Goal: Task Accomplishment & Management: Use online tool/utility

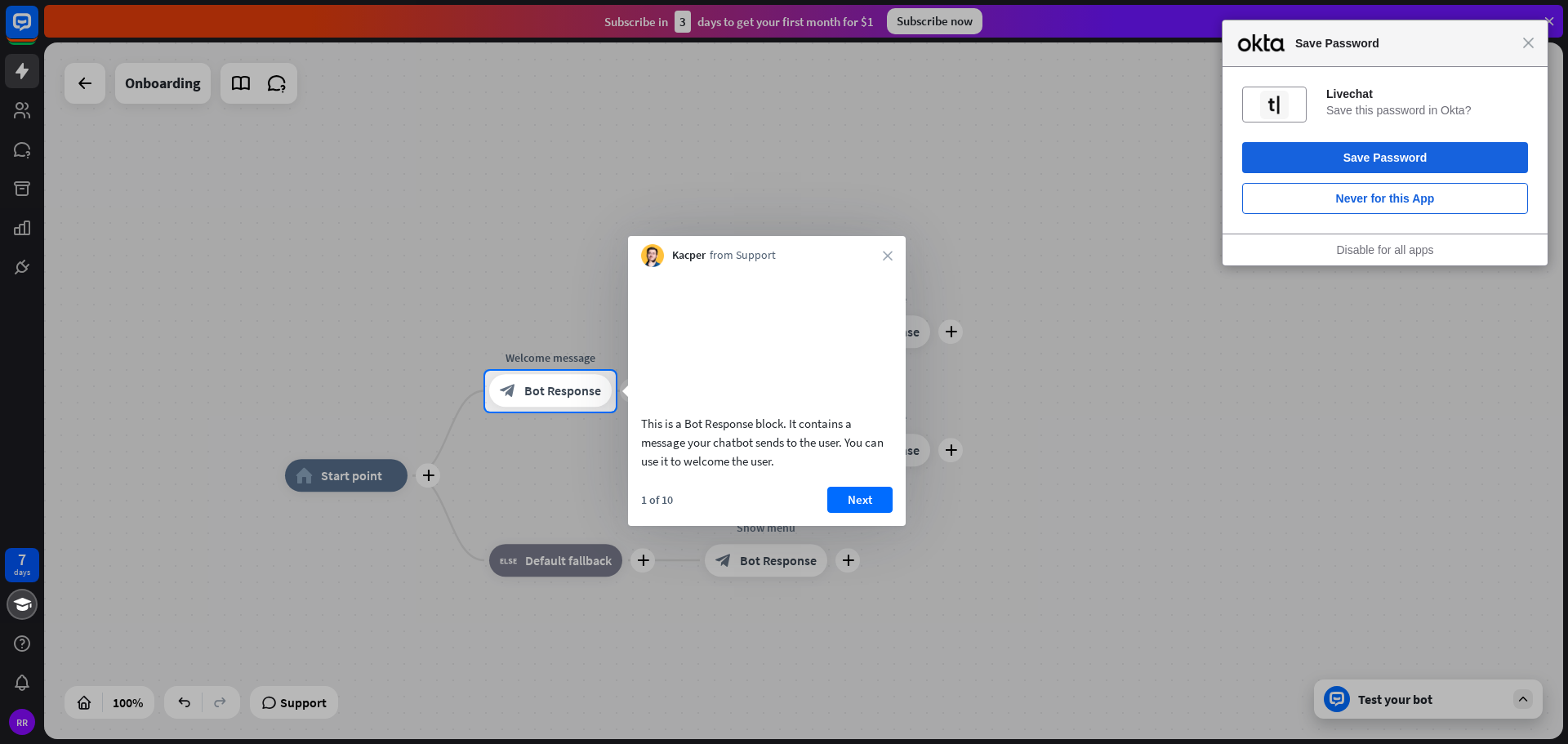
click at [855, 513] on button "Next" at bounding box center [859, 499] width 65 height 26
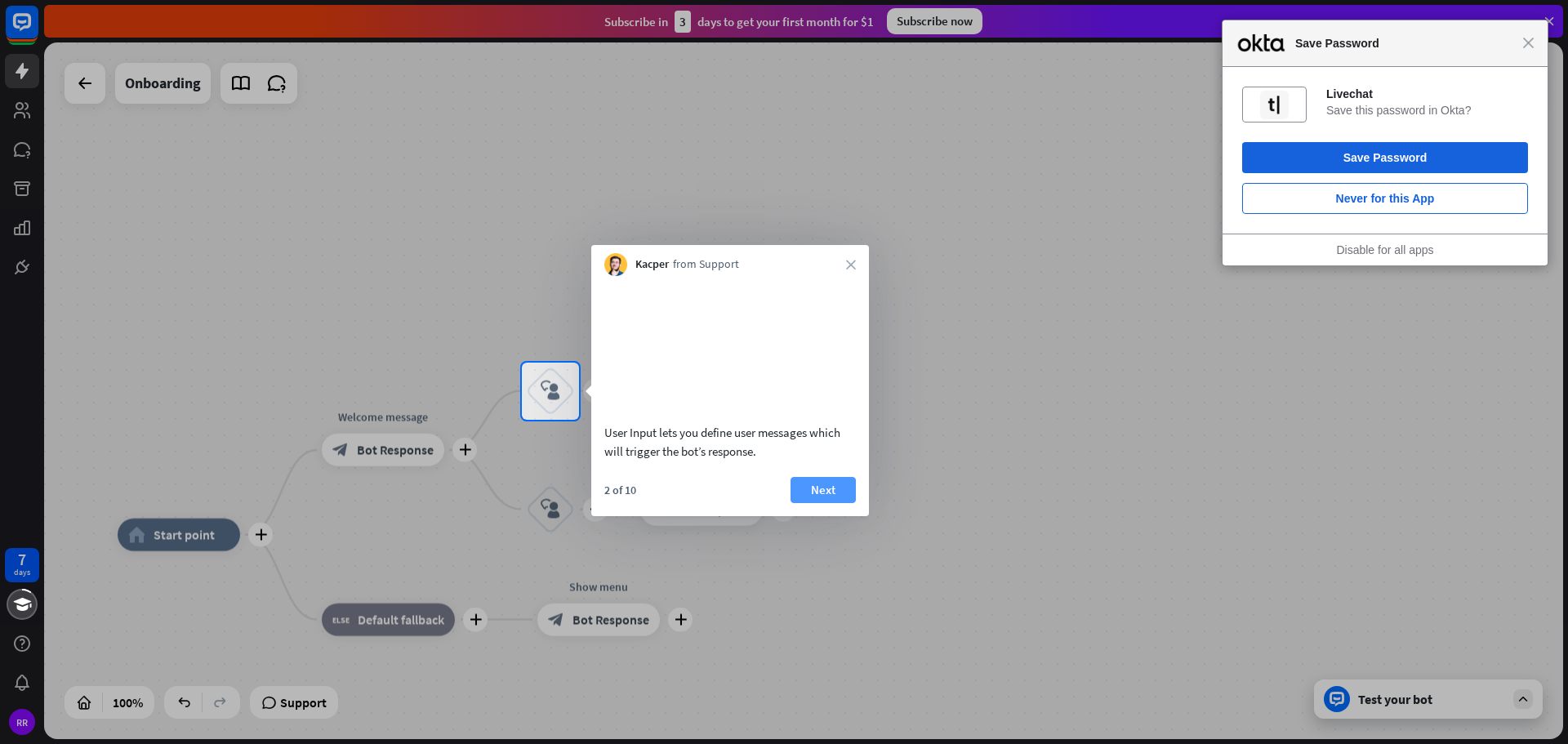
click at [829, 503] on button "Next" at bounding box center [823, 489] width 65 height 26
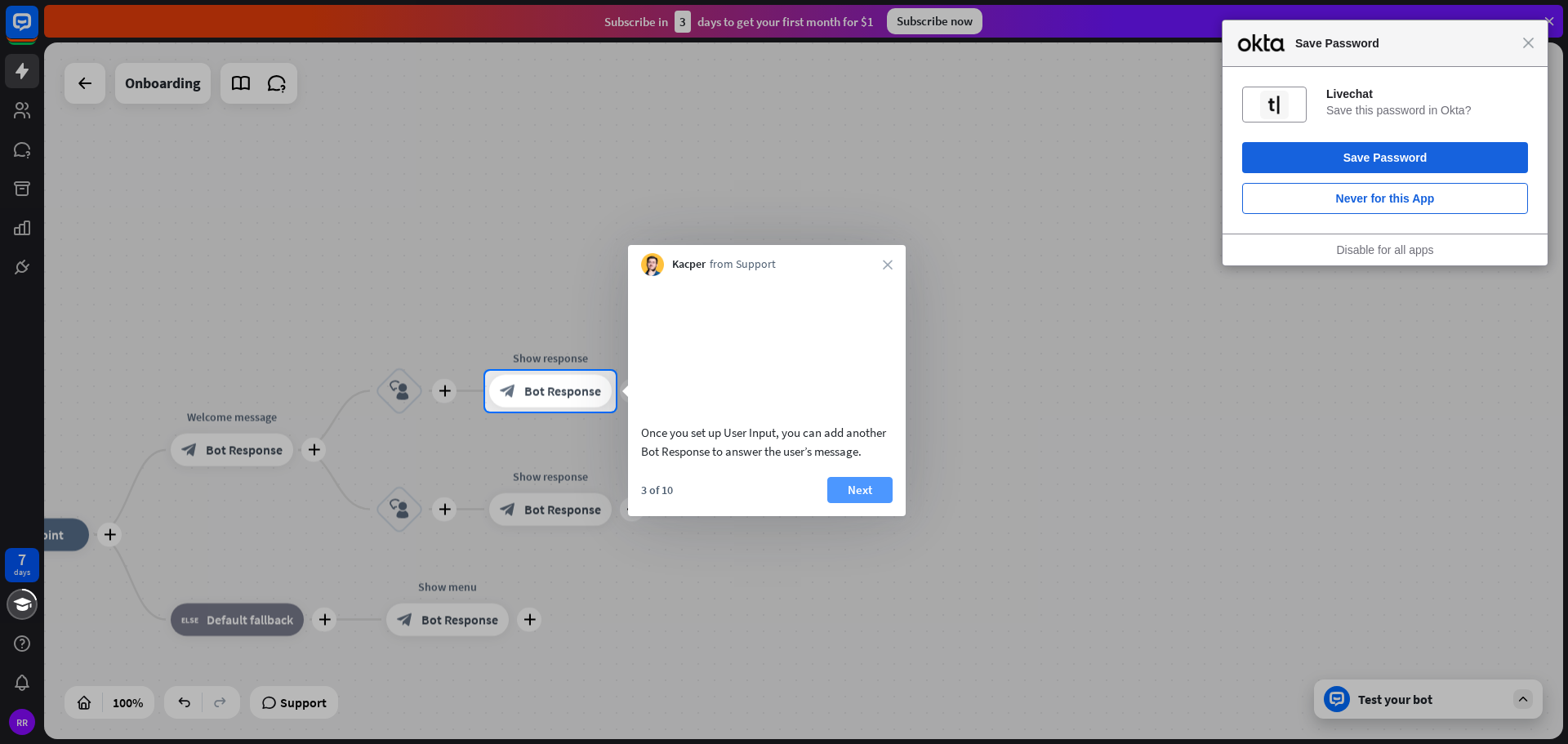
click at [885, 503] on button "Next" at bounding box center [859, 489] width 65 height 26
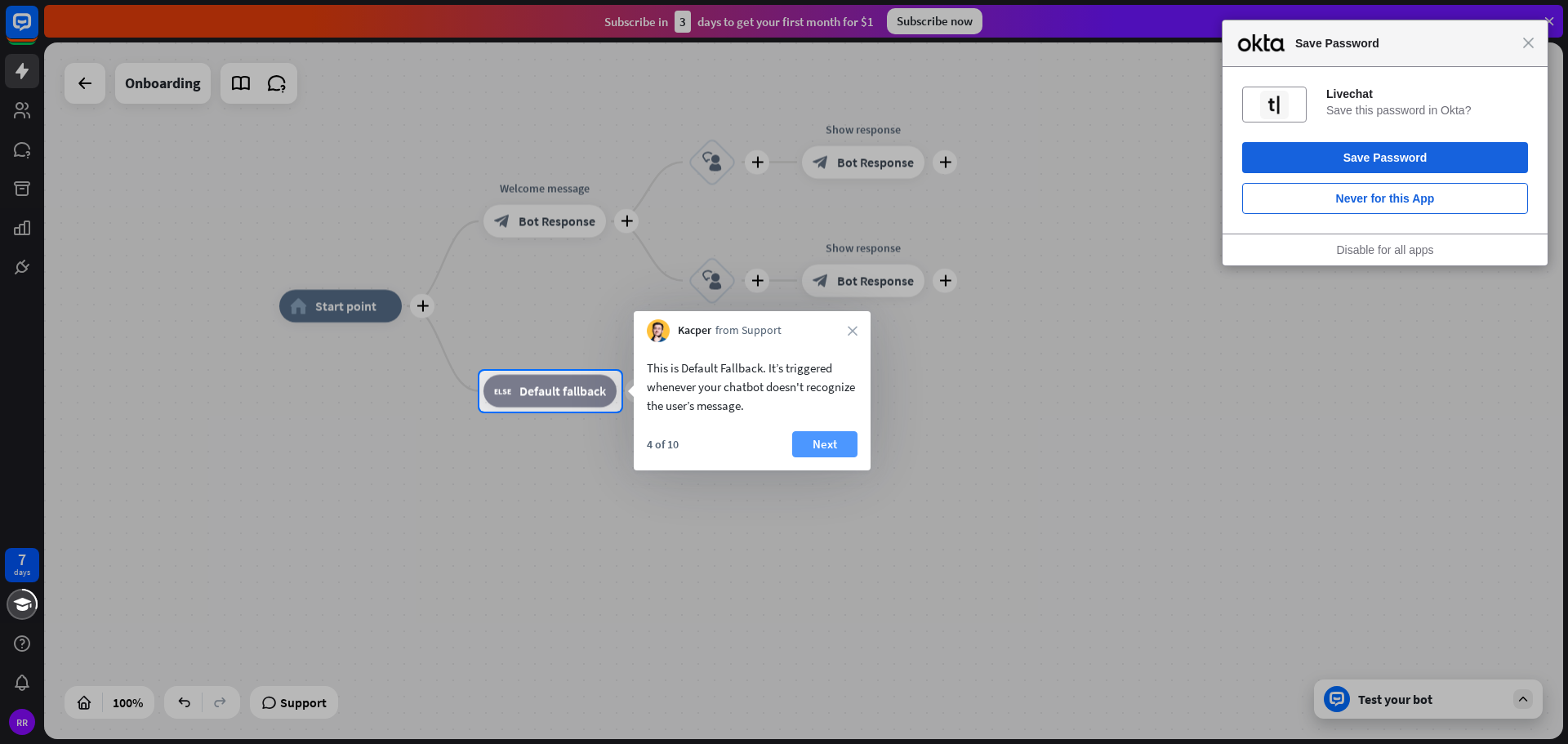
click at [826, 449] on button "Next" at bounding box center [825, 443] width 65 height 26
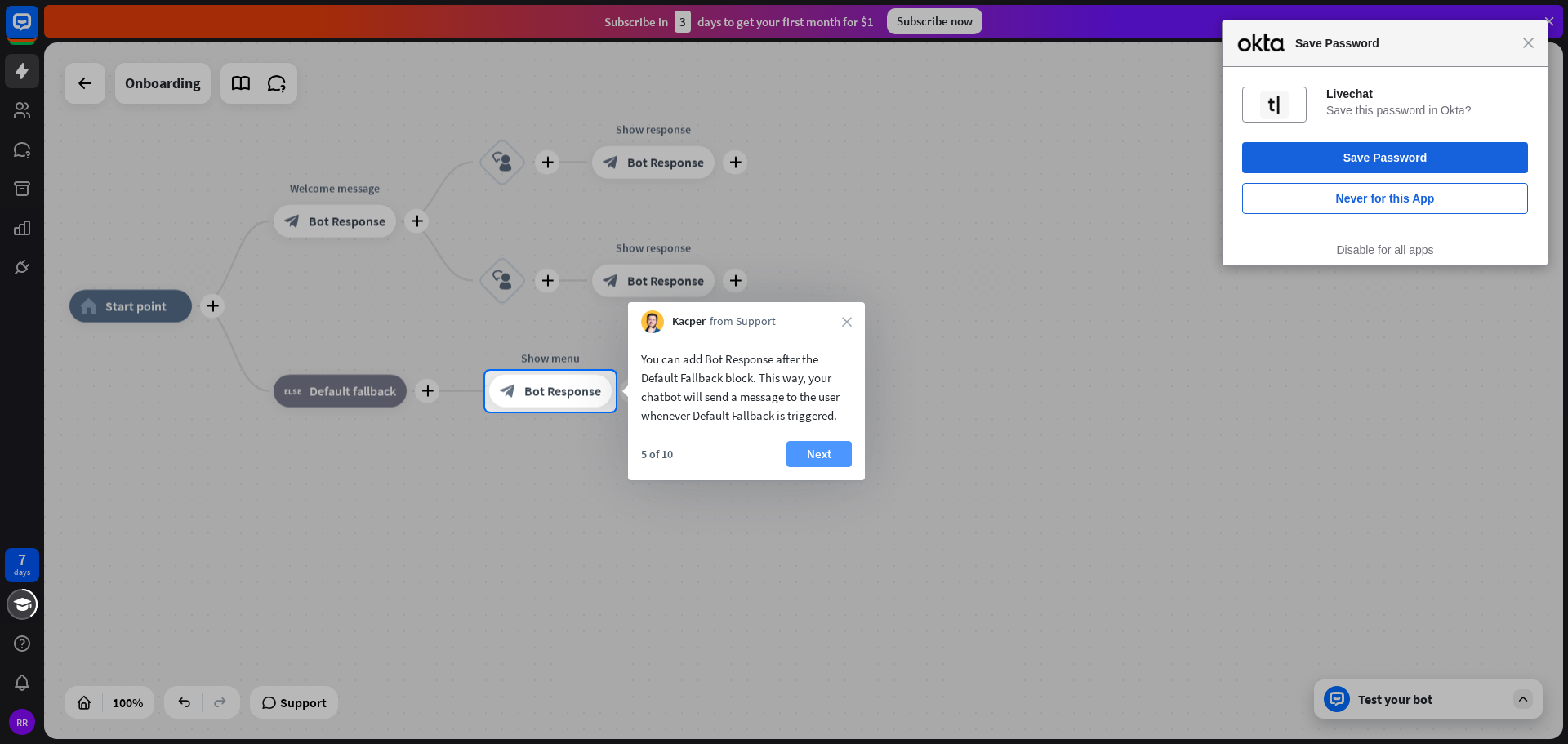
click at [824, 456] on button "Next" at bounding box center [818, 453] width 65 height 26
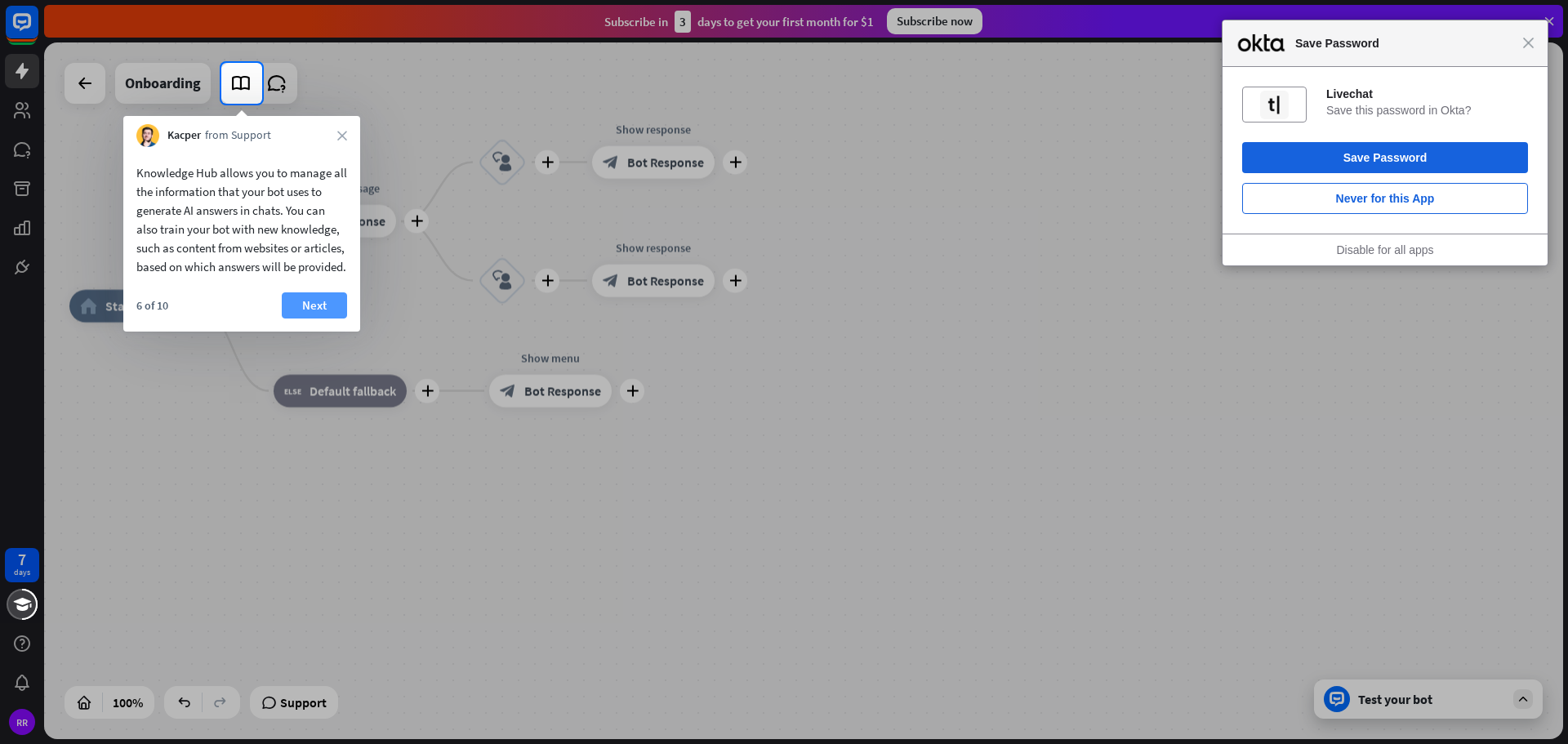
click at [315, 318] on button "Next" at bounding box center [314, 305] width 65 height 26
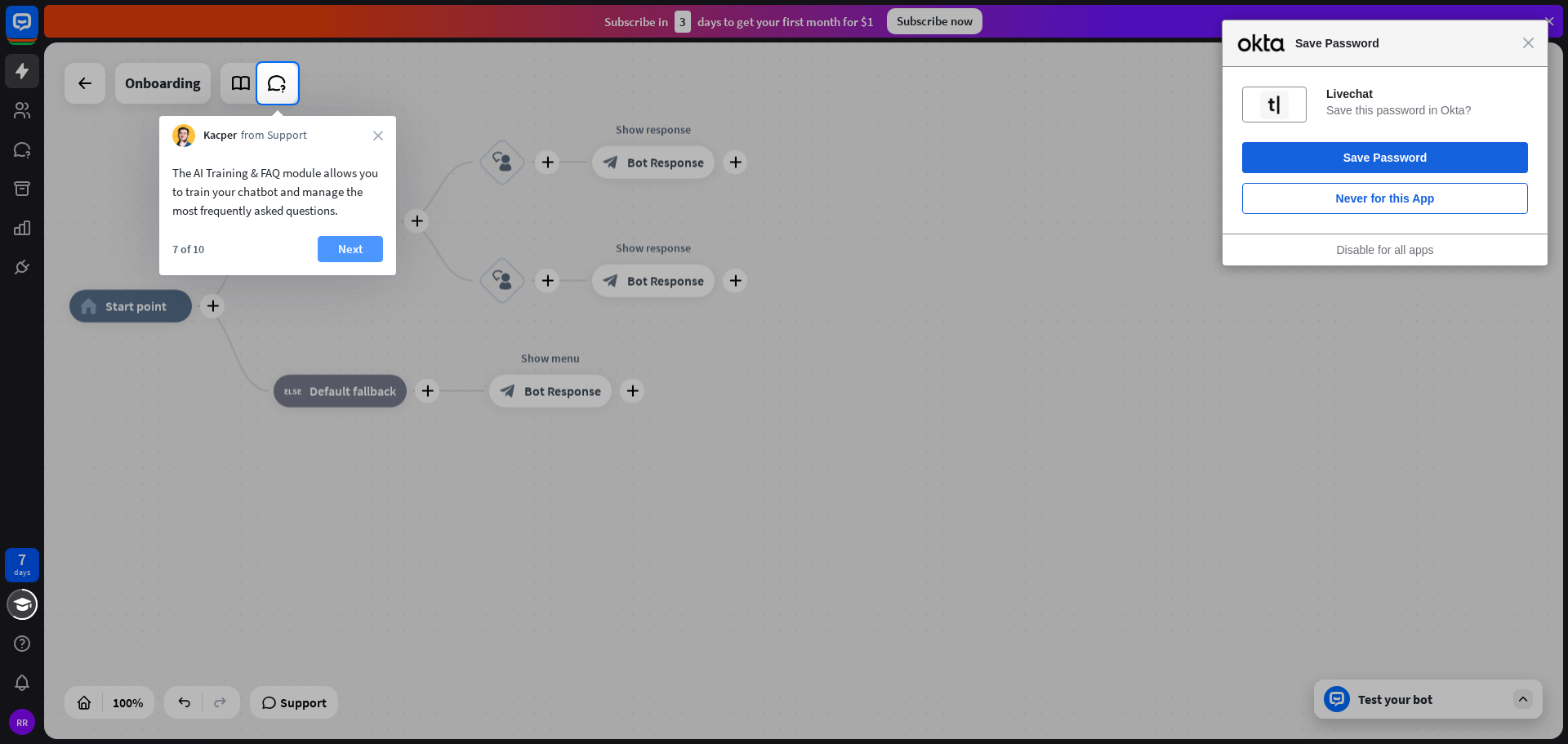
click at [338, 249] on button "Next" at bounding box center [350, 248] width 65 height 26
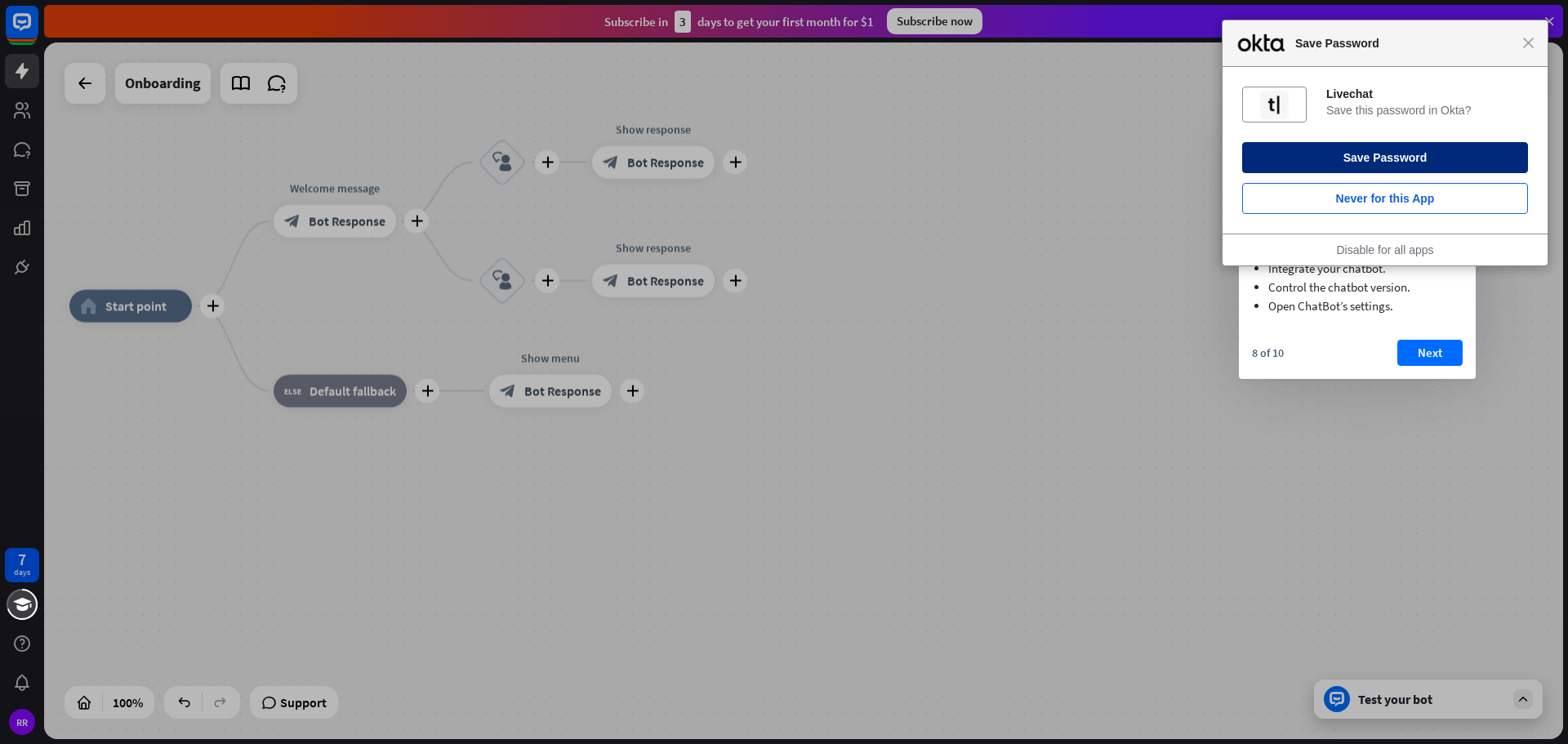
click at [1409, 161] on button "Save Password" at bounding box center [1385, 157] width 286 height 31
click at [1365, 159] on button "Save Password" at bounding box center [1385, 157] width 286 height 31
click at [1361, 154] on button "Save Password" at bounding box center [1385, 157] width 286 height 31
click at [1534, 39] on span "Close" at bounding box center [1529, 43] width 12 height 12
click at [1531, 43] on span "Close" at bounding box center [1529, 43] width 12 height 12
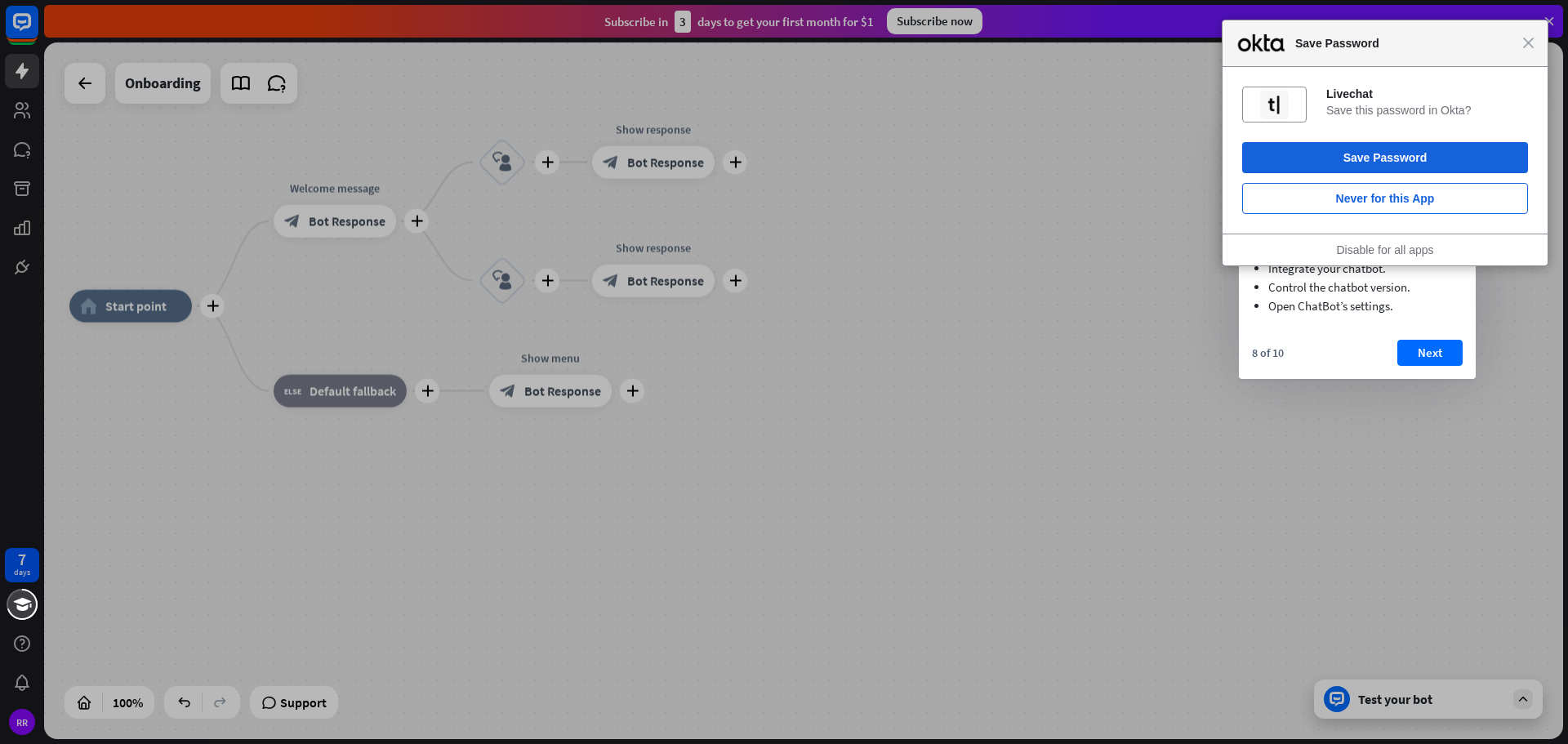
drag, startPoint x: 1403, startPoint y: 38, endPoint x: 1163, endPoint y: 103, distance: 248.6
click at [1149, 111] on body "Close Save Password Livechat Save this password in Okta? Save Password Never fo…" at bounding box center [784, 372] width 1568 height 744
click at [1531, 49] on div "Close Save Password" at bounding box center [1385, 44] width 325 height 46
click at [1432, 349] on button "Next" at bounding box center [1430, 352] width 65 height 26
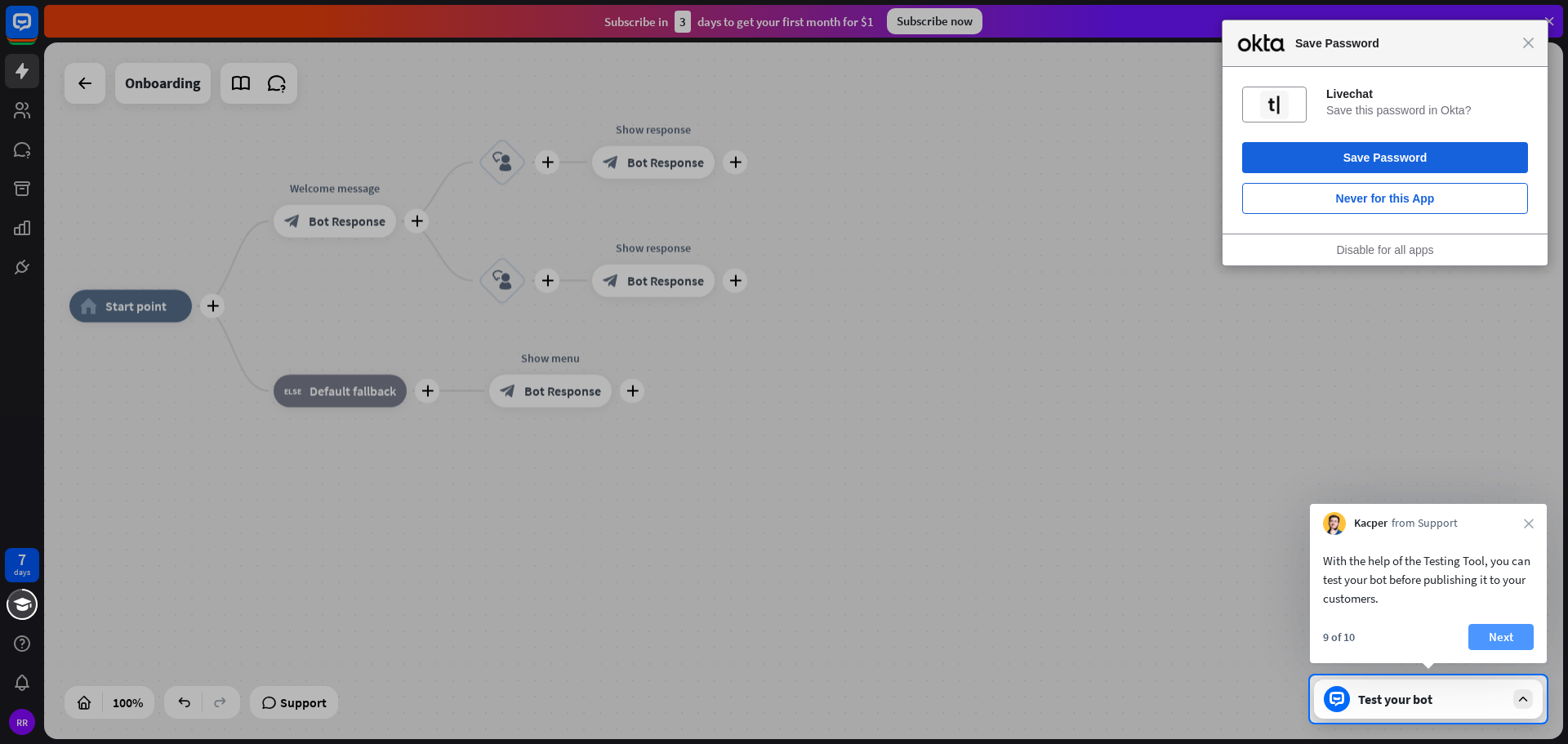
click at [1497, 639] on button "Next" at bounding box center [1500, 636] width 65 height 26
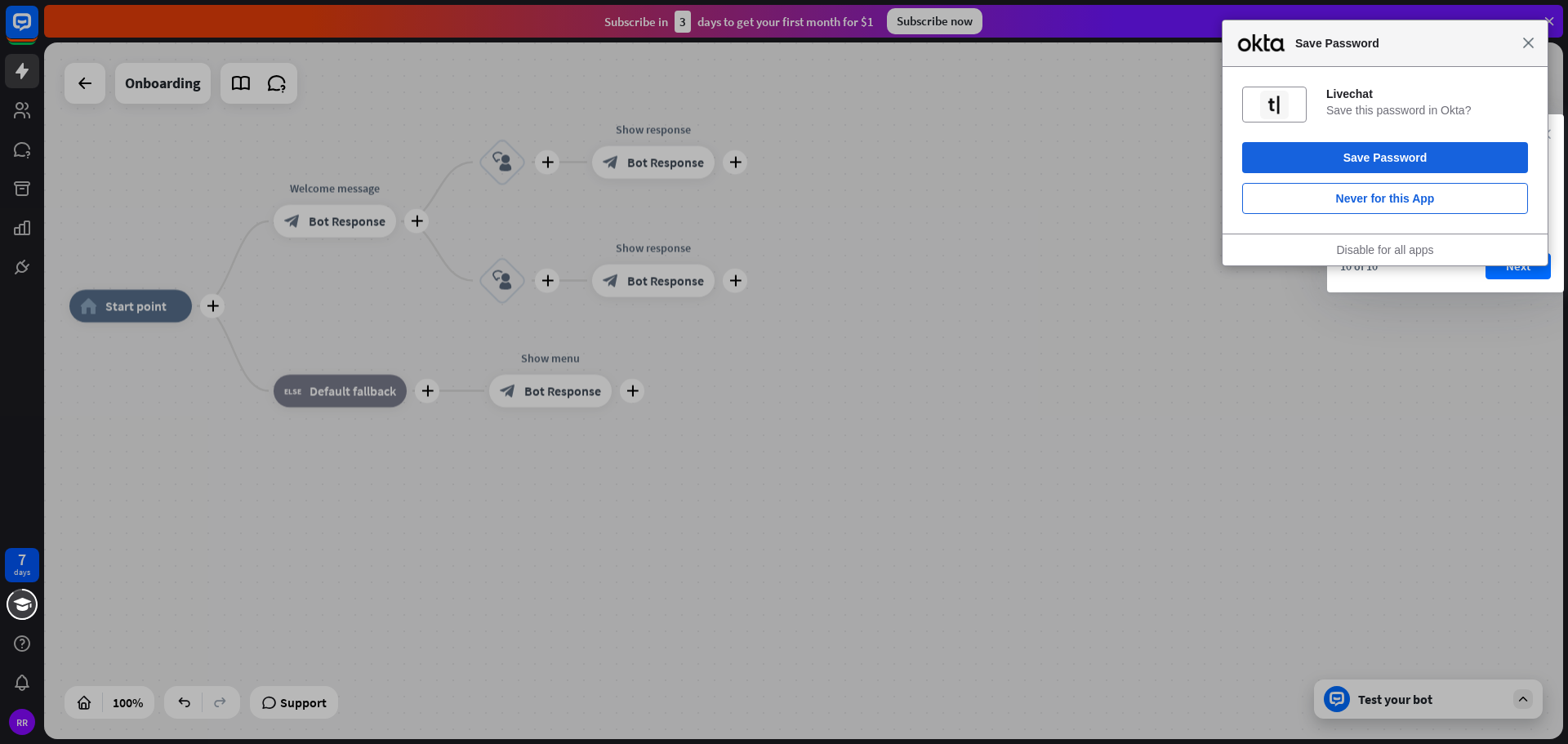
click at [1527, 43] on span "Close" at bounding box center [1529, 43] width 12 height 12
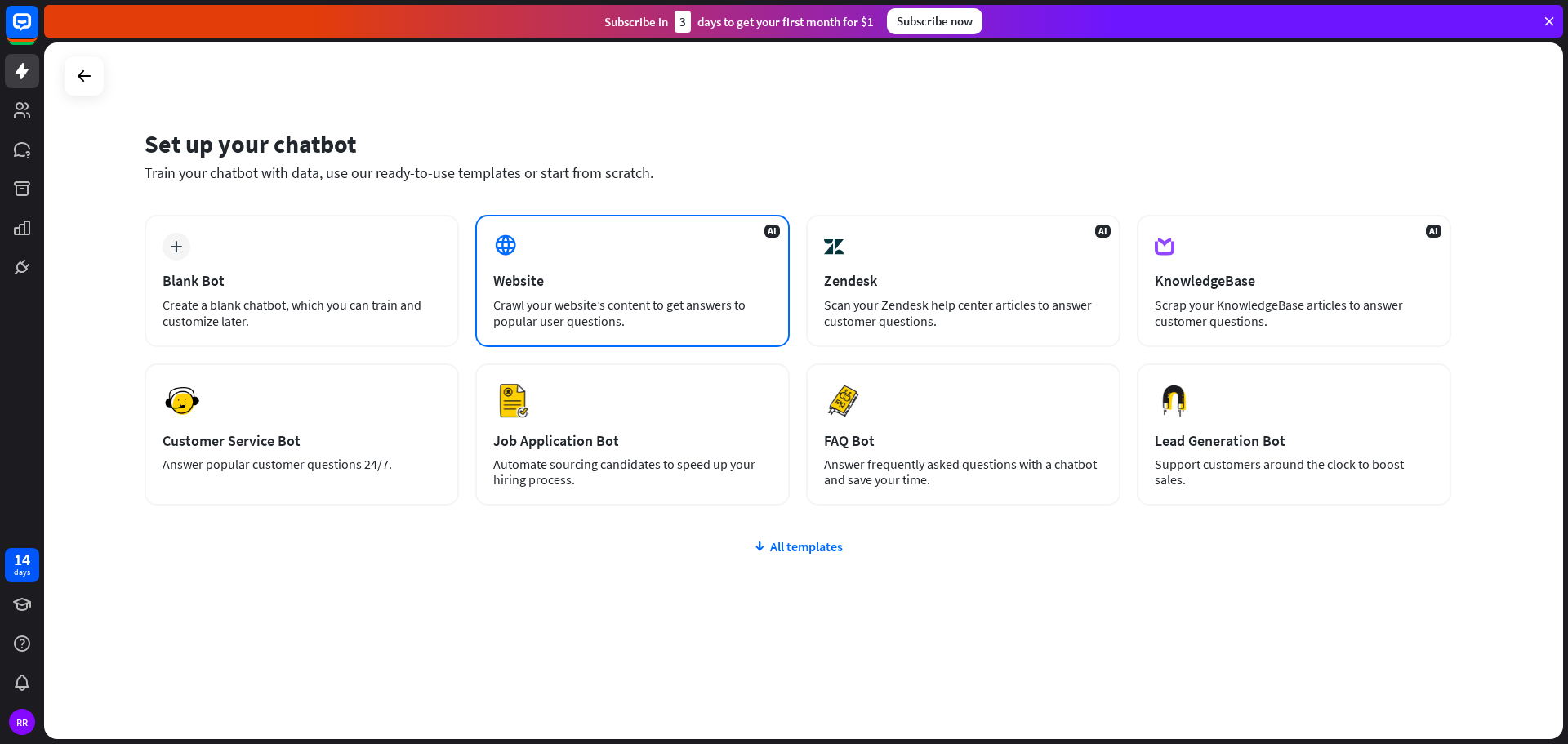
click at [529, 304] on div "Crawl your website’s content to get answers to popular user questions." at bounding box center [633, 312] width 278 height 33
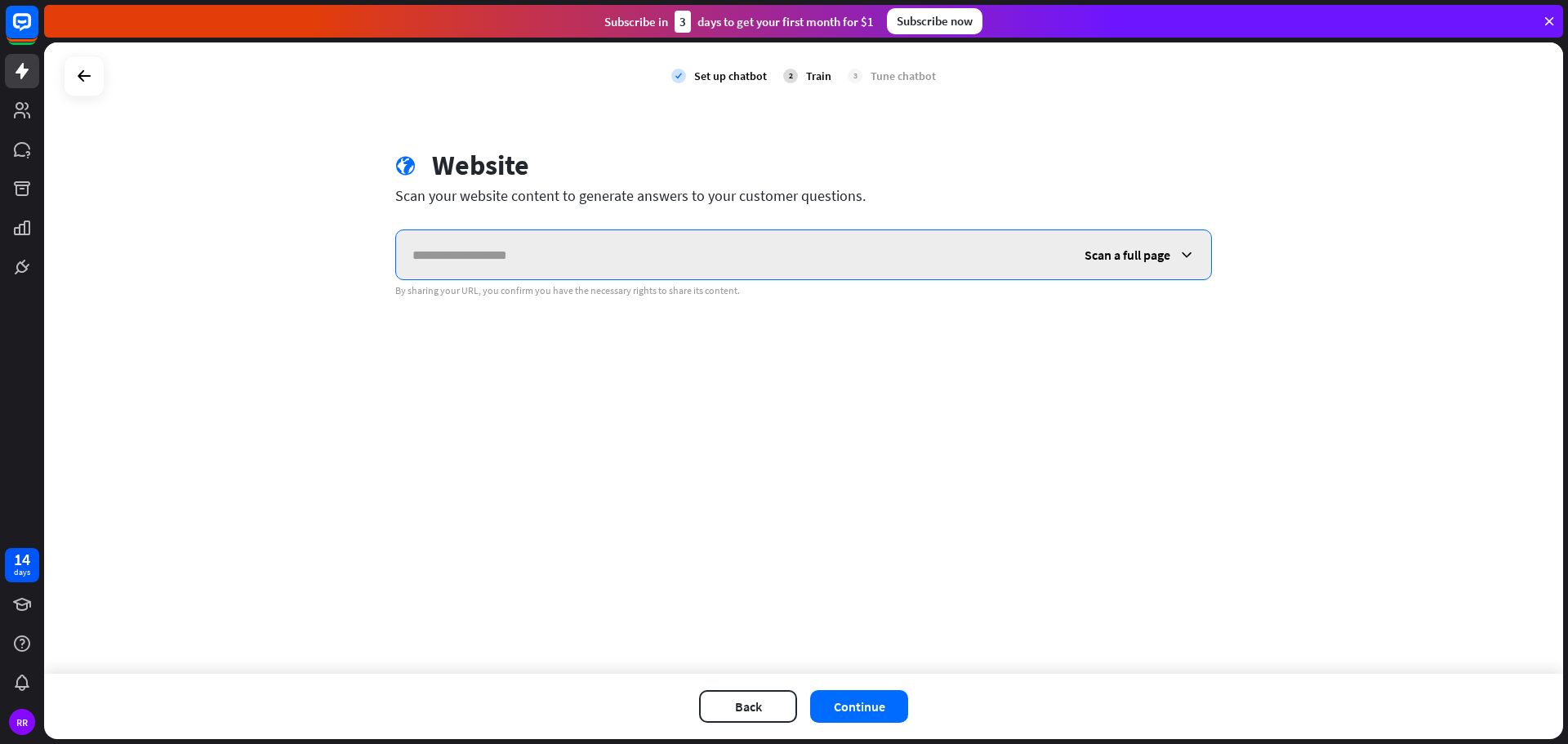
click at [556, 262] on input "text" at bounding box center [732, 254] width 672 height 49
paste input "**********"
type input "**********"
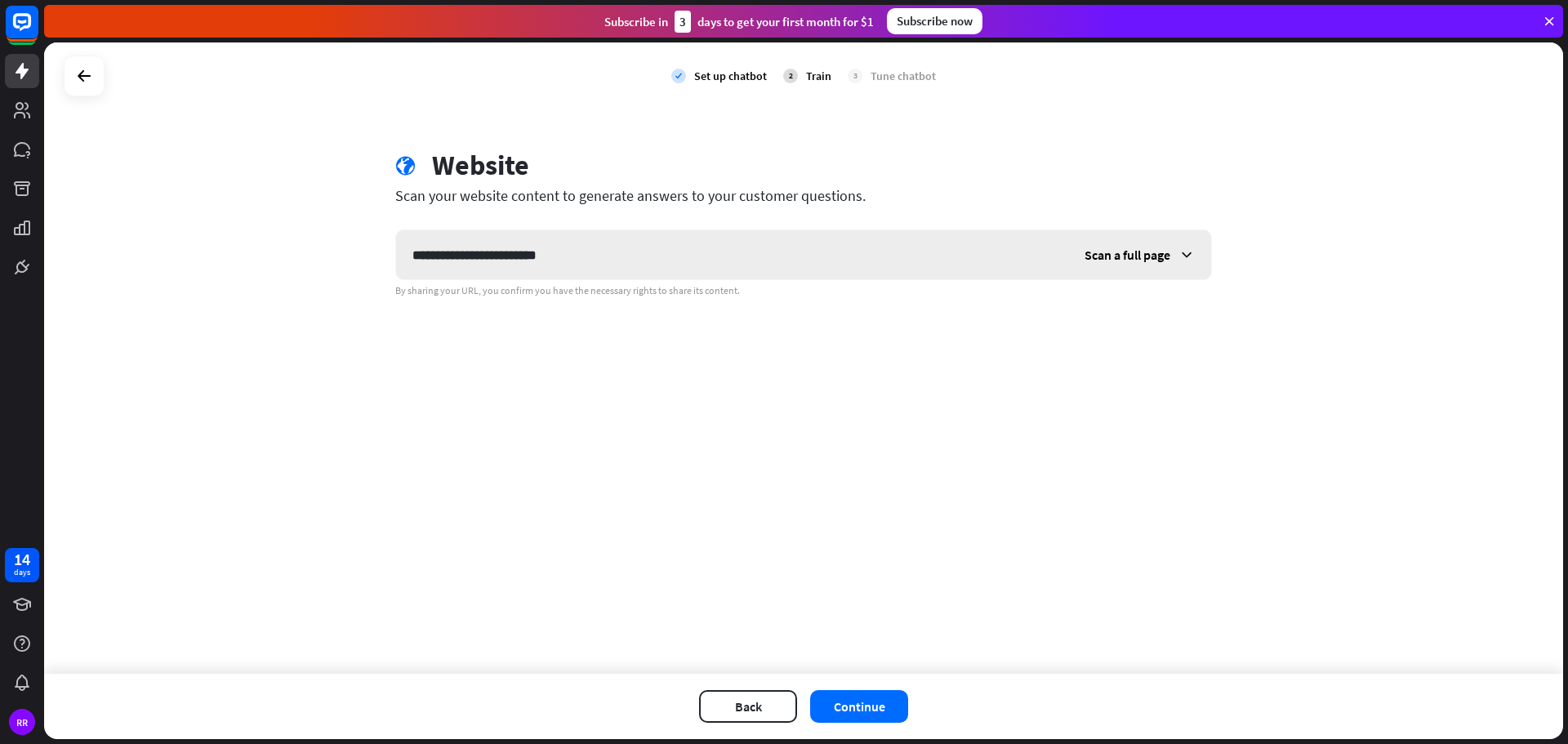
click at [1182, 256] on icon at bounding box center [1186, 254] width 16 height 16
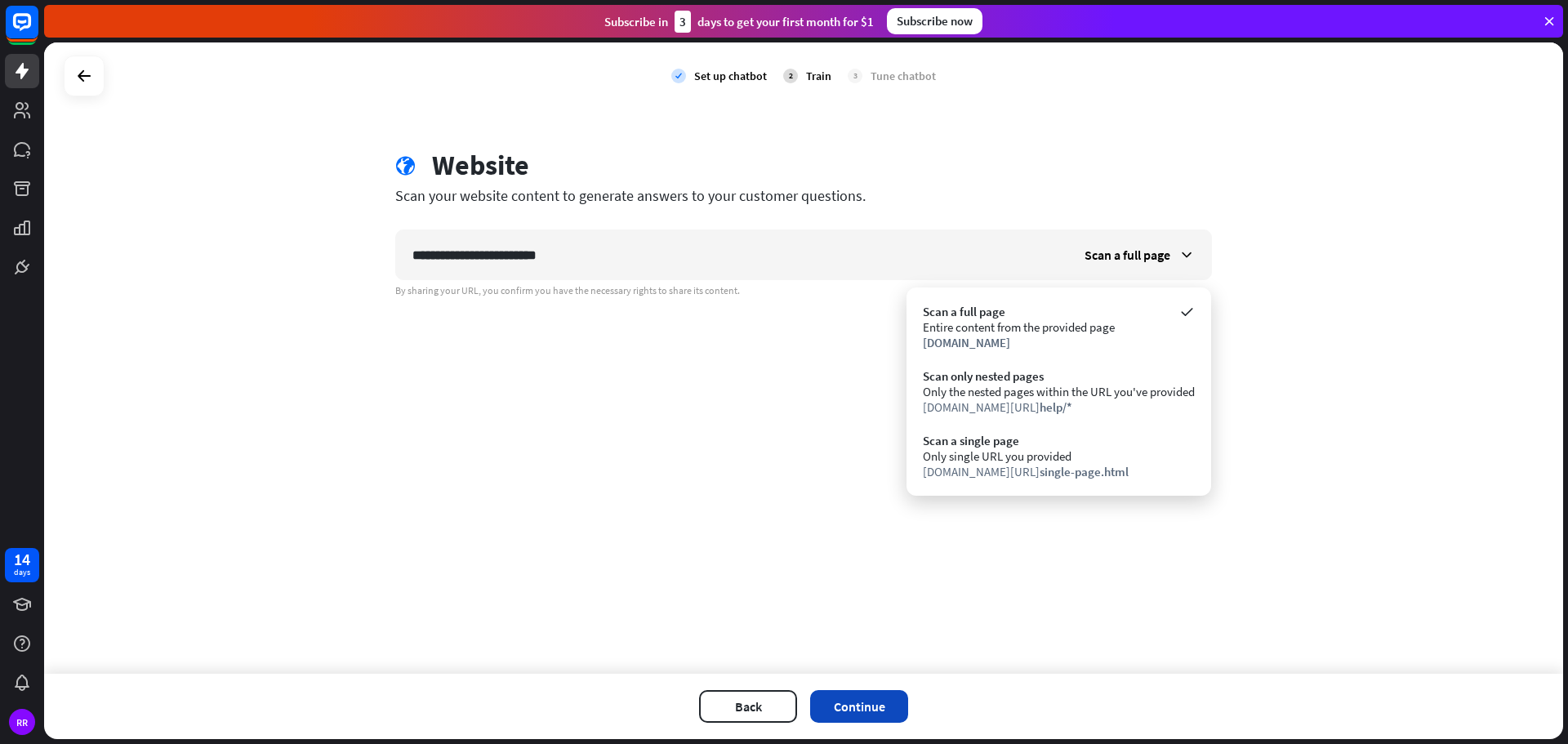
click at [865, 705] on button "Continue" at bounding box center [859, 706] width 98 height 33
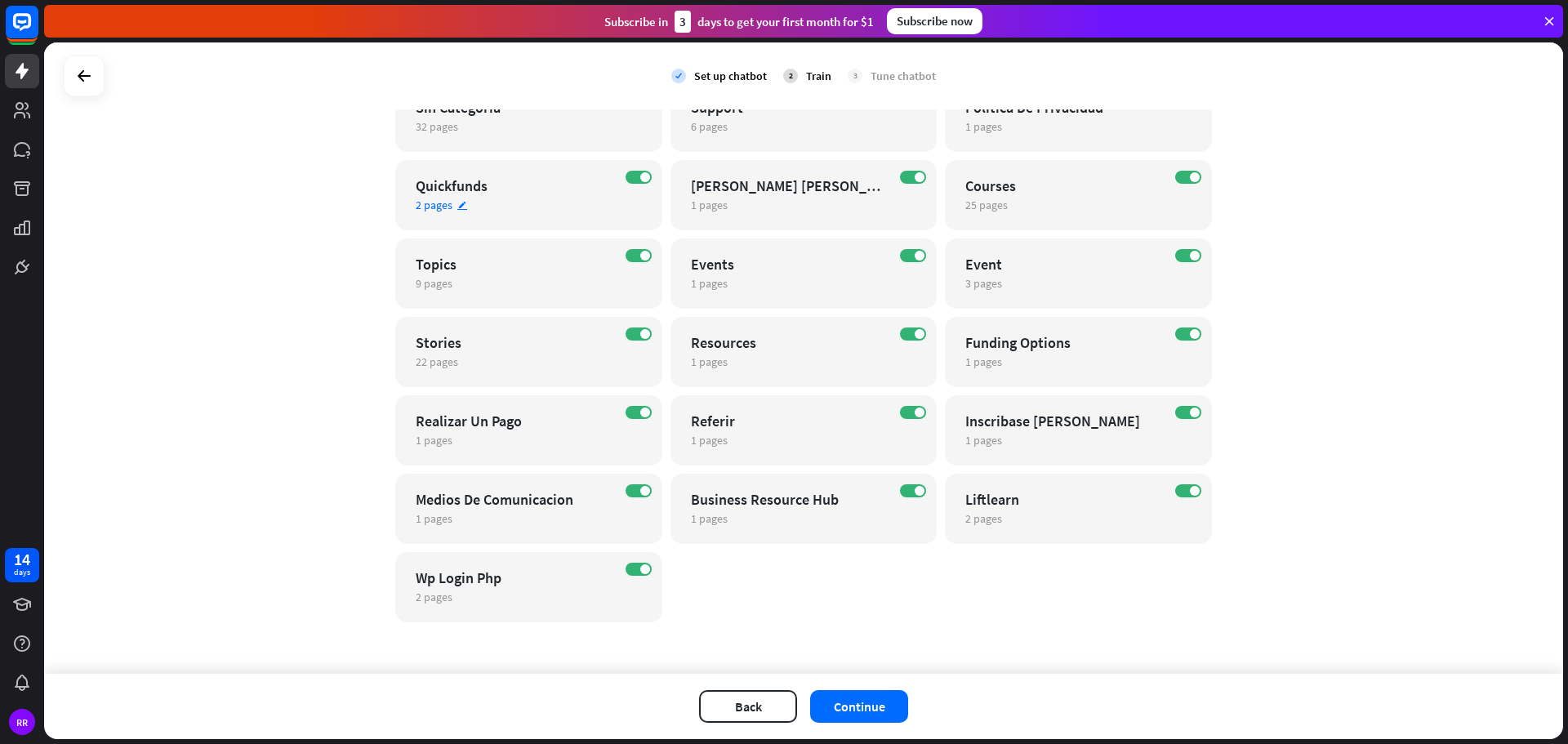
scroll to position [254, 0]
click at [436, 598] on span "2 pages" at bounding box center [434, 596] width 37 height 14
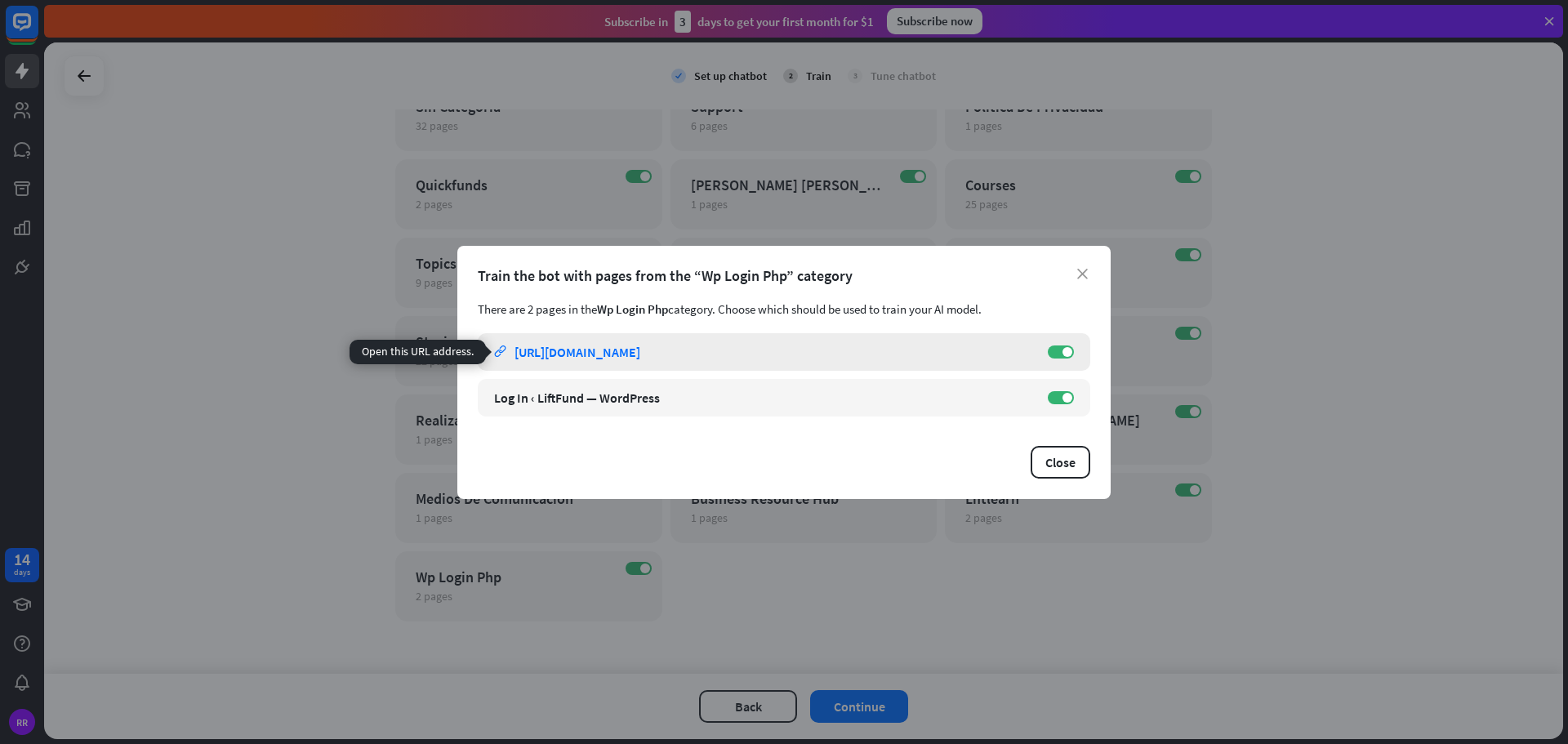
click at [640, 350] on div "[URL][DOMAIN_NAME]" at bounding box center [577, 351] width 126 height 16
click at [628, 397] on div "[URL][DOMAIN_NAME]" at bounding box center [577, 397] width 126 height 16
click at [1082, 273] on icon "close" at bounding box center [1083, 274] width 11 height 11
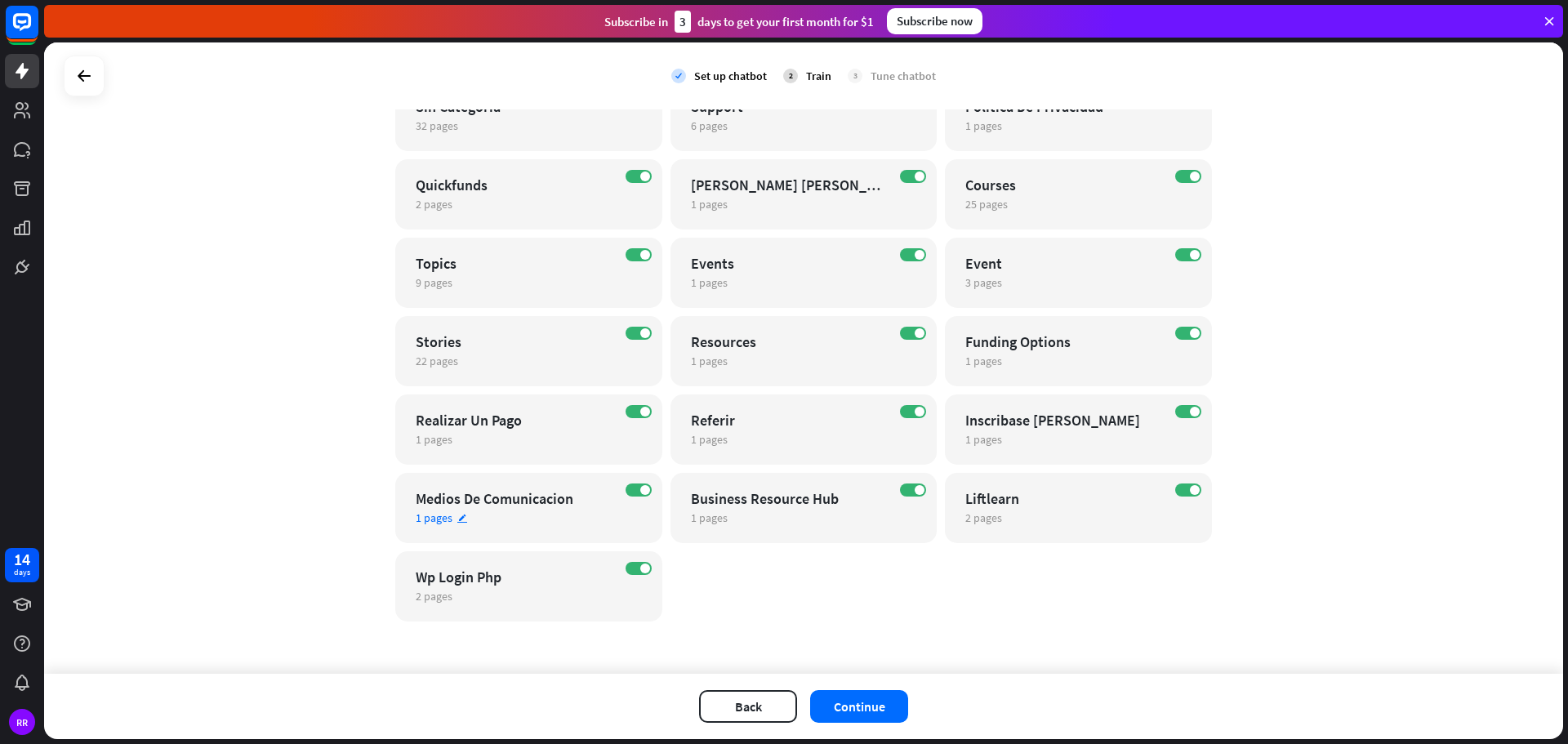
click at [433, 518] on span "1 pages" at bounding box center [434, 517] width 37 height 14
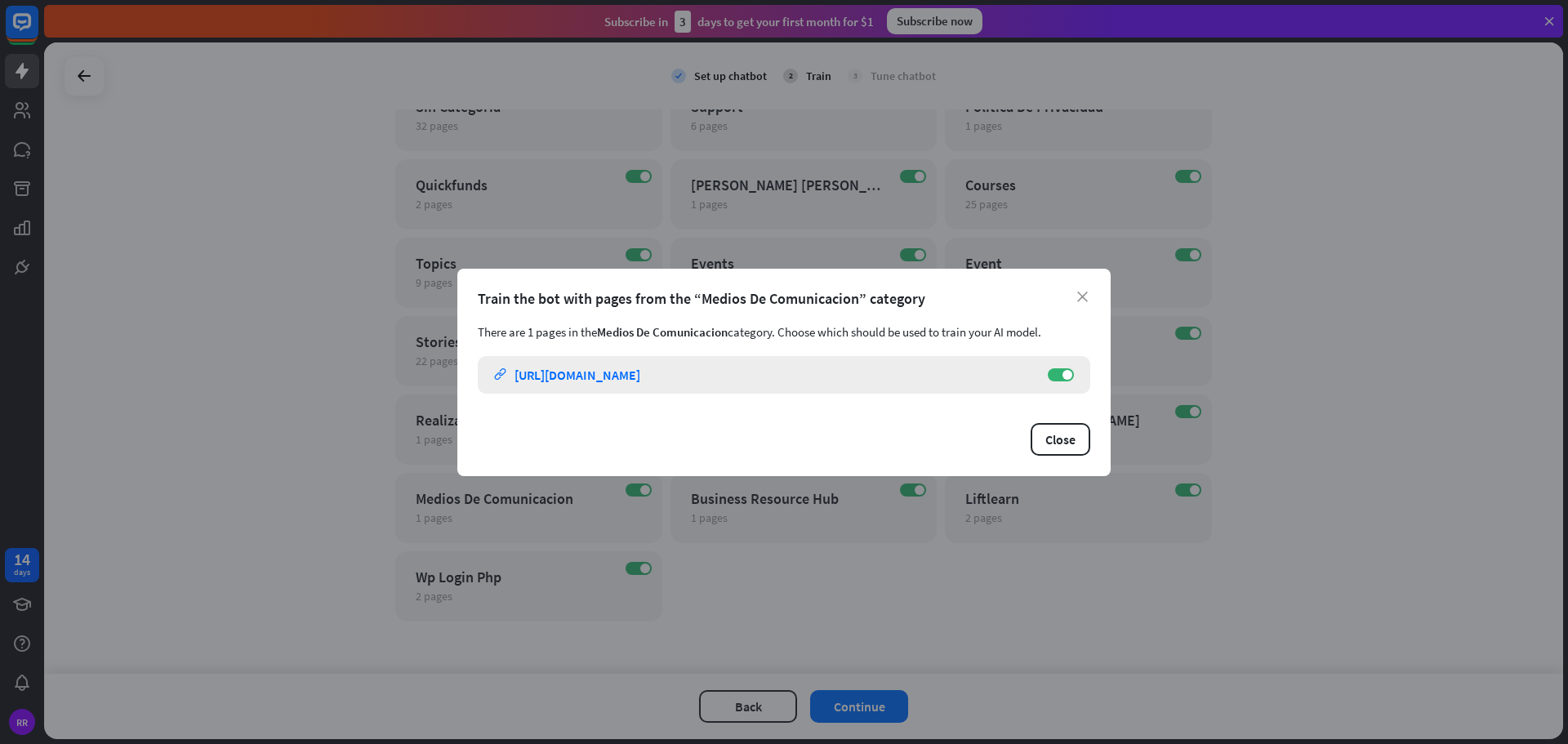
click at [588, 374] on div "[URL][DOMAIN_NAME]" at bounding box center [577, 375] width 126 height 16
click at [1082, 294] on icon "close" at bounding box center [1083, 297] width 11 height 11
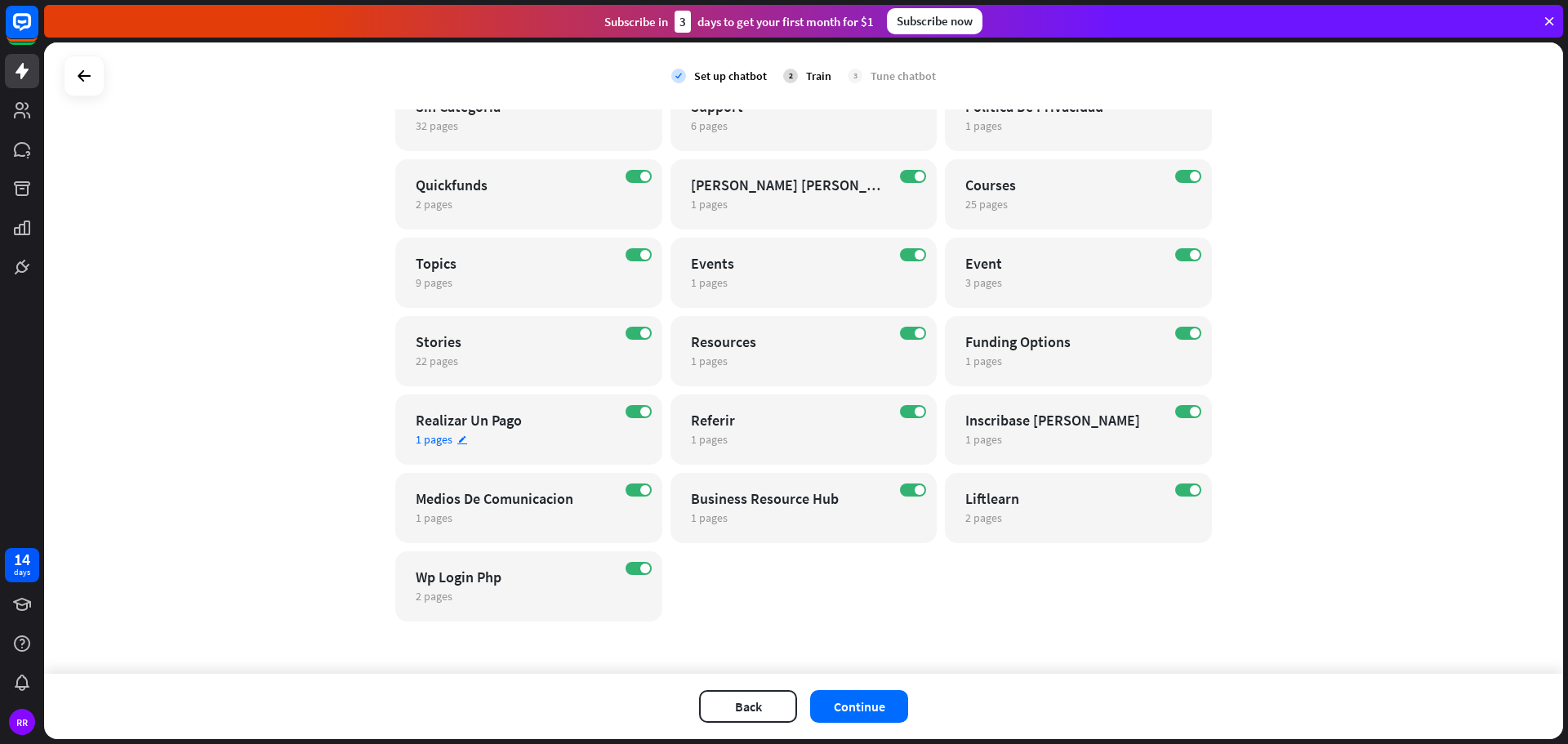
click at [441, 439] on span "1 pages" at bounding box center [434, 439] width 37 height 14
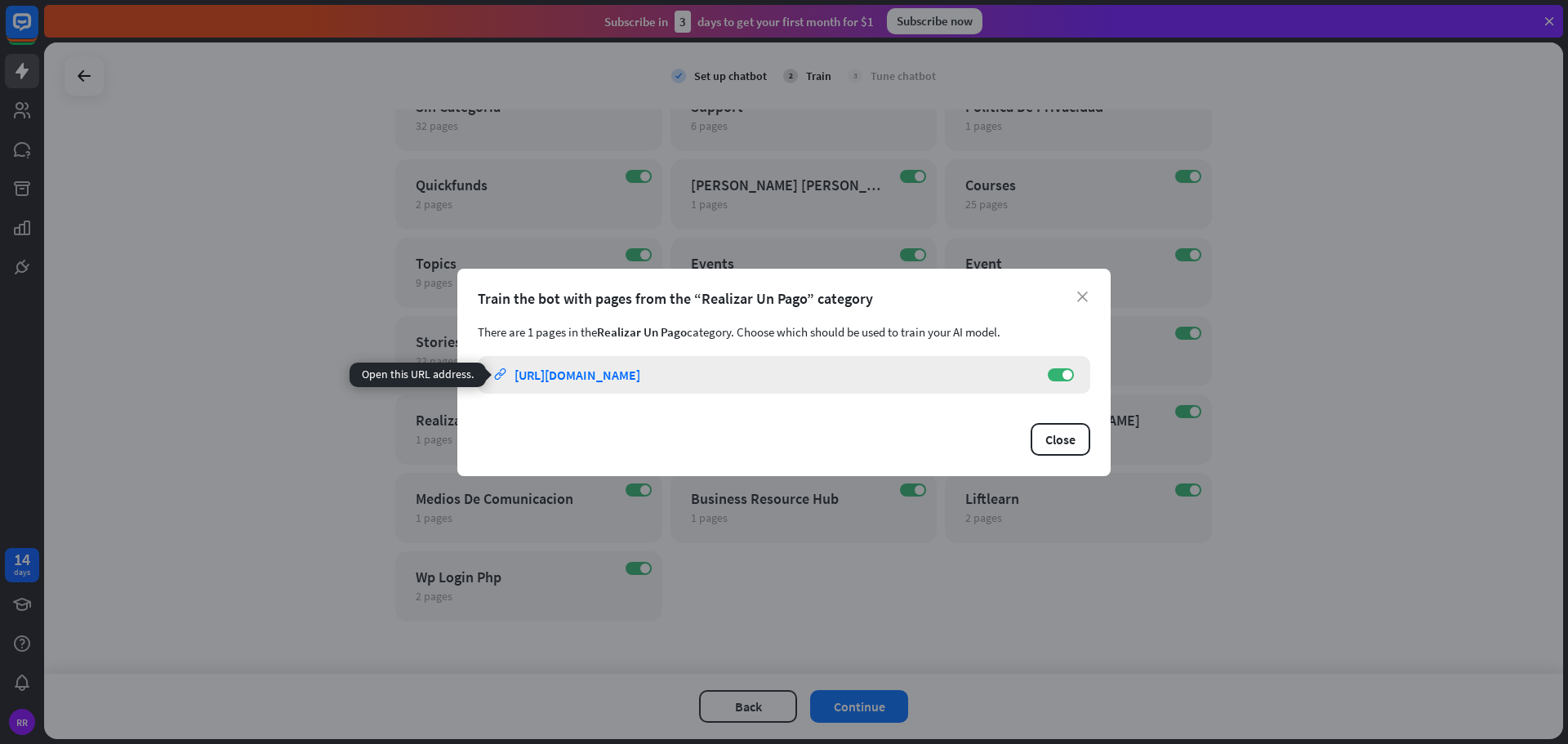
click at [581, 380] on div "[URL][DOMAIN_NAME]" at bounding box center [577, 375] width 126 height 16
click at [1082, 292] on icon "close" at bounding box center [1083, 297] width 11 height 11
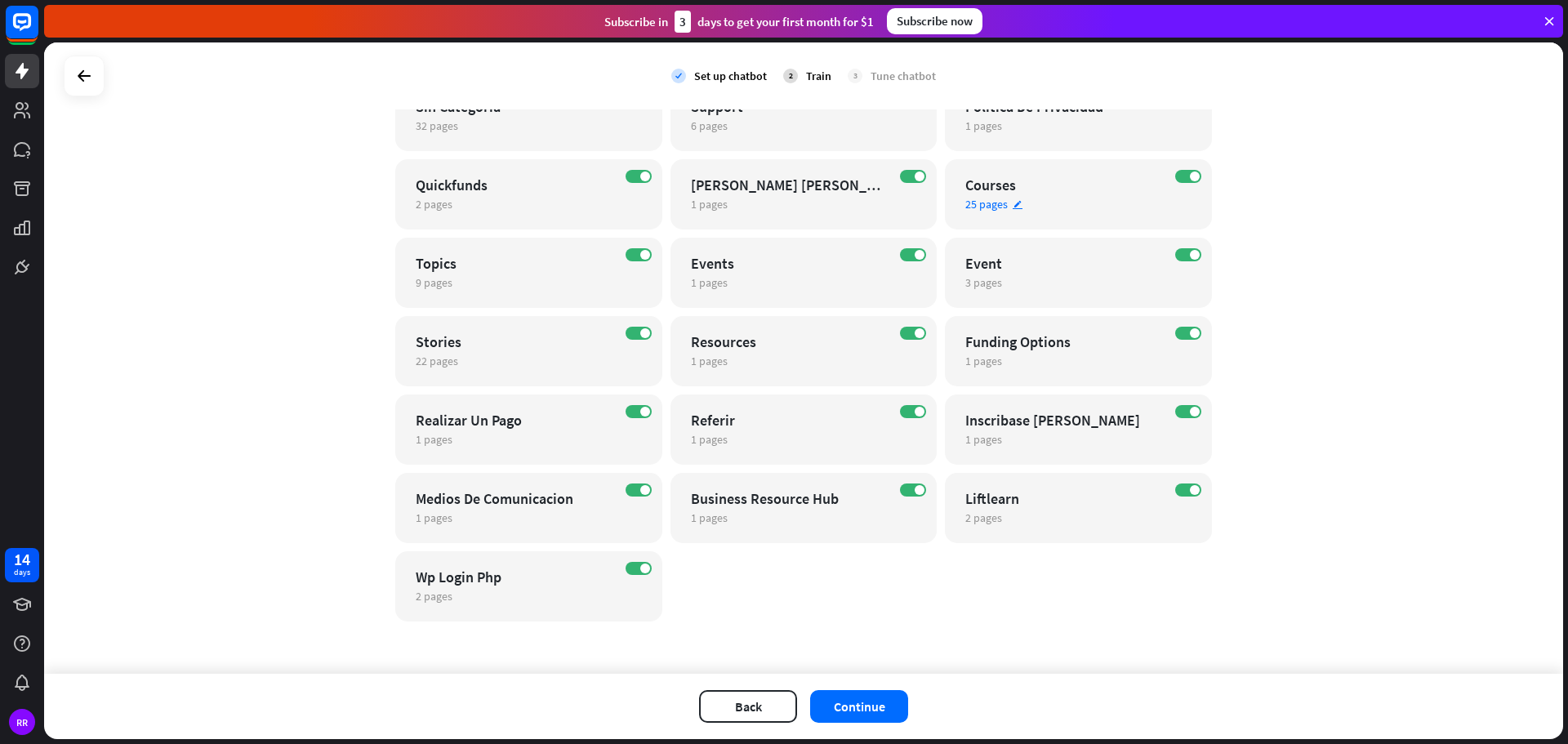
click at [976, 200] on span "25 pages" at bounding box center [987, 204] width 43 height 14
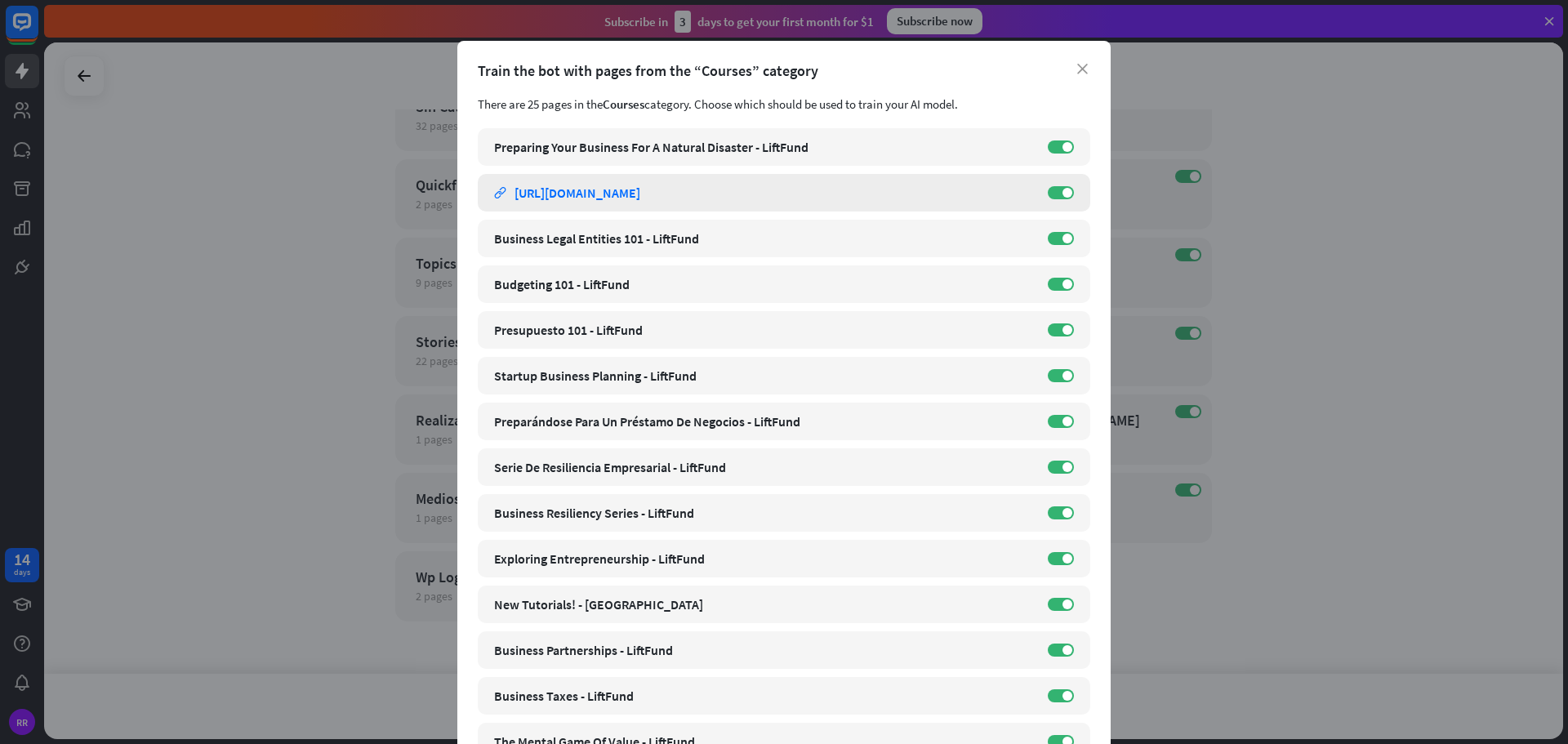
click at [577, 194] on div "[URL][DOMAIN_NAME]" at bounding box center [577, 193] width 126 height 16
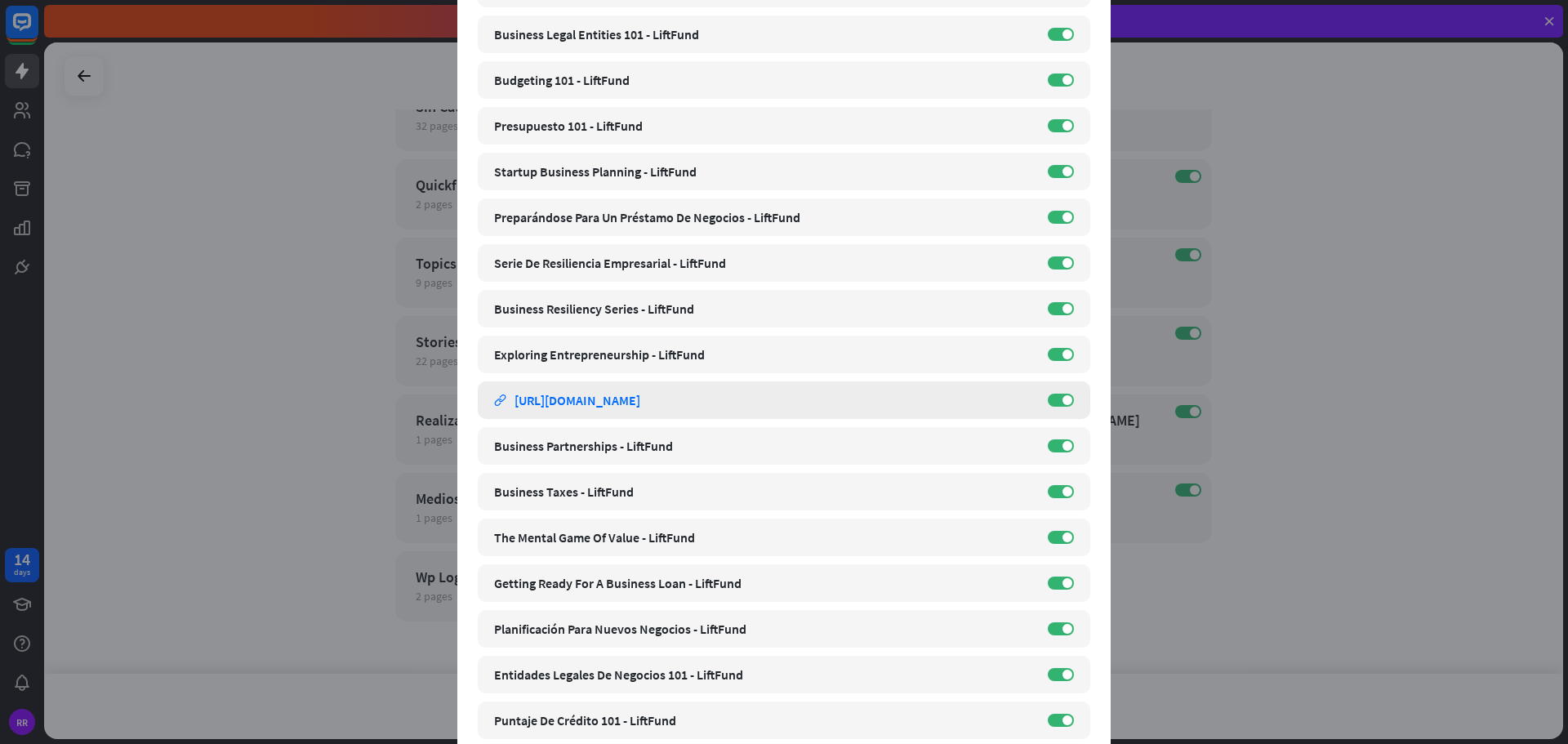
scroll to position [225, 0]
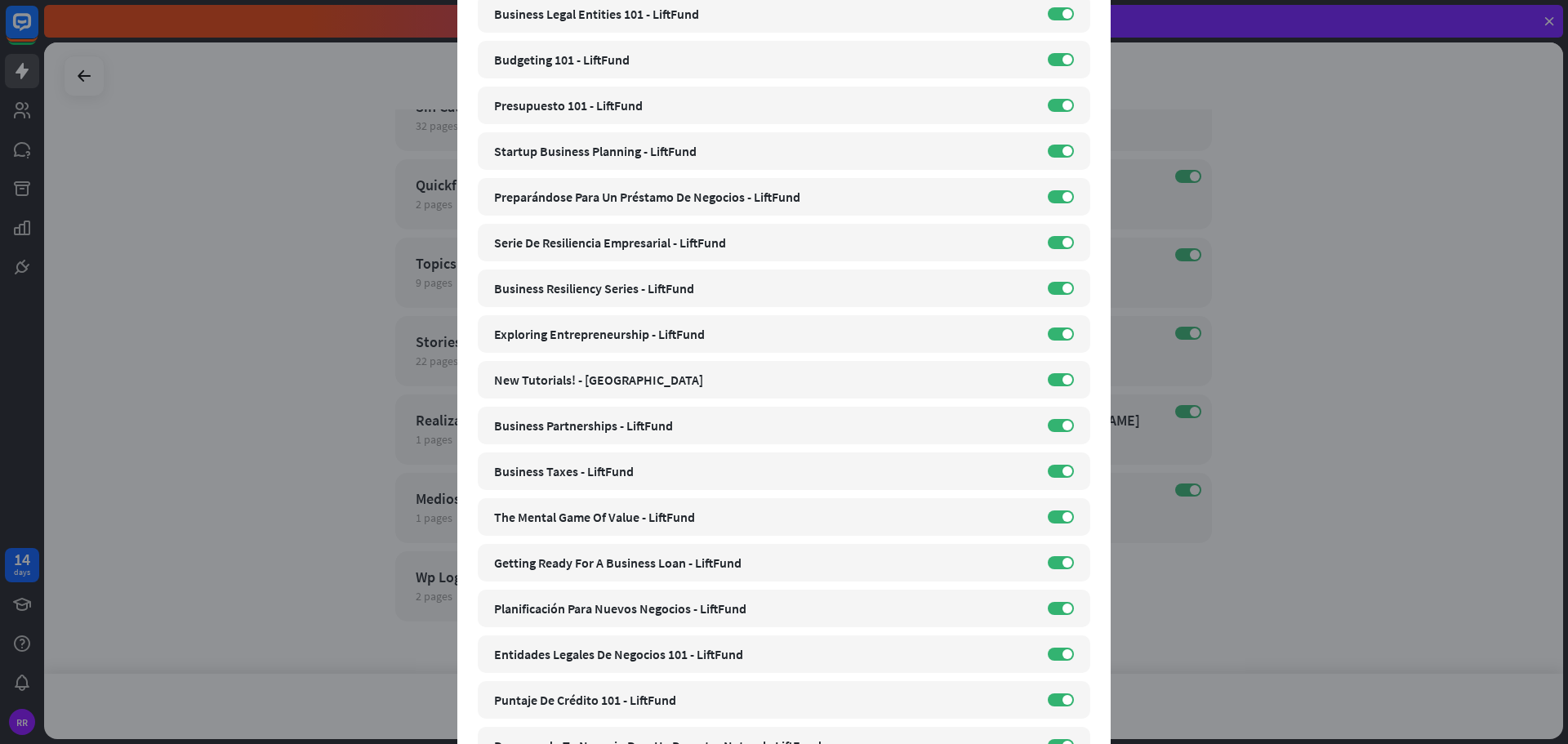
click at [1462, 384] on div "close Train the bot with pages from the “Courses” category There are 25 pages i…" at bounding box center [784, 372] width 1568 height 744
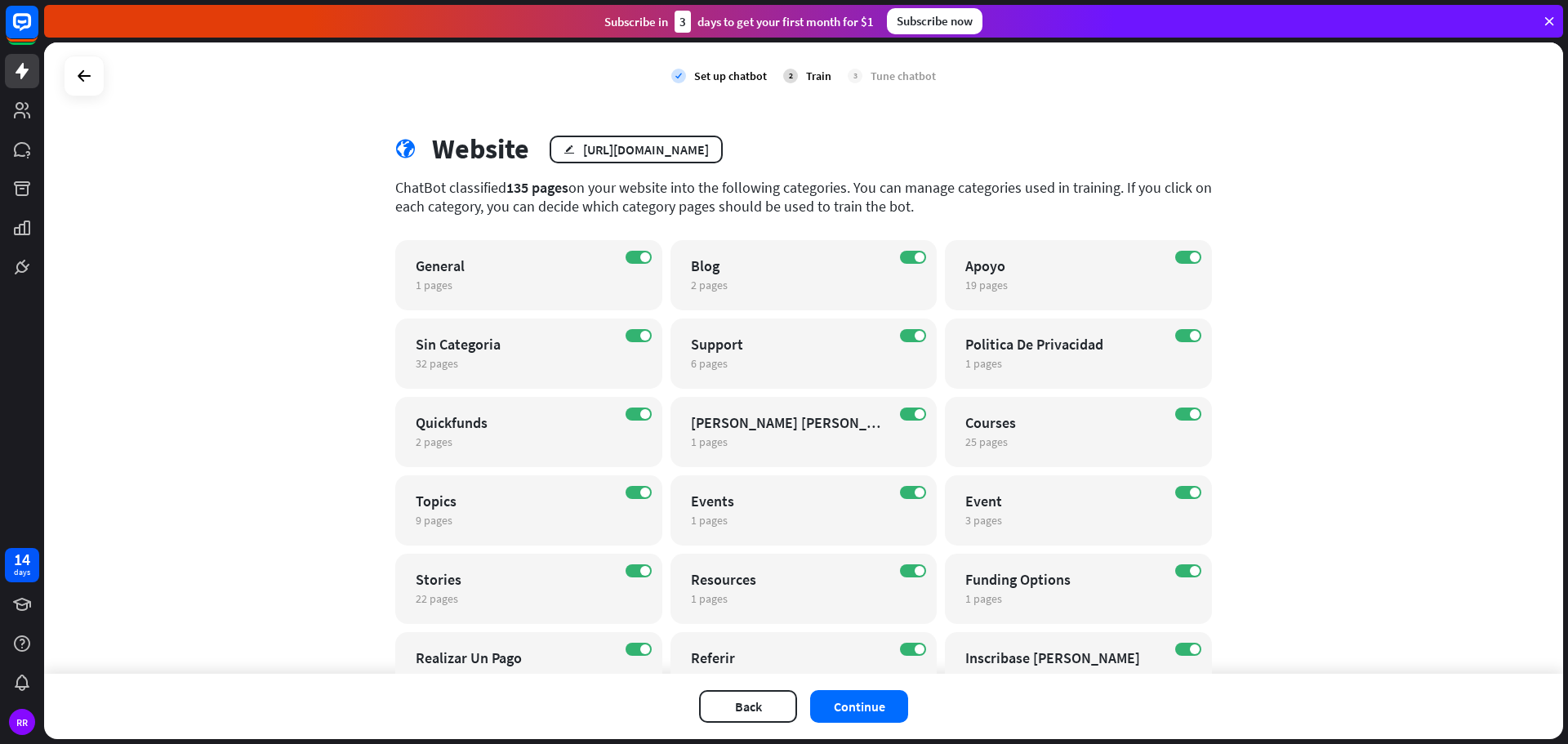
scroll to position [0, 0]
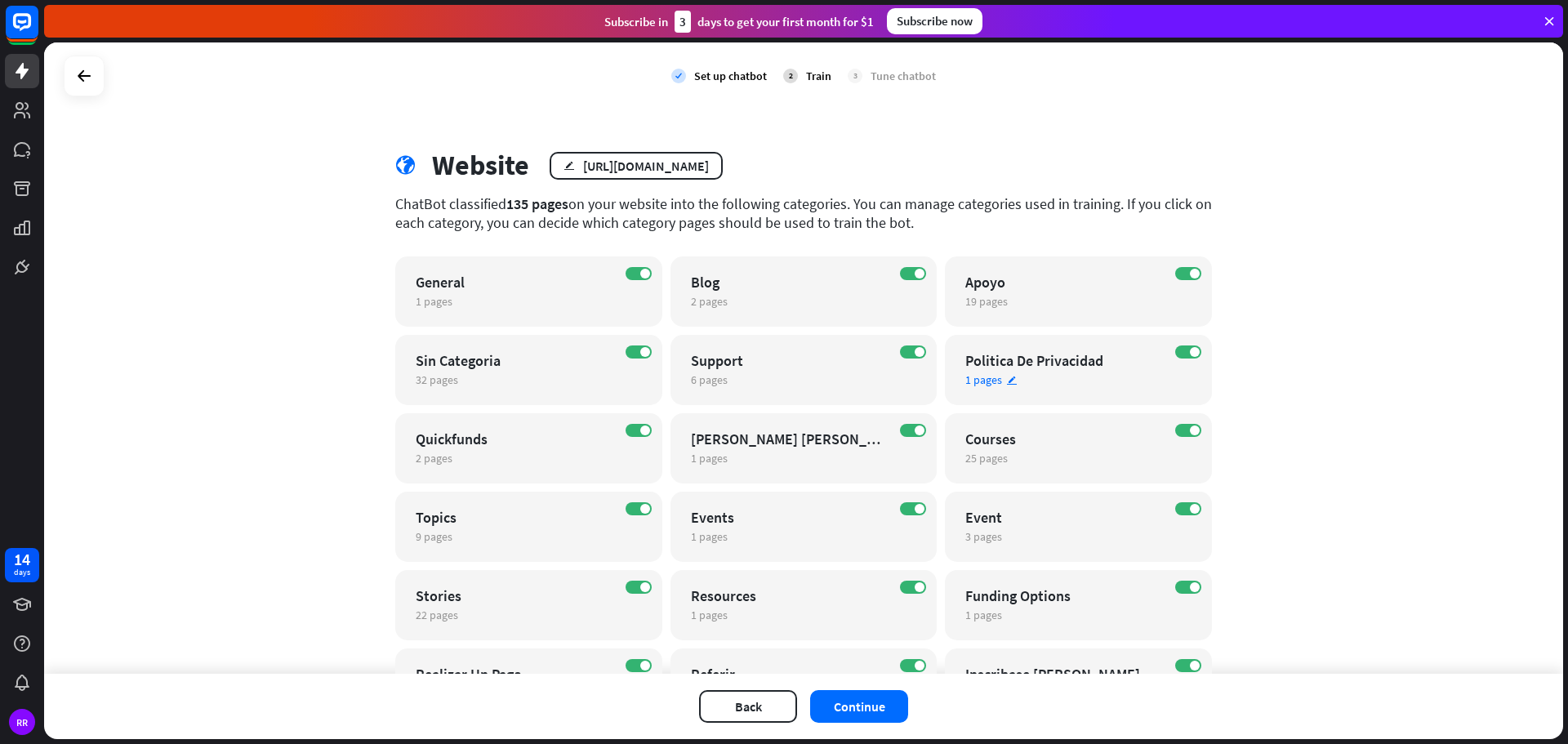
click at [1038, 360] on div "Politica De Privacidad" at bounding box center [1064, 360] width 197 height 19
click at [1365, 323] on div "close Train the bot with pages from the “Politica De Privacidad” category There…" at bounding box center [784, 372] width 1568 height 744
click at [774, 441] on div "[PERSON_NAME] [PERSON_NAME] Program" at bounding box center [789, 438] width 197 height 19
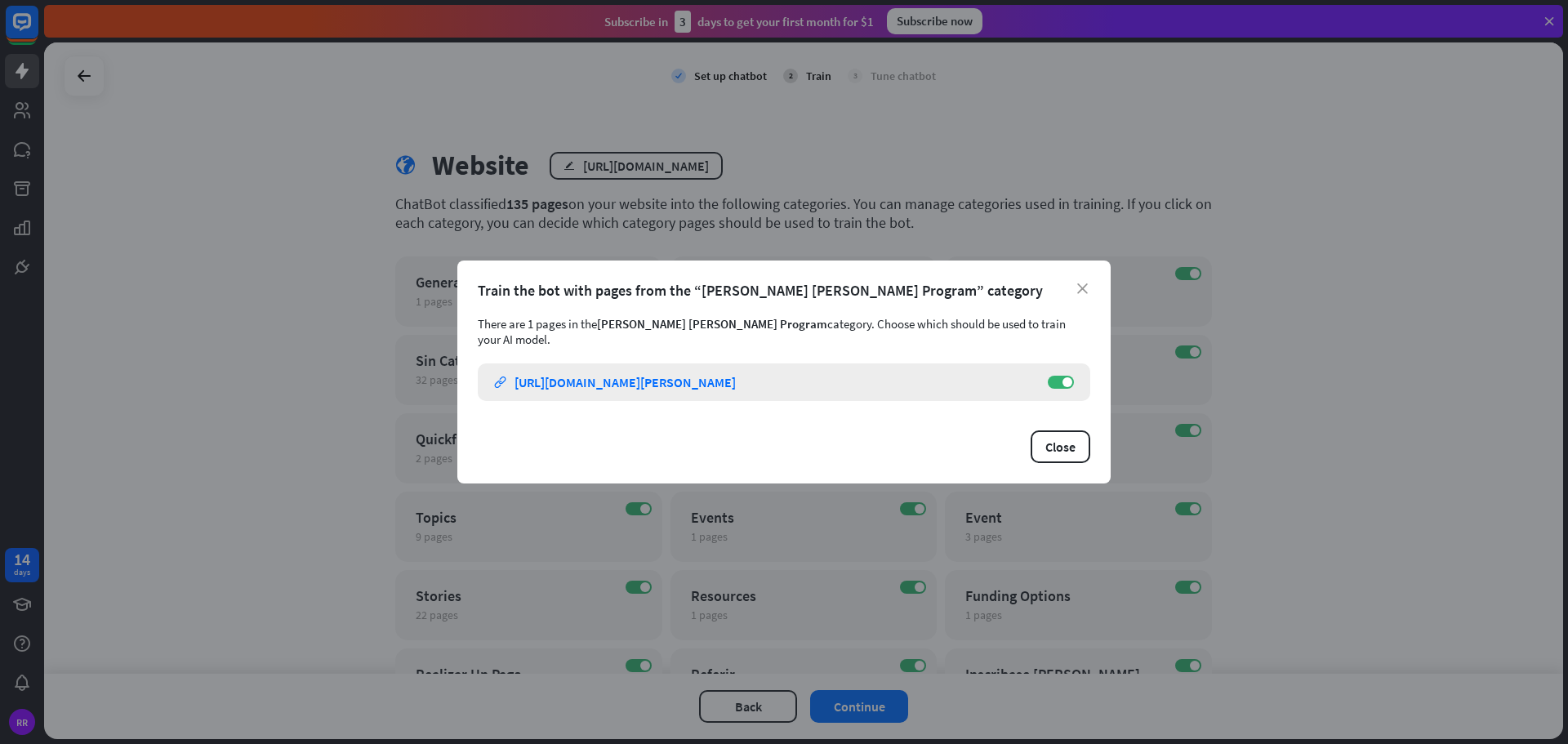
click at [643, 380] on div "[URL][DOMAIN_NAME][PERSON_NAME]" at bounding box center [626, 382] width 221 height 16
click at [1085, 293] on icon "close" at bounding box center [1083, 289] width 11 height 11
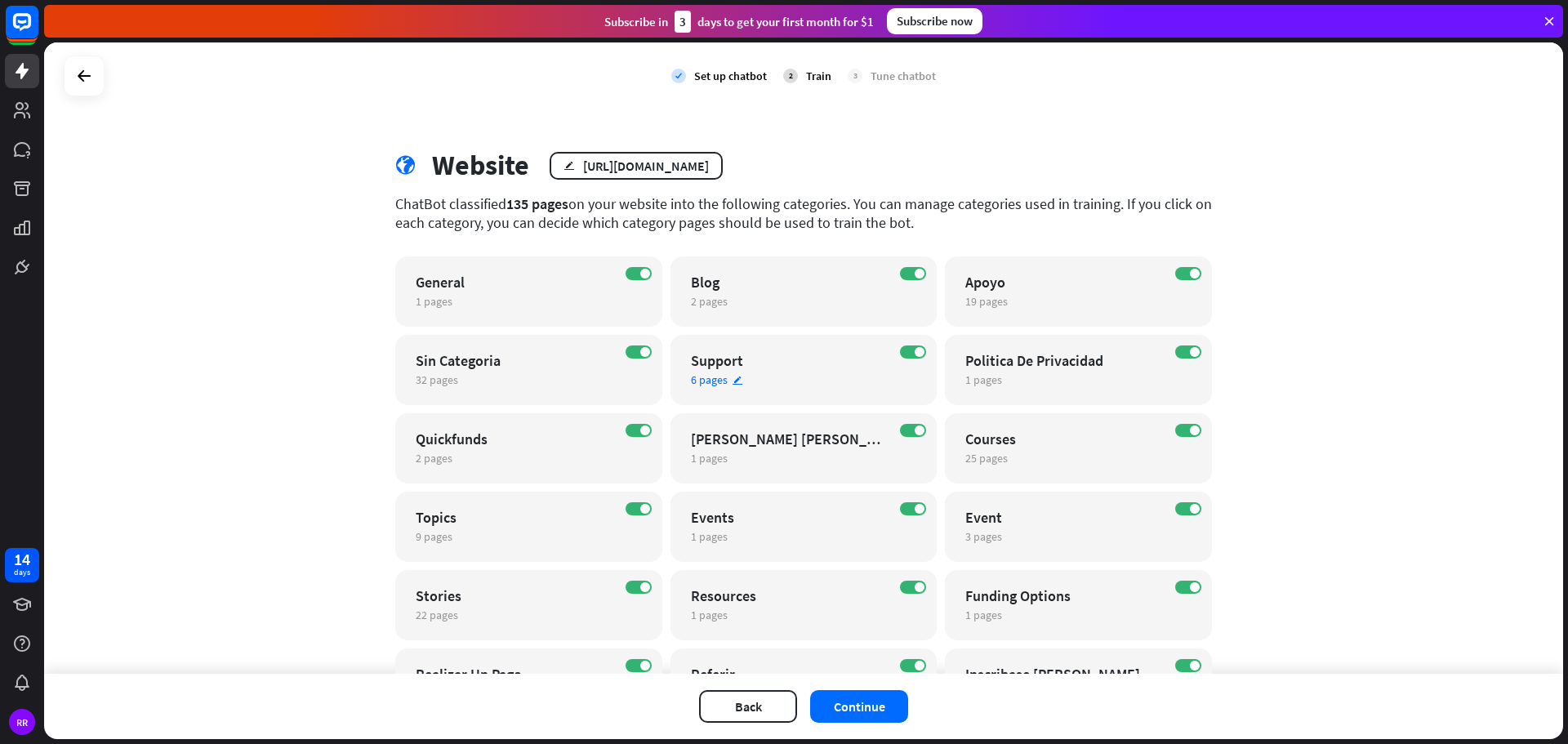
click at [700, 376] on span "6 pages" at bounding box center [709, 379] width 37 height 14
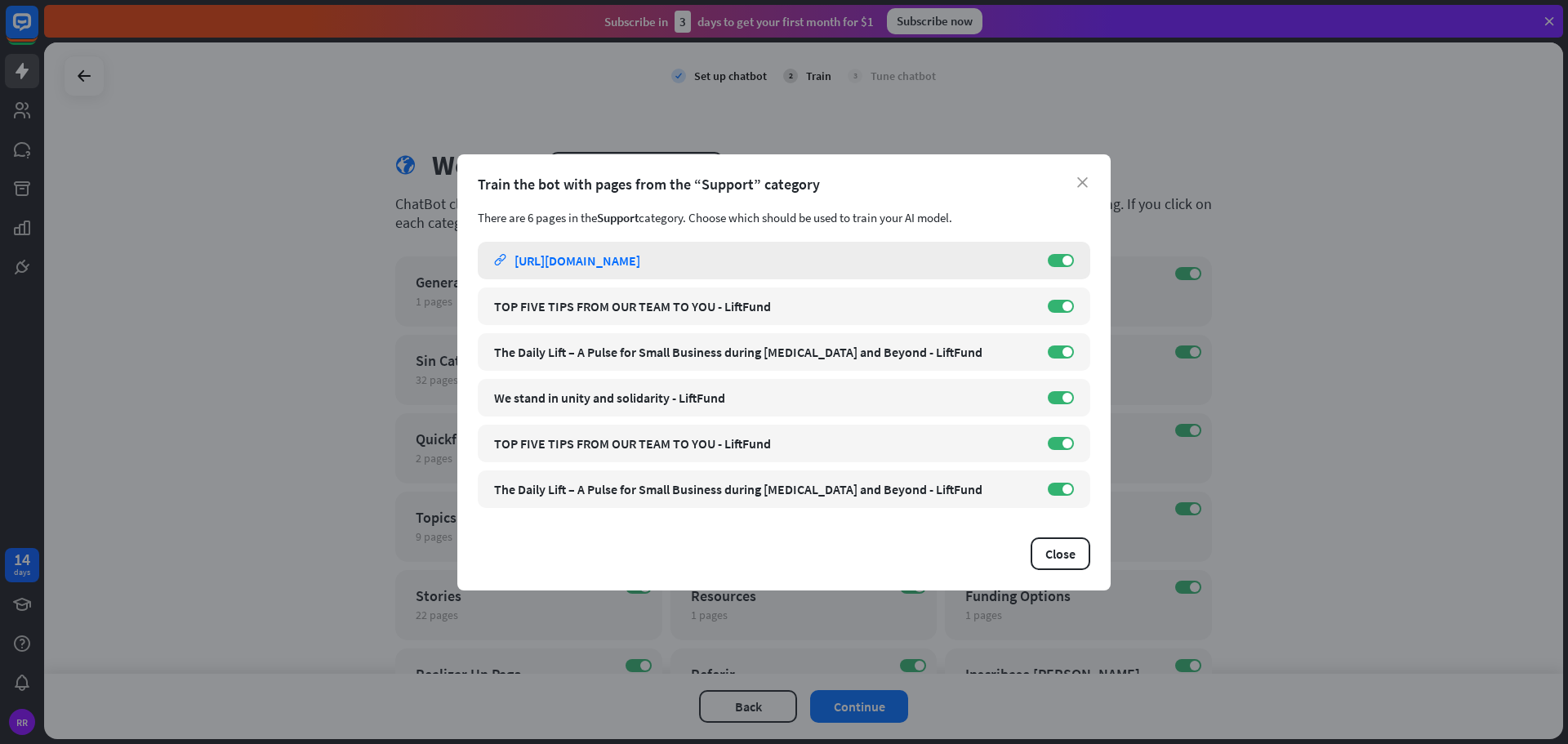
click at [600, 255] on div "[URL][DOMAIN_NAME]" at bounding box center [577, 260] width 126 height 16
click at [1065, 258] on span at bounding box center [1067, 260] width 10 height 10
click at [640, 304] on div "[URL][DOMAIN_NAME]" at bounding box center [577, 306] width 126 height 16
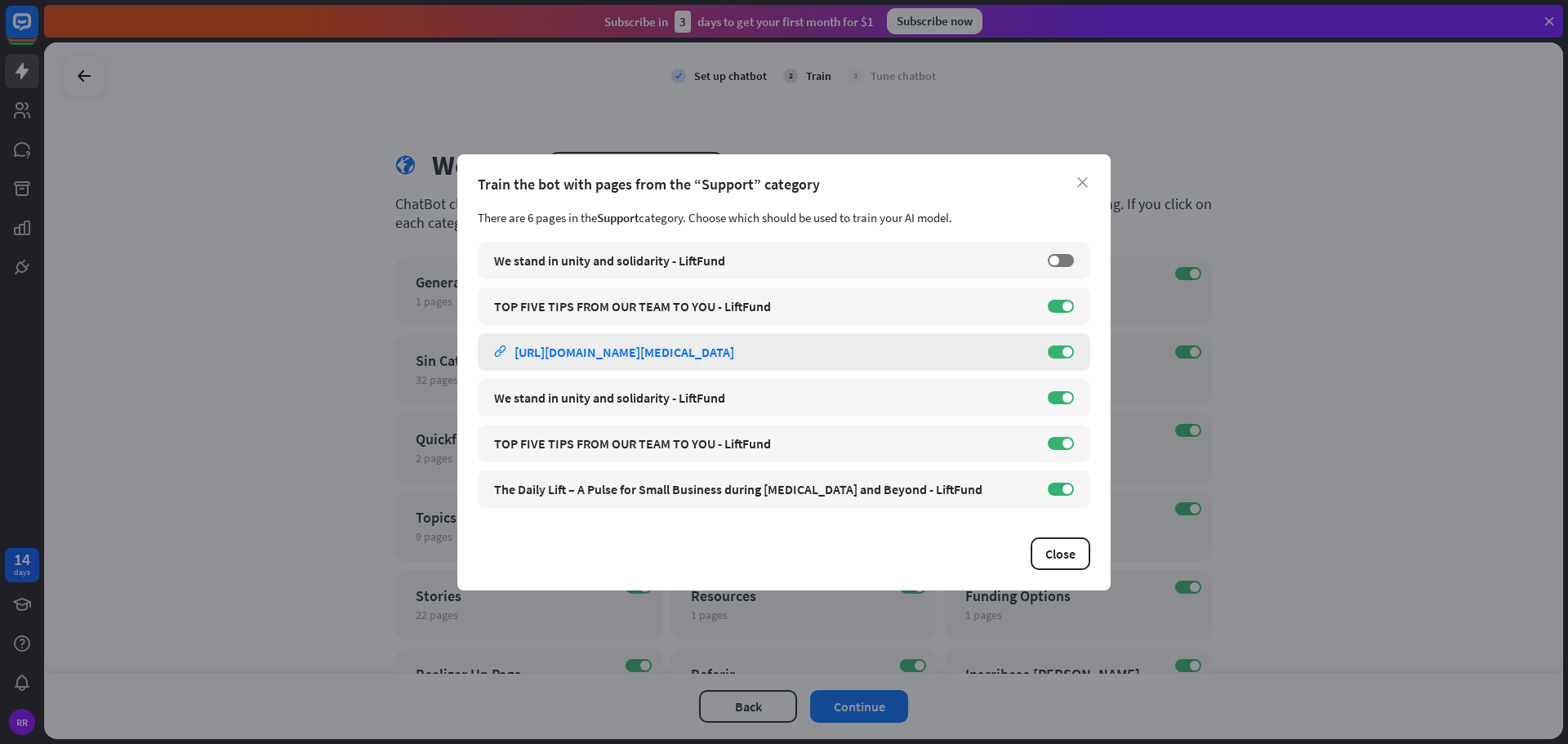
click at [612, 354] on div "[URL][DOMAIN_NAME][MEDICAL_DATA]" at bounding box center [625, 351] width 220 height 16
click at [1070, 350] on span at bounding box center [1067, 351] width 10 height 10
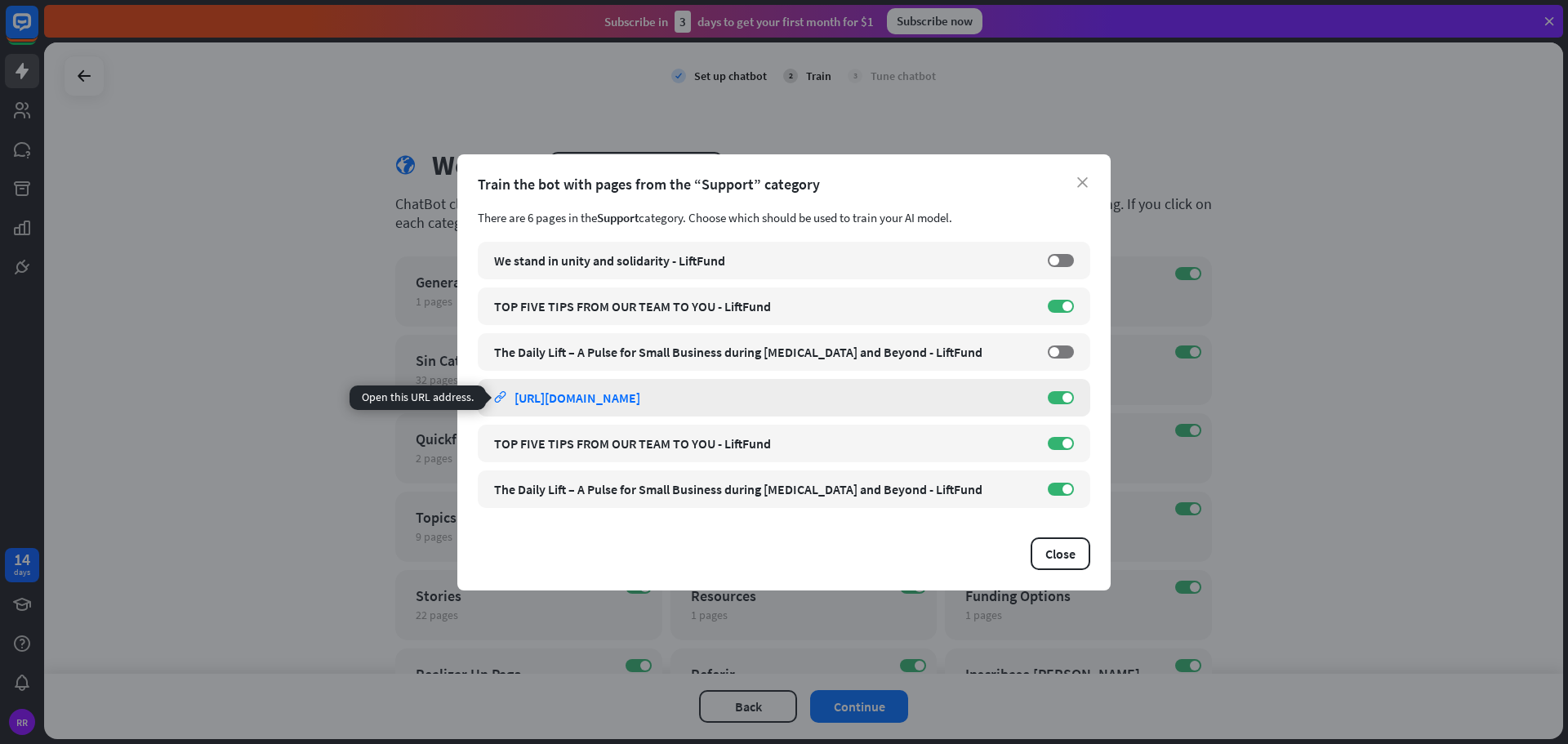
click at [640, 398] on div "[URL][DOMAIN_NAME]" at bounding box center [577, 397] width 126 height 16
click at [1063, 399] on span at bounding box center [1067, 397] width 10 height 10
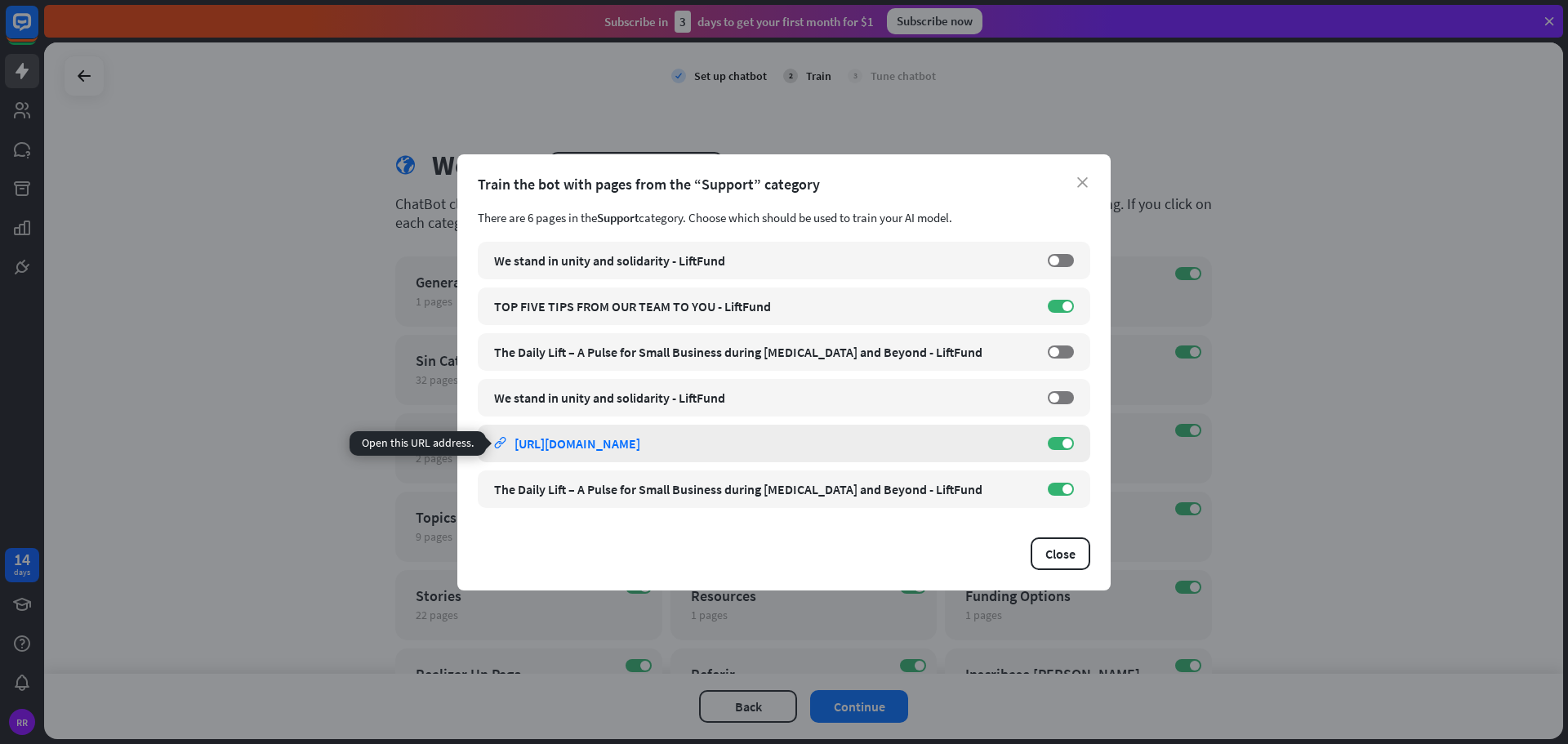
click at [640, 440] on div "[URL][DOMAIN_NAME]" at bounding box center [577, 443] width 126 height 16
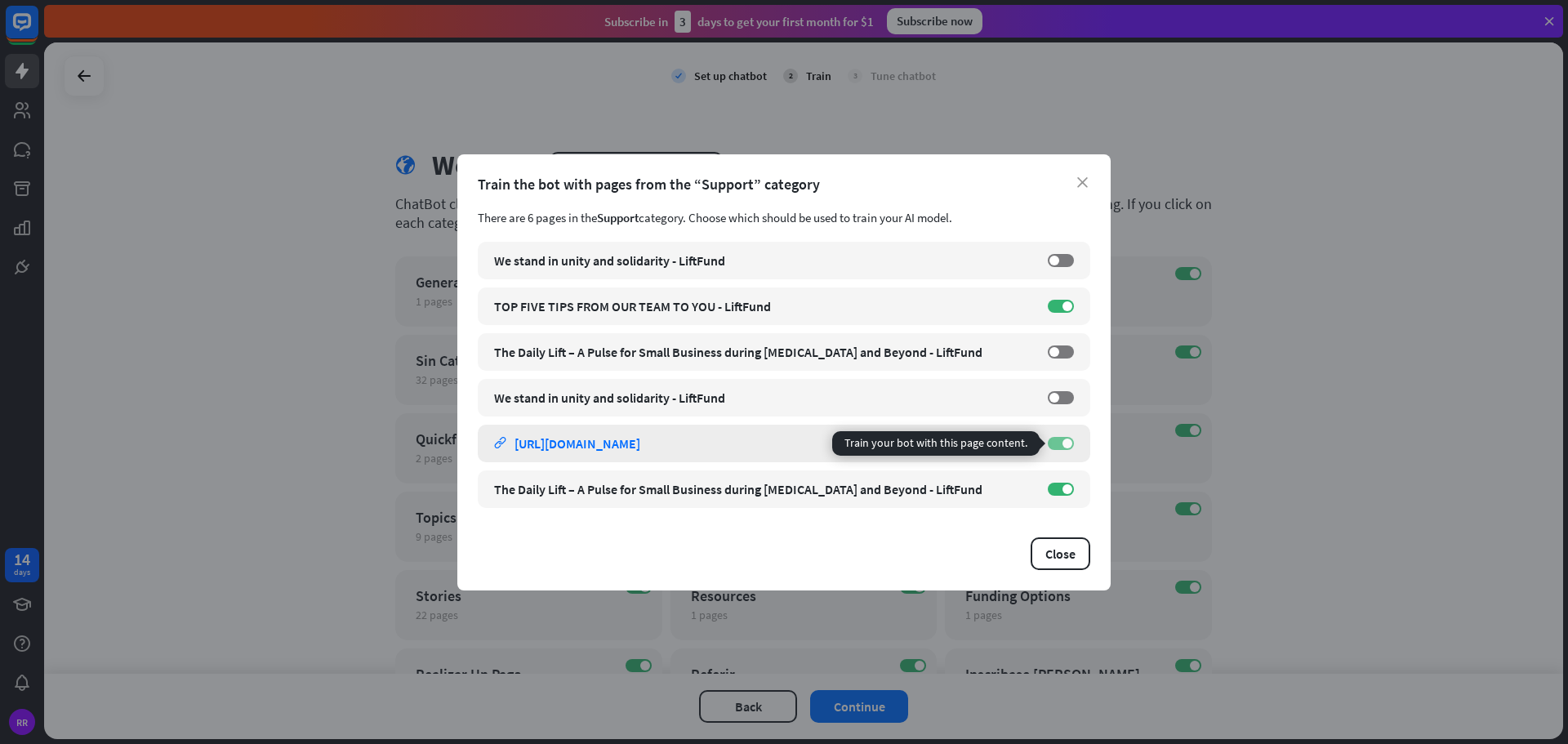
click at [1066, 442] on span at bounding box center [1067, 442] width 10 height 10
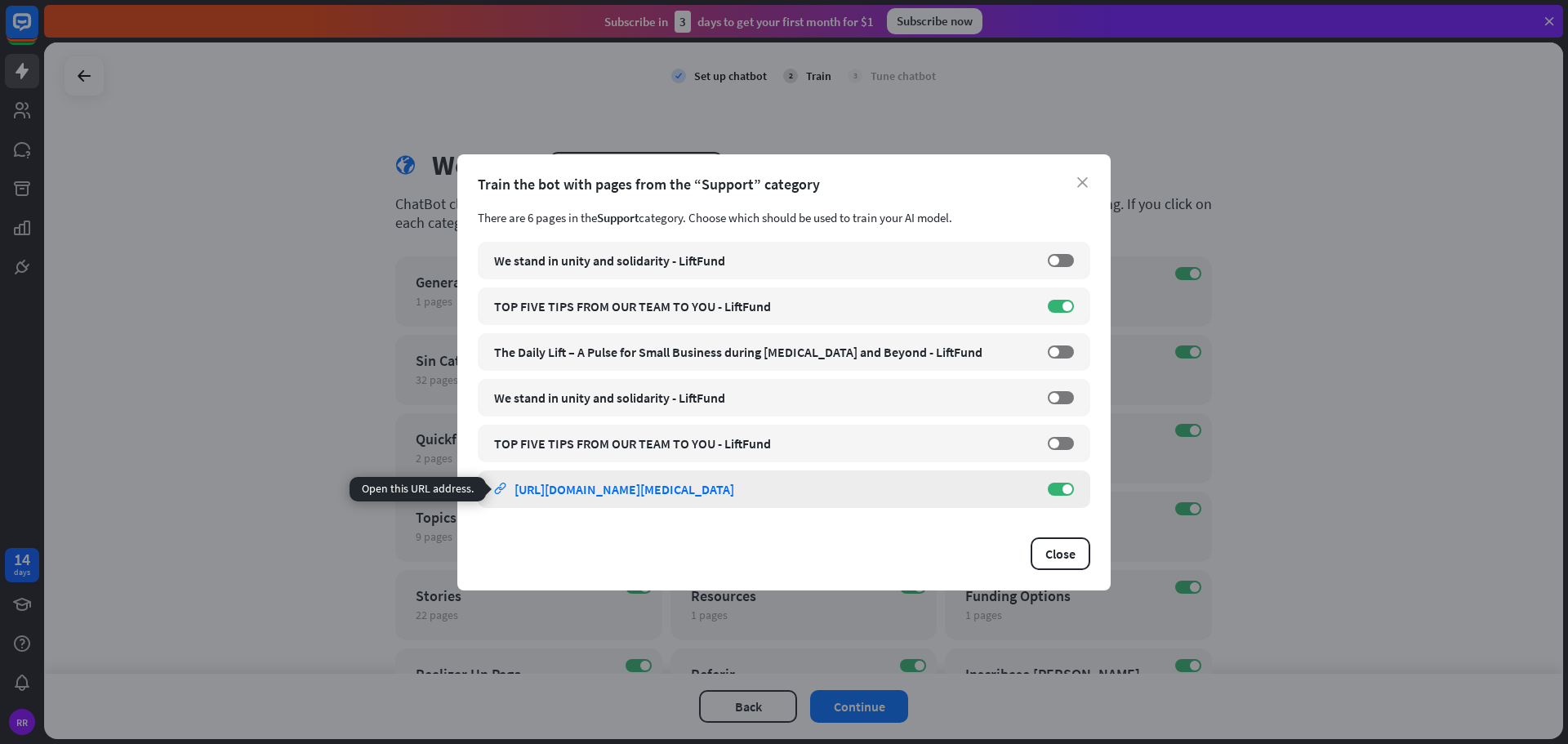
click at [734, 490] on div "[URL][DOMAIN_NAME][MEDICAL_DATA]" at bounding box center [625, 489] width 220 height 16
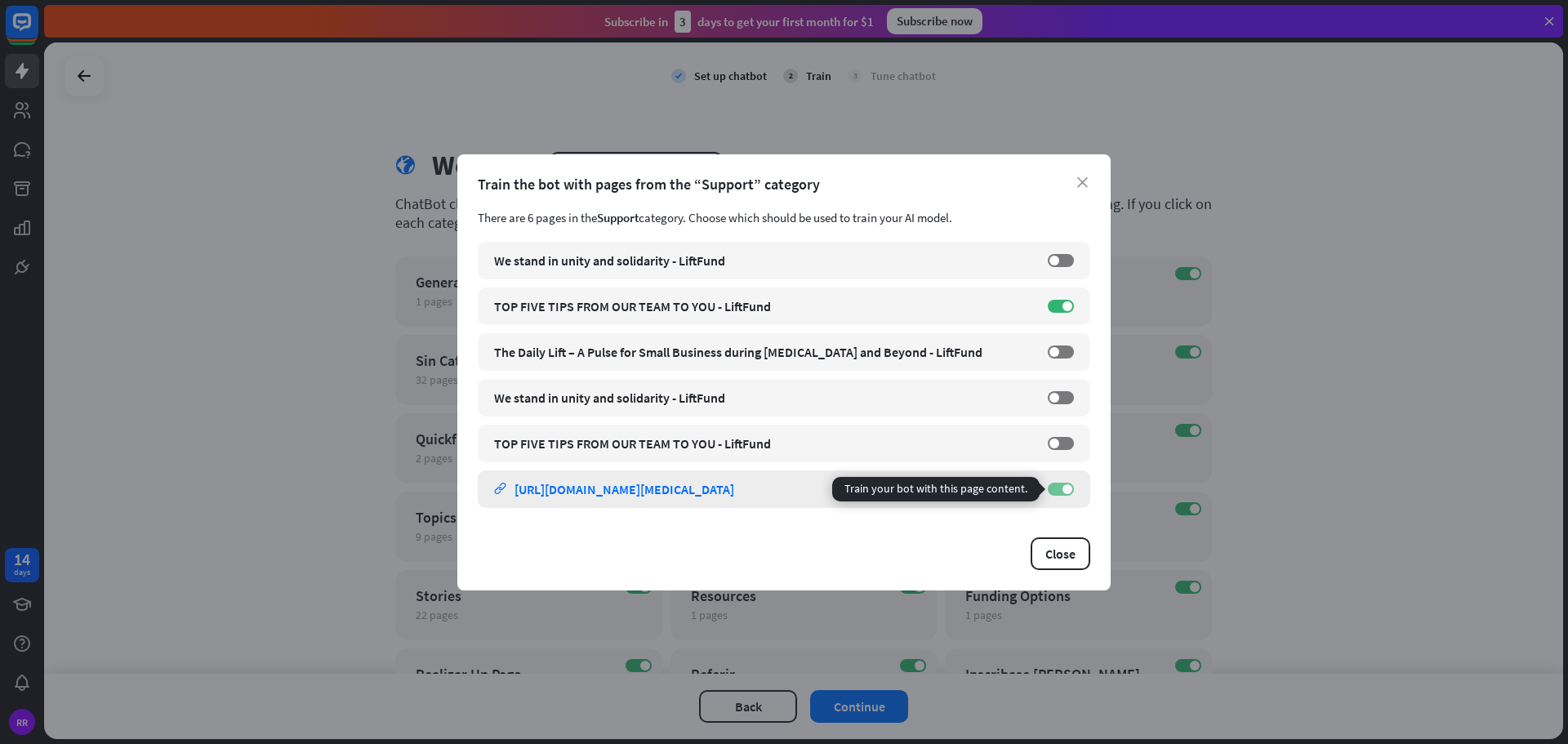
click at [1064, 487] on span at bounding box center [1067, 489] width 10 height 10
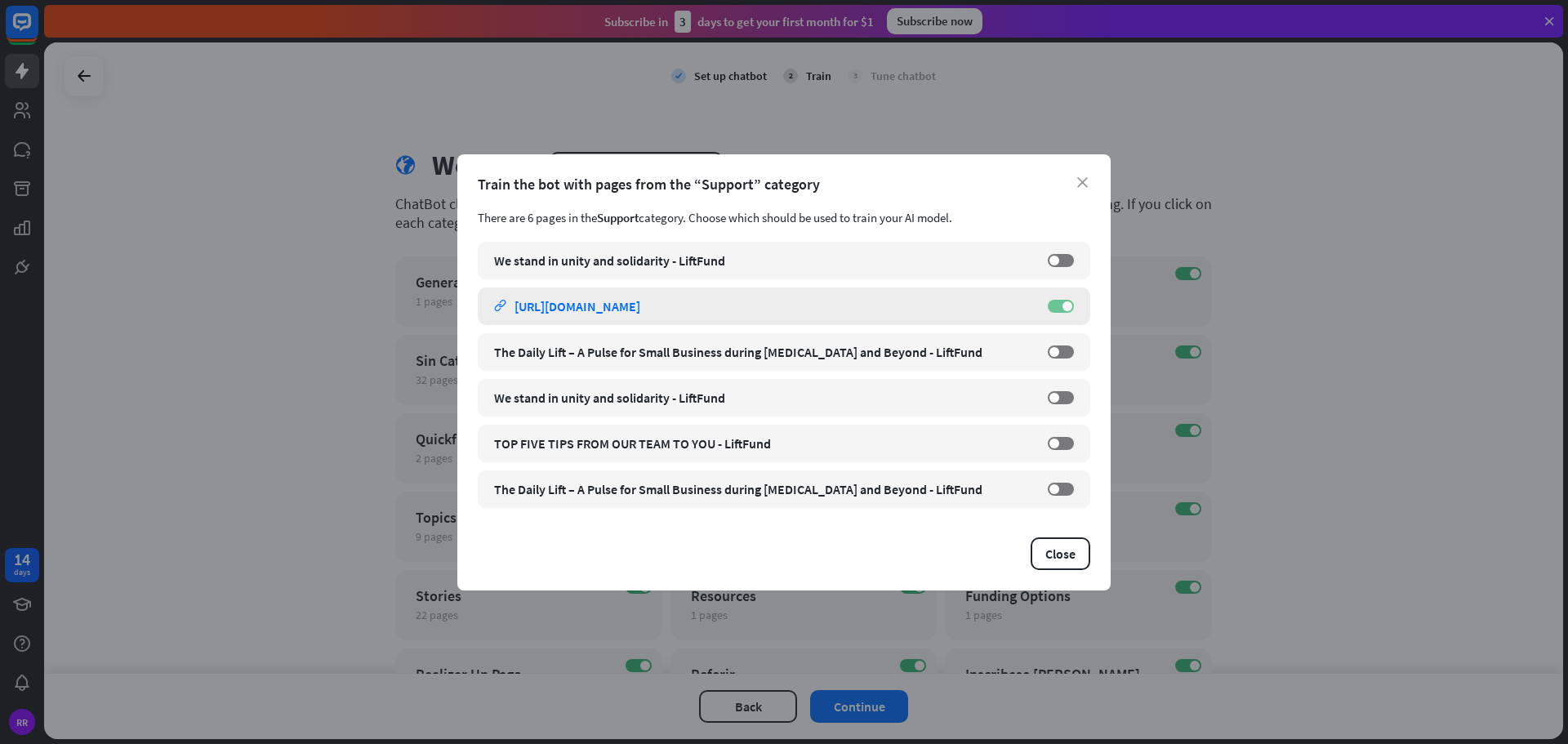
click at [1065, 302] on span at bounding box center [1067, 306] width 10 height 10
click at [1060, 554] on button "Close" at bounding box center [1060, 553] width 60 height 33
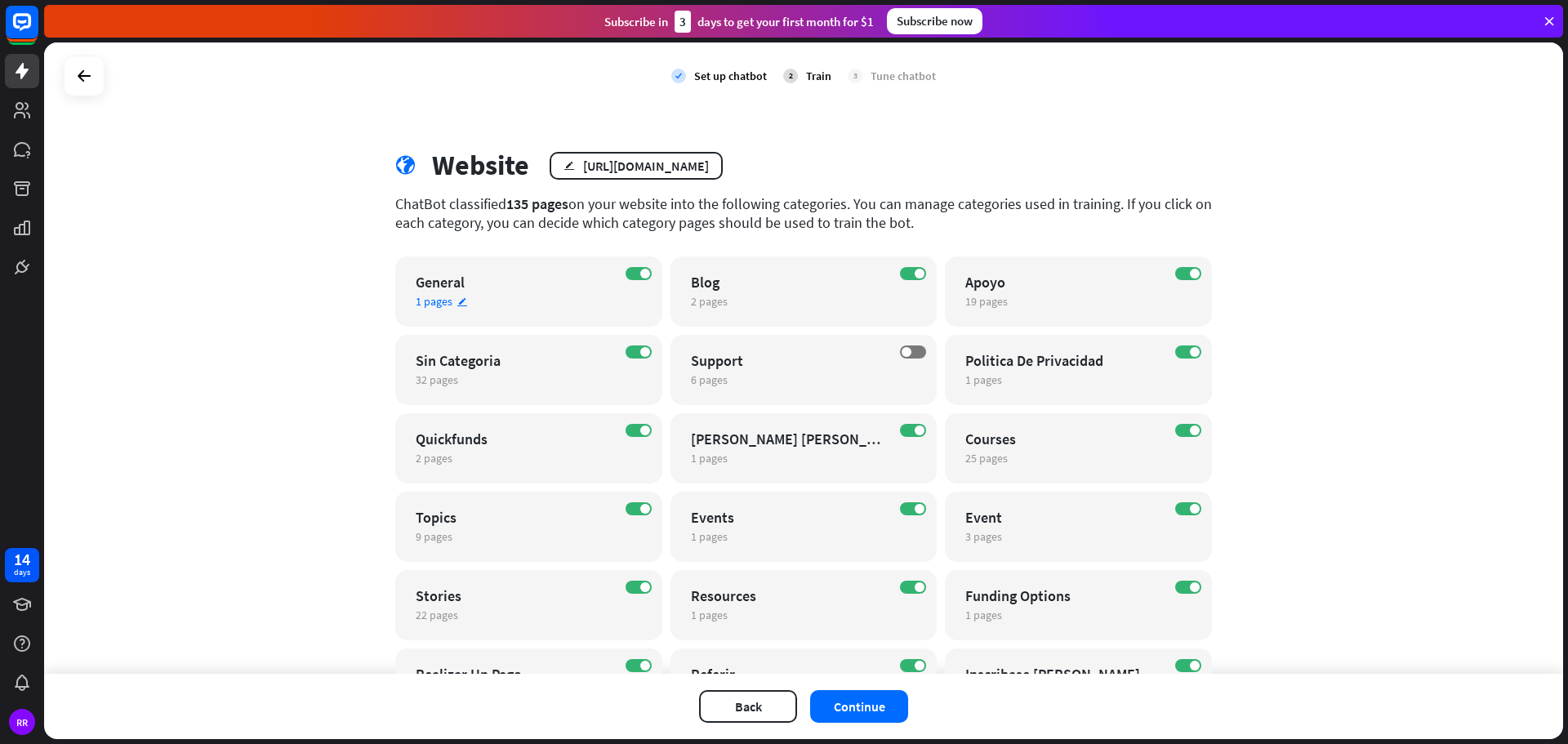
click at [427, 302] on span "1 pages" at bounding box center [434, 301] width 37 height 14
click at [273, 394] on div "close Train the bot with pages from the “General” category There are 1 pages in…" at bounding box center [784, 372] width 1568 height 744
click at [709, 305] on span "2 pages" at bounding box center [709, 301] width 37 height 14
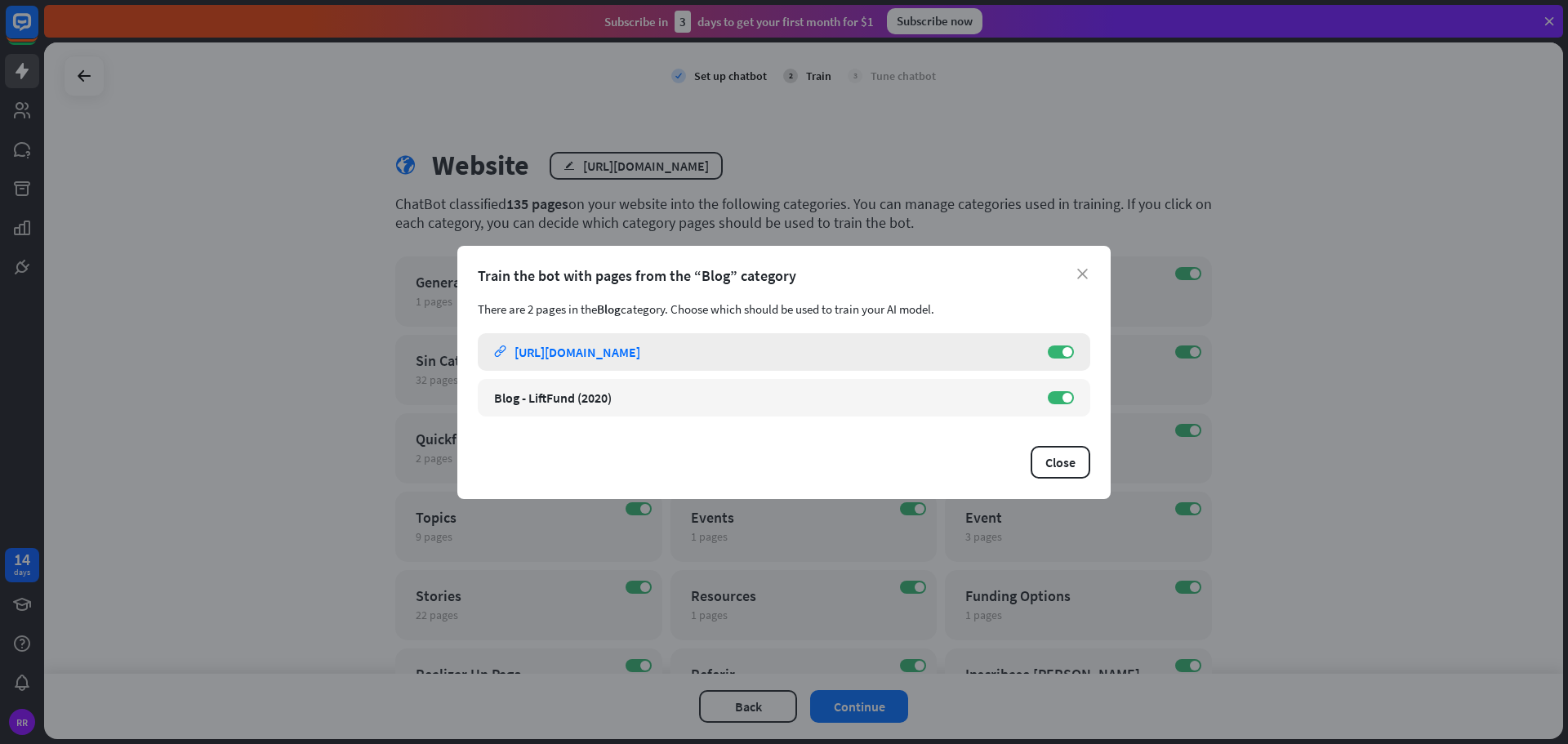
click at [640, 351] on div "[URL][DOMAIN_NAME]" at bounding box center [577, 351] width 126 height 16
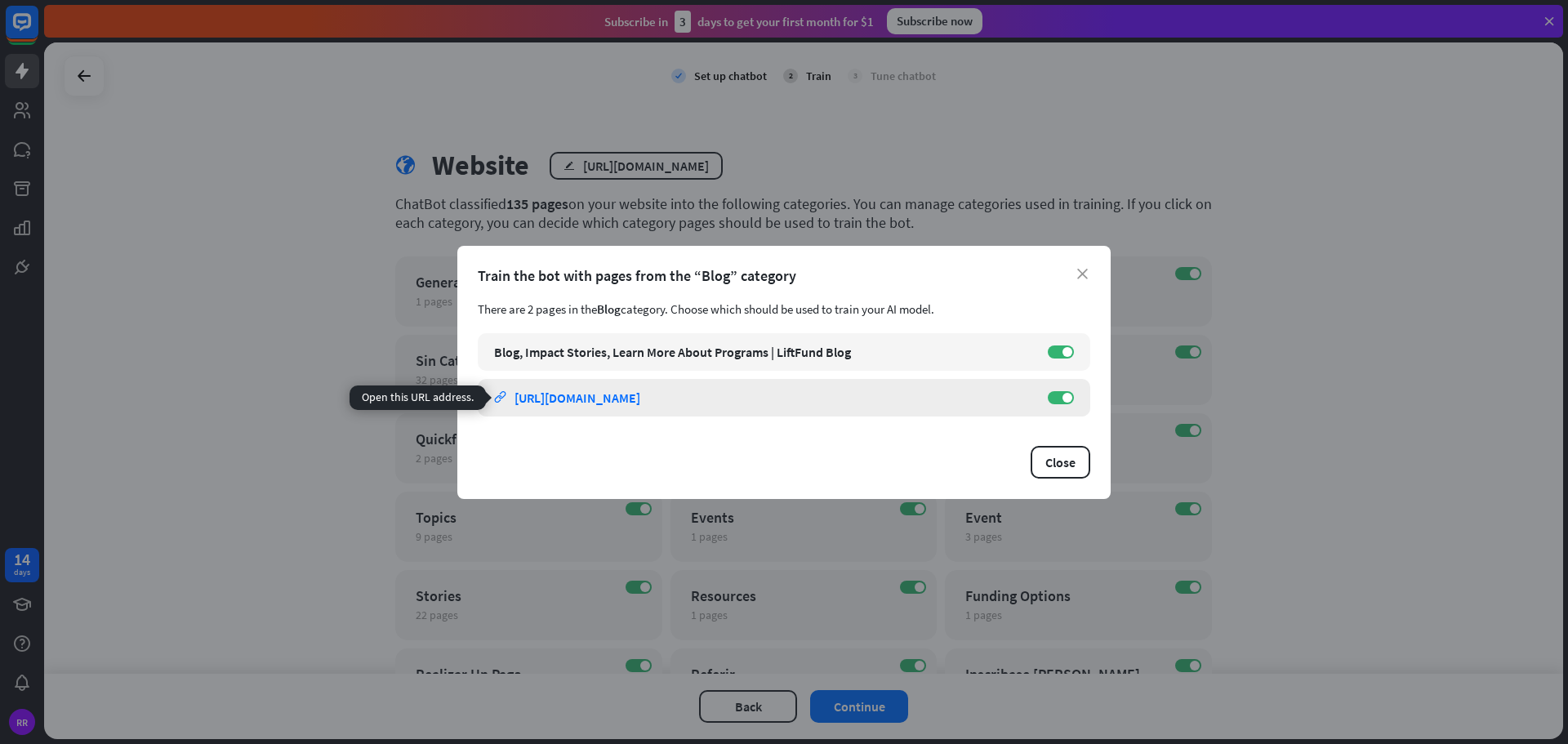
click at [630, 398] on div "[URL][DOMAIN_NAME]" at bounding box center [577, 397] width 126 height 16
click at [1056, 454] on button "Close" at bounding box center [1060, 462] width 60 height 33
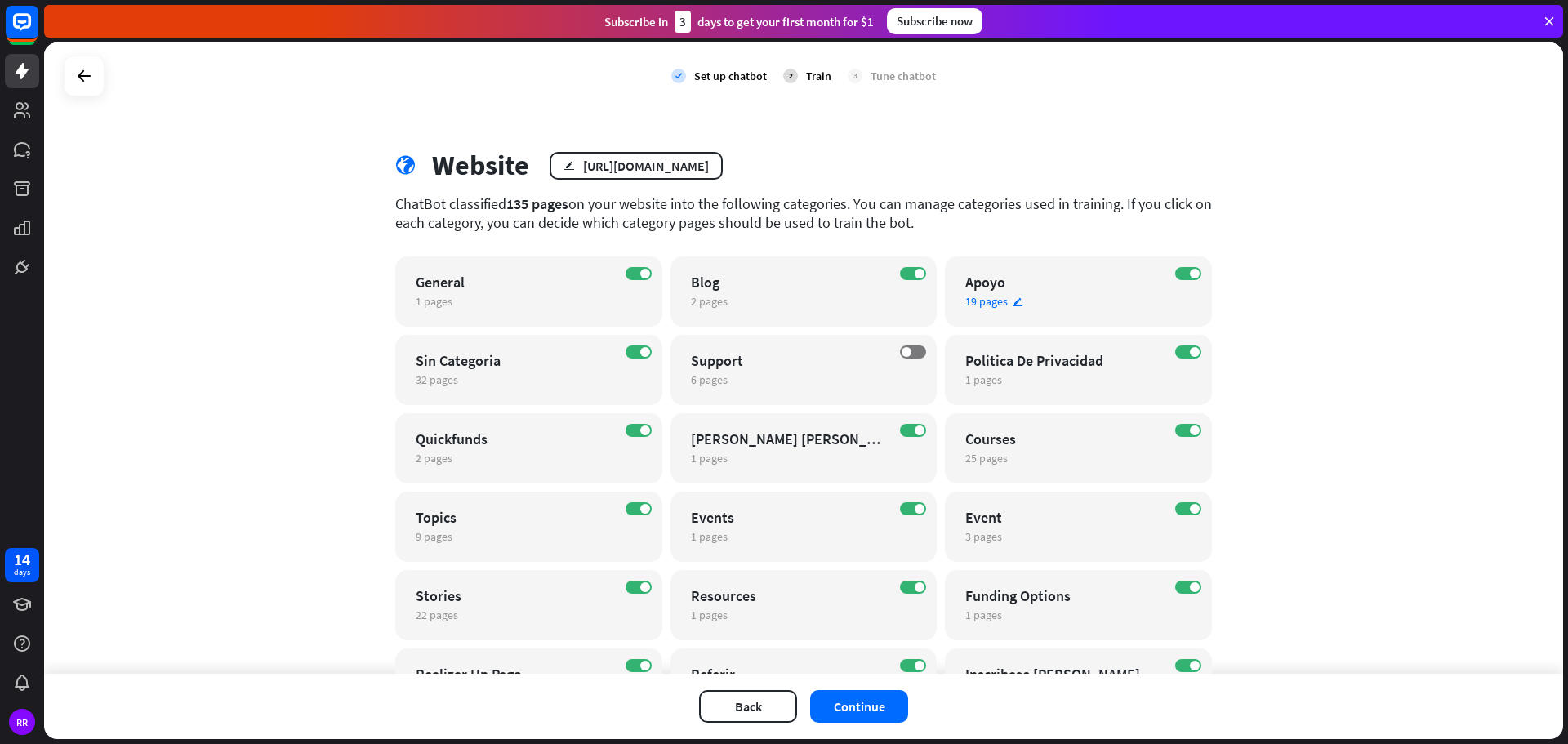
click at [995, 302] on span "19 pages" at bounding box center [987, 301] width 43 height 14
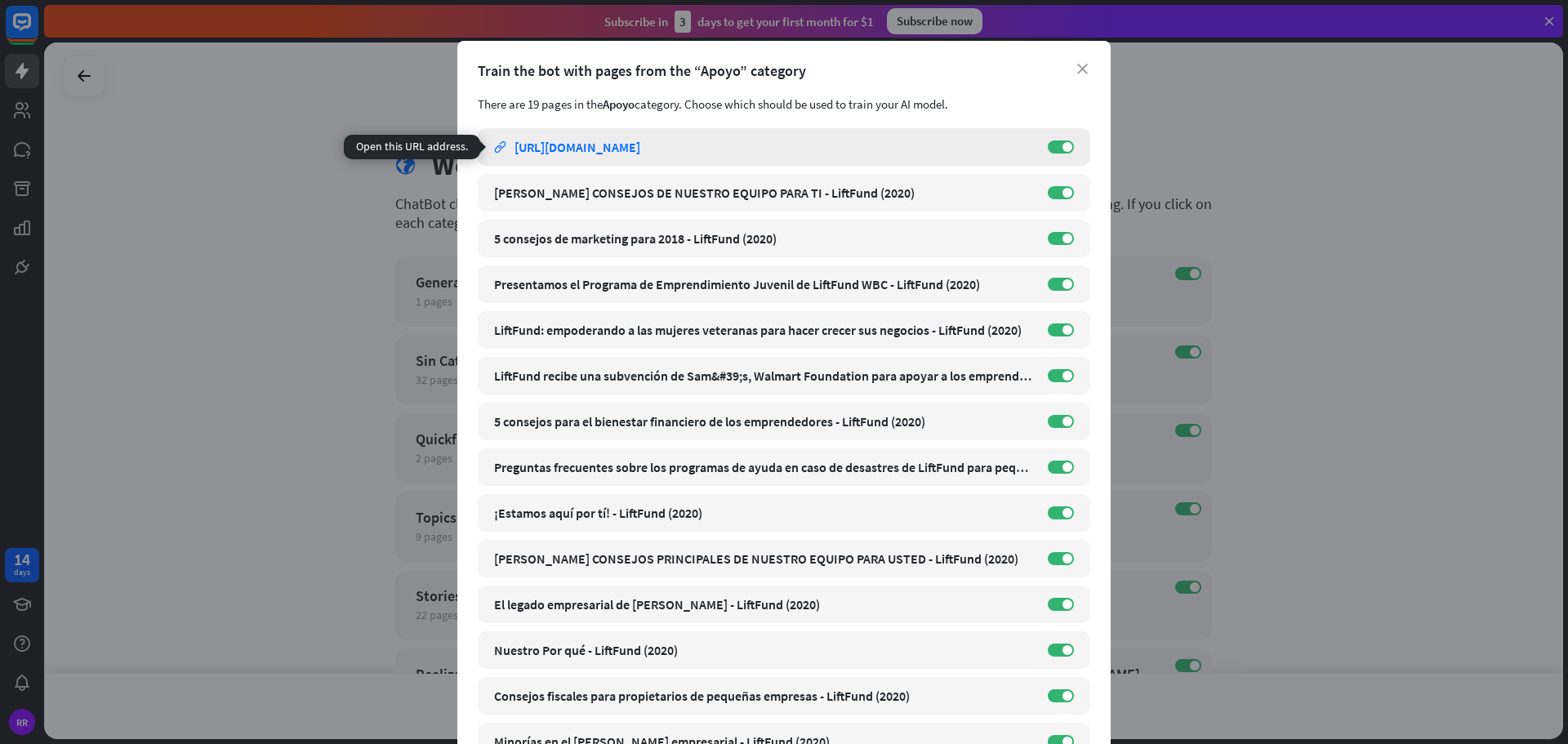
click at [640, 145] on div "[URL][DOMAIN_NAME]" at bounding box center [577, 147] width 126 height 16
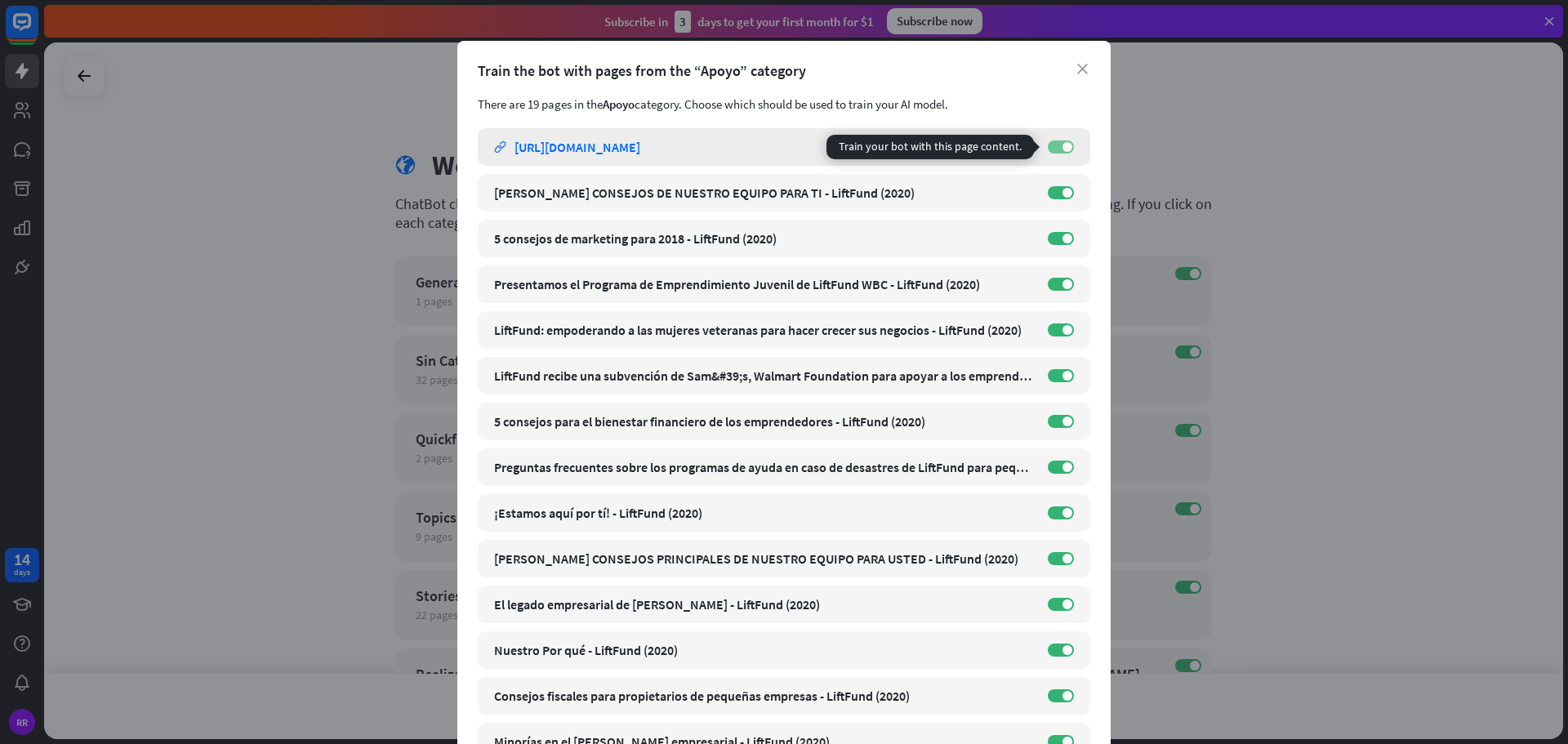
click at [1063, 148] on span at bounding box center [1067, 146] width 10 height 10
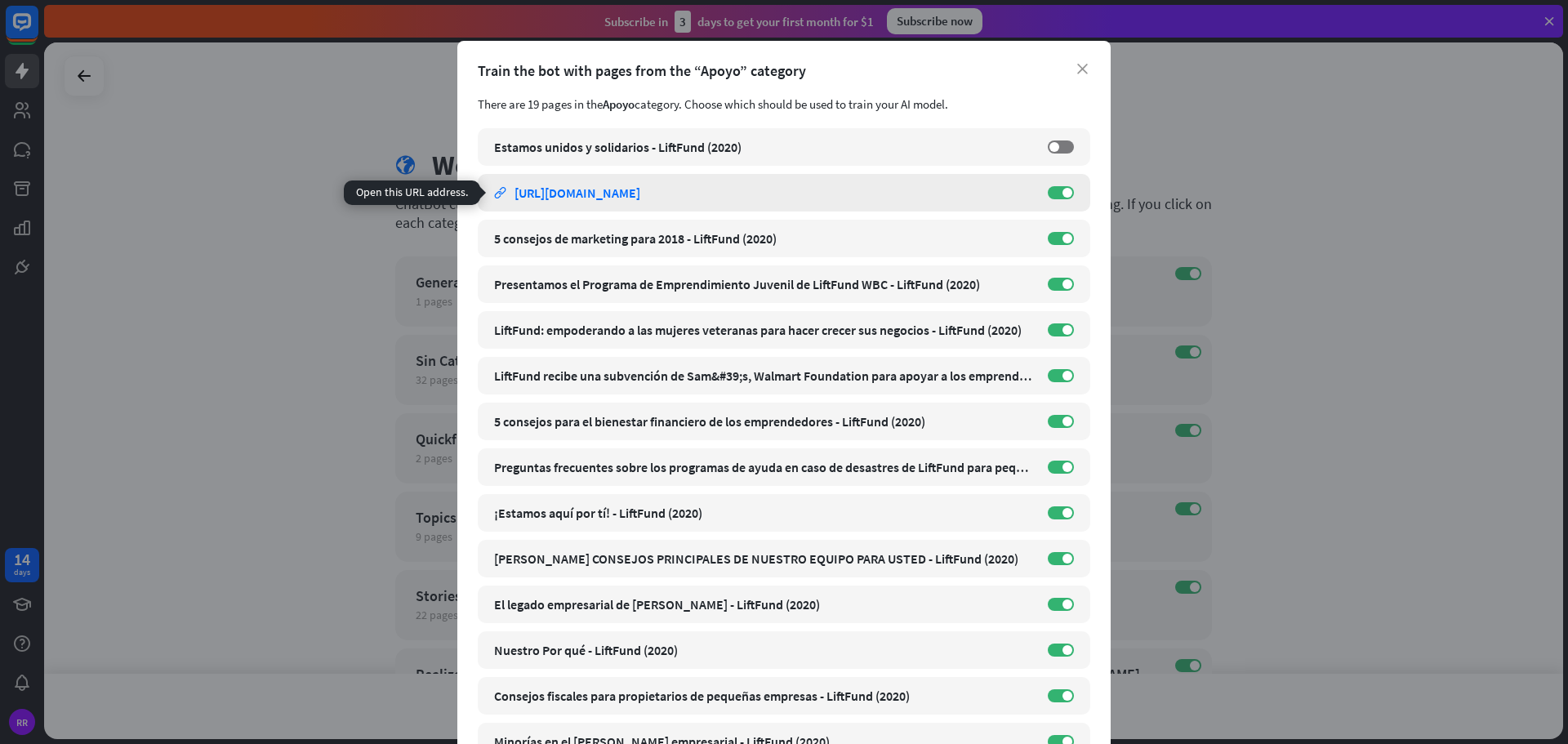
click at [640, 190] on div "[URL][DOMAIN_NAME]" at bounding box center [577, 193] width 126 height 16
click at [1055, 188] on label "ON" at bounding box center [1060, 193] width 26 height 13
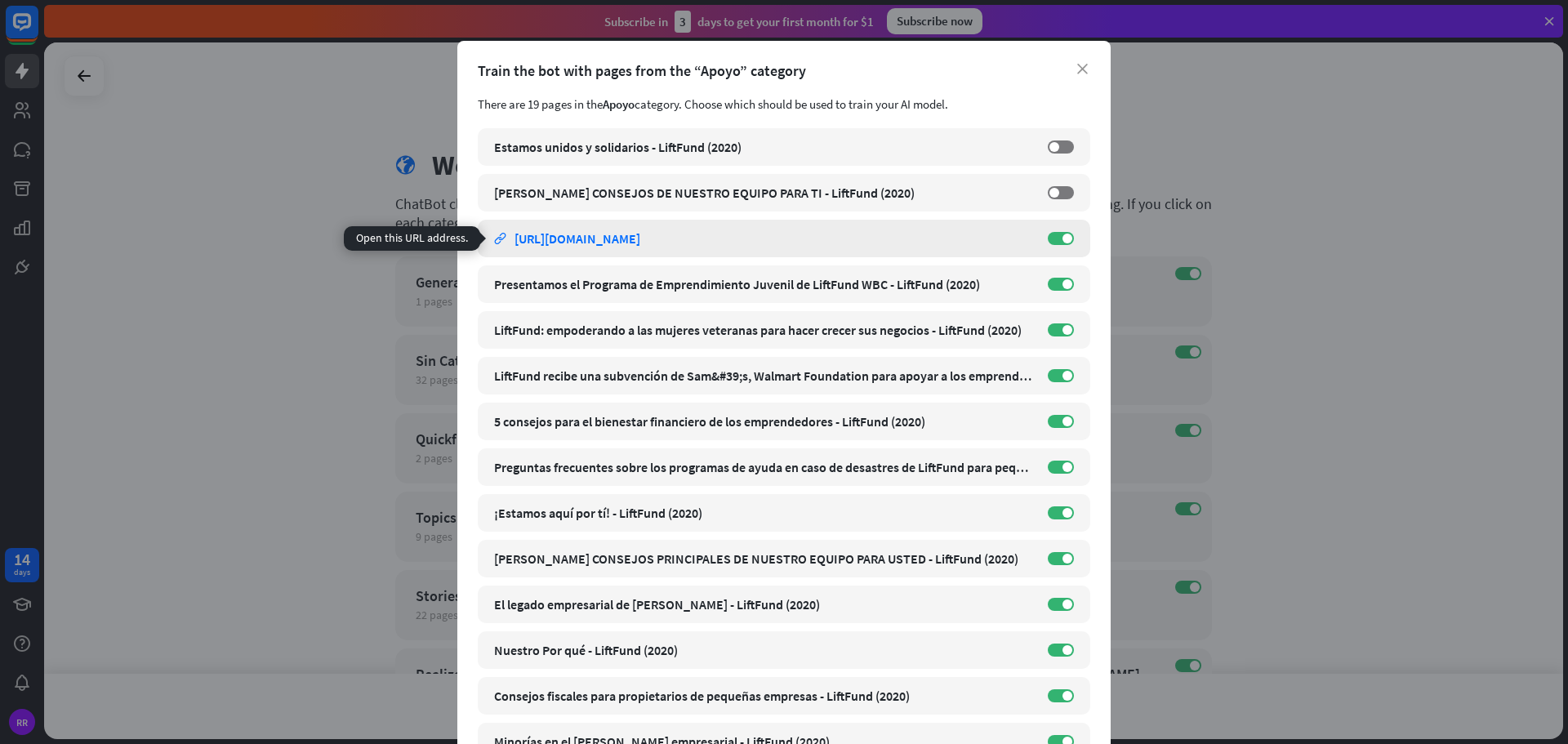
click at [640, 236] on div "[URL][DOMAIN_NAME]" at bounding box center [577, 238] width 126 height 16
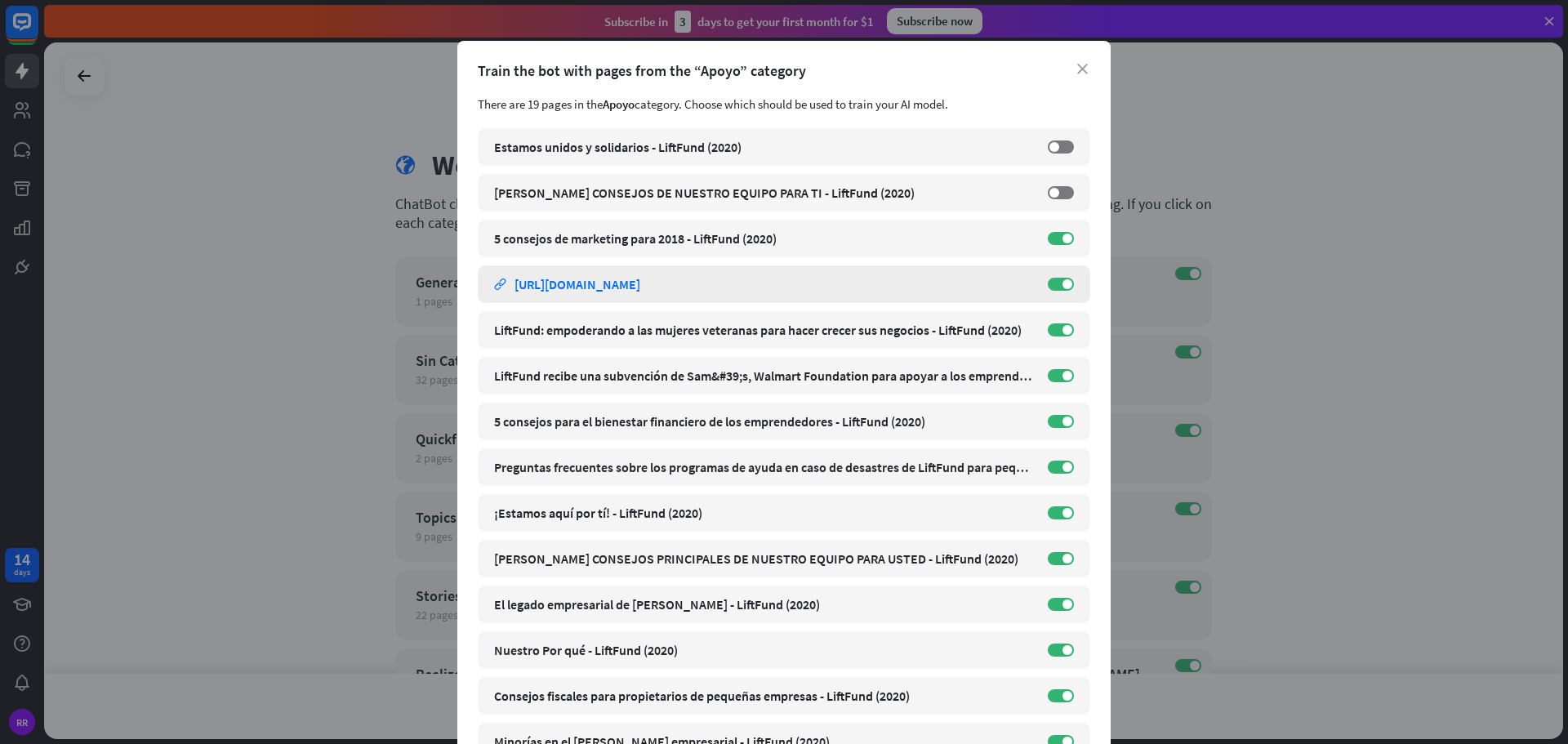
click at [640, 283] on div "[URL][DOMAIN_NAME]" at bounding box center [577, 284] width 126 height 16
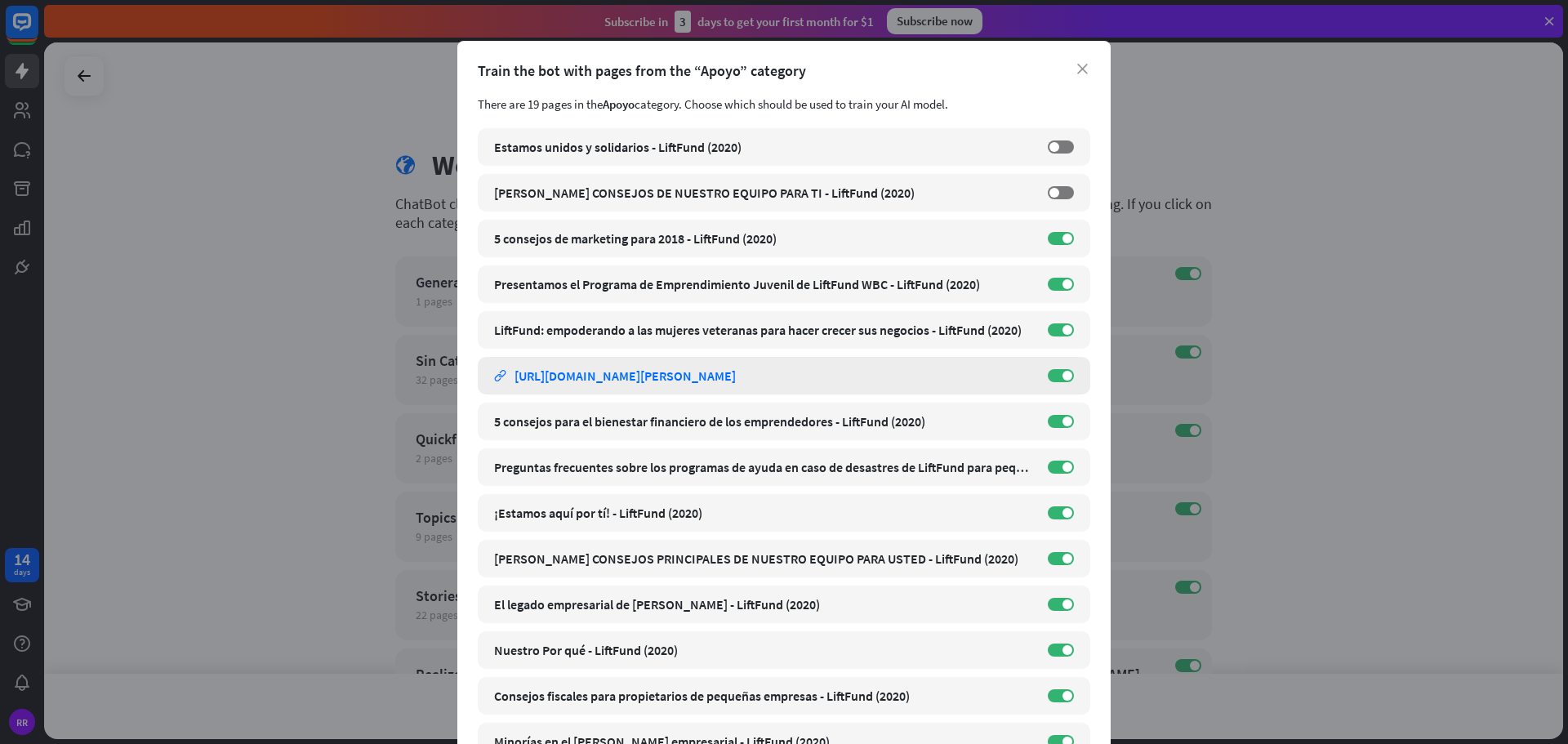
click at [735, 374] on div "[URL][DOMAIN_NAME][PERSON_NAME]" at bounding box center [626, 376] width 221 height 16
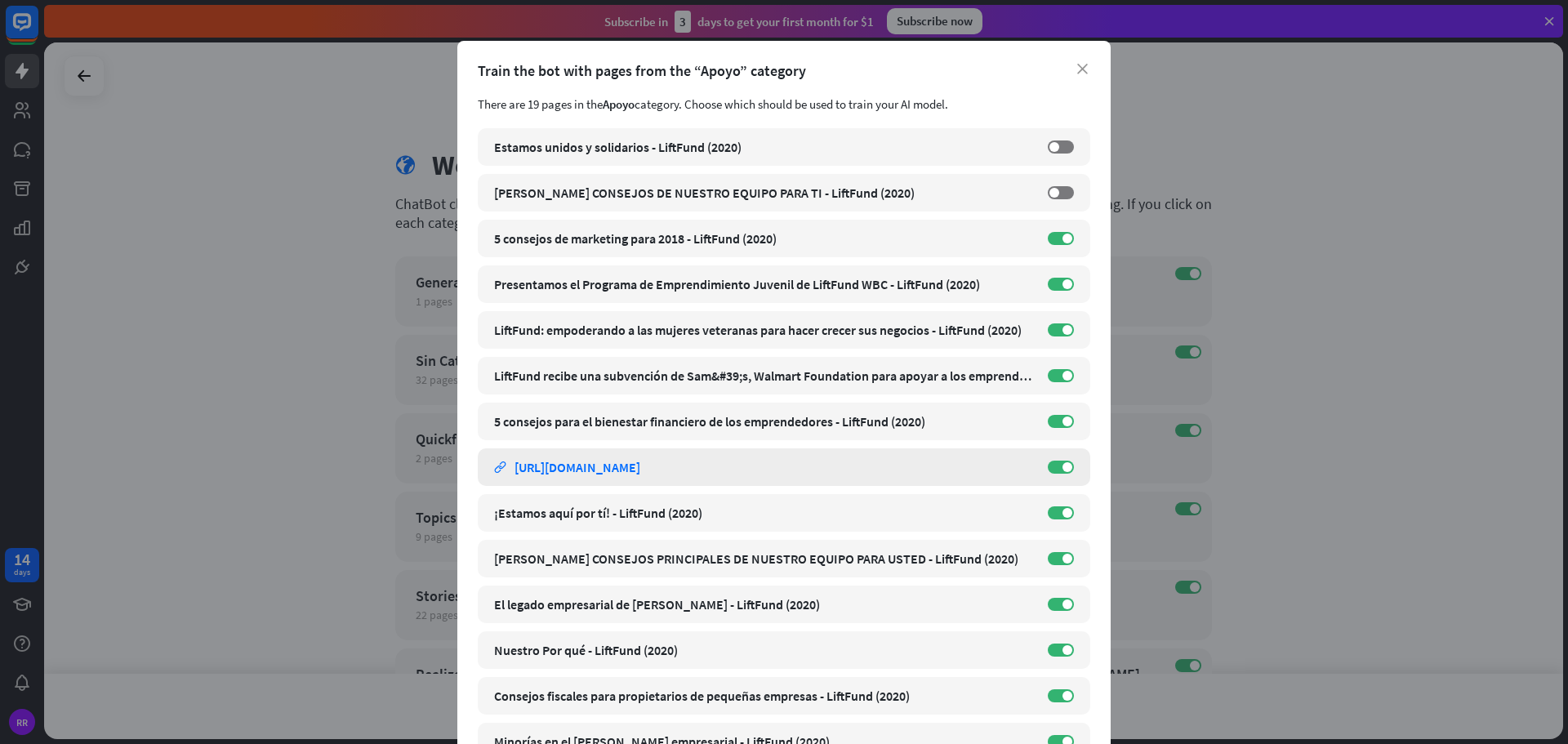
click at [640, 462] on div "[URL][DOMAIN_NAME]" at bounding box center [577, 467] width 126 height 16
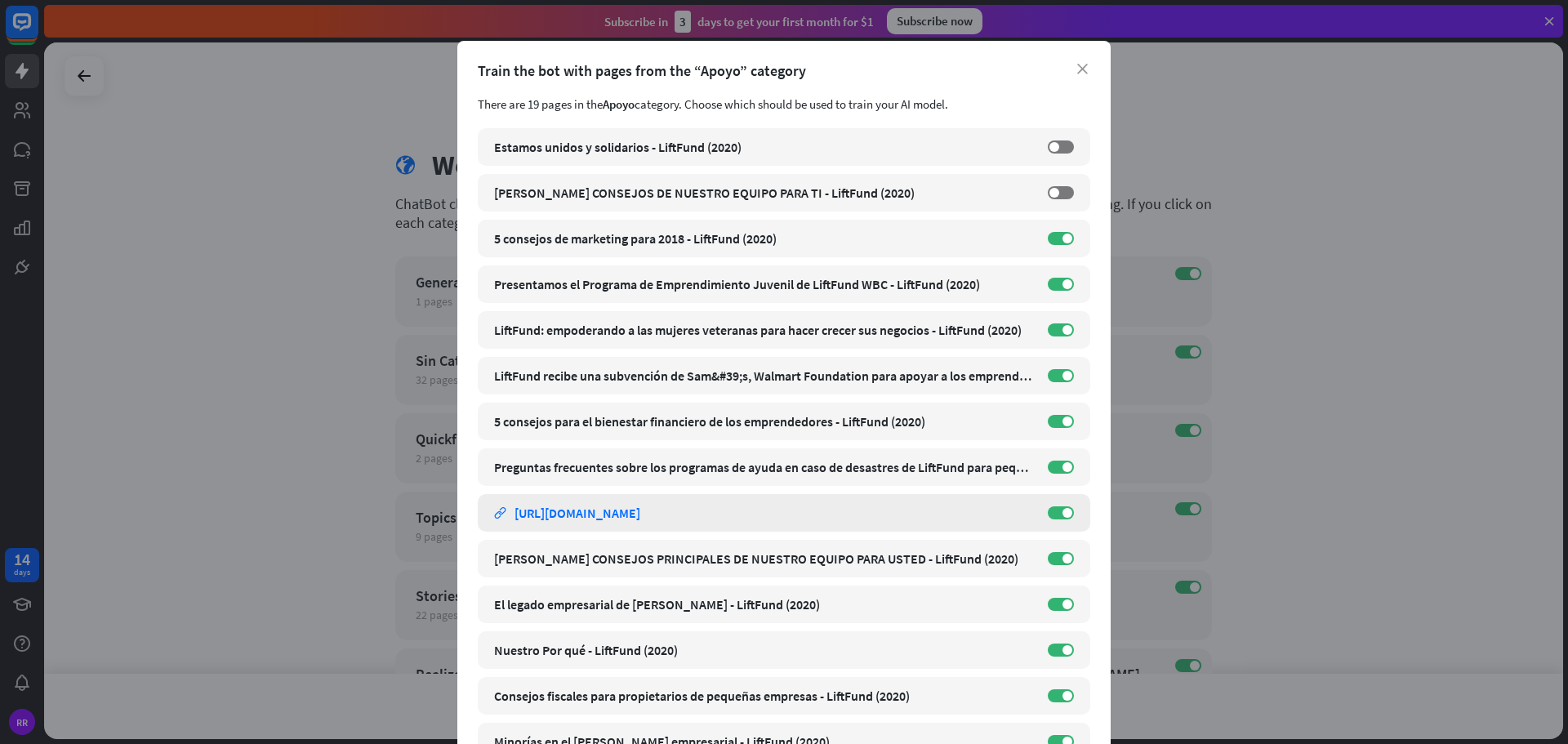
click at [640, 514] on div "[URL][DOMAIN_NAME]" at bounding box center [577, 513] width 126 height 16
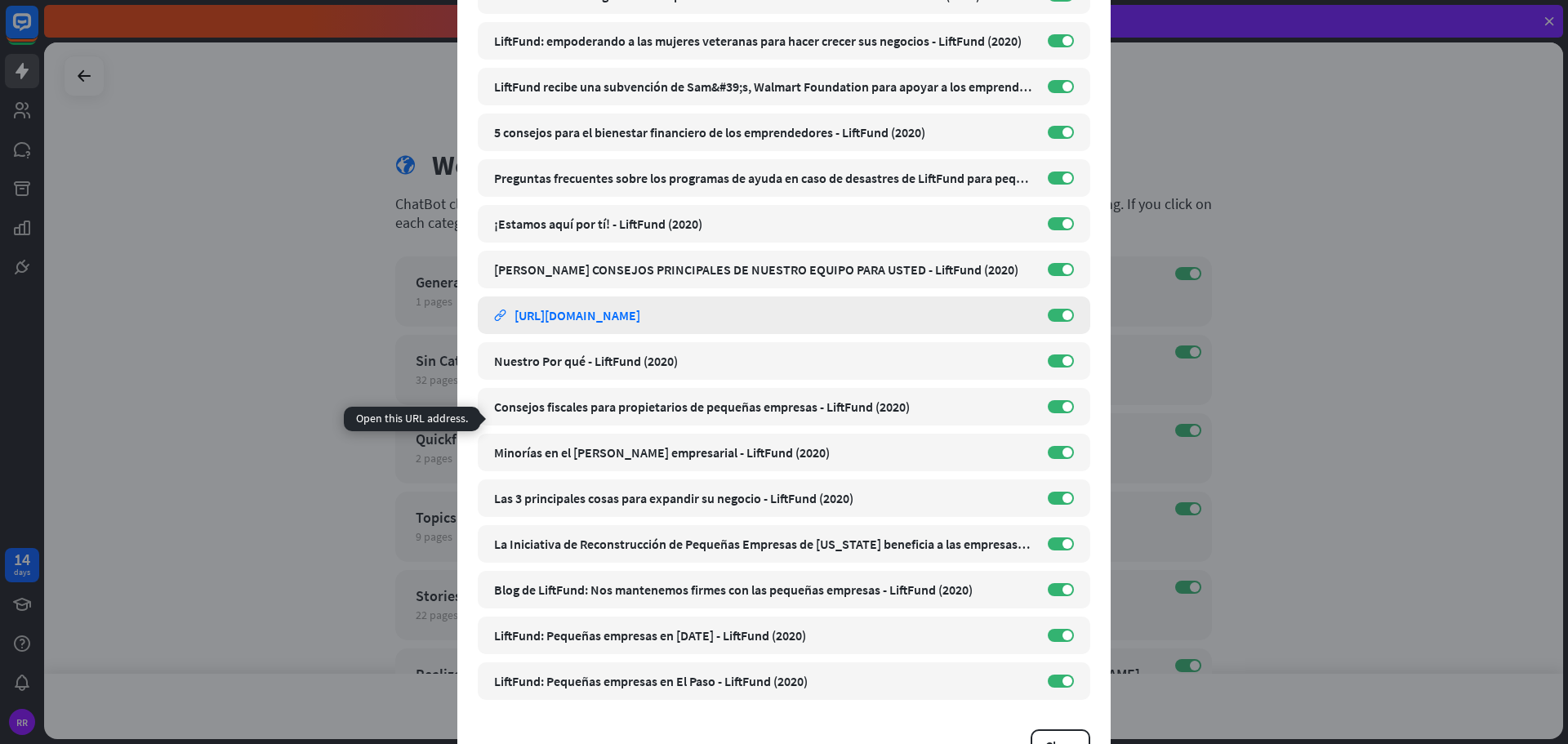
scroll to position [327, 0]
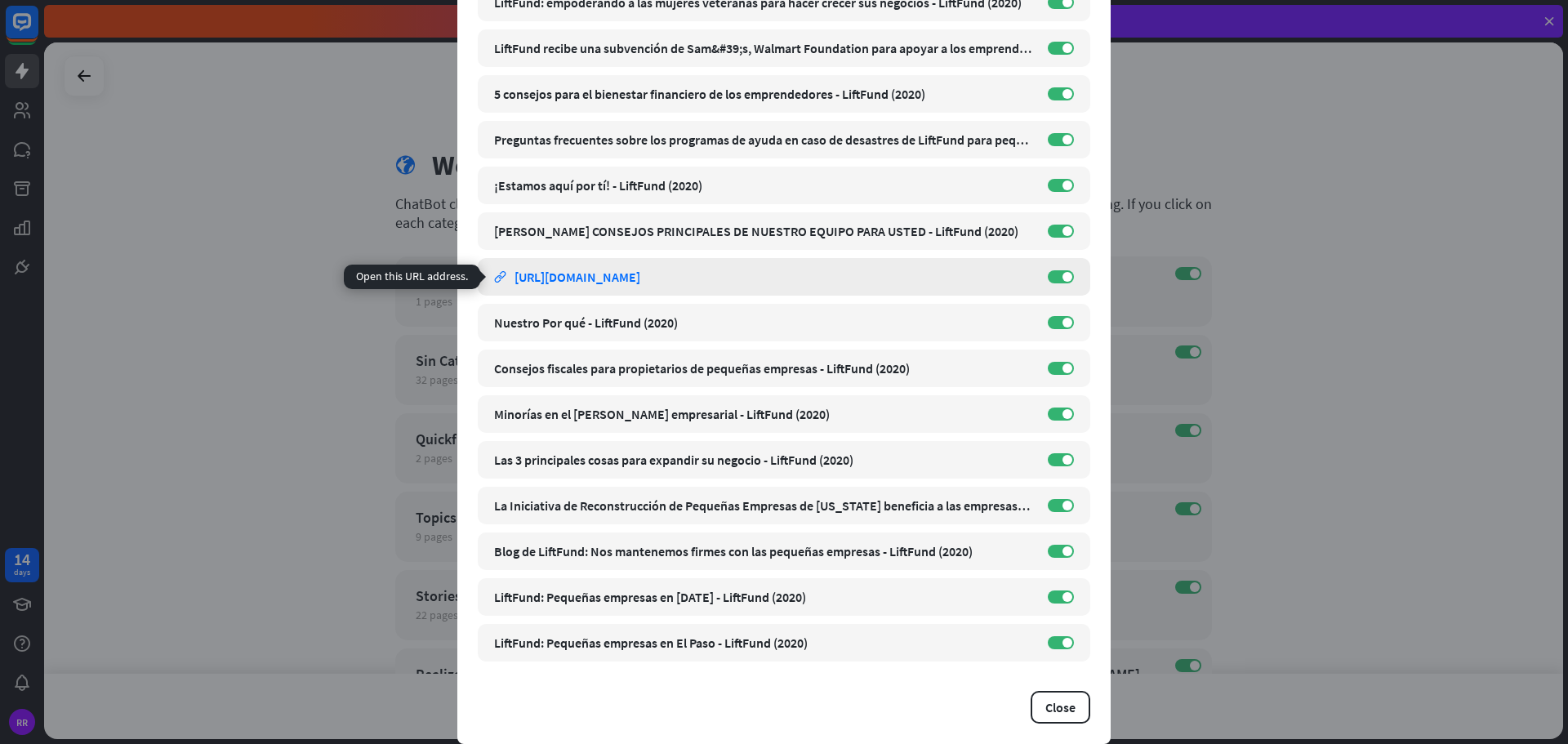
click at [640, 276] on div "[URL][DOMAIN_NAME]" at bounding box center [577, 277] width 126 height 16
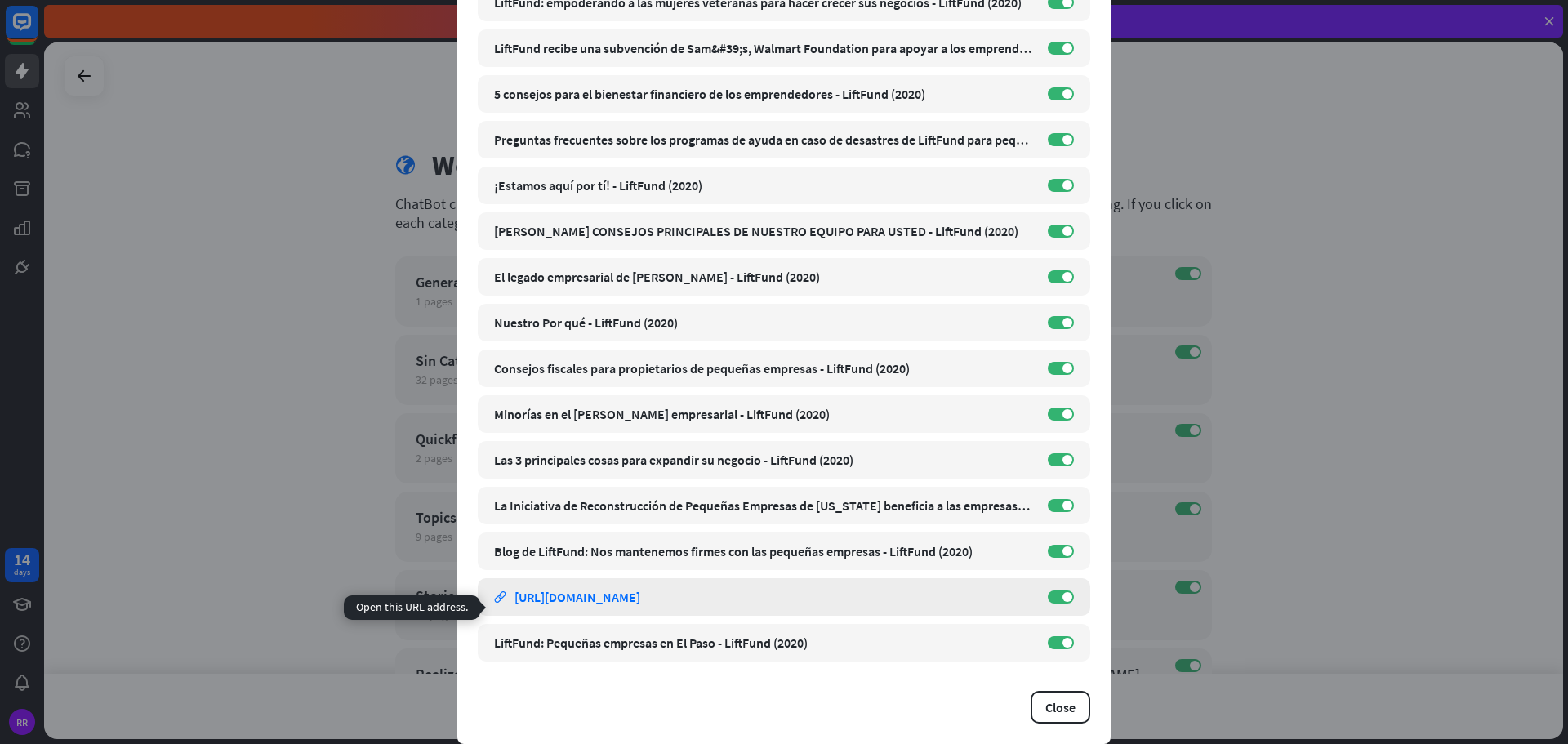
scroll to position [307, 0]
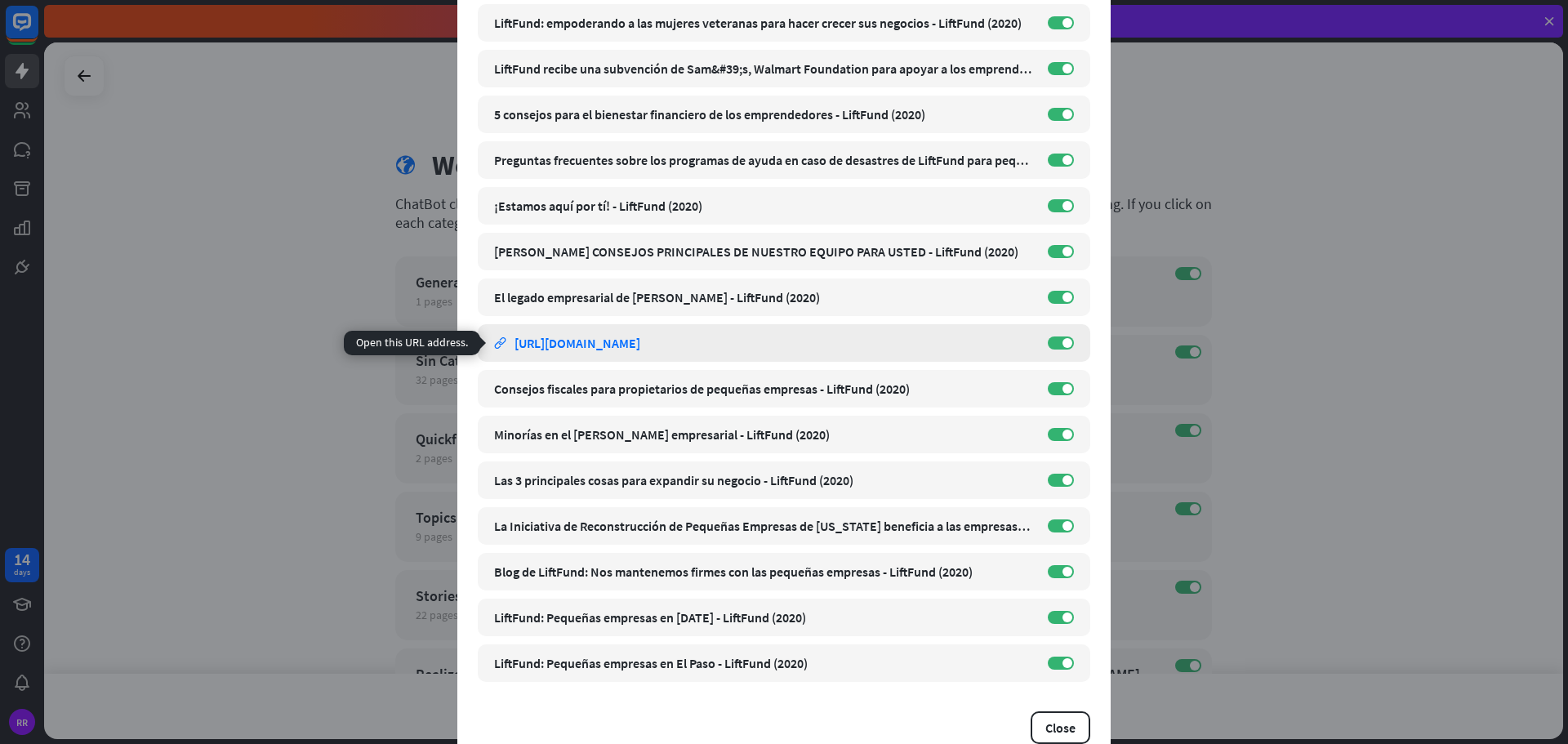
click at [615, 342] on div "[URL][DOMAIN_NAME]" at bounding box center [577, 343] width 126 height 16
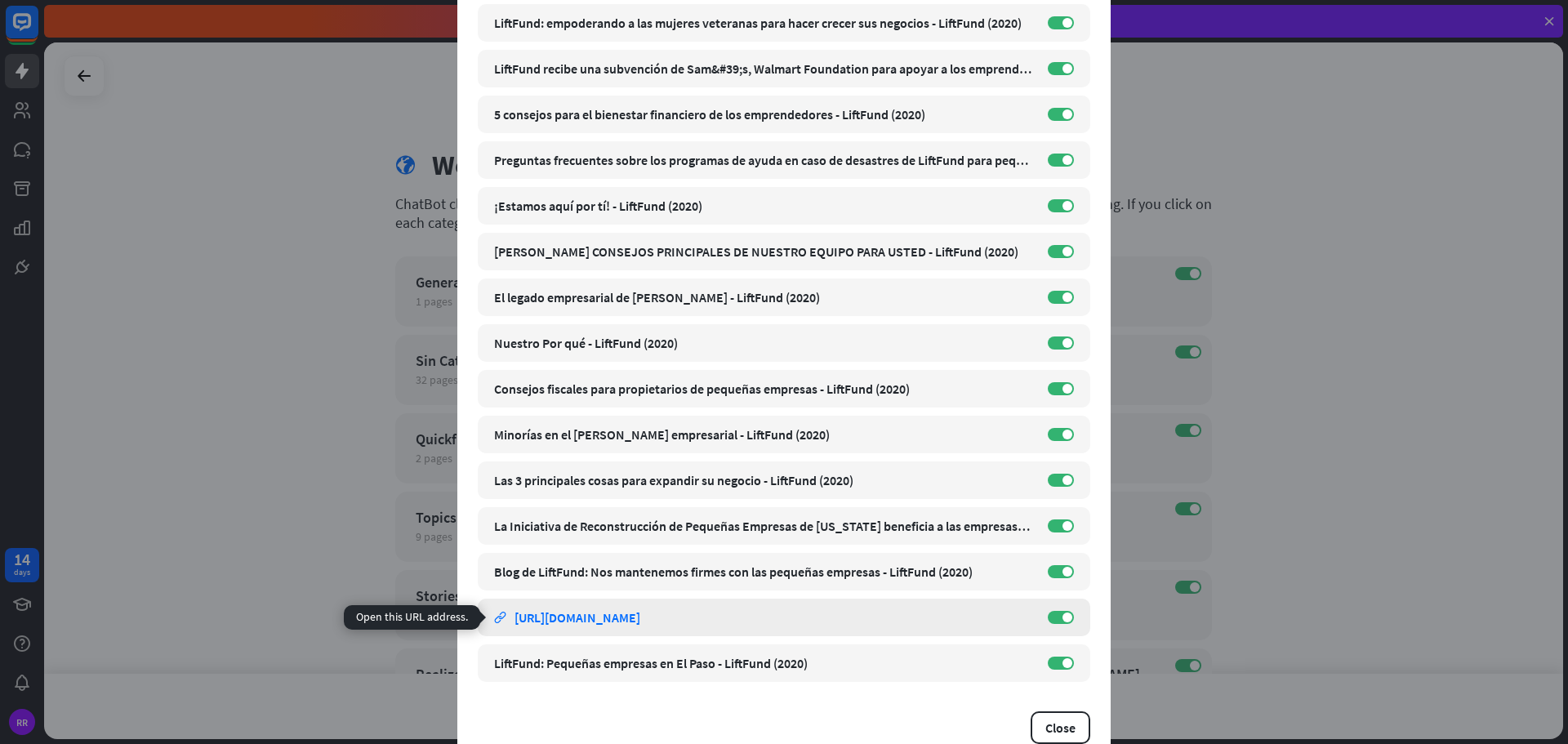
click at [640, 620] on div "[URL][DOMAIN_NAME]" at bounding box center [577, 617] width 126 height 16
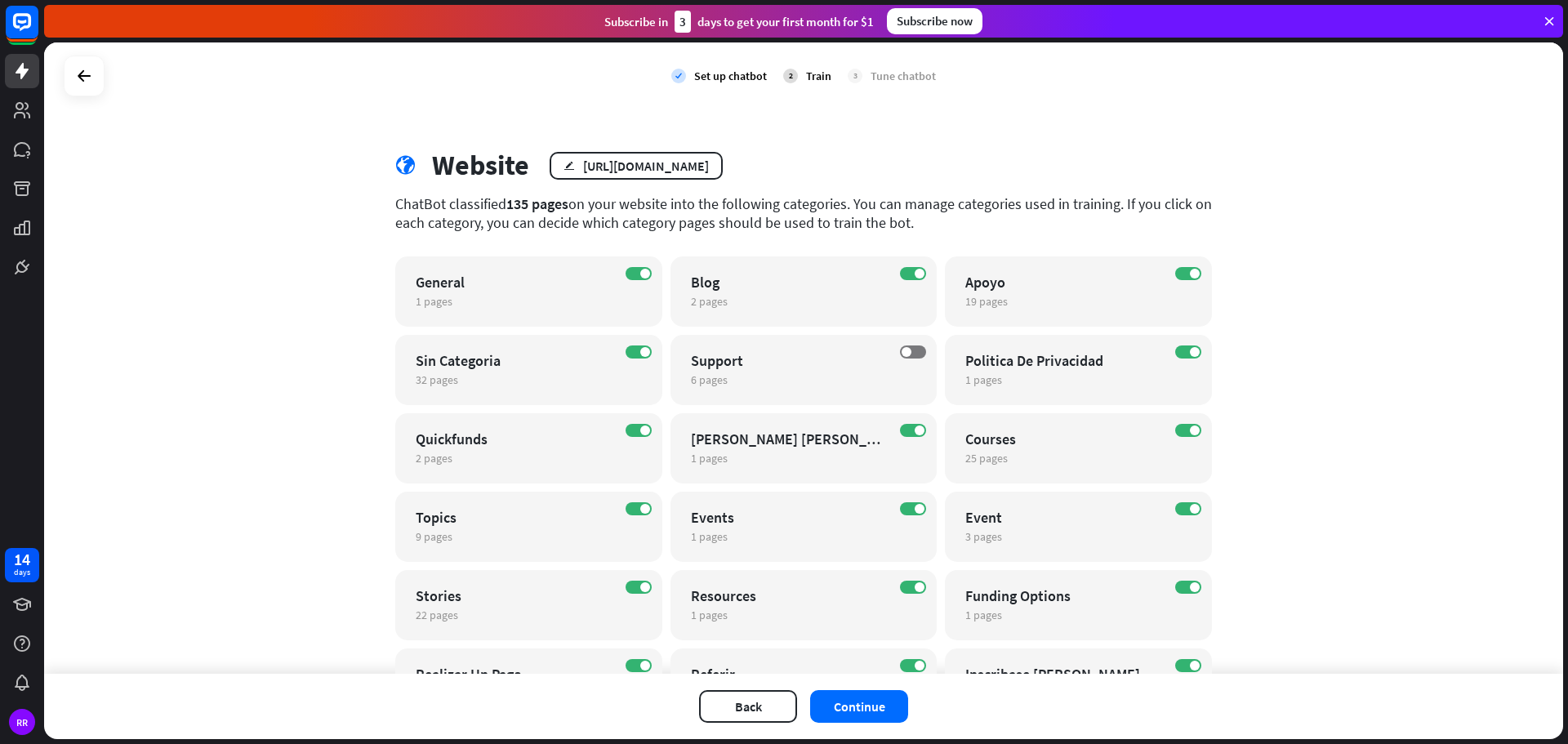
click at [1397, 374] on div "close Train the bot with pages from the “Apoyo” category There are 19 pages in …" at bounding box center [784, 372] width 1568 height 744
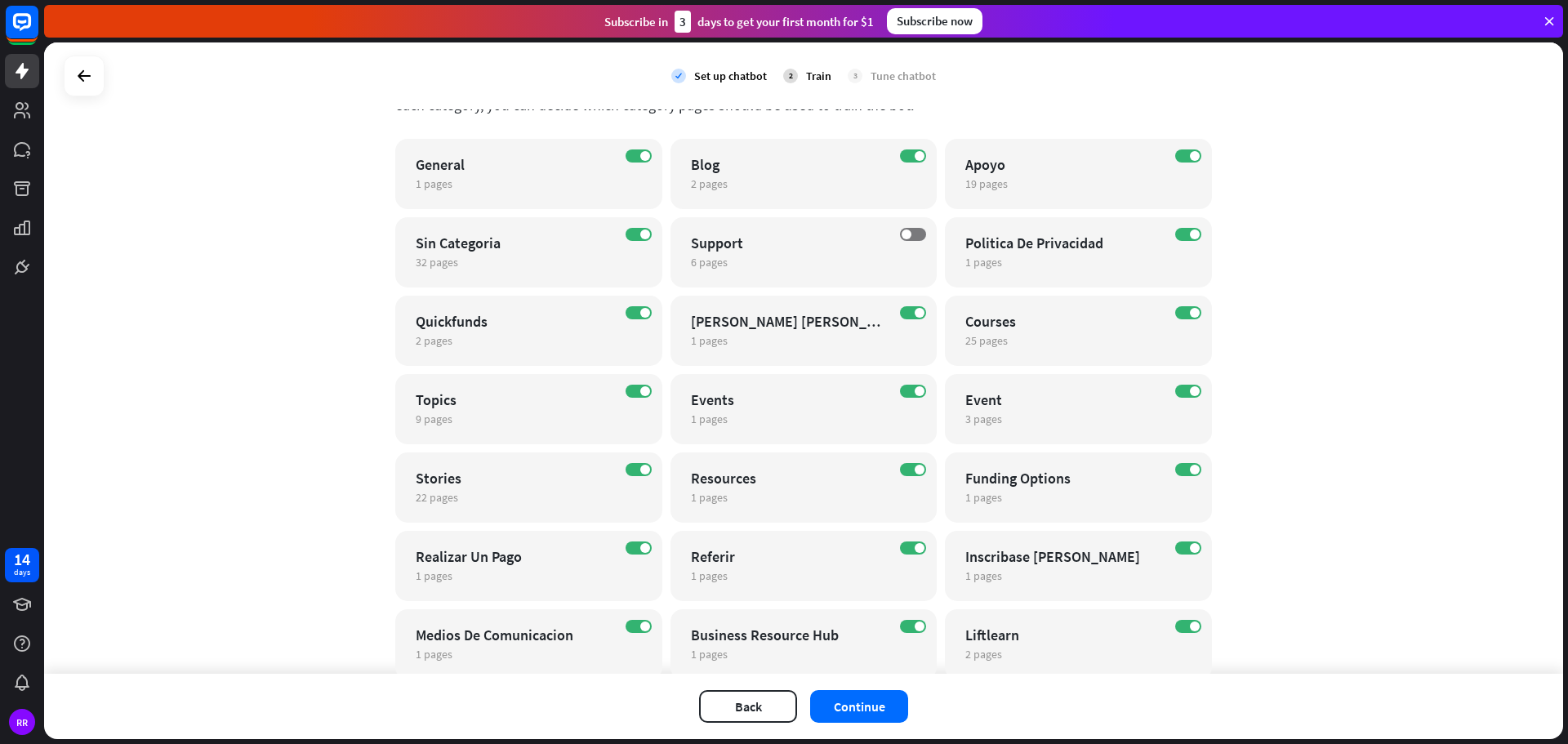
scroll to position [122, 0]
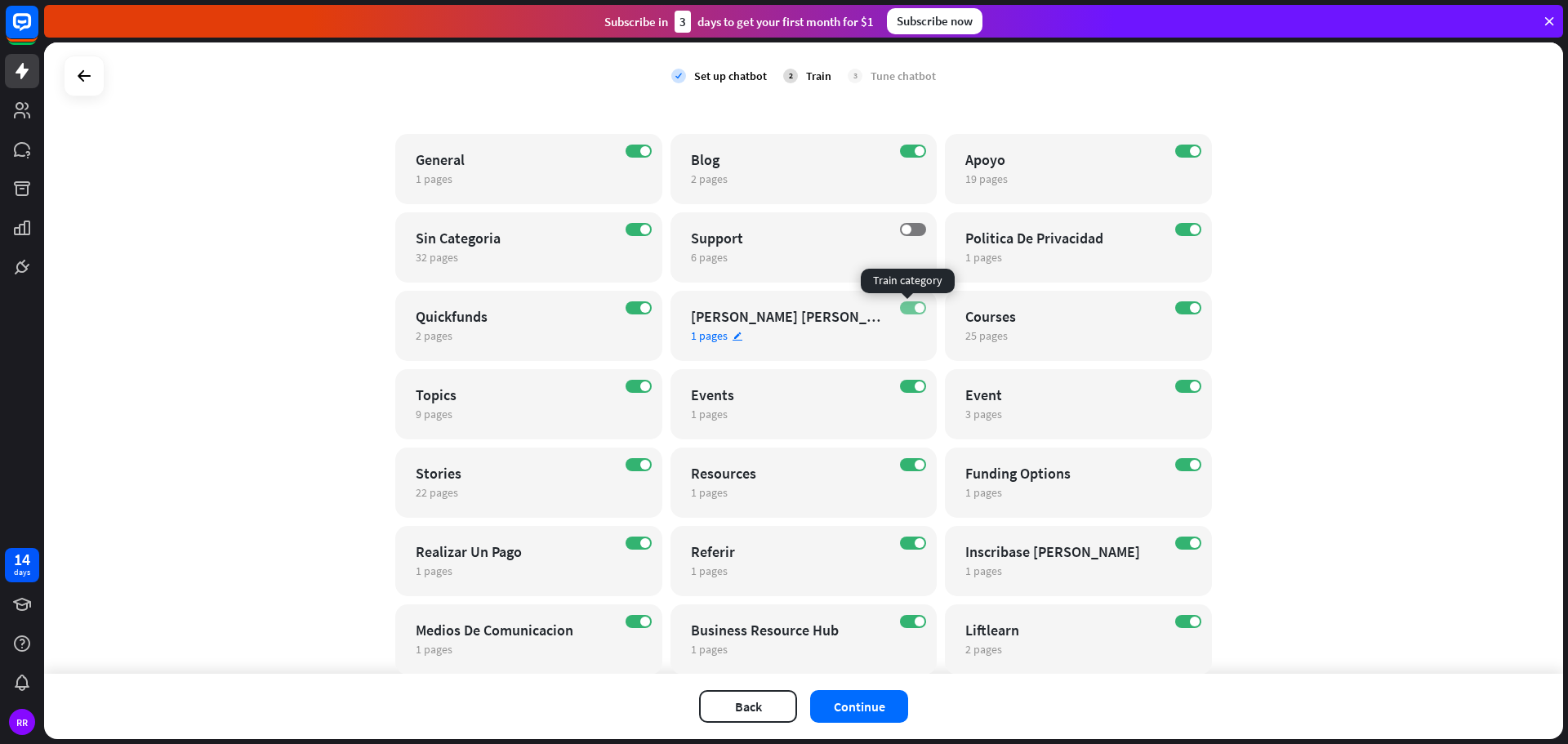
click at [904, 308] on label "ON" at bounding box center [912, 308] width 26 height 13
click at [705, 260] on span "6 pages" at bounding box center [709, 257] width 37 height 14
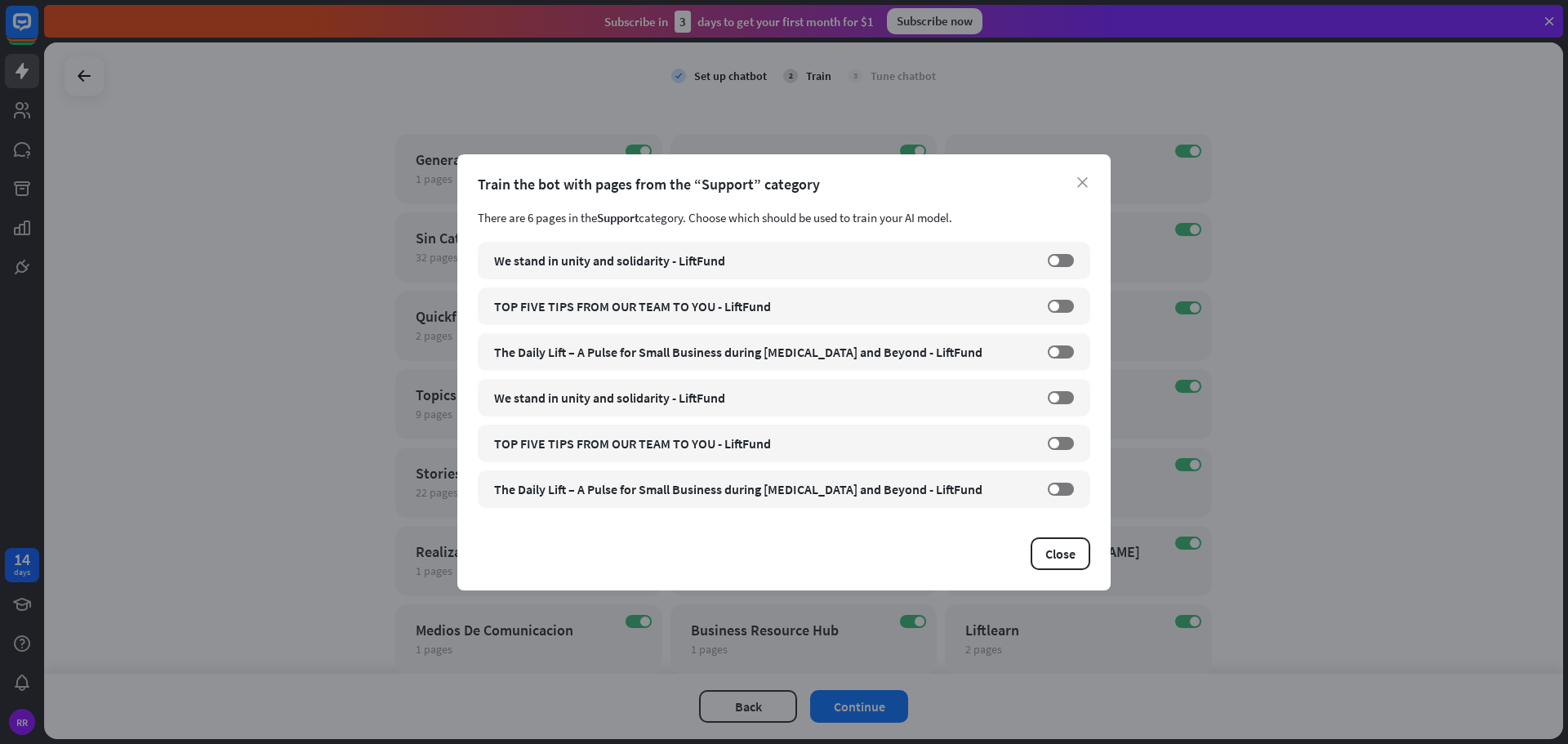
click at [1231, 184] on div "close Train the bot with pages from the “Support” category There are 6 pages in…" at bounding box center [784, 372] width 1568 height 744
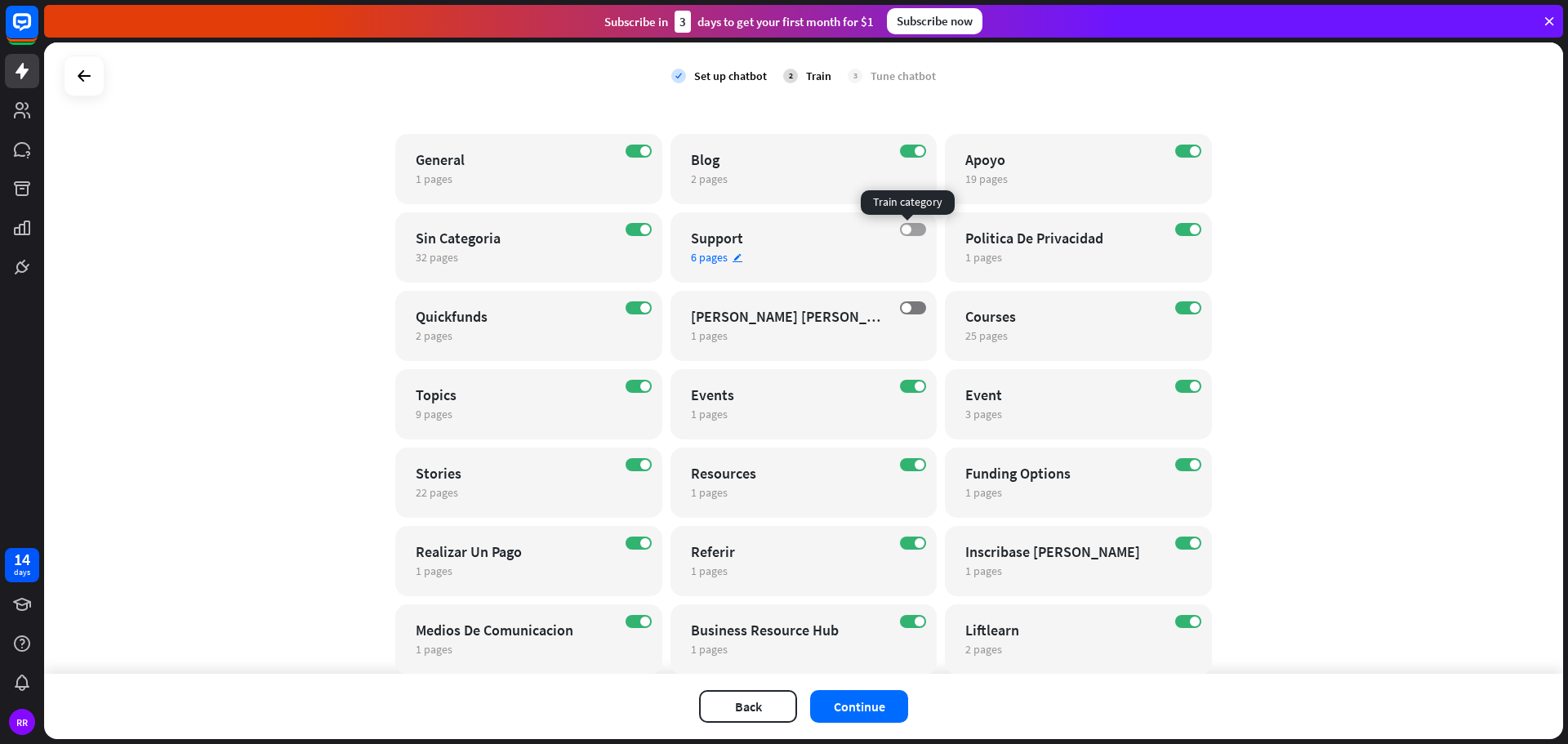
click at [905, 226] on label "OFF" at bounding box center [912, 229] width 26 height 13
click at [697, 260] on span "6 pages" at bounding box center [709, 257] width 37 height 14
click at [1406, 273] on div "close Train the bot with pages from the “Support” category There are 6 pages in…" at bounding box center [784, 372] width 1568 height 744
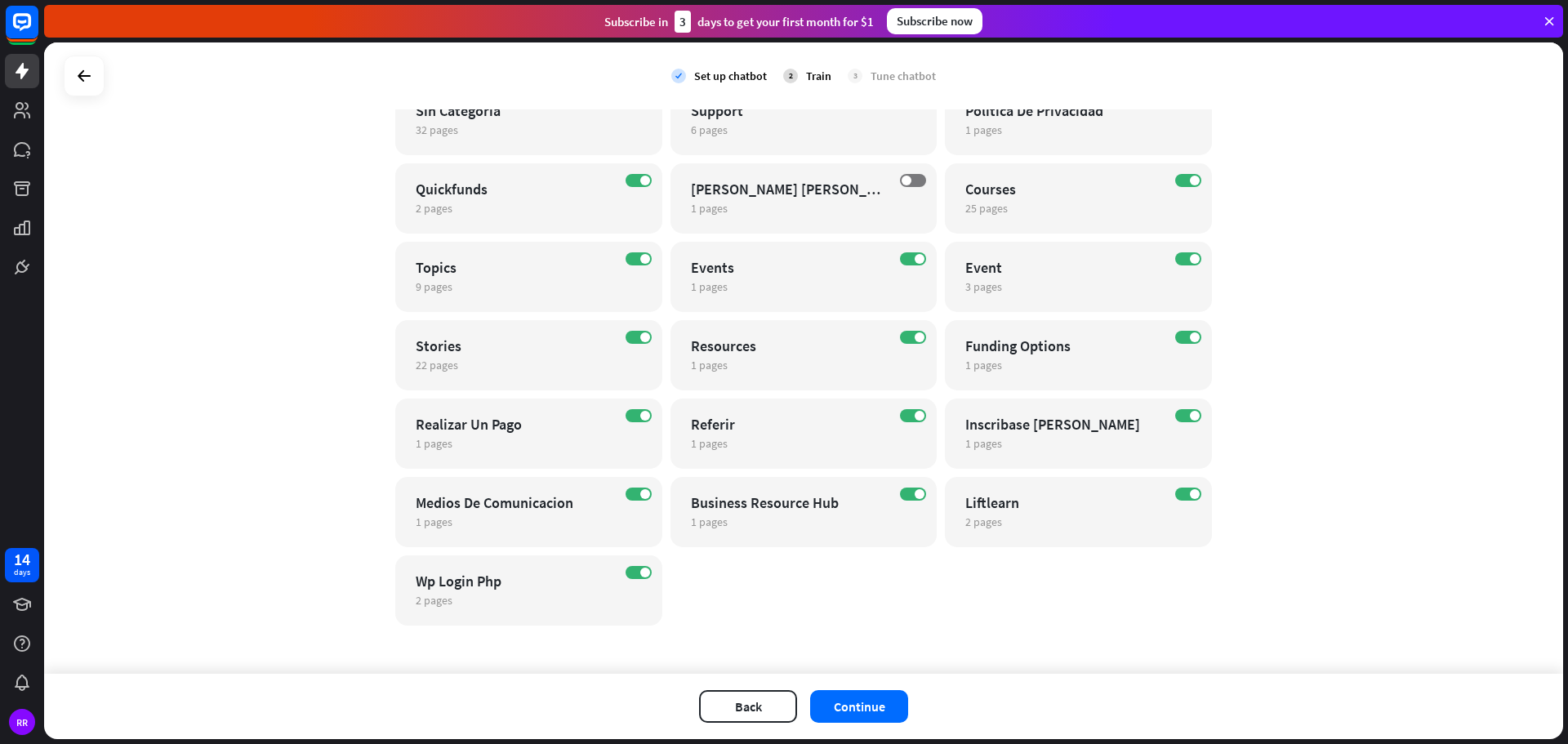
scroll to position [254, 0]
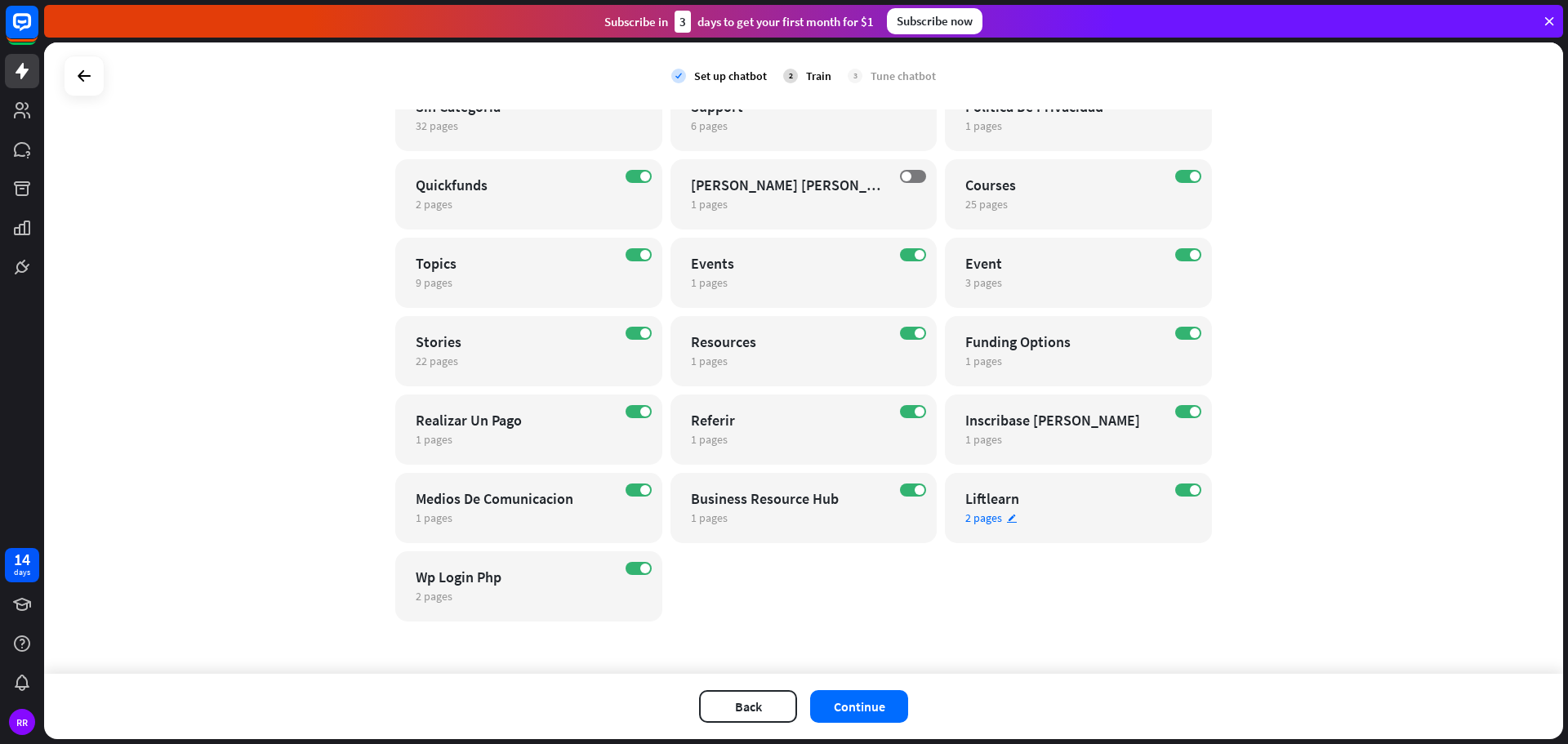
click at [983, 517] on span "2 pages" at bounding box center [983, 517] width 37 height 14
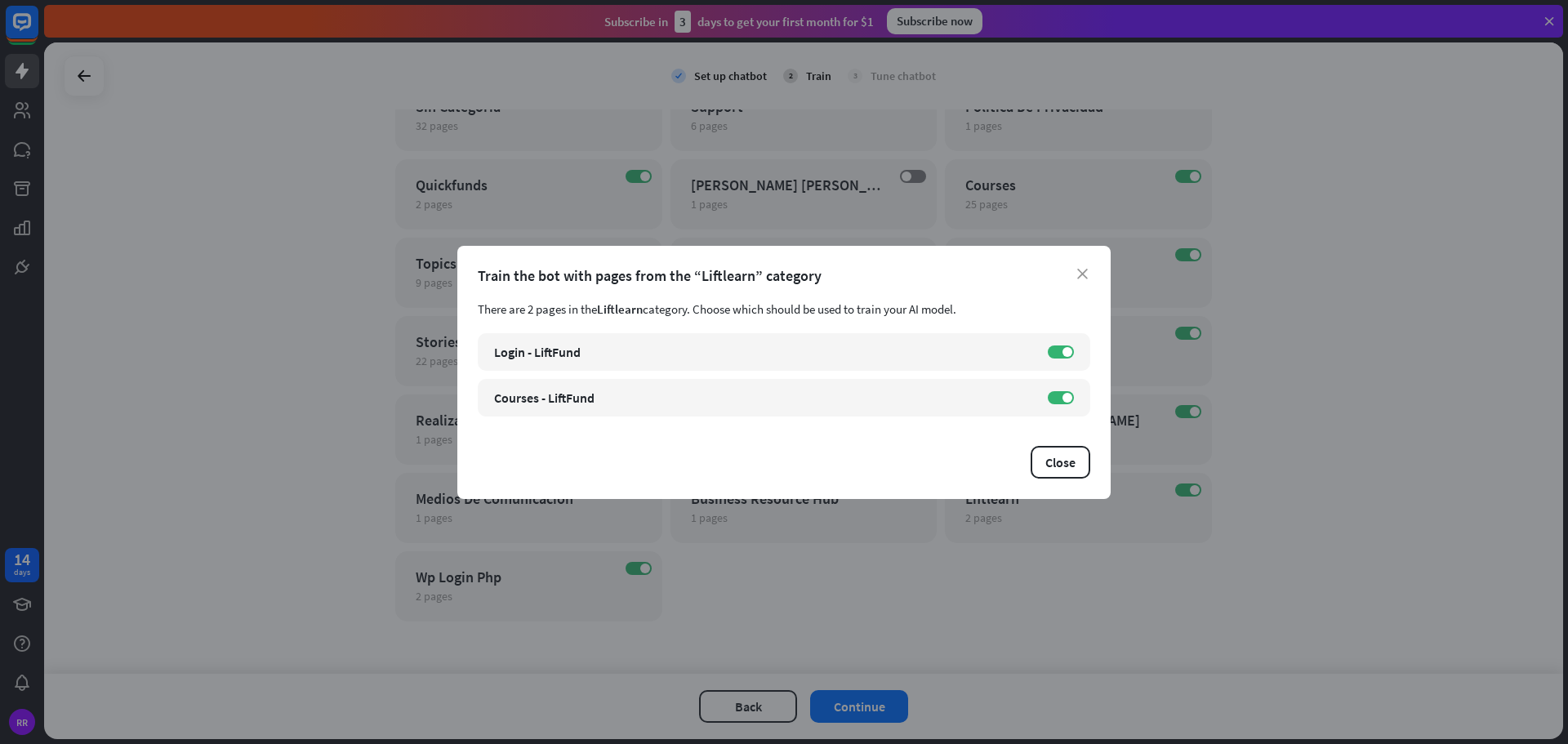
click at [991, 627] on div "close Train the bot with pages from the “Liftlearn” category There are 2 pages …" at bounding box center [784, 372] width 1568 height 744
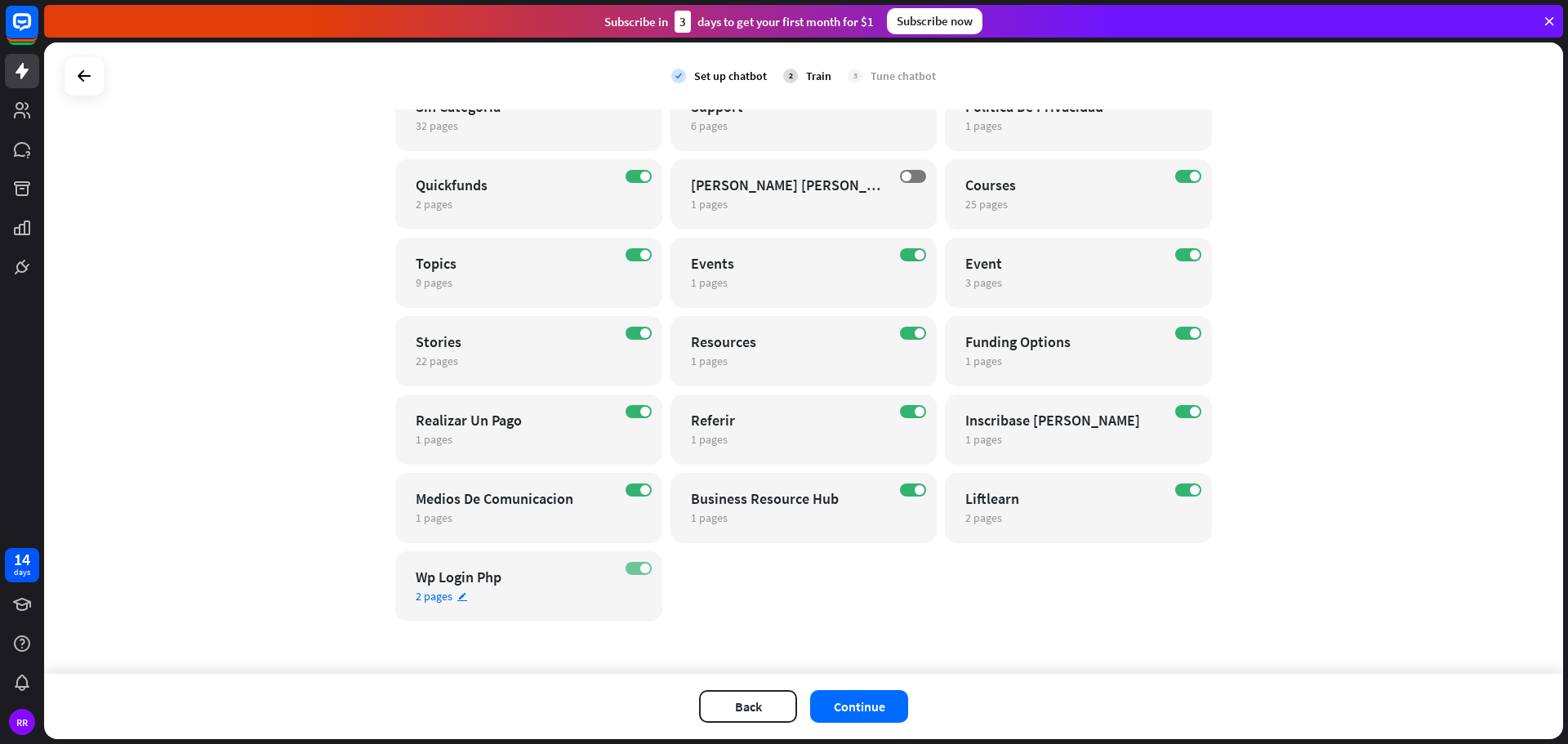
click at [630, 567] on label "ON" at bounding box center [638, 568] width 26 height 13
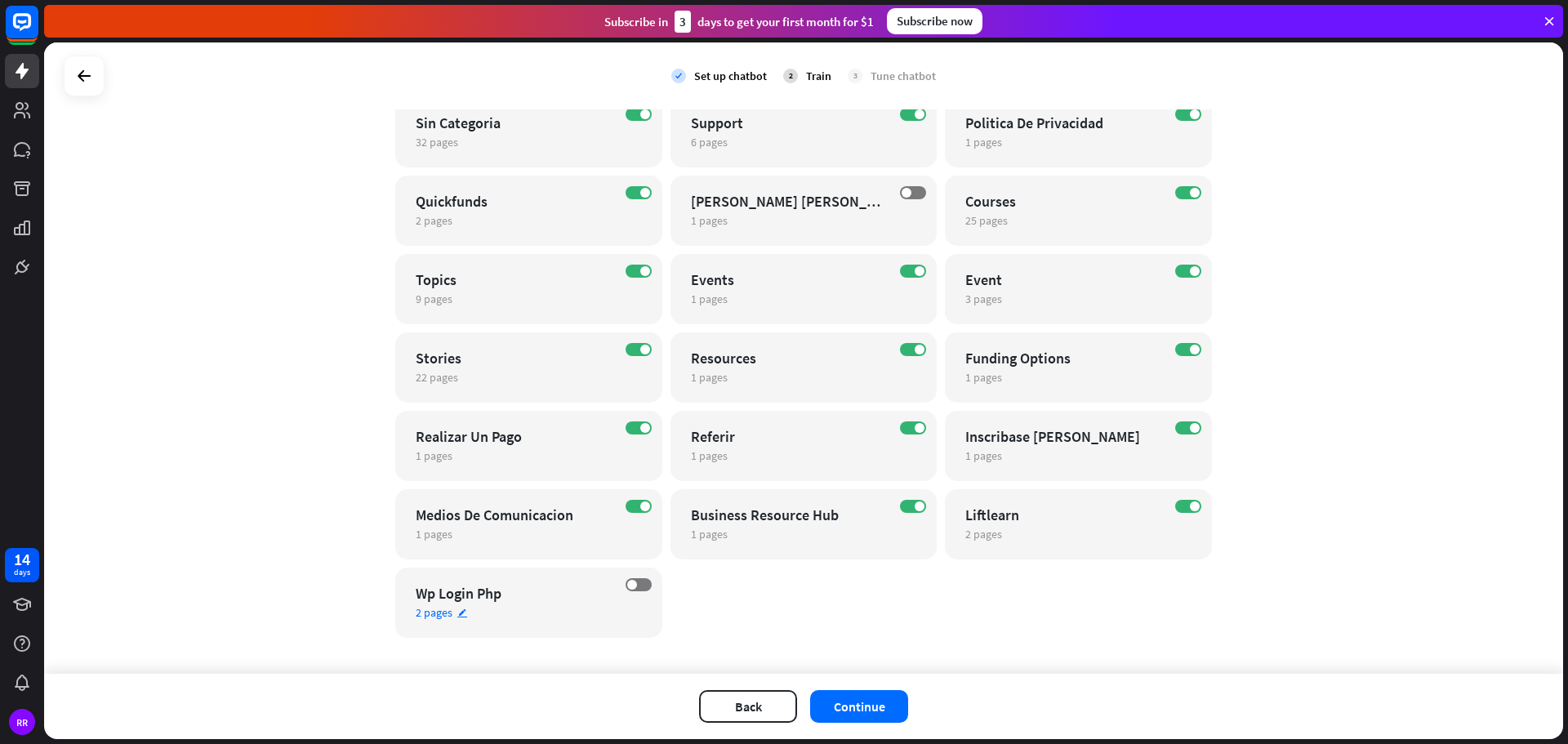
scroll to position [234, 0]
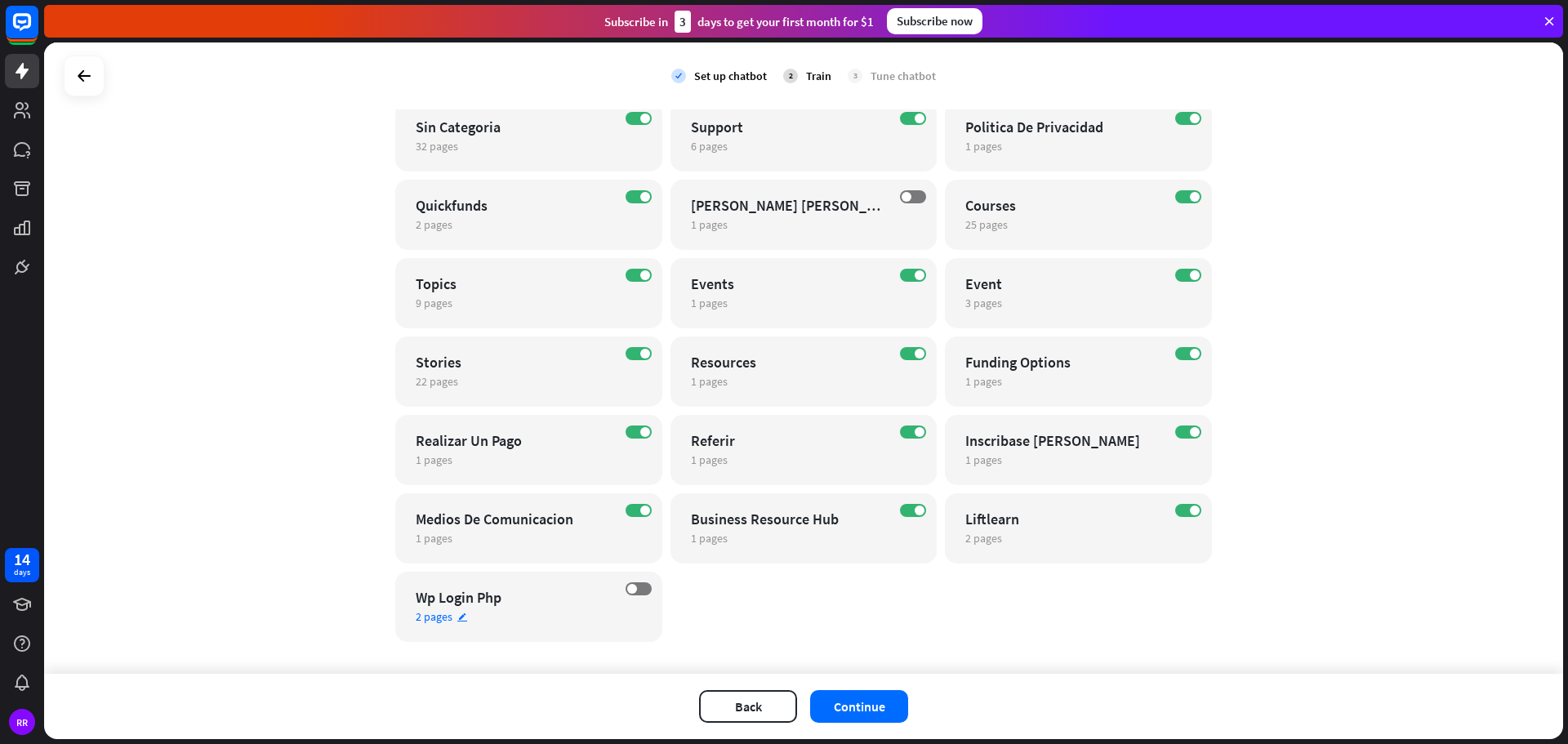
click at [430, 612] on span "2 pages" at bounding box center [434, 616] width 37 height 14
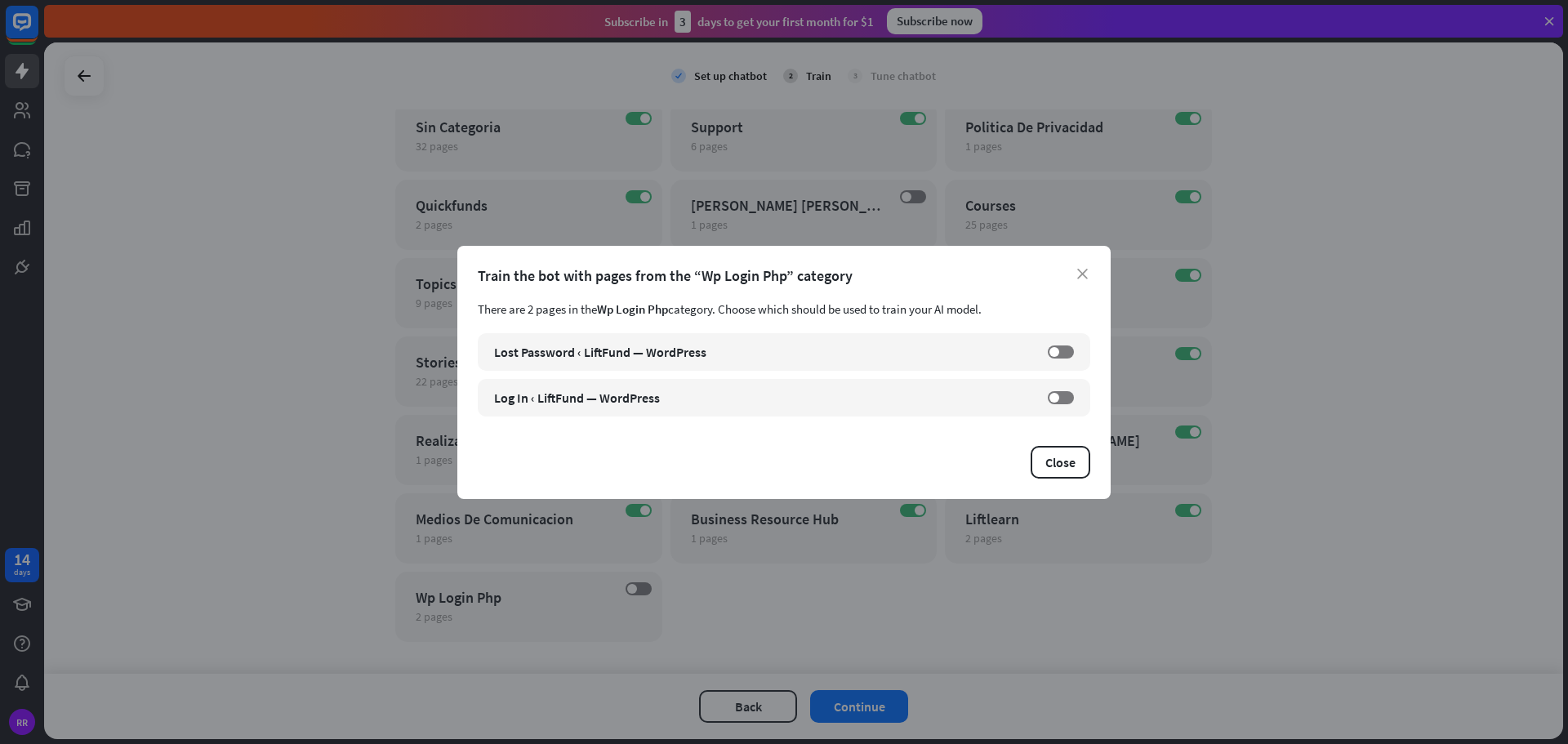
click at [1298, 568] on div "close Train the bot with pages from the “Wp Login Php” category There are 2 pag…" at bounding box center [784, 372] width 1568 height 744
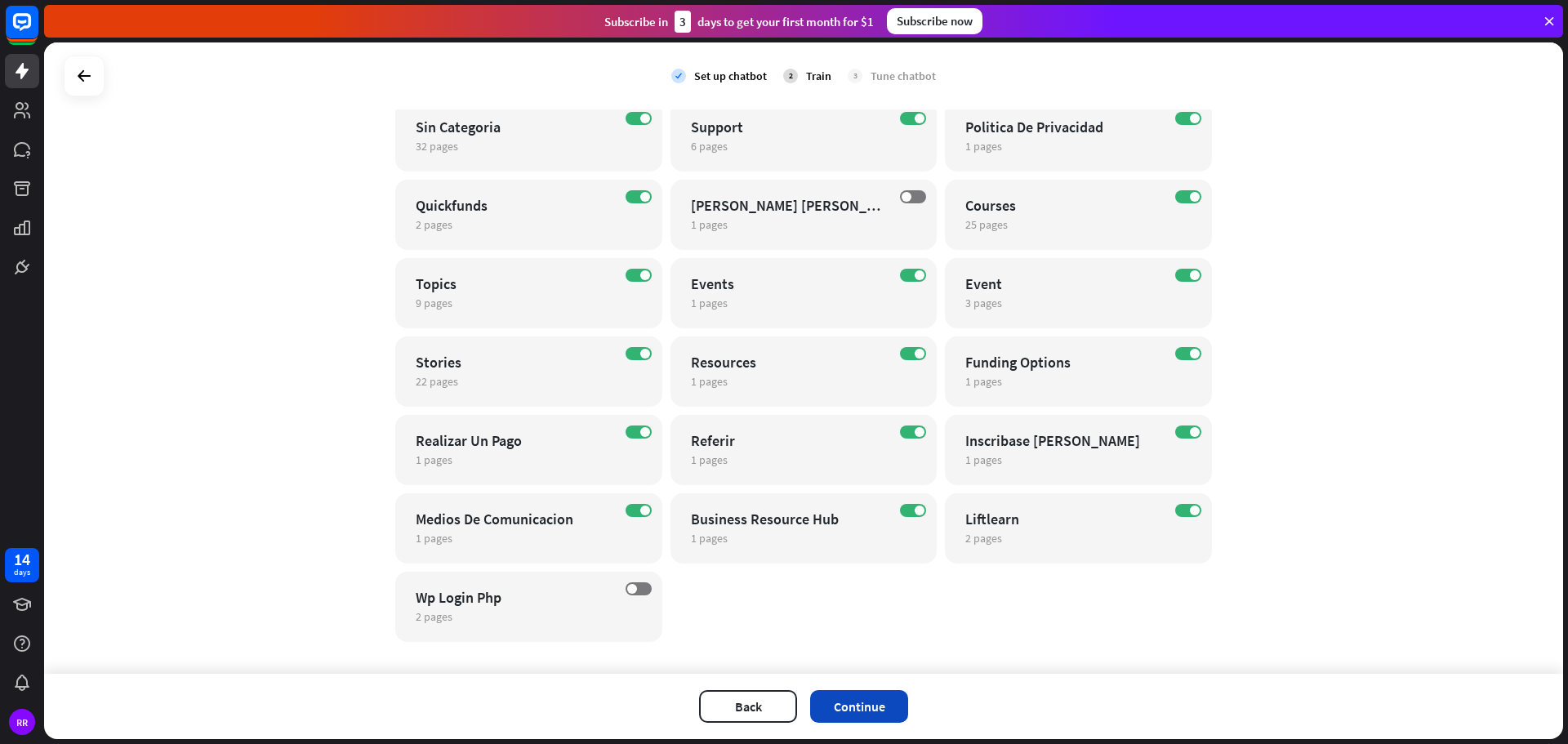
click at [867, 705] on button "Continue" at bounding box center [859, 706] width 98 height 33
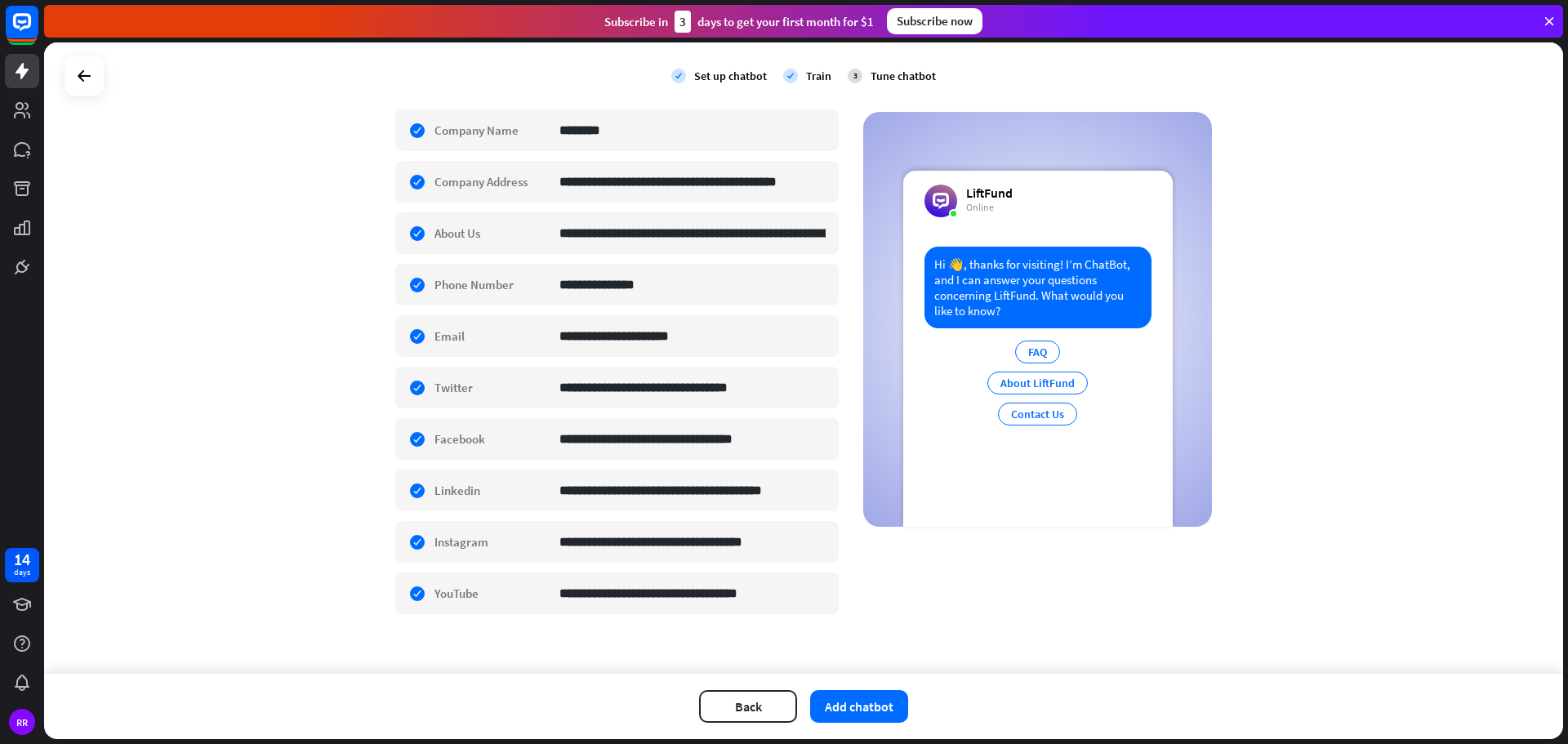
scroll to position [311, 0]
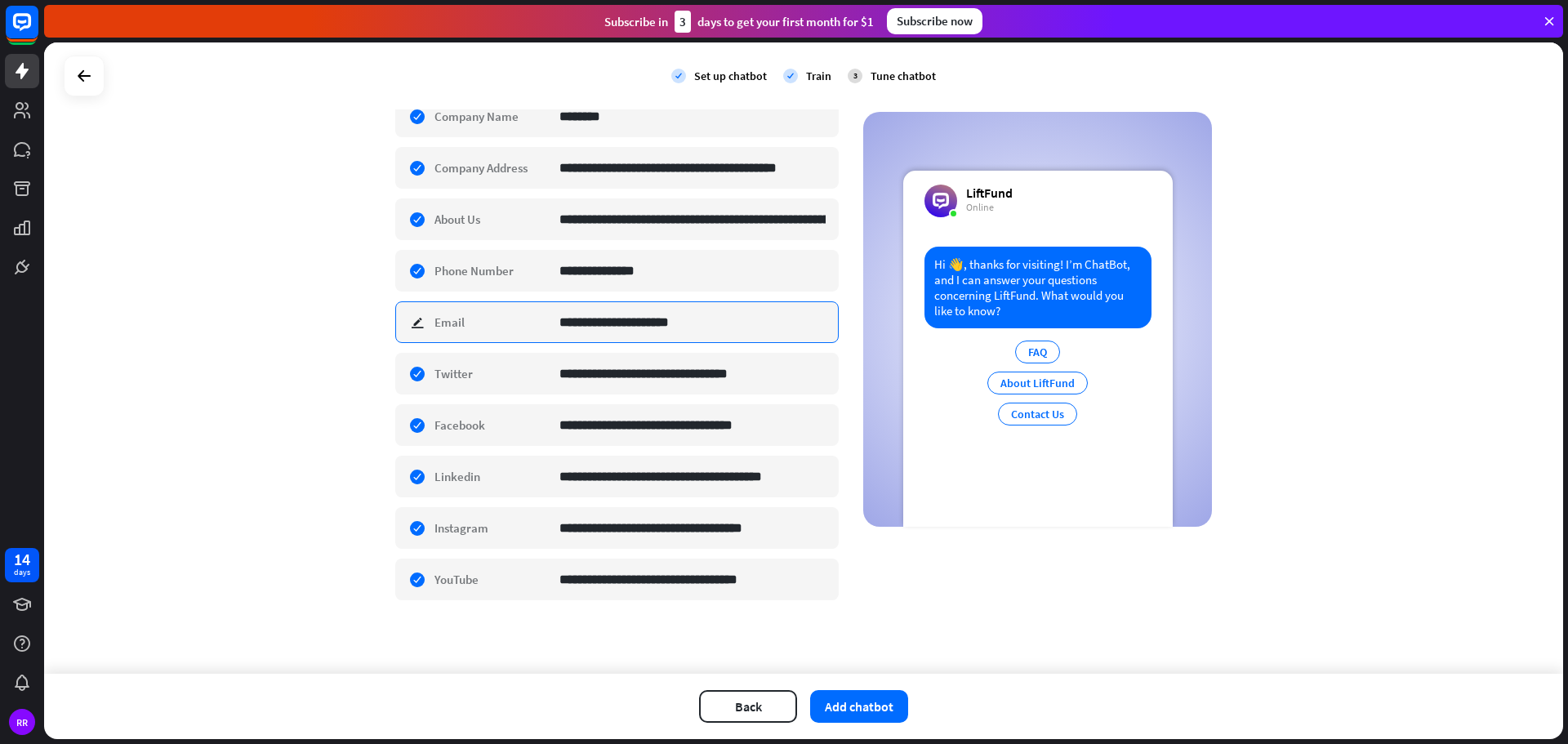
click at [646, 328] on input "**********" at bounding box center [693, 322] width 266 height 40
click at [706, 324] on input "**********" at bounding box center [693, 322] width 266 height 40
type input "*"
click at [407, 321] on div "check edit Email" at bounding box center [617, 322] width 444 height 42
click at [209, 473] on div "**********" at bounding box center [803, 358] width 1519 height 631
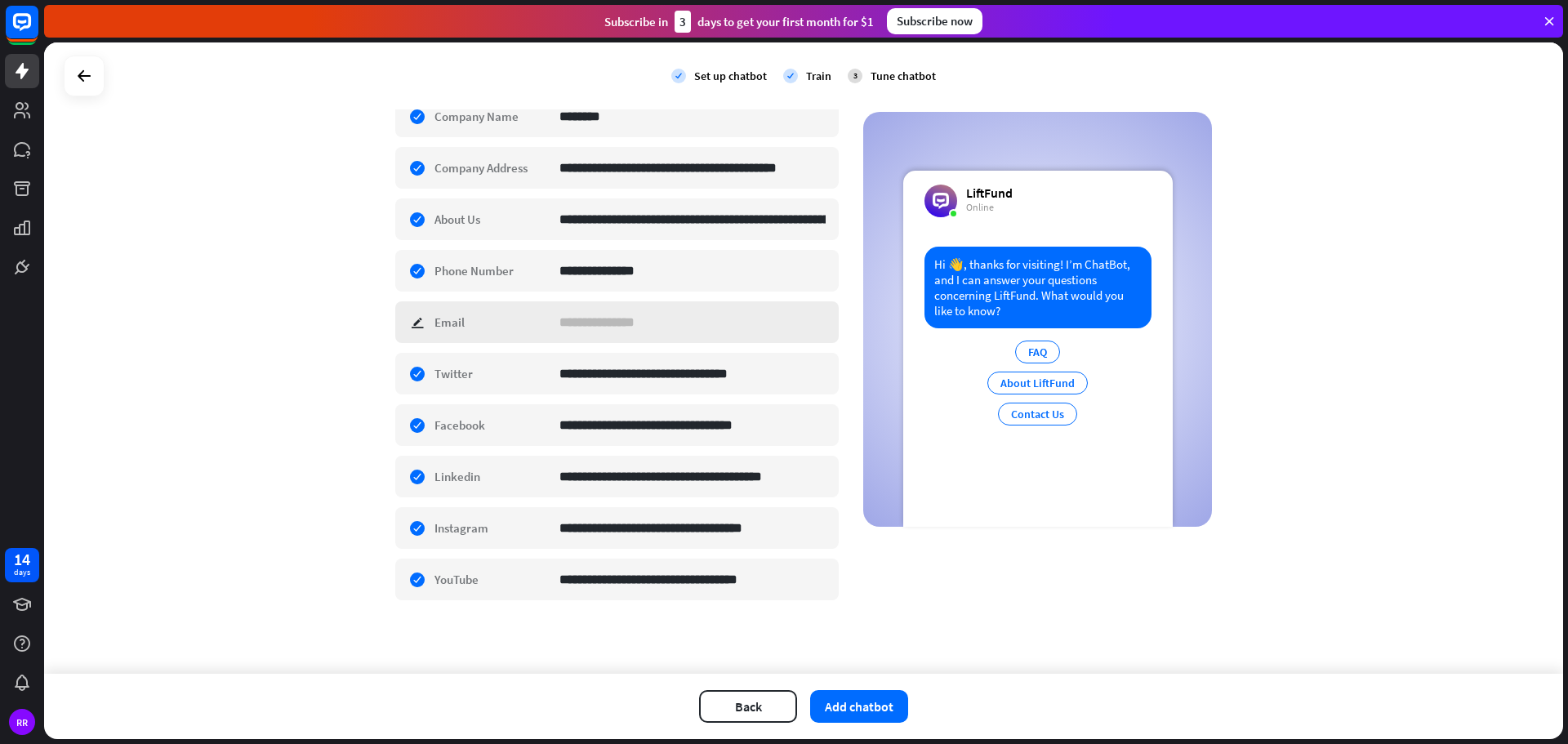
click at [411, 318] on div "check edit Email" at bounding box center [617, 322] width 444 height 42
click at [411, 325] on div "check edit Email" at bounding box center [617, 322] width 444 height 42
click at [238, 408] on div "**********" at bounding box center [803, 358] width 1519 height 631
click at [397, 318] on div "check edit Email" at bounding box center [617, 322] width 444 height 42
type input "**********"
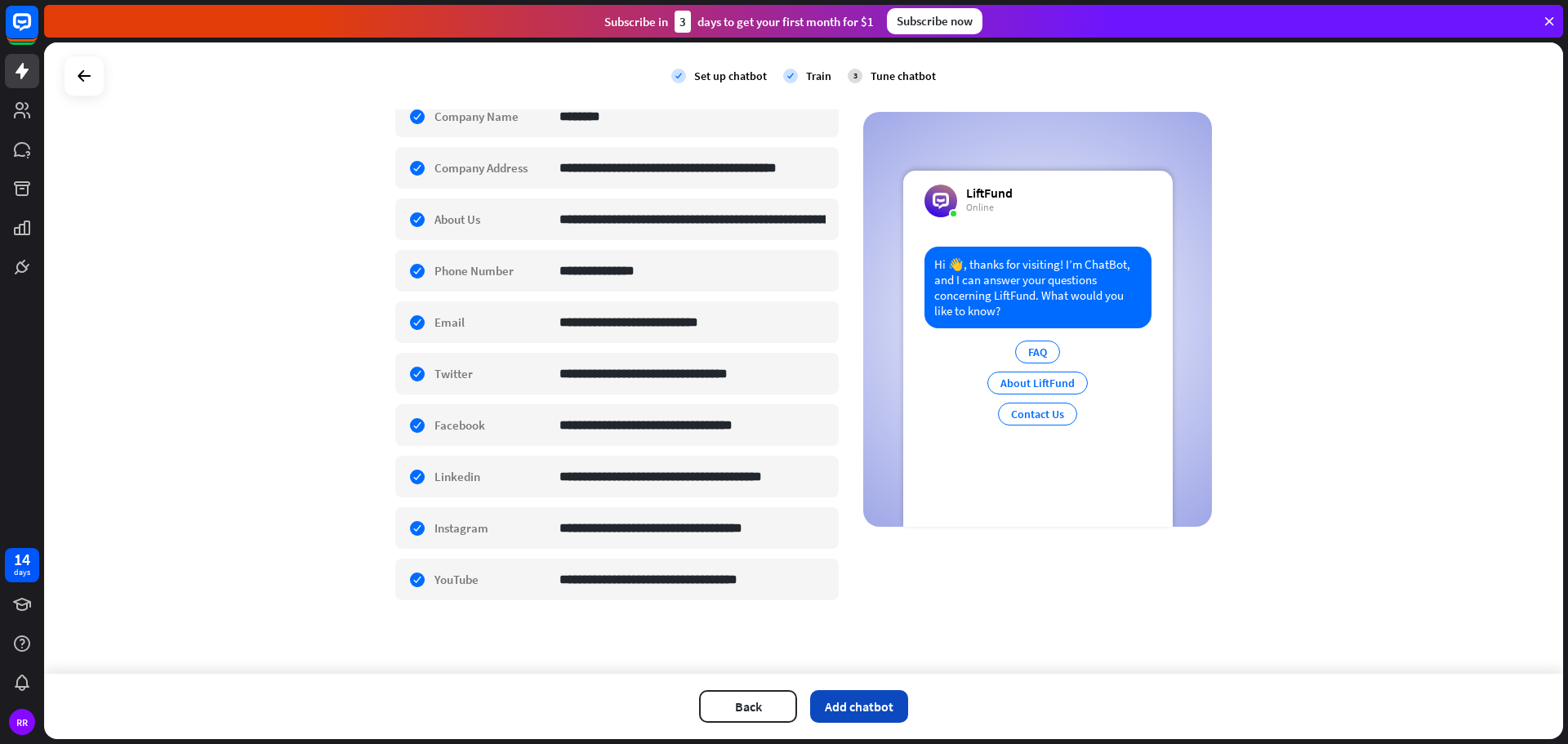
click at [859, 712] on button "Add chatbot" at bounding box center [859, 706] width 98 height 33
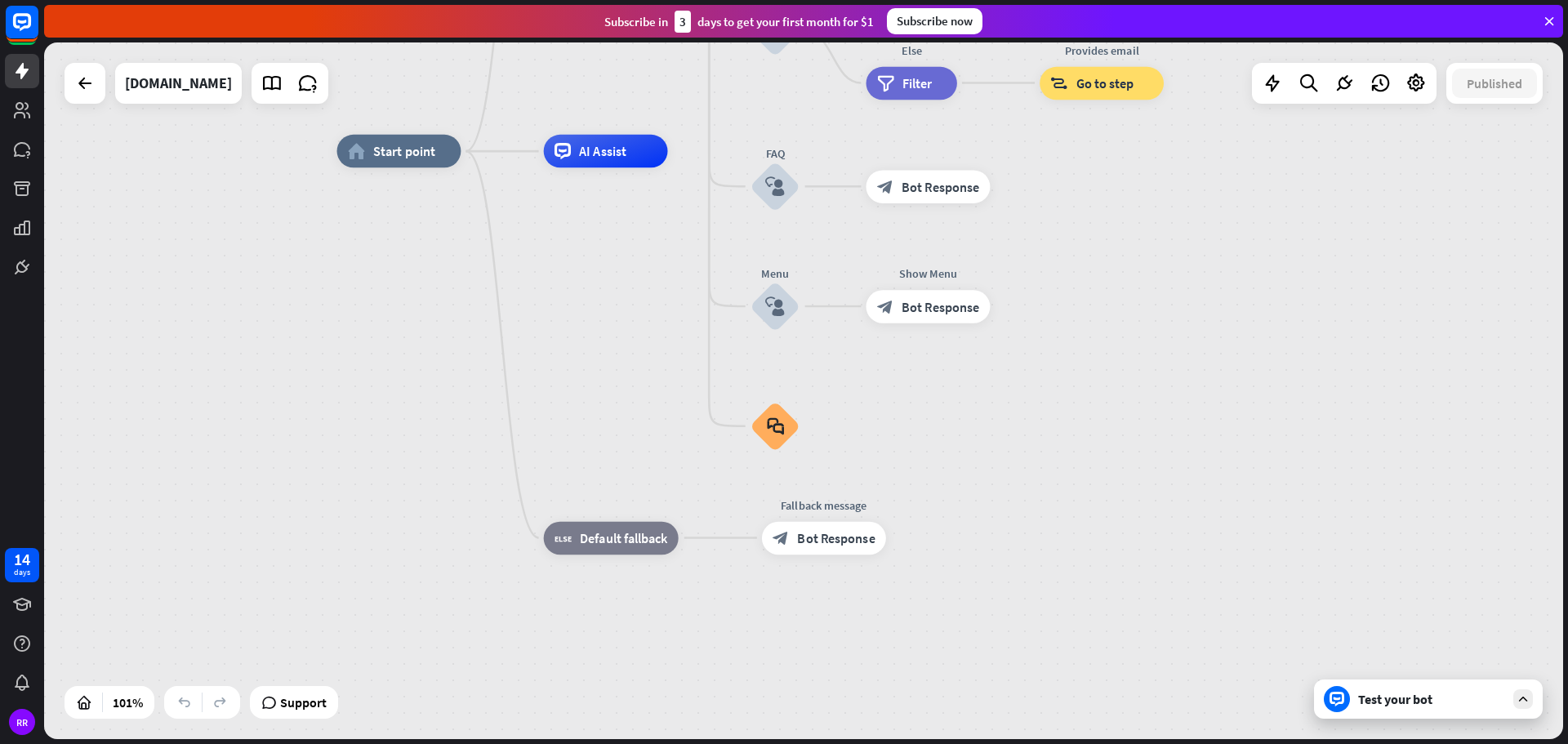
drag, startPoint x: 572, startPoint y: 580, endPoint x: 562, endPoint y: 379, distance: 201.2
click at [562, 379] on div "home_2 Start point Welcome message block_bot_response Bot Response About us blo…" at bounding box center [1106, 503] width 1538 height 706
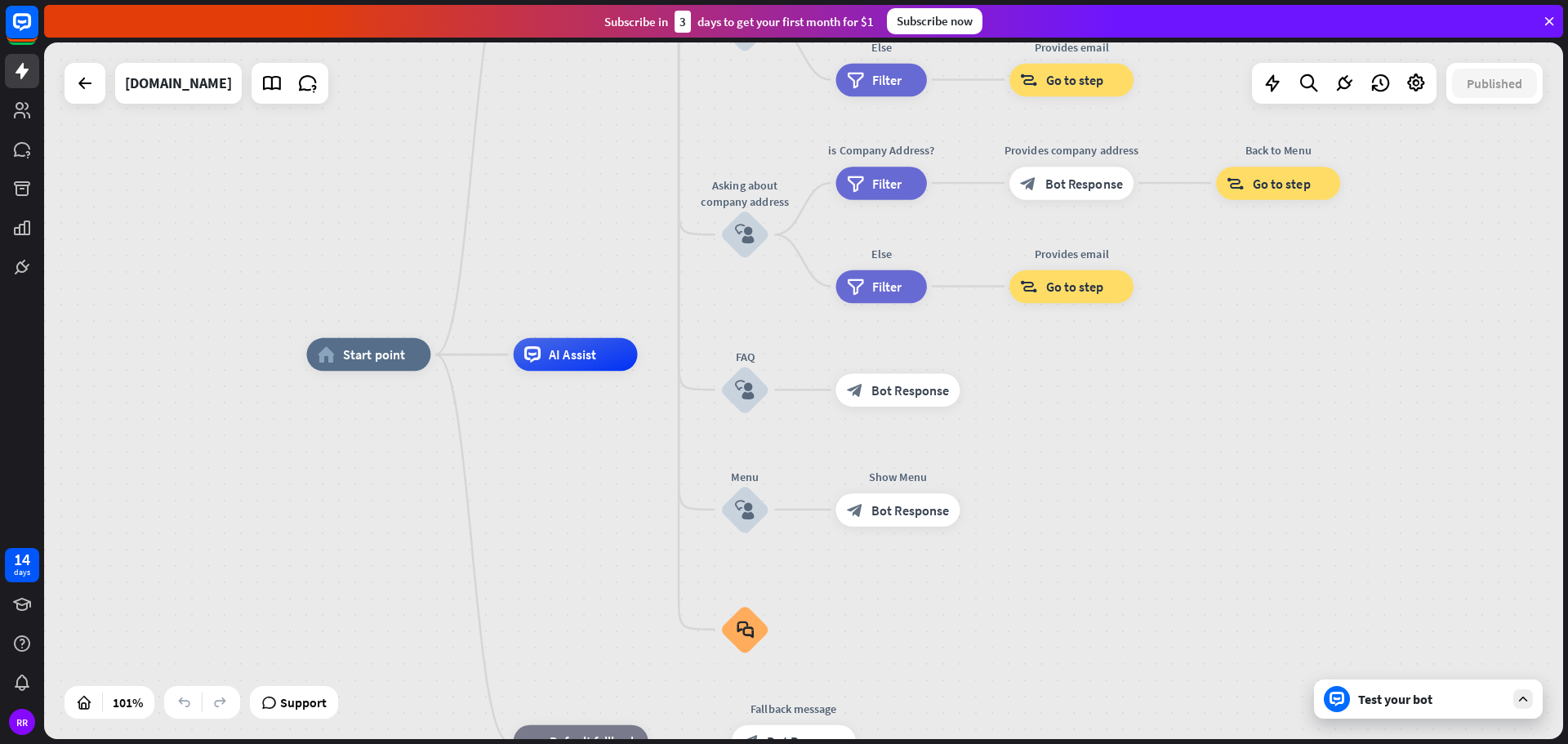
drag, startPoint x: 616, startPoint y: 352, endPoint x: 585, endPoint y: 554, distance: 204.4
click at [585, 554] on div "home_2 Start point Welcome message block_bot_response Bot Response About us blo…" at bounding box center [1074, 707] width 1538 height 706
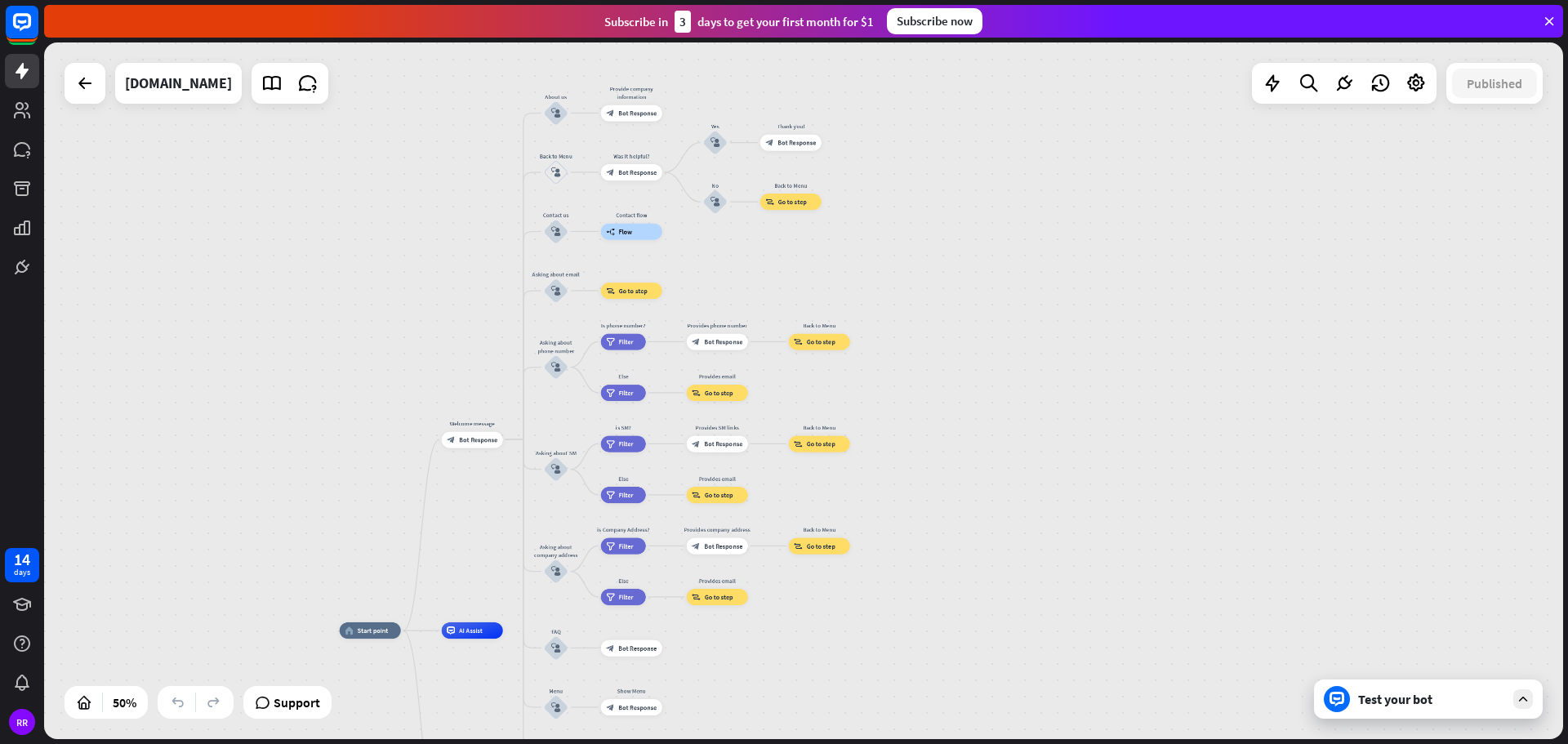
drag, startPoint x: 559, startPoint y: 164, endPoint x: 469, endPoint y: 326, distance: 185.3
click at [469, 326] on div "home_2 Start point Welcome message block_bot_response Bot Response About us blo…" at bounding box center [803, 391] width 1519 height 697
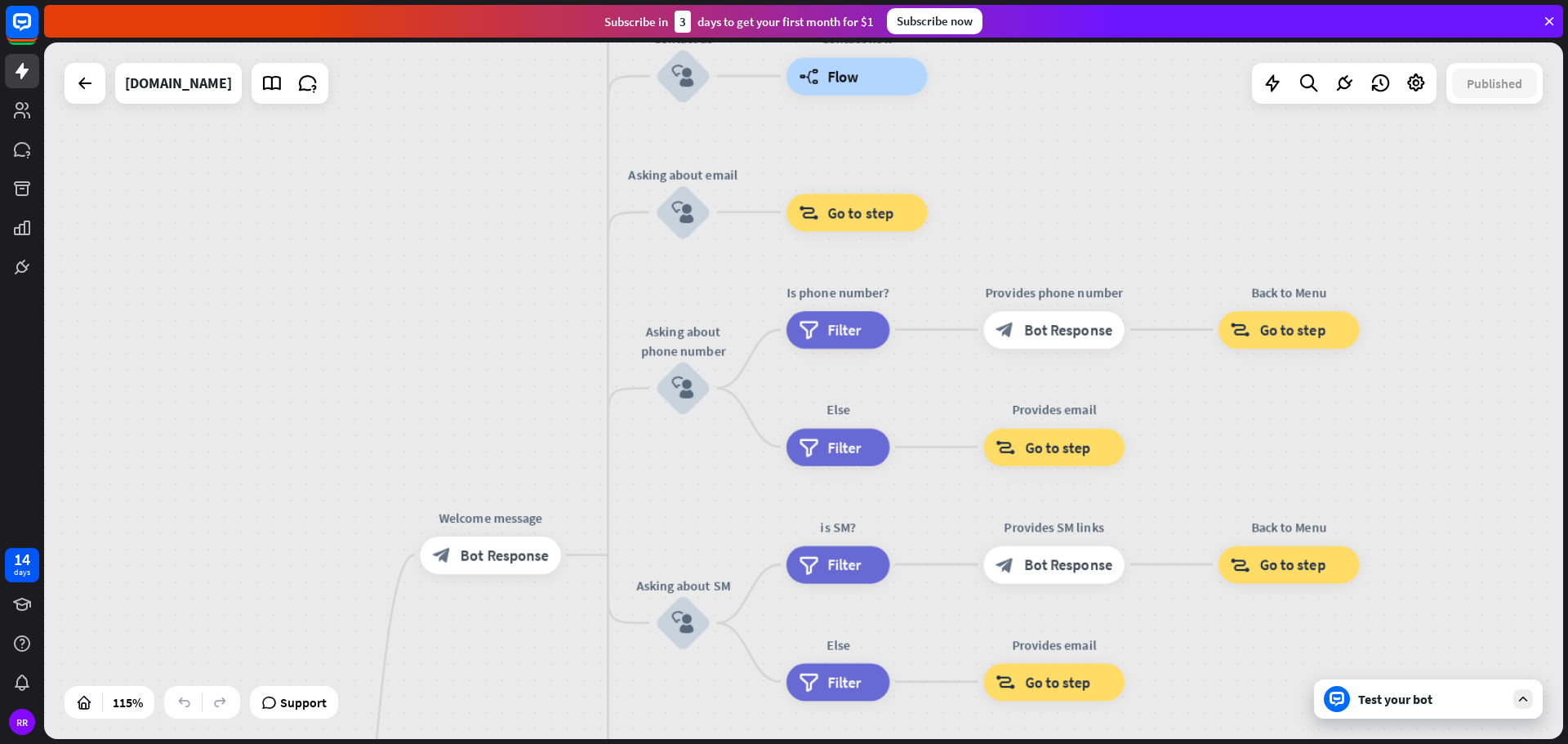
drag, startPoint x: 510, startPoint y: 201, endPoint x: 322, endPoint y: 295, distance: 210.2
click at [322, 295] on div "home_2 Start point Welcome message block_bot_response Bot Response About us blo…" at bounding box center [803, 391] width 1519 height 697
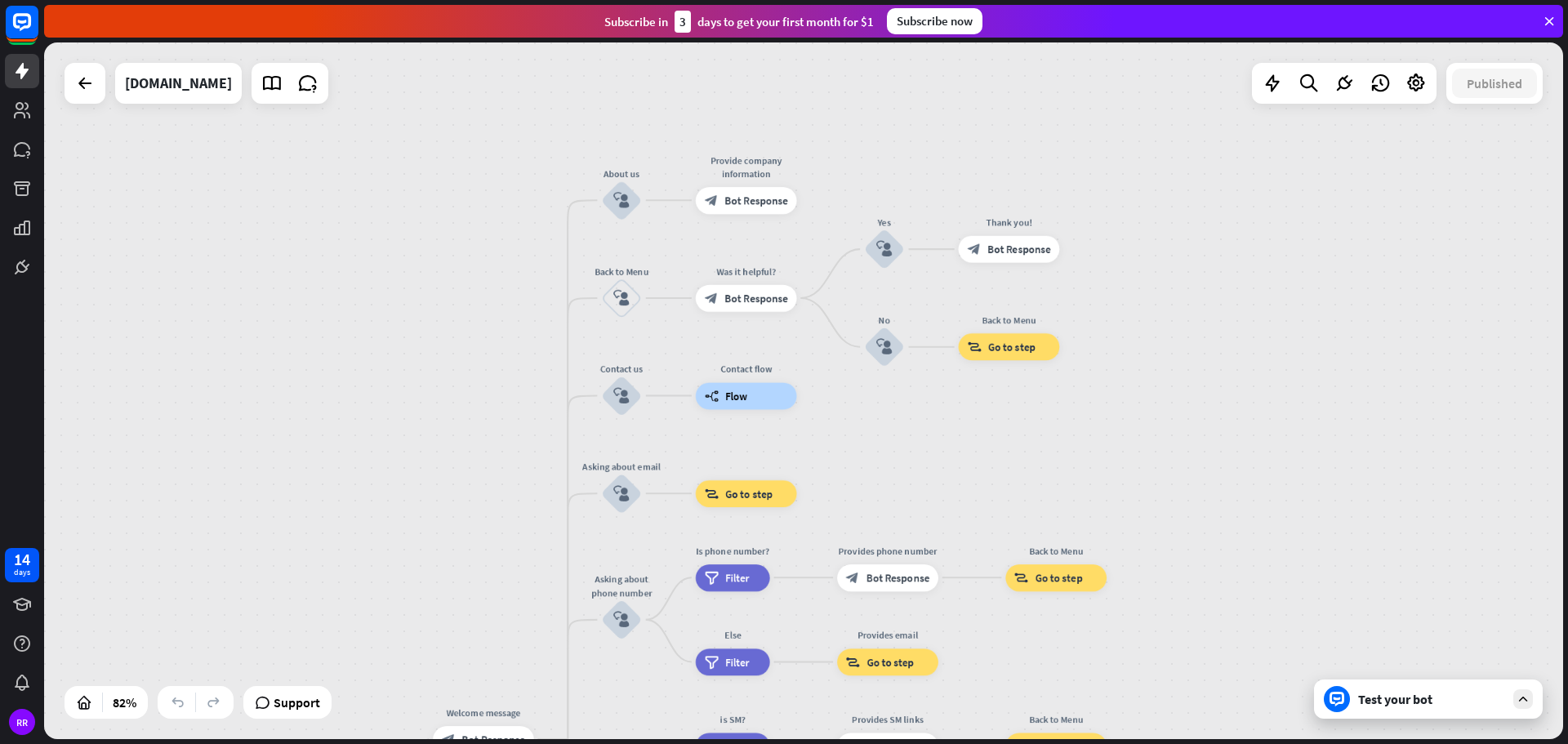
drag, startPoint x: 508, startPoint y: 221, endPoint x: 505, endPoint y: 454, distance: 233.0
click at [505, 454] on div "home_2 Start point Welcome message block_bot_response Bot Response About us blo…" at bounding box center [803, 391] width 1519 height 697
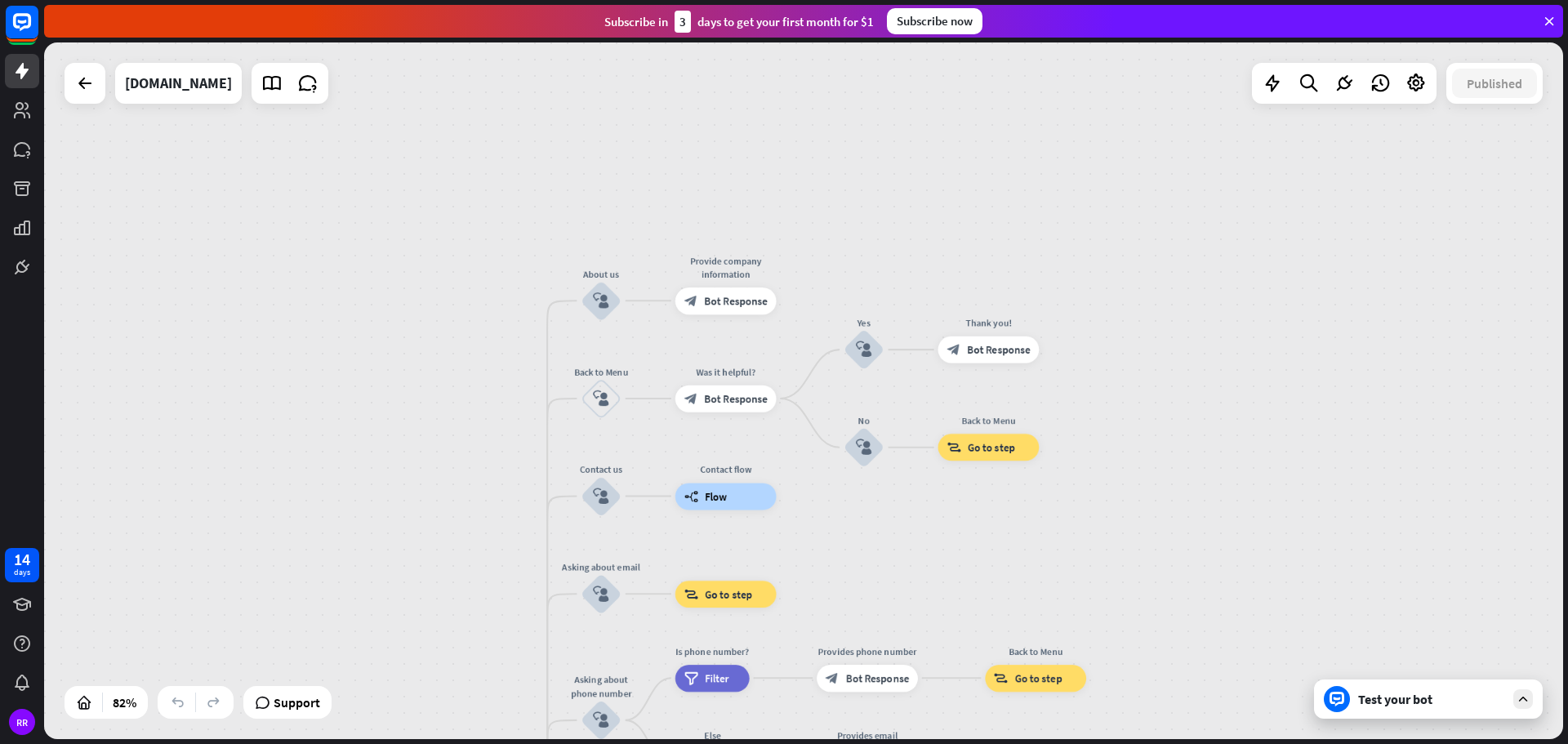
drag, startPoint x: 490, startPoint y: 360, endPoint x: 481, endPoint y: 406, distance: 46.9
click at [481, 406] on div "home_2 Start point Welcome message block_bot_response Bot Response About us blo…" at bounding box center [803, 391] width 1519 height 697
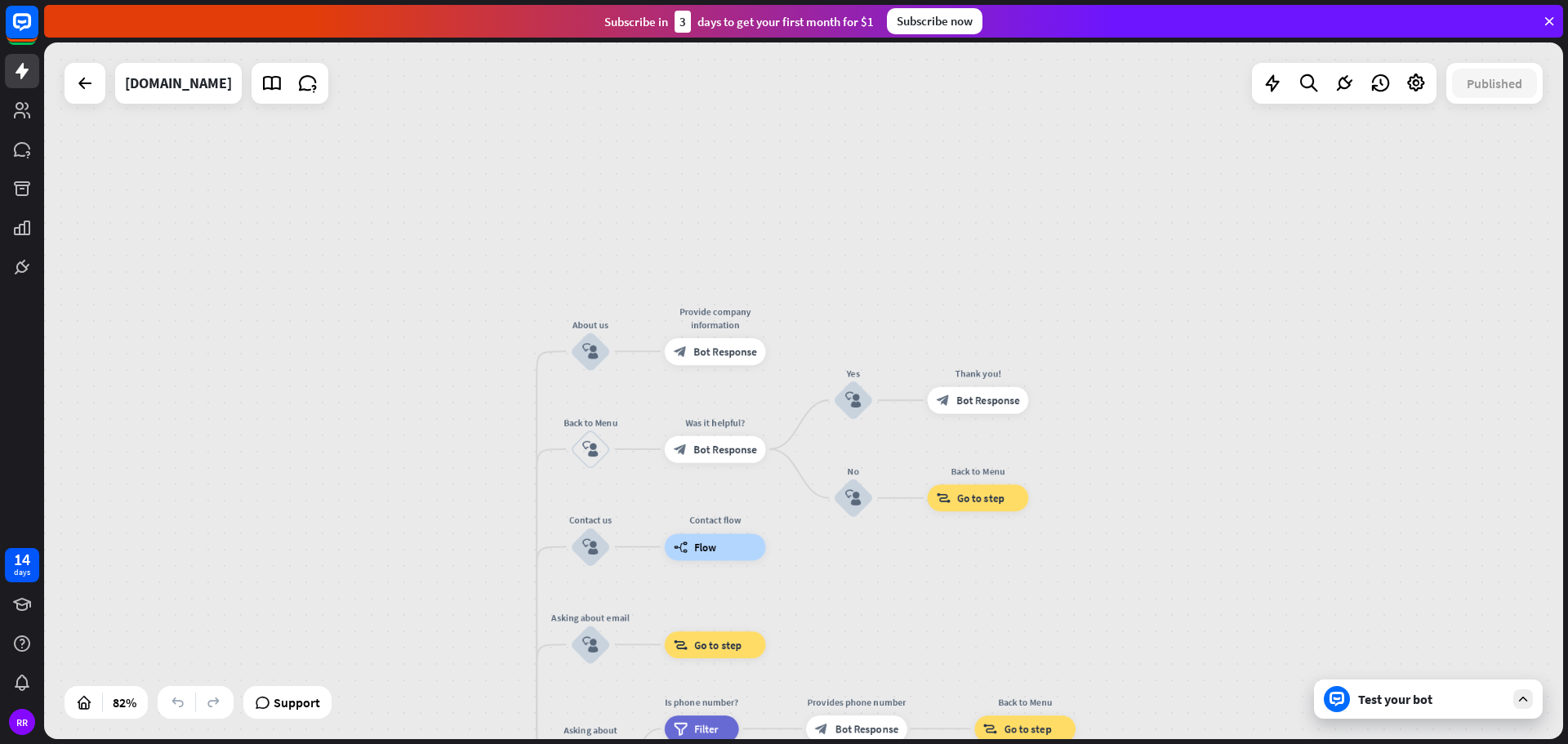
drag, startPoint x: 460, startPoint y: 324, endPoint x: 456, endPoint y: 357, distance: 33.2
click at [456, 357] on div "home_2 Start point Welcome message block_bot_response Bot Response About us blo…" at bounding box center [803, 391] width 1519 height 697
click at [1466, 692] on div "Test your bot" at bounding box center [1431, 699] width 147 height 16
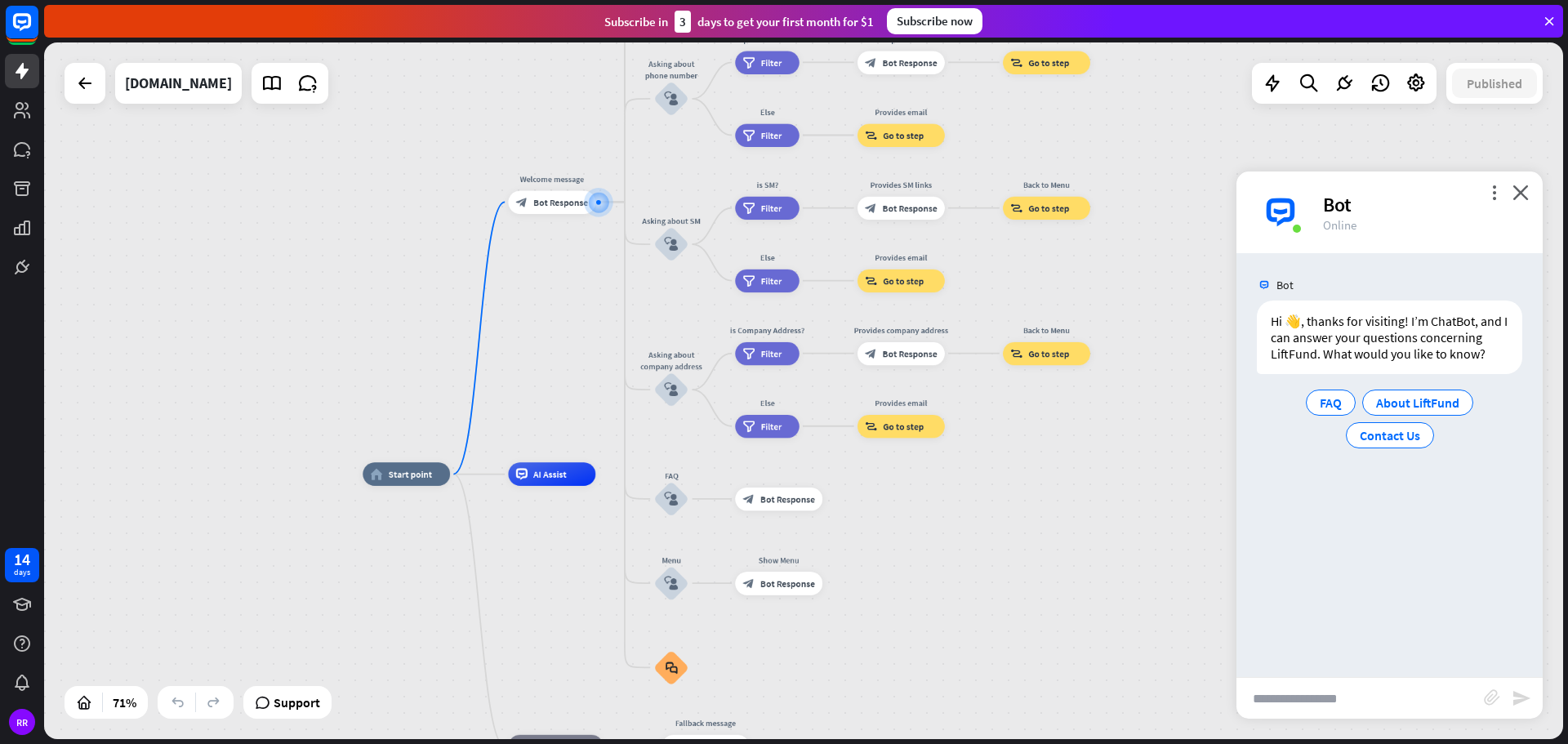
drag, startPoint x: 336, startPoint y: 588, endPoint x: 341, endPoint y: 365, distance: 223.1
click at [341, 365] on div "home_2 Start point Welcome message block_bot_response Bot Response About us blo…" at bounding box center [803, 391] width 1519 height 697
click at [394, 476] on span "Start point" at bounding box center [411, 472] width 43 height 12
click at [433, 446] on icon "more_horiz" at bounding box center [431, 446] width 9 height 9
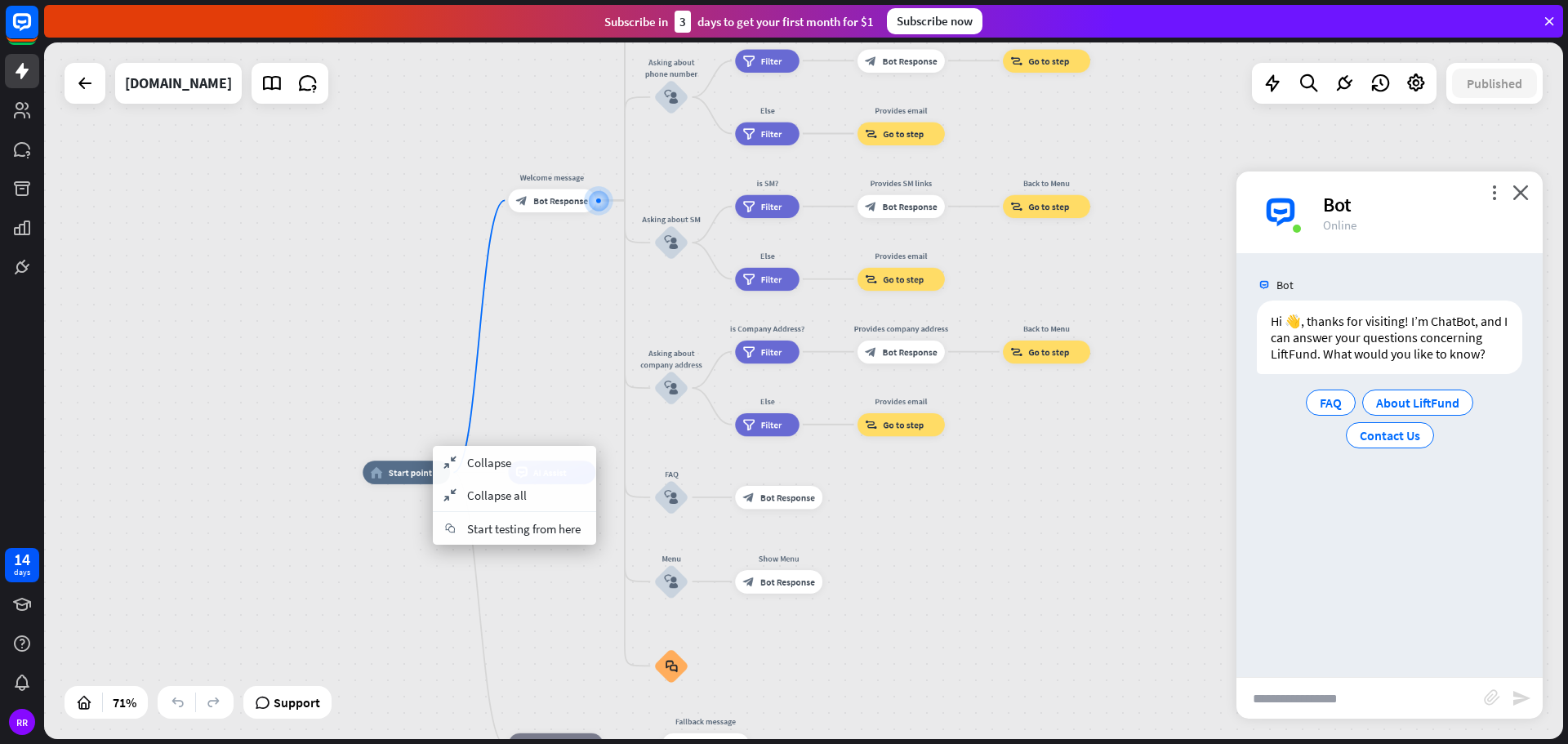
click at [398, 520] on div "home_2 Start point Welcome message block_bot_response Bot Response About us blo…" at bounding box center [903, 721] width 1082 height 496
click at [399, 447] on span "Edit name" at bounding box center [395, 446] width 36 height 11
click at [427, 447] on input "text" at bounding box center [407, 446] width 82 height 16
type input "**********"
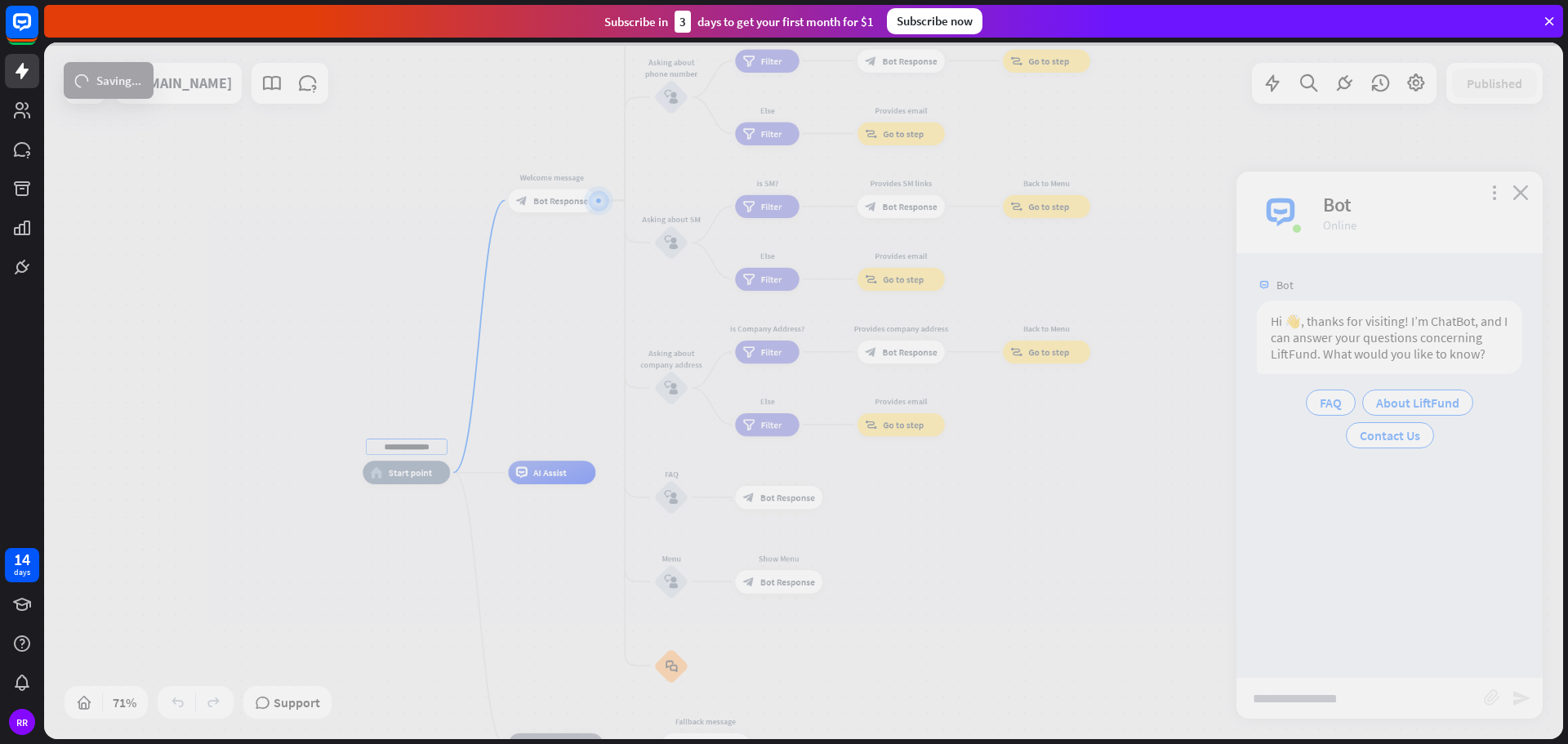
click at [362, 572] on div "**********" at bounding box center [803, 391] width 1519 height 697
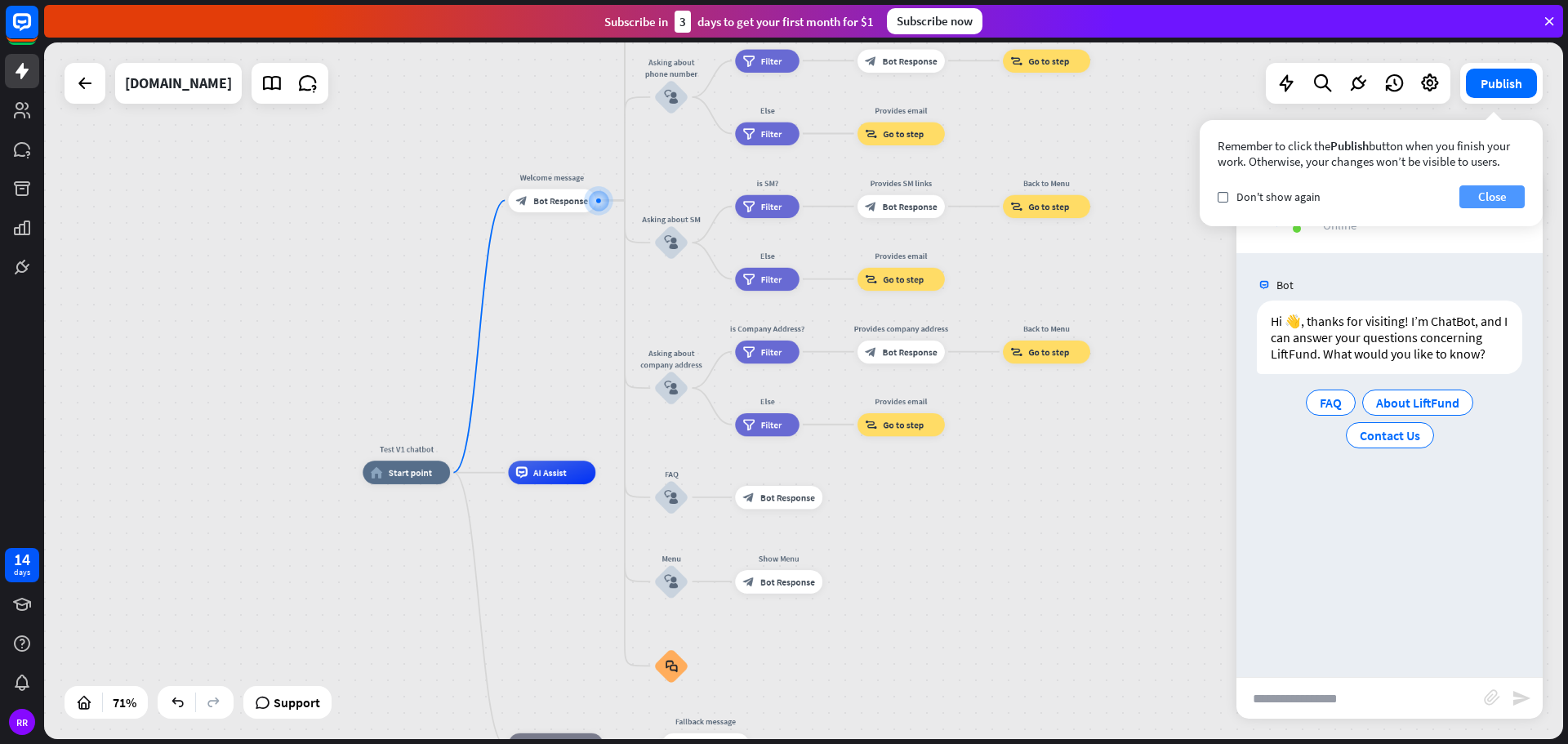
click at [1513, 194] on button "Close" at bounding box center [1491, 197] width 65 height 23
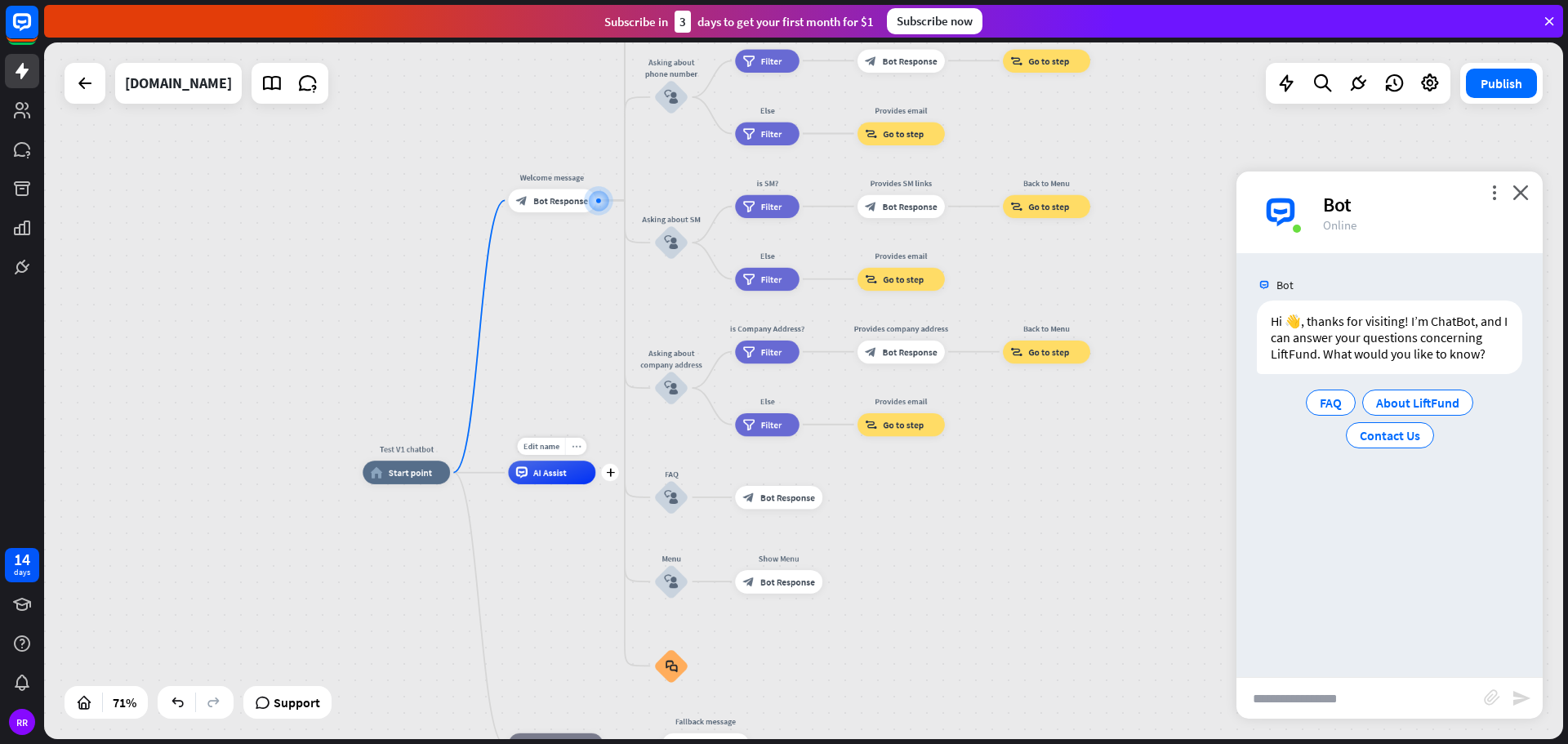
click at [581, 451] on div "more_horiz" at bounding box center [576, 445] width 21 height 17
click at [568, 380] on div "Test V1 chatbot home_2 Start point Welcome message block_bot_response Bot Respo…" at bounding box center [803, 391] width 1519 height 697
click at [565, 203] on span "Bot Response" at bounding box center [560, 200] width 54 height 12
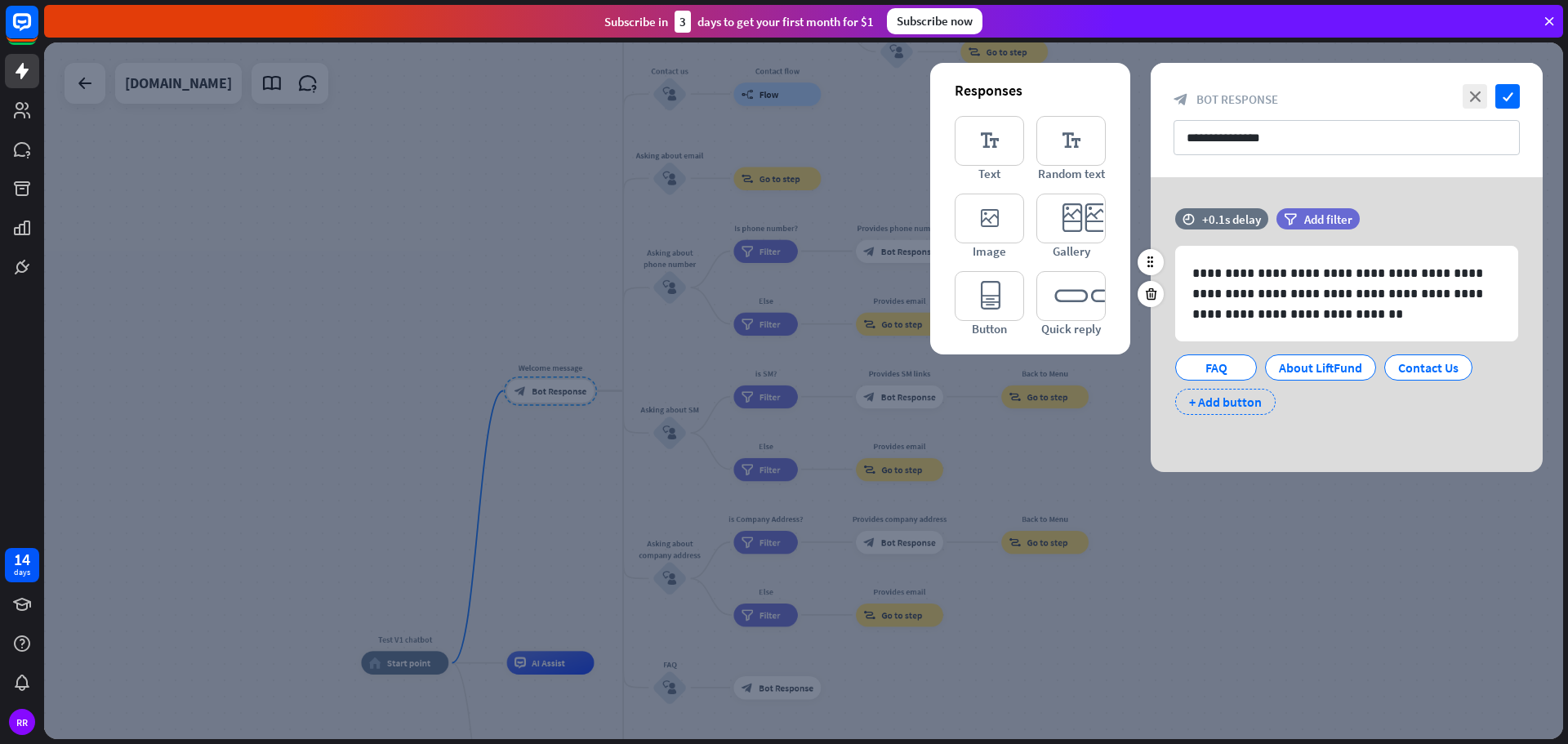
click at [1237, 403] on div "+ Add button" at bounding box center [1225, 401] width 101 height 26
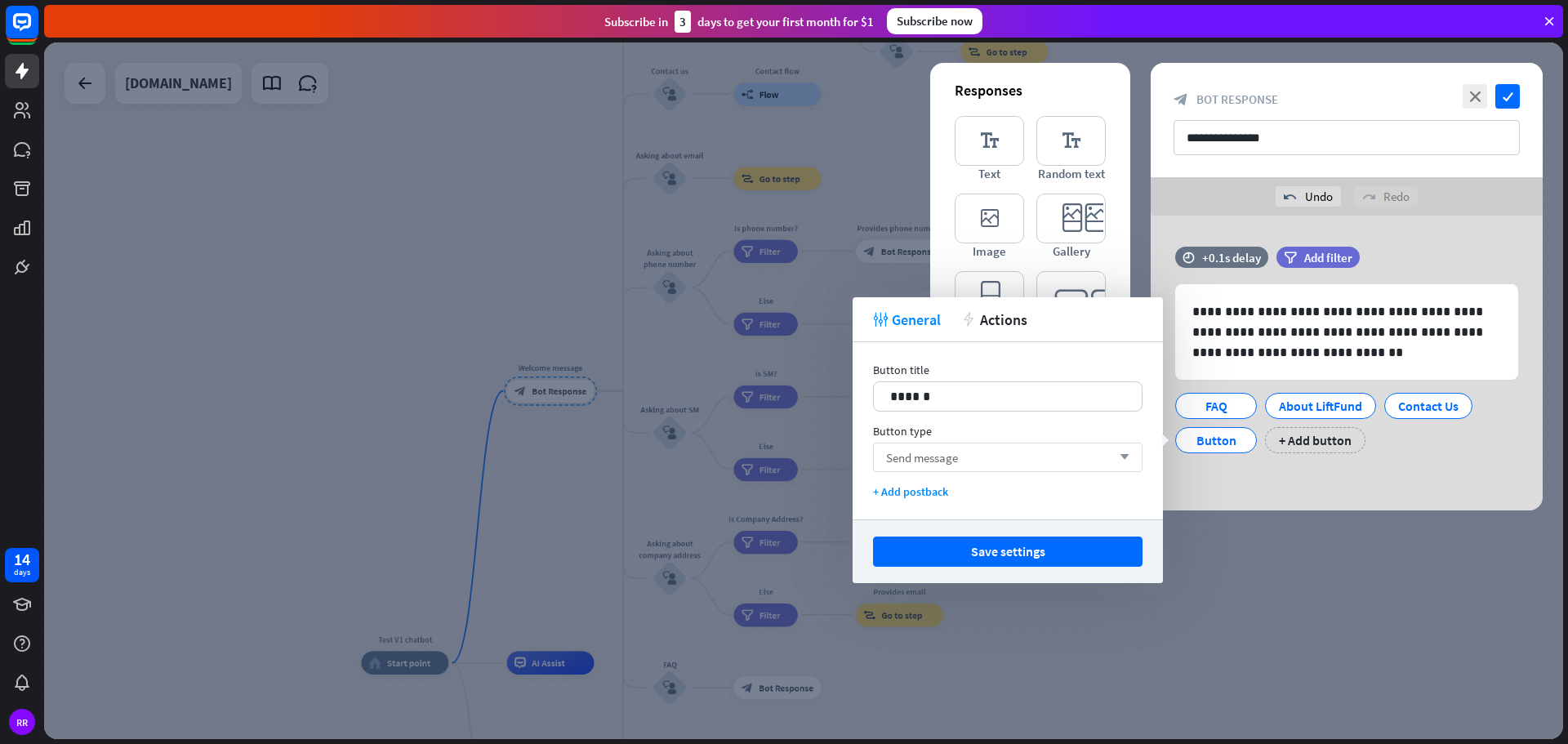
click at [978, 461] on div "Send message arrow_down" at bounding box center [1008, 457] width 270 height 29
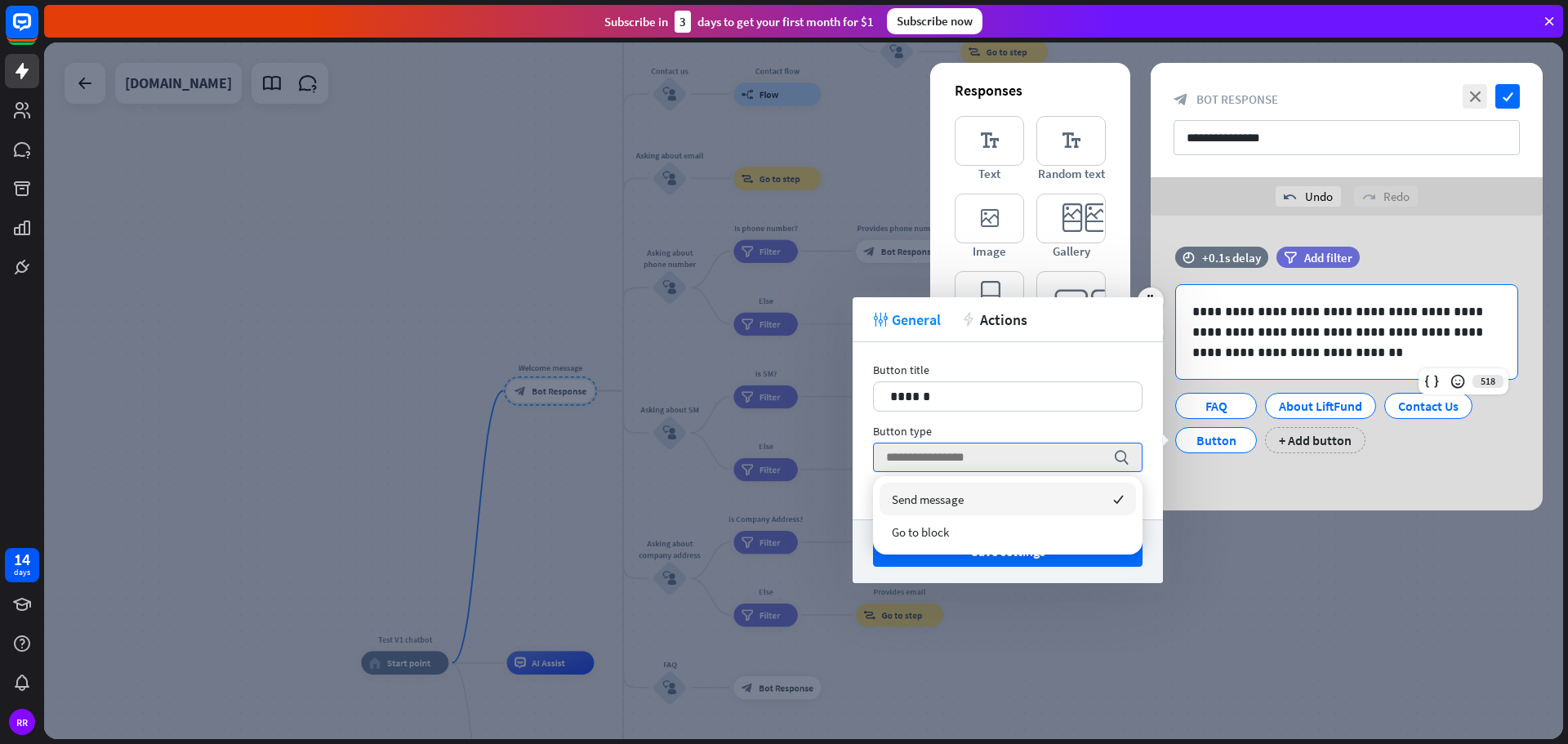
click at [1328, 311] on p "**********" at bounding box center [1347, 332] width 309 height 62
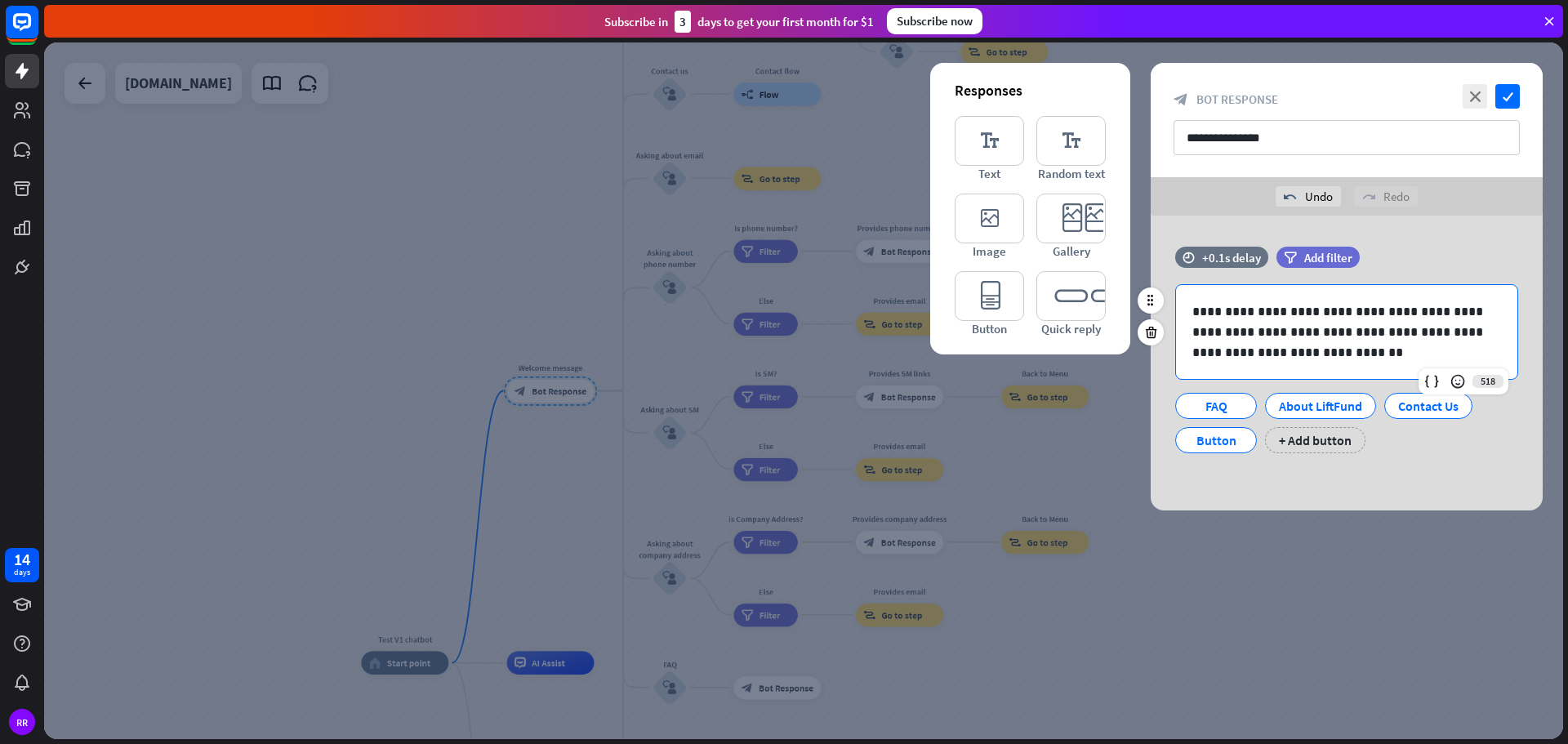
click at [1327, 313] on p "**********" at bounding box center [1347, 332] width 309 height 62
click at [1449, 331] on p "**********" at bounding box center [1347, 332] width 309 height 62
click at [1214, 445] on div "Button" at bounding box center [1215, 440] width 54 height 24
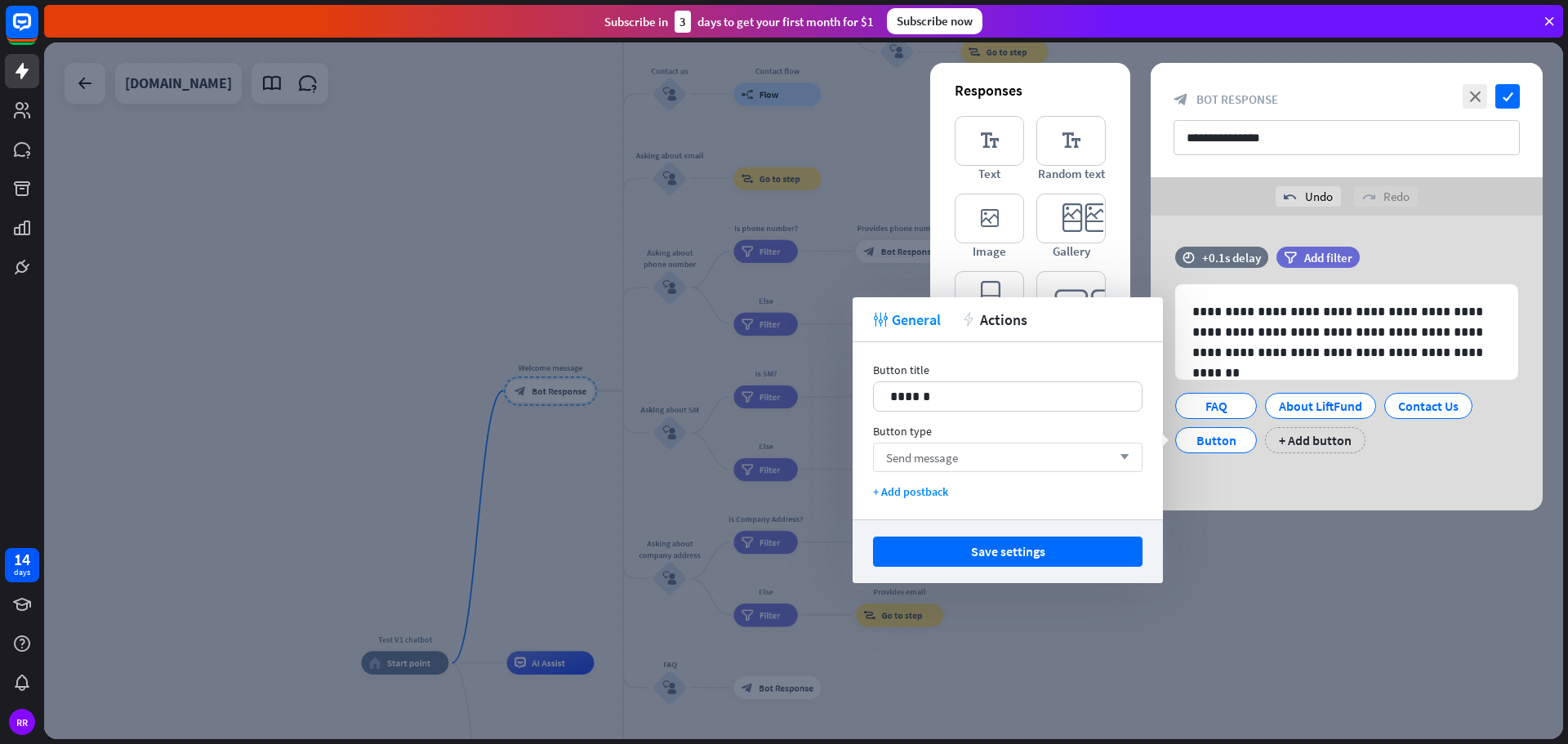
click at [933, 466] on div "Send message arrow_down" at bounding box center [1008, 457] width 270 height 29
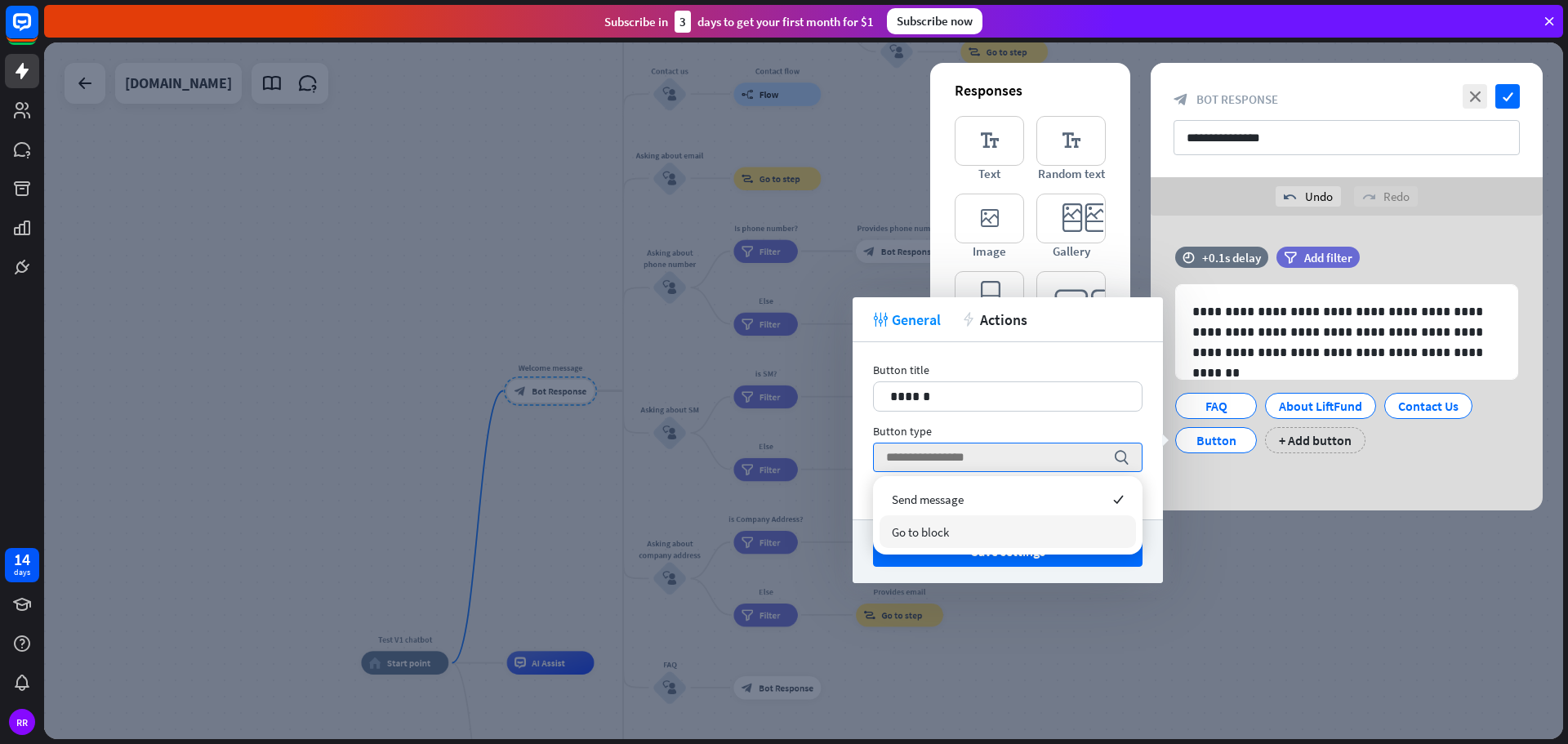
click at [1023, 261] on div "editor_text Text editor_text Random text editor_image Image editor_card Gallery…" at bounding box center [1030, 226] width 151 height 220
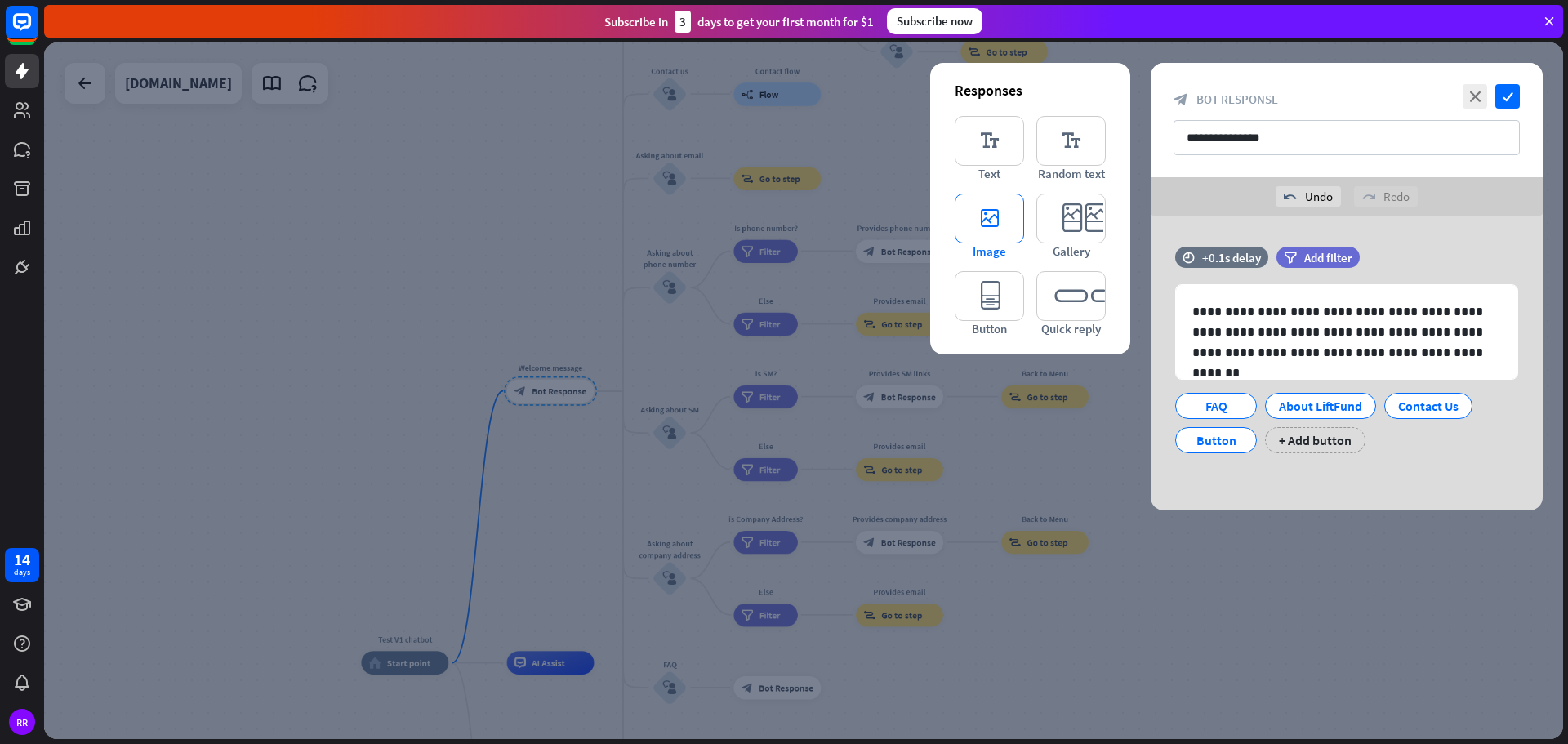
click at [988, 225] on icon "editor_image" at bounding box center [990, 219] width 70 height 50
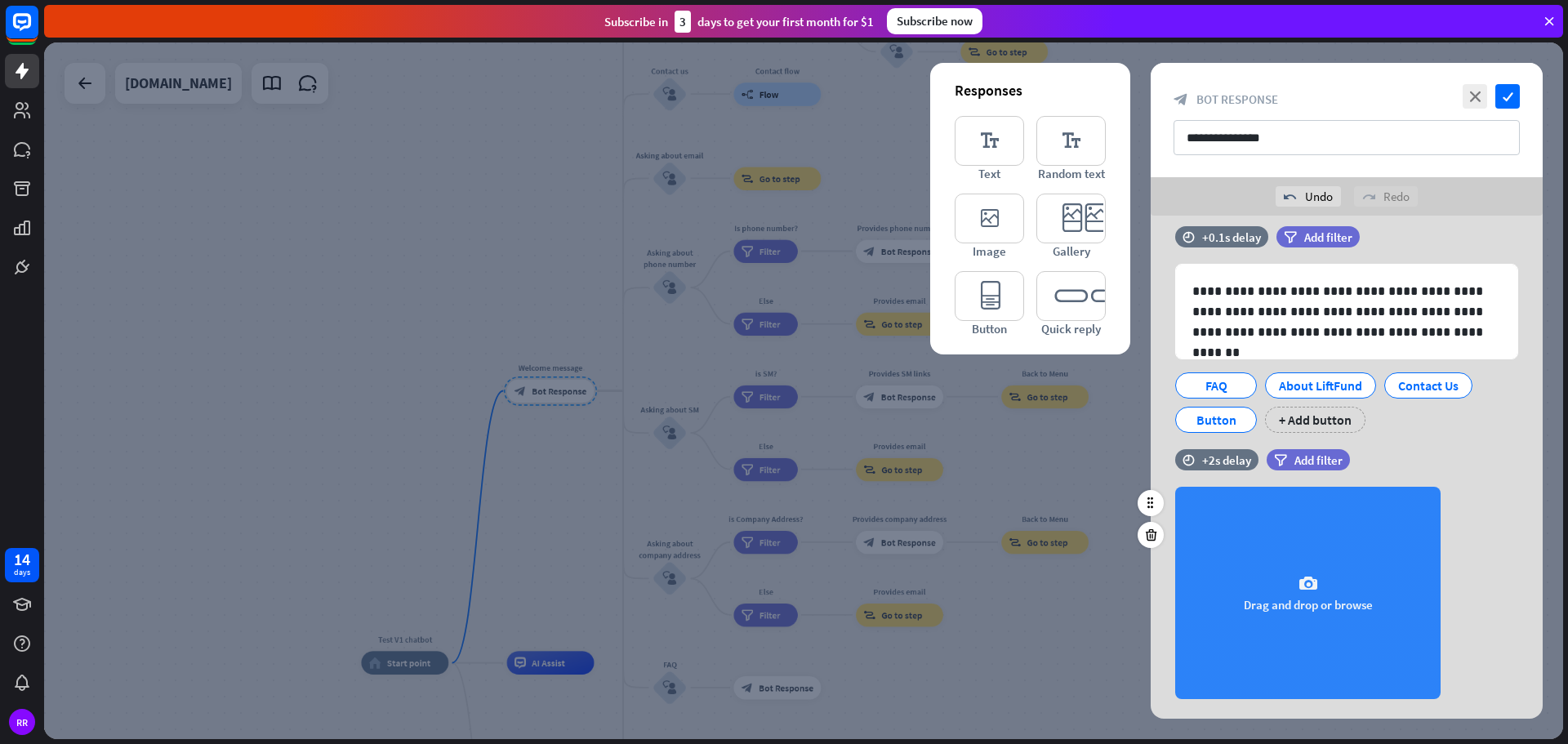
scroll to position [17, 0]
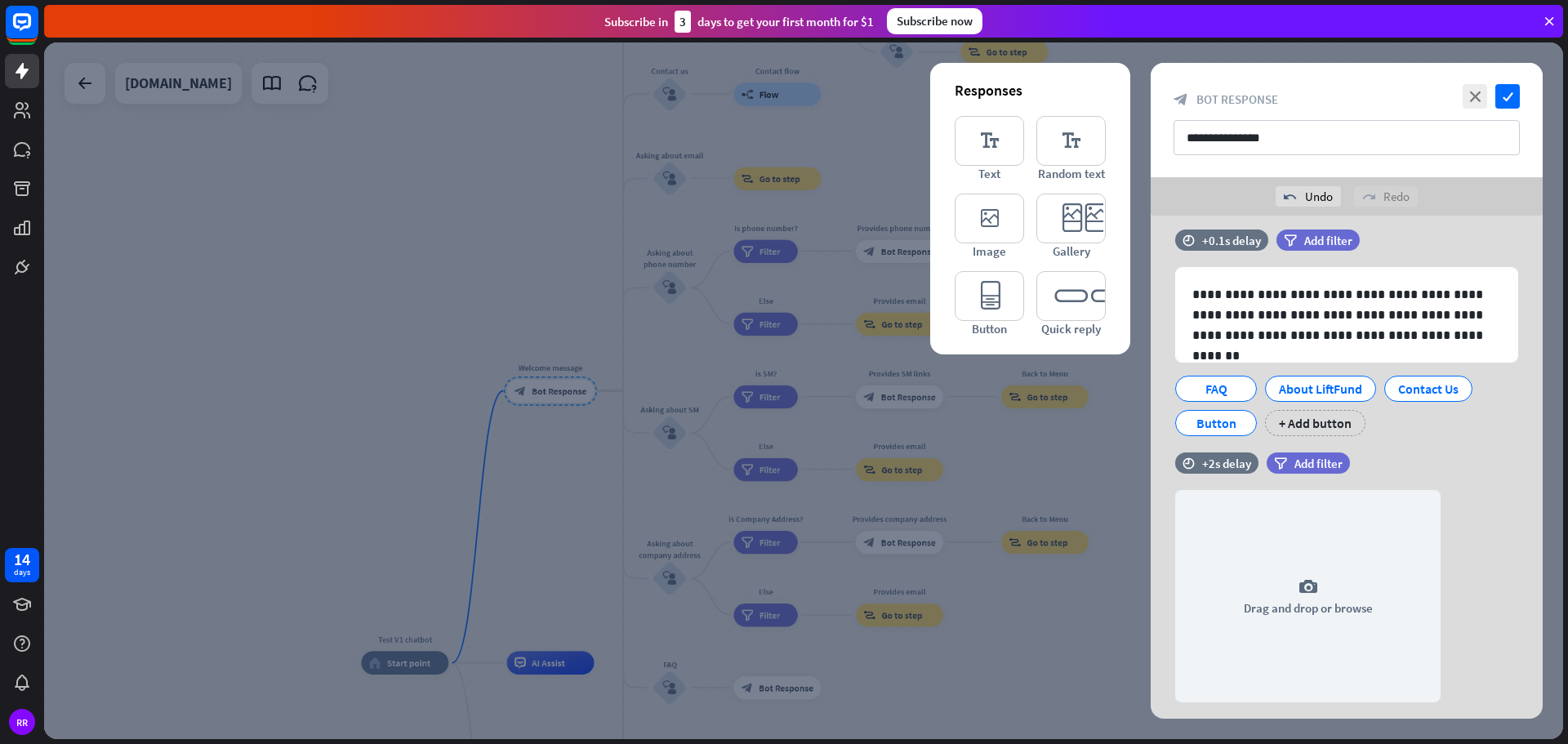
click at [1151, 541] on icon at bounding box center [1150, 538] width 15 height 14
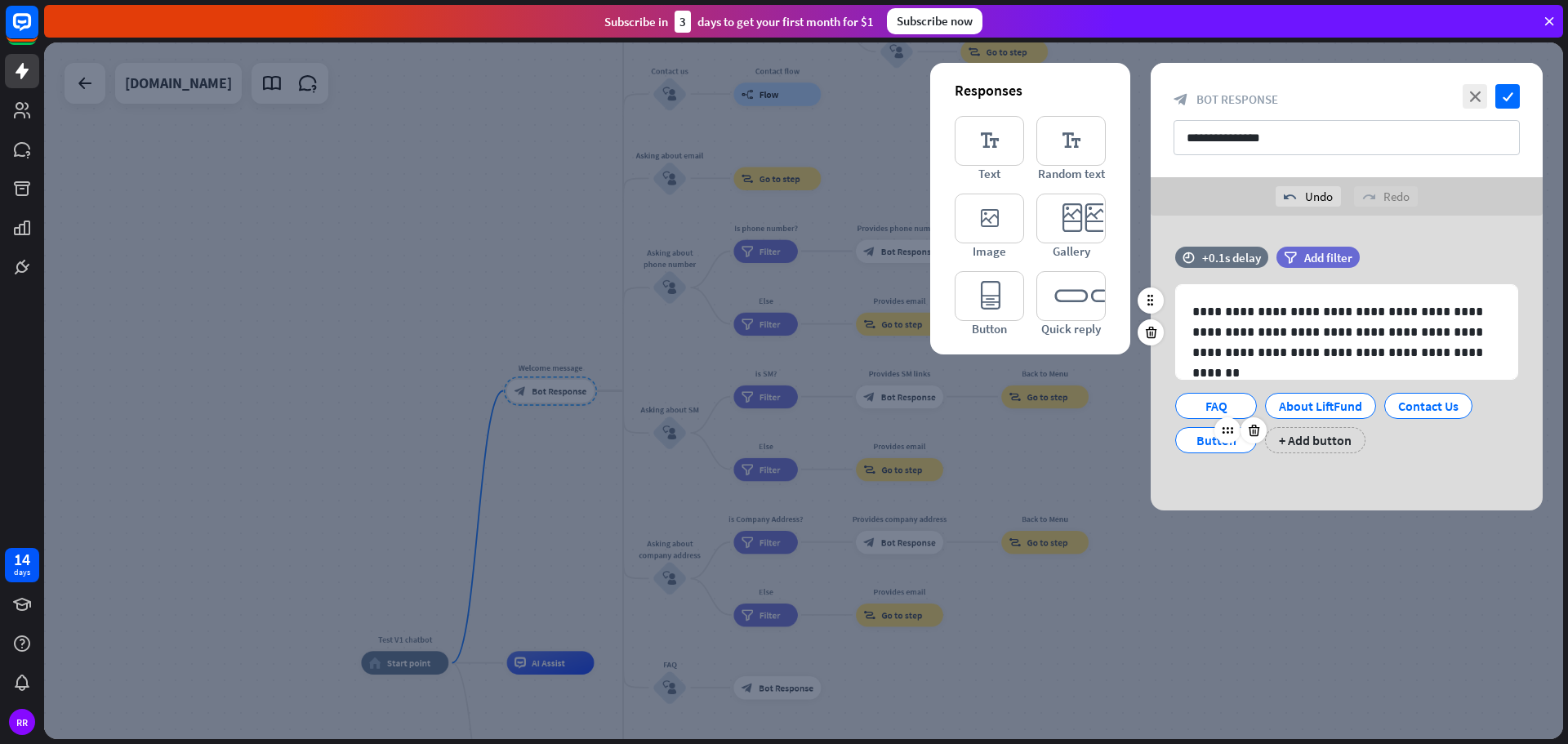
click at [1205, 442] on div "Button" at bounding box center [1215, 440] width 54 height 24
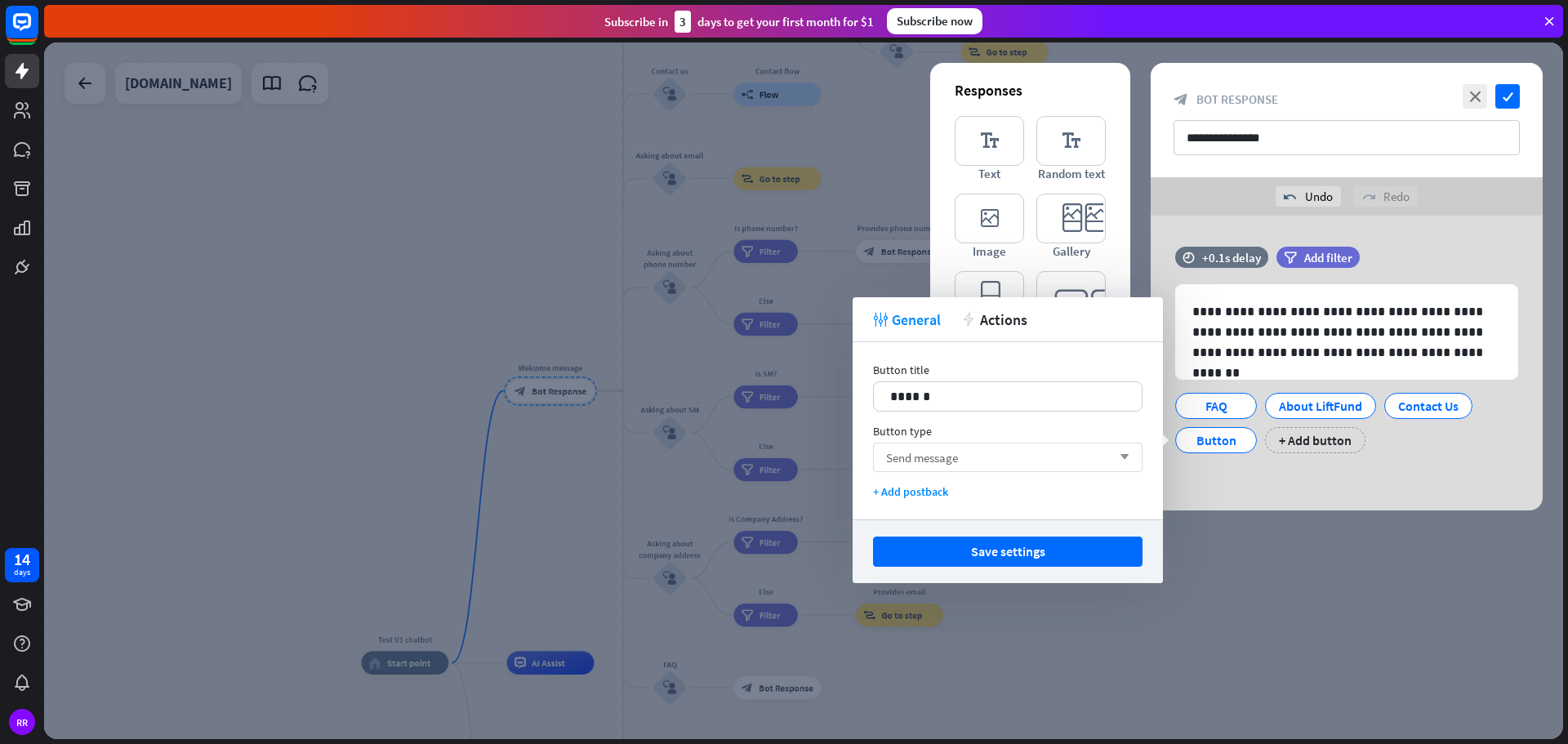
click at [991, 462] on div "Send message arrow_down" at bounding box center [1008, 457] width 270 height 29
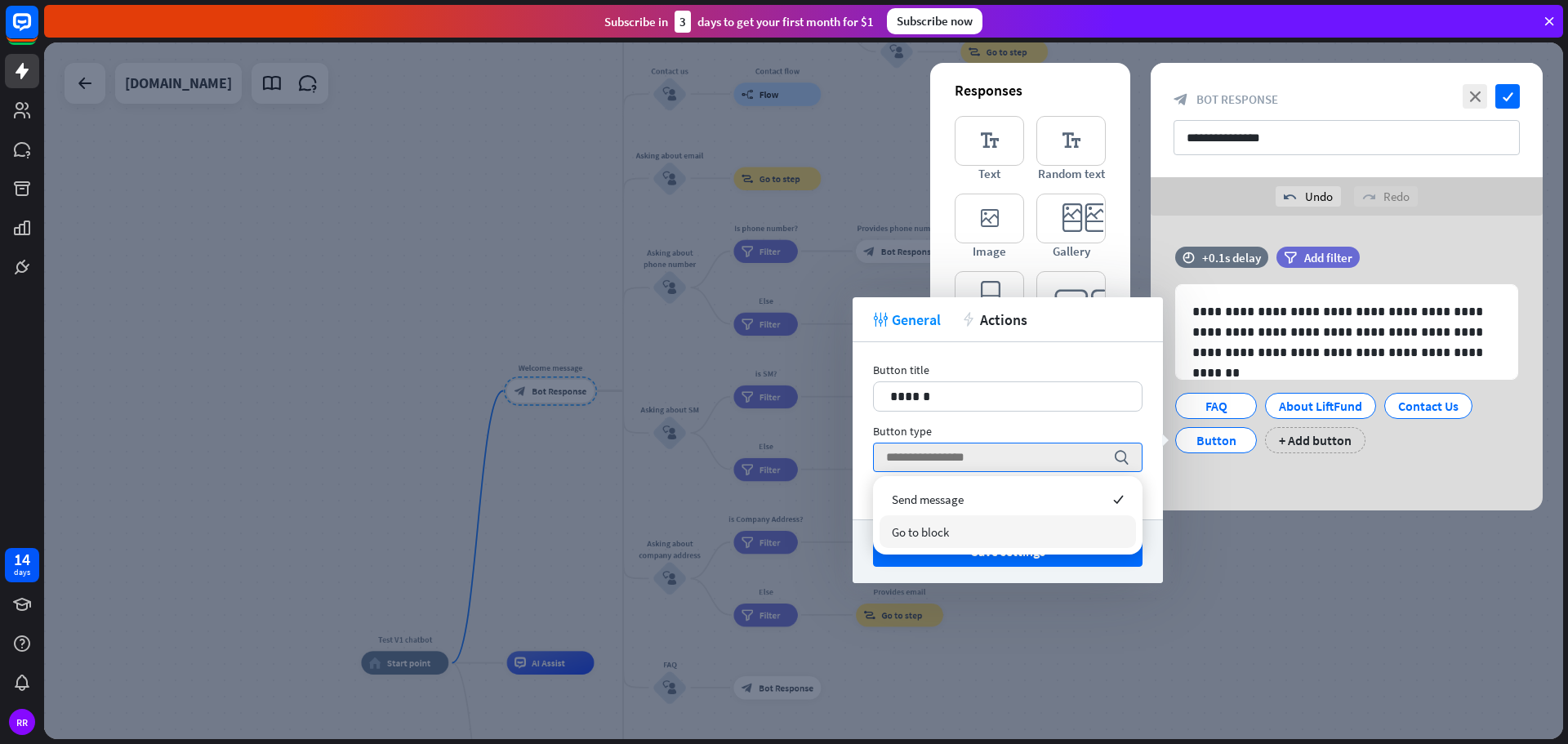
click at [974, 426] on div "Button type" at bounding box center [1008, 431] width 270 height 14
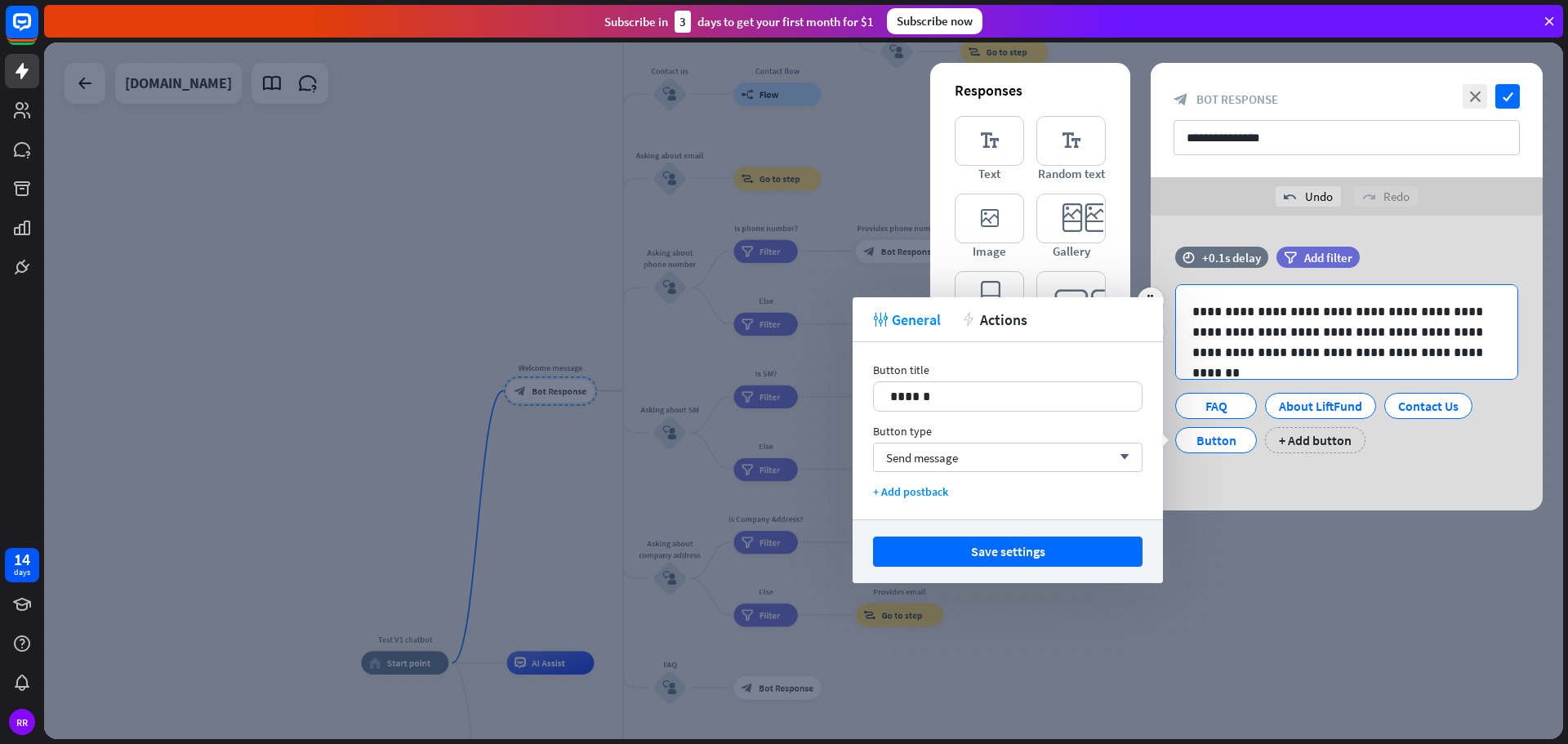
click at [1216, 357] on p "**********" at bounding box center [1347, 332] width 309 height 62
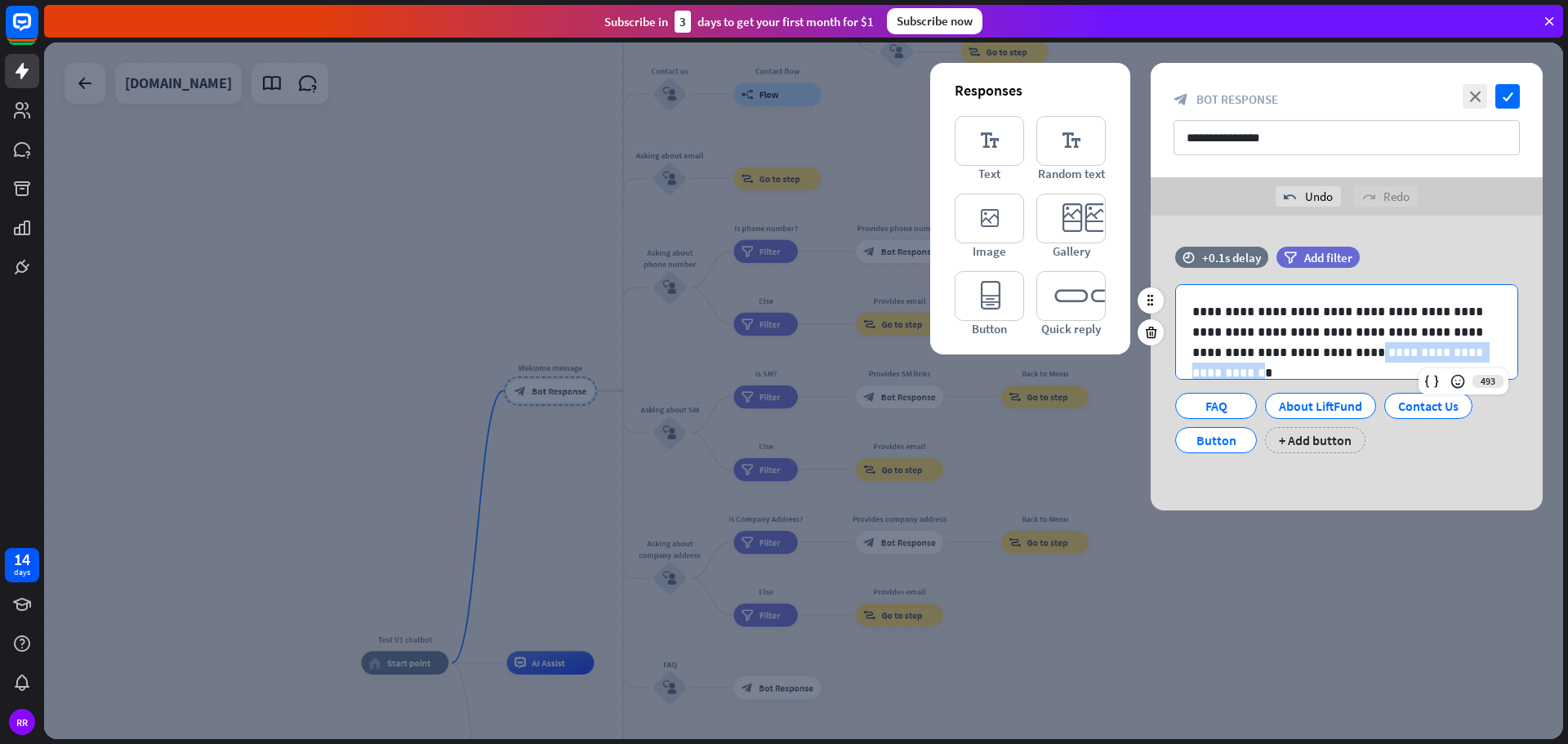
drag, startPoint x: 1413, startPoint y: 352, endPoint x: 1255, endPoint y: 351, distance: 158.0
click at [1255, 351] on p "**********" at bounding box center [1347, 332] width 309 height 62
click at [1303, 352] on p "**********" at bounding box center [1347, 332] width 309 height 62
click at [1309, 257] on span "Add filter" at bounding box center [1328, 257] width 48 height 15
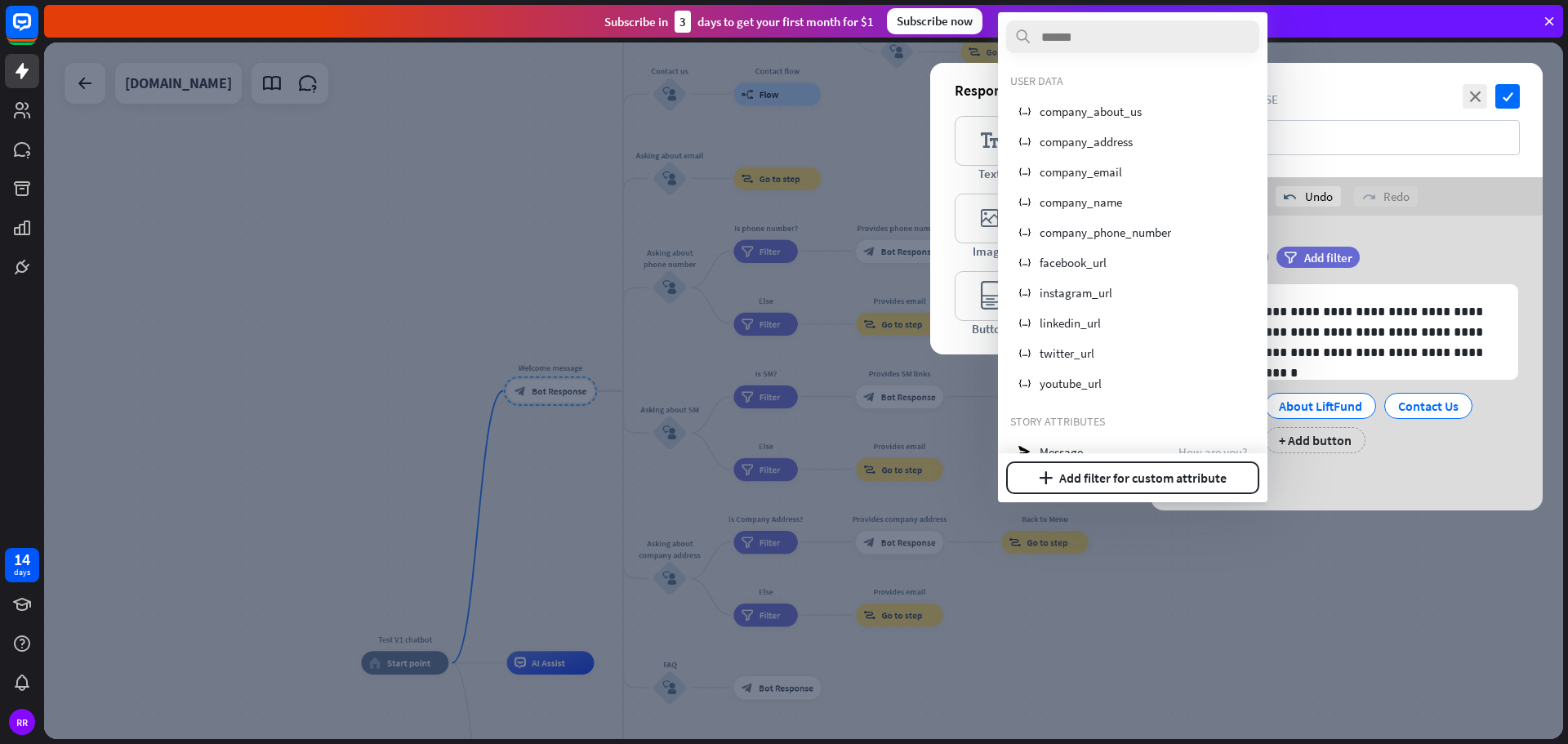
click at [1400, 251] on div "filter Add filter" at bounding box center [1358, 257] width 165 height 21
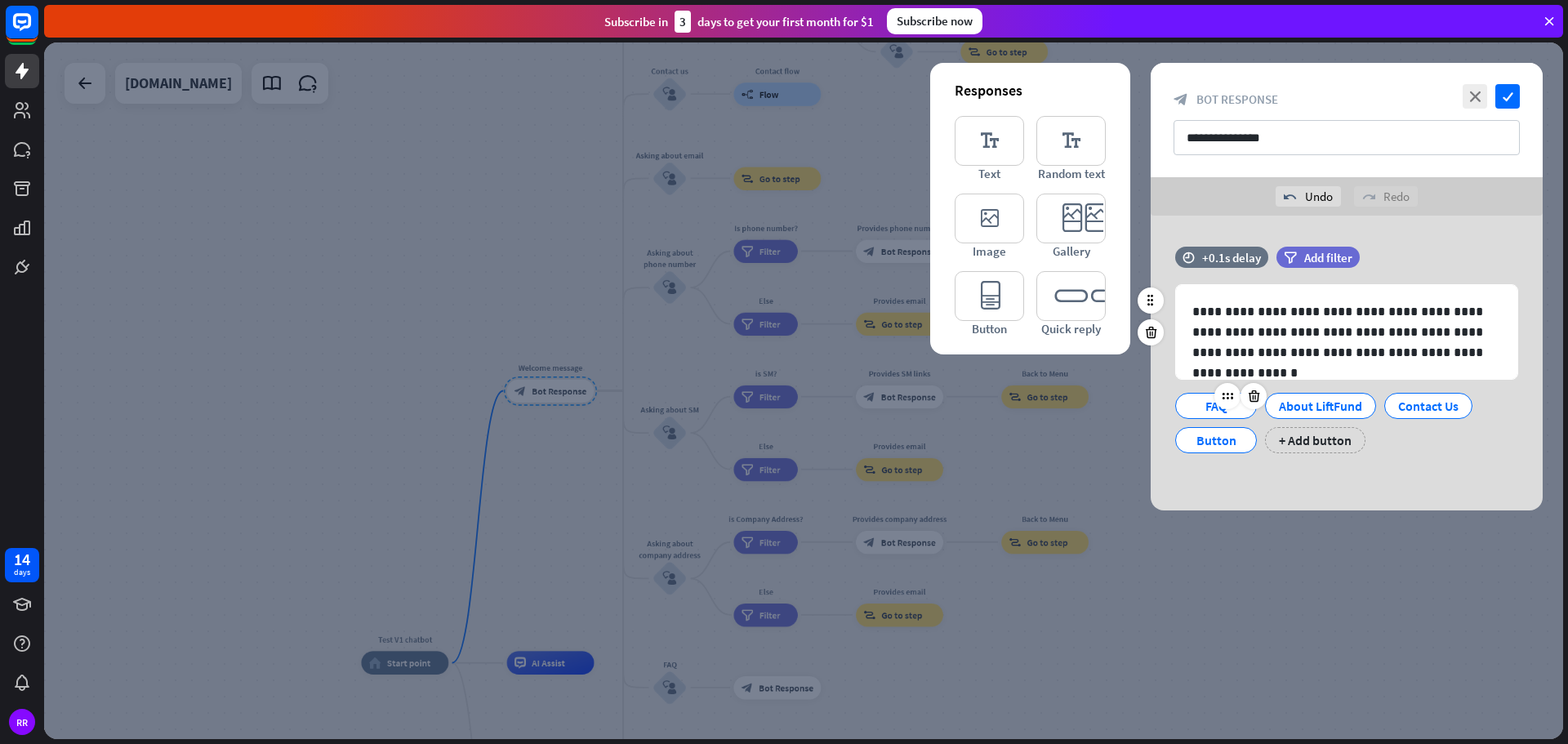
click at [1209, 409] on div "FAQ" at bounding box center [1215, 405] width 54 height 24
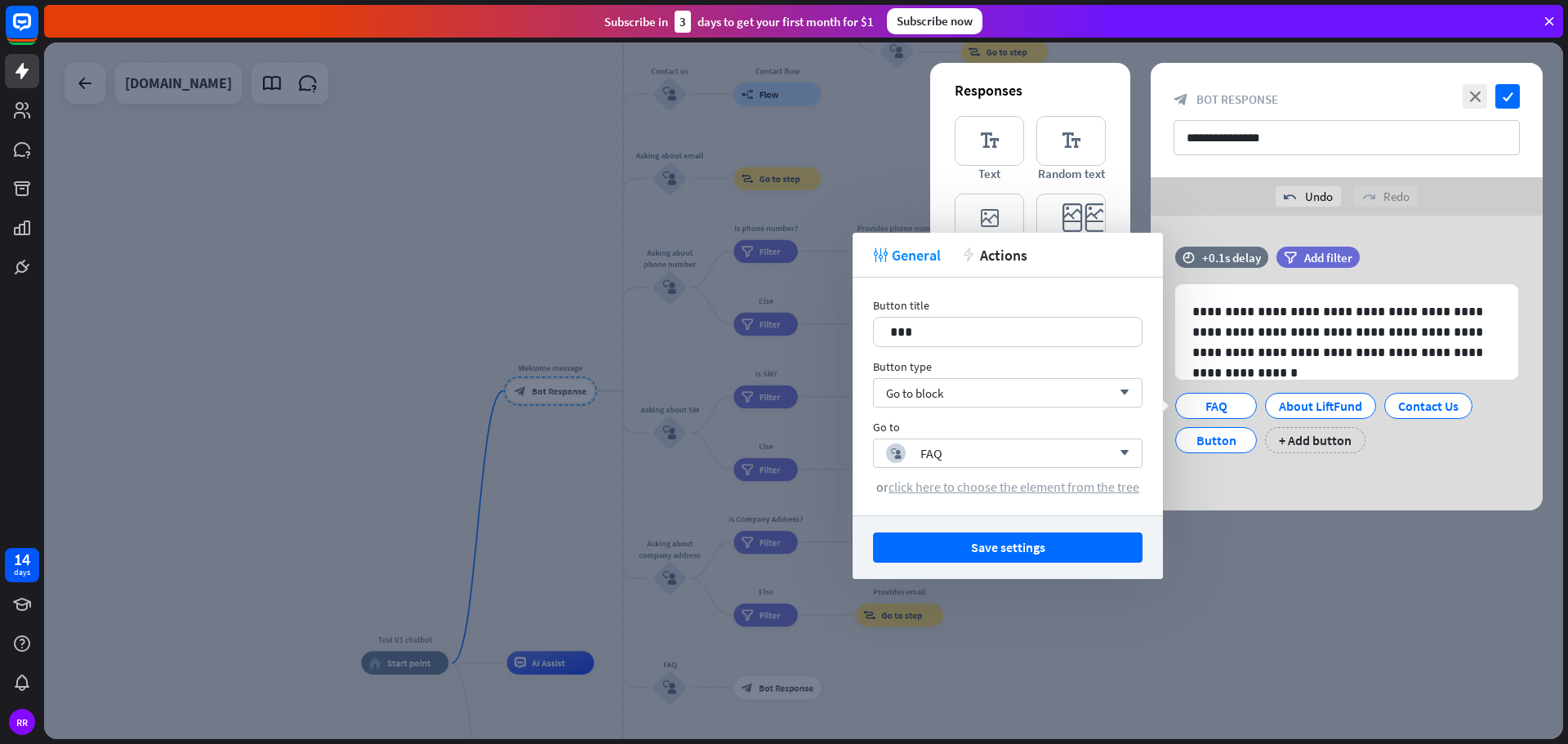
click at [992, 492] on span "click here to choose the element from the tree" at bounding box center [1014, 486] width 251 height 16
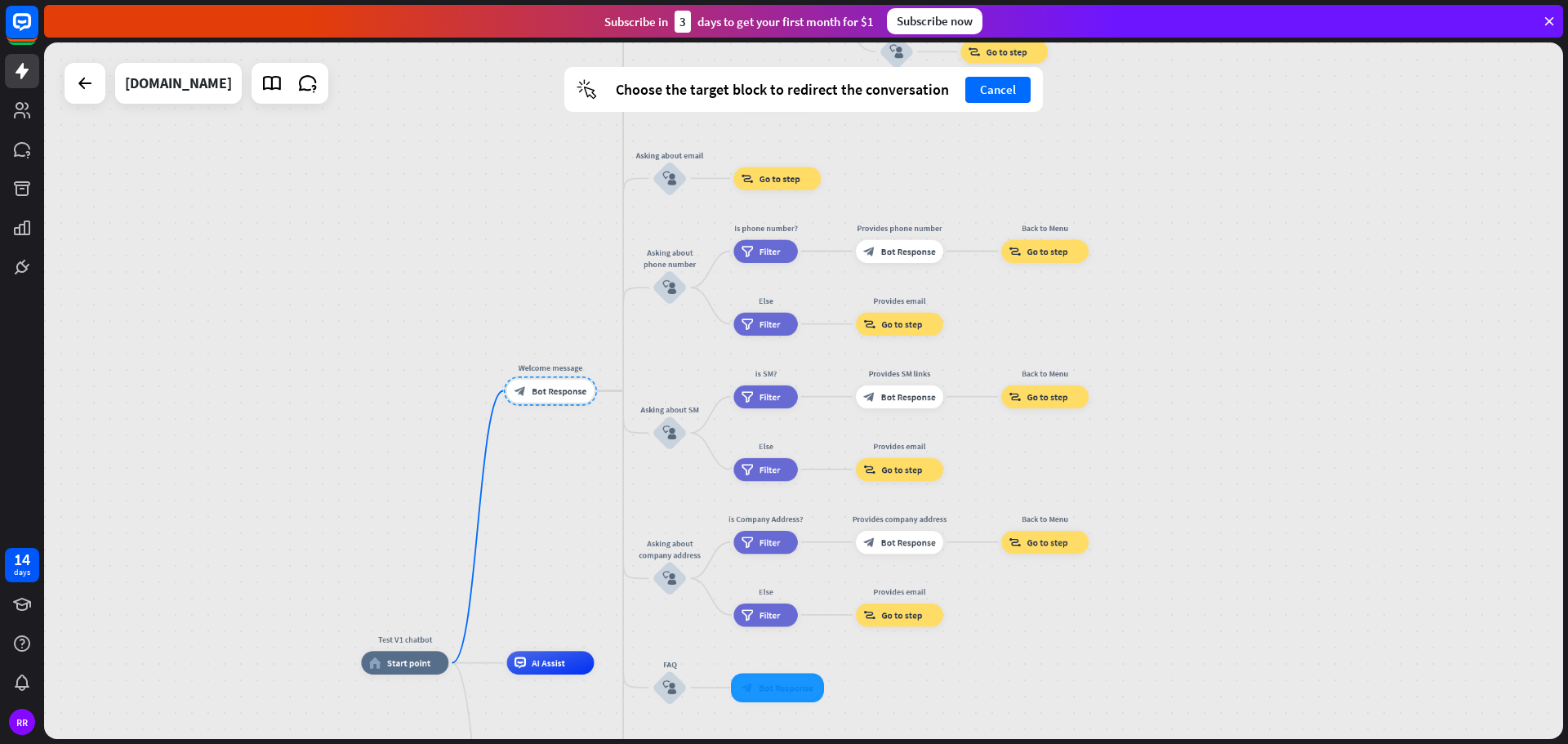
click at [776, 690] on div at bounding box center [777, 687] width 93 height 29
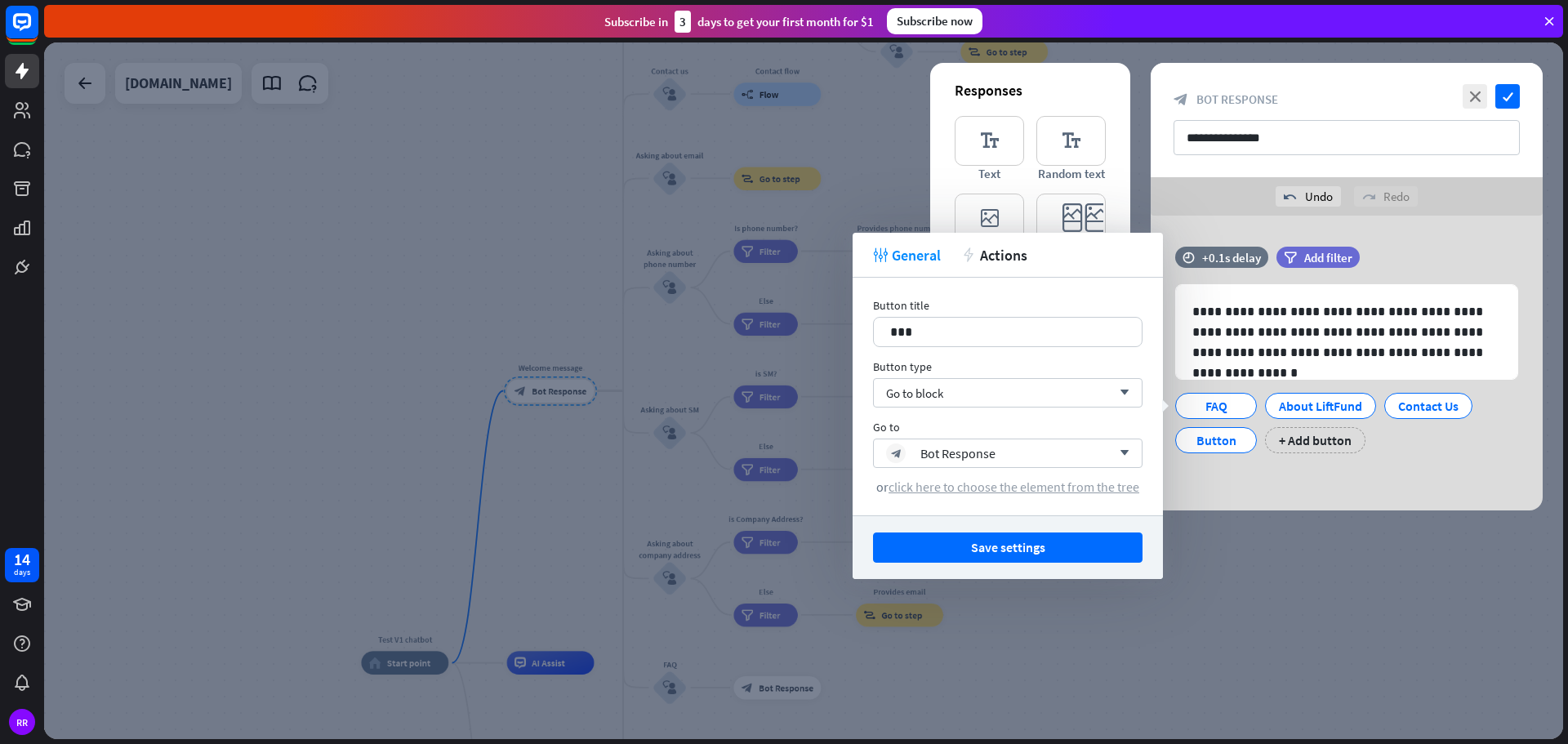
click at [960, 489] on span "click here to choose the element from the tree" at bounding box center [1014, 486] width 251 height 16
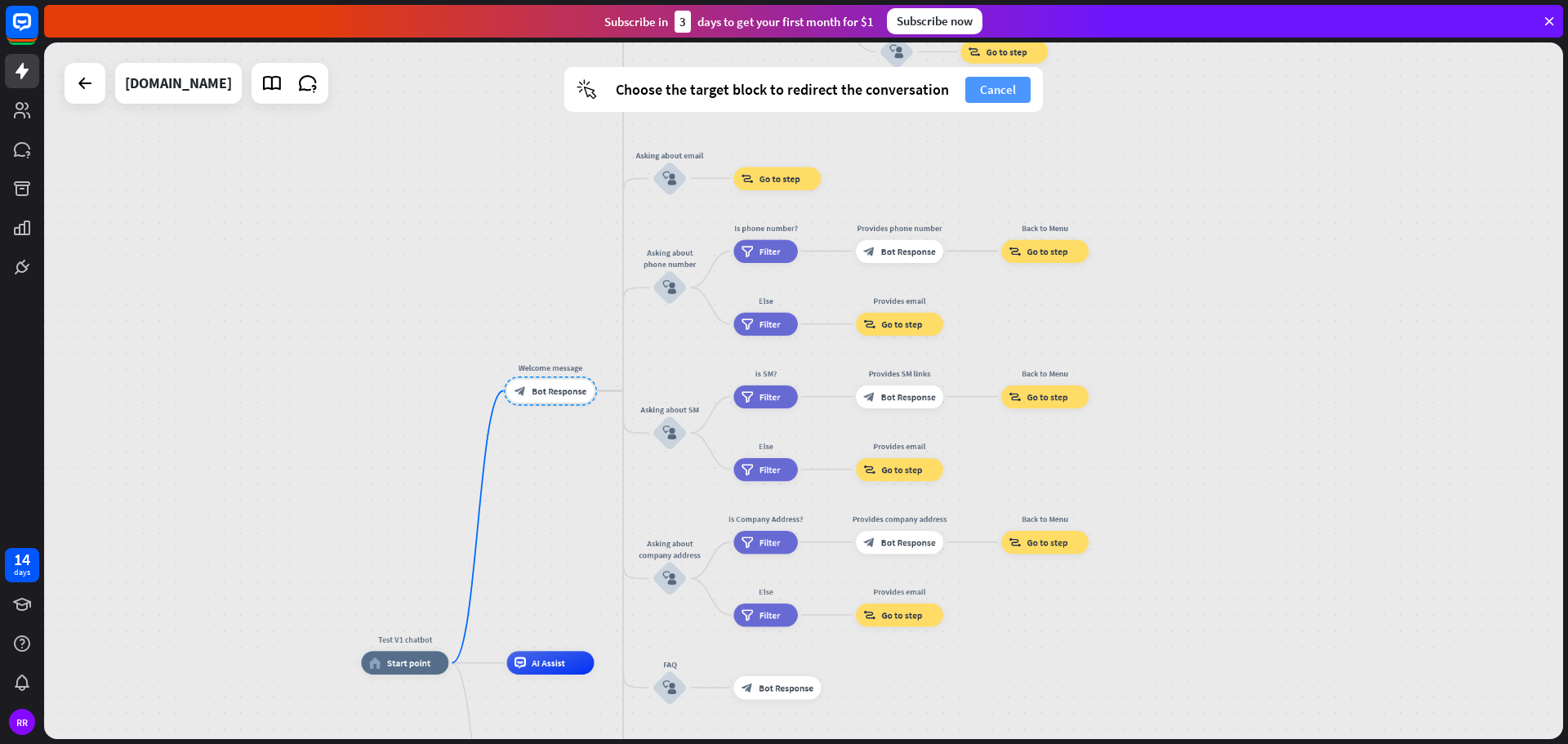
click at [988, 87] on button "Cancel" at bounding box center [998, 89] width 65 height 26
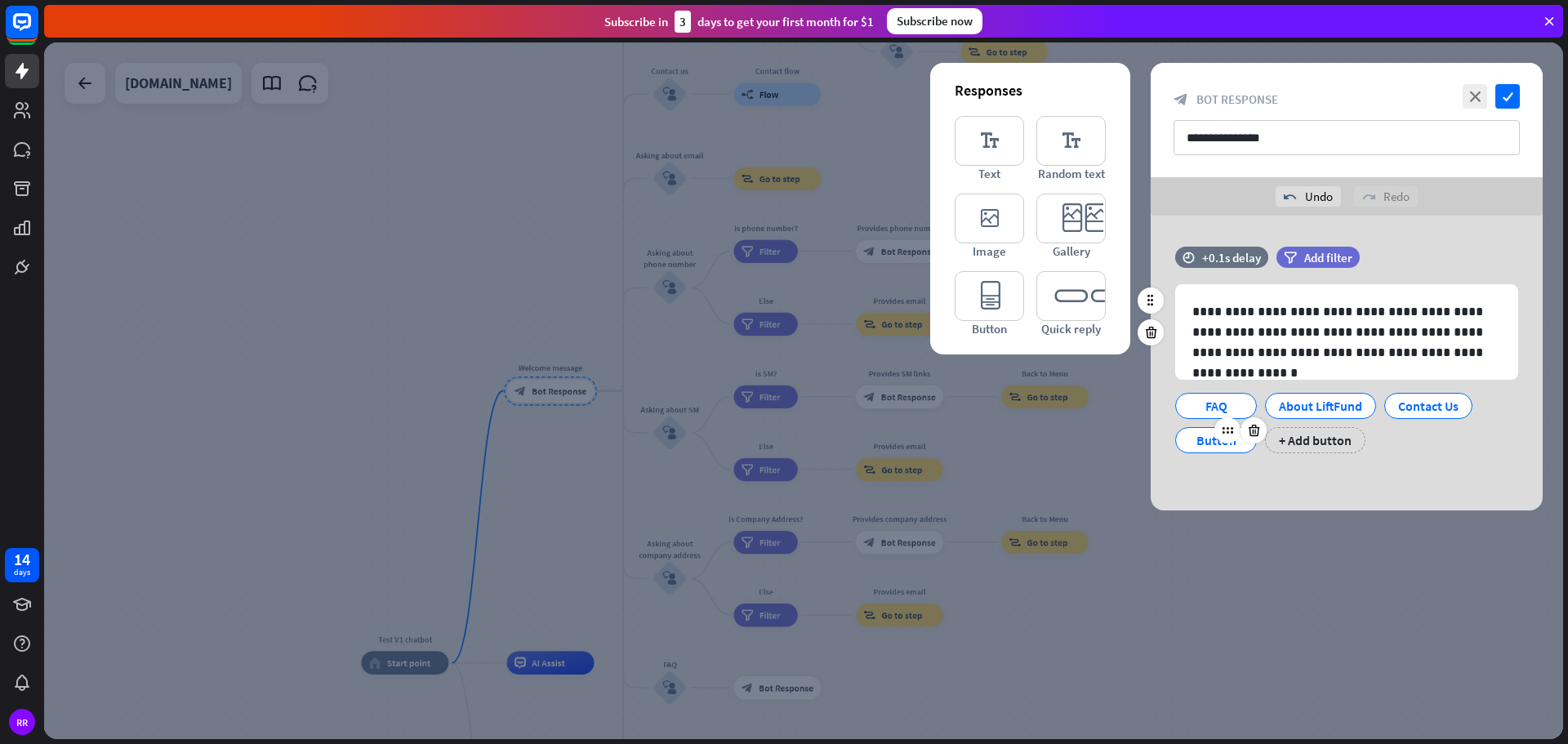
click at [1203, 445] on div "Button" at bounding box center [1215, 440] width 54 height 24
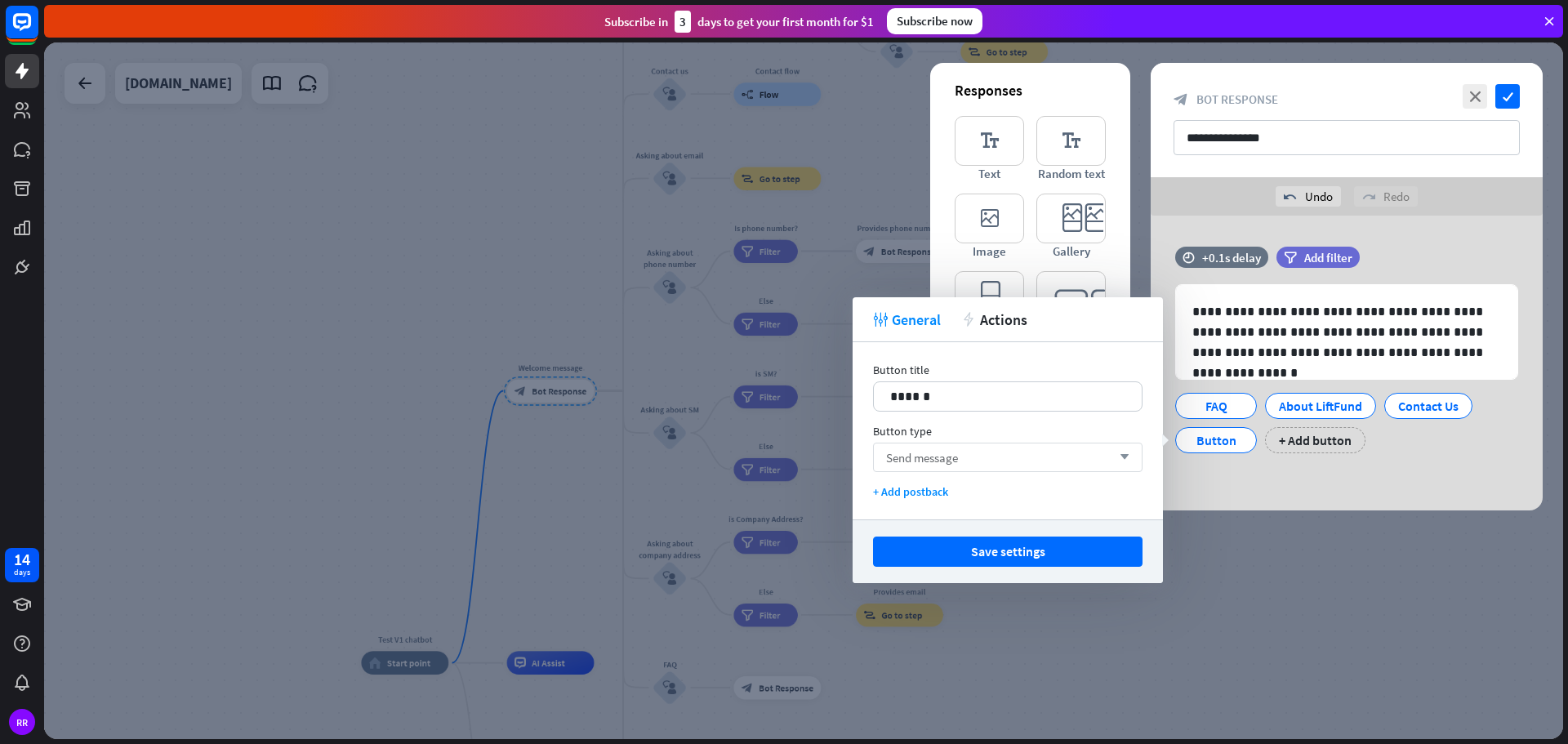
click at [949, 464] on span "Send message" at bounding box center [922, 457] width 72 height 15
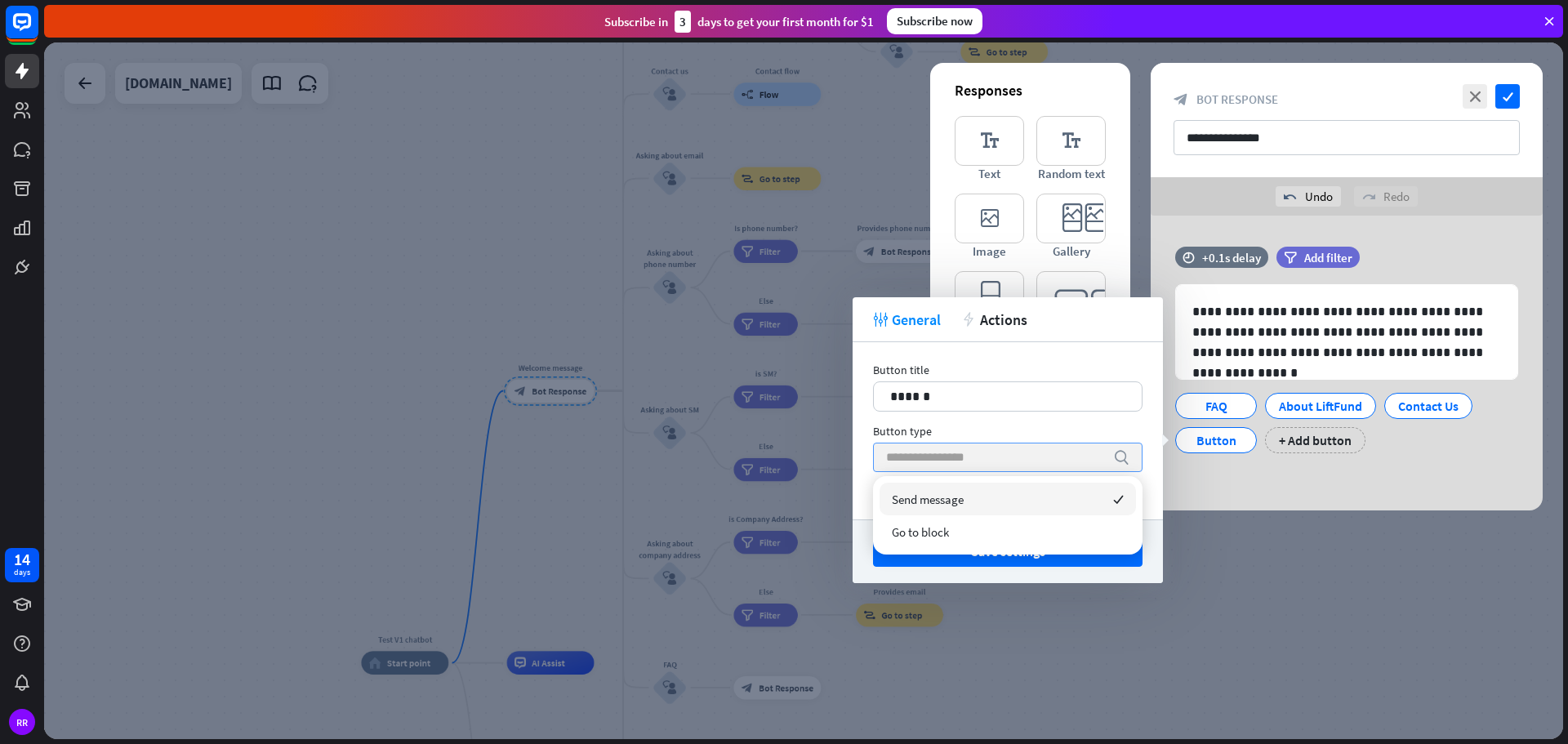
click at [942, 495] on span "Send message" at bounding box center [927, 499] width 72 height 15
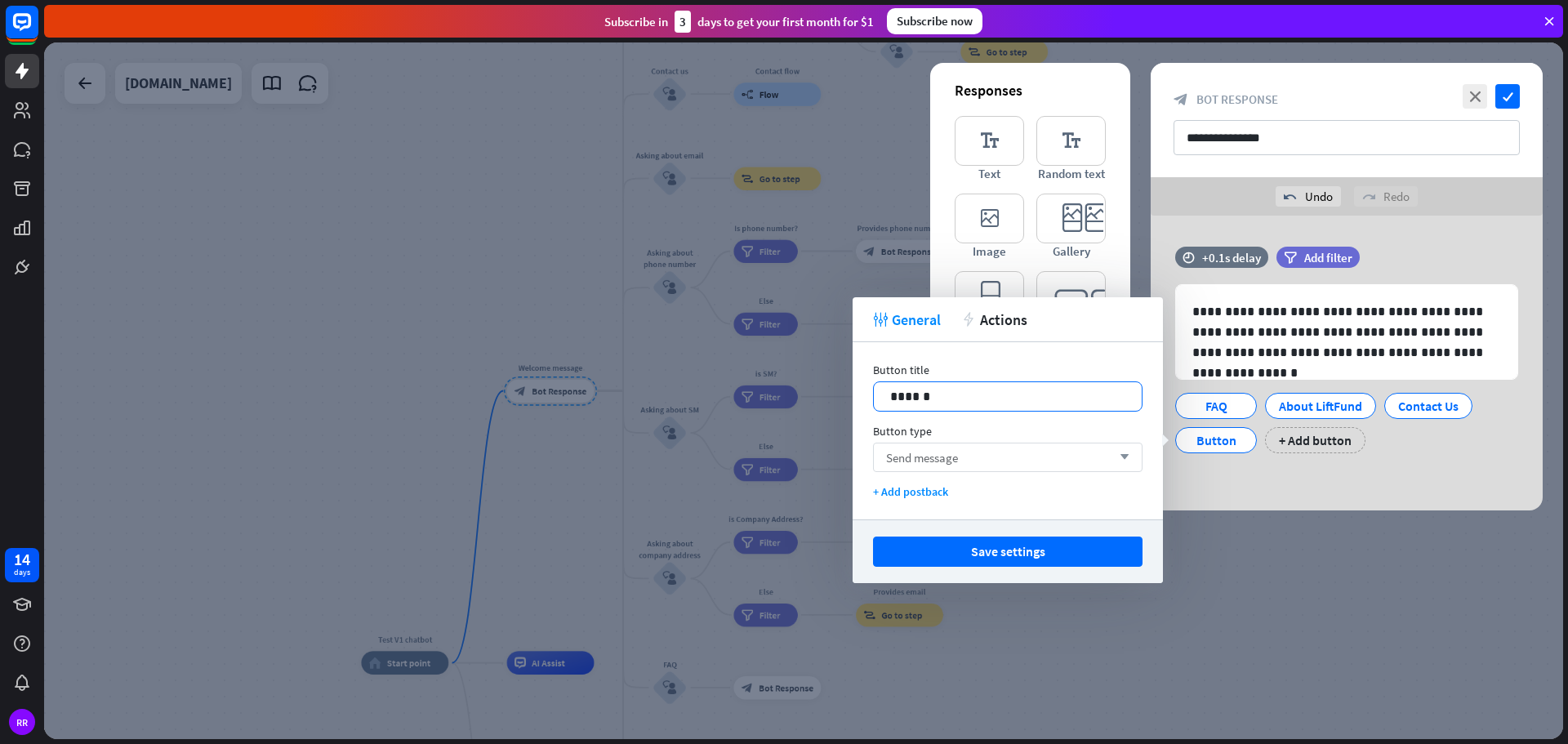
click at [941, 390] on p "******" at bounding box center [1008, 396] width 236 height 21
drag, startPoint x: 941, startPoint y: 390, endPoint x: 863, endPoint y: 391, distance: 78.0
click at [863, 391] on div "Button title 14 ****** Button type Send message arrow_down + Add postback" at bounding box center [1008, 430] width 311 height 178
click at [1385, 434] on div "FAQ About LiftFund Contact Us Button + Add button" at bounding box center [1342, 418] width 343 height 69
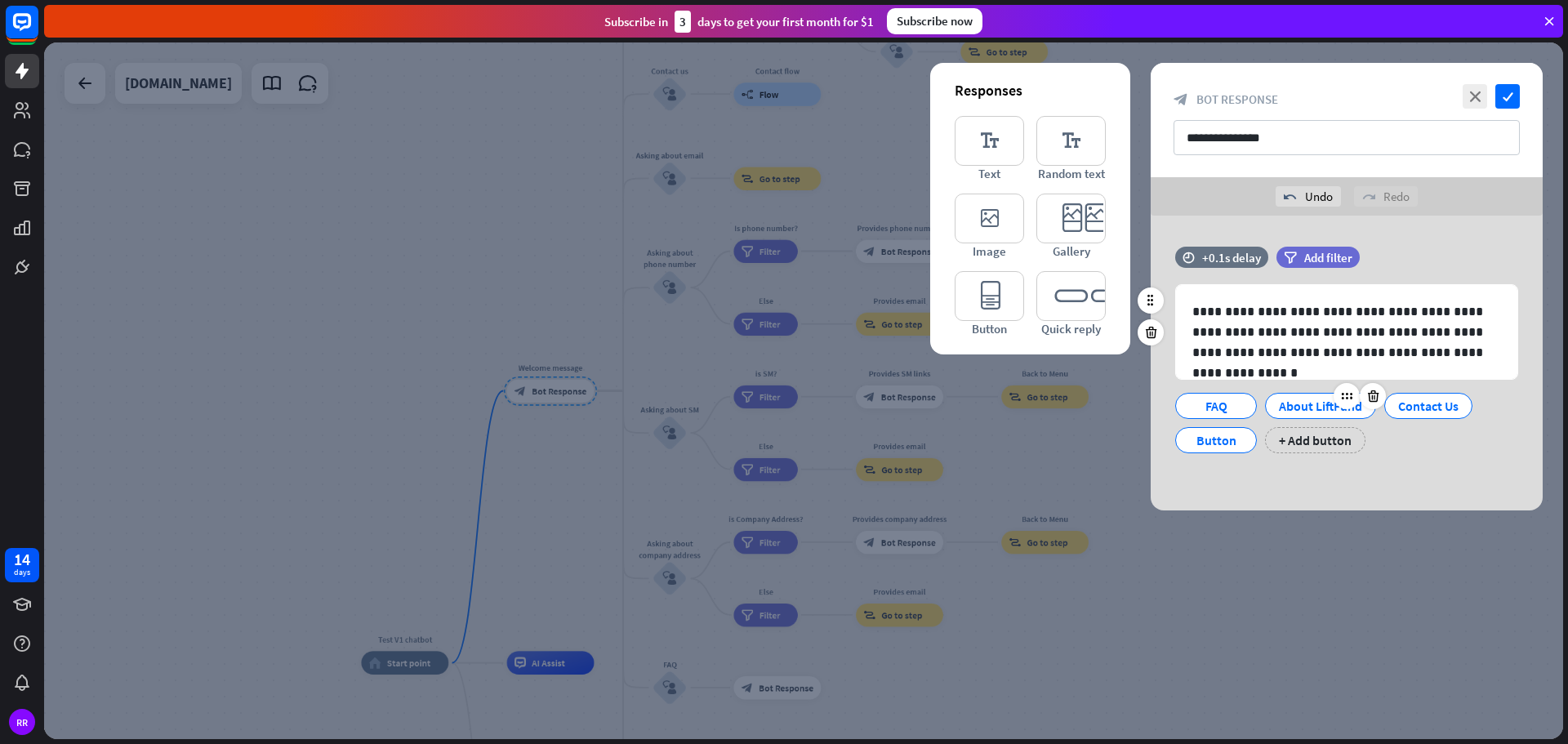
click at [1336, 407] on div at bounding box center [1359, 395] width 53 height 26
click at [1305, 409] on div "About LiftFund" at bounding box center [1320, 405] width 83 height 24
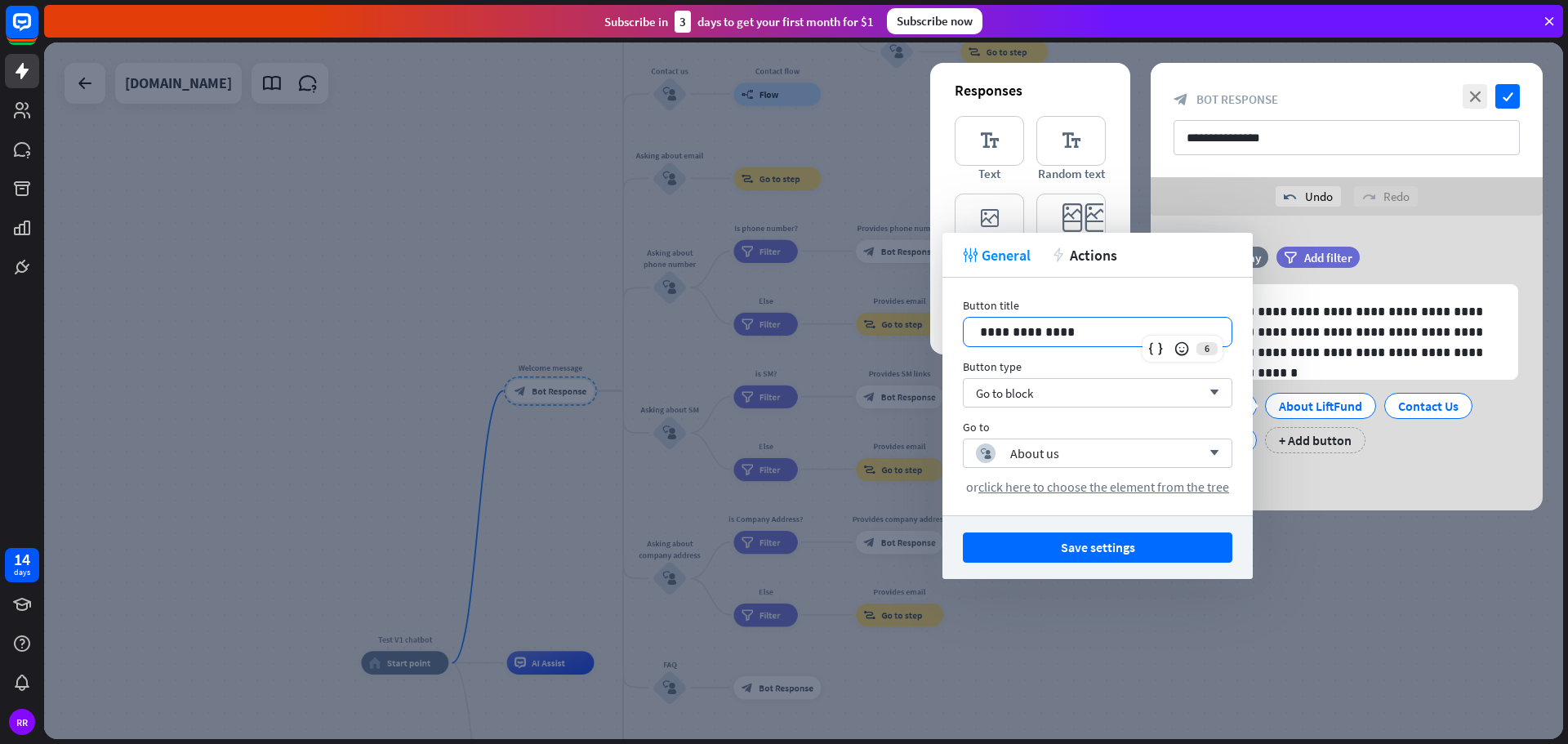
drag, startPoint x: 1071, startPoint y: 329, endPoint x: 938, endPoint y: 335, distance: 133.1
click at [938, 335] on body "14 days RR close Product Help First steps Get started with ChatBot Help Center …" at bounding box center [784, 372] width 1568 height 744
drag, startPoint x: 1068, startPoint y: 335, endPoint x: 963, endPoint y: 336, distance: 105.0
click at [963, 336] on div "**********" at bounding box center [1098, 332] width 270 height 30
click at [1421, 488] on div "**********" at bounding box center [1346, 363] width 392 height 294
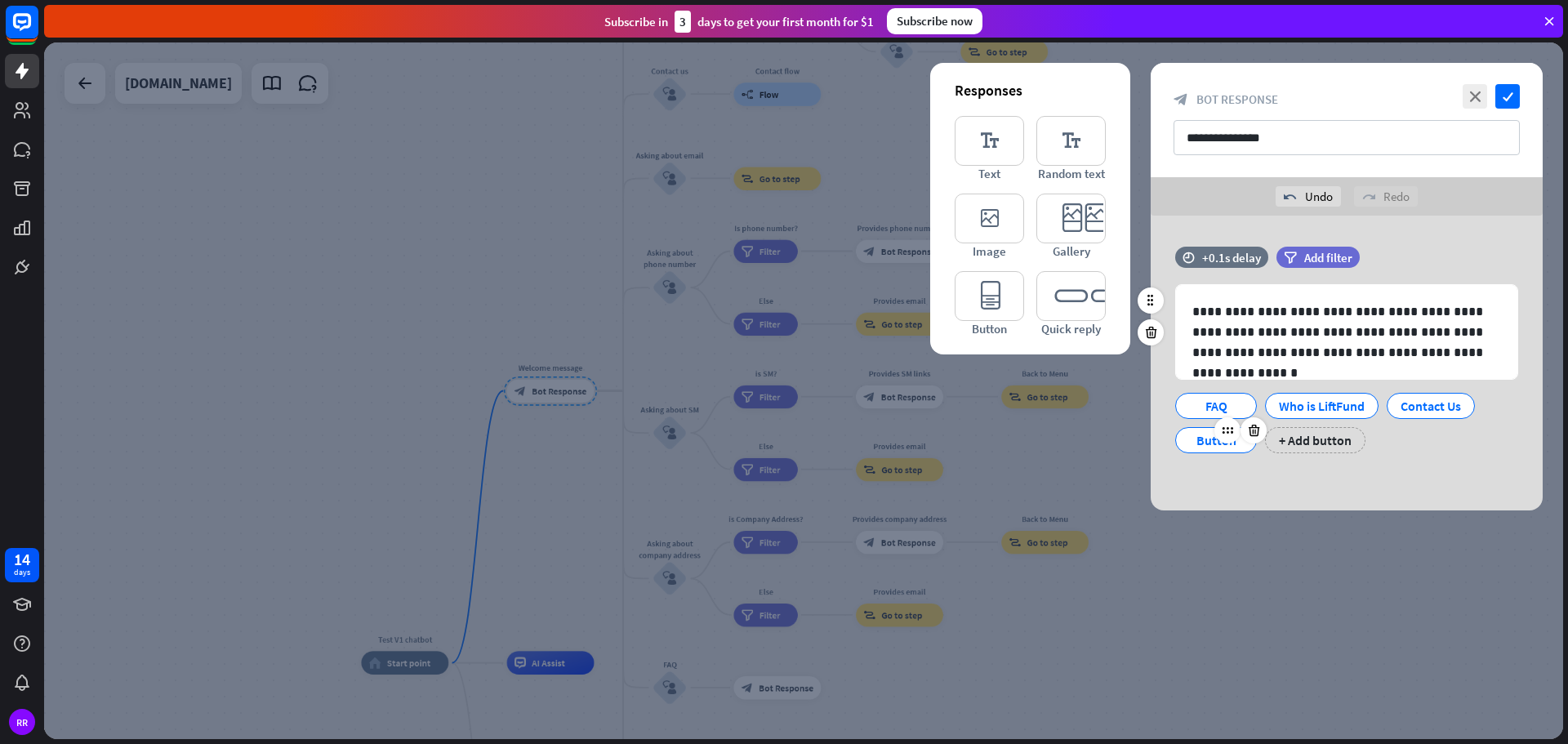
click at [1203, 440] on div "Button" at bounding box center [1215, 440] width 54 height 24
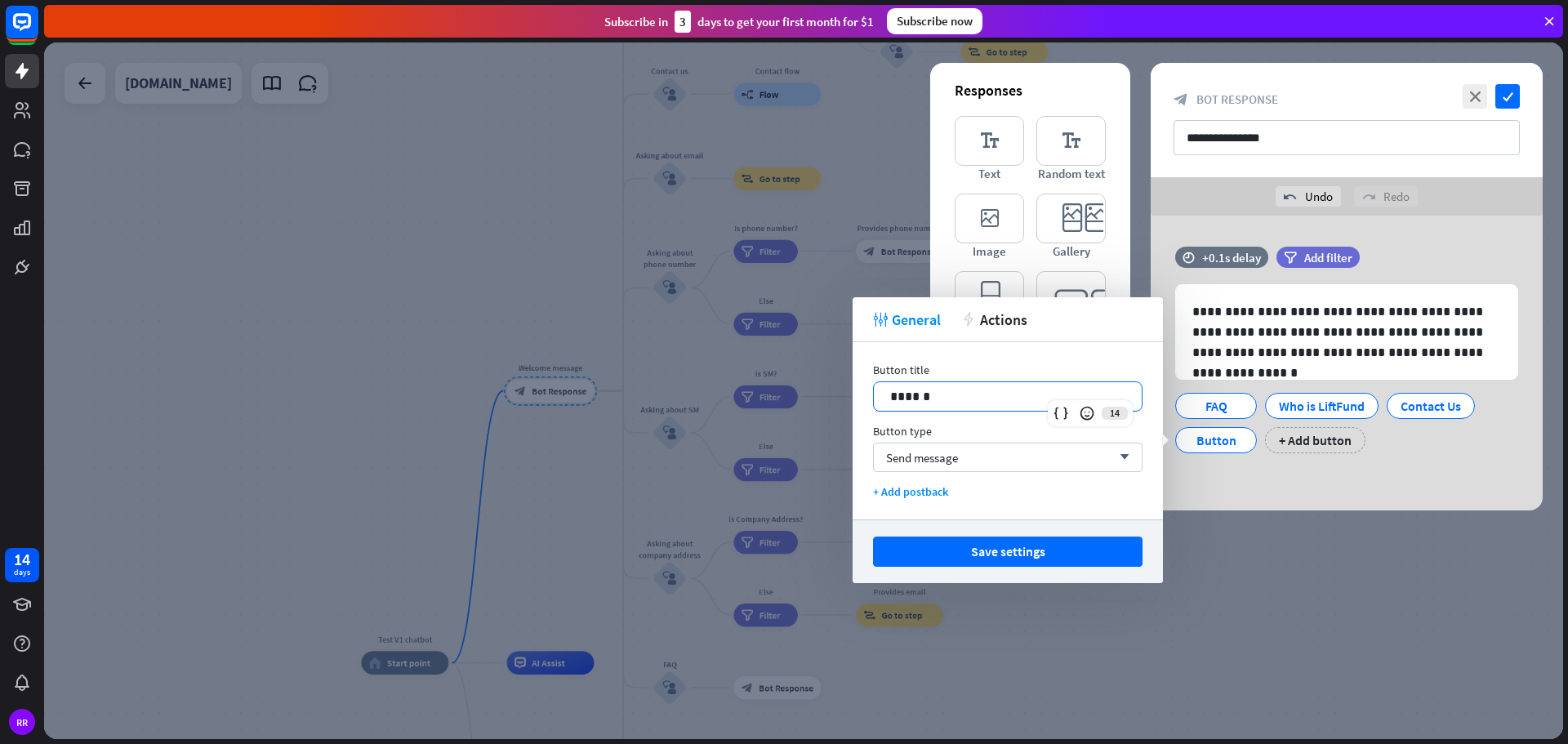
drag, startPoint x: 940, startPoint y: 399, endPoint x: 842, endPoint y: 395, distance: 98.1
click at [842, 395] on body "14 days RR close Product Help First steps Get started with ChatBot Help Center …" at bounding box center [784, 372] width 1568 height 744
drag, startPoint x: 938, startPoint y: 400, endPoint x: 846, endPoint y: 399, distance: 92.0
click at [846, 399] on body "14 days RR close Product Help First steps Get started with ChatBot Help Center …" at bounding box center [784, 372] width 1568 height 744
click at [935, 393] on p "******" at bounding box center [1008, 396] width 236 height 21
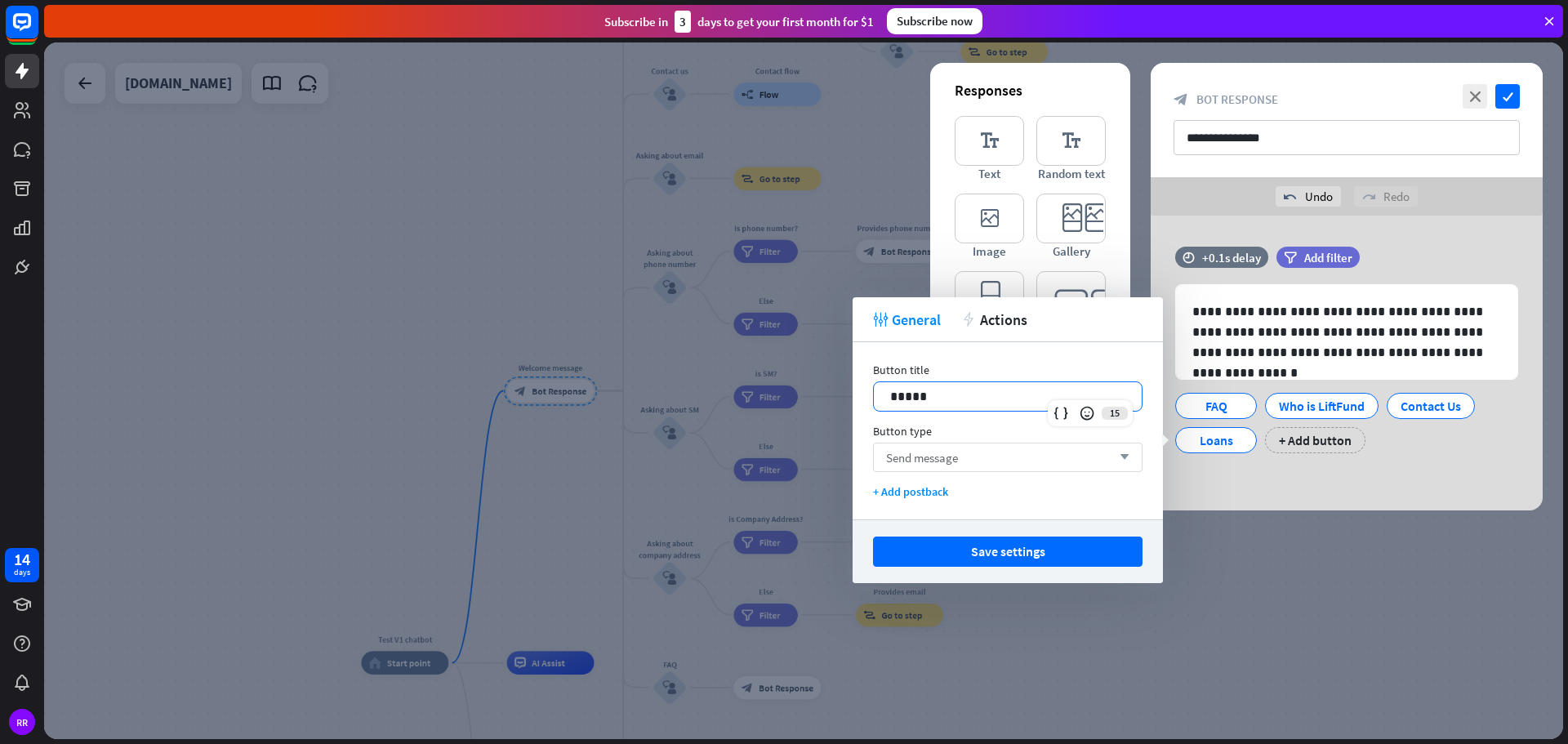
click at [907, 463] on span "Send message" at bounding box center [922, 457] width 72 height 15
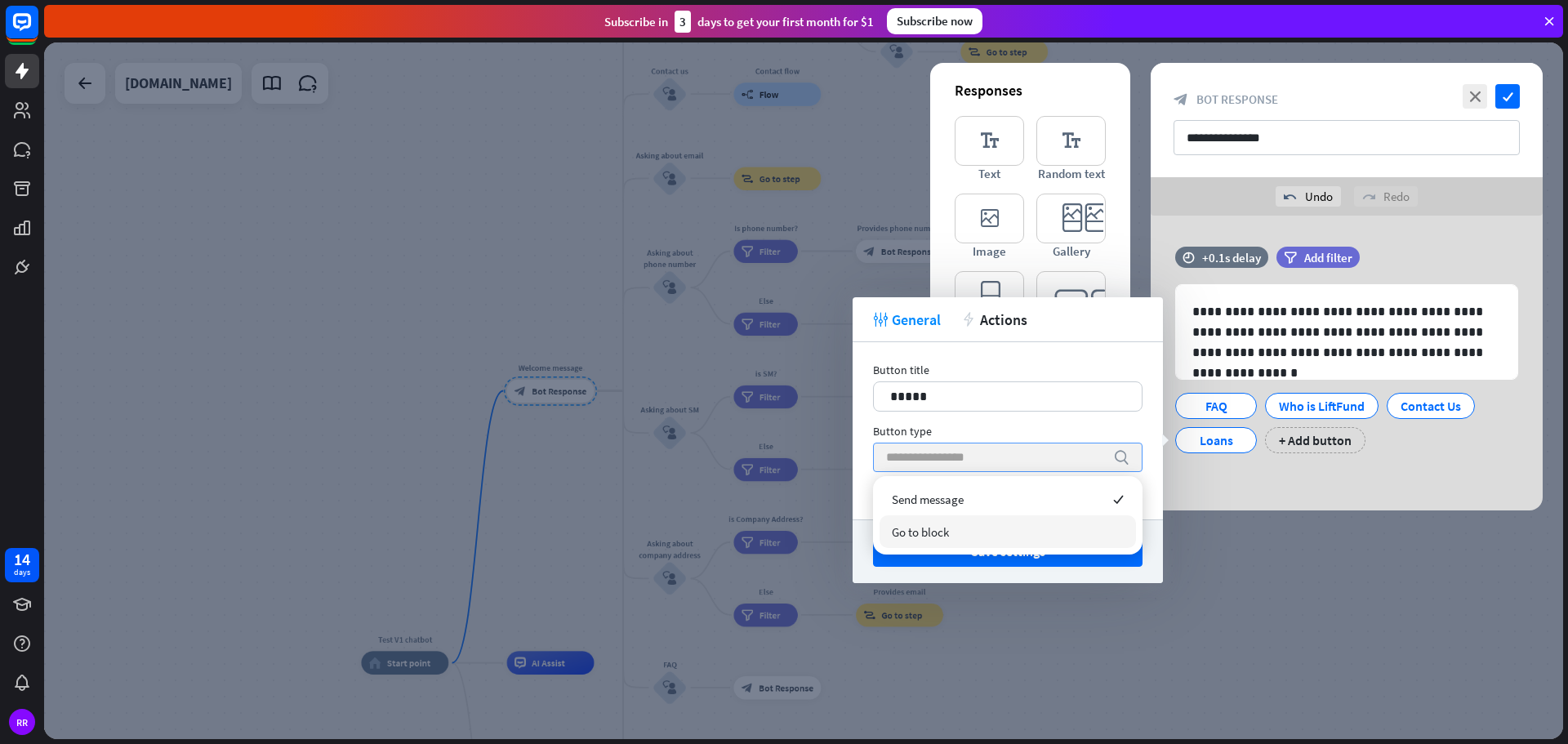
click at [913, 533] on span "Go to block" at bounding box center [920, 531] width 57 height 15
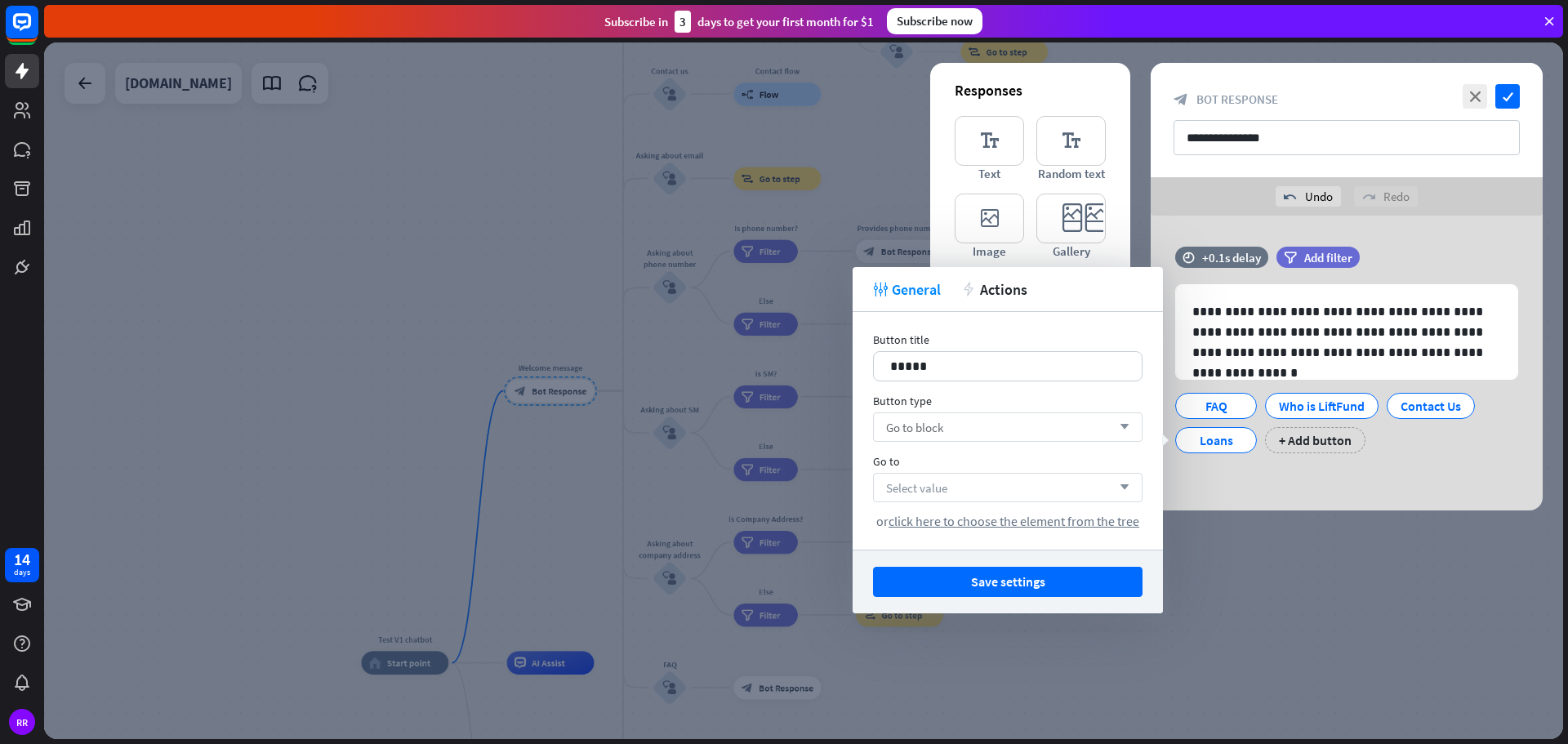
click at [924, 487] on span "Select value" at bounding box center [917, 487] width 62 height 15
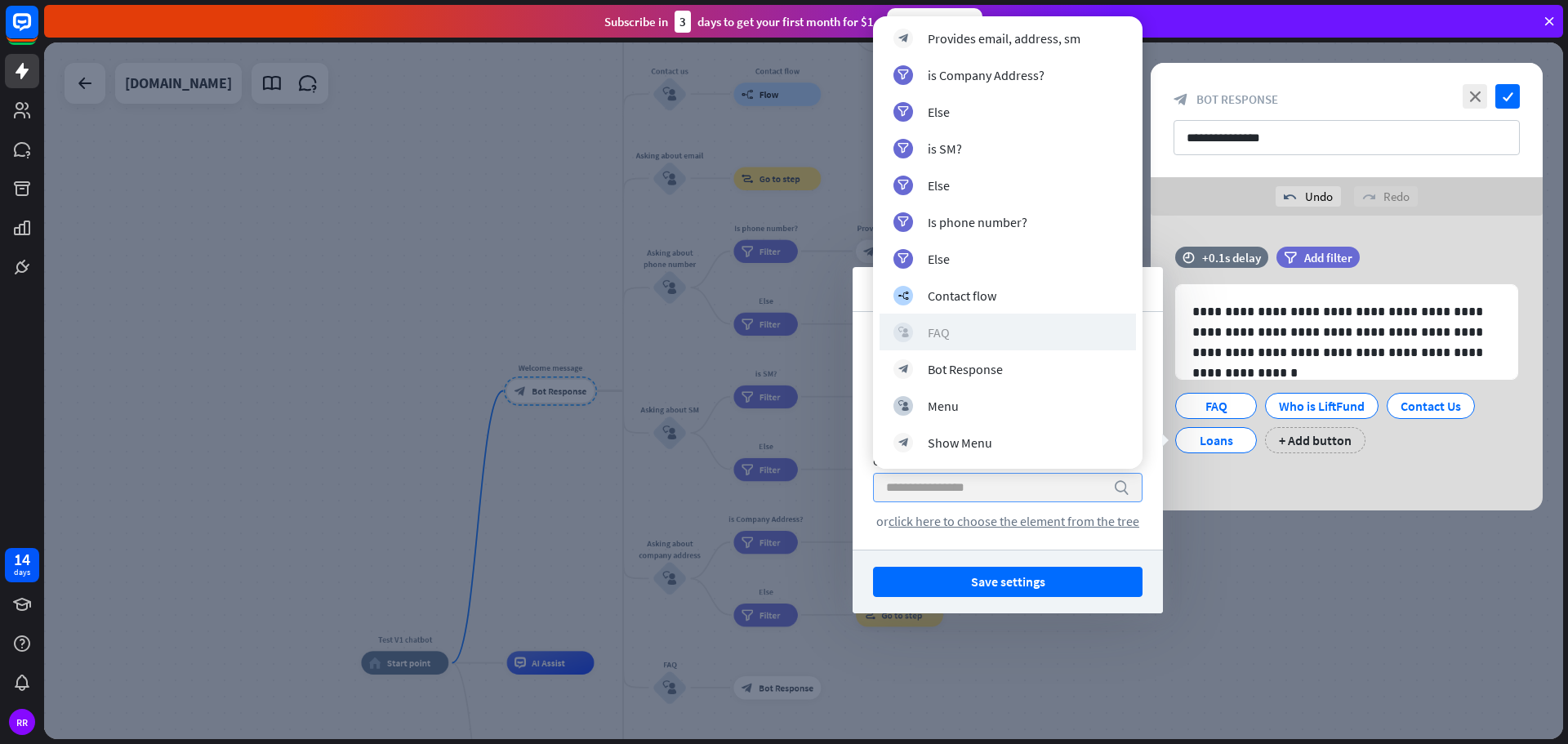
scroll to position [1251, 0]
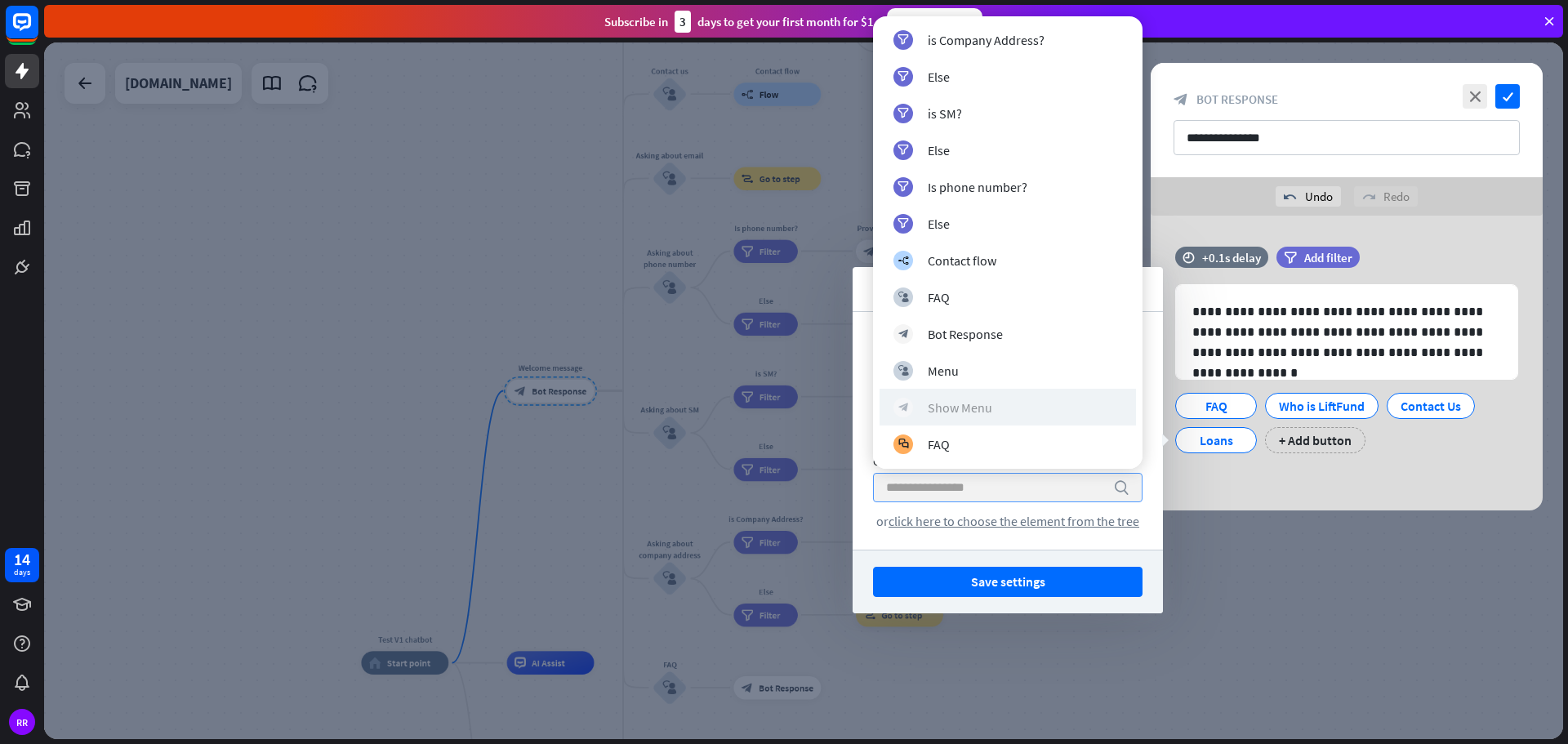
click at [970, 410] on div "Show Menu" at bounding box center [960, 407] width 64 height 16
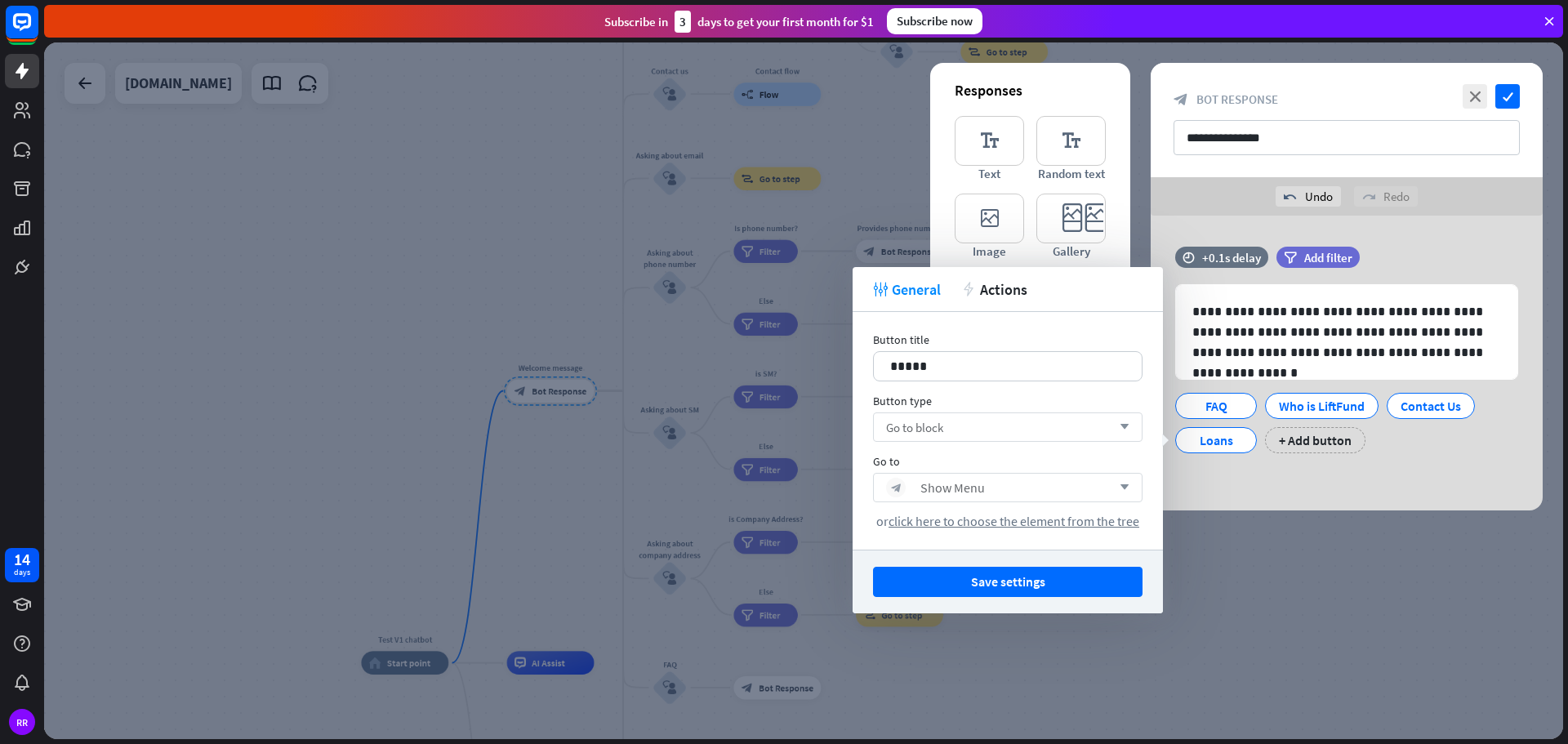
click at [936, 428] on span "Go to block" at bounding box center [915, 426] width 57 height 15
click at [918, 392] on div "Button title 15 ***** Button type search Go to block_bot_response Show Menu arr…" at bounding box center [1008, 431] width 311 height 237
click at [943, 518] on span "click here to choose the element from the tree" at bounding box center [1014, 521] width 251 height 16
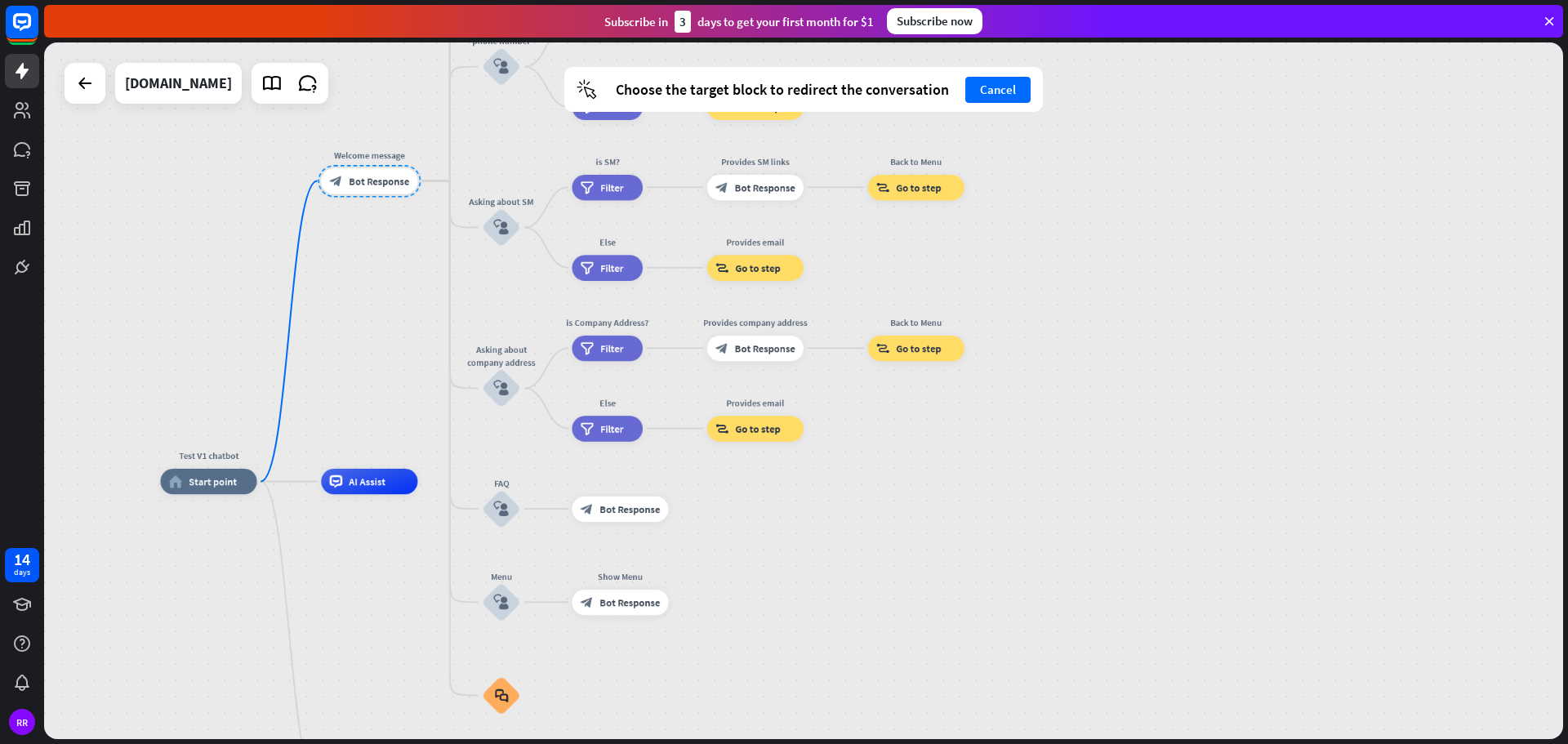
drag, startPoint x: 1147, startPoint y: 518, endPoint x: 1170, endPoint y: 197, distance: 321.8
click at [1170, 197] on div "Test V1 chatbot home_2 Start point Welcome message block_bot_response Bot Respo…" at bounding box center [803, 391] width 1519 height 697
click at [999, 103] on div "cursor Choose the target block to redirect the conversation Cancel" at bounding box center [803, 89] width 478 height 45
click at [998, 87] on button "Cancel" at bounding box center [998, 89] width 65 height 26
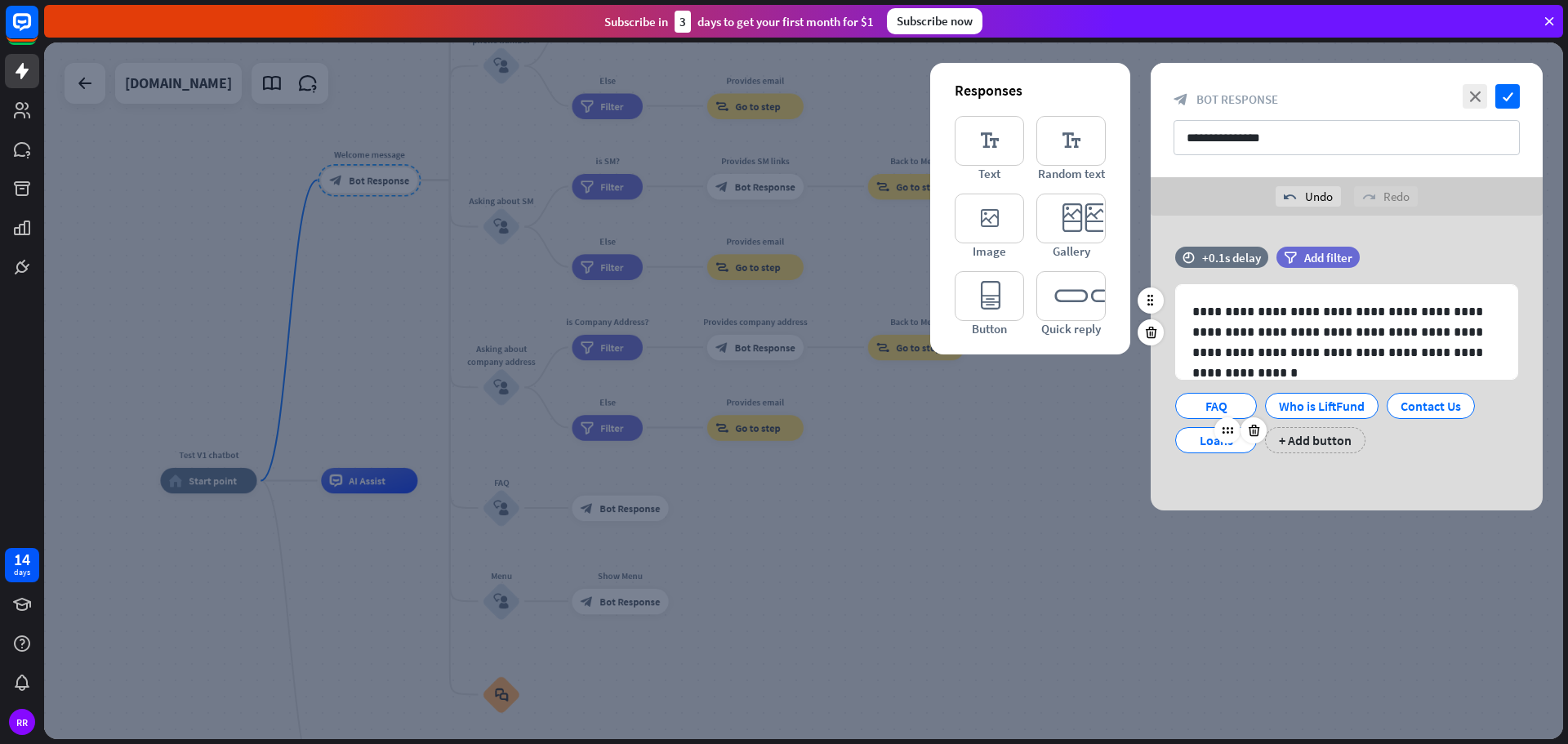
click at [1215, 444] on div "Loans" at bounding box center [1215, 440] width 54 height 24
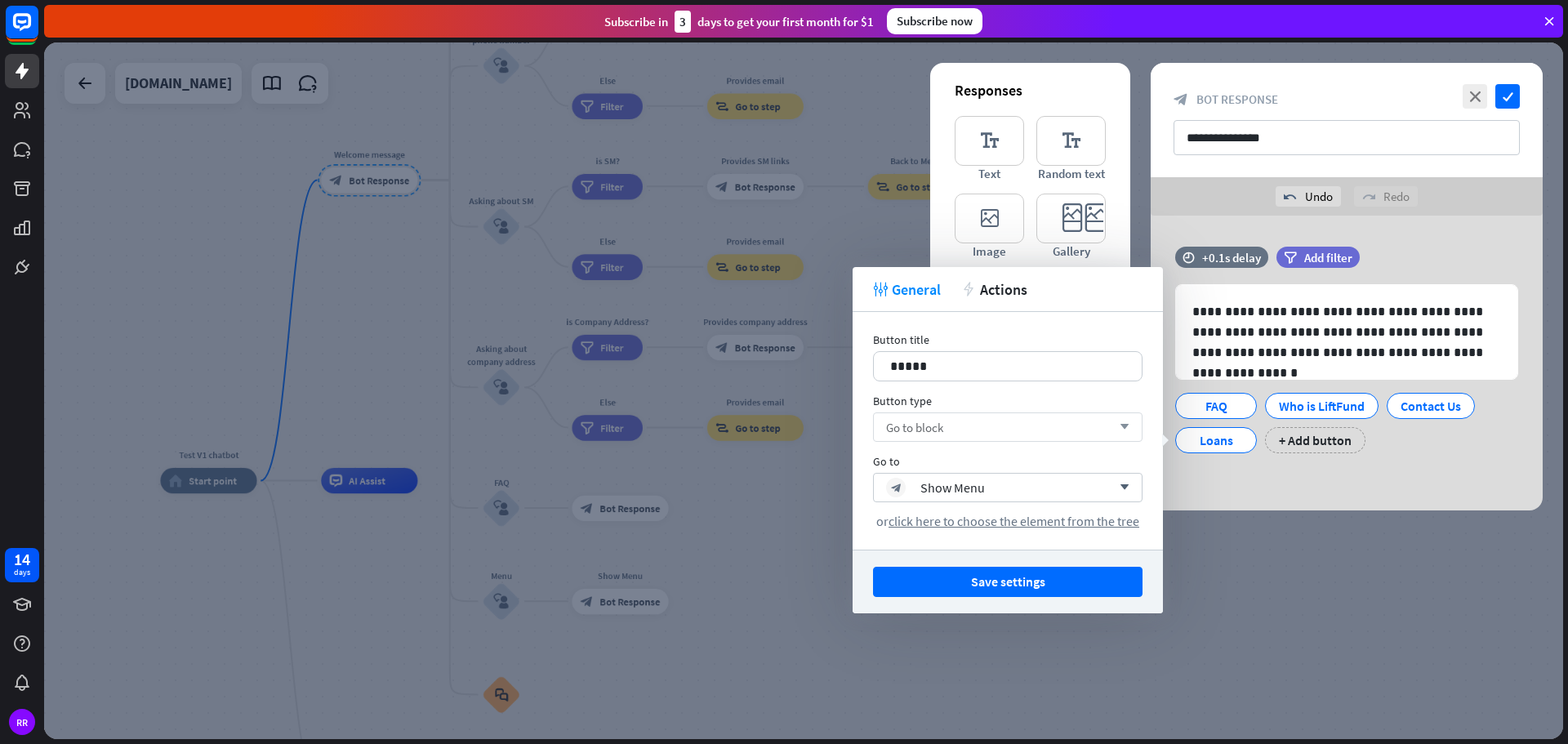
click at [918, 429] on span "Go to block" at bounding box center [915, 426] width 57 height 15
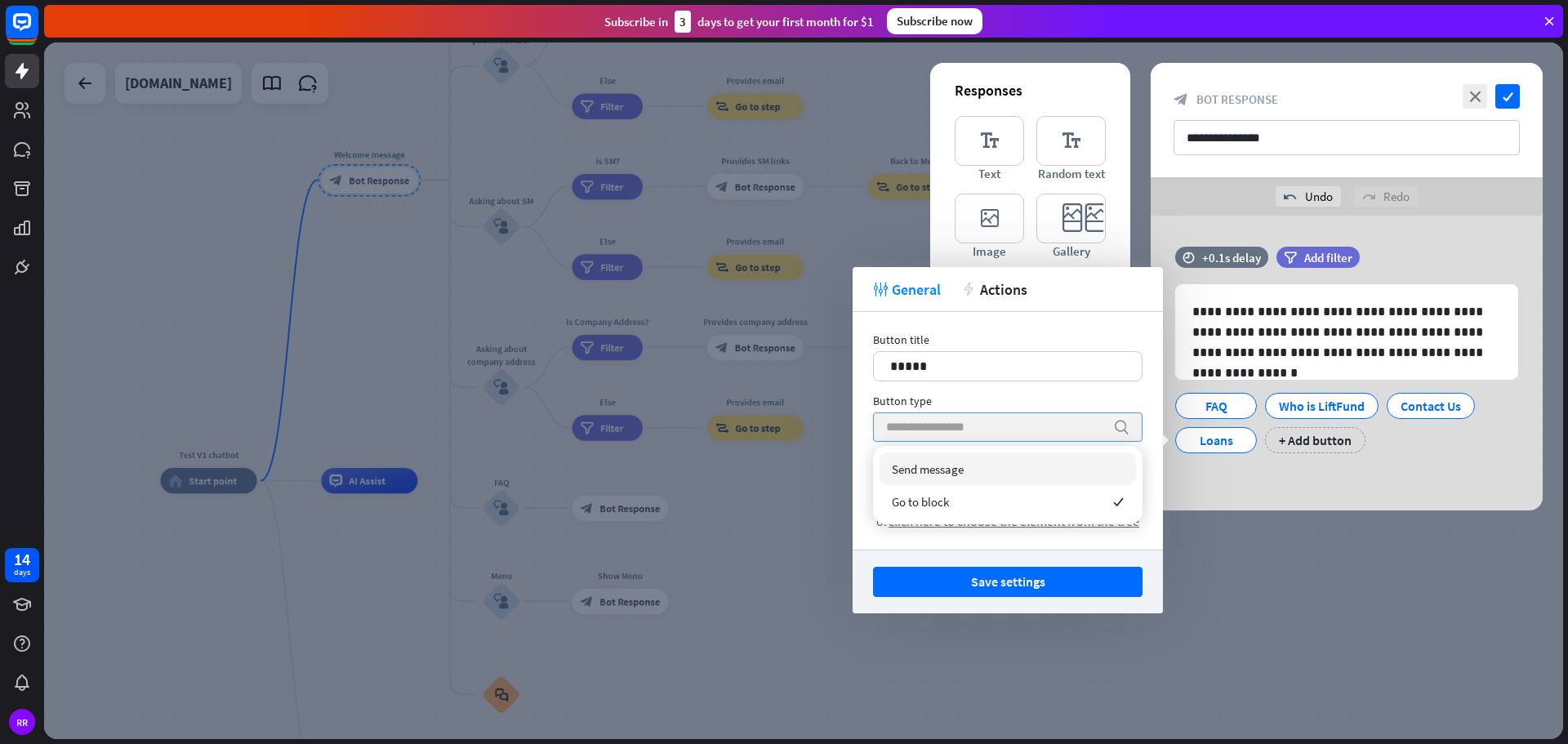
click at [929, 467] on span "Send message" at bounding box center [927, 468] width 72 height 15
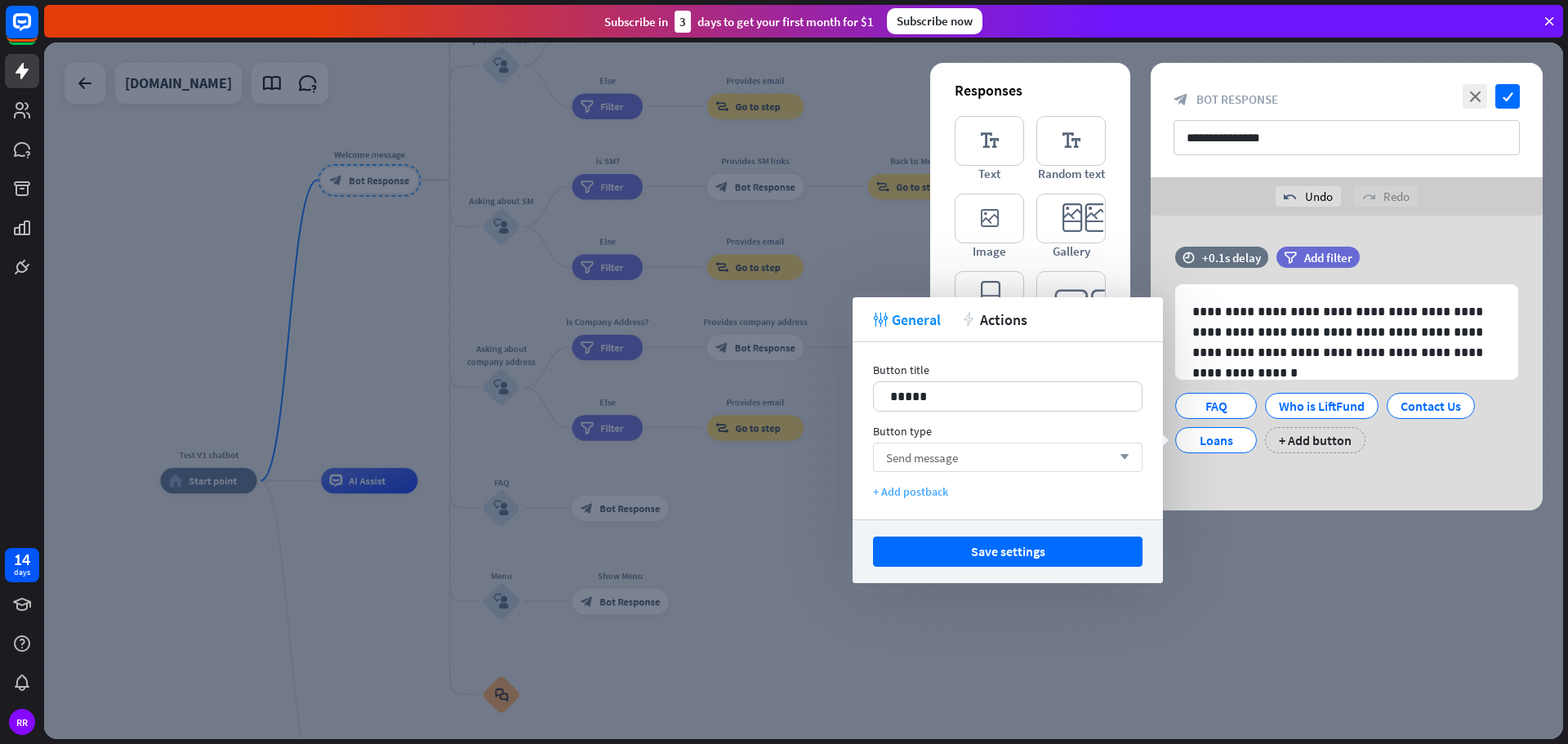
click at [906, 490] on div "+ Add postback" at bounding box center [1008, 492] width 270 height 14
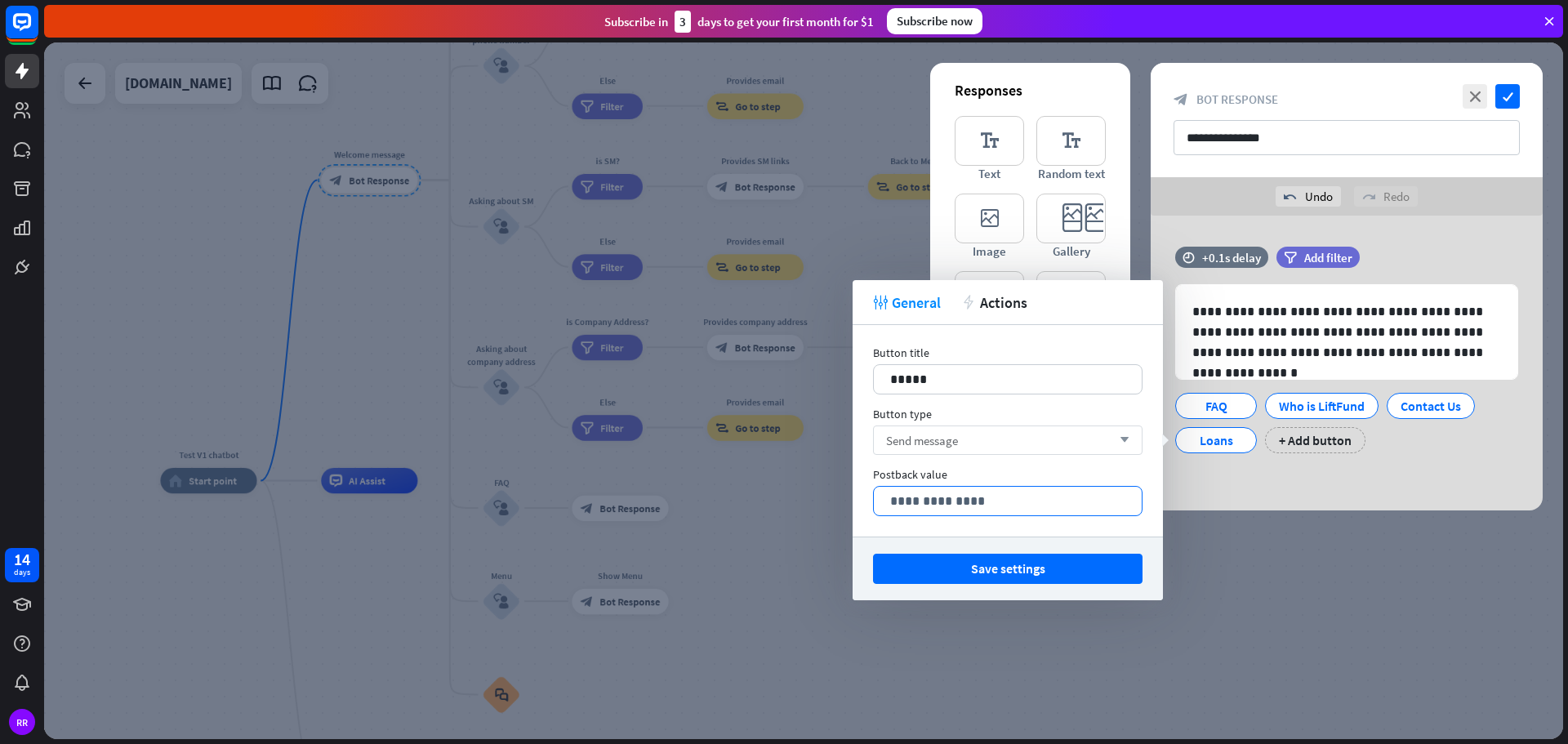
click at [921, 500] on p "**********" at bounding box center [1008, 500] width 236 height 21
click at [1056, 501] on p "**********" at bounding box center [1008, 500] width 236 height 21
drag, startPoint x: 1047, startPoint y: 499, endPoint x: 870, endPoint y: 500, distance: 177.0
click at [870, 500] on div "**********" at bounding box center [1008, 430] width 311 height 211
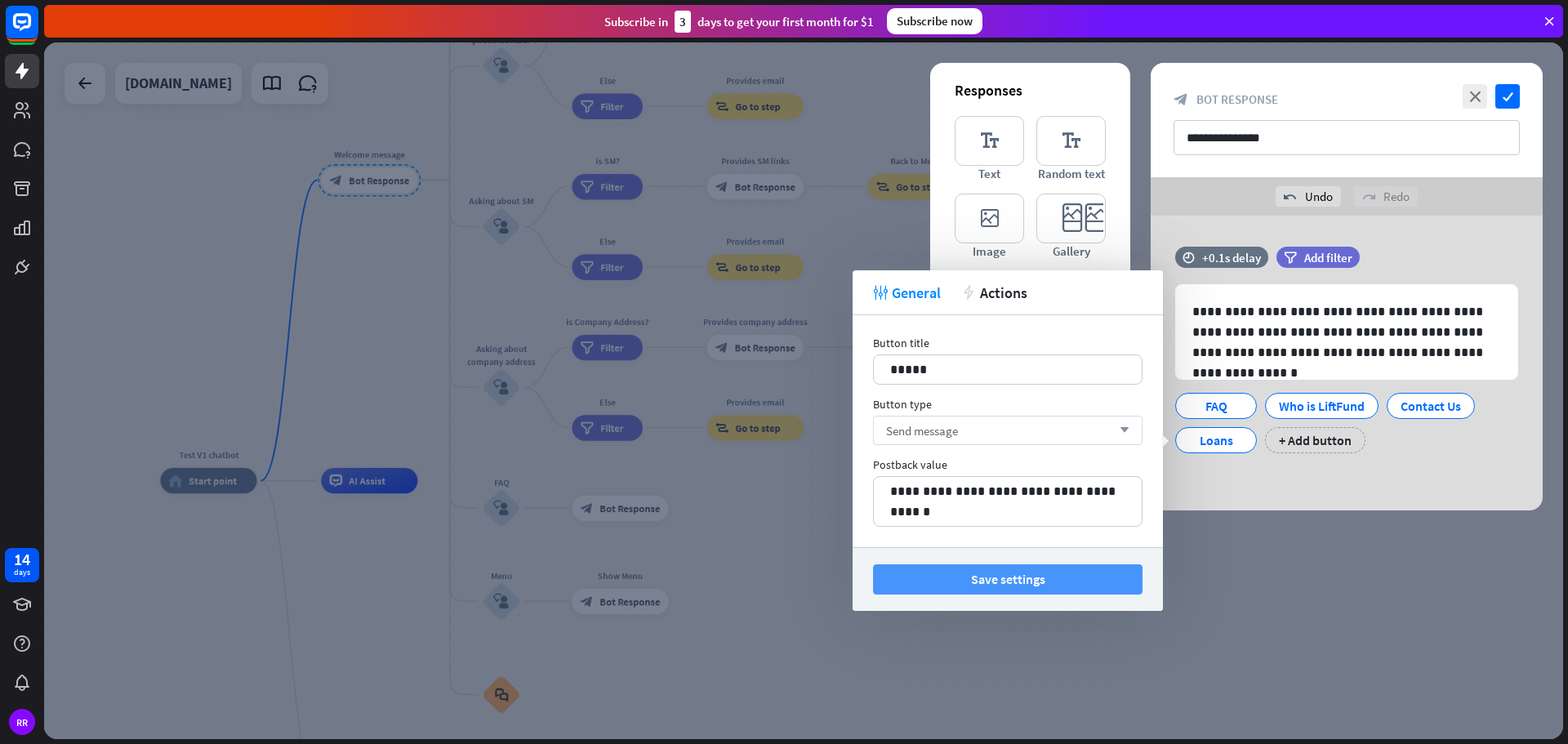
click at [936, 580] on button "Save settings" at bounding box center [1008, 579] width 270 height 30
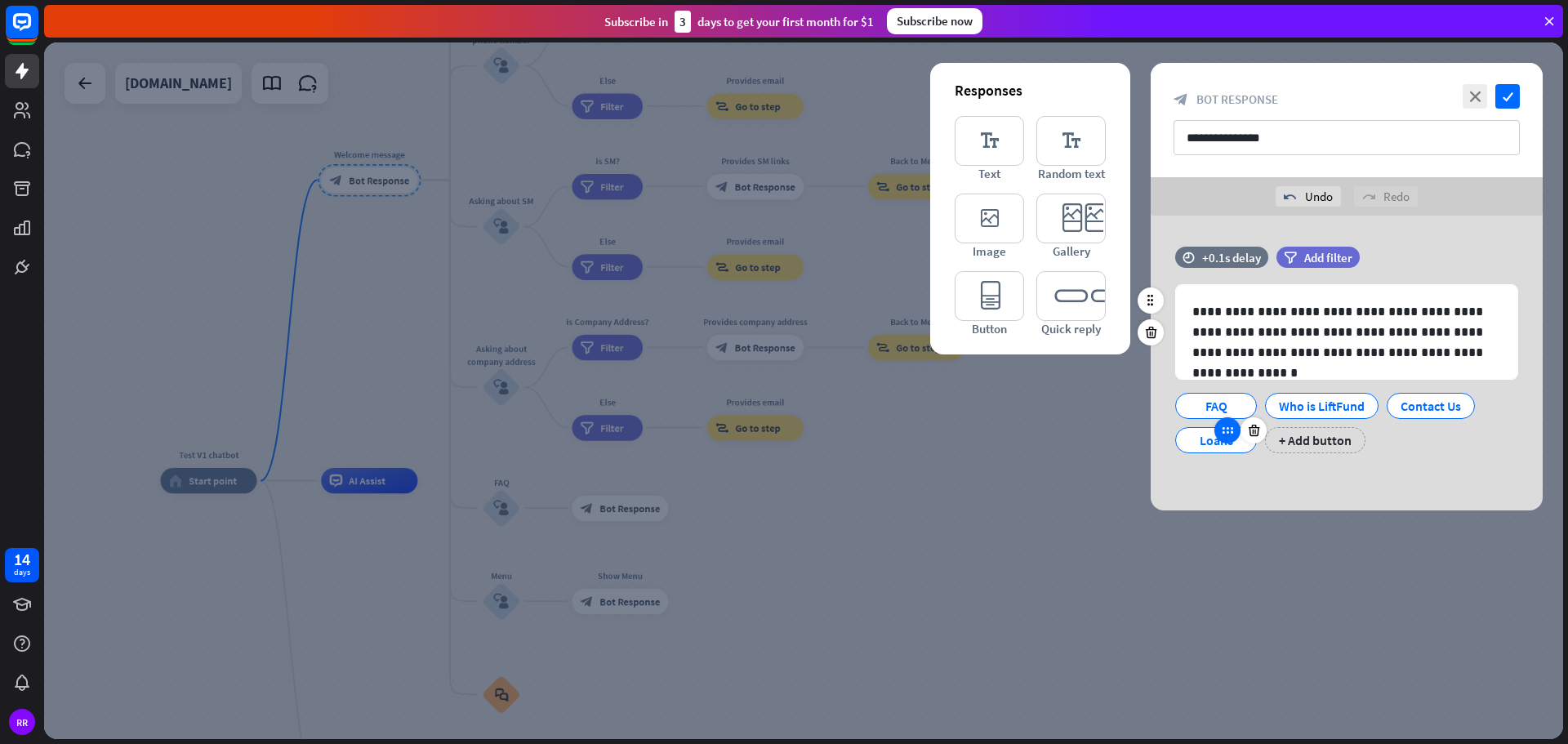
click at [1226, 437] on div at bounding box center [1227, 430] width 26 height 26
click at [1230, 434] on icon at bounding box center [1227, 430] width 14 height 14
click at [1302, 442] on div "+ Add button" at bounding box center [1315, 440] width 101 height 26
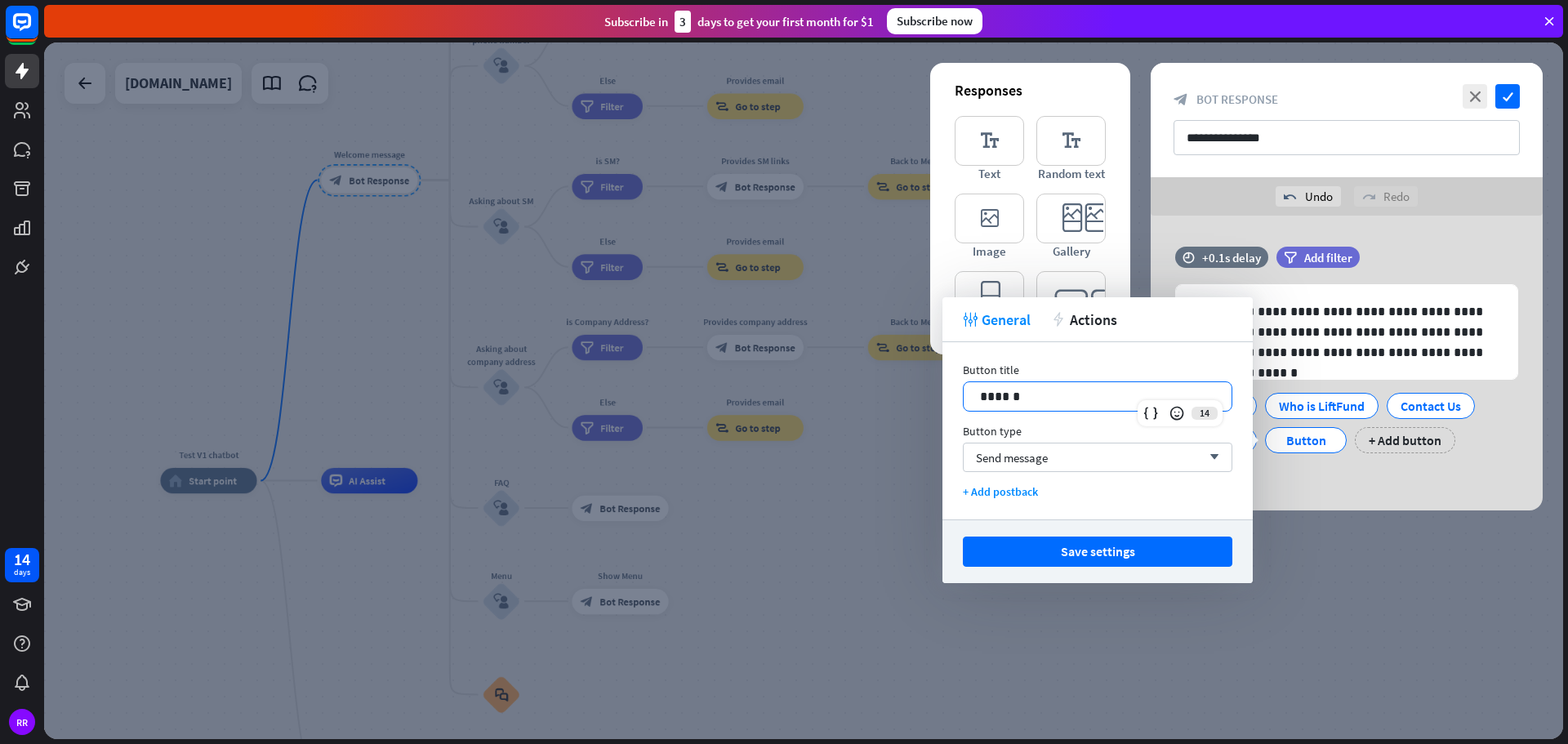
click at [1037, 401] on p "******" at bounding box center [1098, 396] width 236 height 21
click at [1007, 494] on div "+ Add postback" at bounding box center [1098, 492] width 270 height 14
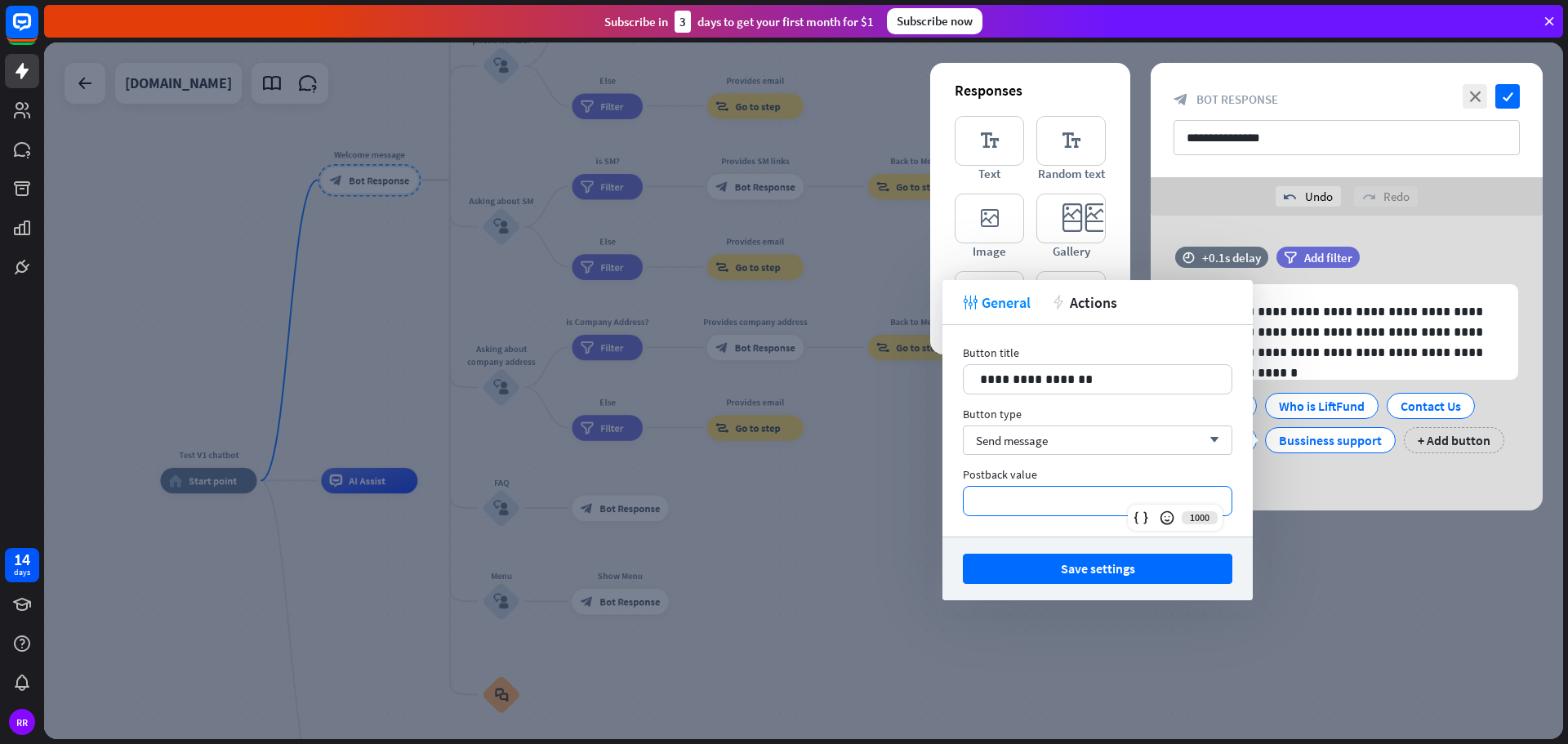
click at [1016, 502] on p "**********" at bounding box center [1098, 500] width 236 height 21
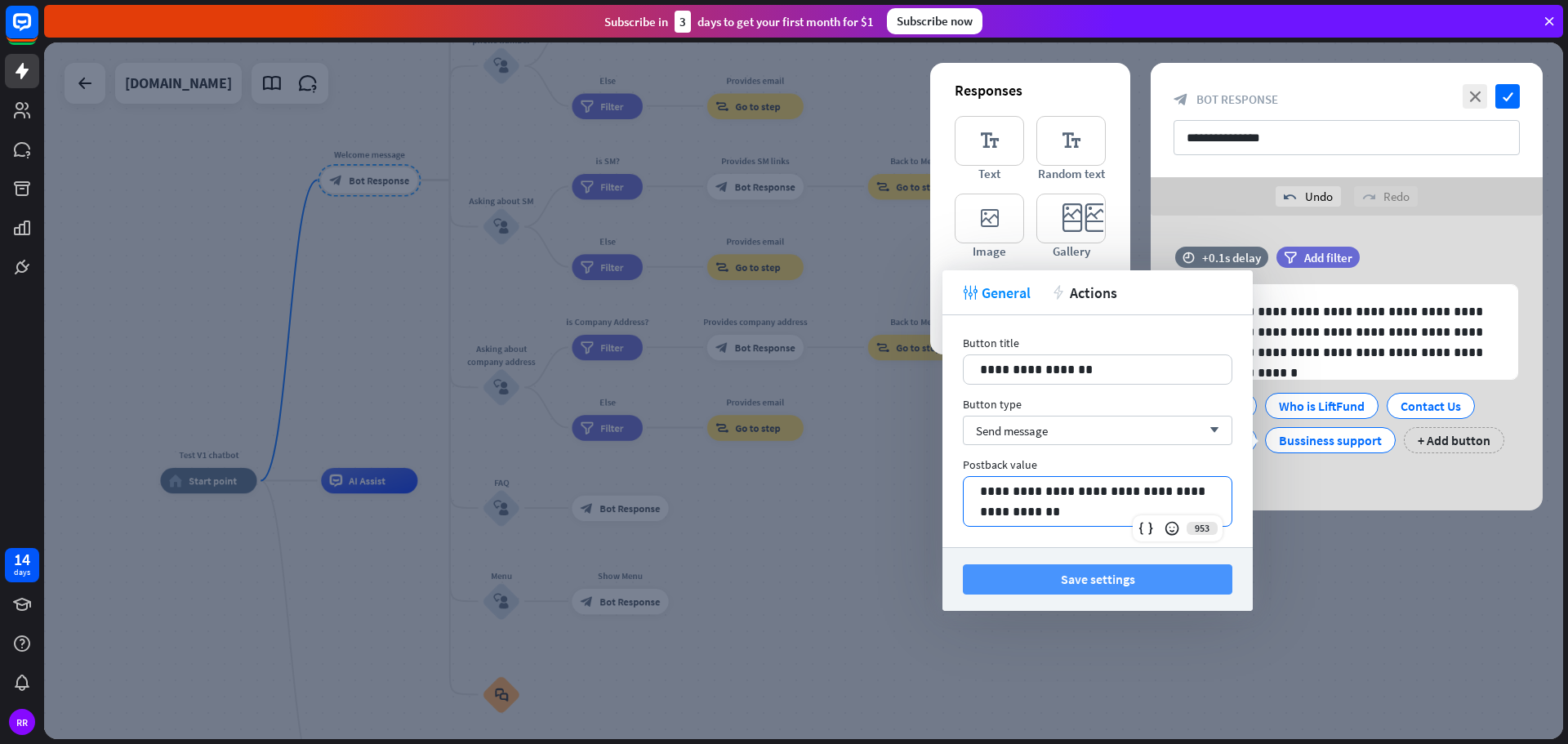
click at [1109, 575] on button "Save settings" at bounding box center [1098, 579] width 270 height 30
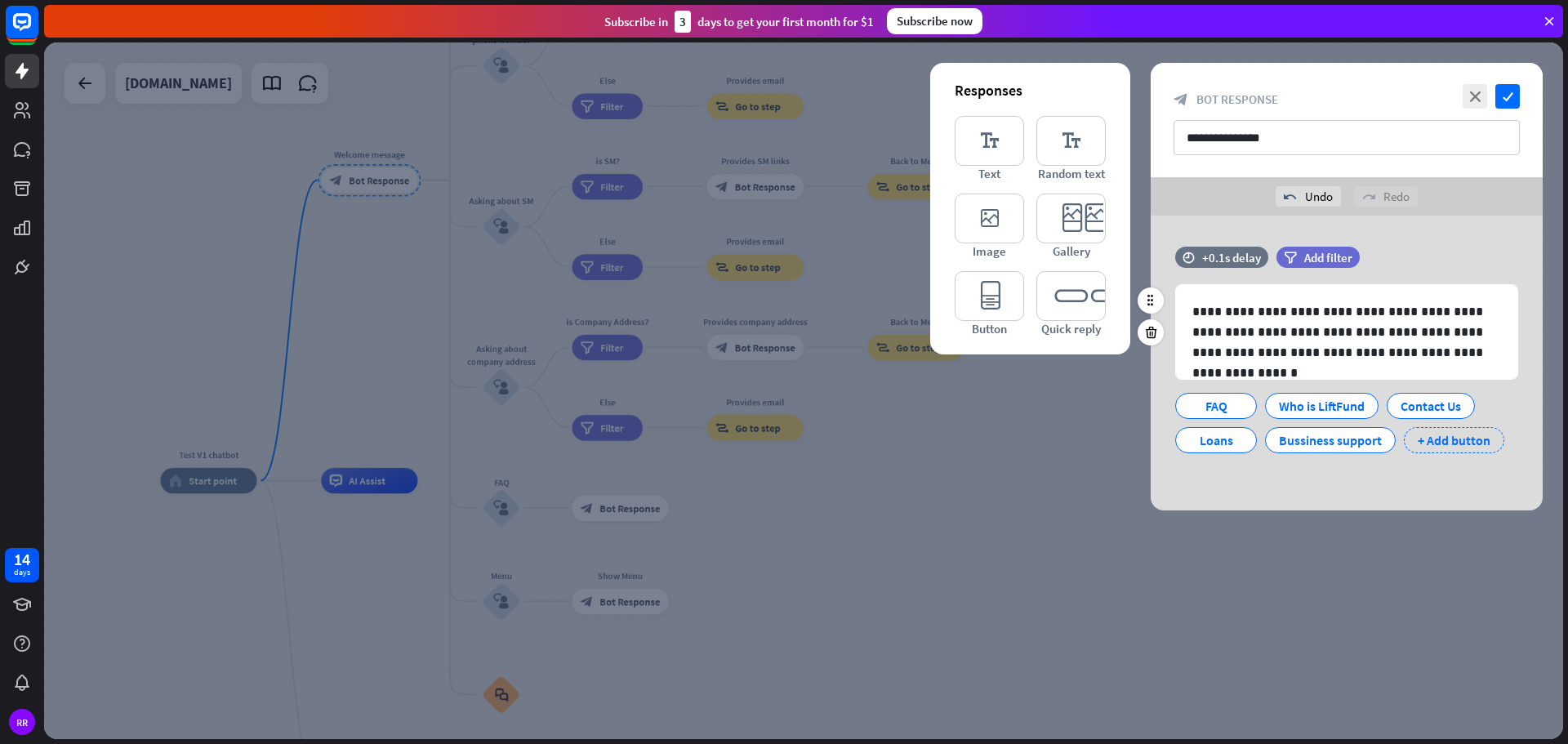
click at [1446, 438] on div "+ Add button" at bounding box center [1454, 440] width 101 height 26
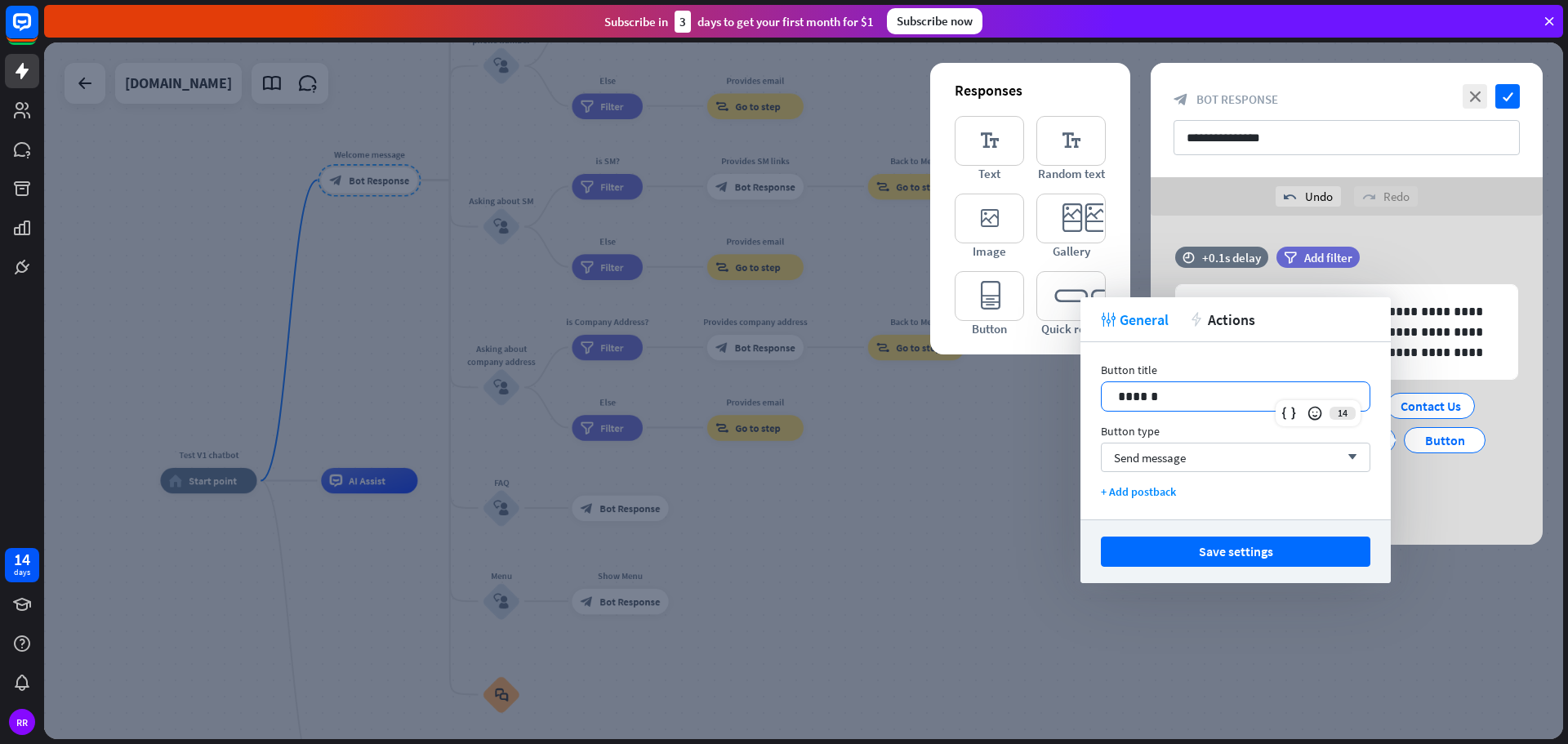
drag, startPoint x: 1180, startPoint y: 394, endPoint x: 1029, endPoint y: 400, distance: 151.1
click at [1029, 400] on body "14 days RR close Product Help First steps Get started with ChatBot Help Center …" at bounding box center [784, 372] width 1568 height 744
drag, startPoint x: 1188, startPoint y: 393, endPoint x: 1094, endPoint y: 397, distance: 94.1
click at [1094, 397] on div "Button title 14 ****** Button type Send message arrow_down + Add postback" at bounding box center [1236, 430] width 311 height 178
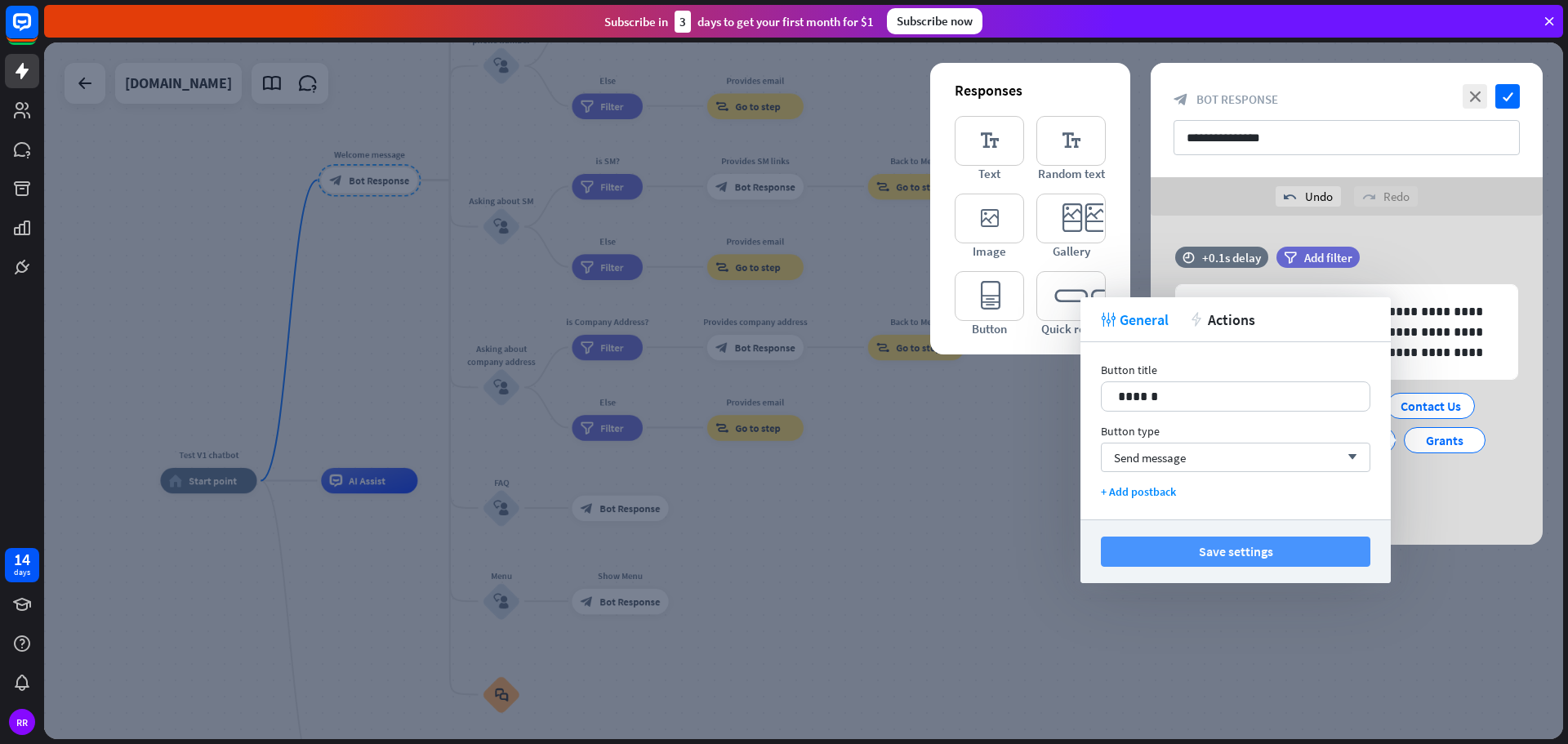
click at [1231, 556] on button "Save settings" at bounding box center [1236, 551] width 270 height 30
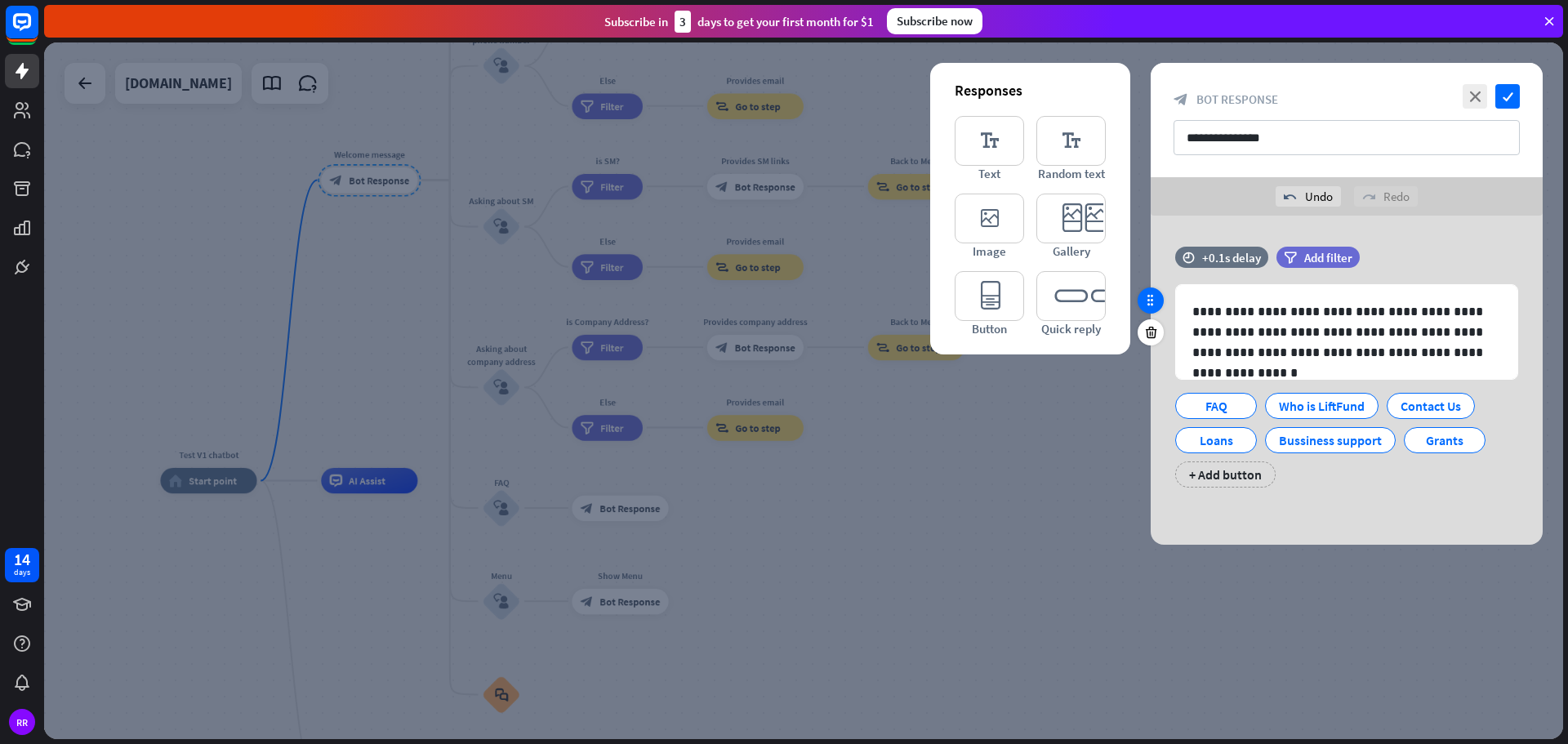
click at [1159, 306] on div at bounding box center [1150, 300] width 26 height 26
click at [1157, 306] on icon at bounding box center [1150, 301] width 14 height 14
click at [1323, 253] on span "Add filter" at bounding box center [1328, 257] width 48 height 15
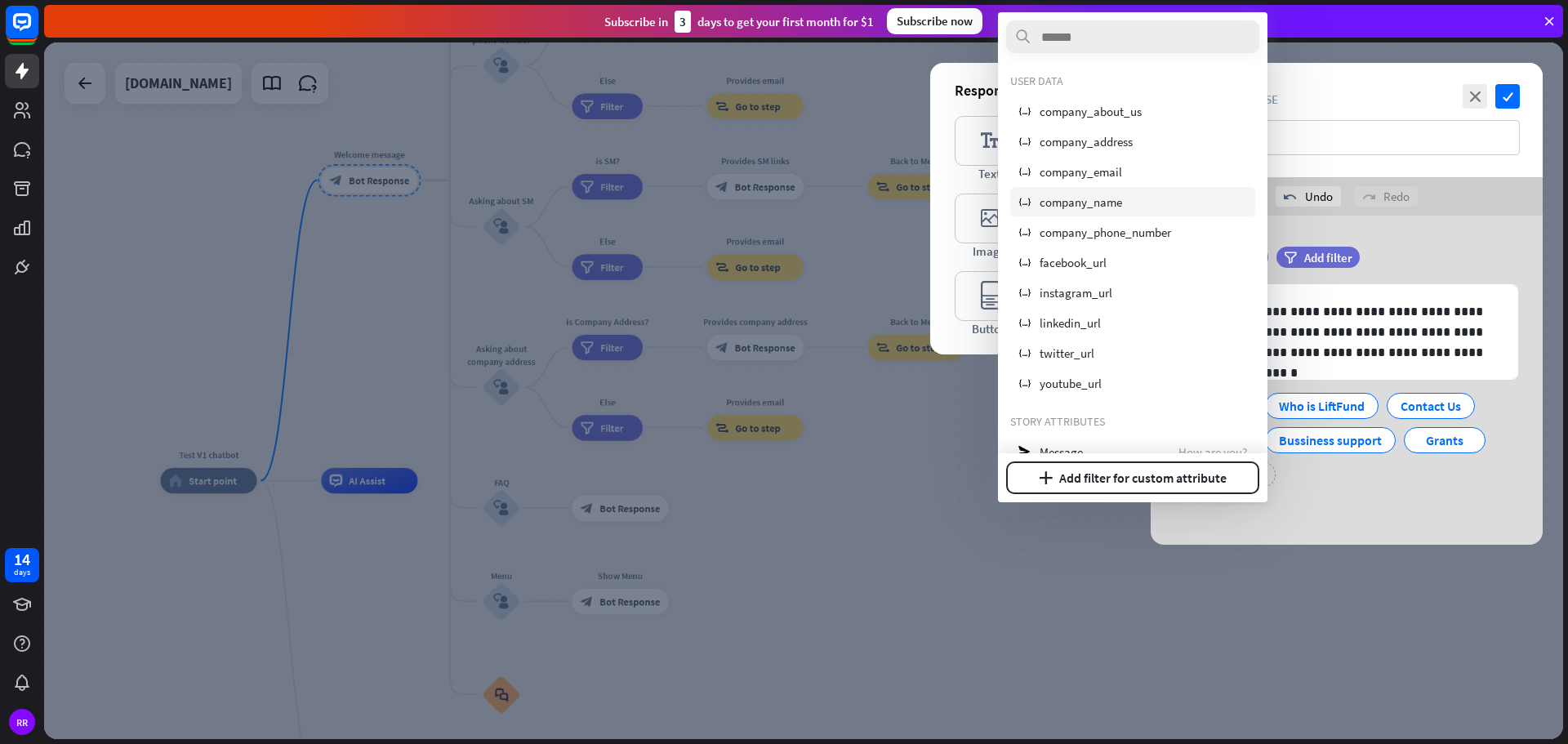
click at [1087, 206] on span "company_name" at bounding box center [1081, 202] width 82 height 15
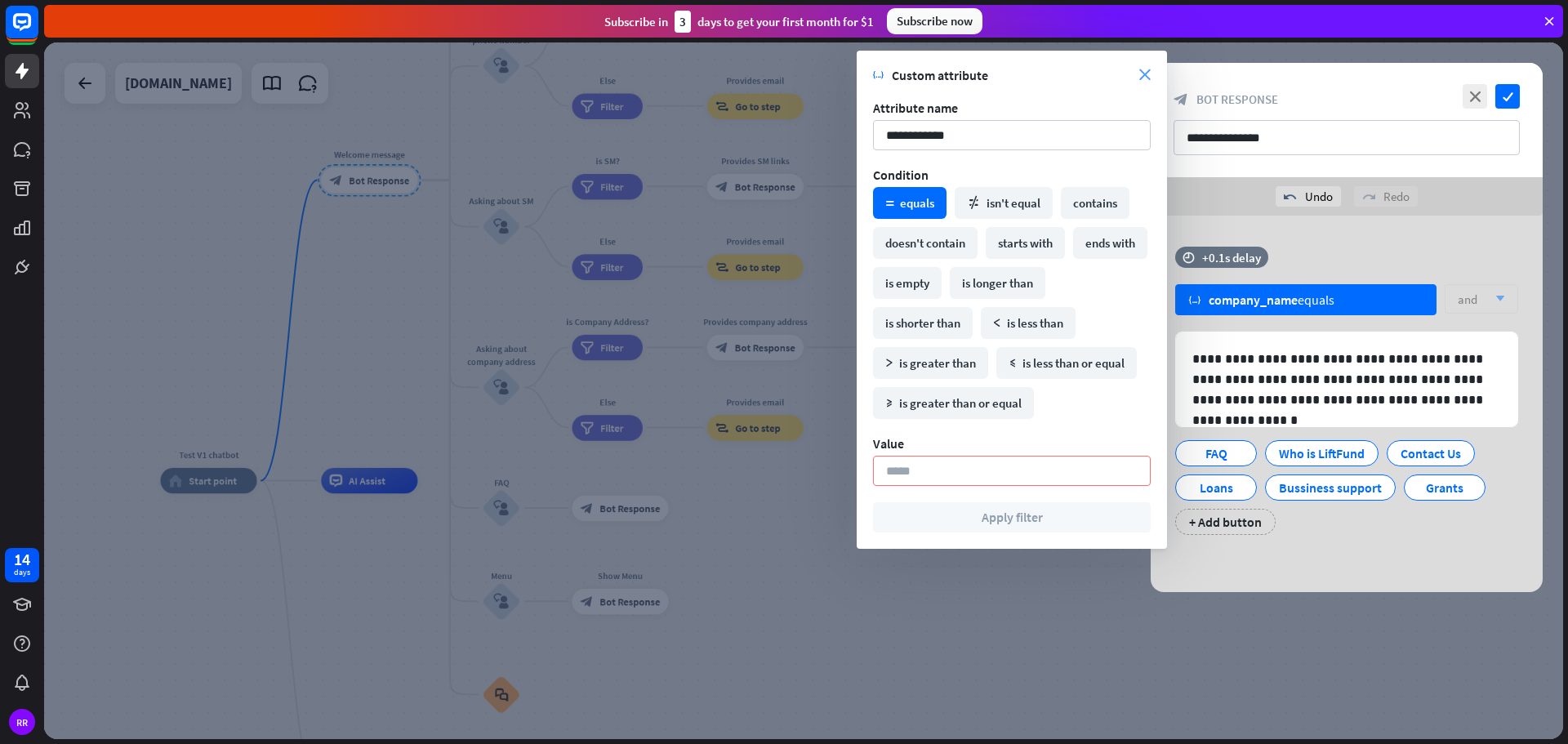
click at [1142, 75] on icon "close" at bounding box center [1145, 75] width 12 height 12
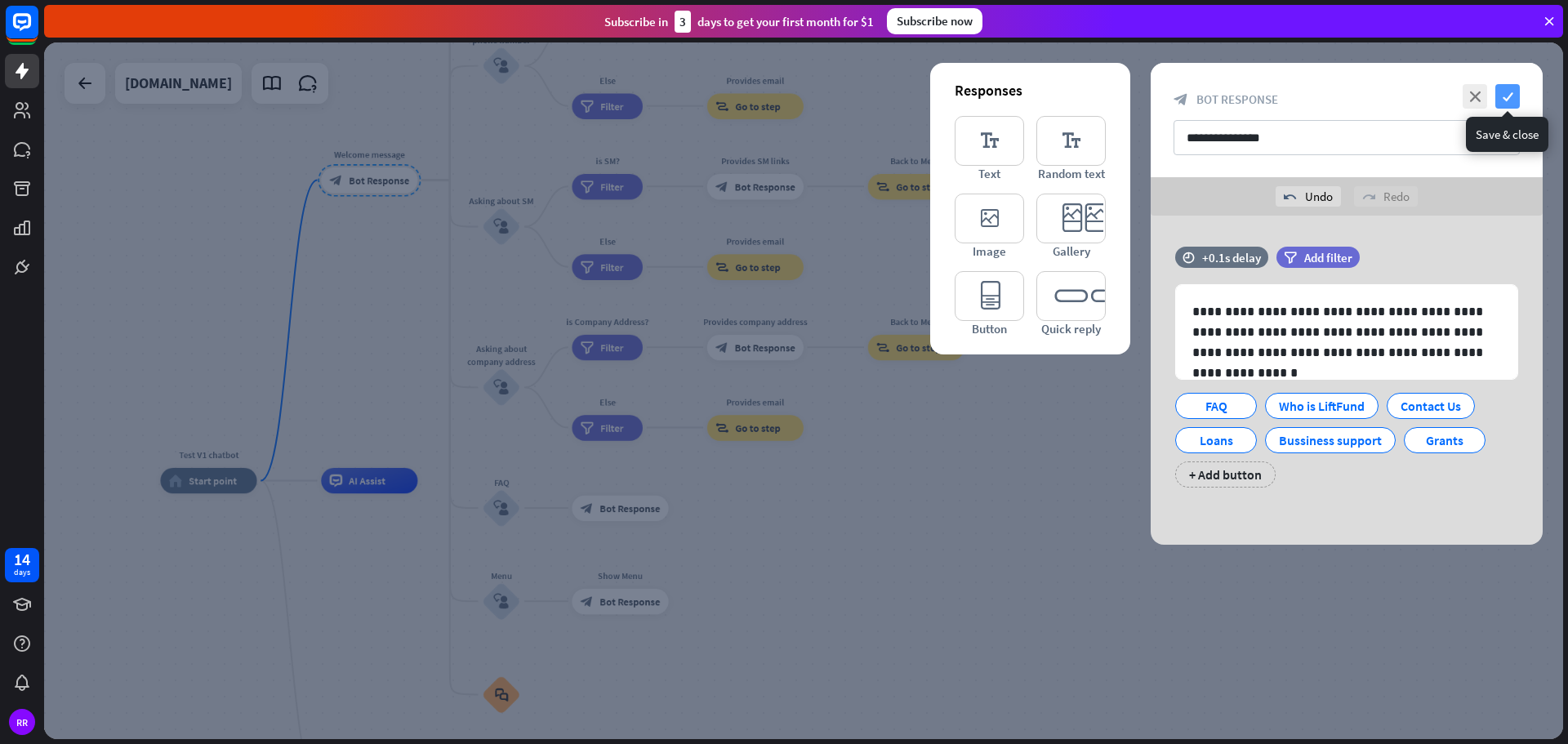
click at [1506, 94] on icon "check" at bounding box center [1507, 95] width 24 height 24
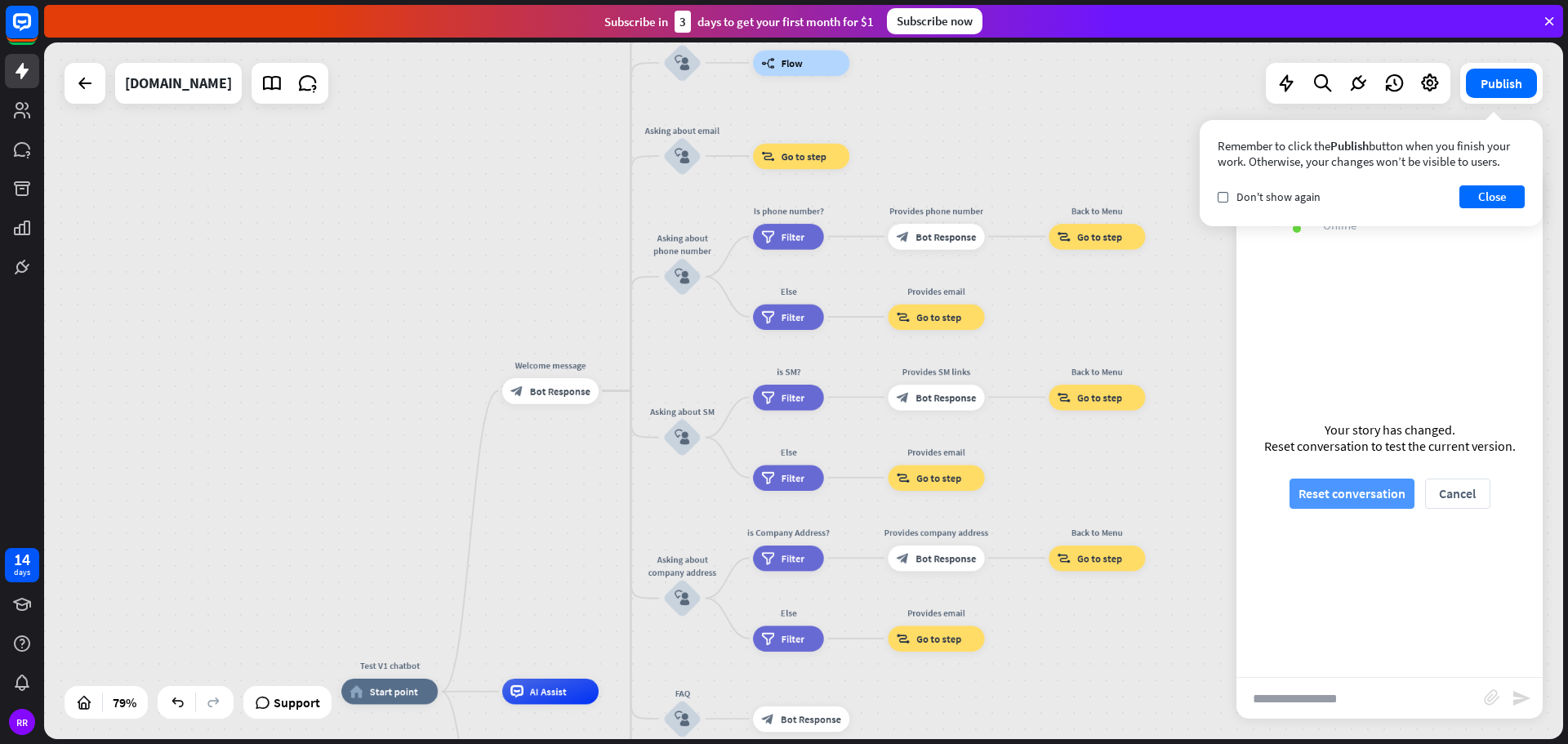
click at [1377, 497] on button "Reset conversation" at bounding box center [1352, 493] width 125 height 30
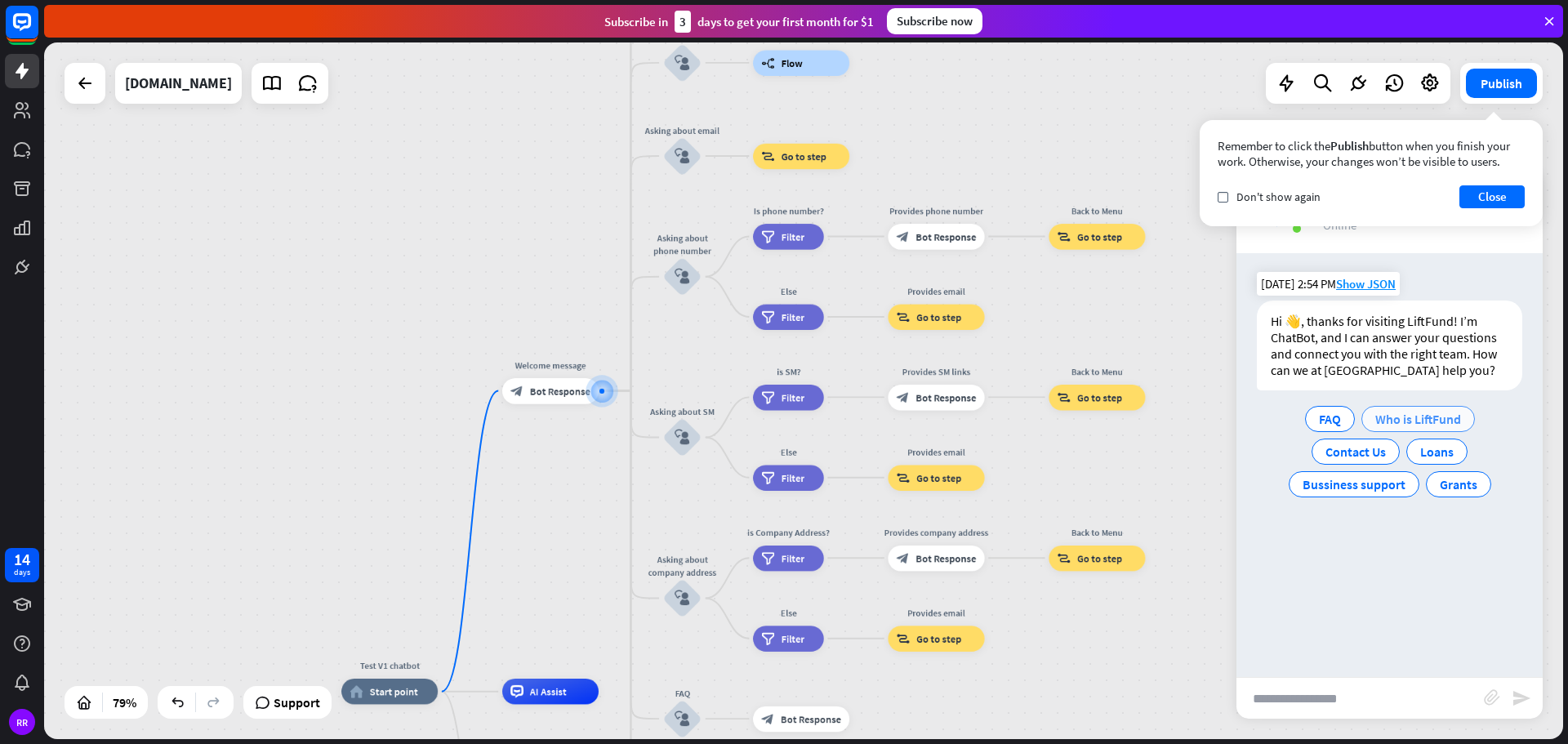
click at [1439, 420] on span "Who is LiftFund" at bounding box center [1418, 418] width 86 height 16
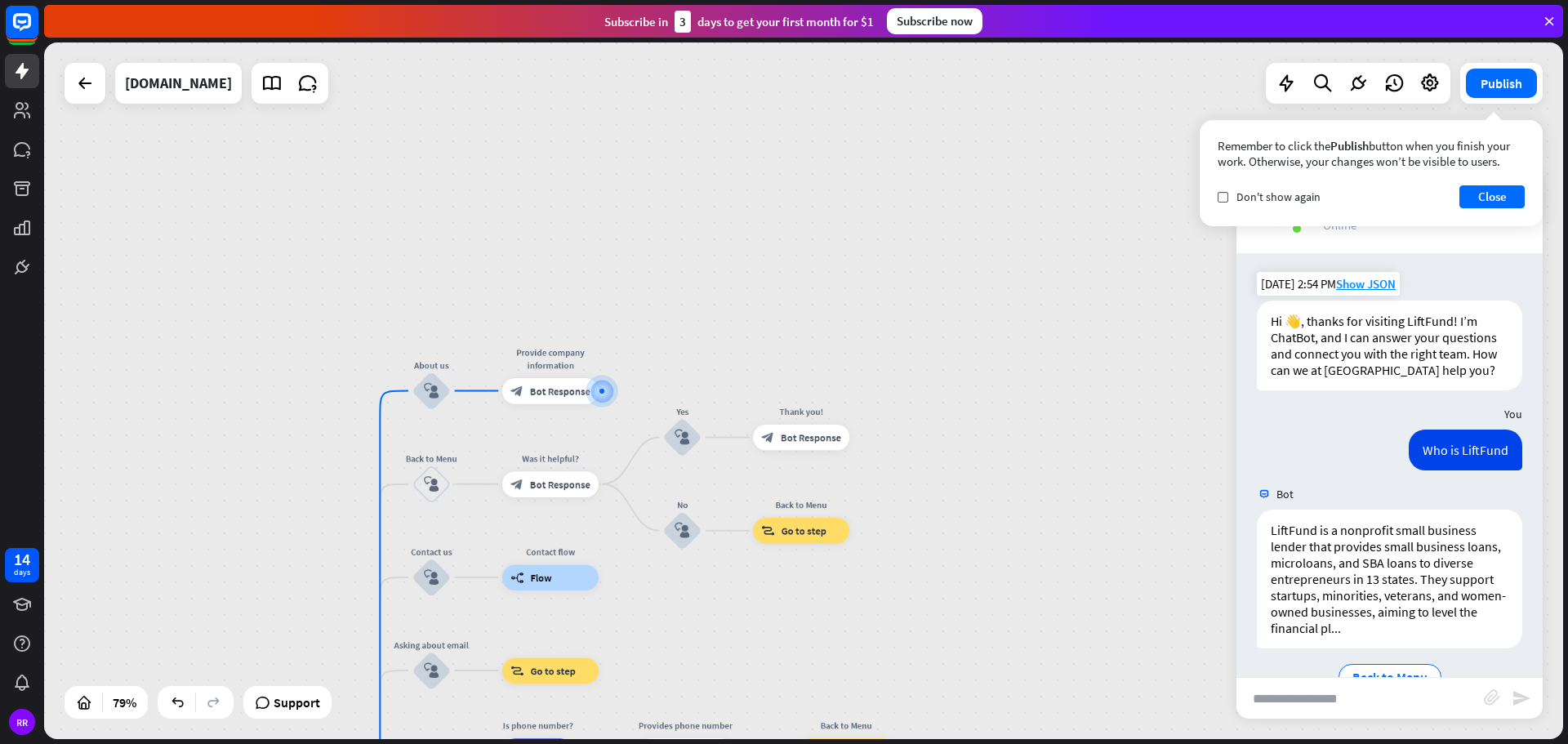
scroll to position [41, 0]
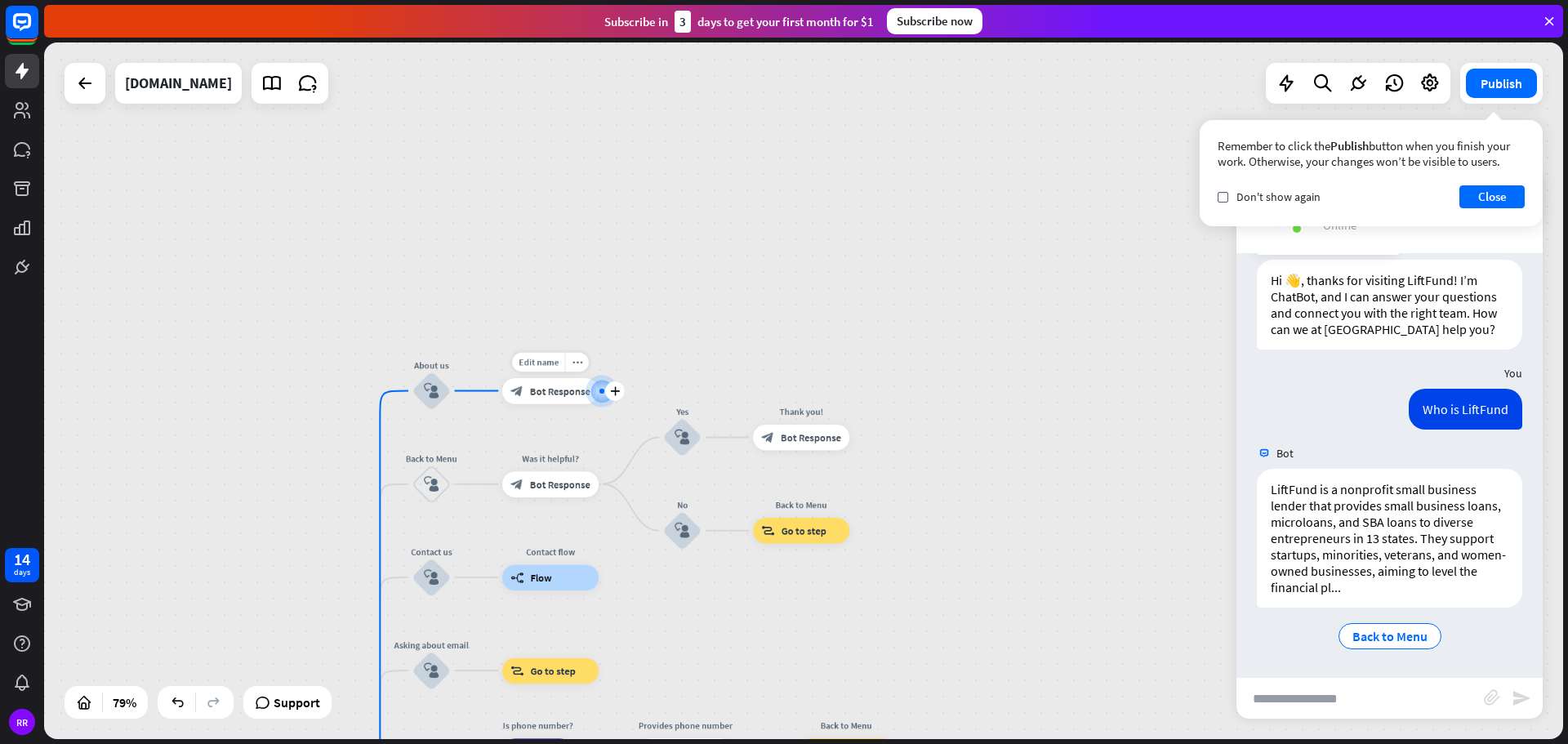
click at [564, 400] on div "block_bot_response Bot Response" at bounding box center [551, 391] width 96 height 26
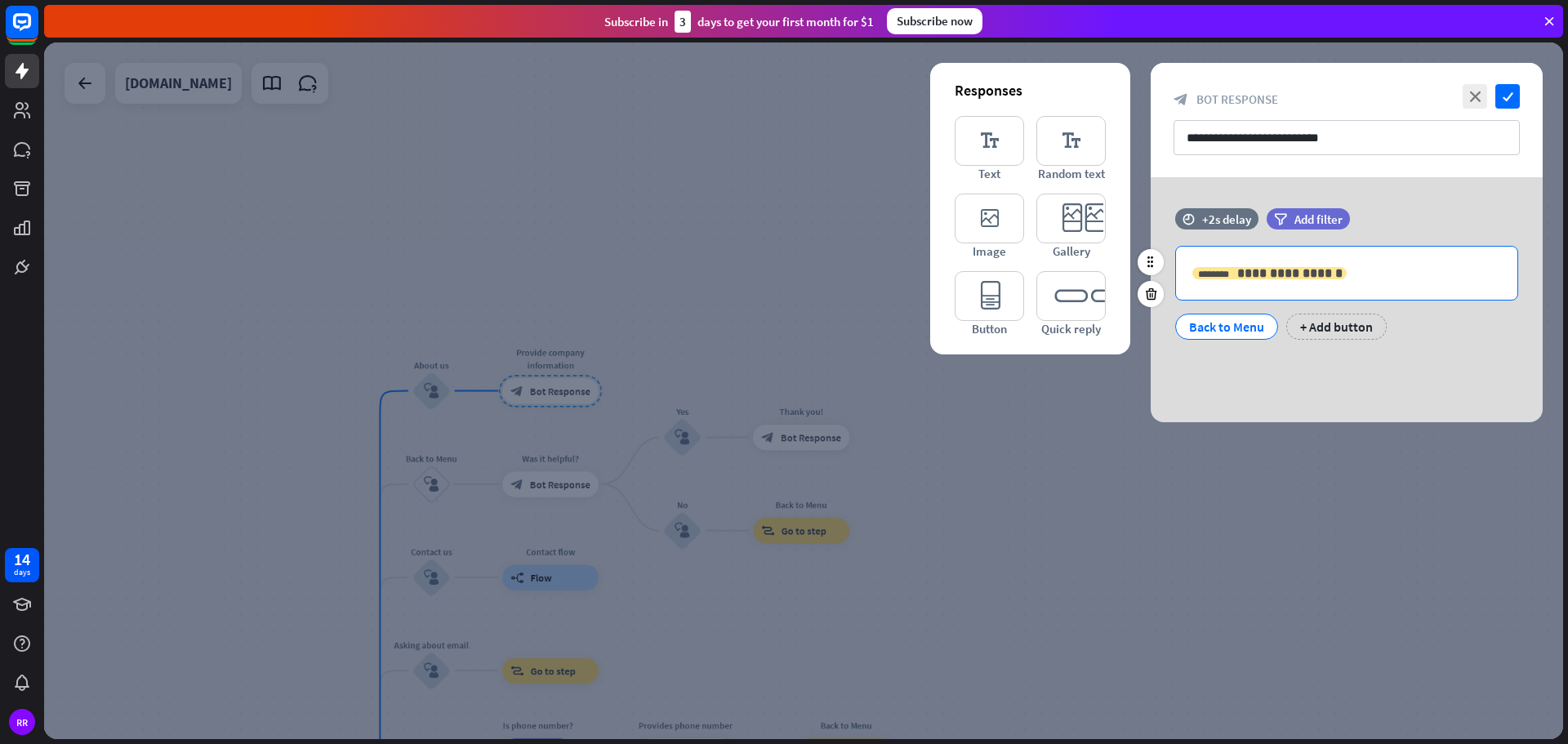
click at [1288, 273] on span "**********" at bounding box center [1290, 273] width 105 height 12
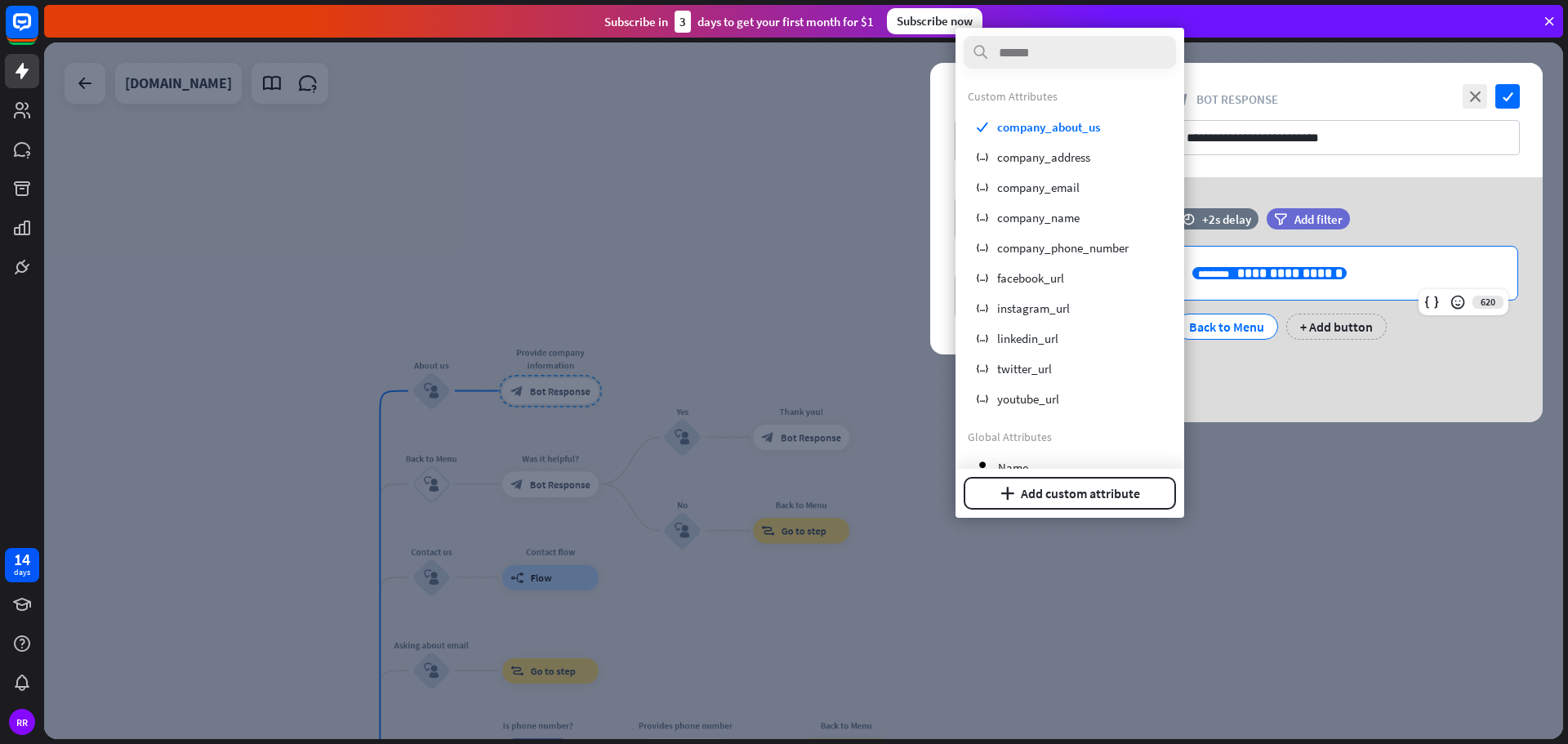
click at [1382, 269] on p "**********" at bounding box center [1347, 273] width 309 height 21
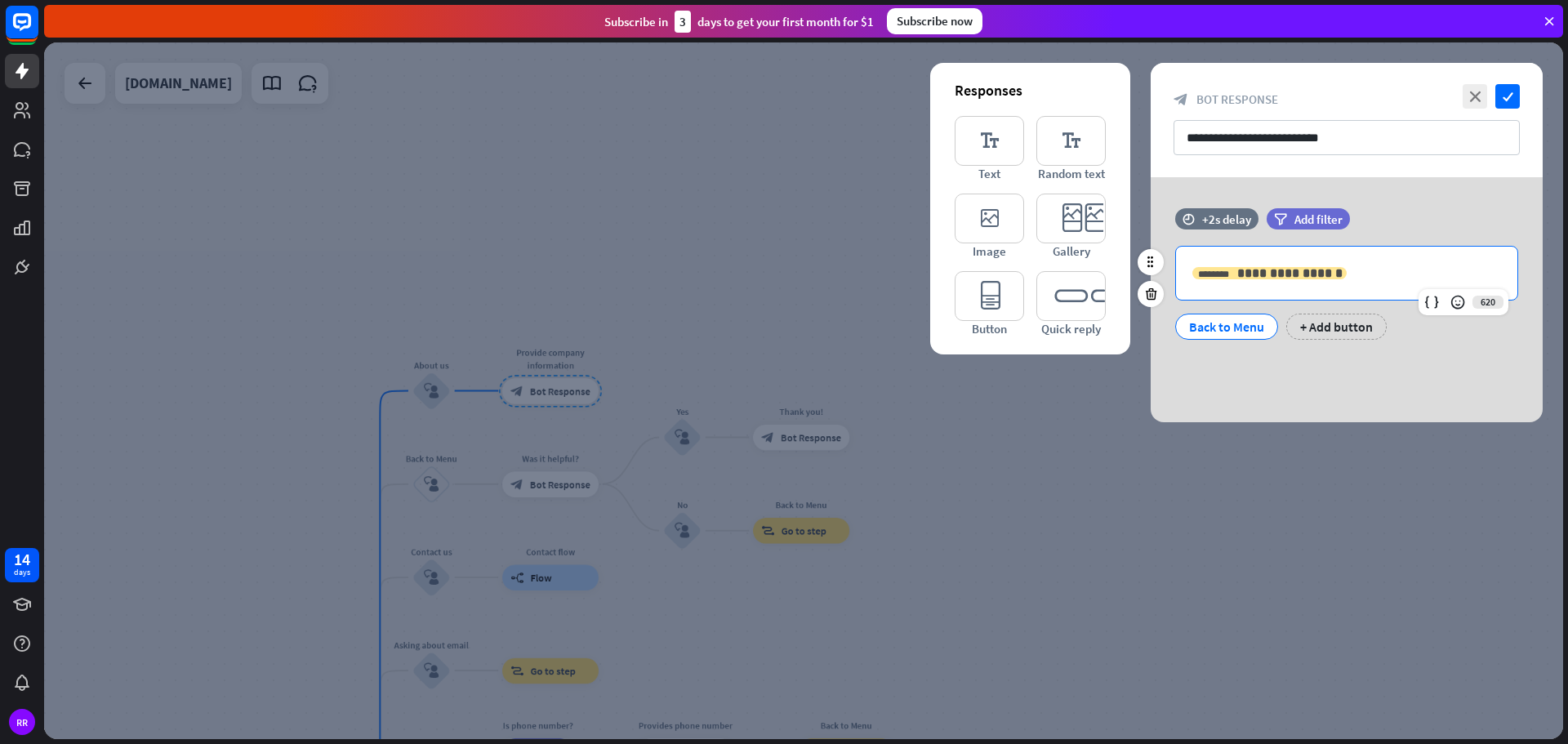
click at [1286, 274] on span "**********" at bounding box center [1290, 273] width 105 height 12
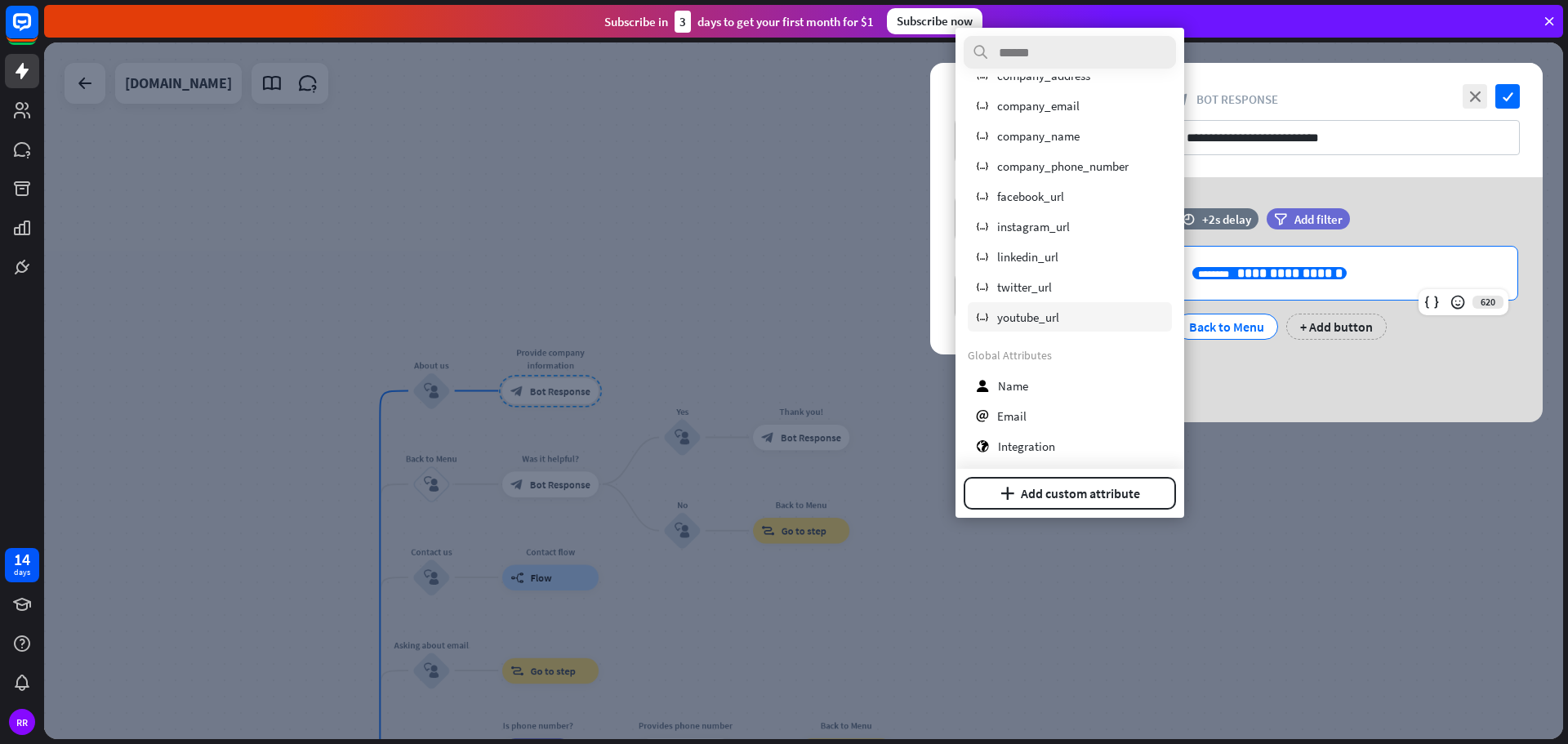
scroll to position [102, 0]
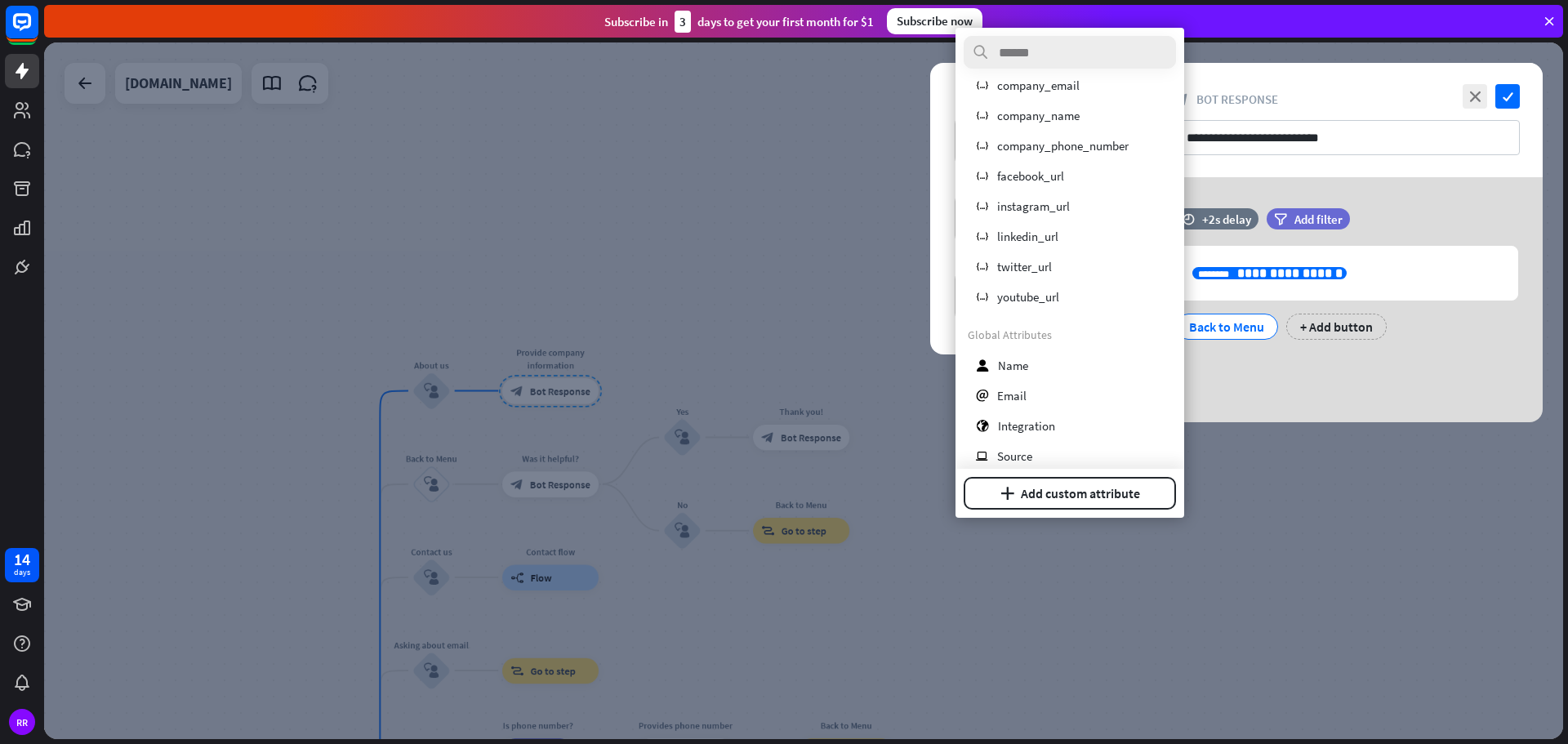
click at [1406, 380] on div "**********" at bounding box center [1346, 300] width 392 height 245
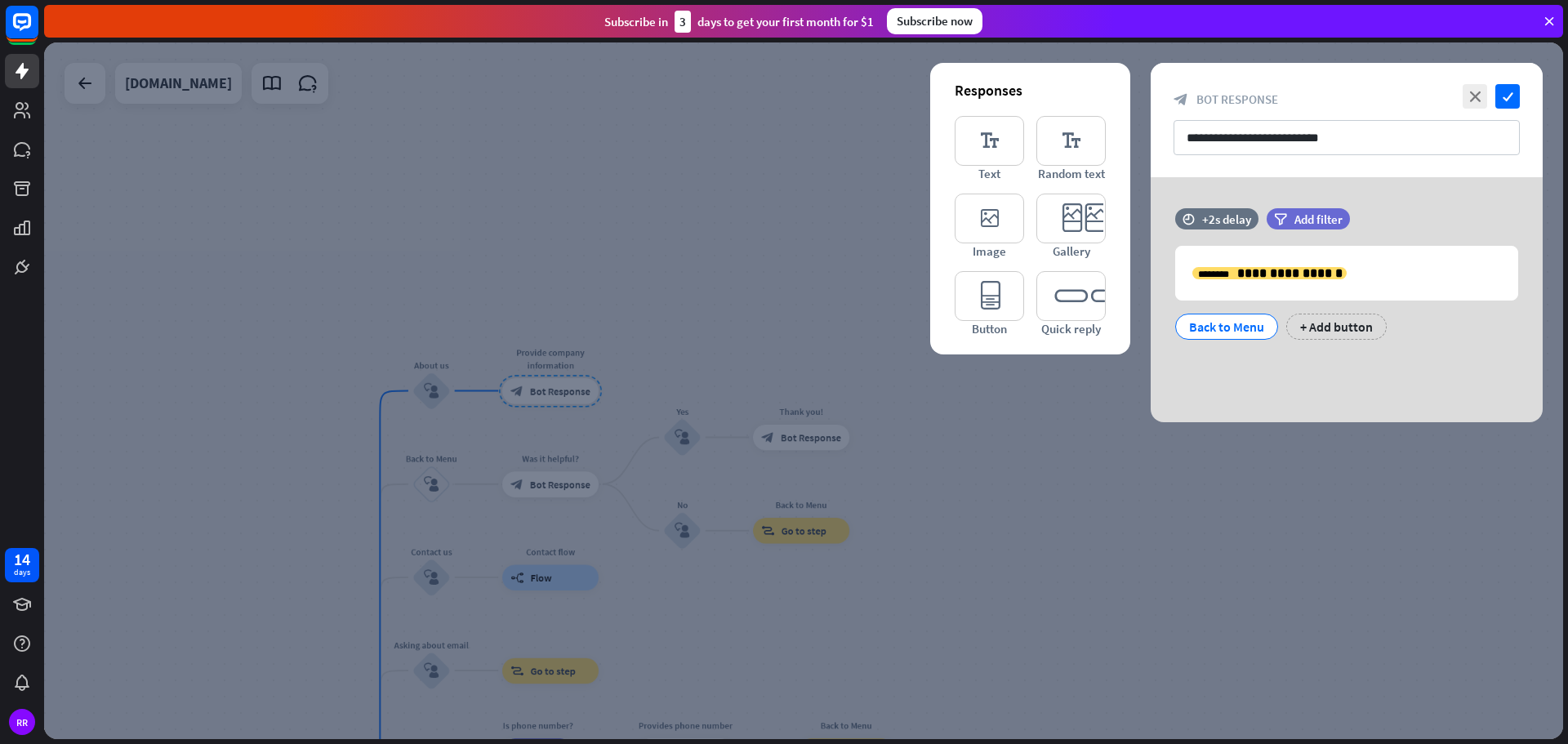
click at [1448, 370] on div "**********" at bounding box center [1346, 300] width 392 height 245
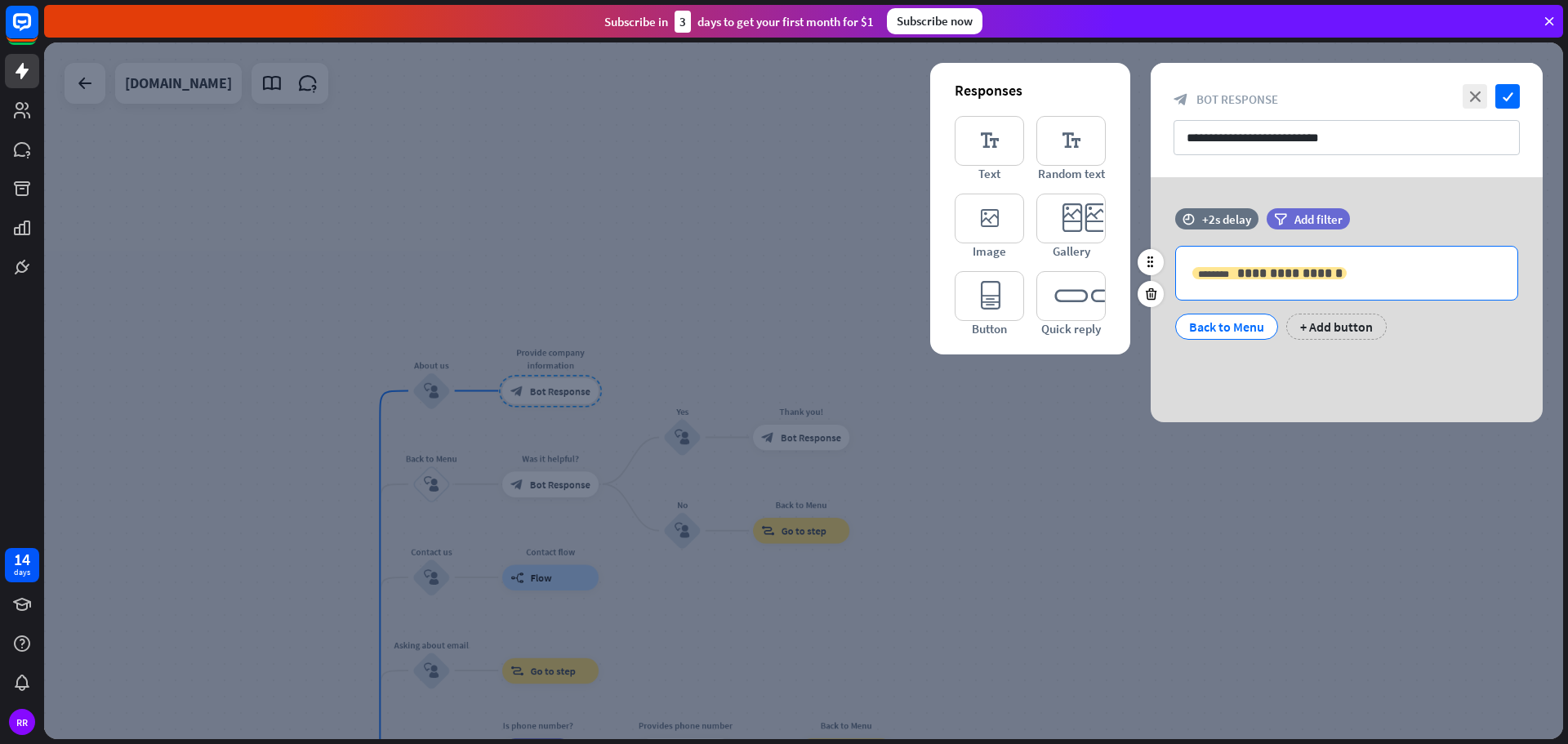
click at [1278, 267] on span "**********" at bounding box center [1290, 273] width 105 height 12
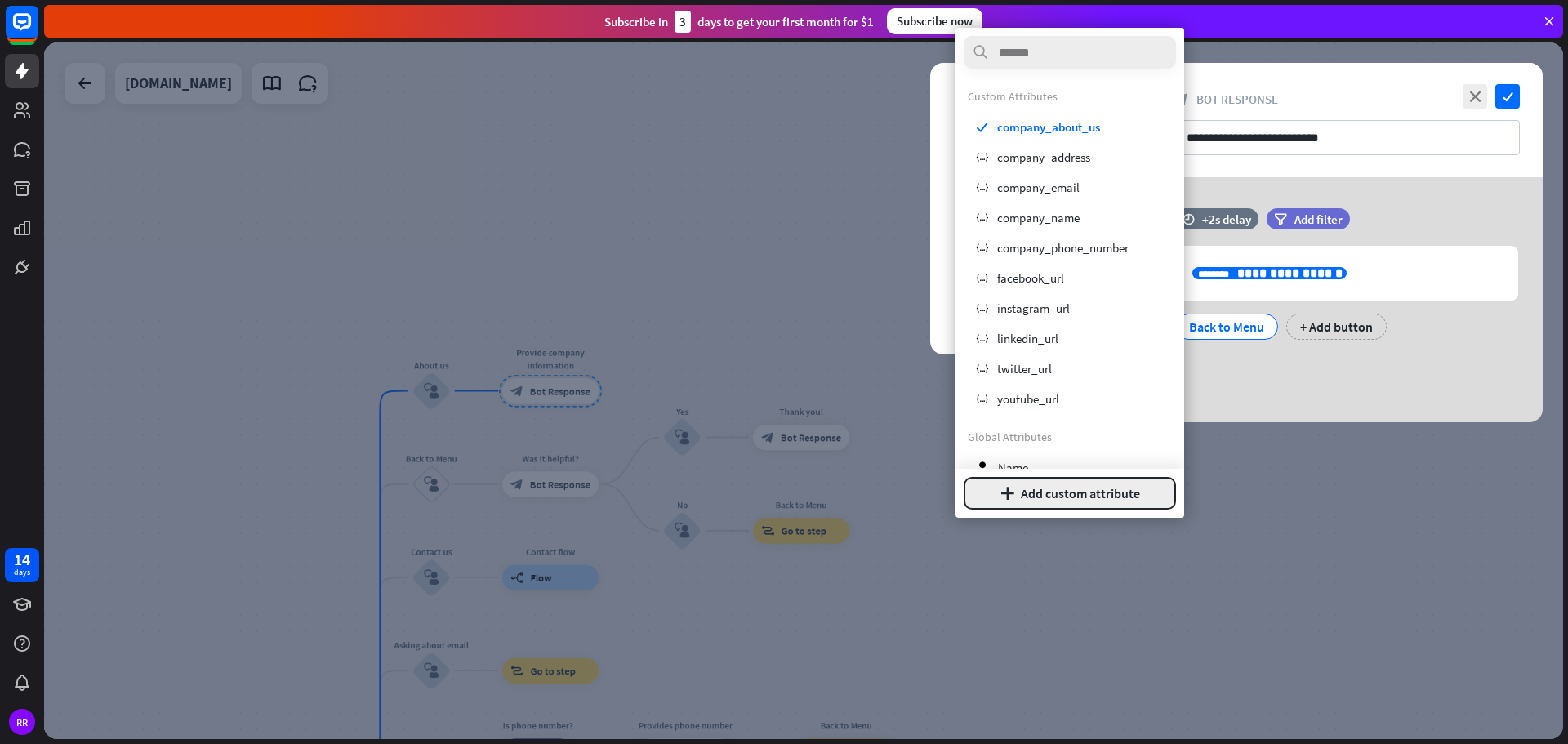
click at [1058, 492] on button "plus Add custom attribute" at bounding box center [1070, 492] width 212 height 33
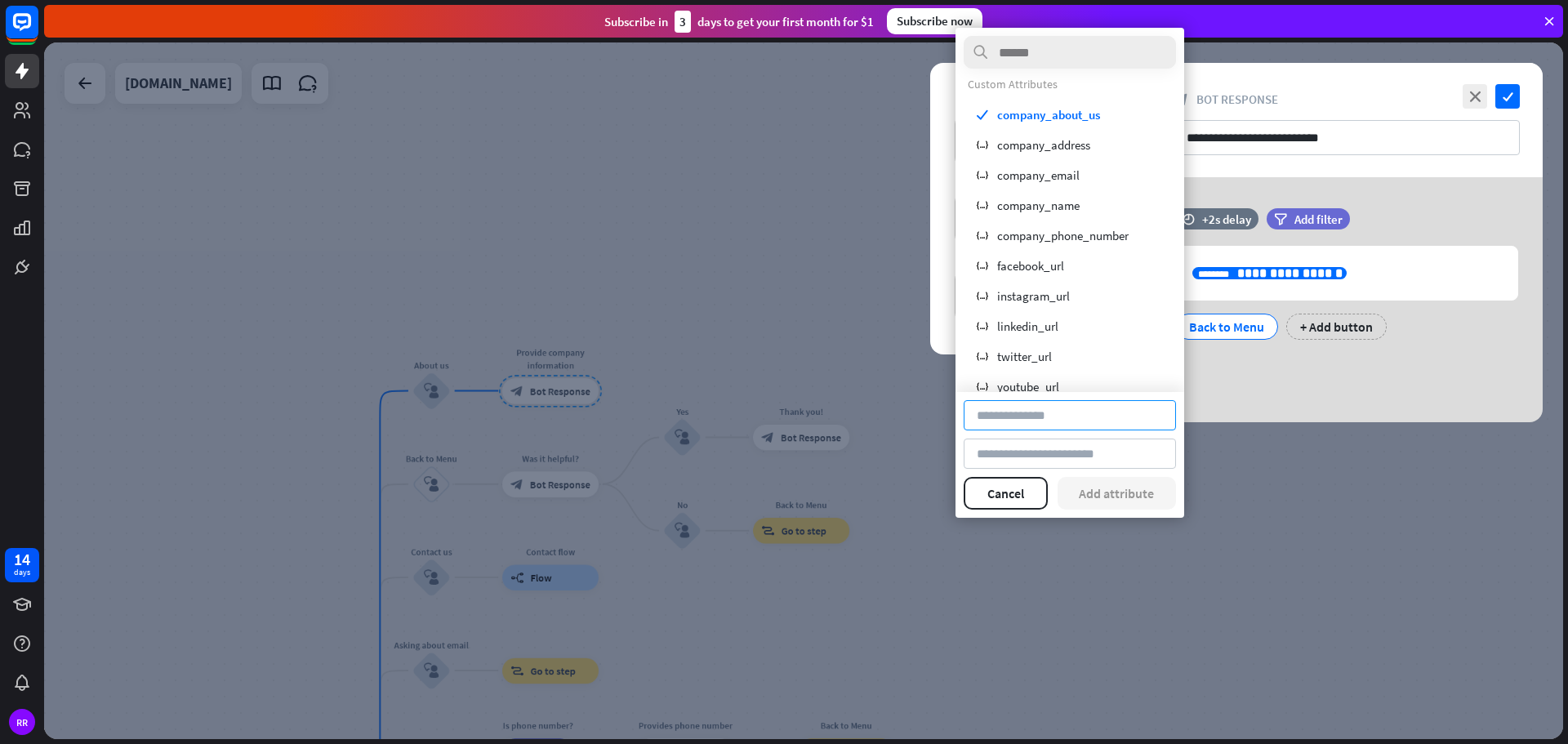
scroll to position [0, 0]
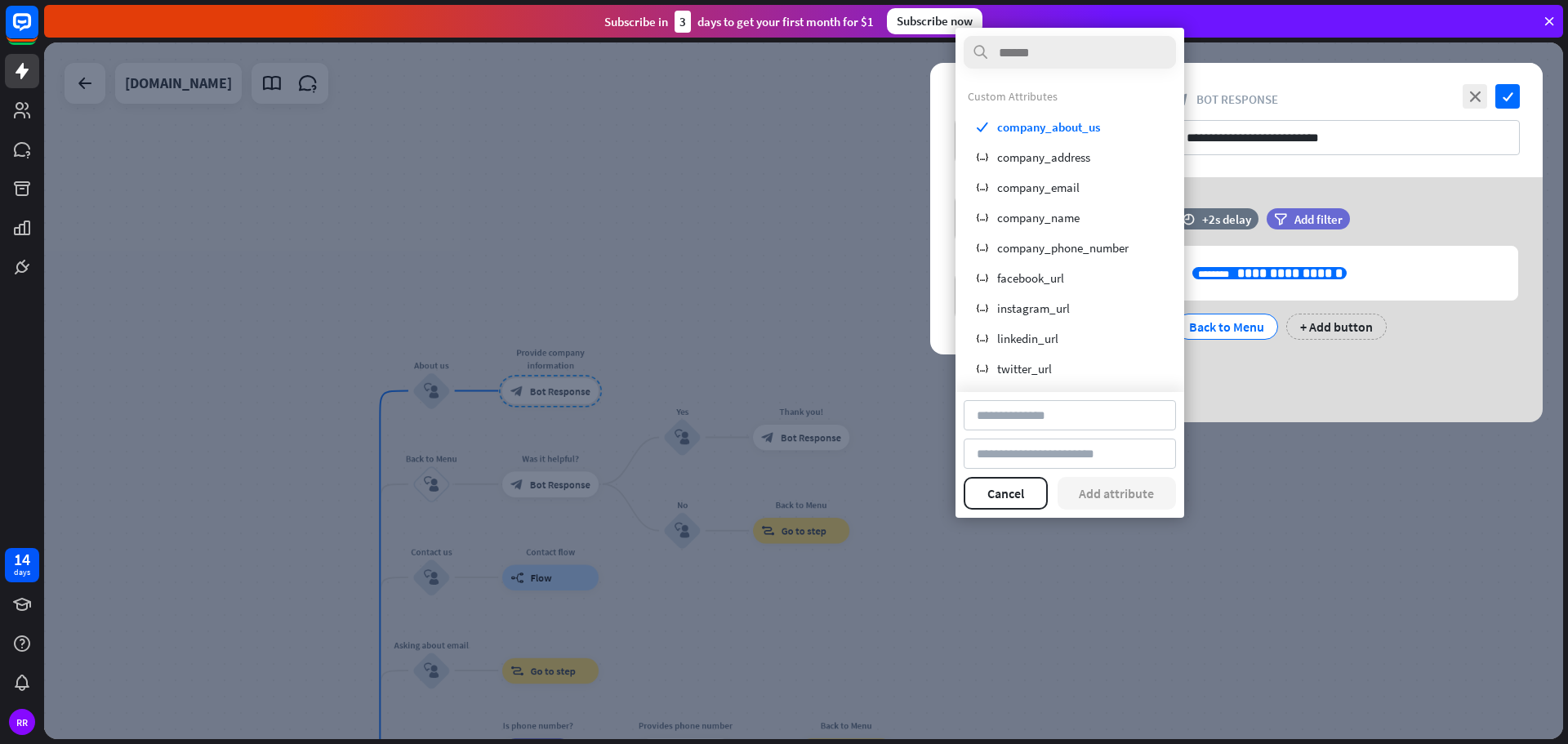
click at [1348, 396] on div "**********" at bounding box center [1346, 300] width 392 height 245
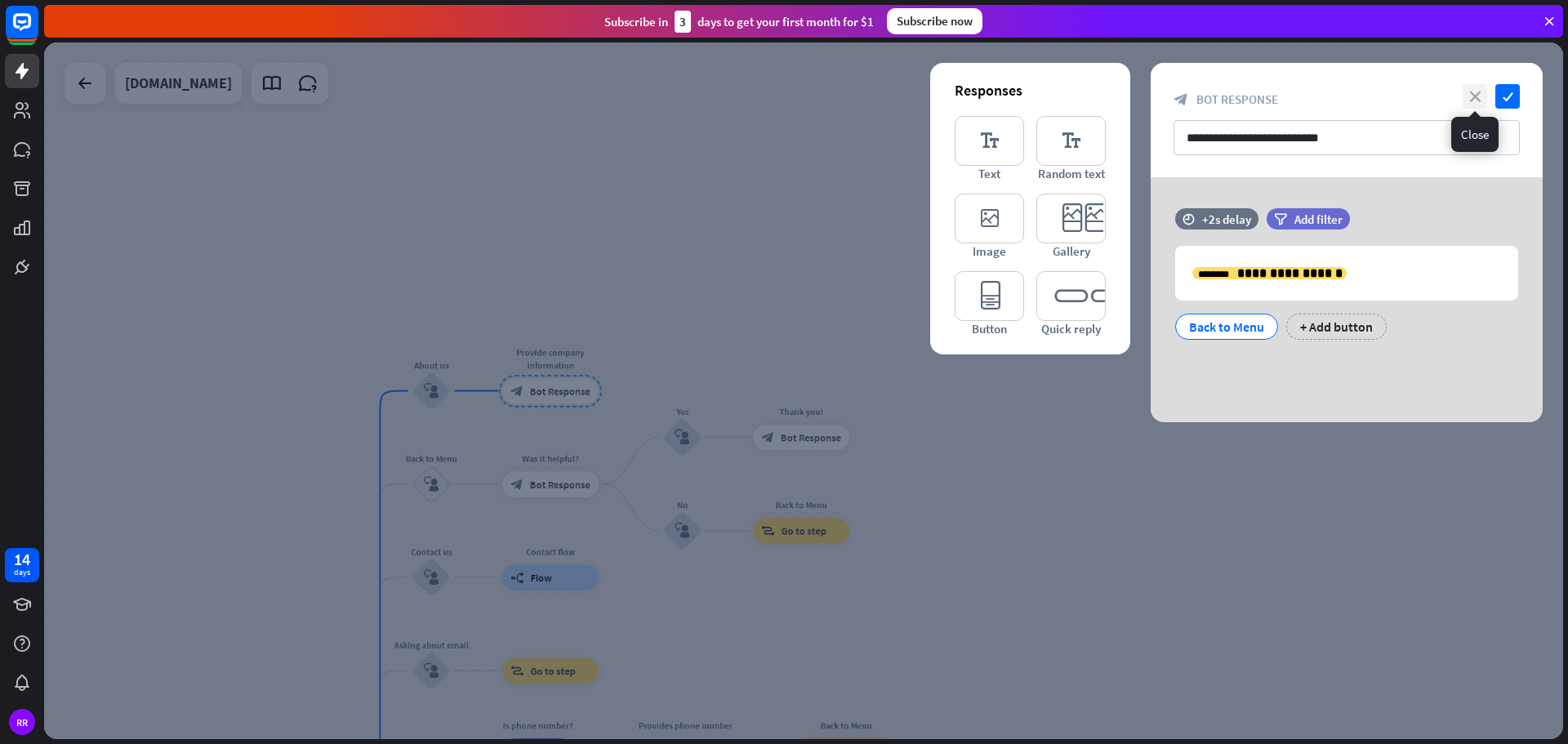
click at [1481, 90] on icon "close" at bounding box center [1474, 95] width 24 height 24
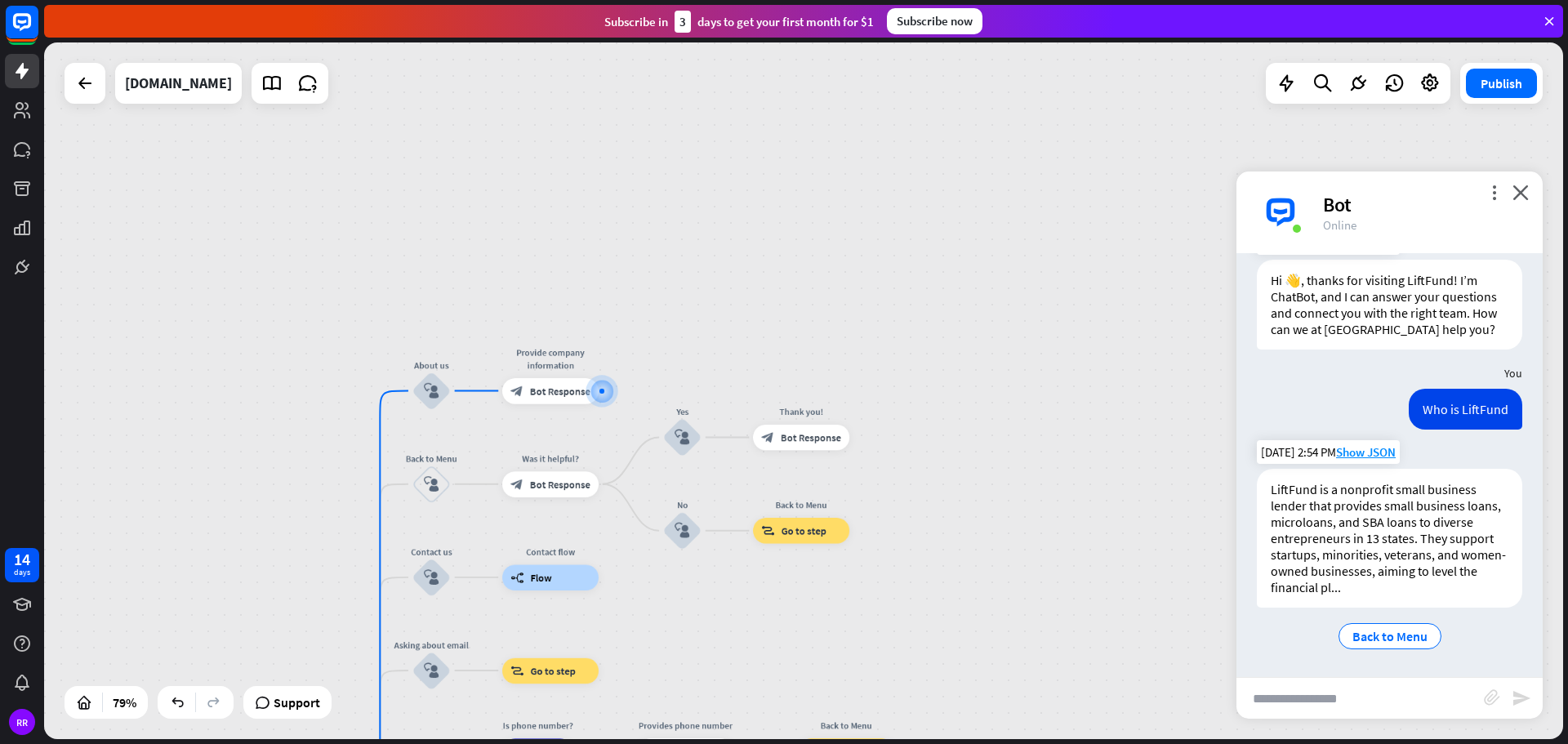
click at [1388, 577] on div "LiftFund is a nonprofit small business lender that provides small business loan…" at bounding box center [1389, 538] width 265 height 139
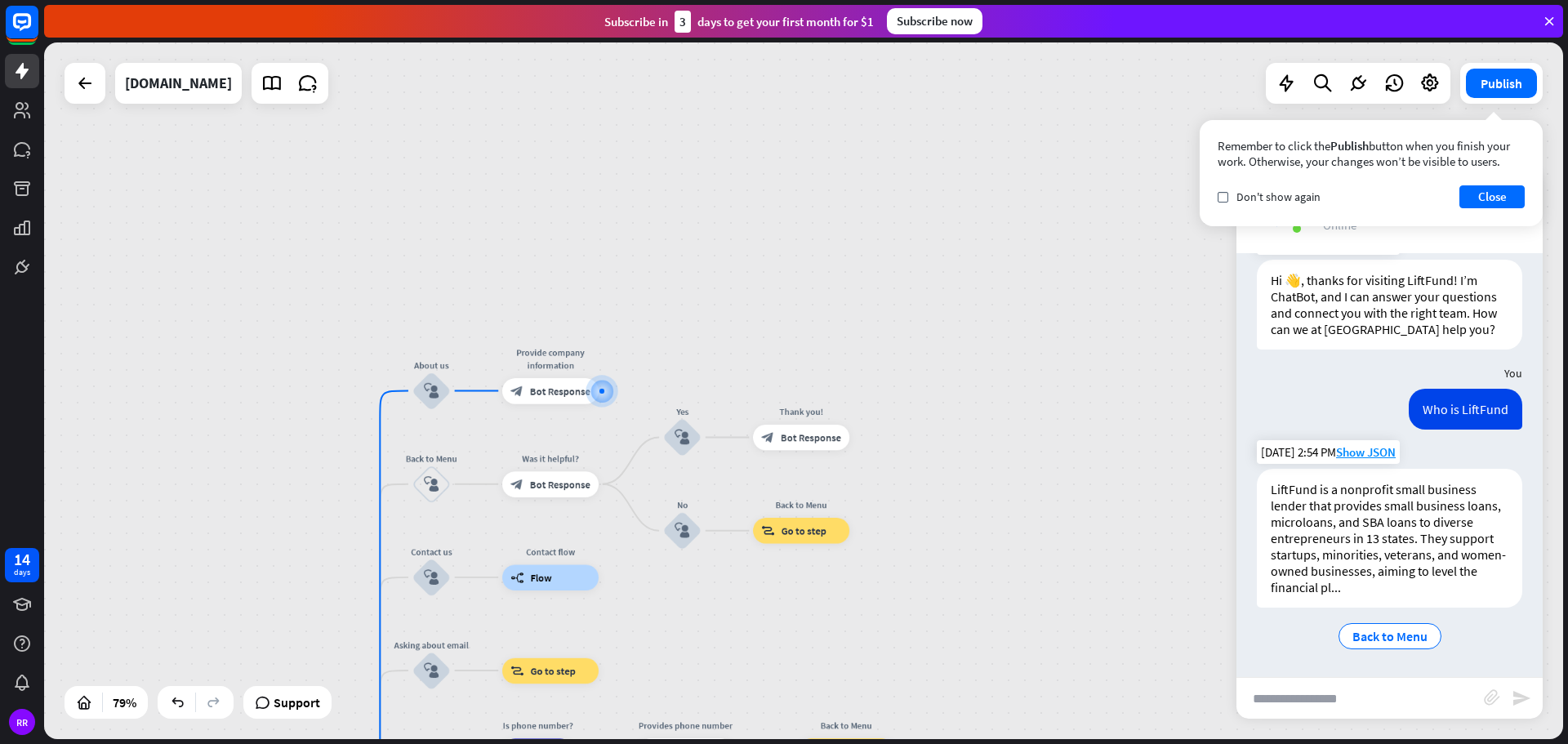
click at [1383, 591] on div "LiftFund is a nonprofit small business lender that provides small business loan…" at bounding box center [1389, 538] width 265 height 139
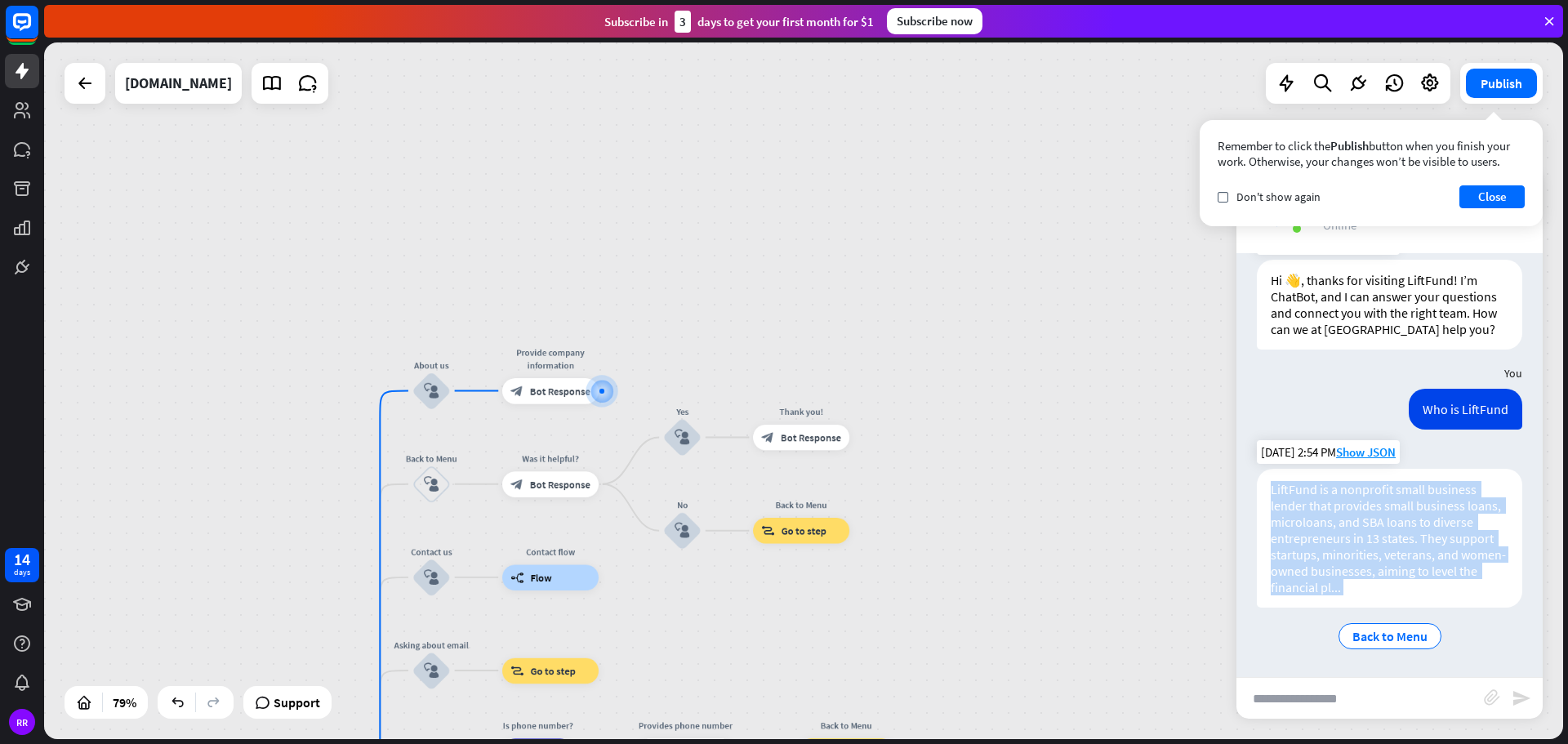
click at [1383, 591] on div "LiftFund is a nonprofit small business lender that provides small business loan…" at bounding box center [1389, 538] width 265 height 139
click at [1383, 570] on div "LiftFund is a nonprofit small business lender that provides small business loan…" at bounding box center [1389, 538] width 265 height 139
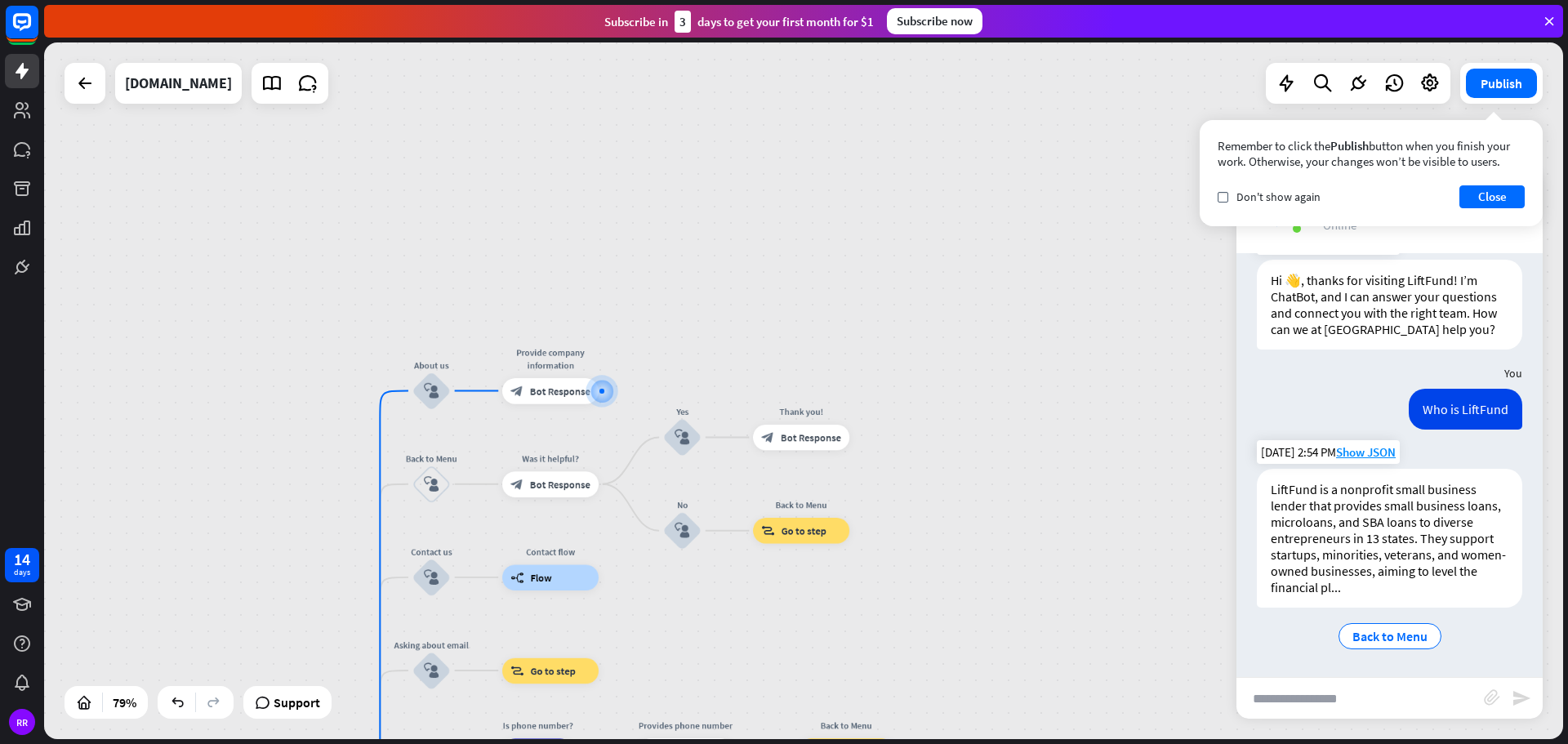
click at [1374, 533] on div "LiftFund is a nonprofit small business lender that provides small business loan…" at bounding box center [1389, 538] width 265 height 139
click at [1382, 572] on div "LiftFund is a nonprofit small business lender that provides small business loan…" at bounding box center [1389, 538] width 265 height 139
click at [1380, 586] on div "LiftFund is a nonprofit small business lender that provides small business loan…" at bounding box center [1389, 538] width 265 height 139
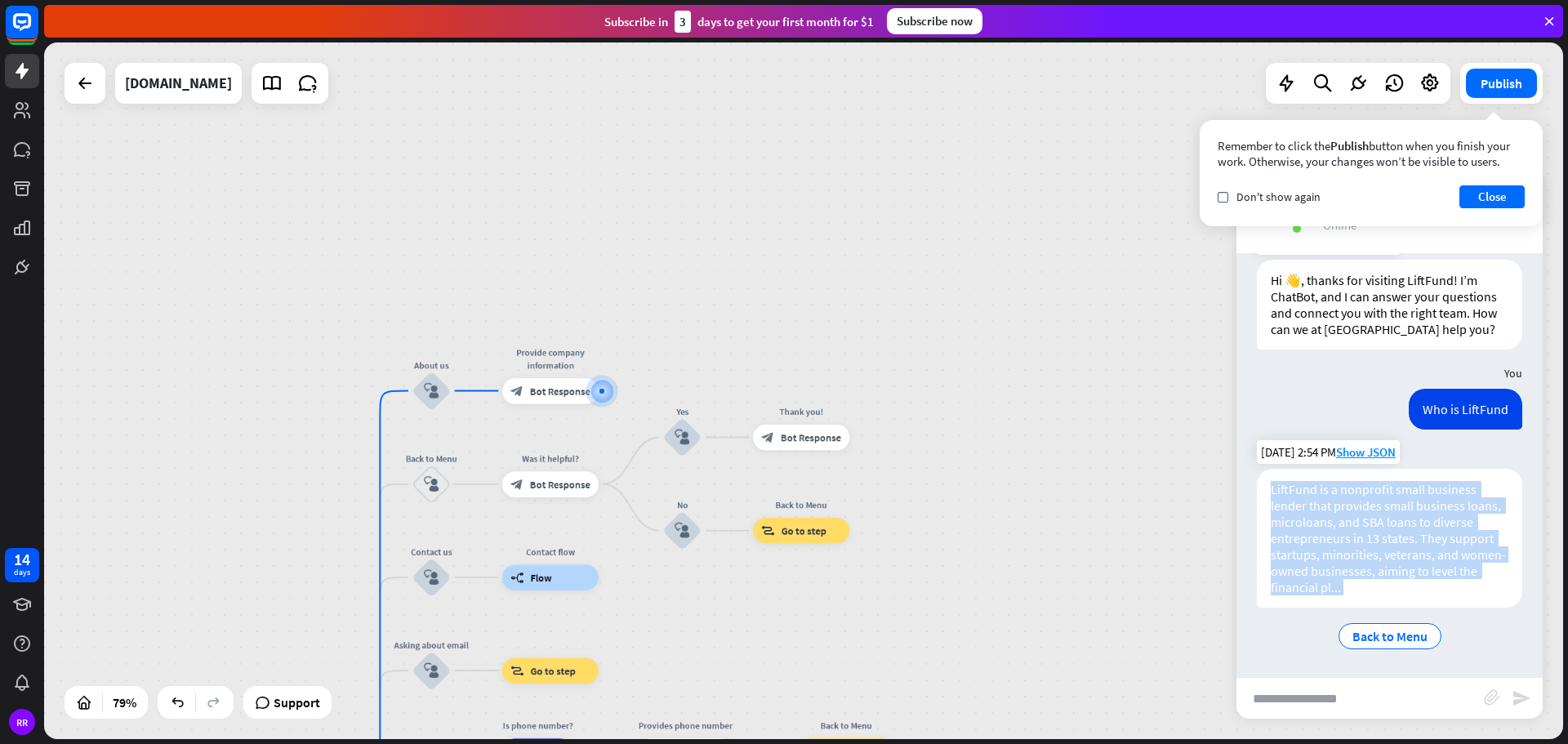
click at [1380, 586] on div "LiftFund is a nonprofit small business lender that provides small business loan…" at bounding box center [1389, 538] width 265 height 139
click at [1380, 585] on div "LiftFund is a nonprofit small business lender that provides small business loan…" at bounding box center [1389, 538] width 265 height 139
click at [1407, 588] on div "LiftFund is a nonprofit small business lender that provides small business loan…" at bounding box center [1389, 538] width 265 height 139
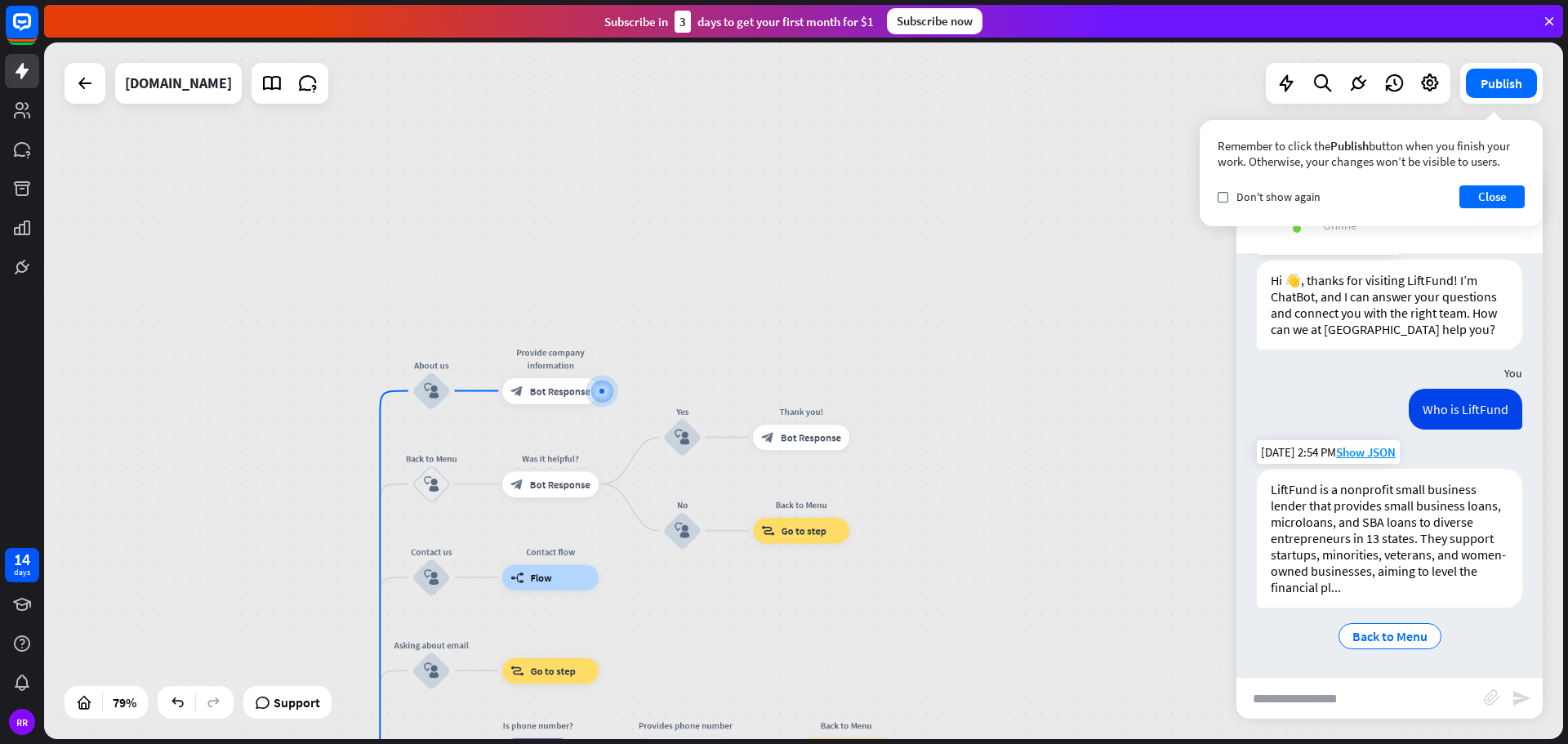
click at [1386, 586] on div "LiftFund is a nonprofit small business lender that provides small business loan…" at bounding box center [1389, 538] width 265 height 139
click at [1381, 453] on span "Show JSON" at bounding box center [1365, 451] width 60 height 15
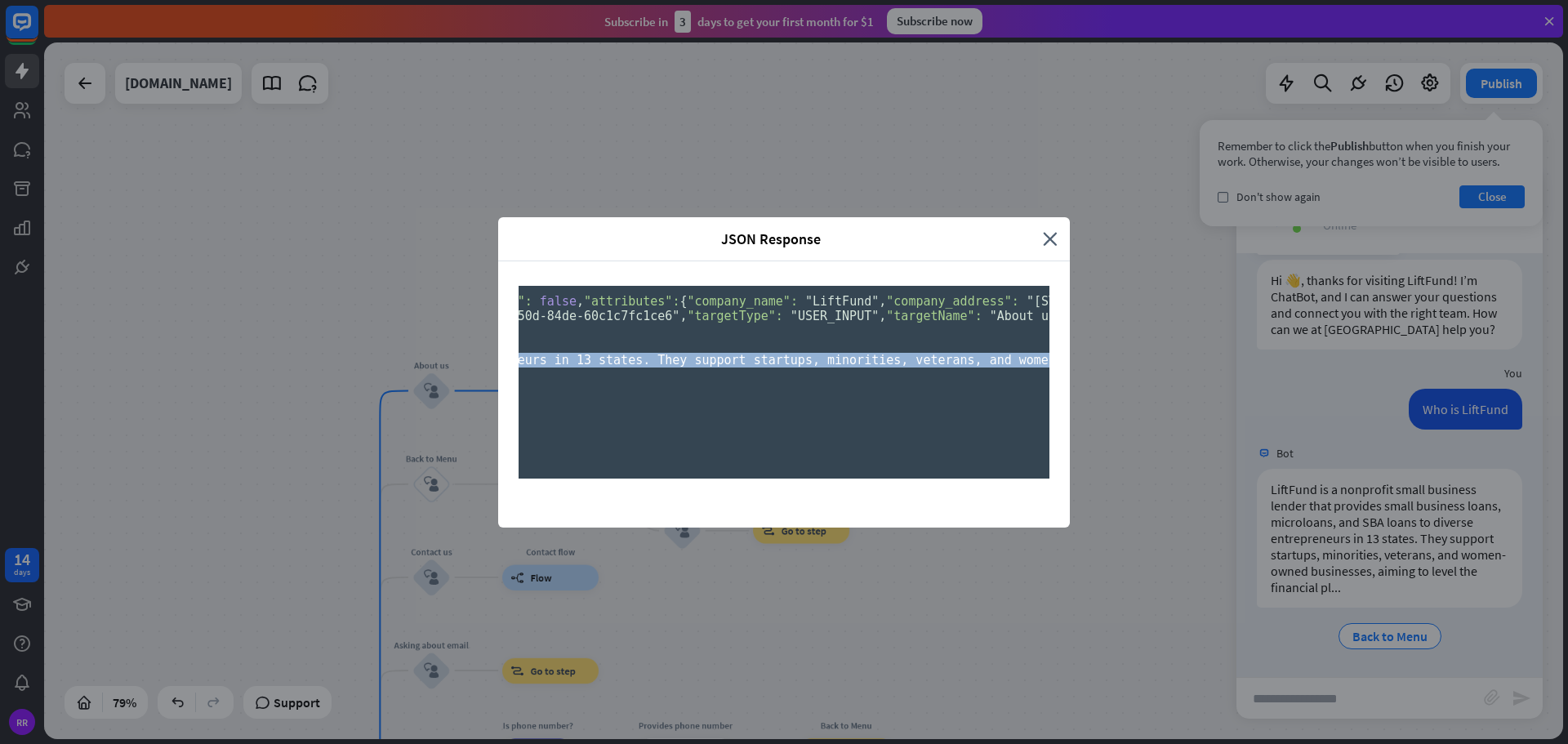
scroll to position [0, 1385]
drag, startPoint x: 878, startPoint y: 476, endPoint x: 1011, endPoint y: 486, distance: 133.4
click at [1011, 478] on pre "{ "id": "9b0b0fc5-fc84-4b88-907e-7ef15844ca9c" , "chatId": "68af628e087c6e0007e…" at bounding box center [784, 382] width 531 height 193
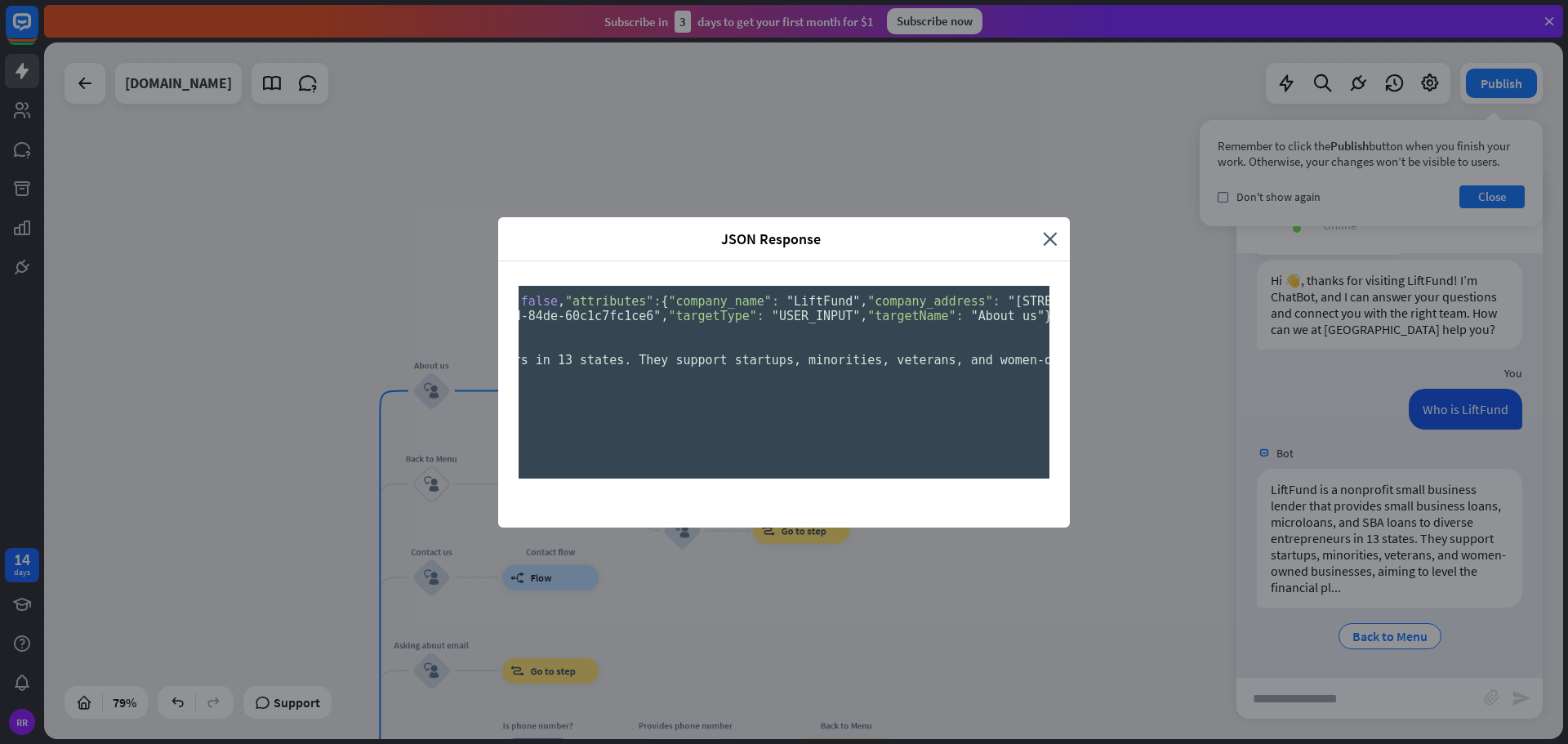
click at [972, 478] on pre "{ "id": "9b0b0fc5-fc84-4b88-907e-7ef15844ca9c" , "chatId": "68af628e087c6e0007e…" at bounding box center [784, 382] width 531 height 193
click at [957, 368] on span ""LiftFund is a nonprofit small business lender that provides small business loa…" at bounding box center [495, 360] width 1896 height 14
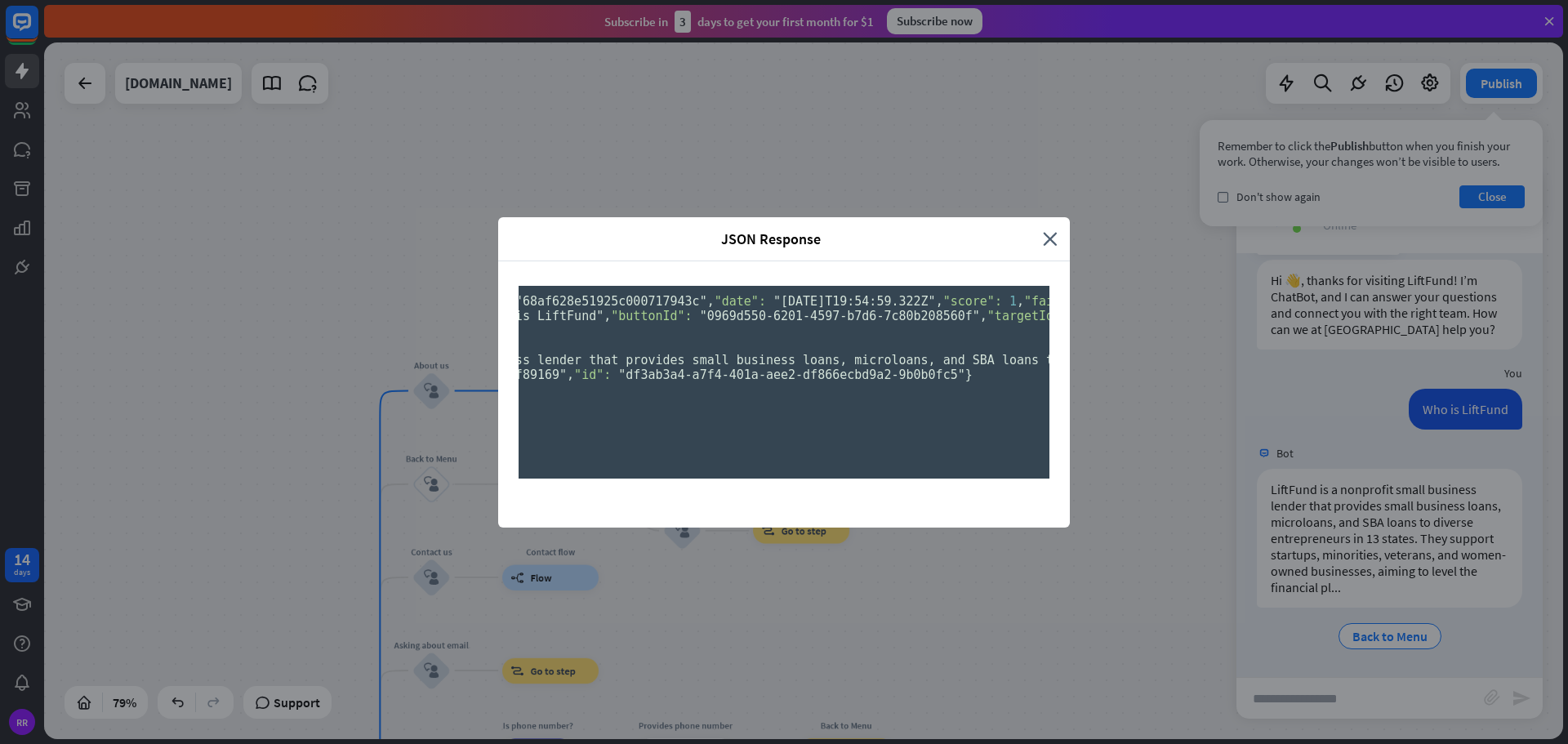
scroll to position [0, 680]
drag, startPoint x: 860, startPoint y: 480, endPoint x: 851, endPoint y: 479, distance: 9.1
click at [851, 368] on span ""LiftFund is a nonprofit small business lender that provides small business loa…" at bounding box center [1200, 360] width 1896 height 14
drag, startPoint x: 942, startPoint y: 479, endPoint x: 928, endPoint y: 479, distance: 14.0
click at [928, 368] on span ""LiftFund is a nonprofit small business lender that provides small business loa…" at bounding box center [1200, 360] width 1896 height 14
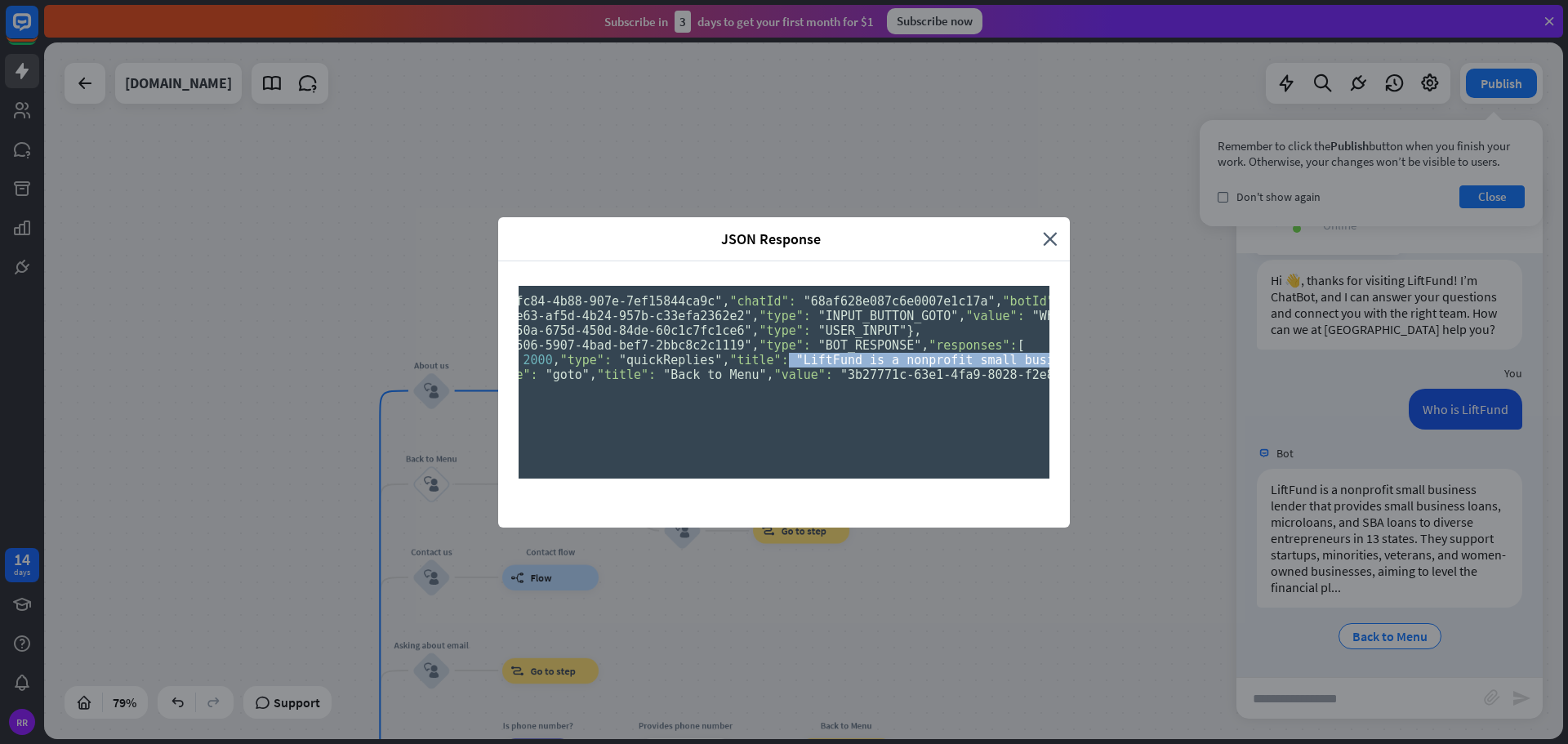
scroll to position [0, 107]
drag, startPoint x: 952, startPoint y: 475, endPoint x: 552, endPoint y: 478, distance: 400.0
copy span "LiftFund is a nonprofit small business lender that provides small business loan…"
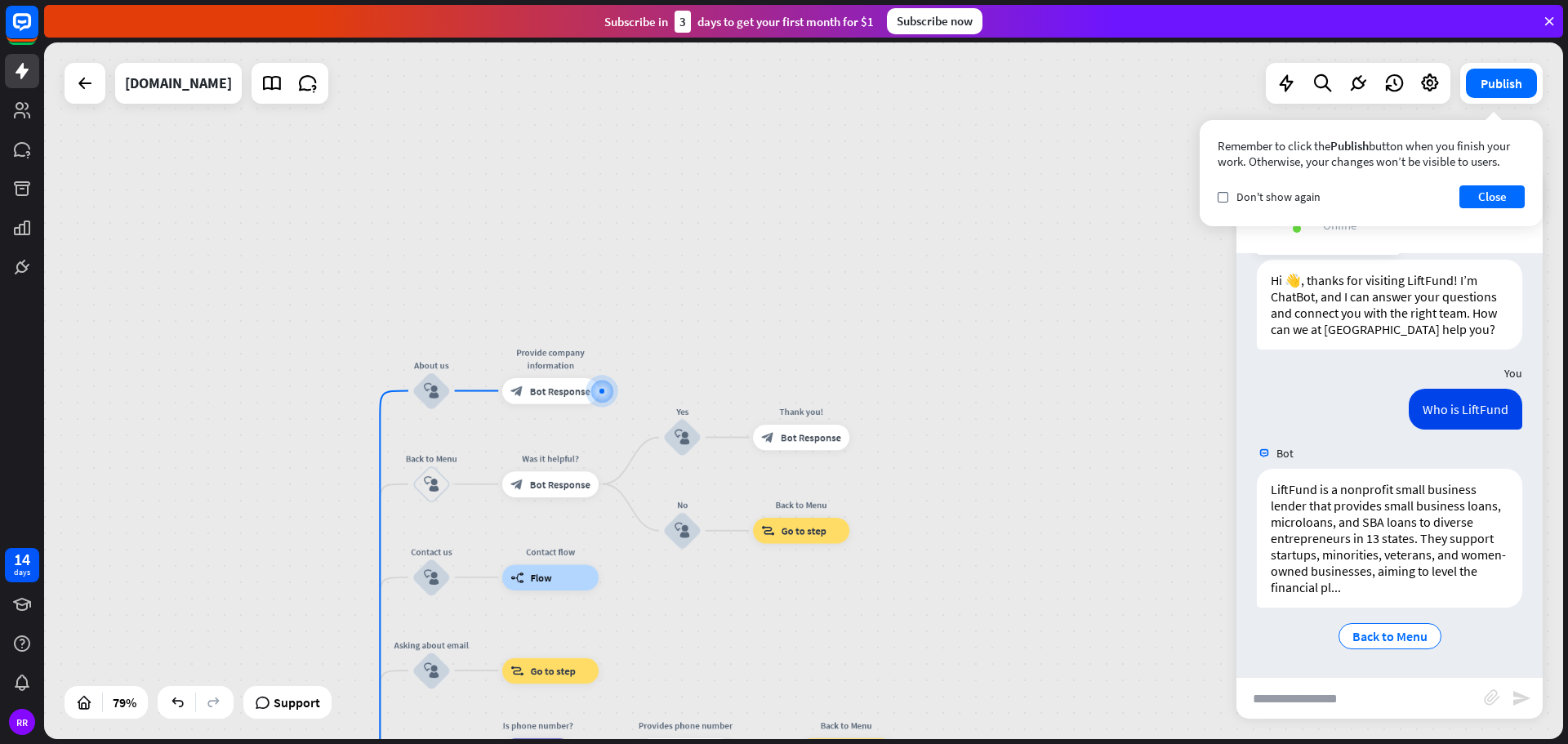
click at [1123, 443] on div "JSON Response close { "id": "9b0b0fc5-fc84-4b88-907e-7ef15844ca9c" , "chatId": …" at bounding box center [784, 372] width 1568 height 744
click at [577, 399] on div "block_bot_response Bot Response" at bounding box center [551, 391] width 96 height 26
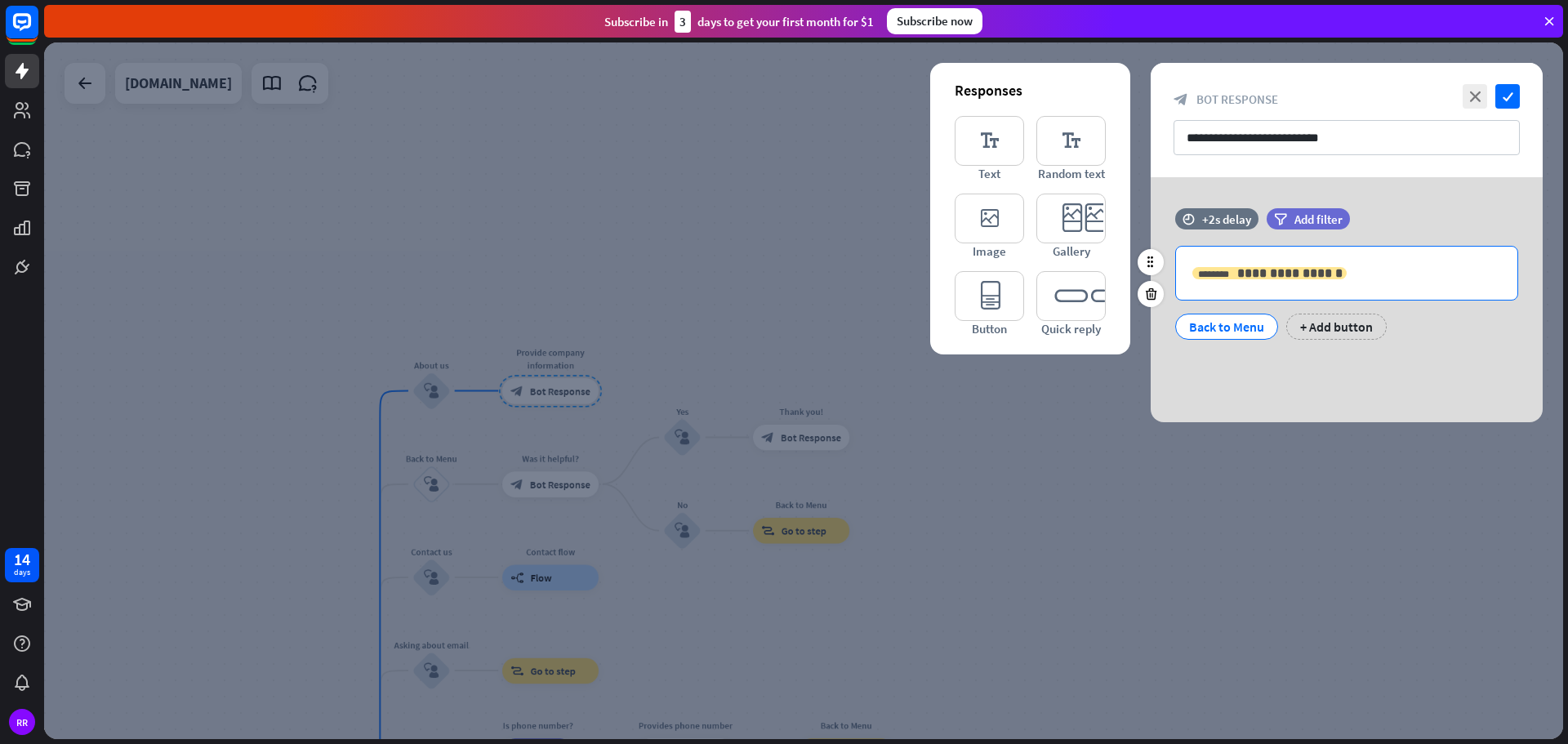
click at [1249, 267] on span "**********" at bounding box center [1290, 273] width 105 height 12
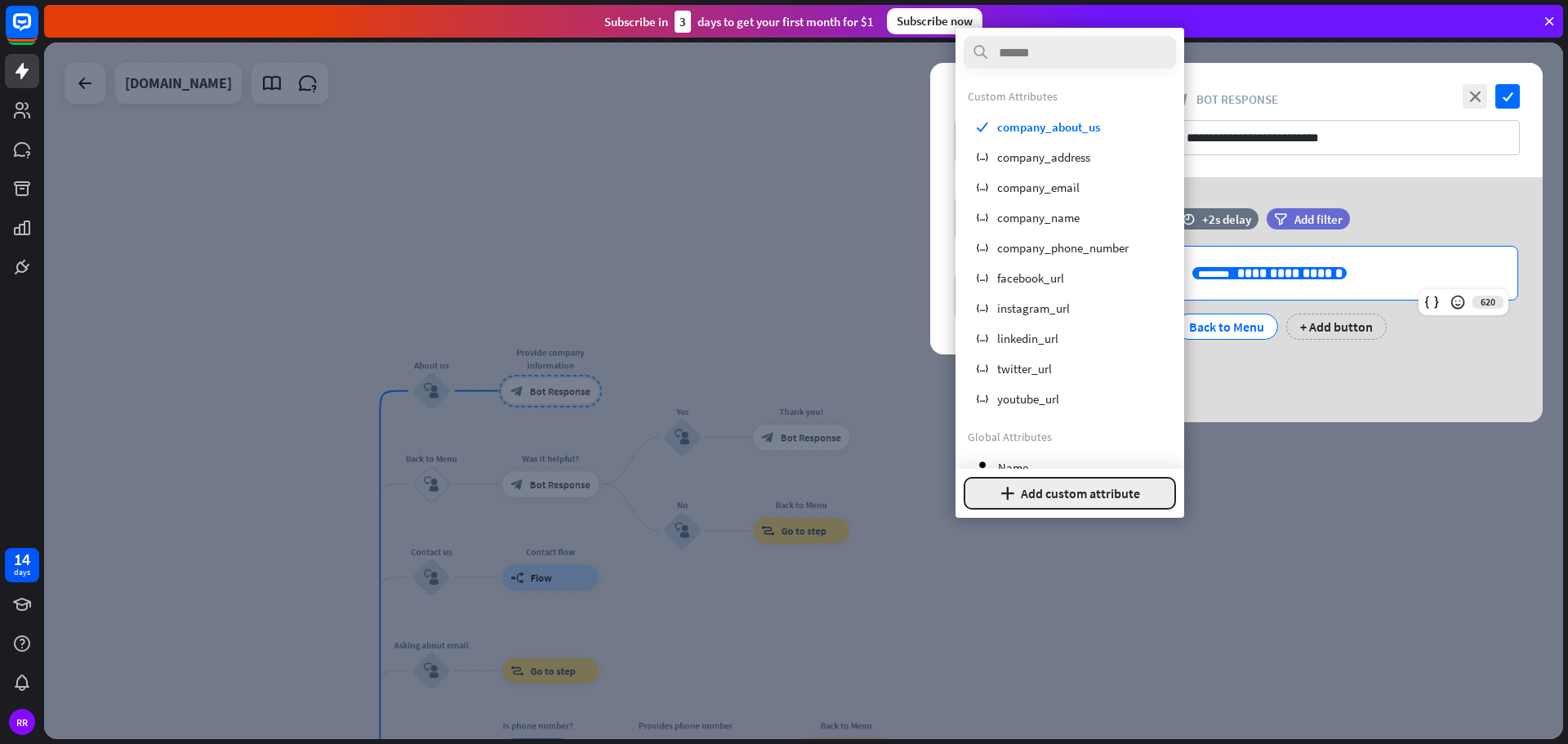
click at [1066, 490] on button "plus Add custom attribute" at bounding box center [1070, 492] width 212 height 33
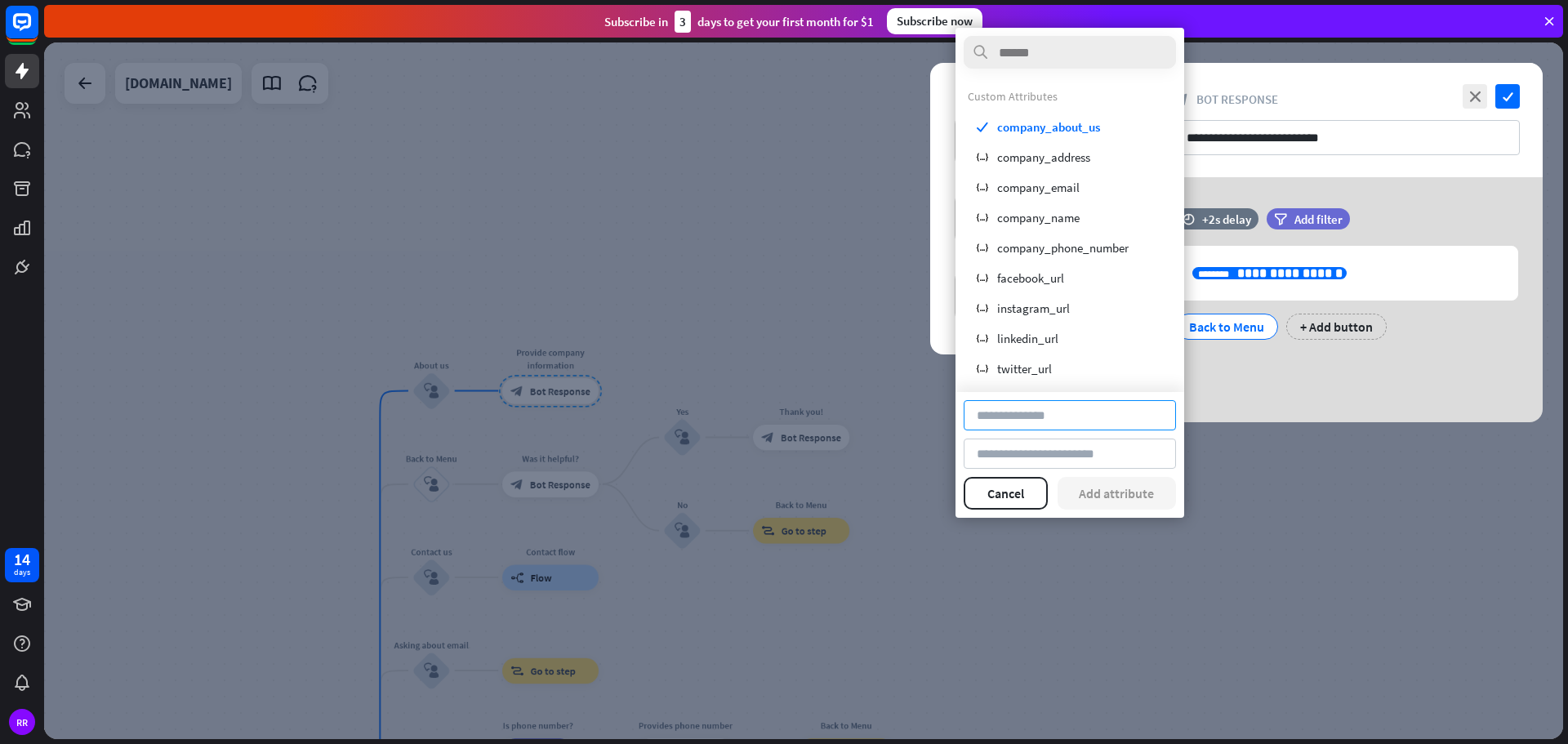
click at [1008, 418] on input at bounding box center [1070, 415] width 212 height 30
type input "*"
type input "********"
click at [1002, 495] on button "Cancel" at bounding box center [1006, 492] width 84 height 33
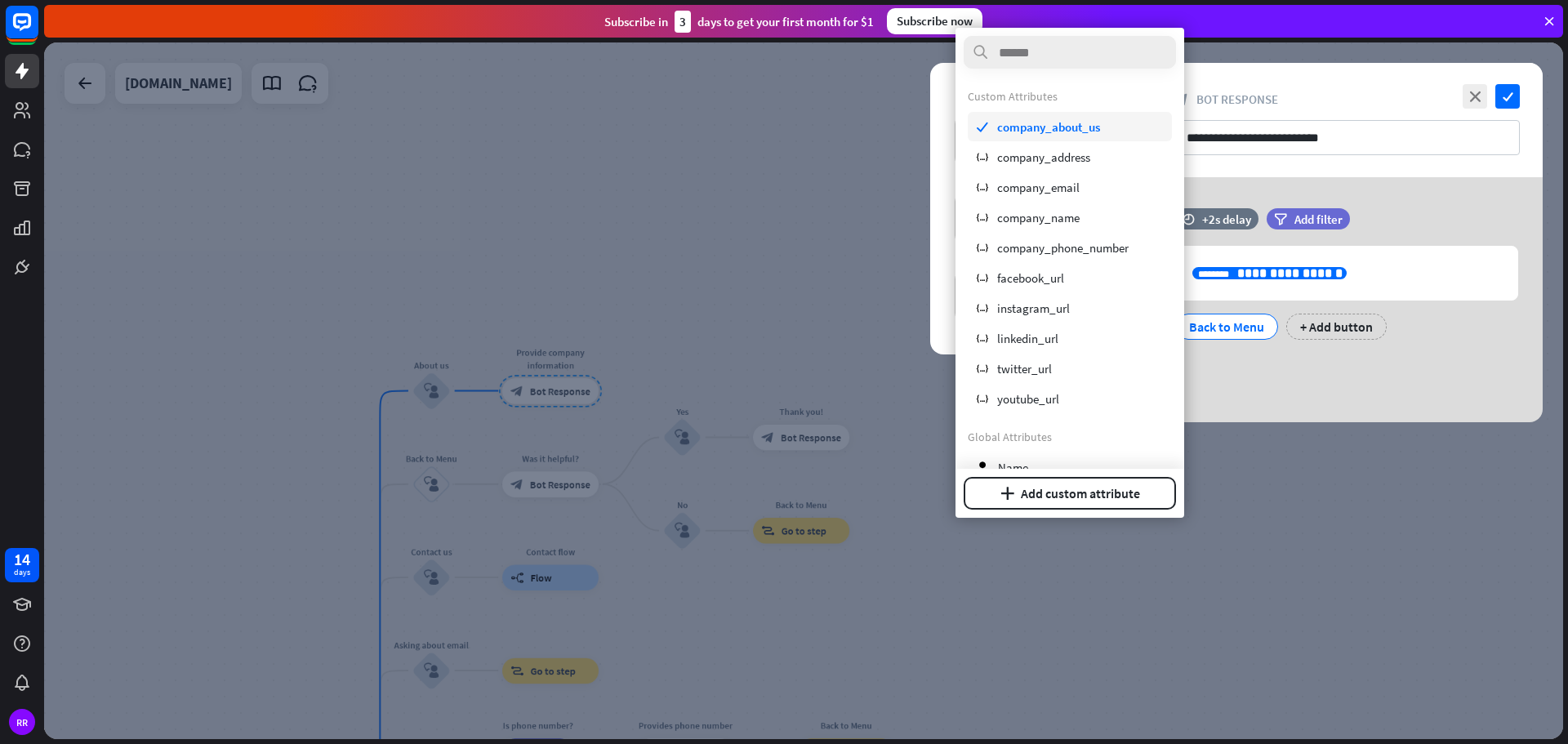
click at [1059, 123] on span "company_about_us" at bounding box center [1048, 127] width 103 height 15
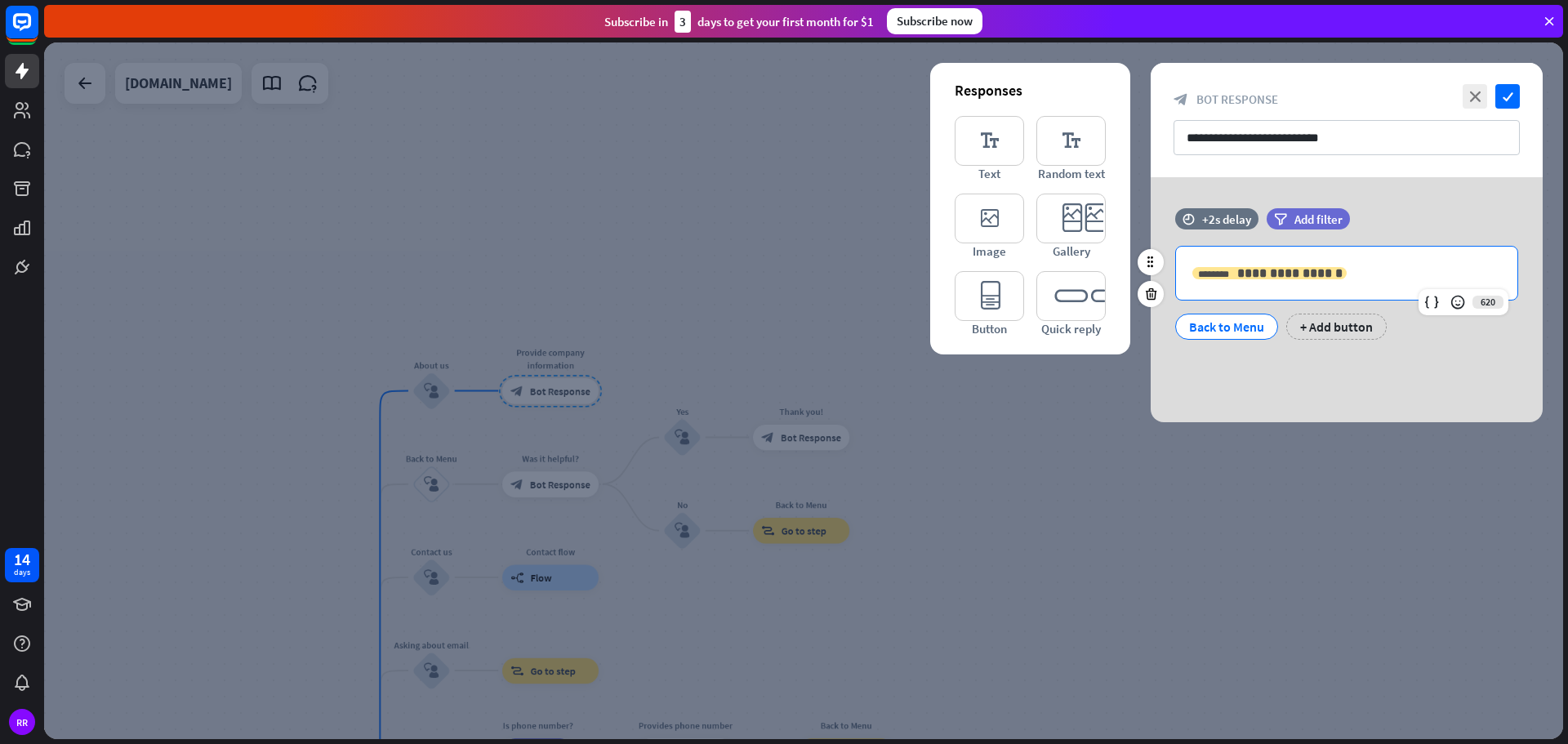
click at [1274, 275] on span "**********" at bounding box center [1290, 273] width 105 height 12
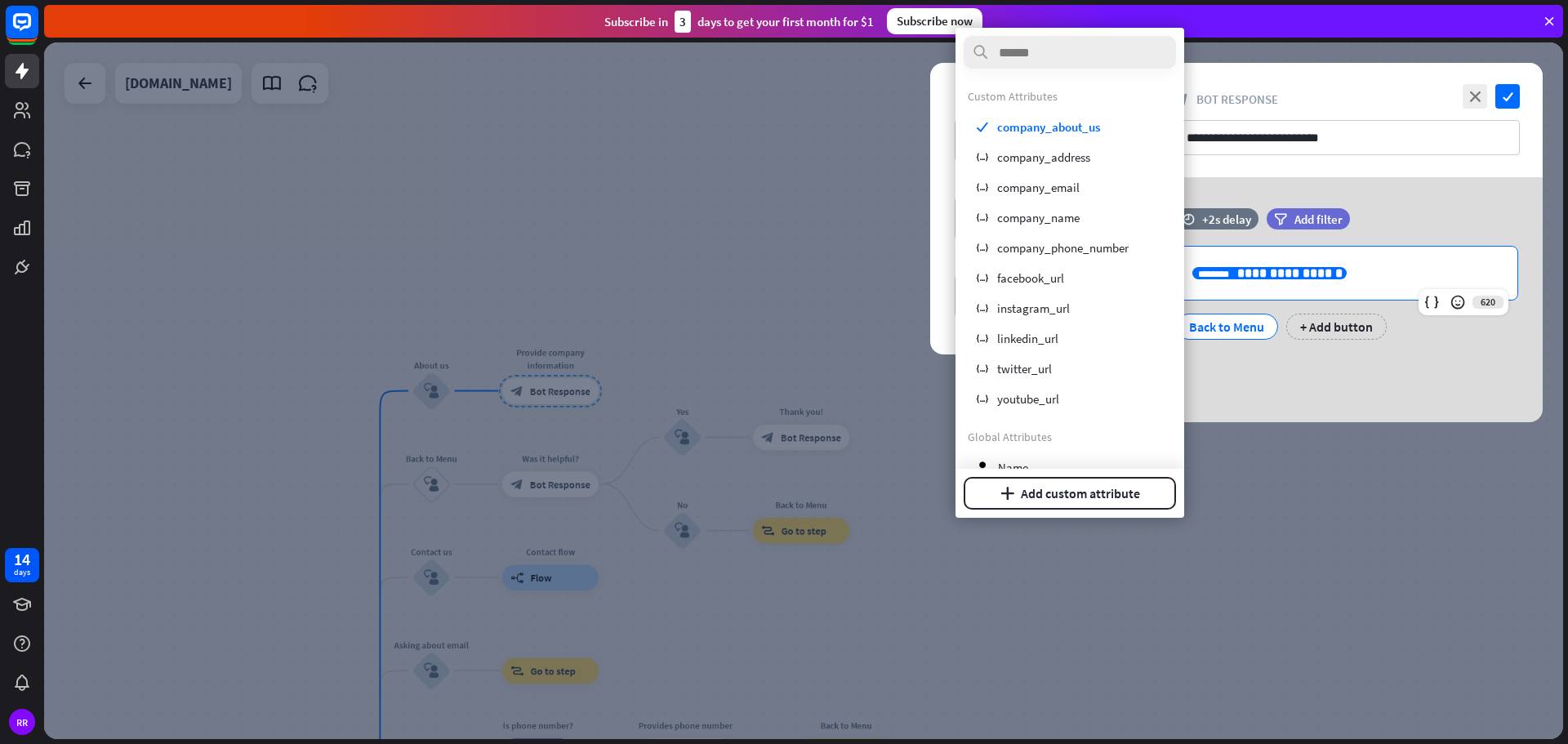
click at [1274, 275] on span "**********" at bounding box center [1290, 273] width 105 height 12
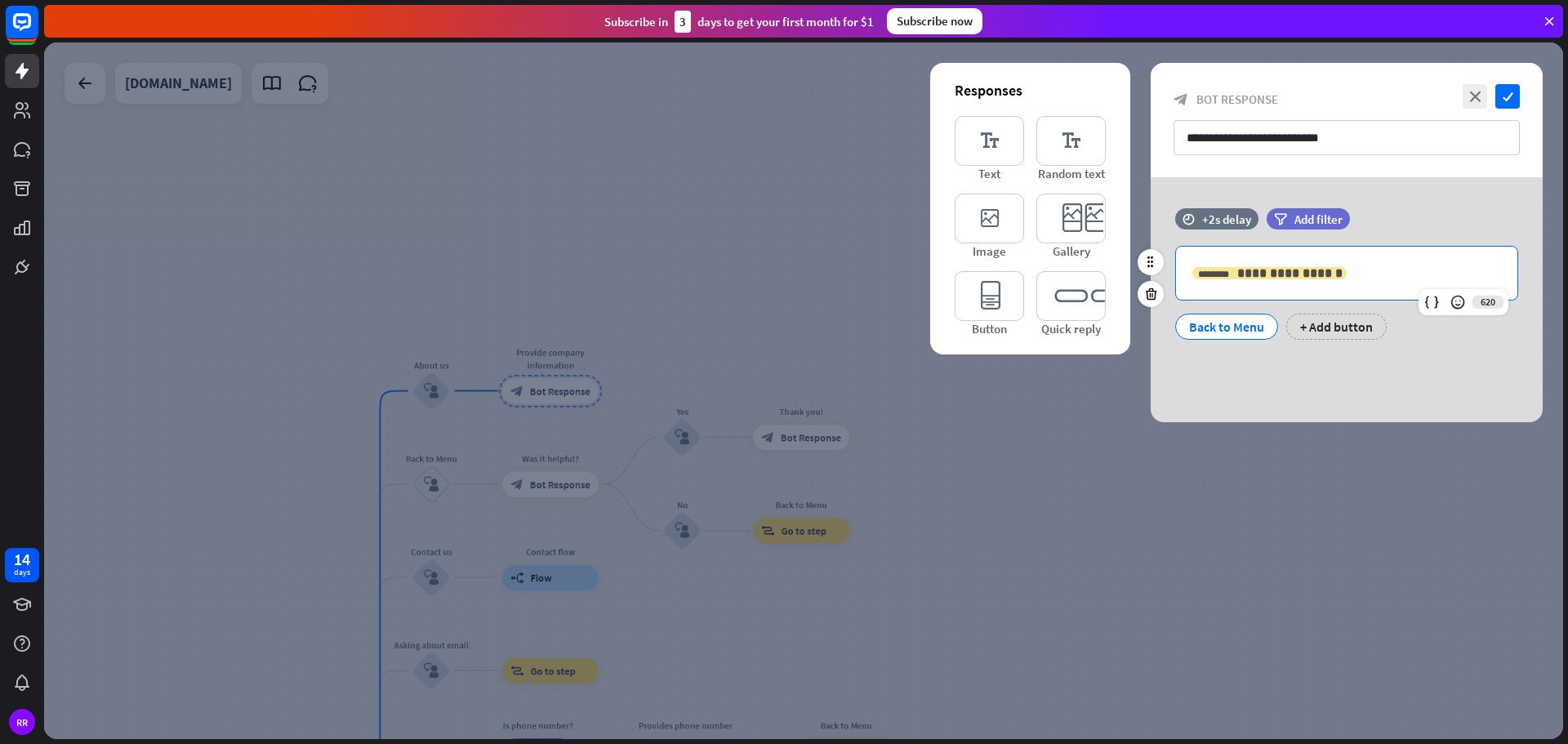
click at [1274, 275] on span "**********" at bounding box center [1290, 273] width 105 height 12
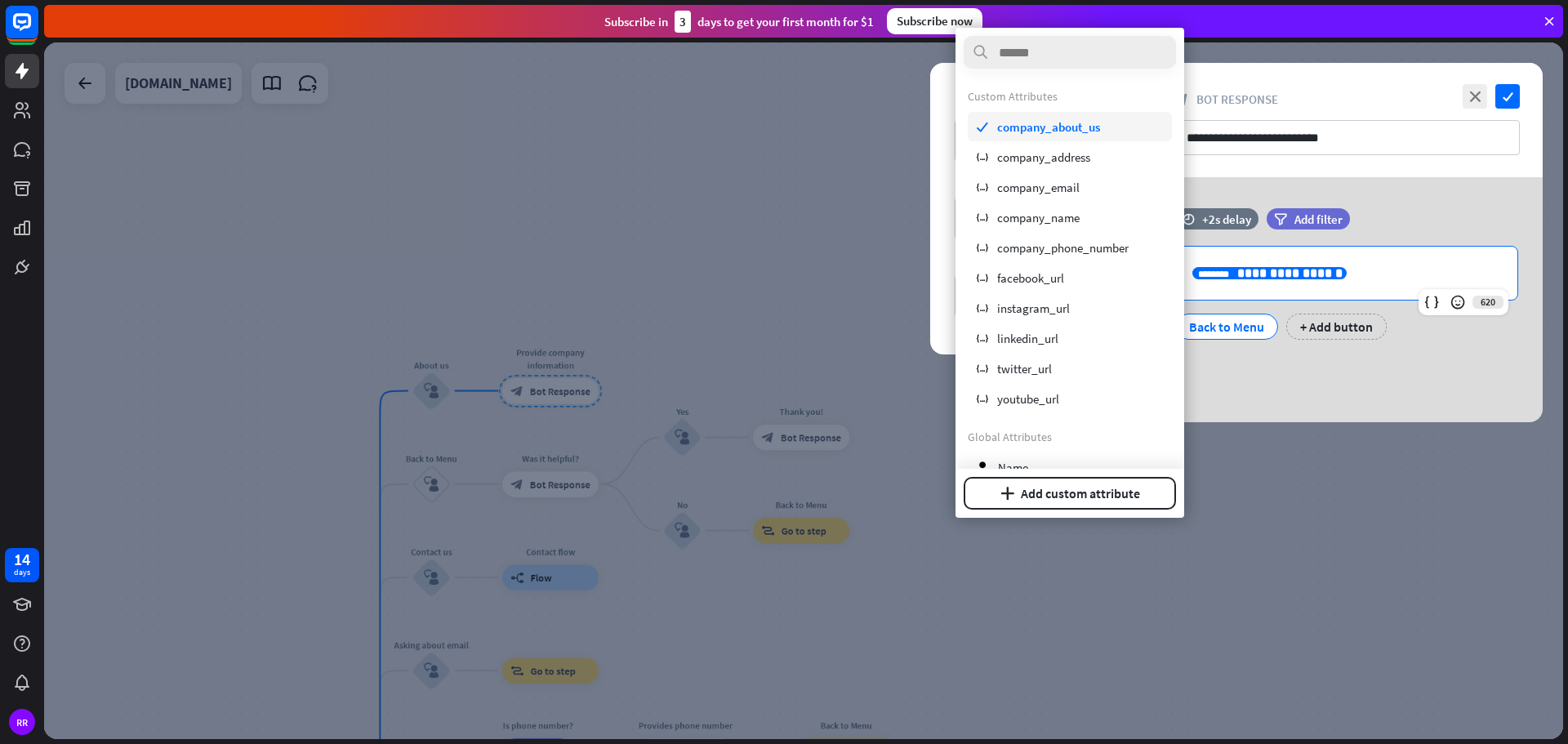
click at [1054, 128] on span "company_about_us" at bounding box center [1048, 127] width 103 height 15
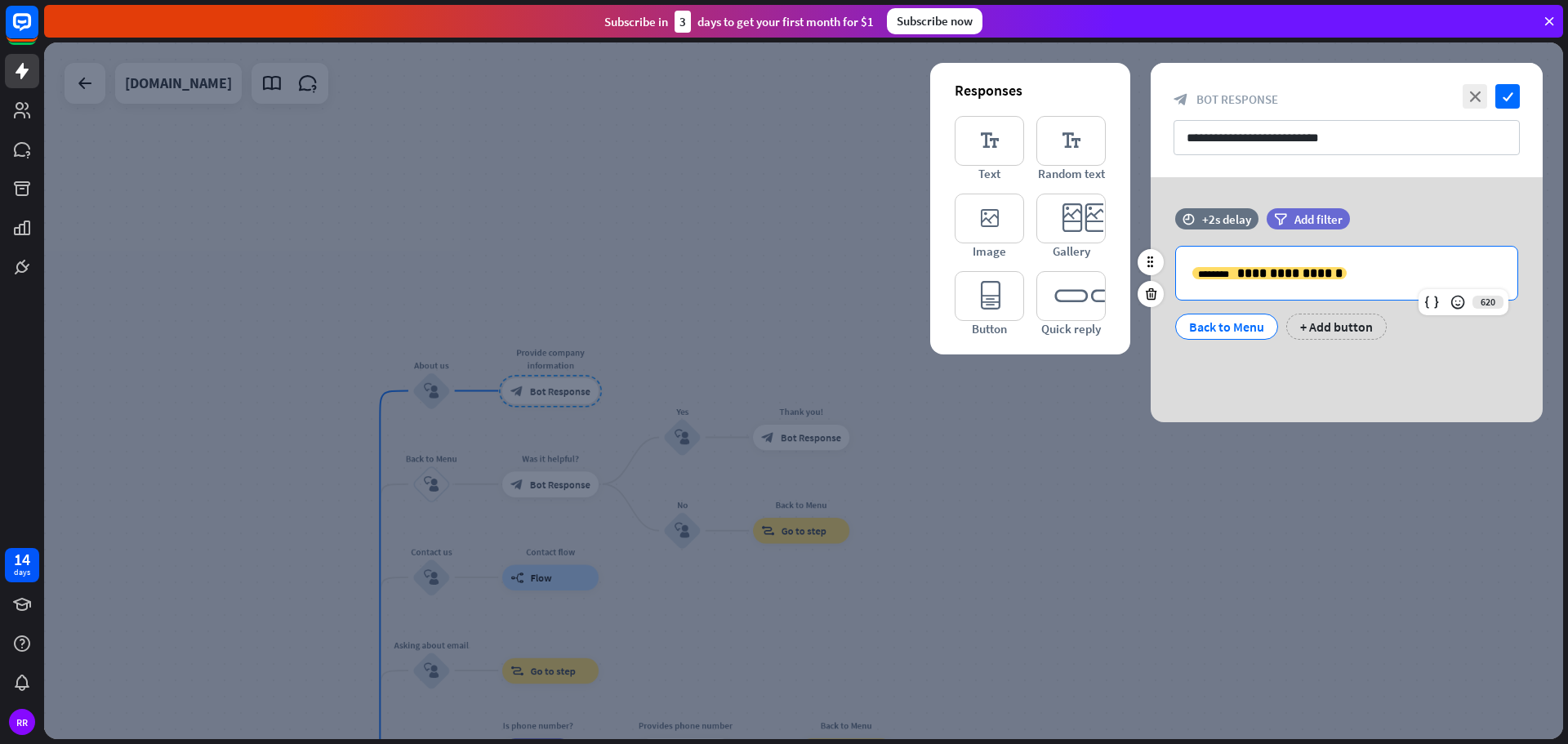
click at [1345, 273] on p "**********" at bounding box center [1347, 273] width 309 height 21
click at [1379, 277] on p "**********" at bounding box center [1347, 273] width 309 height 21
click at [1382, 271] on p "**********" at bounding box center [1347, 273] width 309 height 21
click at [1484, 94] on icon "close" at bounding box center [1474, 95] width 24 height 24
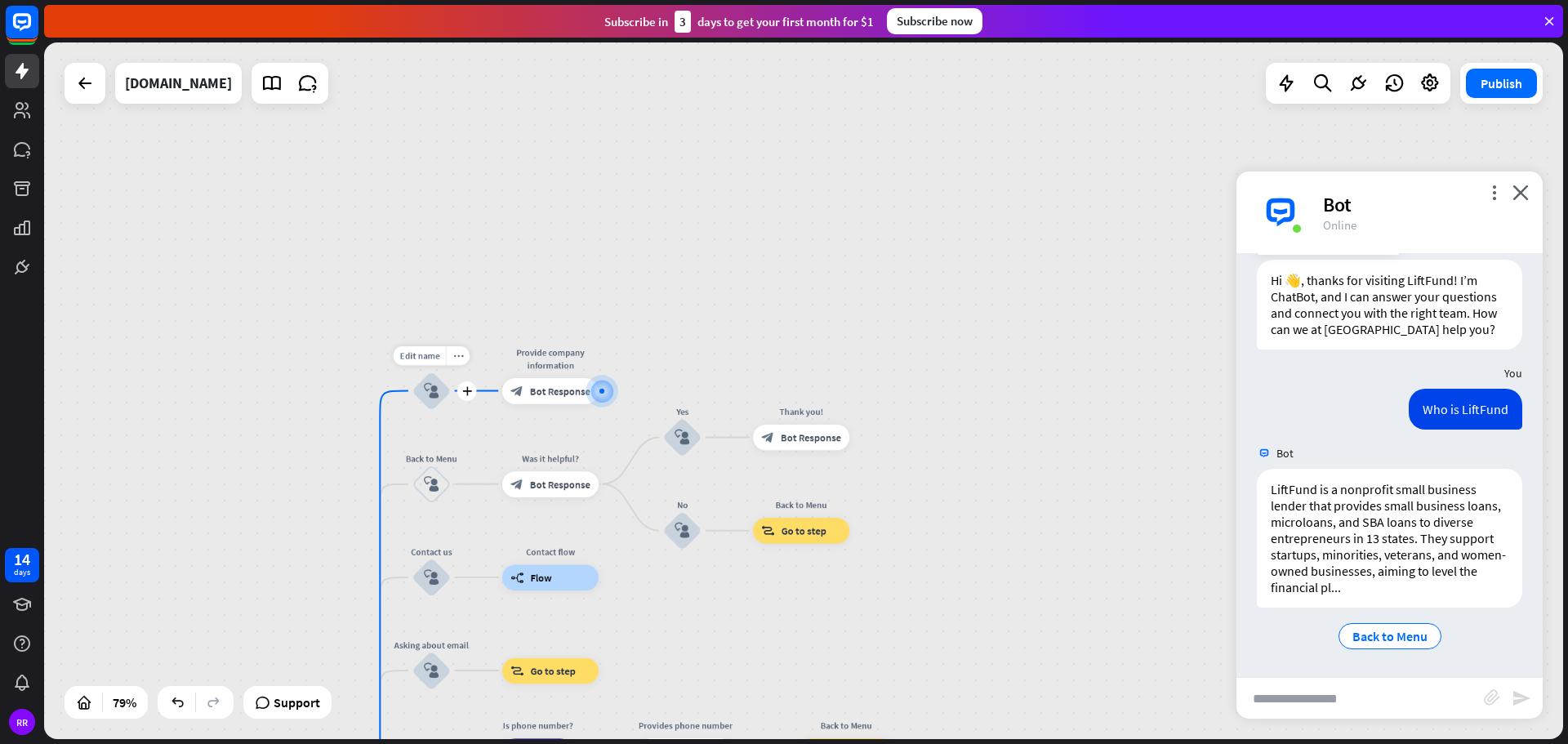
click at [434, 397] on icon "block_user_input" at bounding box center [431, 390] width 15 height 15
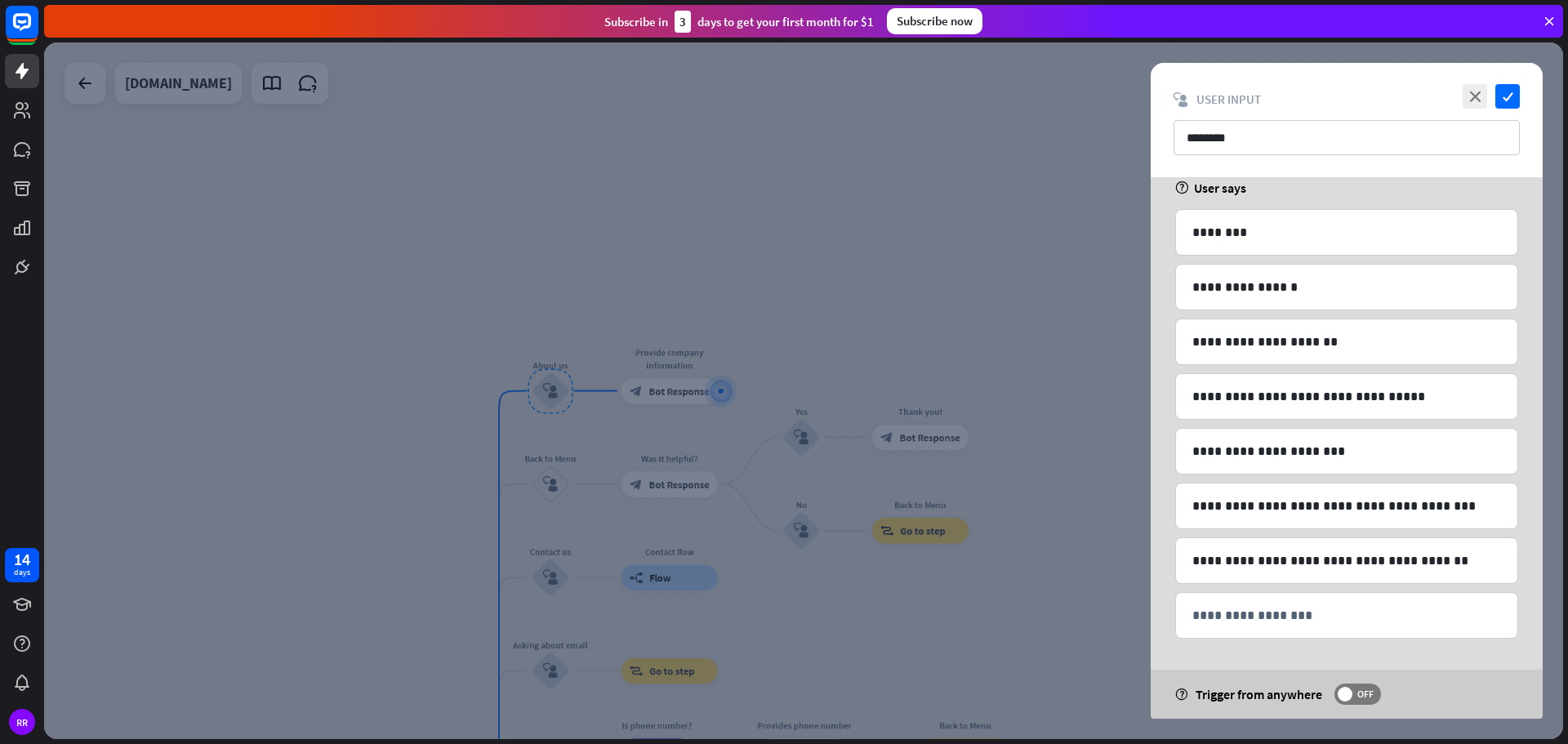
scroll to position [98, 0]
click at [1214, 228] on p "********" at bounding box center [1347, 230] width 309 height 21
click at [1257, 233] on p "********" at bounding box center [1347, 230] width 309 height 21
click at [1483, 92] on icon "close" at bounding box center [1474, 95] width 24 height 24
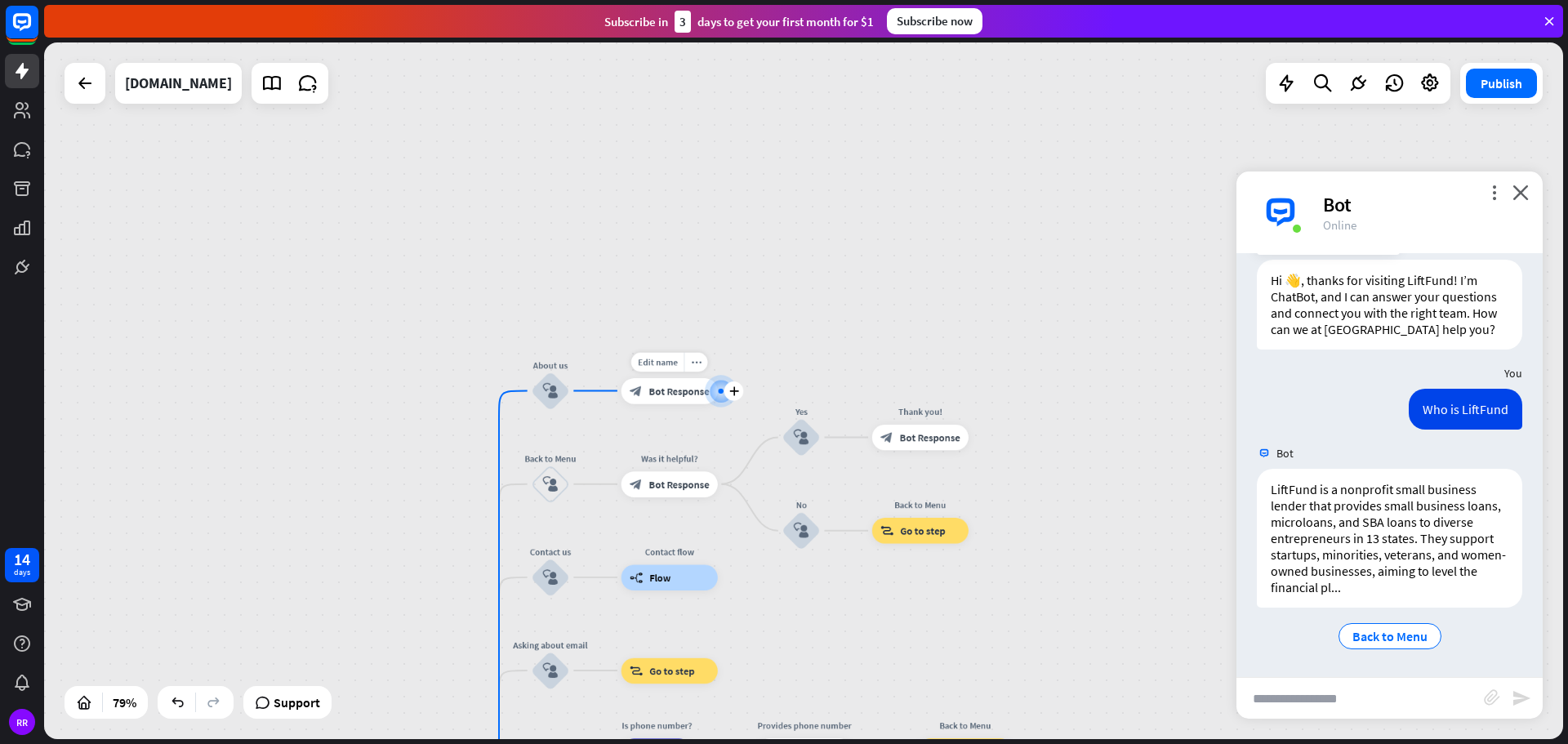
click at [662, 394] on span "Bot Response" at bounding box center [679, 391] width 61 height 13
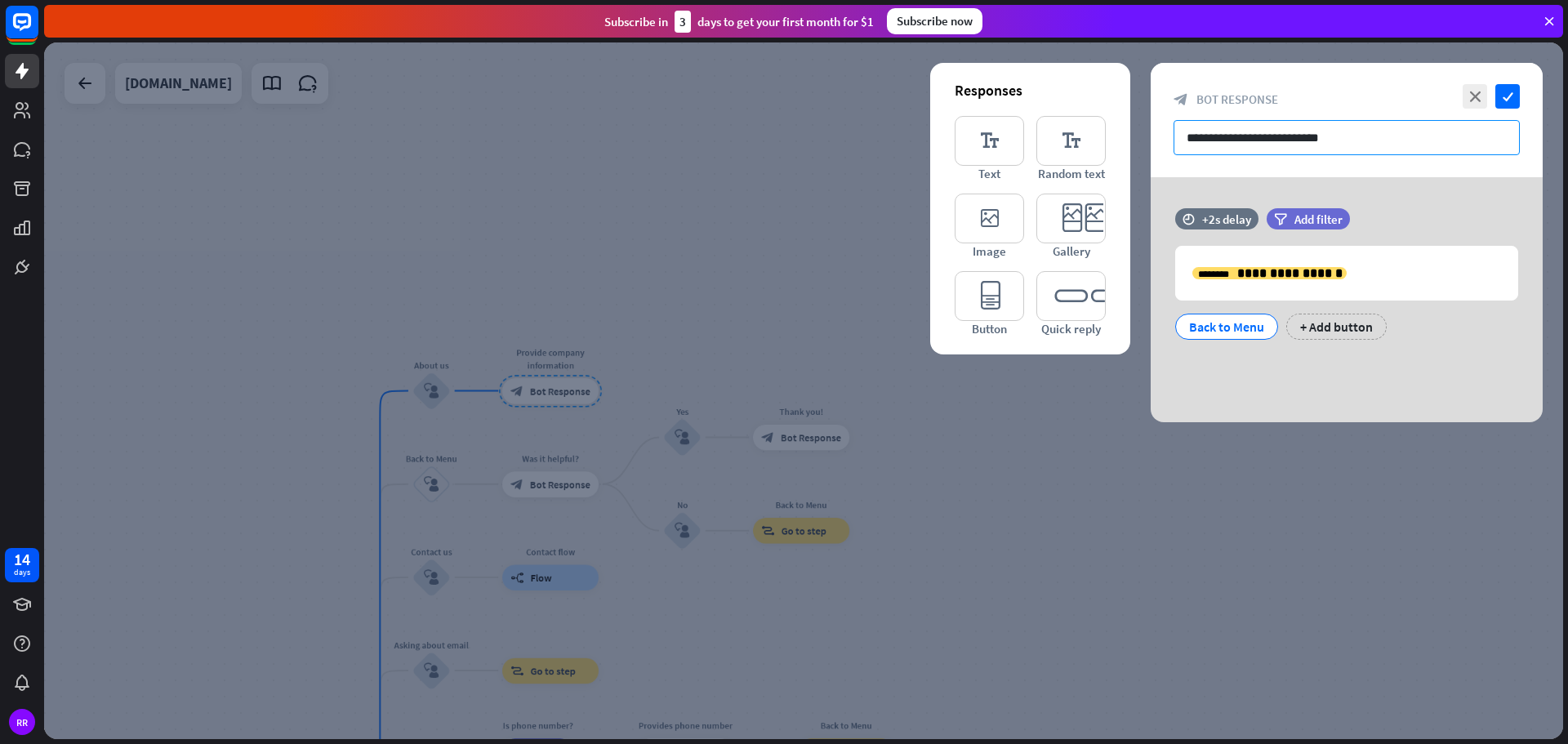
click at [1341, 138] on input "**********" at bounding box center [1347, 137] width 346 height 35
drag, startPoint x: 1345, startPoint y: 137, endPoint x: 1186, endPoint y: 145, distance: 159.2
click at [1186, 145] on input "**********" at bounding box center [1347, 137] width 346 height 35
click at [1404, 121] on input "**********" at bounding box center [1347, 137] width 346 height 35
click at [1384, 137] on input "**********" at bounding box center [1347, 137] width 346 height 35
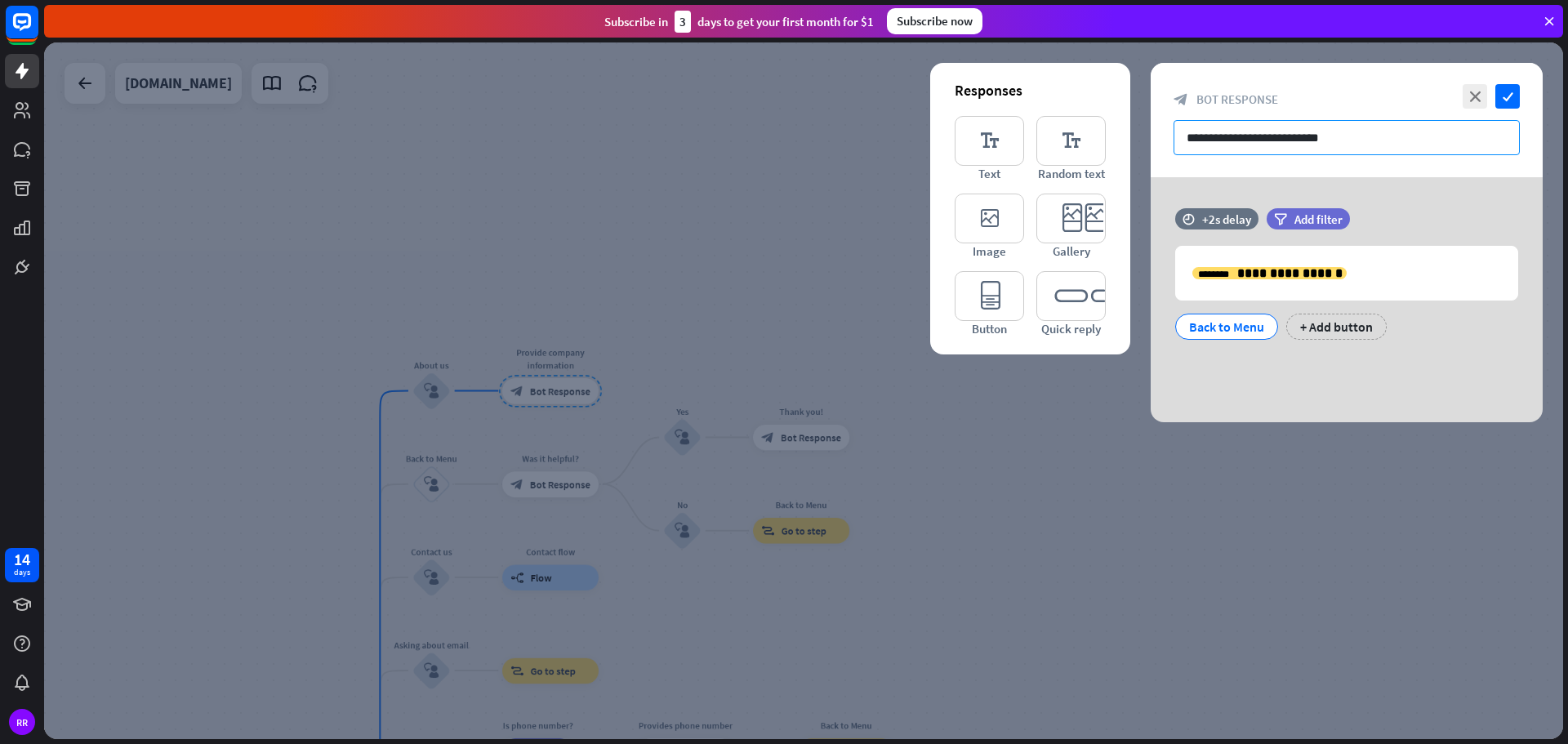
click at [1384, 137] on input "**********" at bounding box center [1347, 137] width 346 height 35
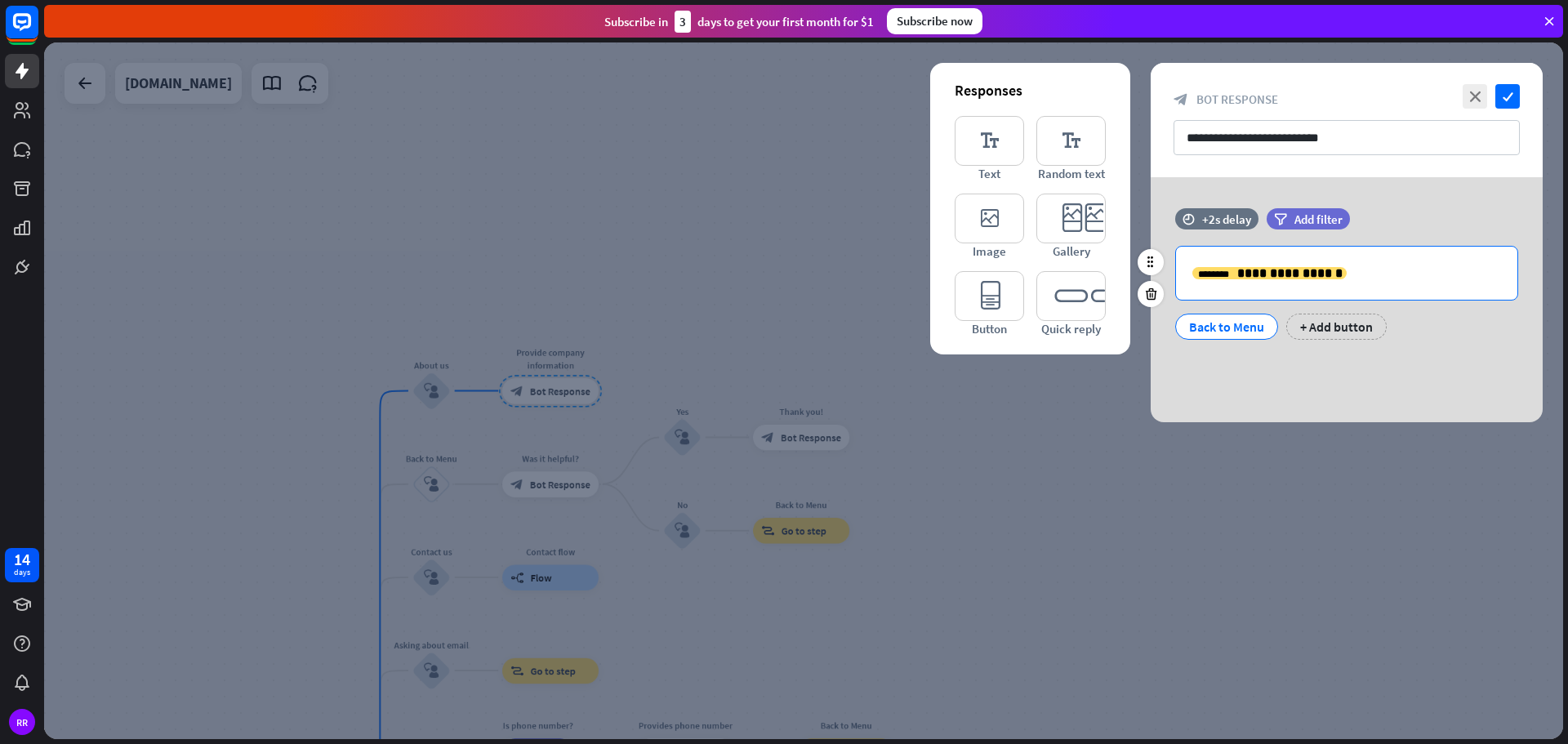
click at [1357, 273] on p "**********" at bounding box center [1347, 273] width 309 height 21
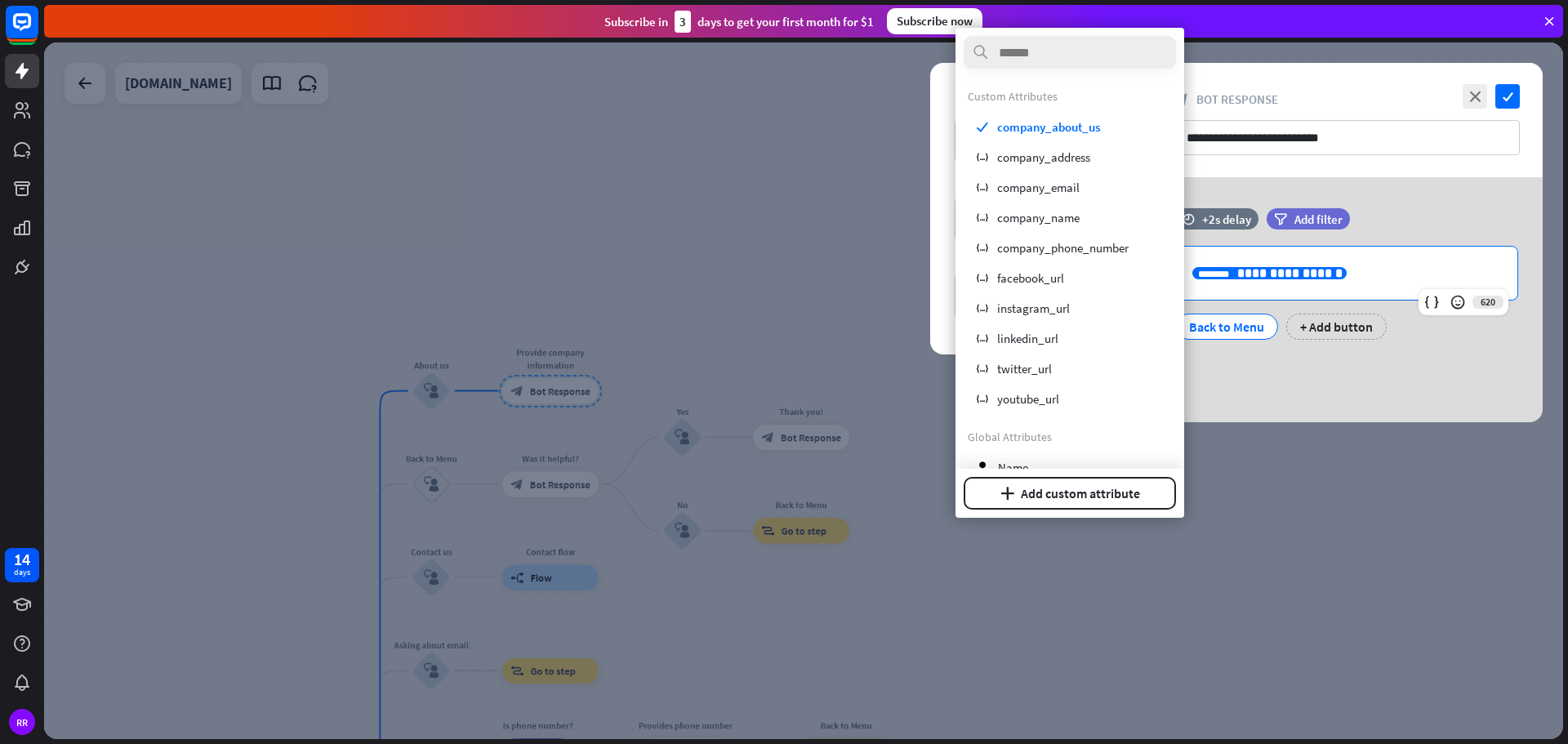
click at [1345, 271] on p "**********" at bounding box center [1347, 273] width 309 height 21
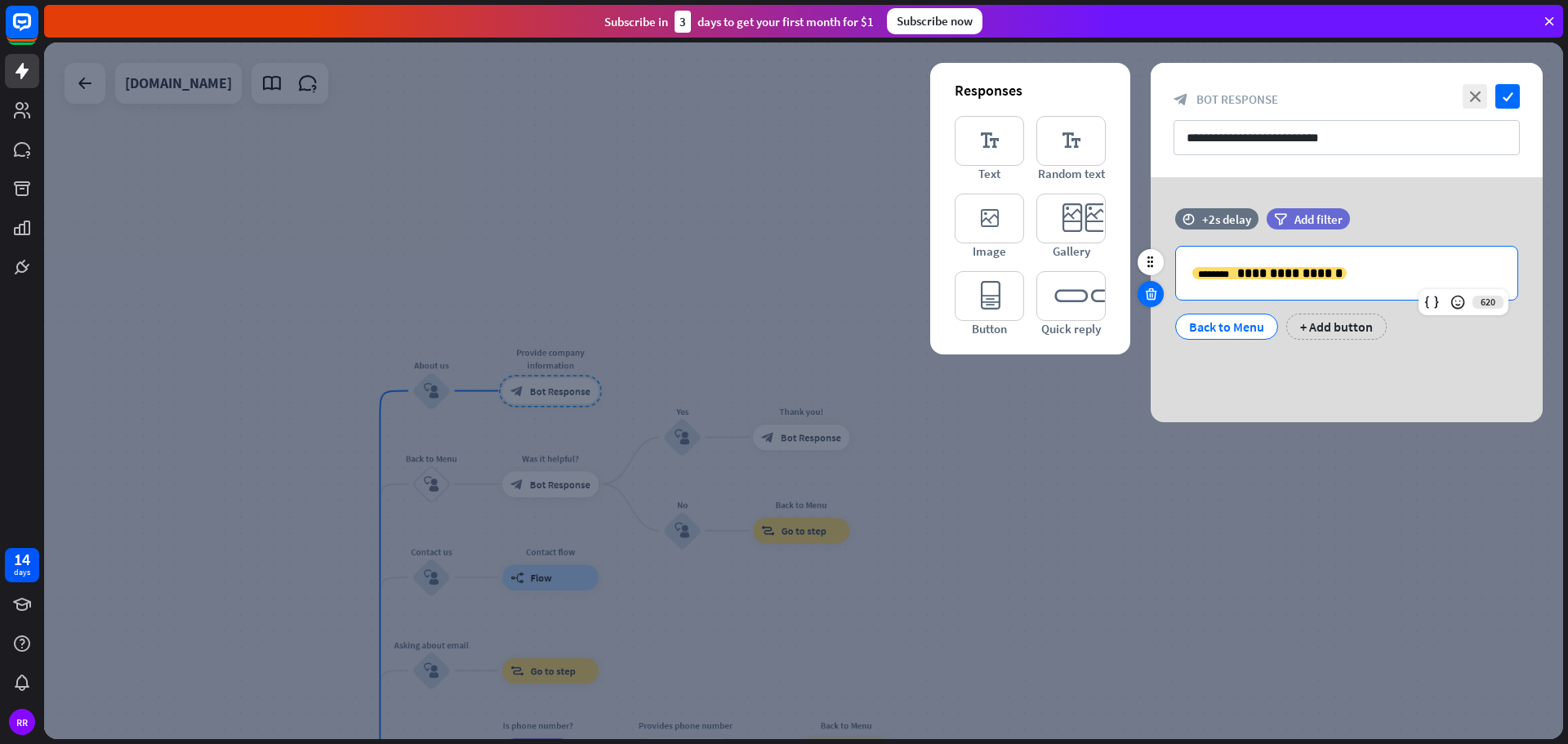
click at [1147, 297] on icon at bounding box center [1150, 293] width 15 height 14
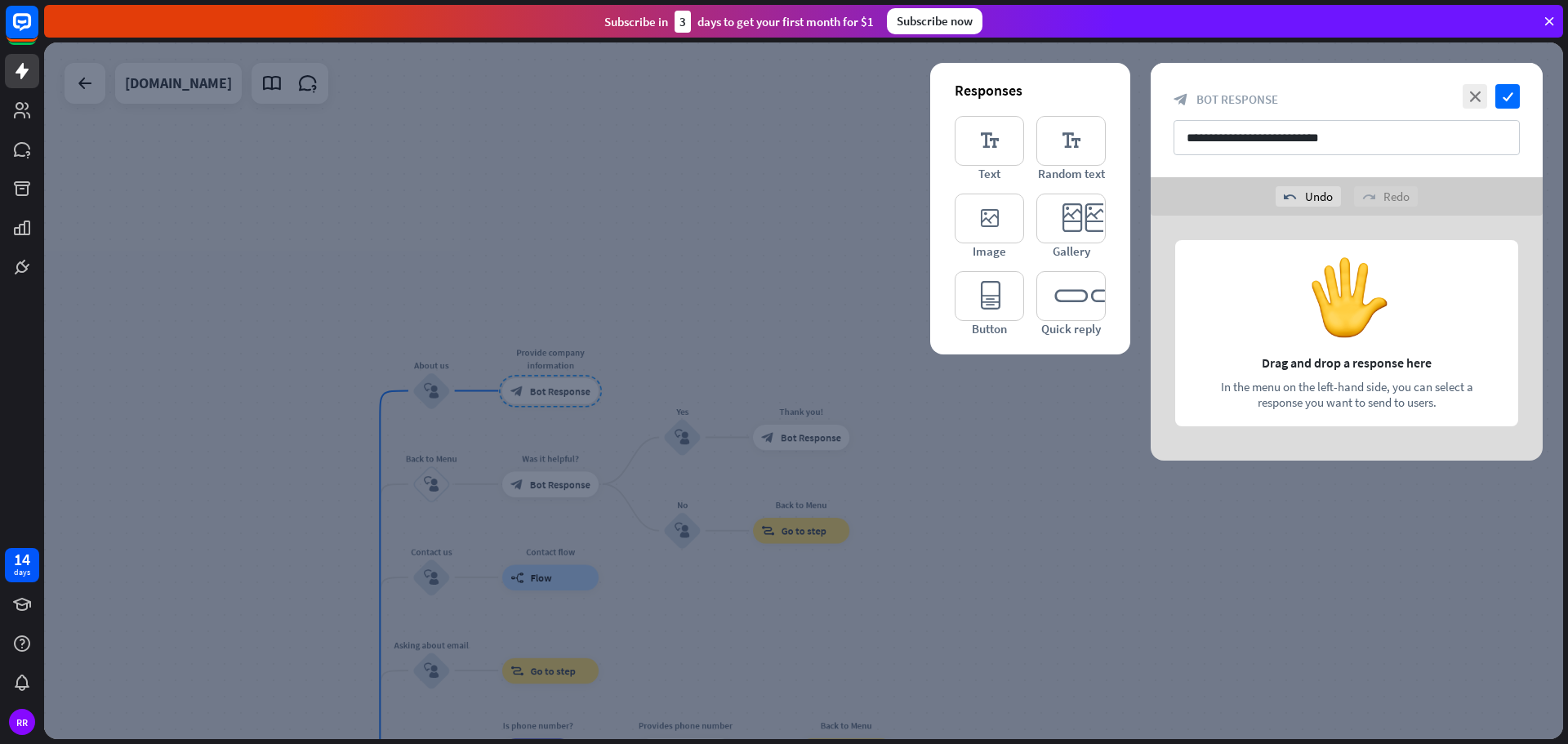
click at [1259, 302] on div at bounding box center [1346, 338] width 392 height 245
click at [1293, 366] on div at bounding box center [1346, 338] width 392 height 245
click at [1416, 406] on div at bounding box center [1346, 338] width 392 height 245
click at [973, 140] on icon "editor_text" at bounding box center [990, 141] width 70 height 50
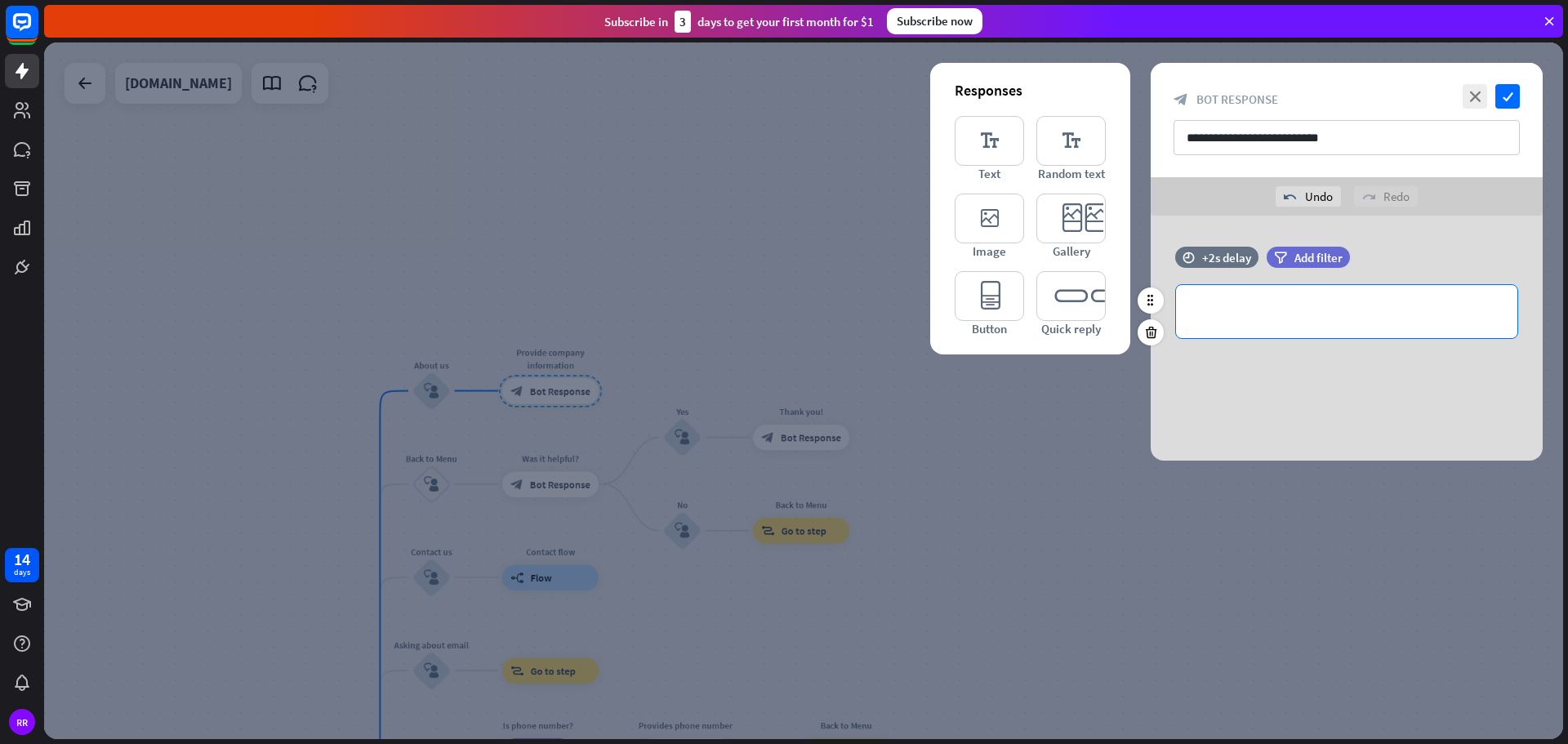
click at [1230, 316] on p "**********" at bounding box center [1347, 311] width 309 height 21
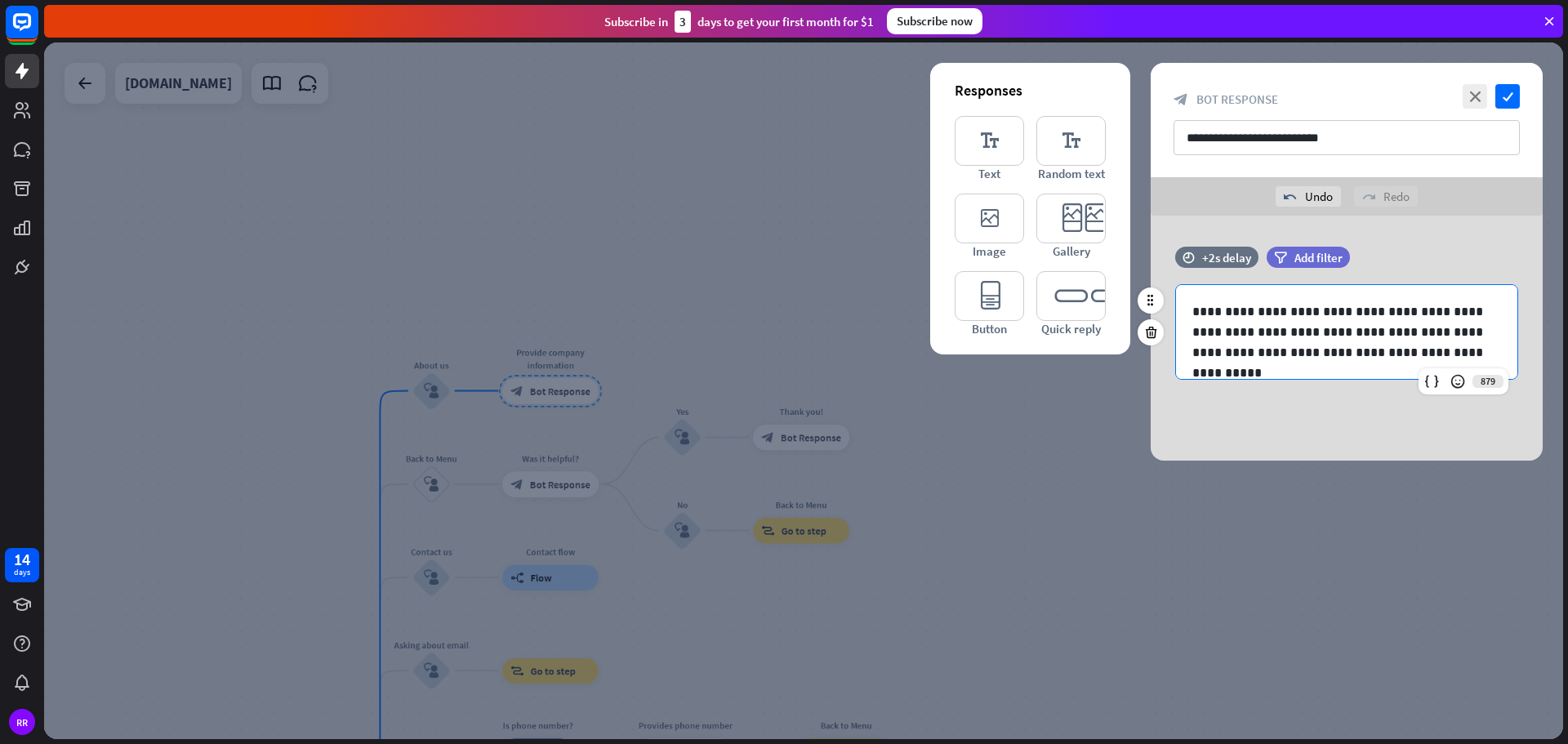
click at [1425, 335] on p "**********" at bounding box center [1347, 332] width 309 height 62
click at [1235, 352] on p "**********" at bounding box center [1347, 332] width 309 height 62
drag, startPoint x: 1375, startPoint y: 351, endPoint x: 1429, endPoint y: 351, distance: 54.0
click at [1429, 351] on p "**********" at bounding box center [1347, 332] width 309 height 62
click at [1514, 100] on icon "check" at bounding box center [1507, 95] width 24 height 24
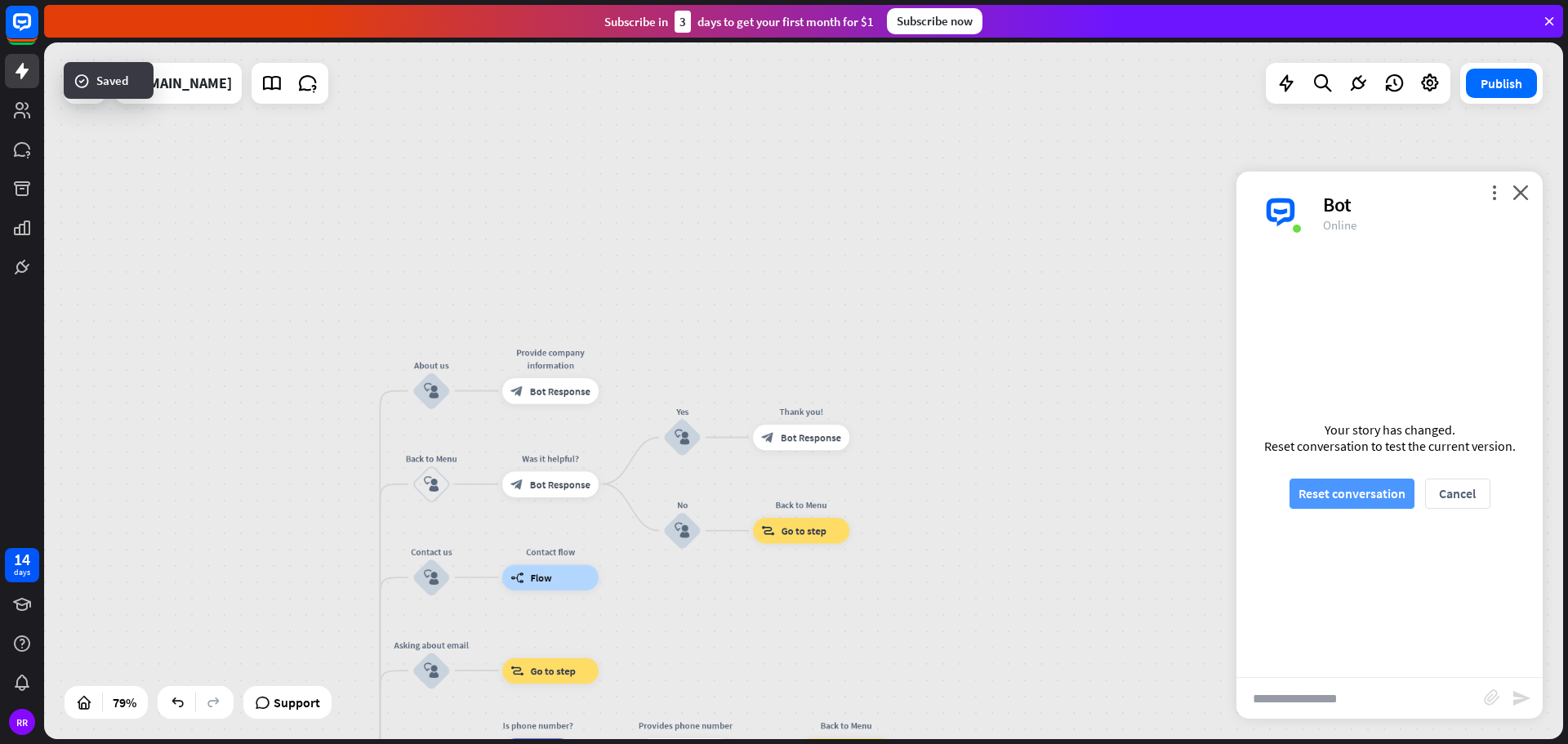
click at [1385, 495] on button "Reset conversation" at bounding box center [1352, 493] width 125 height 30
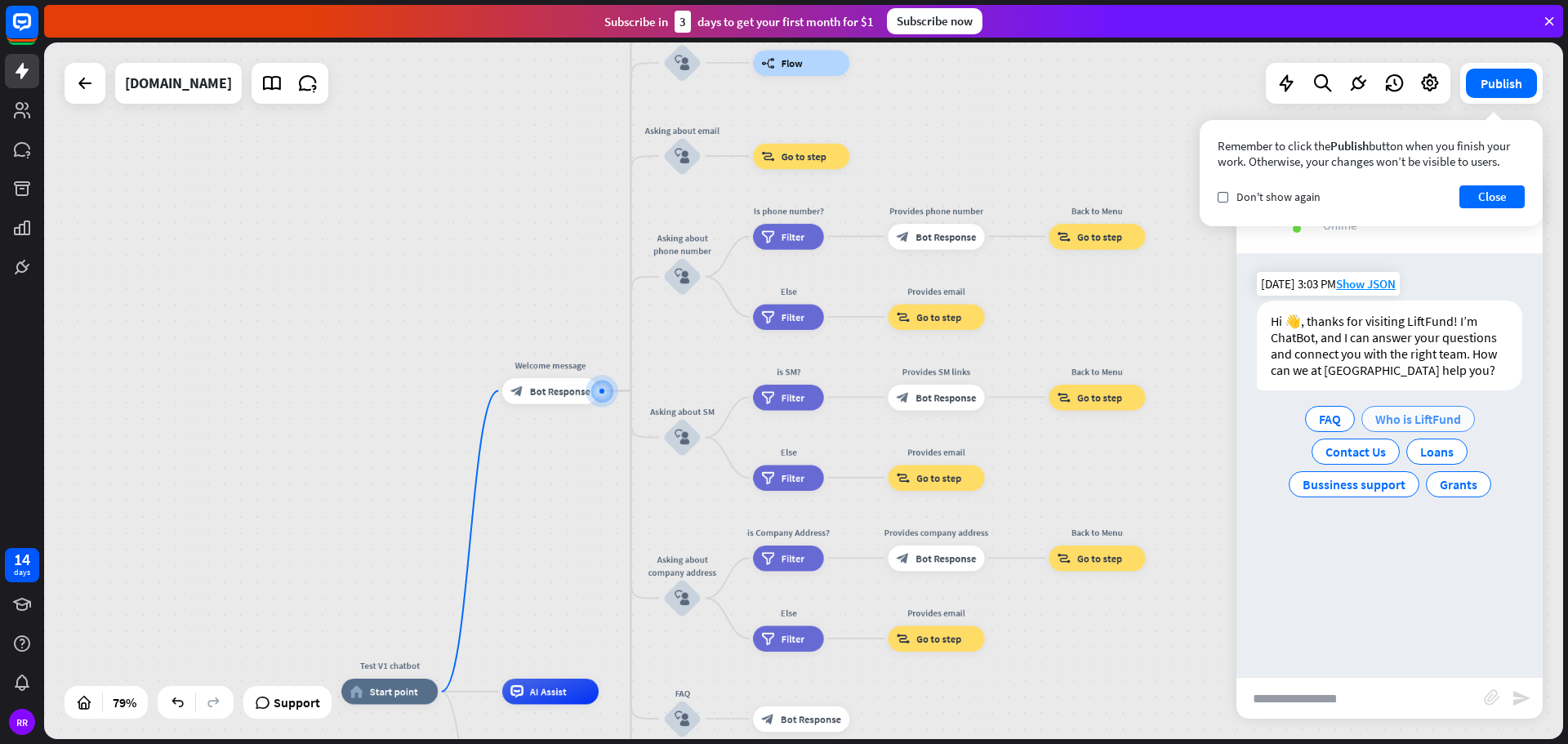
click at [1430, 419] on span "Who is LiftFund" at bounding box center [1418, 418] width 86 height 16
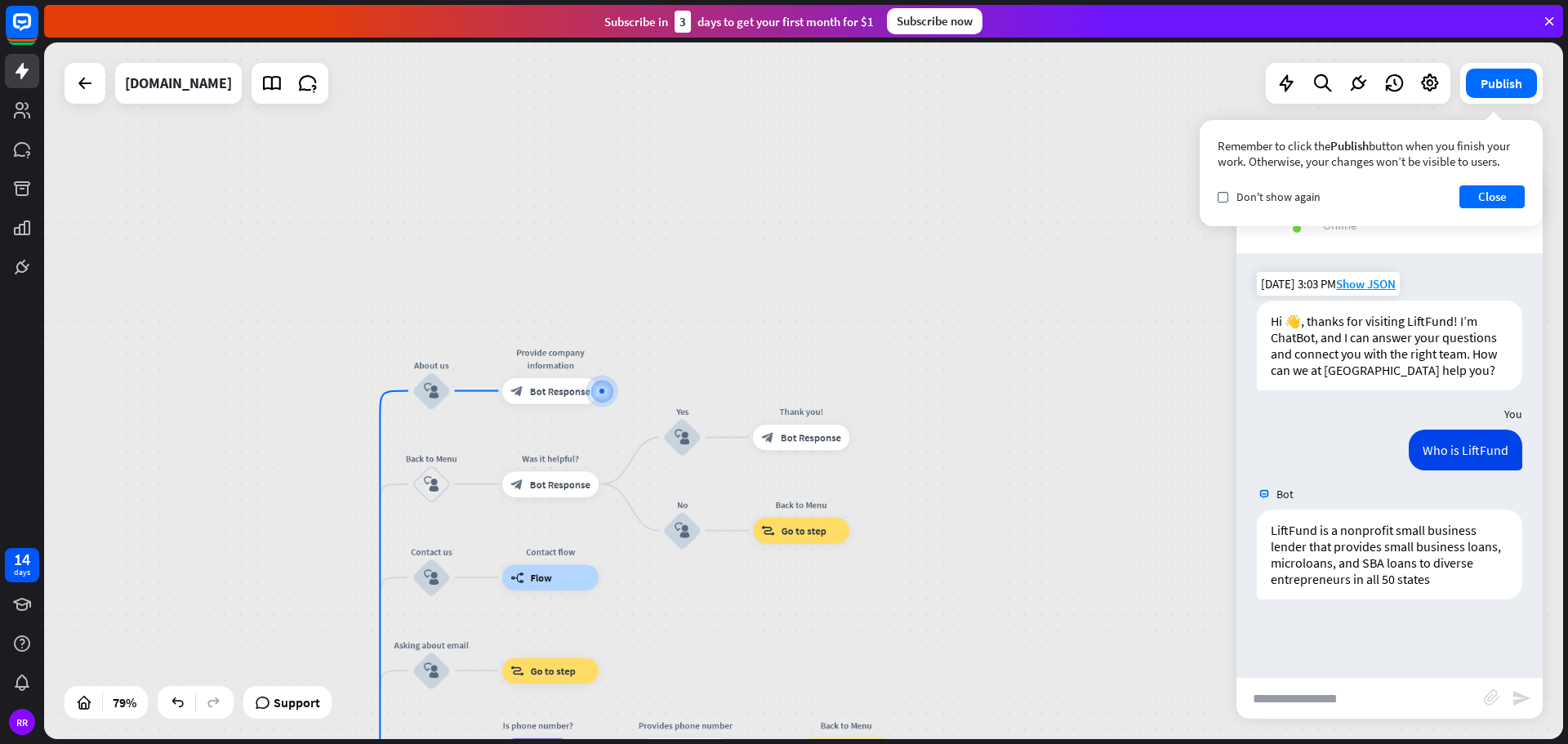
click at [1379, 704] on input "text" at bounding box center [1359, 699] width 247 height 41
type input "**********"
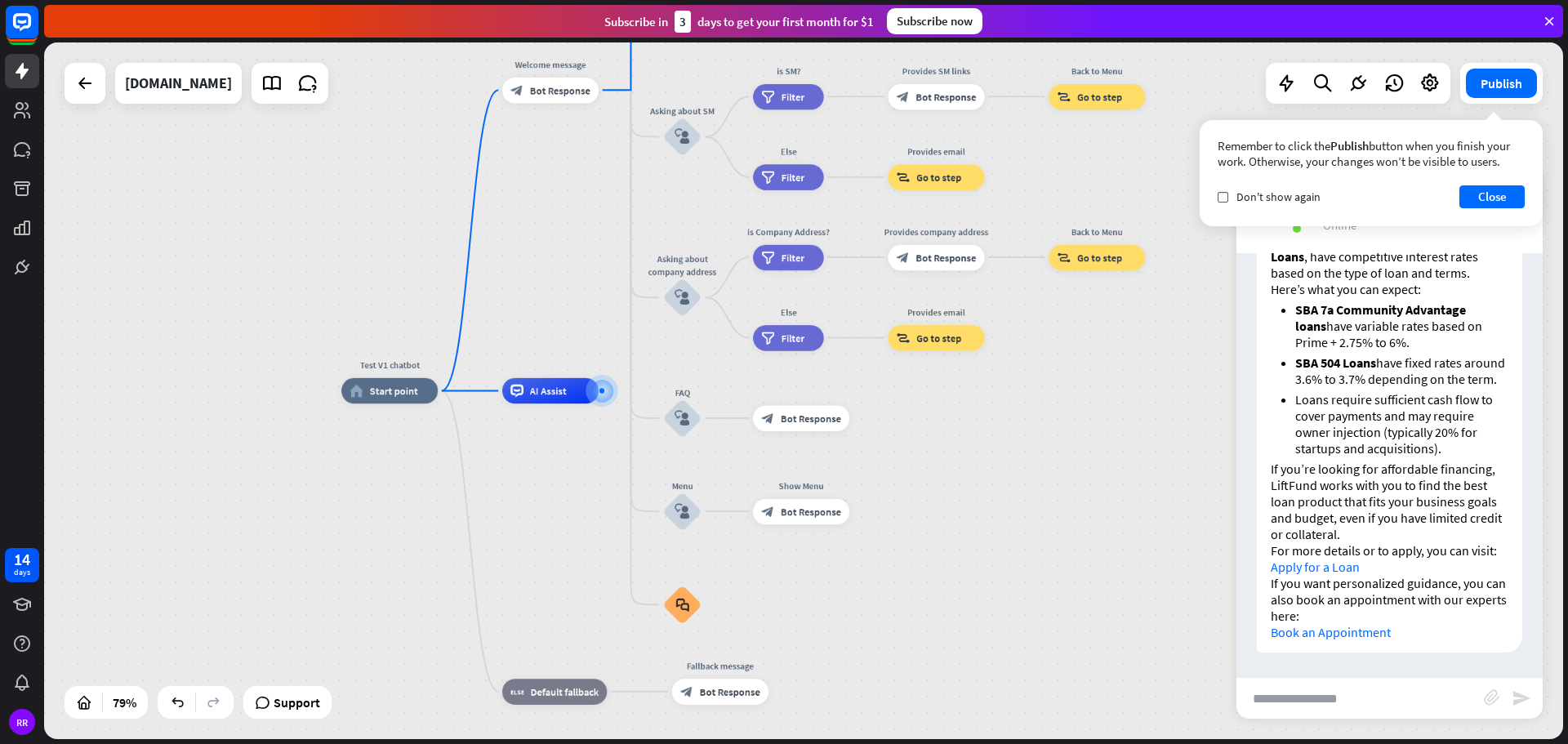
scroll to position [581, 0]
click at [1494, 197] on button "Close" at bounding box center [1491, 197] width 65 height 23
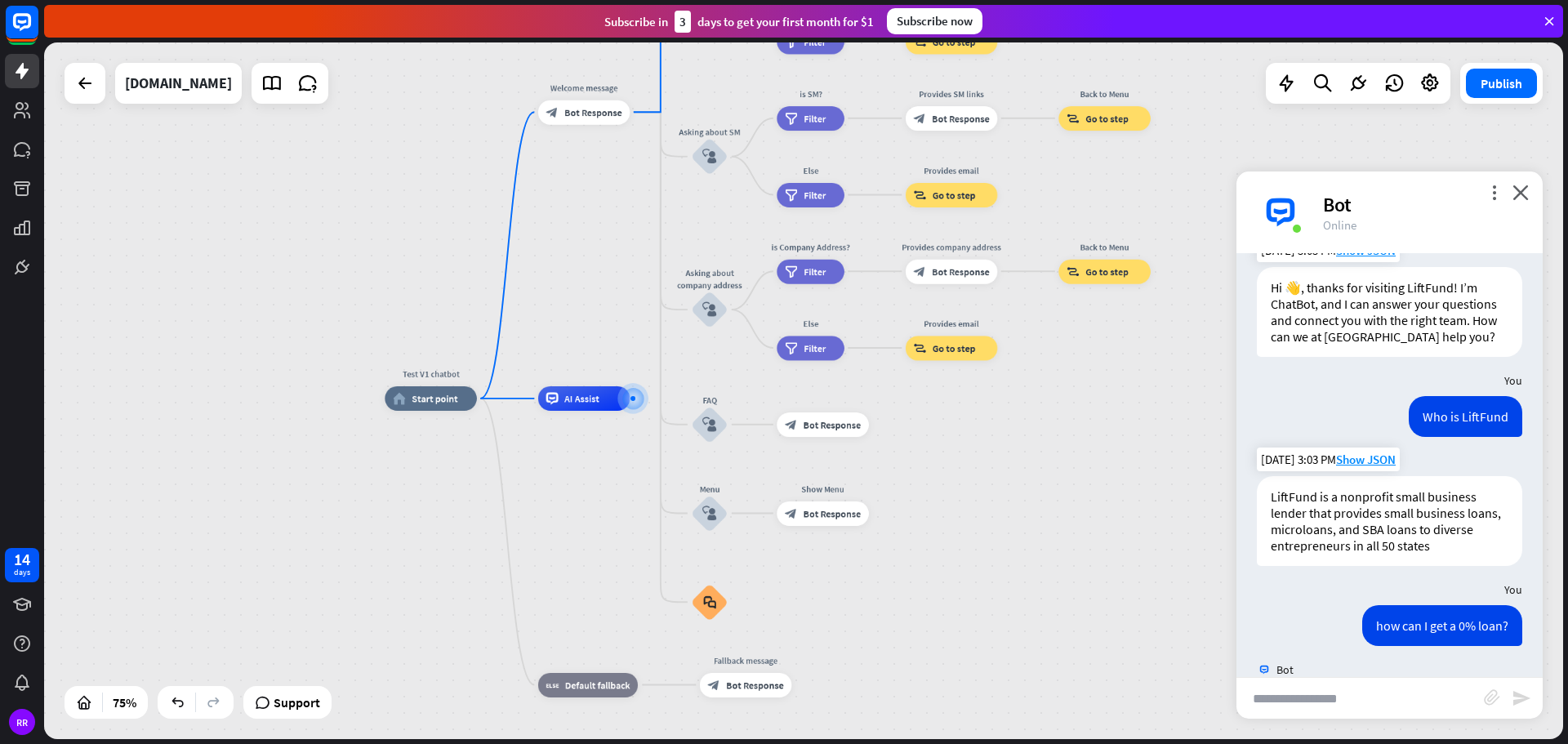
scroll to position [0, 0]
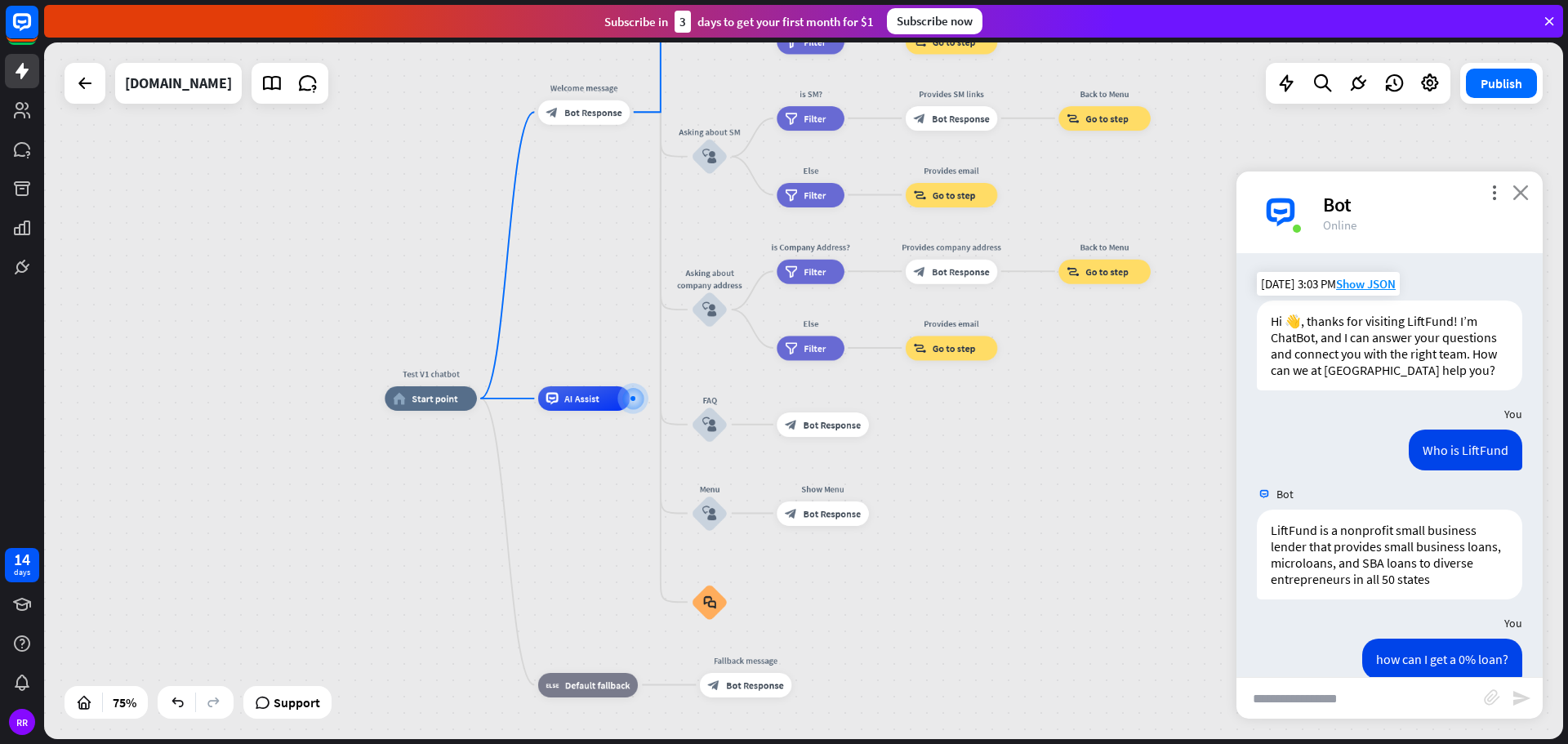
click at [1519, 195] on icon "close" at bounding box center [1521, 192] width 16 height 15
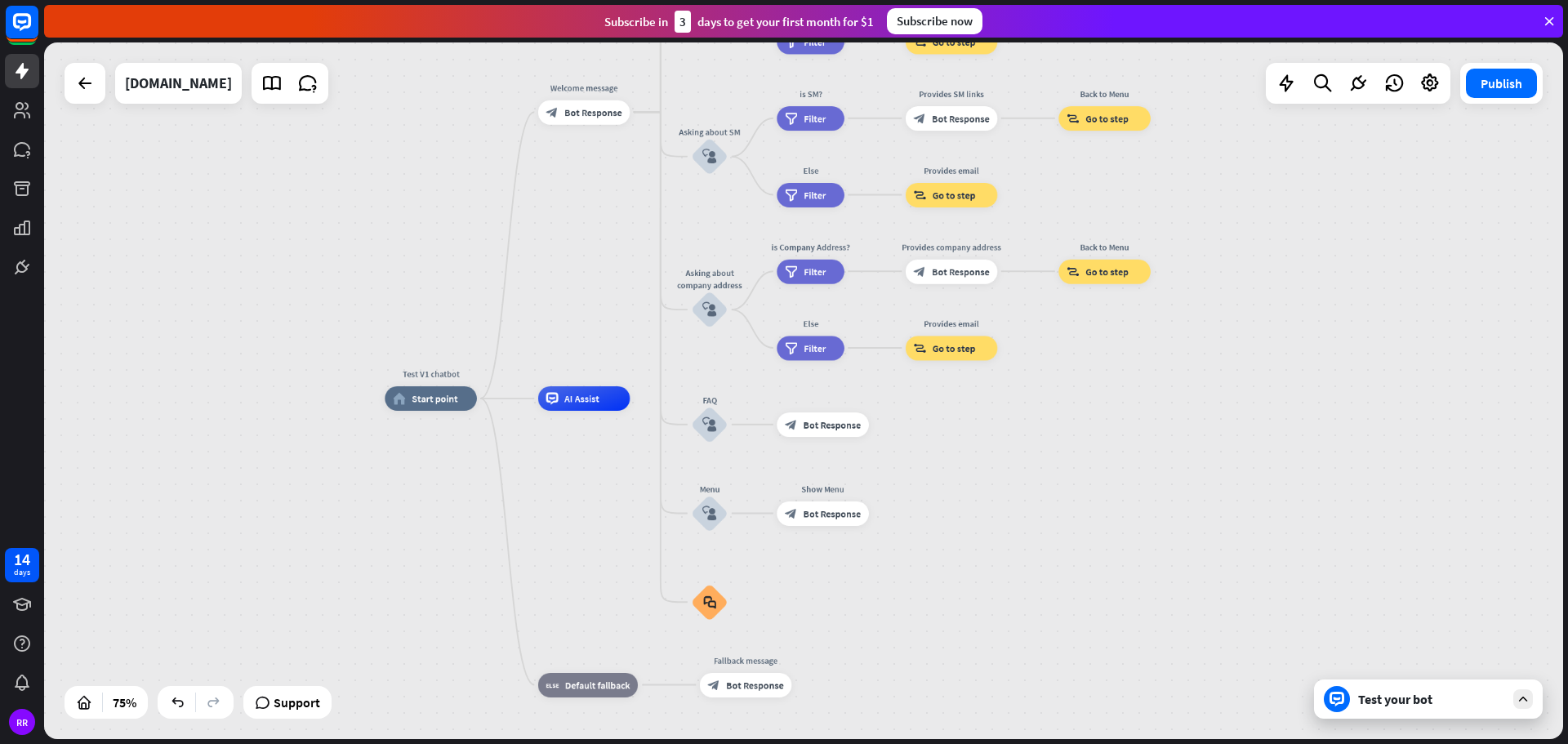
click at [1399, 701] on div "Test your bot" at bounding box center [1431, 699] width 147 height 16
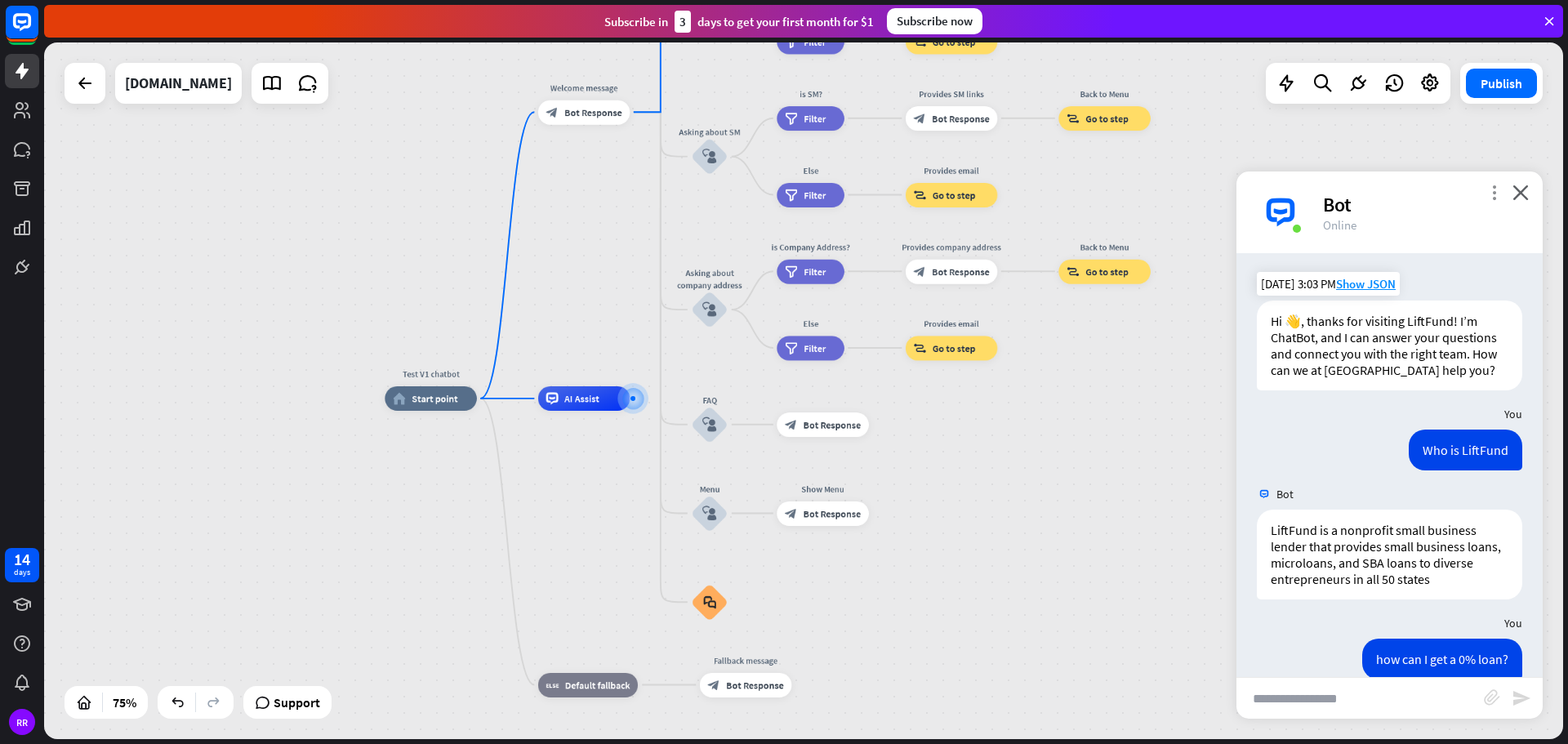
click at [1489, 197] on icon "more_vert" at bounding box center [1493, 192] width 15 height 15
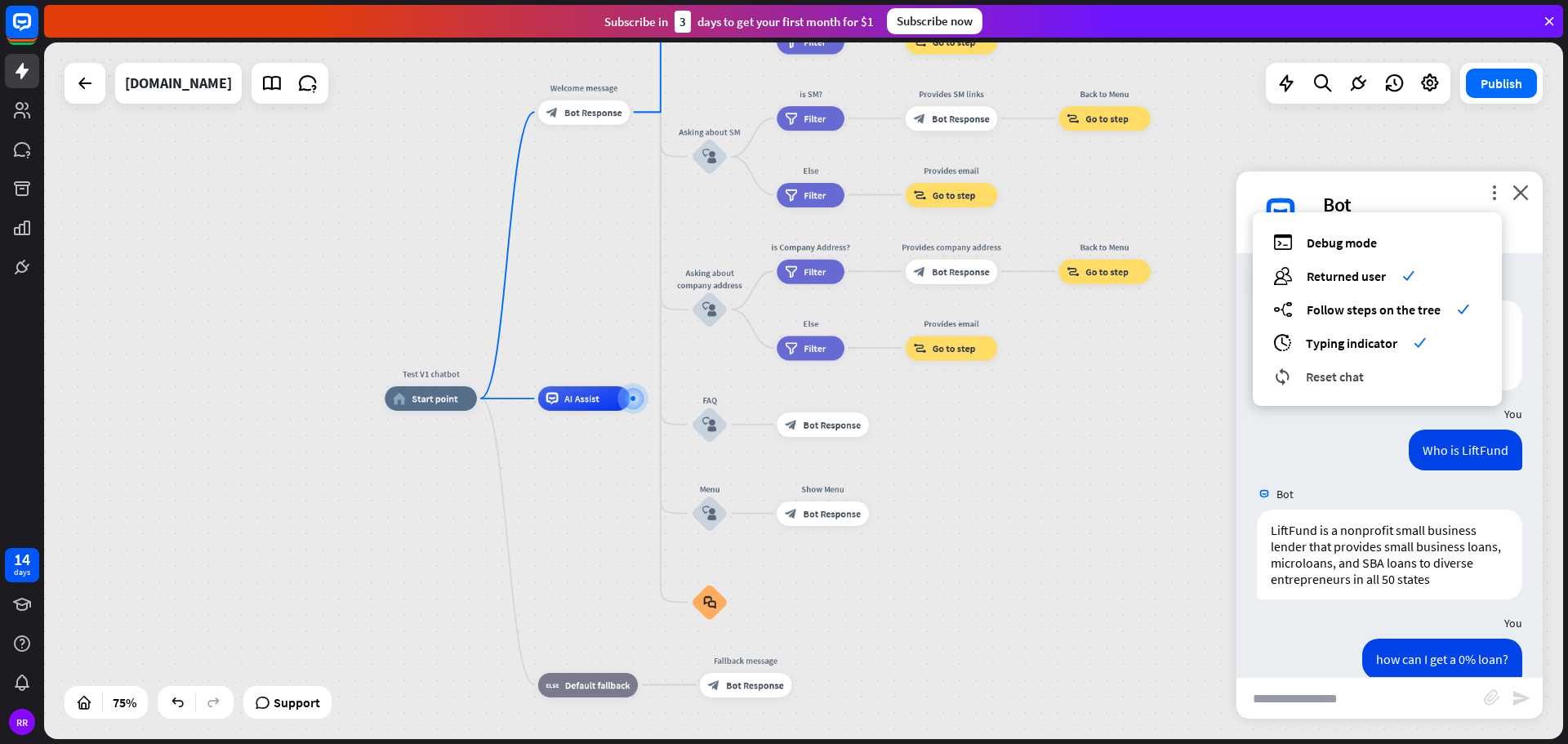
click at [1323, 376] on span "Reset chat" at bounding box center [1334, 376] width 58 height 16
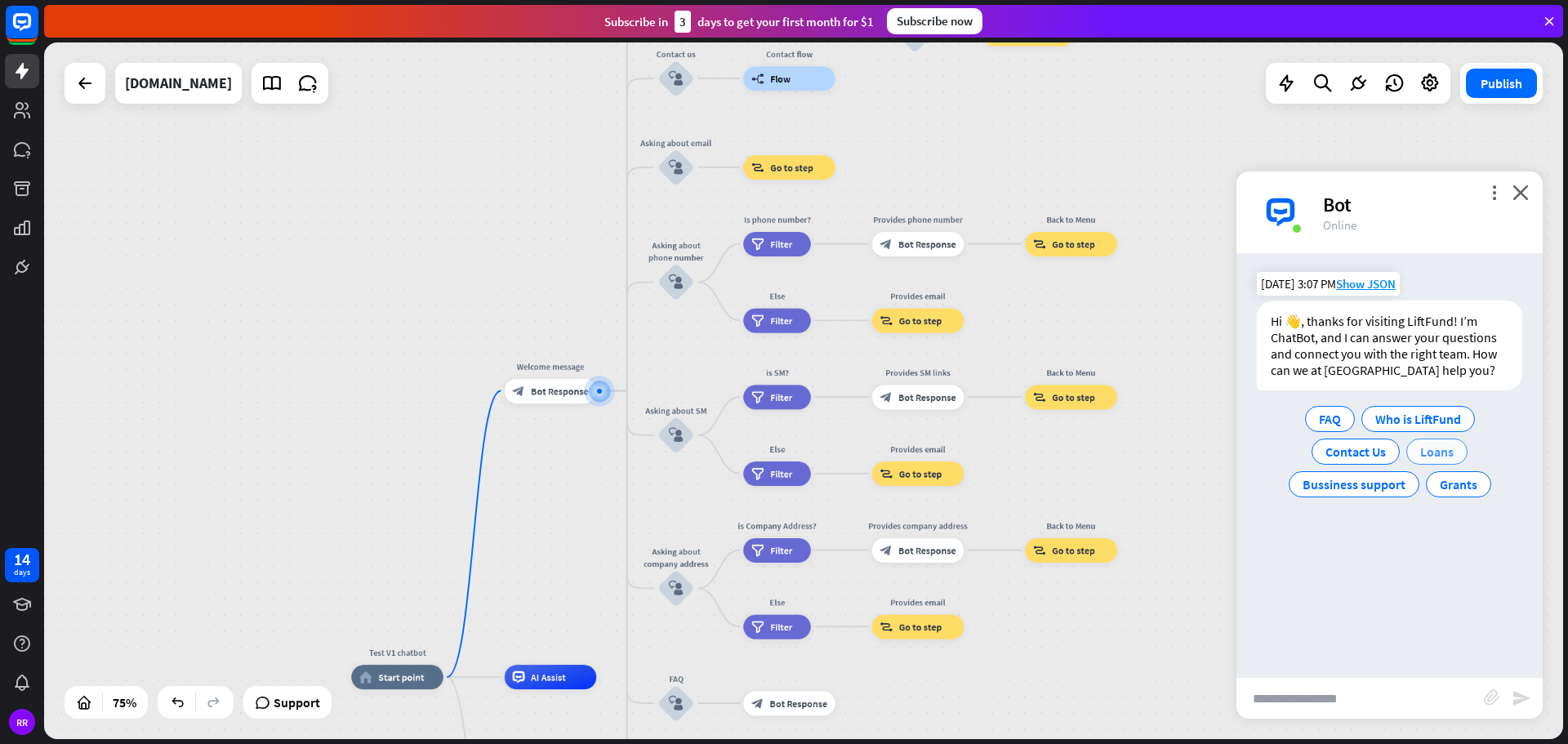
click at [1434, 447] on span "Loans" at bounding box center [1437, 451] width 34 height 16
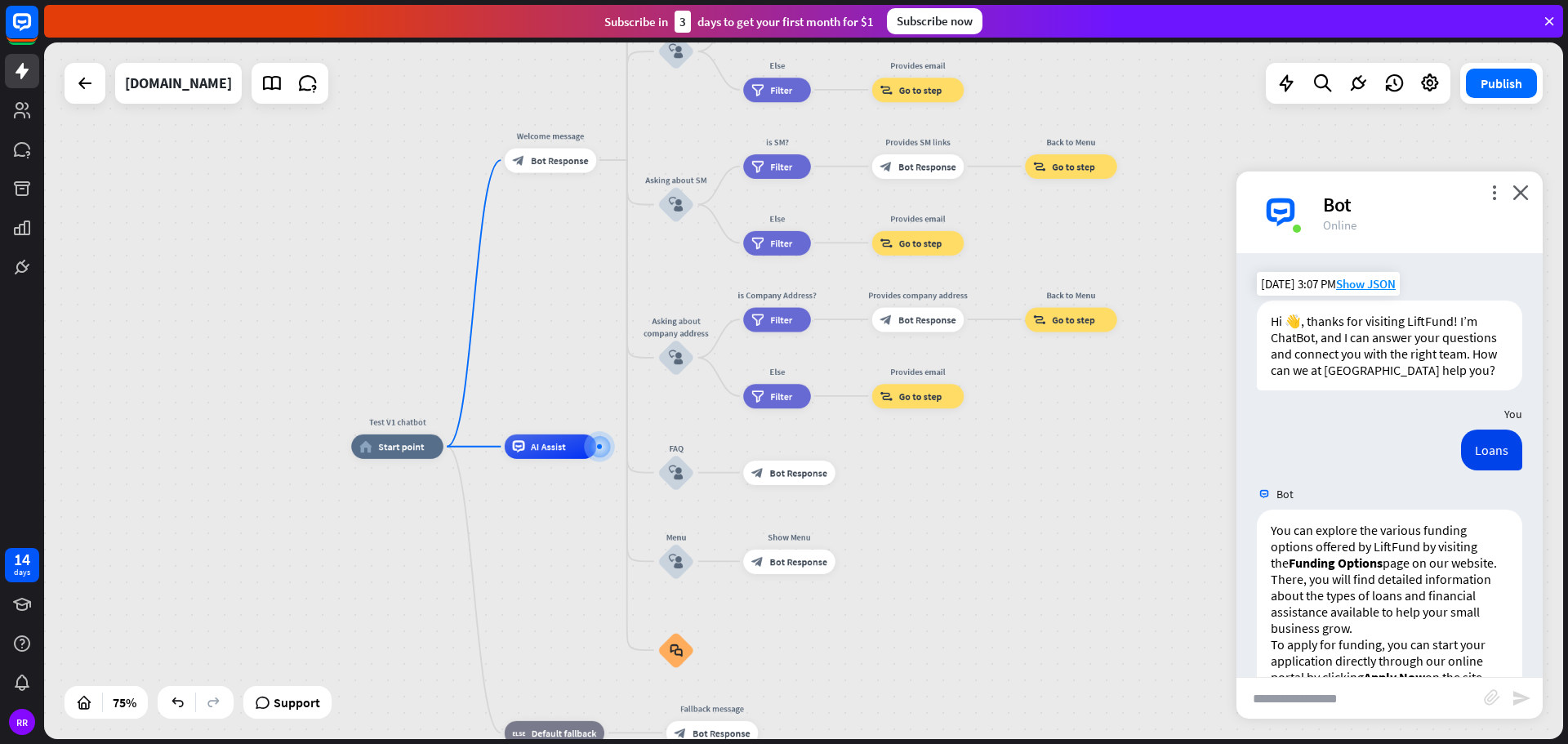
scroll to position [176, 0]
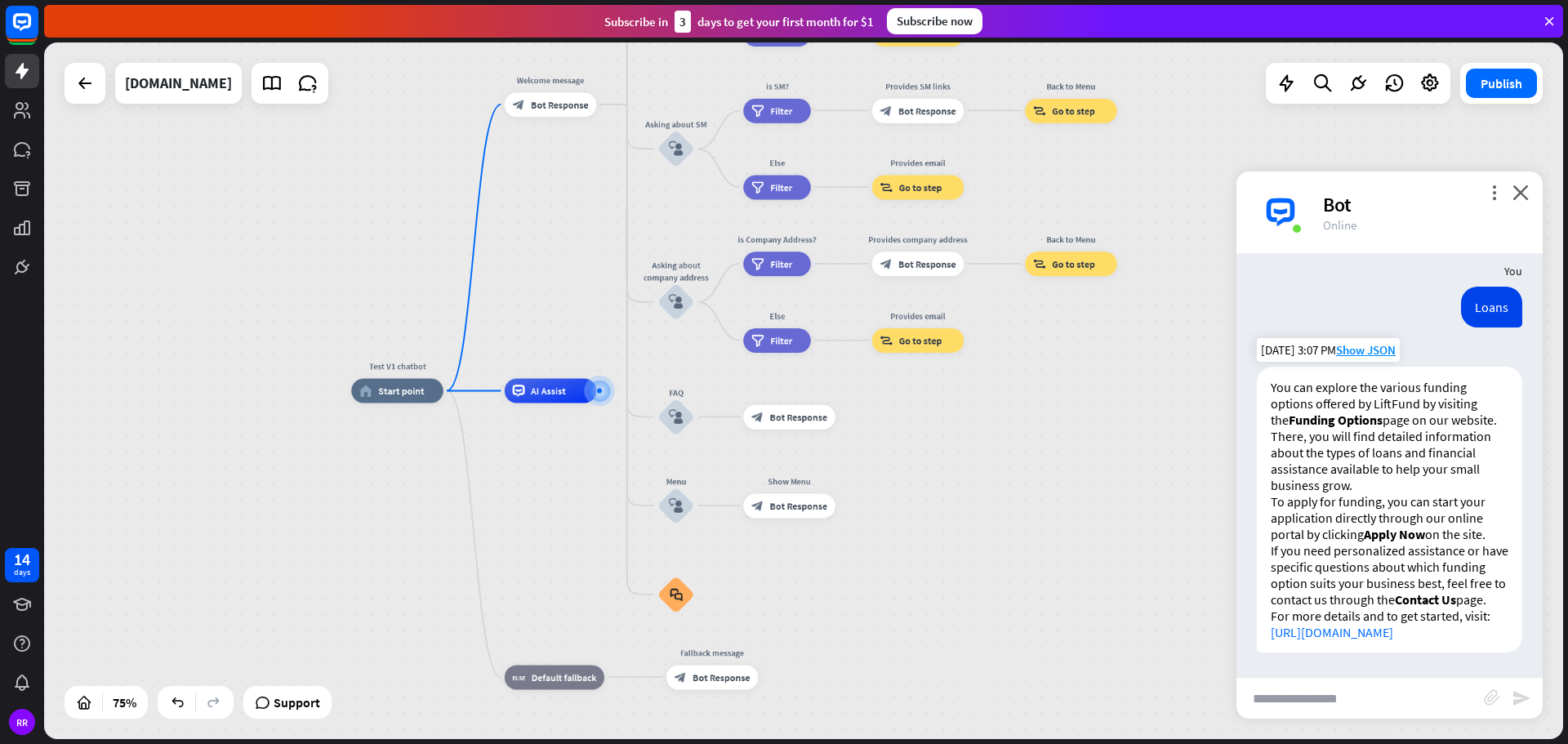
click at [1365, 624] on link "[URL][DOMAIN_NAME]" at bounding box center [1332, 632] width 122 height 16
click at [1493, 190] on icon "more_vert" at bounding box center [1493, 192] width 15 height 15
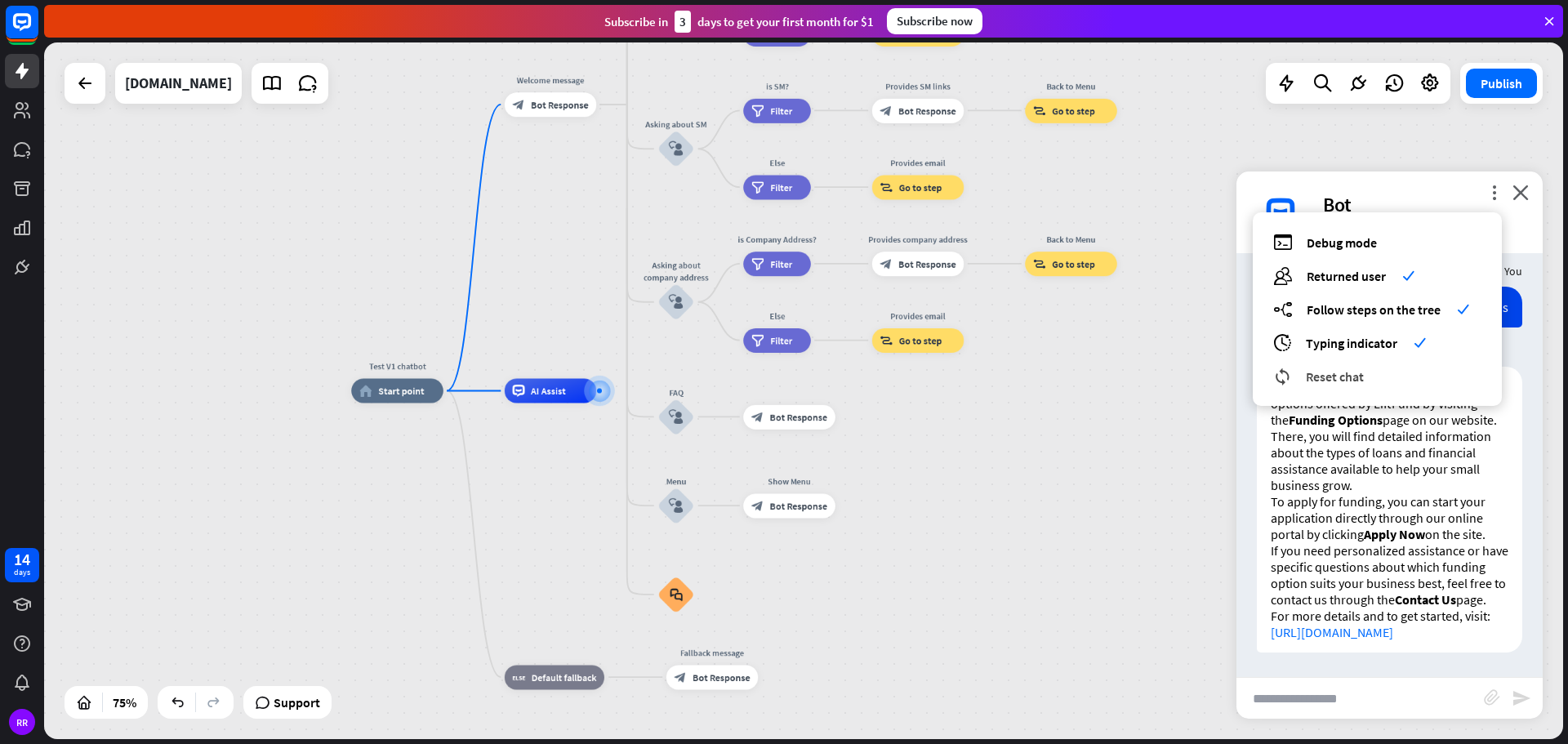
click at [1359, 379] on span "Reset chat" at bounding box center [1334, 376] width 58 height 16
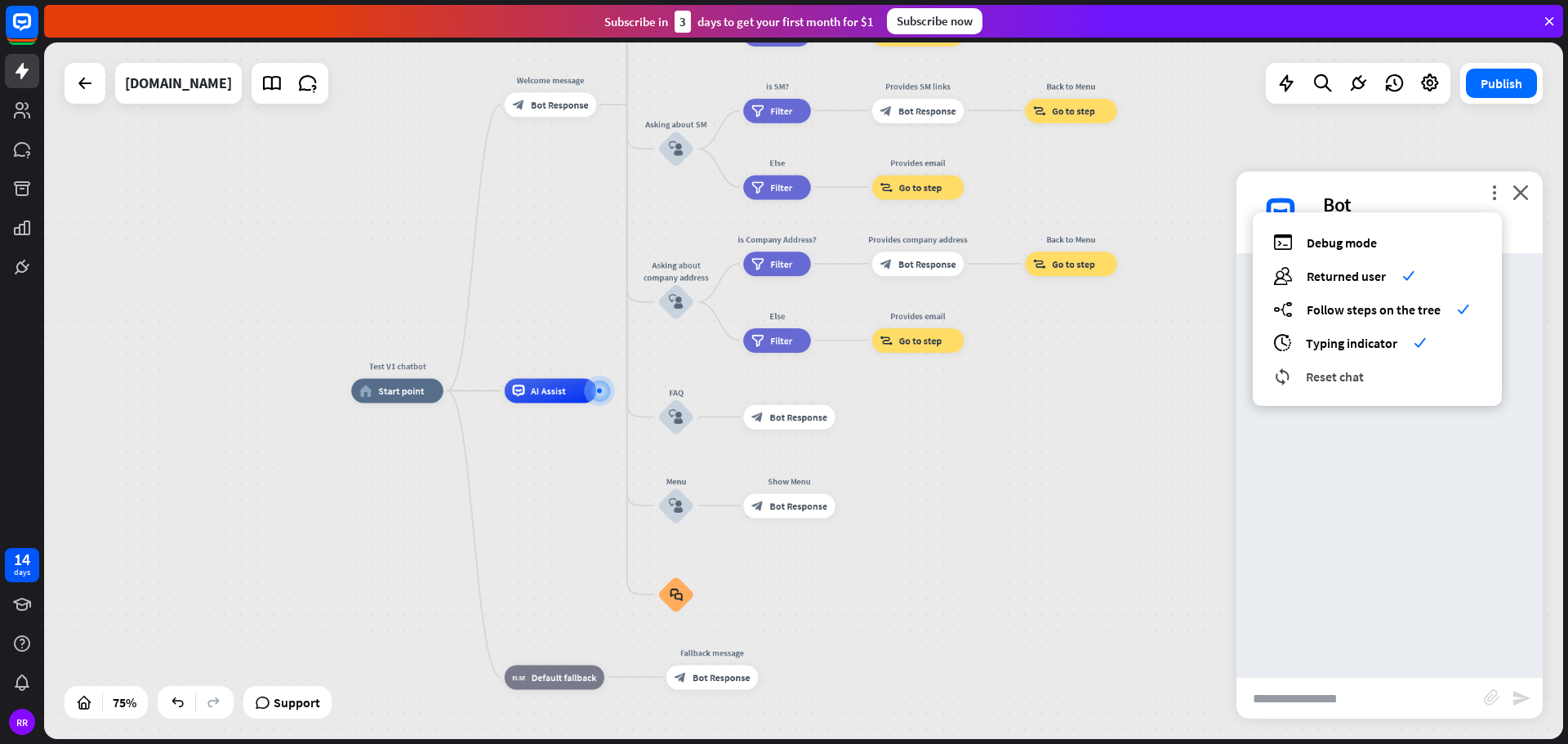
scroll to position [0, 0]
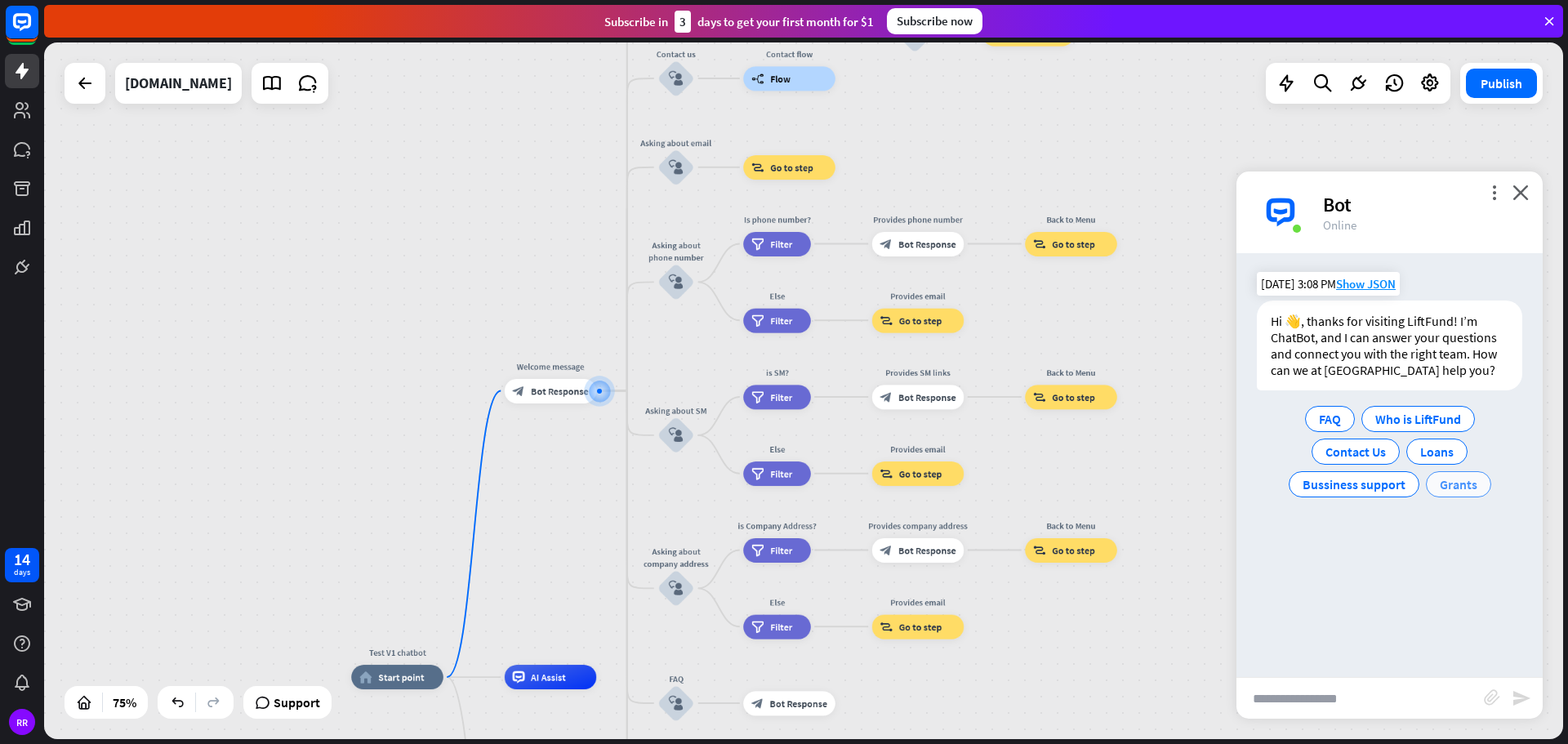
click at [1469, 479] on span "Grants" at bounding box center [1458, 484] width 37 height 16
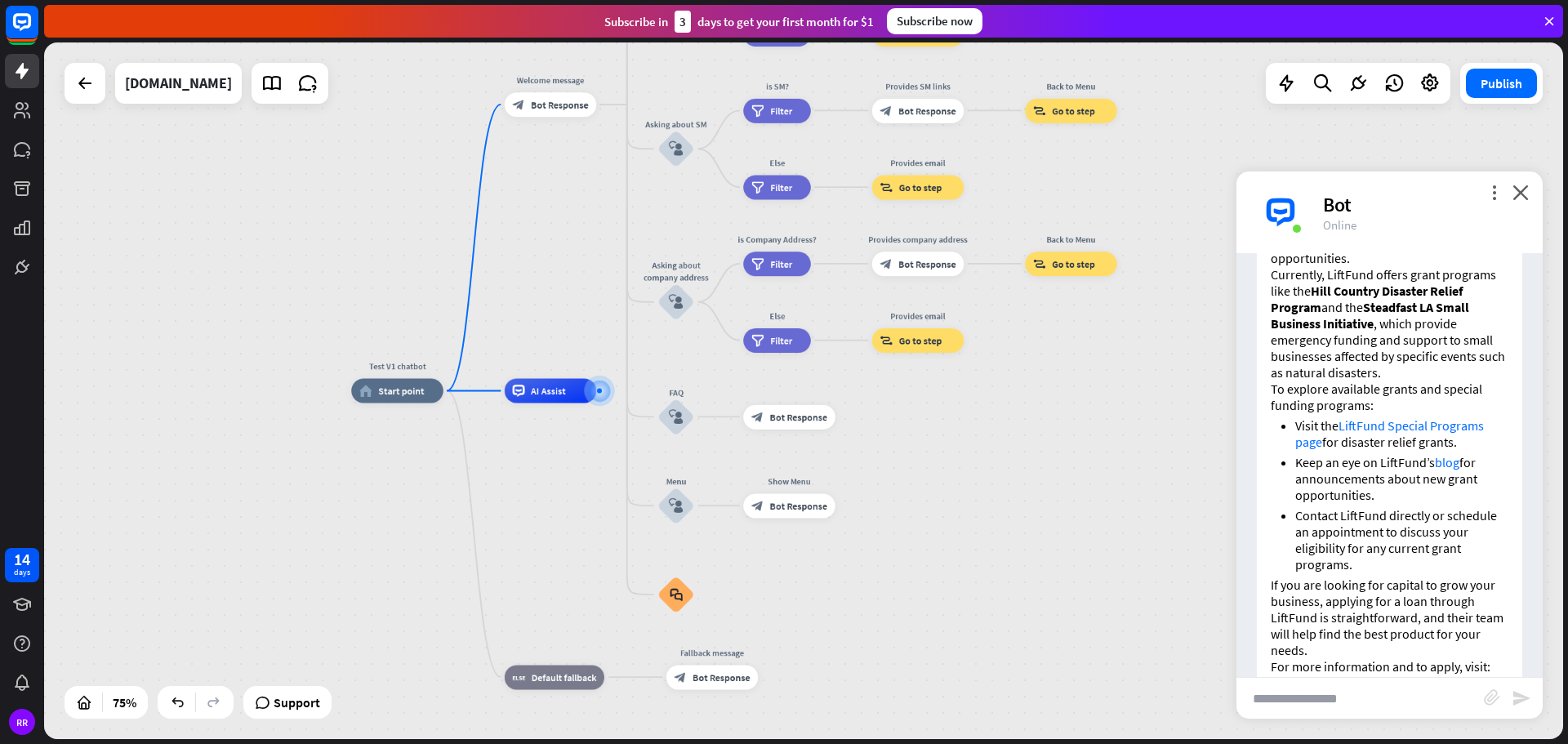
scroll to position [437, 0]
click at [1387, 423] on link "LiftFund Special Programs page" at bounding box center [1389, 432] width 188 height 33
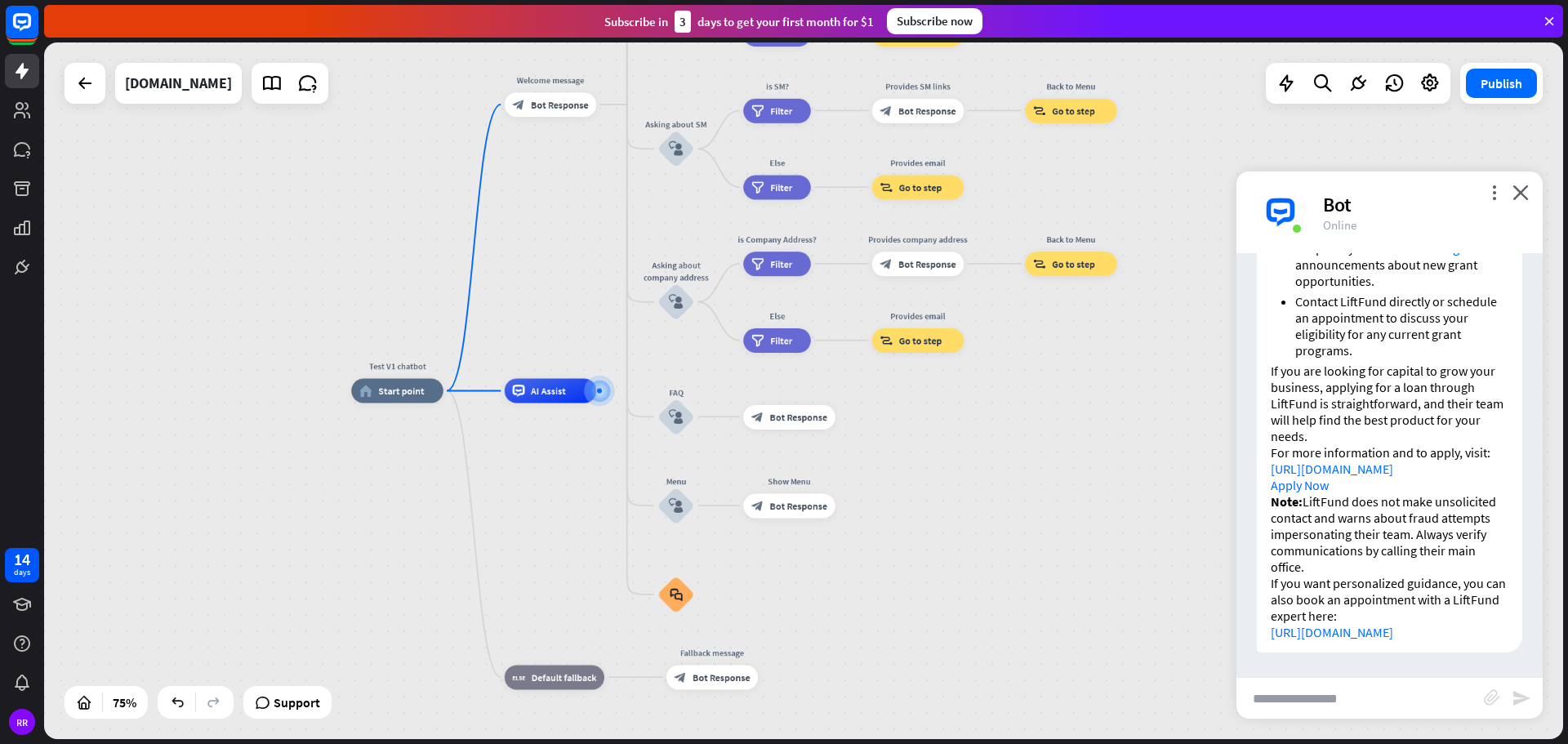
scroll to position [682, 0]
click at [1315, 476] on link "Apply Now" at bounding box center [1299, 484] width 58 height 16
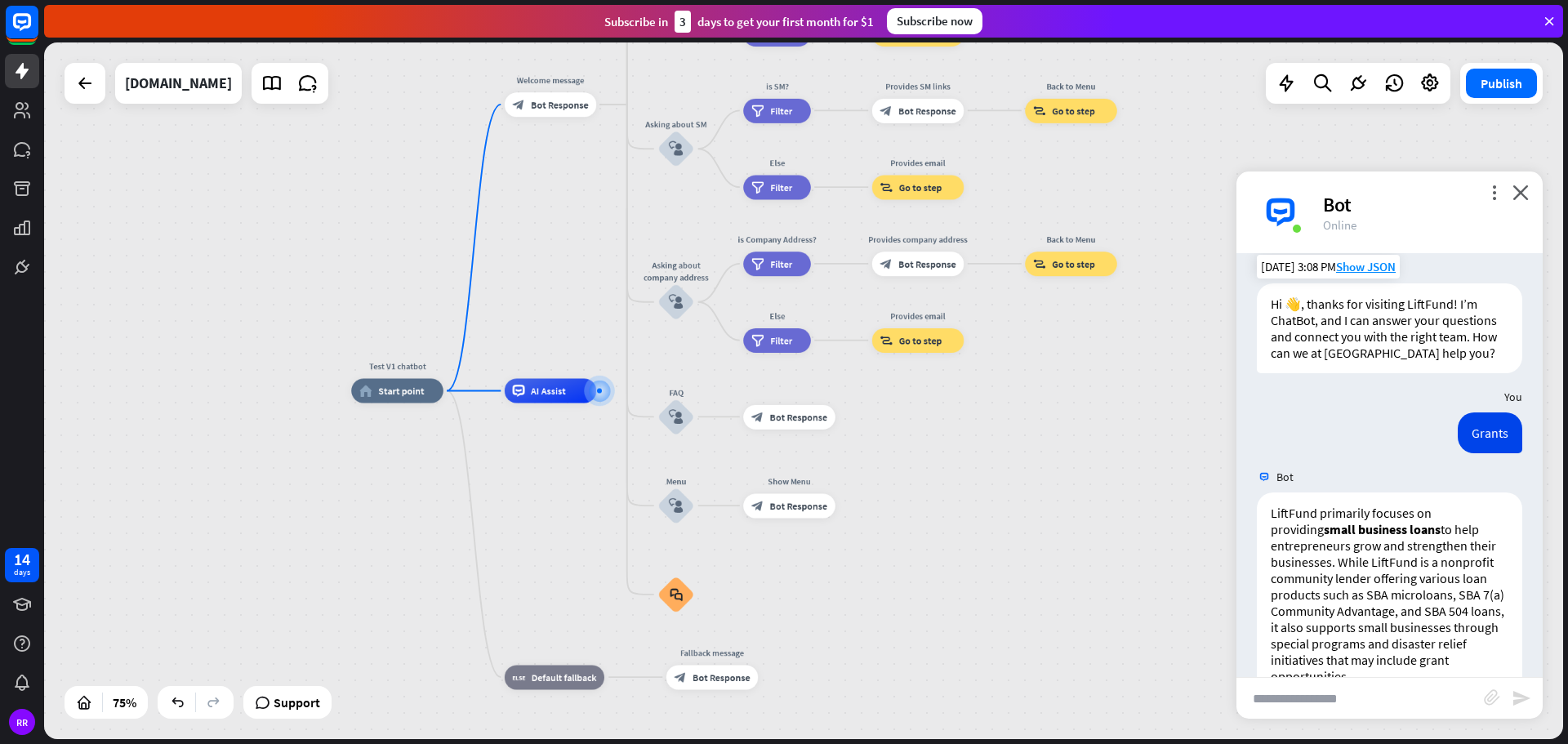
scroll to position [21, 0]
click at [1496, 190] on icon "more_vert" at bounding box center [1493, 192] width 15 height 15
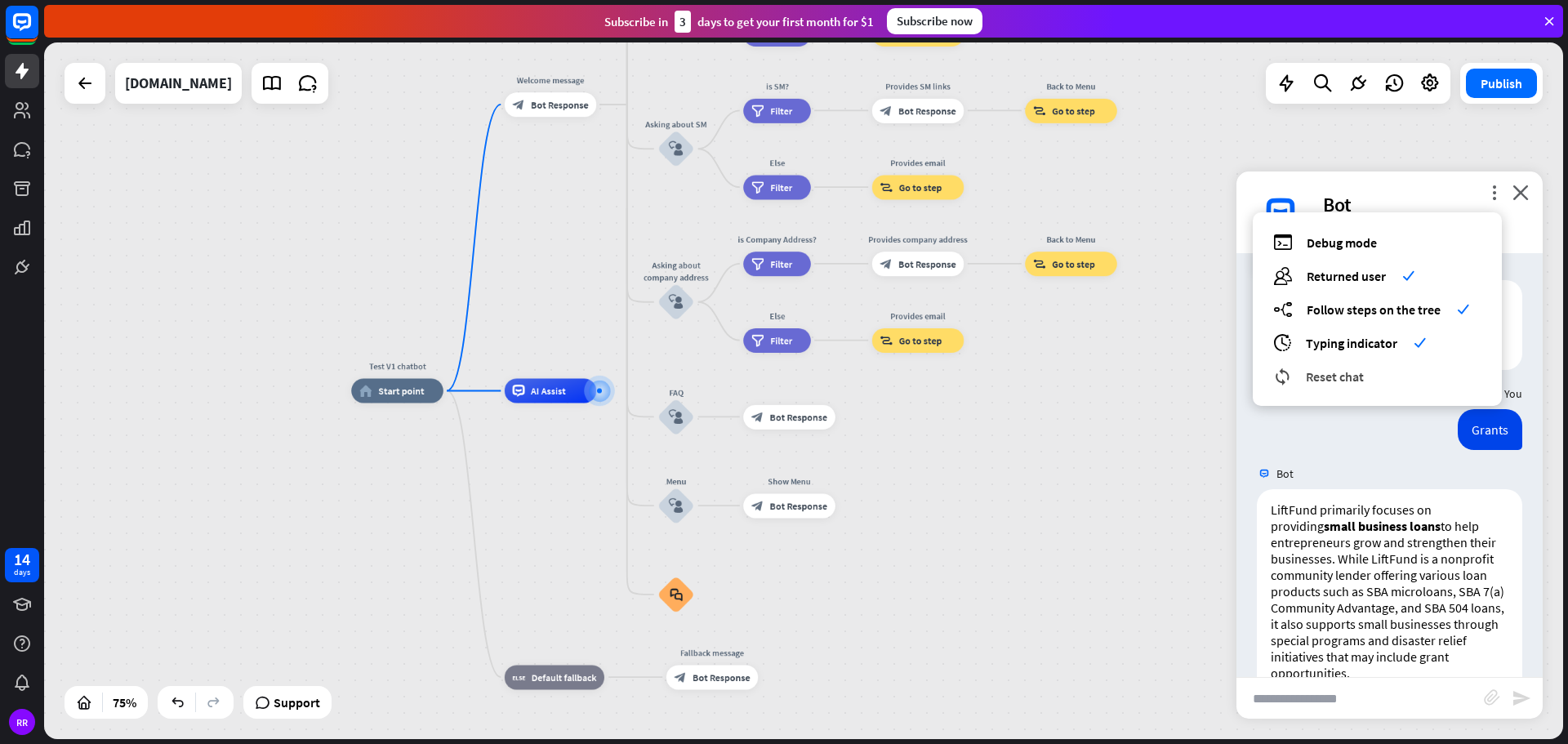
click at [1342, 374] on span "Reset chat" at bounding box center [1334, 376] width 58 height 16
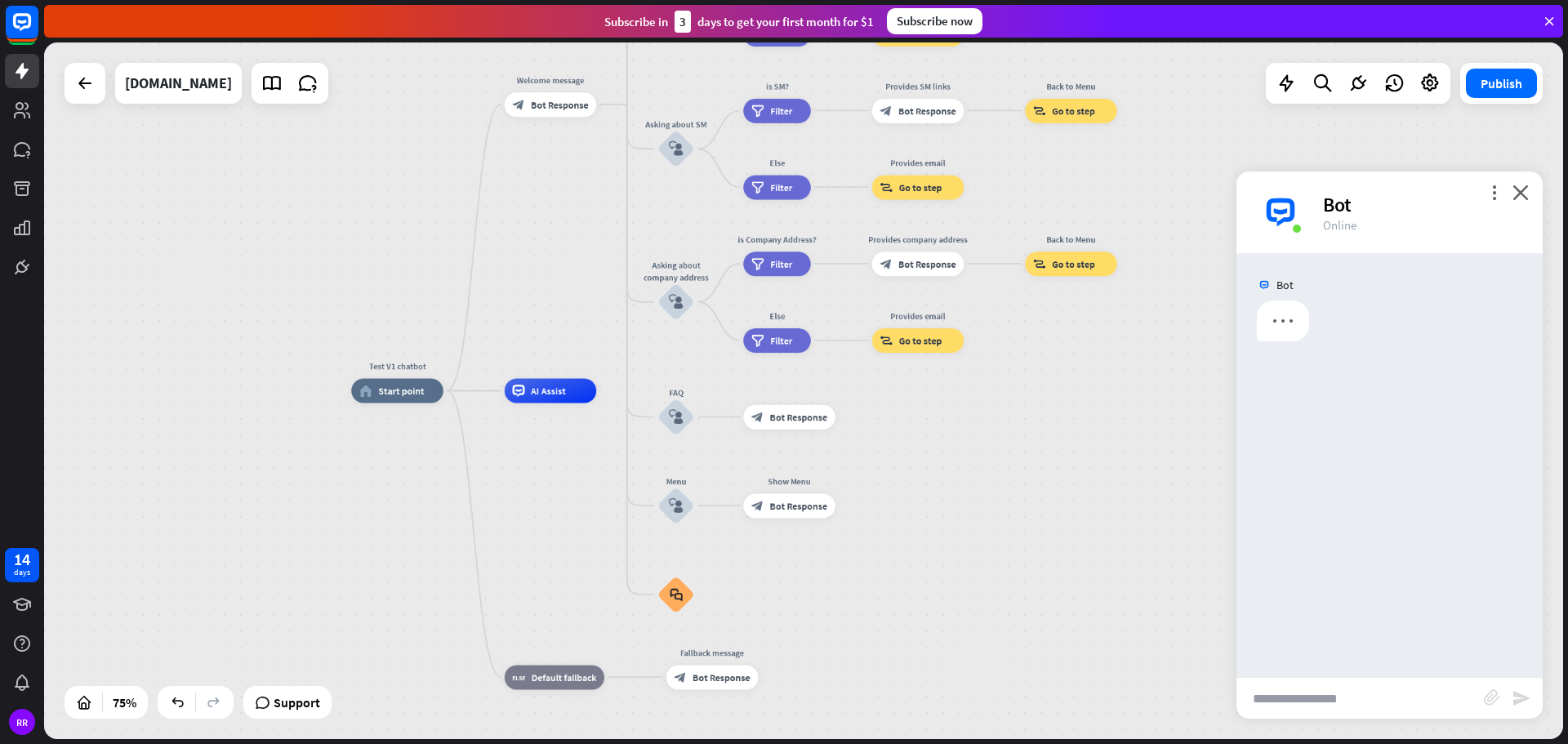
scroll to position [0, 0]
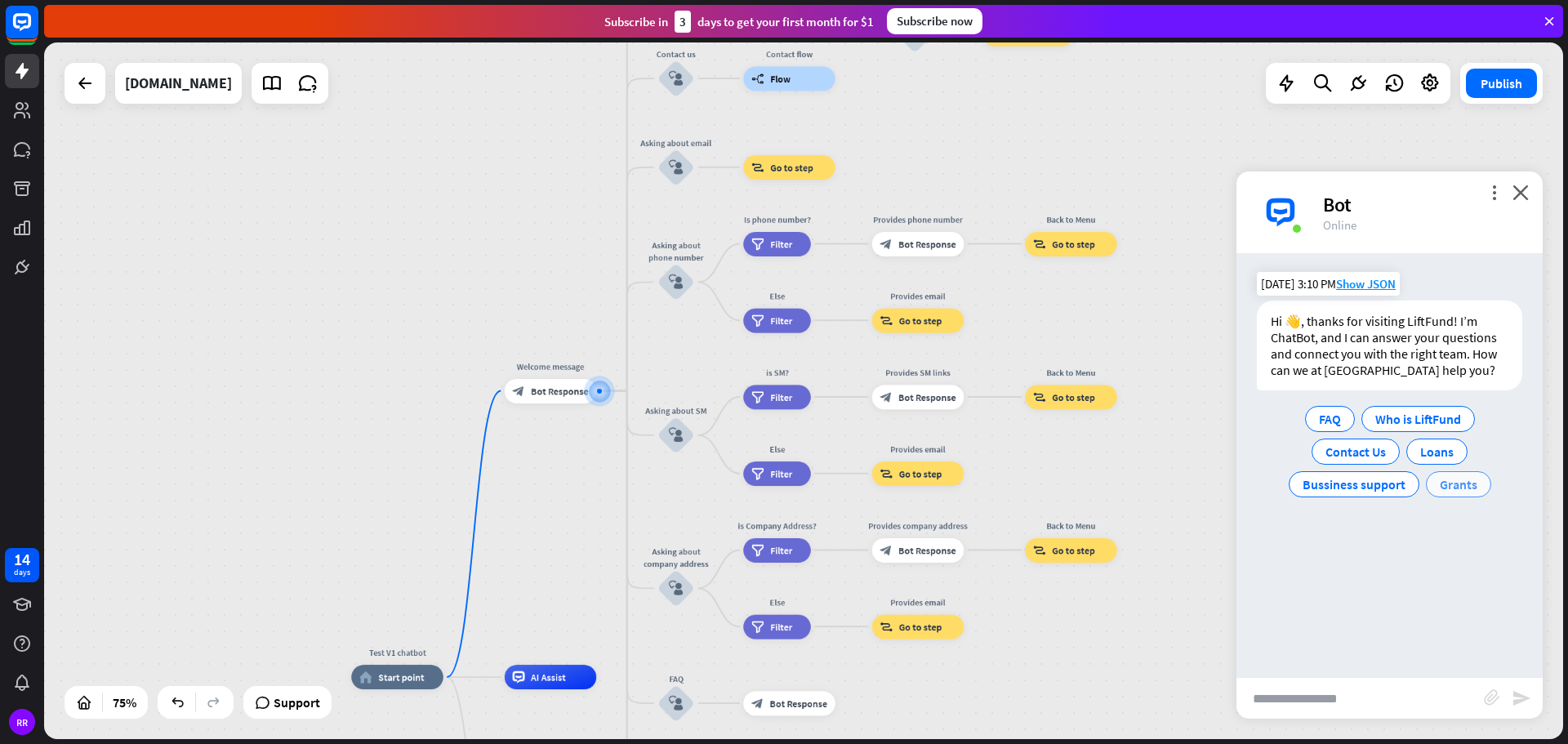
click at [1462, 484] on span "Grants" at bounding box center [1458, 484] width 37 height 16
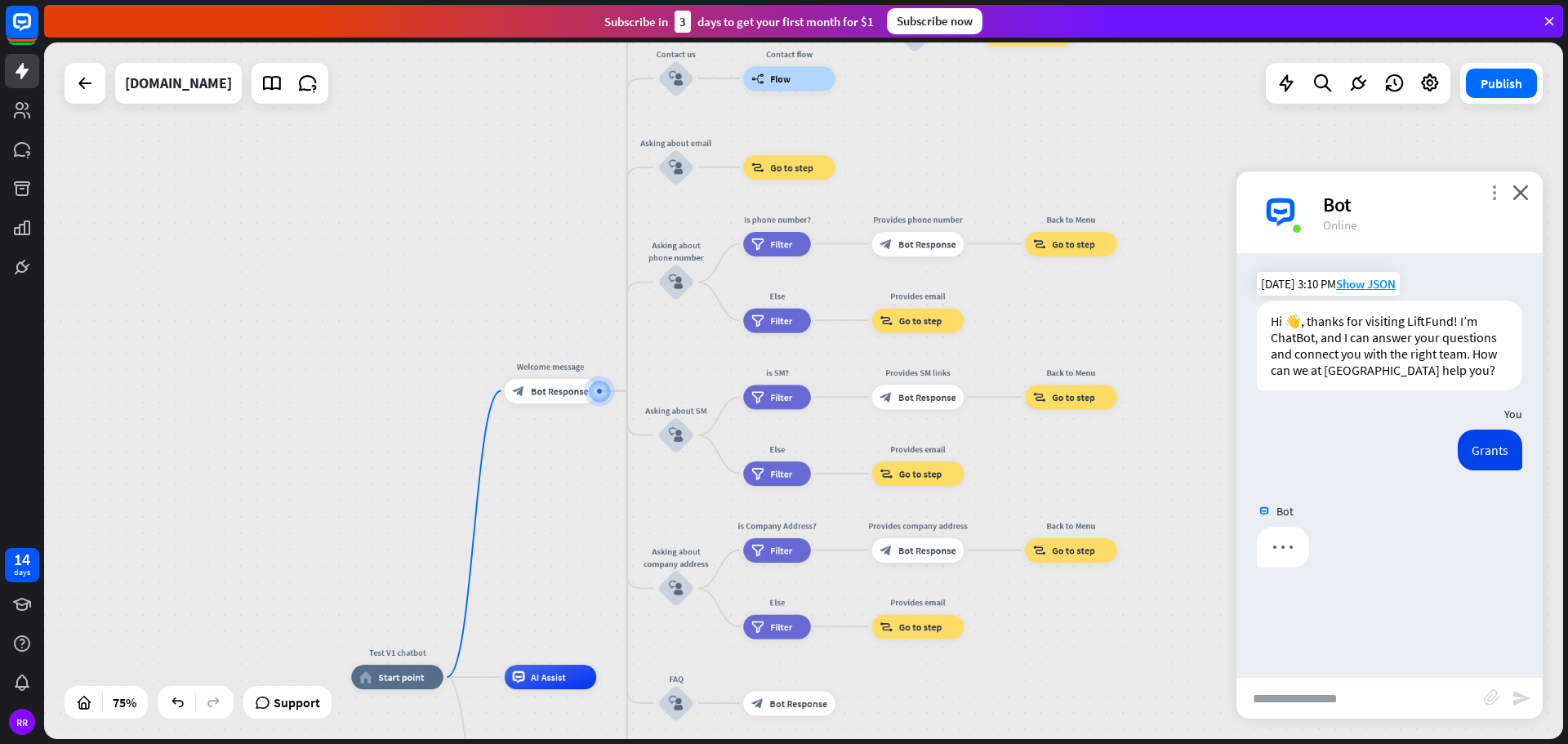
click at [1489, 187] on icon "more_vert" at bounding box center [1493, 192] width 15 height 15
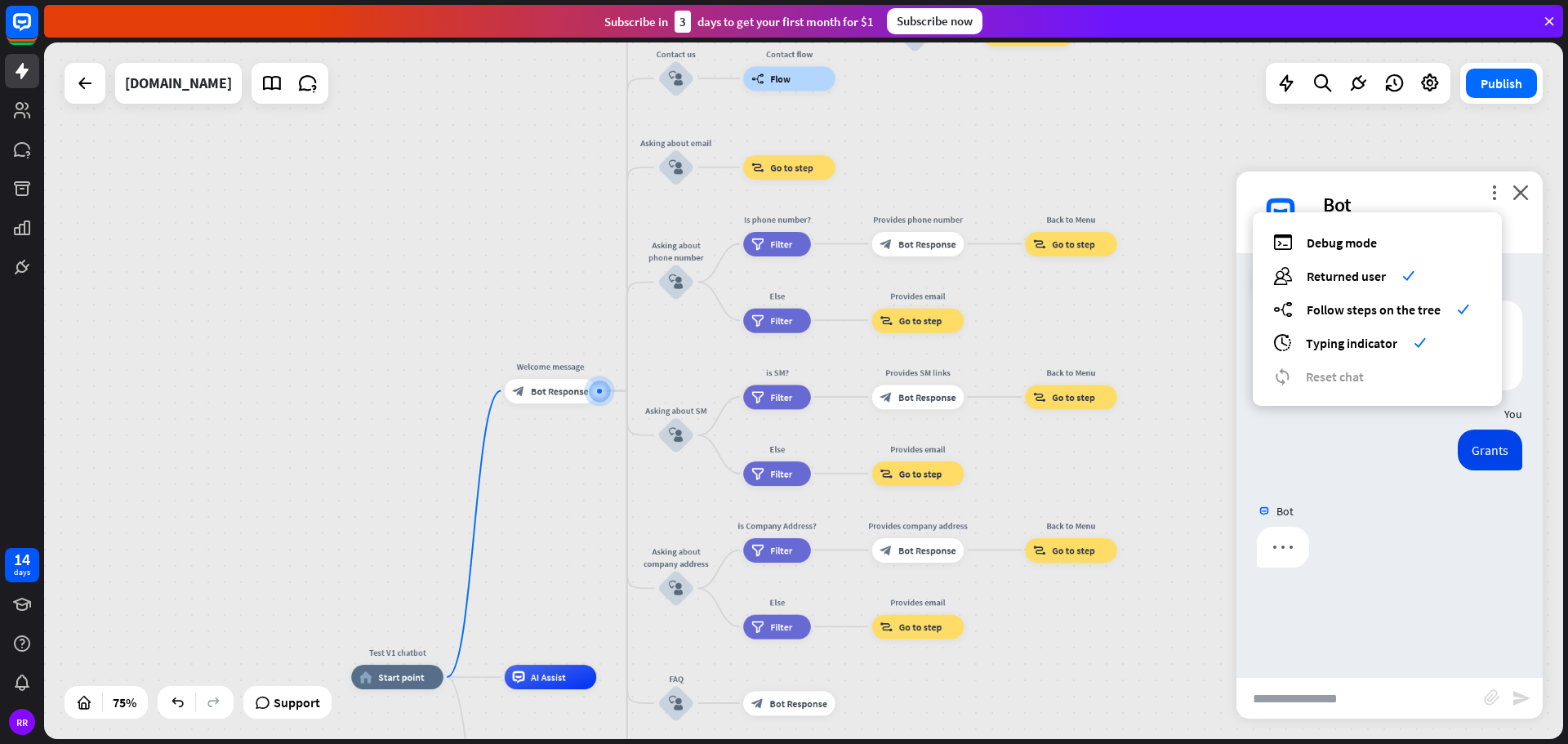
click at [1325, 379] on span "Reset chat" at bounding box center [1334, 376] width 58 height 16
click at [1350, 526] on div at bounding box center [1389, 550] width 306 height 49
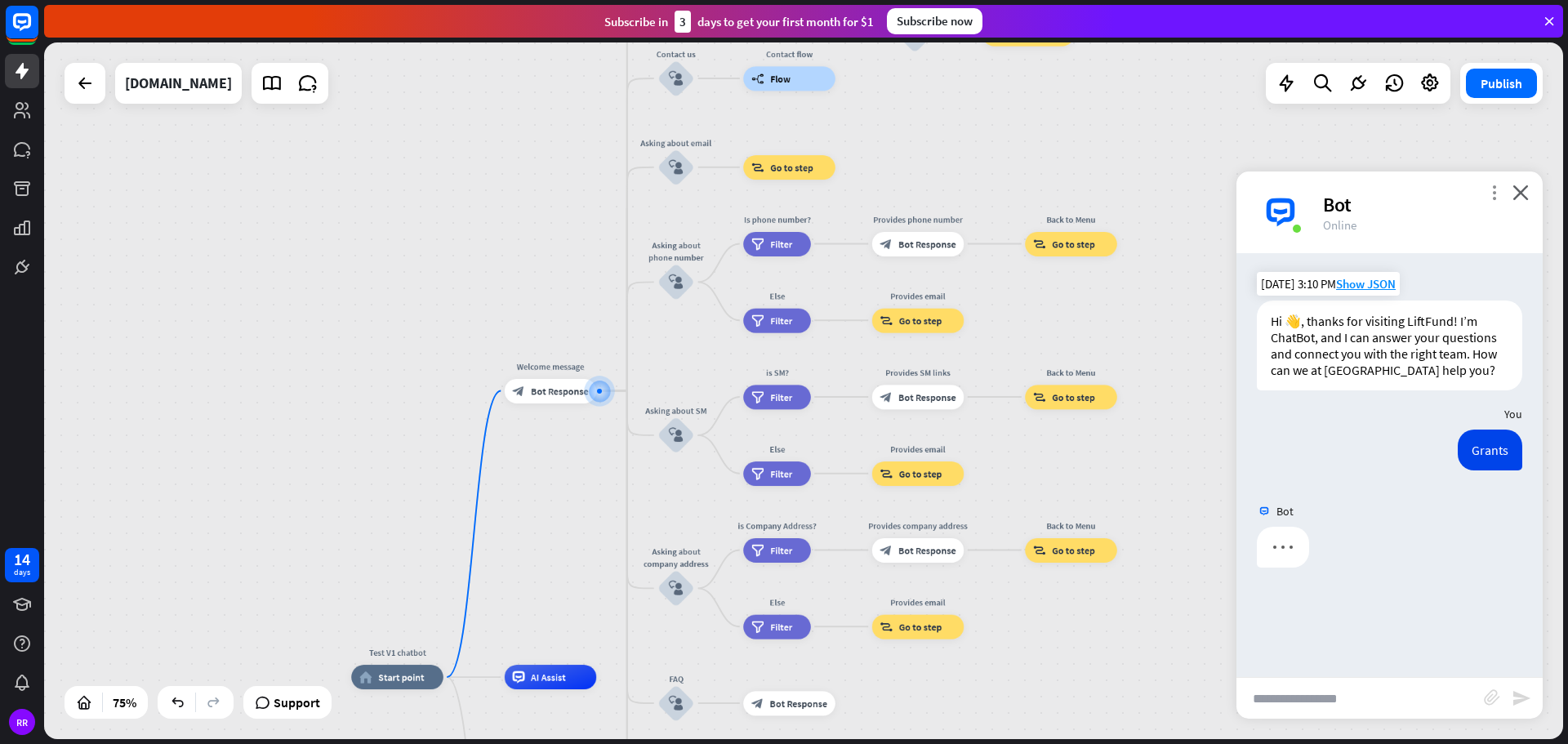
click at [1497, 192] on icon "more_vert" at bounding box center [1493, 192] width 15 height 15
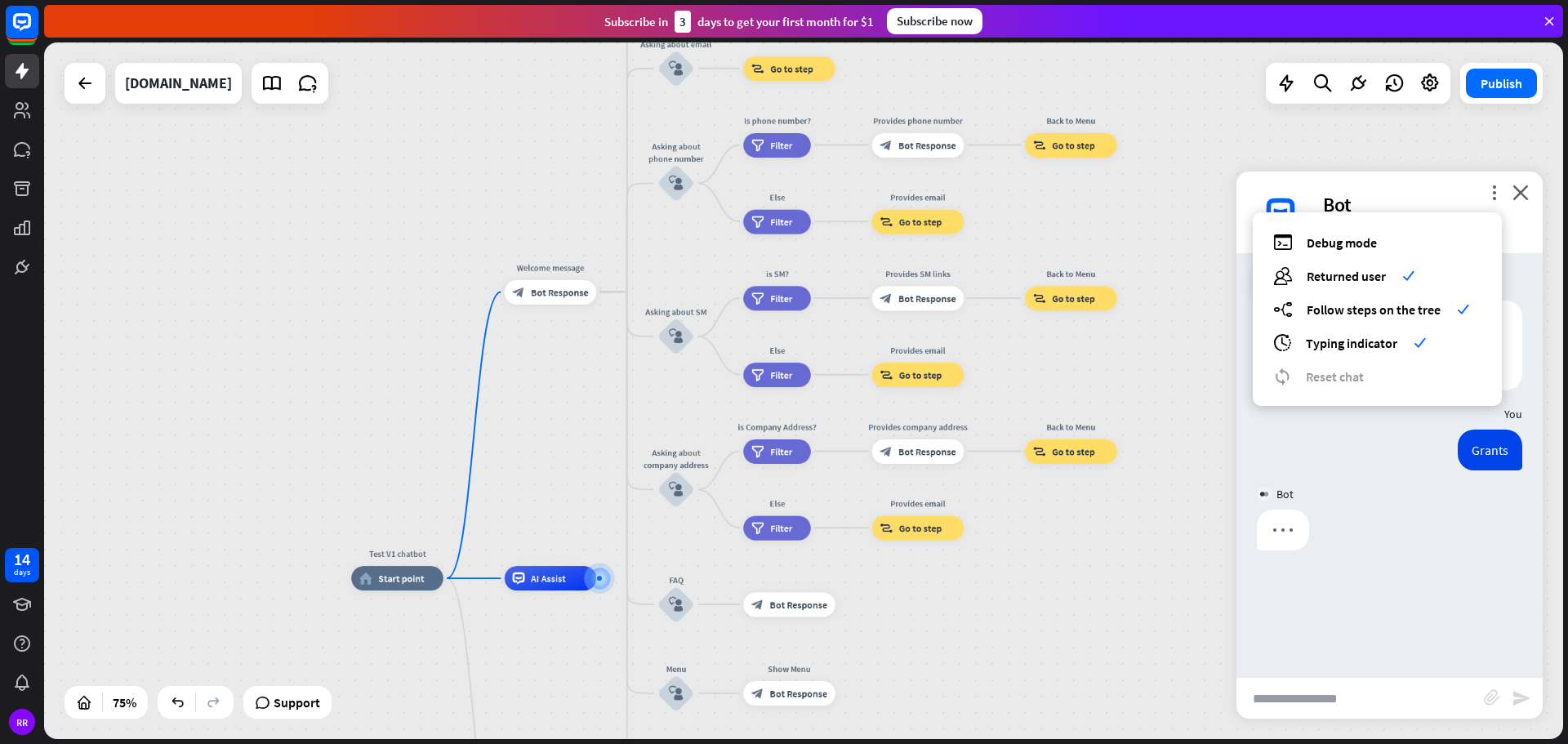
scroll to position [616, 0]
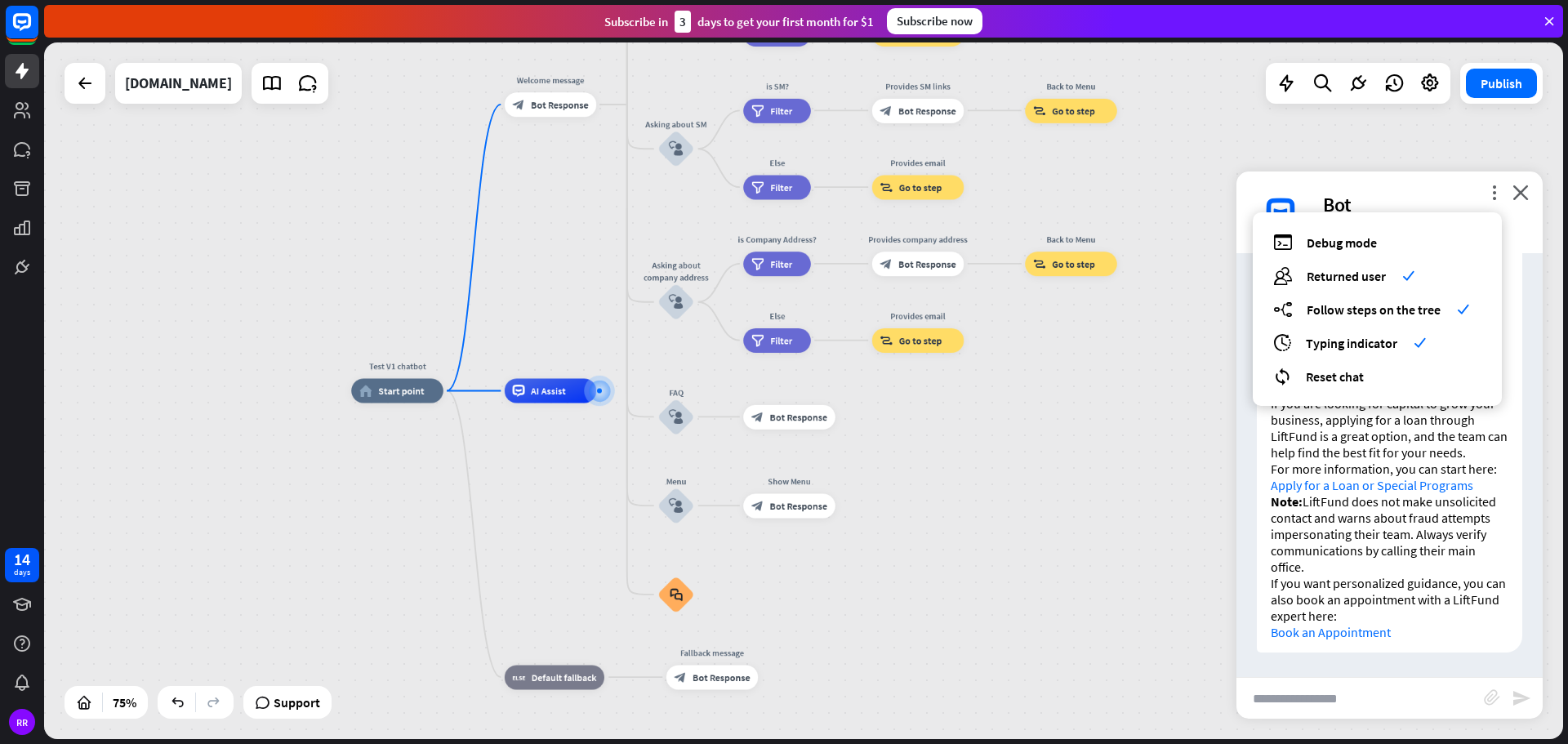
click at [1361, 132] on div "Test V1 chatbot home_2 Start point Welcome message block_bot_response Bot Respo…" at bounding box center [803, 391] width 1519 height 697
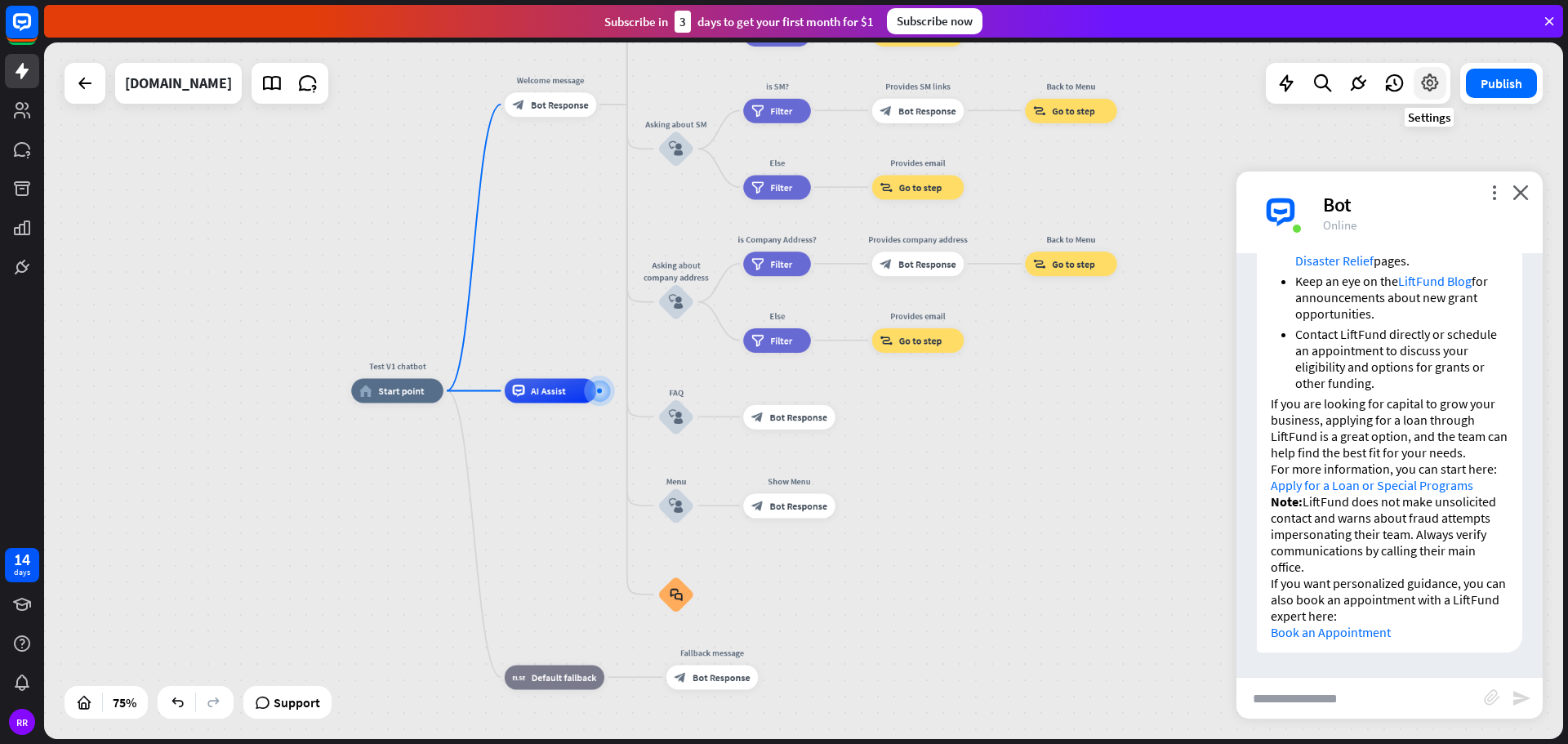
click at [1432, 88] on icon at bounding box center [1430, 83] width 21 height 21
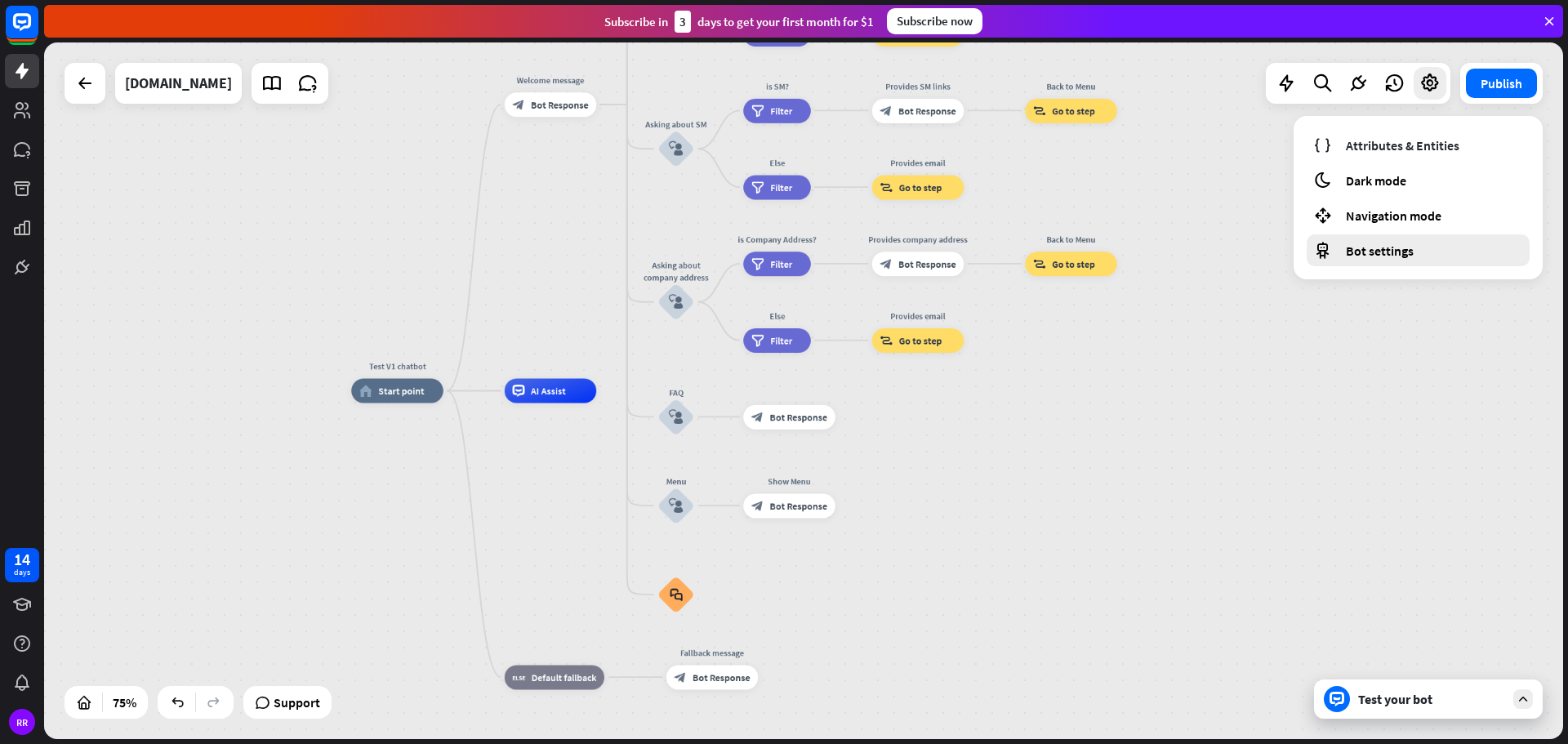
click at [1383, 252] on span "Bot settings" at bounding box center [1380, 251] width 68 height 16
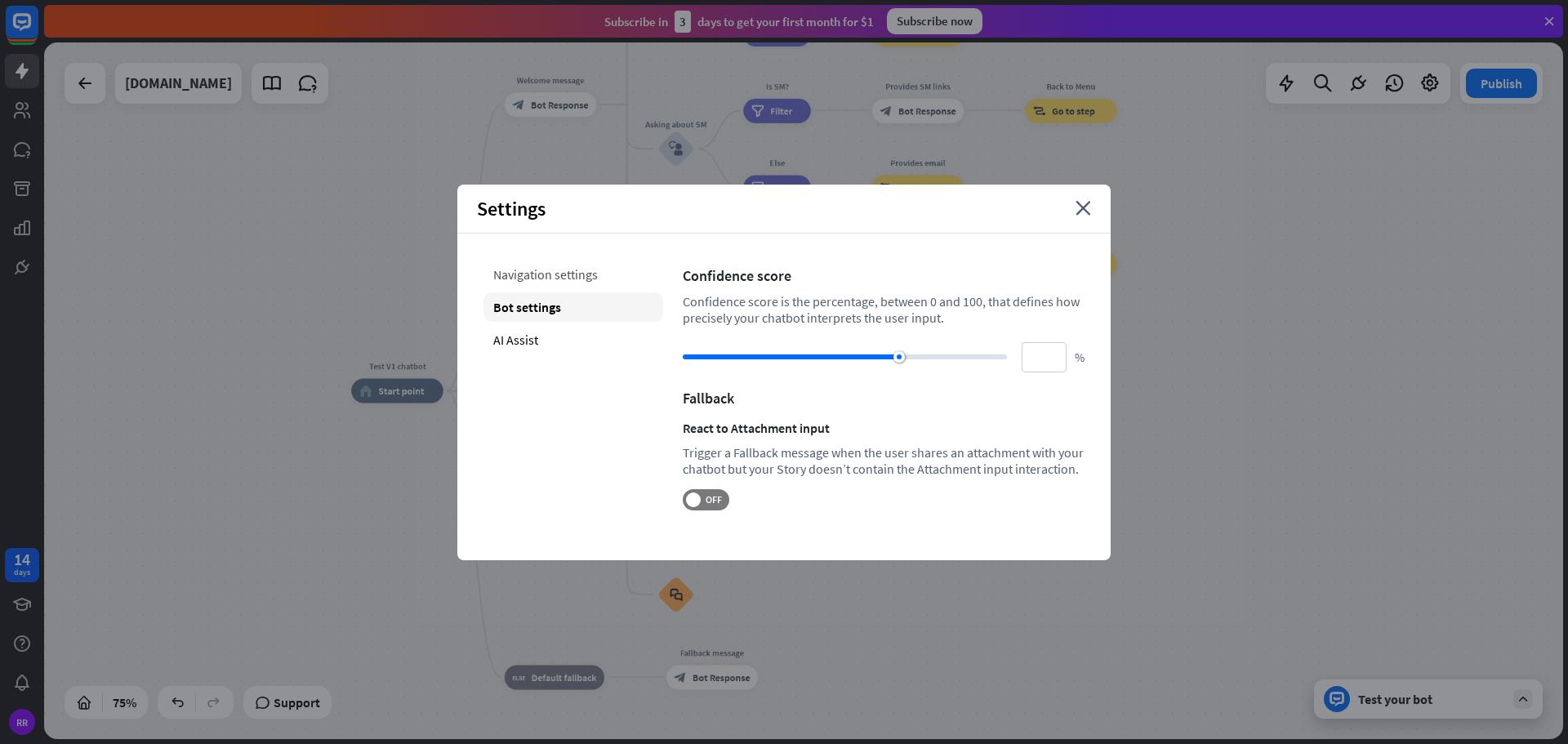
click at [572, 275] on div "Navigation settings" at bounding box center [573, 274] width 179 height 29
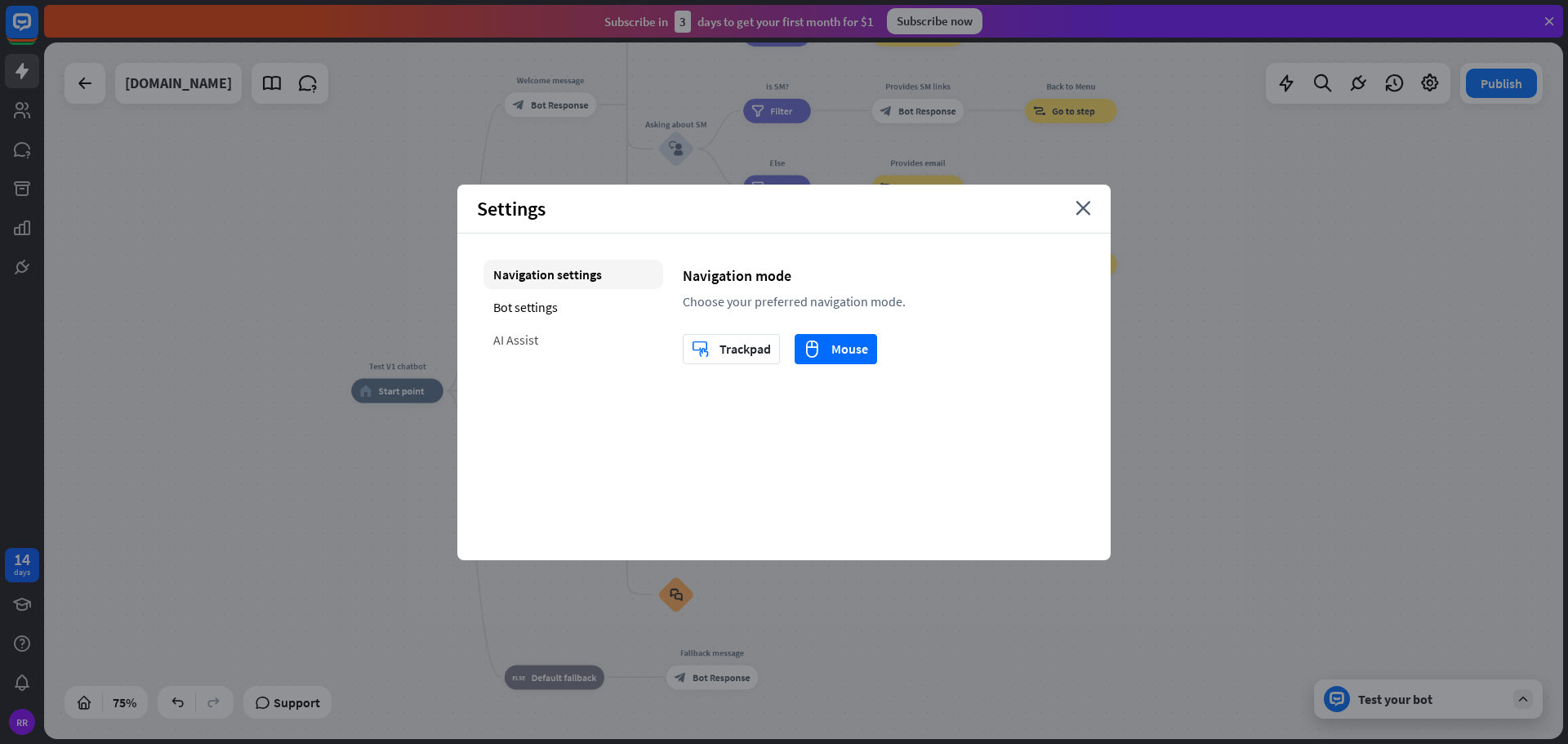
click at [522, 338] on div "AI Assist" at bounding box center [573, 339] width 179 height 29
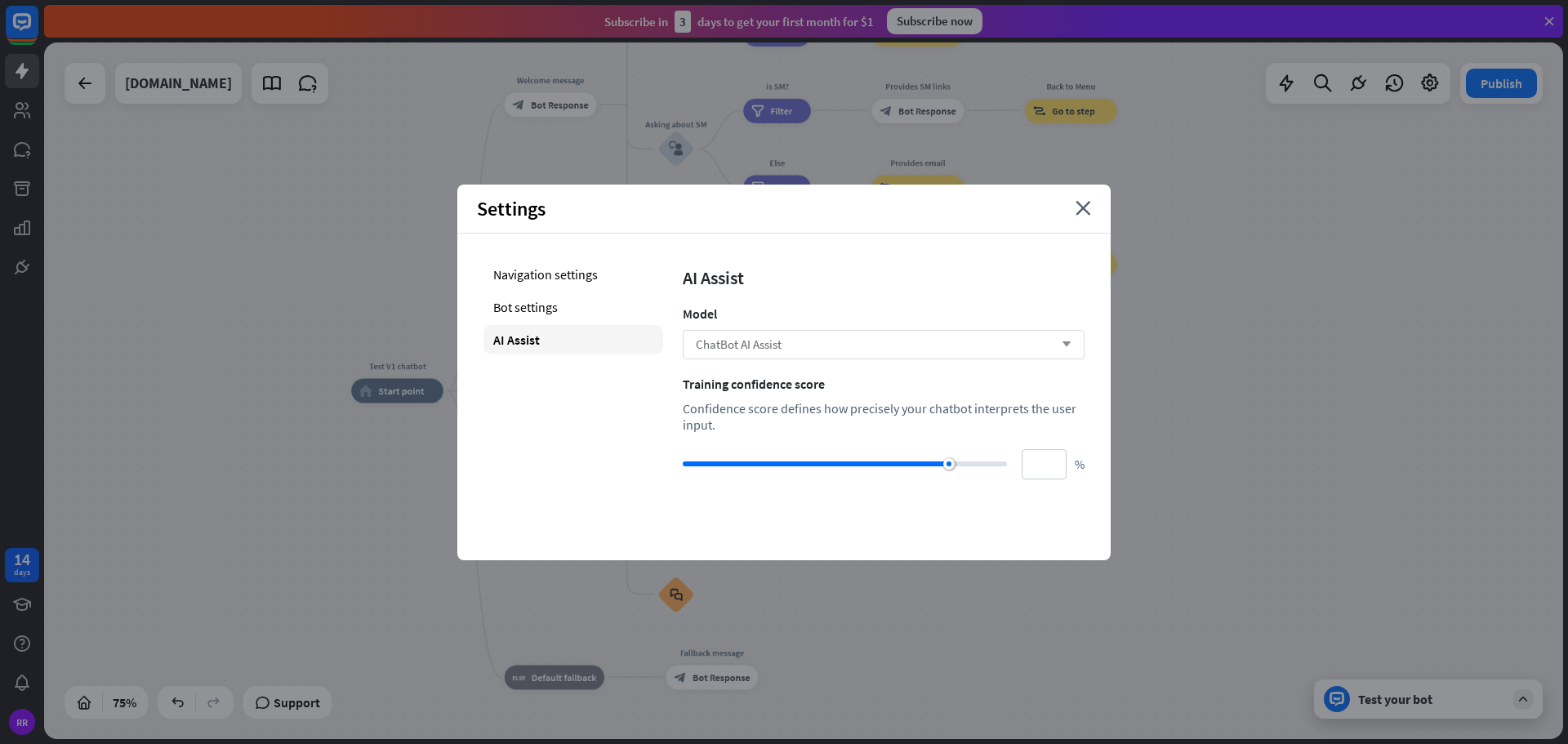
click at [755, 347] on span "ChatBot AI Assist" at bounding box center [739, 343] width 86 height 15
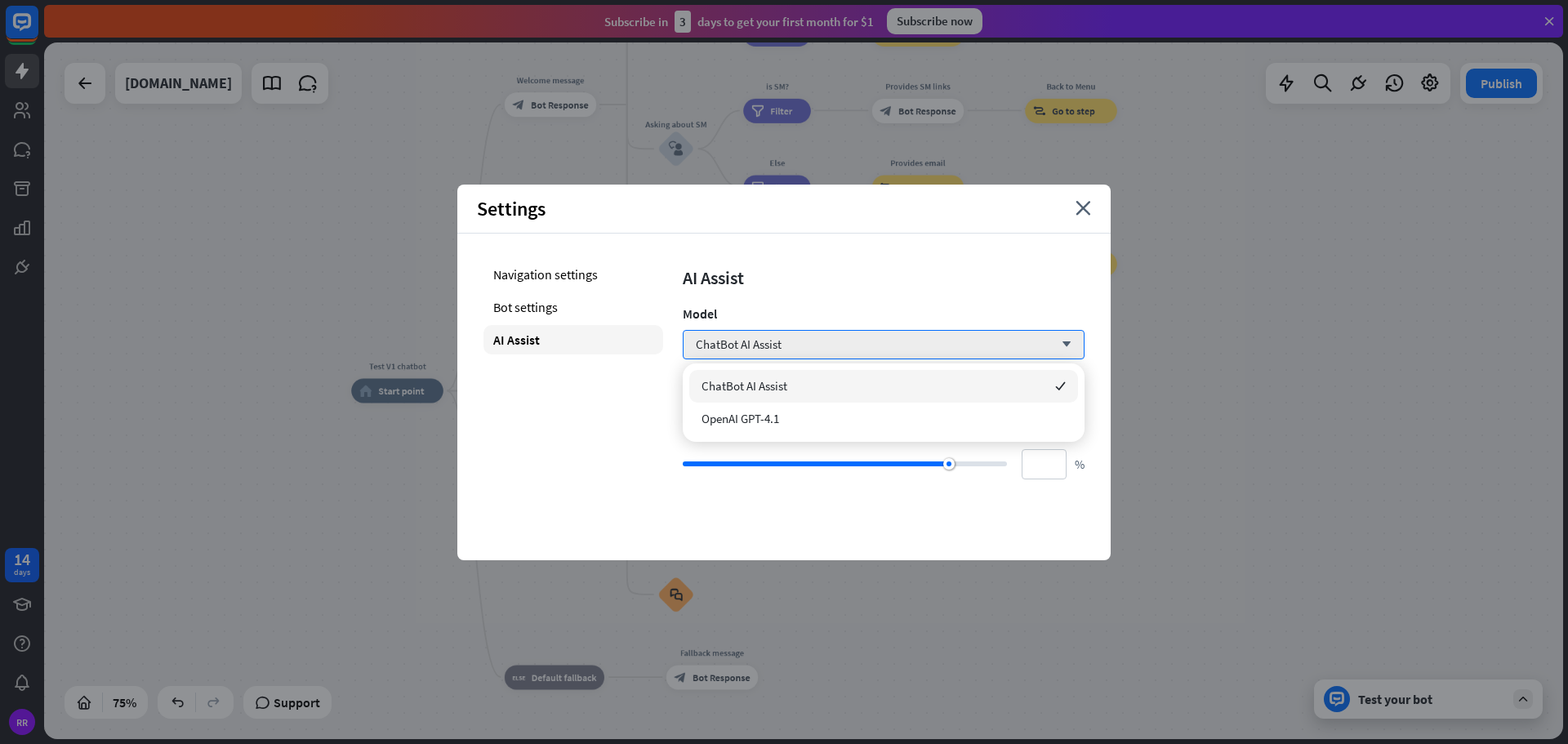
click at [589, 428] on div "Navigation settings Bot settings AI Assist" at bounding box center [573, 369] width 179 height 219
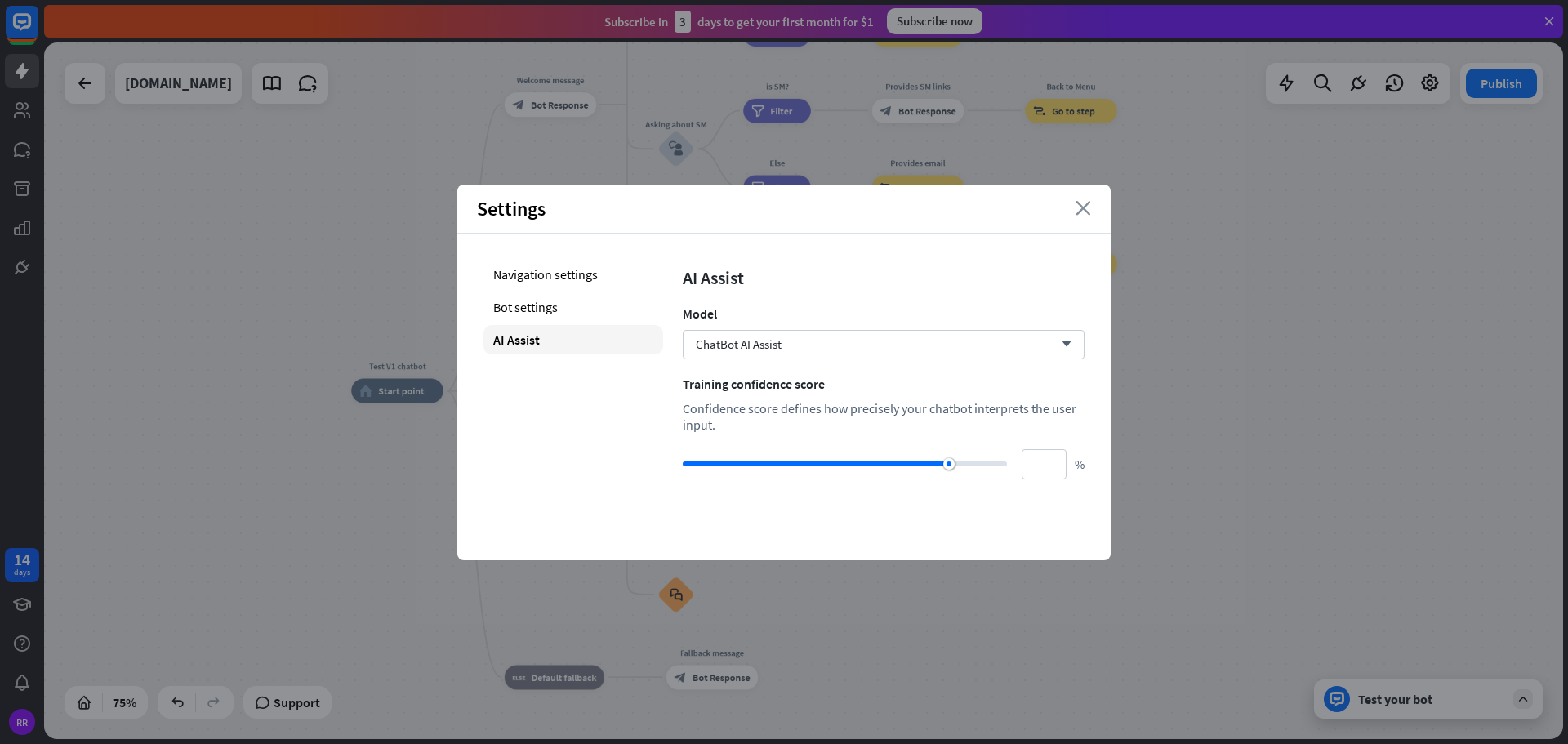
click at [1082, 210] on icon "close" at bounding box center [1083, 208] width 15 height 14
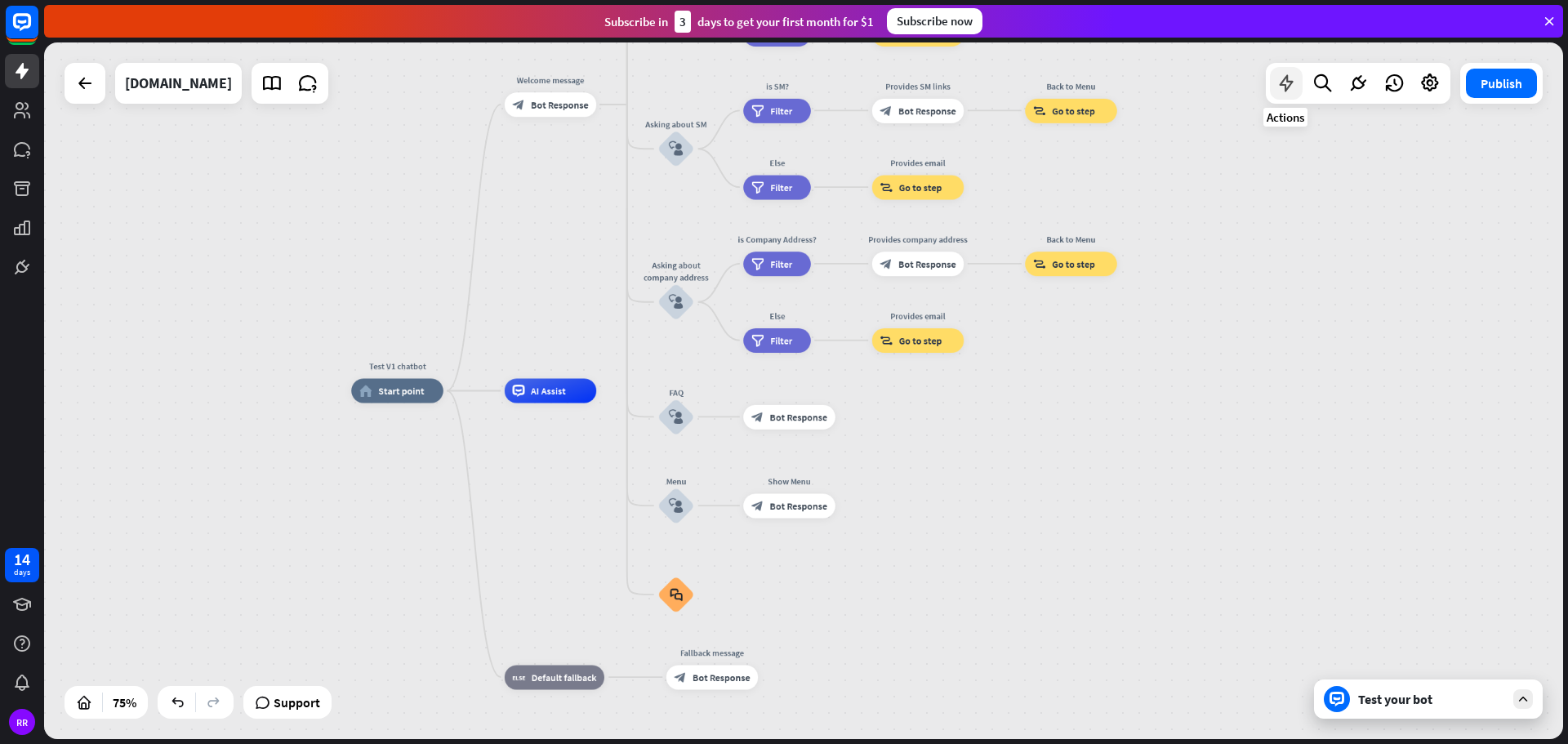
click at [1283, 83] on icon at bounding box center [1286, 83] width 21 height 21
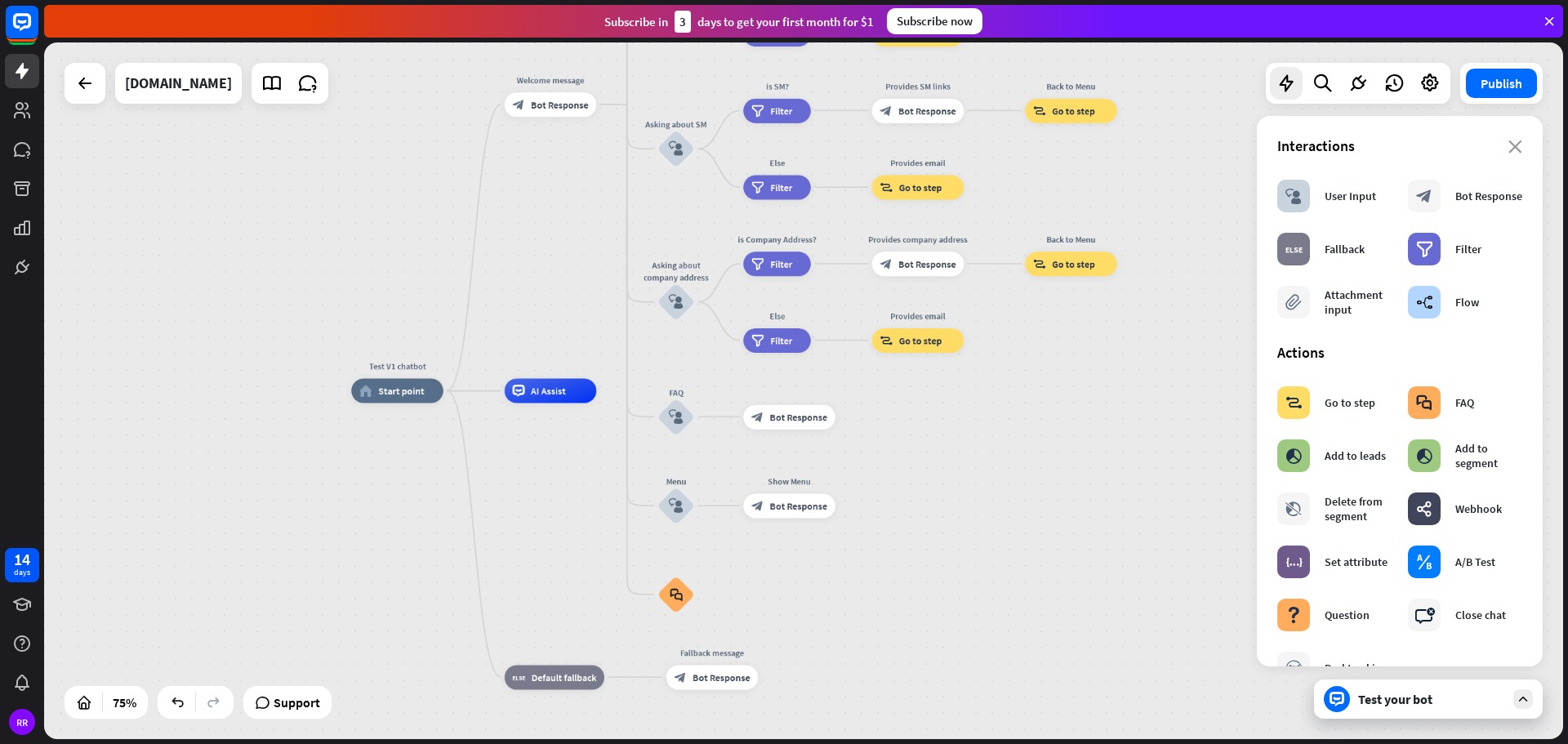
click at [1082, 431] on div "Test V1 chatbot home_2 Start point Welcome message block_bot_response Bot Respo…" at bounding box center [920, 652] width 1140 height 523
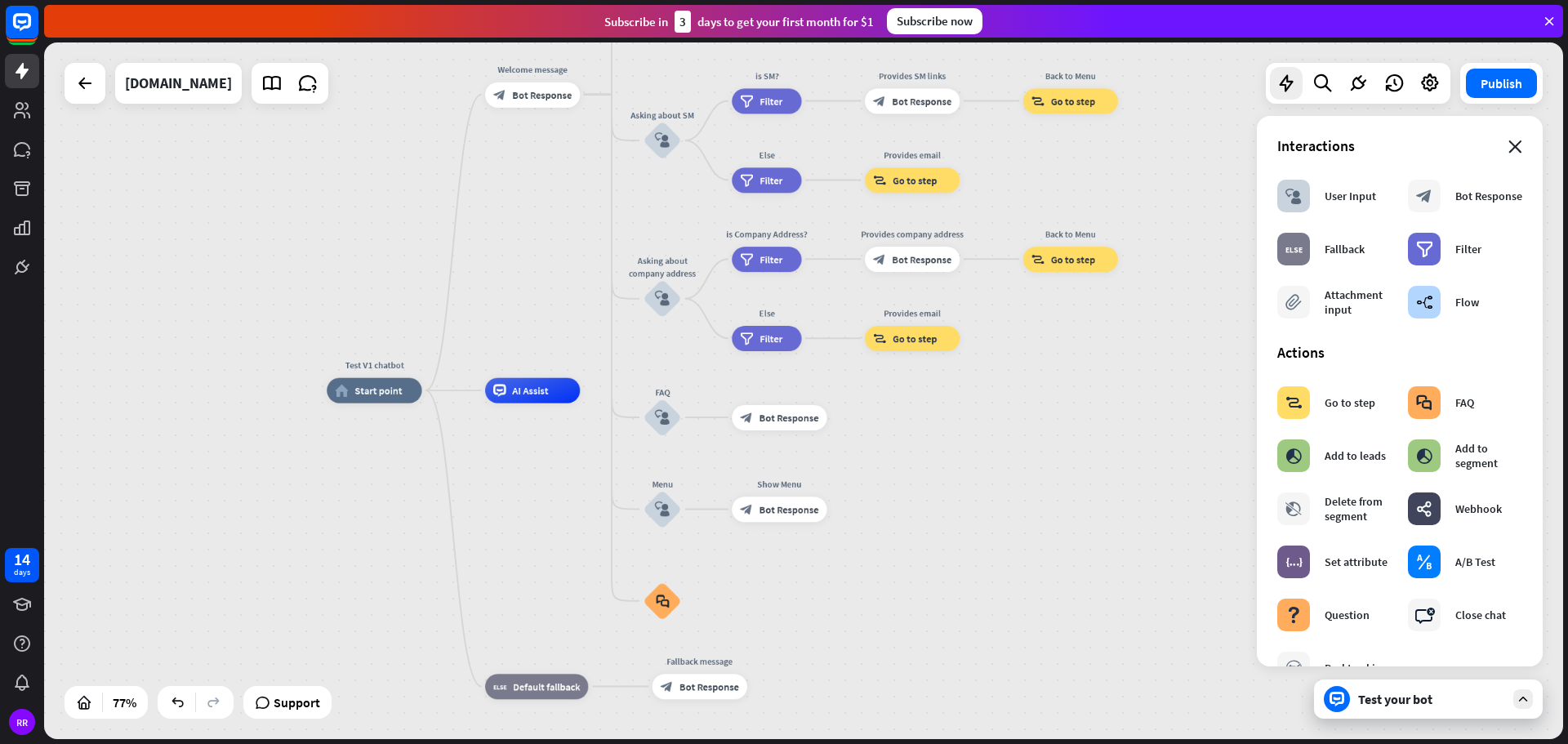
click at [1508, 144] on icon "close" at bounding box center [1515, 146] width 14 height 13
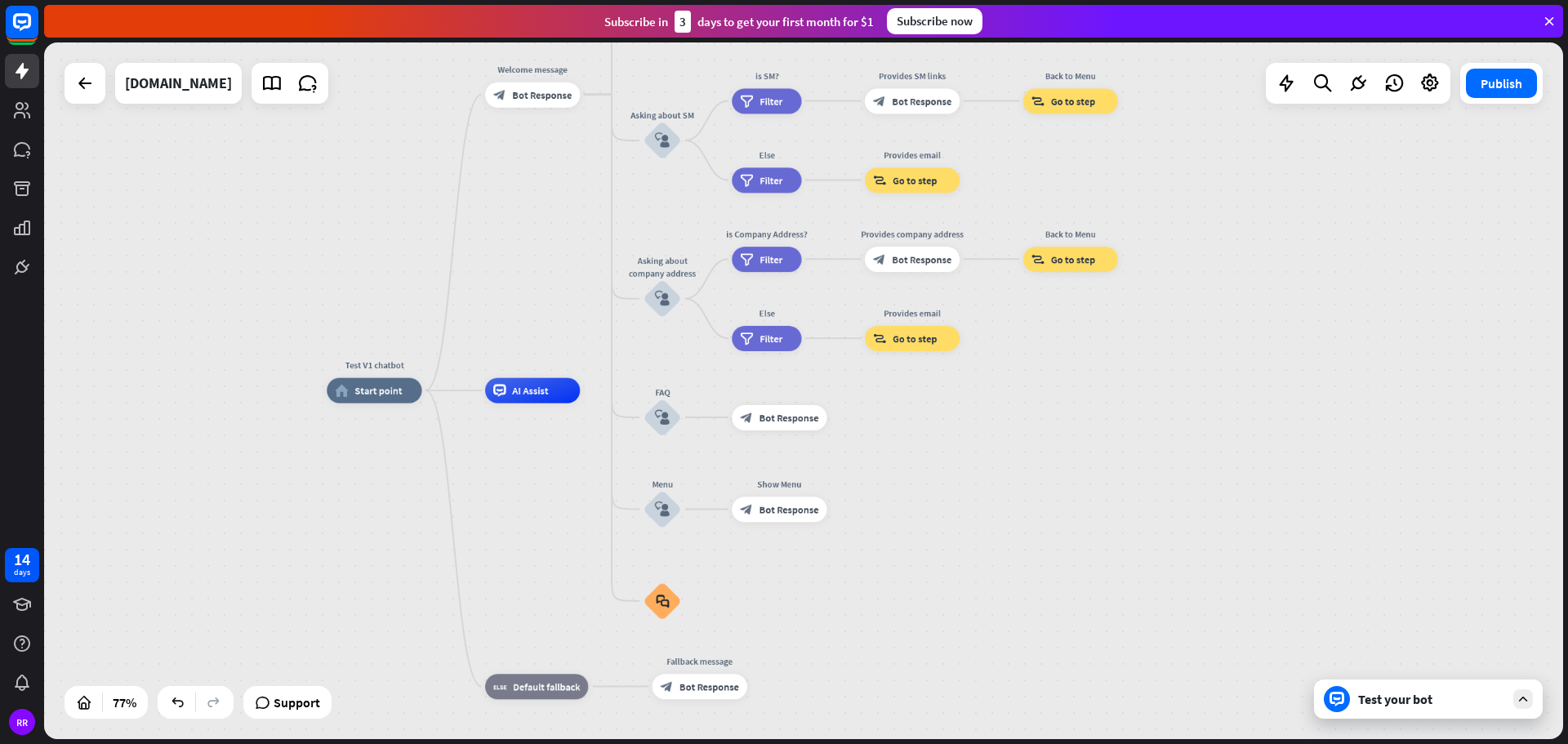
click at [1387, 700] on div "Test your bot" at bounding box center [1431, 699] width 147 height 16
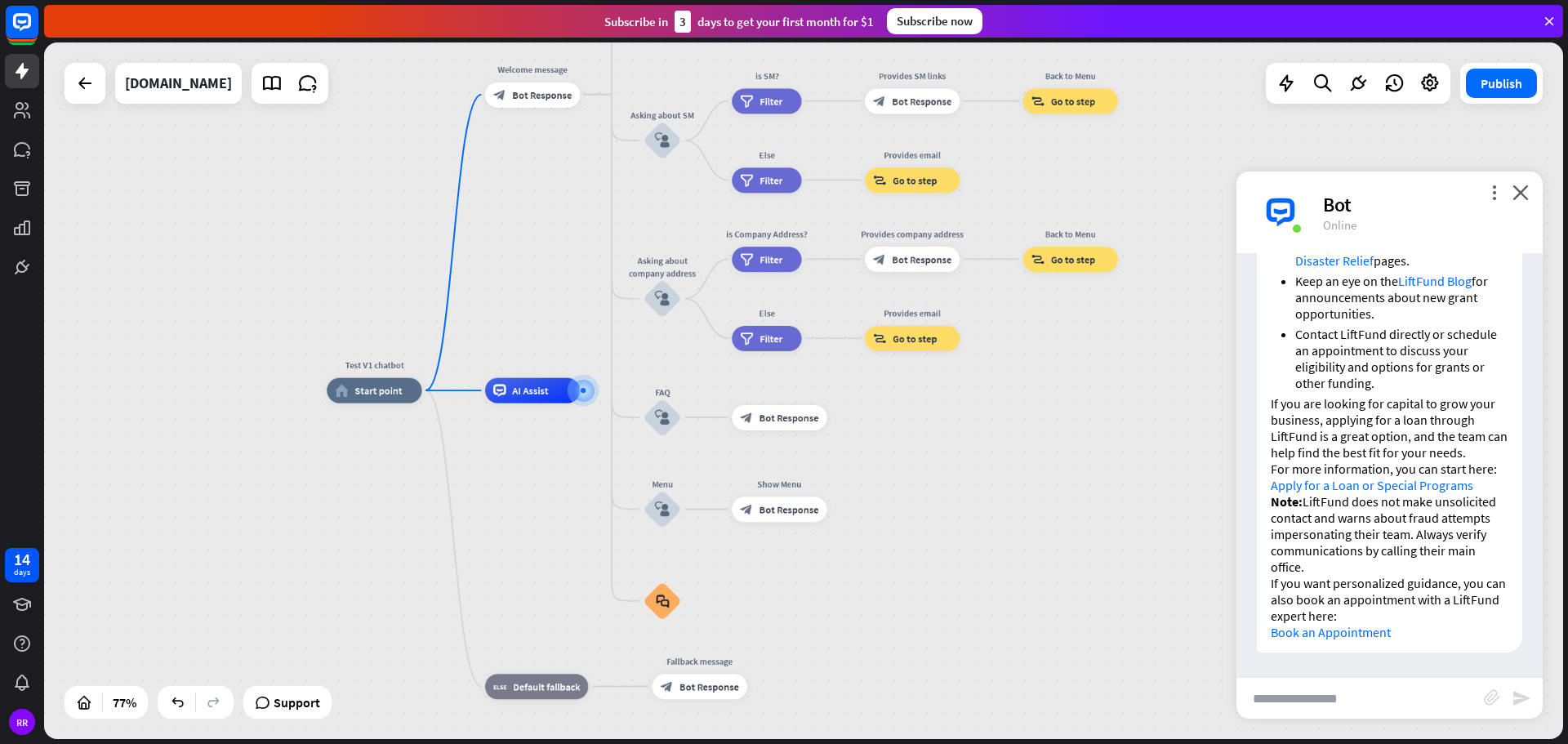
click at [1267, 688] on input "text" at bounding box center [1359, 699] width 247 height 41
type input "**********"
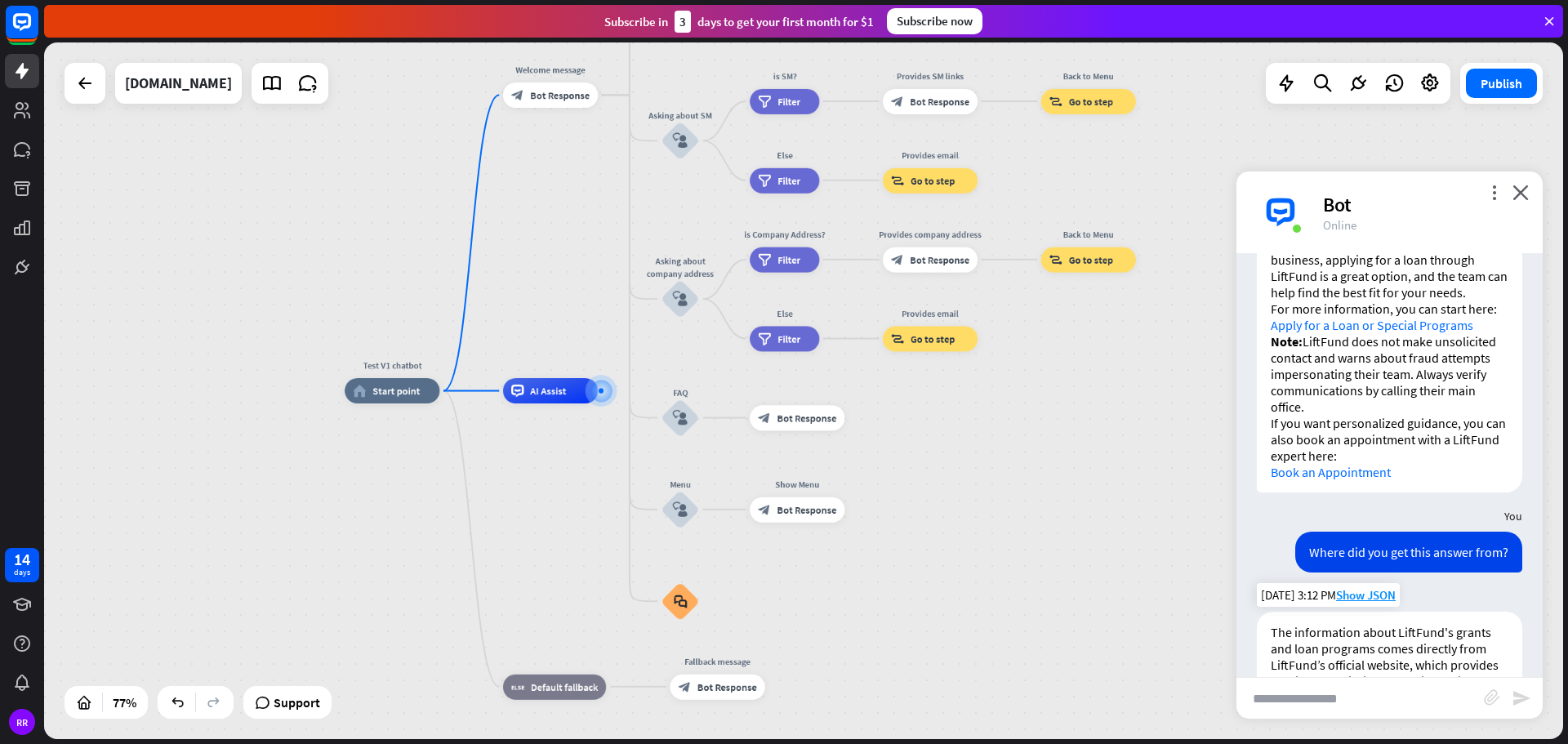
scroll to position [1144, 0]
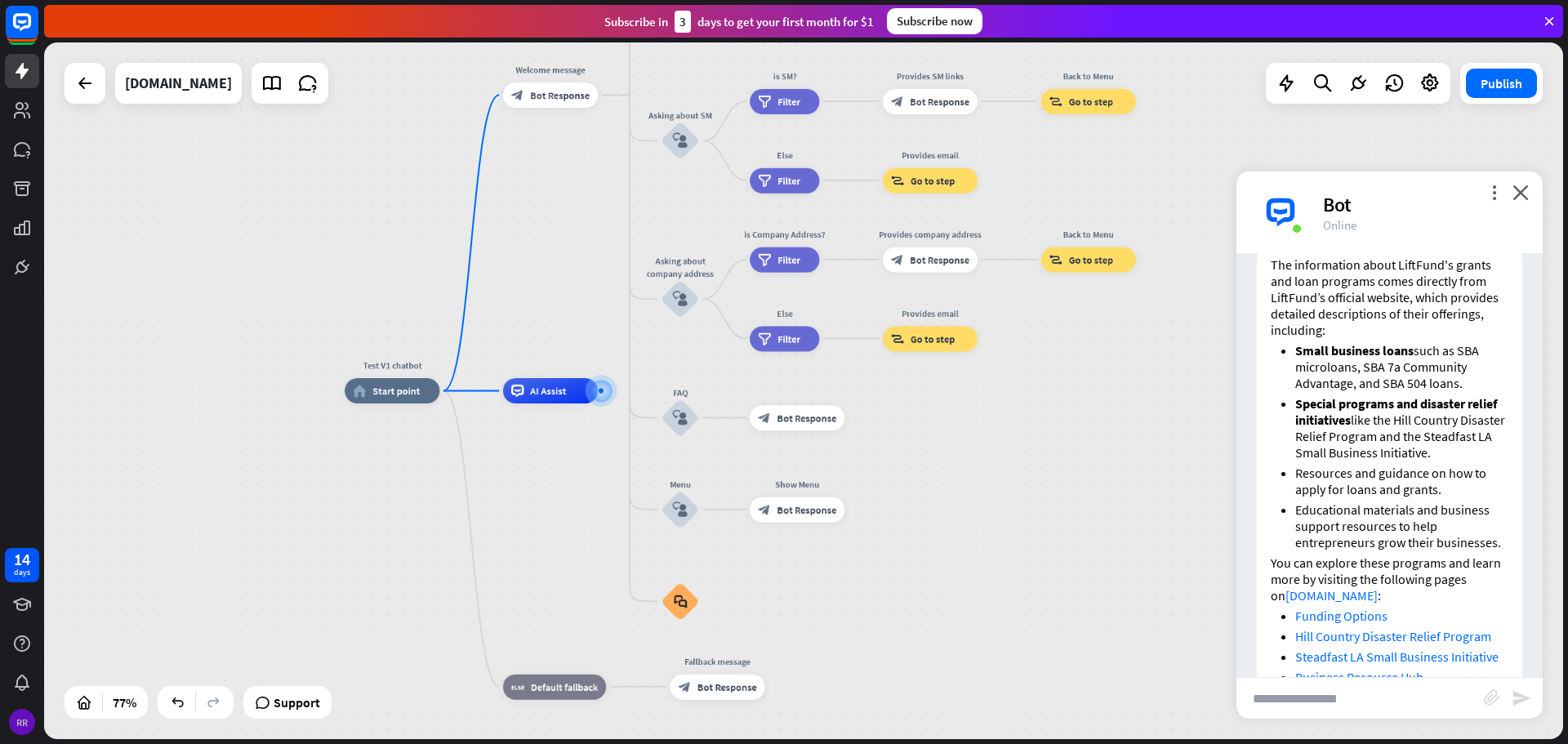
click at [29, 721] on div "RR" at bounding box center [21, 721] width 26 height 26
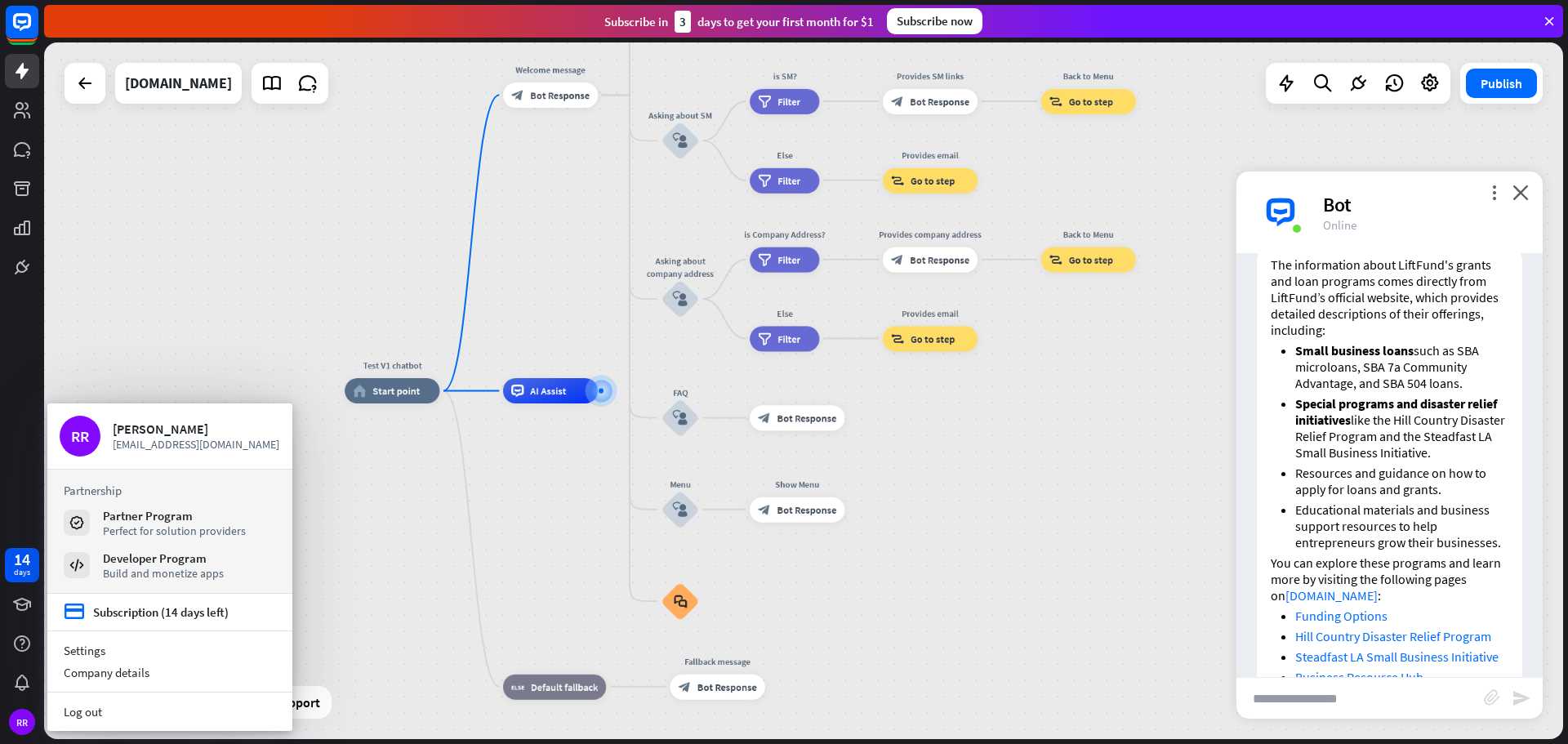
click at [395, 559] on div "Test V1 chatbot home_2 Start point Welcome message block_bot_response Bot Respo…" at bounding box center [933, 660] width 1178 height 540
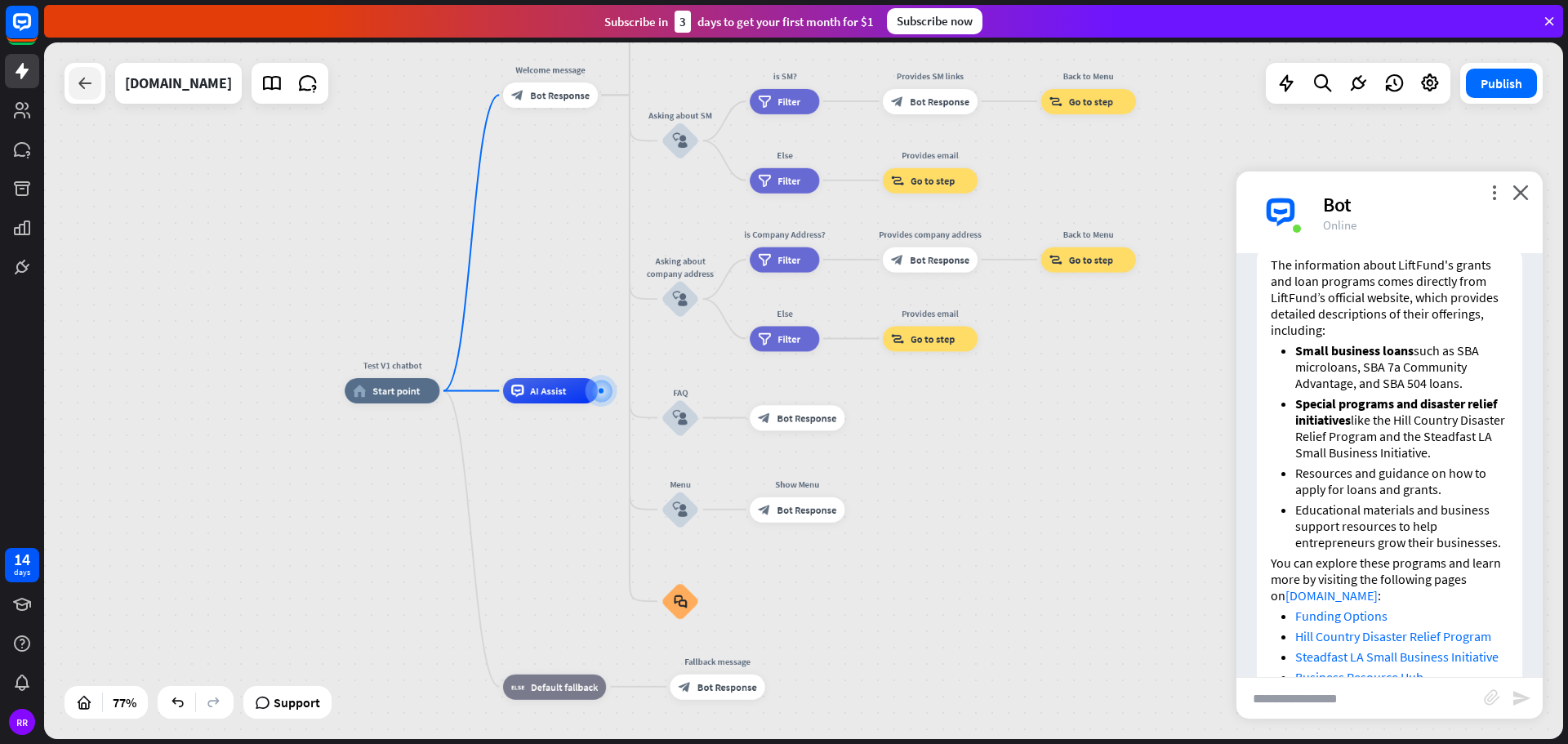
click at [87, 89] on icon at bounding box center [85, 83] width 20 height 20
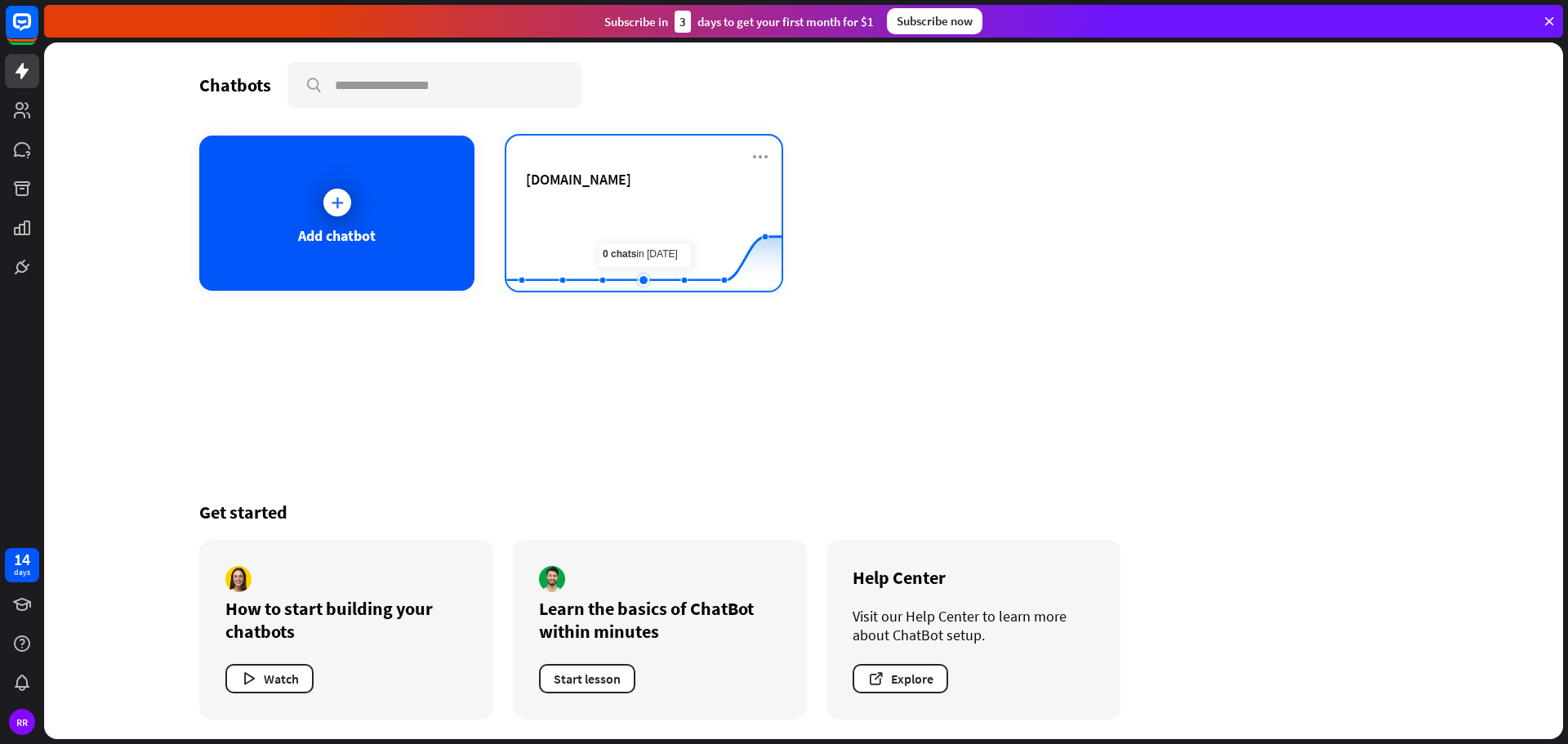
click at [638, 210] on rect at bounding box center [643, 250] width 275 height 102
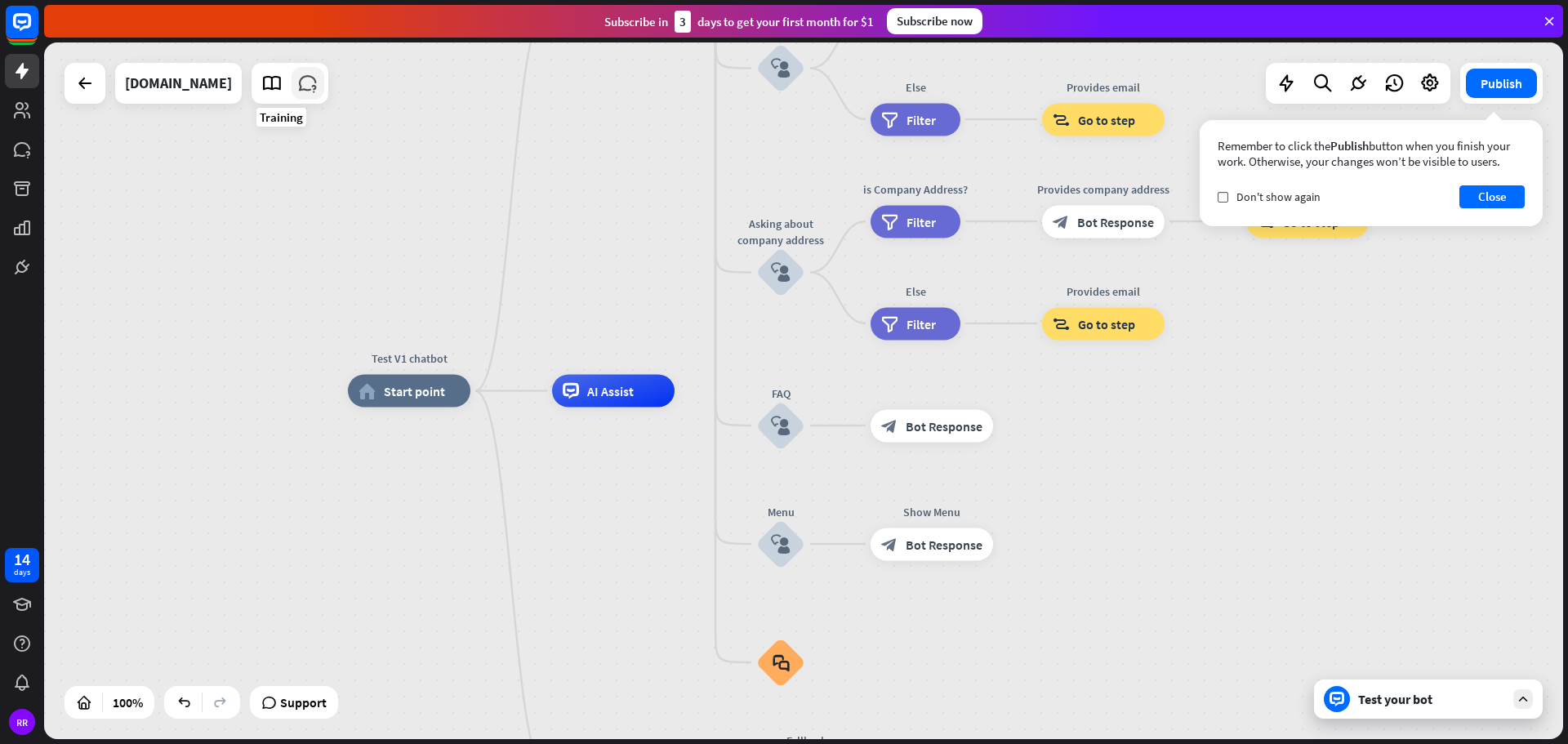
click at [297, 81] on icon at bounding box center [308, 83] width 21 height 21
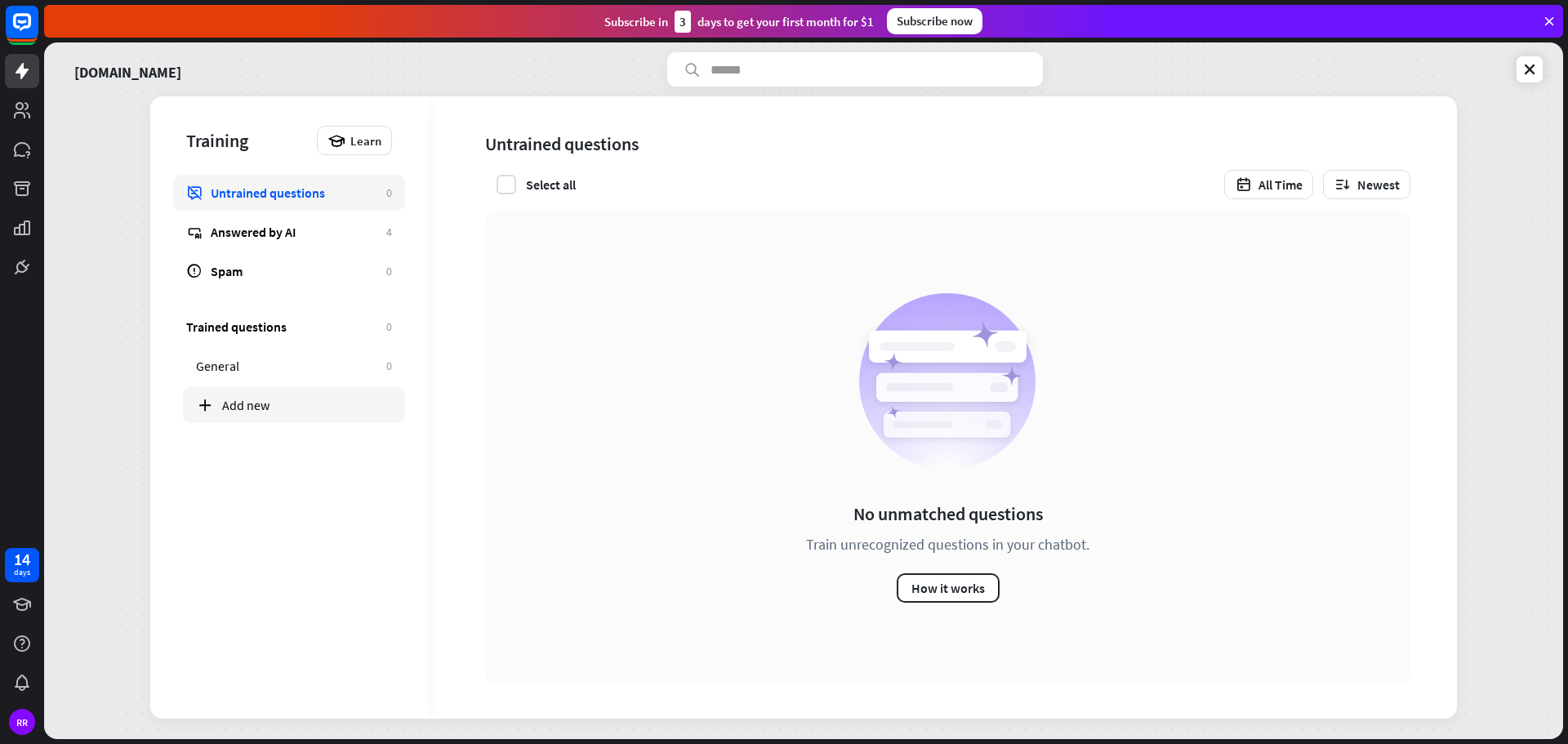
click at [262, 401] on div "Add new" at bounding box center [307, 405] width 170 height 16
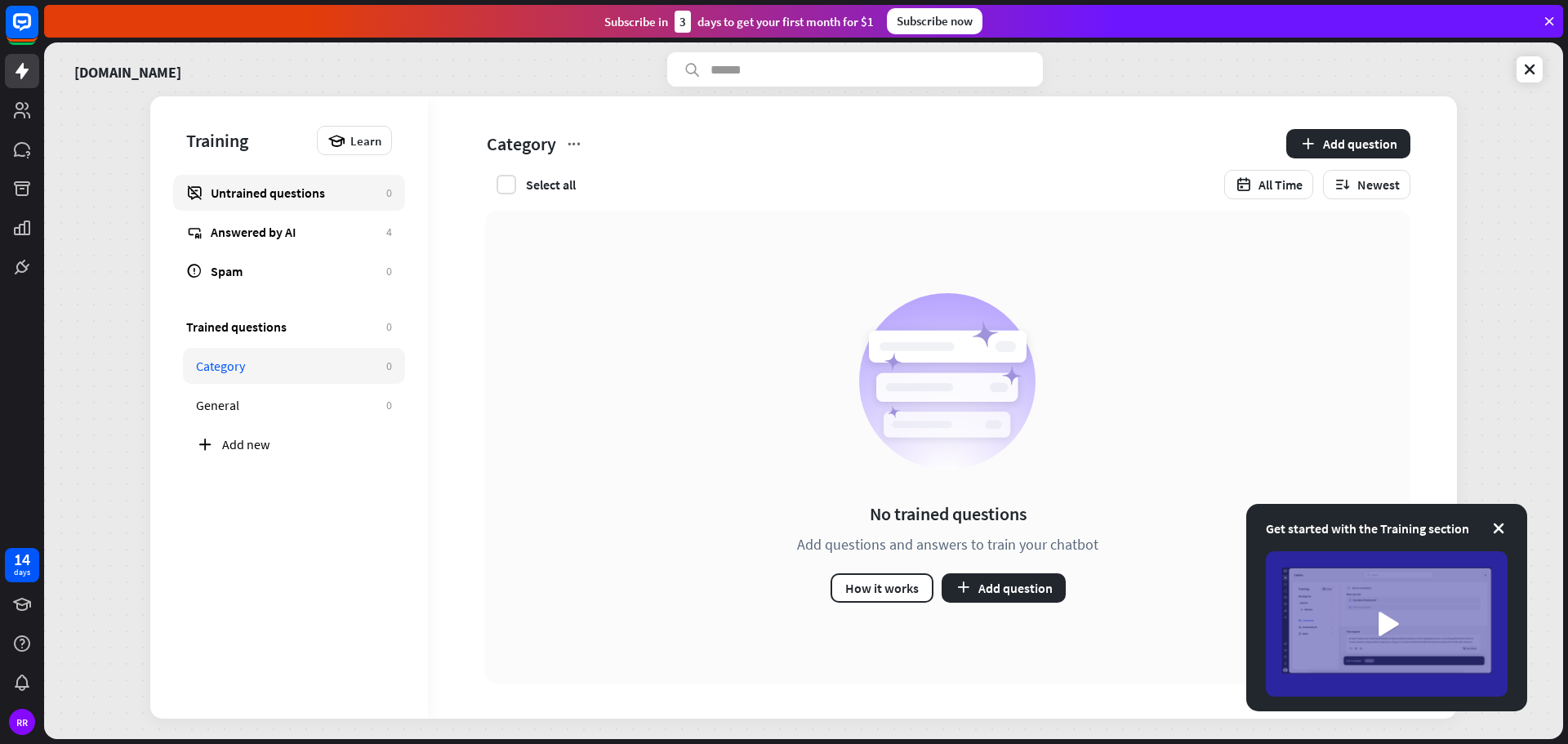
click at [267, 202] on link "Untrained questions 0" at bounding box center [289, 193] width 232 height 36
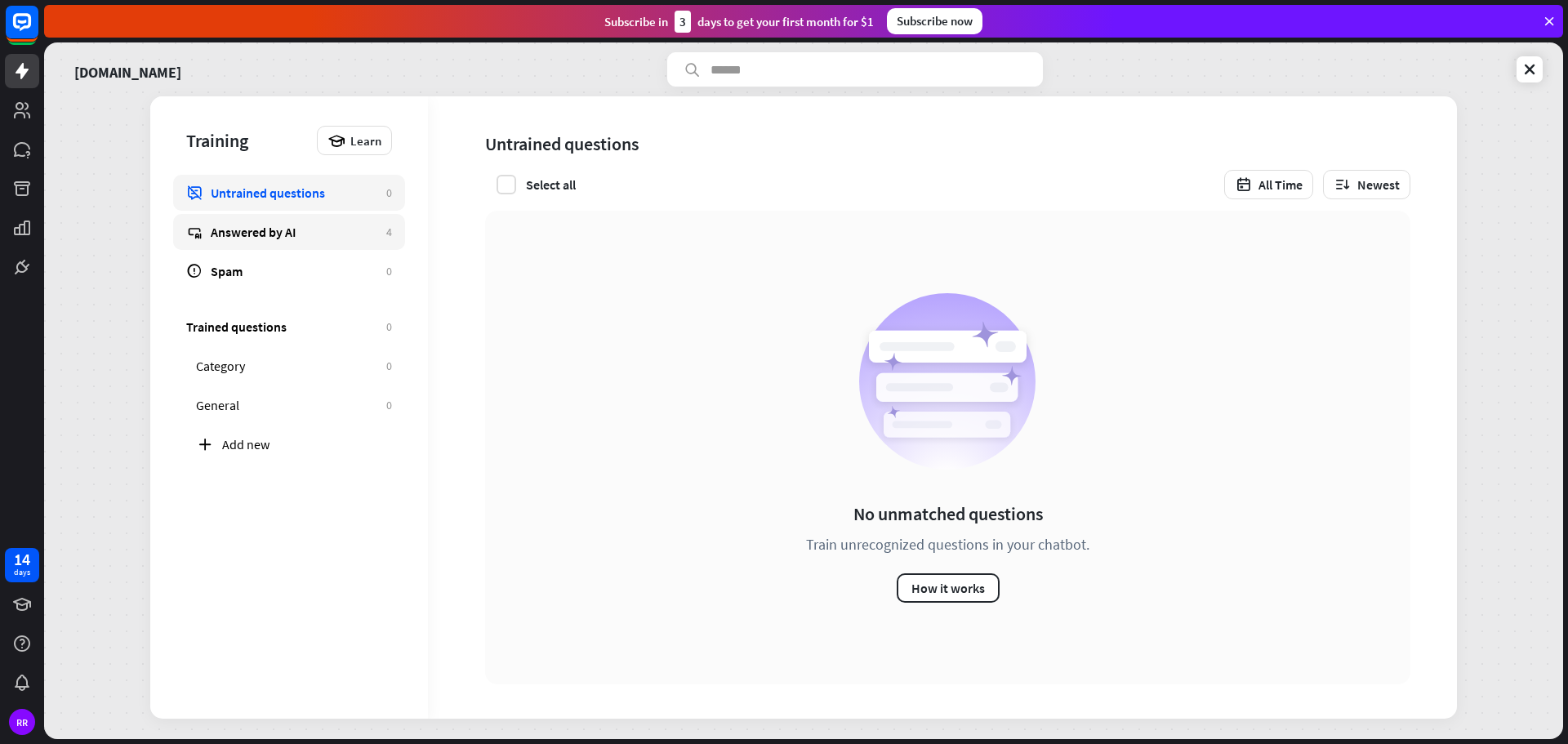
click at [310, 226] on div "Answered by AI" at bounding box center [295, 232] width 168 height 16
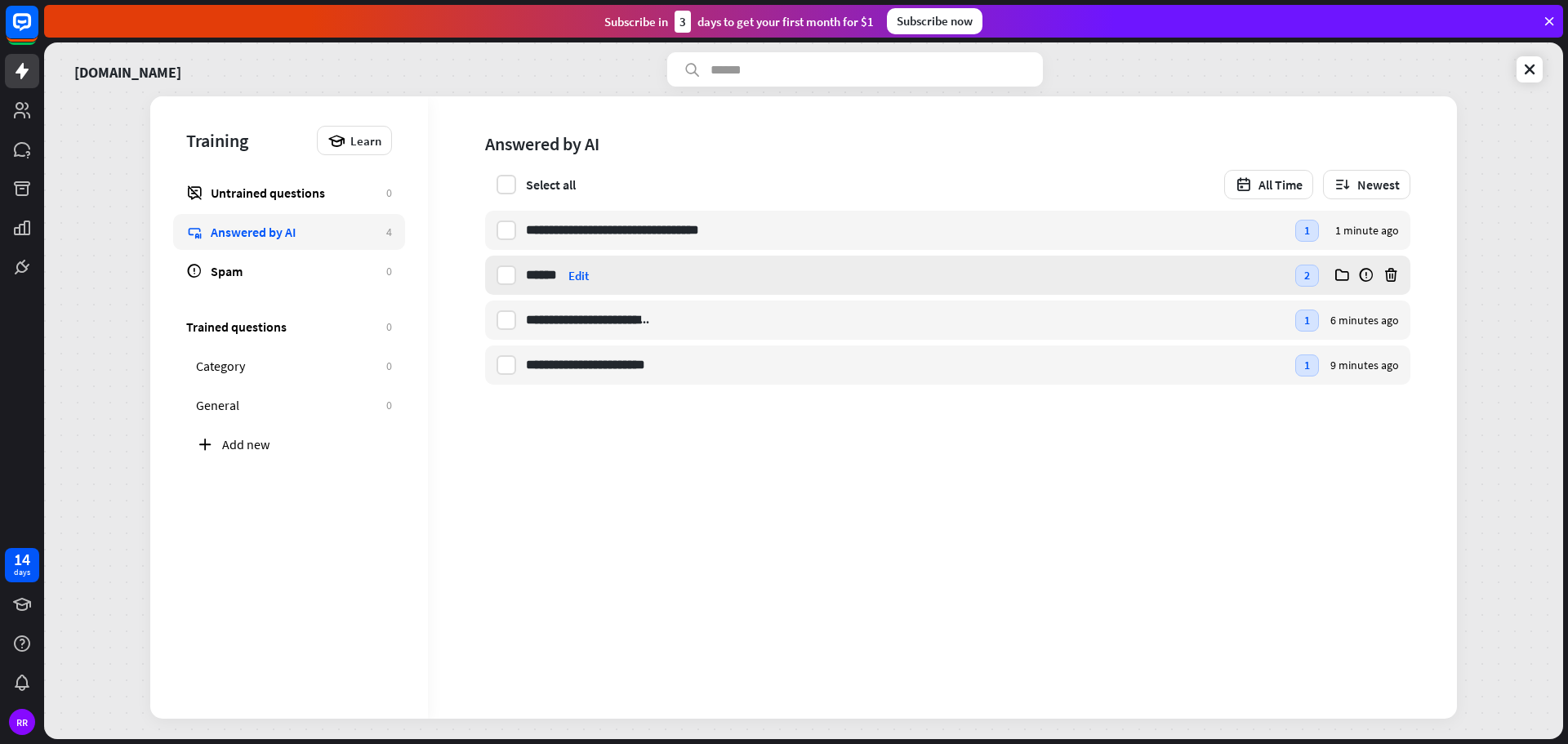
click at [580, 276] on div "Edit" at bounding box center [578, 275] width 21 height 15
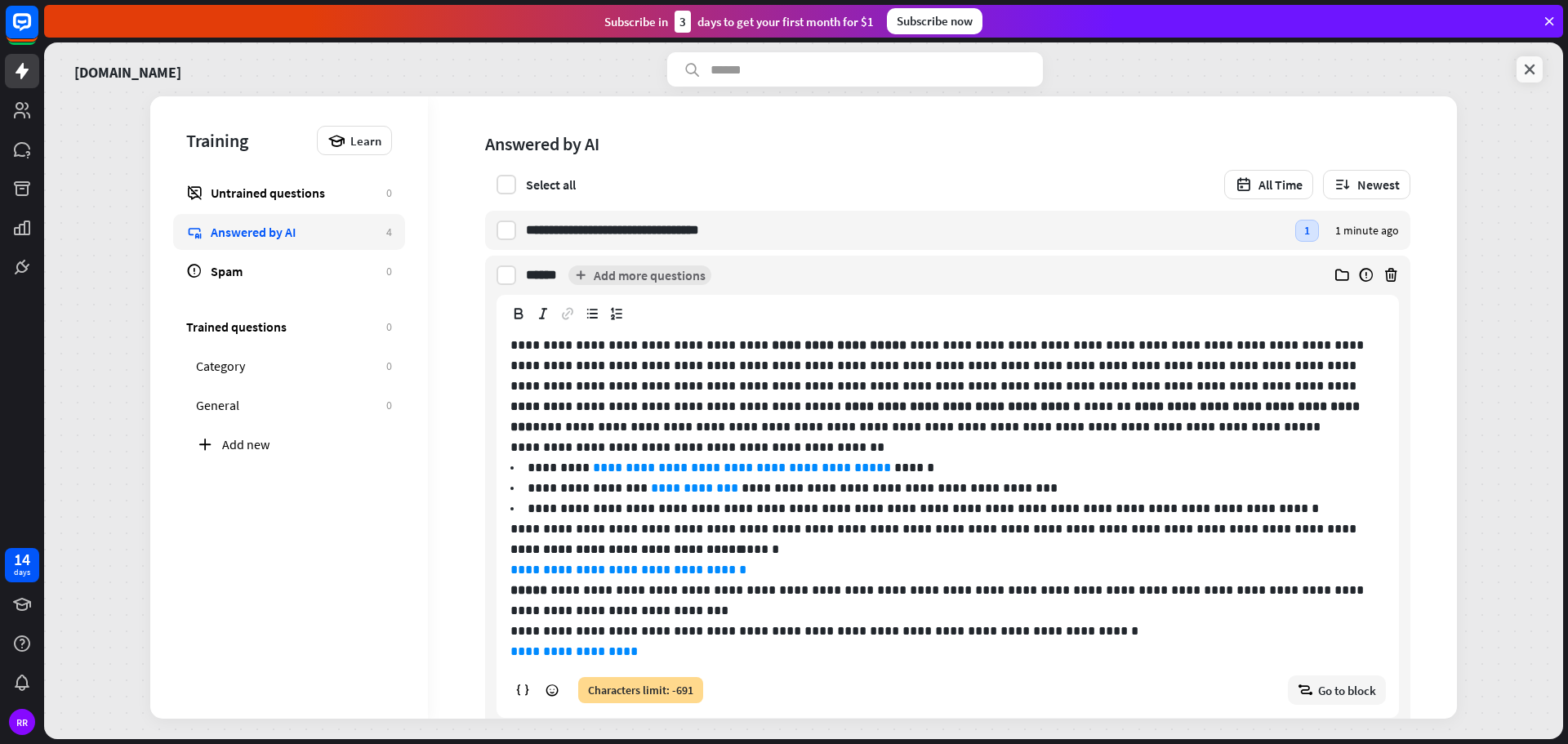
click at [1531, 62] on icon at bounding box center [1530, 70] width 16 height 16
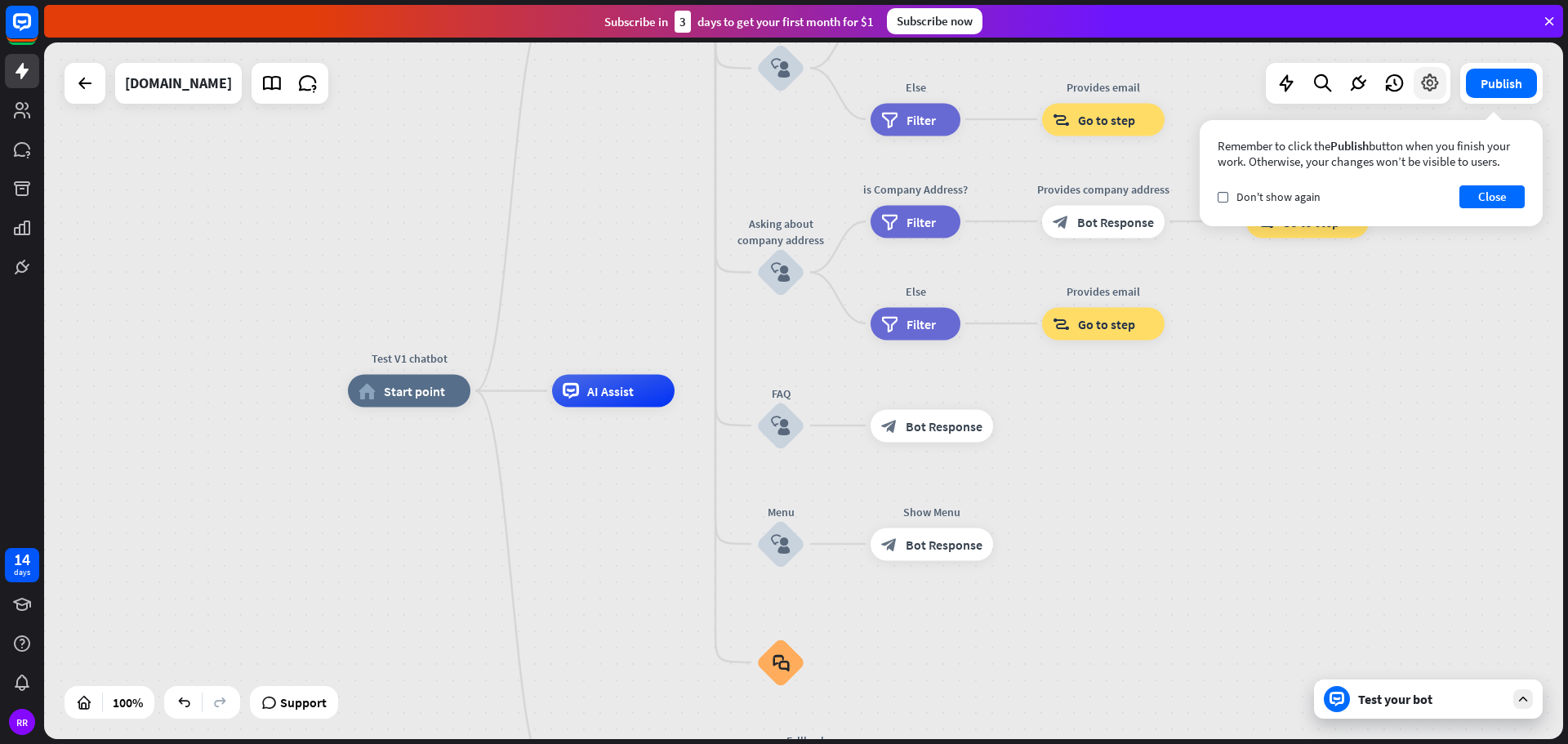
click at [1427, 91] on icon at bounding box center [1430, 83] width 21 height 21
click at [1504, 199] on button "Close" at bounding box center [1491, 197] width 65 height 23
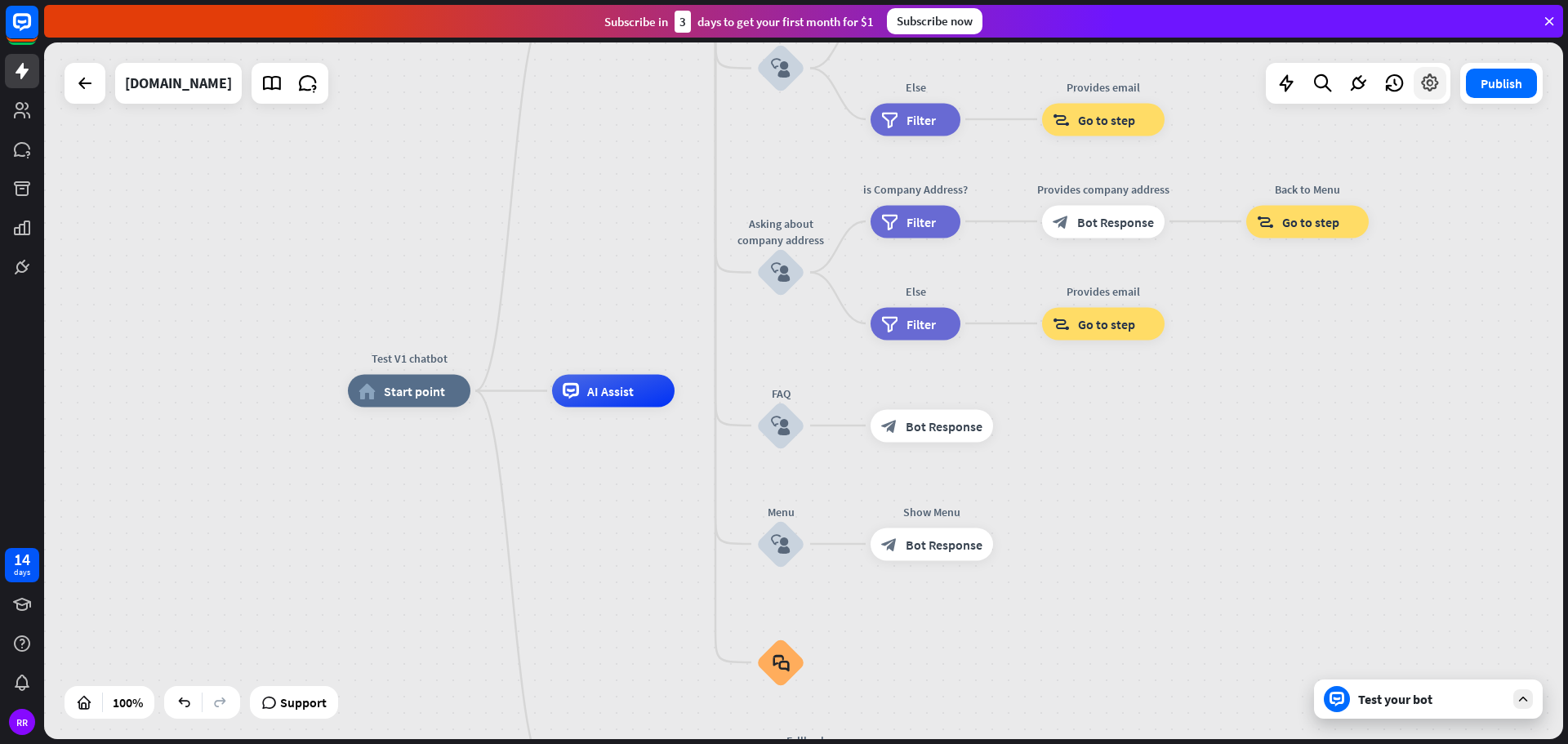
click at [1425, 89] on icon at bounding box center [1430, 83] width 21 height 21
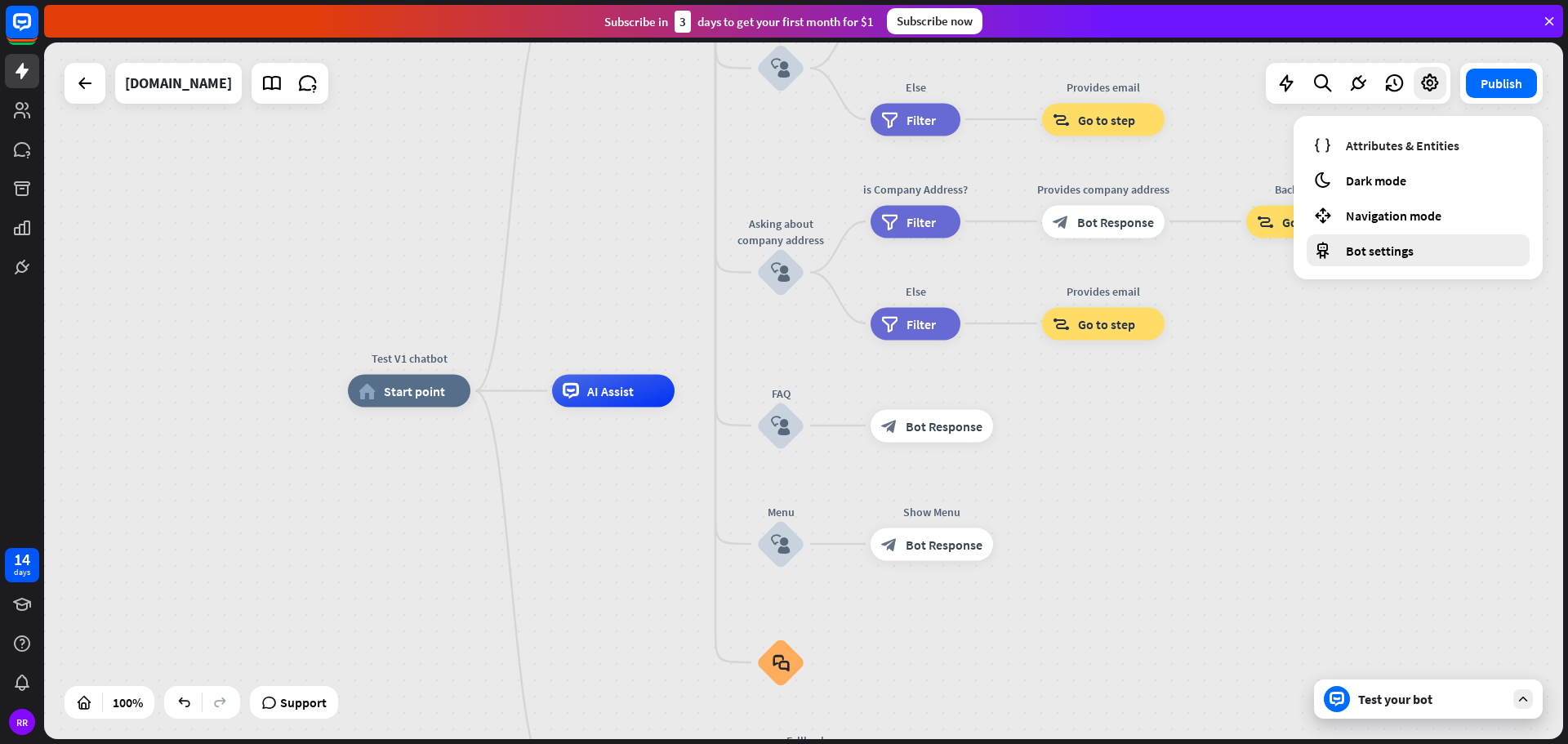
click at [1373, 246] on span "Bot settings" at bounding box center [1380, 251] width 68 height 16
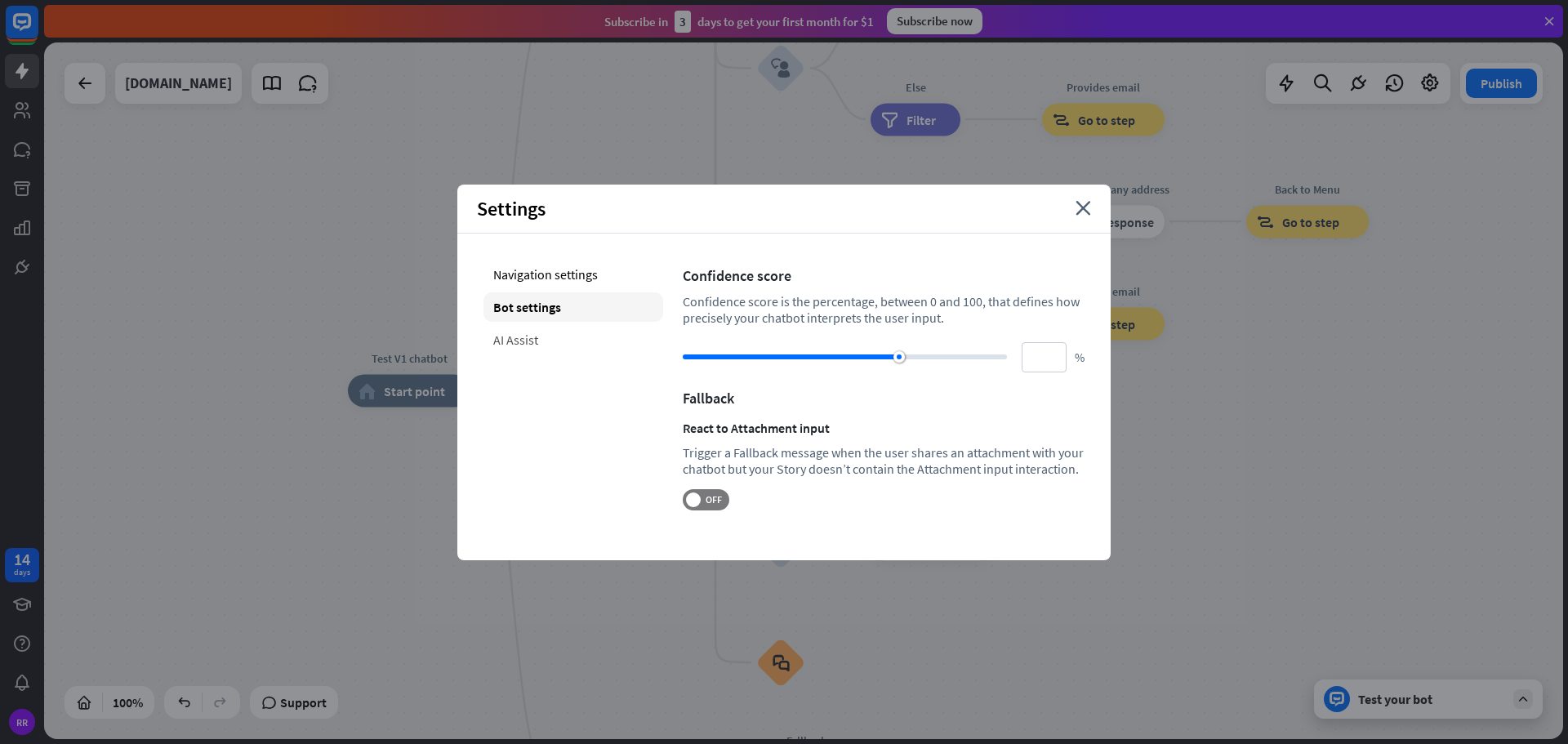
click at [534, 334] on div "AI Assist" at bounding box center [573, 339] width 179 height 29
type input "**"
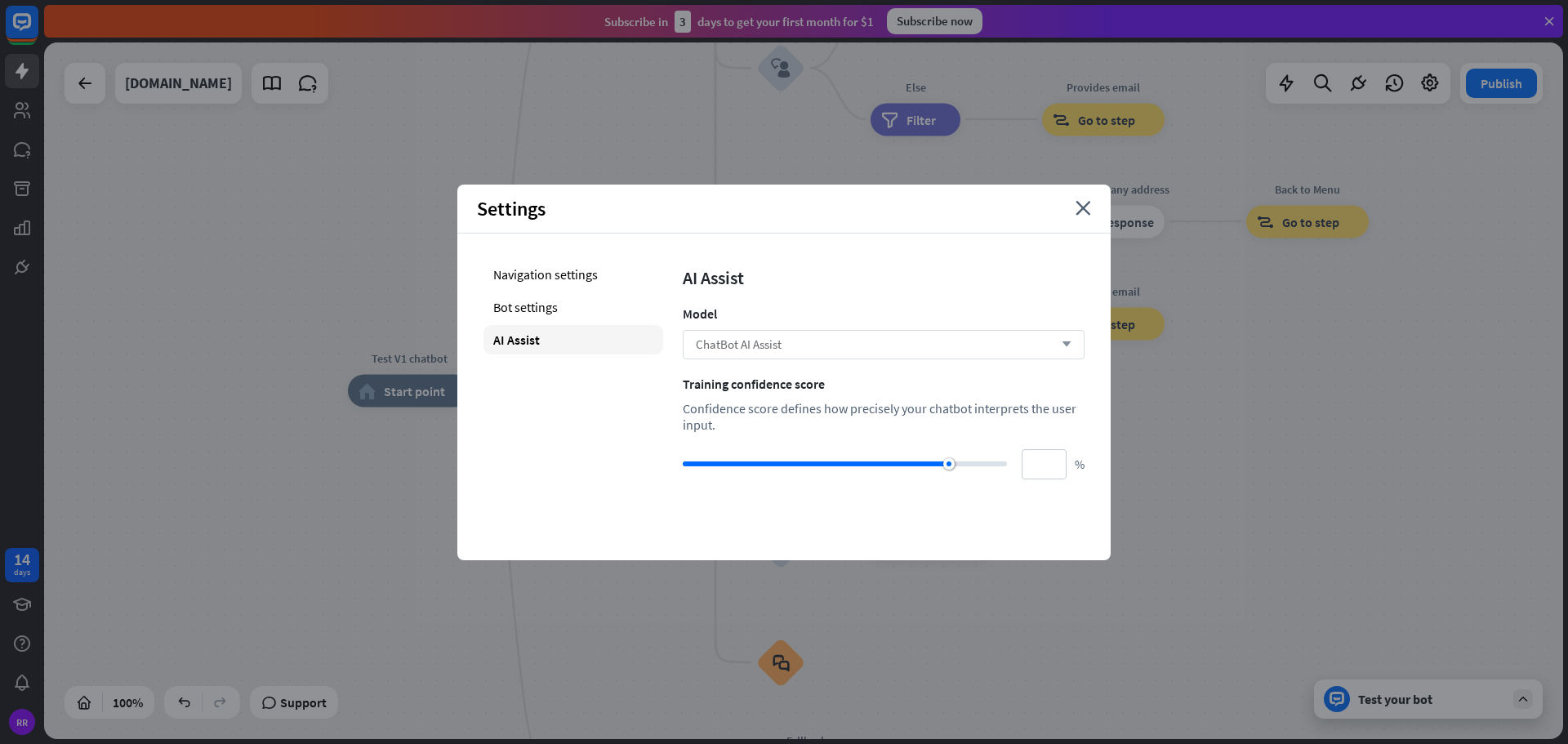
click at [776, 336] on span "ChatBot AI Assist" at bounding box center [739, 343] width 86 height 15
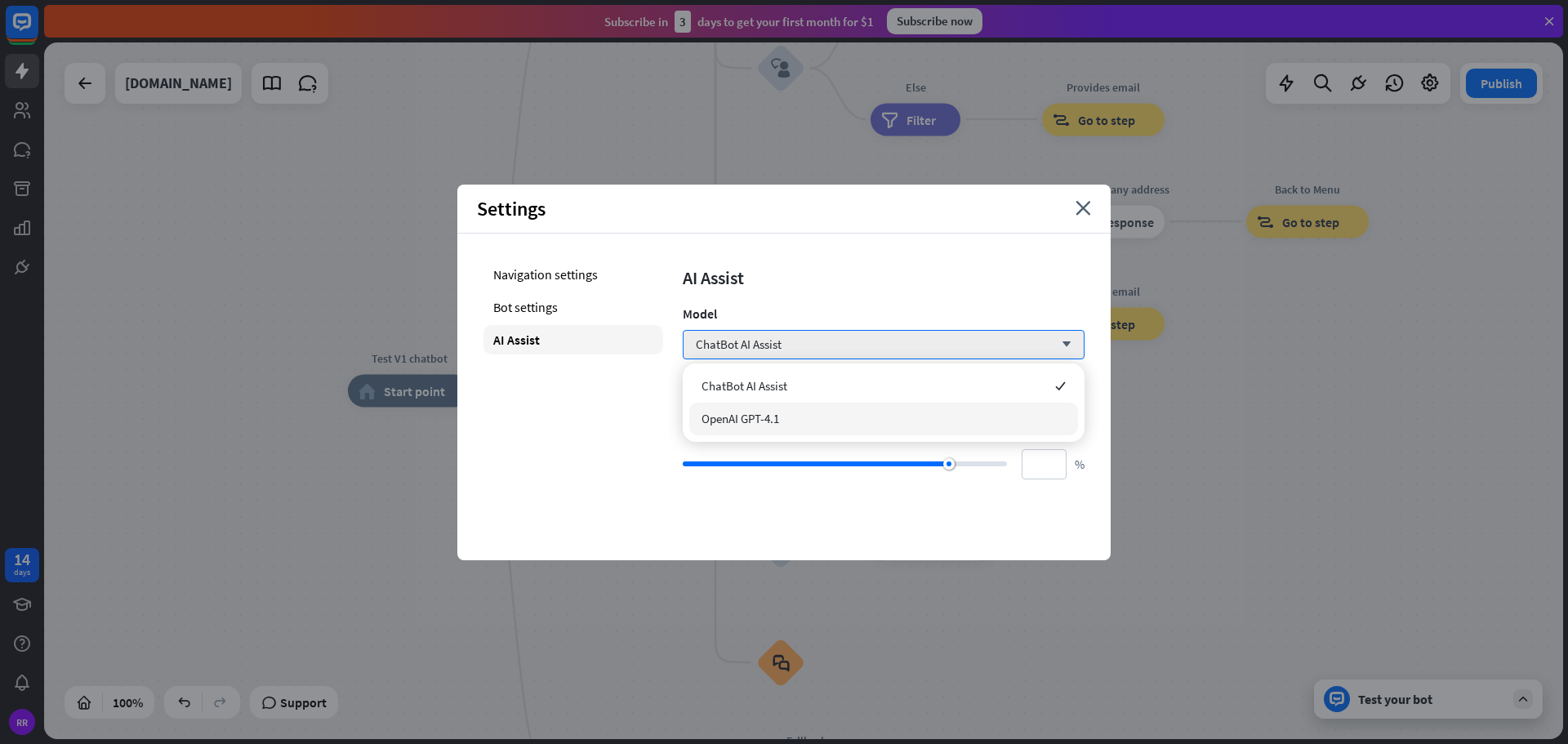
click at [765, 416] on span "OpenAI GPT-4.1" at bounding box center [740, 417] width 78 height 15
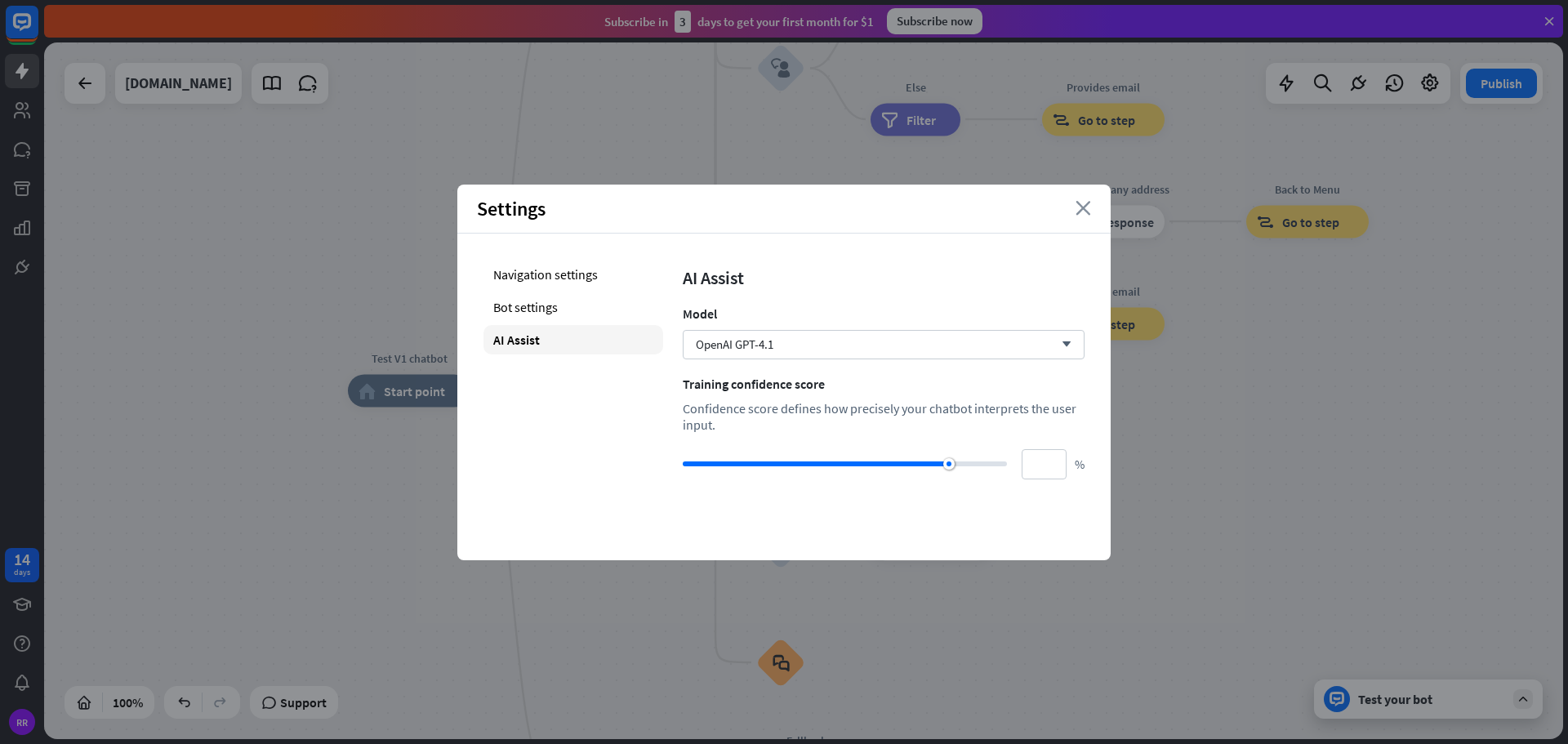
click at [1088, 208] on icon "close" at bounding box center [1083, 208] width 15 height 14
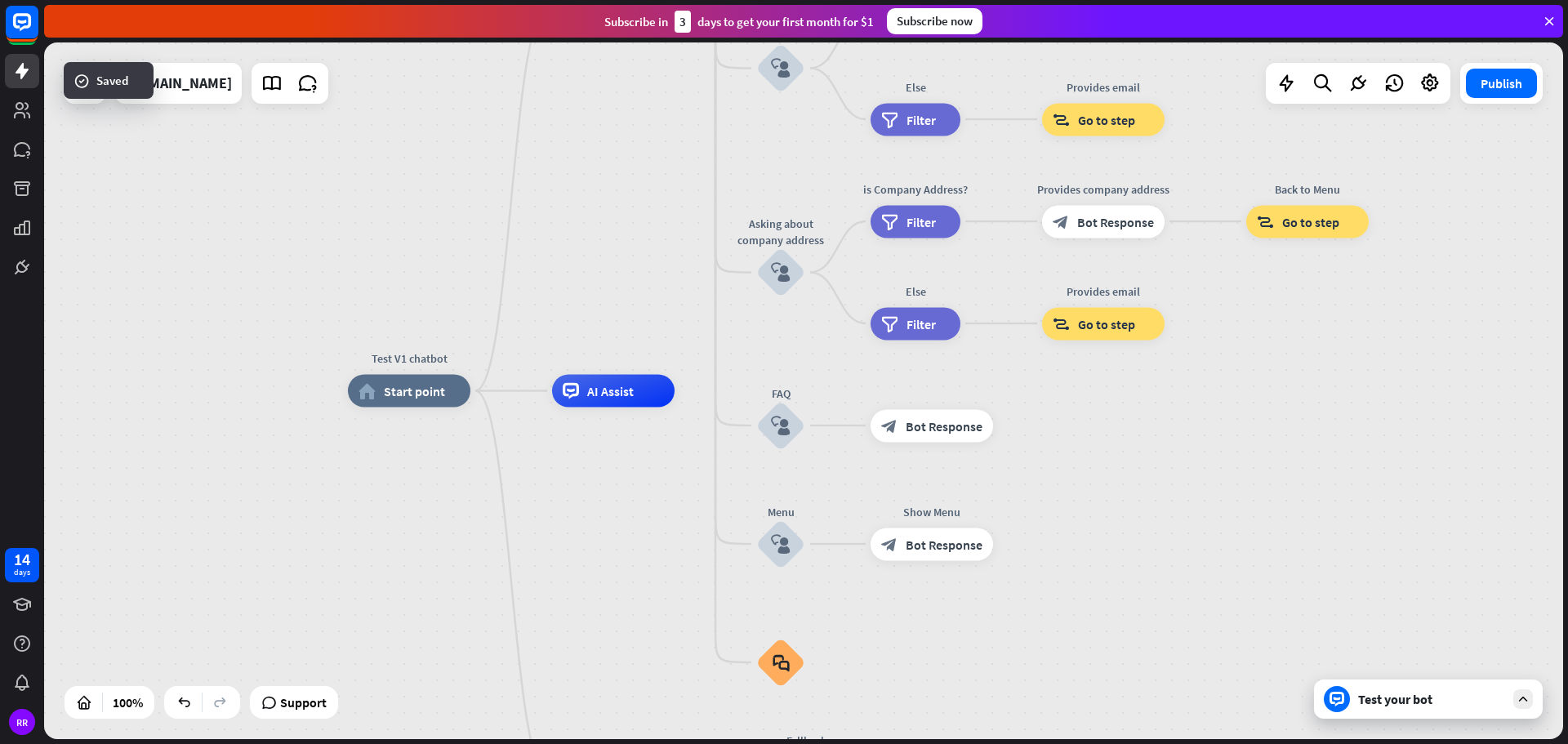
click at [1448, 703] on div "Test your bot" at bounding box center [1431, 699] width 147 height 16
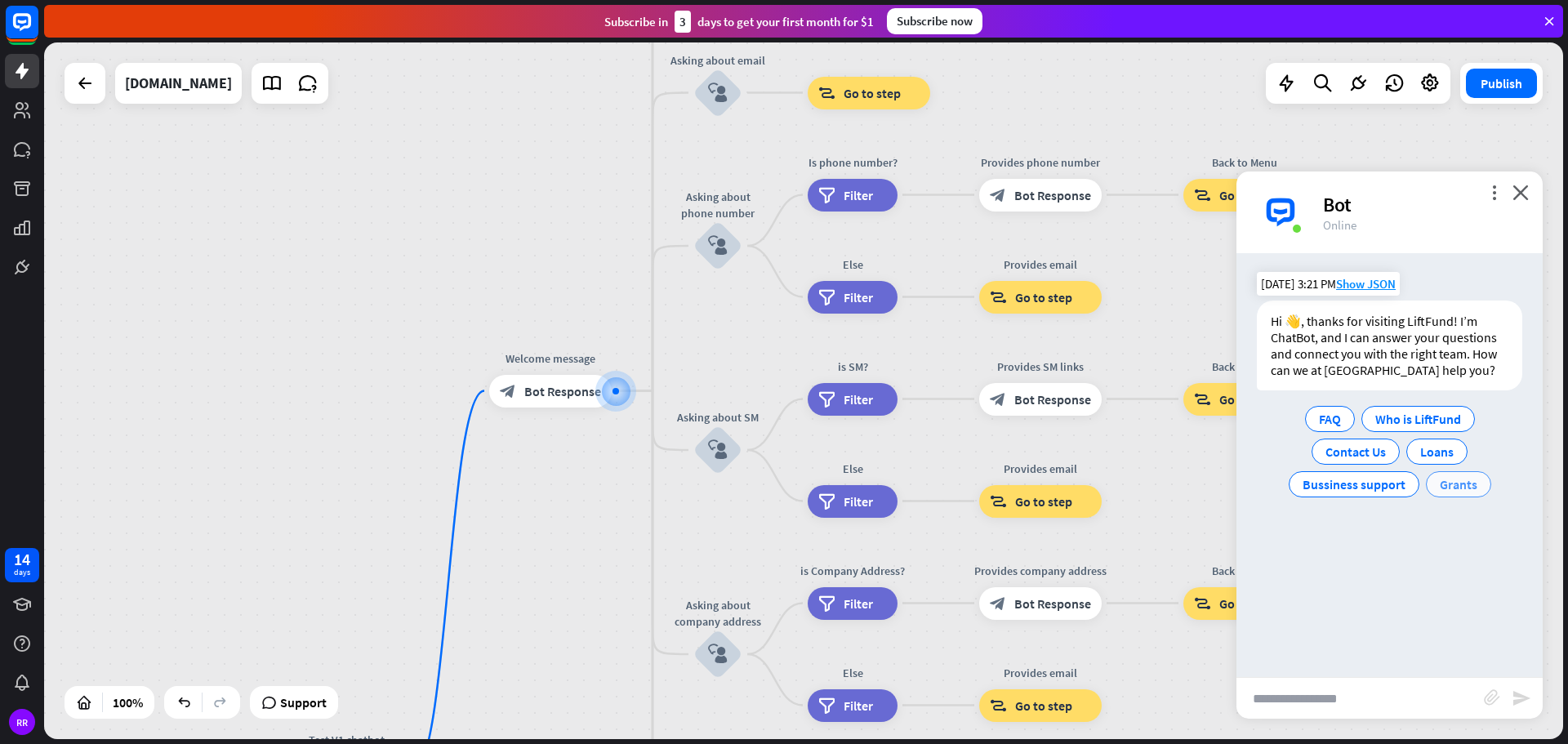
click at [1463, 484] on span "Grants" at bounding box center [1458, 484] width 37 height 16
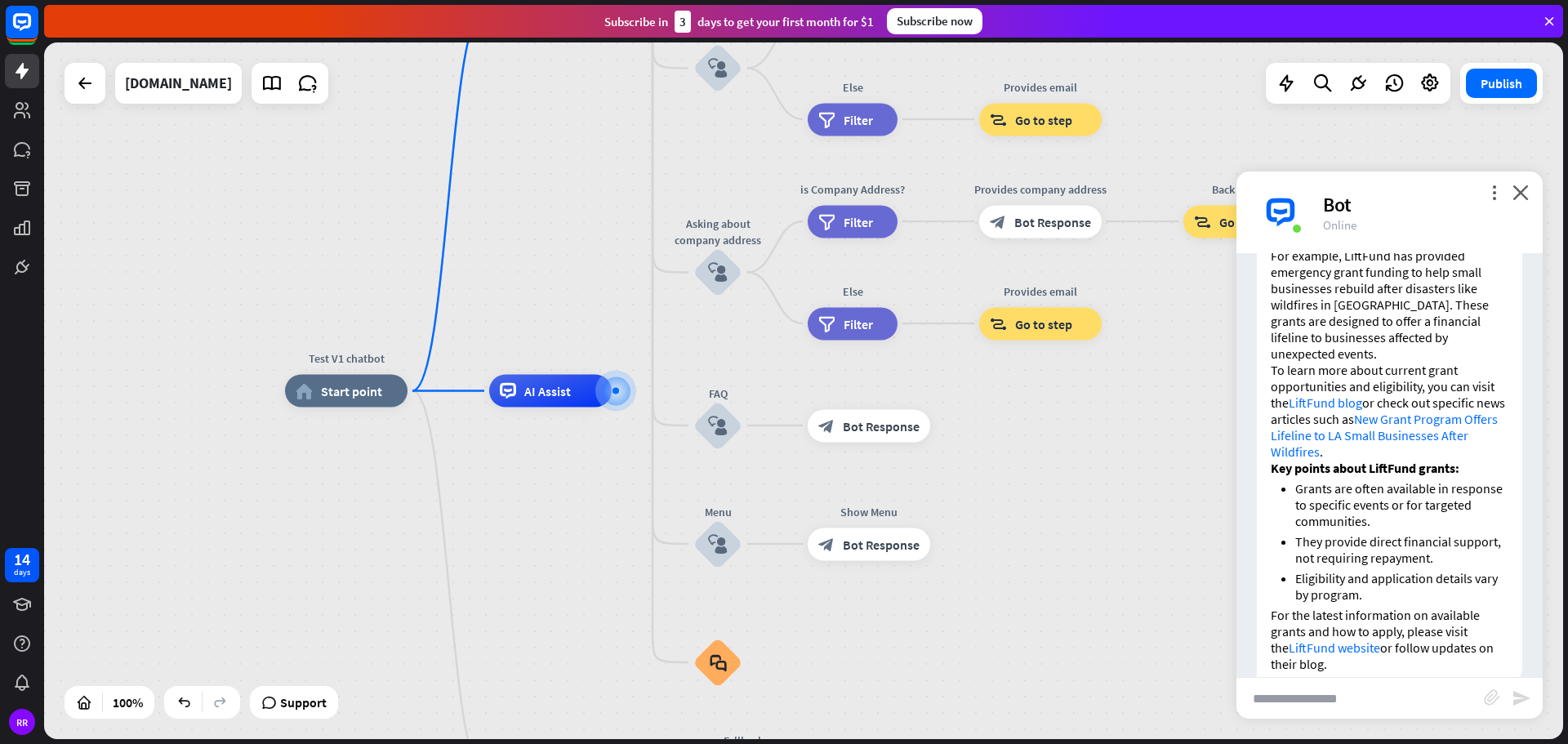
scroll to position [355, 0]
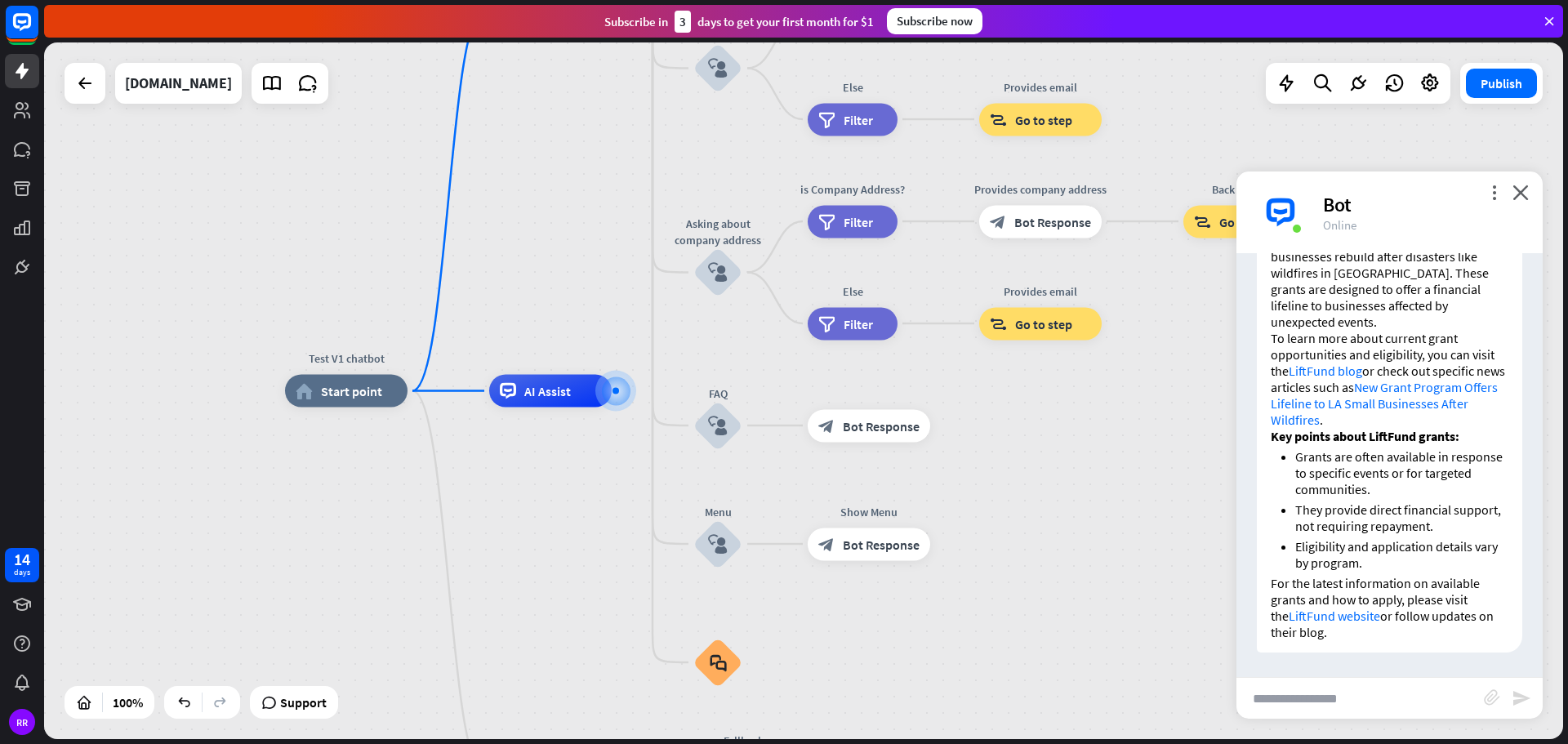
click at [1437, 383] on link "New Grant Program Offers Lifeline to LA Small Businesses After Wildfires" at bounding box center [1384, 403] width 227 height 49
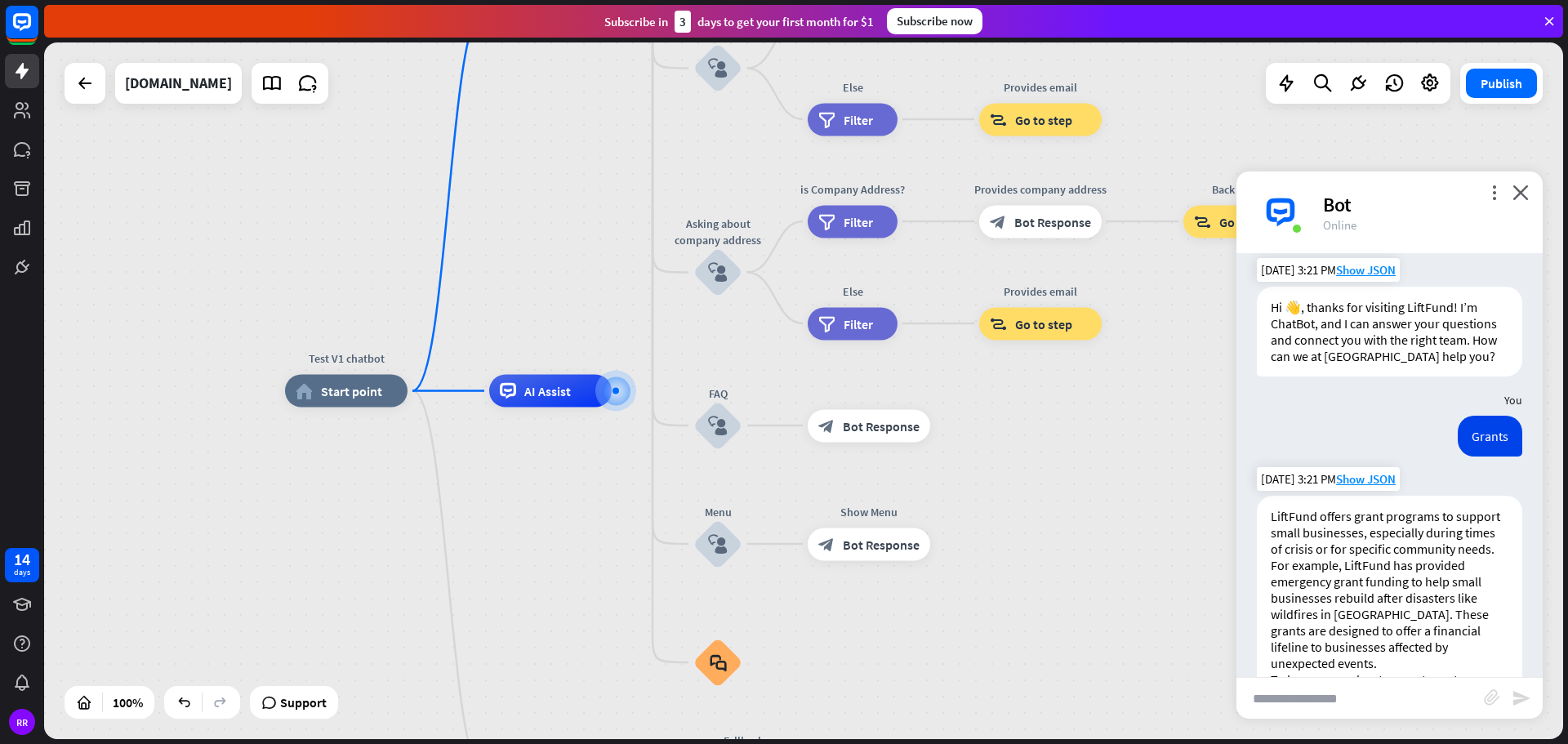
scroll to position [0, 0]
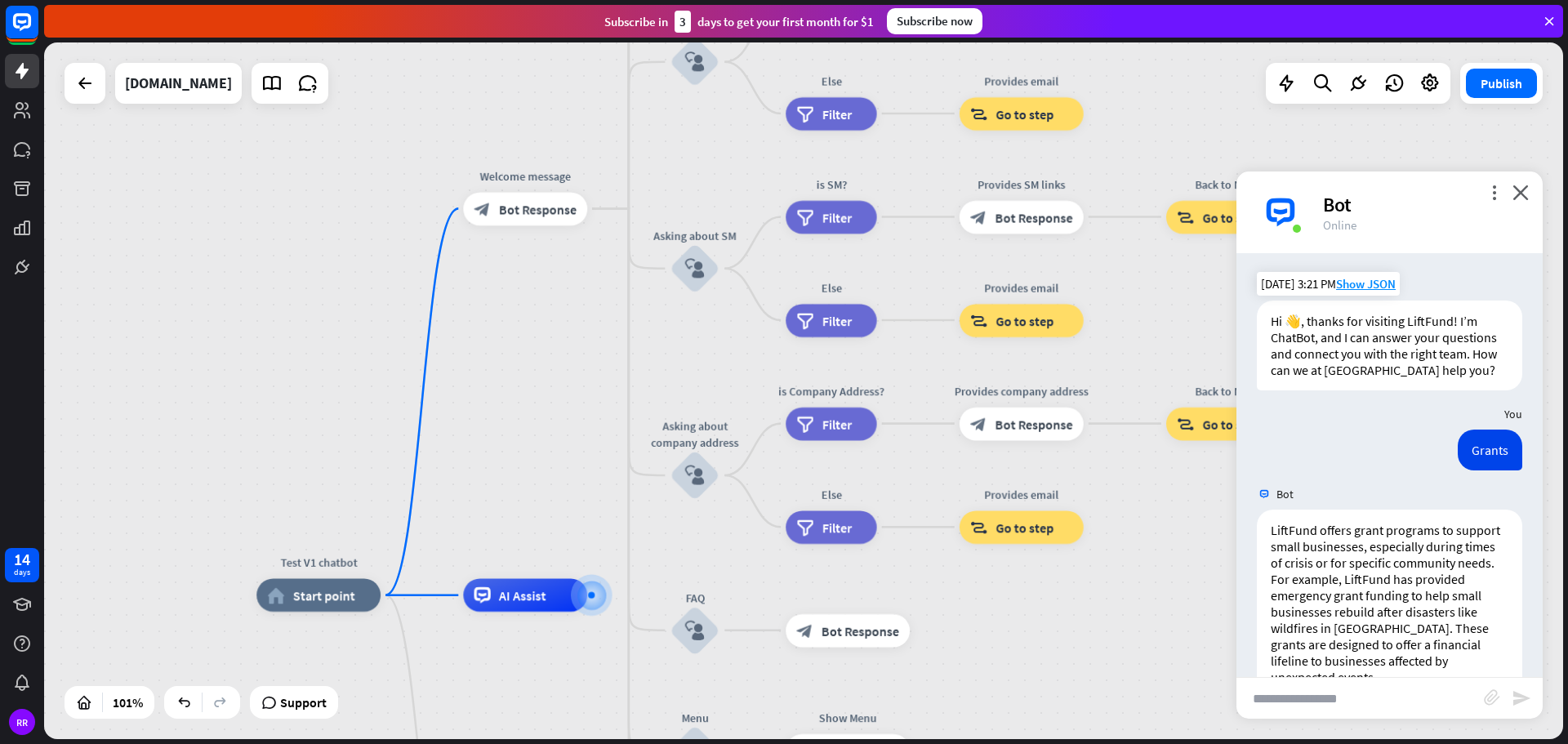
drag, startPoint x: 1020, startPoint y: 437, endPoint x: 1001, endPoint y: 631, distance: 194.9
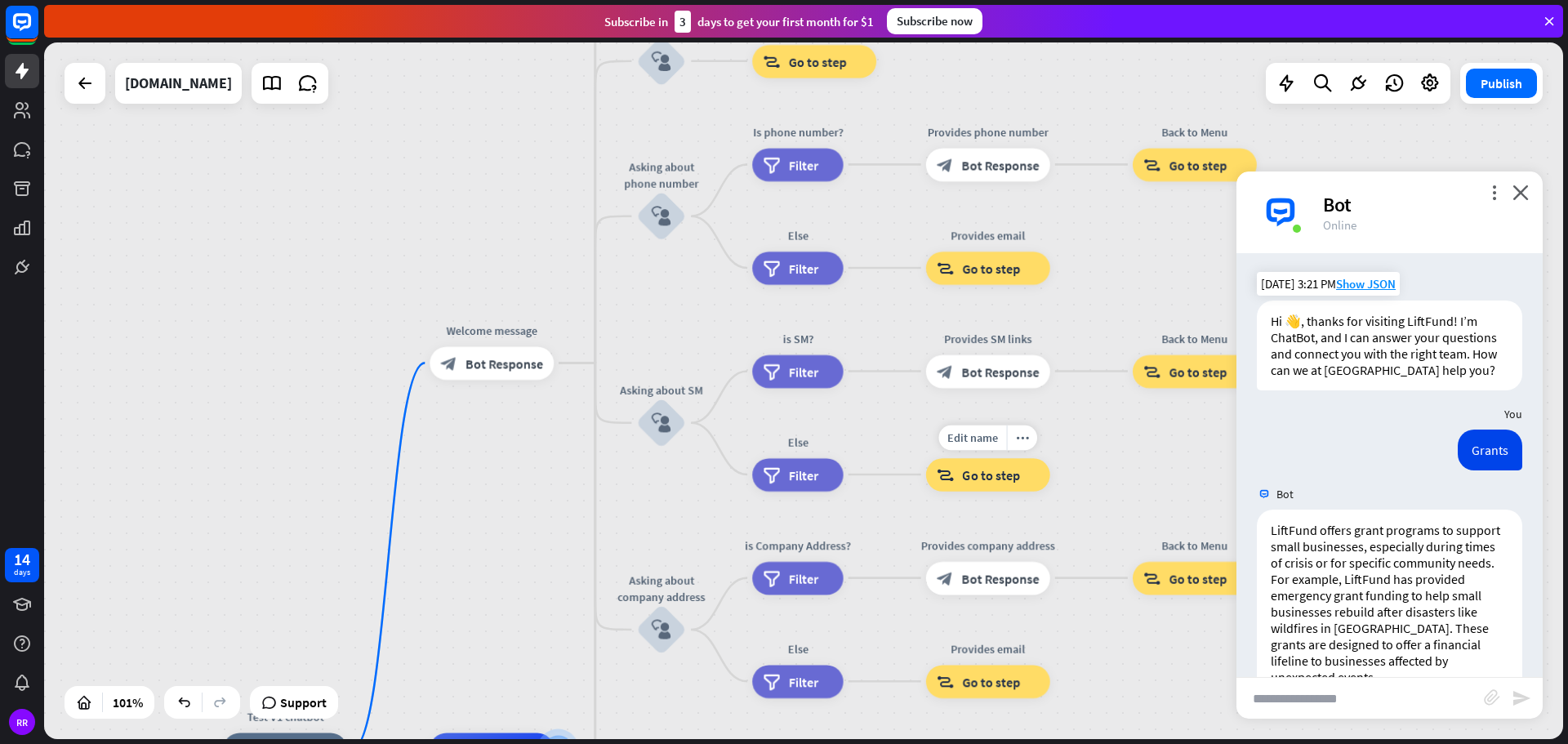
drag, startPoint x: 948, startPoint y: 313, endPoint x: 913, endPoint y: 485, distance: 175.5
click at [926, 485] on div "Edit name more_horiz block_goto Go to step" at bounding box center [988, 475] width 124 height 34
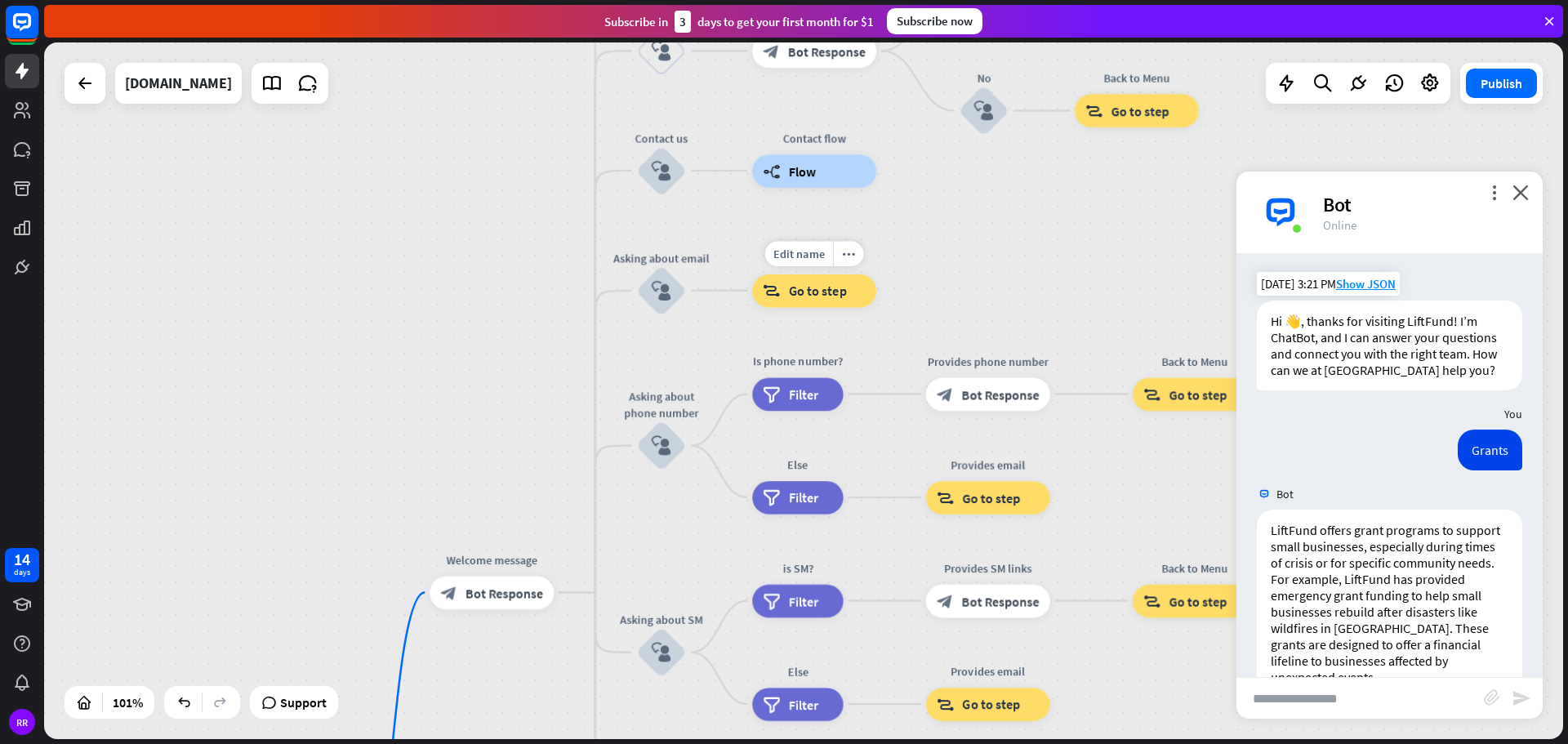
drag, startPoint x: 872, startPoint y: 108, endPoint x: 886, endPoint y: 273, distance: 165.6
click at [876, 274] on div "Edit name more_horiz block_goto Go to step" at bounding box center [814, 291] width 124 height 34
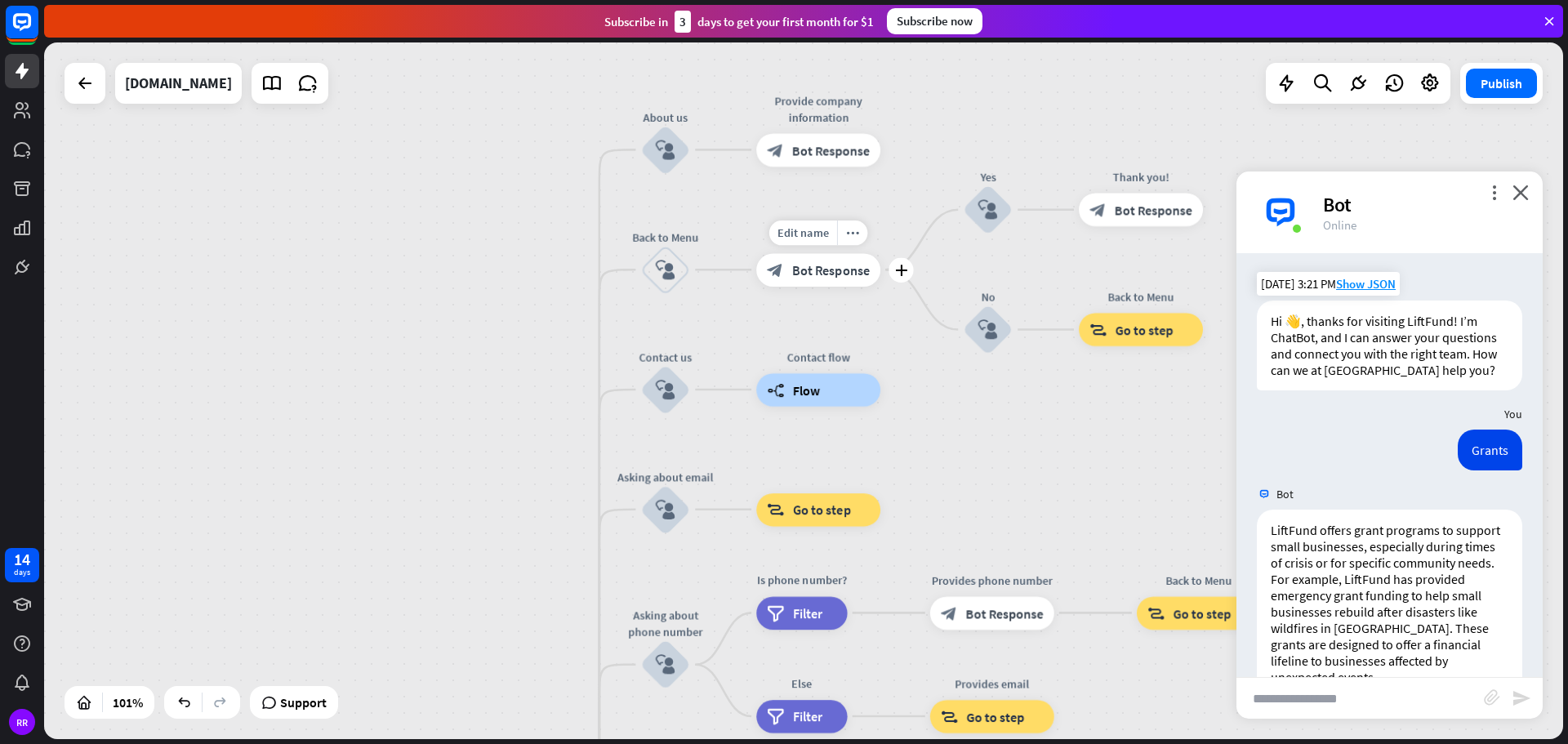
drag, startPoint x: 904, startPoint y: 94, endPoint x: 908, endPoint y: 302, distance: 208.0
click at [880, 286] on div "Edit name more_horiz plus block_bot_response Bot Response" at bounding box center [817, 270] width 124 height 34
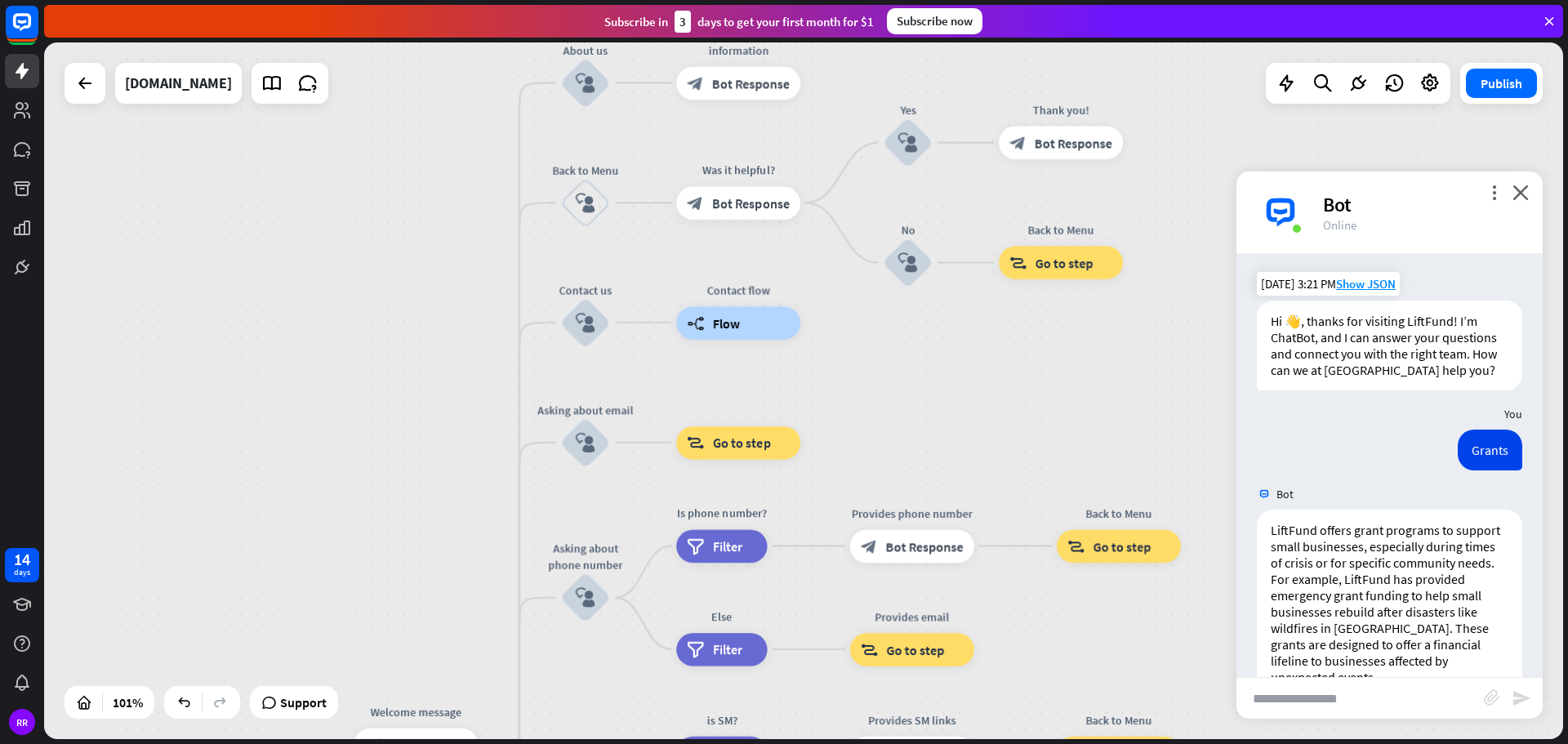
drag, startPoint x: 933, startPoint y: 150, endPoint x: 851, endPoint y: 73, distance: 112.5
click at [851, 73] on div "Test V1 chatbot home_2 Start point Welcome message block_bot_response Bot Respo…" at bounding box center [803, 391] width 1519 height 697
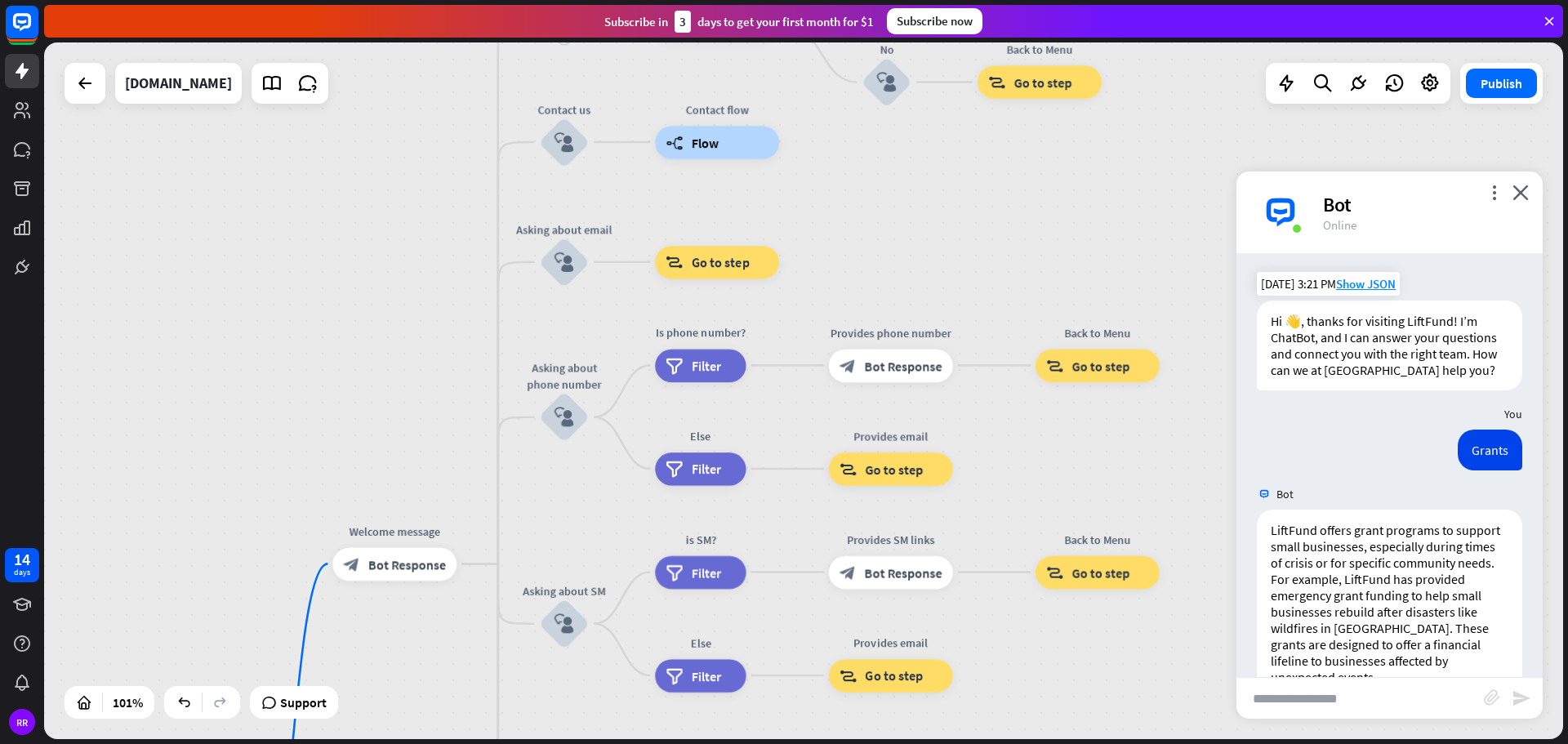
drag, startPoint x: 947, startPoint y: 389, endPoint x: 926, endPoint y: 206, distance: 184.2
click at [926, 206] on div "Test V1 chatbot home_2 Start point Welcome message block_bot_response Bot Respo…" at bounding box center [803, 391] width 1519 height 697
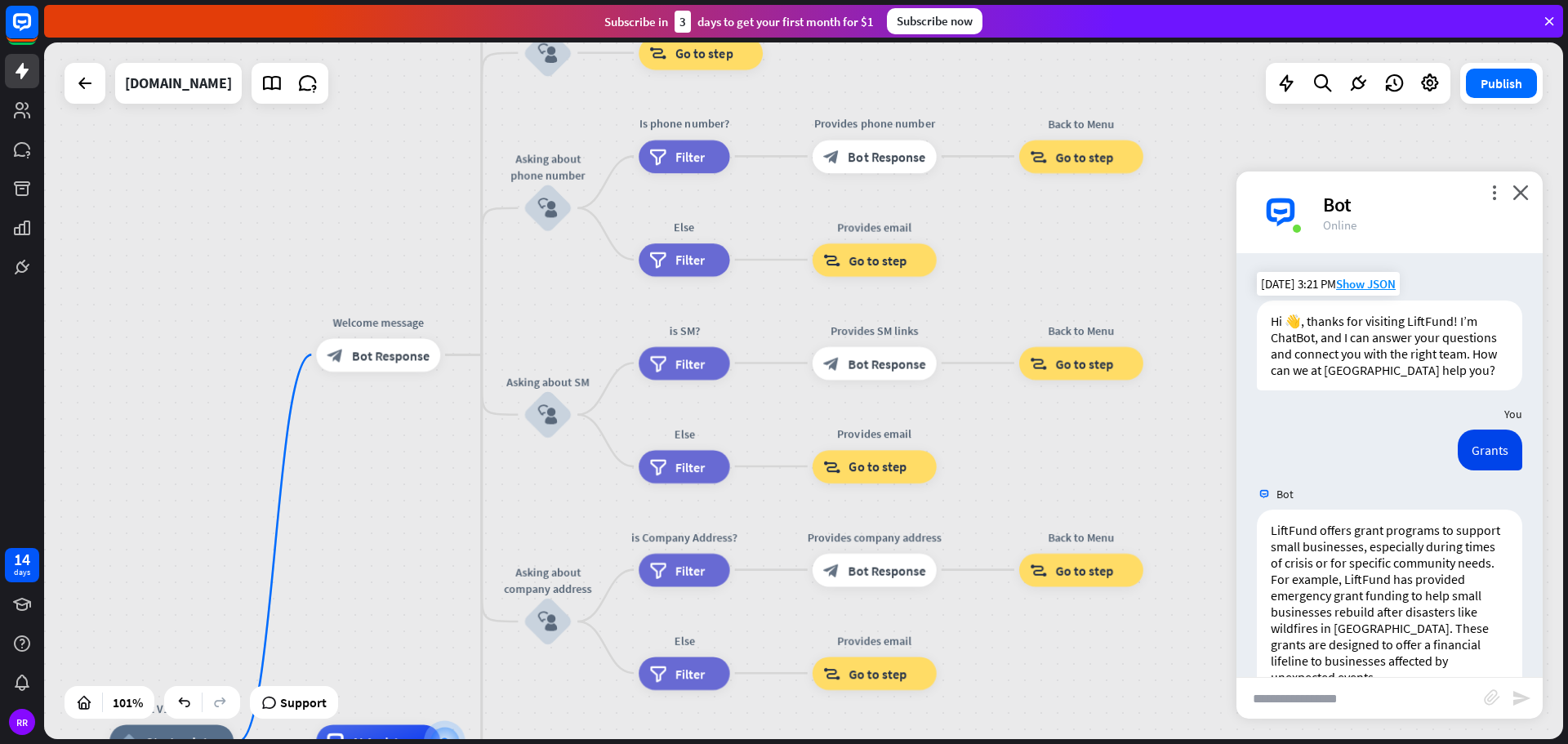
drag, startPoint x: 1049, startPoint y: 463, endPoint x: 1036, endPoint y: 268, distance: 195.4
click at [1036, 268] on div "Test V1 chatbot home_2 Start point Welcome message block_bot_response Bot Respo…" at bounding box center [803, 391] width 1519 height 697
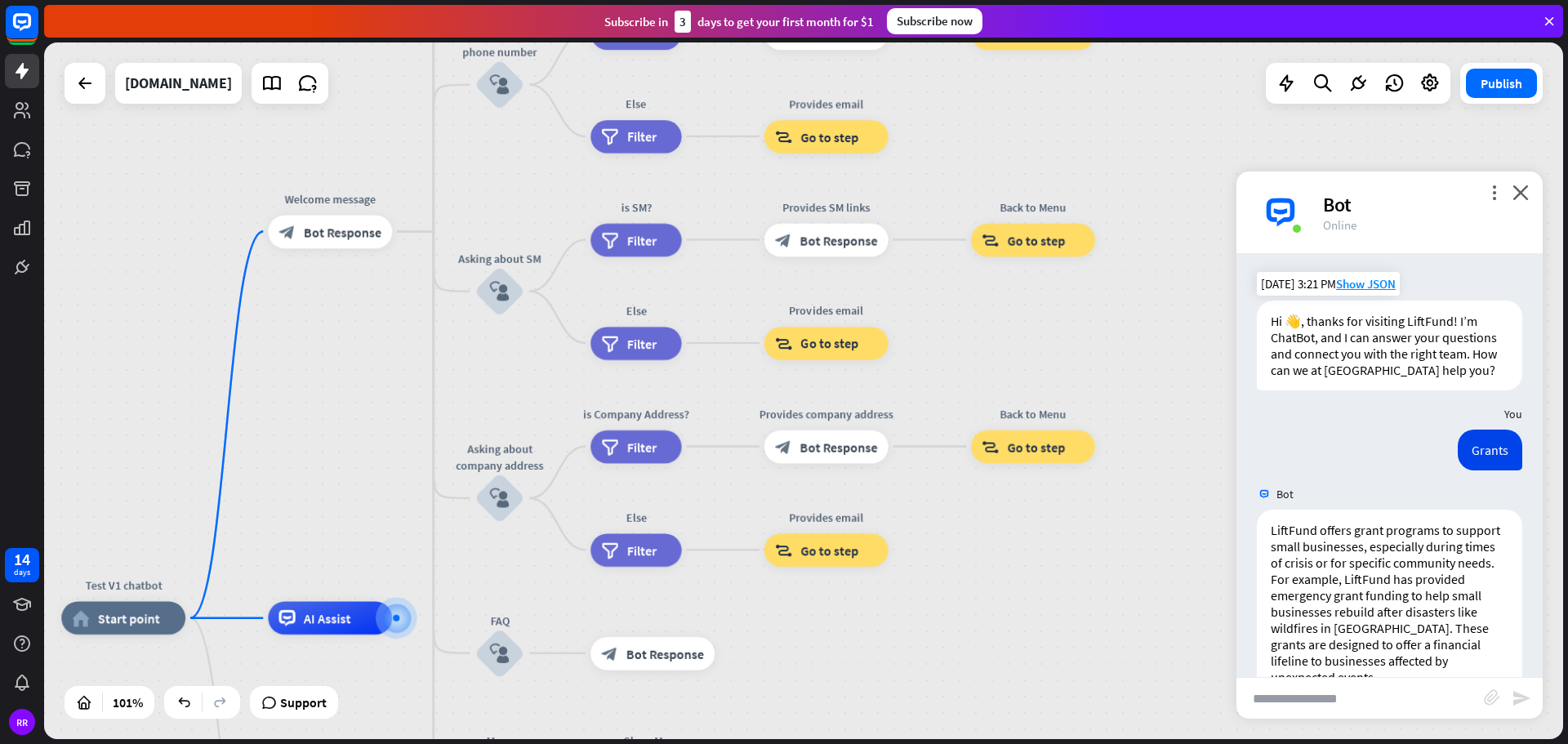
drag, startPoint x: 1034, startPoint y: 491, endPoint x: 988, endPoint y: 373, distance: 126.6
click at [988, 373] on div "Test V1 chatbot home_2 Start point Welcome message block_bot_response Bot Respo…" at bounding box center [803, 391] width 1519 height 697
click at [1308, 559] on p "LiftFund offers grant programs to support small businesses, especially during t…" at bounding box center [1390, 603] width 237 height 163
click at [1499, 192] on icon "more_vert" at bounding box center [1493, 192] width 15 height 15
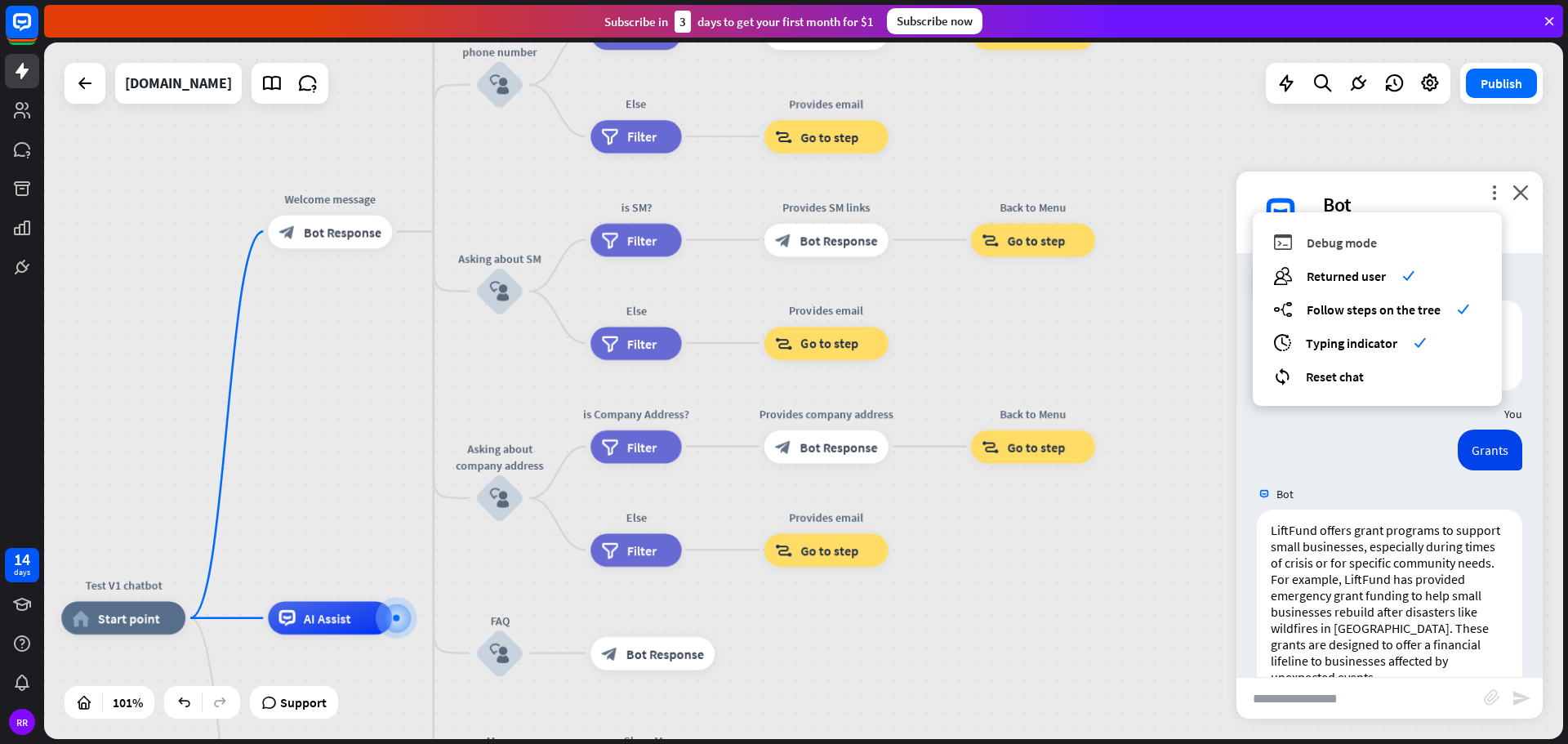
click at [1342, 243] on span "Debug mode" at bounding box center [1341, 243] width 71 height 16
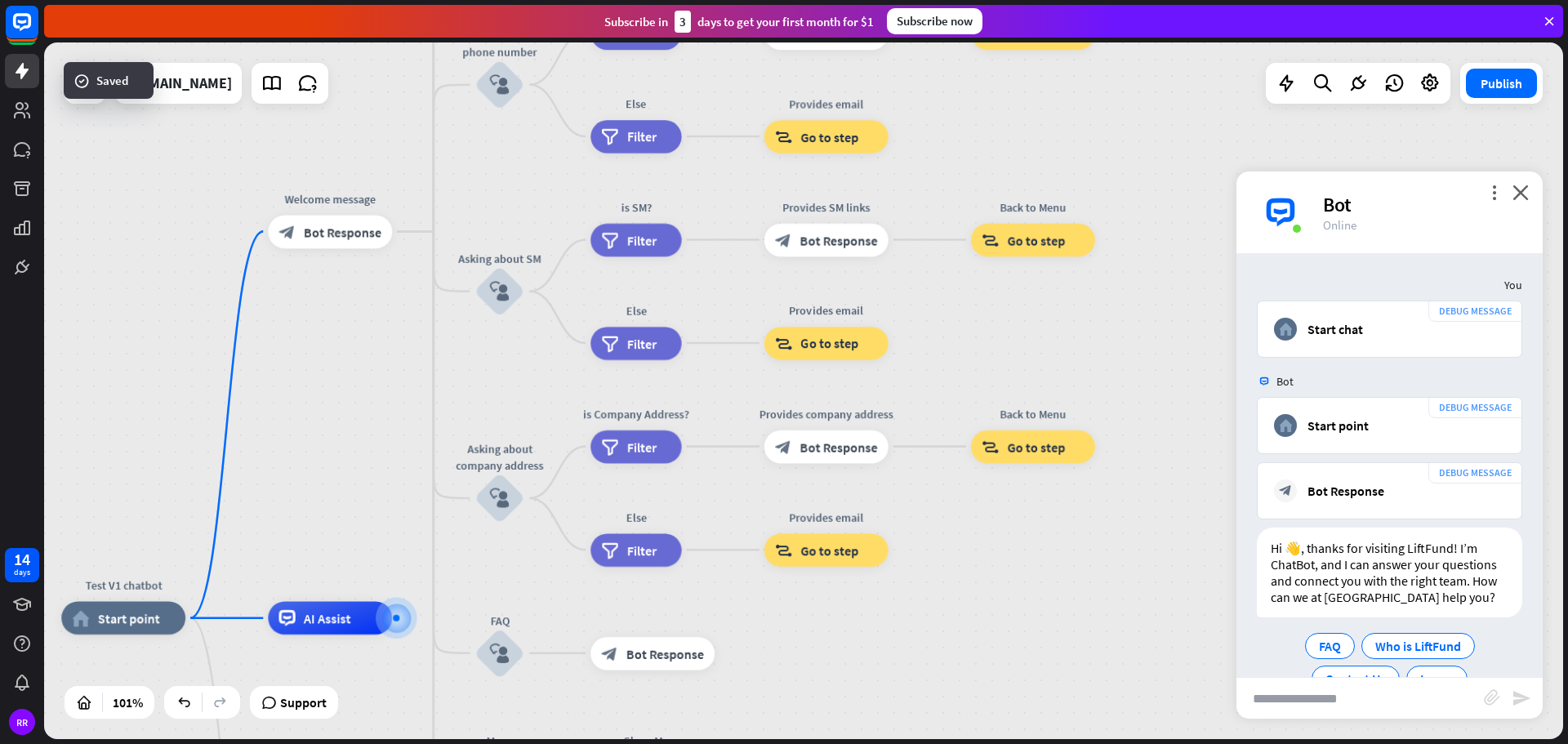
scroll to position [823, 0]
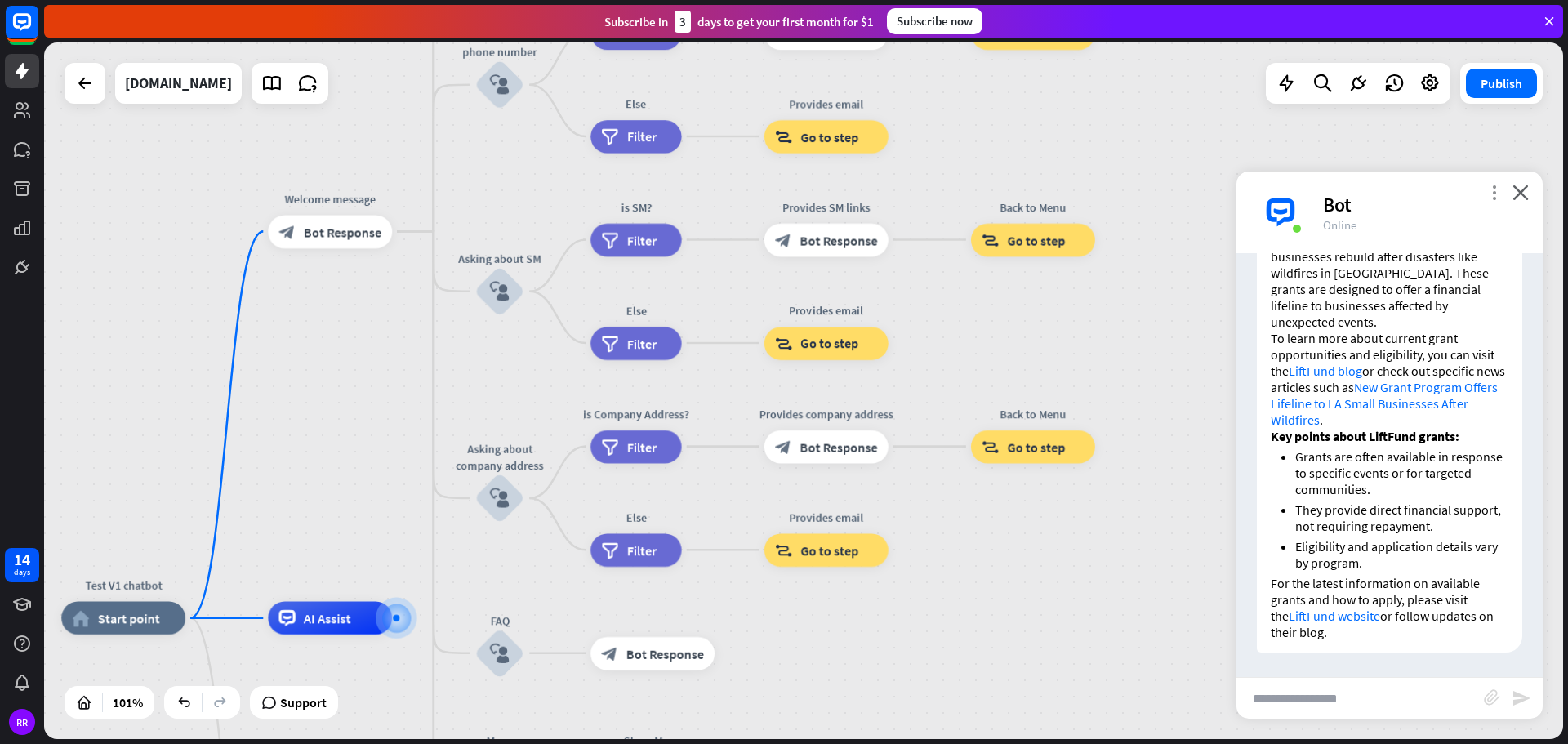
click at [1497, 194] on icon "more_vert" at bounding box center [1493, 192] width 15 height 15
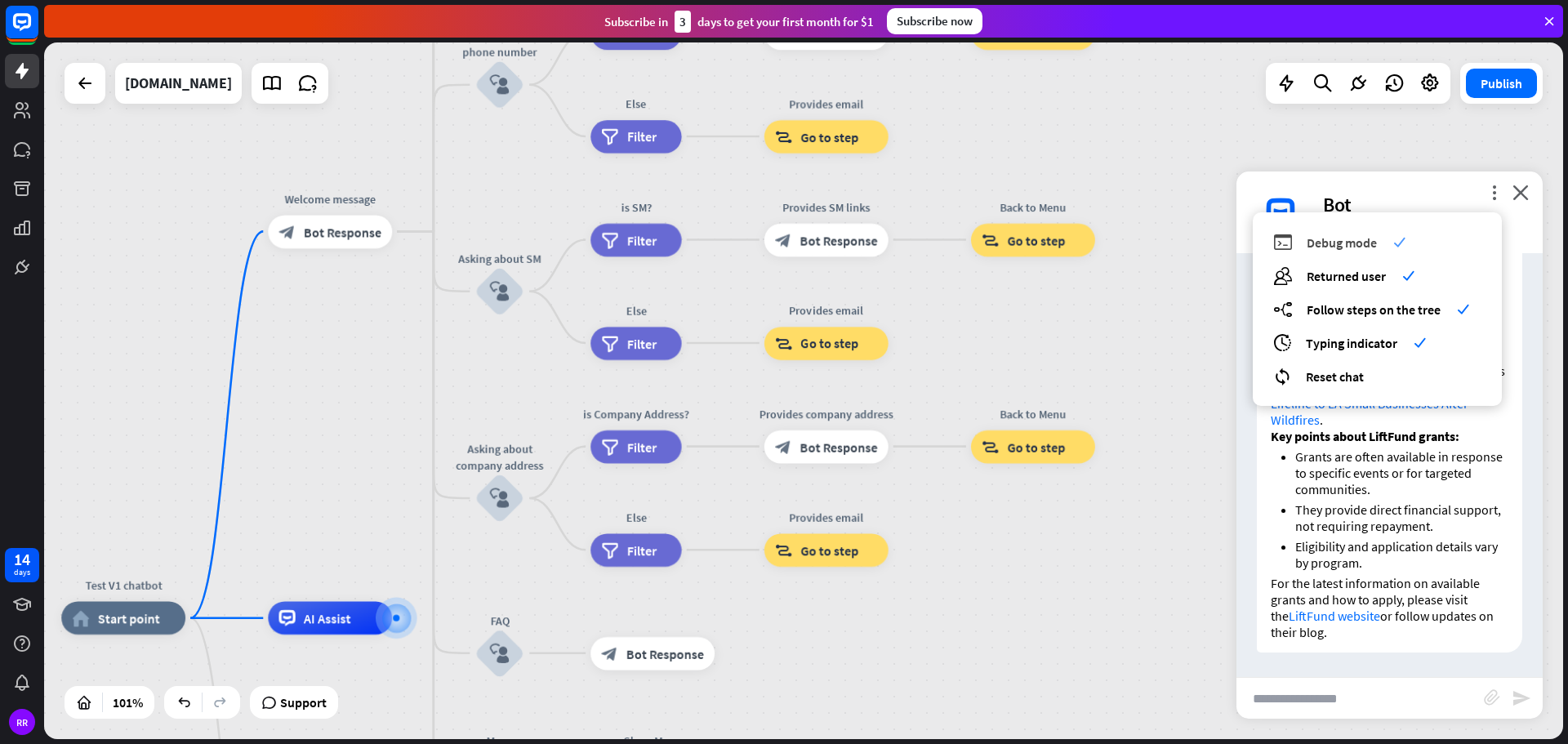
click at [1390, 246] on div "debug Debug mode check" at bounding box center [1377, 242] width 208 height 19
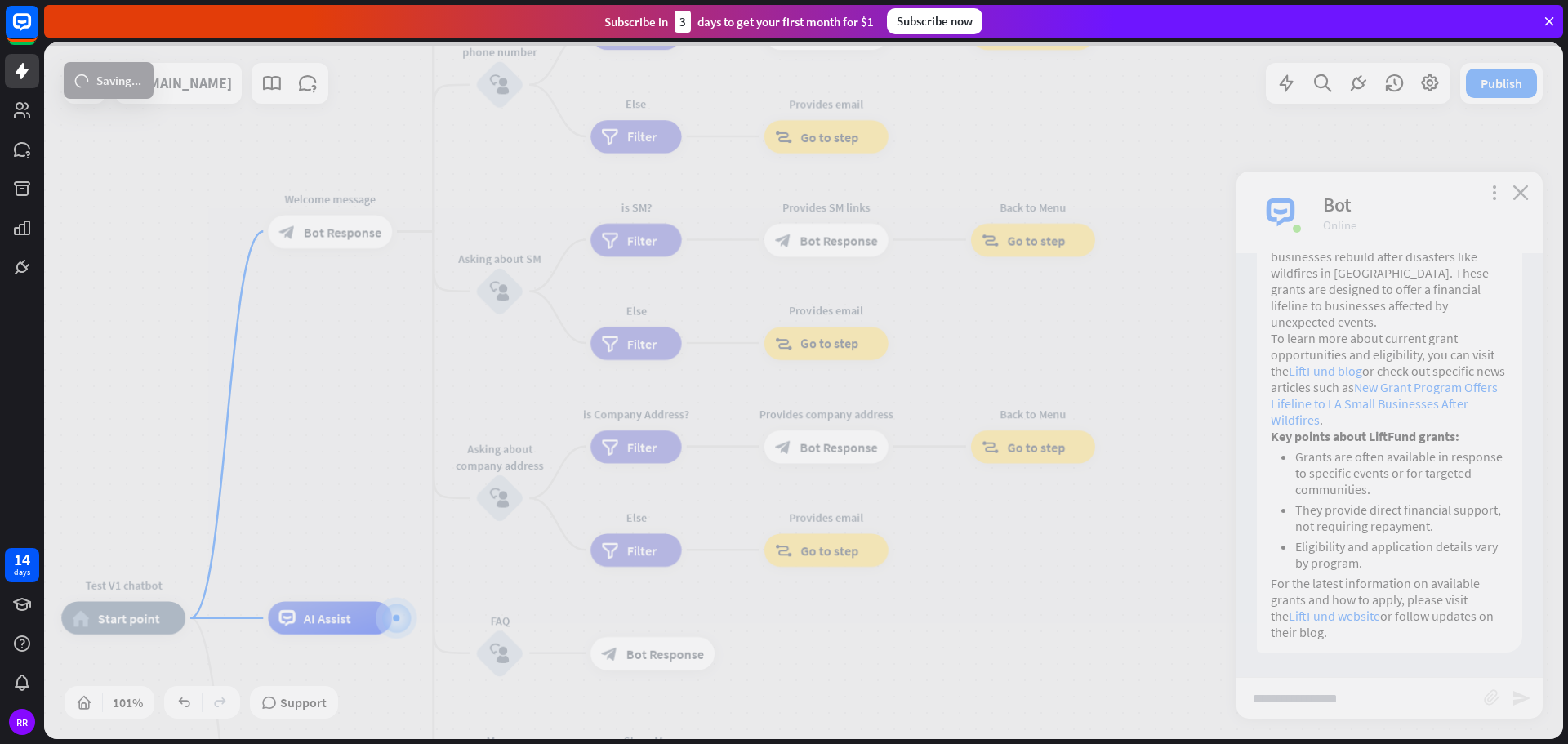
scroll to position [355, 0]
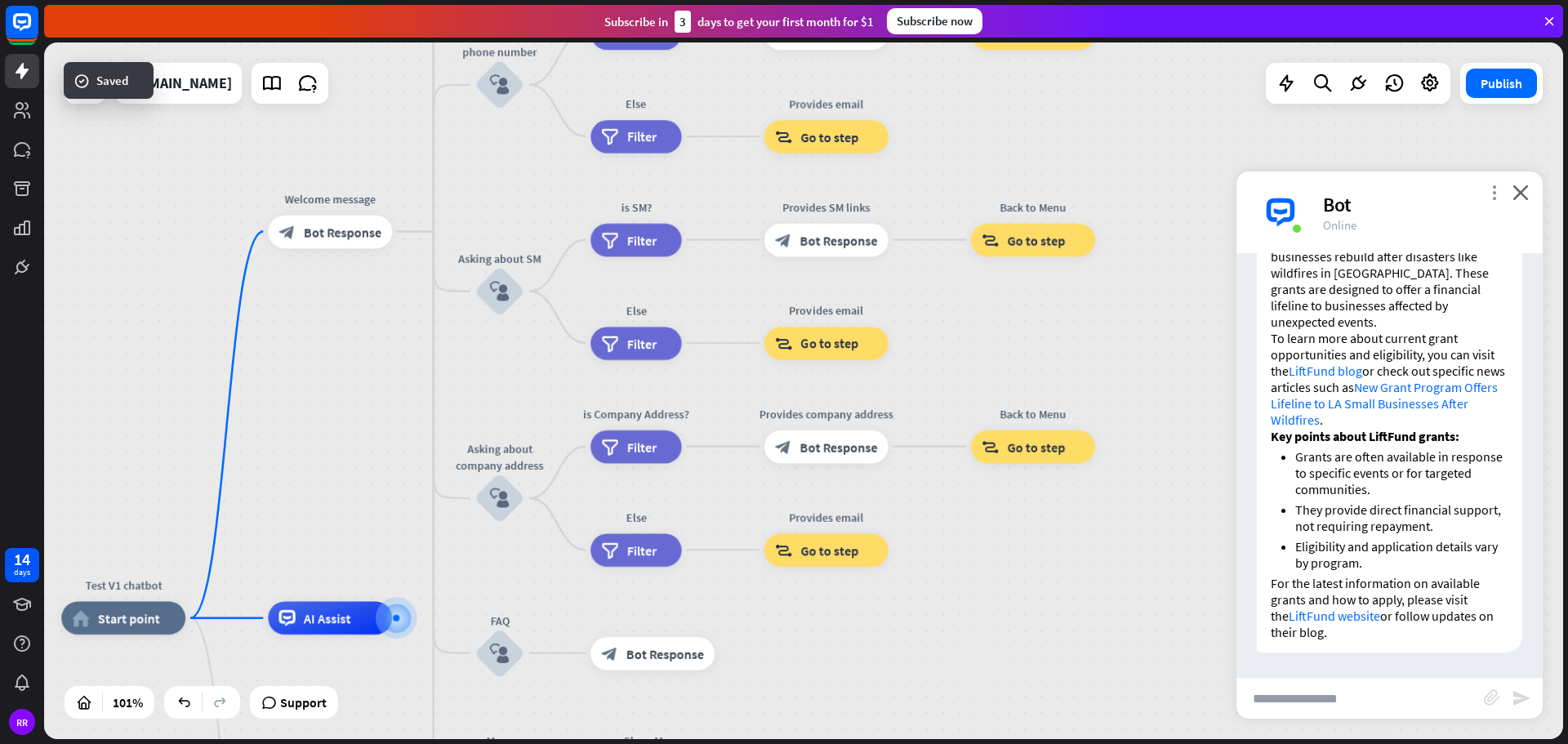
click at [1489, 197] on icon "more_vert" at bounding box center [1493, 192] width 15 height 15
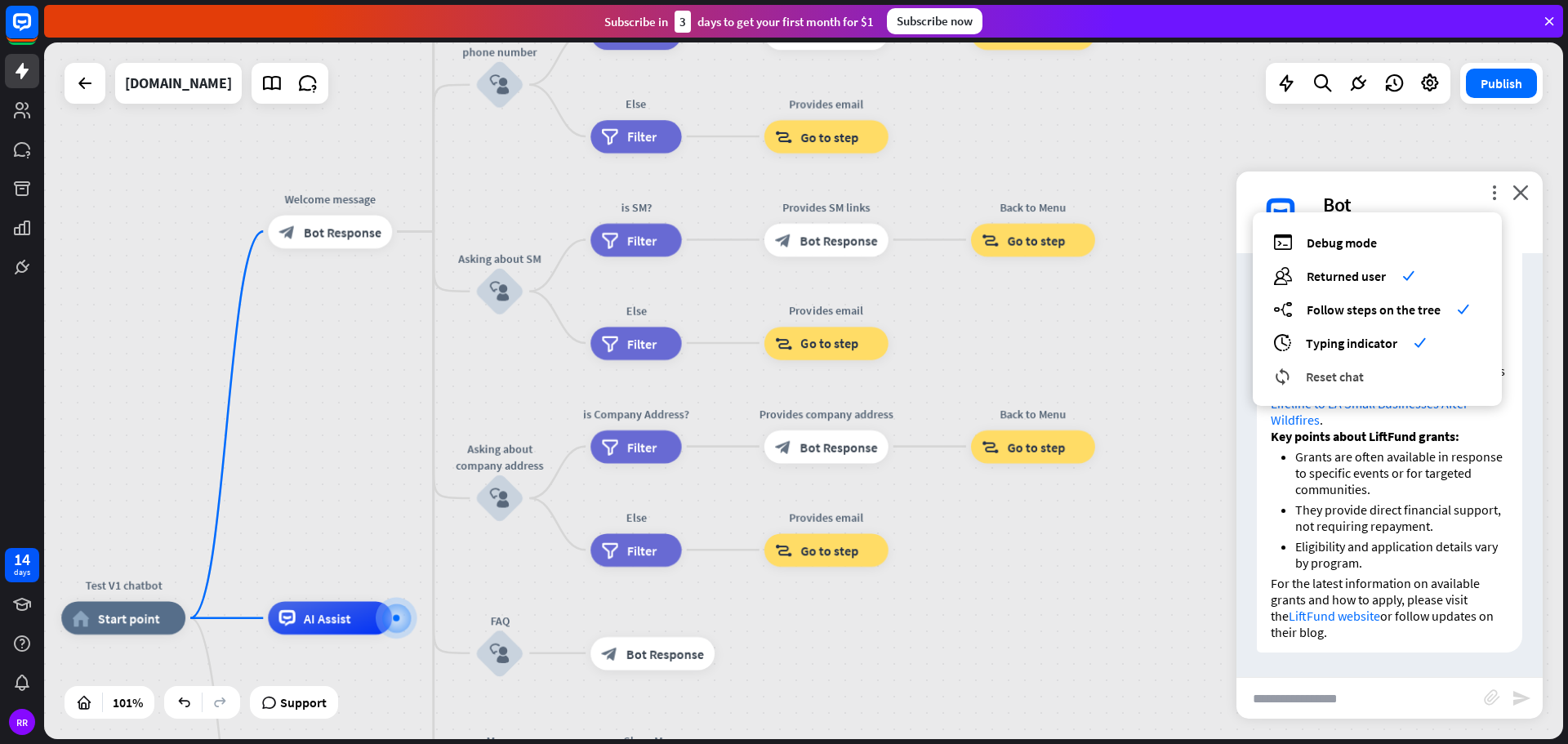
click at [1323, 374] on span "Reset chat" at bounding box center [1334, 376] width 58 height 16
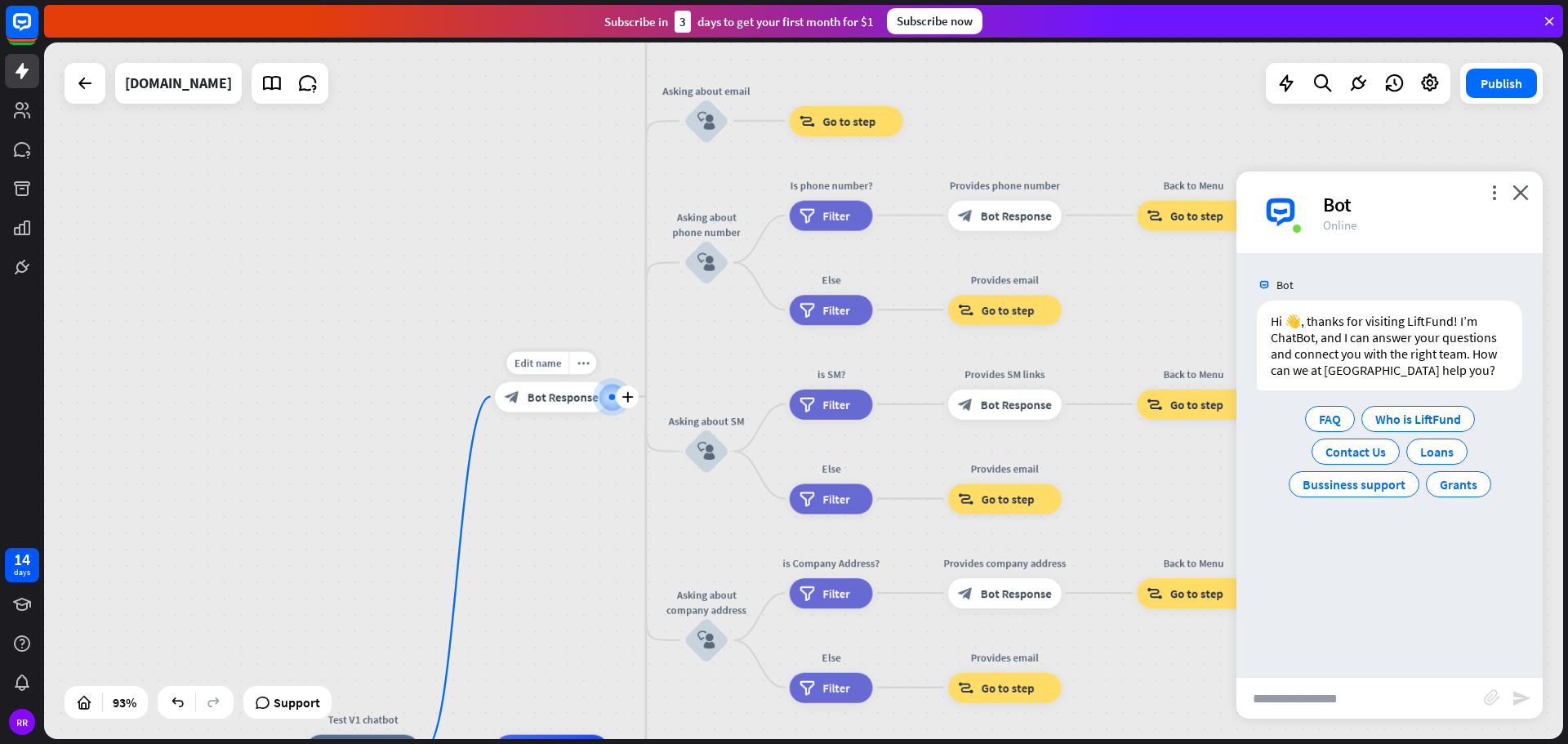
click at [572, 396] on span "Bot Response" at bounding box center [563, 396] width 71 height 15
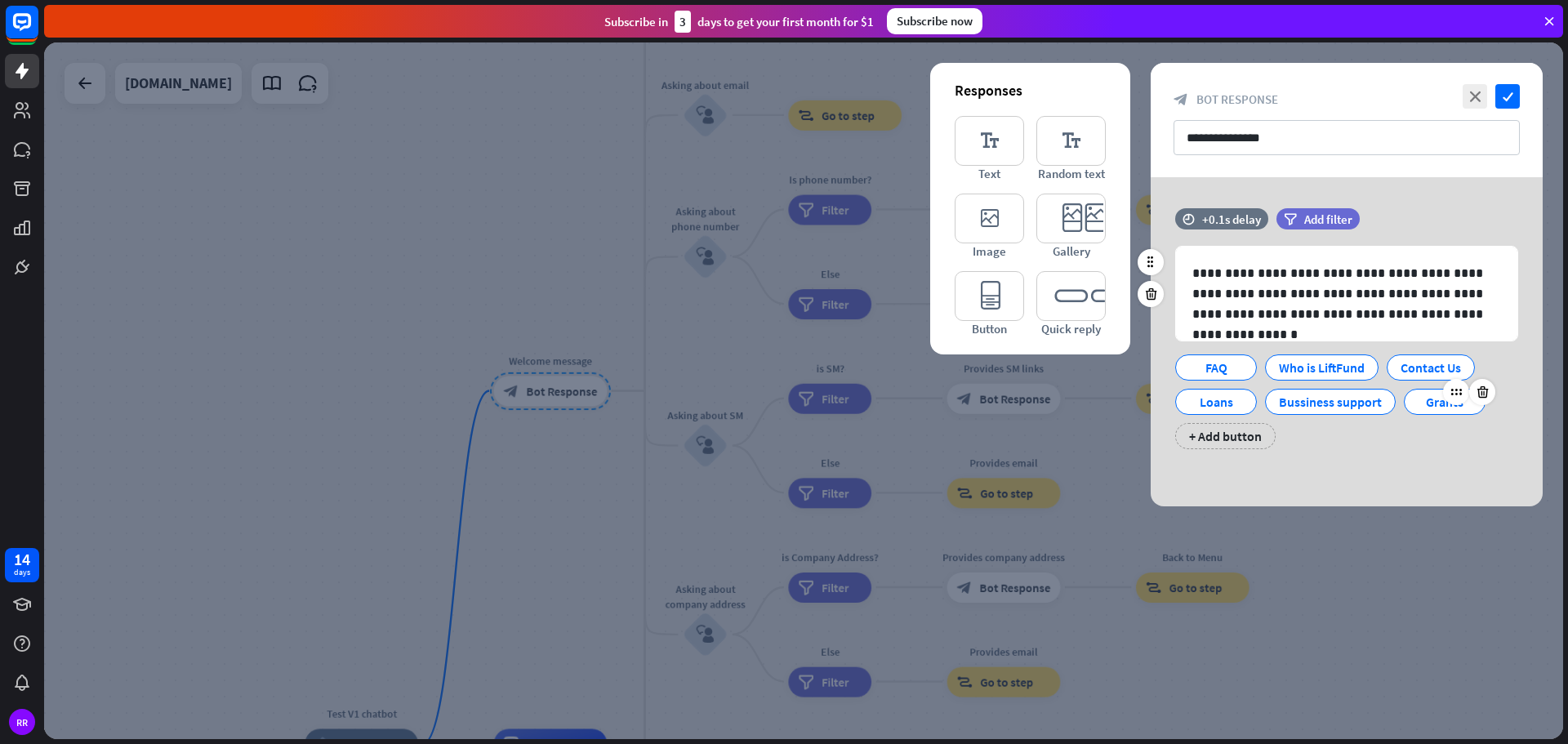
click at [1427, 405] on div "Grants" at bounding box center [1445, 401] width 54 height 24
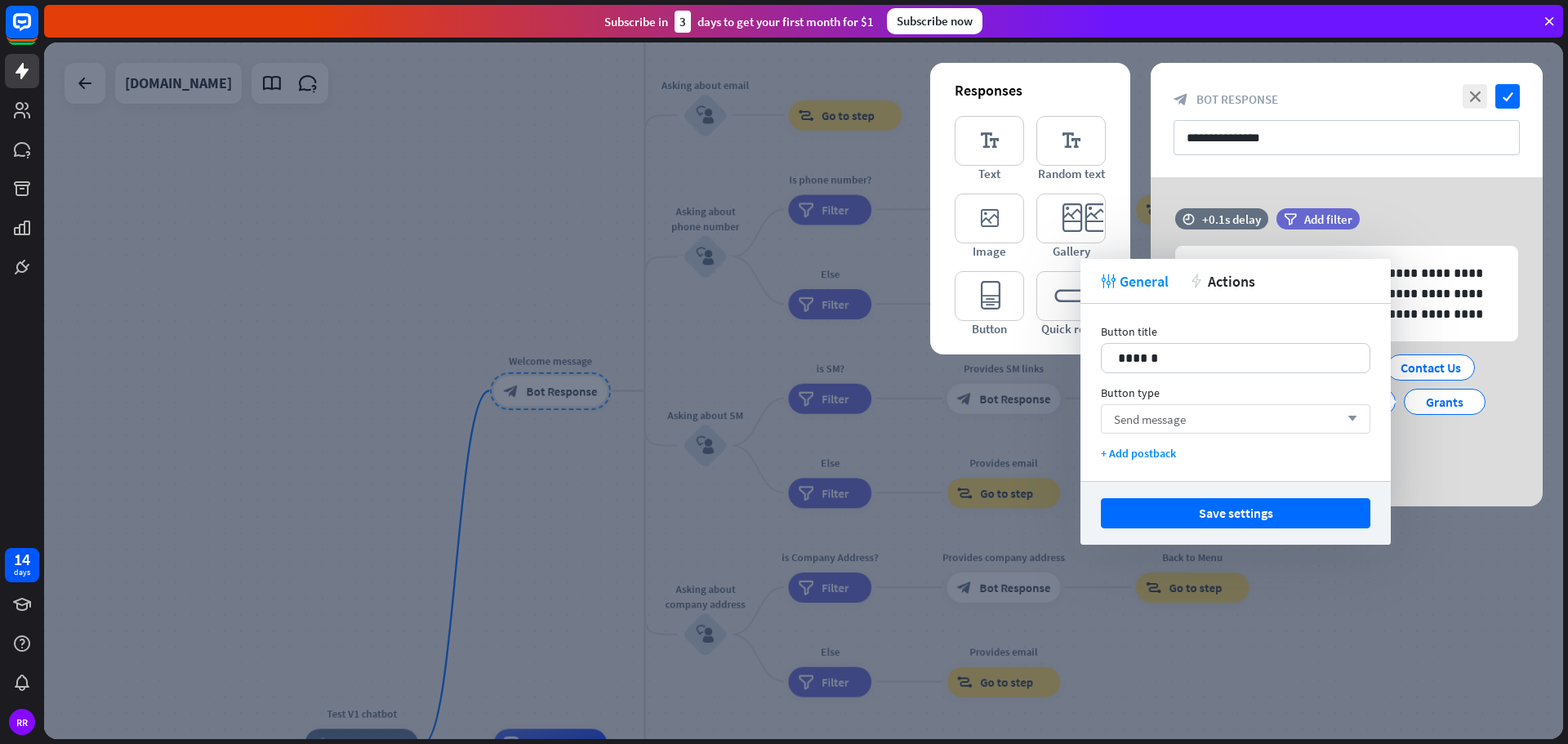
click at [1209, 417] on div "Send message arrow_down" at bounding box center [1236, 418] width 270 height 29
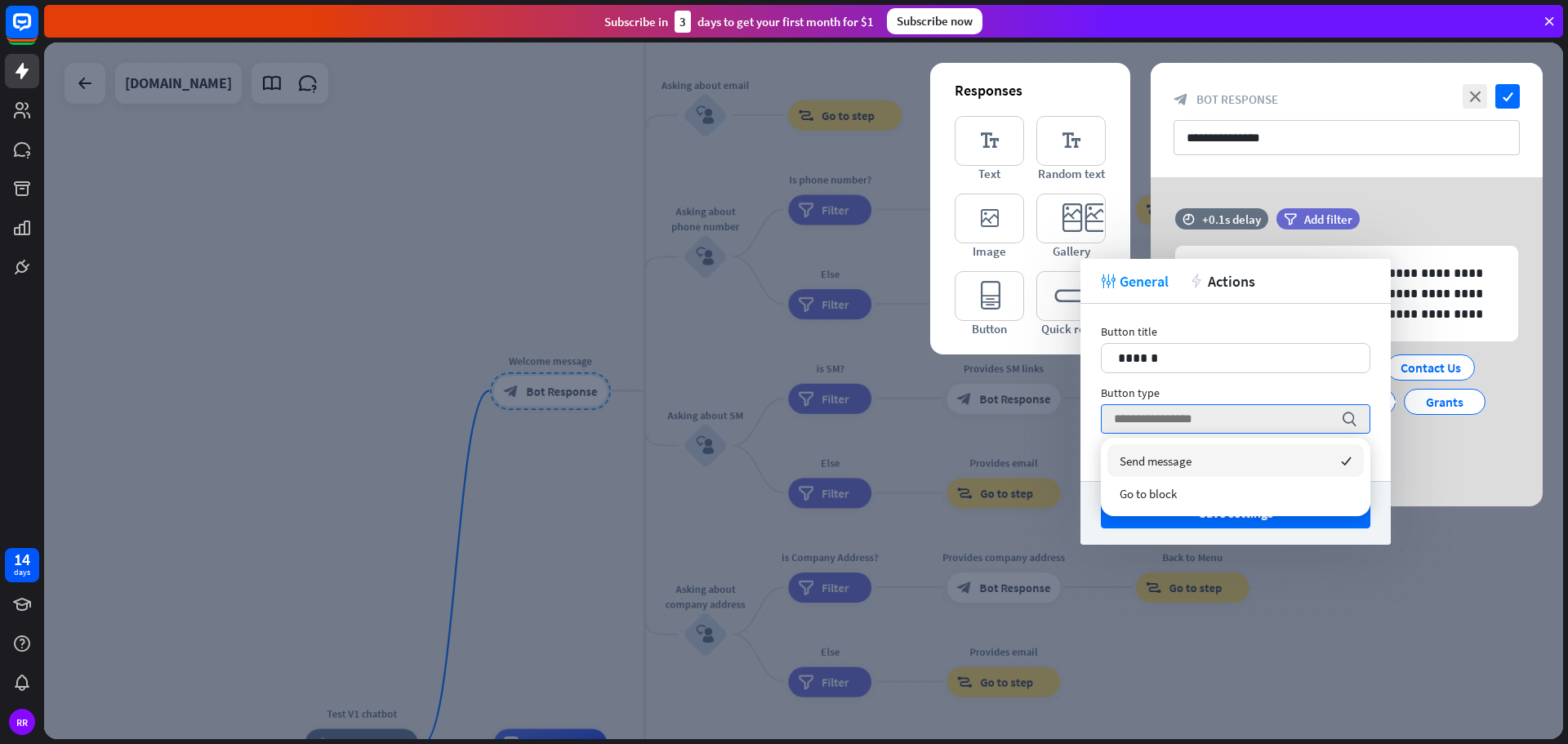
click at [1285, 386] on div "Button type" at bounding box center [1236, 393] width 270 height 14
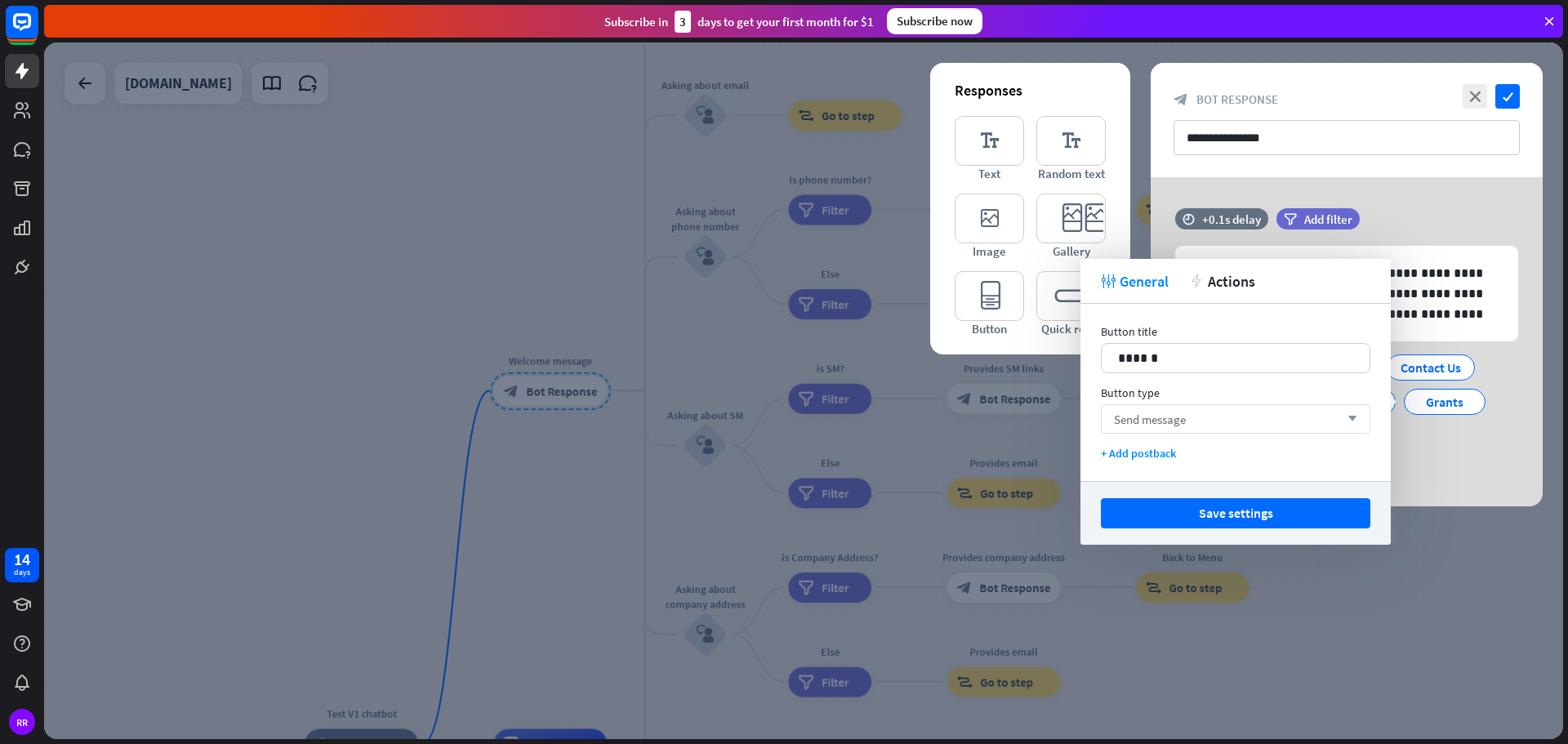
click at [1182, 422] on span "Send message" at bounding box center [1149, 418] width 72 height 15
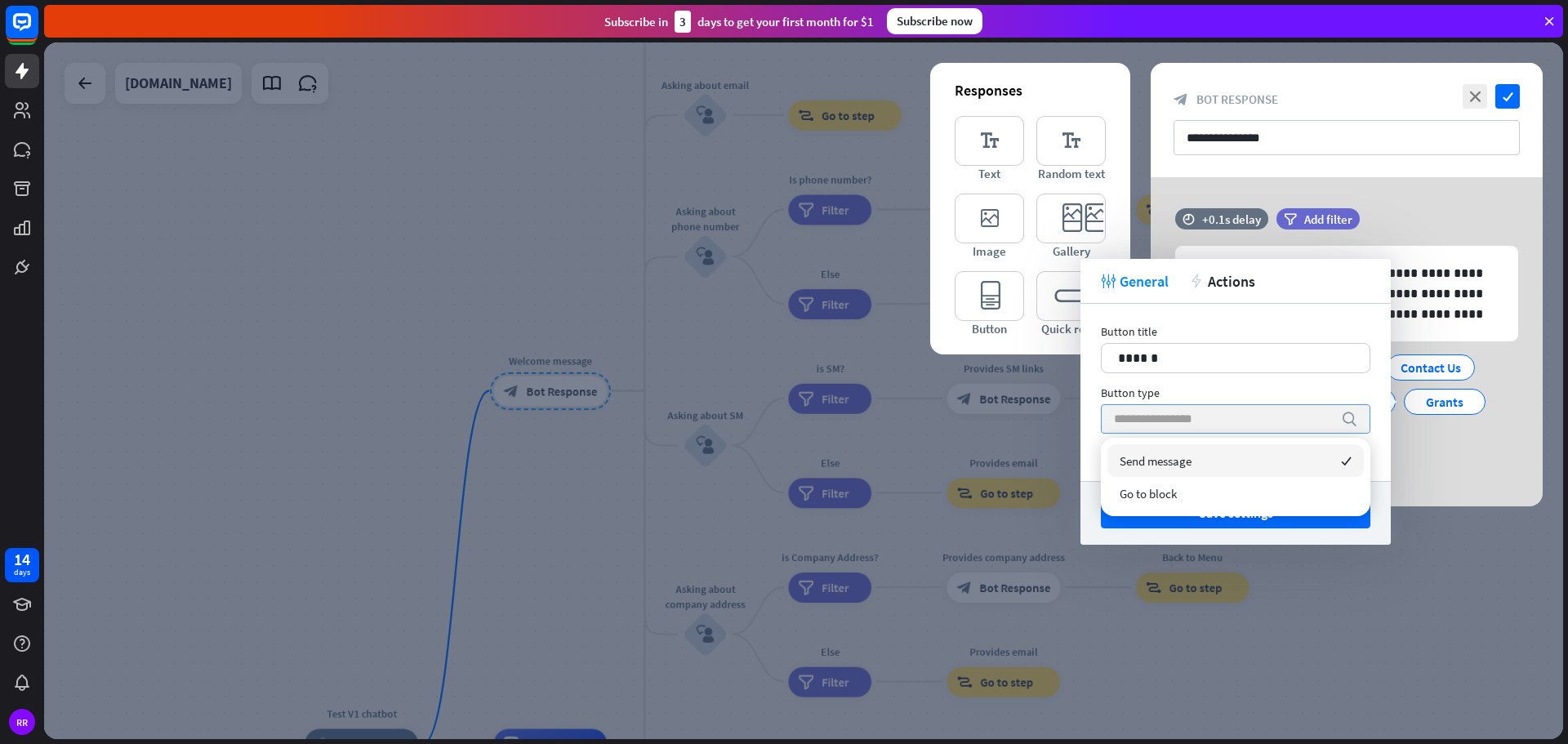
click at [1210, 385] on div "Button type" at bounding box center [1236, 393] width 270 height 14
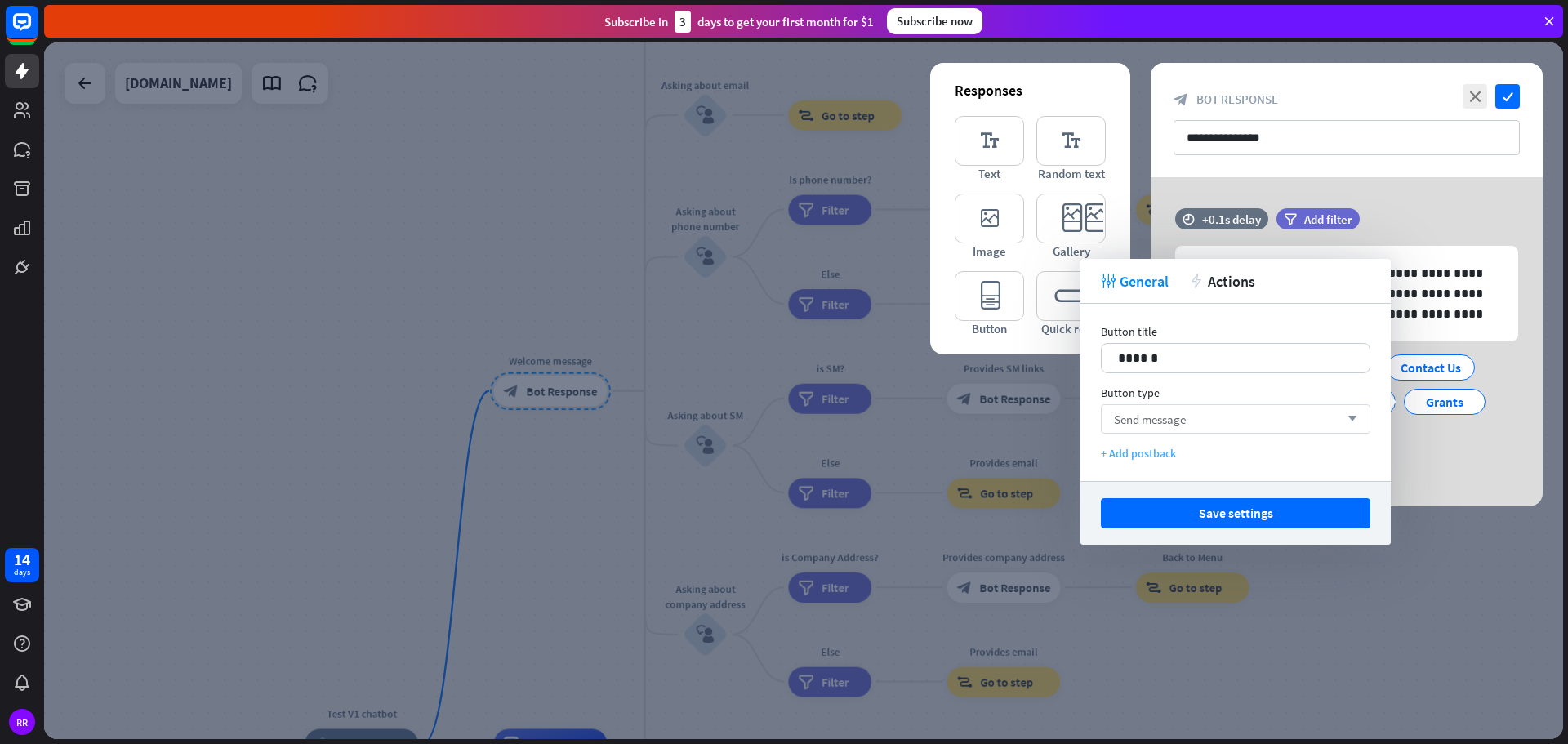
click at [1146, 456] on div "+ Add postback" at bounding box center [1236, 453] width 270 height 14
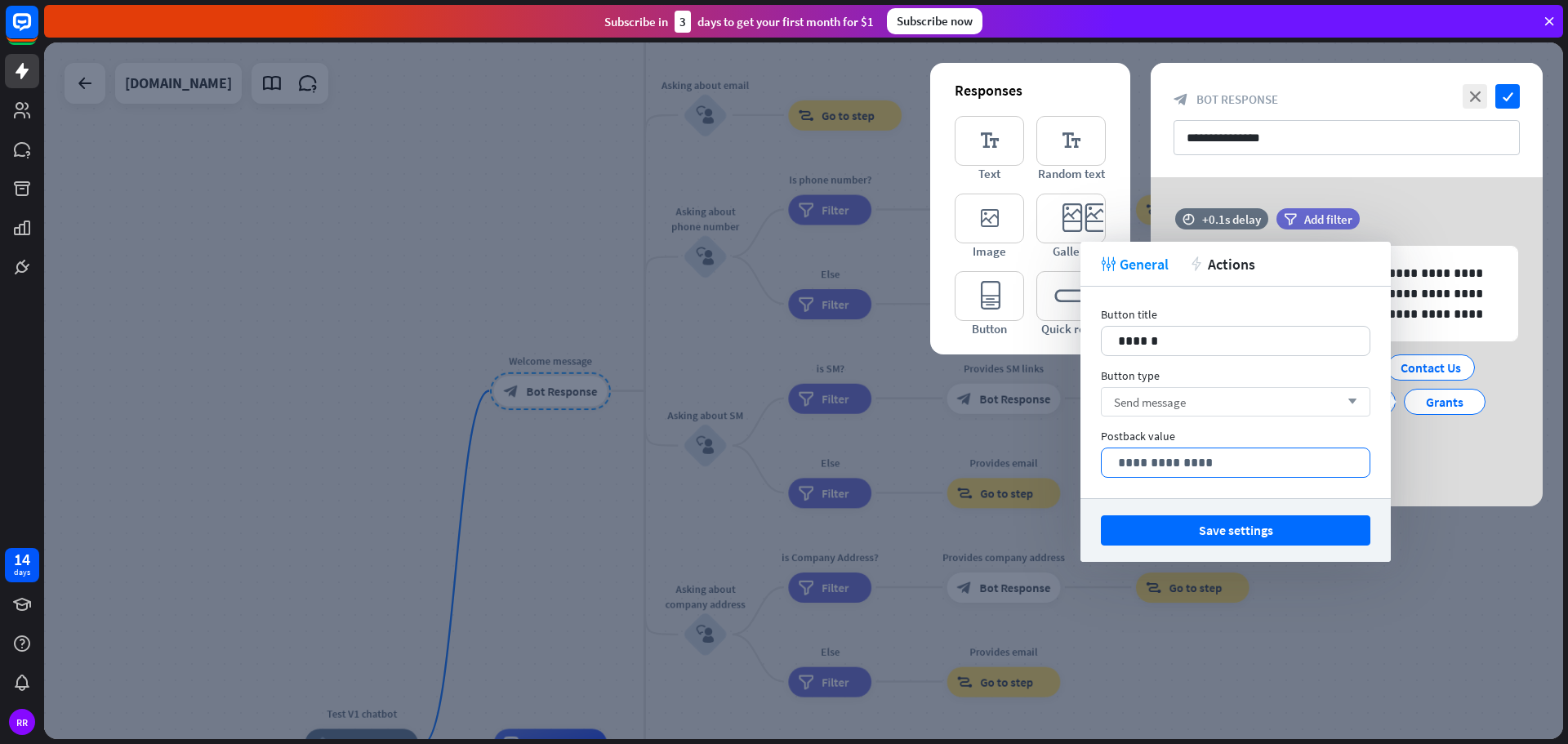
click at [1180, 467] on p "**********" at bounding box center [1236, 462] width 236 height 21
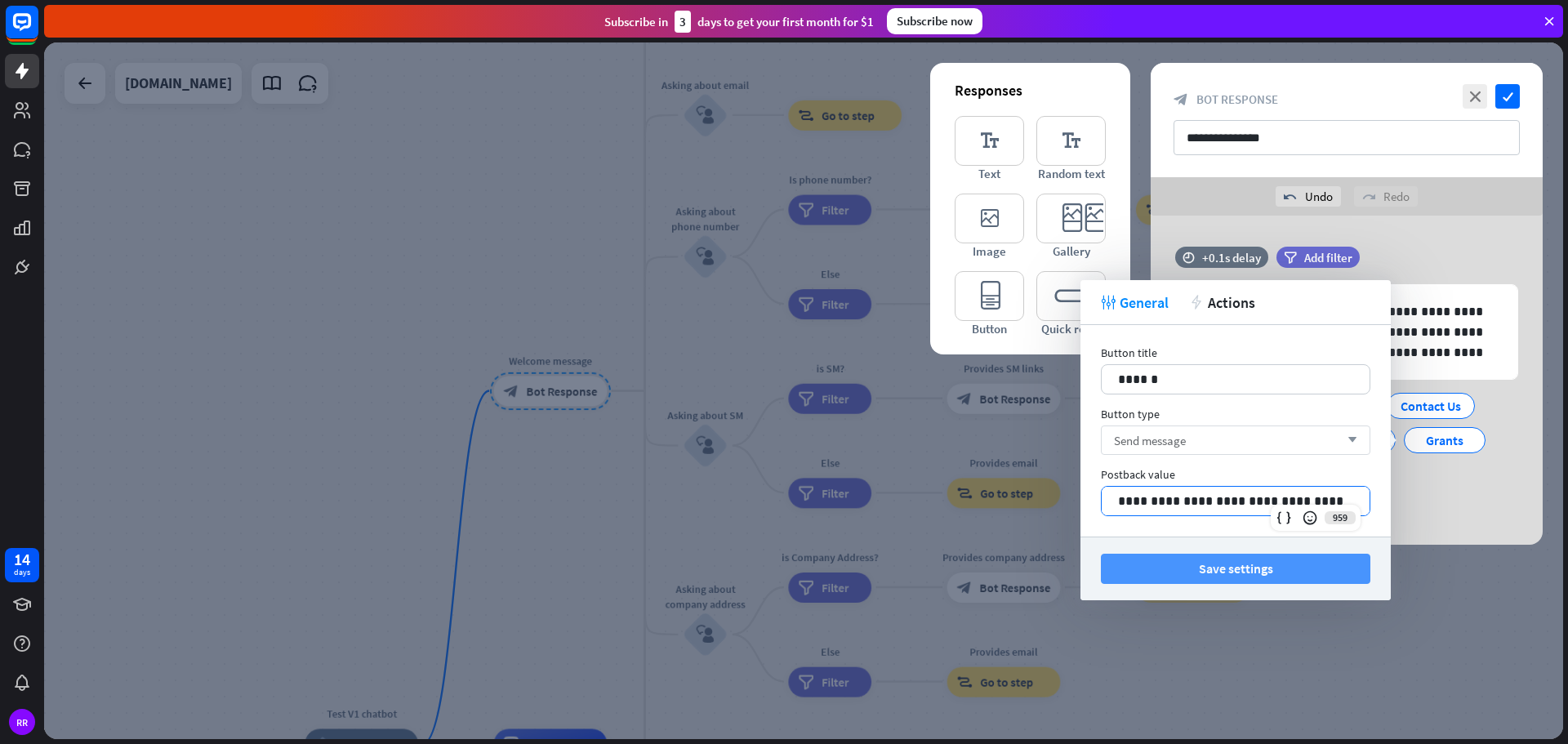
click at [1171, 566] on button "Save settings" at bounding box center [1236, 568] width 270 height 30
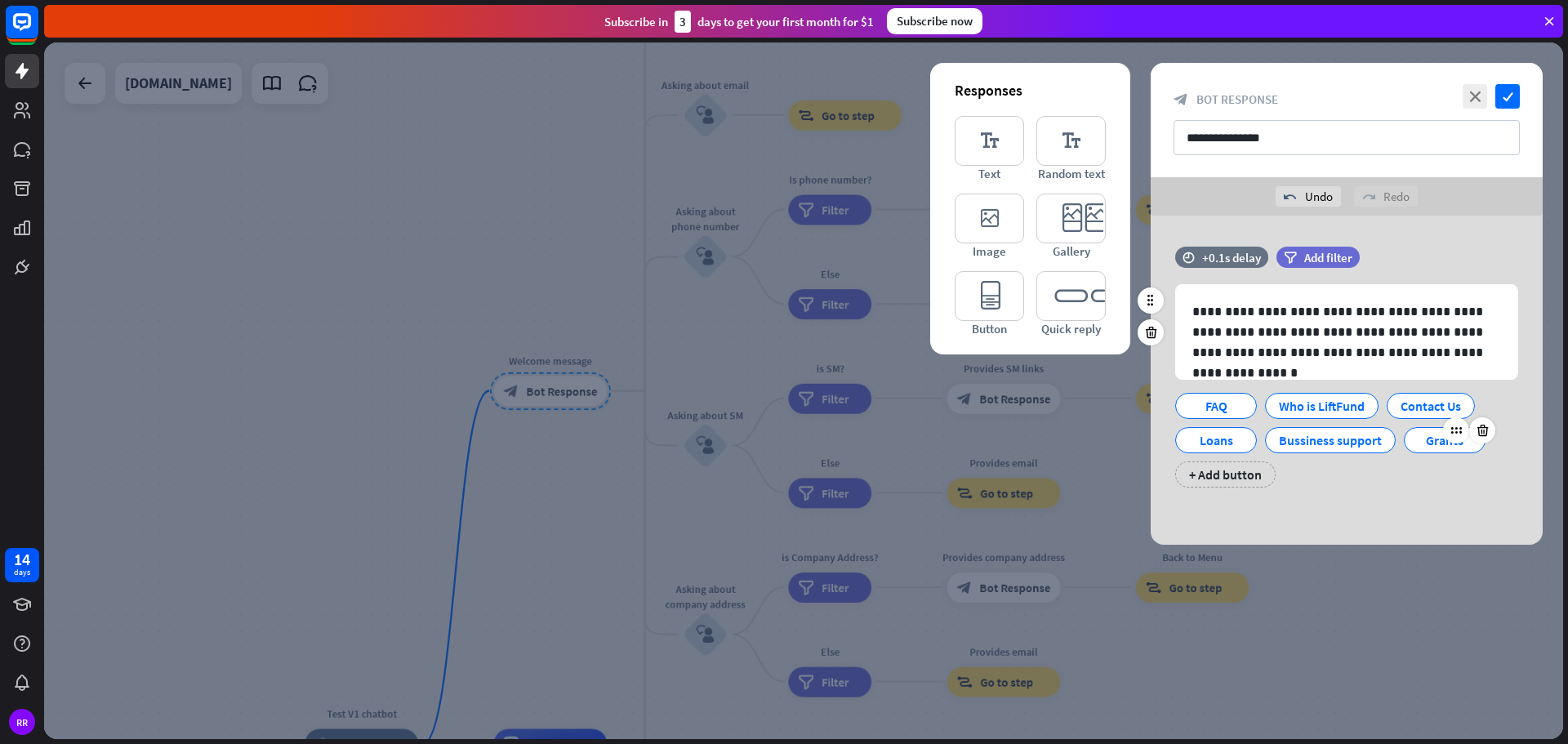
click at [1428, 447] on div "Grants" at bounding box center [1445, 440] width 54 height 24
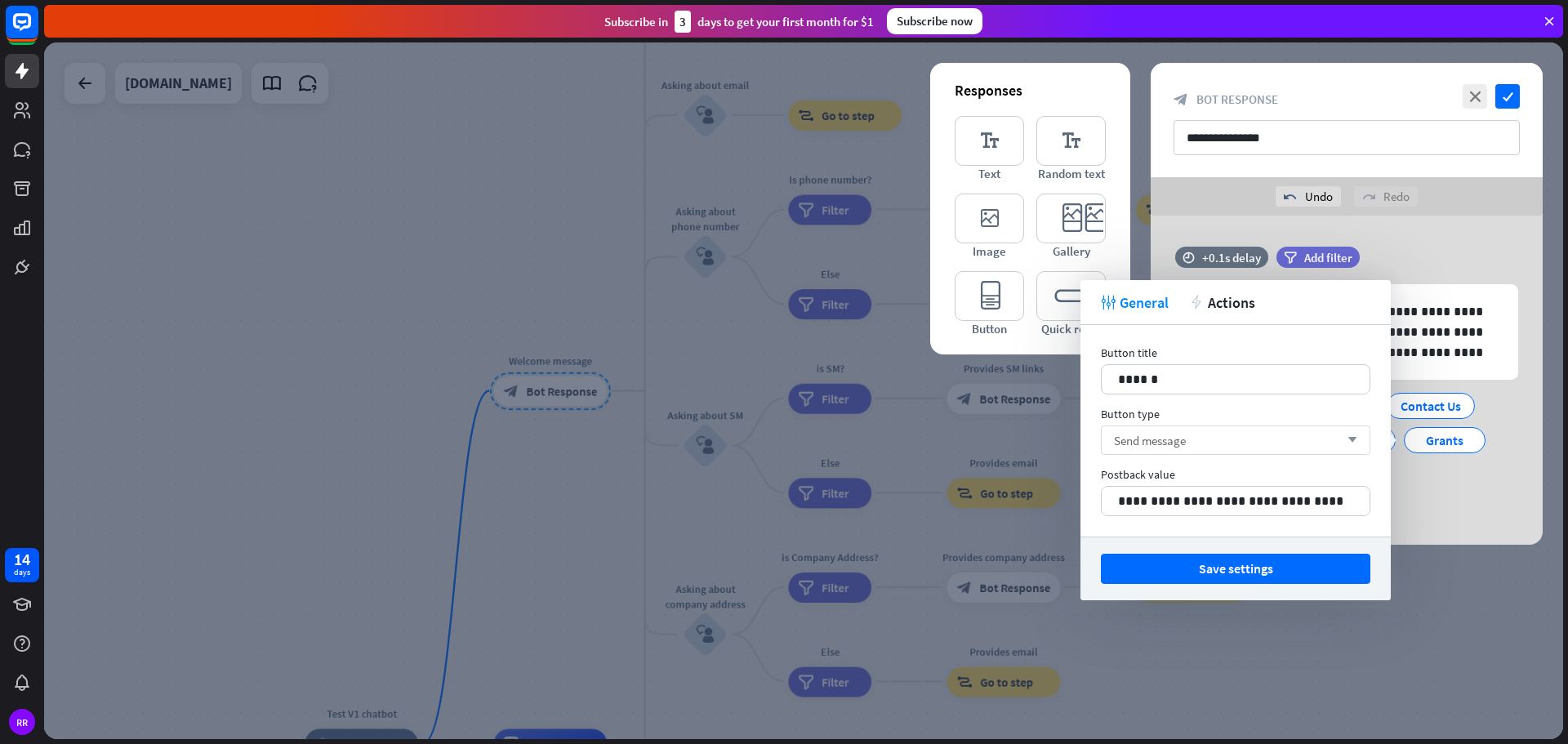
click at [1192, 445] on div "Send message arrow_down" at bounding box center [1236, 440] width 270 height 29
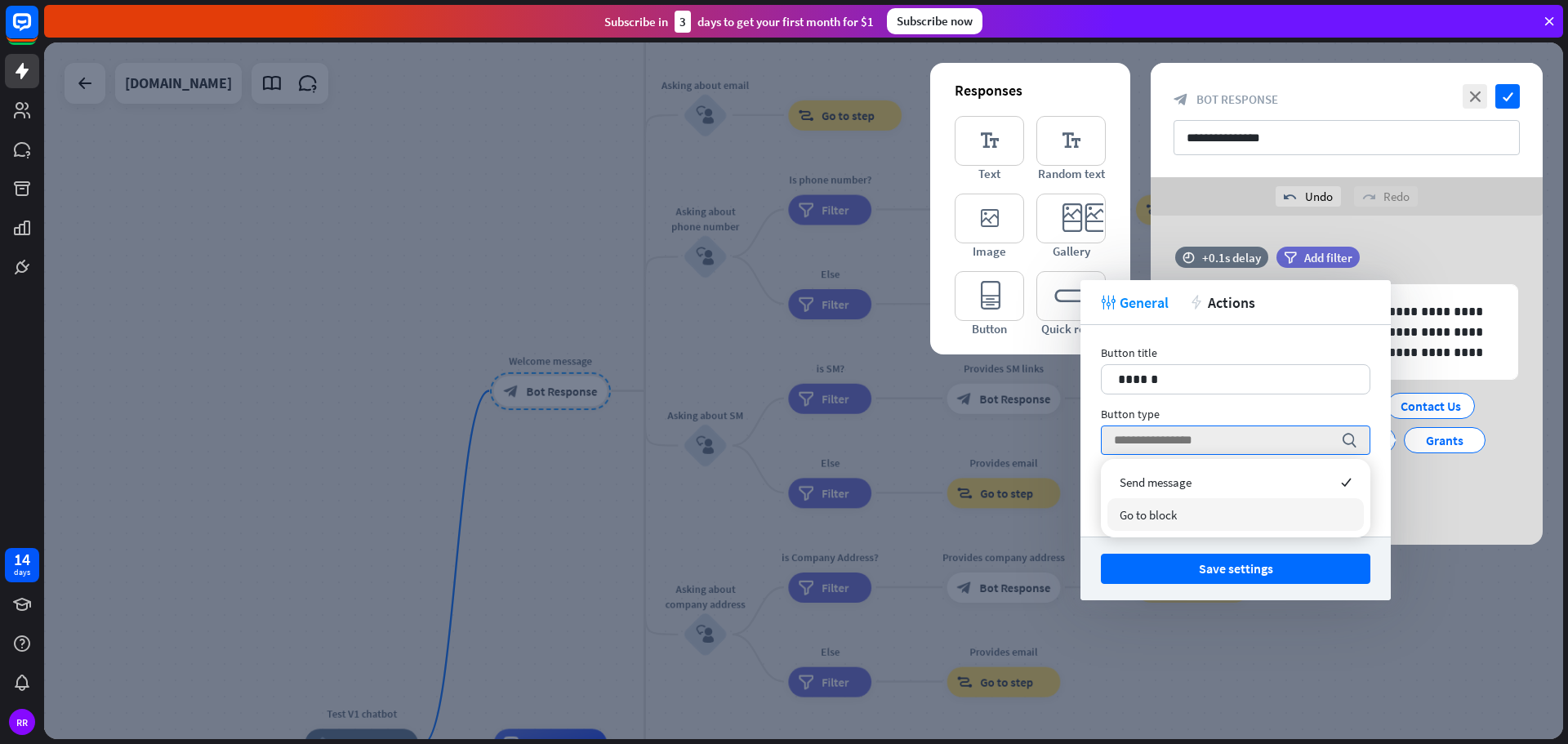
click at [1161, 518] on span "Go to block" at bounding box center [1149, 514] width 57 height 15
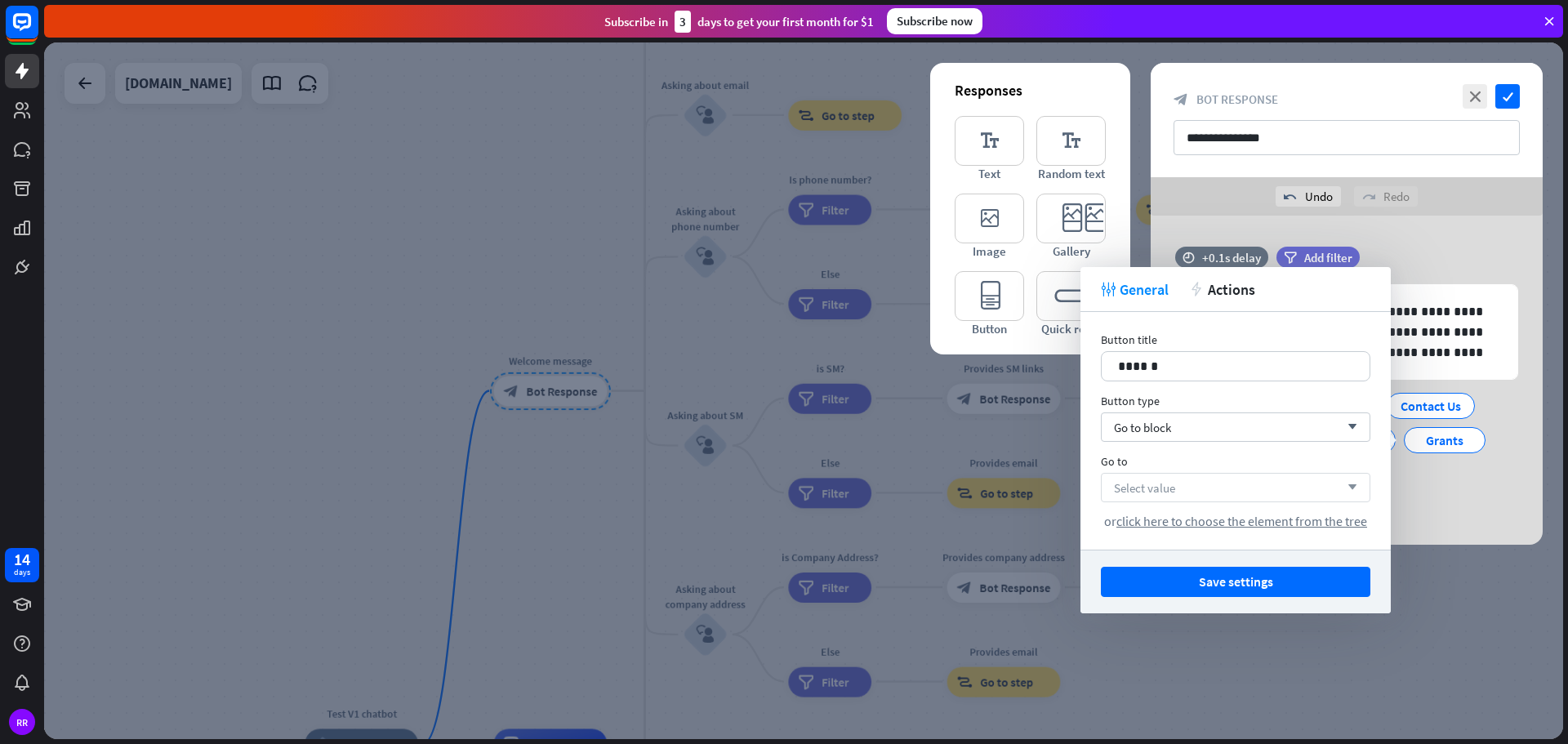
click at [1149, 483] on span "Select value" at bounding box center [1144, 487] width 62 height 15
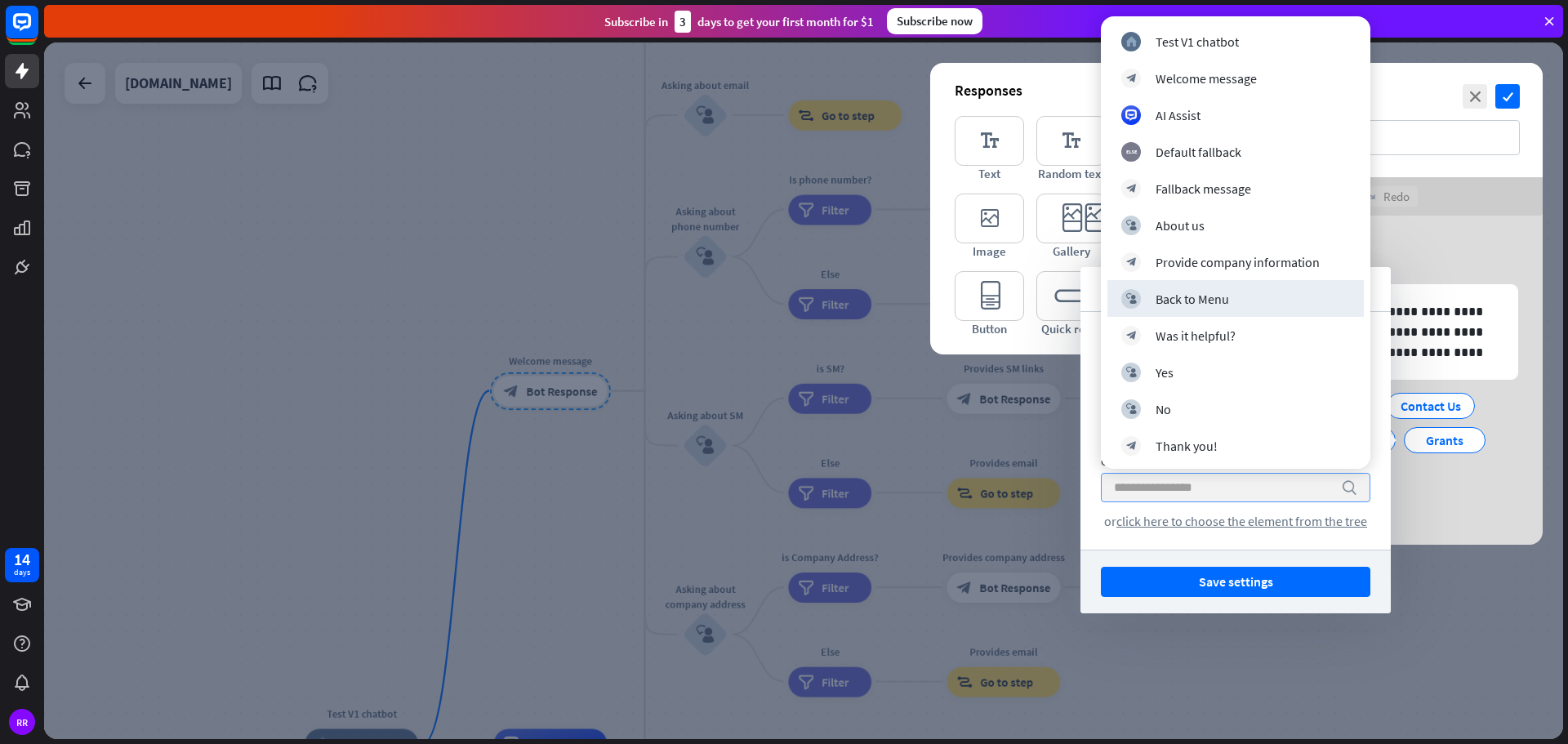
click at [1424, 248] on div "filter Add filter" at bounding box center [1358, 257] width 165 height 21
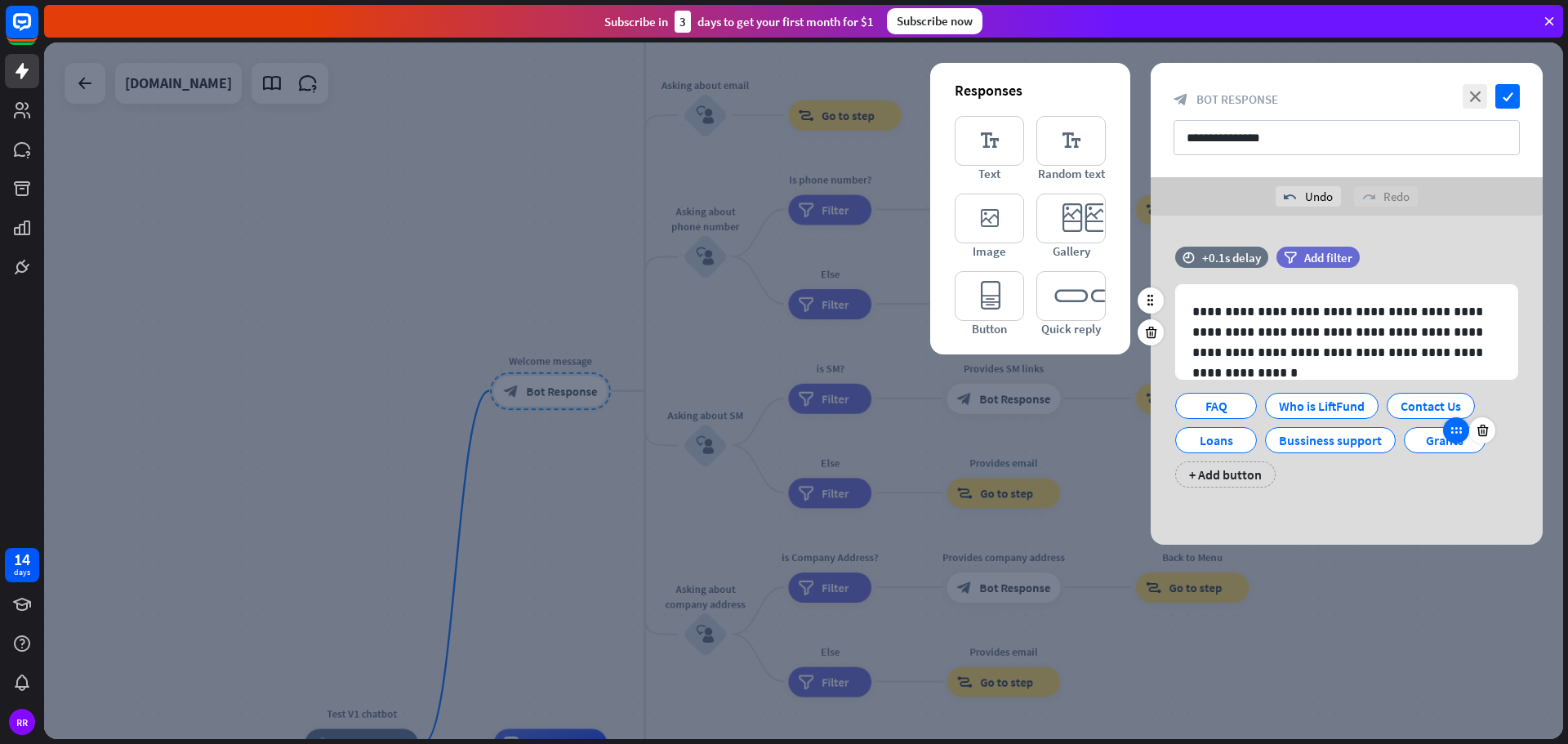
click at [1453, 439] on div at bounding box center [1456, 430] width 26 height 26
click at [1431, 446] on div "Grants" at bounding box center [1445, 440] width 54 height 24
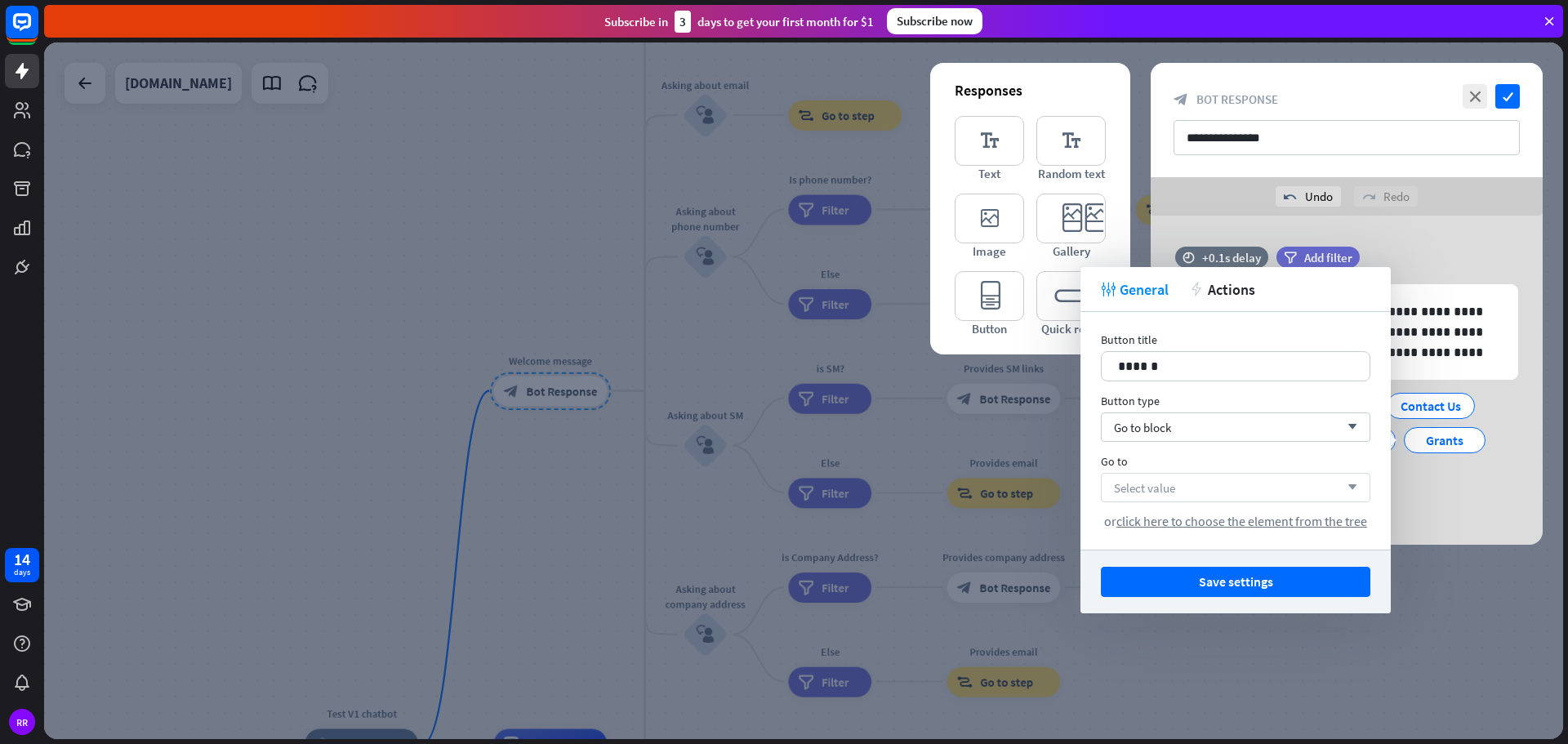
click at [1140, 487] on span "Select value" at bounding box center [1144, 487] width 62 height 15
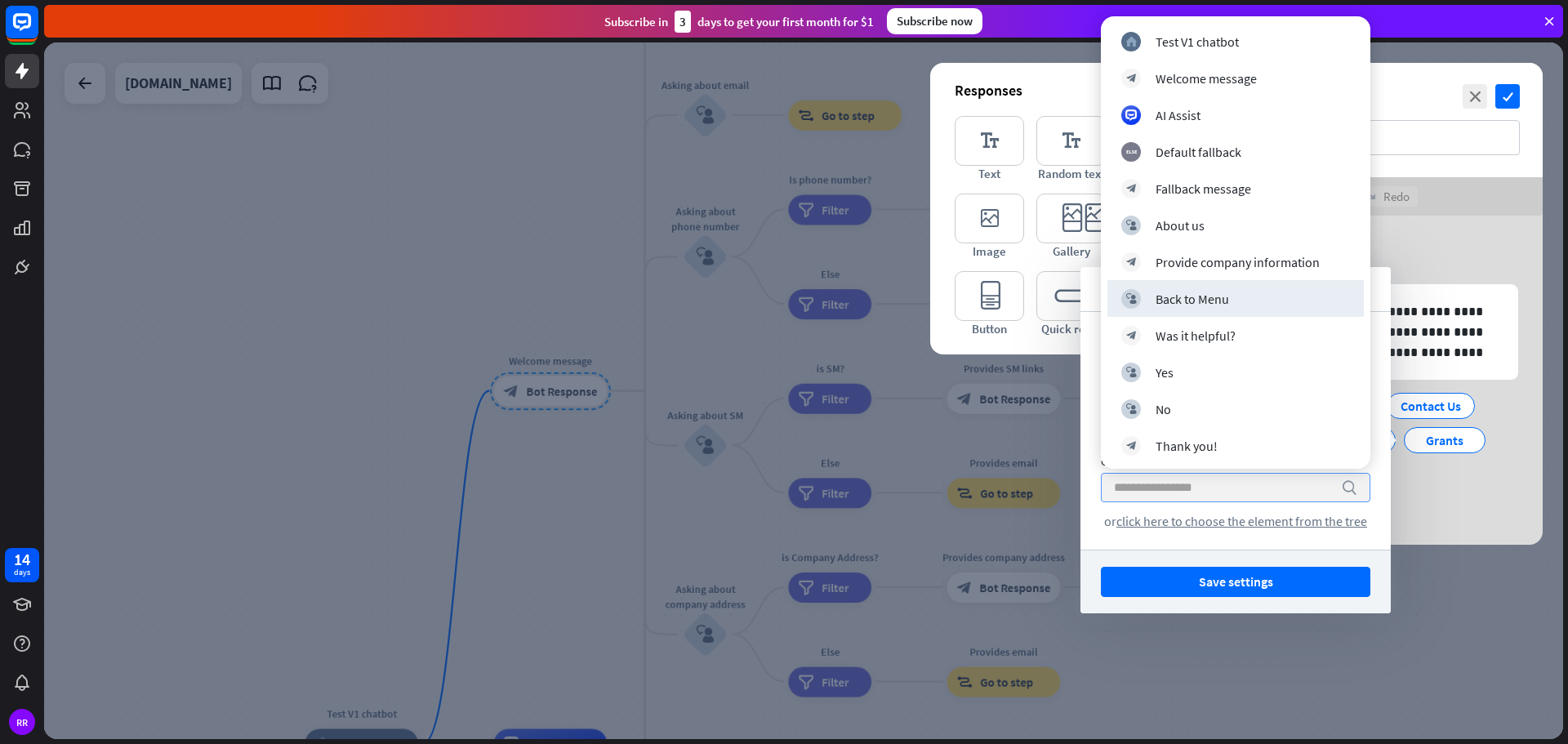
click at [1149, 498] on input "search" at bounding box center [1223, 487] width 219 height 28
click at [1265, 500] on input "search" at bounding box center [1223, 487] width 219 height 28
click at [1373, 496] on div "Button title 14 ****** Button type Go to block arrow_down Go to search or click…" at bounding box center [1236, 431] width 311 height 237
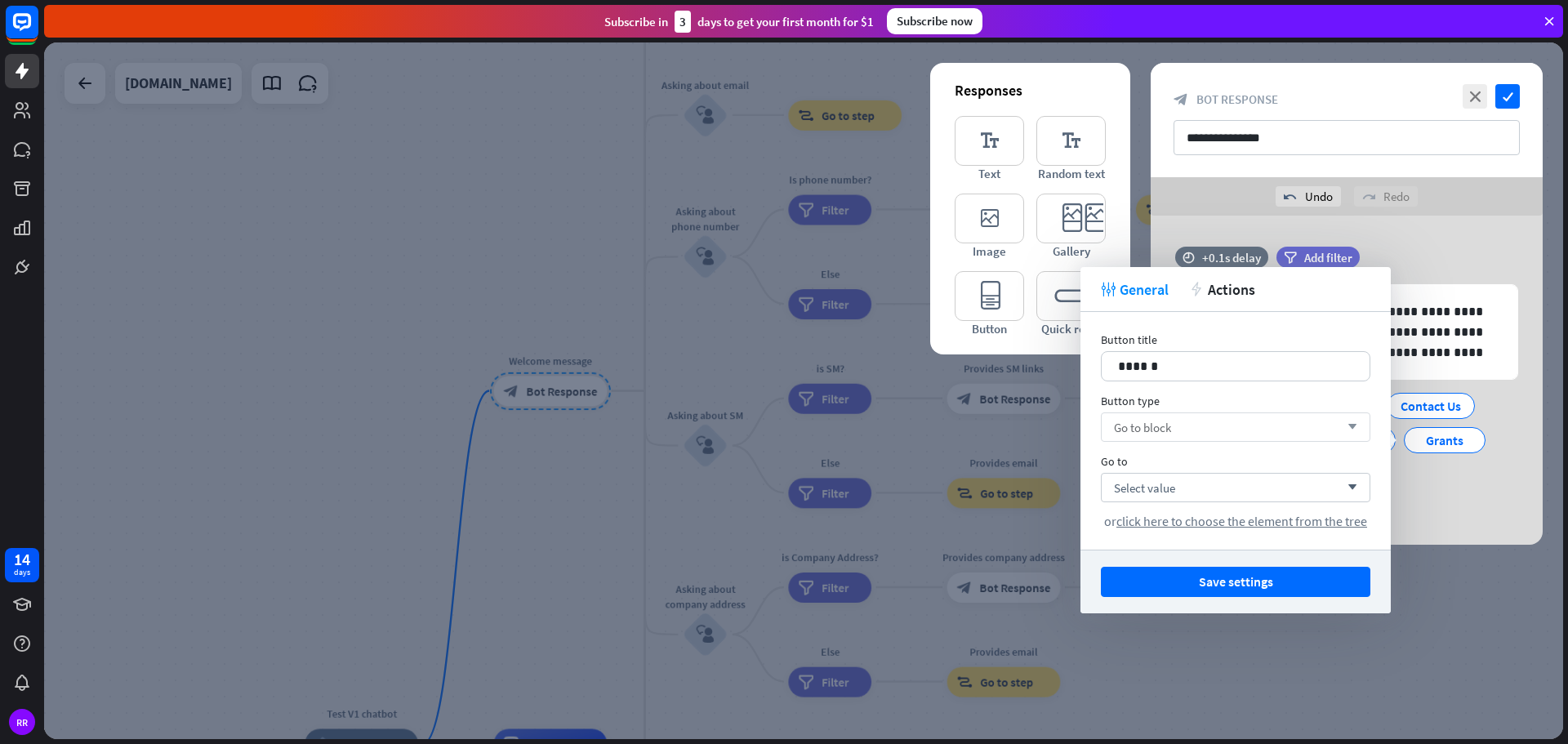
click at [1186, 428] on div "Go to block arrow_down" at bounding box center [1236, 426] width 270 height 29
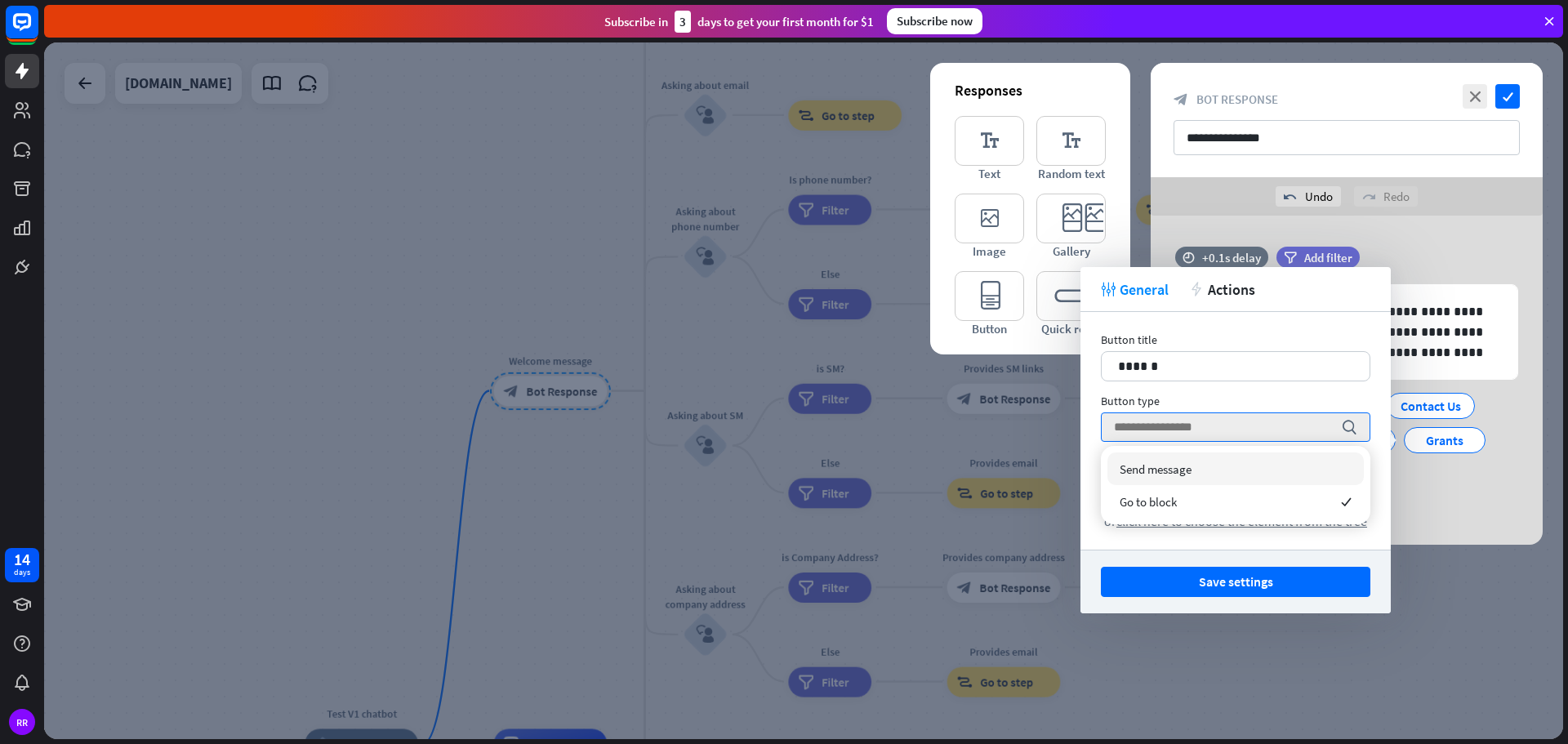
click at [1172, 466] on span "Send message" at bounding box center [1156, 468] width 72 height 15
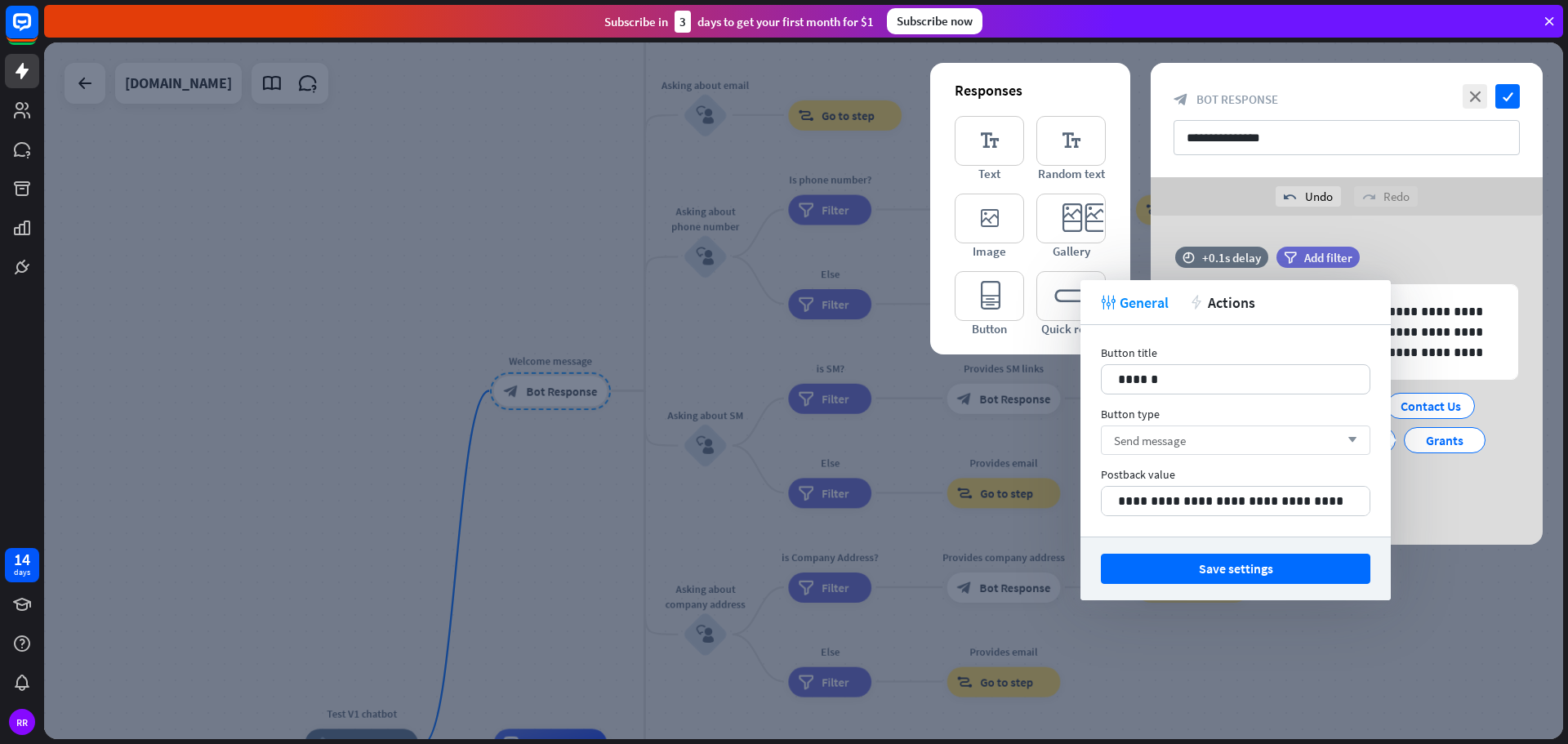
click at [1164, 431] on div "Send message arrow_down" at bounding box center [1236, 440] width 270 height 29
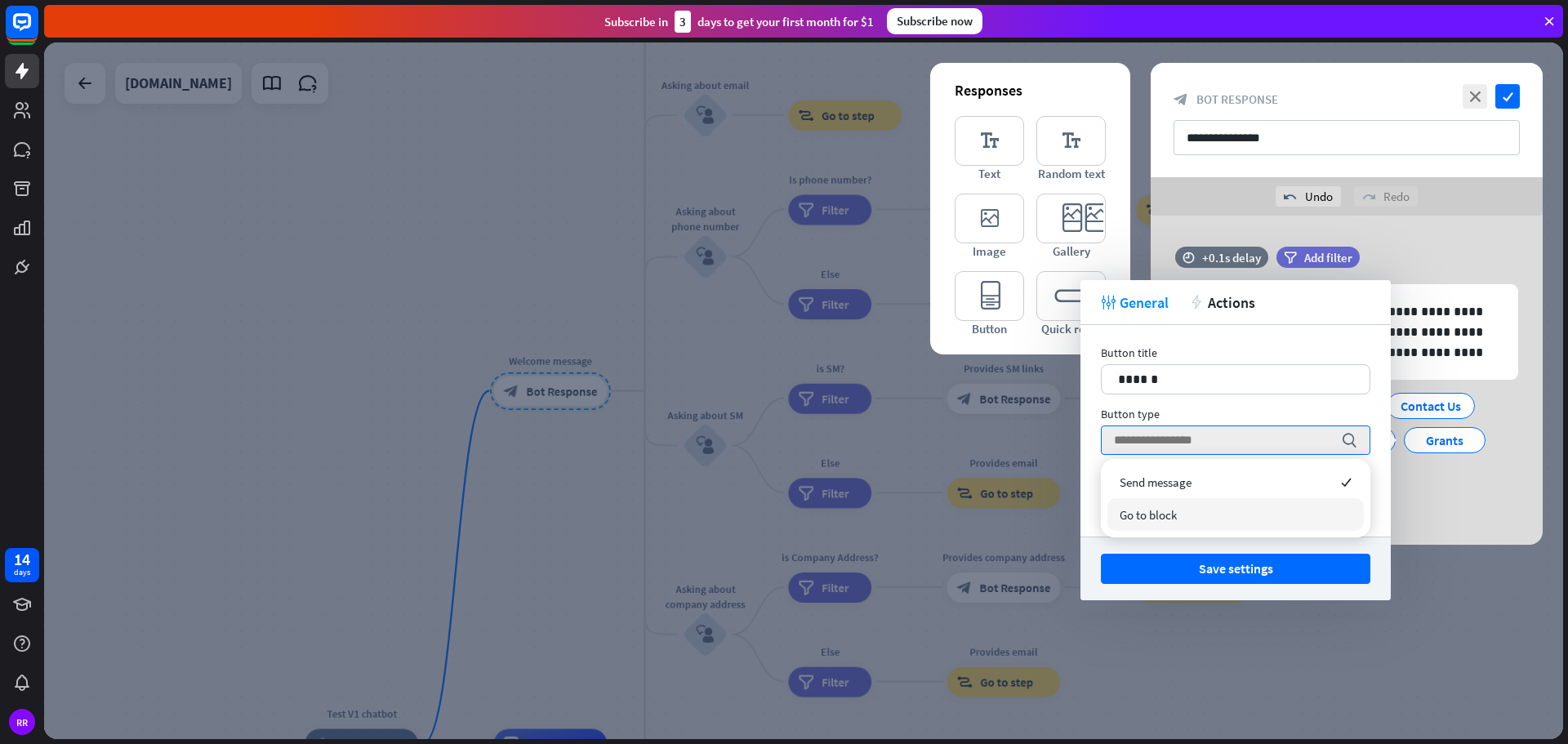
click at [1160, 518] on span "Go to block" at bounding box center [1149, 514] width 57 height 15
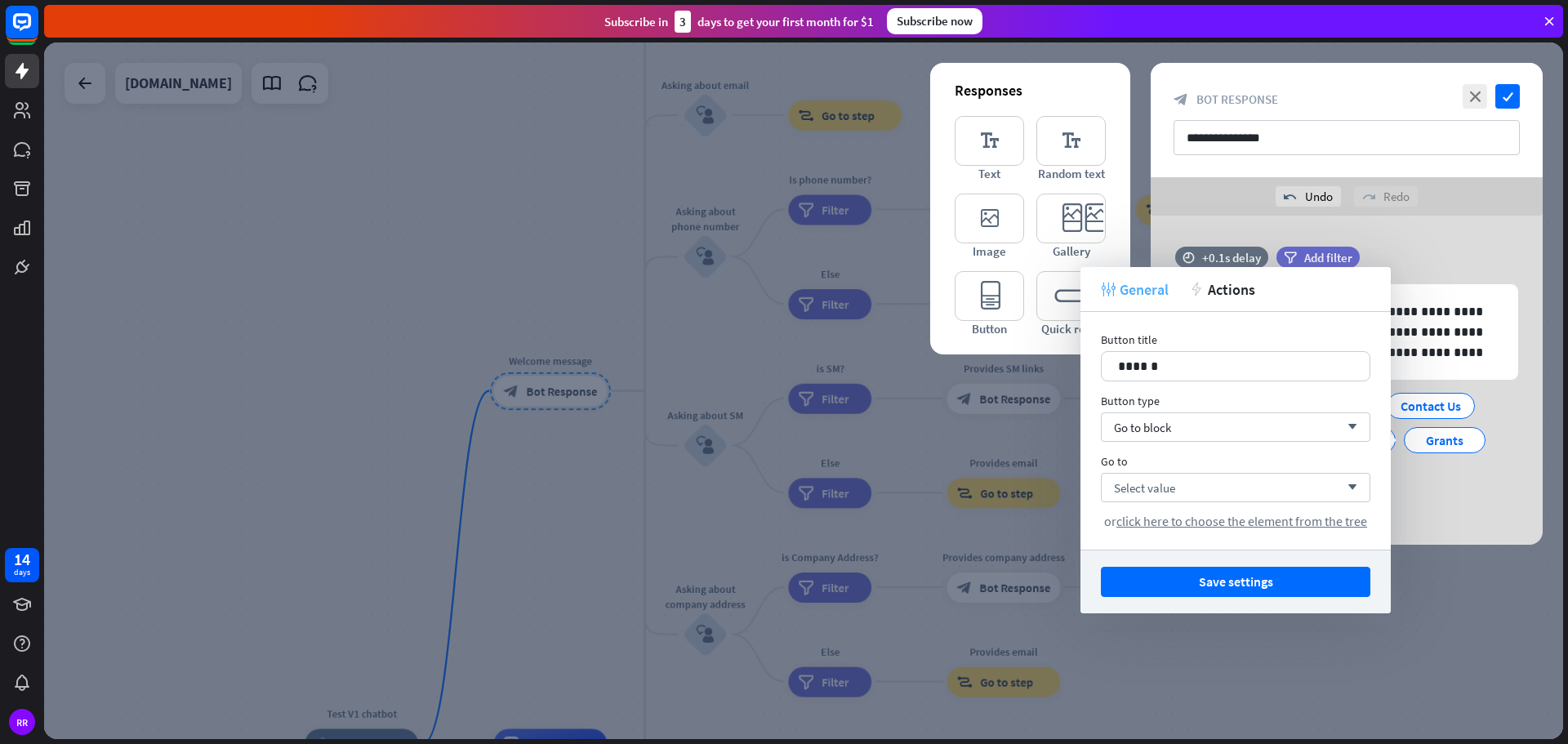
click at [1139, 288] on span "General" at bounding box center [1144, 289] width 49 height 19
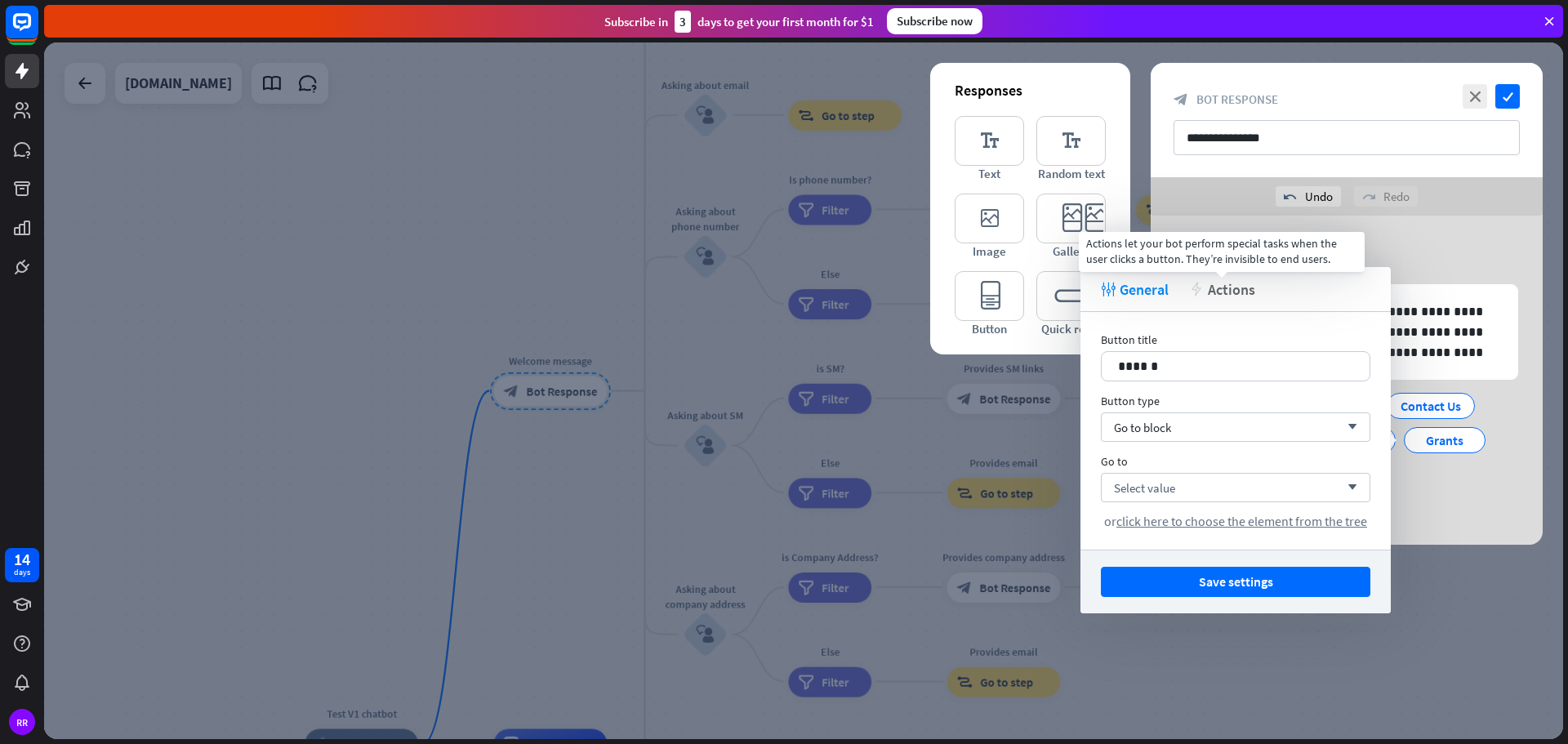
click at [1233, 285] on span "Actions" at bounding box center [1231, 289] width 47 height 19
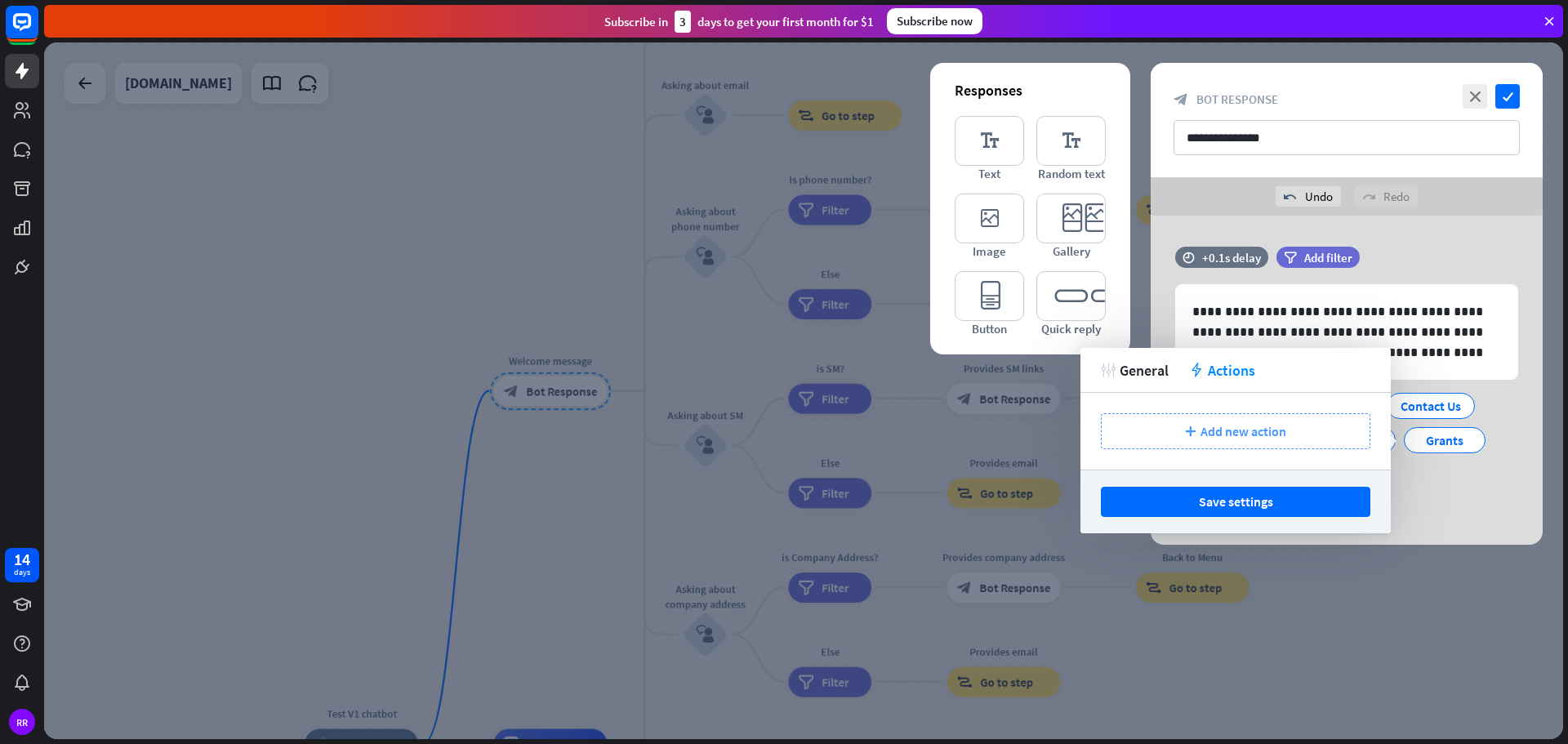
click at [1200, 437] on span "Add new action" at bounding box center [1243, 431] width 86 height 16
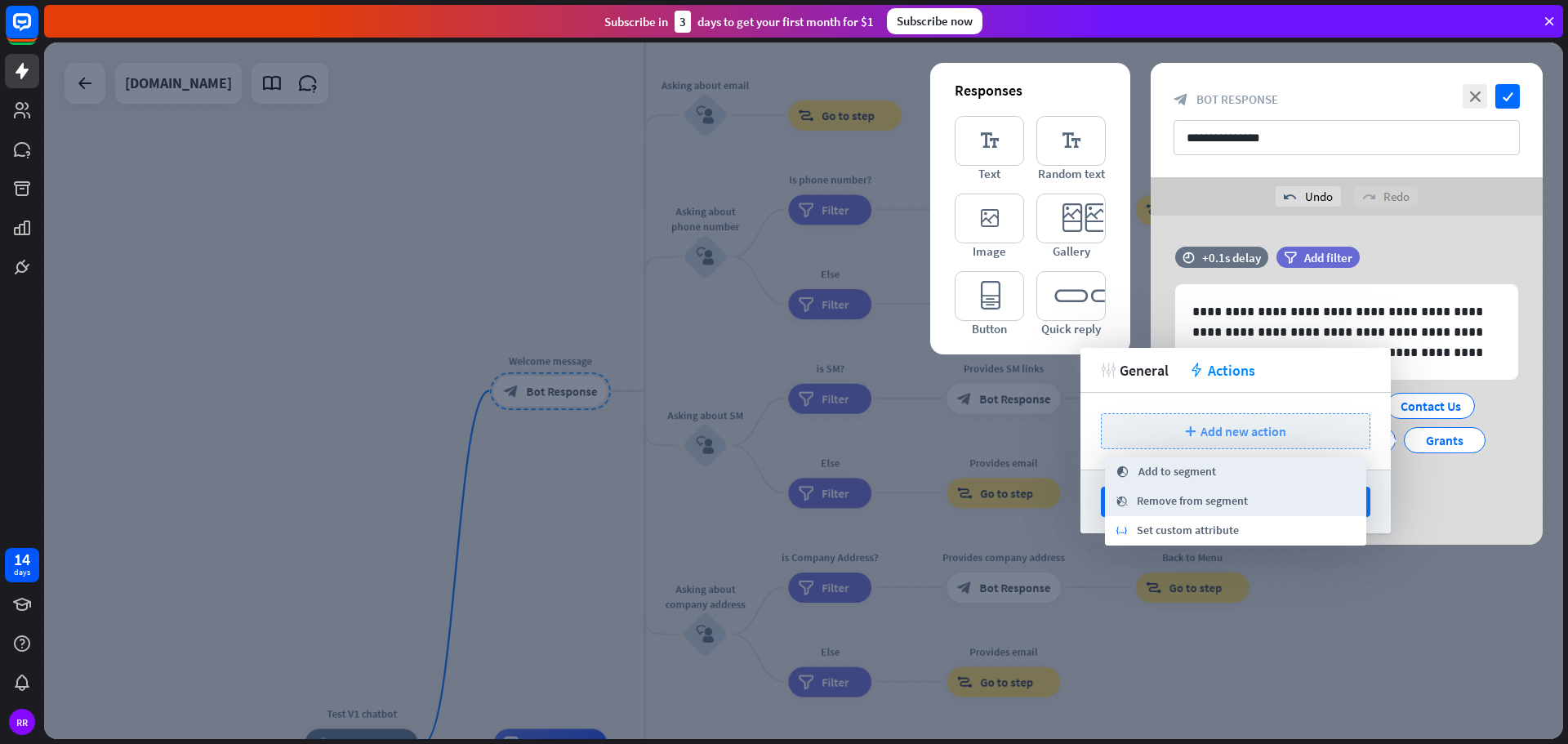
click at [1168, 533] on span "Set custom attribute" at bounding box center [1188, 531] width 102 height 16
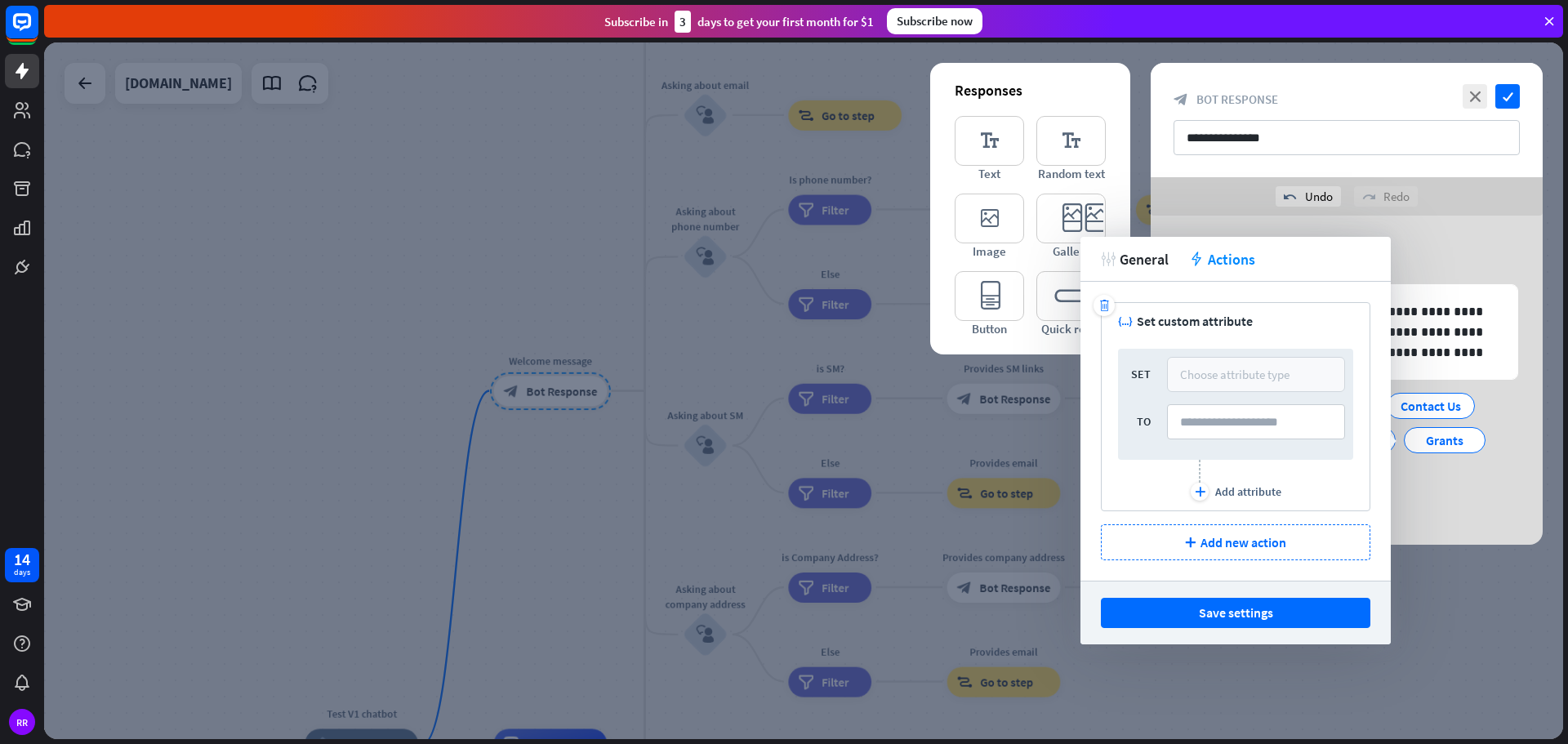
click at [1219, 368] on div "Choose attribute type" at bounding box center [1234, 374] width 110 height 15
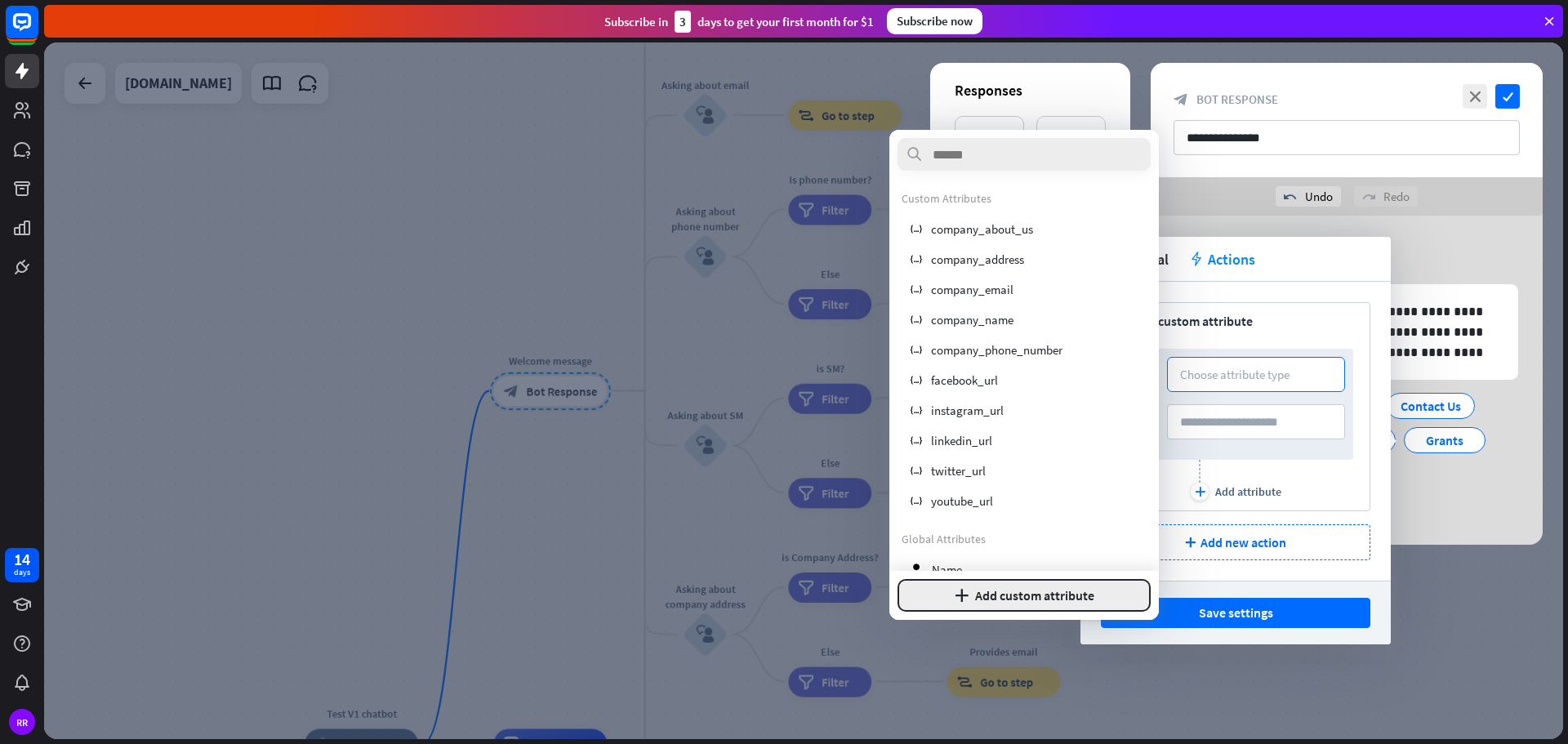
click at [1023, 599] on button "plus Add custom attribute" at bounding box center [1025, 595] width 253 height 33
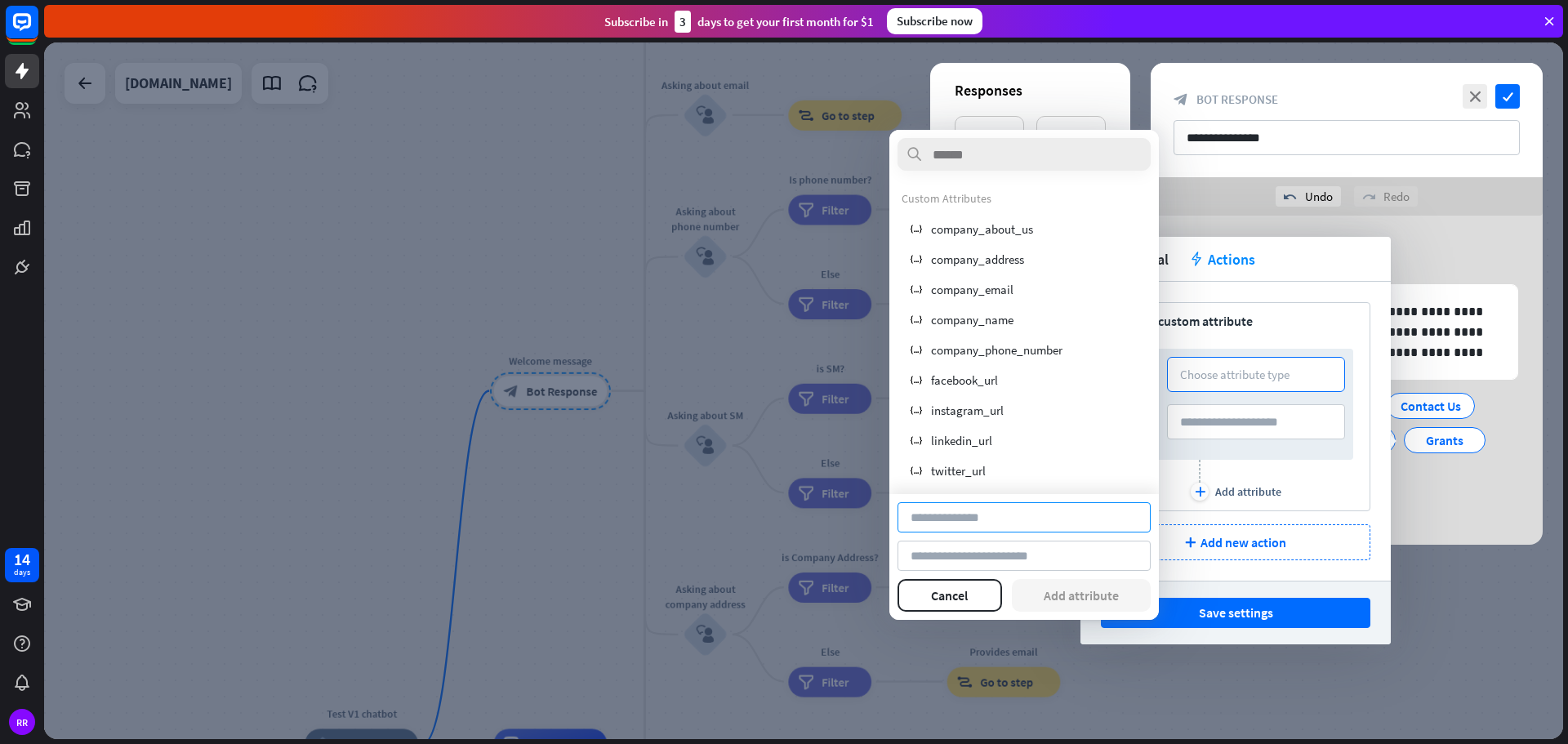
click at [937, 514] on input at bounding box center [1025, 517] width 253 height 30
type input "**********"
click at [946, 553] on input at bounding box center [1025, 556] width 253 height 30
click at [1101, 600] on button "Add attribute" at bounding box center [1082, 595] width 139 height 33
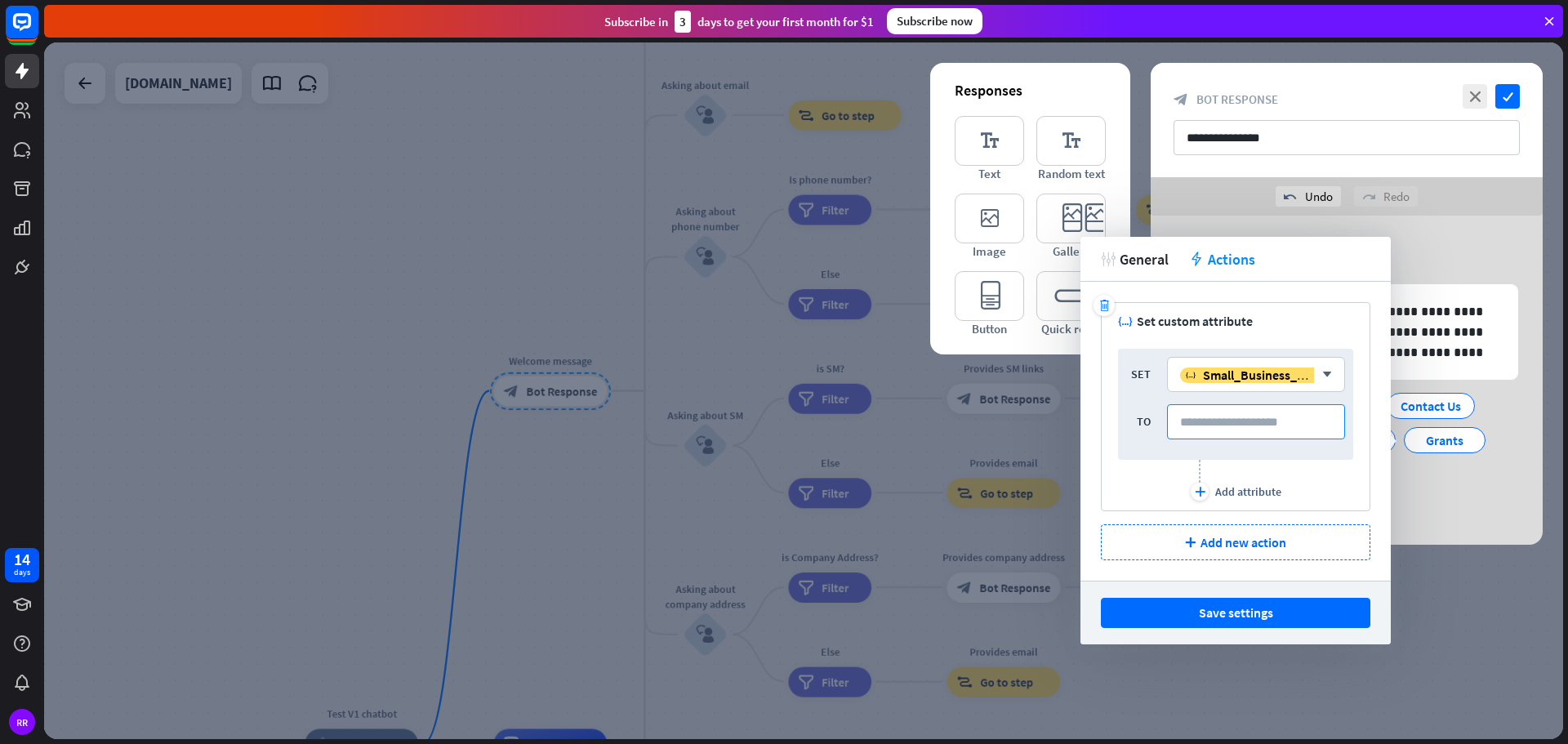
click at [1207, 426] on input at bounding box center [1256, 421] width 178 height 35
click at [1201, 497] on div "plus" at bounding box center [1199, 492] width 18 height 18
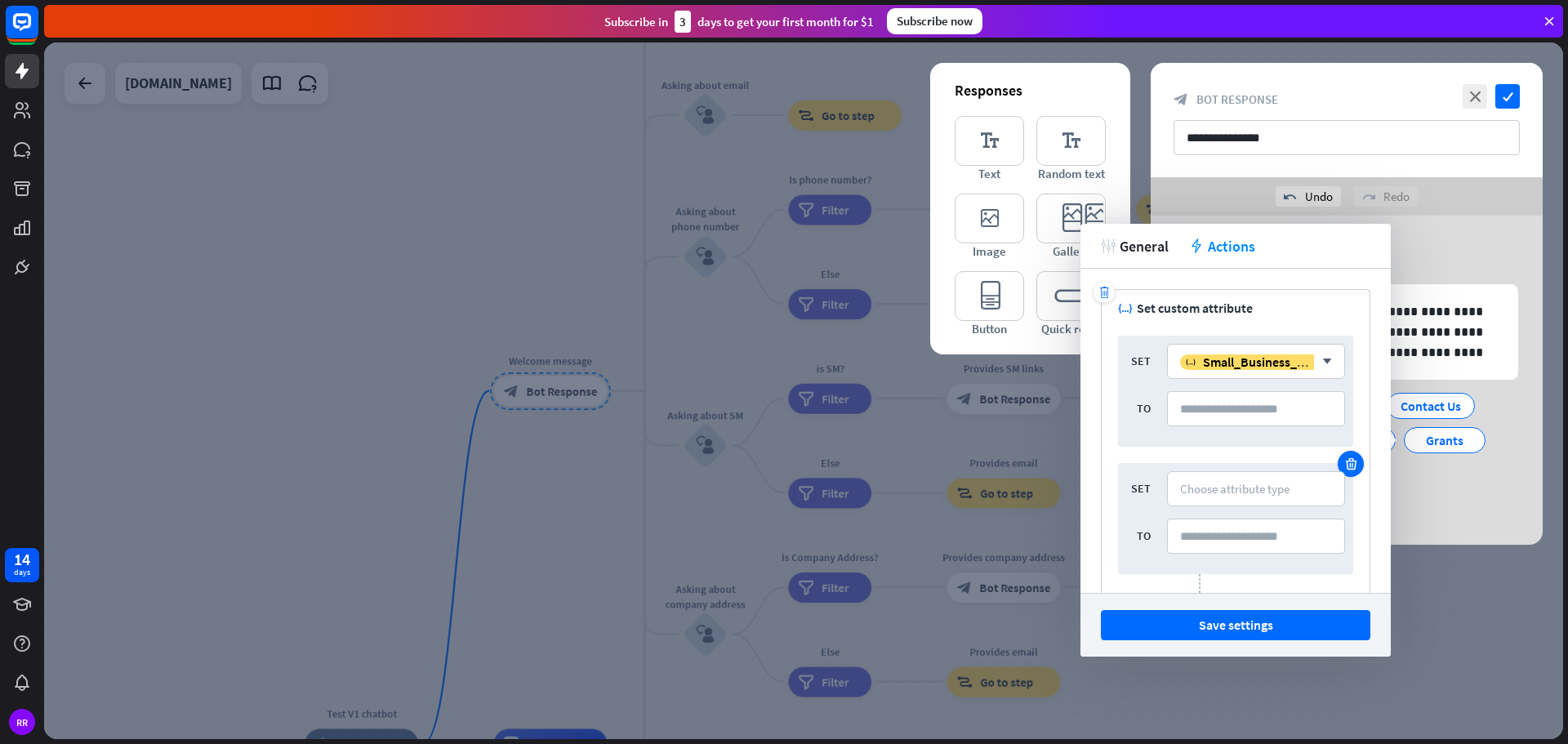
click at [1343, 462] on icon at bounding box center [1350, 464] width 15 height 14
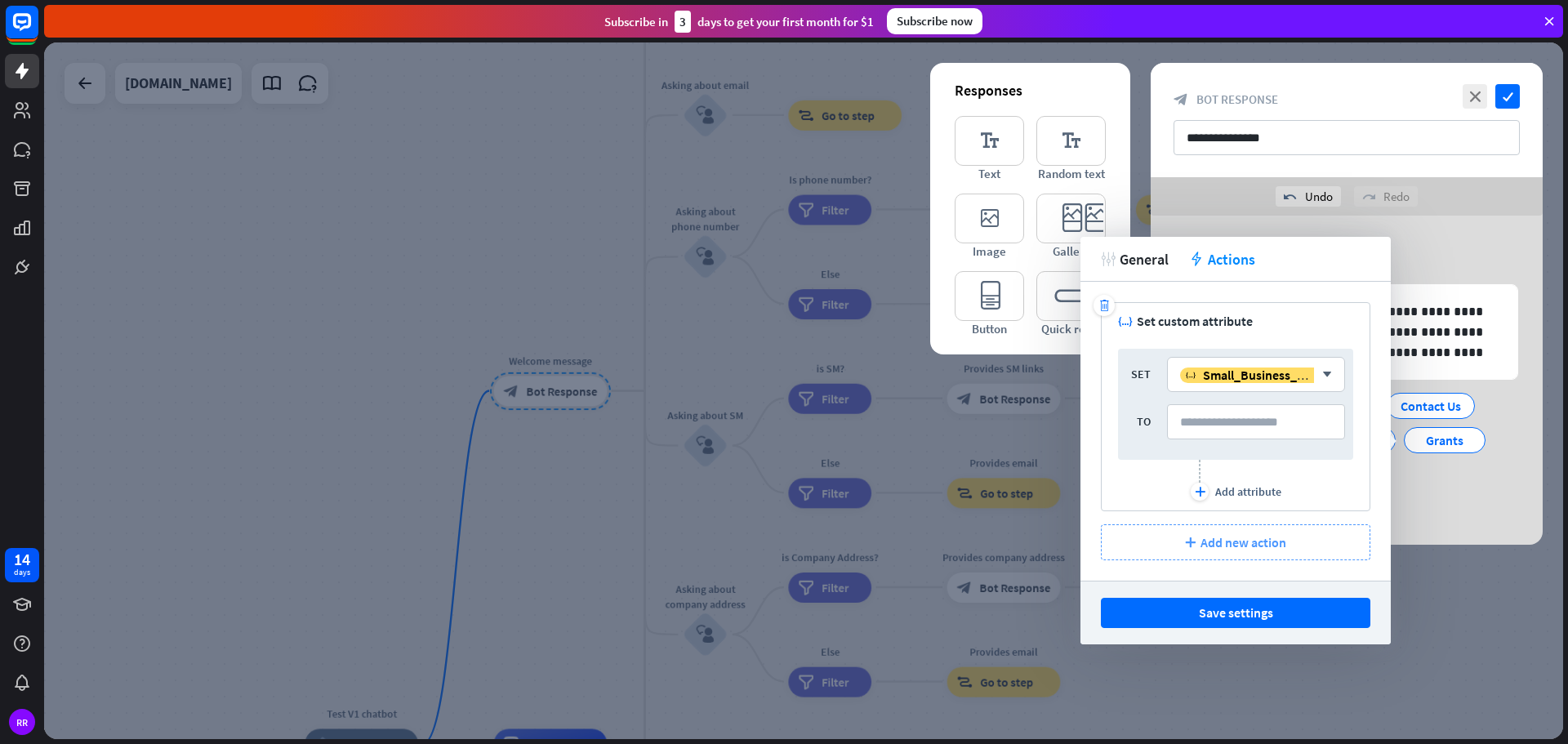
click at [1213, 542] on span "Add new action" at bounding box center [1243, 541] width 86 height 16
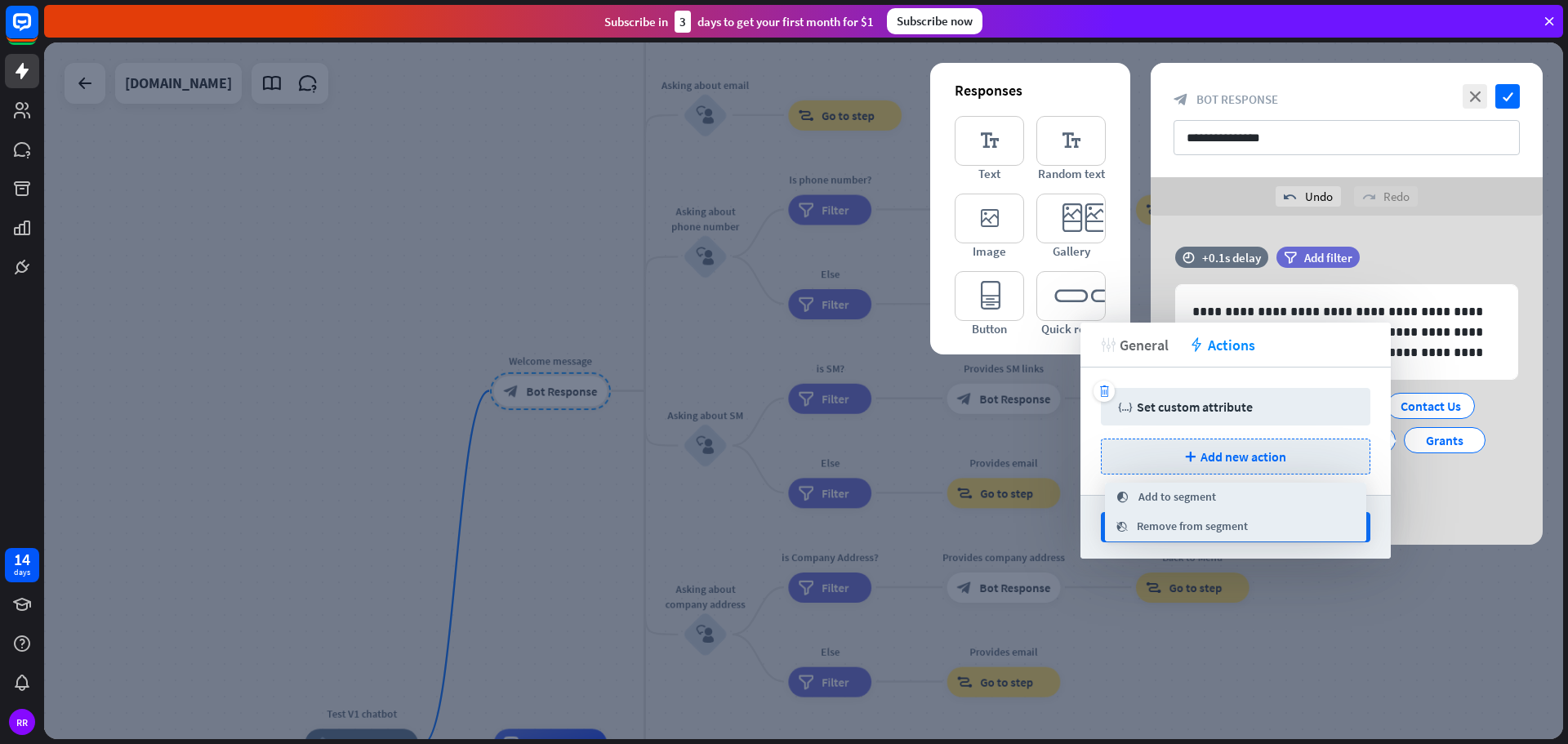
click at [1123, 344] on span "General" at bounding box center [1144, 344] width 49 height 19
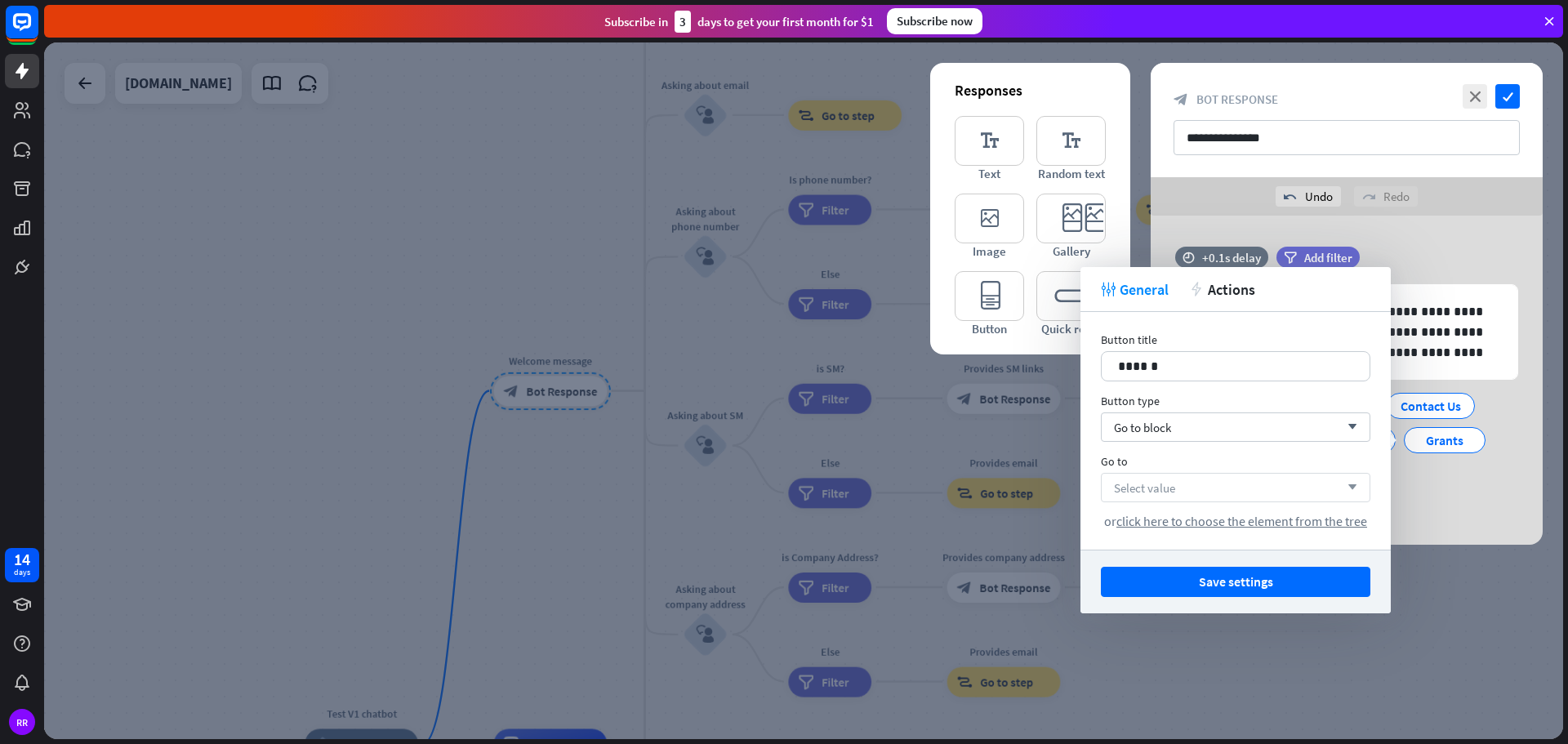
click at [1178, 487] on div "Select value arrow_down" at bounding box center [1236, 487] width 270 height 29
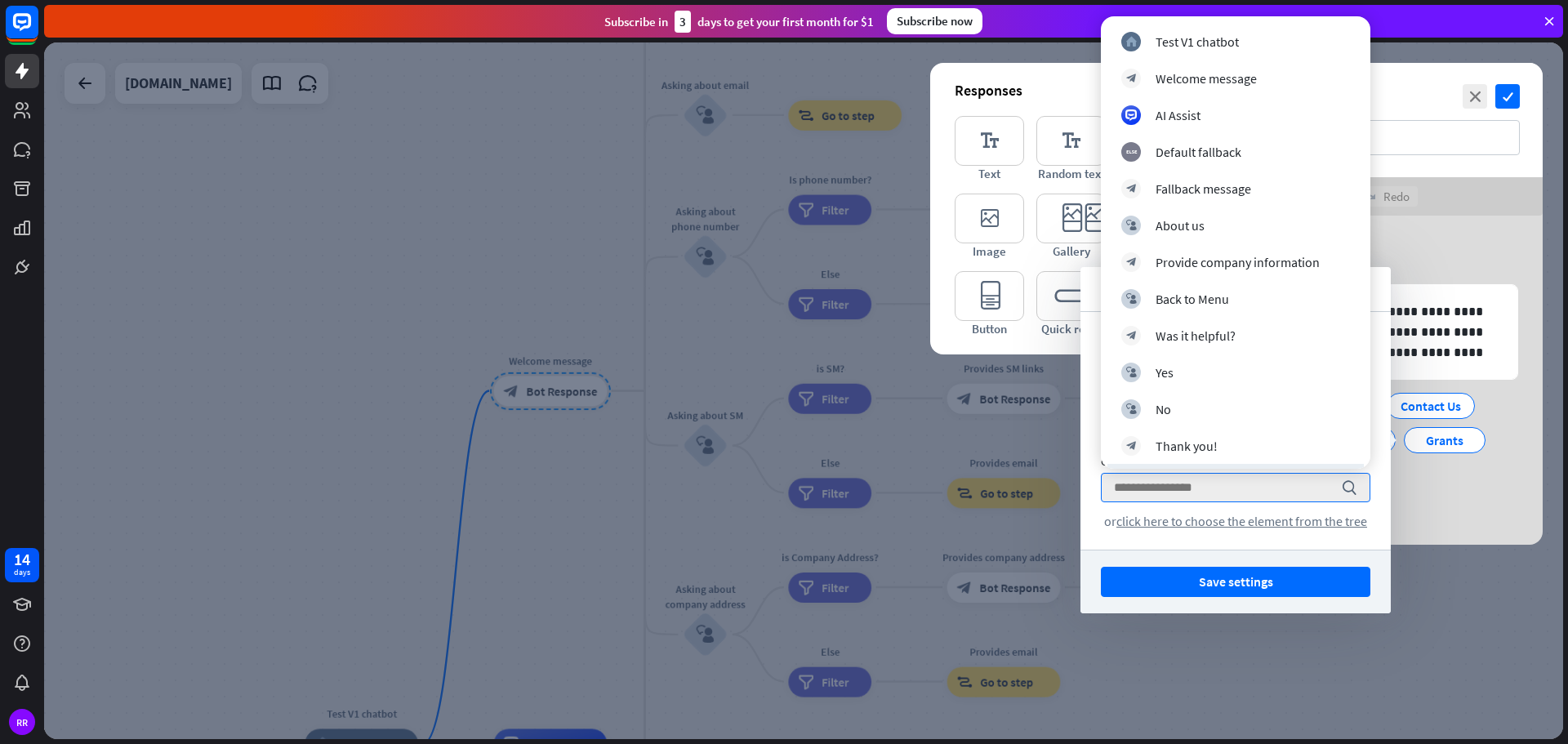
click at [1116, 533] on div "Button title 14 ****** Button type Go to block arrow_down Go to search or click…" at bounding box center [1236, 431] width 311 height 237
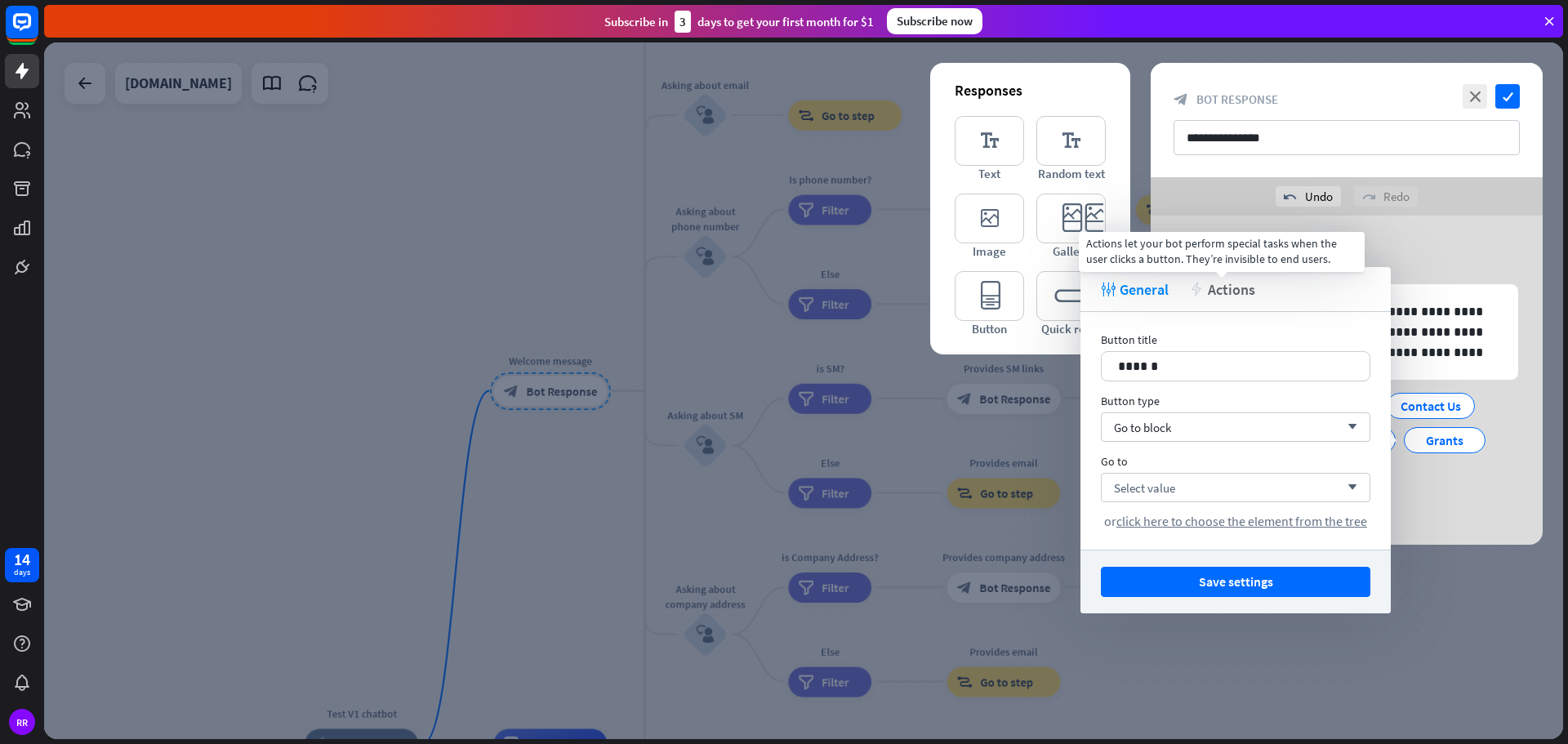
click at [1224, 285] on span "Actions" at bounding box center [1231, 289] width 47 height 19
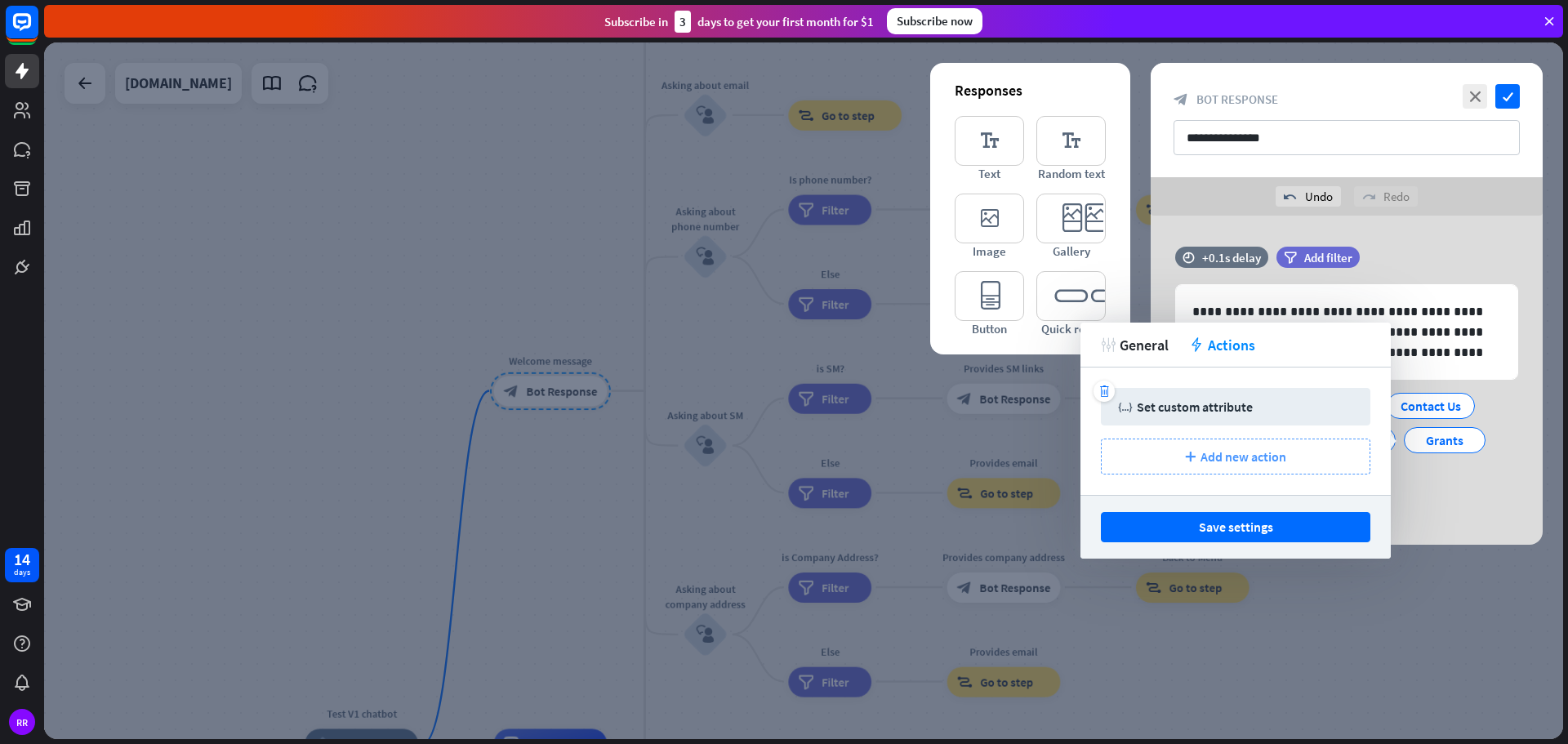
click at [1219, 457] on span "Add new action" at bounding box center [1243, 456] width 86 height 16
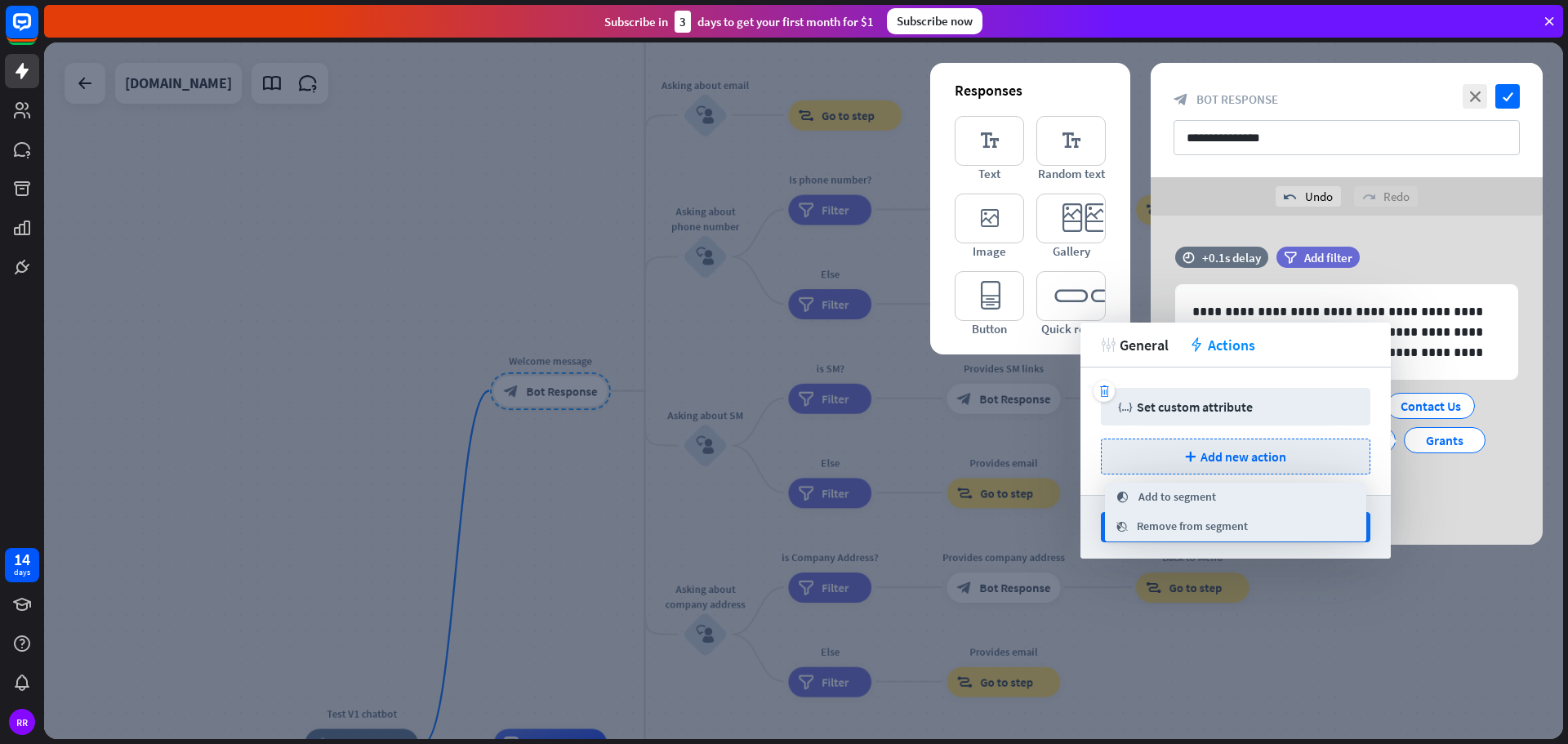
click at [1101, 432] on div "trash variable Set custom attribute plus Add new action" at bounding box center [1236, 431] width 311 height 128
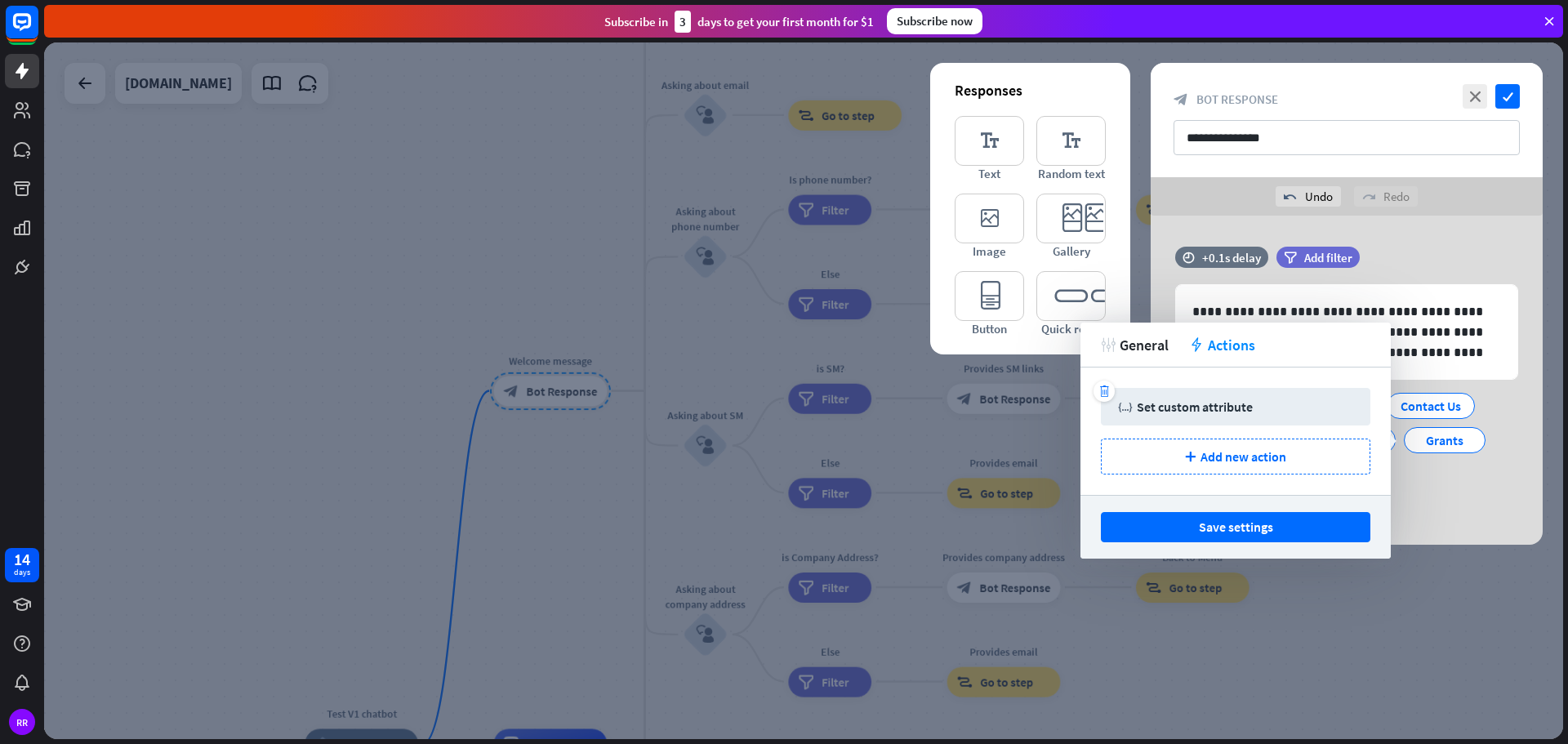
click at [1174, 407] on div "Set custom attribute" at bounding box center [1195, 407] width 116 height 16
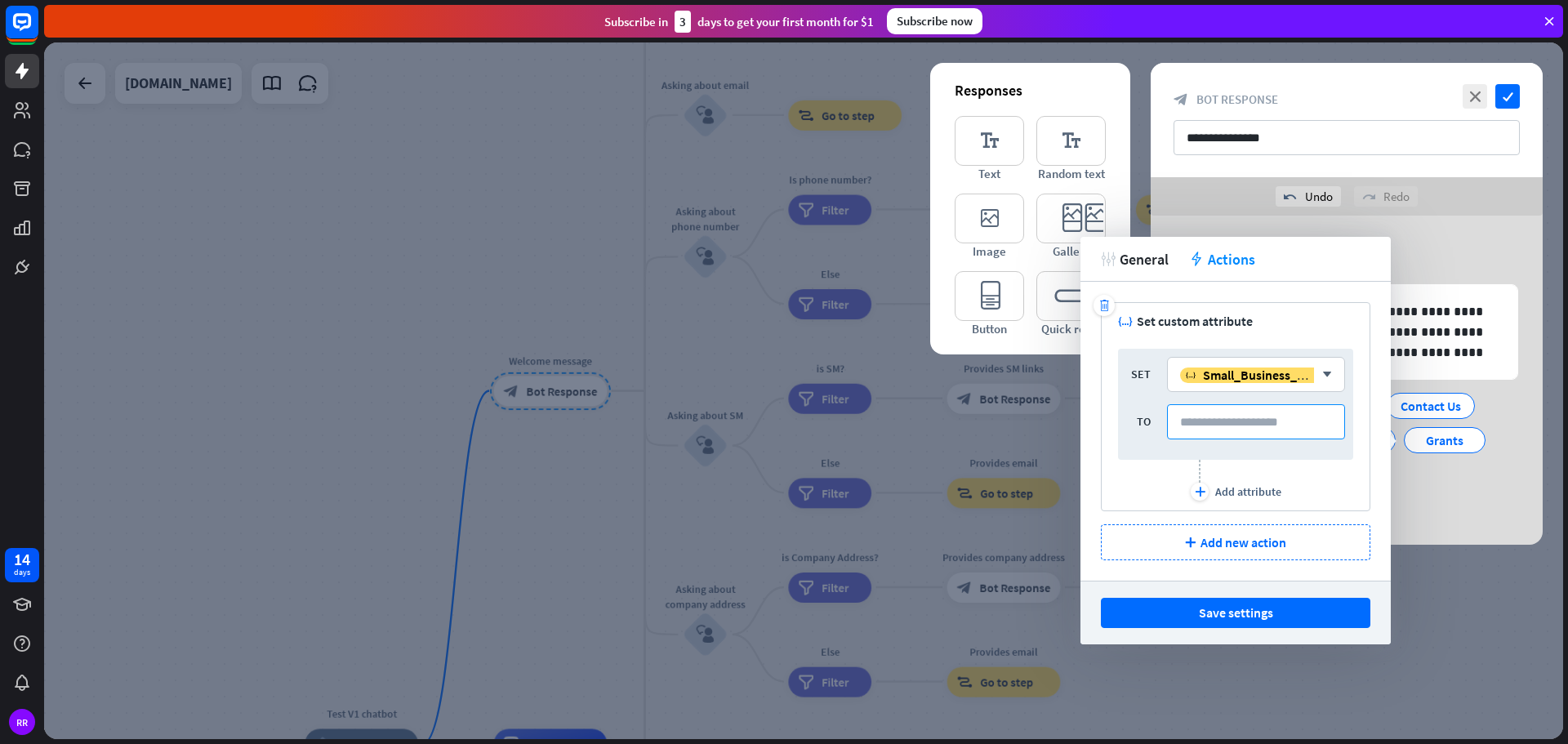
click at [1243, 424] on input at bounding box center [1256, 421] width 178 height 35
click at [1188, 419] on input at bounding box center [1256, 421] width 178 height 35
click at [1226, 421] on input at bounding box center [1256, 421] width 178 height 35
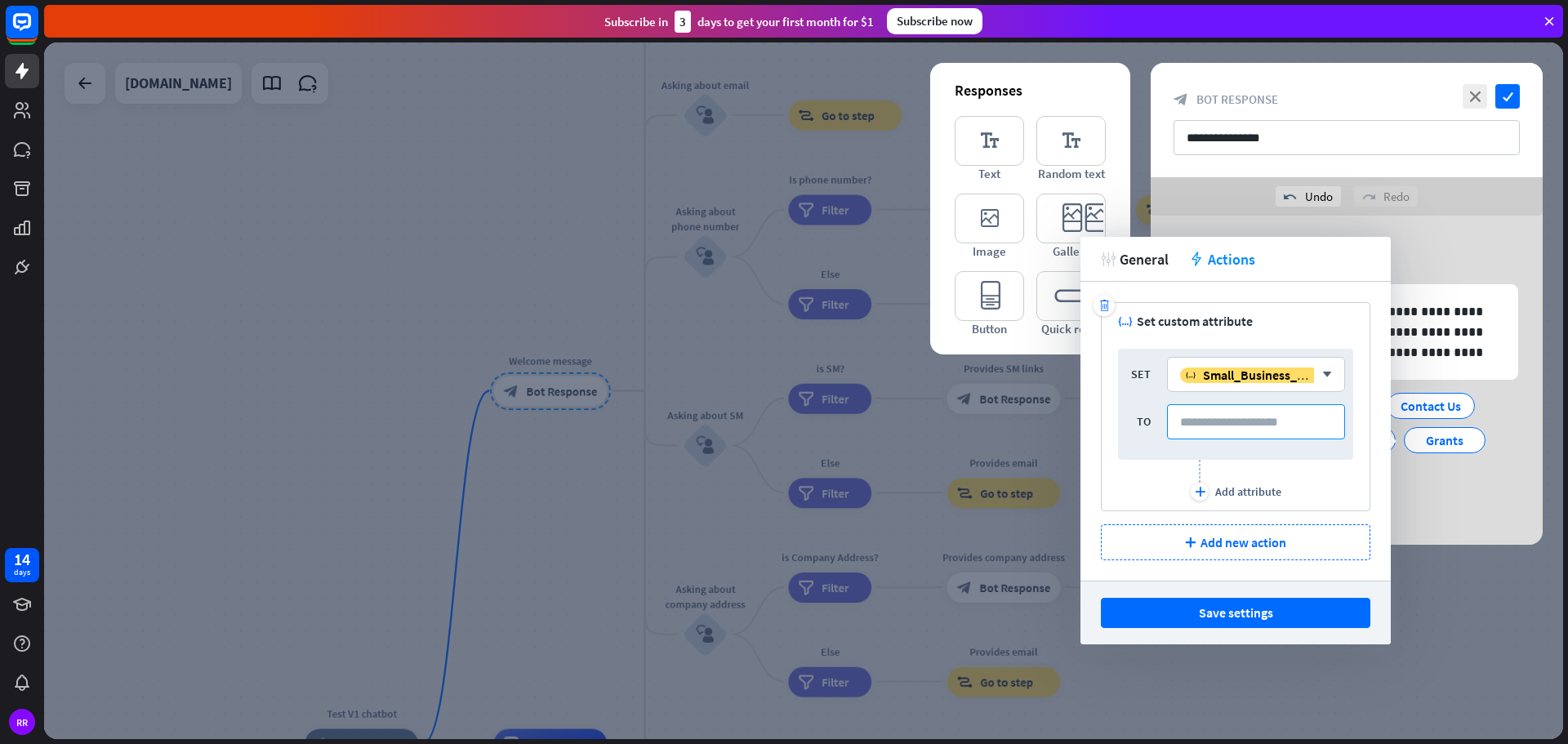
click at [1226, 420] on input at bounding box center [1256, 421] width 178 height 35
click at [1246, 419] on input at bounding box center [1256, 421] width 178 height 35
paste input "**********"
type input "**********"
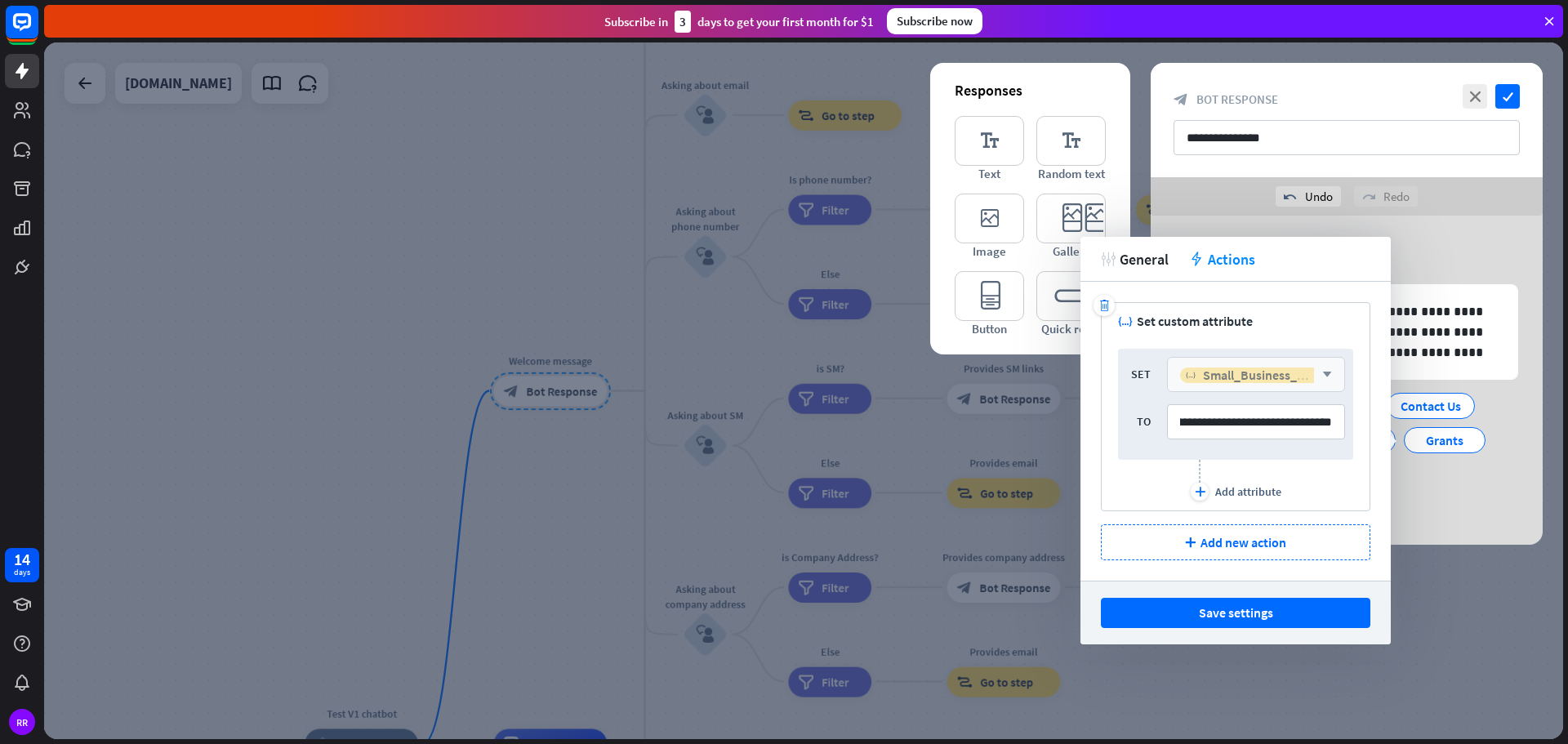
click at [1251, 371] on span "Small_Business_Grant_Programs" at bounding box center [1296, 375] width 187 height 16
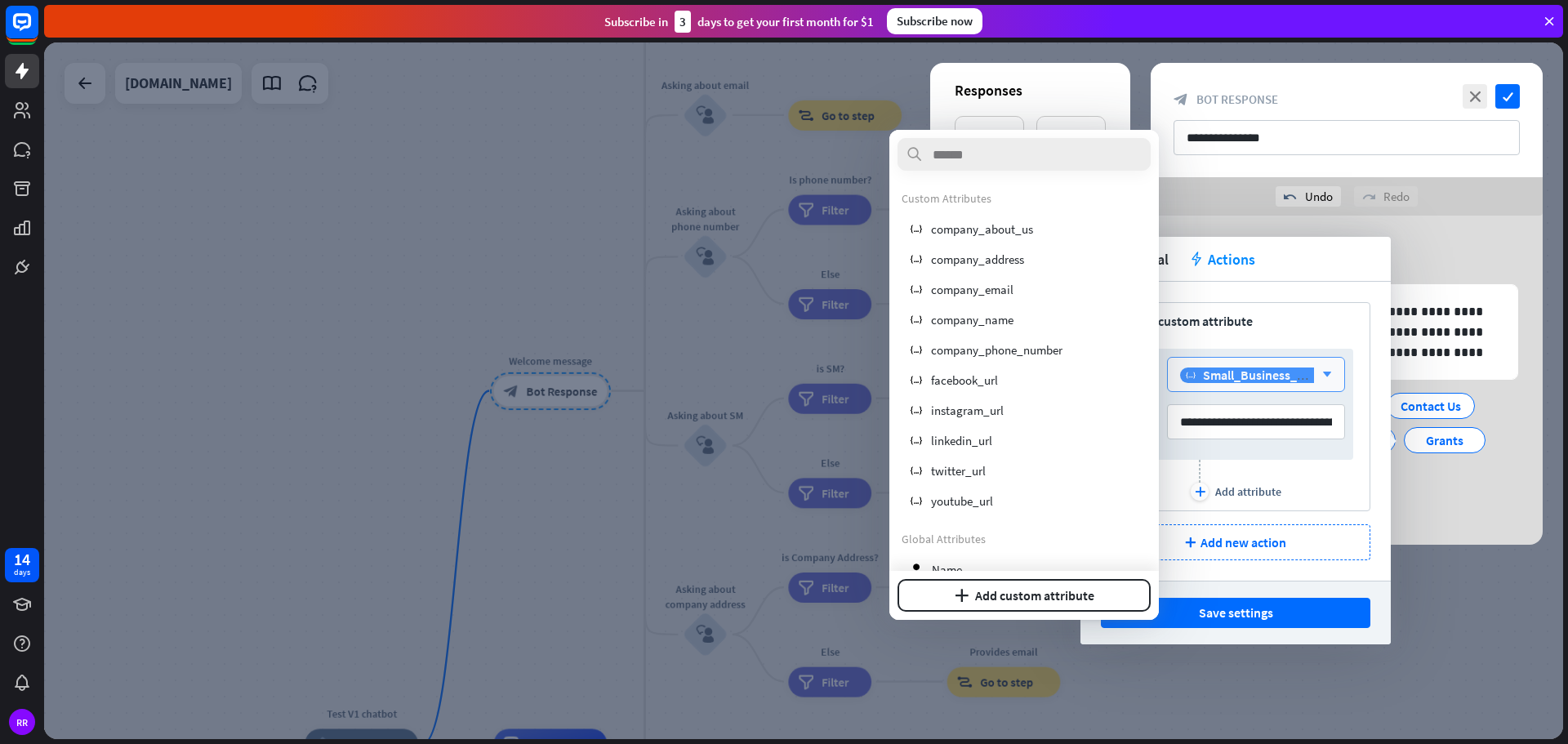
click at [1281, 380] on span "Small_Business_Grant_Programs" at bounding box center [1296, 375] width 187 height 16
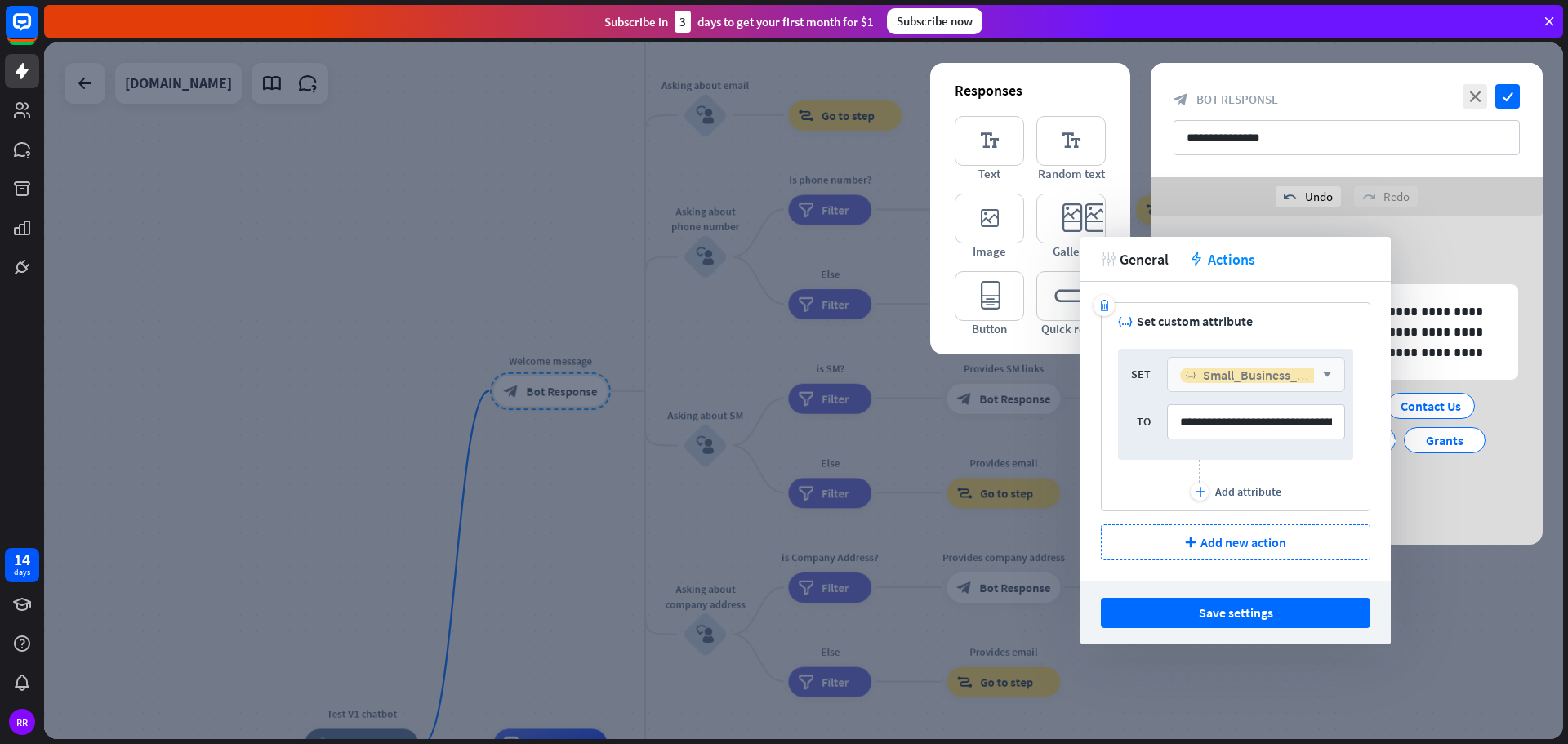
click at [1281, 380] on span "Small_Business_Grant_Programs" at bounding box center [1296, 375] width 187 height 16
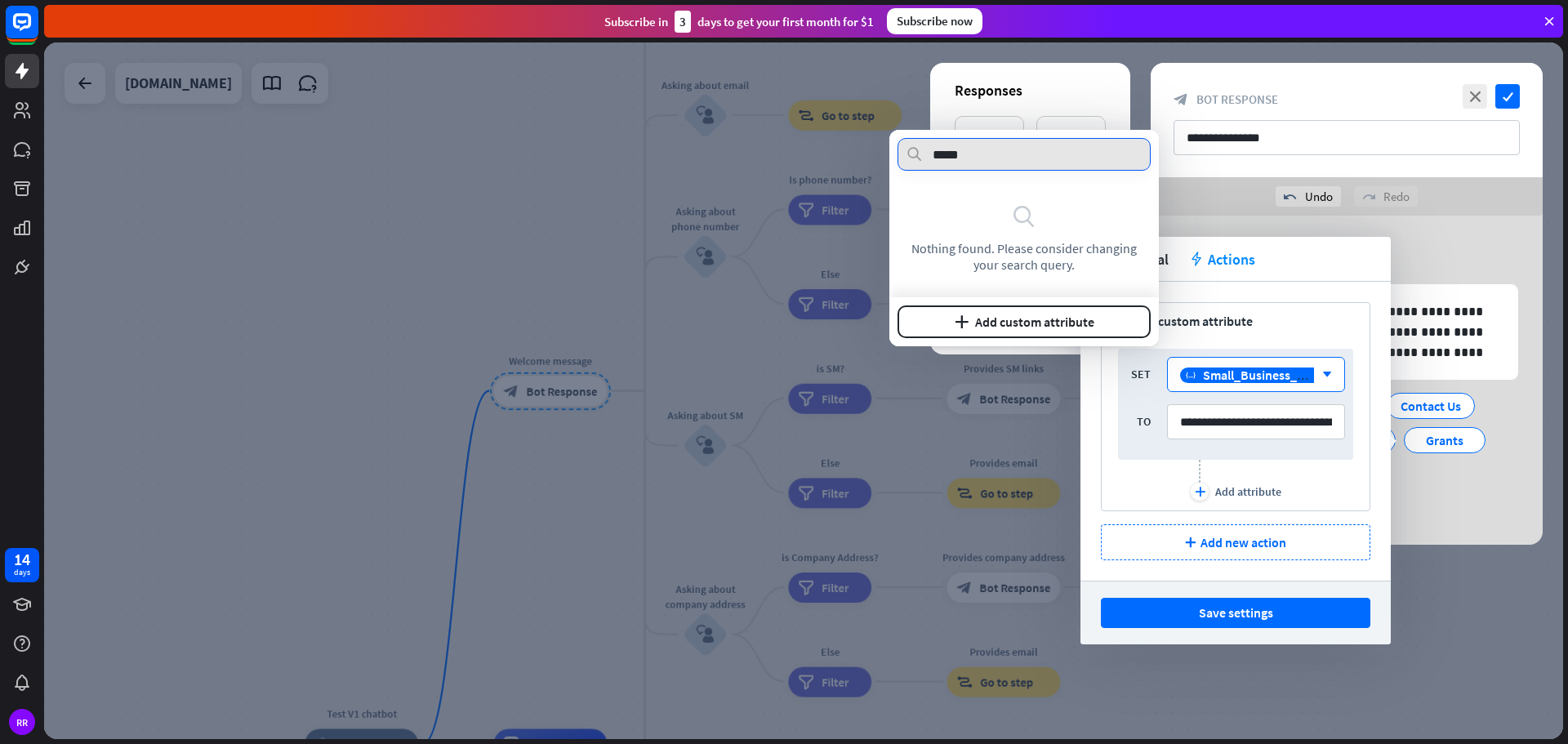
type input "*****"
click at [1121, 456] on div "**********" at bounding box center [1236, 404] width 236 height 111
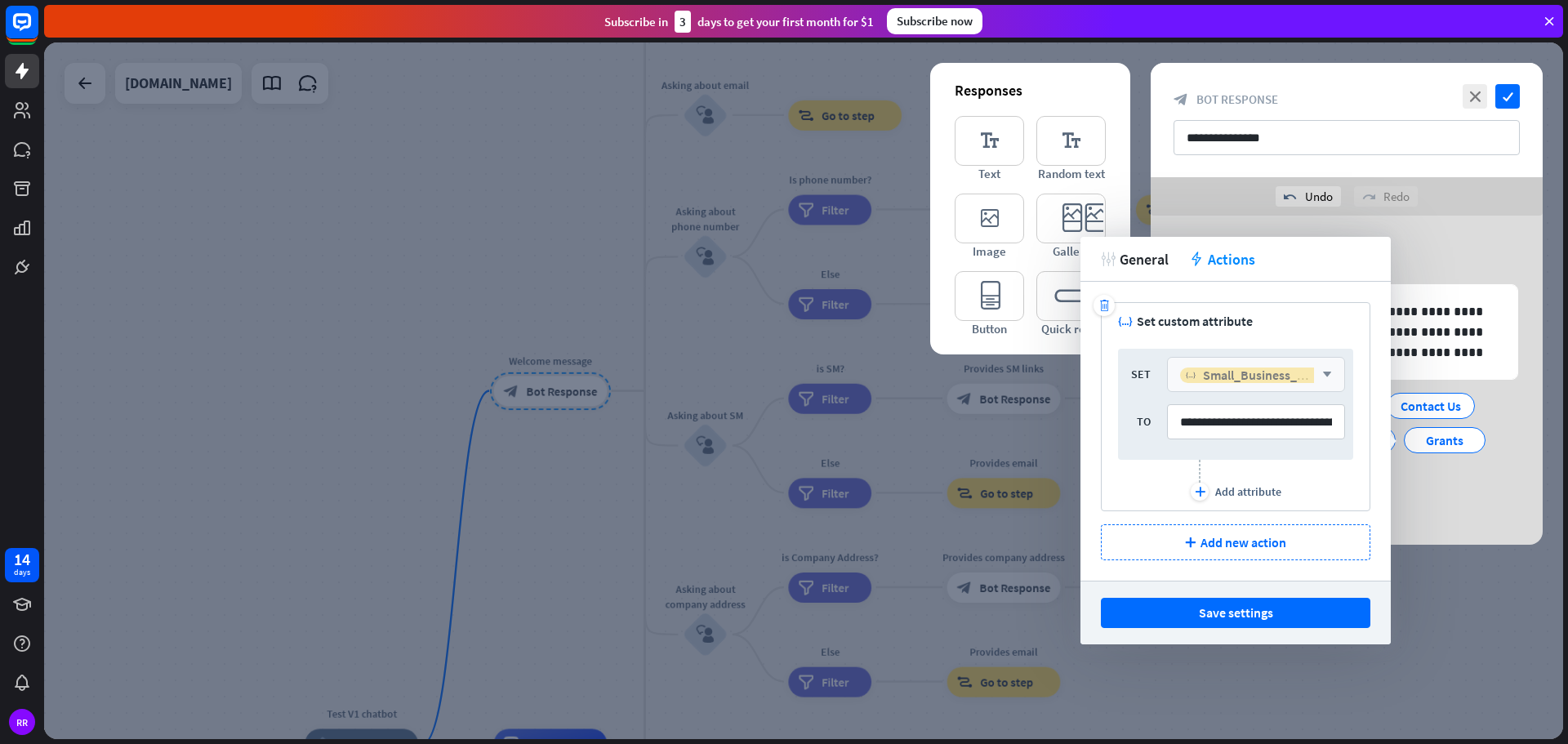
click at [1256, 378] on span "Small_Business_Grant_Programs" at bounding box center [1296, 375] width 187 height 16
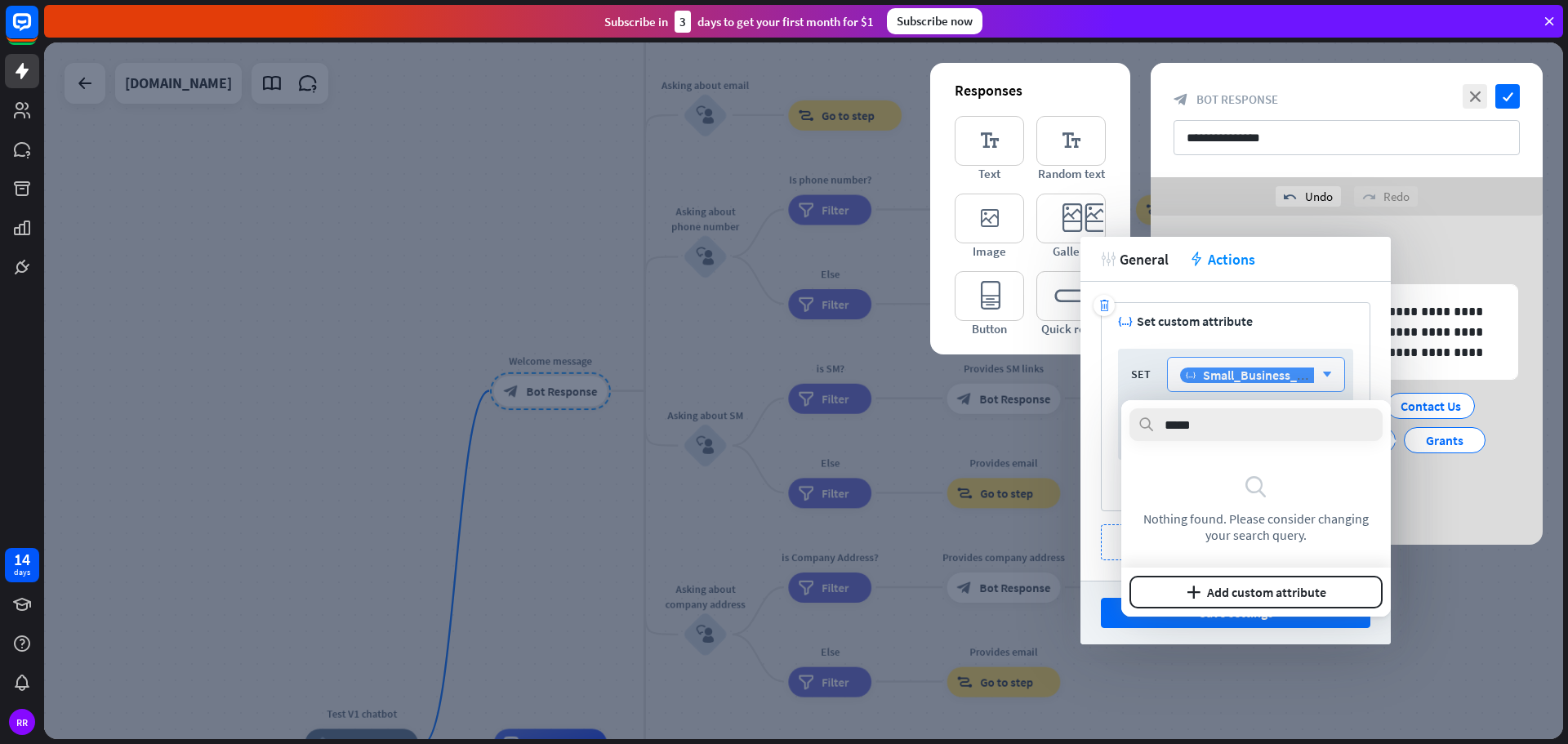
click at [1256, 378] on span "Small_Business_Grant_Programs" at bounding box center [1296, 375] width 187 height 16
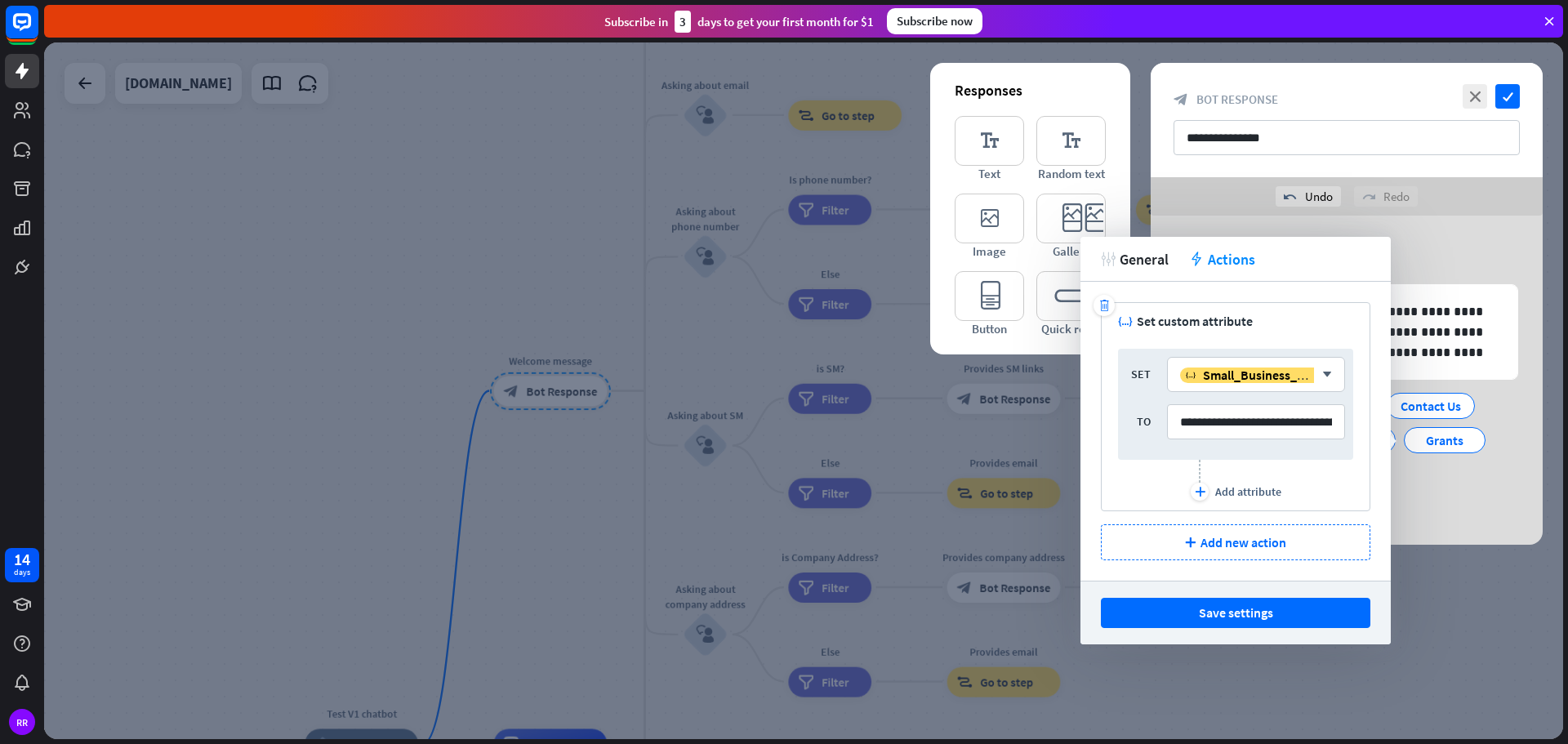
click at [1336, 477] on div "plus Add attribute" at bounding box center [1236, 480] width 236 height 41
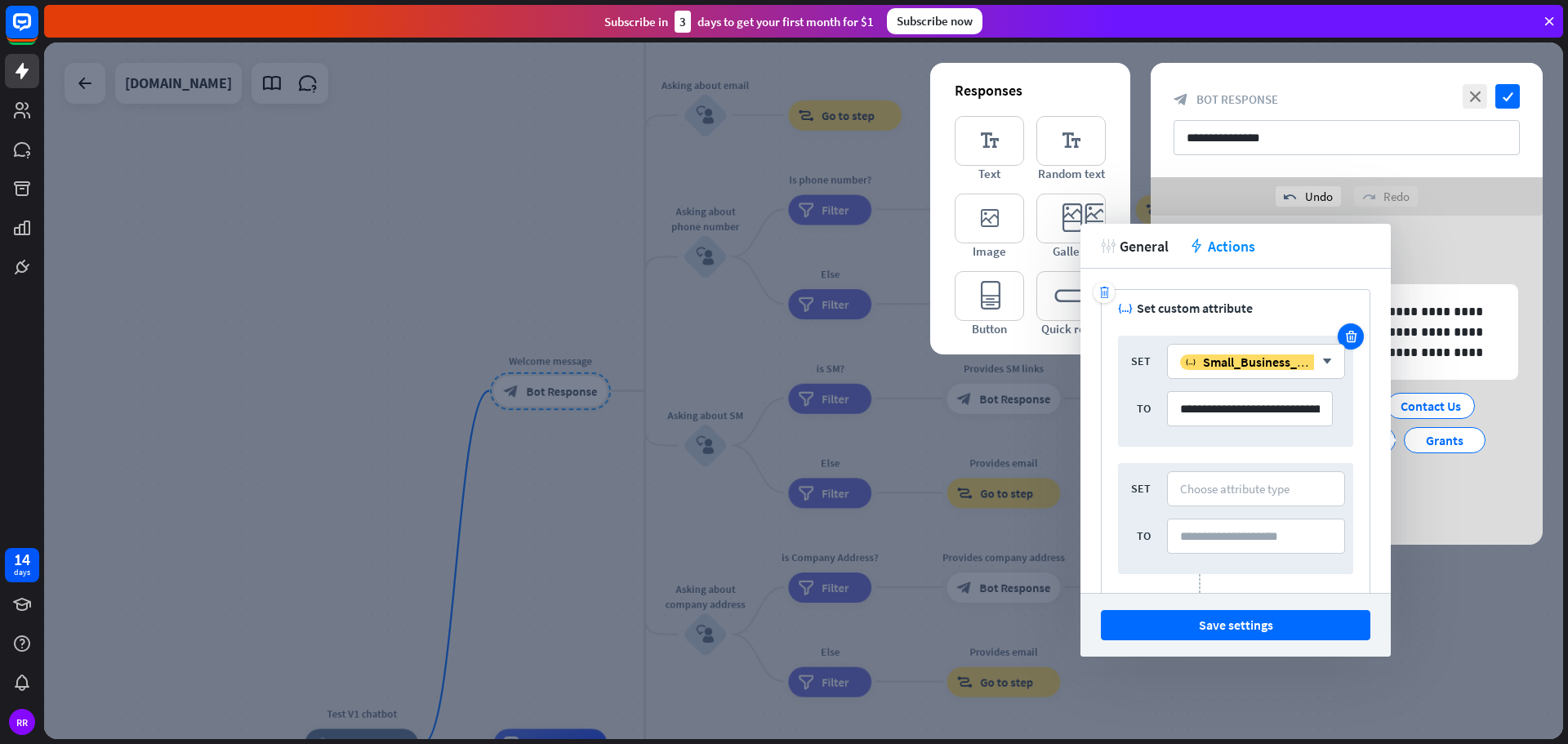
click at [1343, 342] on icon at bounding box center [1350, 336] width 15 height 14
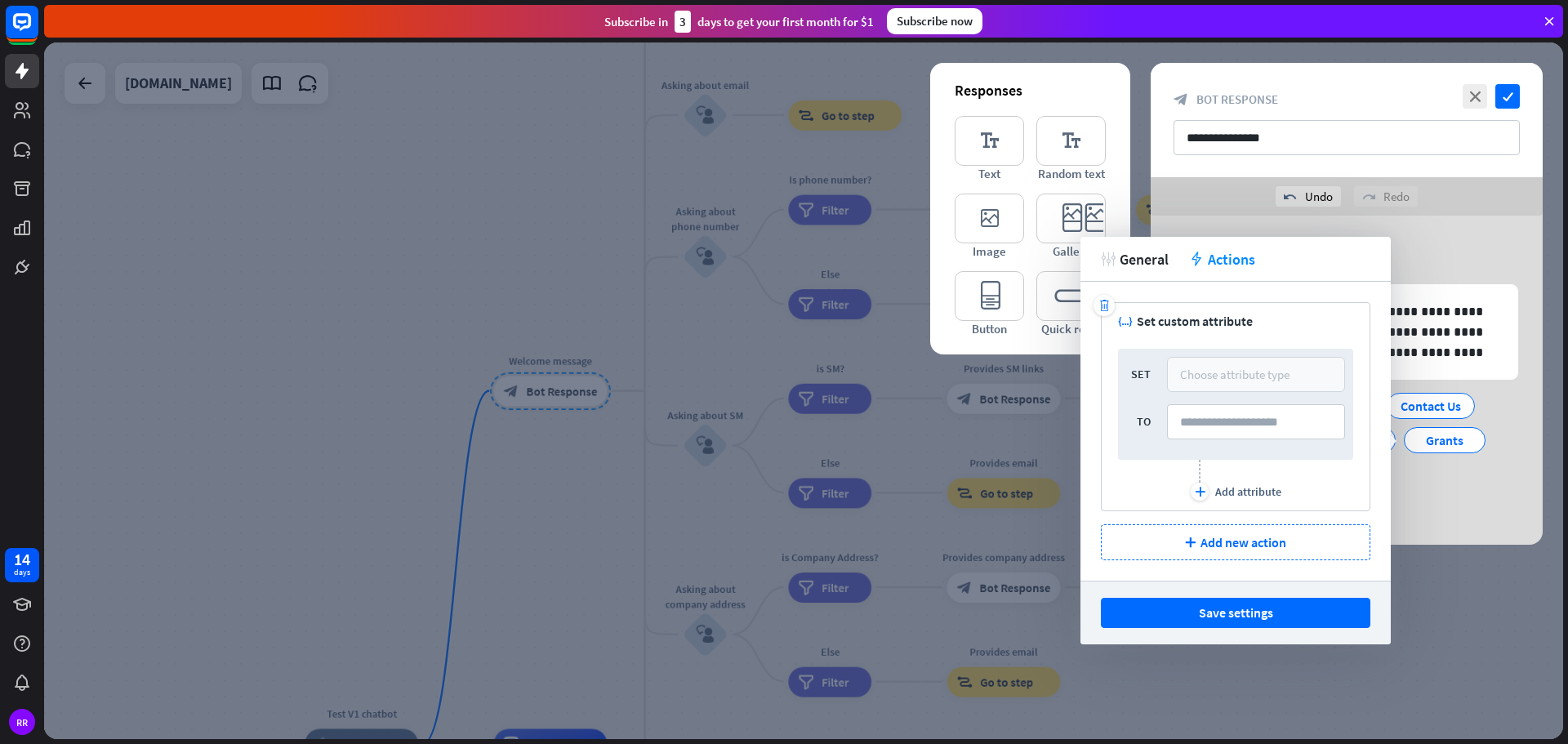
click at [1199, 370] on div "Choose attribute type" at bounding box center [1234, 374] width 110 height 15
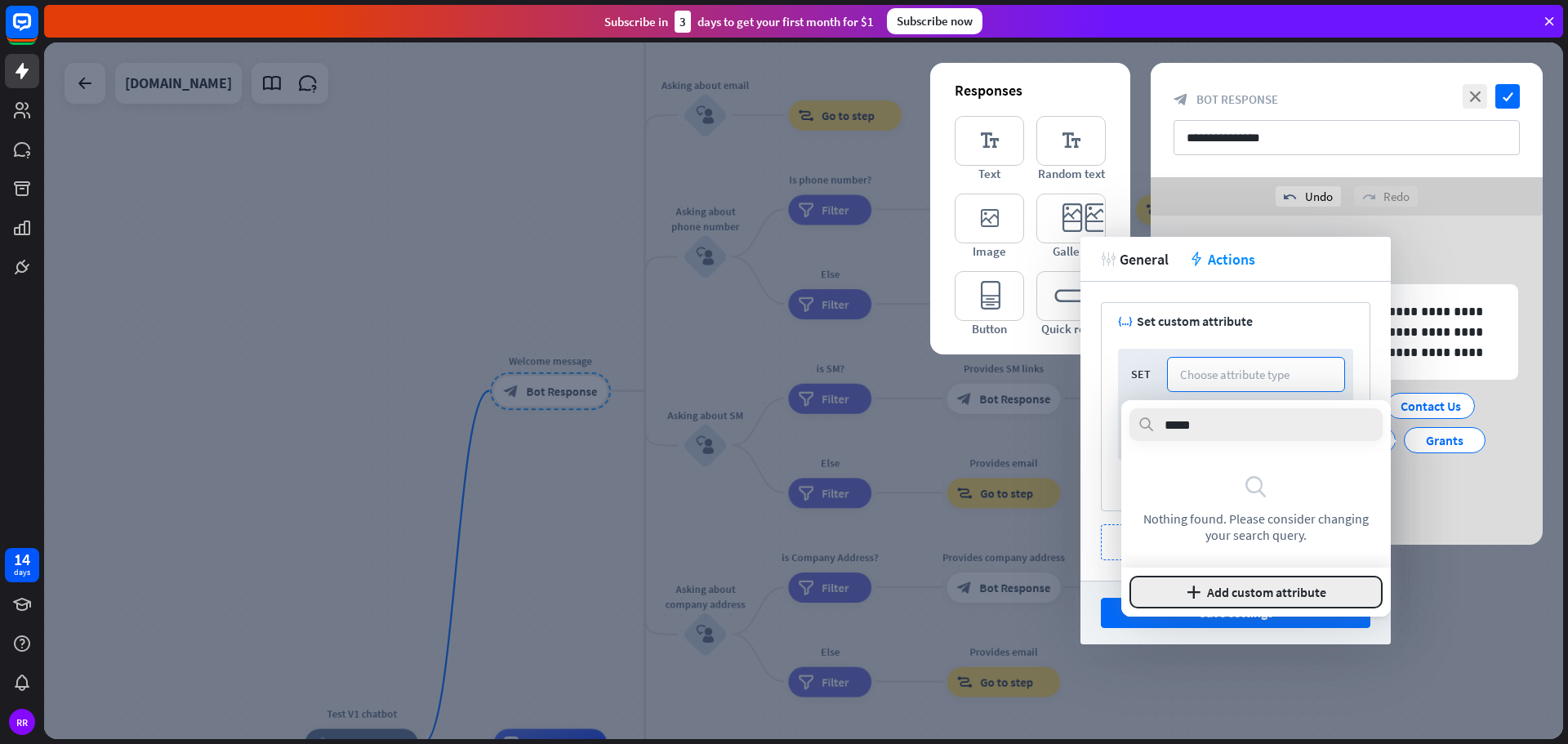
click at [1250, 586] on button "plus Add custom attribute" at bounding box center [1257, 591] width 253 height 33
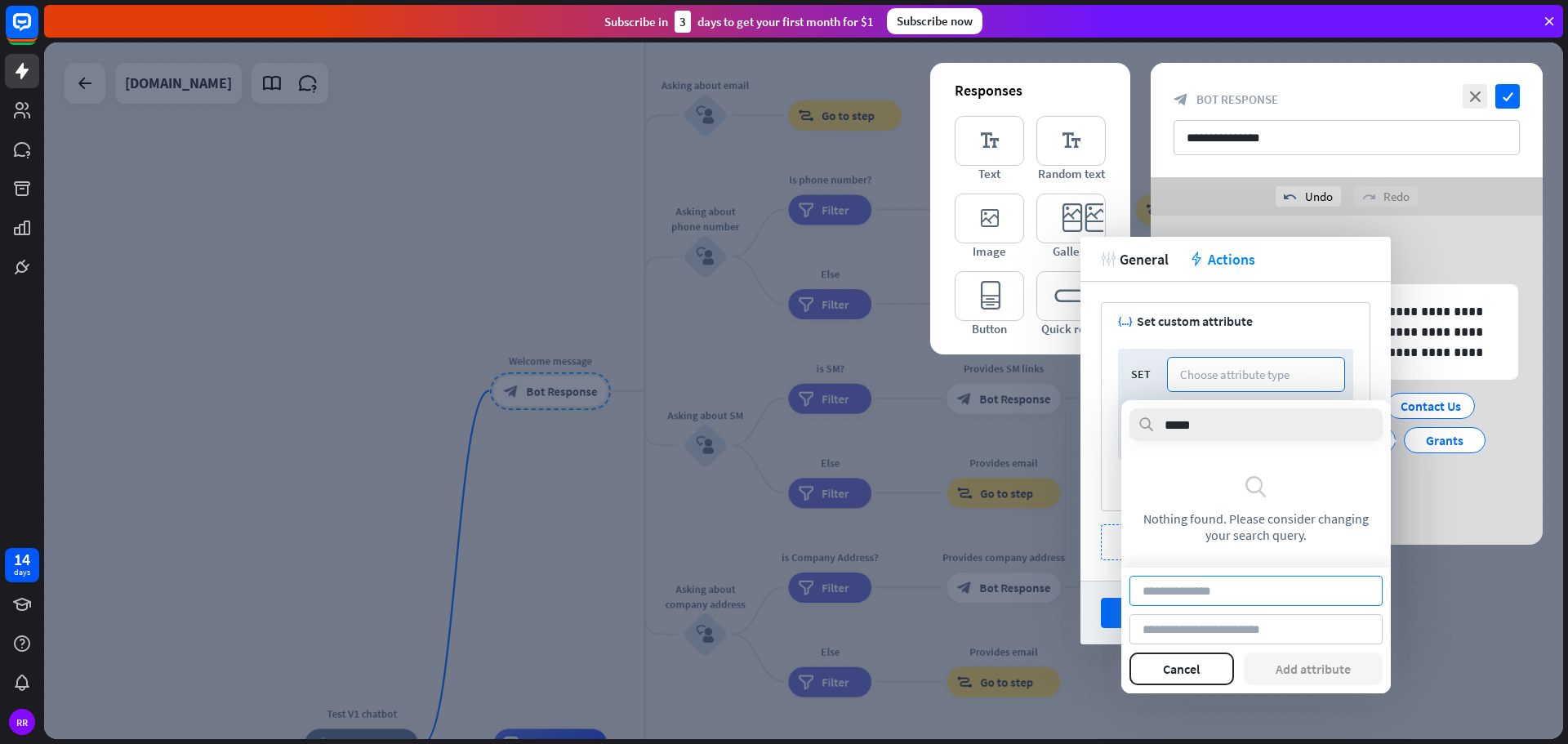
click at [1231, 590] on input at bounding box center [1257, 591] width 253 height 30
click at [1207, 599] on input at bounding box center [1257, 591] width 253 height 30
click at [1189, 592] on input at bounding box center [1257, 591] width 253 height 30
paste input "**********"
type input "**********"
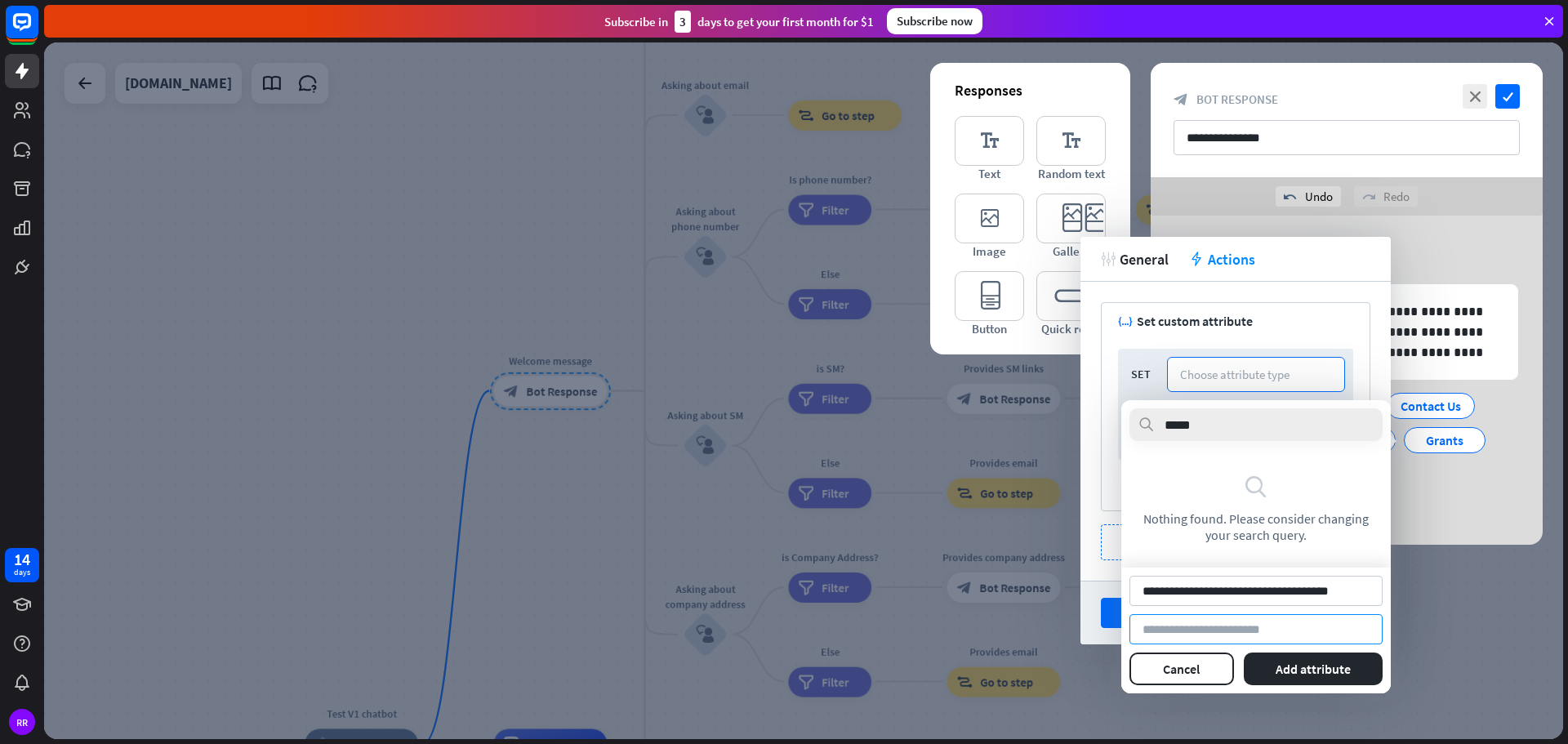
click at [1225, 630] on input at bounding box center [1257, 629] width 253 height 30
paste input "**********"
type input "**********"
click at [1324, 670] on button "Add attribute" at bounding box center [1314, 668] width 139 height 33
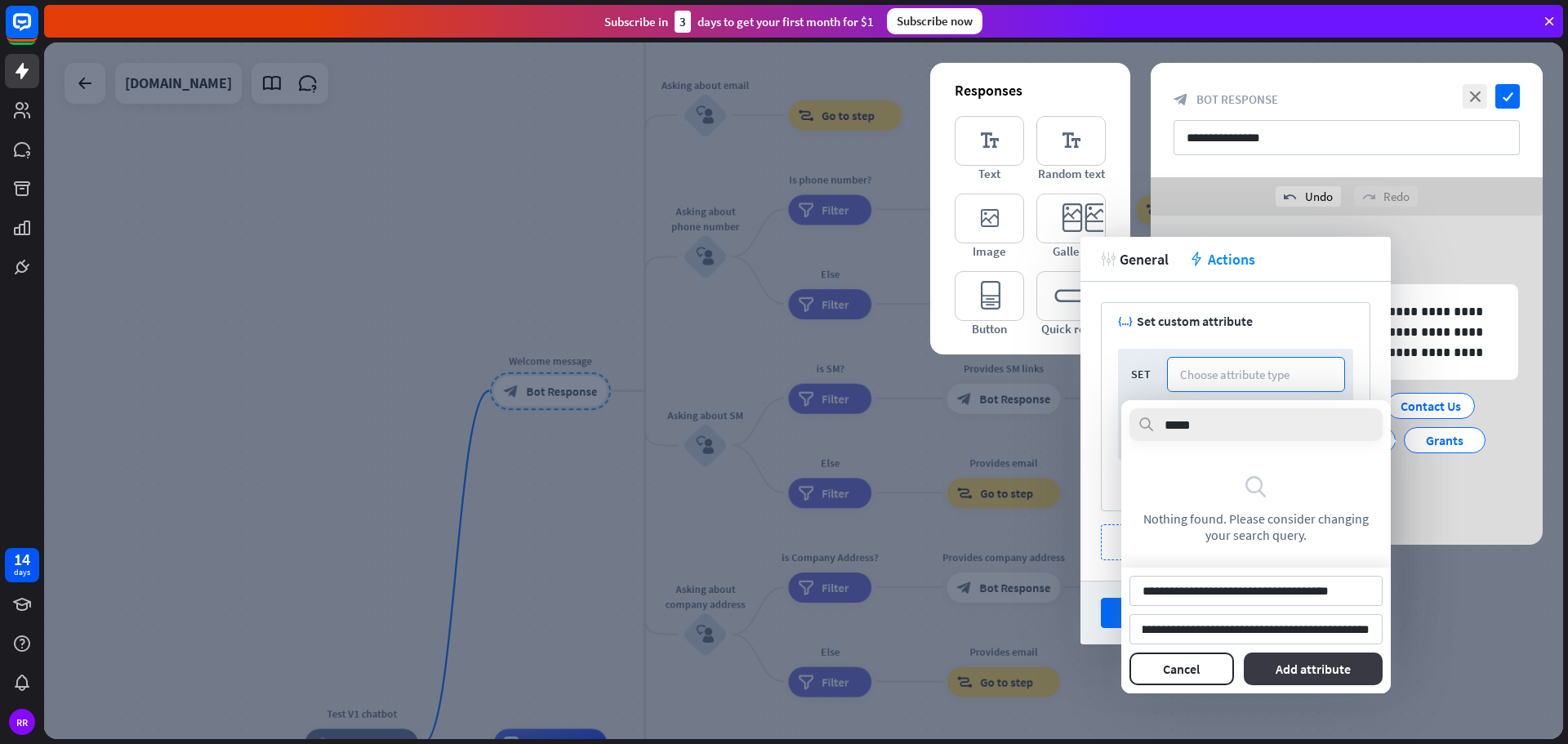
scroll to position [0, 0]
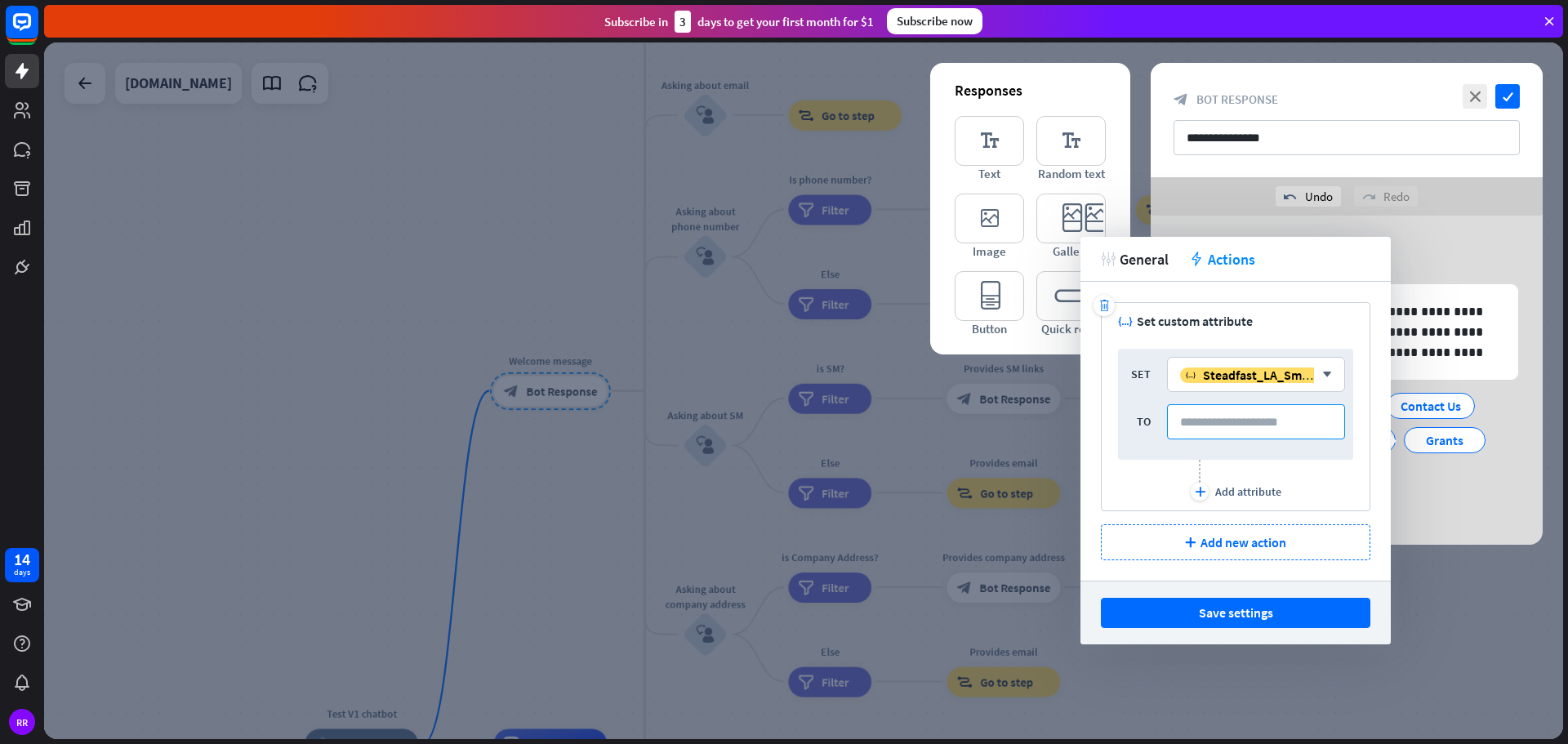
click at [1210, 427] on input at bounding box center [1256, 421] width 178 height 35
paste input "**********"
type input "**********"
click at [1202, 493] on icon "plus" at bounding box center [1200, 491] width 11 height 10
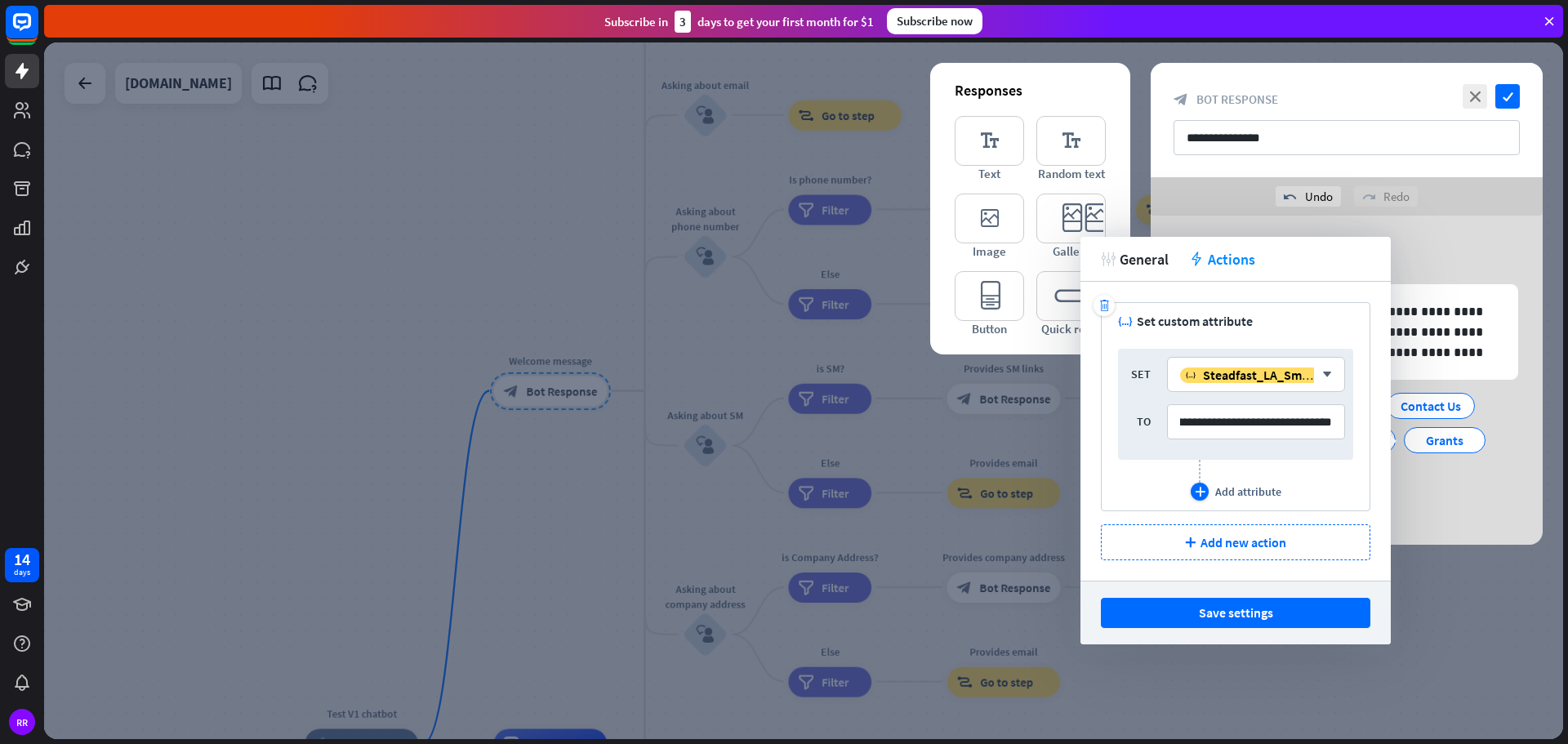
scroll to position [0, 0]
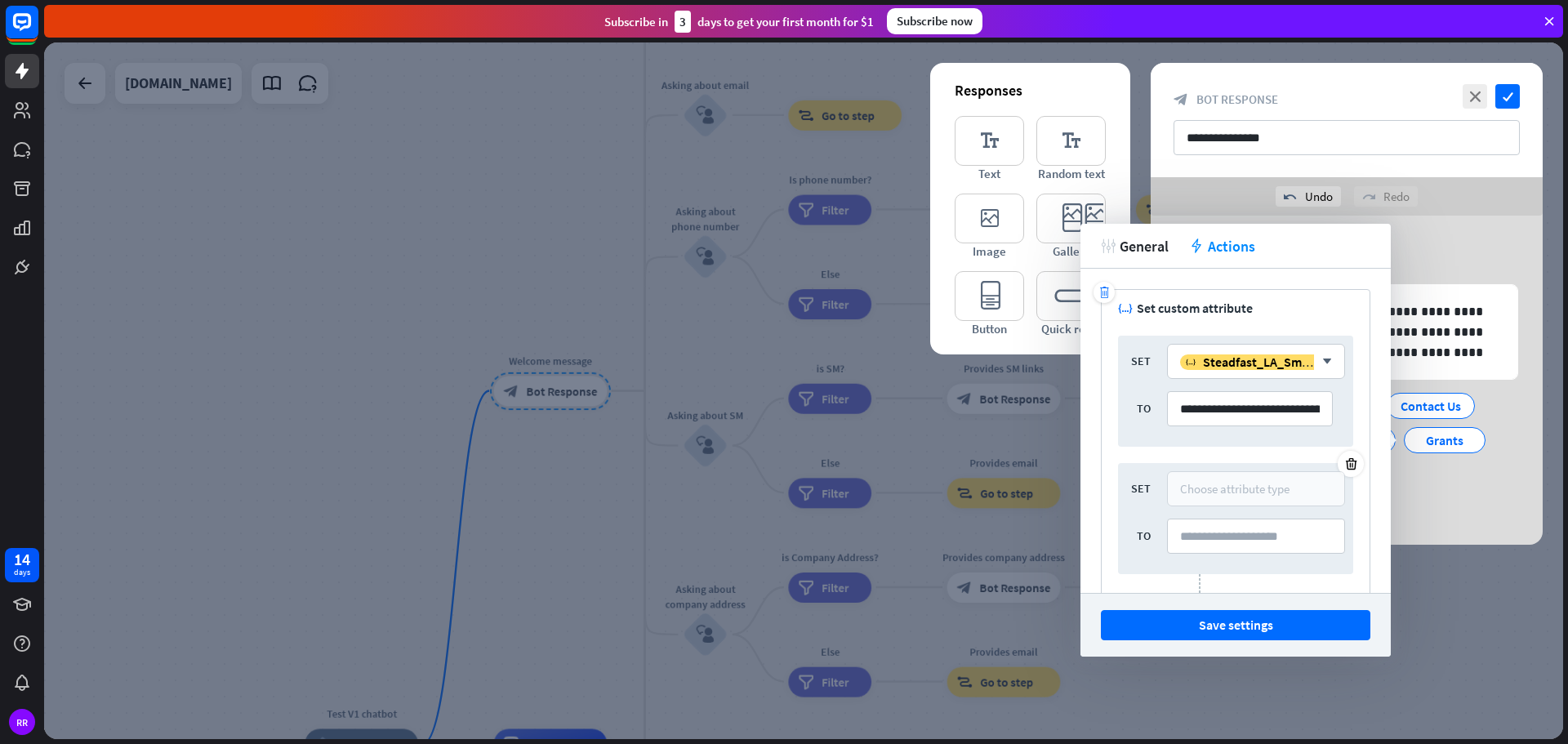
click at [1216, 482] on div "Choose attribute type" at bounding box center [1234, 488] width 110 height 15
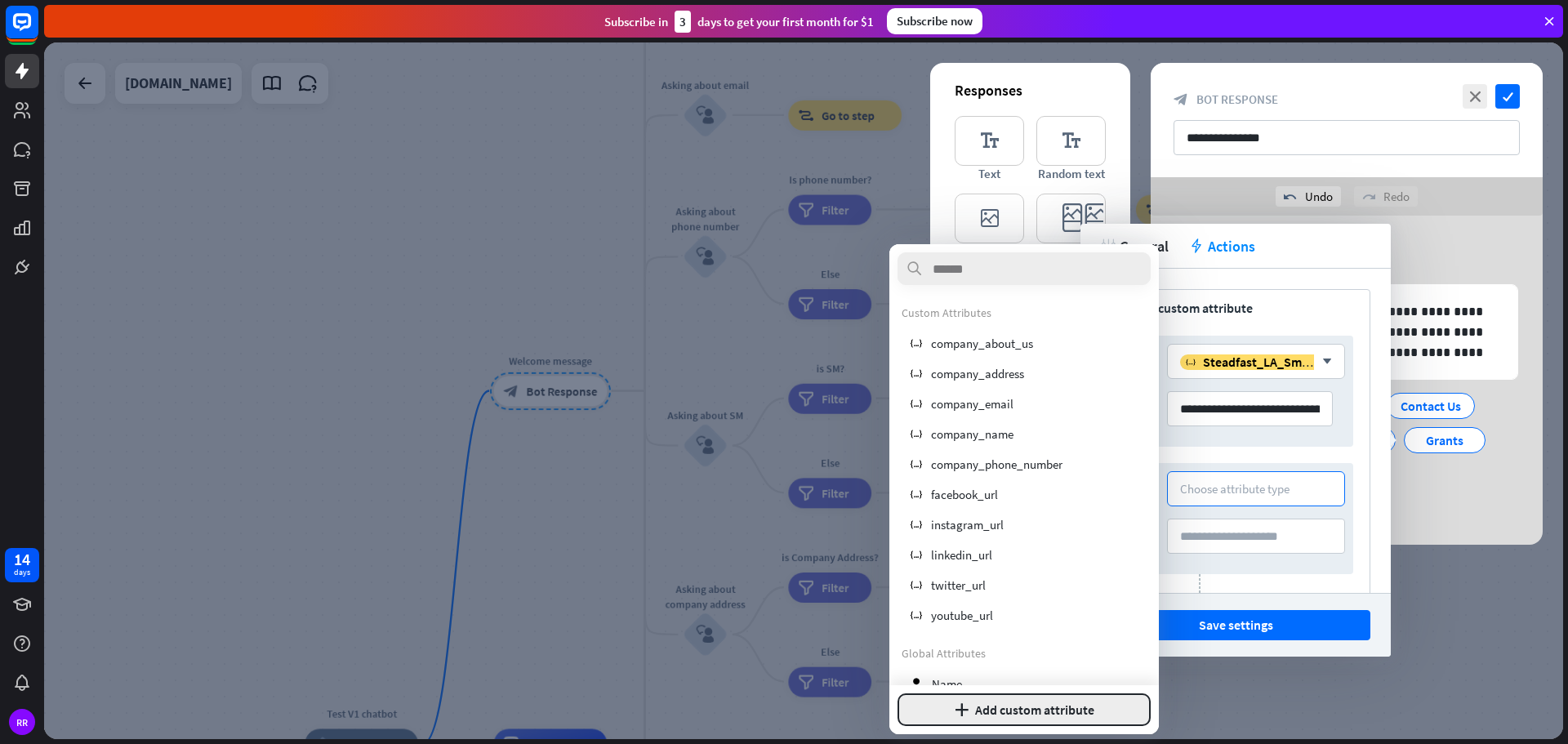
click at [1021, 713] on button "plus Add custom attribute" at bounding box center [1025, 709] width 253 height 33
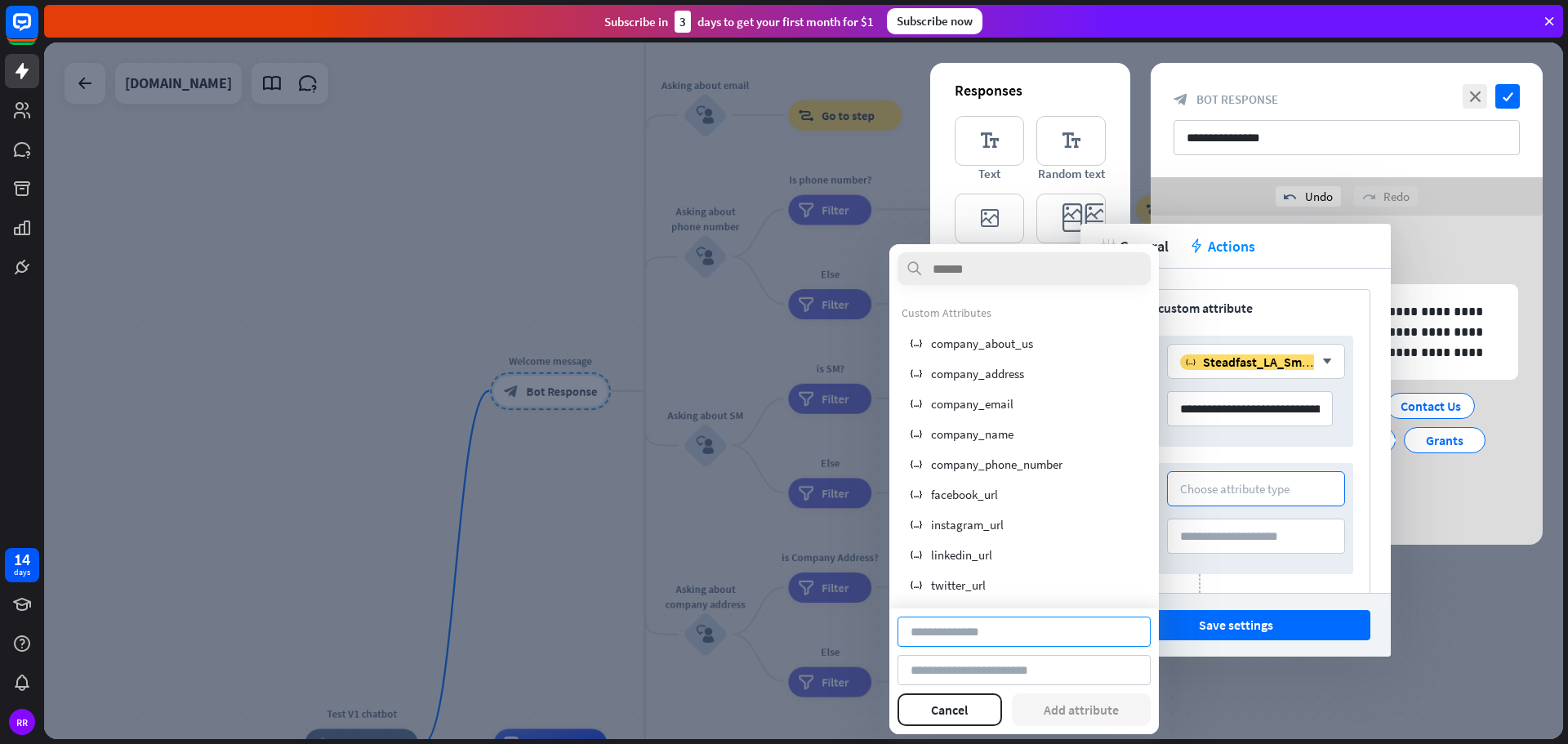
click at [964, 640] on input at bounding box center [1025, 632] width 253 height 30
click at [982, 640] on input at bounding box center [1025, 632] width 253 height 30
type input "**********"
click at [1041, 680] on input at bounding box center [1025, 670] width 253 height 30
paste input "**********"
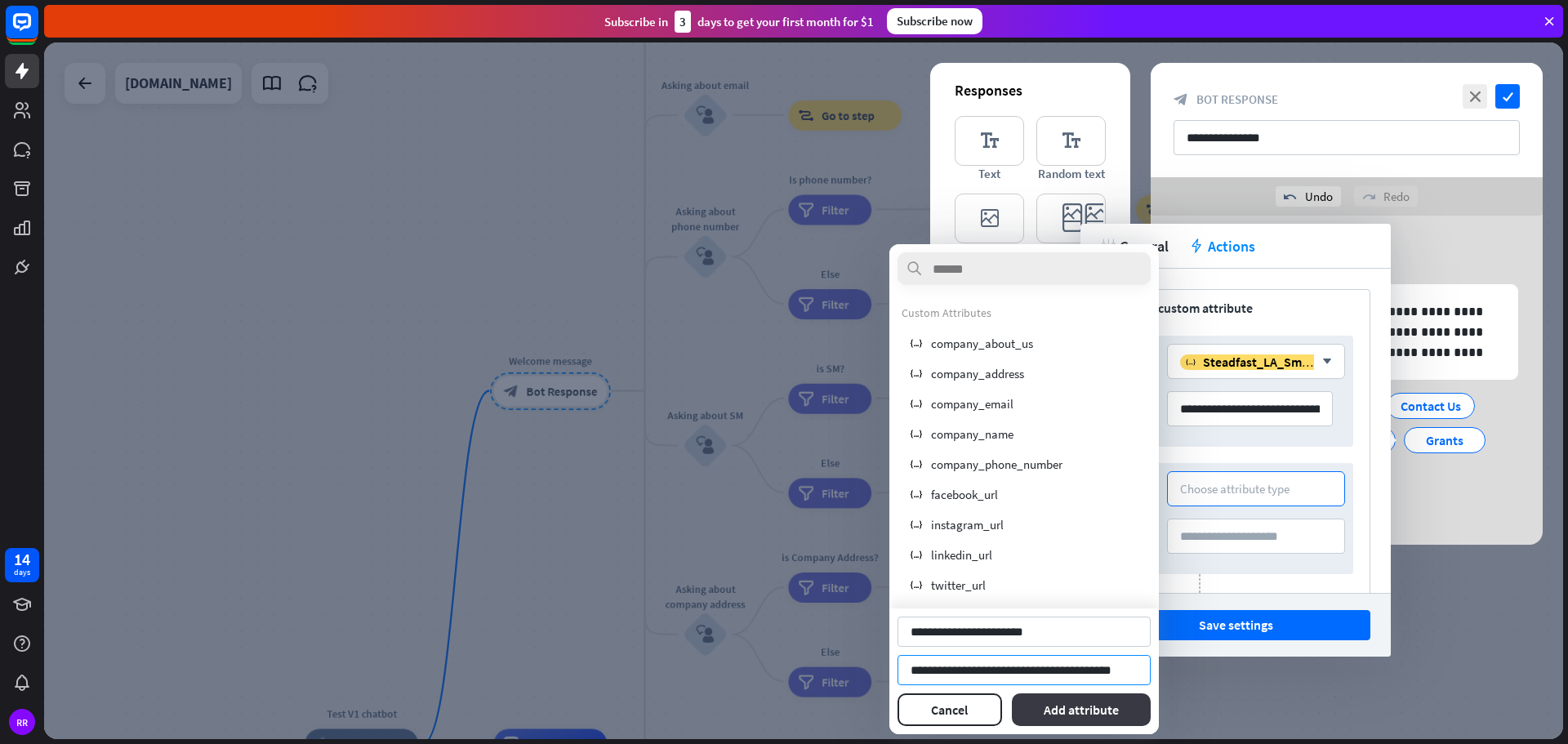
type input "**********"
click at [1081, 710] on button "Add attribute" at bounding box center [1082, 709] width 139 height 33
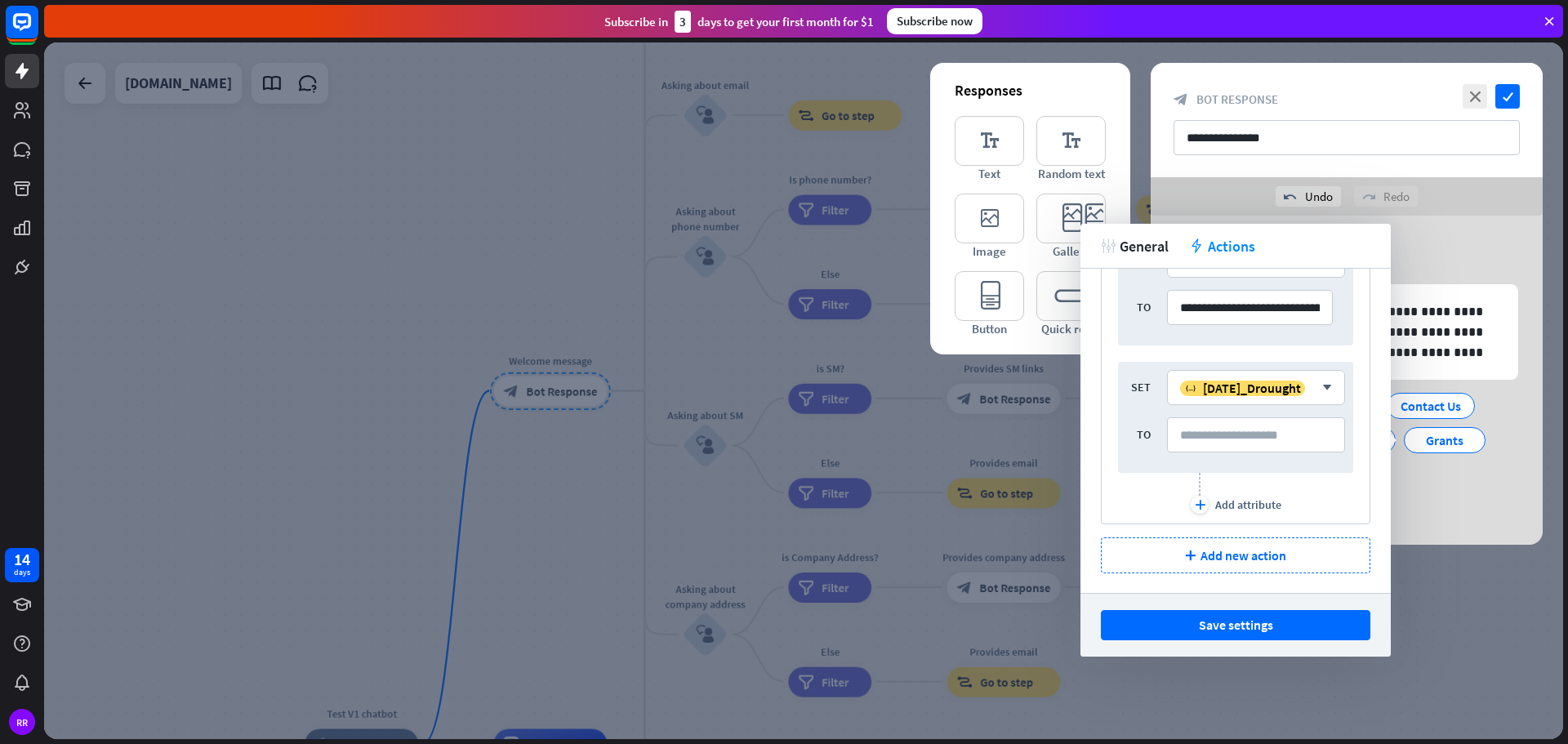
scroll to position [102, 0]
click at [1222, 503] on div "Add attribute" at bounding box center [1249, 503] width 66 height 14
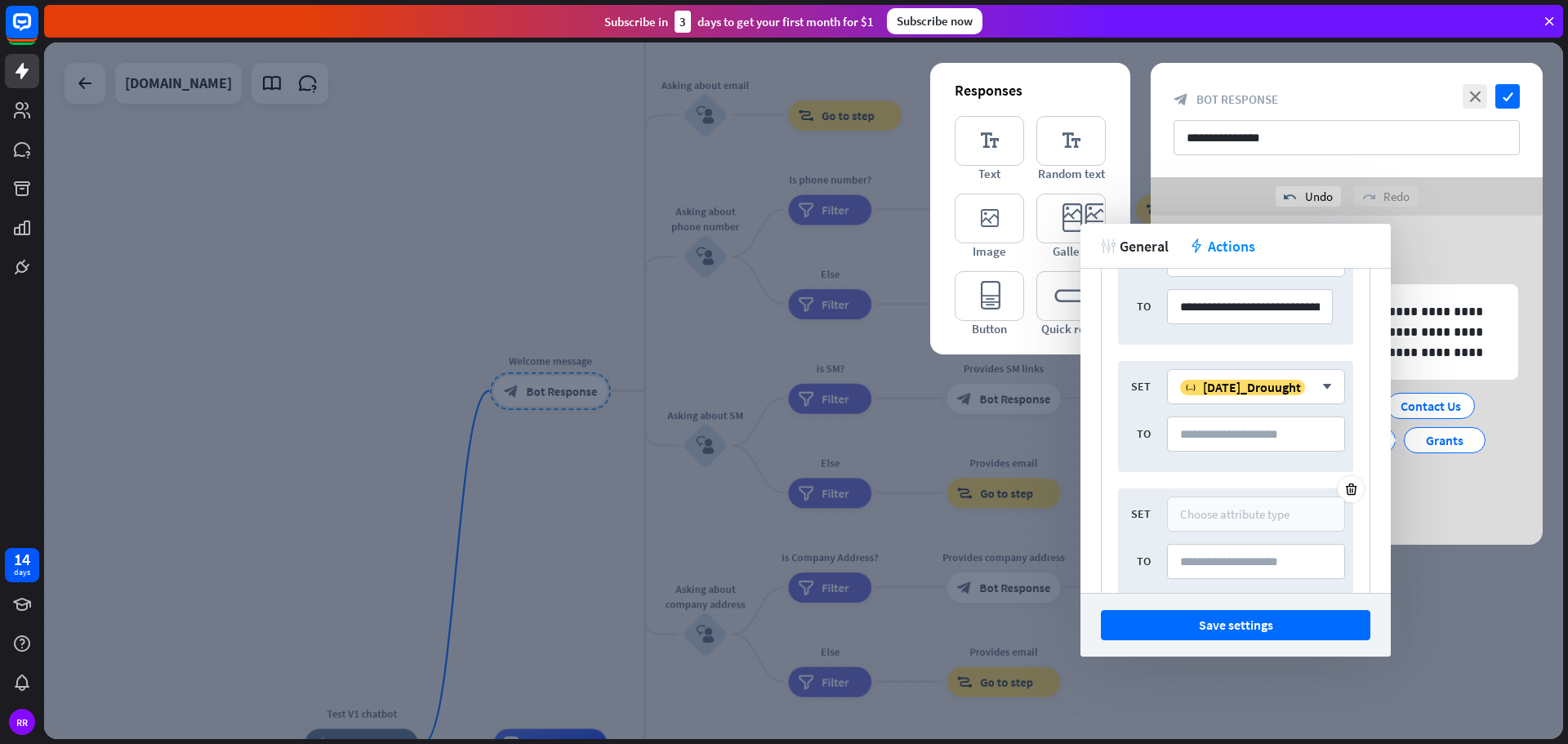
click at [1203, 517] on div "Choose attribute type" at bounding box center [1234, 513] width 110 height 15
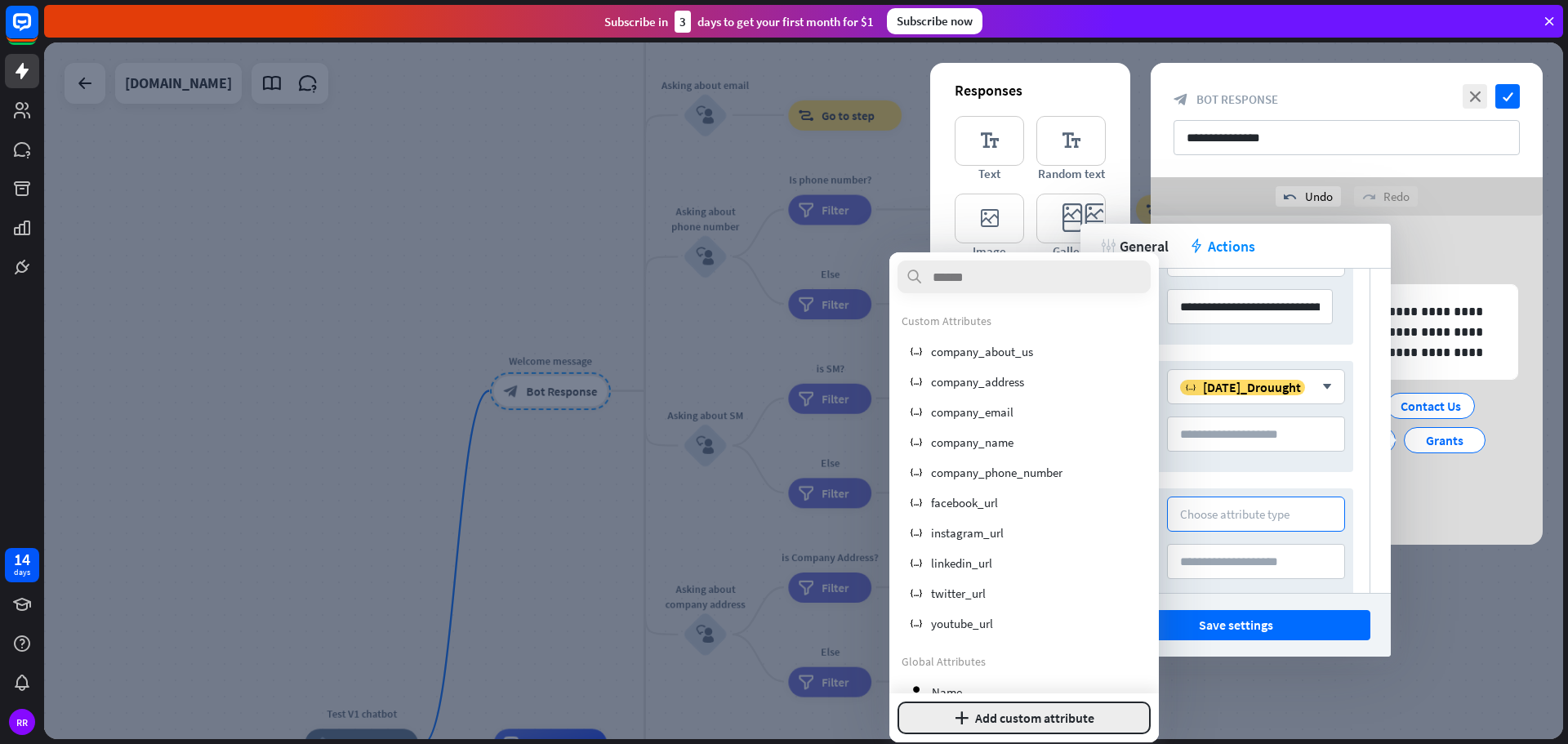
click at [1047, 717] on button "plus Add custom attribute" at bounding box center [1025, 717] width 253 height 33
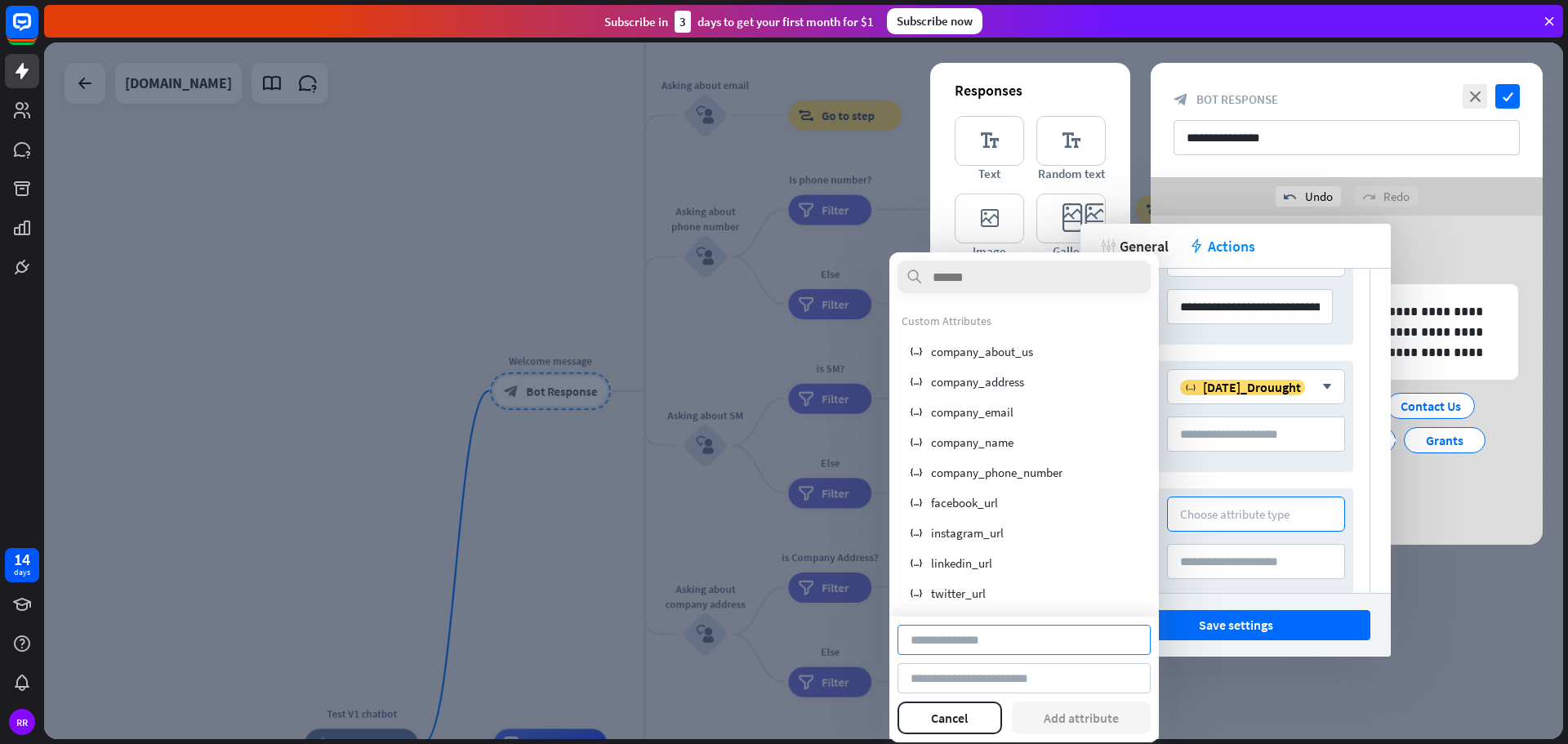
click at [1018, 647] on input at bounding box center [1025, 640] width 253 height 30
click at [1003, 671] on input at bounding box center [1025, 678] width 253 height 30
click at [980, 603] on input "**********" at bounding box center [1025, 607] width 253 height 30
type input "**********"
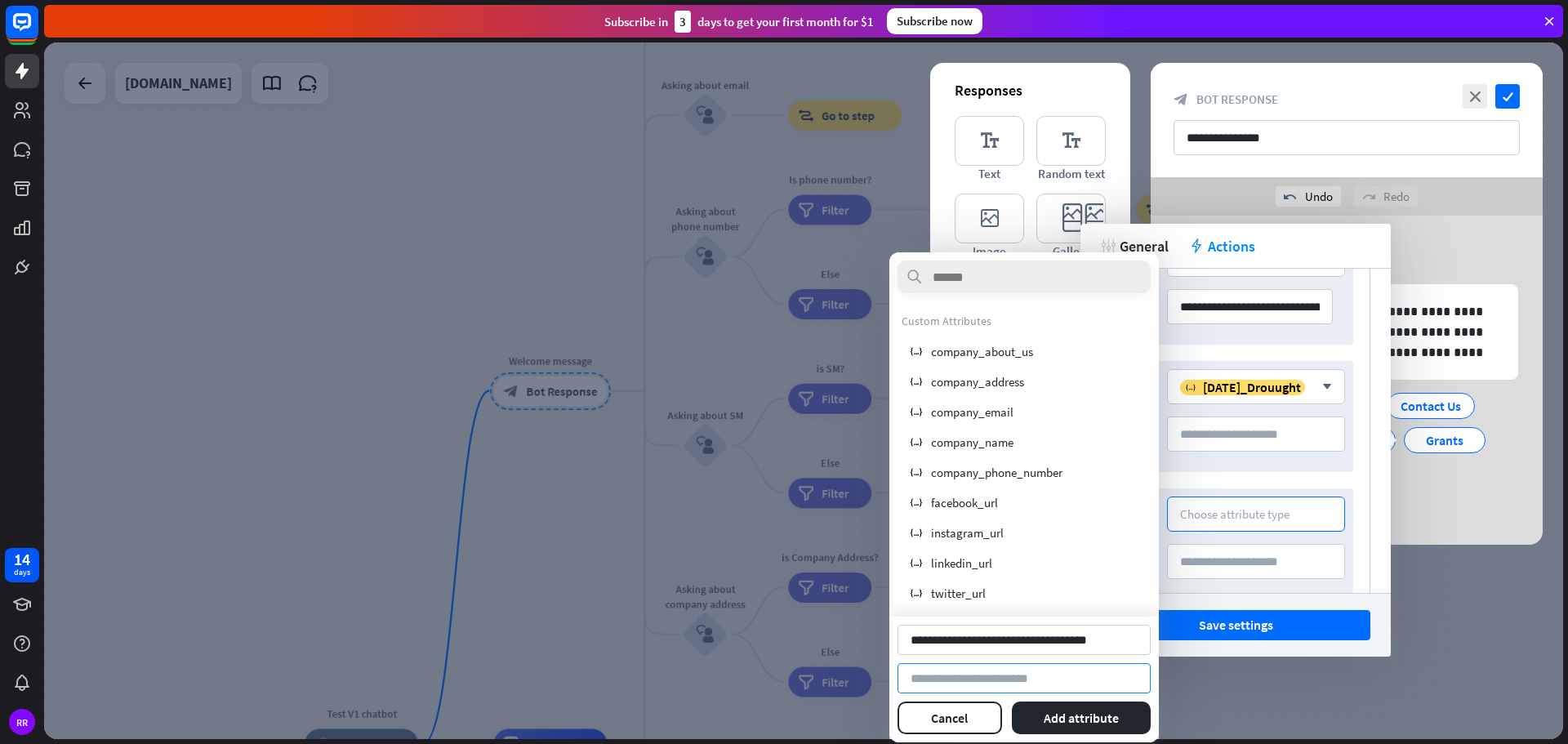
click at [1022, 675] on input at bounding box center [1025, 678] width 253 height 30
paste input "**********"
type input "**********"
click at [1079, 722] on button "Add attribute" at bounding box center [1082, 717] width 139 height 33
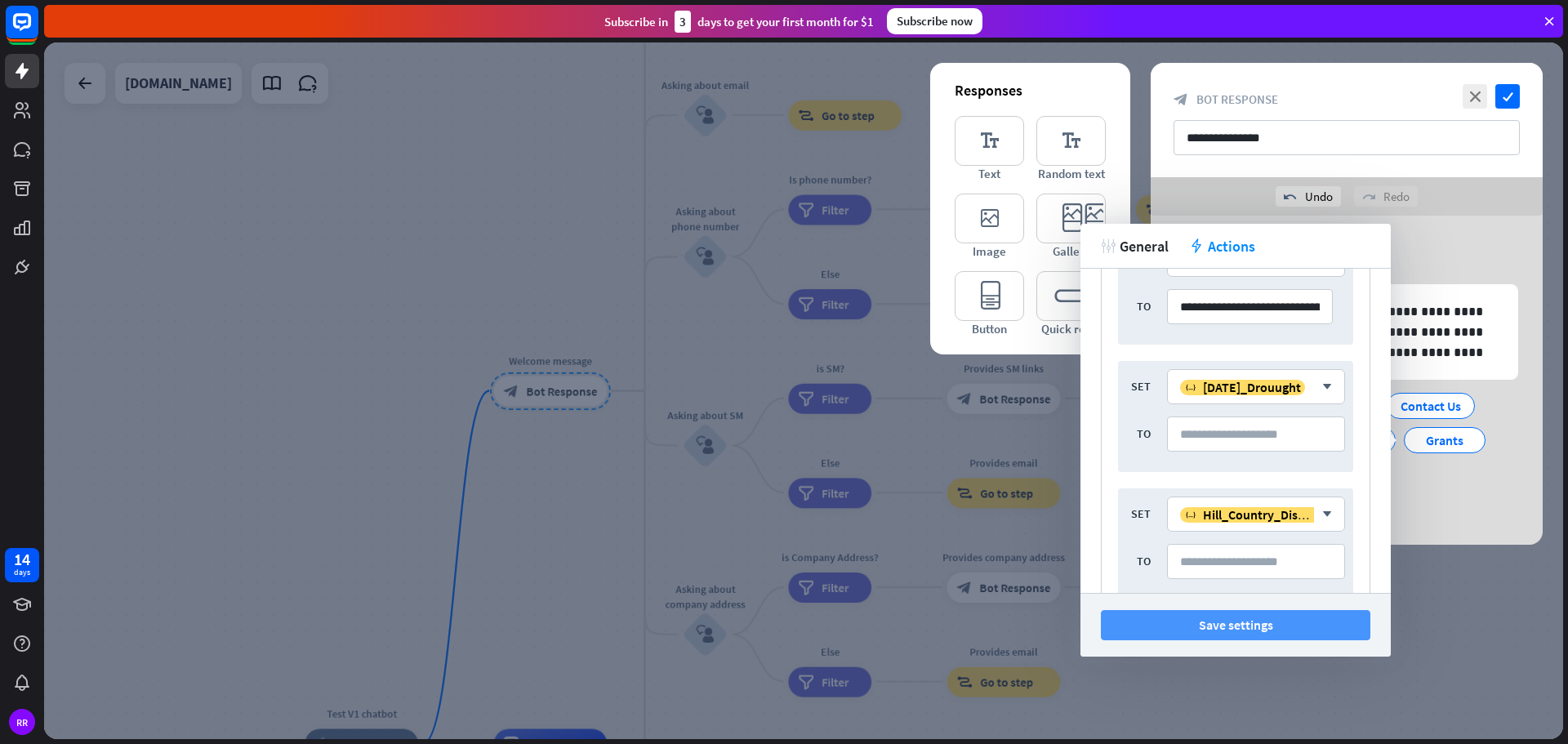
click at [1224, 630] on button "Save settings" at bounding box center [1236, 625] width 270 height 30
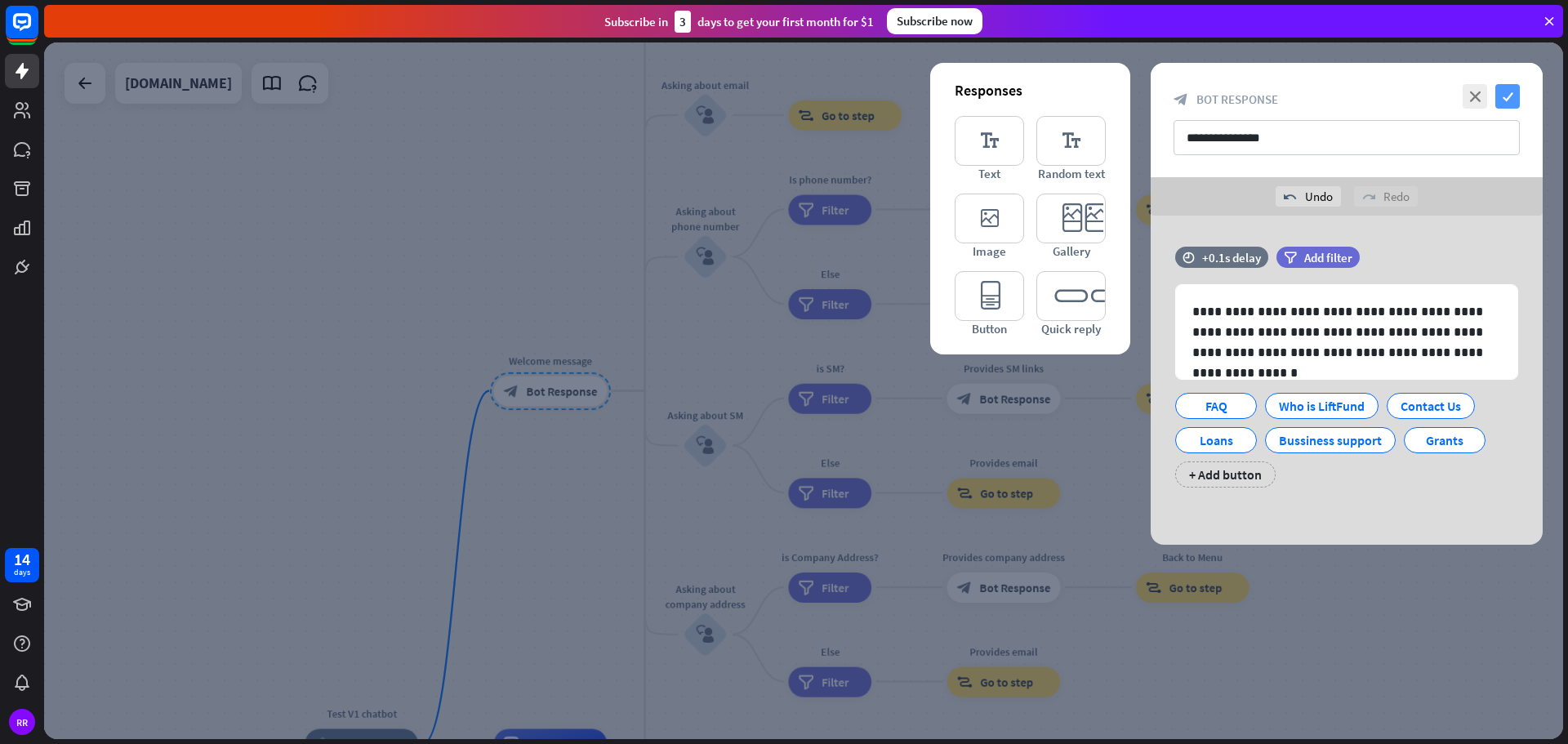
click at [1505, 89] on icon "check" at bounding box center [1507, 95] width 24 height 24
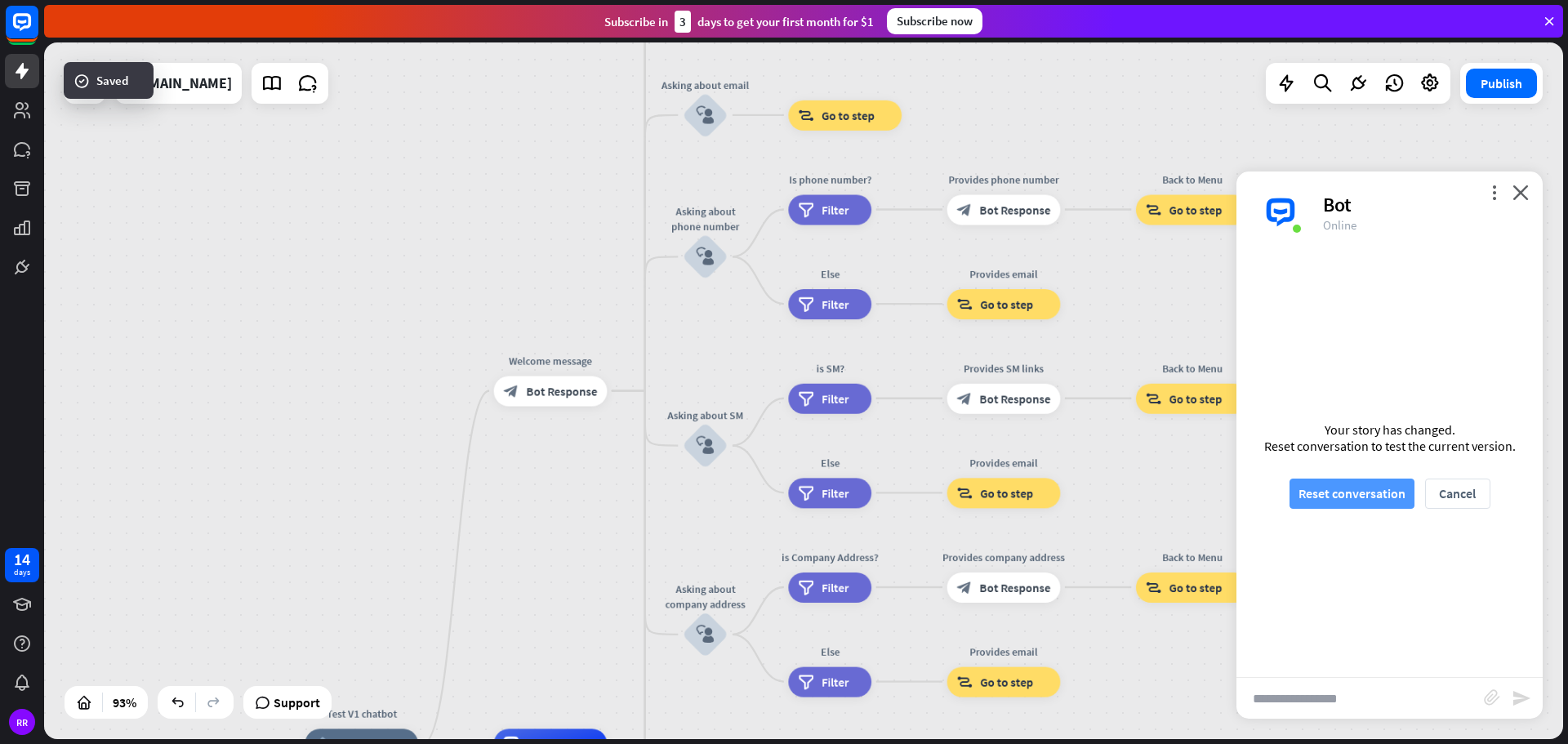
click at [1380, 489] on button "Reset conversation" at bounding box center [1352, 493] width 125 height 30
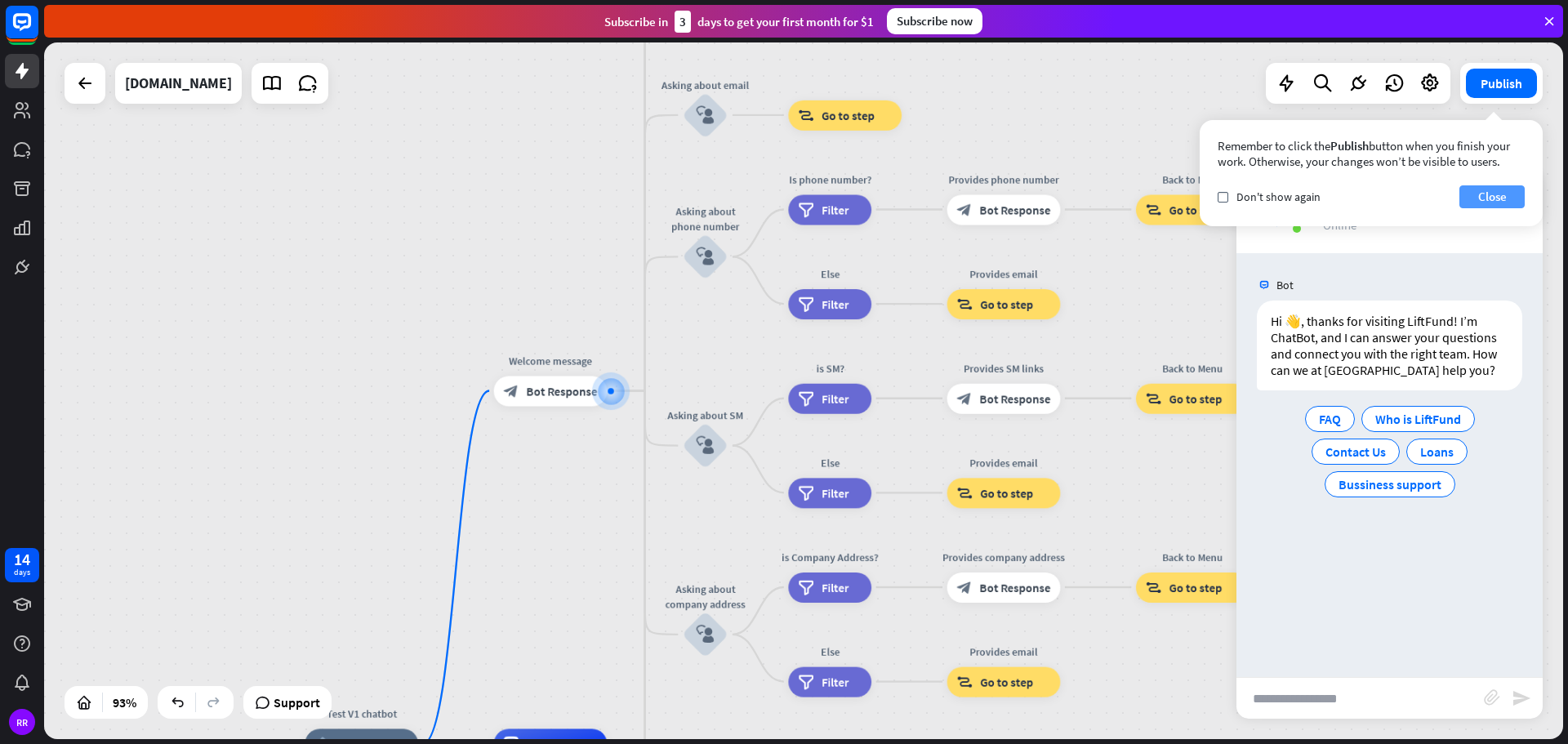
click at [1507, 198] on button "Close" at bounding box center [1491, 197] width 65 height 23
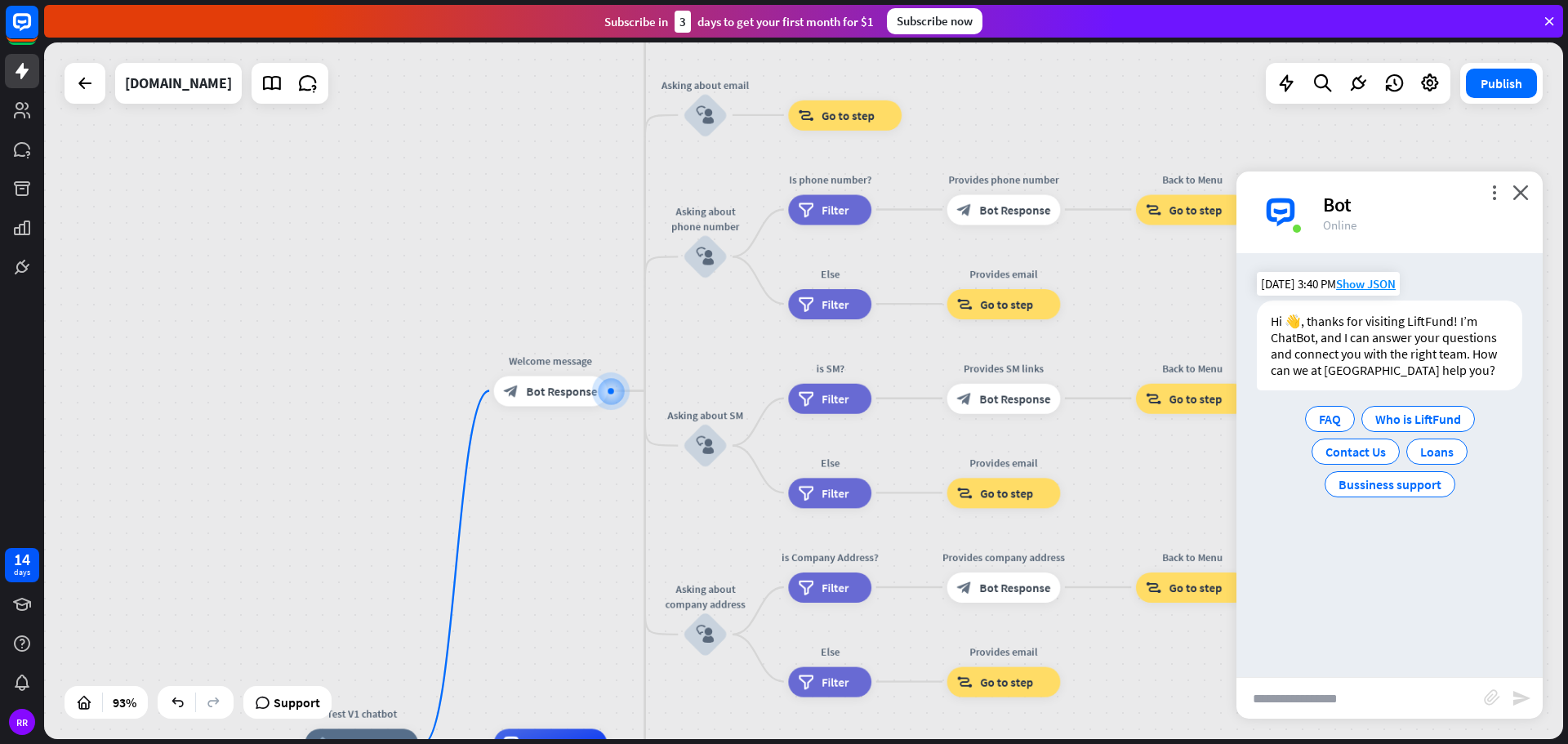
click at [1473, 481] on div "FAQ Who is LiftFund Contact Us Loans Bussiness support" at bounding box center [1389, 451] width 265 height 98
click at [575, 400] on div "block_bot_response Bot Response" at bounding box center [551, 391] width 113 height 30
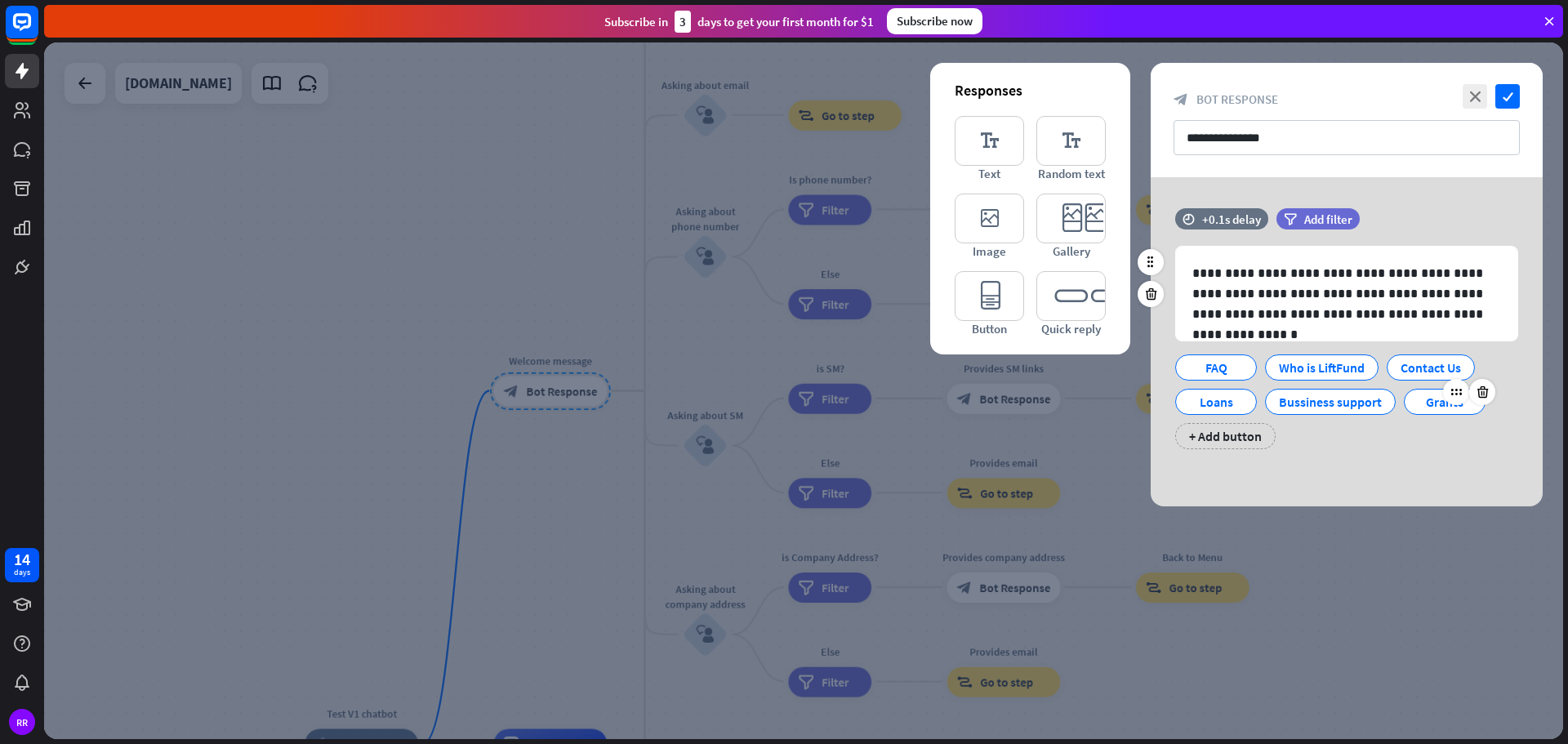
click at [1419, 403] on div "Grants" at bounding box center [1445, 401] width 54 height 24
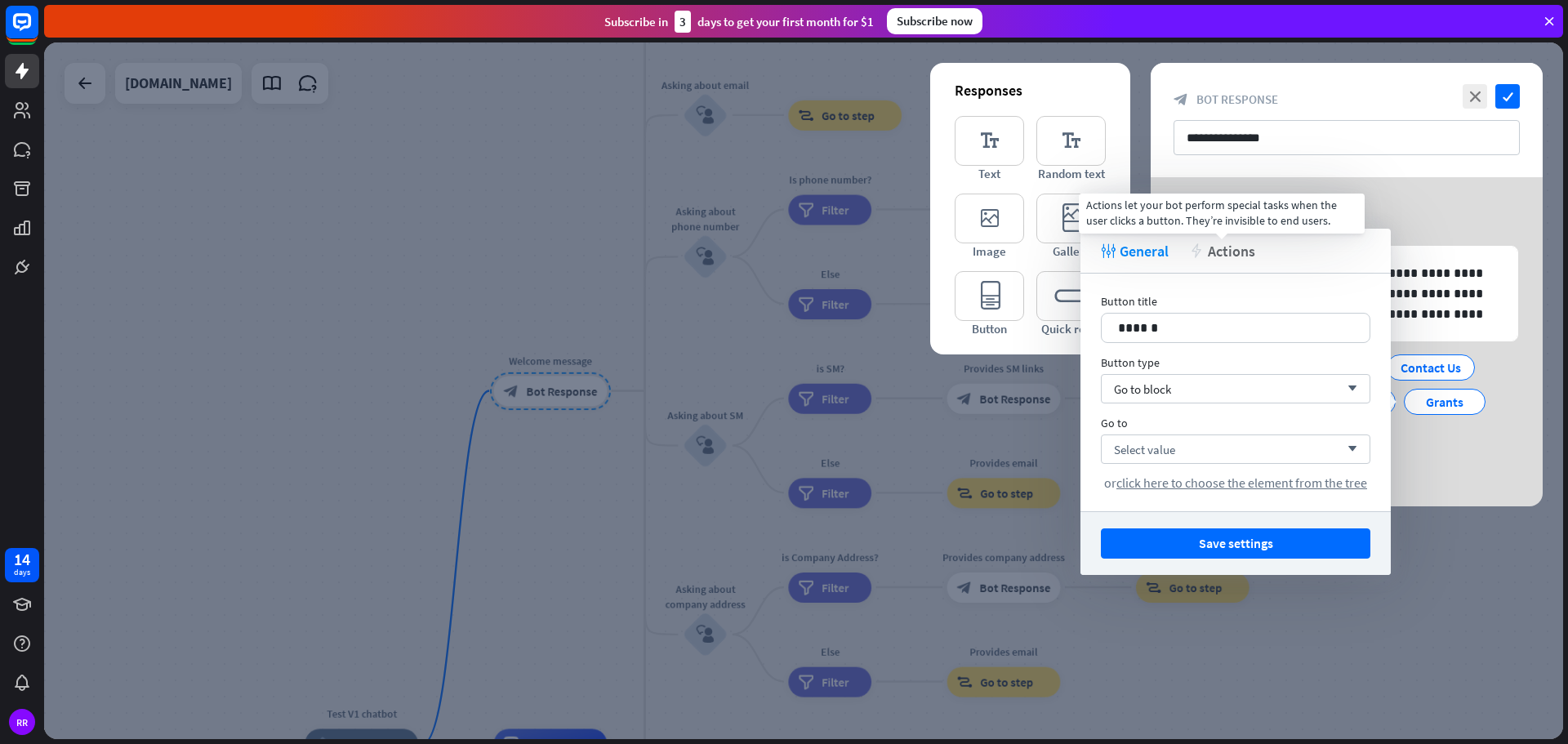
click at [1214, 252] on span "Actions" at bounding box center [1231, 251] width 47 height 19
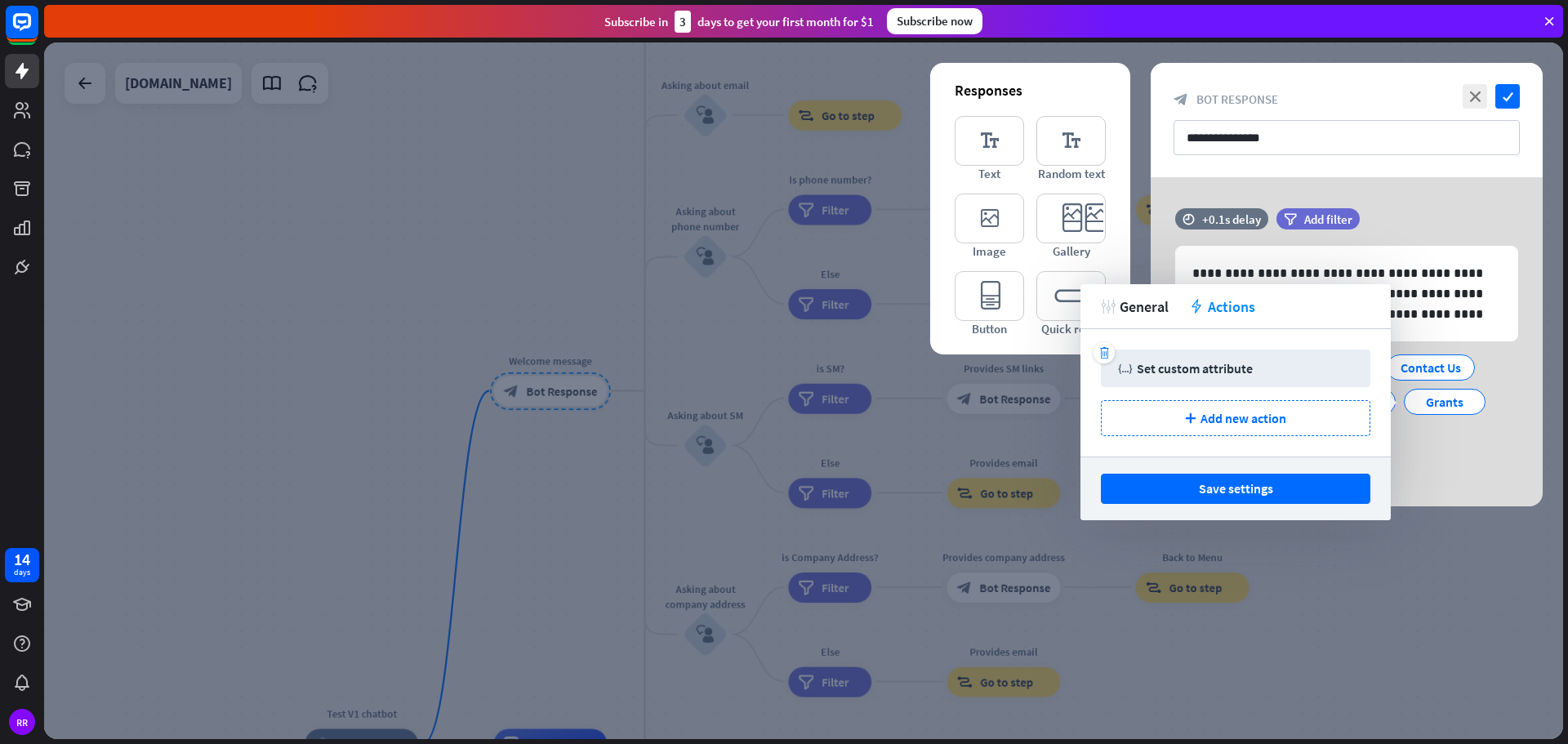
click at [1190, 367] on div "Set custom attribute" at bounding box center [1195, 368] width 116 height 16
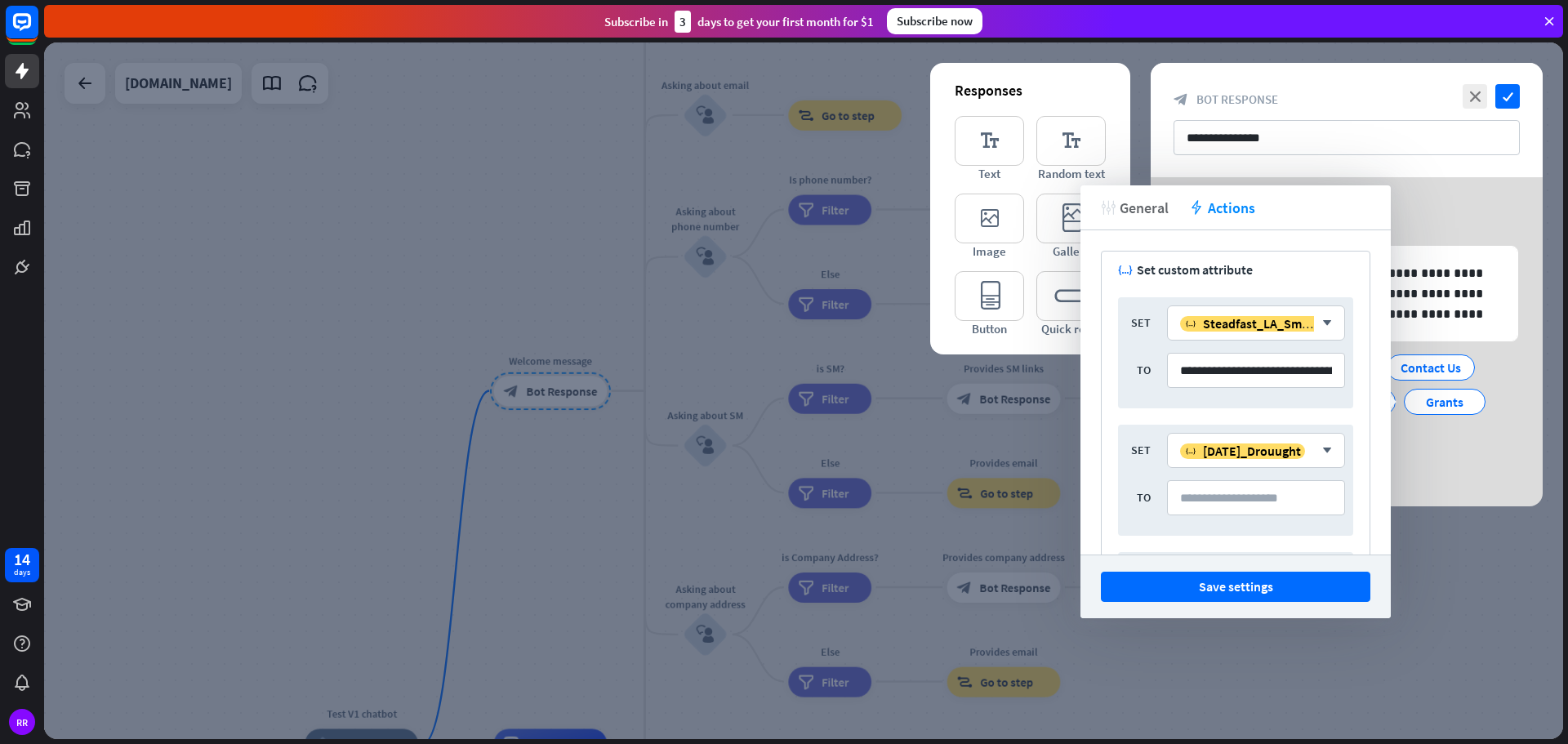
click at [1142, 210] on span "General" at bounding box center [1144, 207] width 49 height 19
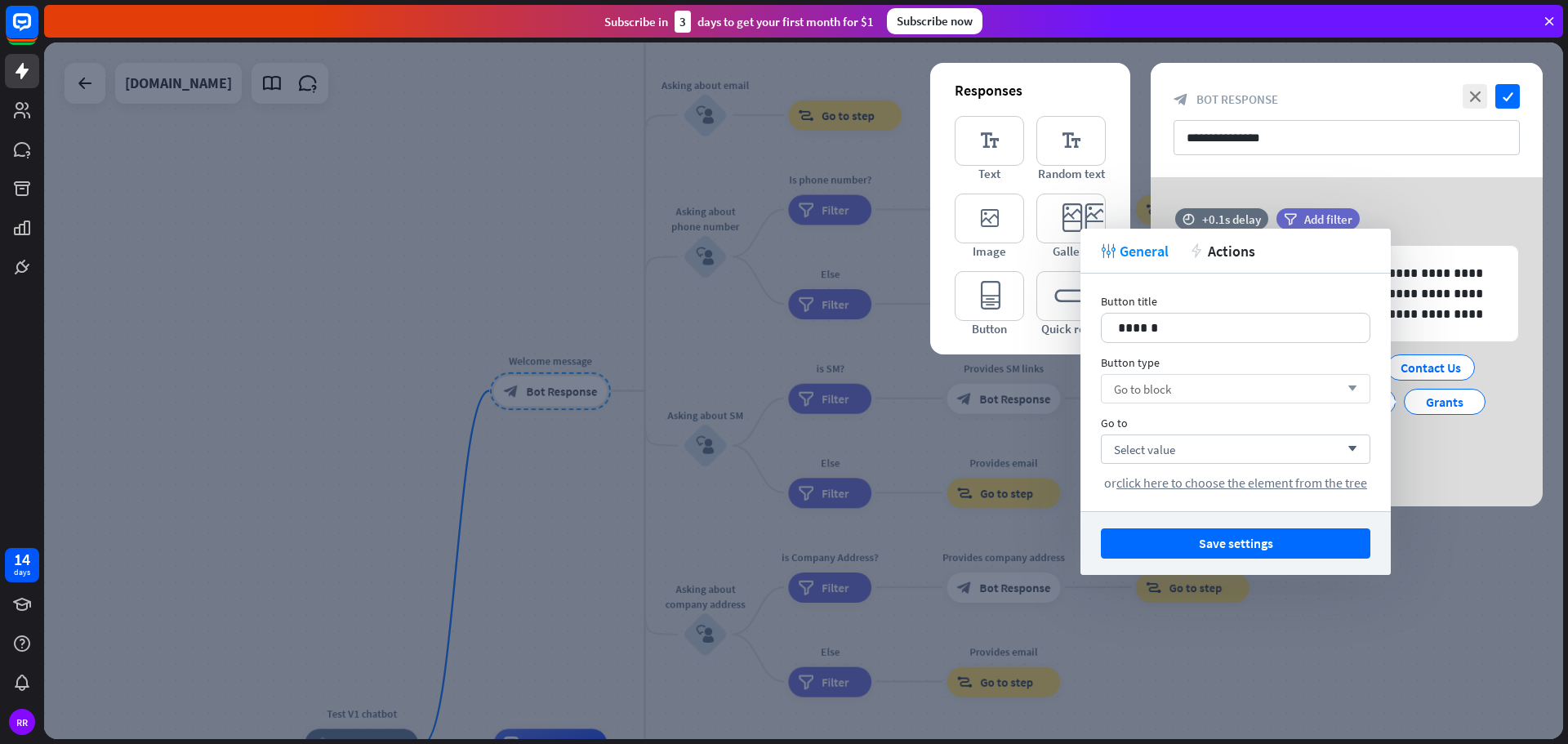
click at [1159, 397] on div "Go to block arrow_down" at bounding box center [1236, 388] width 270 height 29
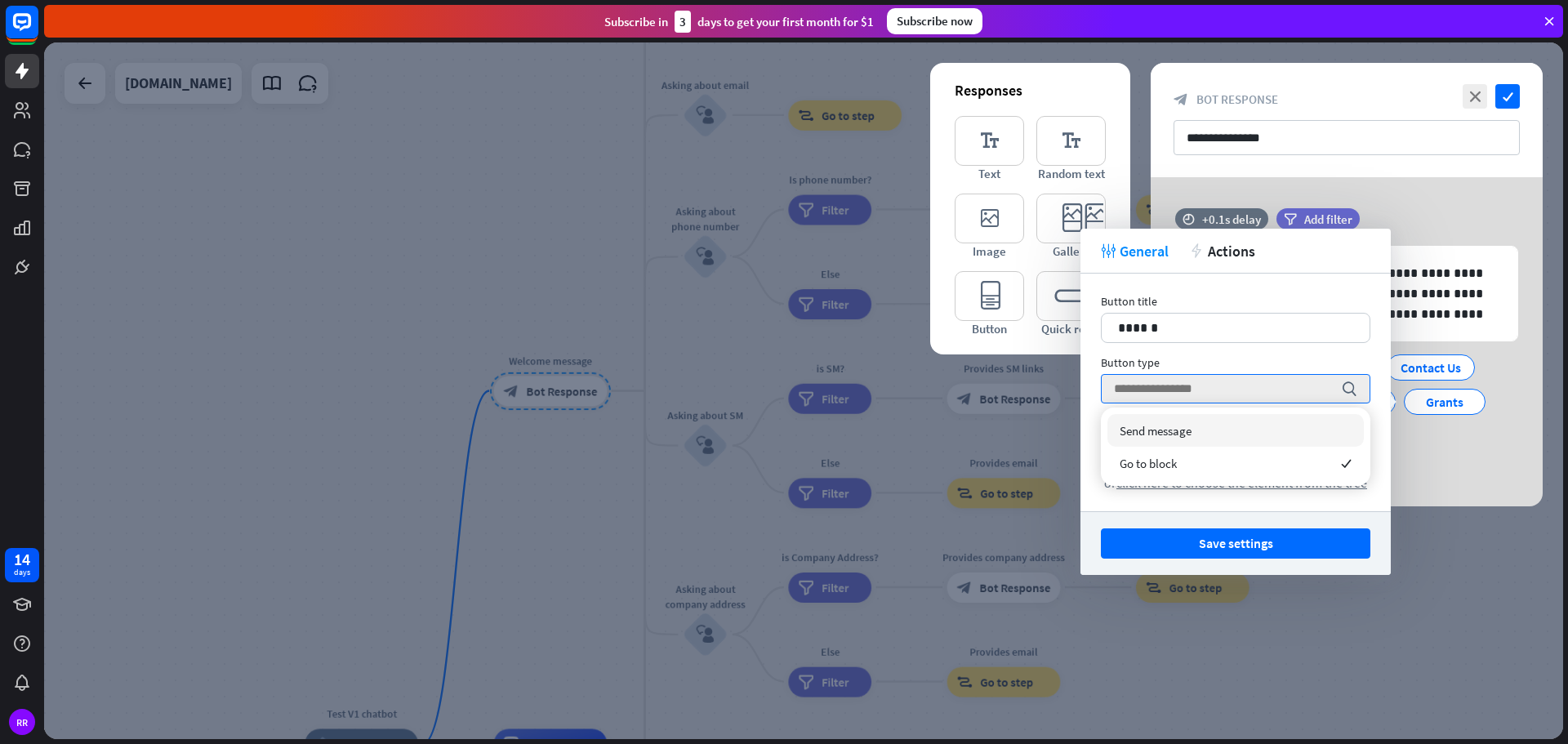
click at [1298, 356] on div "Button type" at bounding box center [1236, 362] width 270 height 14
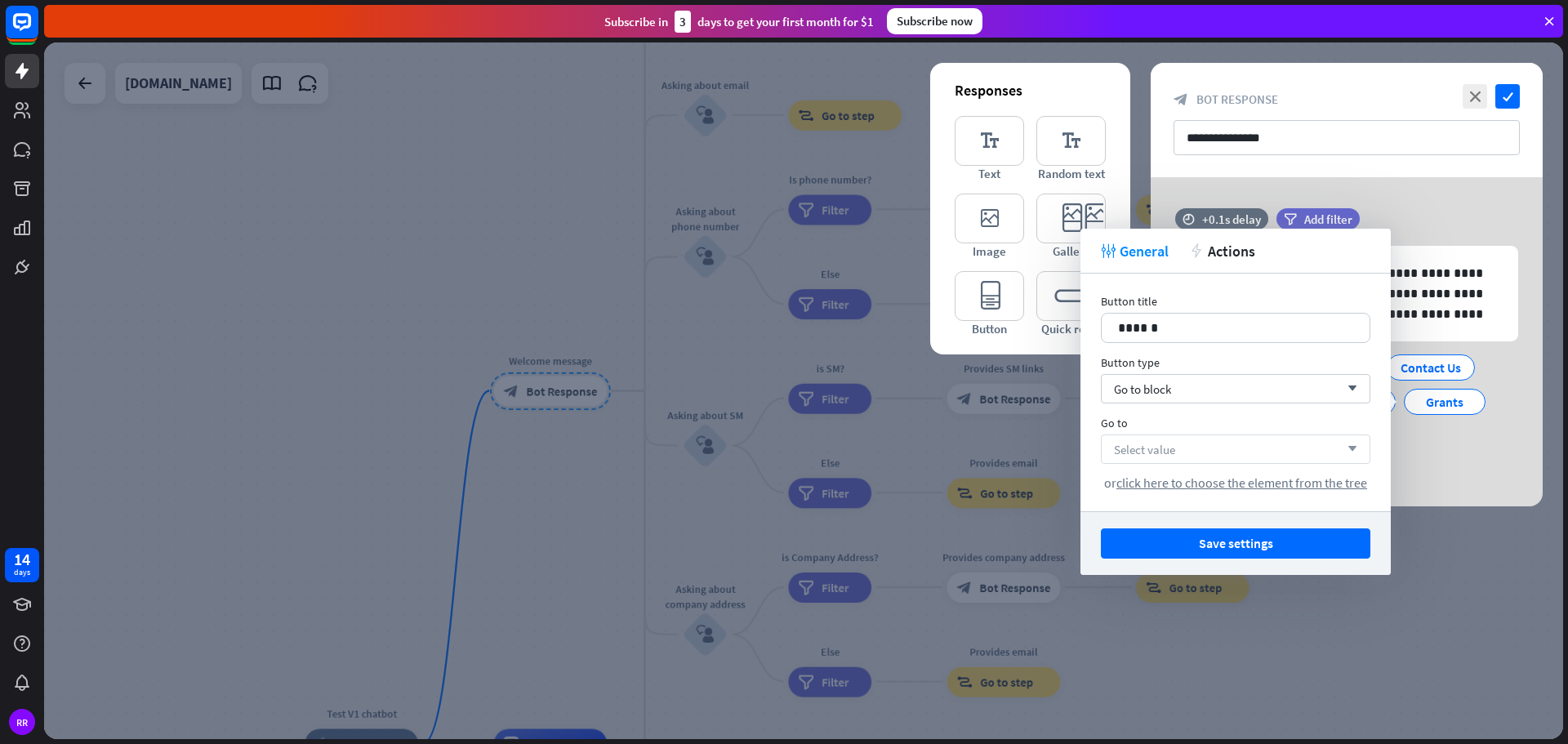
click at [1191, 448] on div "Select value arrow_down" at bounding box center [1236, 449] width 270 height 29
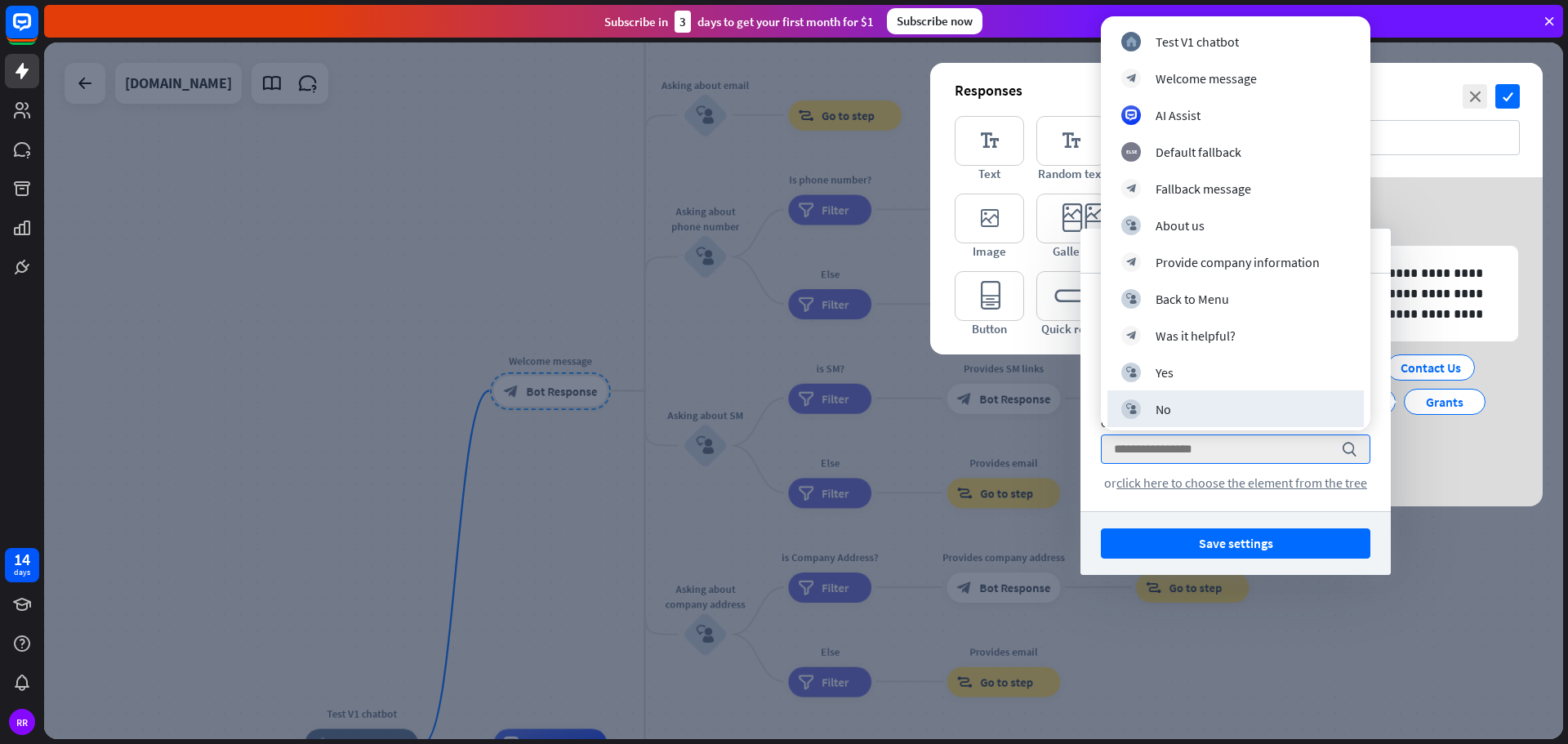
click at [1091, 470] on div "Button title 14 ****** Button type Go to block arrow_down Go to search or click…" at bounding box center [1236, 393] width 311 height 237
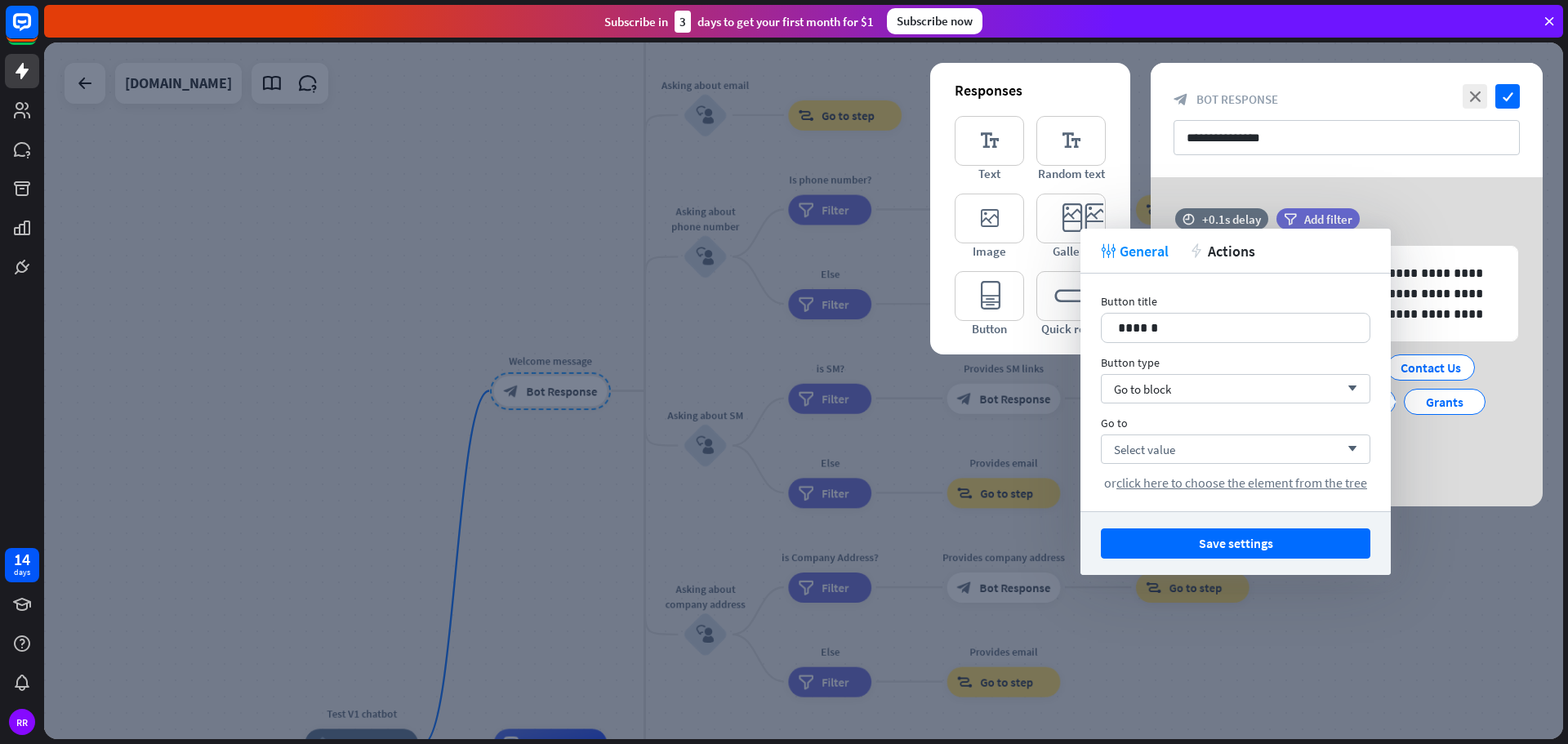
click at [1375, 467] on div "Button title 14 ****** Button type Go to block arrow_down Go to Select value ar…" at bounding box center [1236, 393] width 311 height 237
click at [1215, 243] on span "Actions" at bounding box center [1231, 251] width 47 height 19
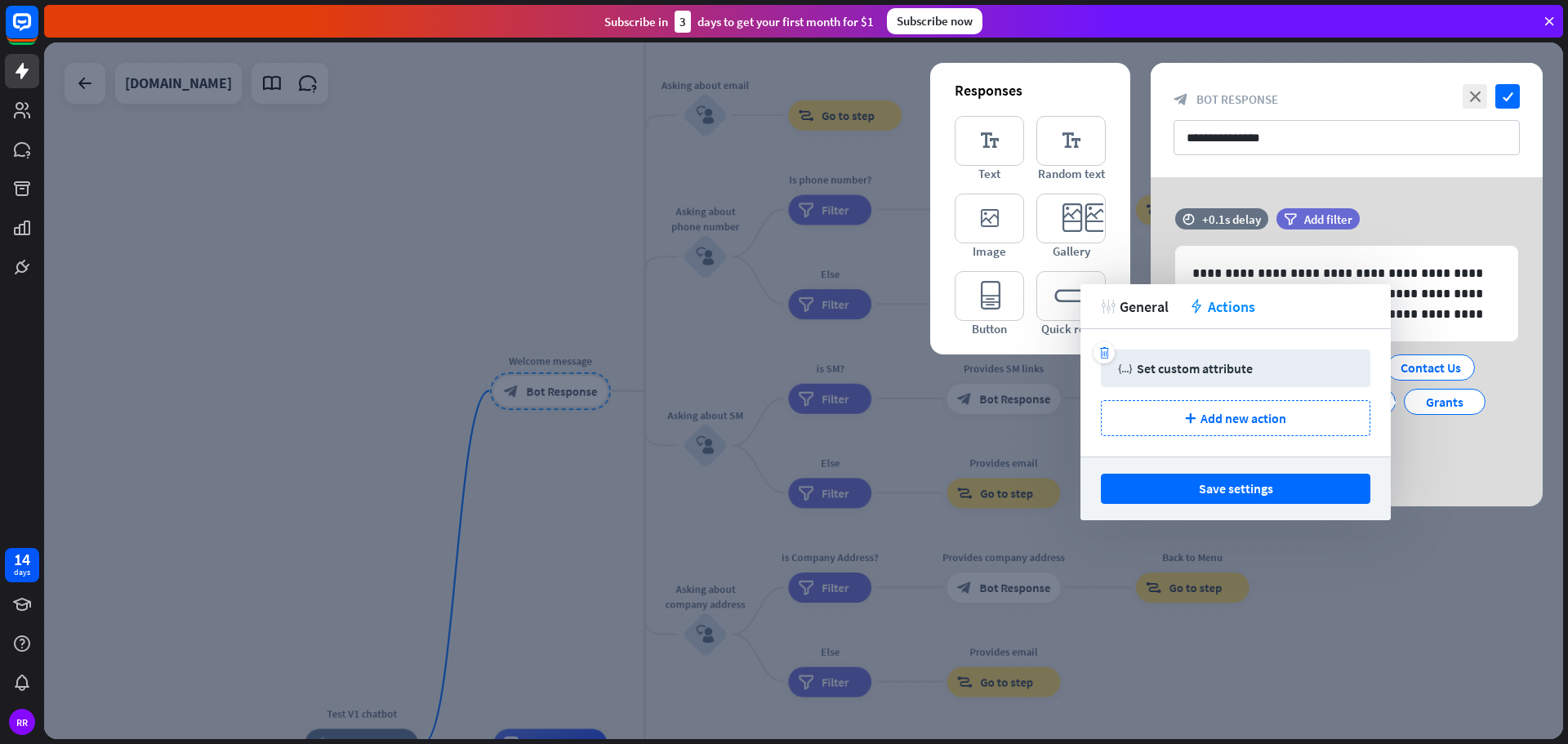
click at [1181, 371] on div "Set custom attribute" at bounding box center [1195, 368] width 116 height 16
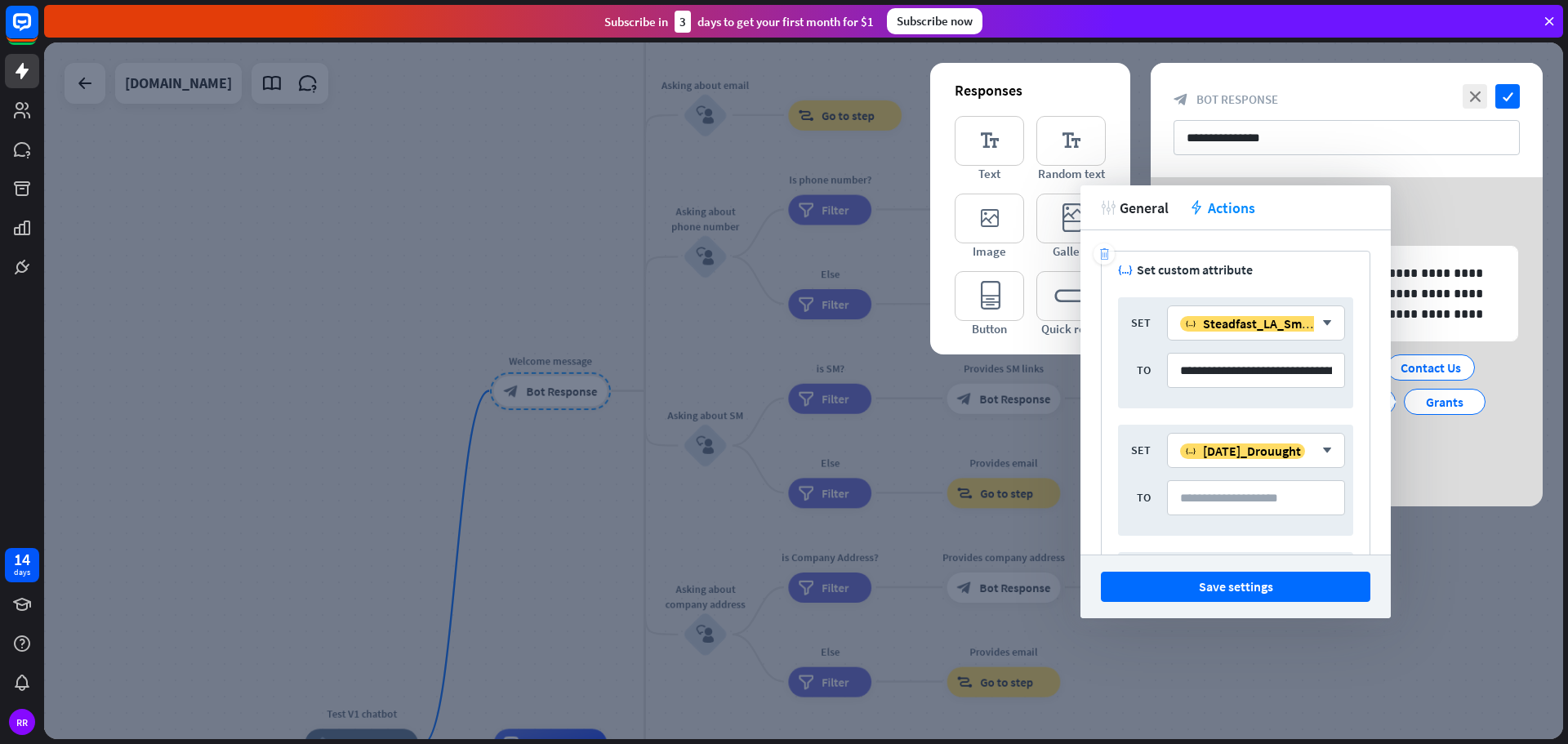
click at [1102, 257] on icon "trash" at bounding box center [1105, 254] width 12 height 12
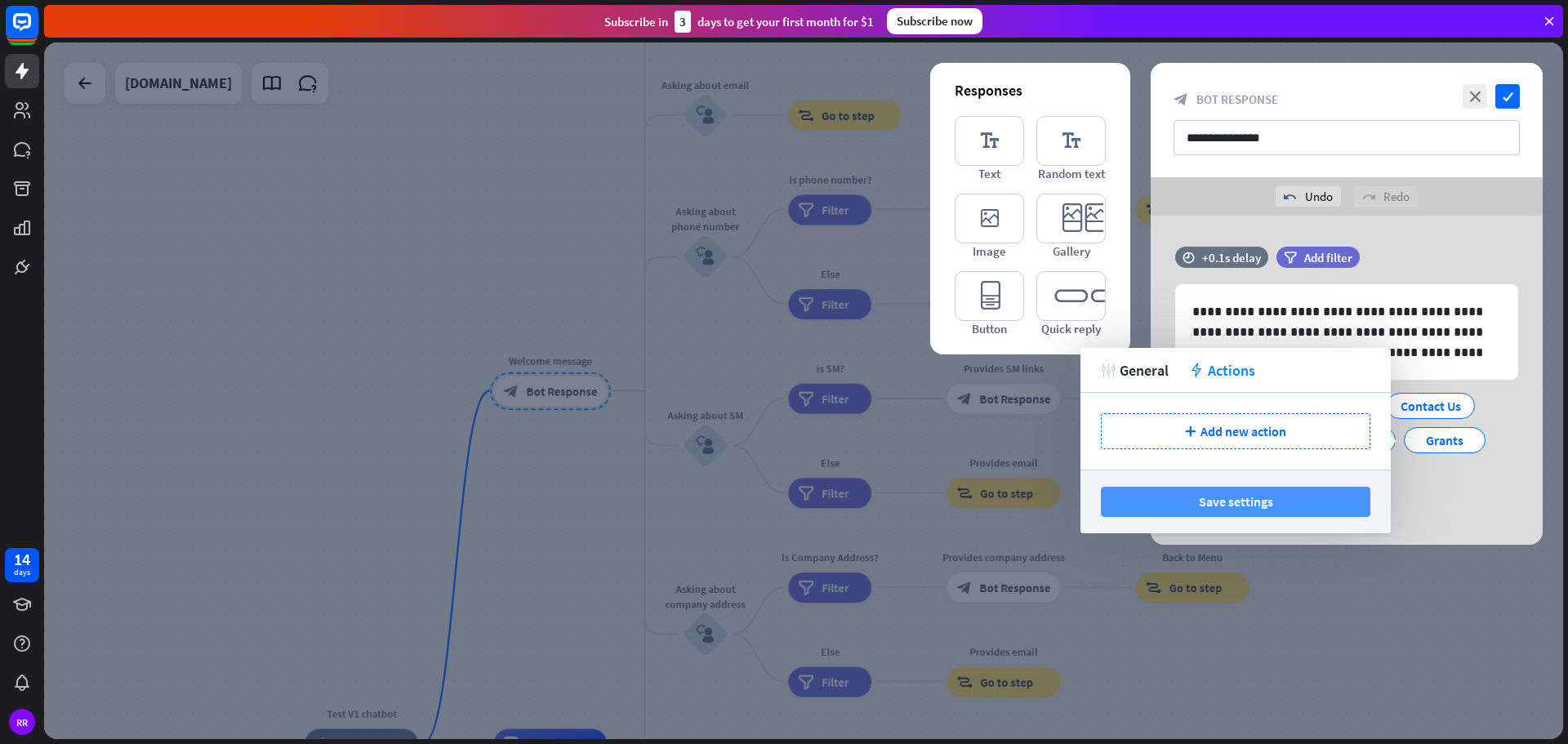
click at [1243, 506] on button "Save settings" at bounding box center [1236, 501] width 270 height 30
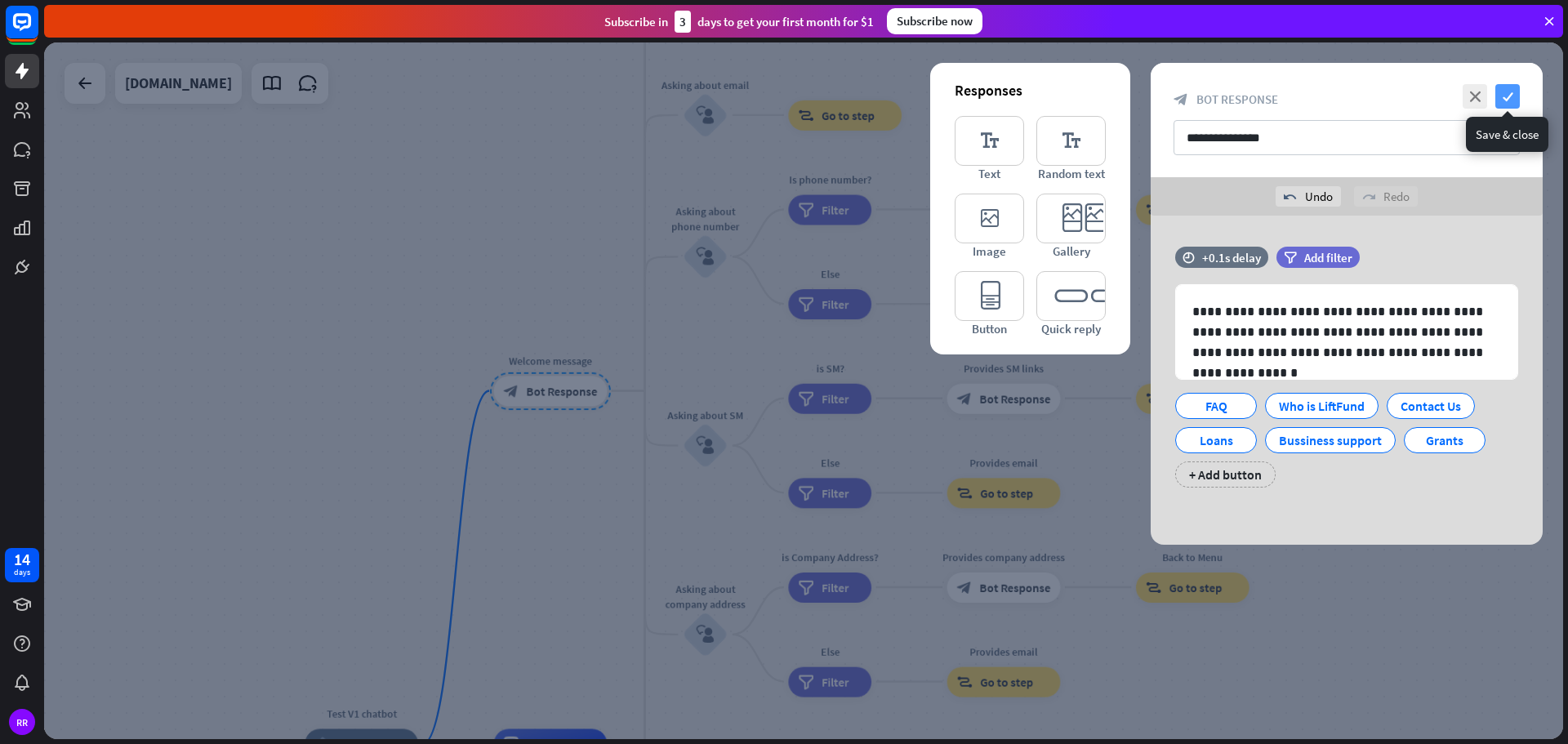
click at [1514, 91] on icon "check" at bounding box center [1507, 95] width 24 height 24
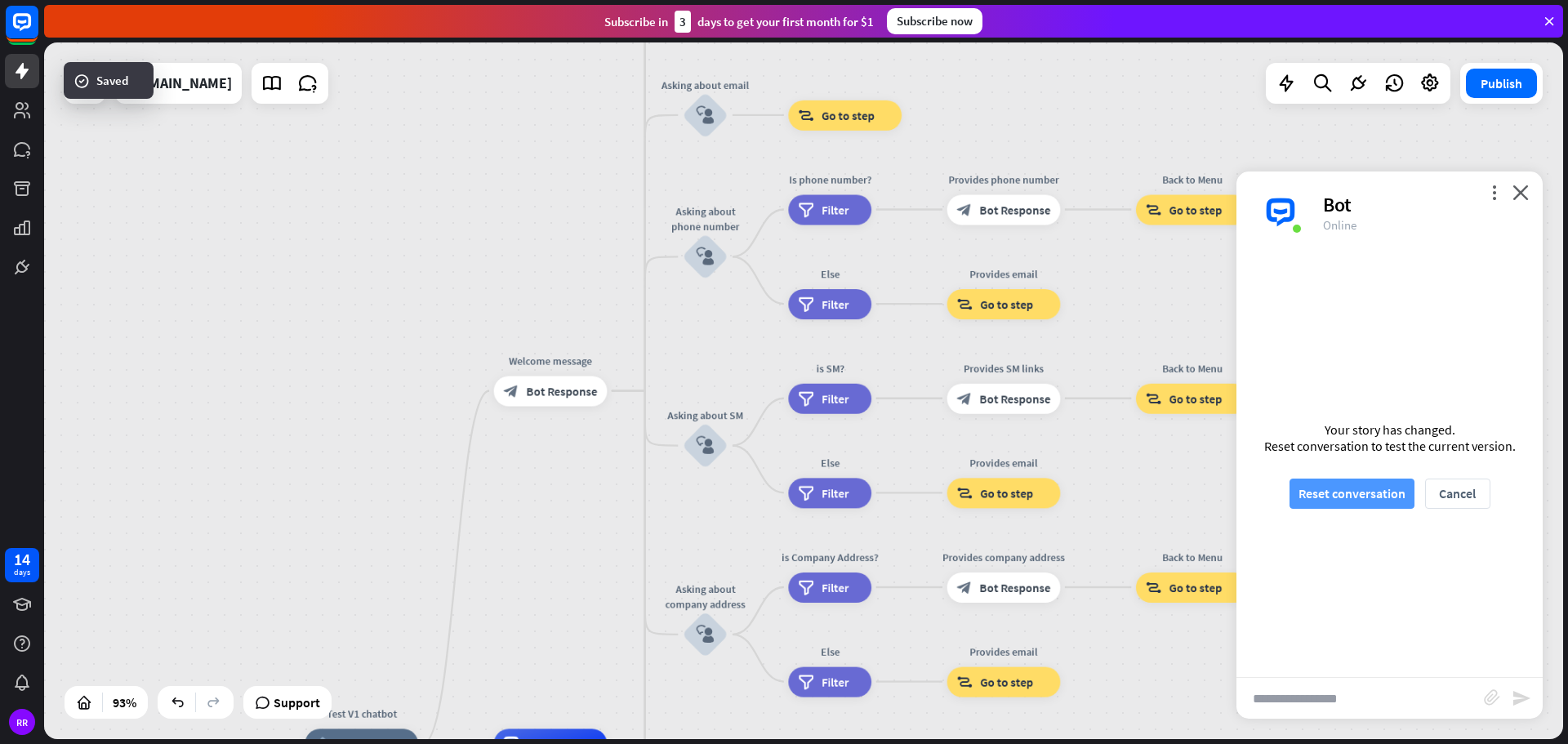
click at [1317, 495] on button "Reset conversation" at bounding box center [1352, 493] width 125 height 30
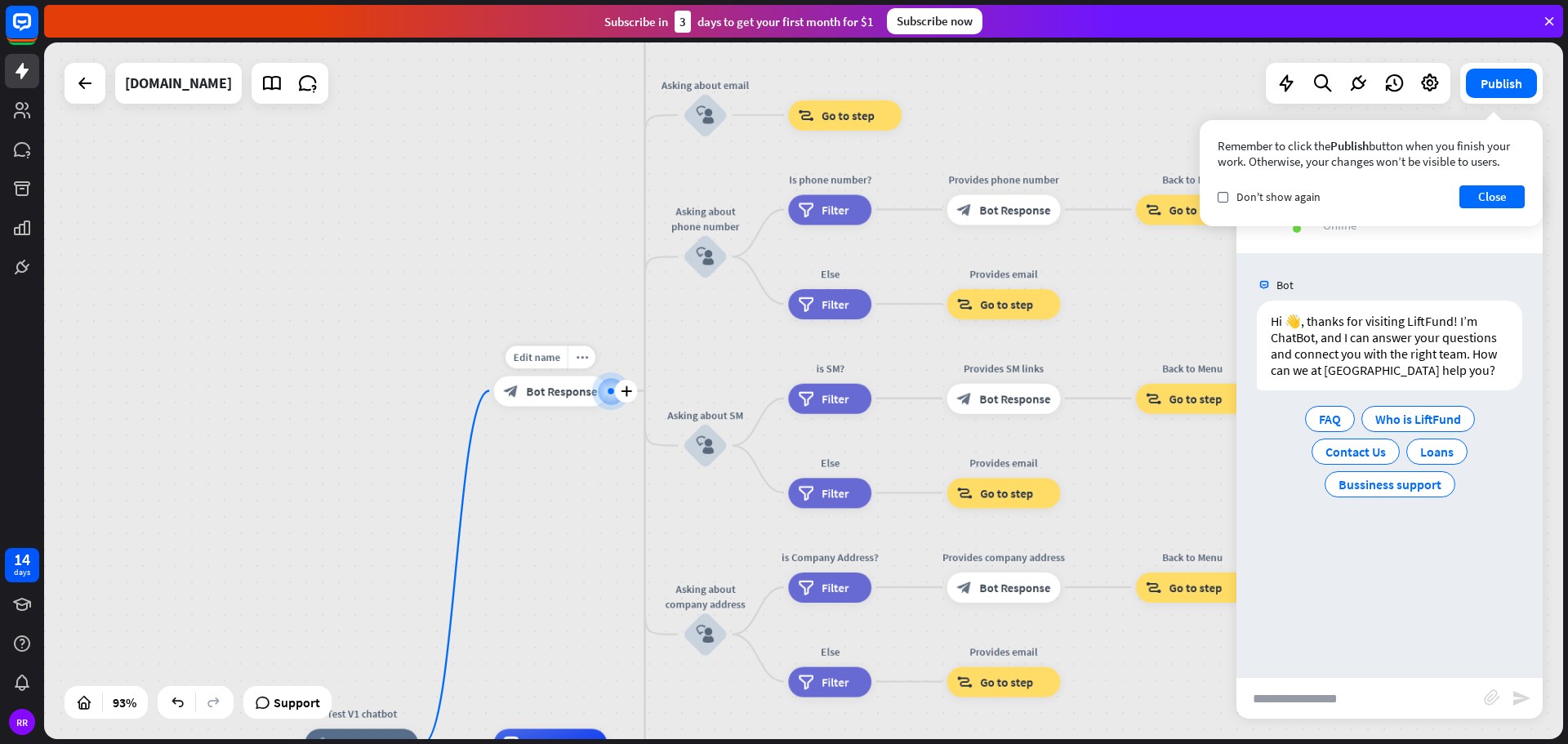
click at [568, 394] on span "Bot Response" at bounding box center [561, 390] width 71 height 15
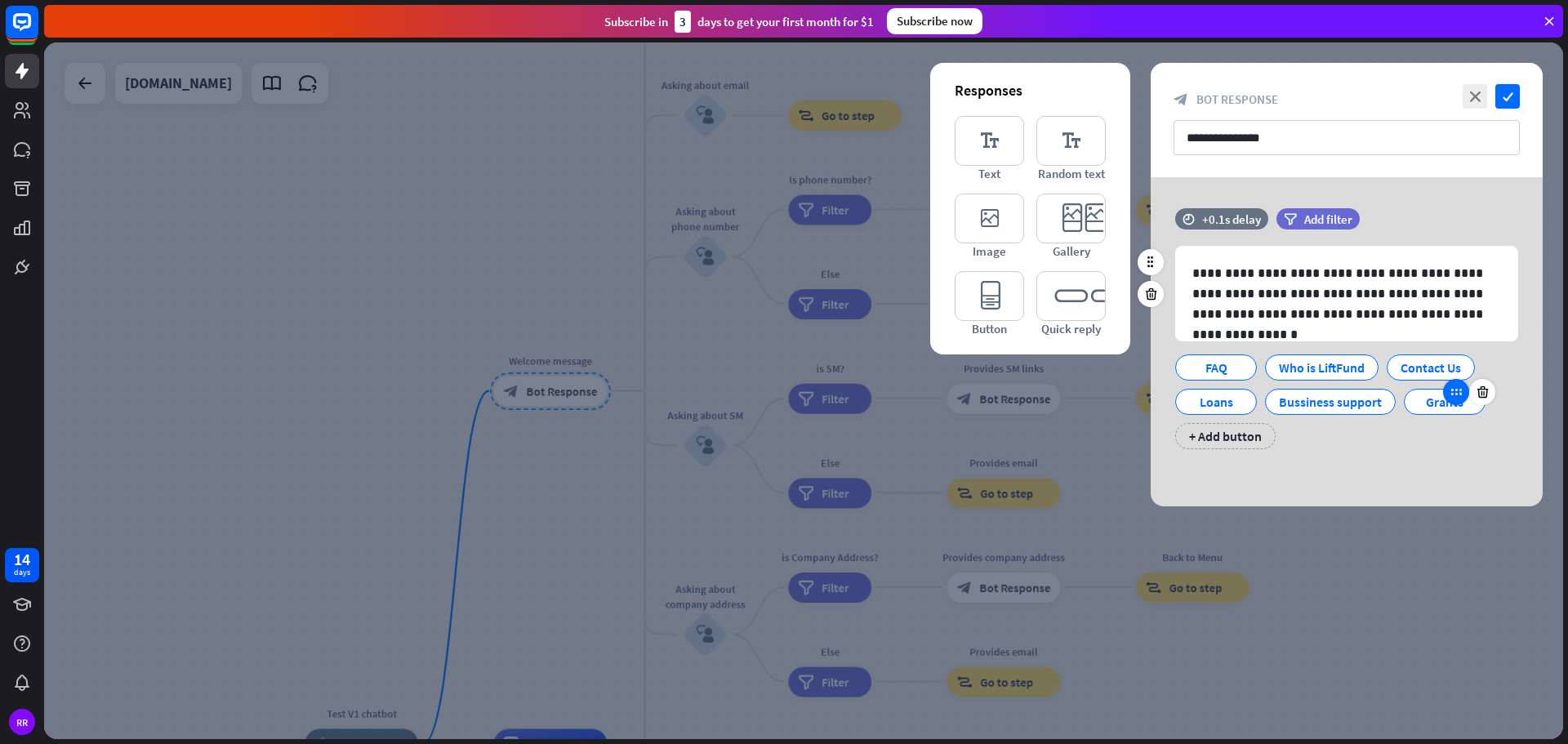
click at [1462, 401] on div at bounding box center [1456, 392] width 26 height 26
click at [1460, 401] on div at bounding box center [1456, 392] width 26 height 26
click at [1483, 398] on icon at bounding box center [1482, 392] width 15 height 14
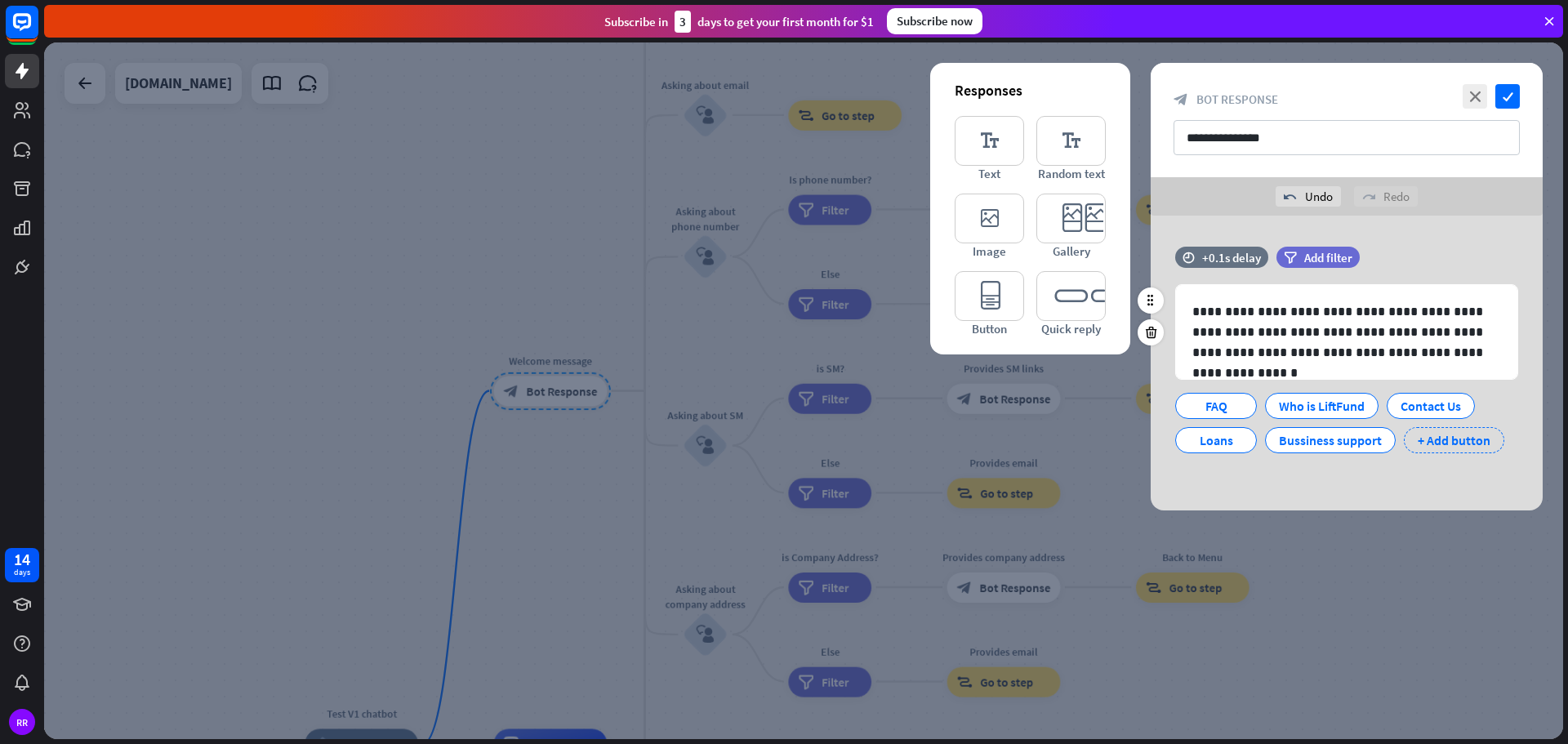
click at [1446, 438] on div "+ Add button" at bounding box center [1454, 440] width 101 height 26
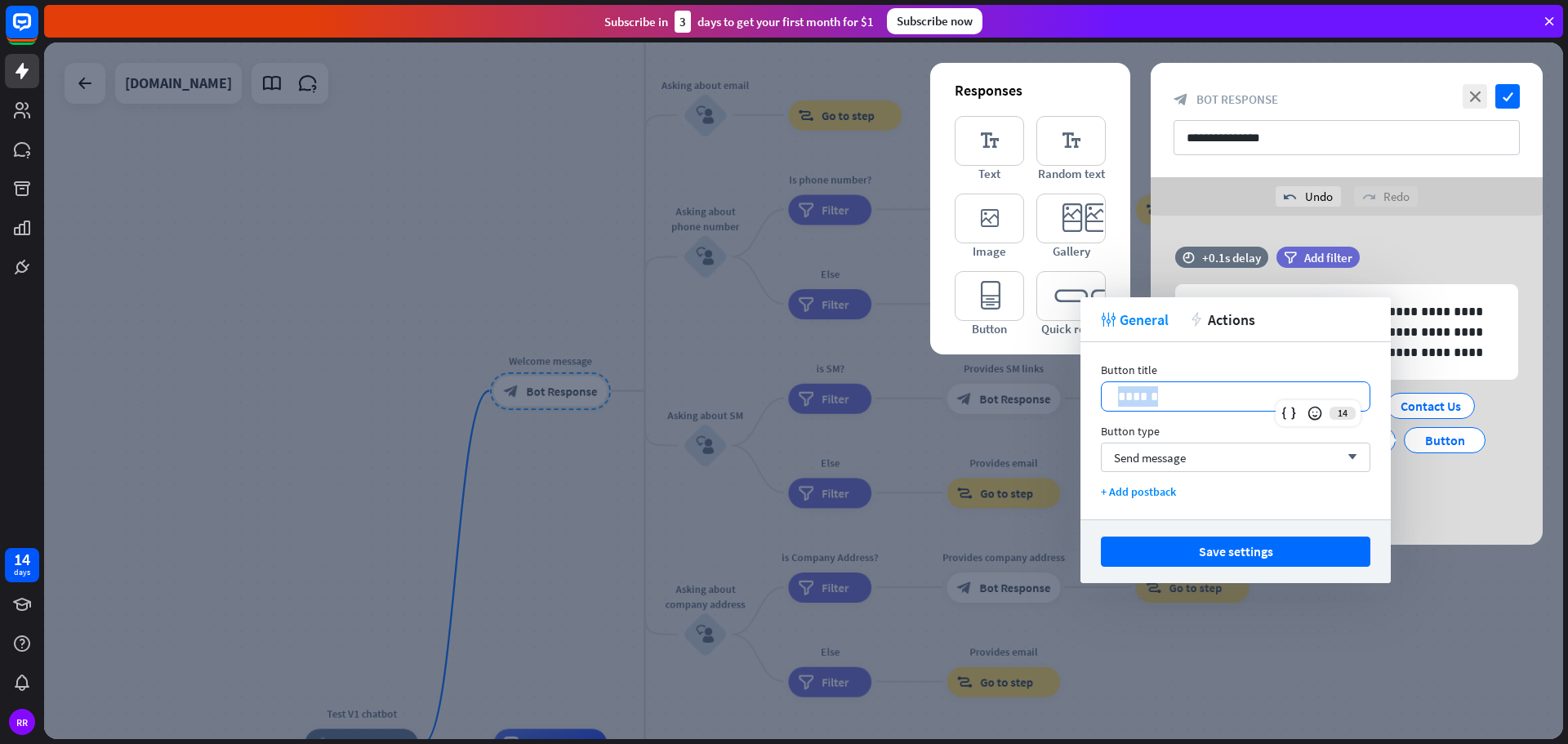
drag, startPoint x: 1159, startPoint y: 395, endPoint x: 1104, endPoint y: 383, distance: 56.3
click at [1104, 383] on div "******" at bounding box center [1235, 396] width 268 height 29
click at [1287, 416] on icon at bounding box center [1289, 413] width 16 height 16
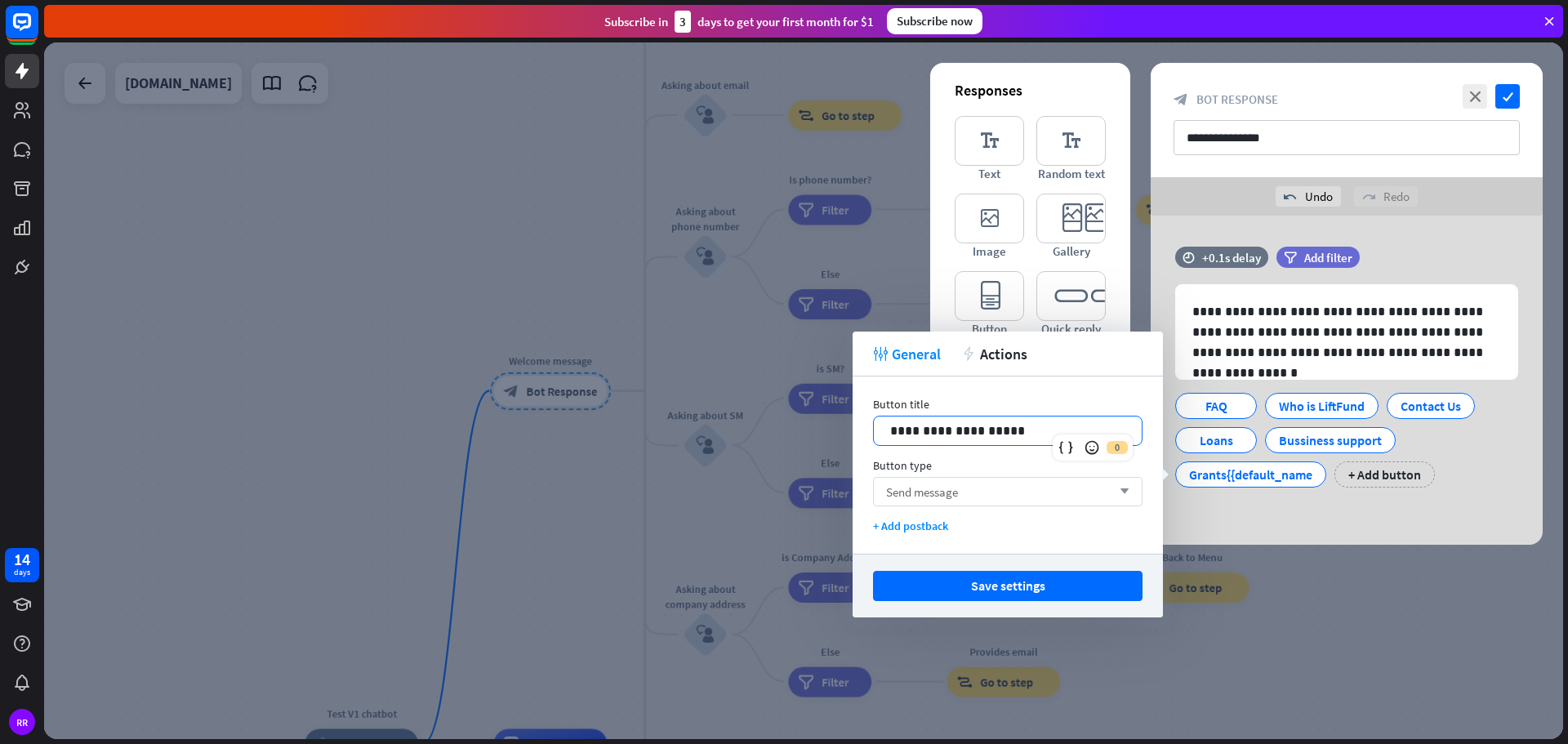
click at [1001, 495] on div "Send message arrow_down" at bounding box center [1008, 491] width 270 height 29
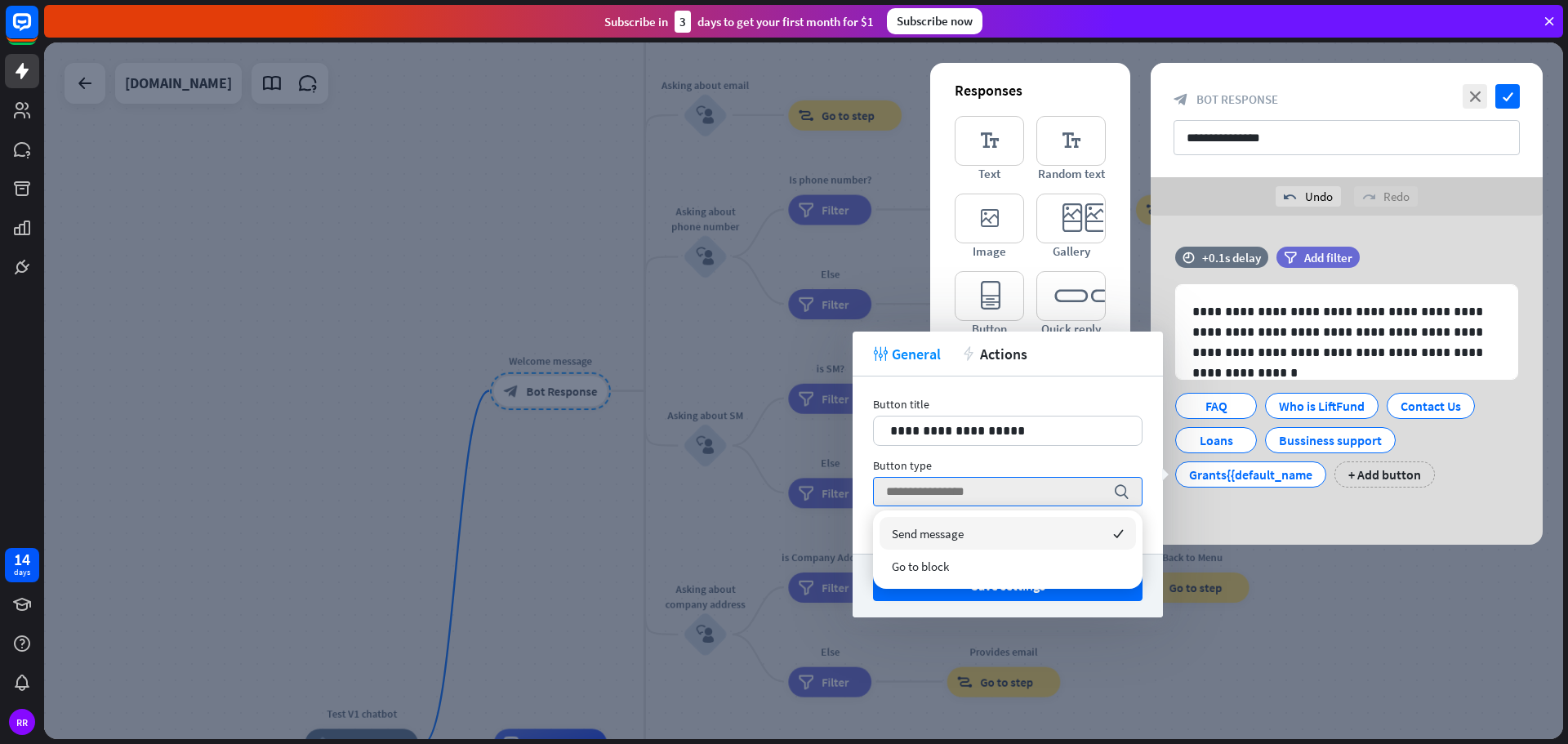
click at [986, 459] on div "Button type" at bounding box center [1008, 465] width 270 height 14
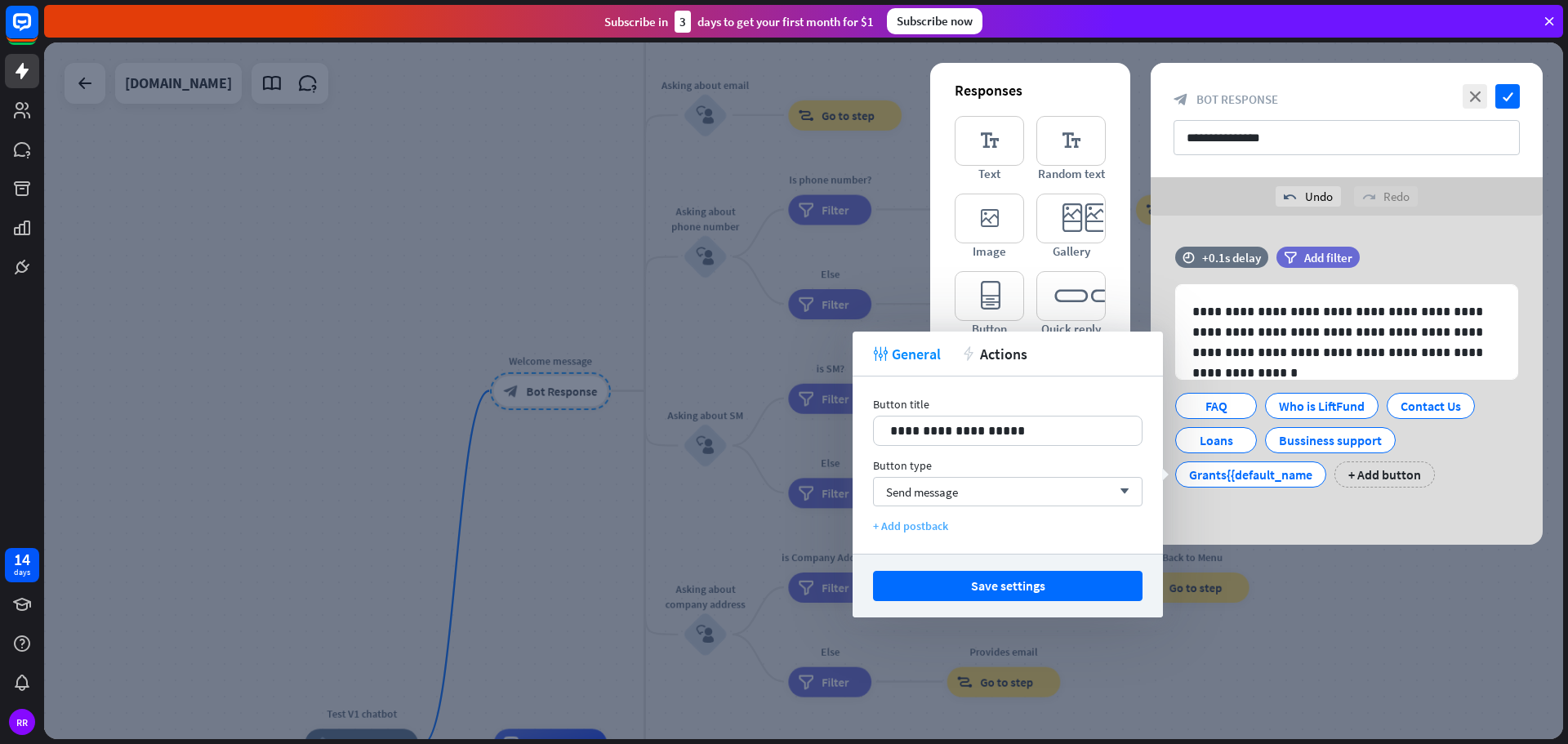
click at [918, 527] on div "+ Add postback" at bounding box center [1008, 525] width 270 height 14
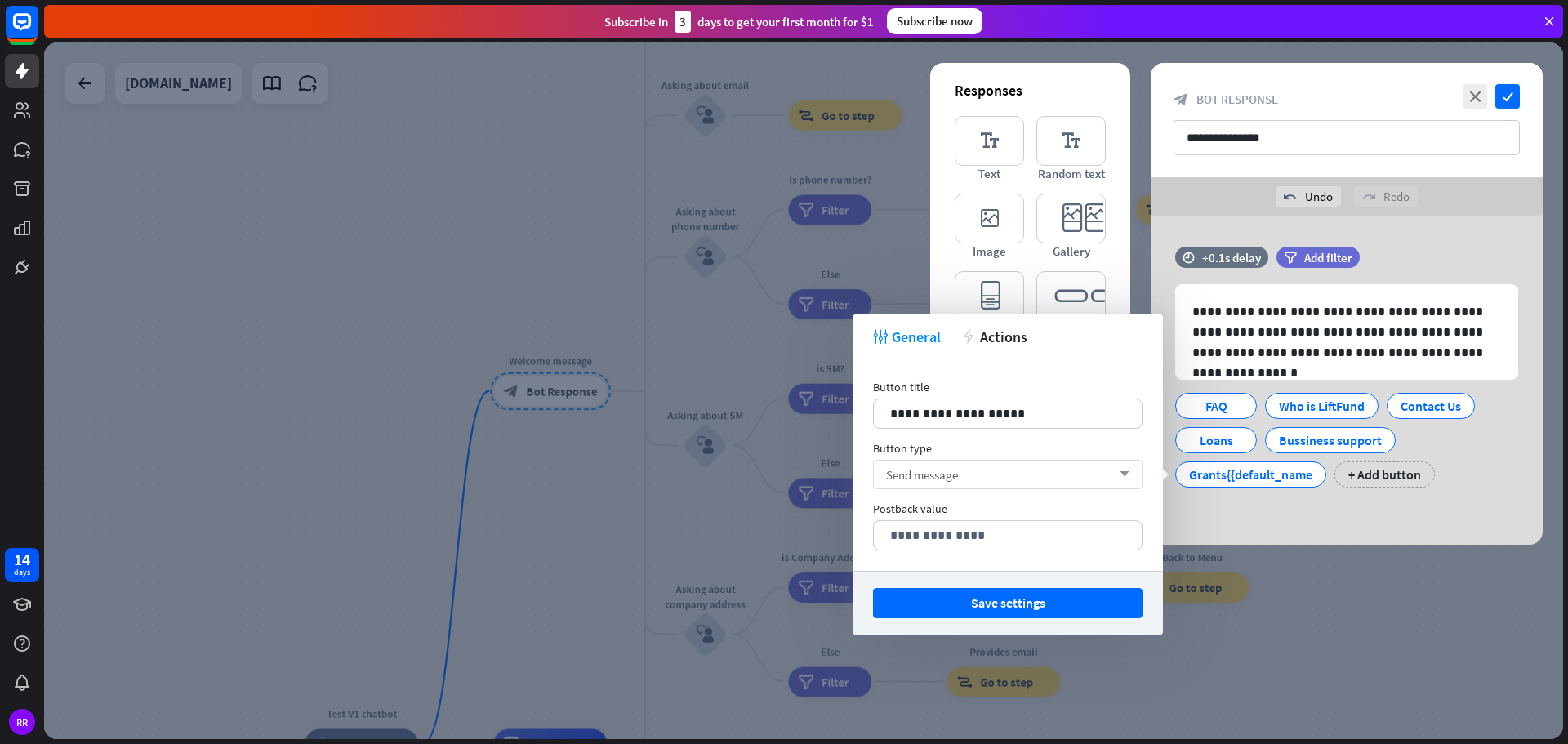
click at [948, 484] on div "Send message arrow_down" at bounding box center [1008, 474] width 270 height 29
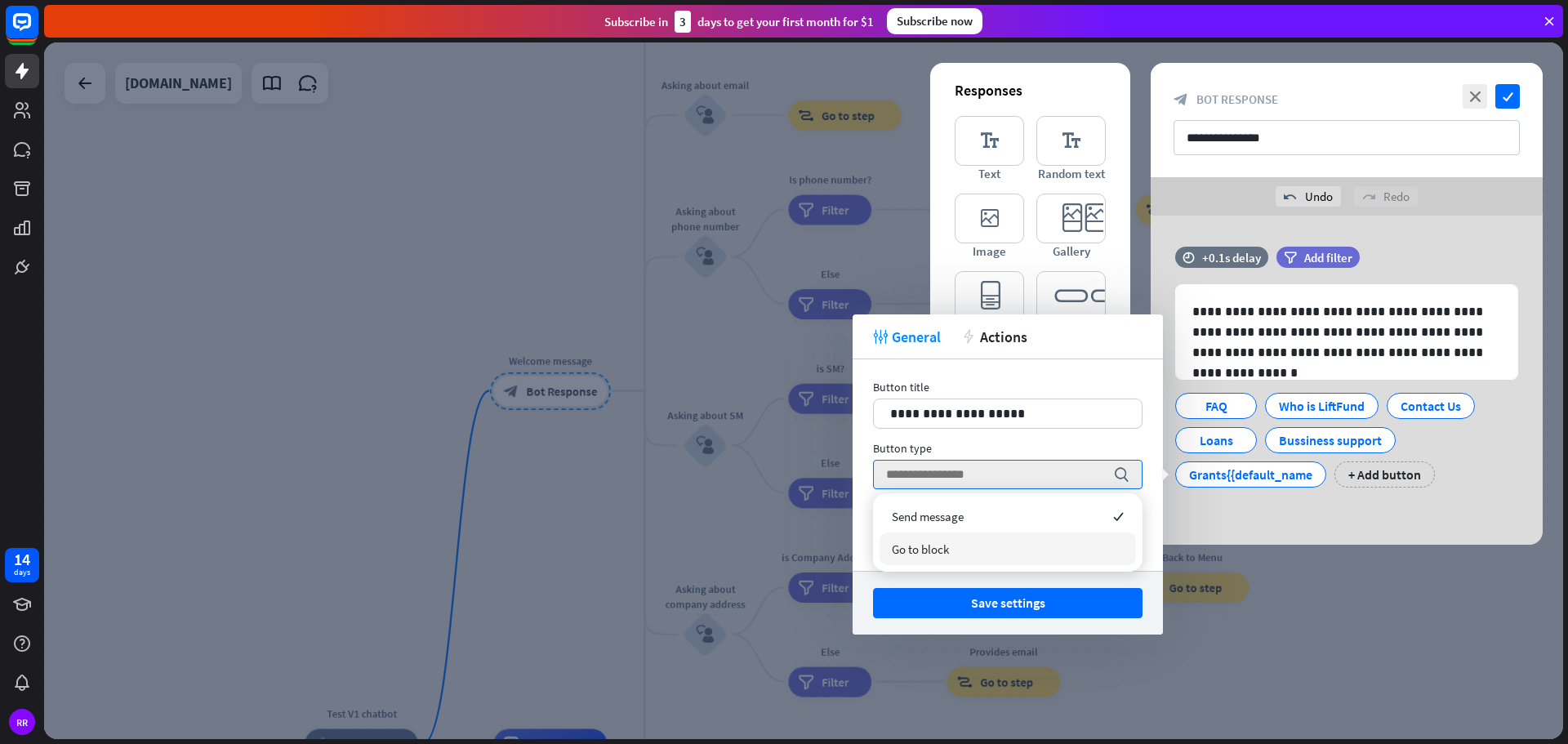
click at [913, 549] on span "Go to block" at bounding box center [920, 549] width 57 height 15
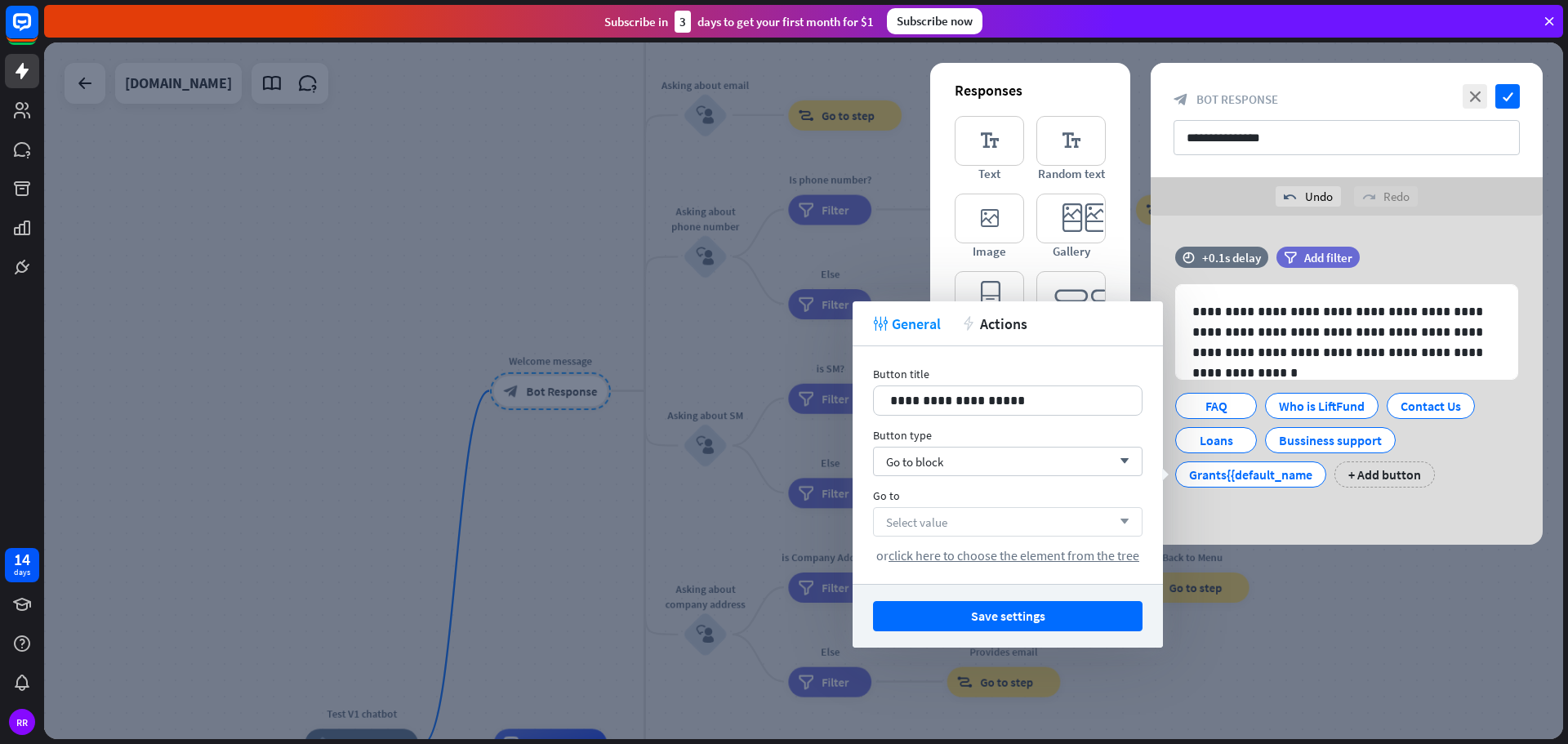
click at [918, 527] on span "Select value" at bounding box center [917, 522] width 62 height 15
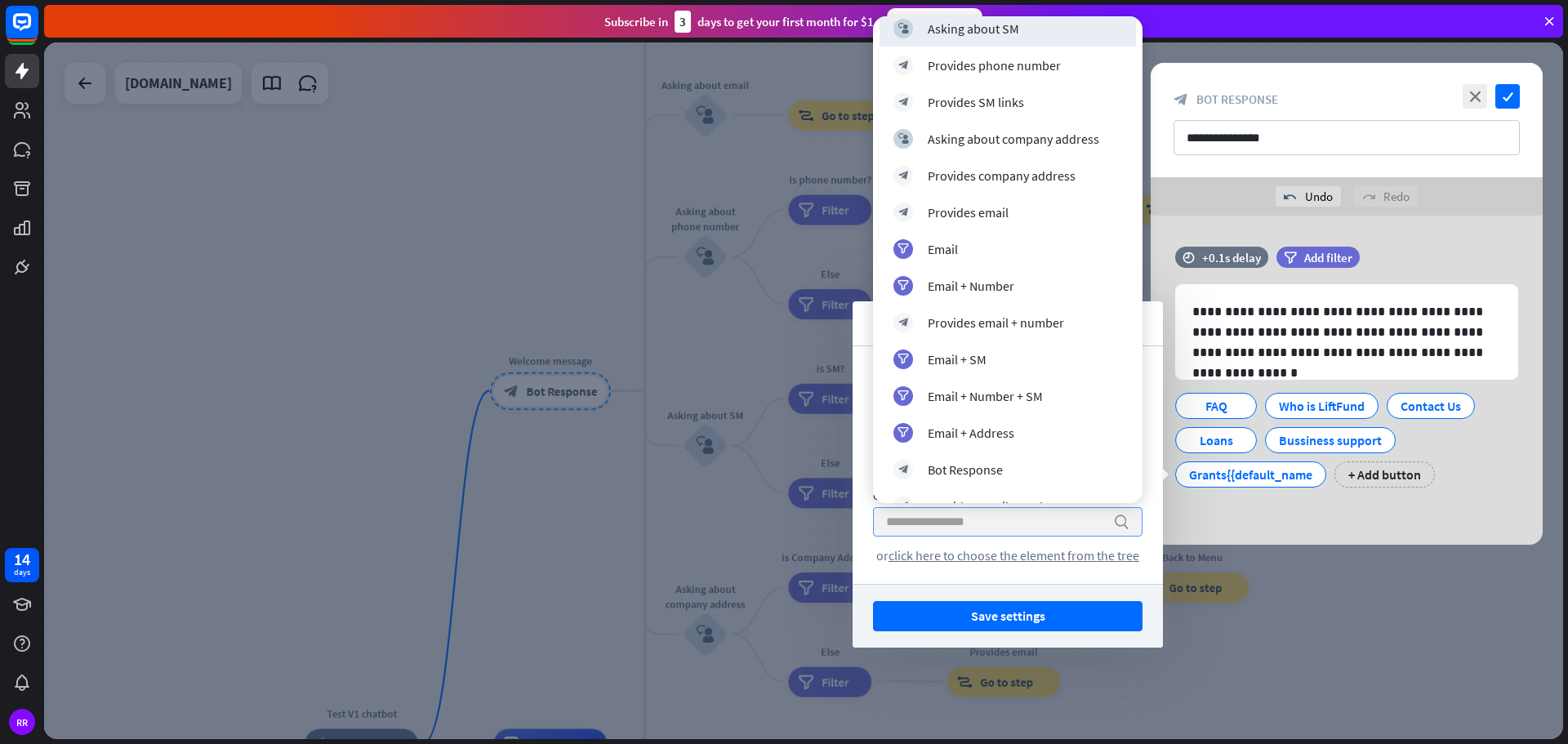
scroll to position [591, 0]
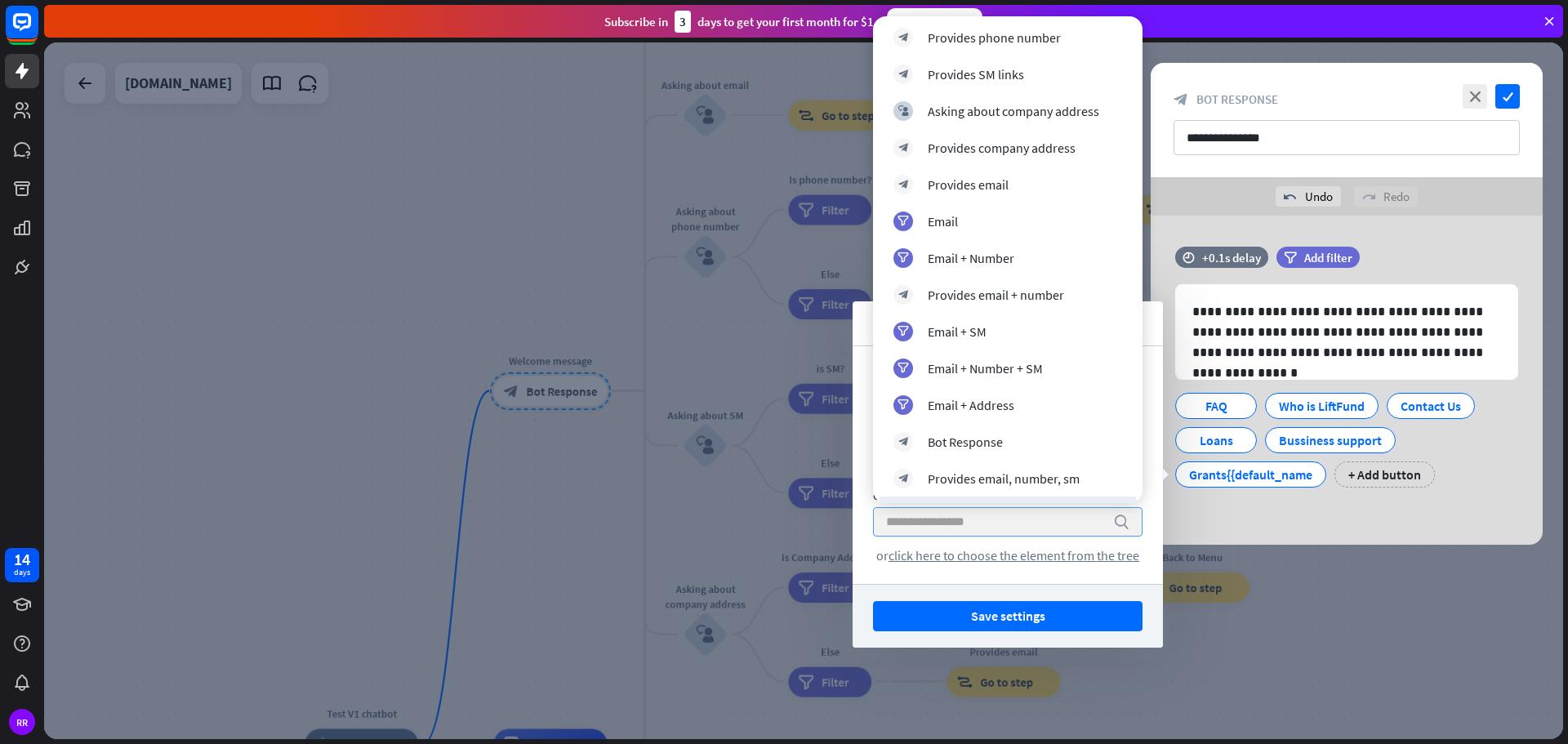
click at [875, 542] on div "search or click here to choose the element from the tree" at bounding box center [1008, 534] width 270 height 56
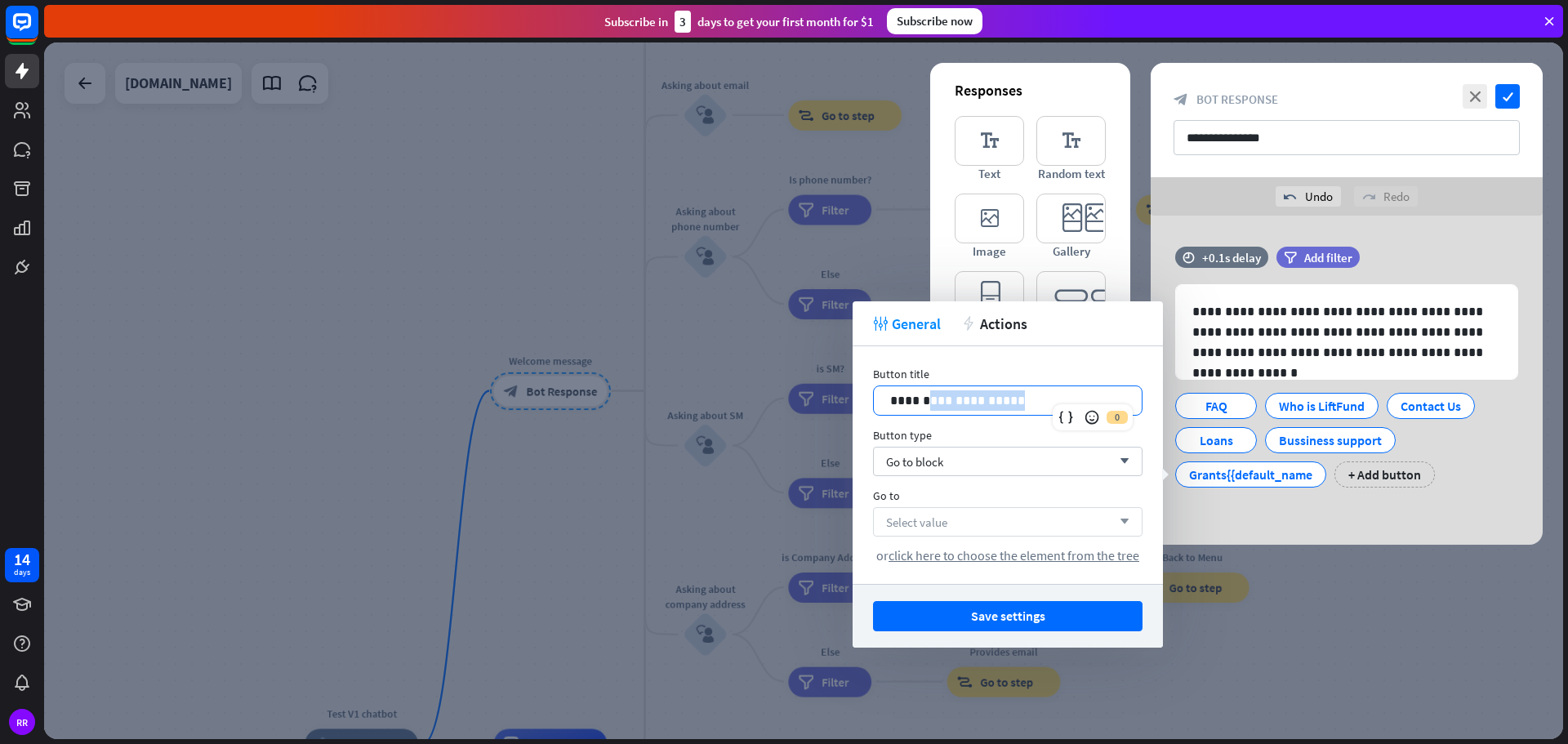
drag, startPoint x: 1009, startPoint y: 406, endPoint x: 926, endPoint y: 399, distance: 83.3
click at [926, 399] on p "**********" at bounding box center [1008, 400] width 236 height 21
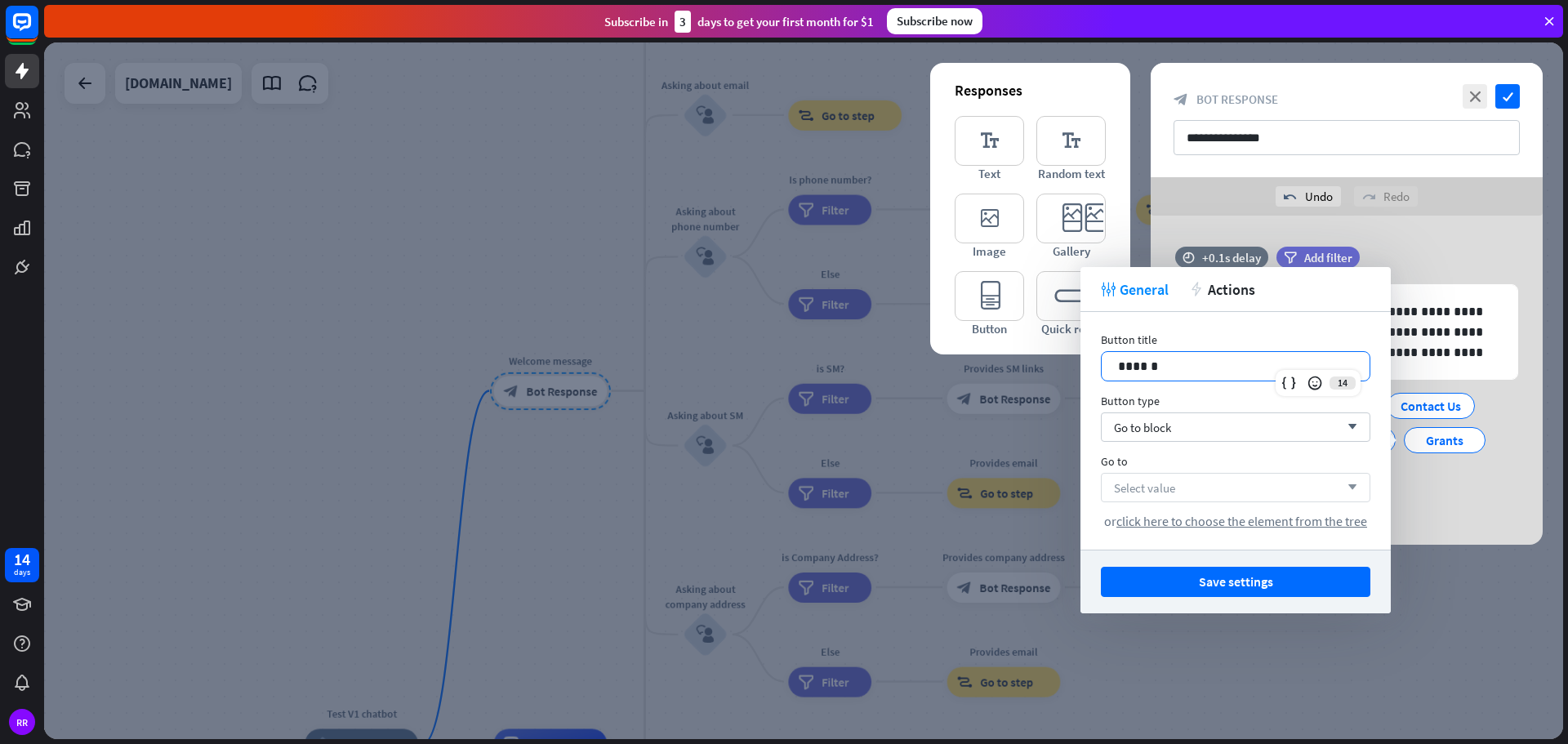
click at [1053, 365] on div at bounding box center [803, 391] width 1519 height 697
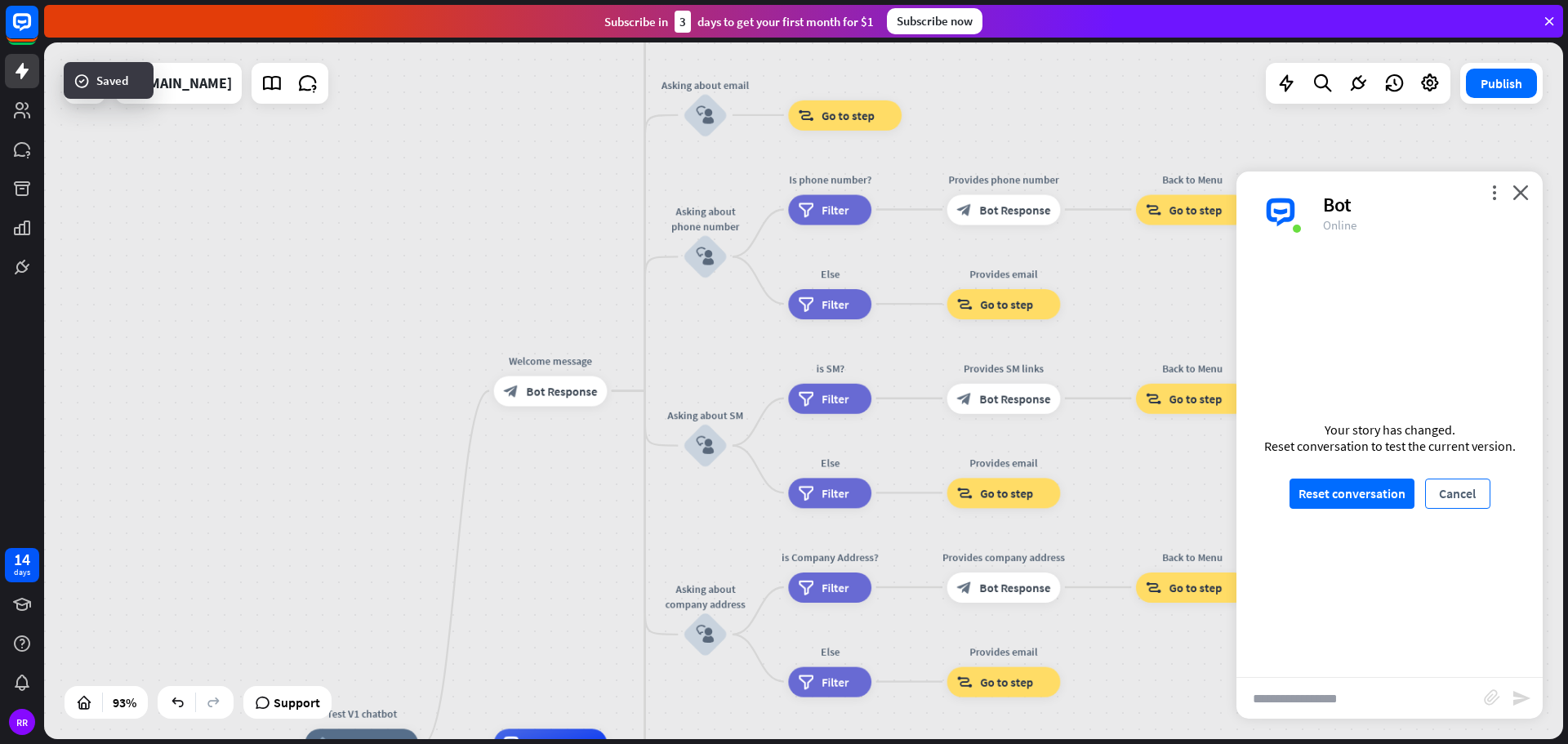
click at [1465, 494] on button "Cancel" at bounding box center [1457, 493] width 65 height 30
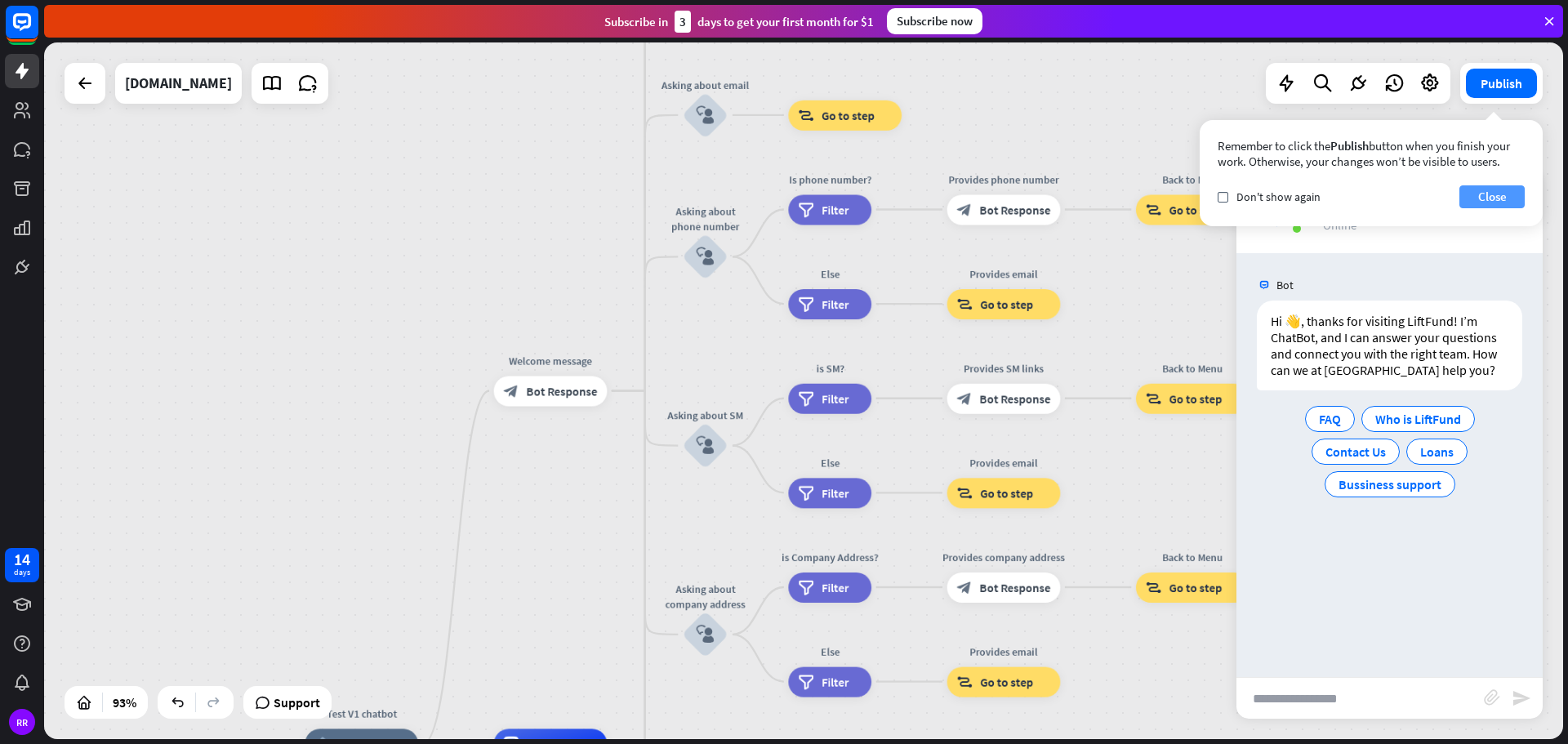
click at [1498, 202] on button "Close" at bounding box center [1491, 197] width 65 height 23
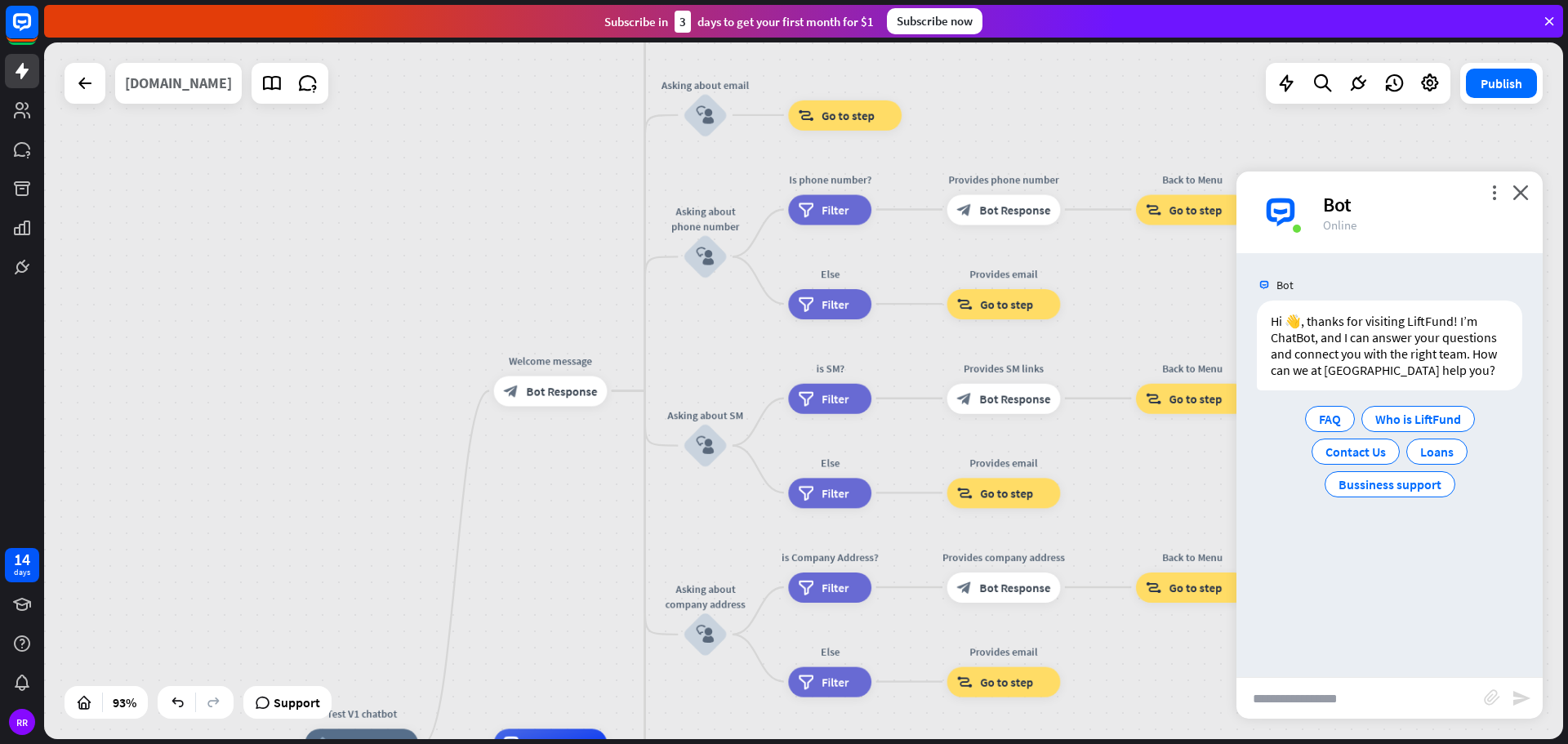
click at [178, 92] on div "[DOMAIN_NAME]" at bounding box center [178, 83] width 107 height 41
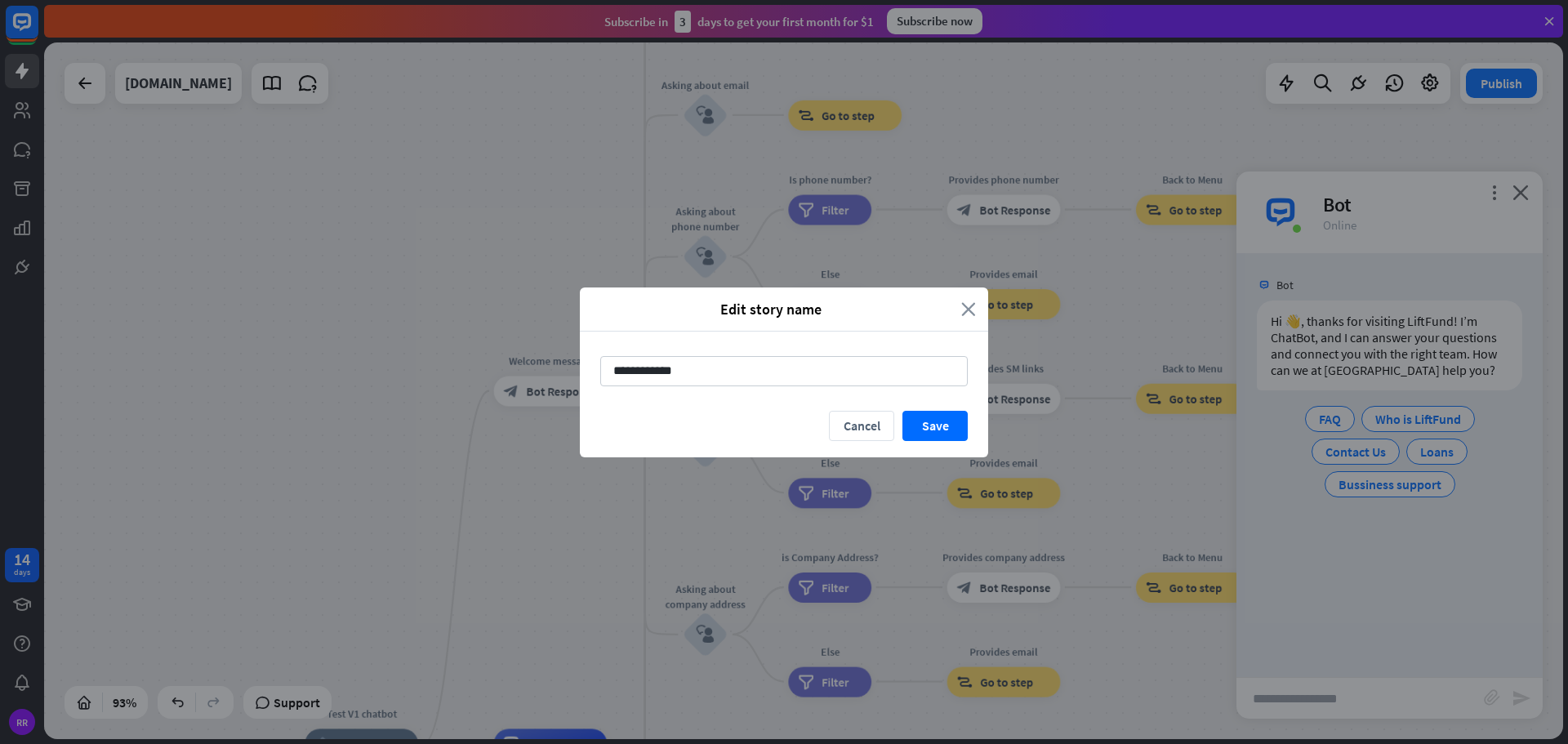
click at [974, 306] on icon "close" at bounding box center [968, 309] width 14 height 19
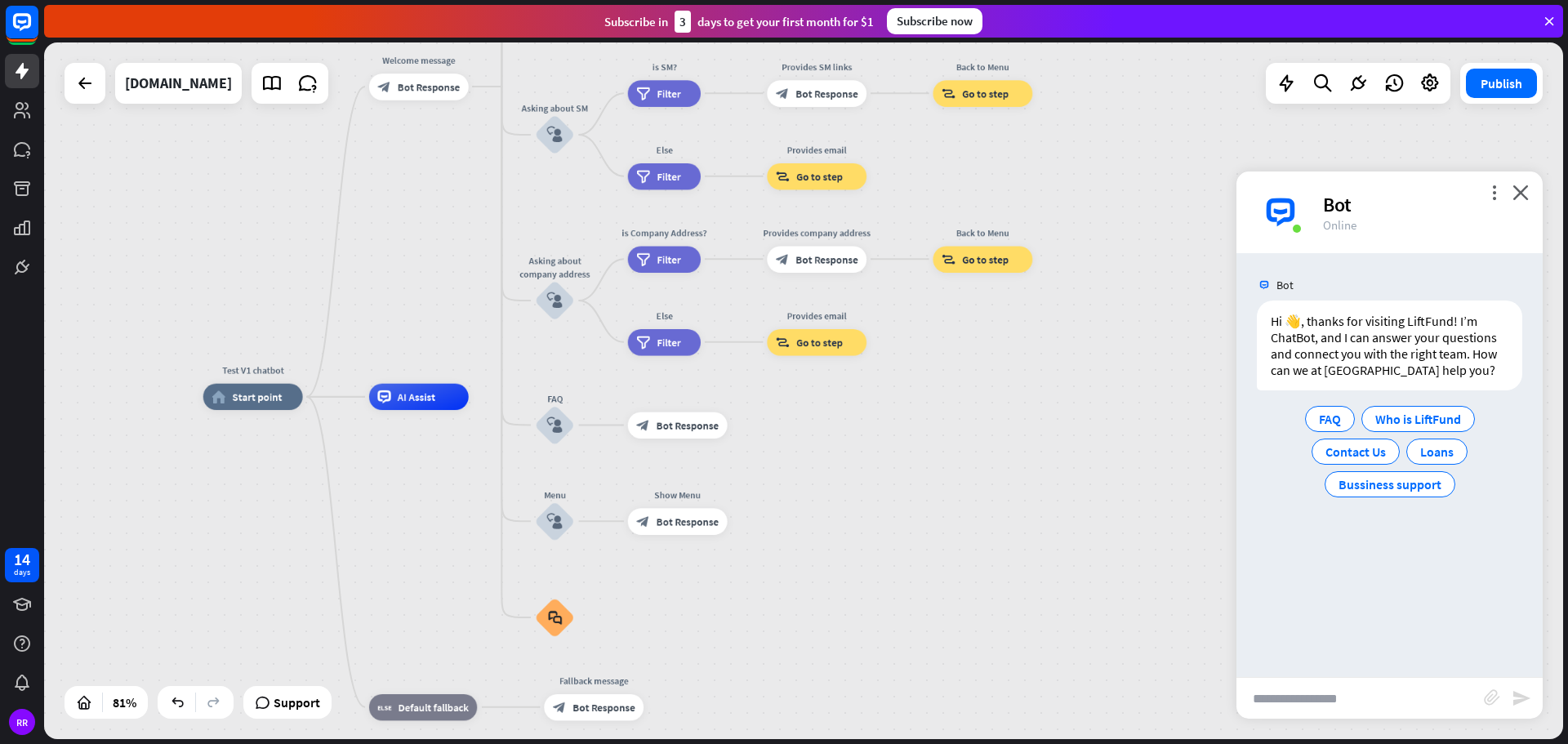
drag, startPoint x: 432, startPoint y: 595, endPoint x: 298, endPoint y: 252, distance: 368.2
click at [298, 252] on div "Test V1 chatbot home_2 Start point Welcome message block_bot_response Bot Respo…" at bounding box center [803, 391] width 1519 height 697
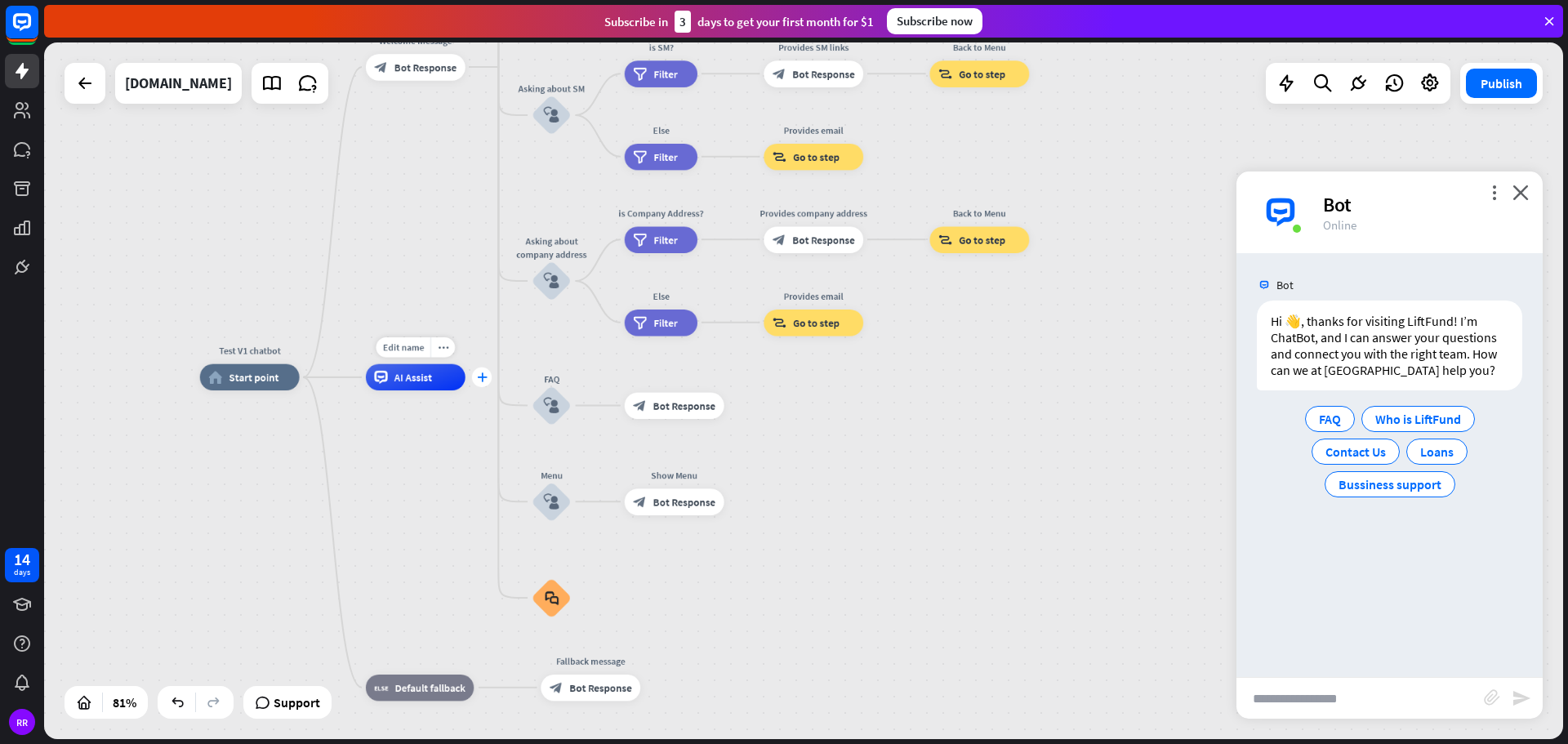
click at [479, 384] on div "plus" at bounding box center [482, 377] width 20 height 20
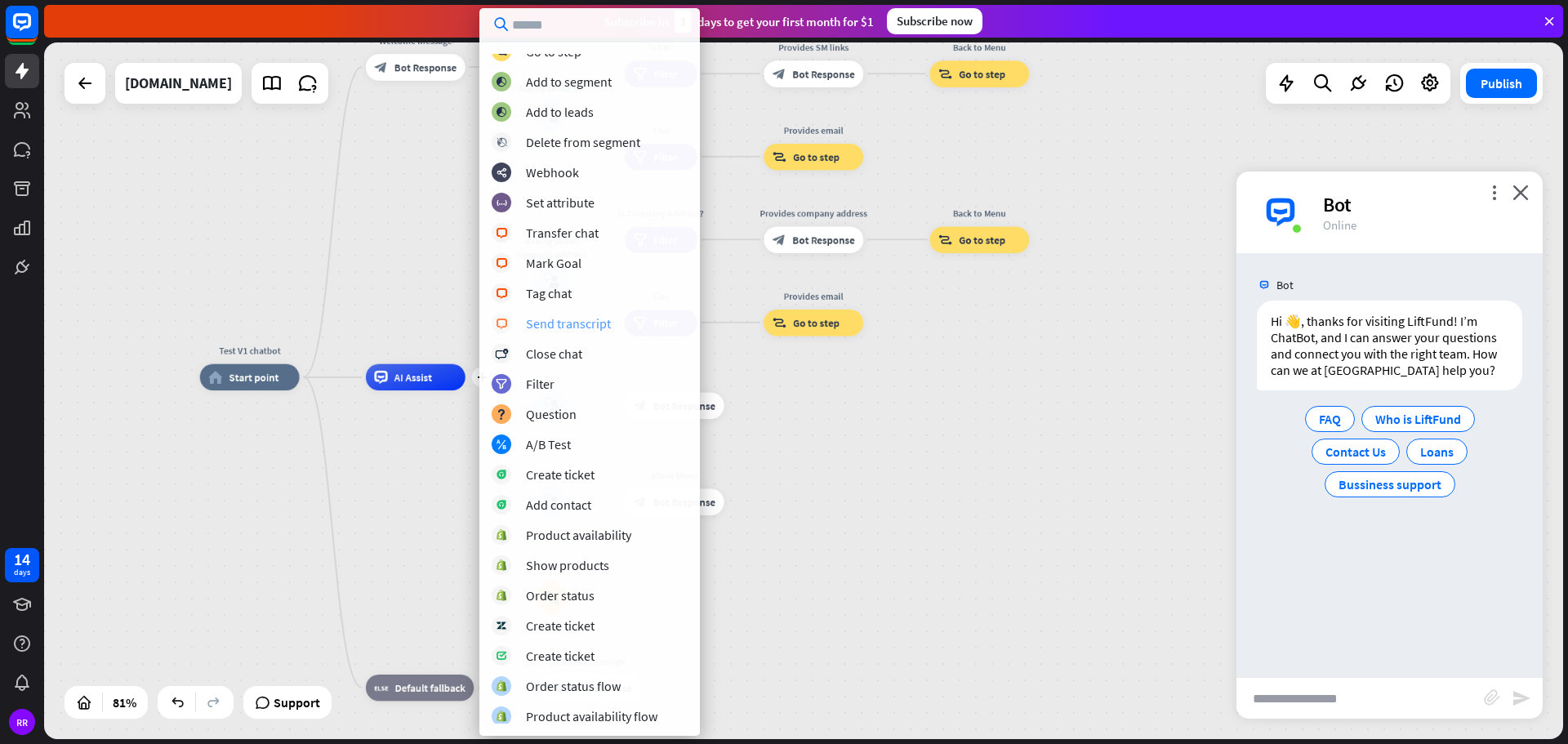
scroll to position [136, 0]
click at [403, 505] on div "Test V1 chatbot home_2 Start point Welcome message block_bot_response Bot Respo…" at bounding box center [817, 660] width 1234 height 566
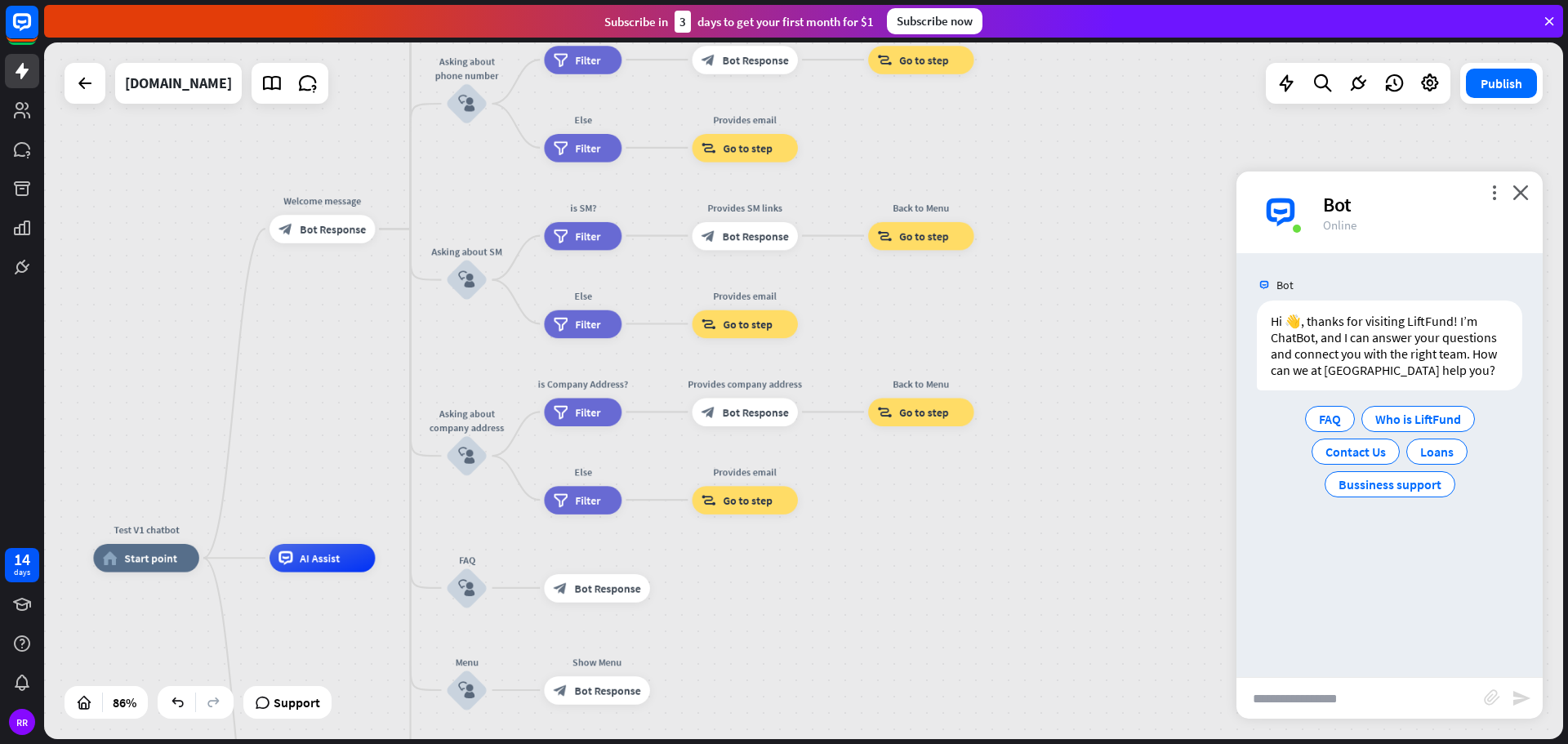
drag, startPoint x: 364, startPoint y: 267, endPoint x: 308, endPoint y: 380, distance: 126.1
click at [308, 380] on div "Test V1 chatbot home_2 Start point Welcome message block_bot_response Bot Respo…" at bounding box center [803, 391] width 1519 height 697
click at [1450, 448] on span "Loans" at bounding box center [1437, 451] width 34 height 16
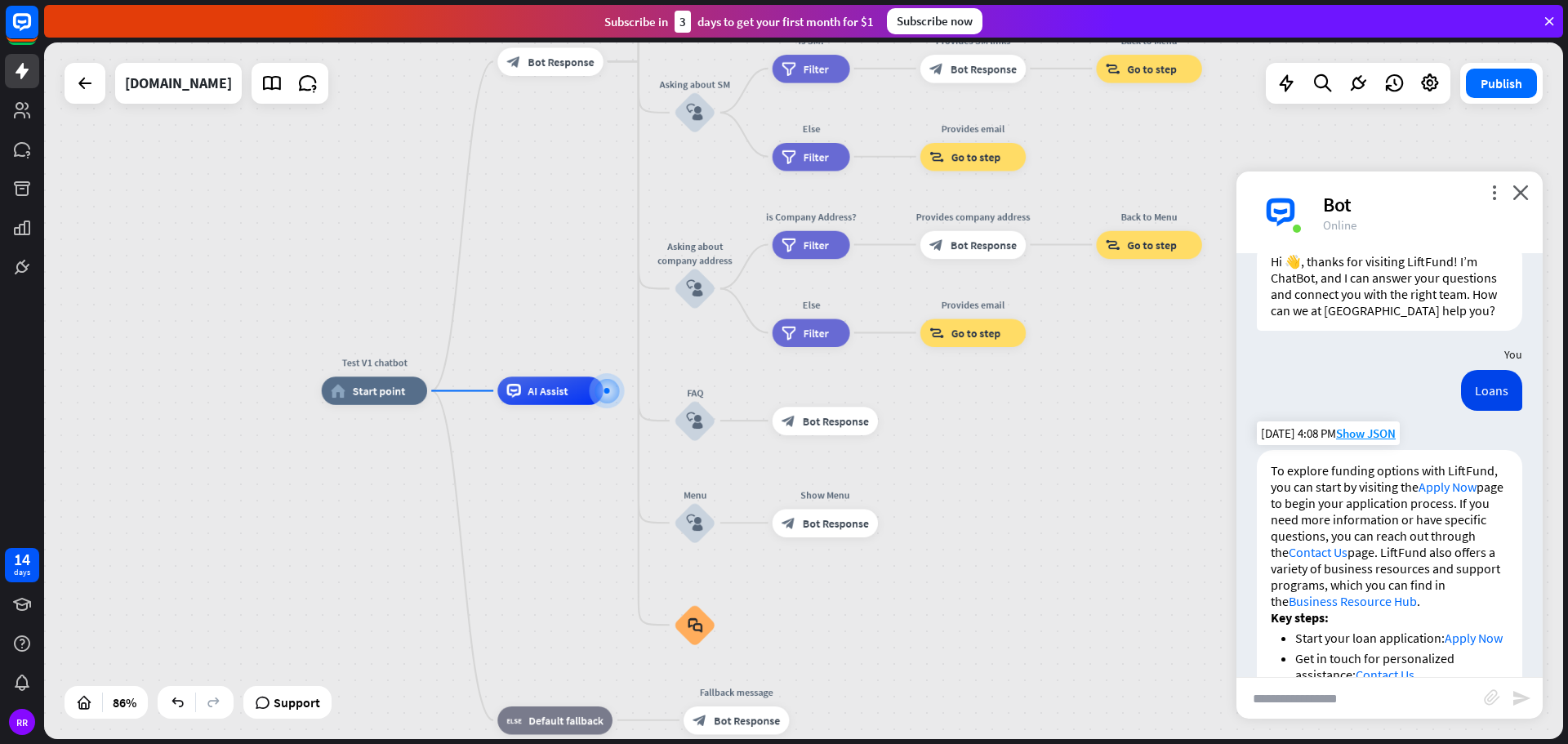
scroll to position [82, 0]
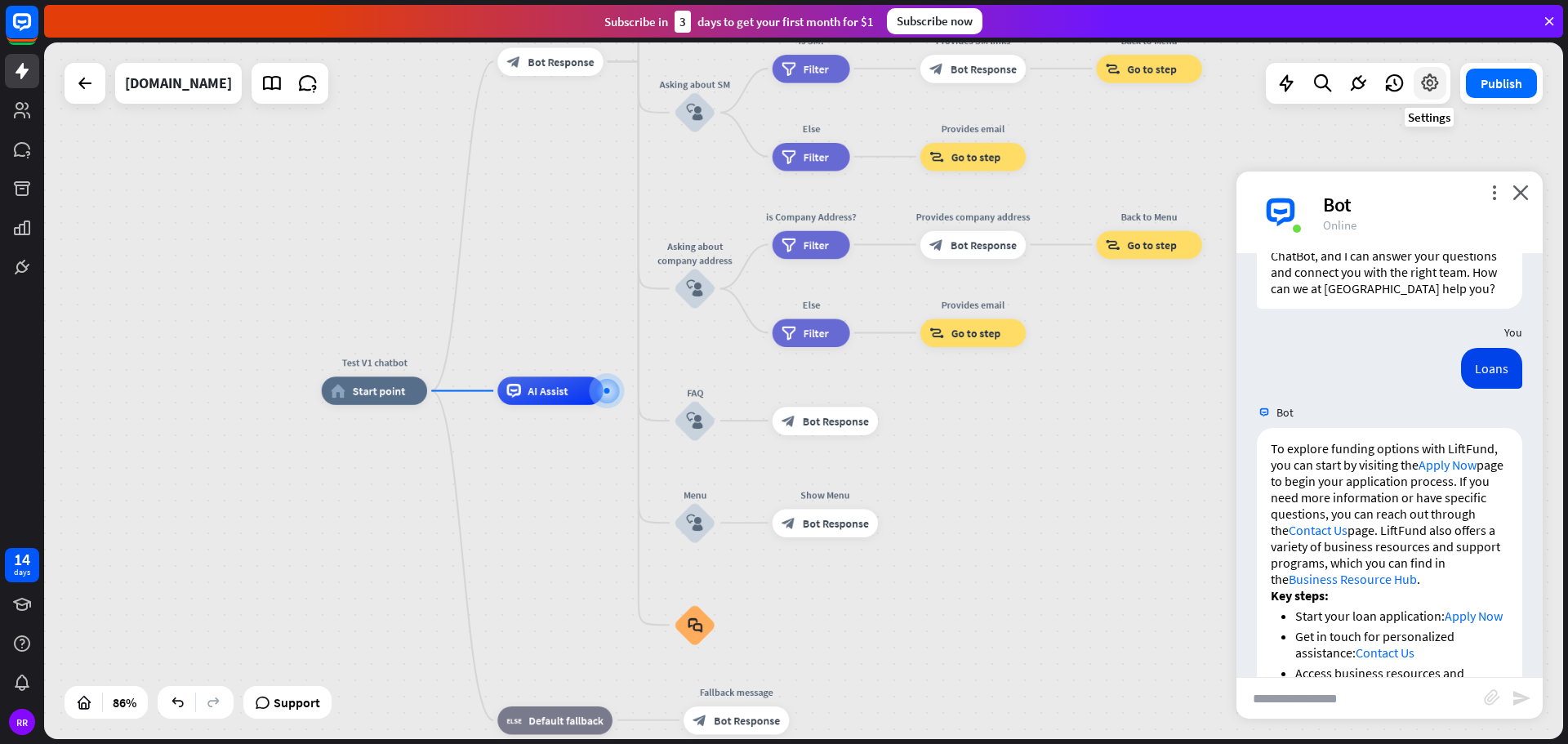
click at [1433, 91] on icon at bounding box center [1430, 83] width 21 height 21
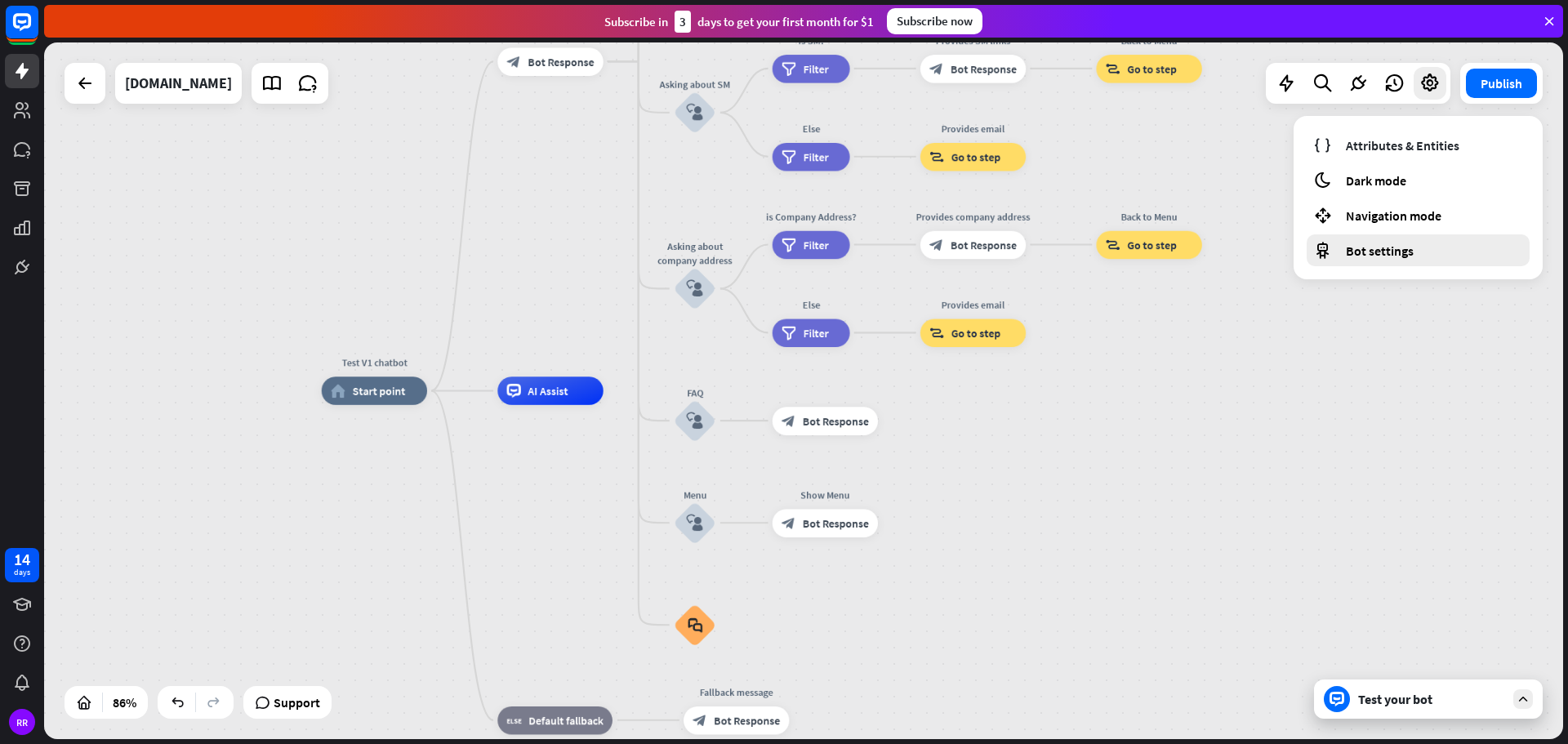
click at [1373, 252] on span "Bot settings" at bounding box center [1380, 251] width 68 height 16
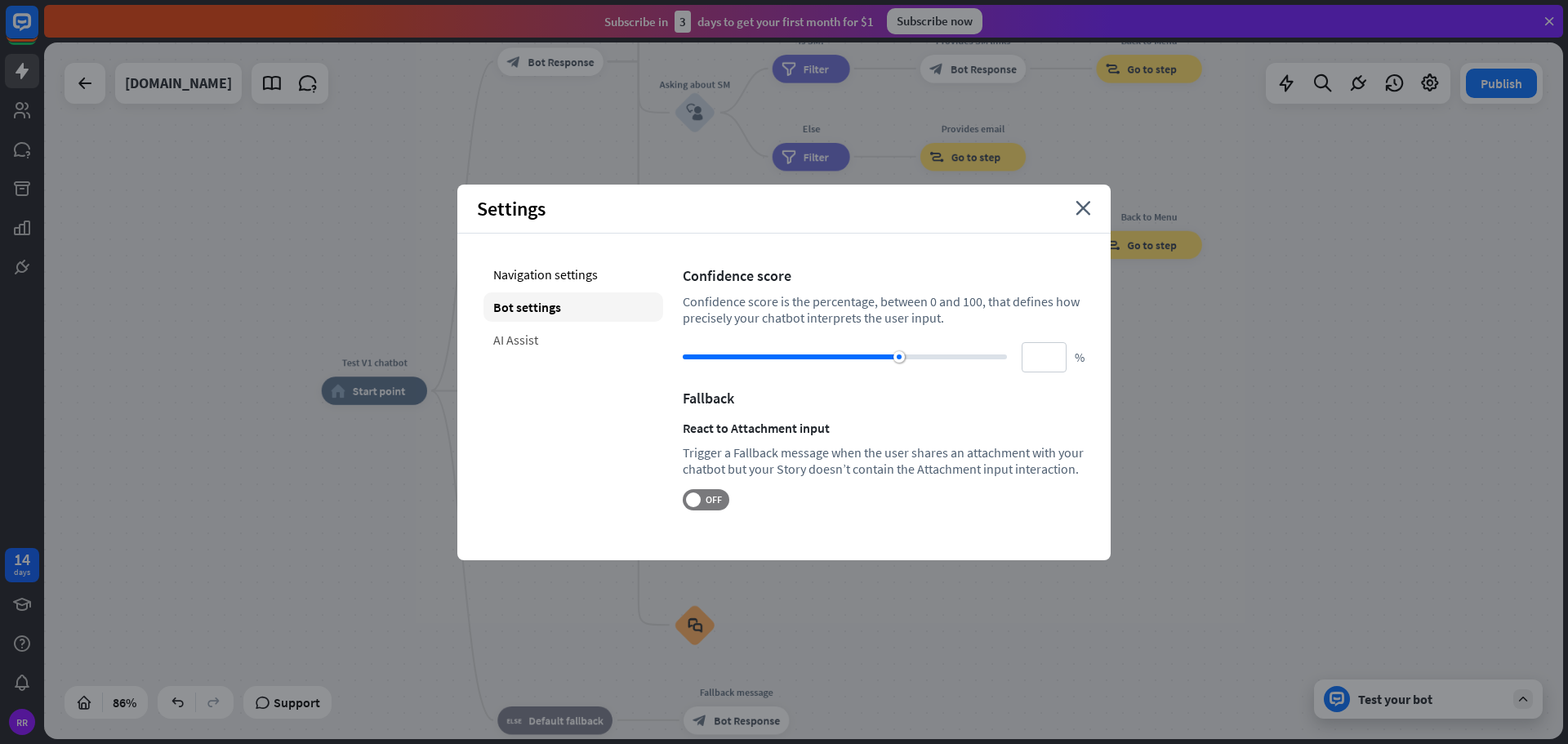
click at [516, 335] on div "AI Assist" at bounding box center [573, 339] width 179 height 29
type input "**"
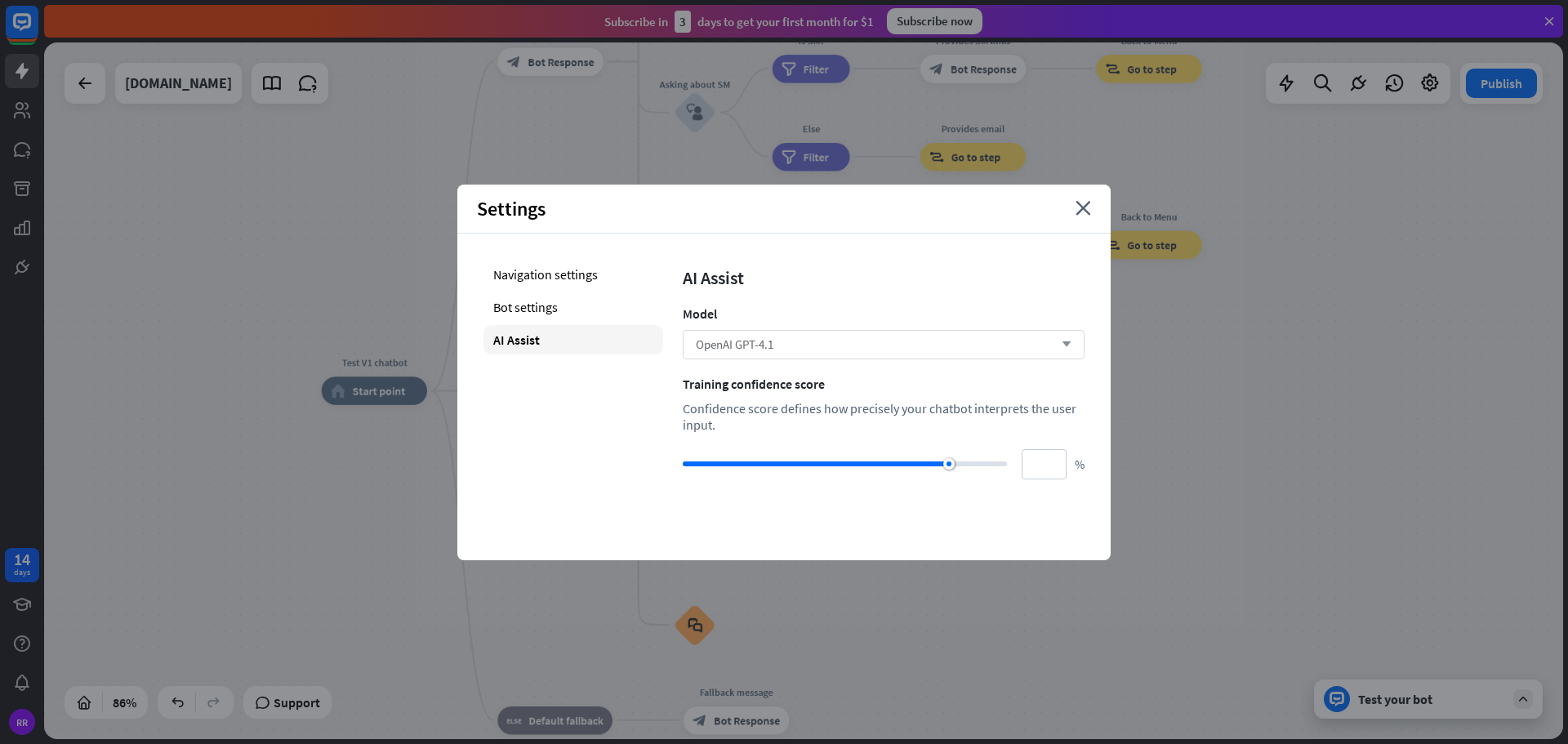
click at [782, 352] on div "OpenAI GPT-4.1 arrow_down" at bounding box center [884, 344] width 402 height 29
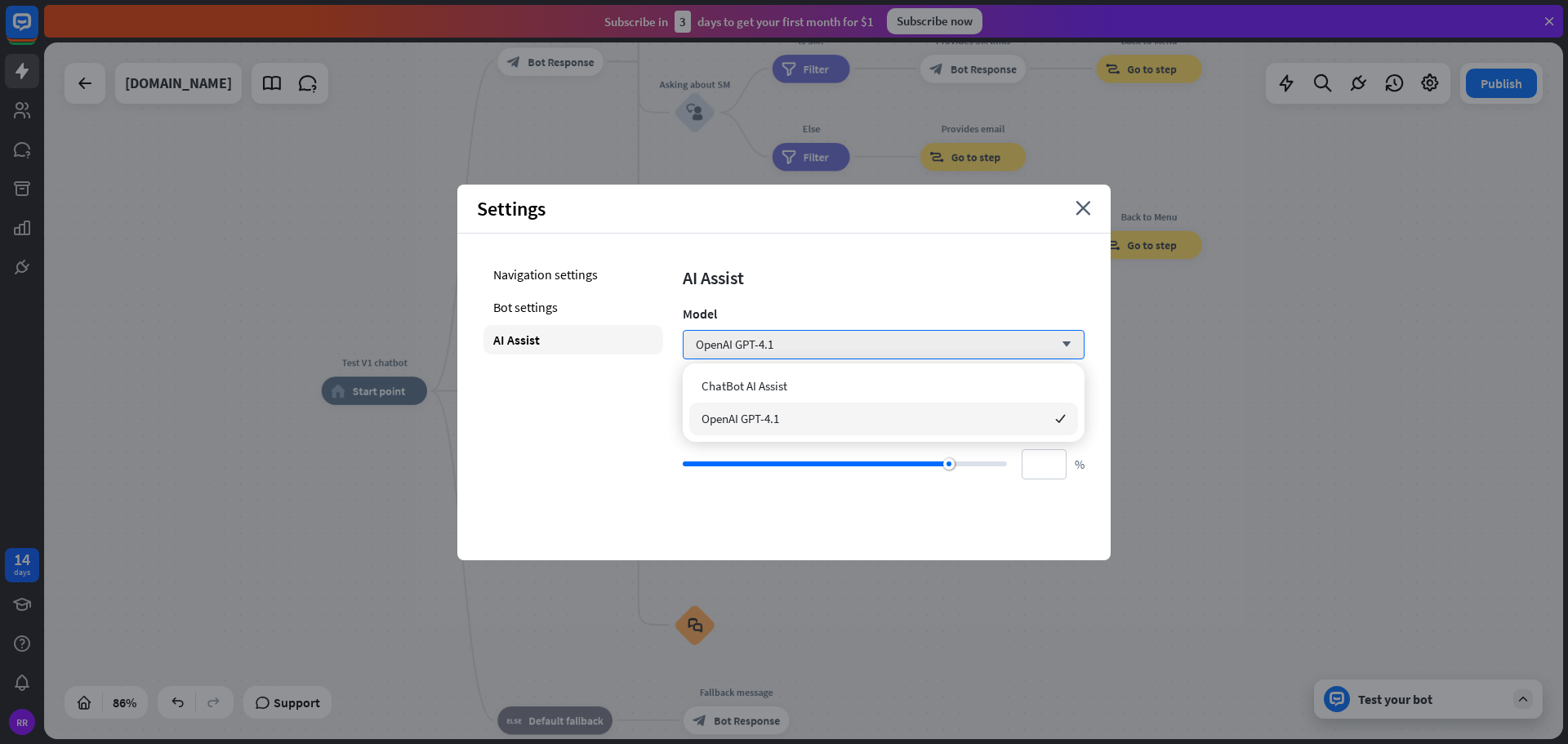
click at [605, 428] on div "Navigation settings Bot settings AI Assist" at bounding box center [573, 369] width 179 height 219
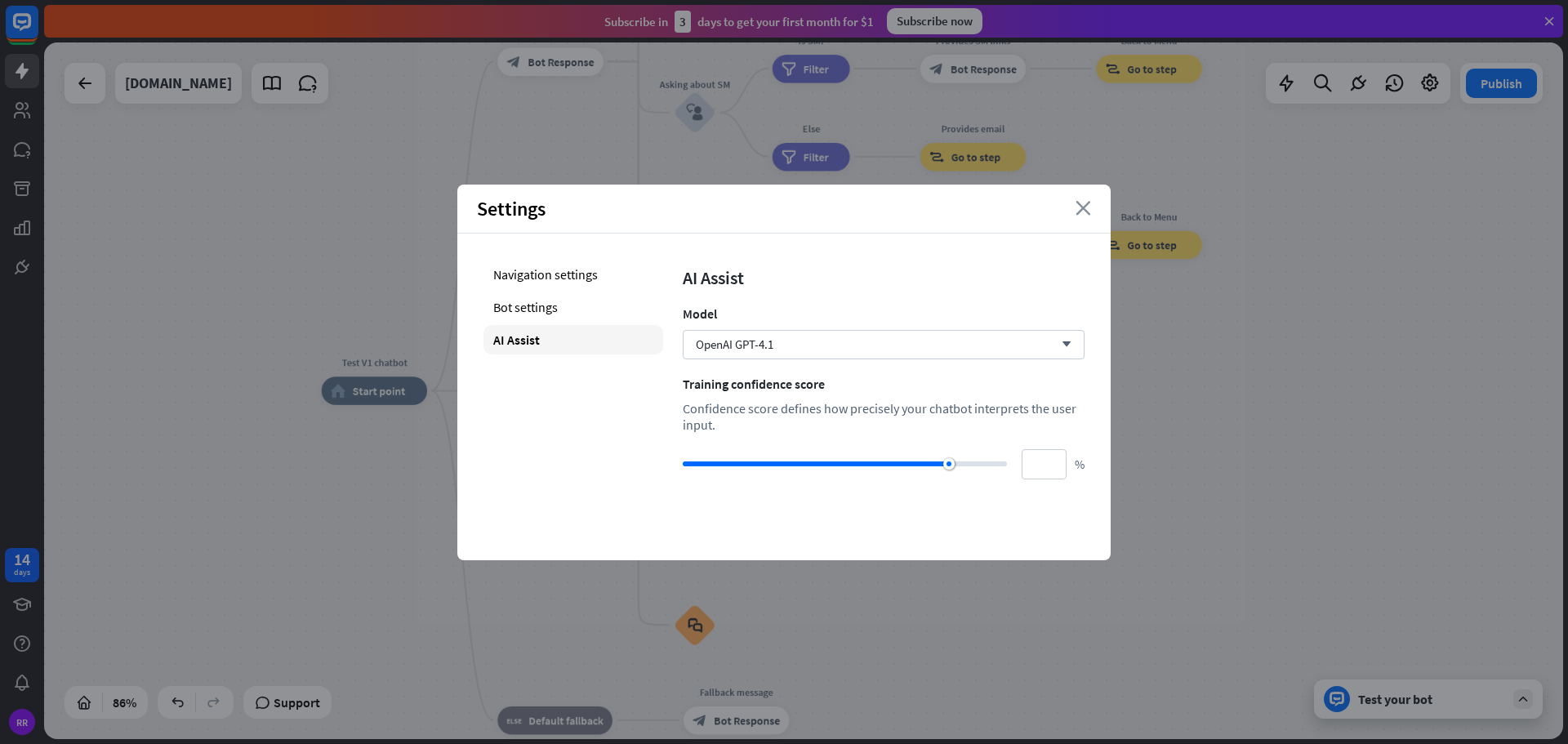
click at [1089, 203] on icon "close" at bounding box center [1083, 208] width 15 height 14
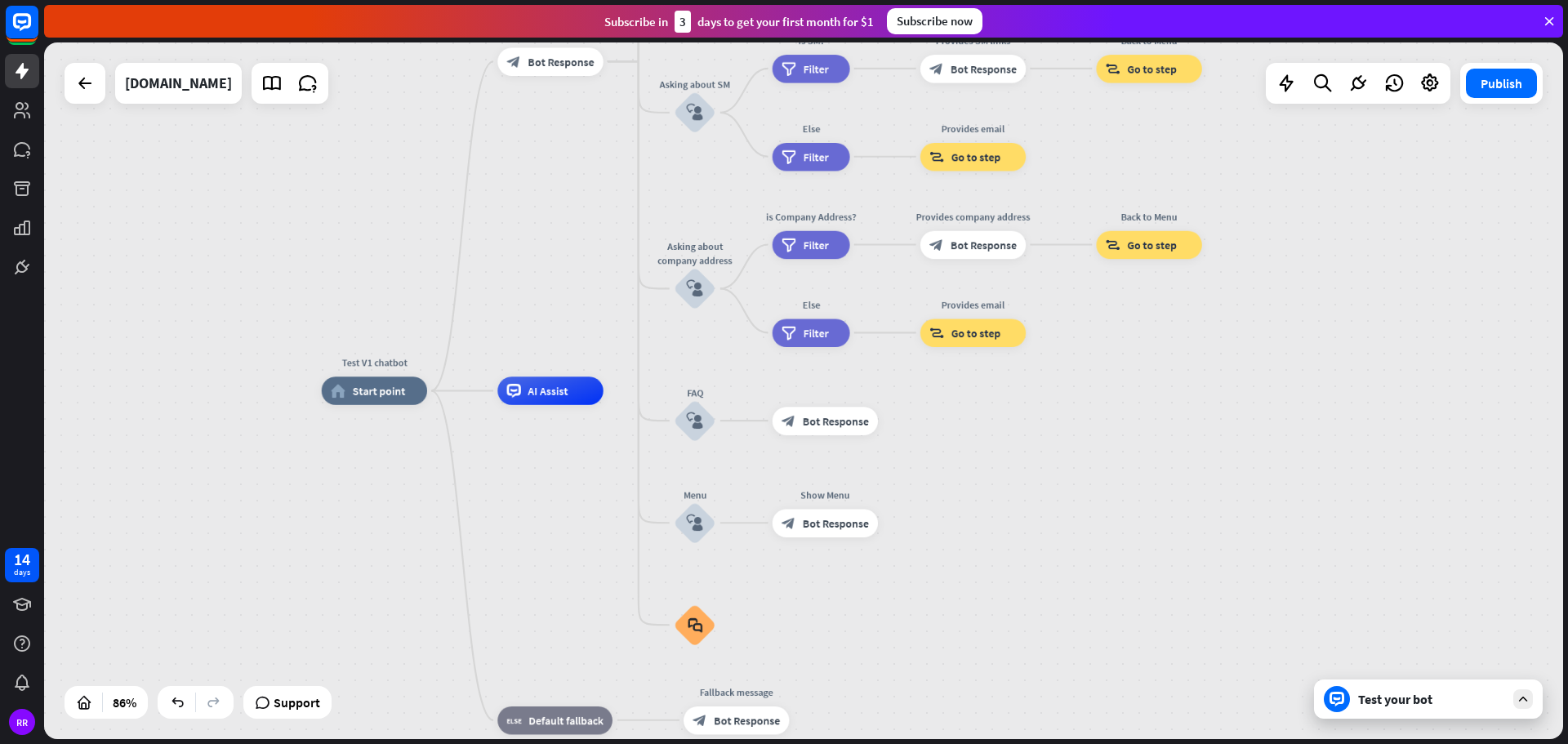
click at [1446, 695] on div "Test your bot" at bounding box center [1431, 699] width 147 height 16
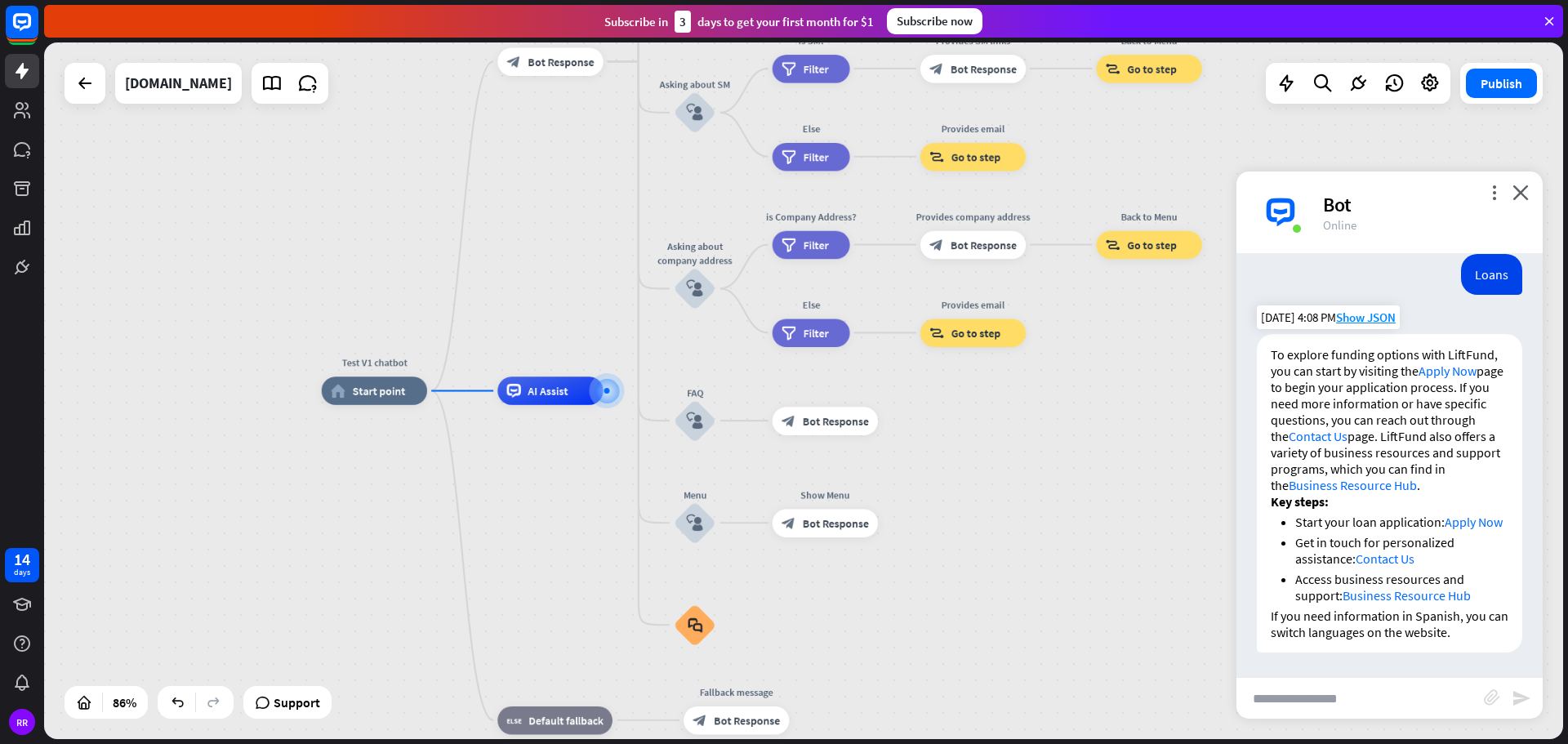
scroll to position [192, 0]
click at [1432, 77] on icon at bounding box center [1430, 83] width 21 height 21
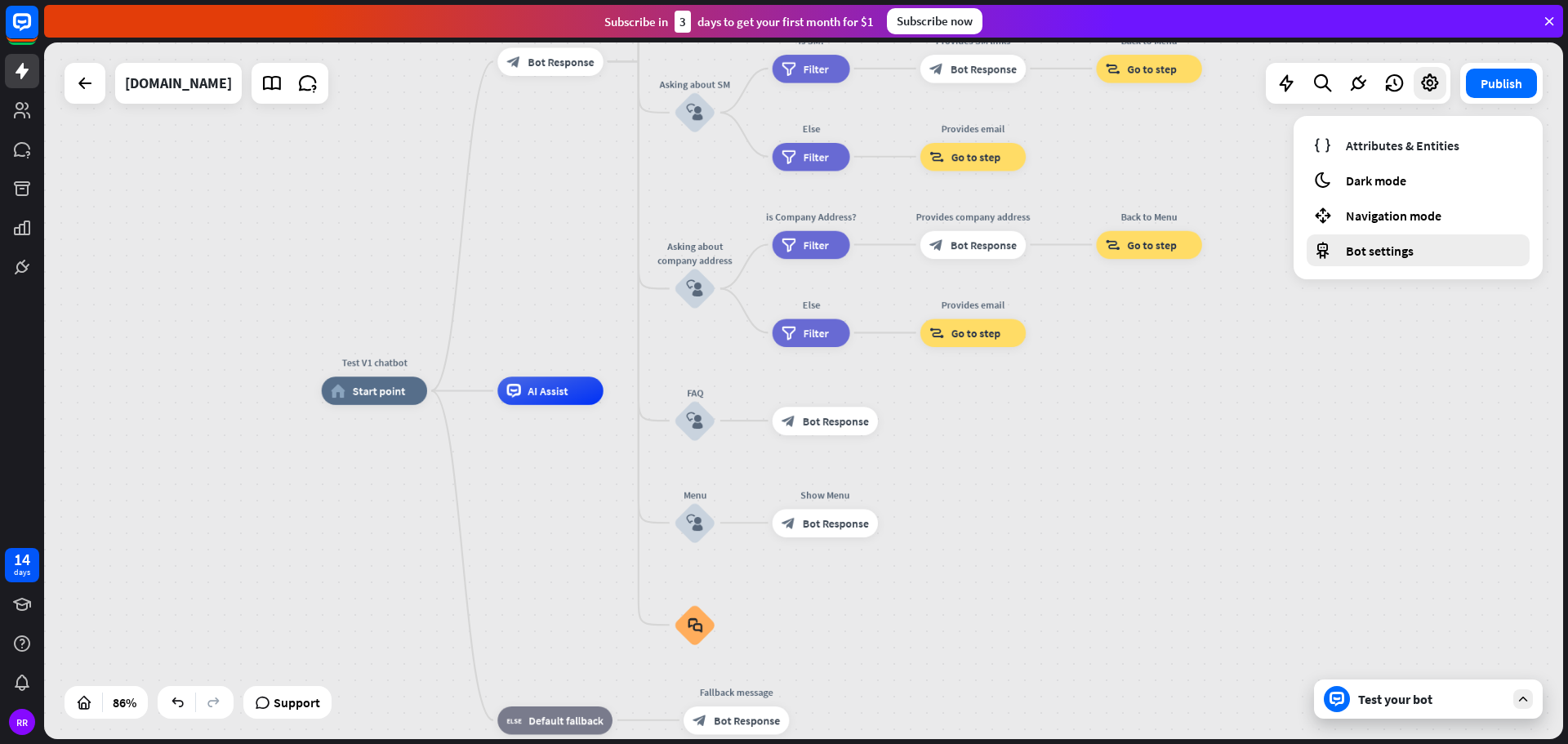
click at [1360, 252] on span "Bot settings" at bounding box center [1380, 251] width 68 height 16
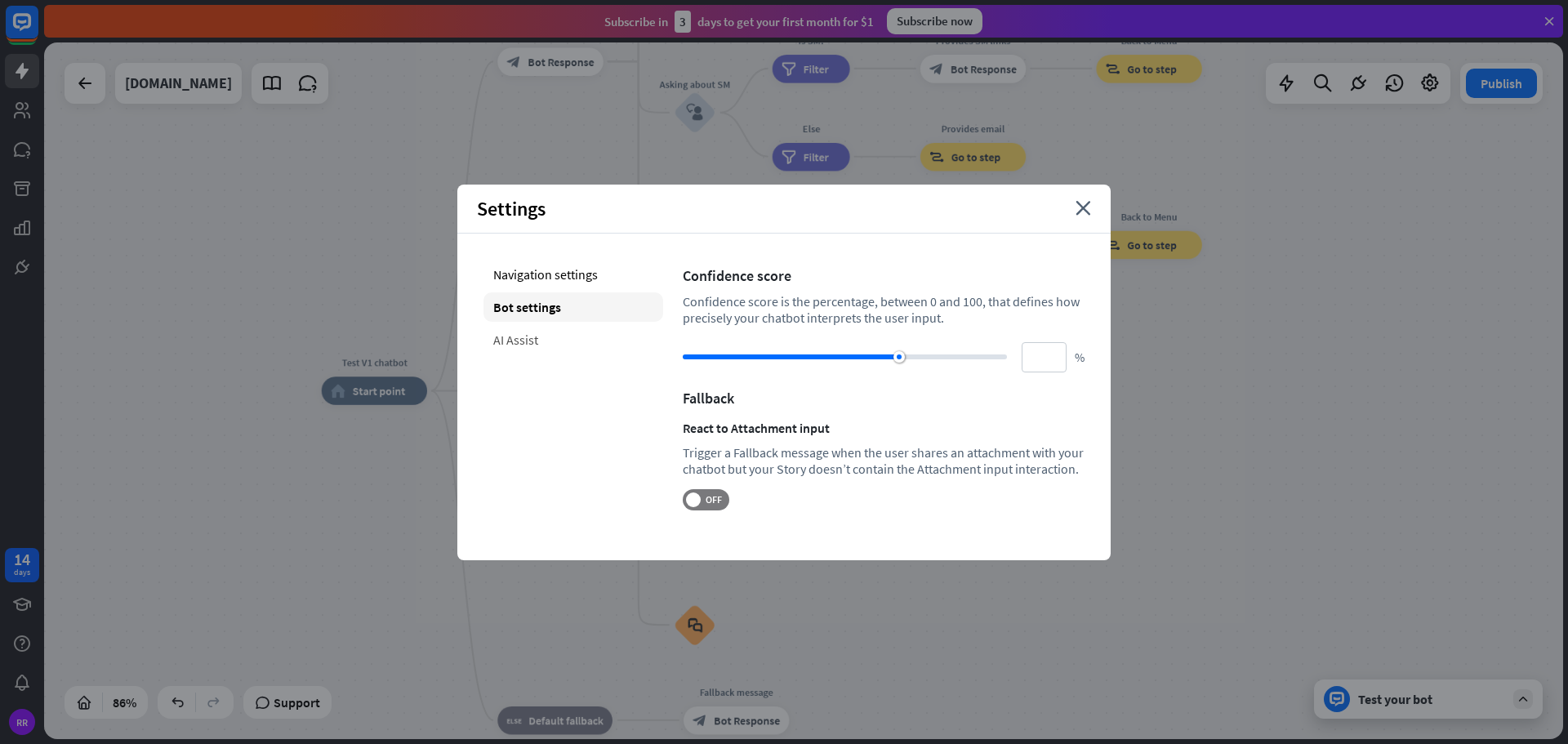
click at [515, 337] on div "AI Assist" at bounding box center [573, 339] width 179 height 29
type input "**"
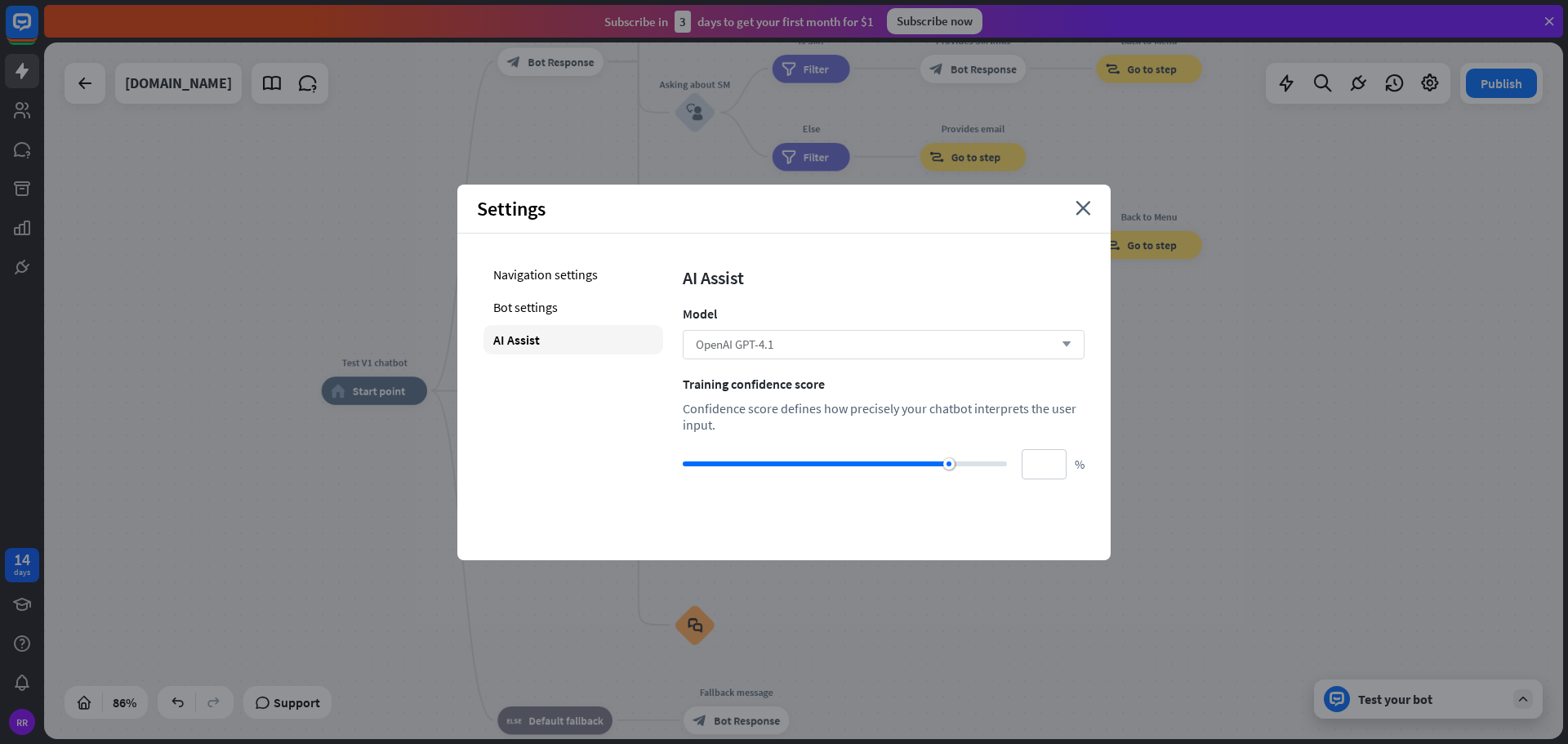
click at [777, 343] on div "OpenAI GPT-4.1 arrow_down" at bounding box center [884, 344] width 402 height 29
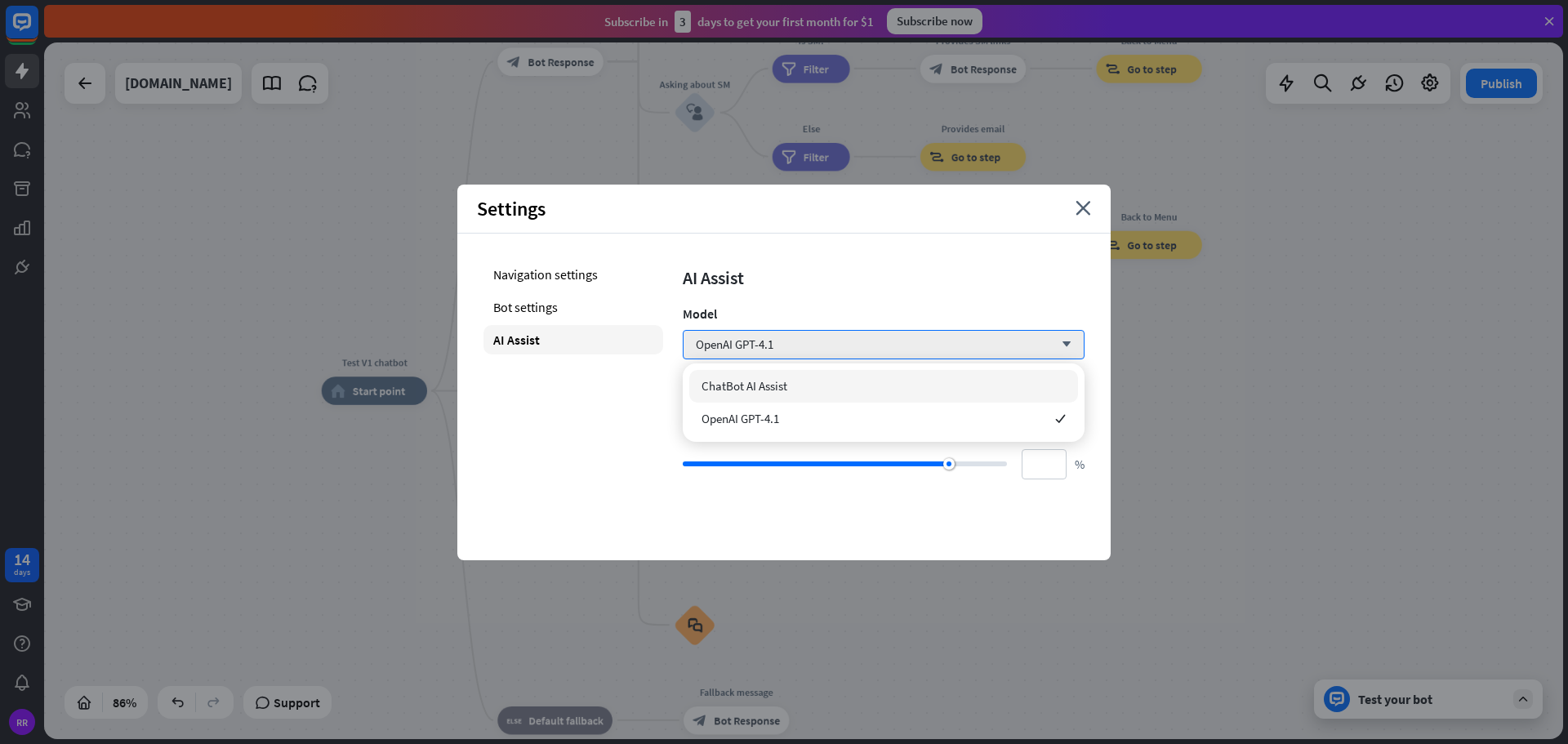
click at [739, 389] on span "ChatBot AI Assist" at bounding box center [744, 385] width 86 height 15
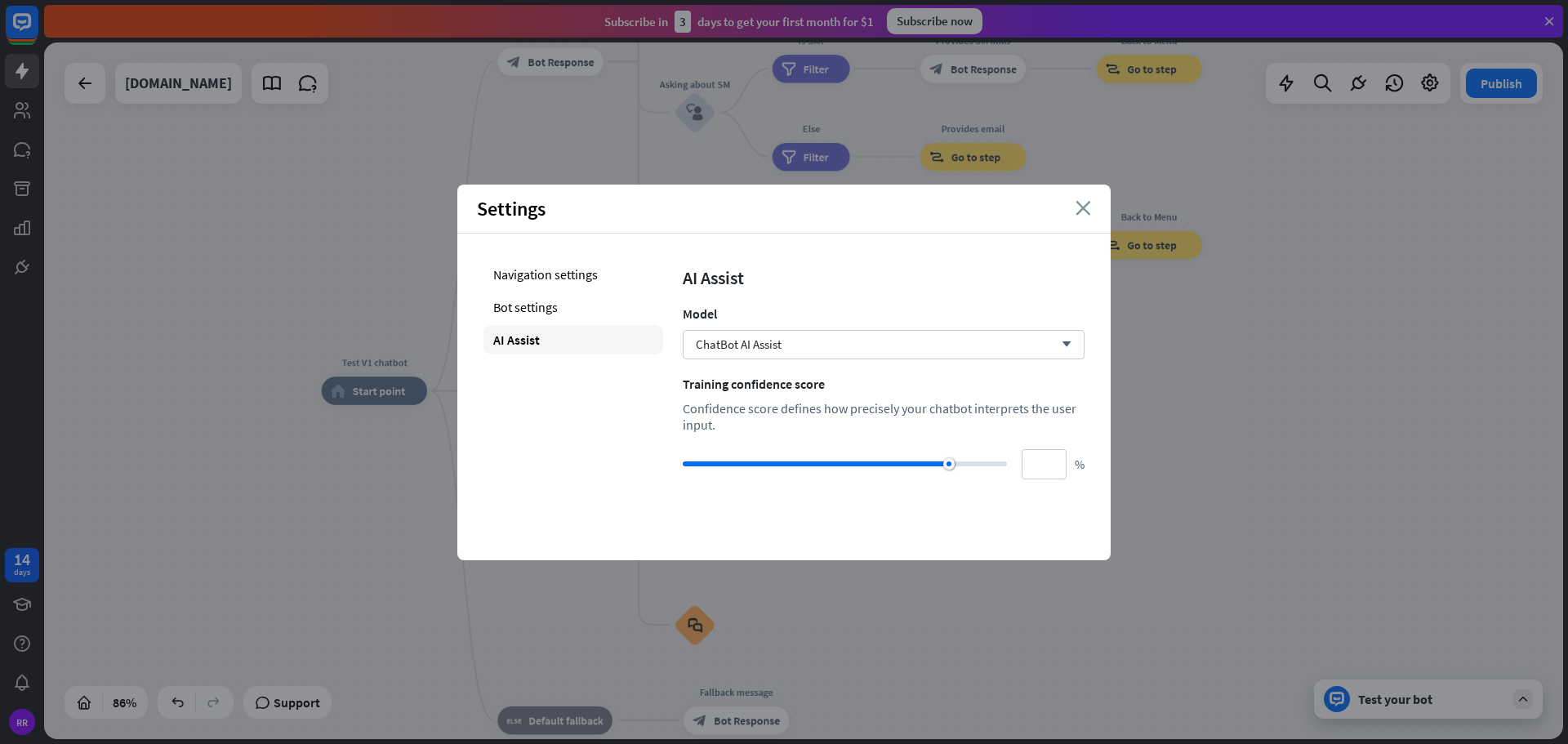
click at [1084, 211] on icon "close" at bounding box center [1083, 208] width 15 height 14
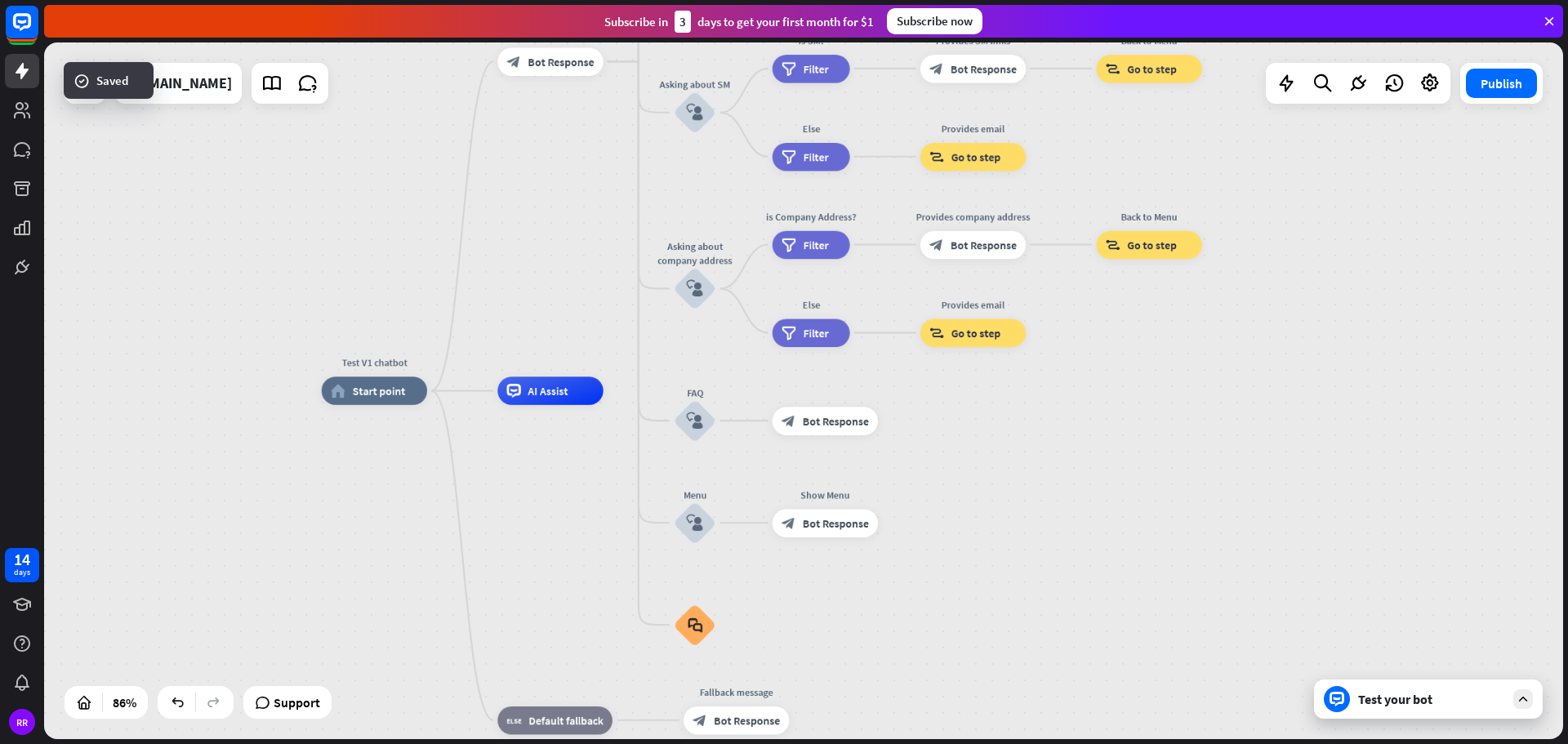
click at [1431, 693] on div "Test your bot" at bounding box center [1431, 699] width 147 height 16
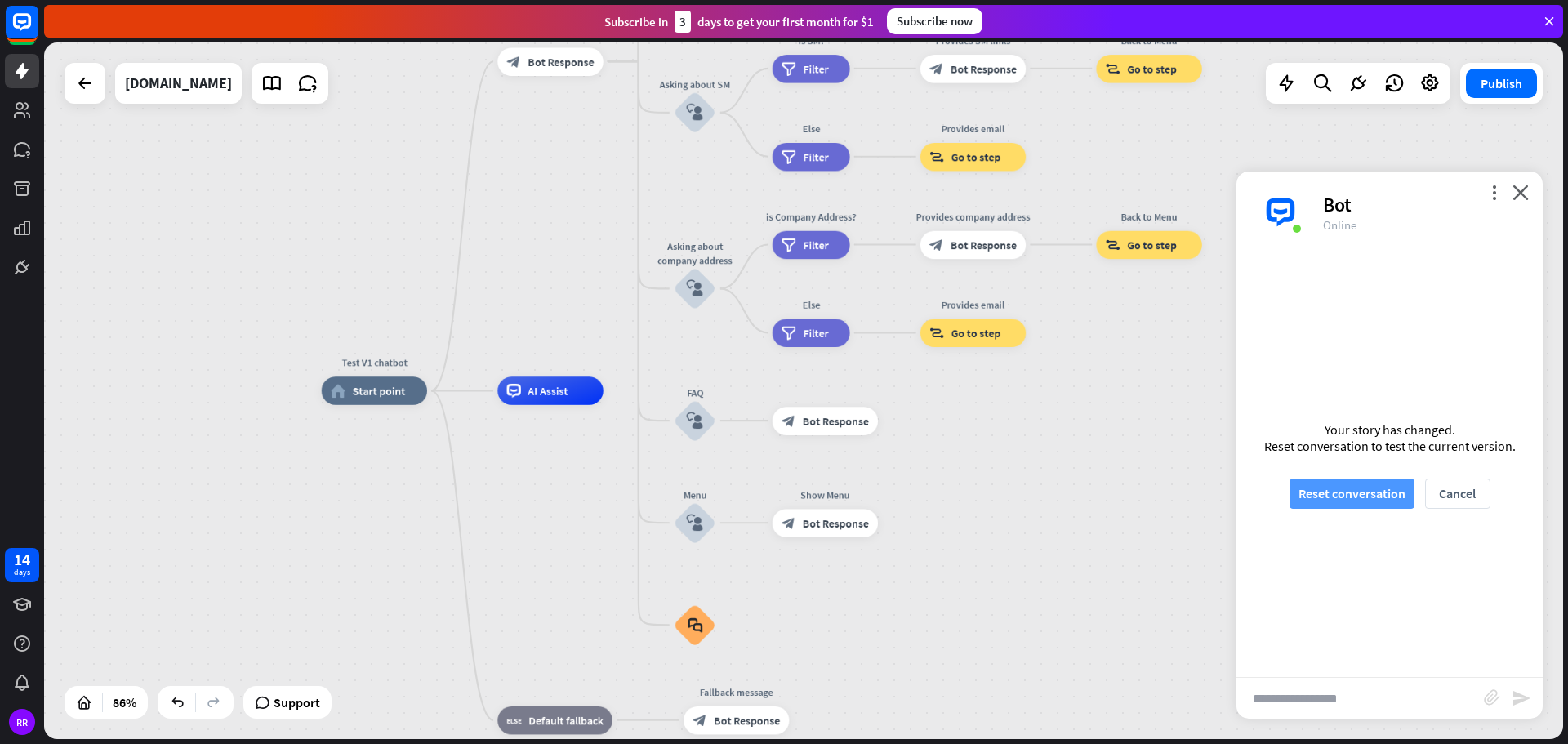
click at [1348, 487] on button "Reset conversation" at bounding box center [1352, 493] width 125 height 30
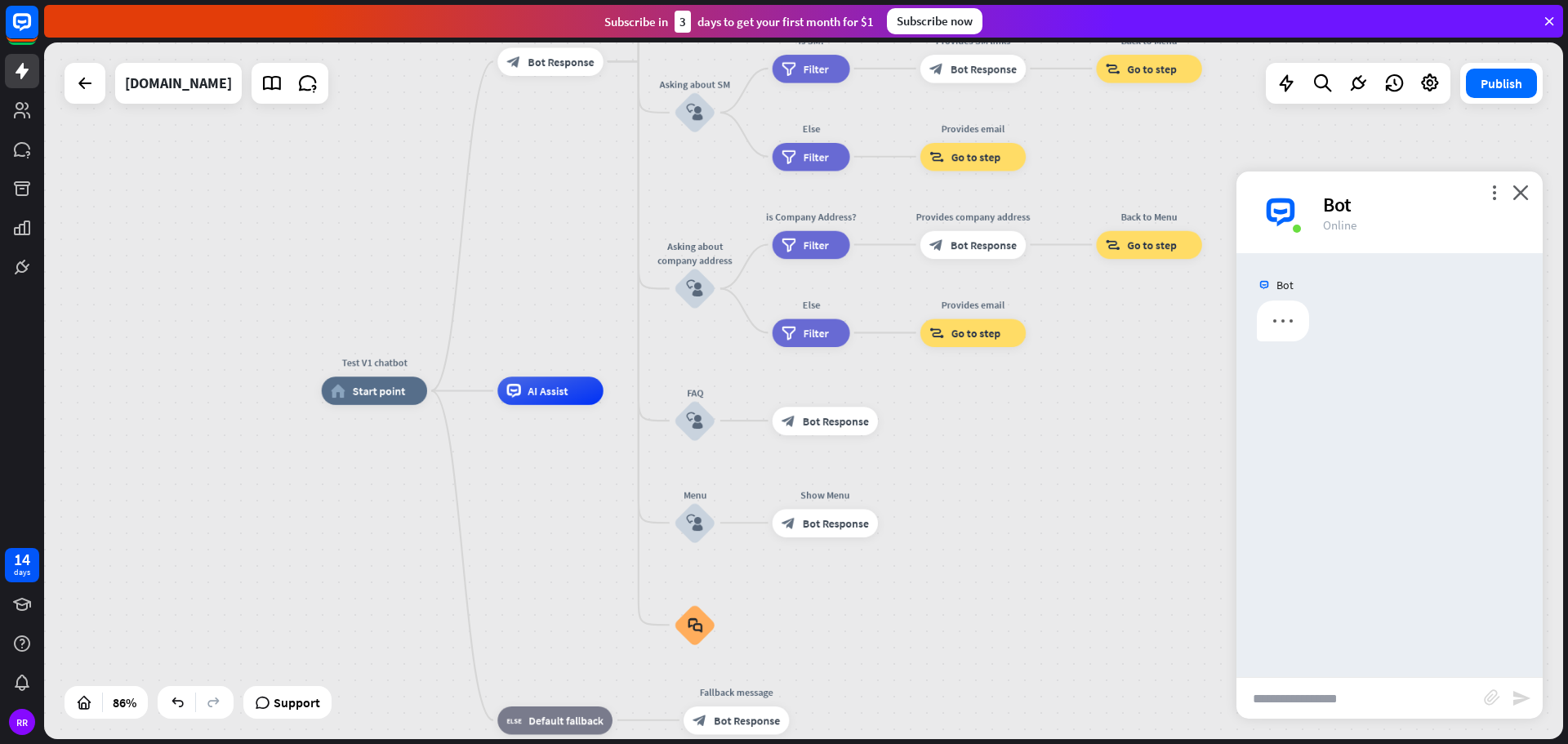
scroll to position [0, 0]
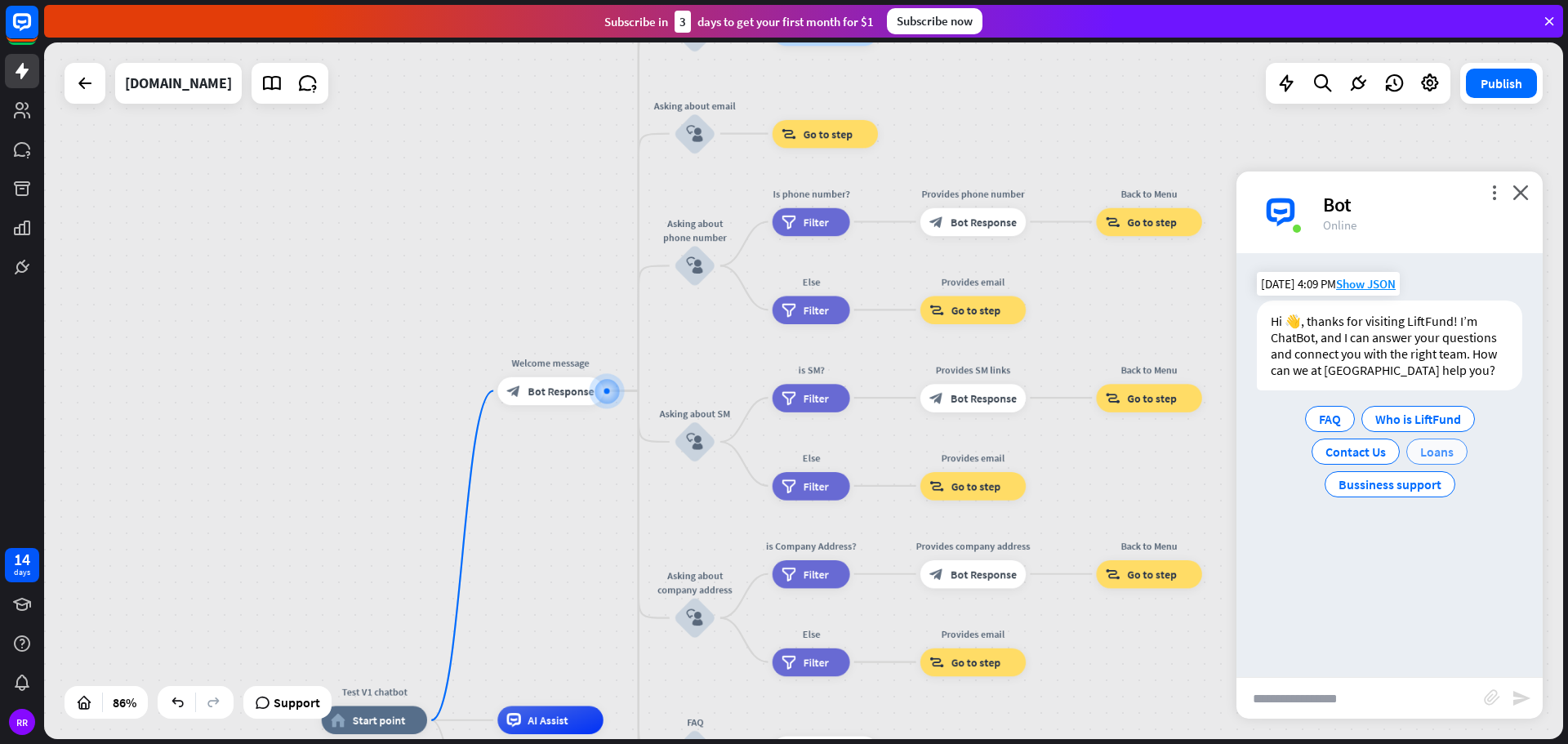
click at [1448, 453] on span "Loans" at bounding box center [1437, 451] width 34 height 16
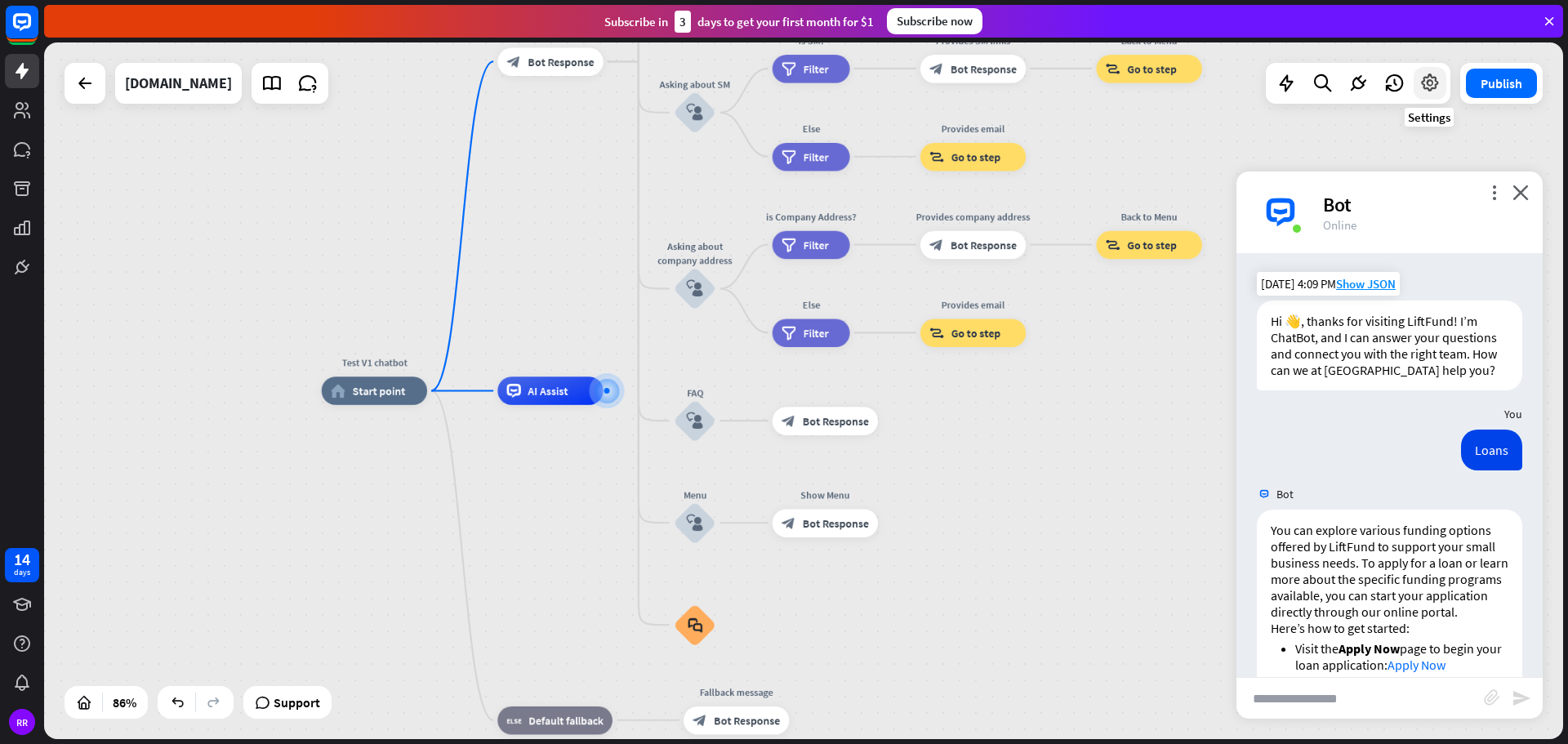
click at [1429, 88] on icon at bounding box center [1430, 83] width 21 height 21
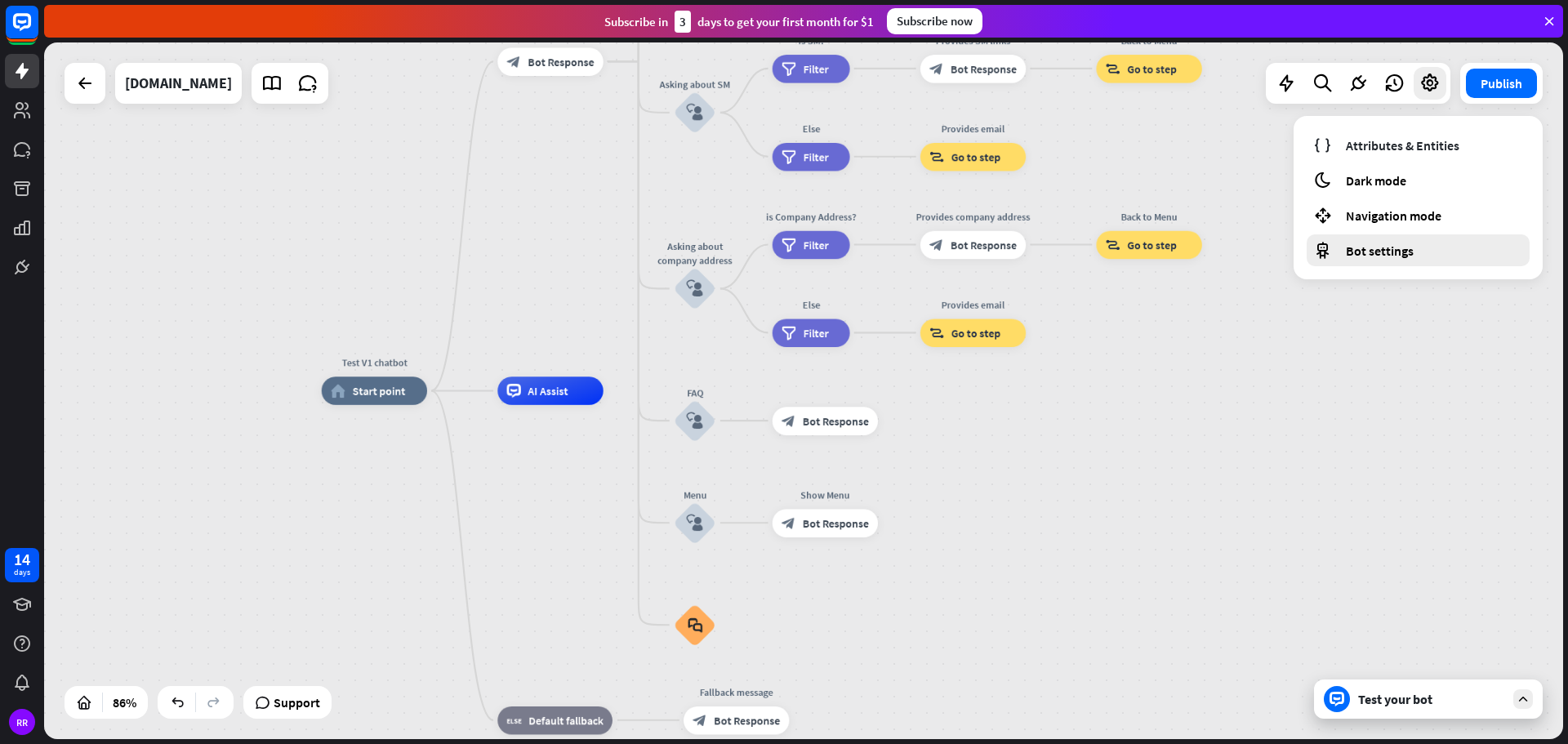
click at [1371, 261] on div "Bot settings" at bounding box center [1418, 251] width 223 height 32
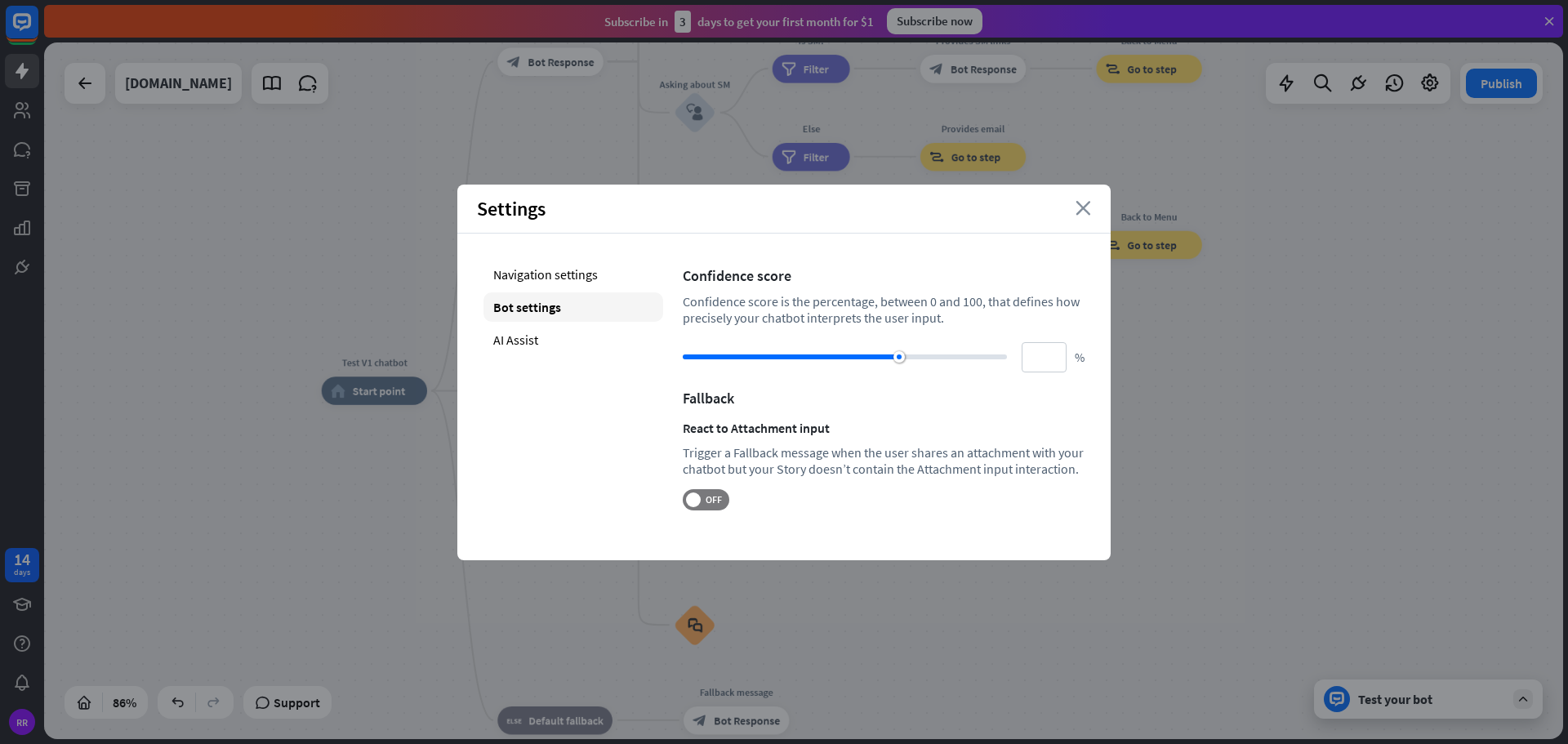
click at [1083, 209] on icon "close" at bounding box center [1083, 208] width 15 height 14
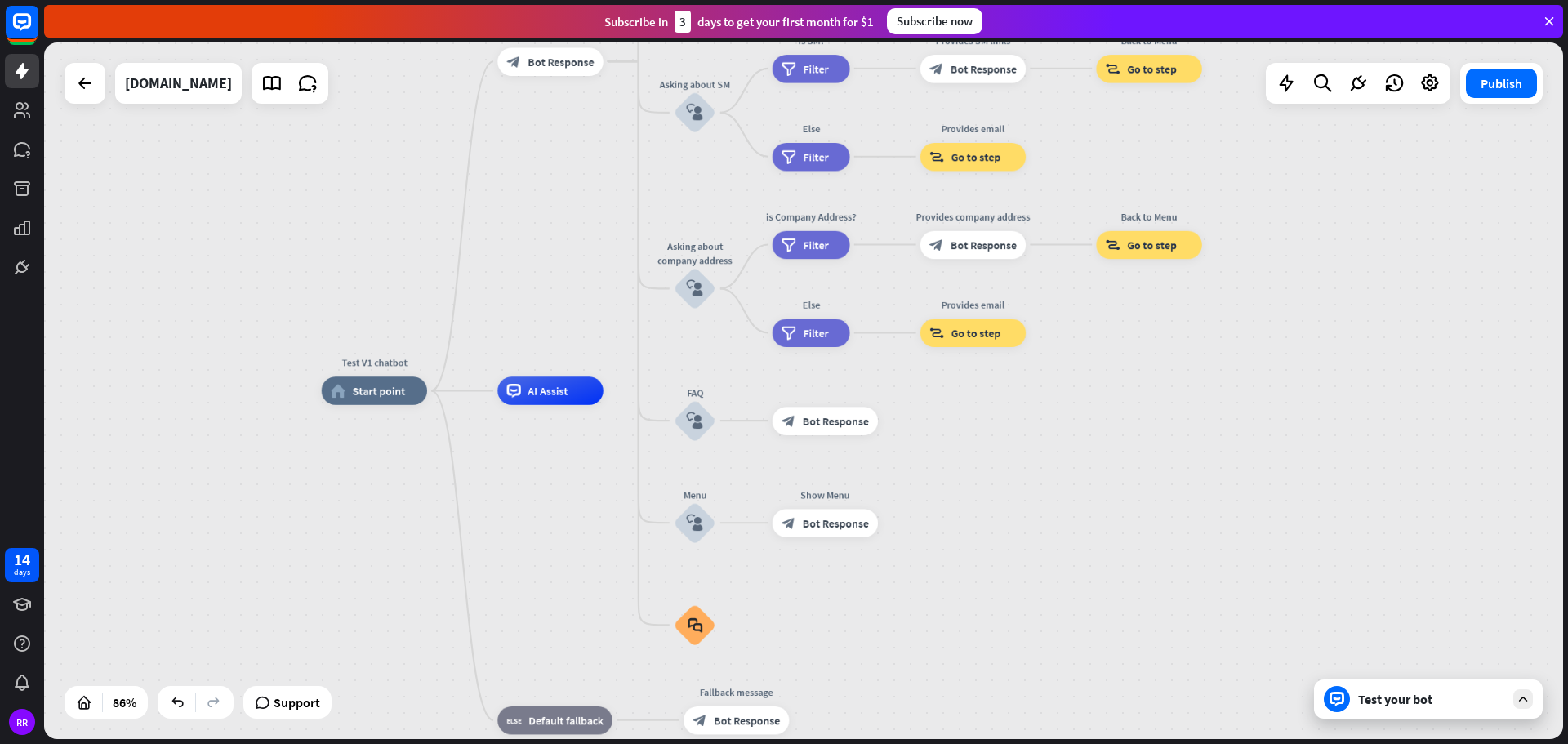
click at [1423, 706] on div "Test your bot" at bounding box center [1431, 699] width 147 height 16
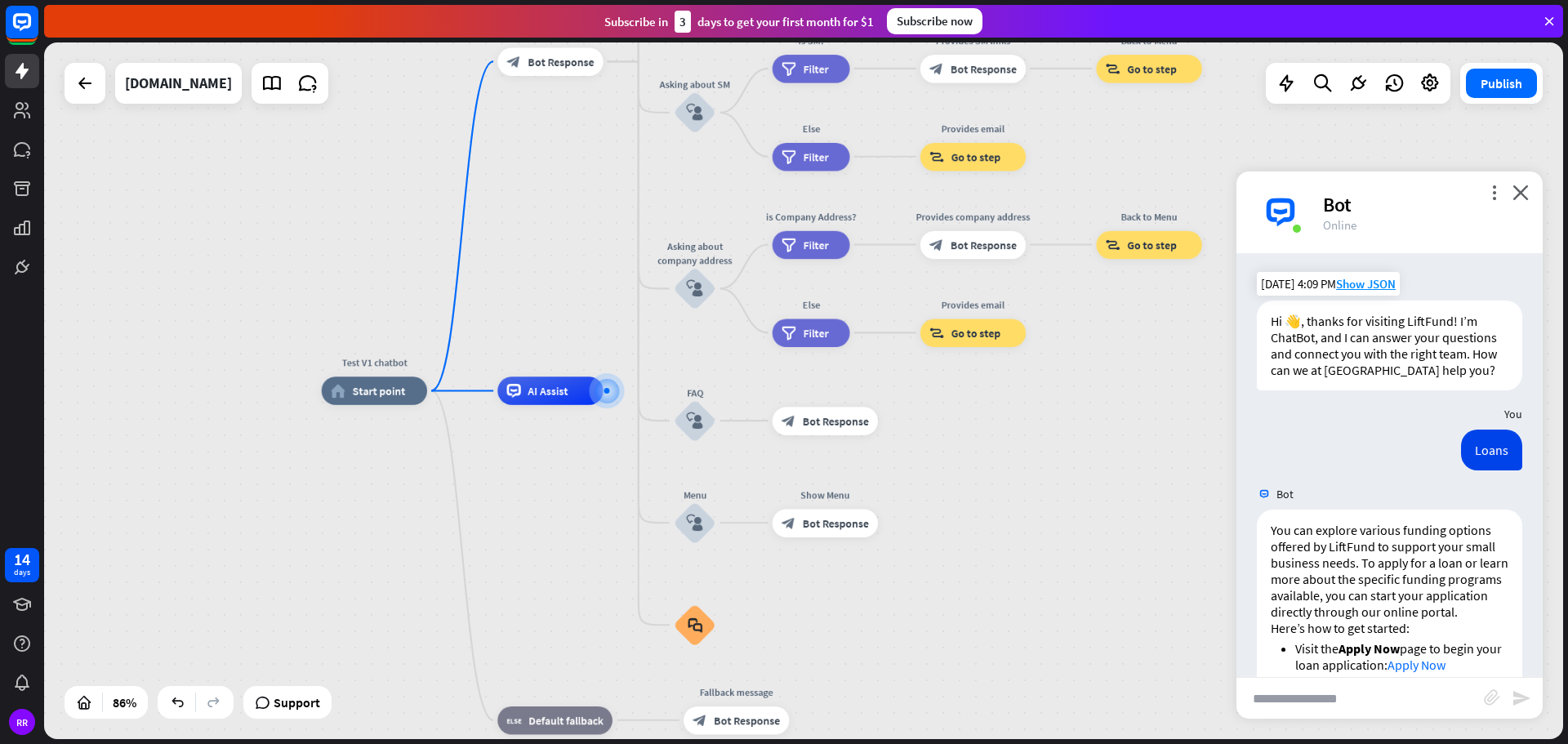
click at [1330, 206] on div "Bot" at bounding box center [1423, 204] width 200 height 25
click at [1497, 193] on icon "more_vert" at bounding box center [1493, 192] width 15 height 15
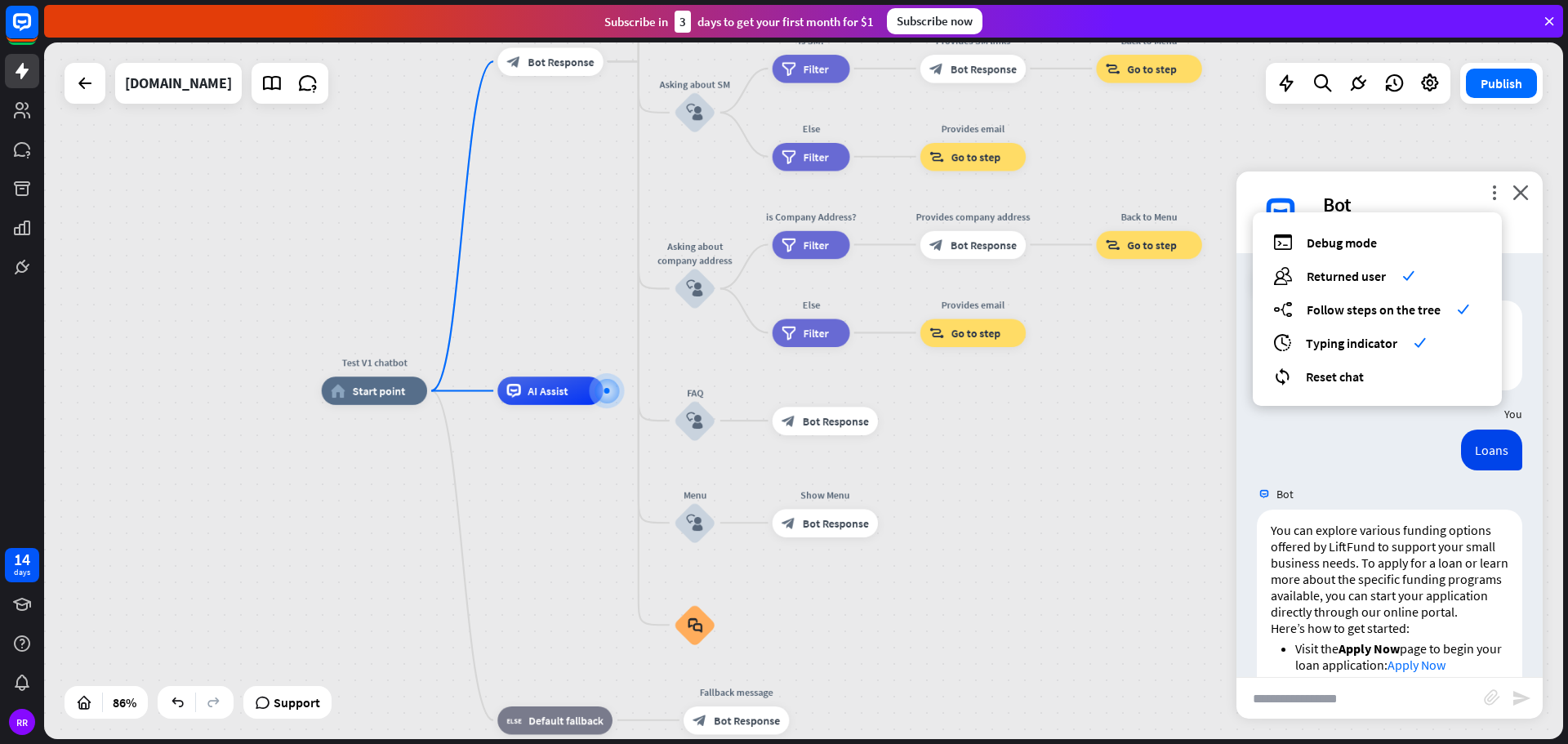
click at [1337, 480] on div "Bot" at bounding box center [1389, 493] width 306 height 31
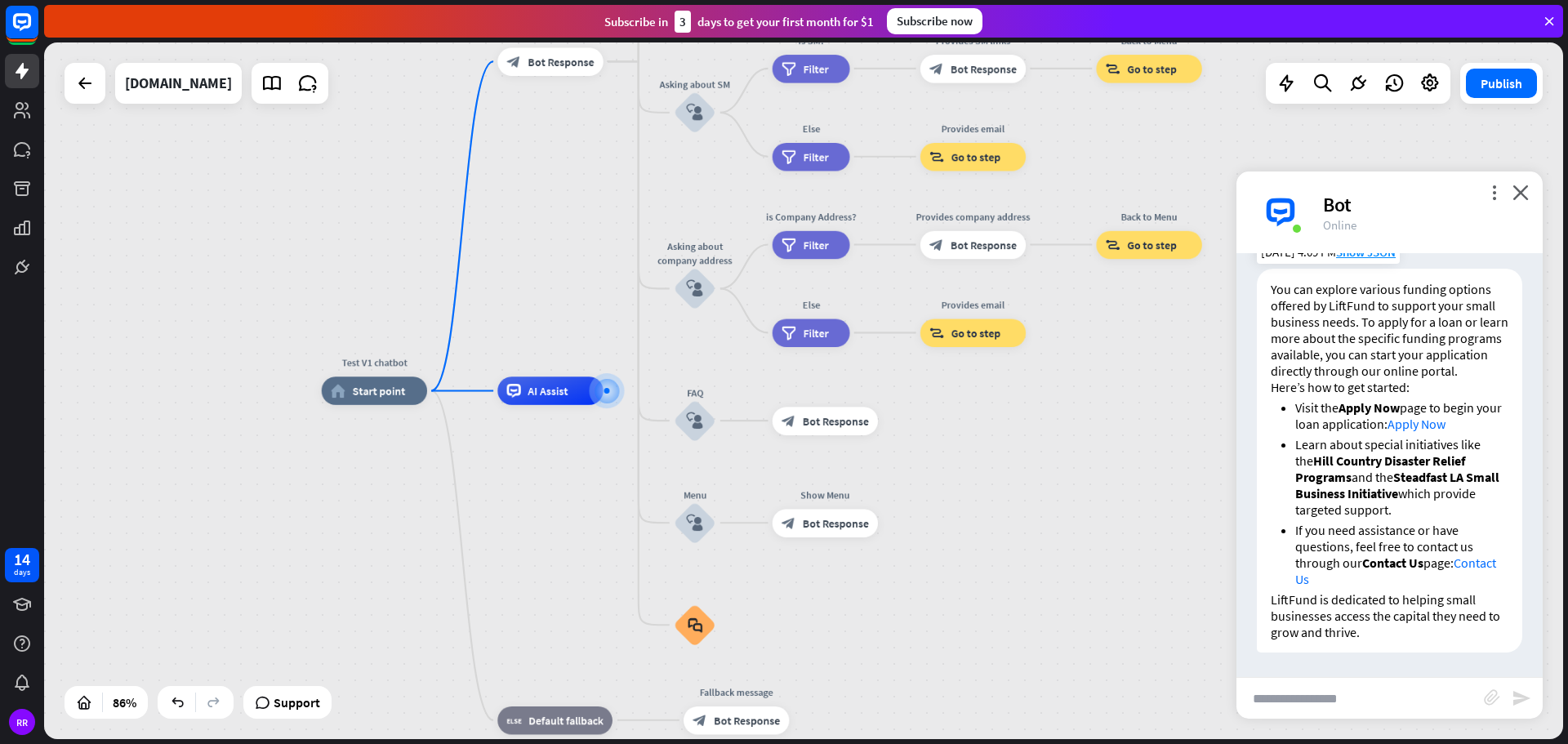
scroll to position [257, 0]
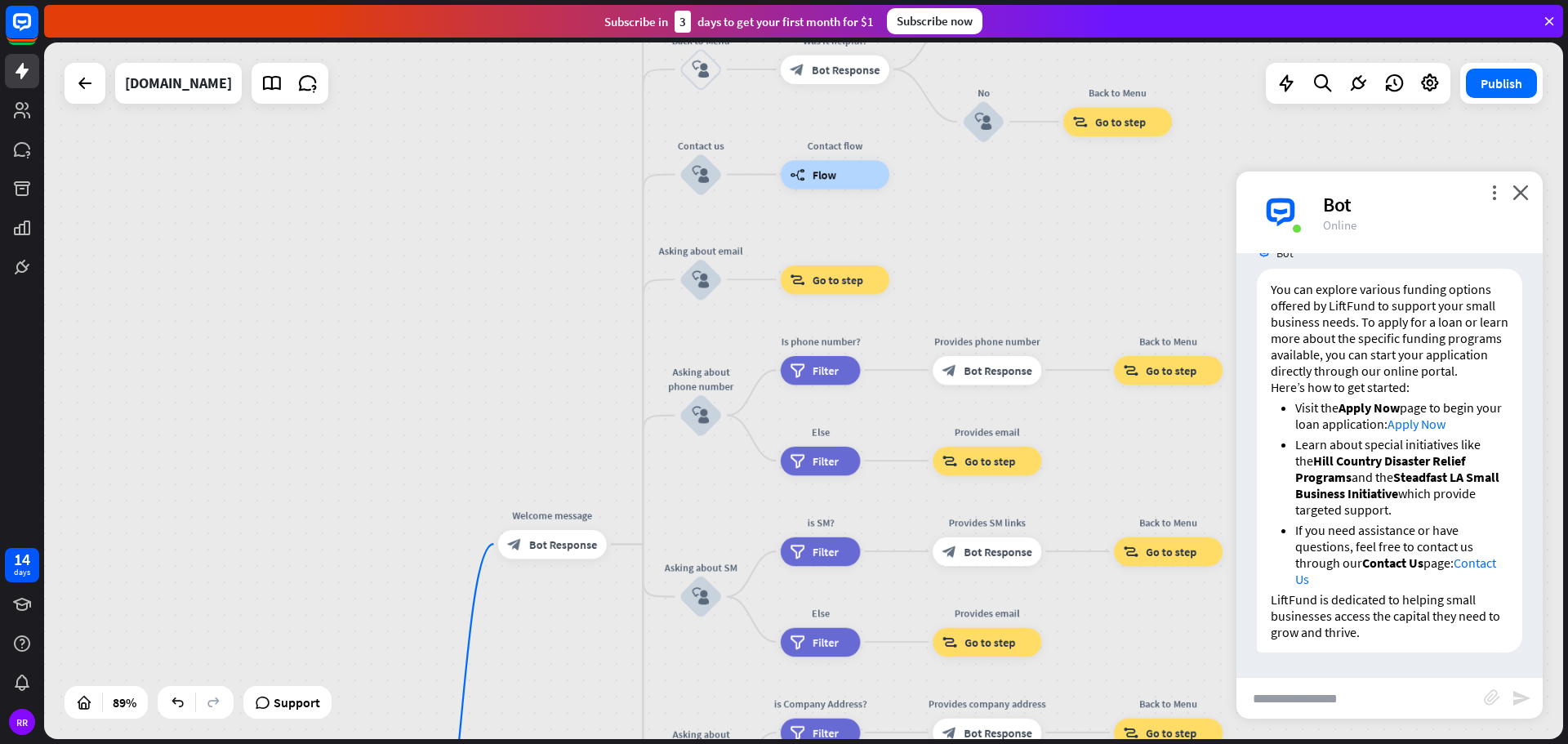
drag, startPoint x: 717, startPoint y: 176, endPoint x: 726, endPoint y: 671, distance: 495.1
click at [726, 671] on div "Test V1 chatbot home_2 Start point Welcome message block_bot_response Bot Respo…" at bounding box center [803, 391] width 1519 height 697
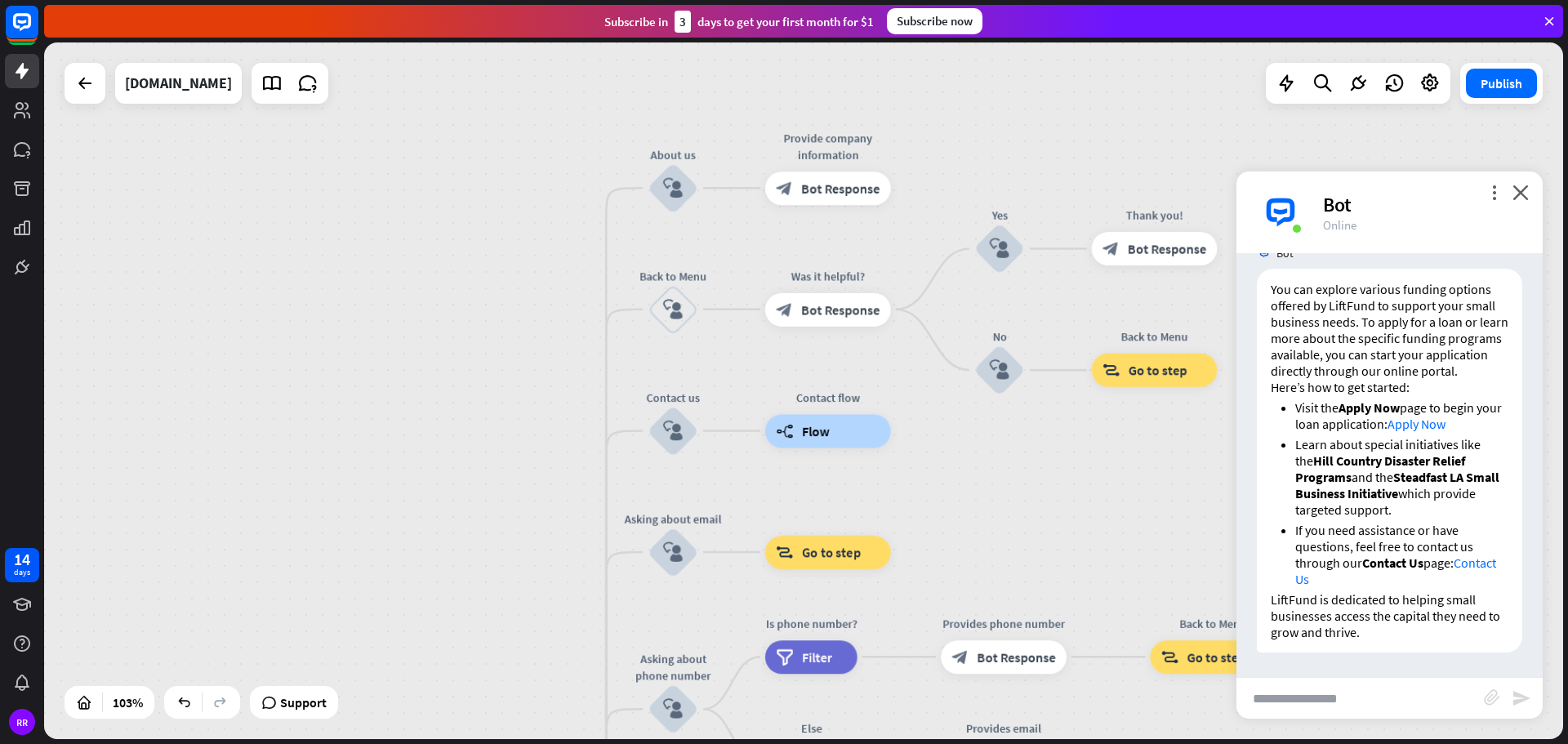
drag, startPoint x: 752, startPoint y: 229, endPoint x: 738, endPoint y: 496, distance: 267.4
click at [738, 496] on div "Test V1 chatbot home_2 Start point Welcome message block_bot_response Bot Respo…" at bounding box center [803, 391] width 1519 height 697
click at [1491, 193] on icon "more_vert" at bounding box center [1493, 192] width 15 height 15
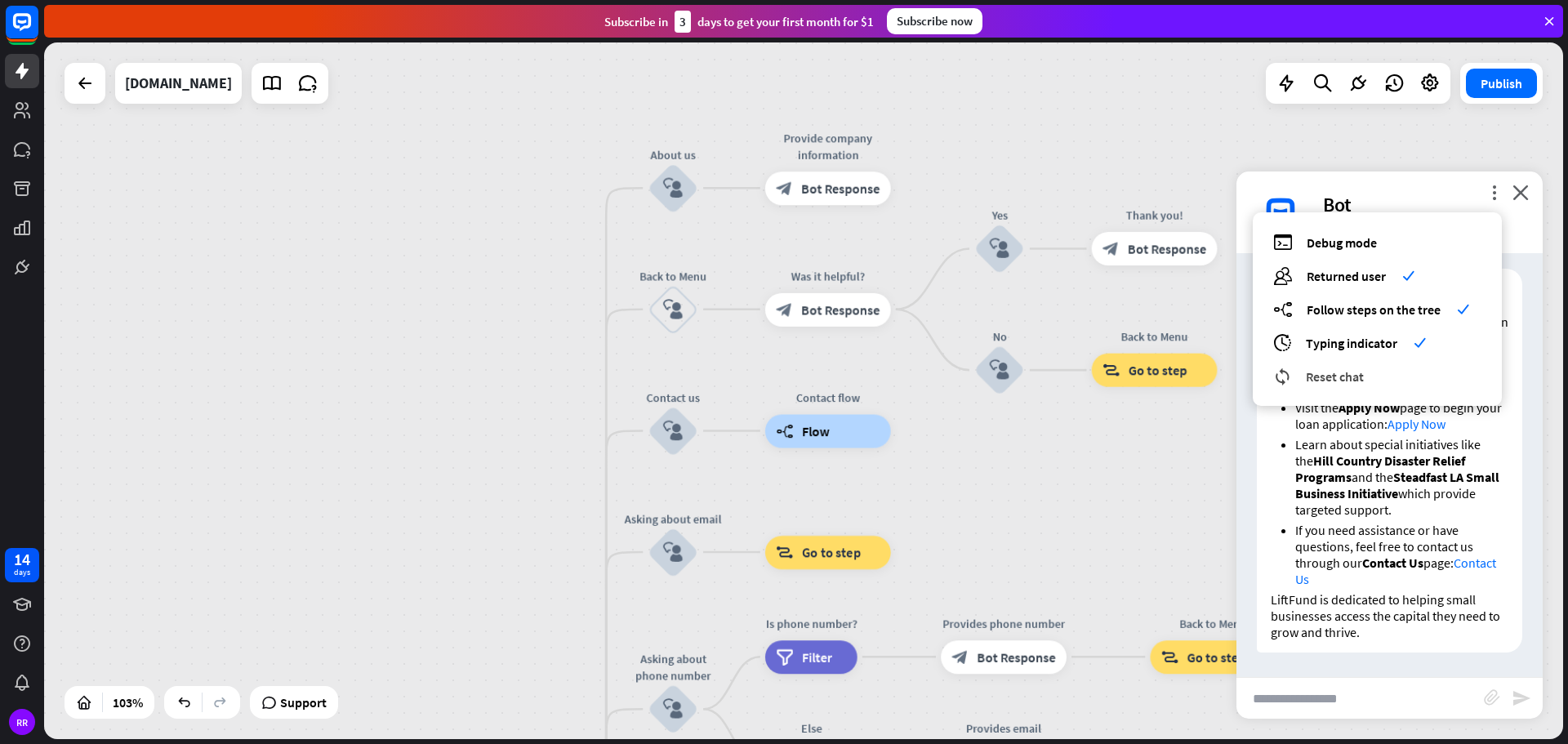
click at [1356, 376] on span "Reset chat" at bounding box center [1334, 376] width 58 height 16
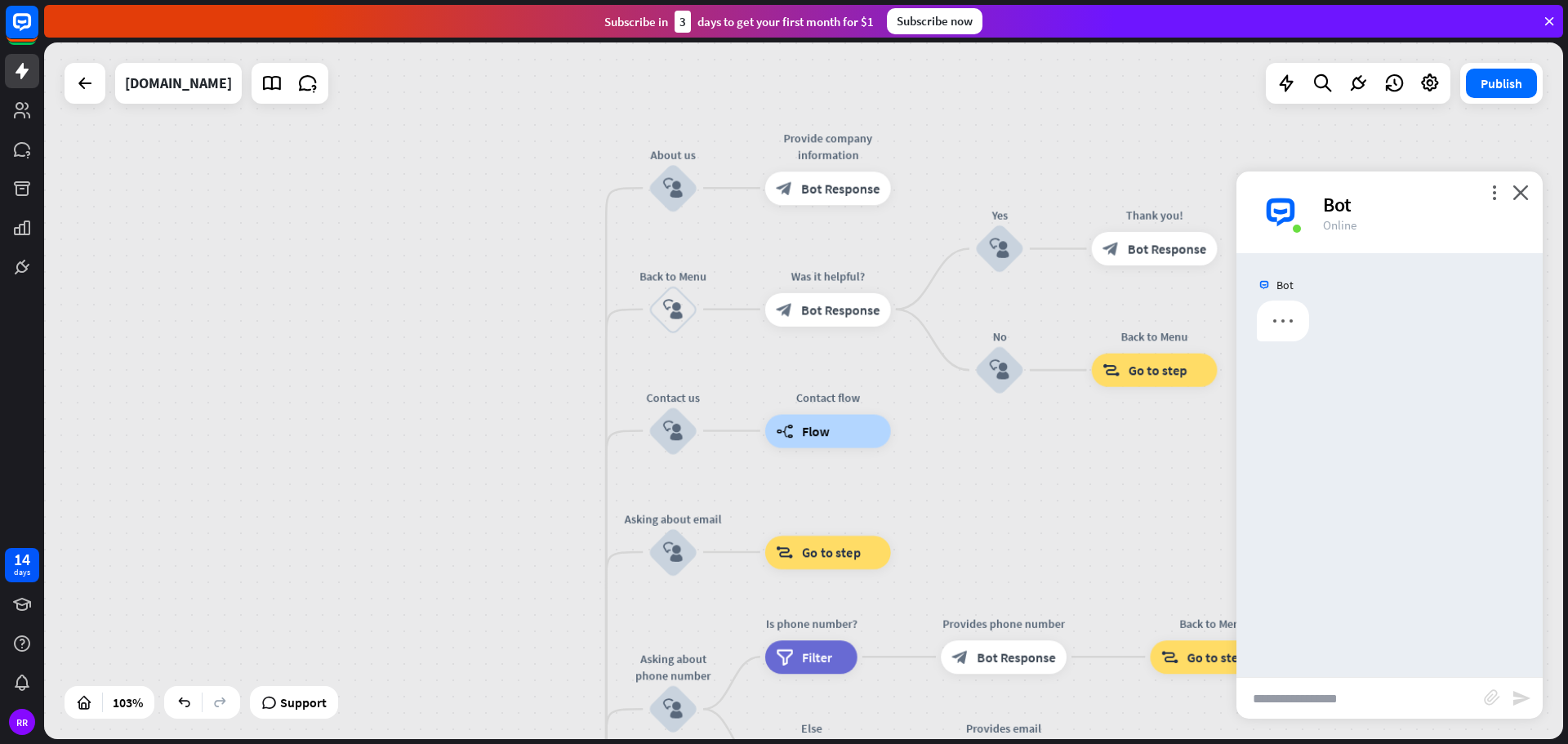
scroll to position [0, 0]
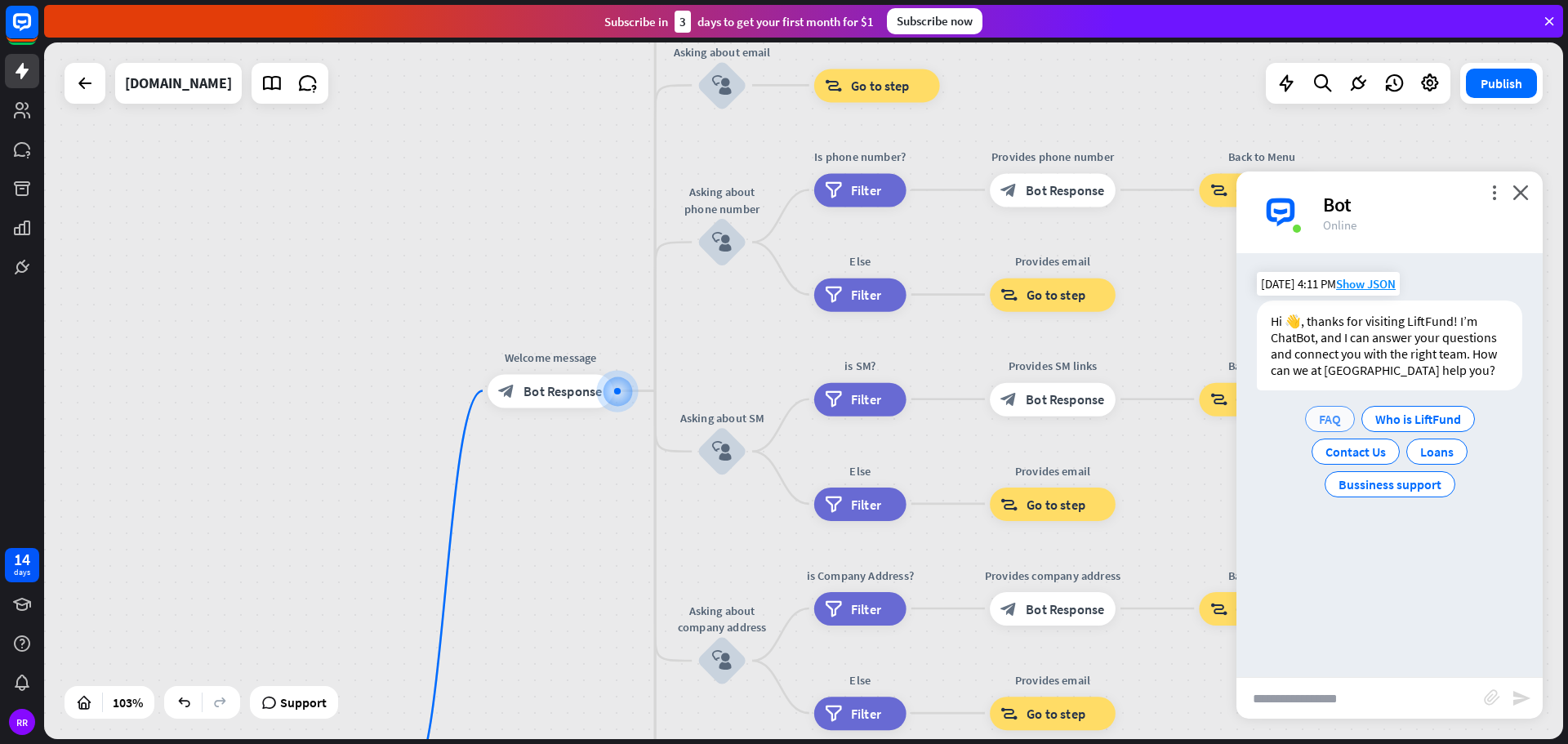
click at [1336, 414] on span "FAQ" at bounding box center [1330, 418] width 22 height 16
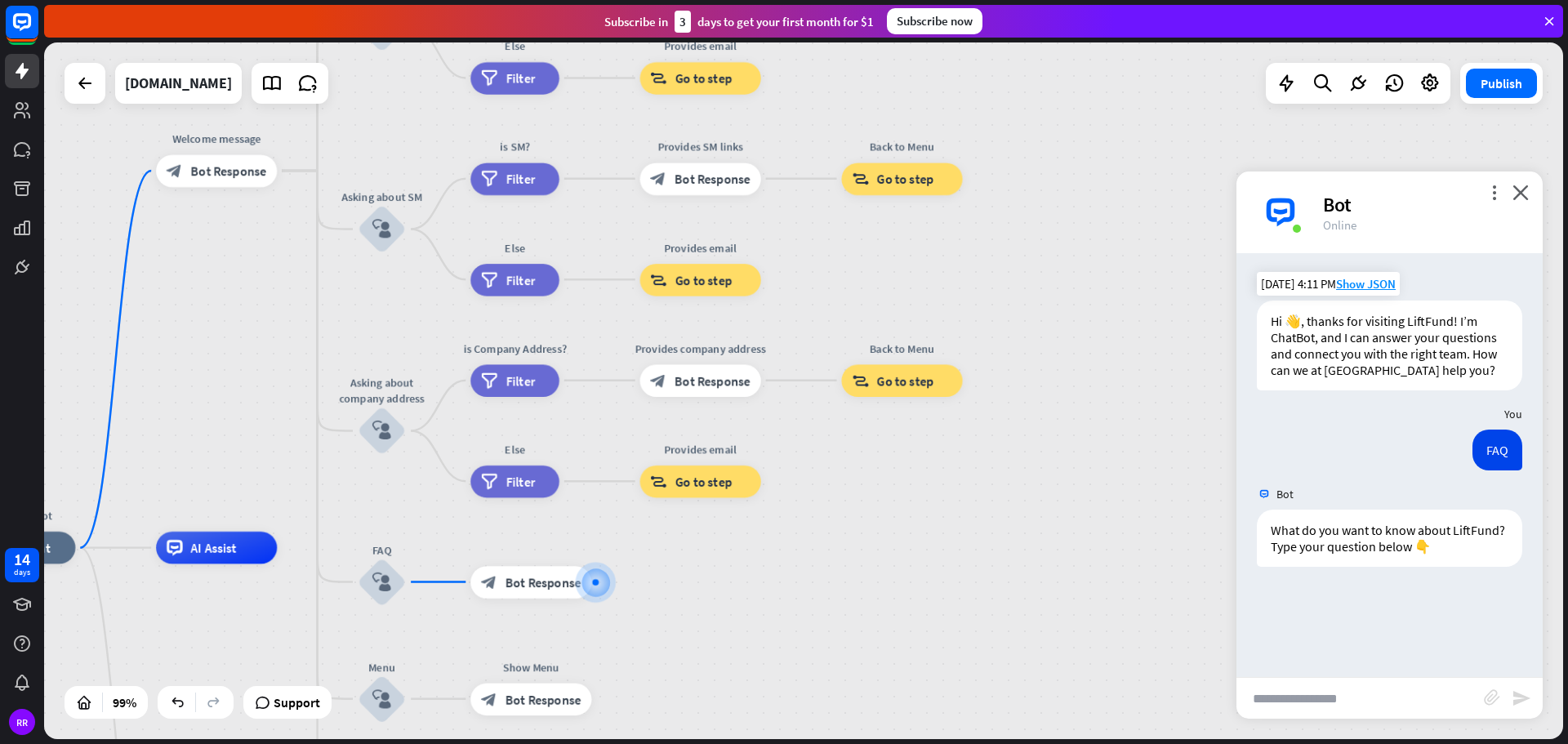
drag, startPoint x: 894, startPoint y: 418, endPoint x: 938, endPoint y: 782, distance: 366.6
click at [938, 743] on html "14 days RR close Product Help First steps Get started with ChatBot Help Center …" at bounding box center [784, 372] width 1568 height 744
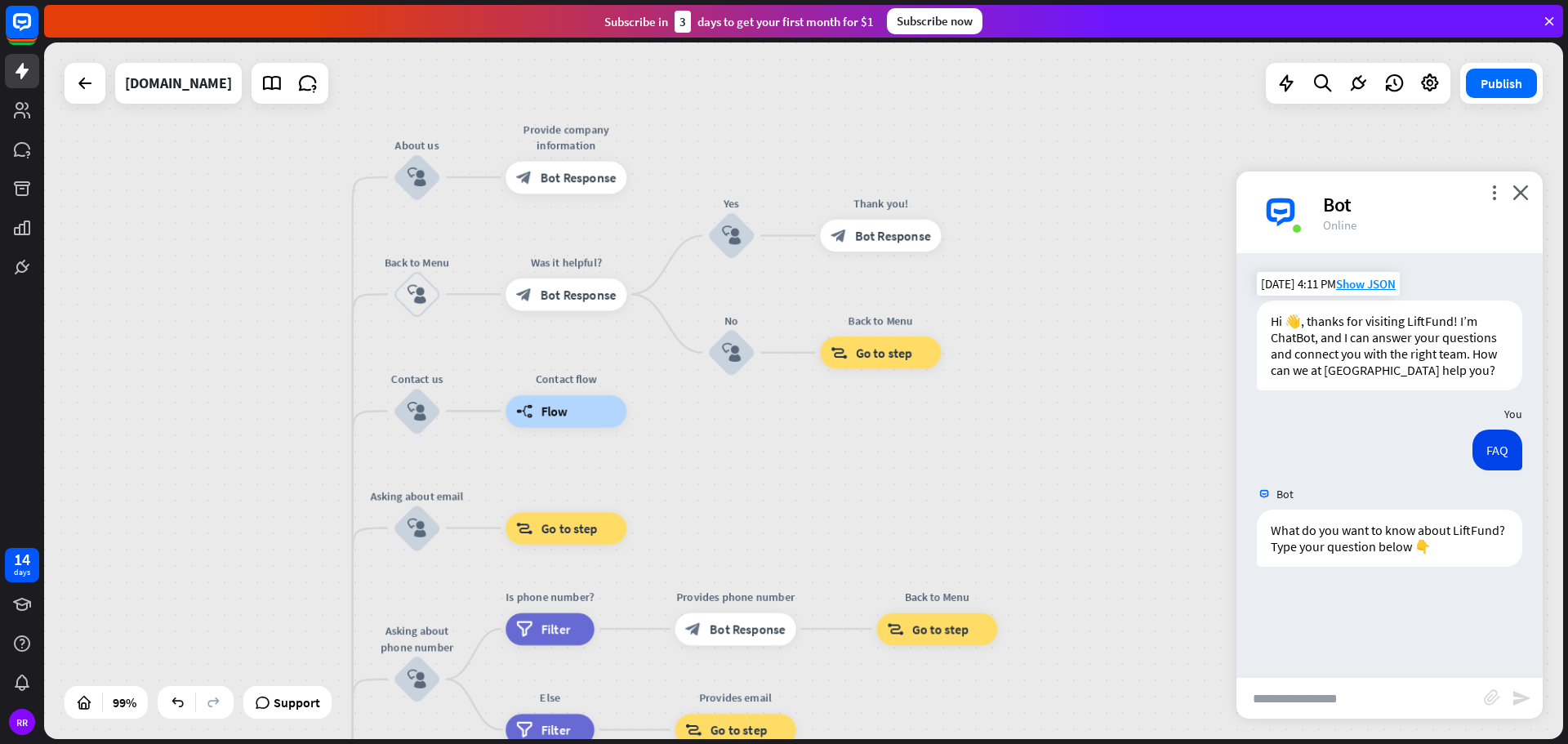
drag, startPoint x: 801, startPoint y: 52, endPoint x: 779, endPoint y: 435, distance: 383.6
click at [779, 435] on div "Test V1 chatbot home_2 Start point Welcome message block_bot_response Bot Respo…" at bounding box center [803, 391] width 1519 height 697
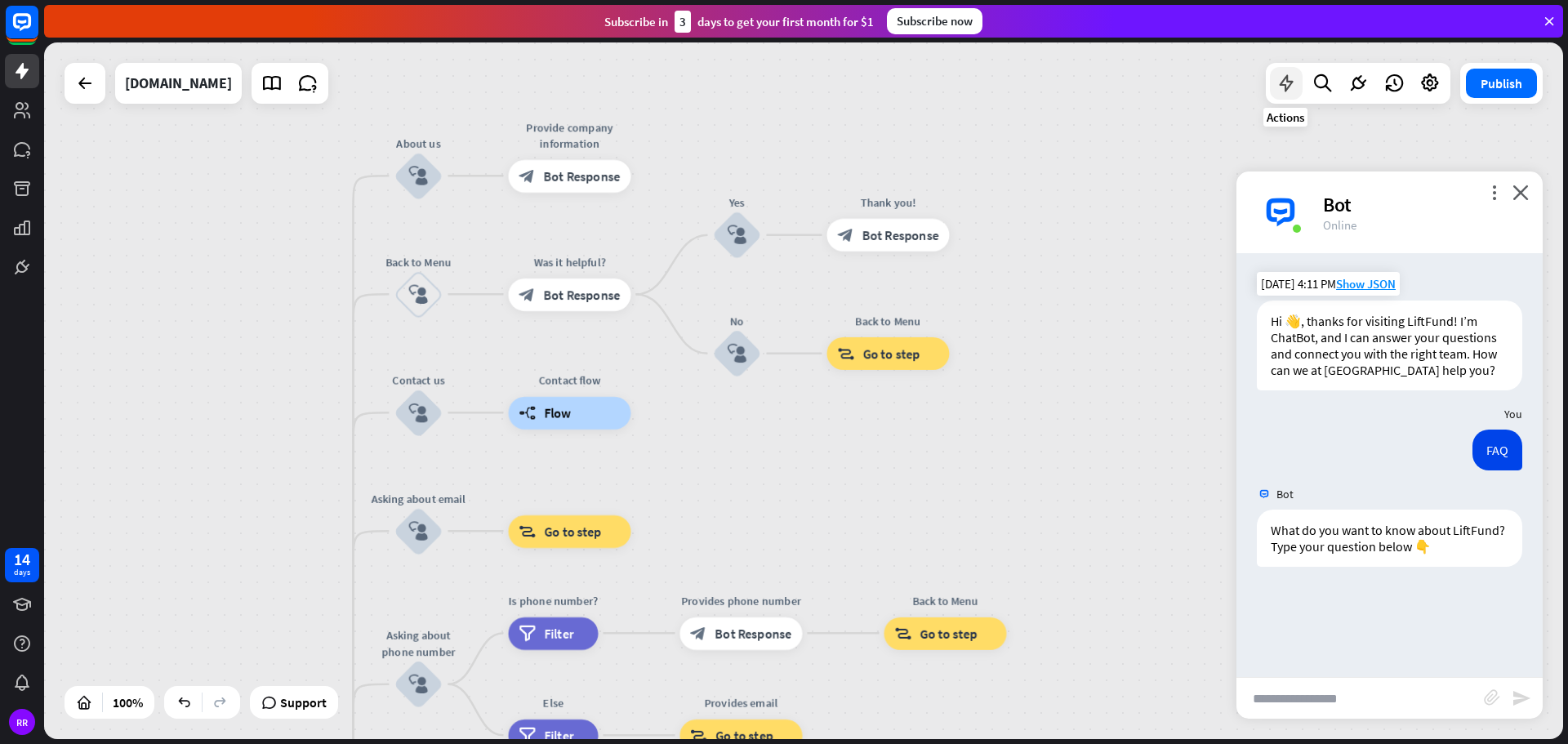
click at [1293, 81] on icon at bounding box center [1286, 83] width 21 height 21
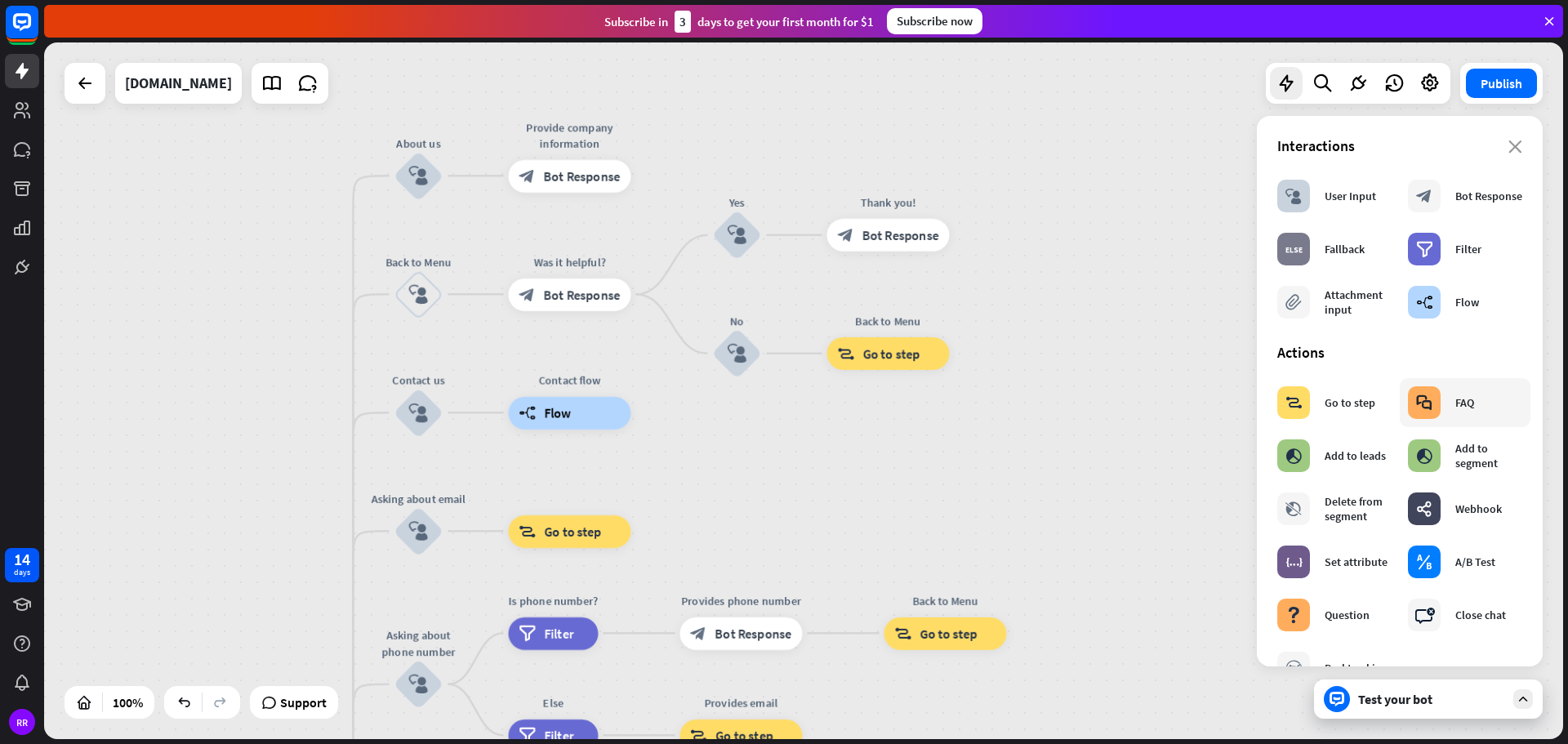
click at [1422, 400] on icon "block_faq" at bounding box center [1424, 402] width 16 height 16
click at [1423, 410] on div "block_faq" at bounding box center [1424, 402] width 33 height 33
click at [1508, 145] on icon "close" at bounding box center [1515, 146] width 14 height 13
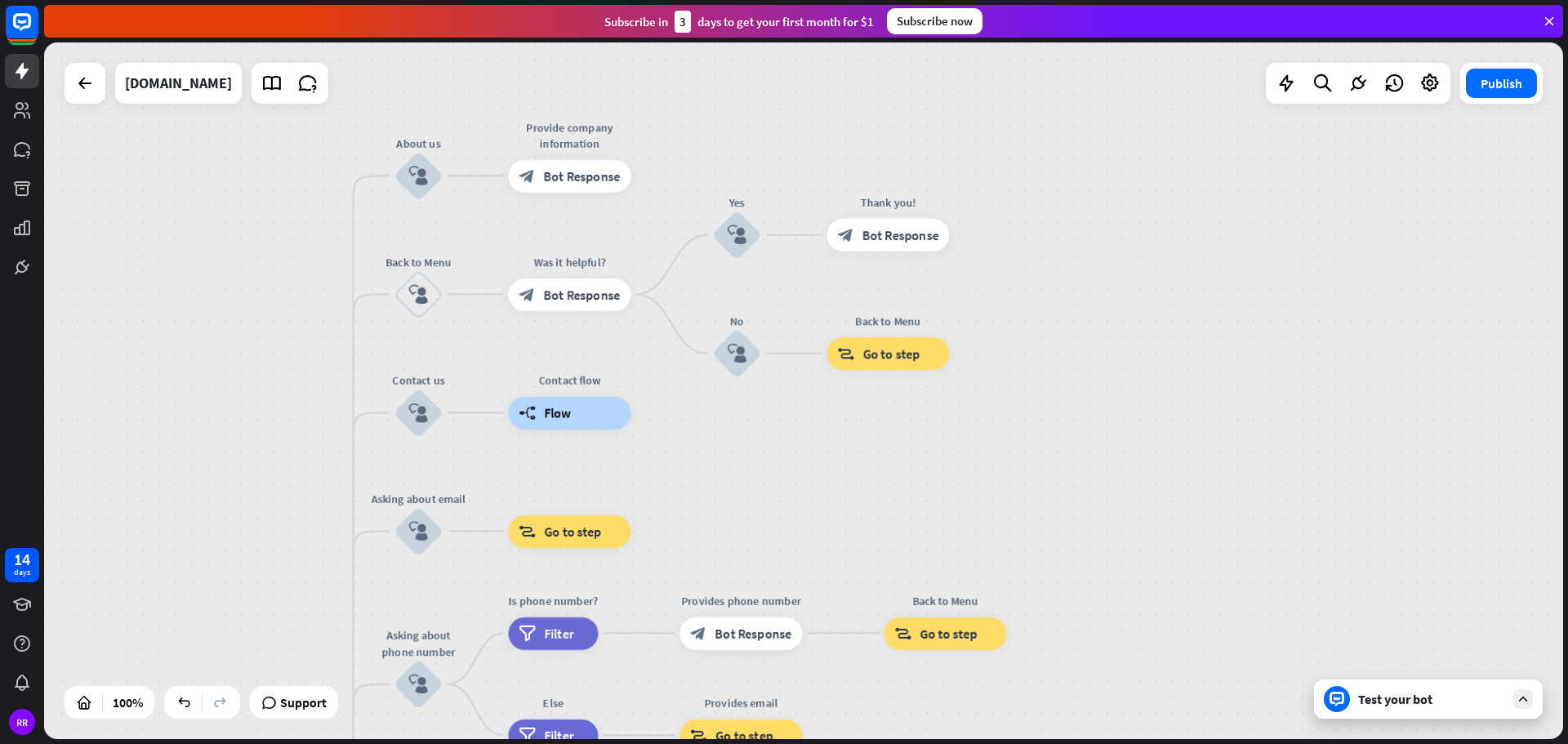
click at [1415, 702] on div "Test your bot" at bounding box center [1431, 699] width 147 height 16
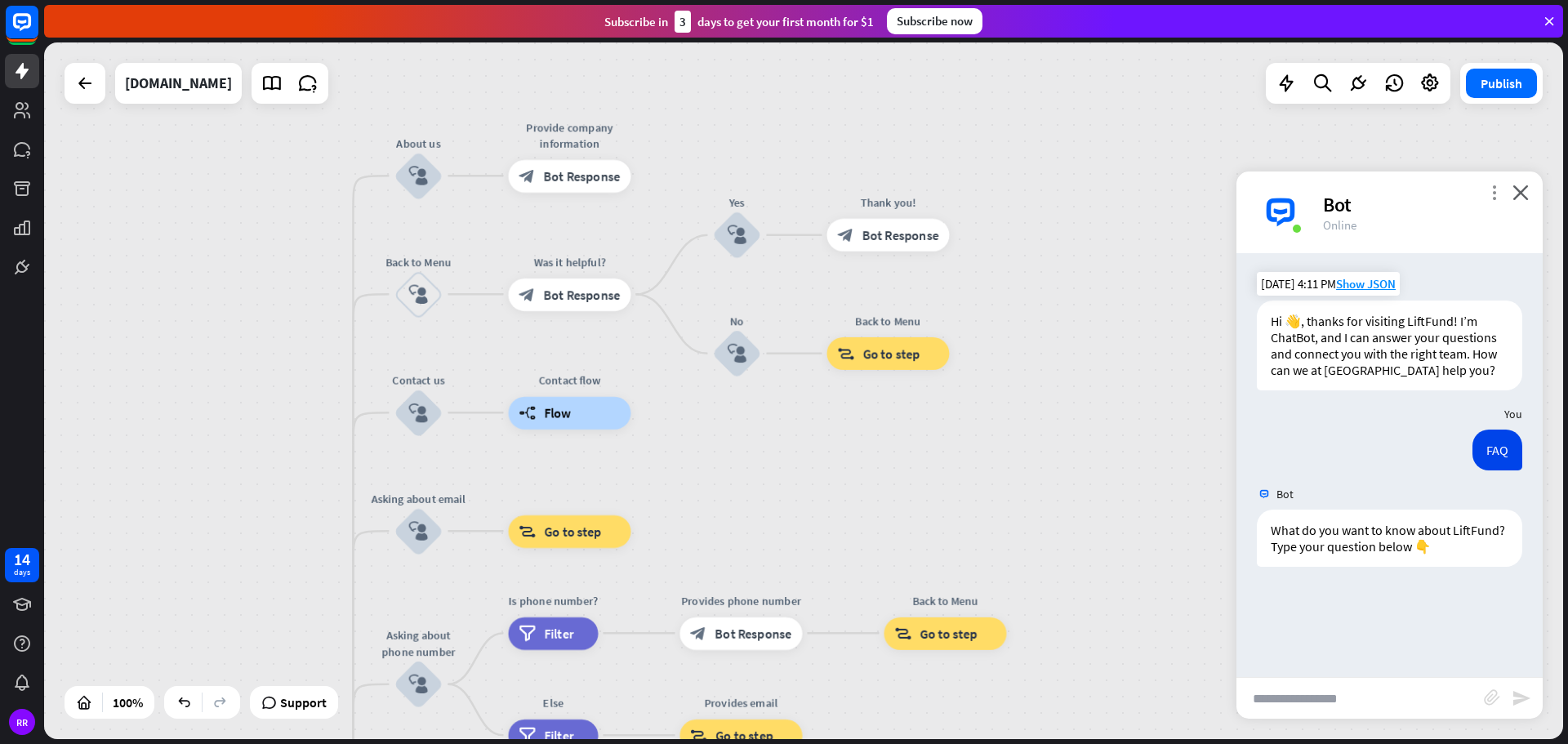
click at [1497, 186] on icon "more_vert" at bounding box center [1493, 192] width 15 height 15
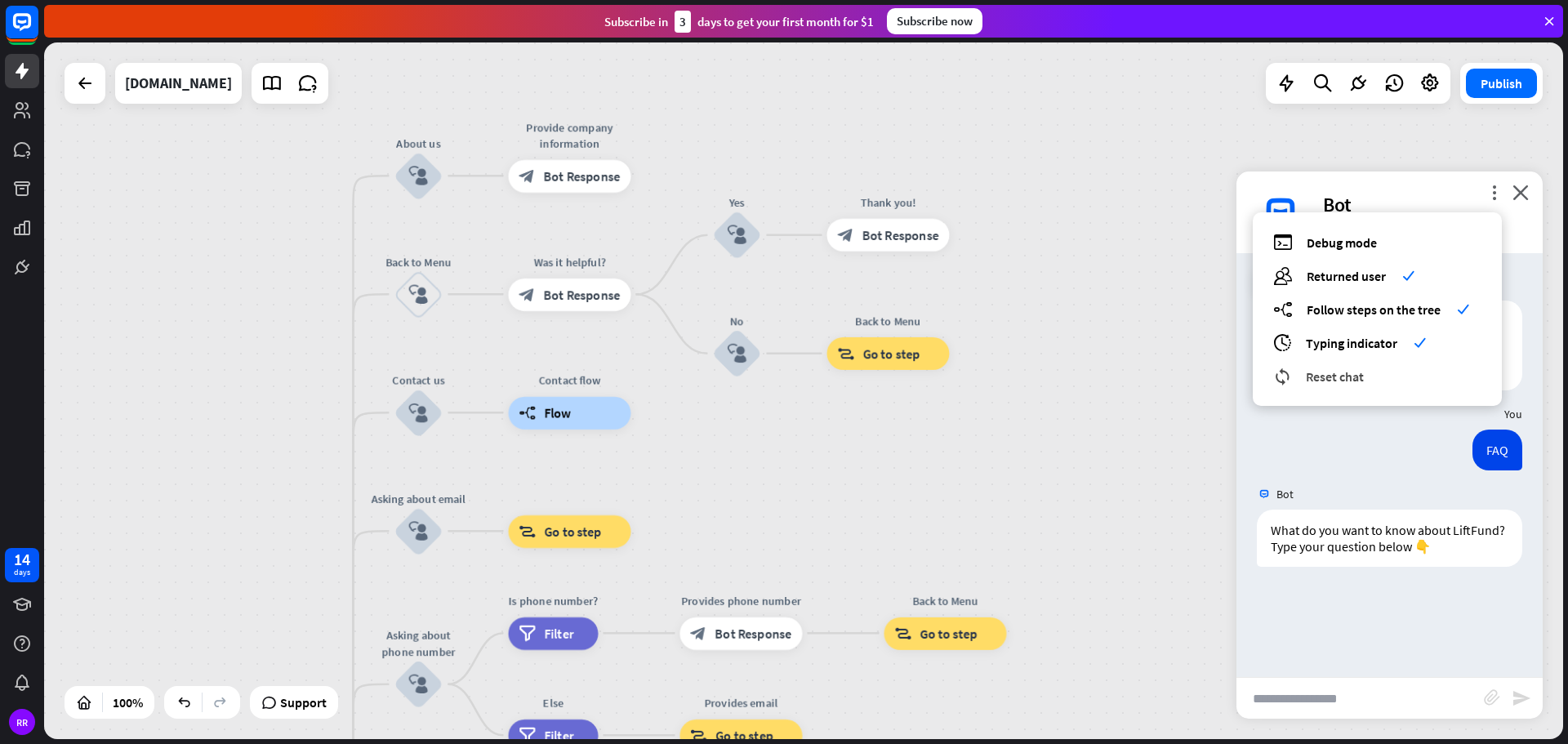
click at [1344, 378] on span "Reset chat" at bounding box center [1334, 376] width 58 height 16
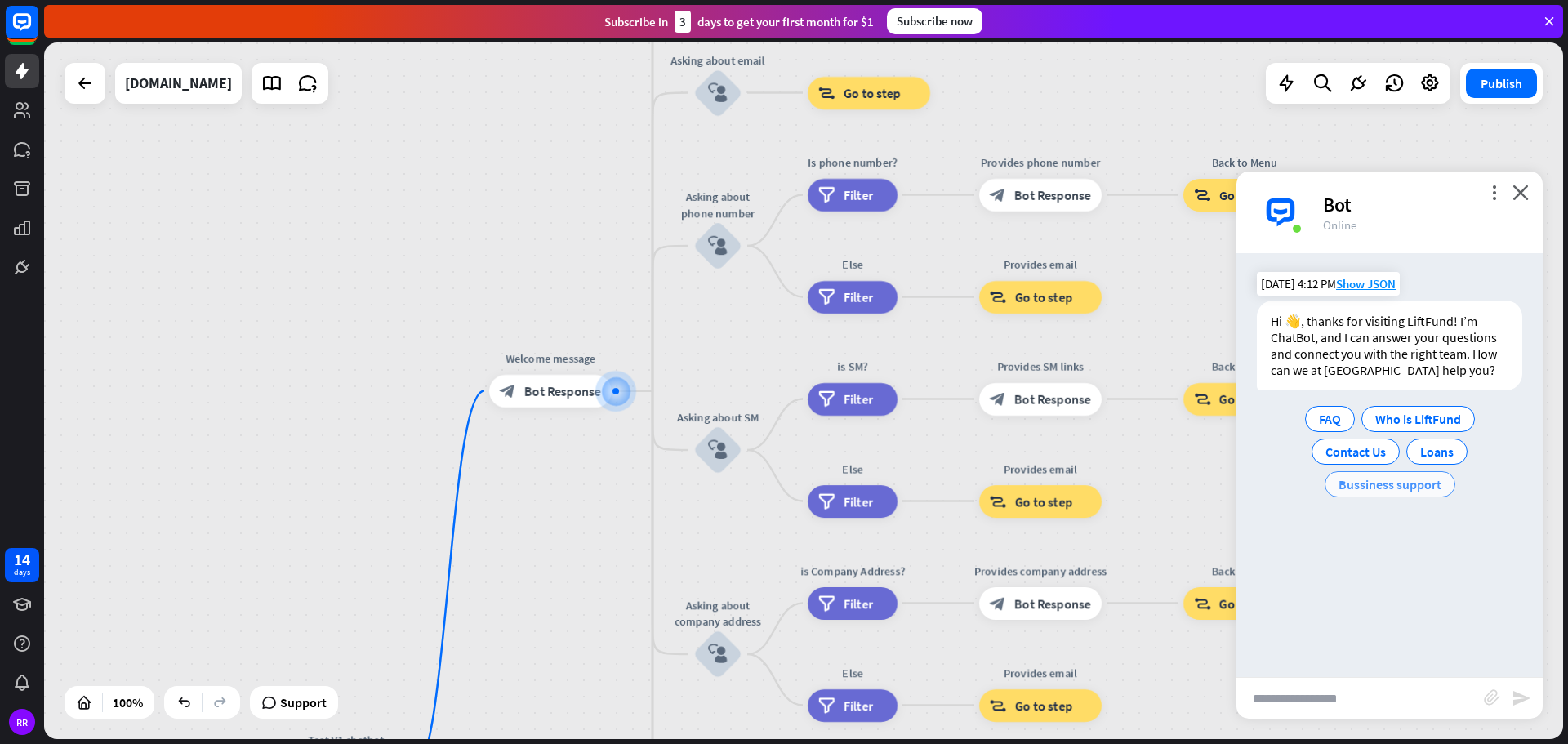
click at [1393, 487] on span "Bussiness support" at bounding box center [1390, 484] width 103 height 16
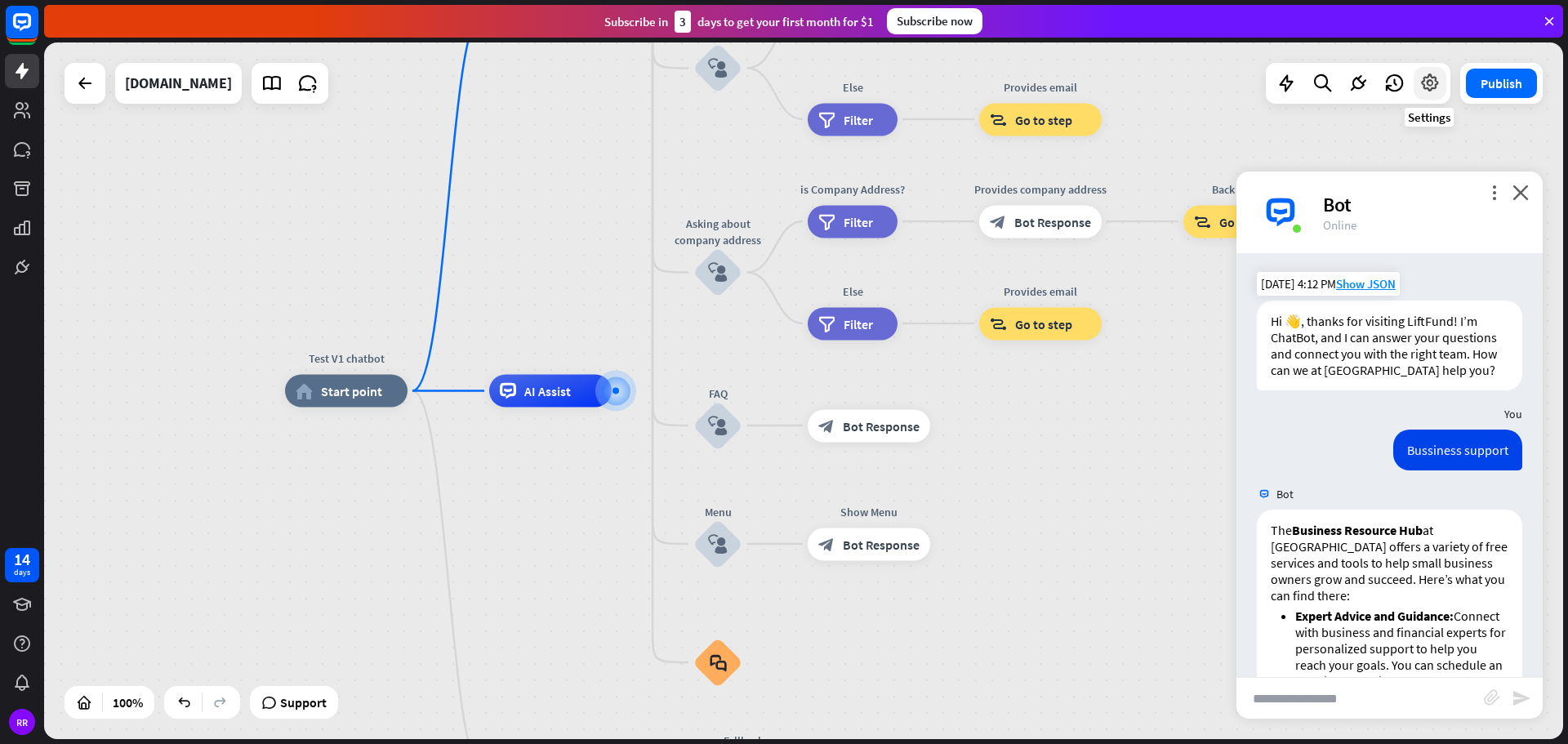
click at [1423, 77] on icon at bounding box center [1430, 83] width 21 height 21
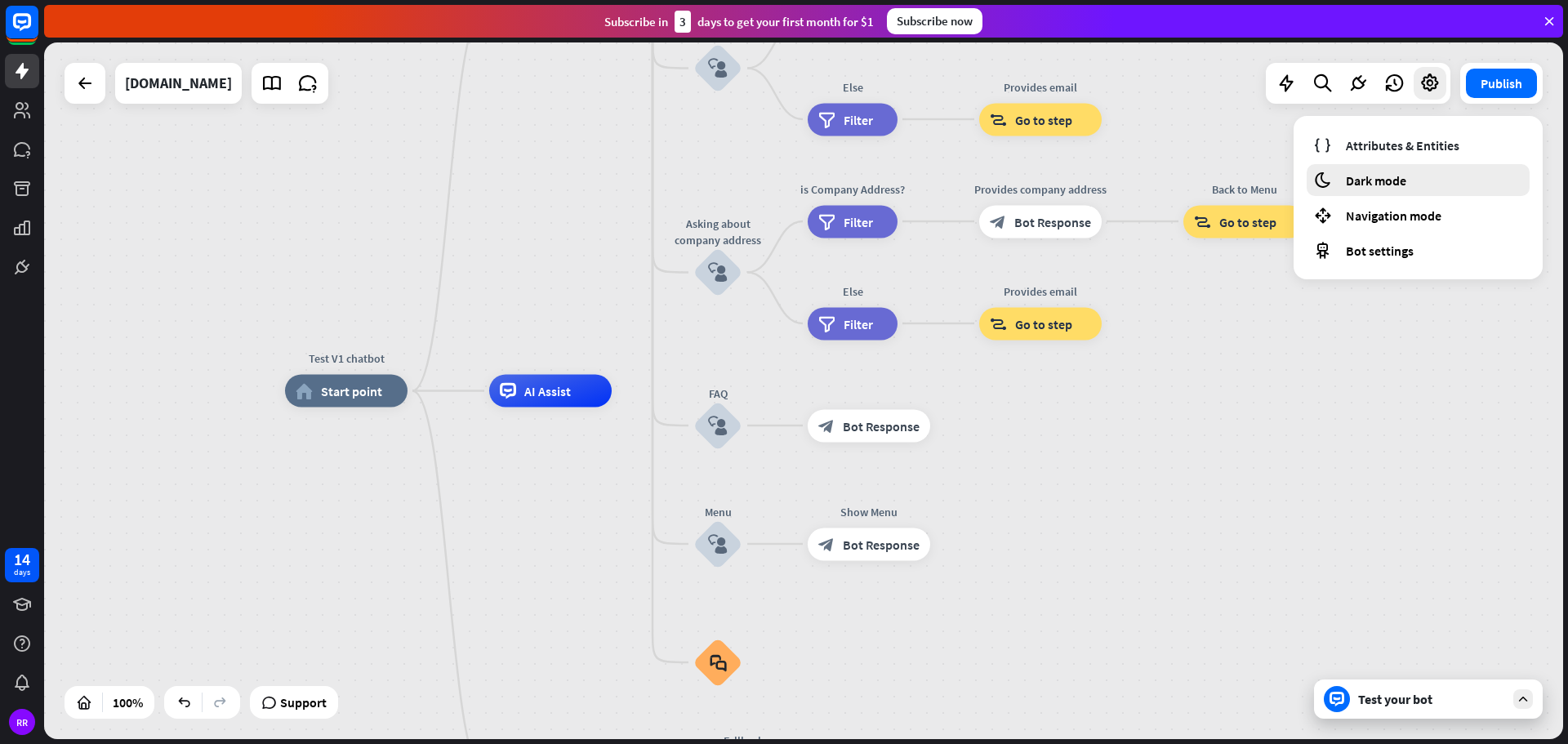
click at [1353, 182] on span "Dark mode" at bounding box center [1376, 180] width 61 height 16
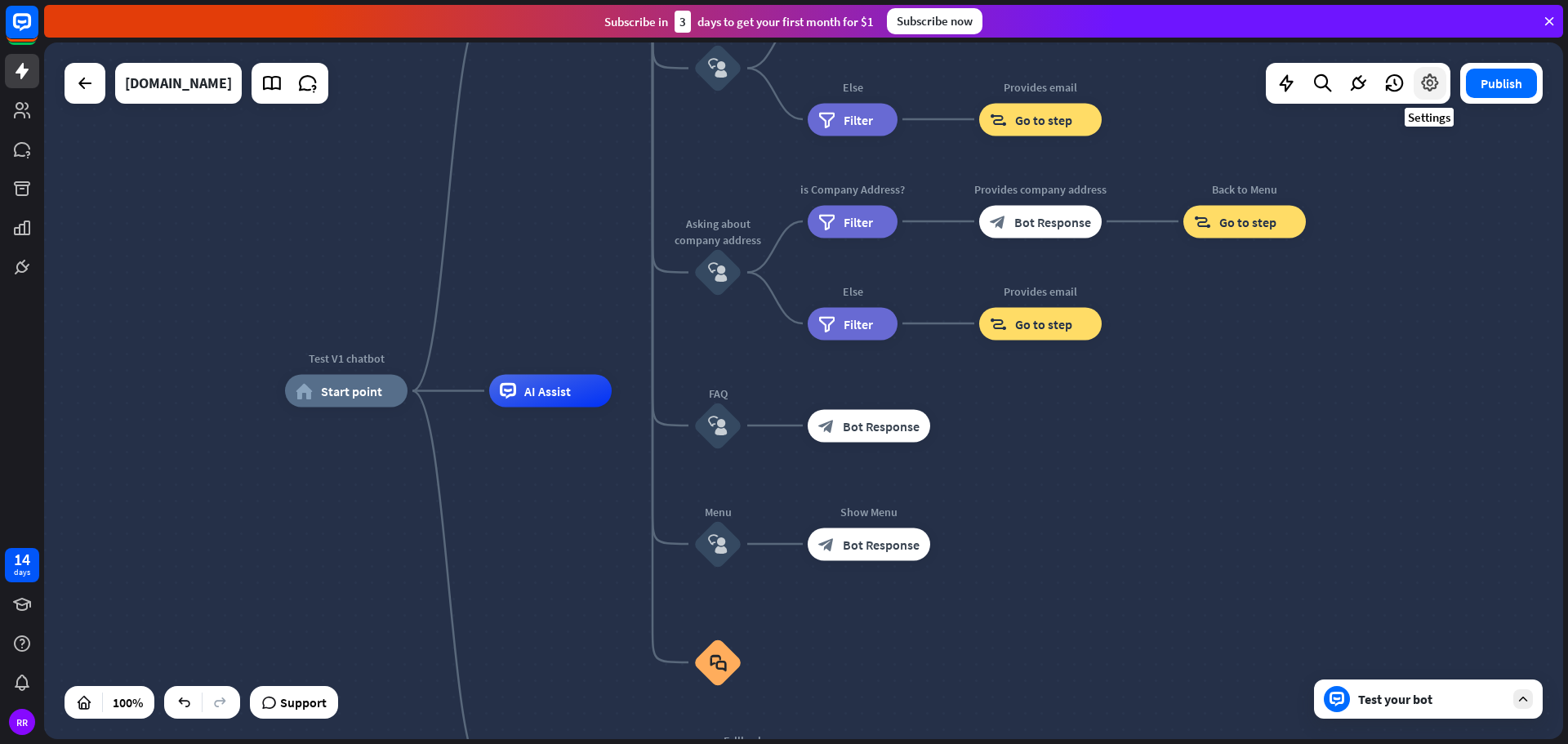
click at [1434, 91] on icon at bounding box center [1430, 83] width 21 height 21
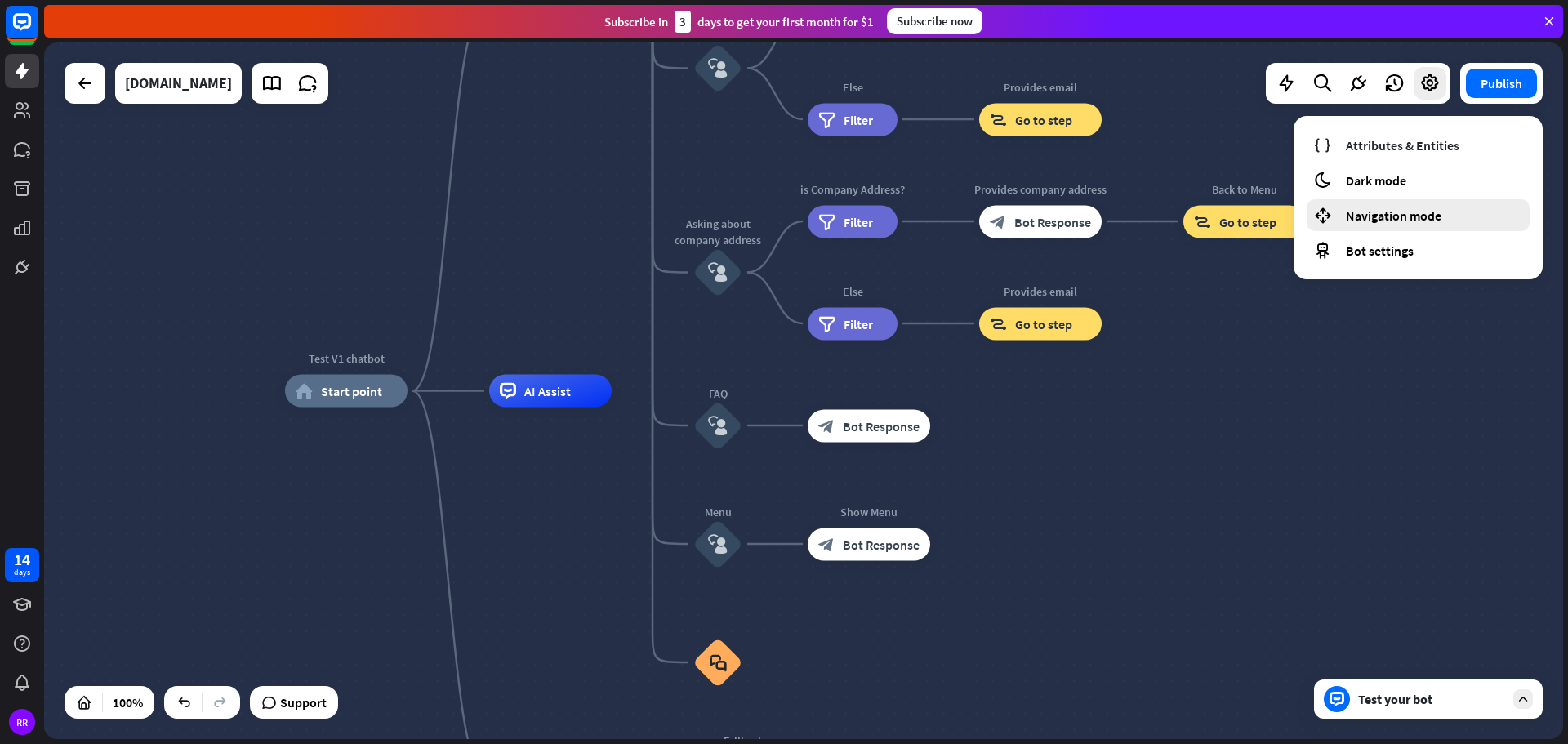
click at [1390, 214] on span "Navigation mode" at bounding box center [1393, 215] width 95 height 16
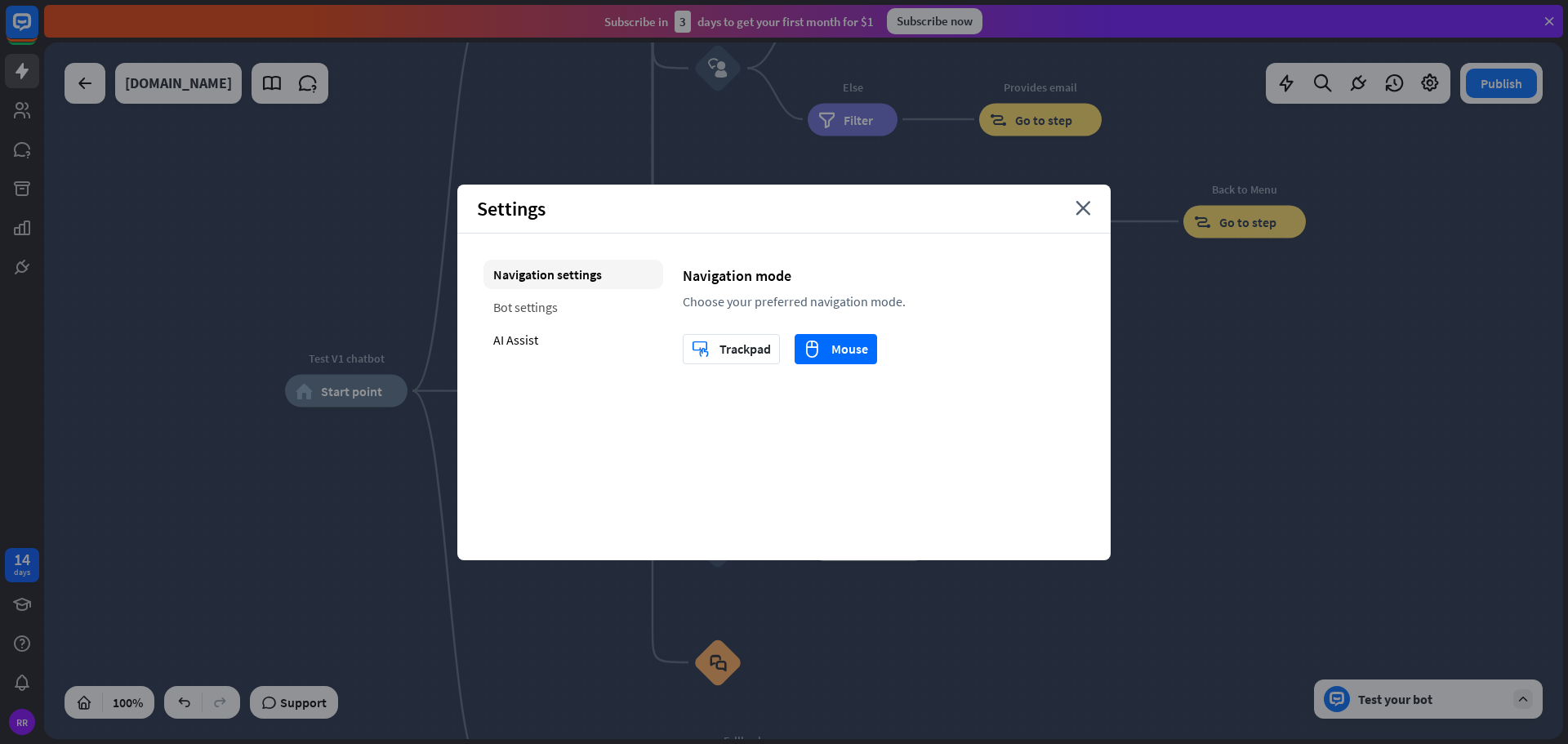
click at [520, 308] on div "Bot settings" at bounding box center [573, 307] width 179 height 29
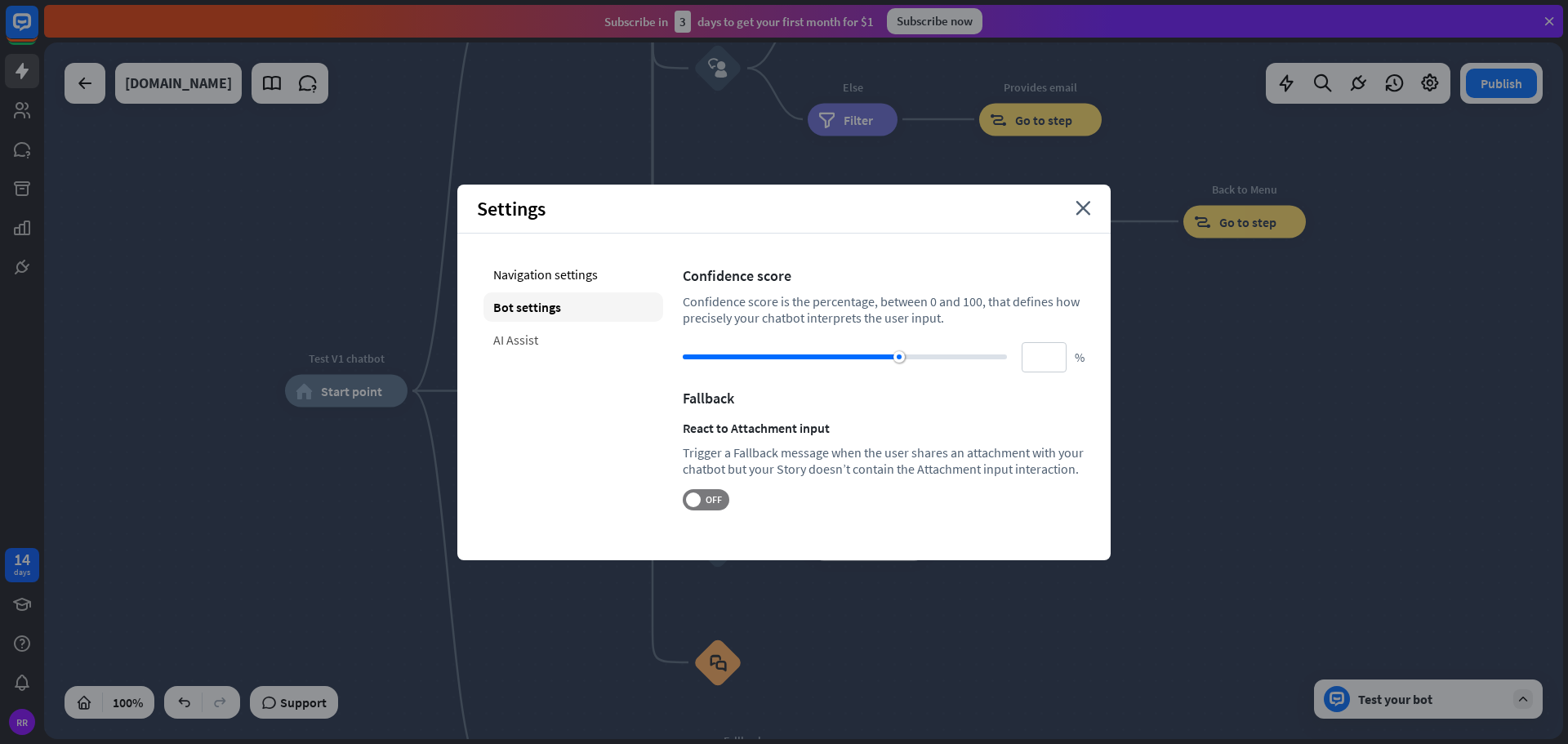
click at [522, 346] on div "AI Assist" at bounding box center [573, 339] width 179 height 29
type input "**"
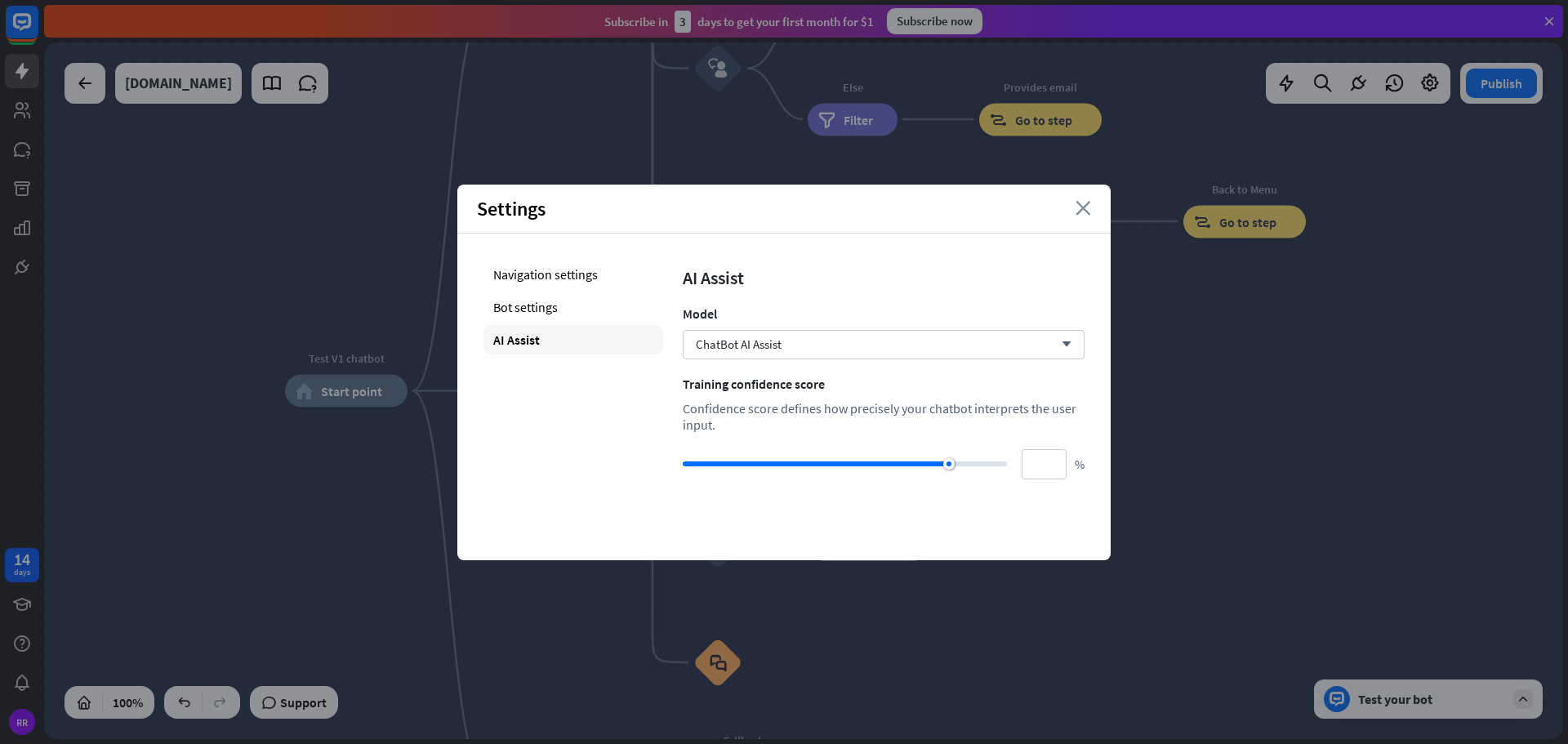
click at [1084, 211] on icon "close" at bounding box center [1083, 208] width 15 height 14
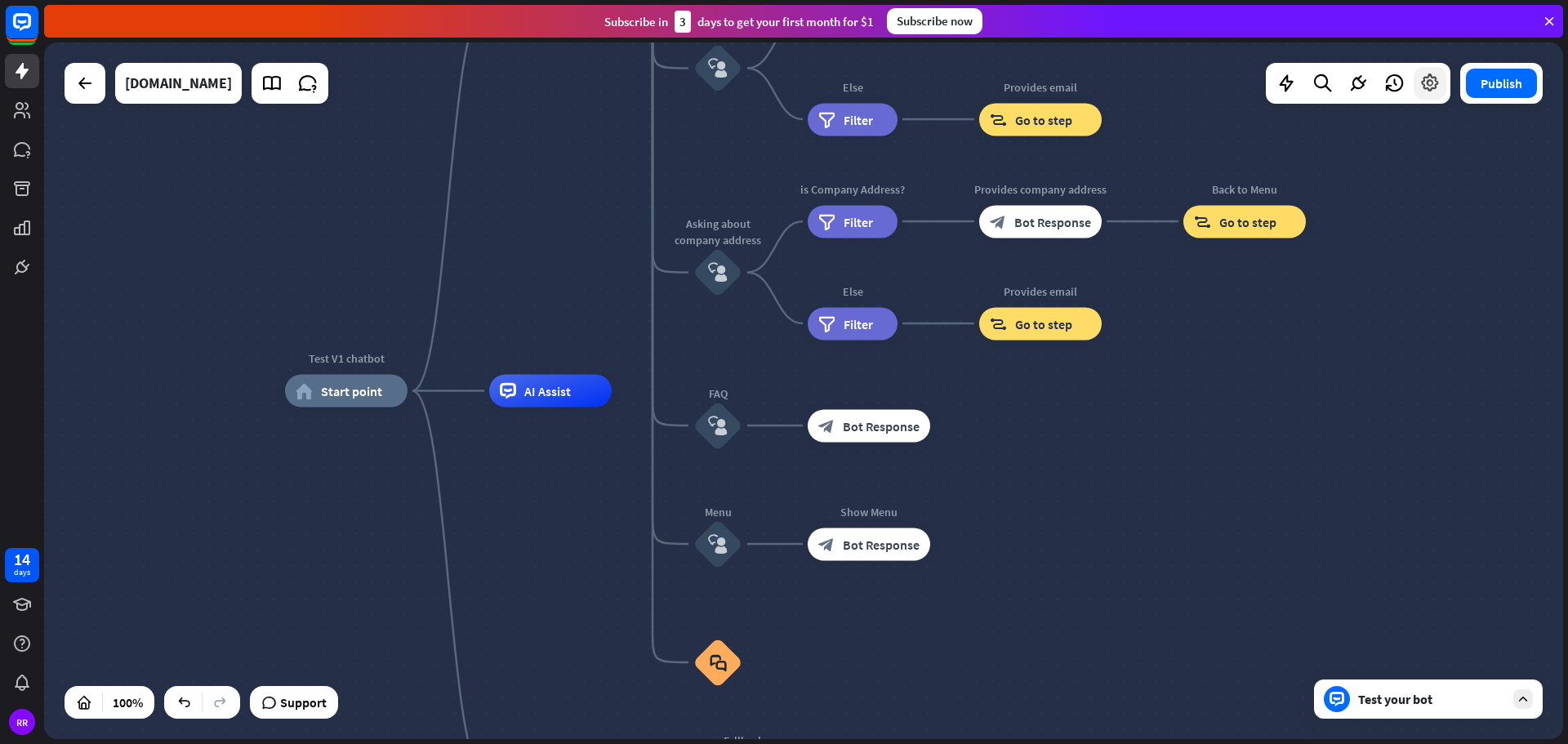
click at [1430, 82] on icon at bounding box center [1430, 83] width 21 height 21
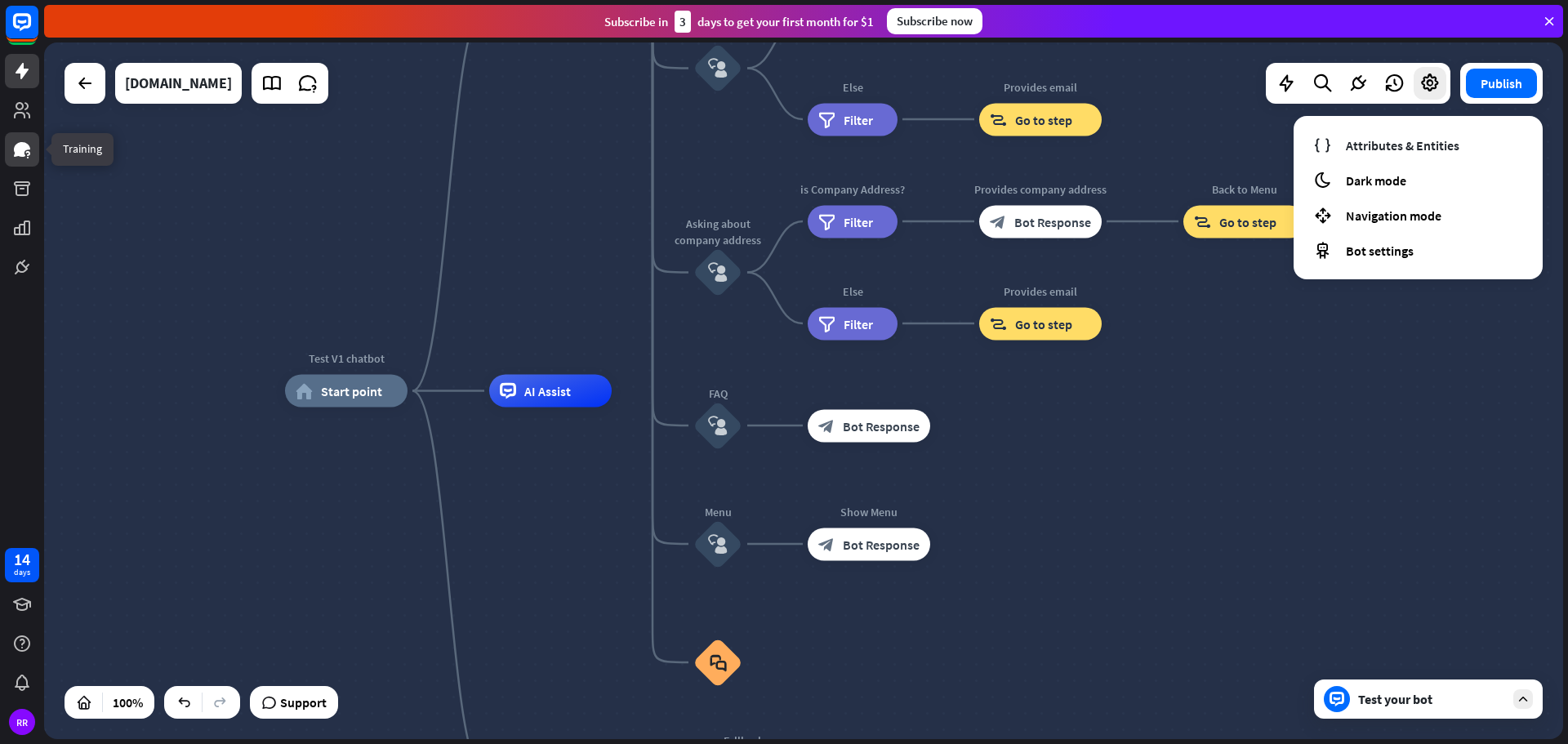
click at [17, 154] on icon at bounding box center [22, 149] width 16 height 14
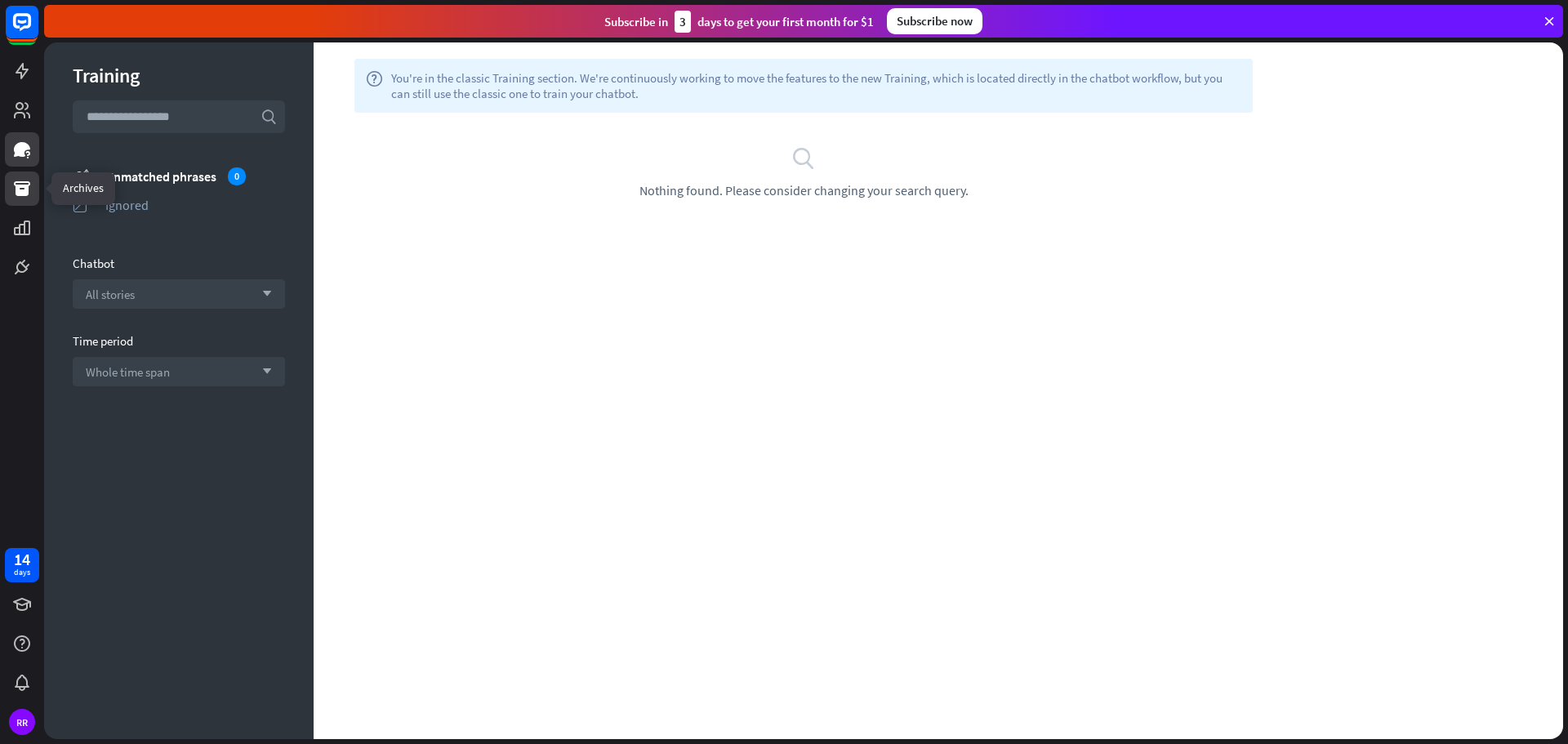
click at [30, 194] on icon at bounding box center [22, 188] width 20 height 20
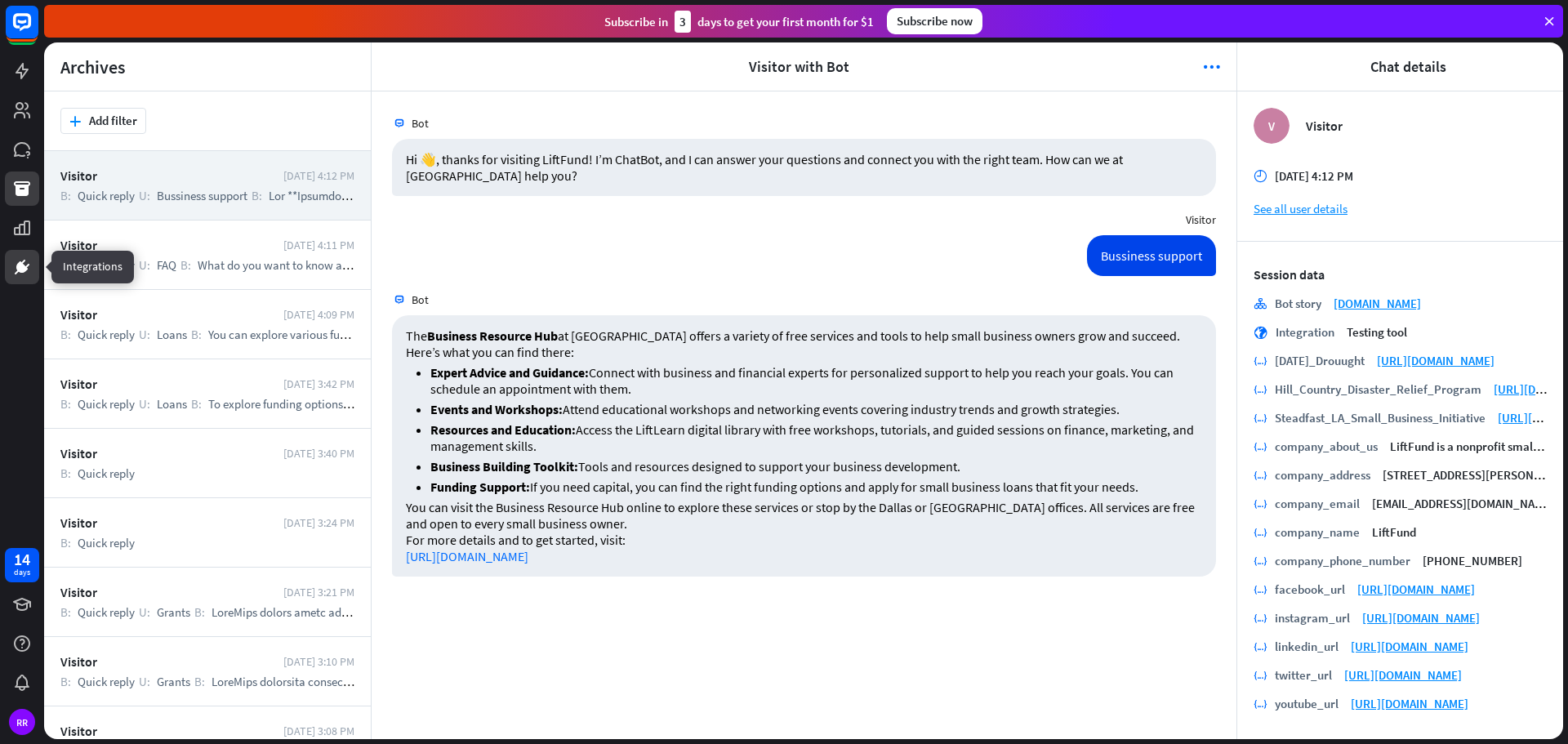
click at [22, 265] on icon at bounding box center [21, 267] width 10 height 10
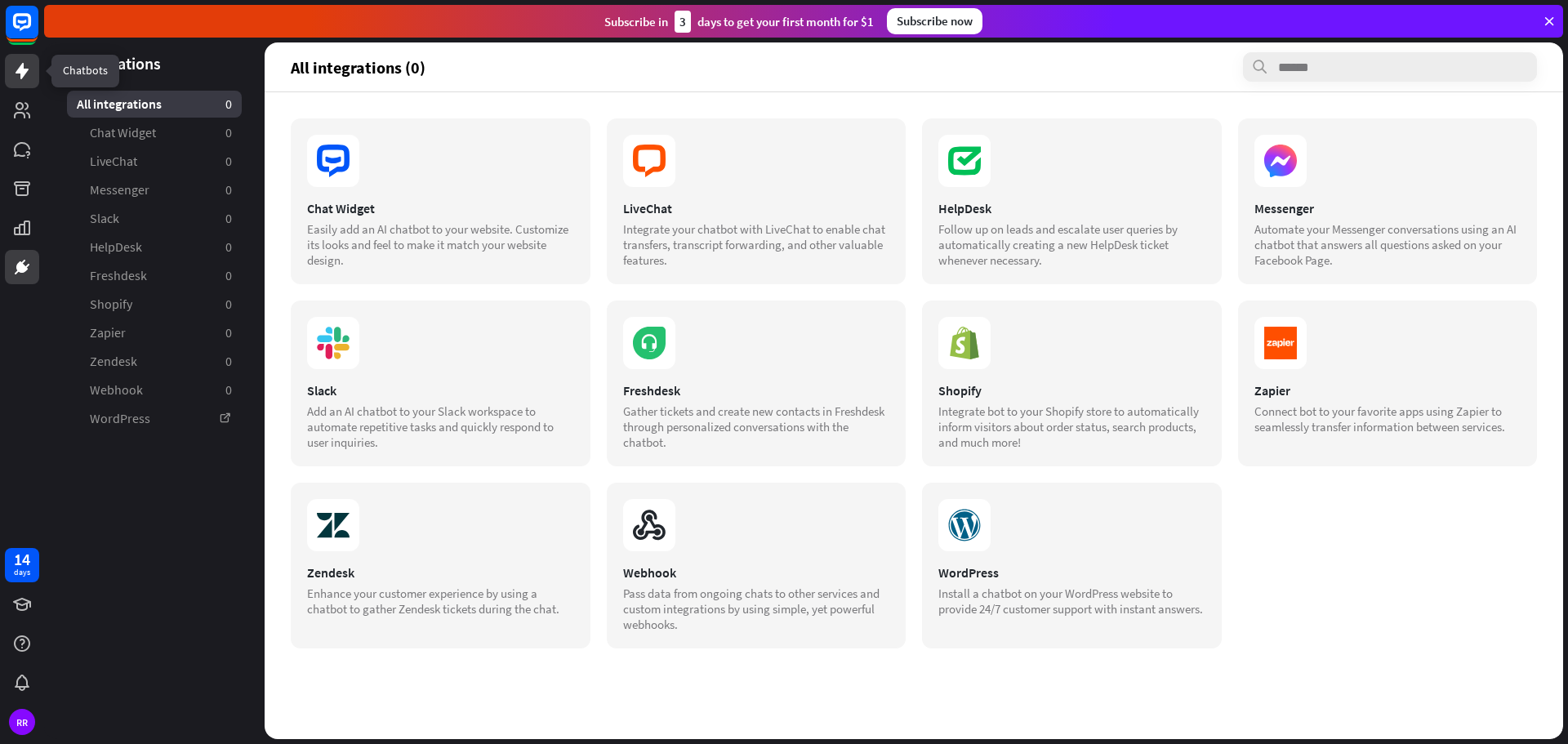
click at [22, 69] on icon at bounding box center [21, 70] width 13 height 16
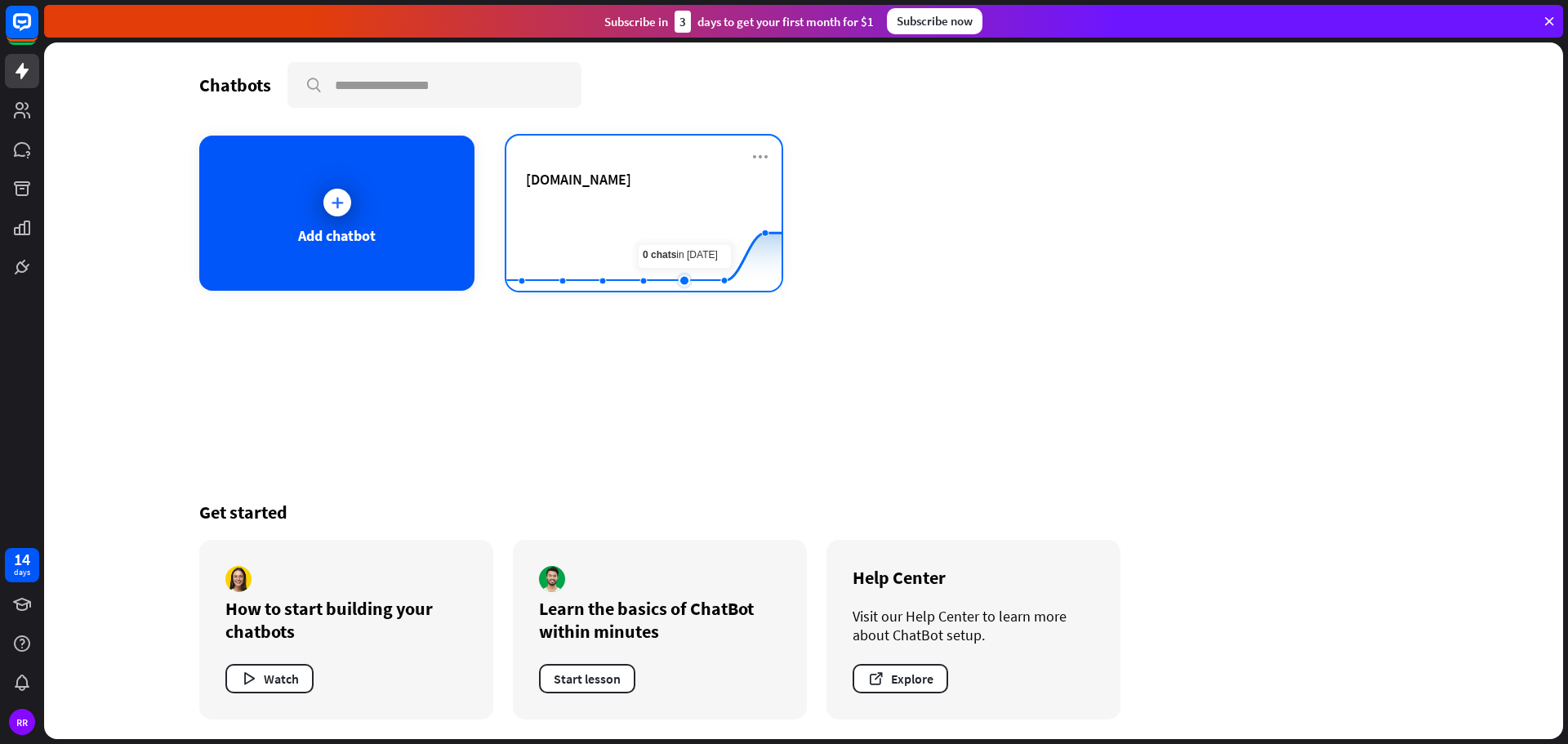
click at [693, 252] on rect at bounding box center [643, 250] width 275 height 102
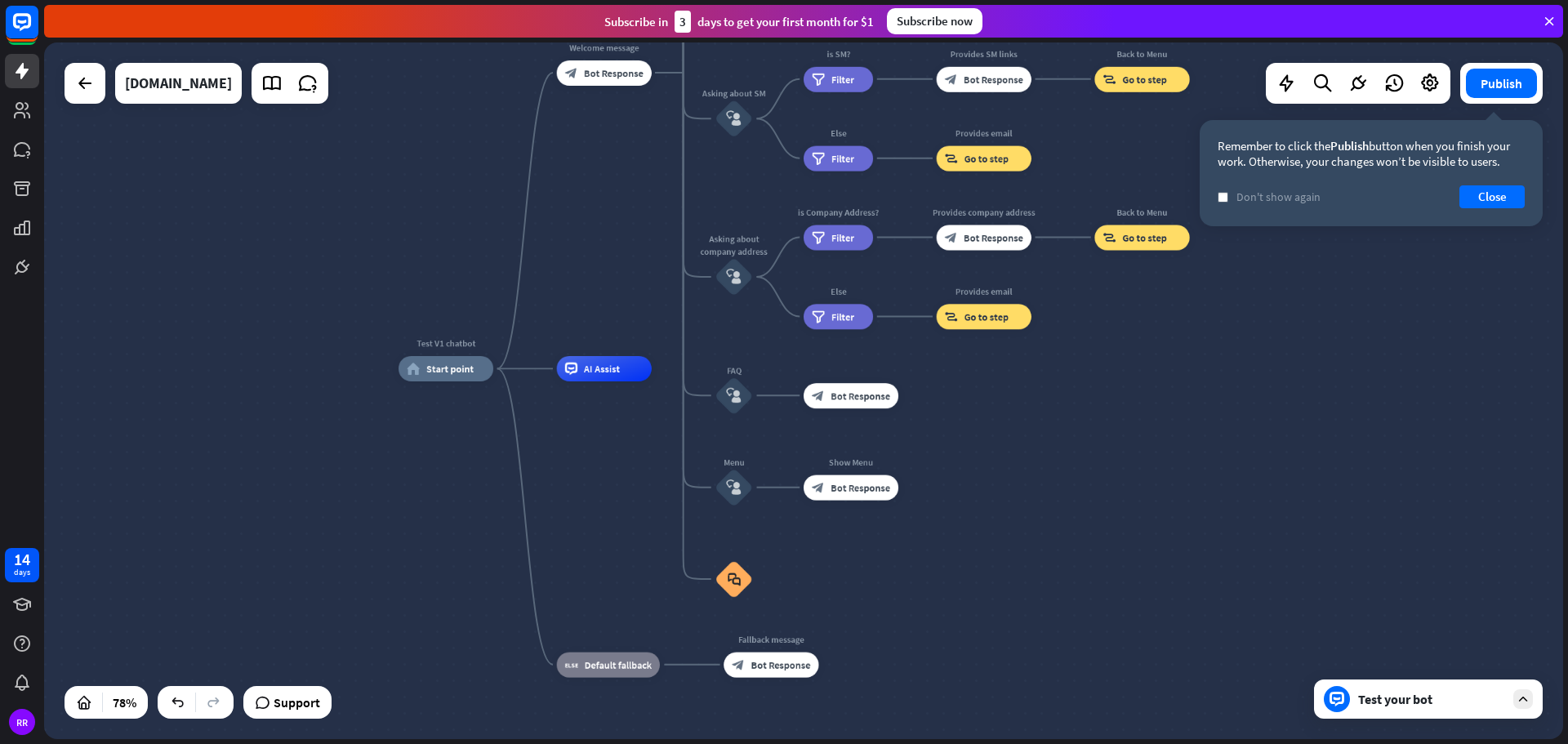
click at [1247, 399] on div "Test V1 chatbot home_2 Start point Welcome message block_bot_response Bot Respo…" at bounding box center [988, 638] width 1178 height 540
click at [1491, 191] on button "Close" at bounding box center [1491, 197] width 65 height 23
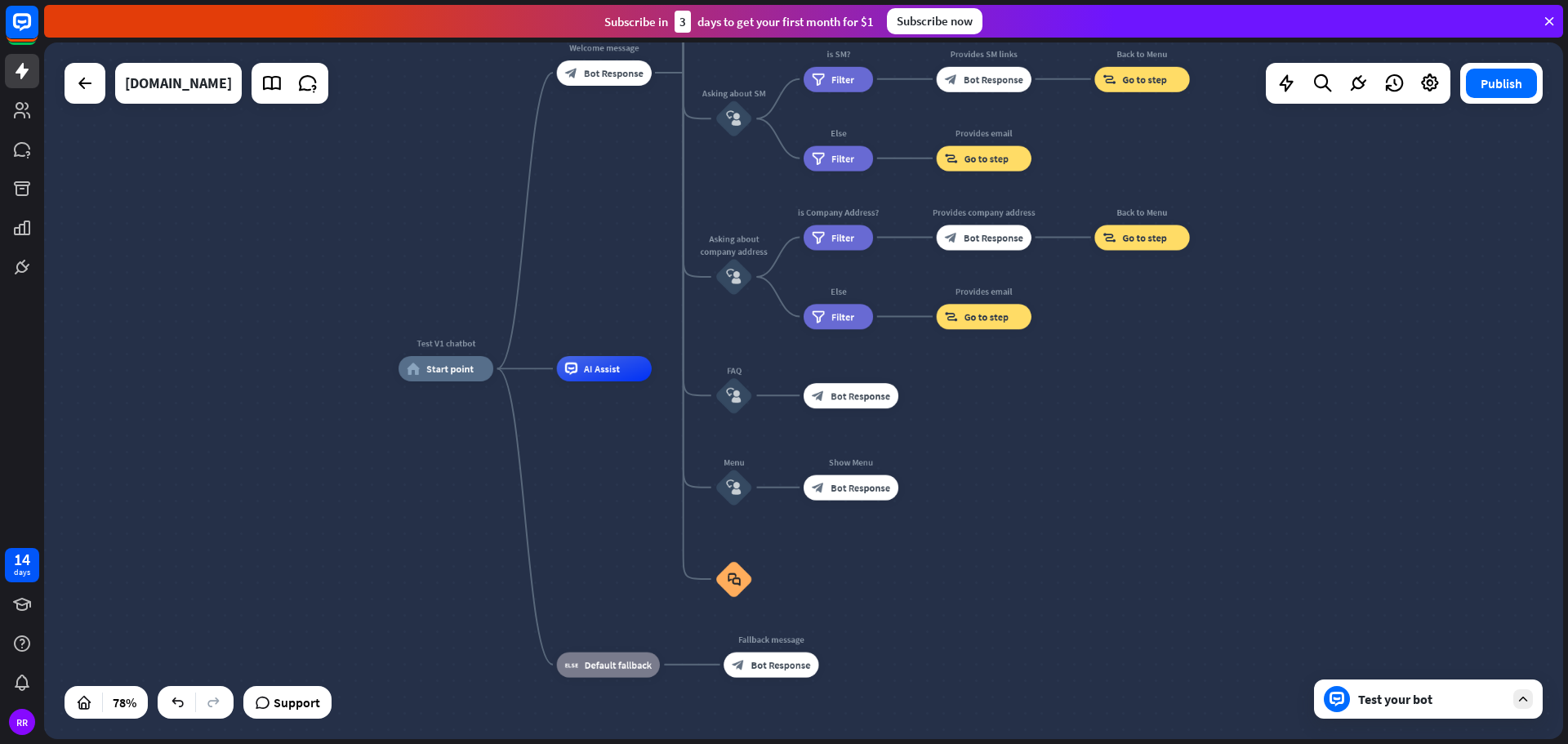
click at [1434, 700] on div "Test your bot" at bounding box center [1431, 699] width 147 height 16
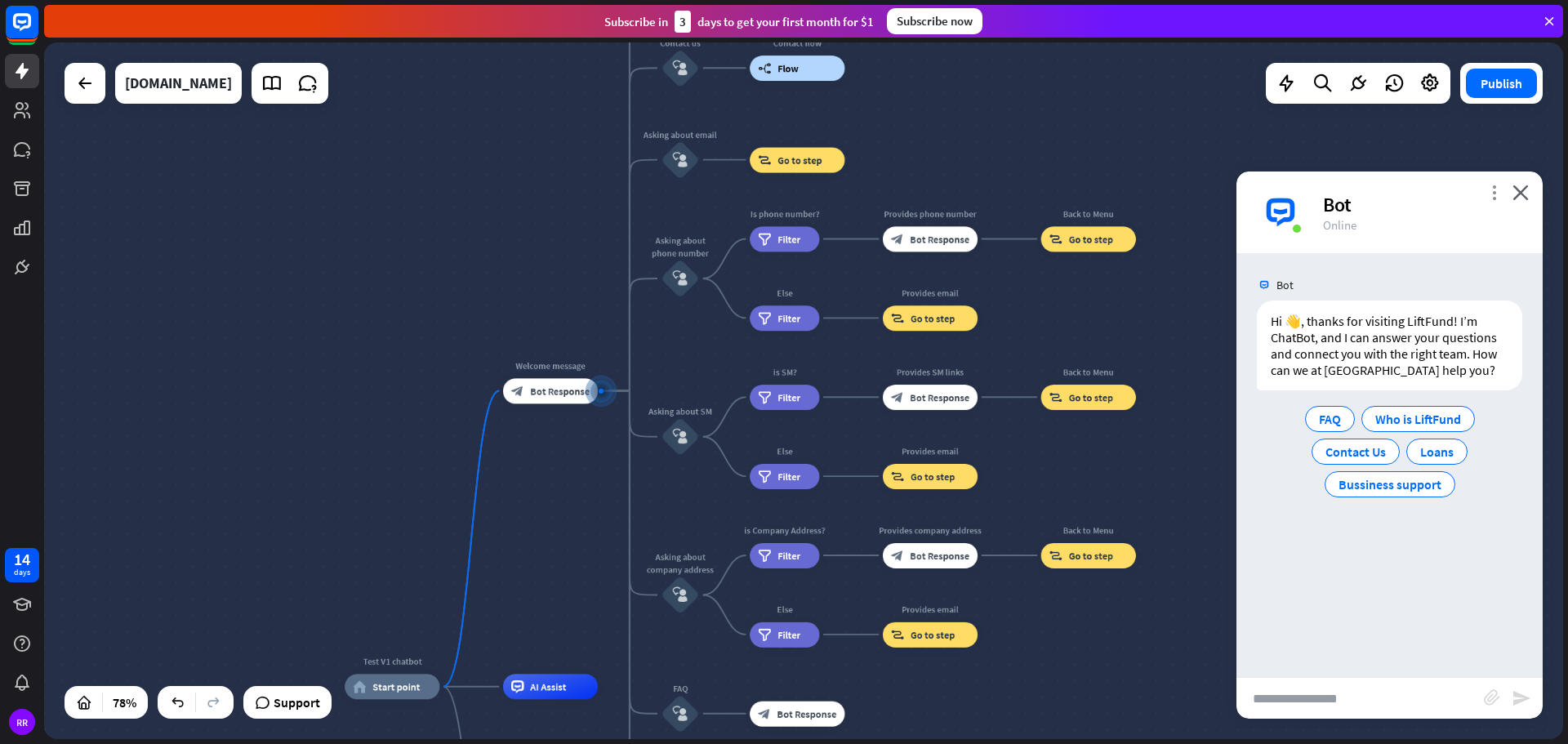
click at [1491, 192] on icon "more_vert" at bounding box center [1493, 192] width 15 height 15
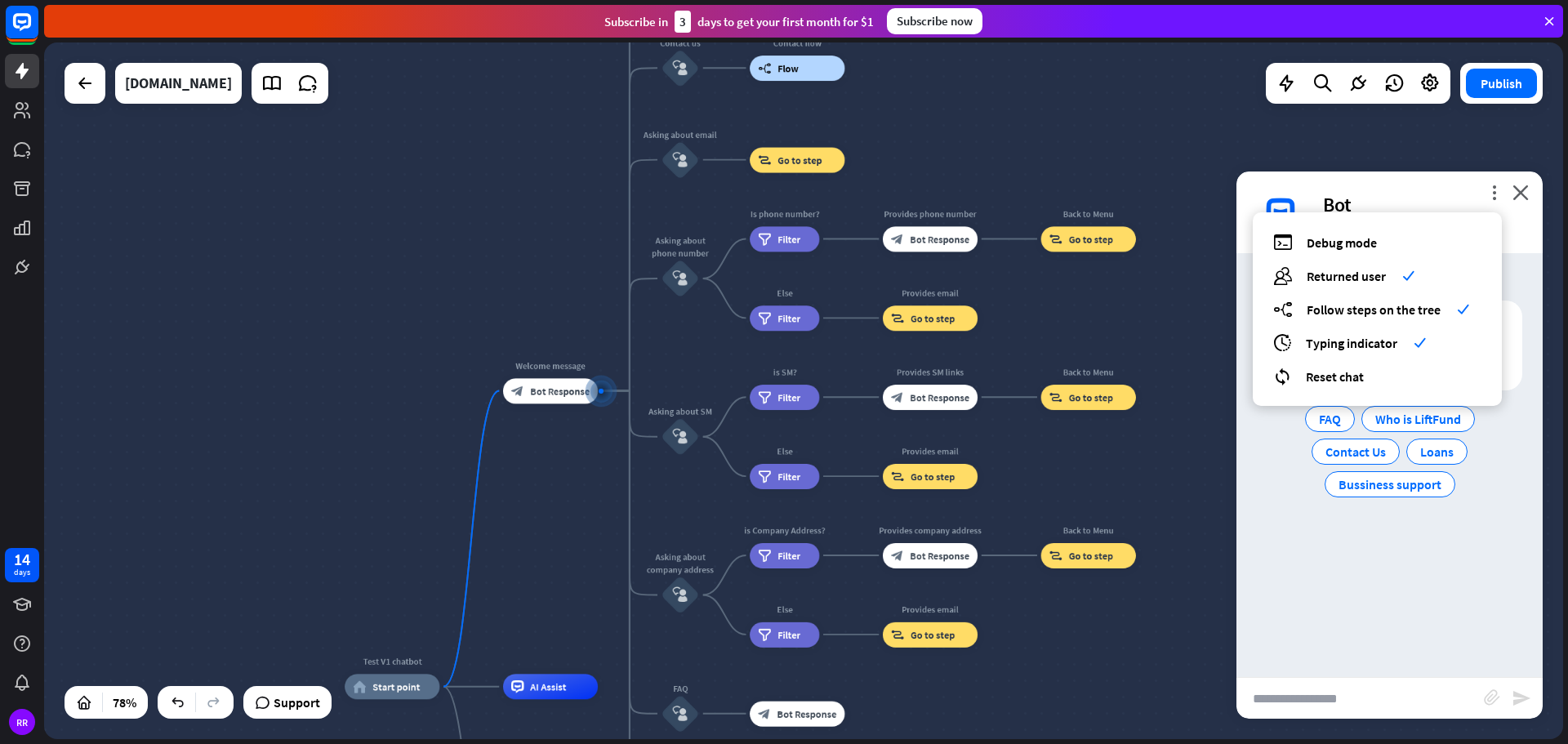
click at [1390, 159] on div "Test V1 chatbot home_2 Start point Welcome message block_bot_response Bot Respo…" at bounding box center [803, 391] width 1519 height 697
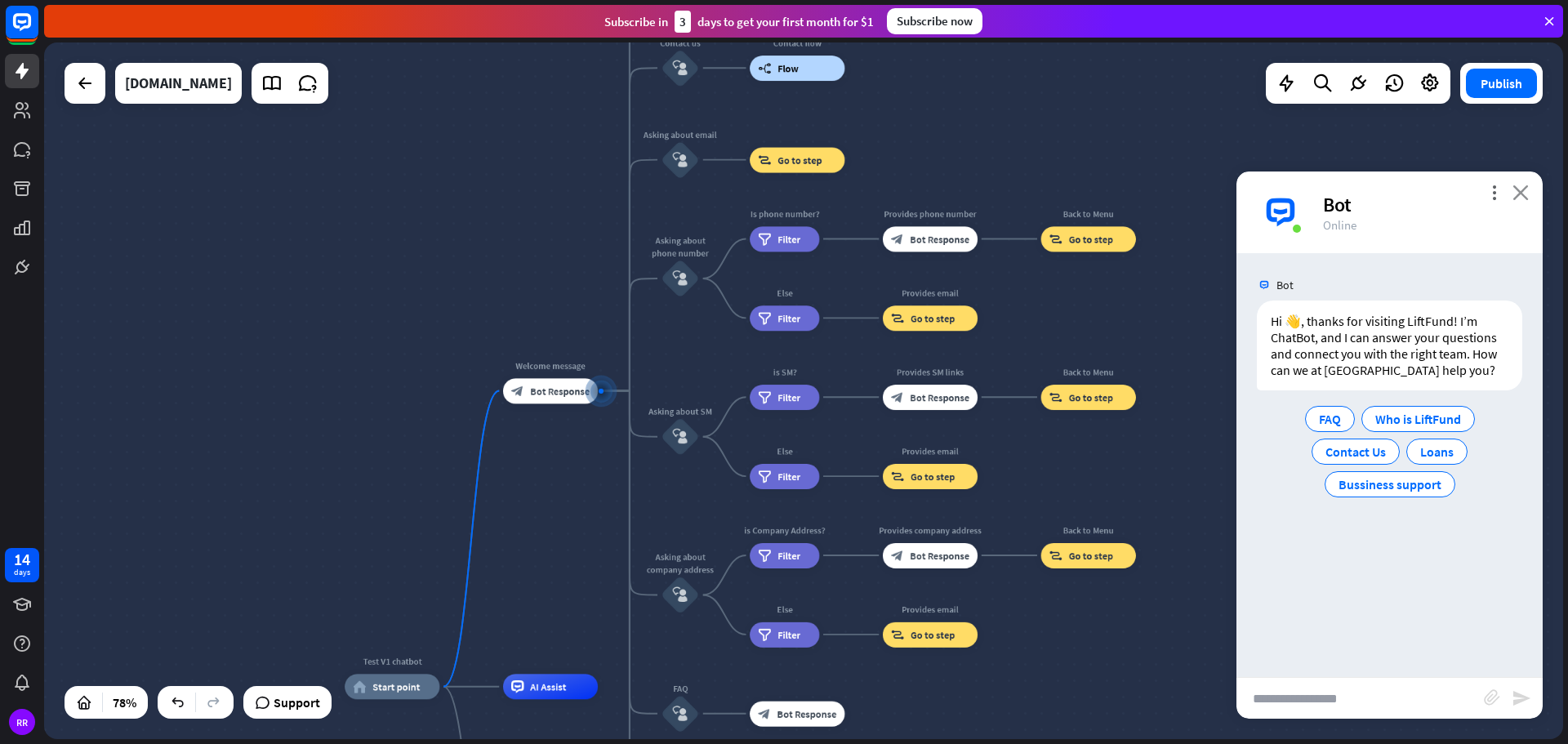
click at [1524, 198] on icon "close" at bounding box center [1521, 192] width 16 height 15
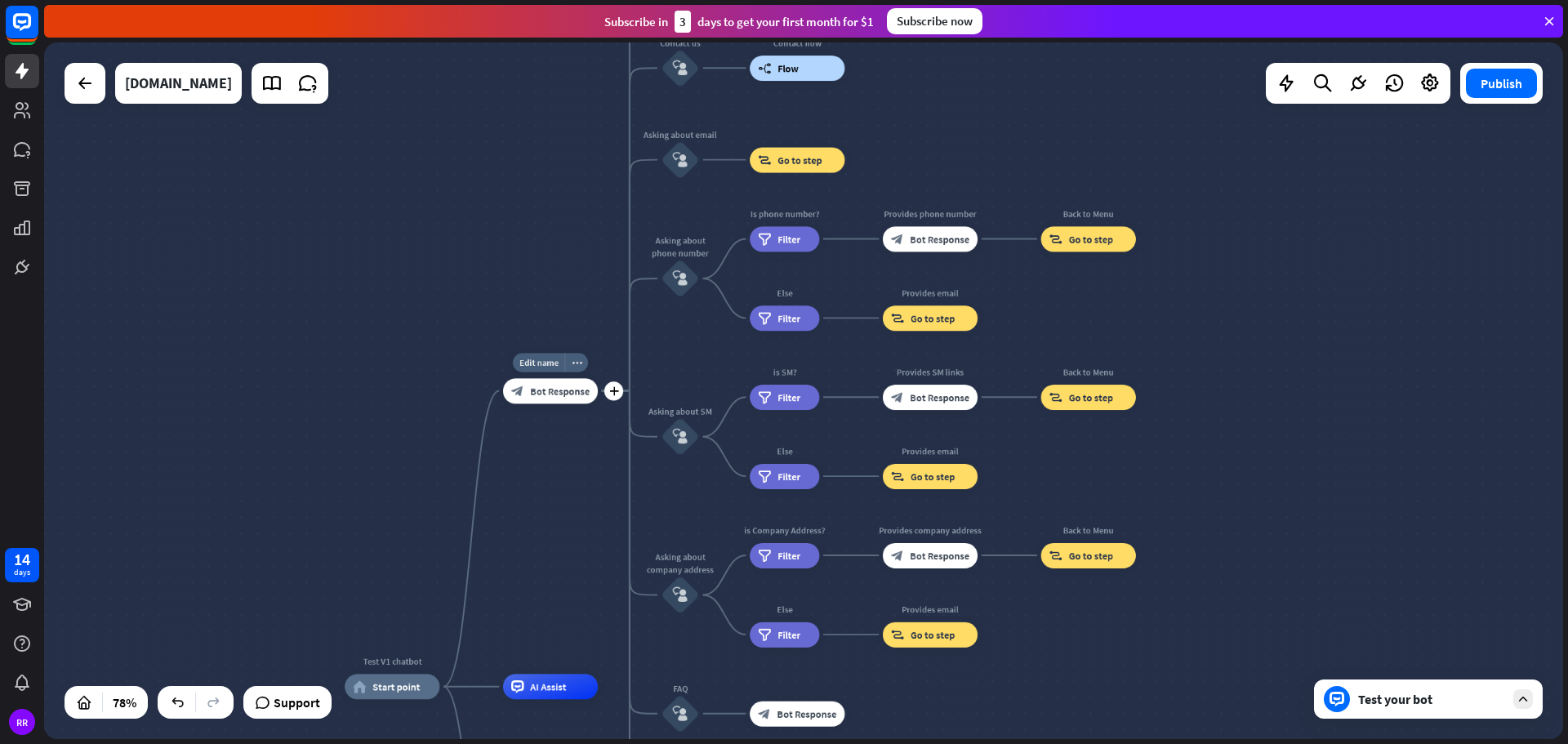
click at [572, 398] on div "block_bot_response Bot Response" at bounding box center [551, 391] width 95 height 25
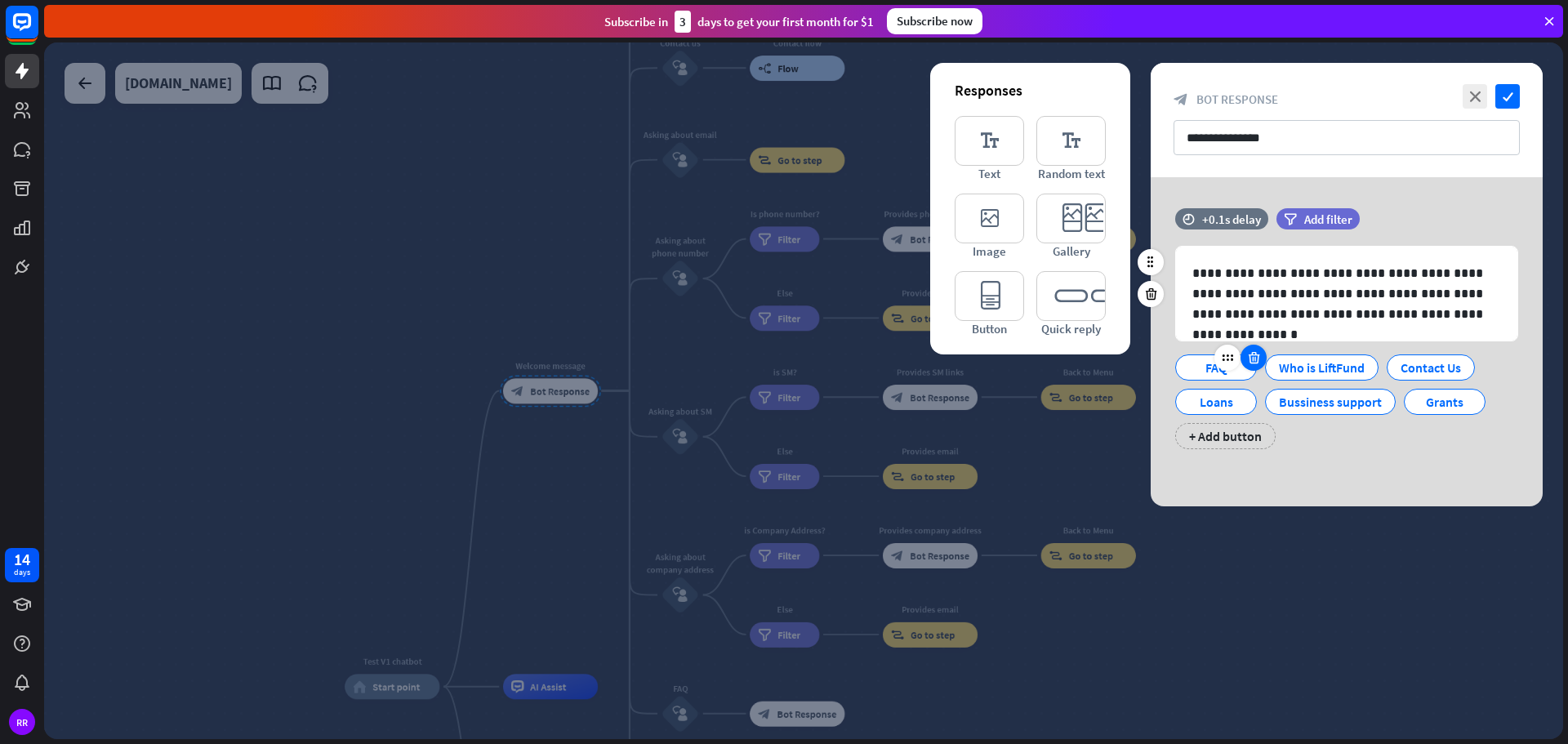
click at [1249, 359] on icon at bounding box center [1253, 358] width 15 height 14
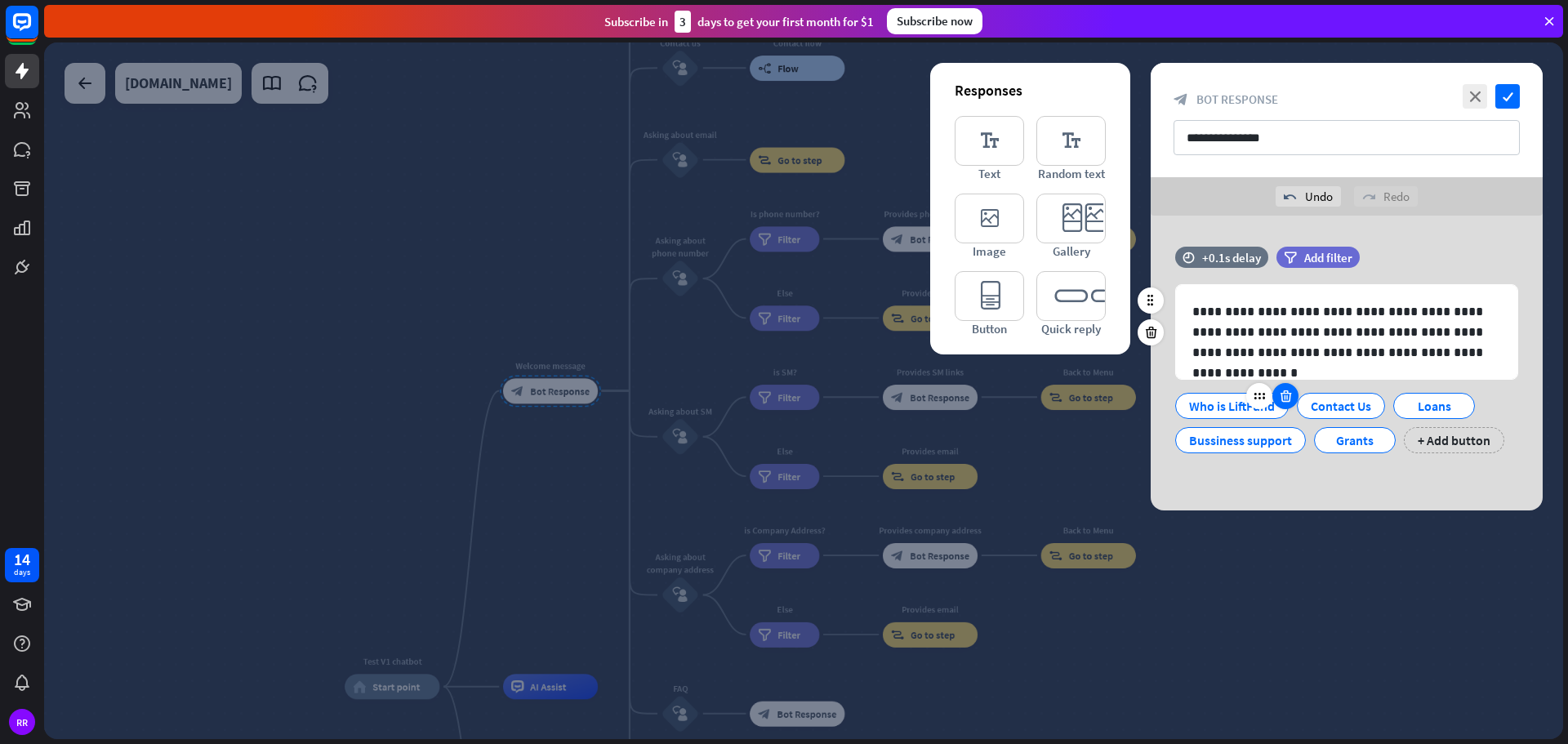
click at [1284, 394] on icon at bounding box center [1285, 396] width 15 height 14
click at [1259, 399] on icon at bounding box center [1260, 396] width 15 height 14
click at [1256, 398] on icon at bounding box center [1253, 396] width 15 height 14
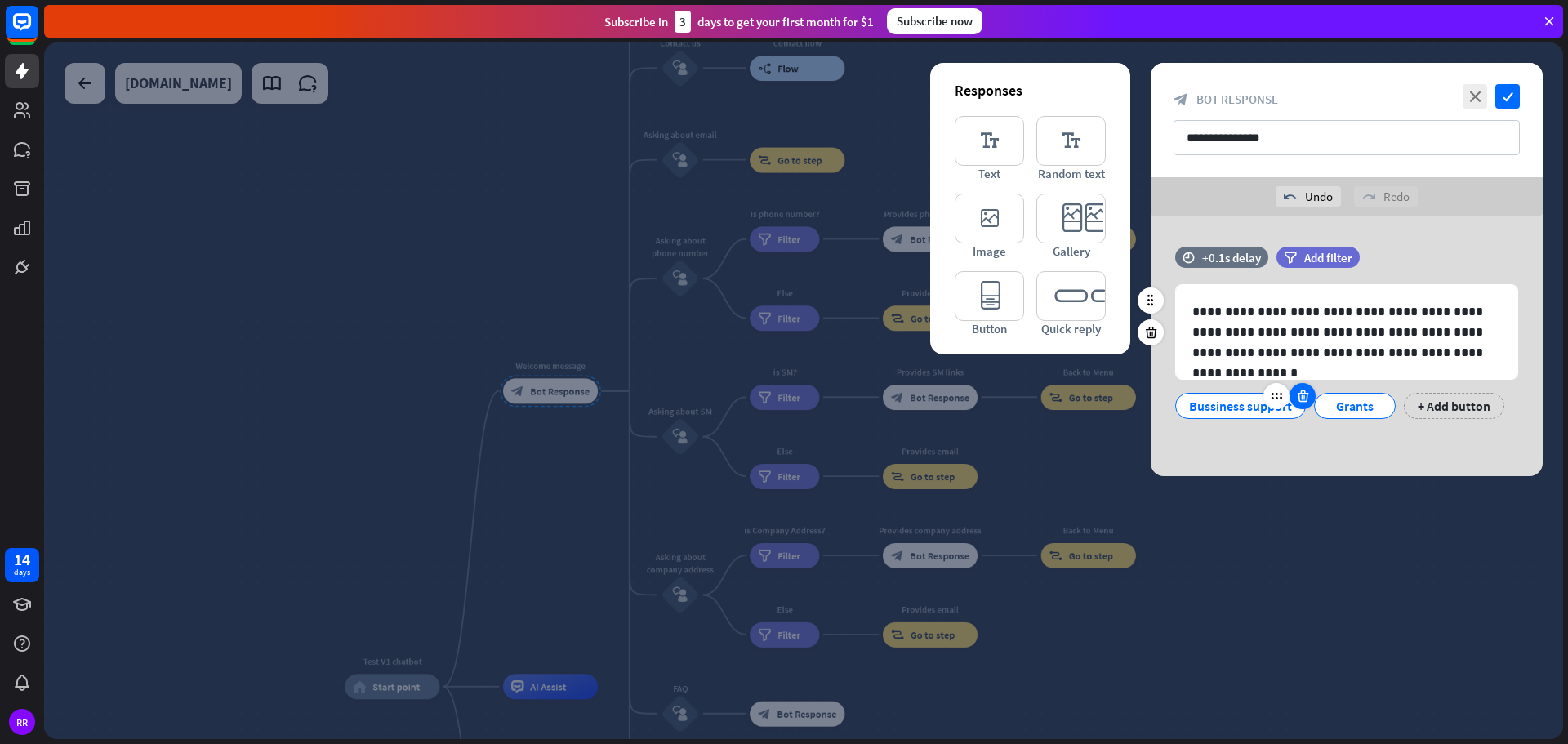
click at [1301, 396] on icon at bounding box center [1302, 396] width 15 height 14
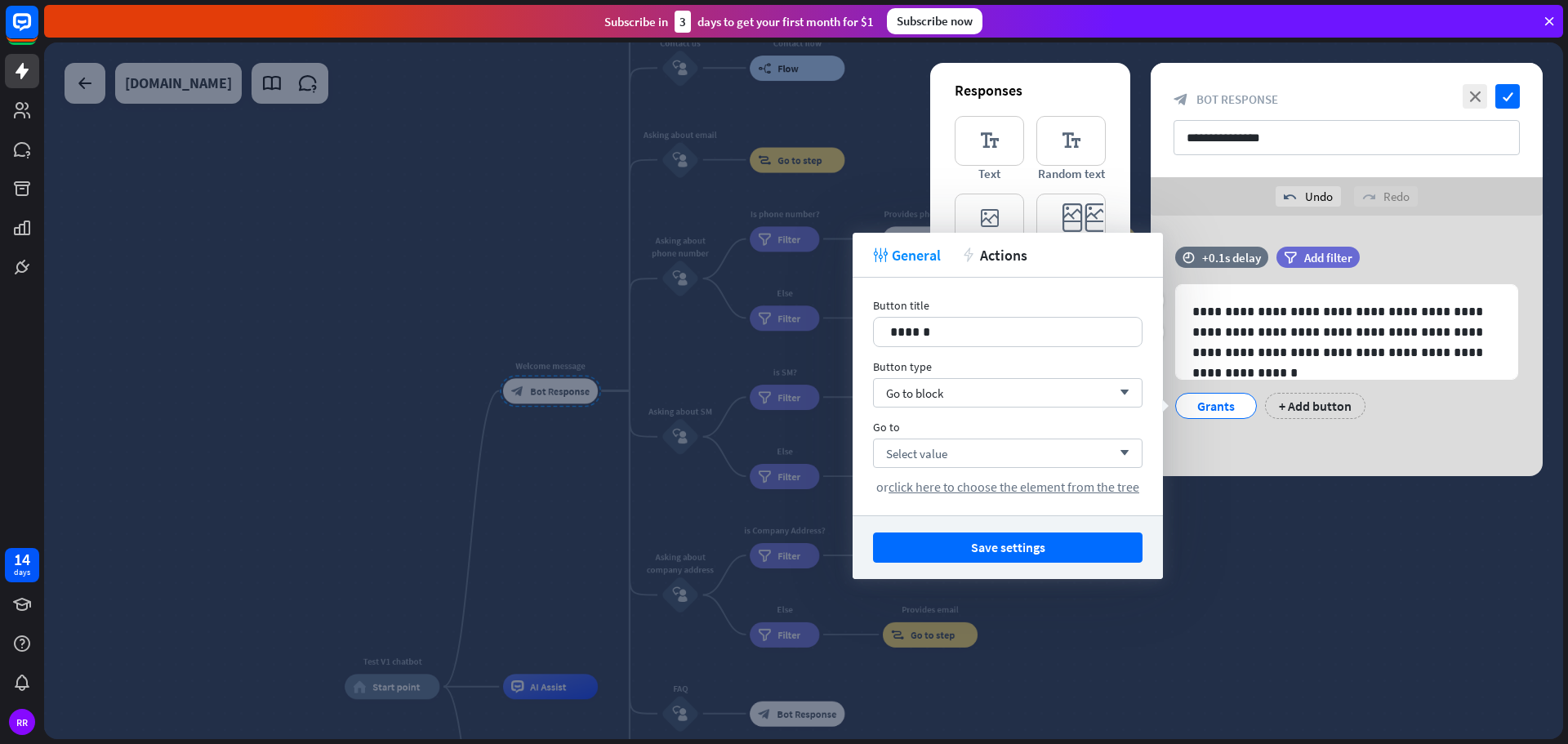
click at [1224, 402] on div "Grants" at bounding box center [1215, 405] width 54 height 24
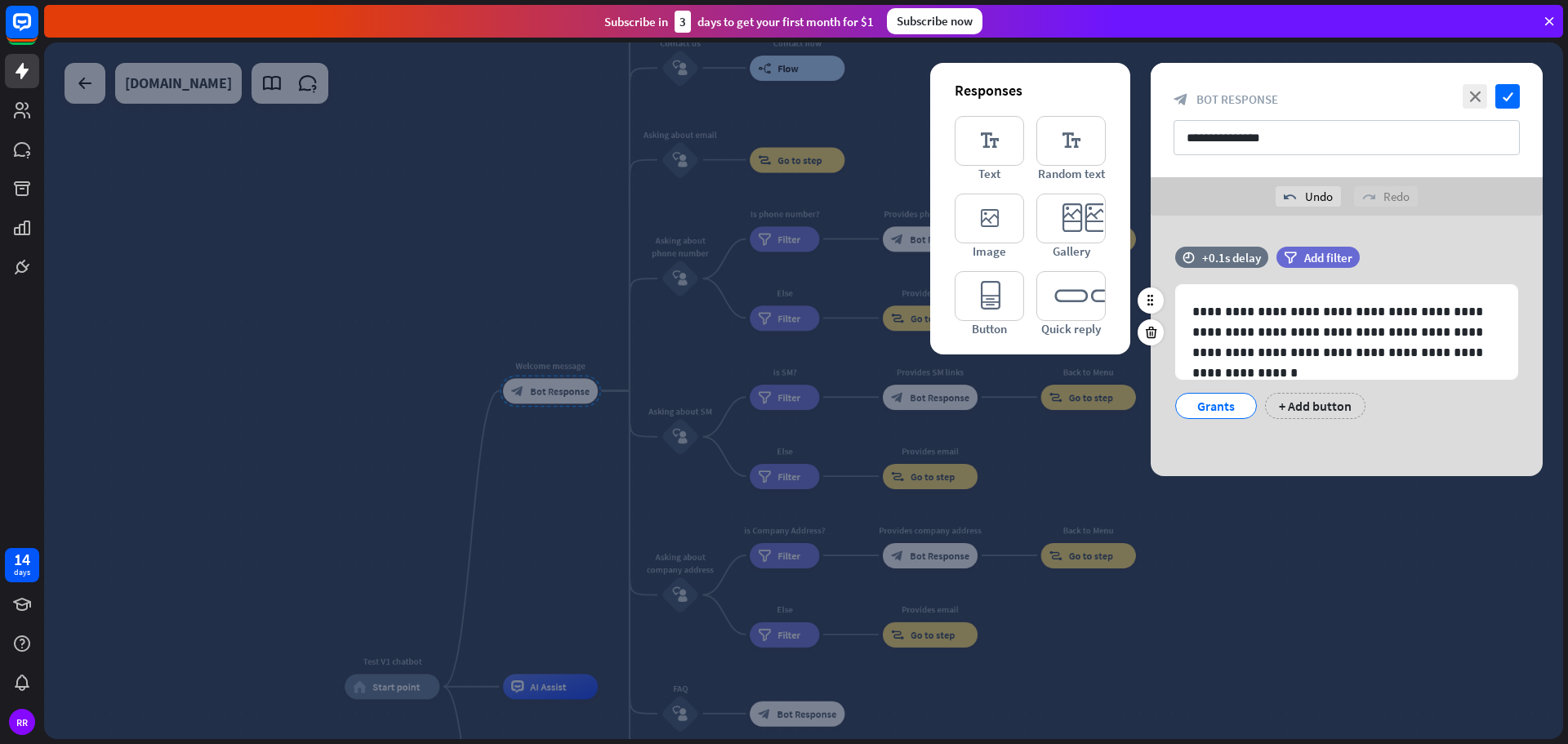
click at [1225, 403] on div "Grants" at bounding box center [1215, 405] width 54 height 24
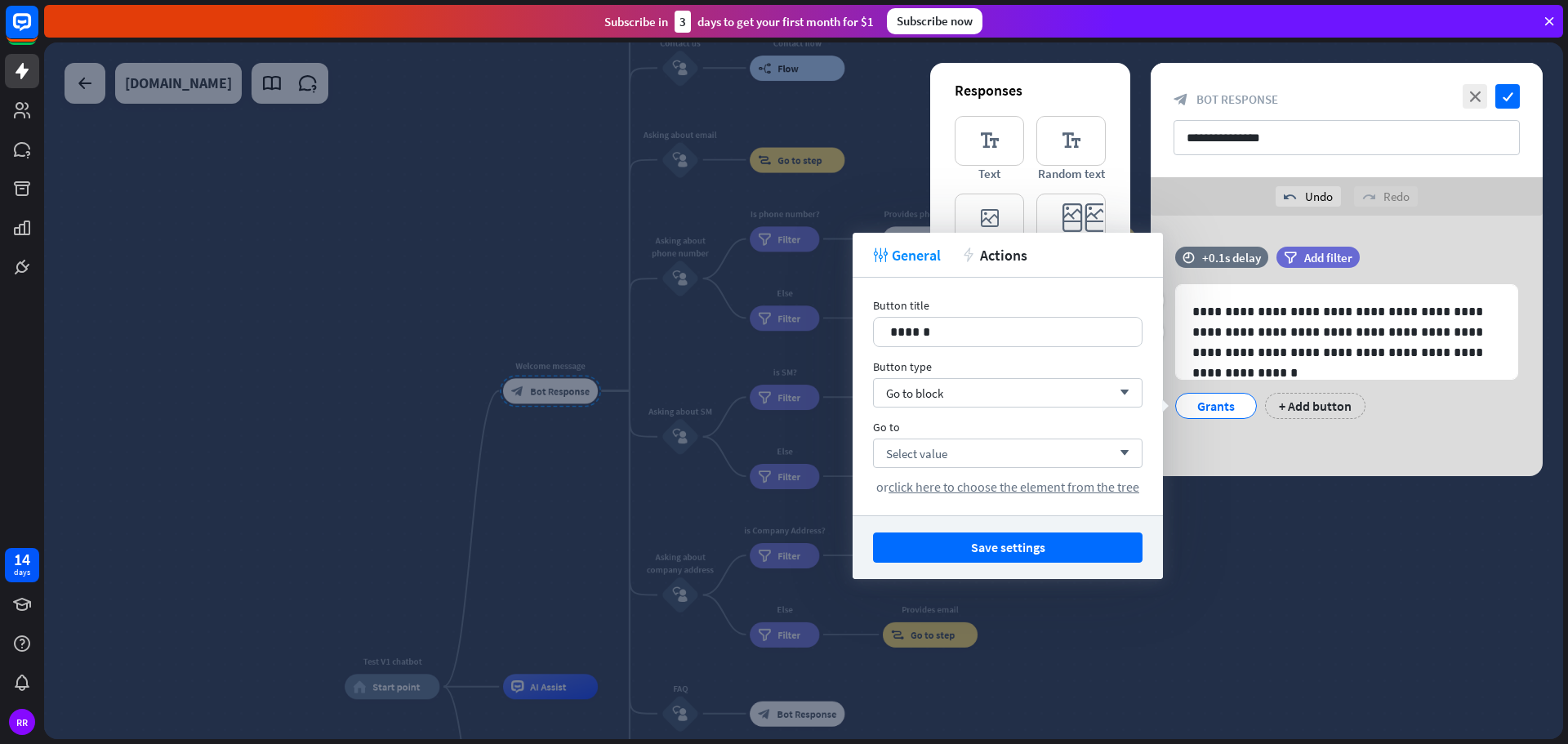
click at [1225, 403] on div "Grants" at bounding box center [1215, 405] width 54 height 24
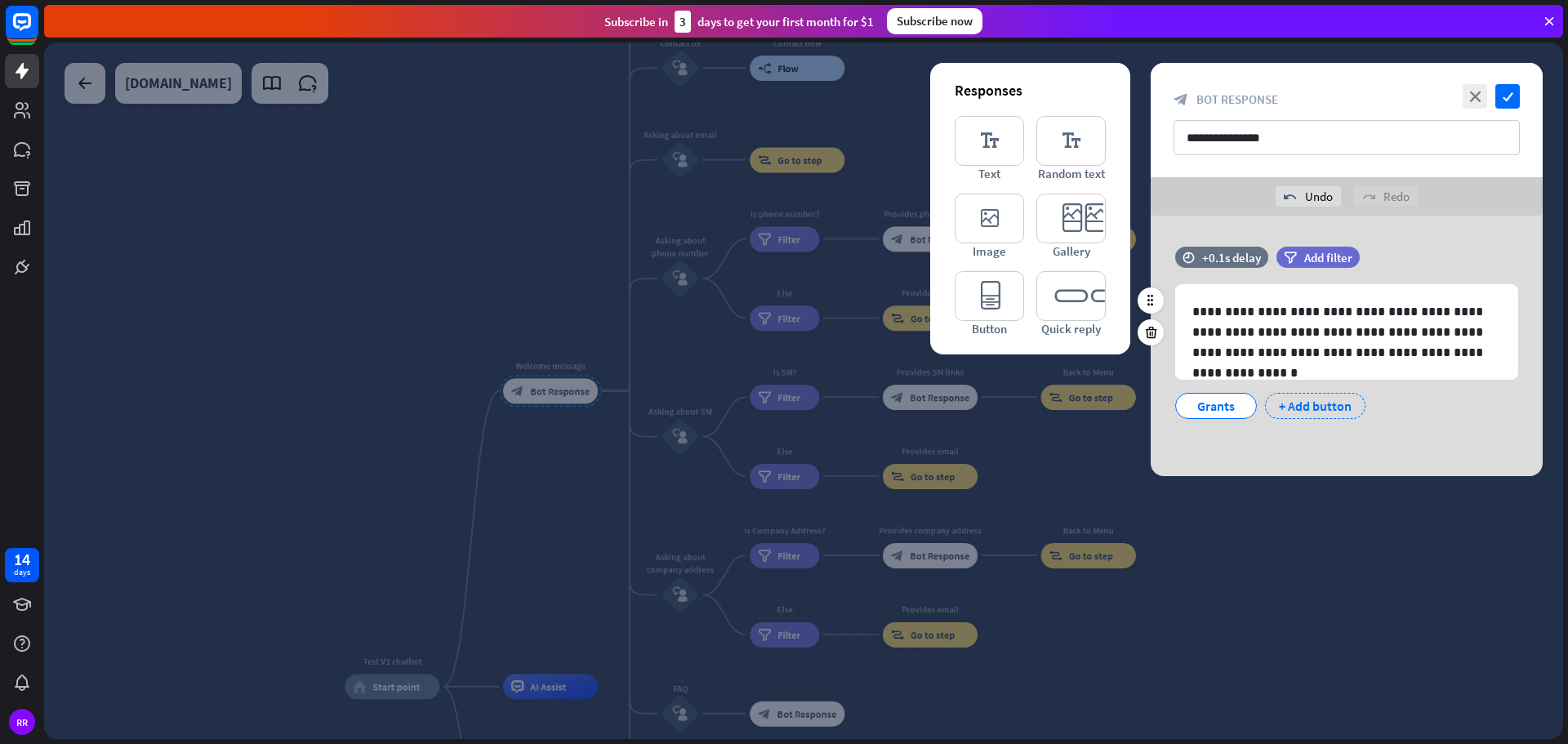
click at [1294, 406] on div "+ Add button" at bounding box center [1315, 405] width 101 height 26
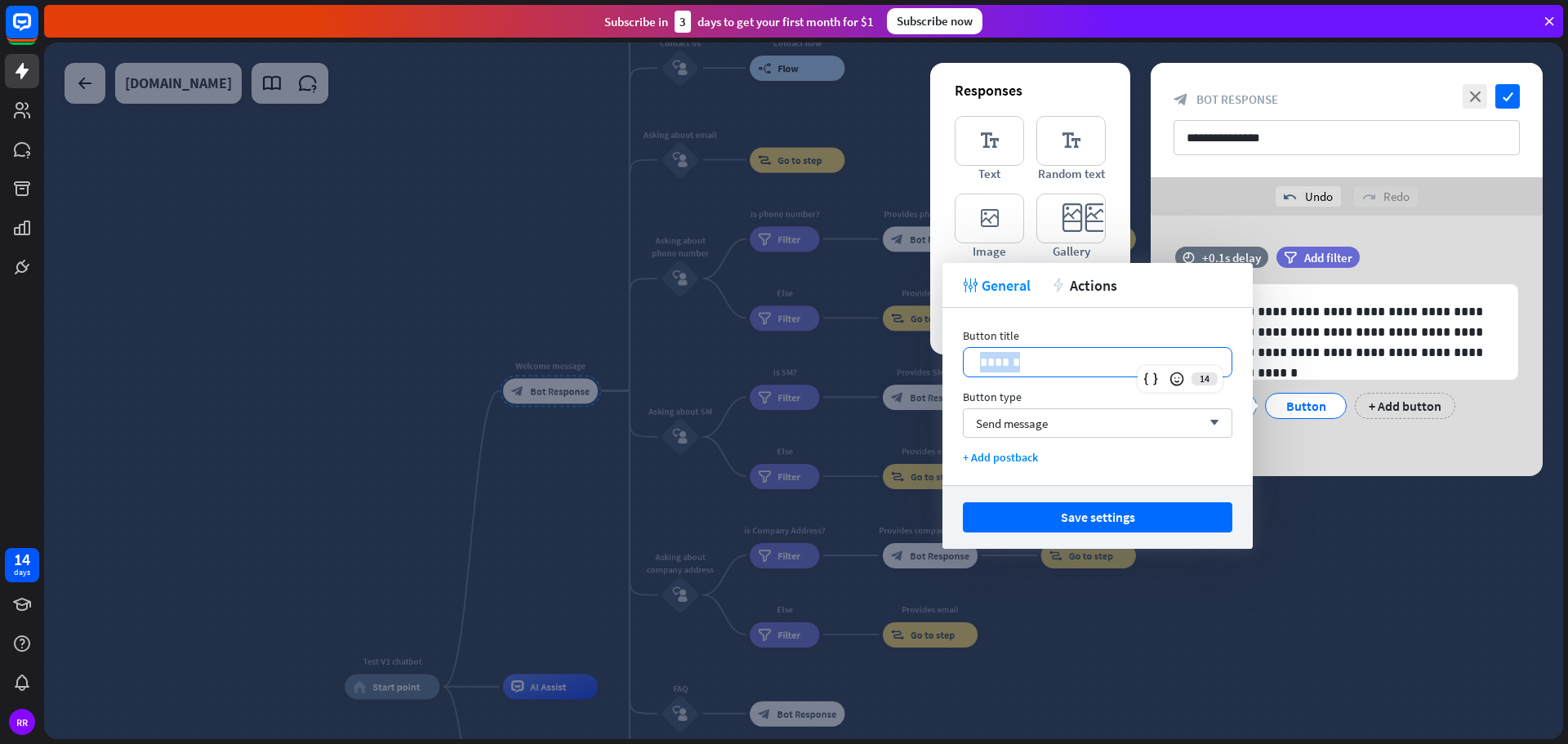
drag, startPoint x: 1033, startPoint y: 368, endPoint x: 952, endPoint y: 358, distance: 81.6
click at [952, 358] on div "Button title 14 ****** Button type Send message arrow_down + Add postback" at bounding box center [1098, 396] width 311 height 178
click at [1000, 428] on span "Send message" at bounding box center [1012, 423] width 72 height 15
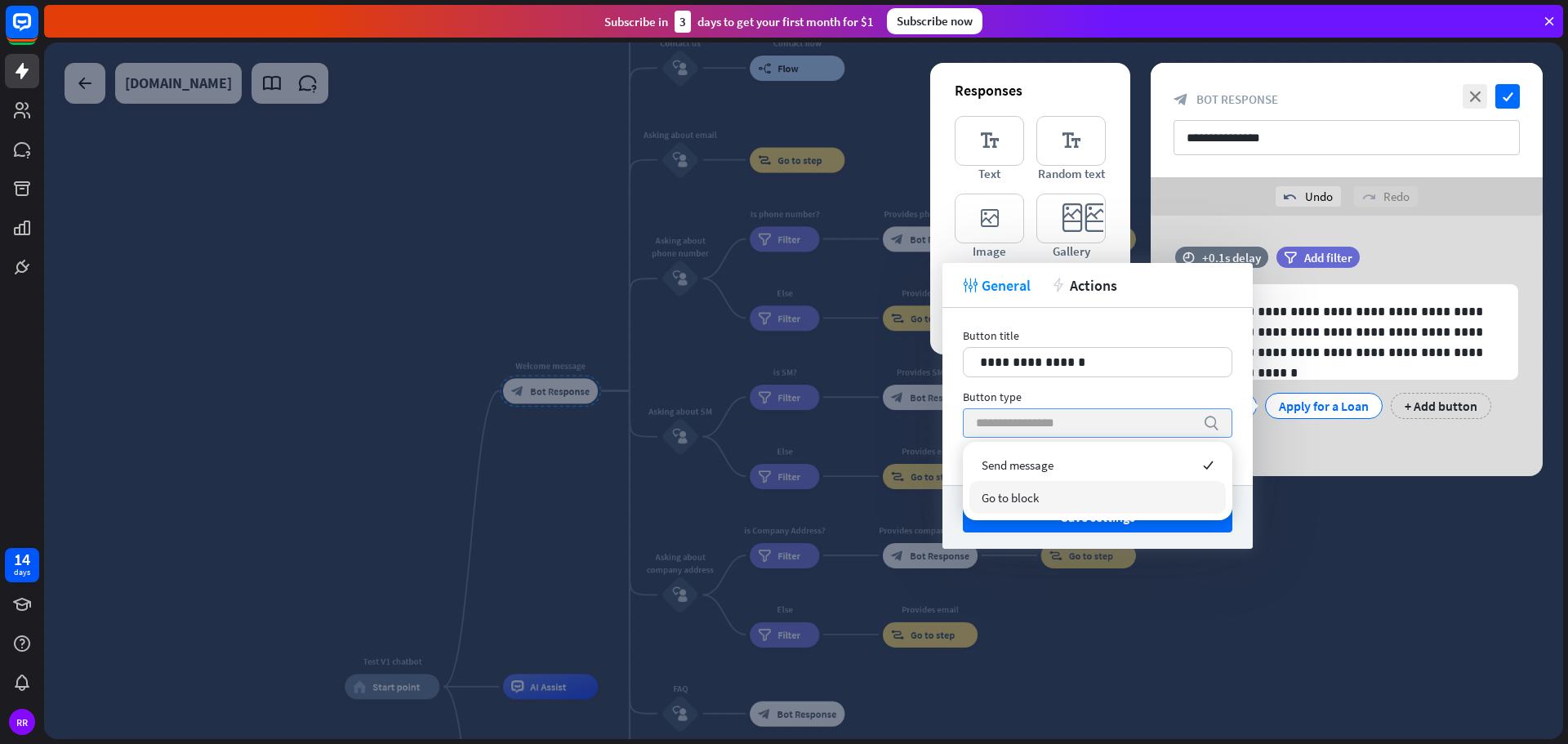
click at [995, 500] on span "Go to block" at bounding box center [1010, 497] width 57 height 15
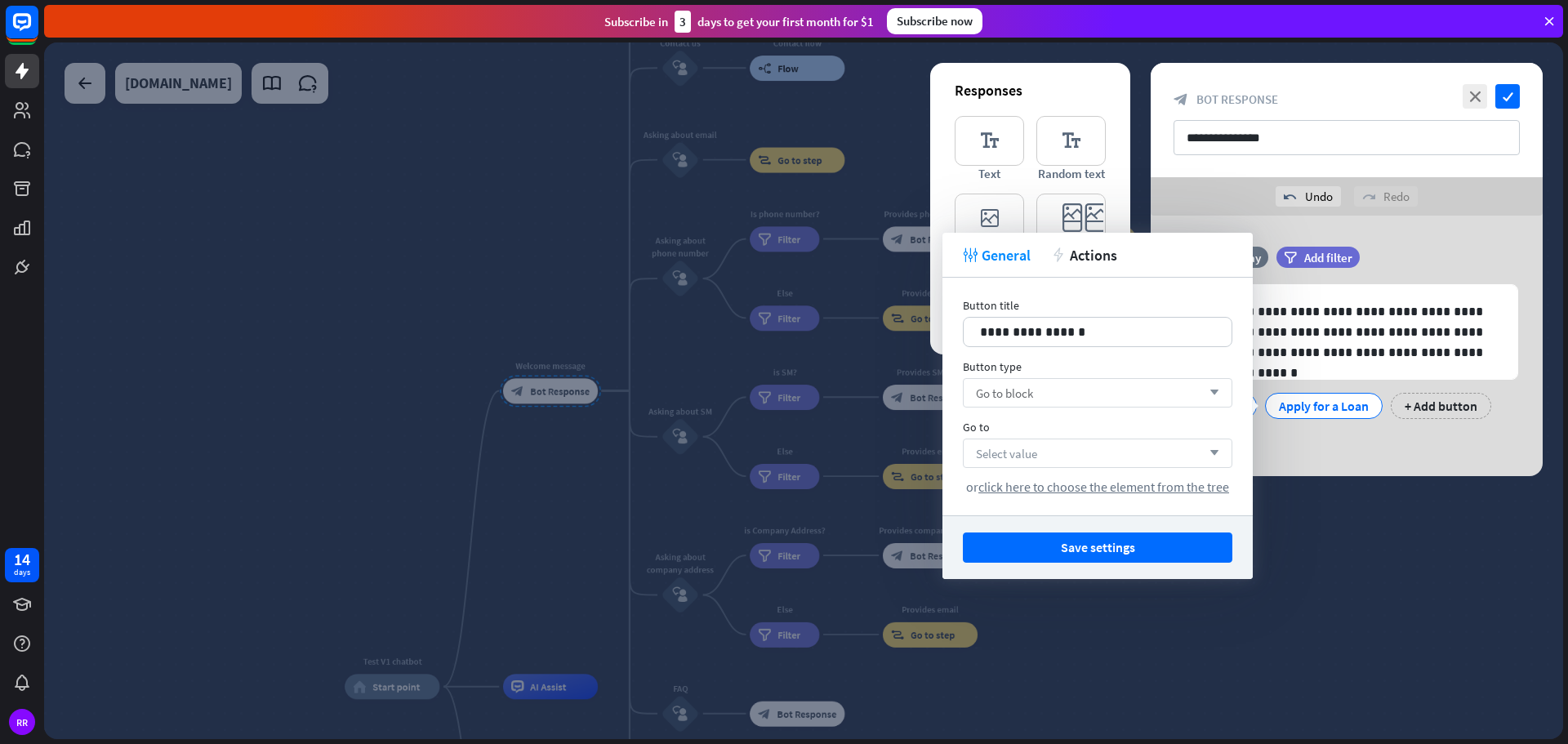
click at [1020, 457] on span "Select value" at bounding box center [1007, 453] width 62 height 15
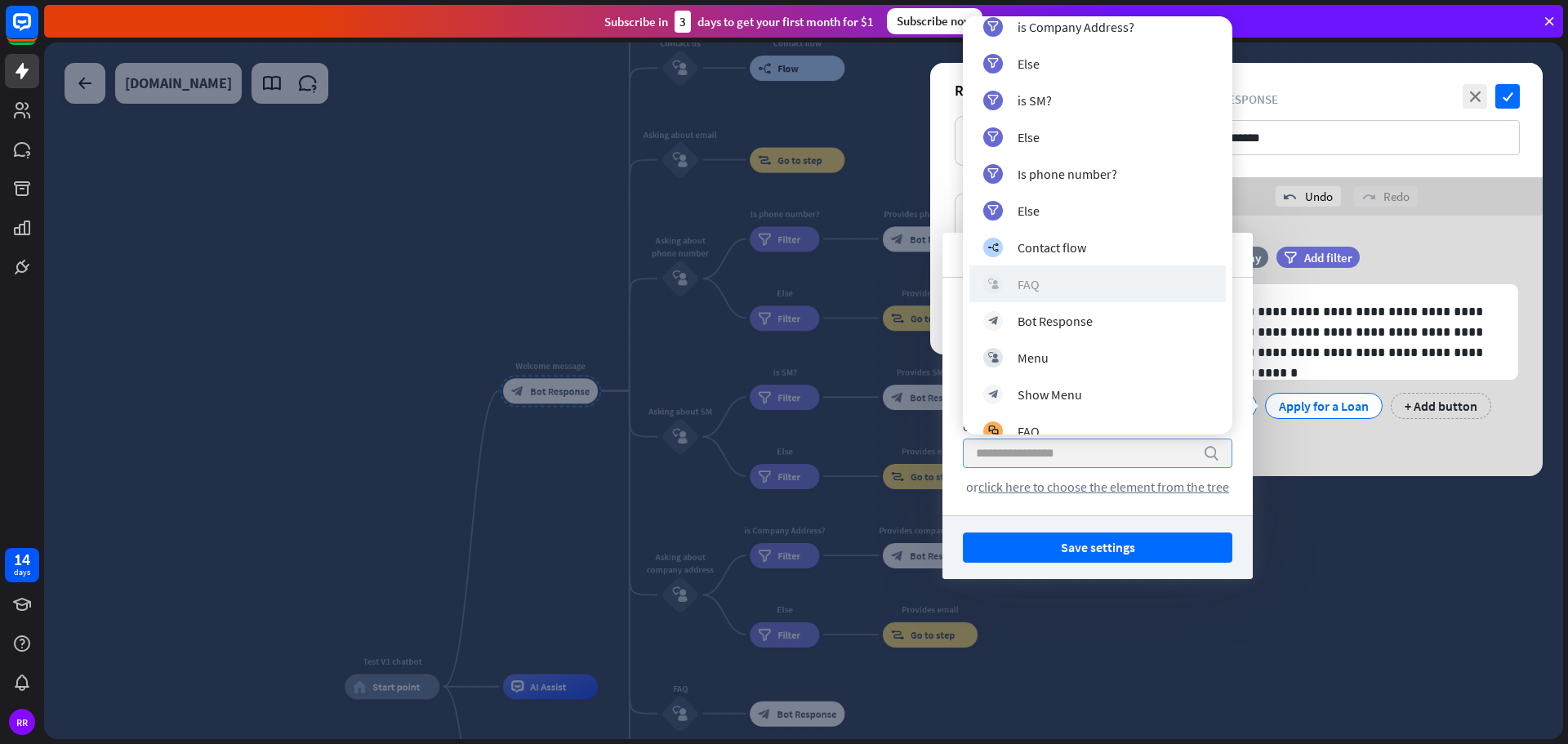
scroll to position [1285, 0]
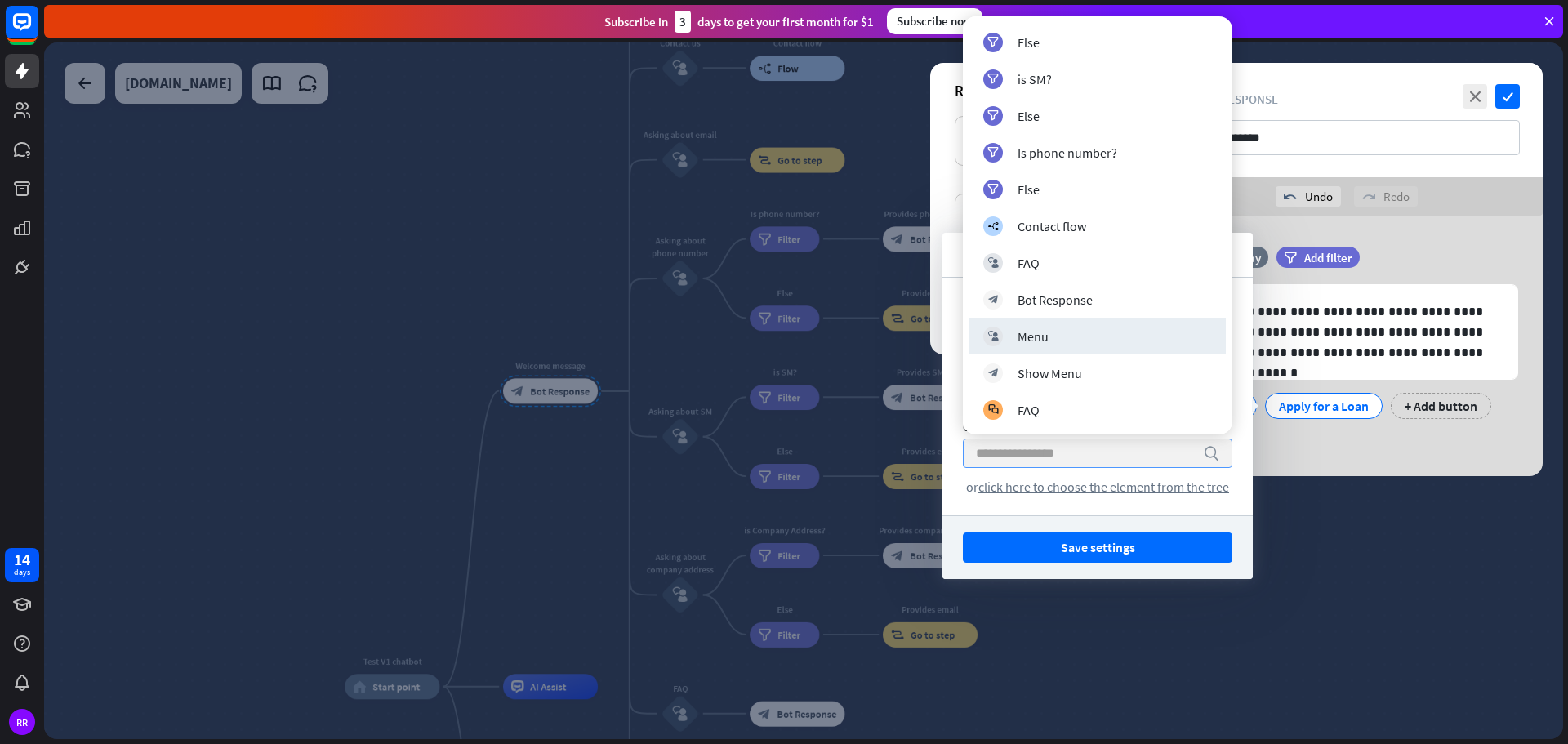
click at [1035, 477] on div "search or click here to choose the element from the tree" at bounding box center [1098, 466] width 270 height 56
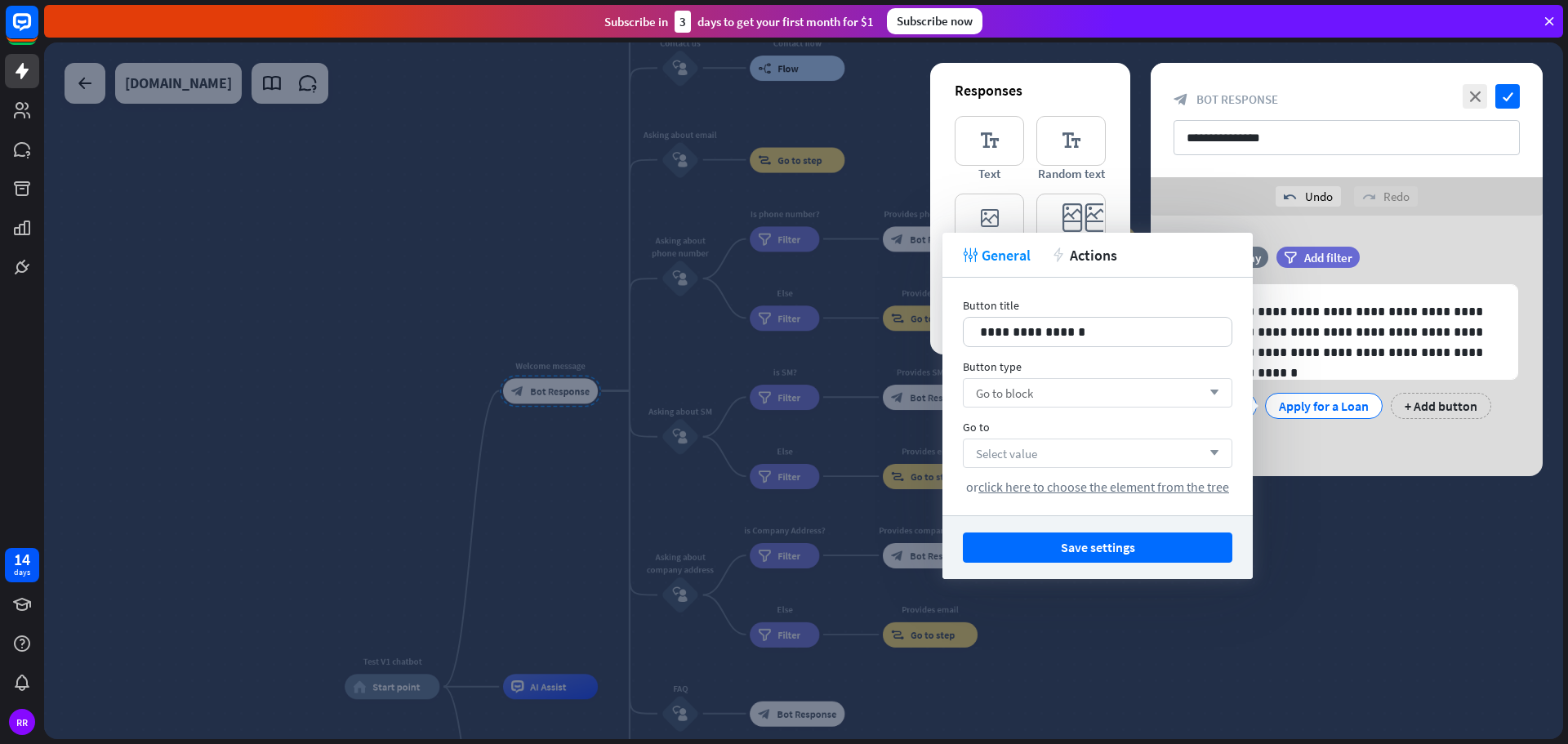
click at [1027, 395] on span "Go to block" at bounding box center [1005, 393] width 57 height 15
click at [1020, 435] on span "Send message" at bounding box center [1017, 434] width 72 height 15
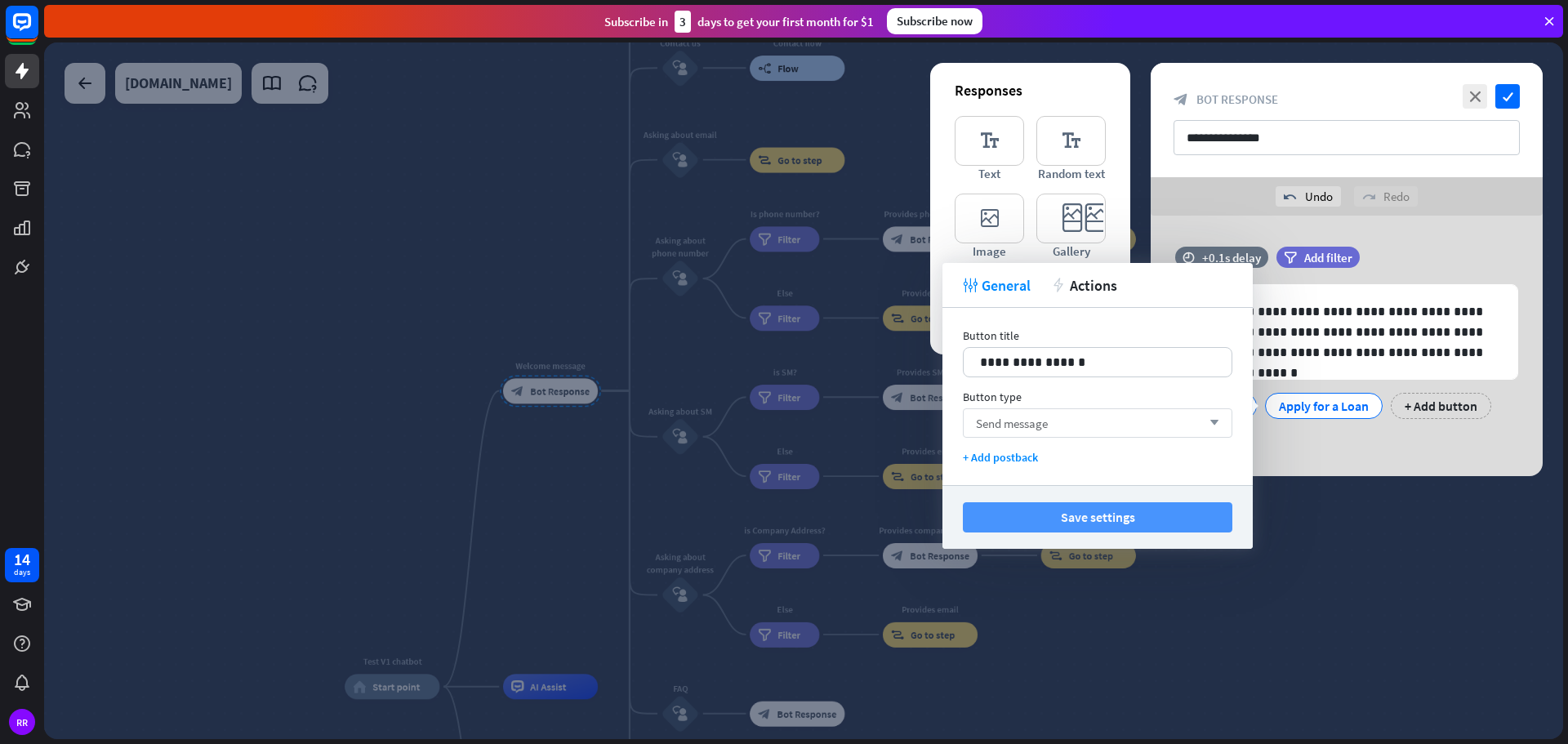
click at [1072, 523] on button "Save settings" at bounding box center [1098, 517] width 270 height 30
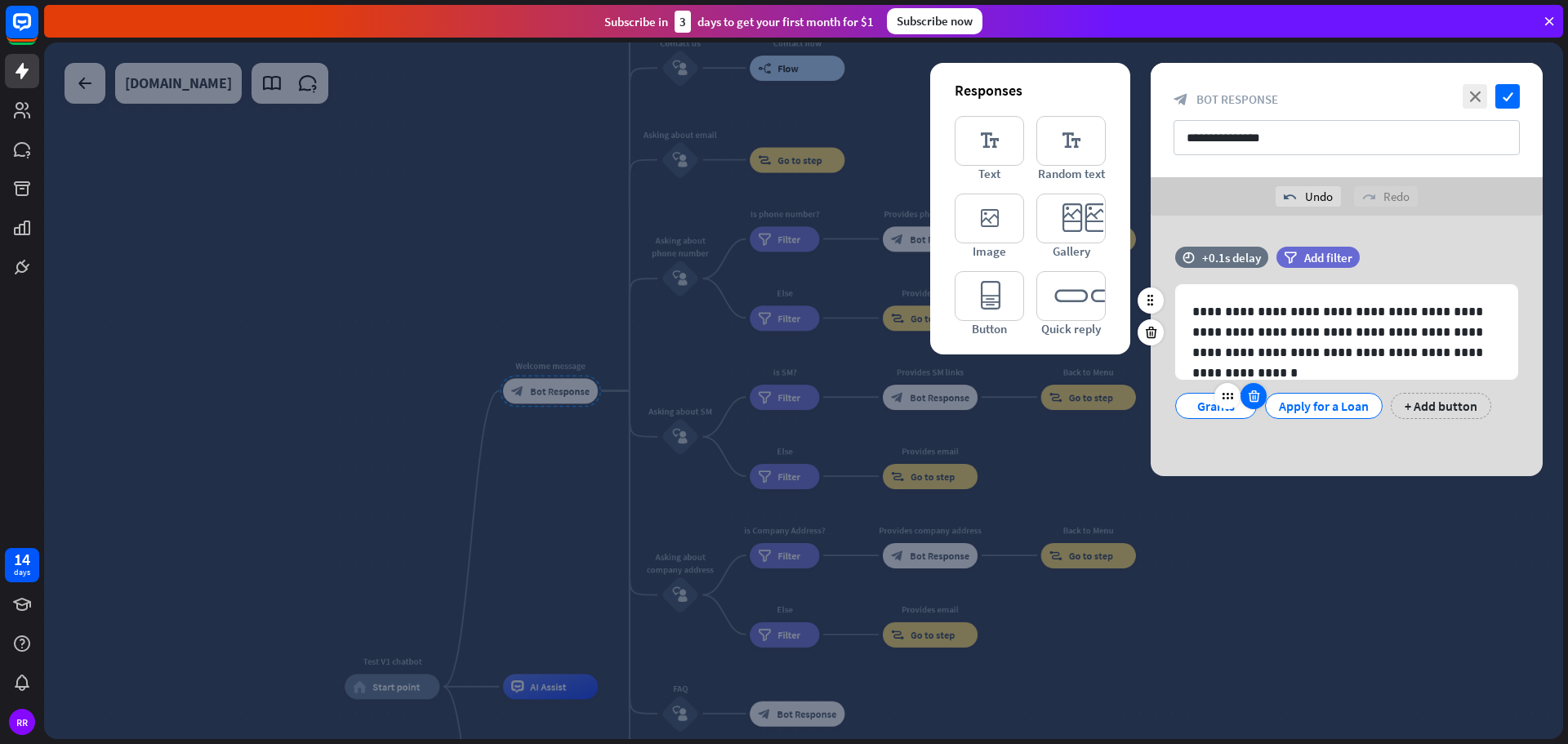
click at [1254, 401] on icon at bounding box center [1253, 396] width 15 height 14
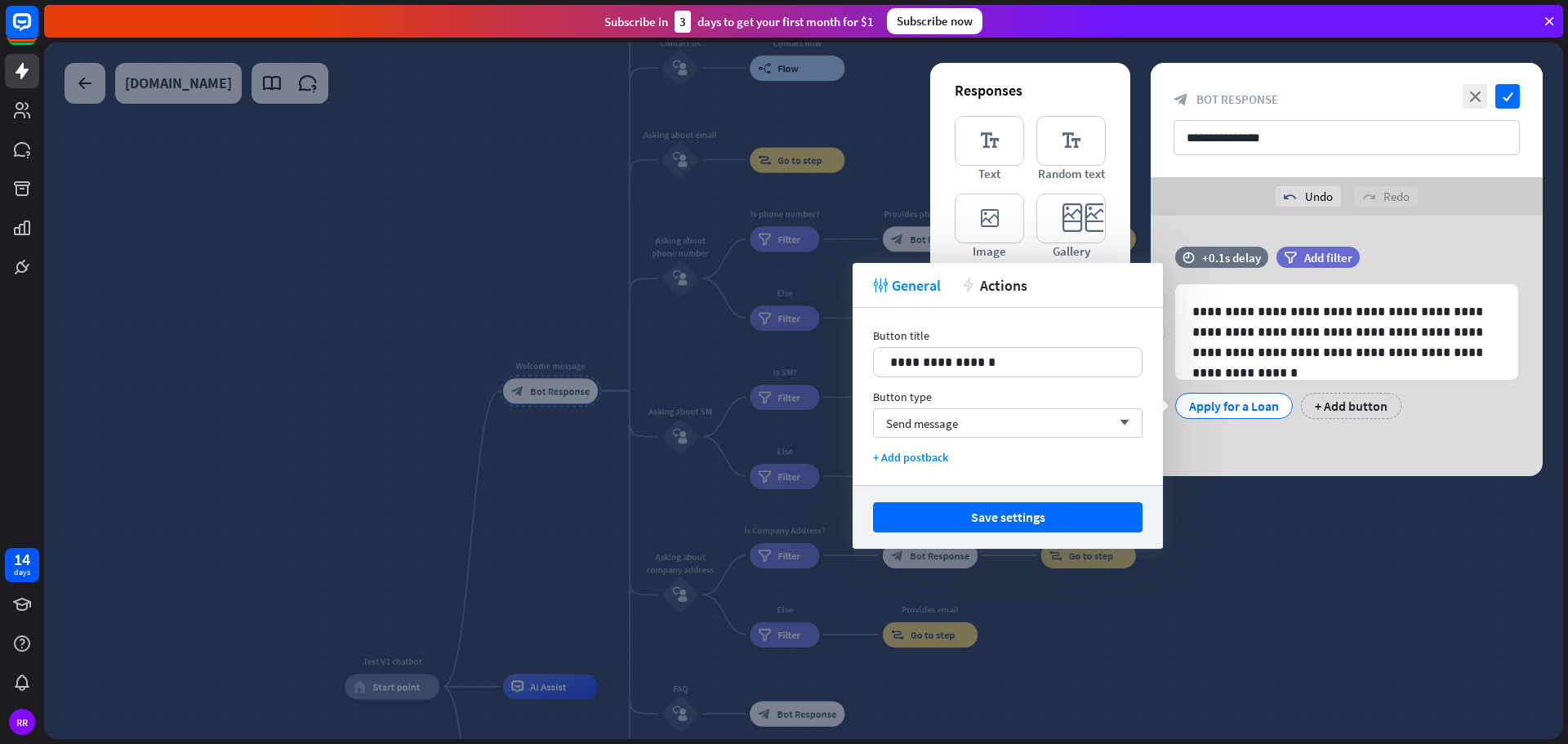
click at [1313, 457] on div "**********" at bounding box center [1346, 346] width 392 height 260
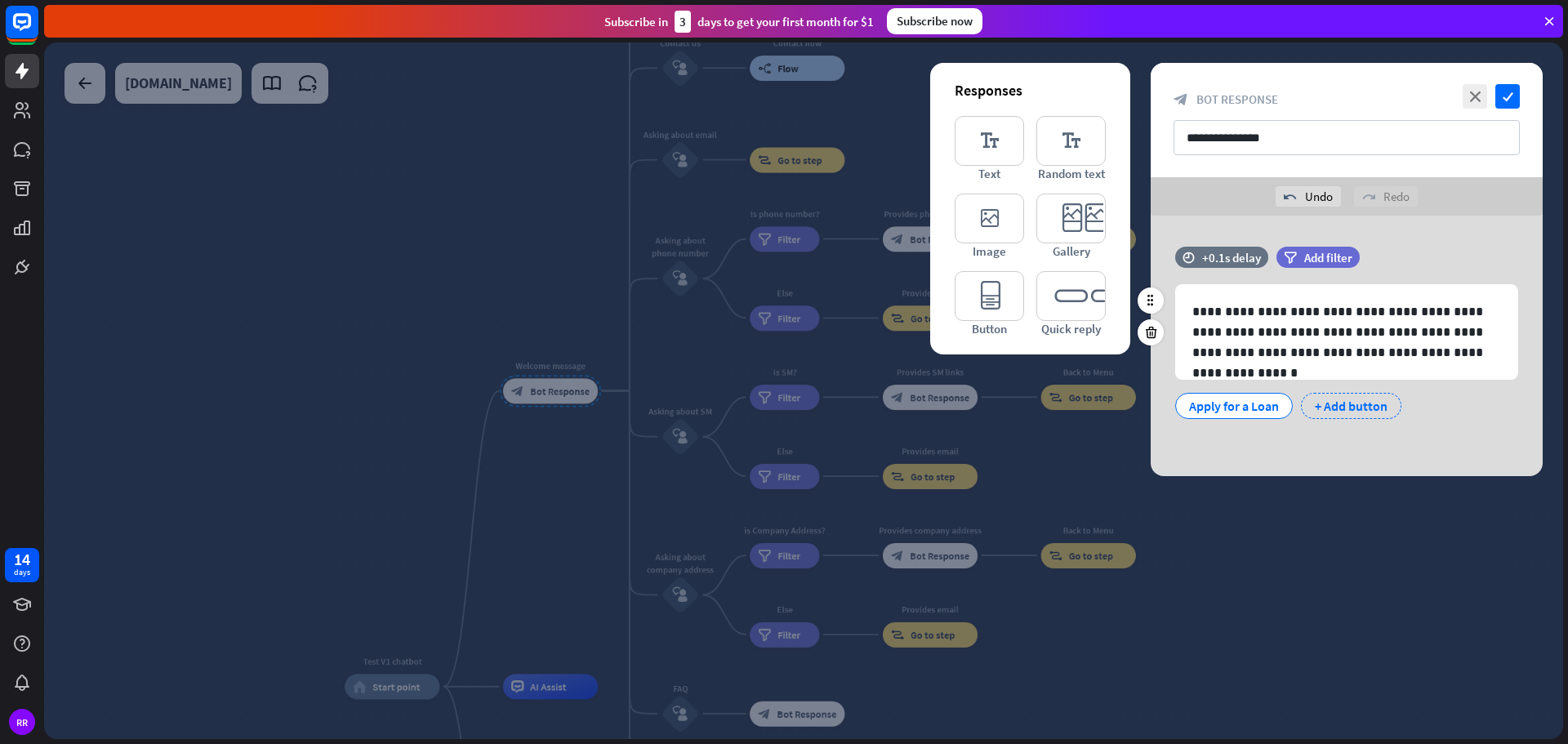
click at [1361, 401] on div "+ Add button" at bounding box center [1351, 405] width 101 height 26
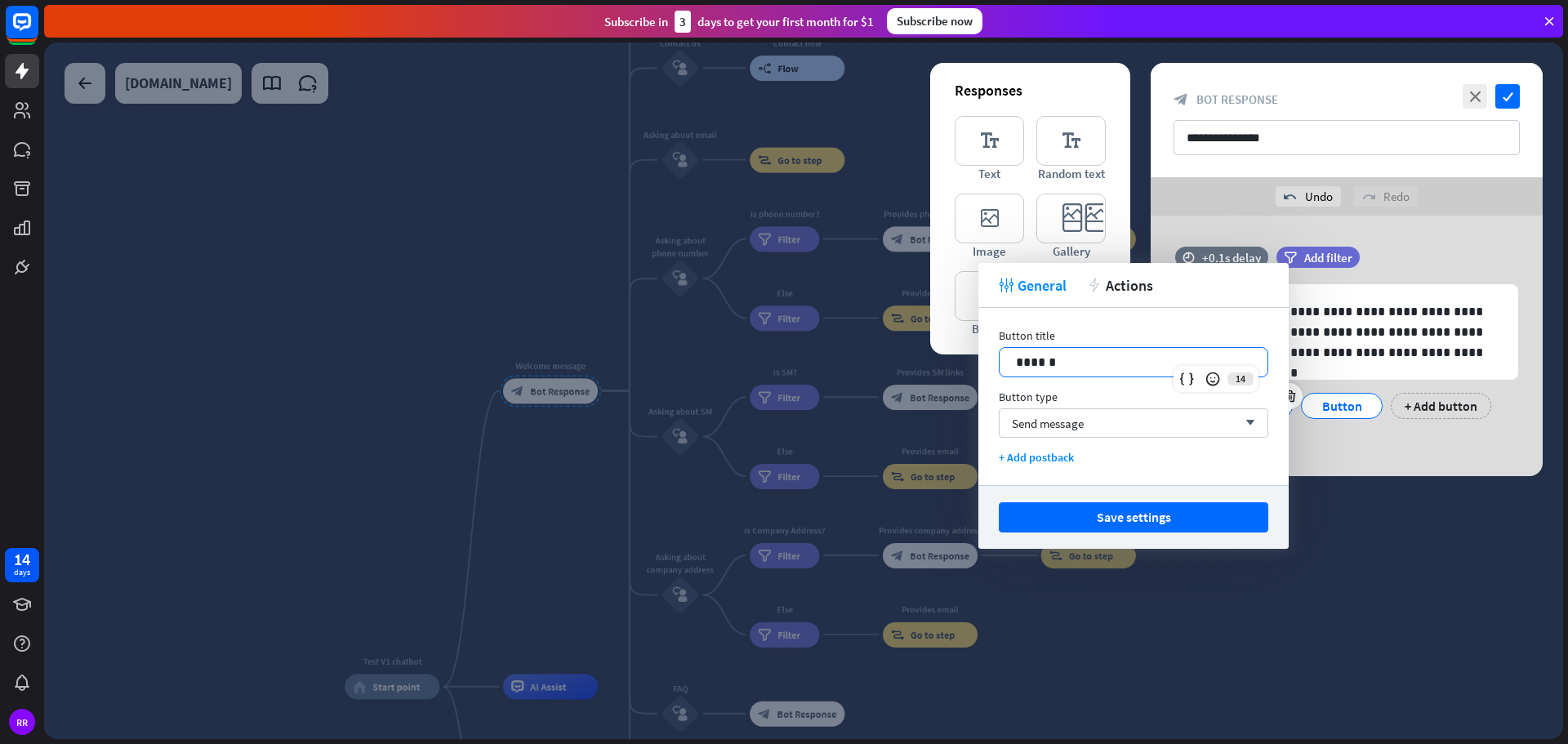
drag, startPoint x: 1079, startPoint y: 368, endPoint x: 964, endPoint y: 354, distance: 115.8
click at [964, 354] on body "14 days RR close Product Help First steps Get started with ChatBot Help Center …" at bounding box center [784, 372] width 1568 height 744
drag, startPoint x: 1066, startPoint y: 367, endPoint x: 985, endPoint y: 366, distance: 81.0
click at [985, 366] on div "Button title 14 ****** Button type Send message arrow_down + Add postback" at bounding box center [1133, 396] width 311 height 178
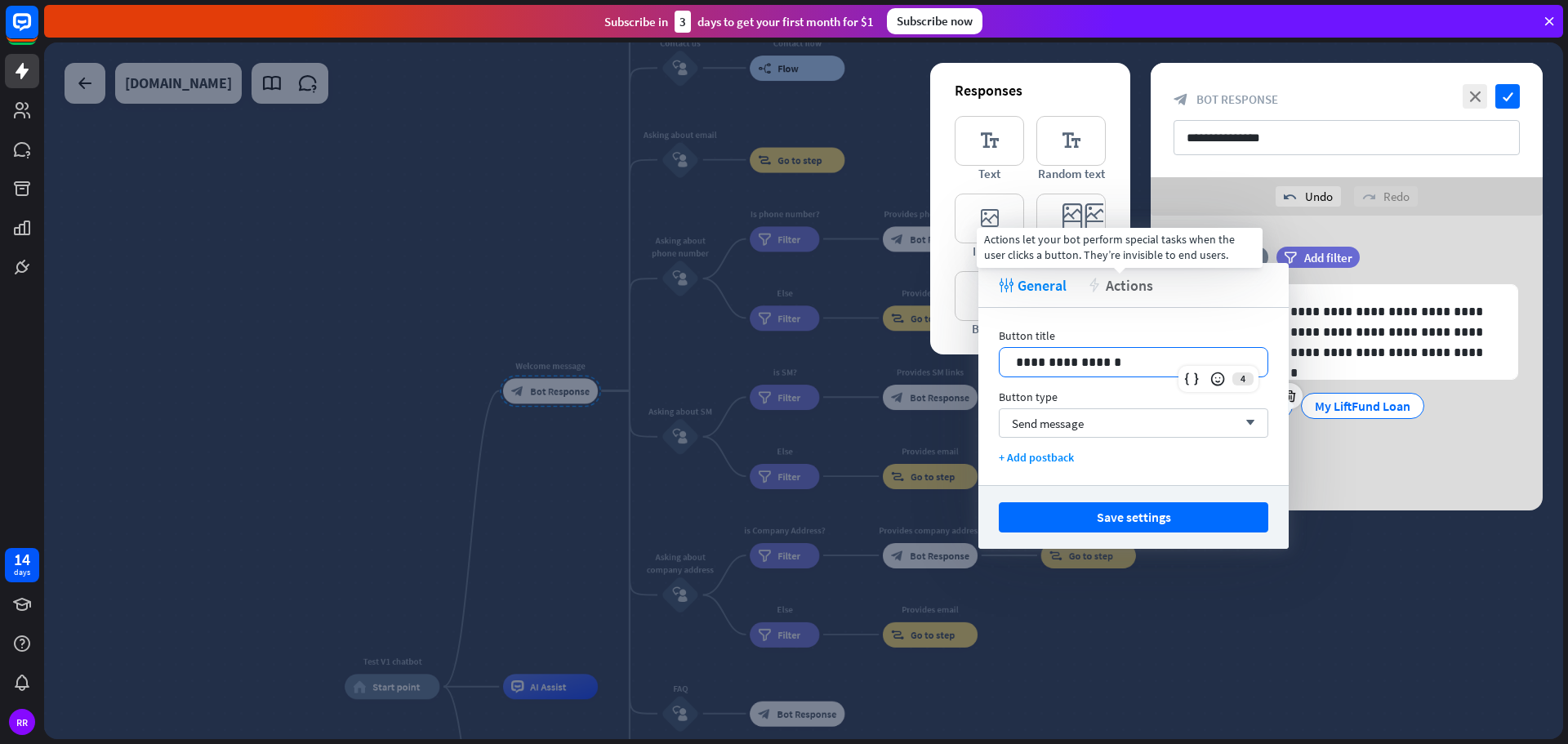
click at [1136, 283] on span "Actions" at bounding box center [1129, 285] width 47 height 19
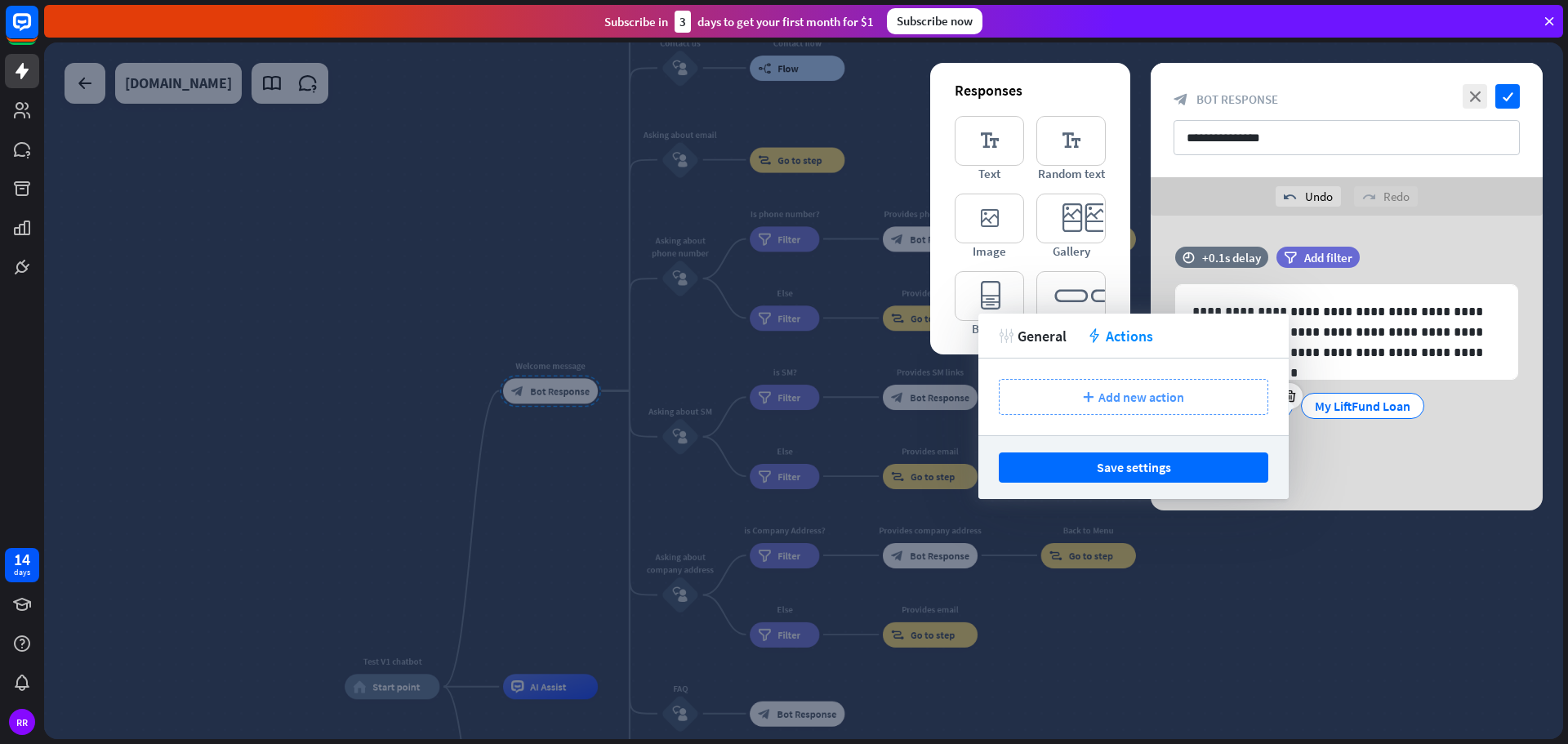
click at [1091, 399] on icon "plus" at bounding box center [1088, 396] width 11 height 10
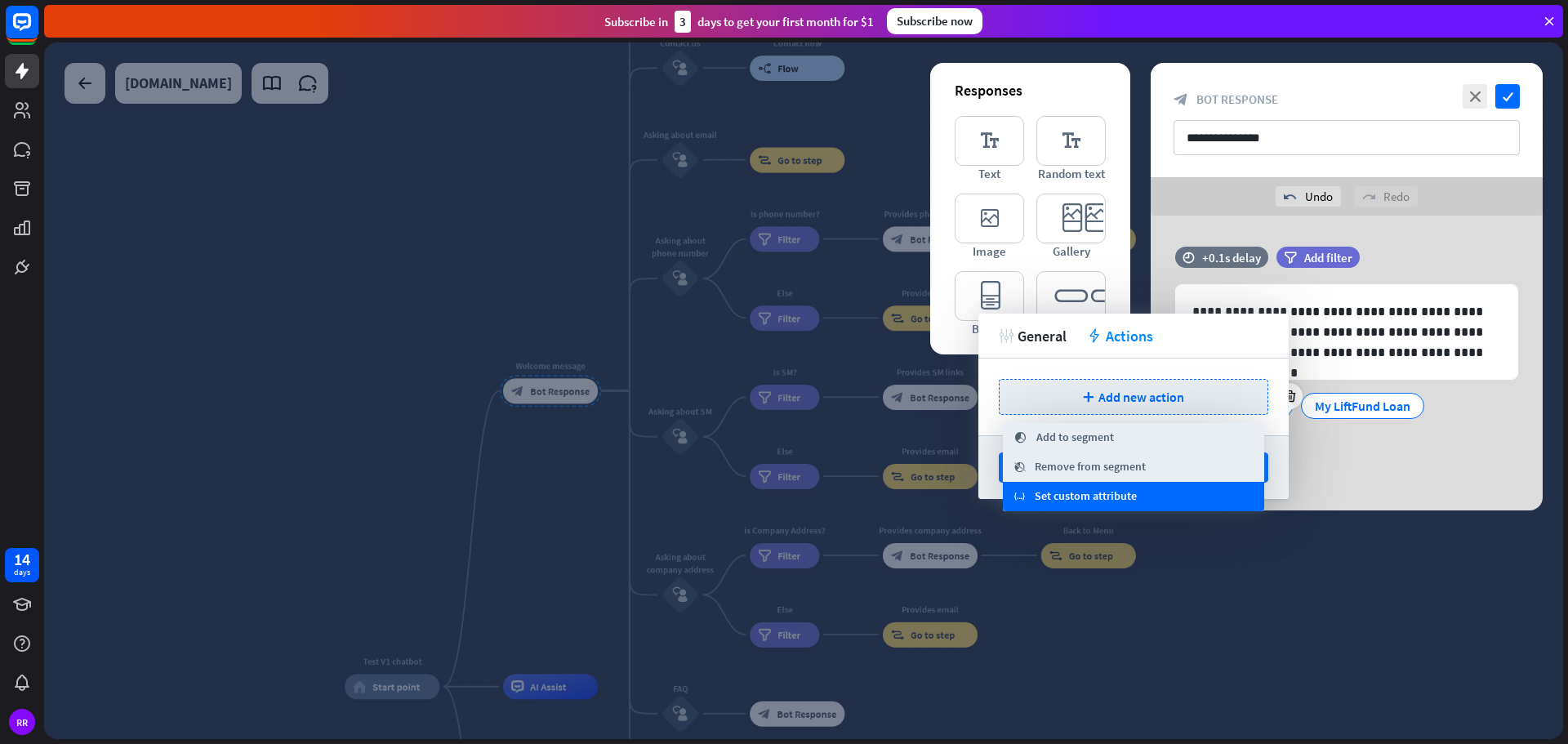
click at [1124, 494] on span "Set custom attribute" at bounding box center [1085, 496] width 102 height 16
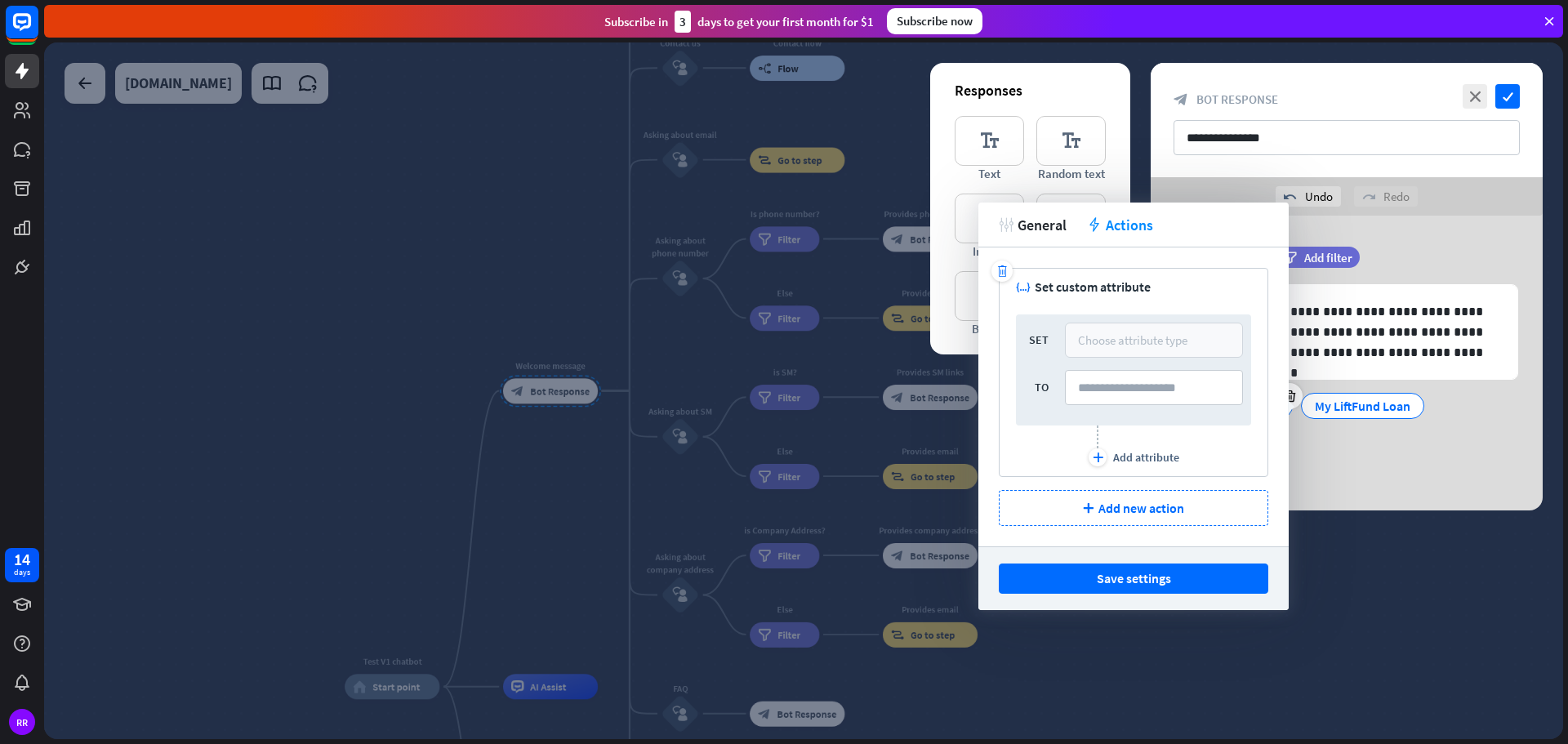
click at [1092, 343] on div "Choose attribute type" at bounding box center [1132, 339] width 110 height 15
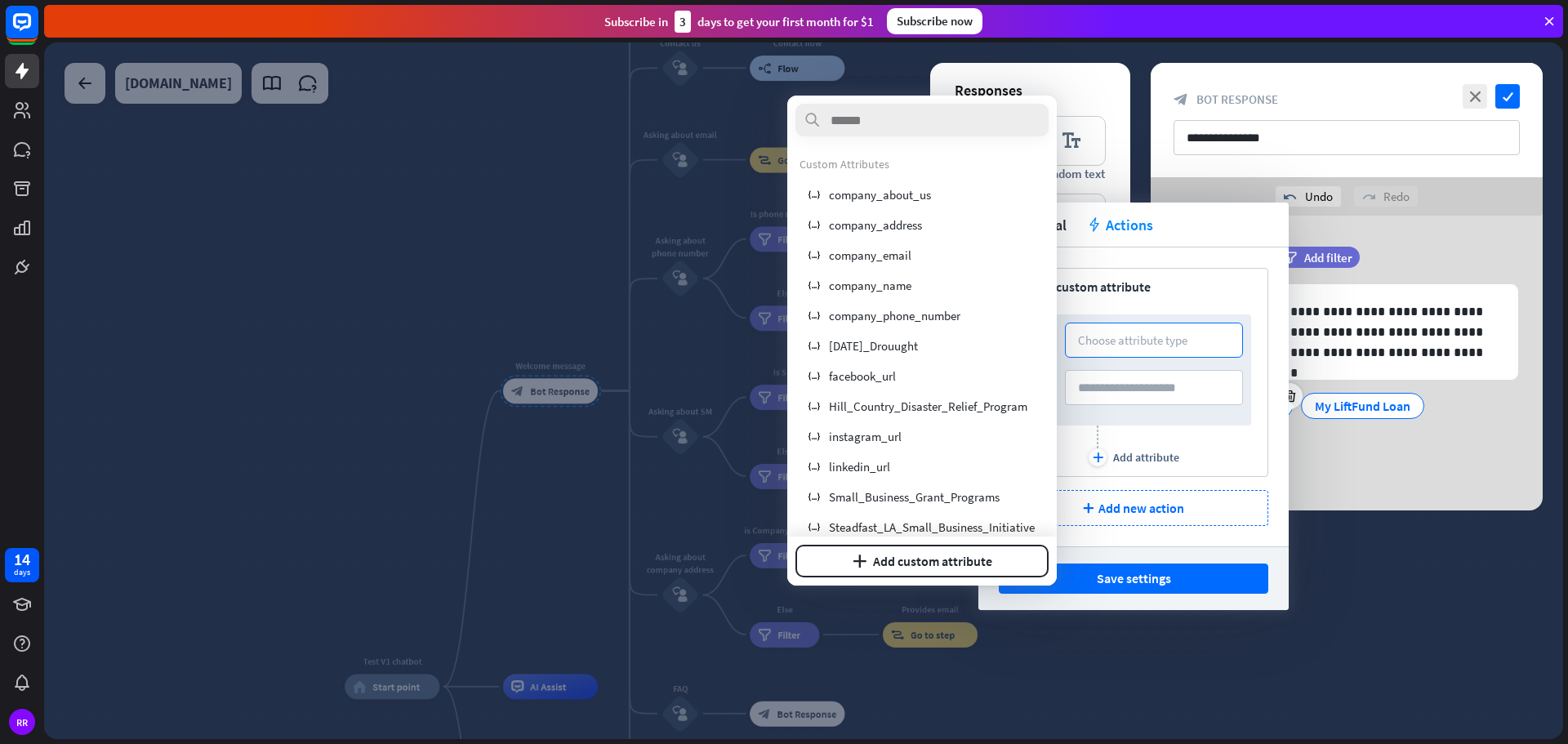
click at [1207, 256] on div "trash variable Set custom attribute SET Choose attribute type TO plus Add attri…" at bounding box center [1133, 396] width 311 height 299
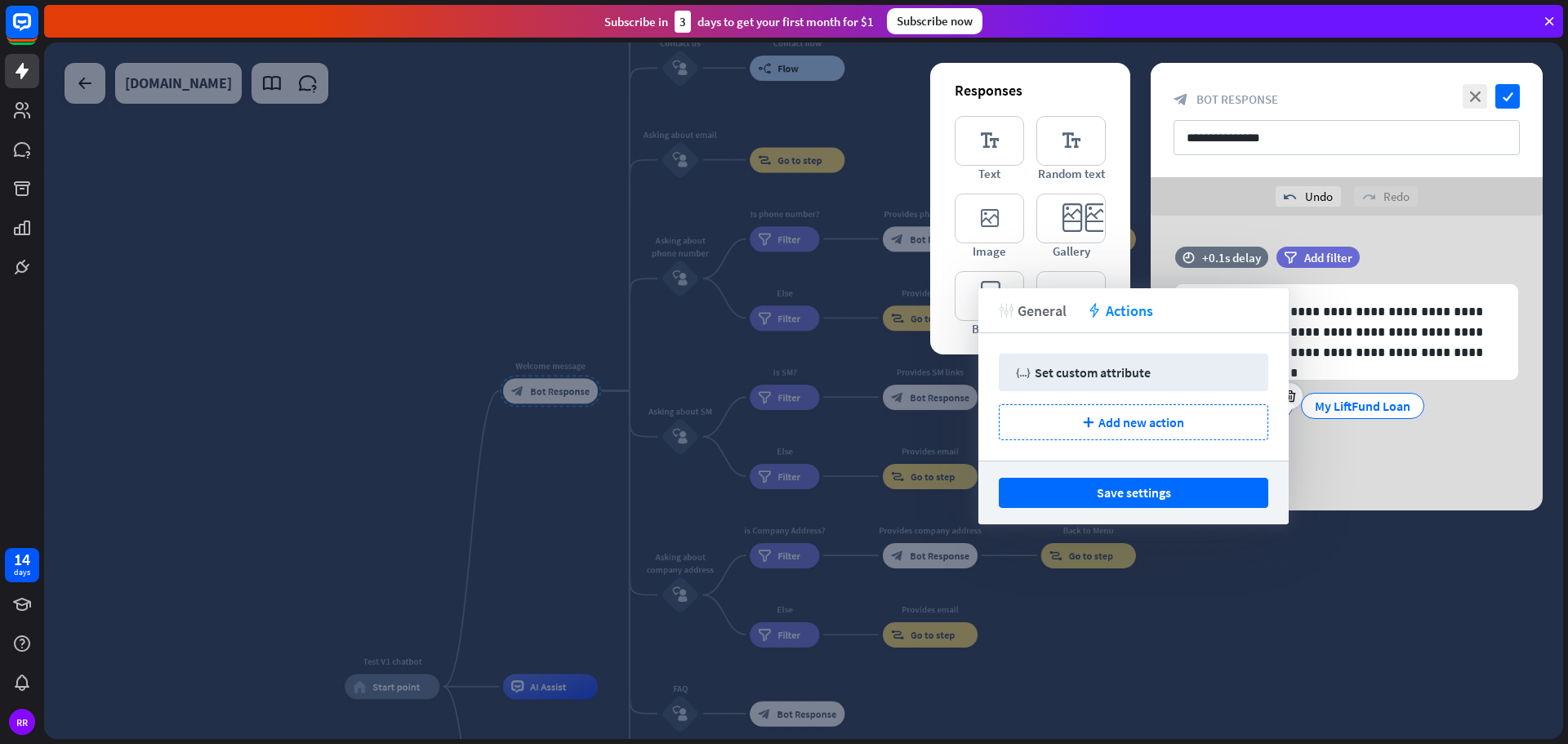
click at [1033, 309] on span "General" at bounding box center [1041, 310] width 49 height 19
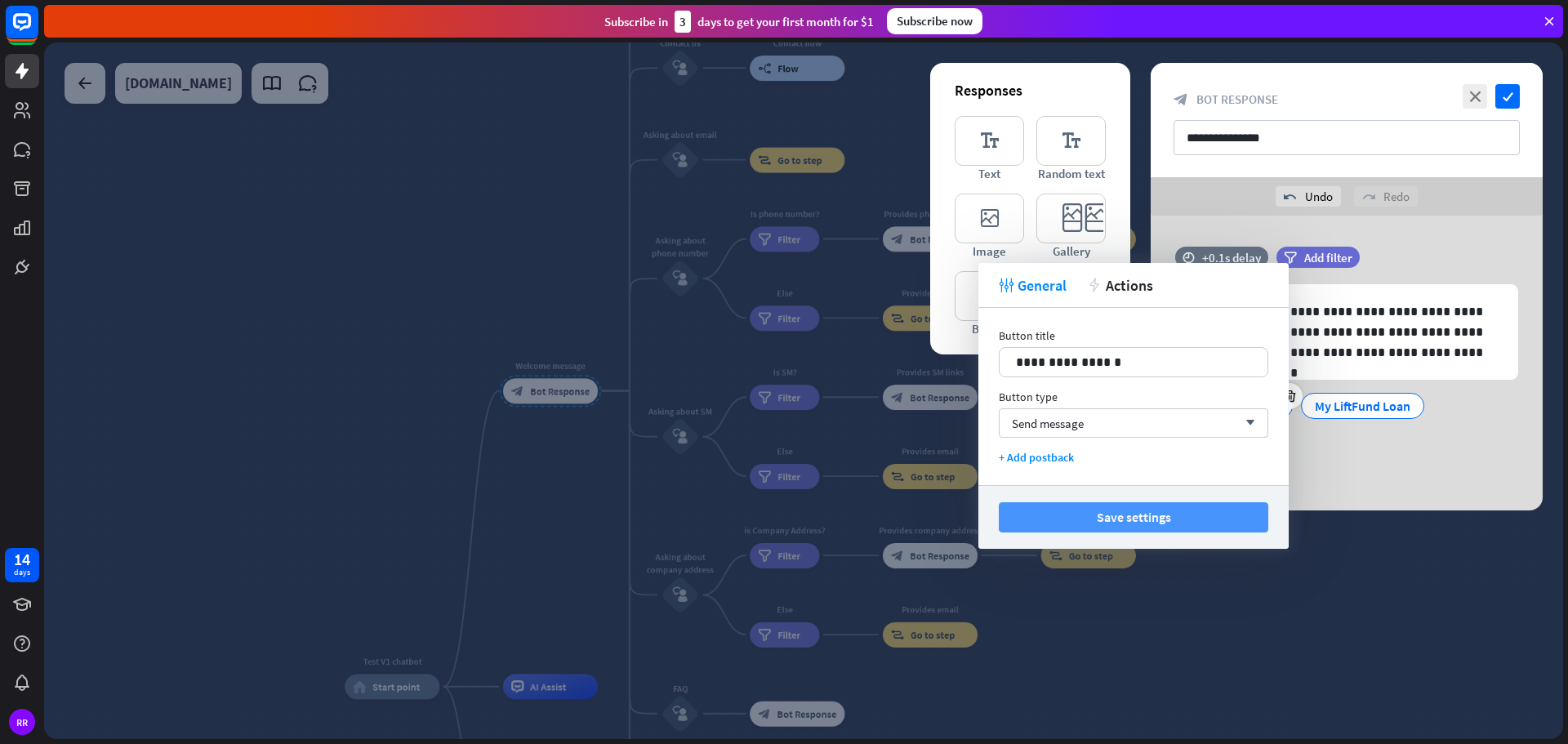
click at [1124, 520] on button "Save settings" at bounding box center [1133, 517] width 270 height 30
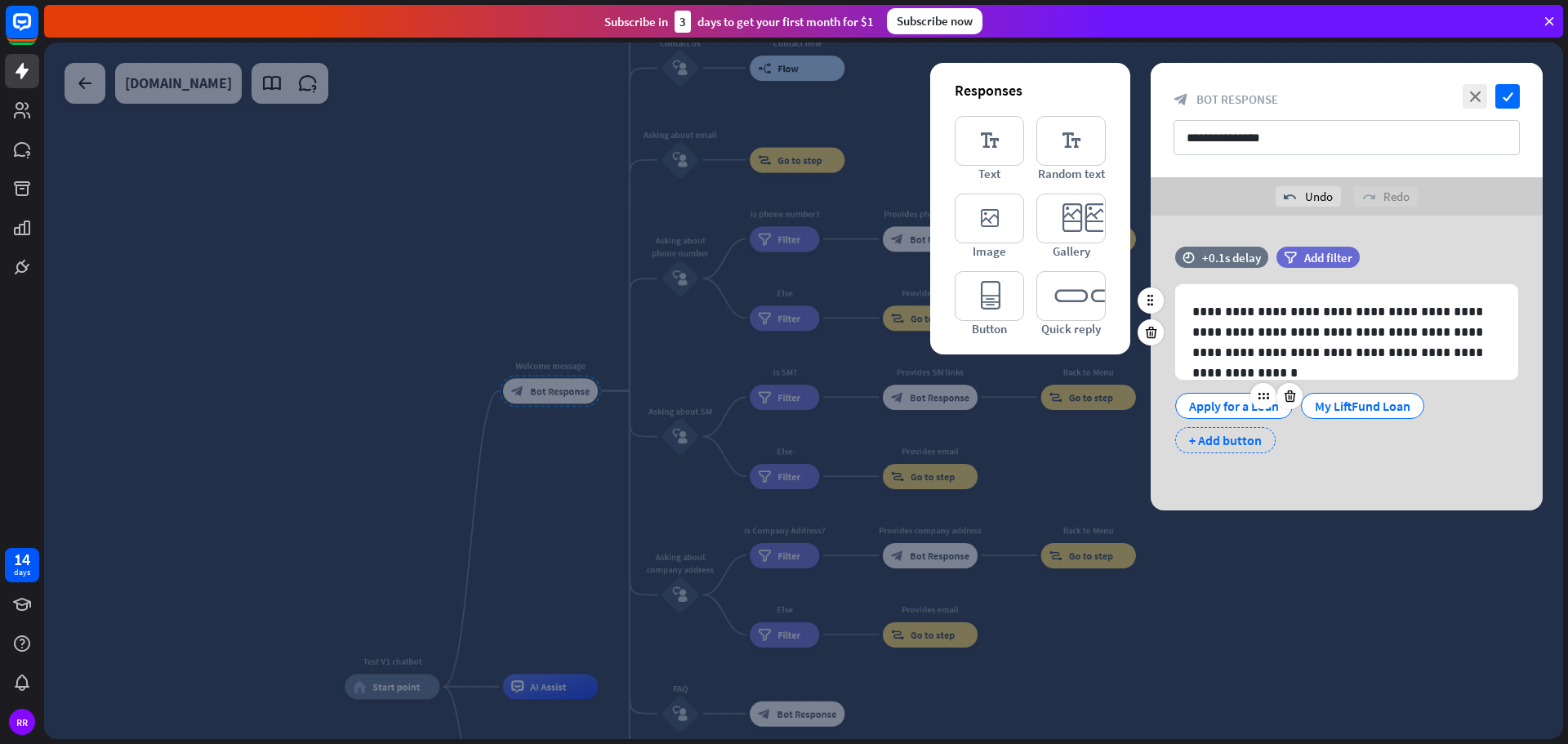
click at [1215, 434] on div "+ Add button" at bounding box center [1225, 440] width 101 height 26
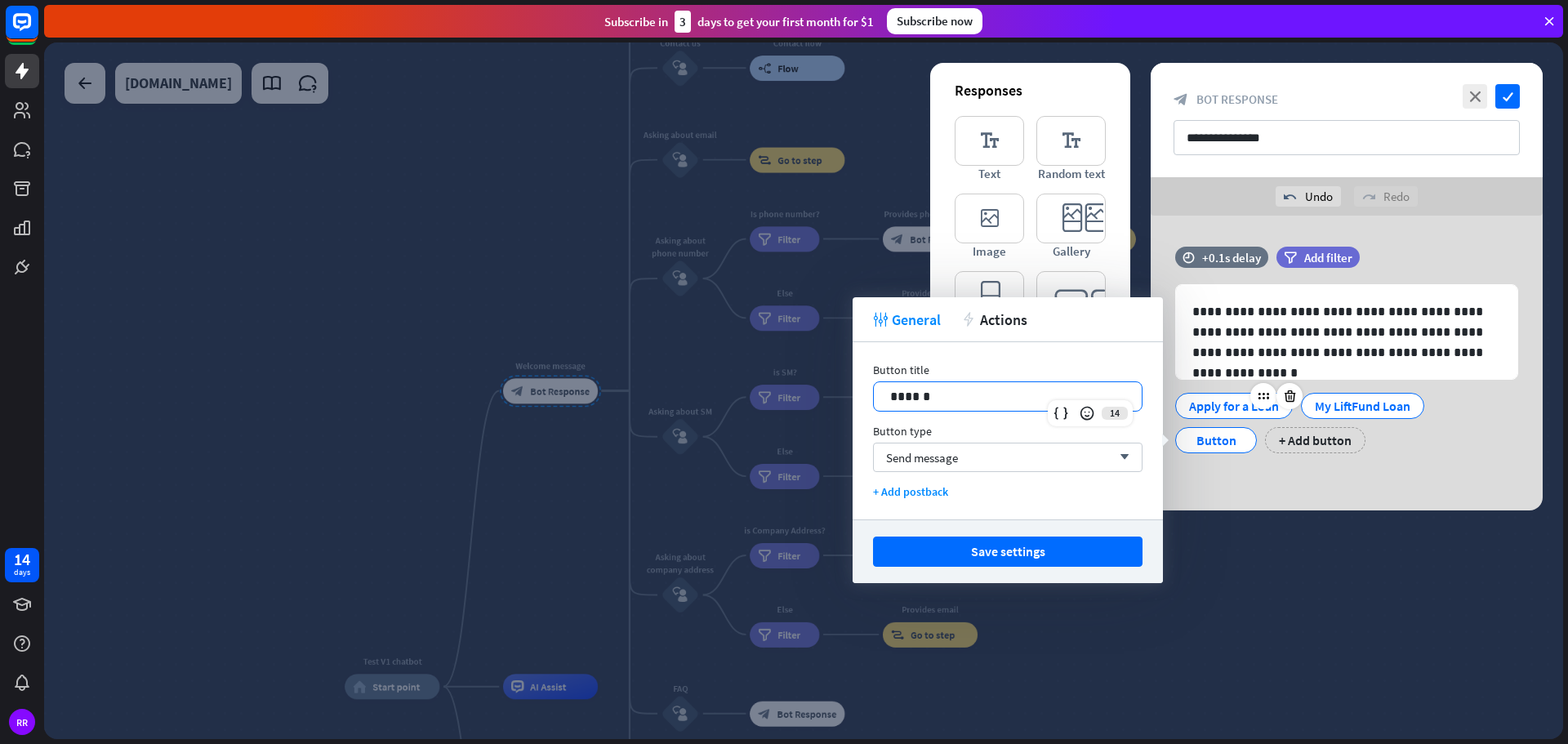
drag, startPoint x: 950, startPoint y: 399, endPoint x: 707, endPoint y: 375, distance: 244.2
click at [707, 375] on body "14 days RR close Product Help First steps Get started with ChatBot Help Center …" at bounding box center [784, 372] width 1568 height 744
drag, startPoint x: 934, startPoint y: 394, endPoint x: 855, endPoint y: 391, distance: 79.1
click at [855, 391] on div "Button title 14 ****** Button type Send message arrow_down + Add postback" at bounding box center [1008, 430] width 311 height 178
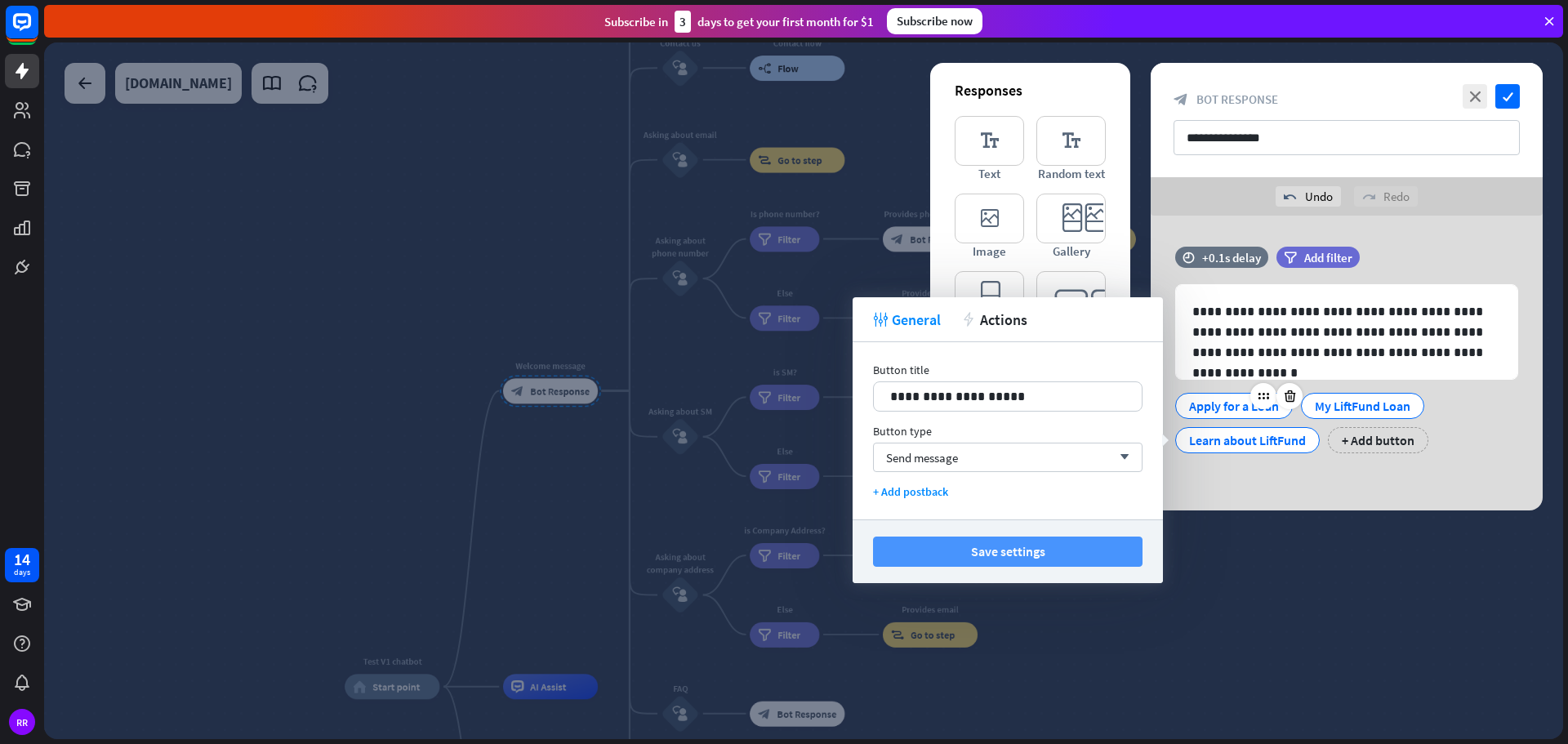
click at [963, 550] on button "Save settings" at bounding box center [1008, 551] width 270 height 30
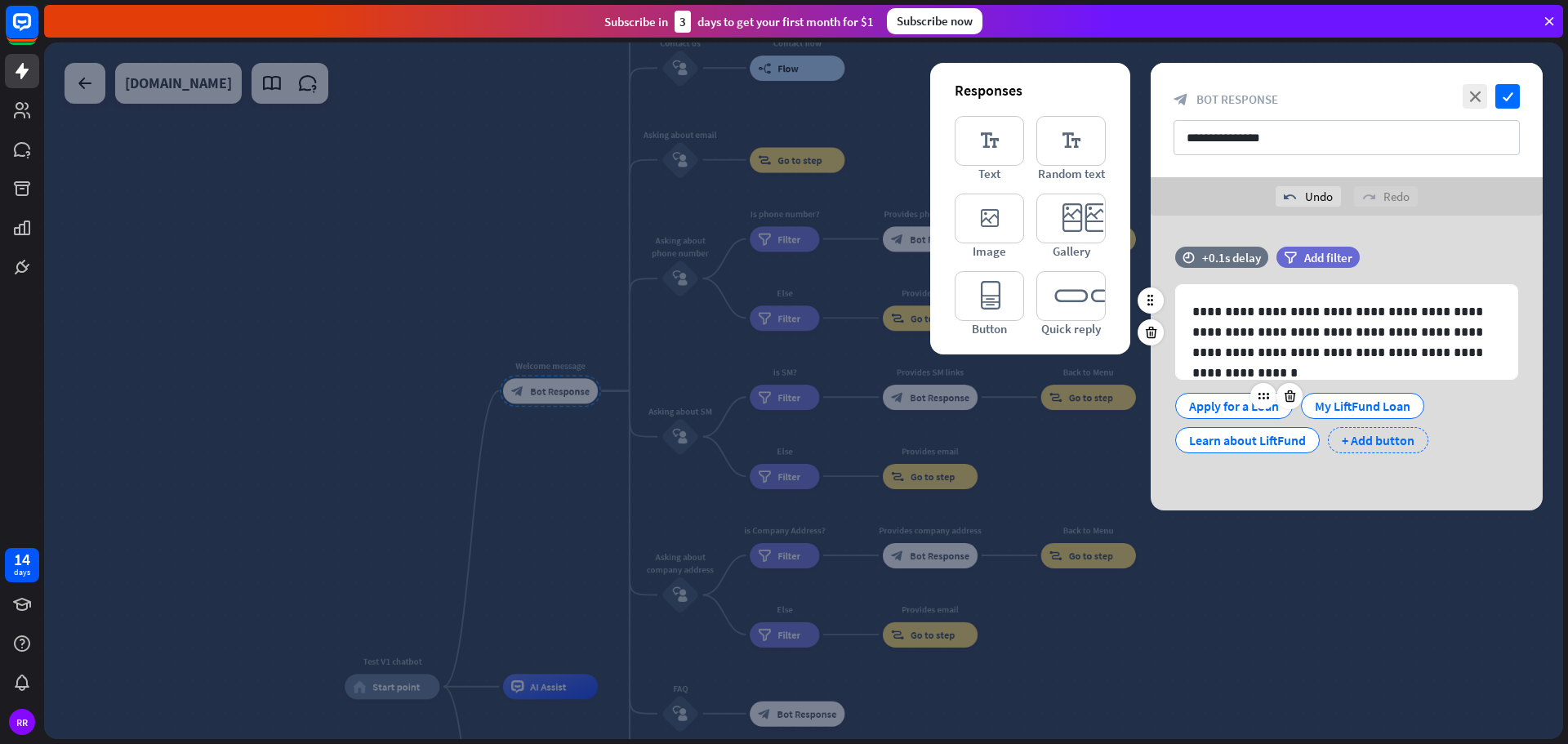
click at [1366, 438] on div "+ Add button" at bounding box center [1378, 440] width 101 height 26
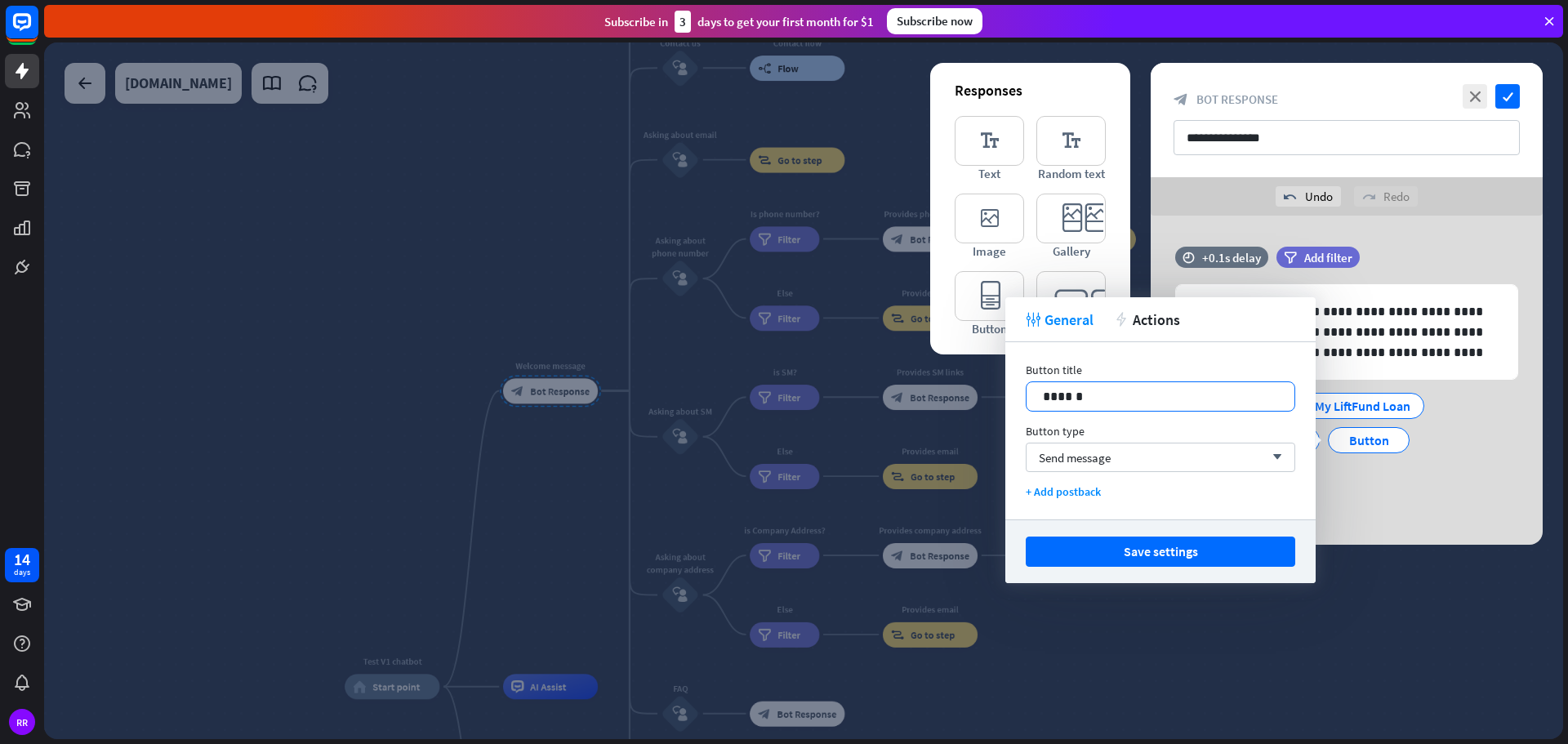
click at [1109, 393] on p "******" at bounding box center [1161, 396] width 236 height 21
drag, startPoint x: 1107, startPoint y: 397, endPoint x: 1000, endPoint y: 402, distance: 107.1
click at [1000, 402] on body "14 days RR close Product Help First steps Get started with ChatBot Help Center …" at bounding box center [784, 372] width 1568 height 744
drag, startPoint x: 1091, startPoint y: 395, endPoint x: 1015, endPoint y: 393, distance: 76.0
click at [1015, 393] on div "Button title 14 ****** Button type Send message arrow_down + Add postback" at bounding box center [1160, 430] width 311 height 178
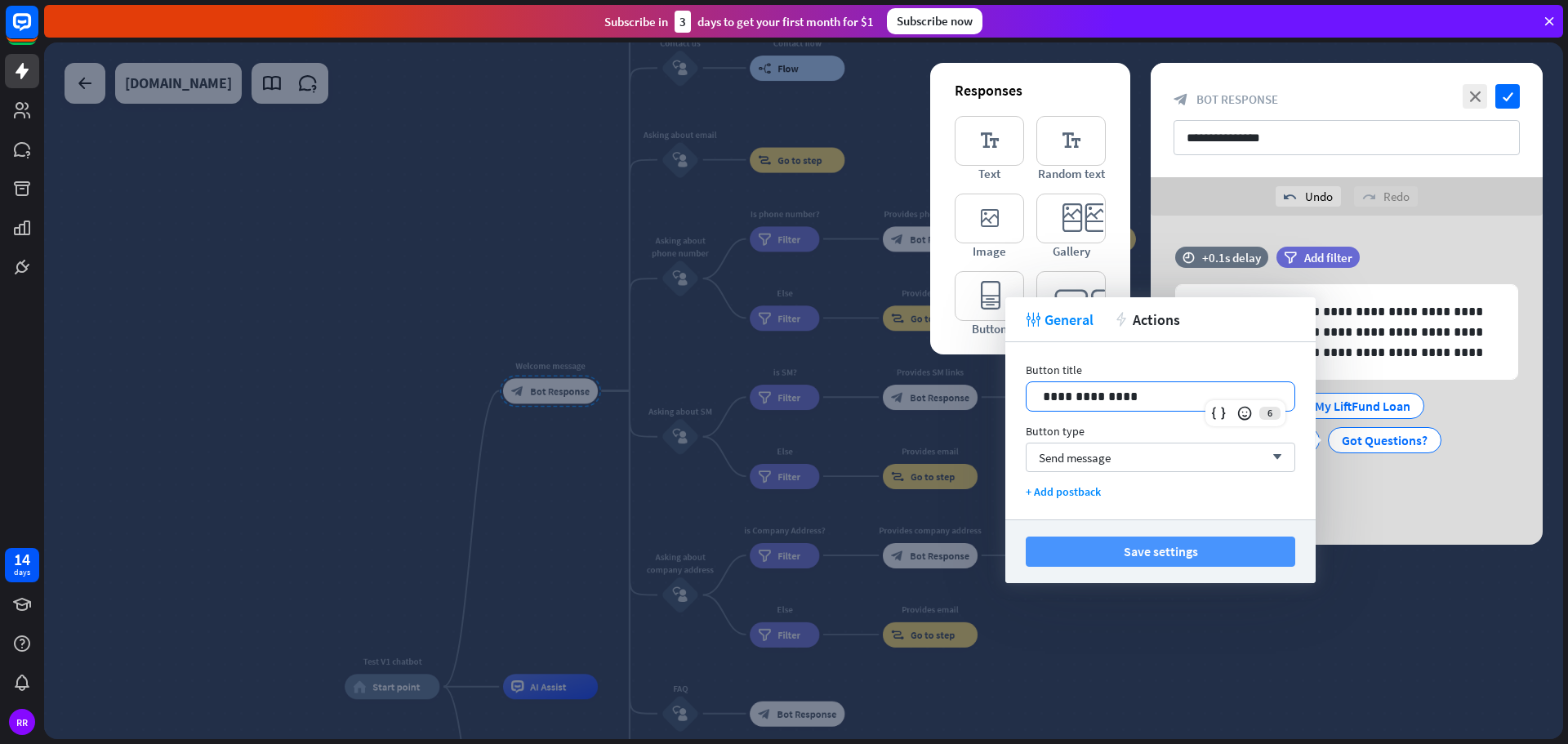
click at [1120, 557] on button "Save settings" at bounding box center [1160, 551] width 270 height 30
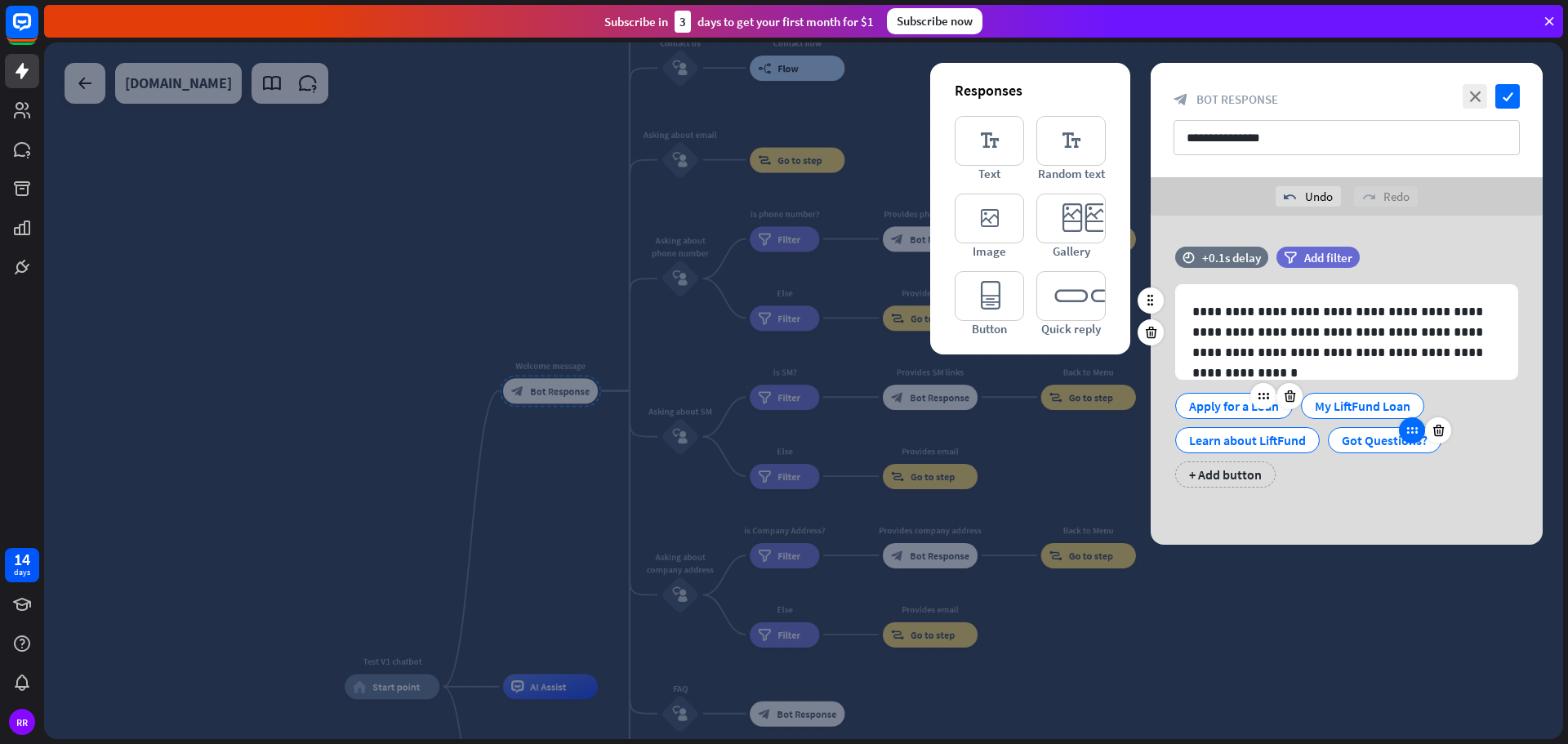
click at [1415, 437] on icon at bounding box center [1412, 430] width 14 height 14
click at [1361, 438] on div "Got Questions?" at bounding box center [1384, 440] width 86 height 24
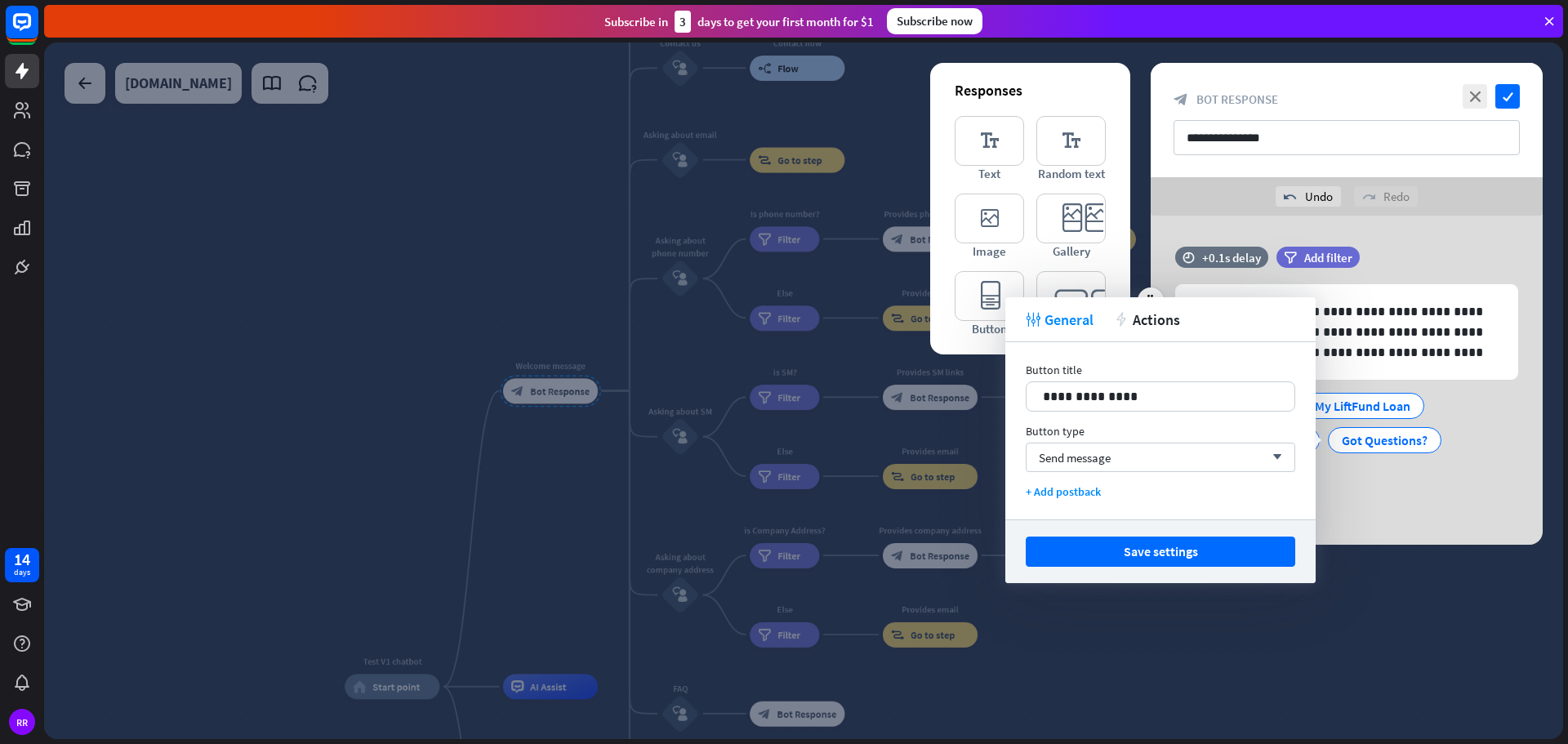
click at [1397, 493] on div "**********" at bounding box center [1346, 375] width 392 height 257
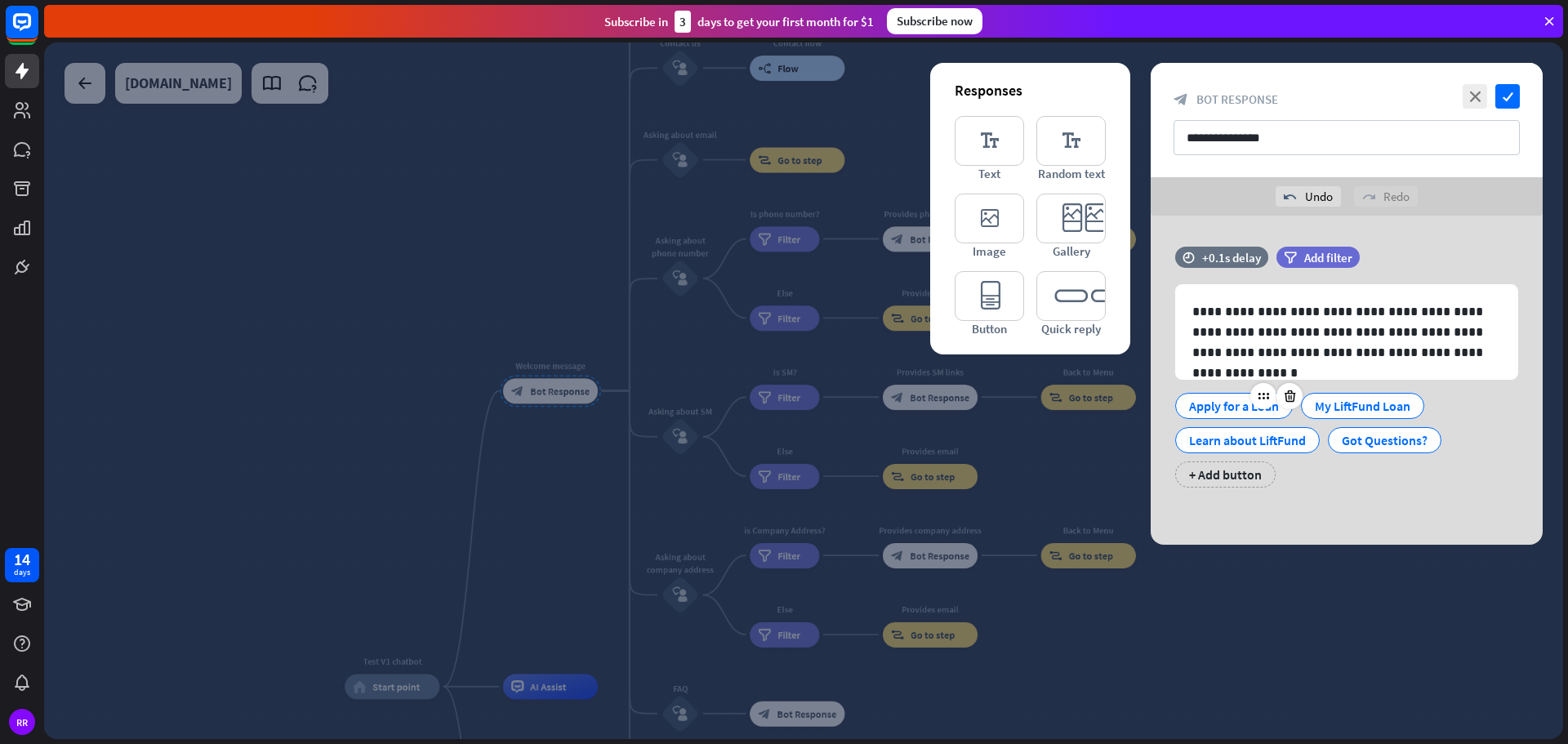
click at [1216, 411] on div "Apply for a Loan" at bounding box center [1233, 405] width 90 height 24
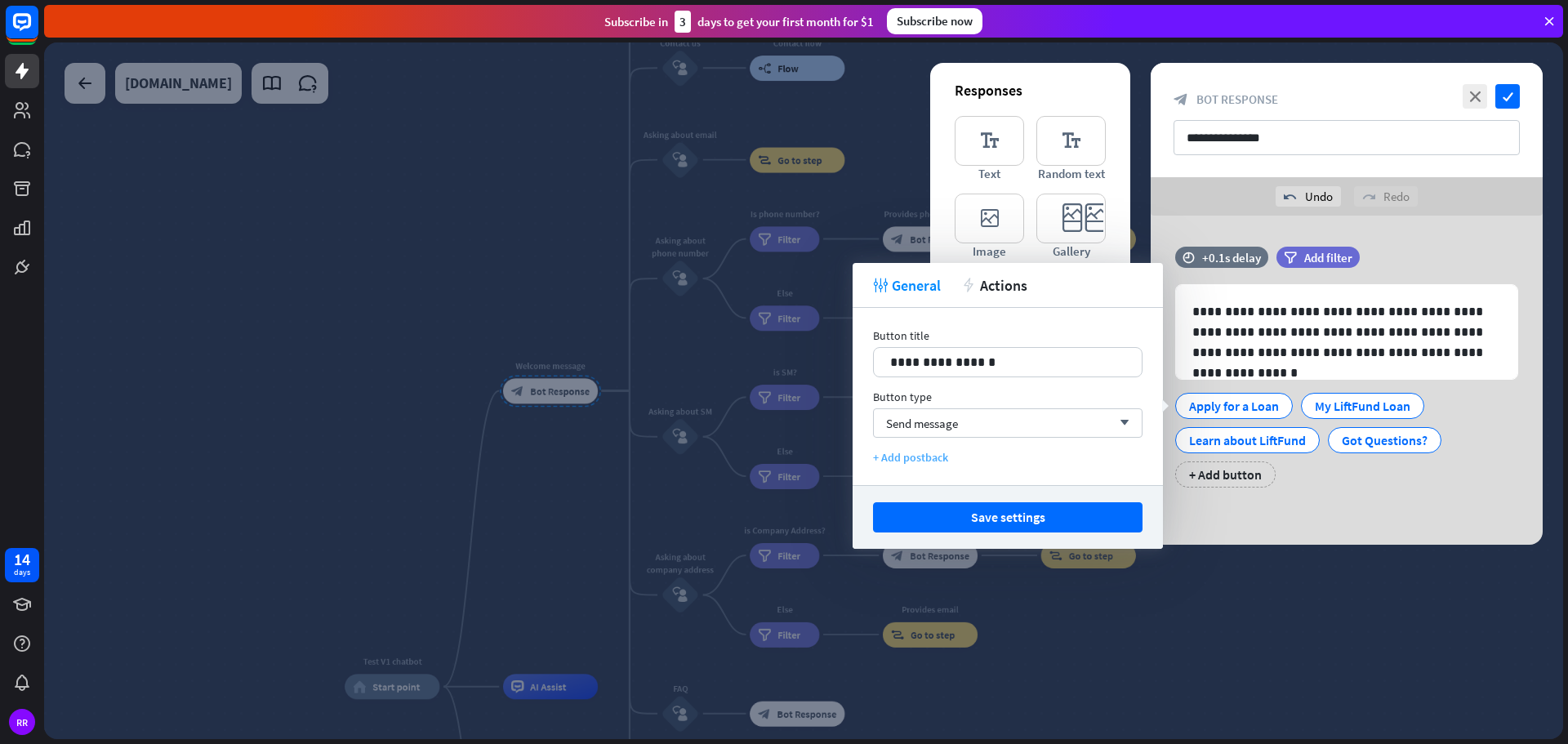
click at [908, 457] on div "+ Add postback" at bounding box center [1008, 457] width 270 height 14
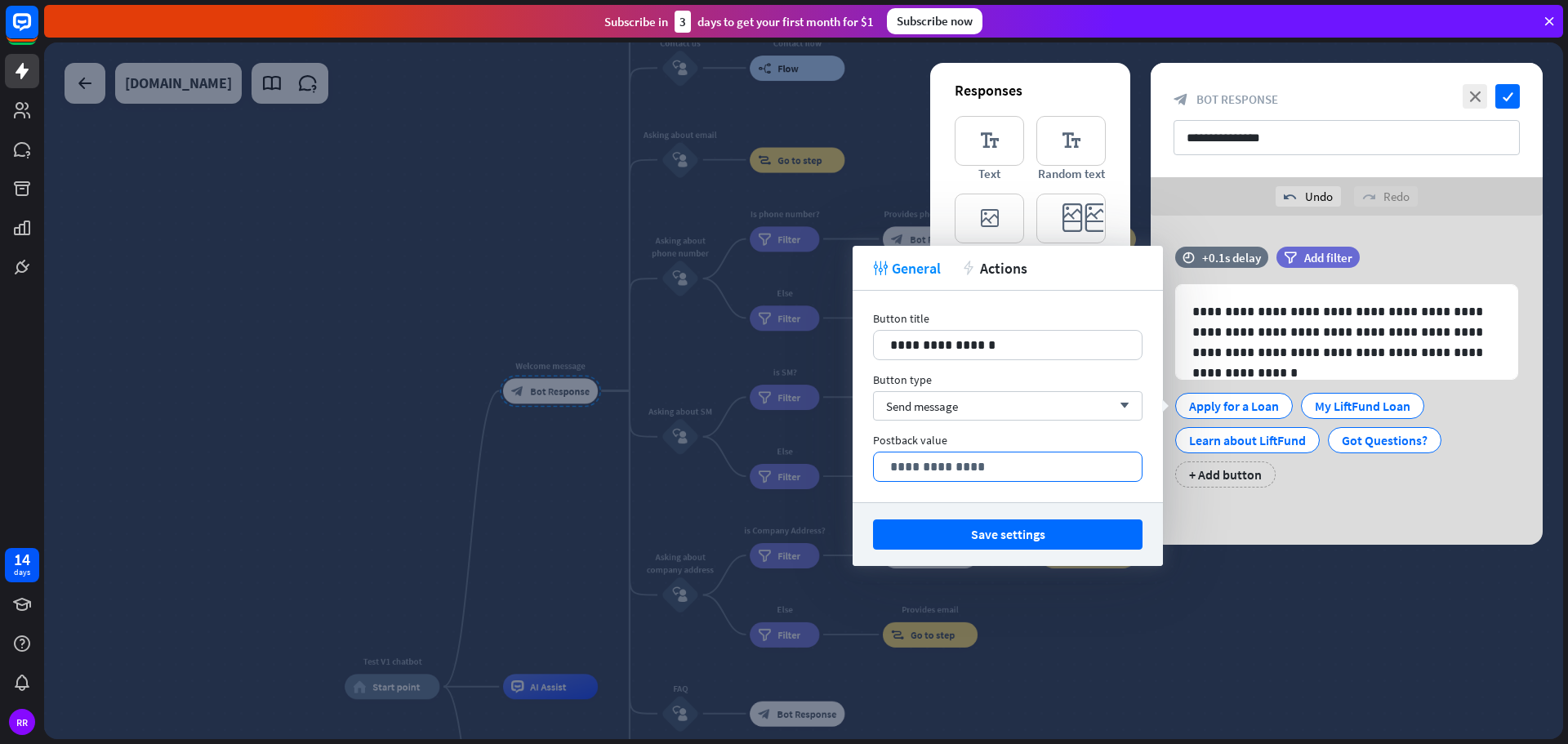
click at [908, 462] on p "**********" at bounding box center [1008, 467] width 236 height 21
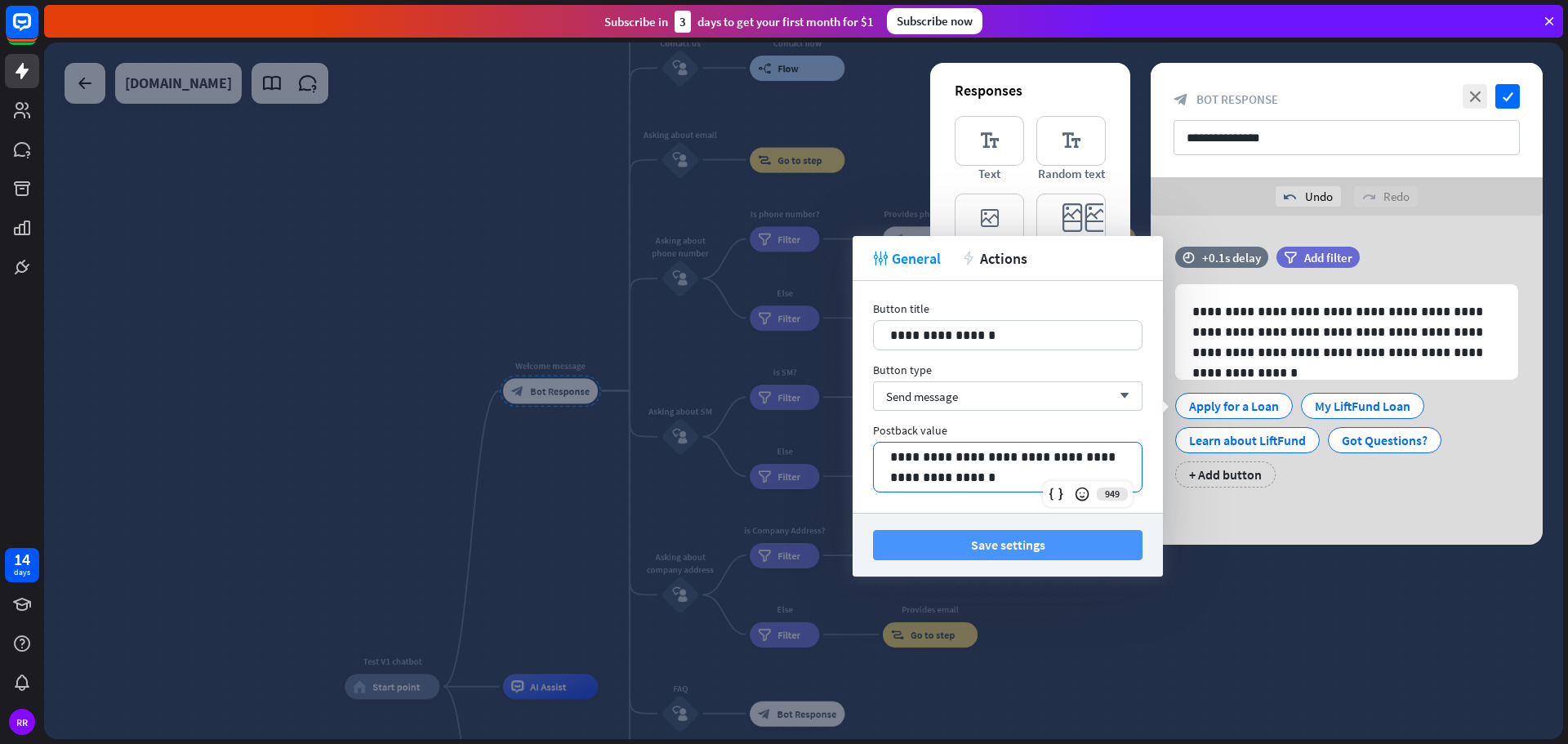
click at [939, 550] on button "Save settings" at bounding box center [1008, 545] width 270 height 30
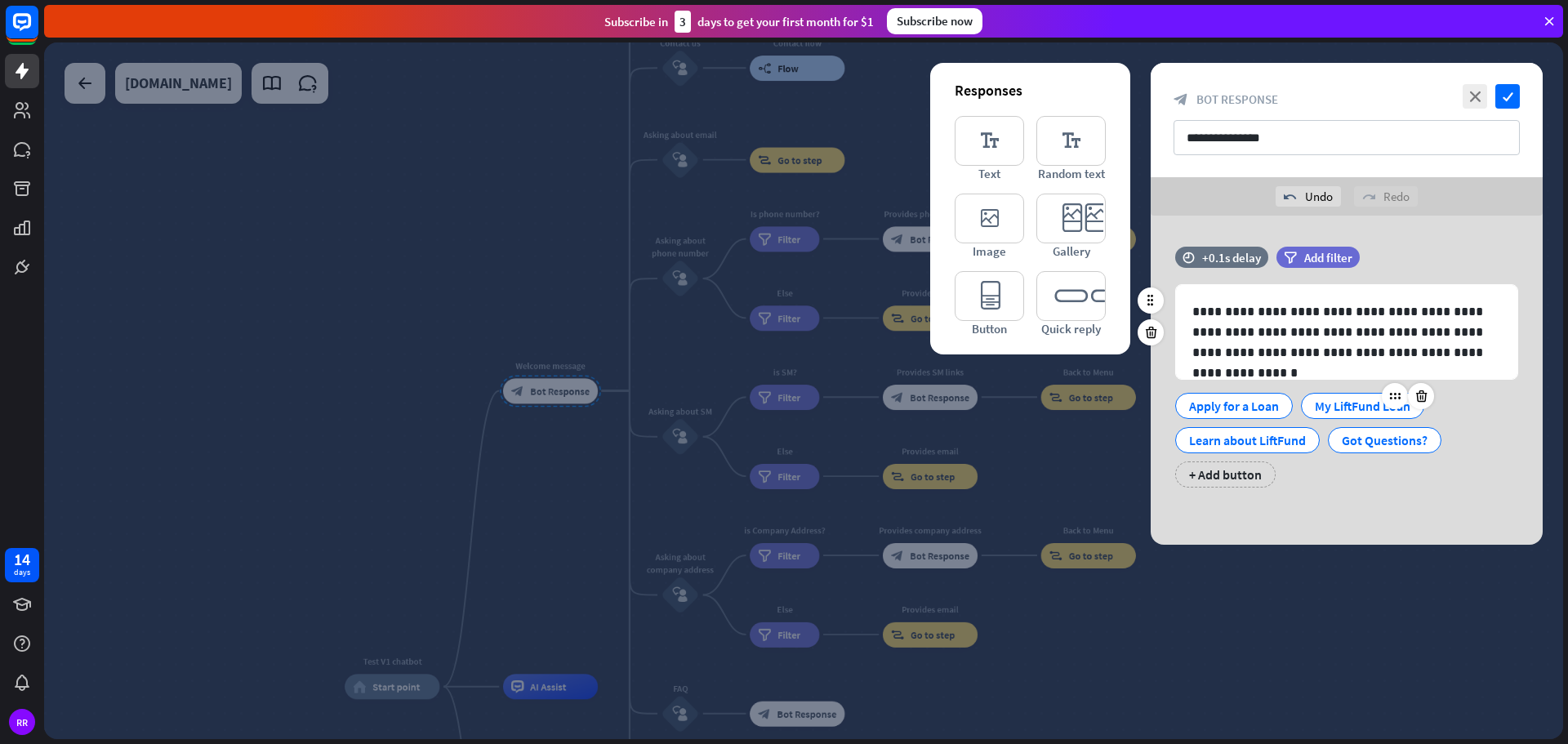
click at [1346, 401] on div "My LiftFund Loan" at bounding box center [1362, 405] width 95 height 24
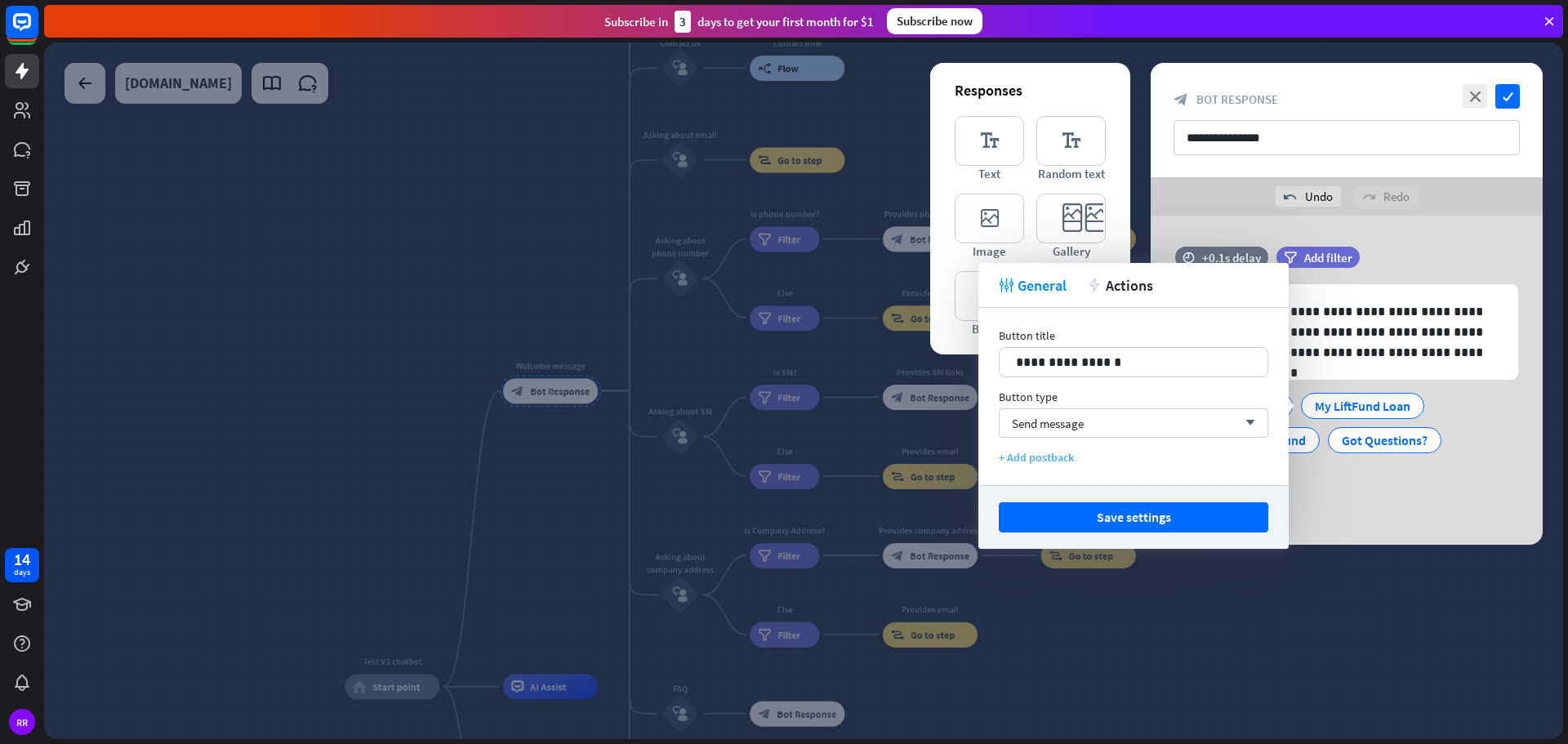
click at [1034, 450] on div "+ Add postback" at bounding box center [1133, 457] width 270 height 14
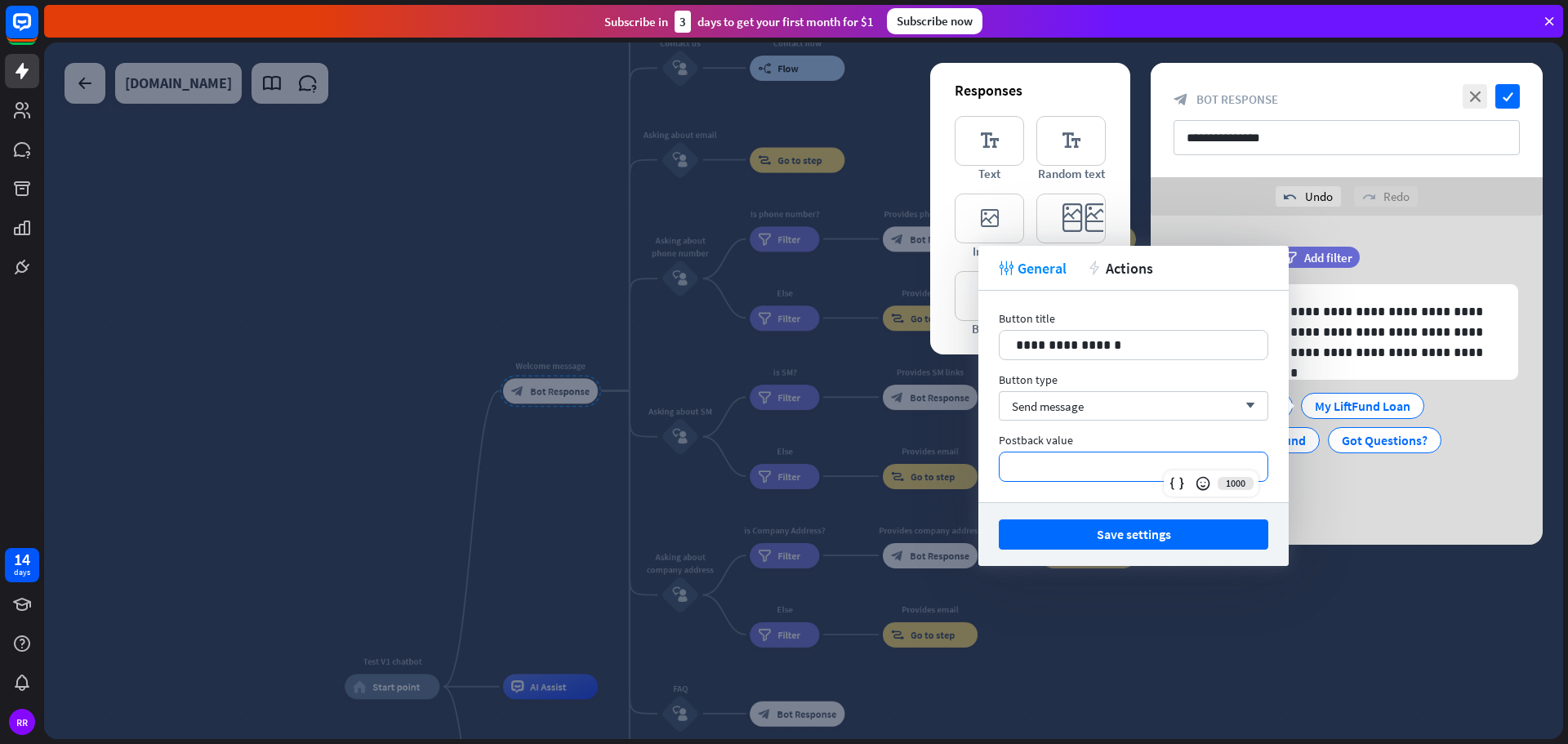
click at [1047, 467] on p "**********" at bounding box center [1133, 467] width 236 height 21
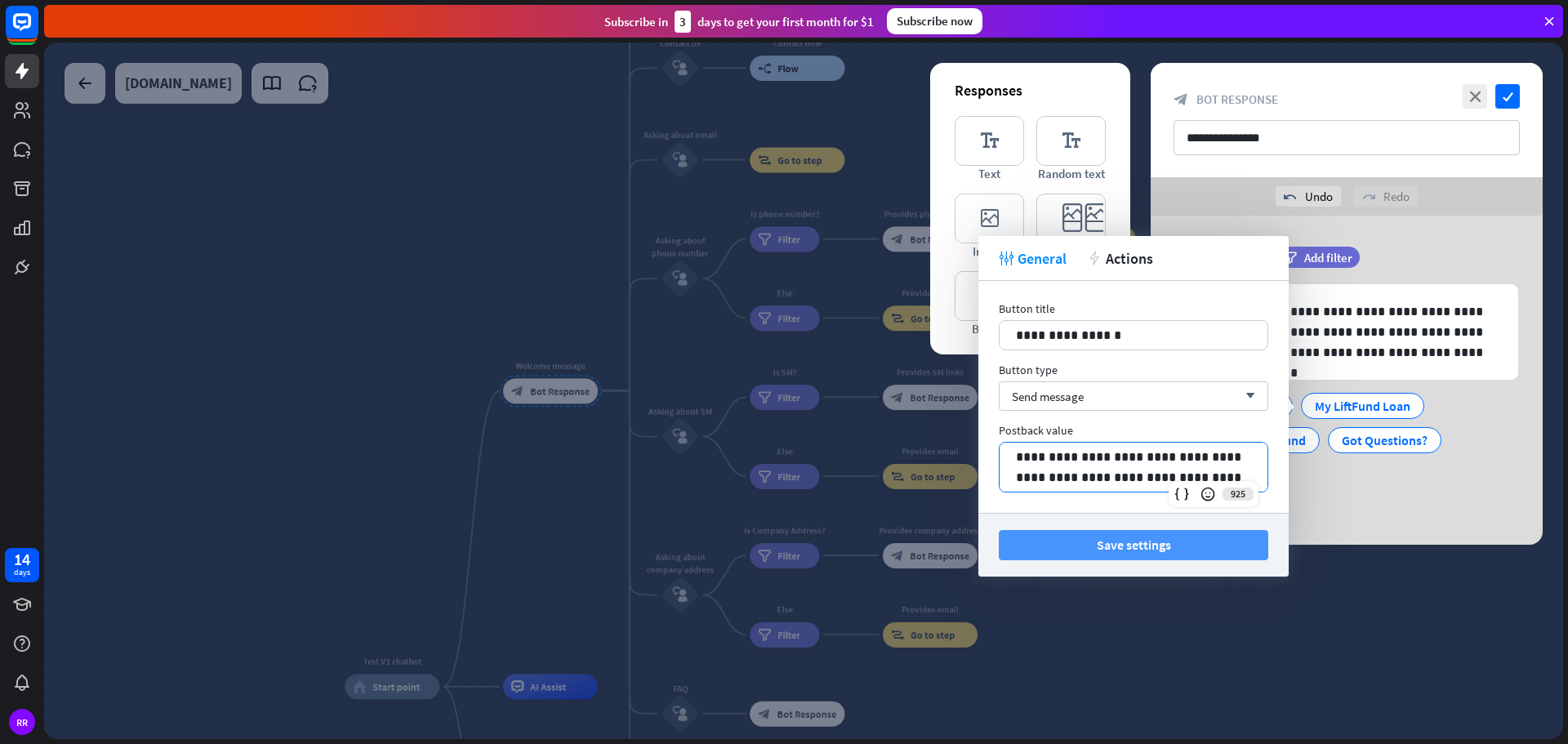
click at [1074, 543] on button "Save settings" at bounding box center [1133, 545] width 270 height 30
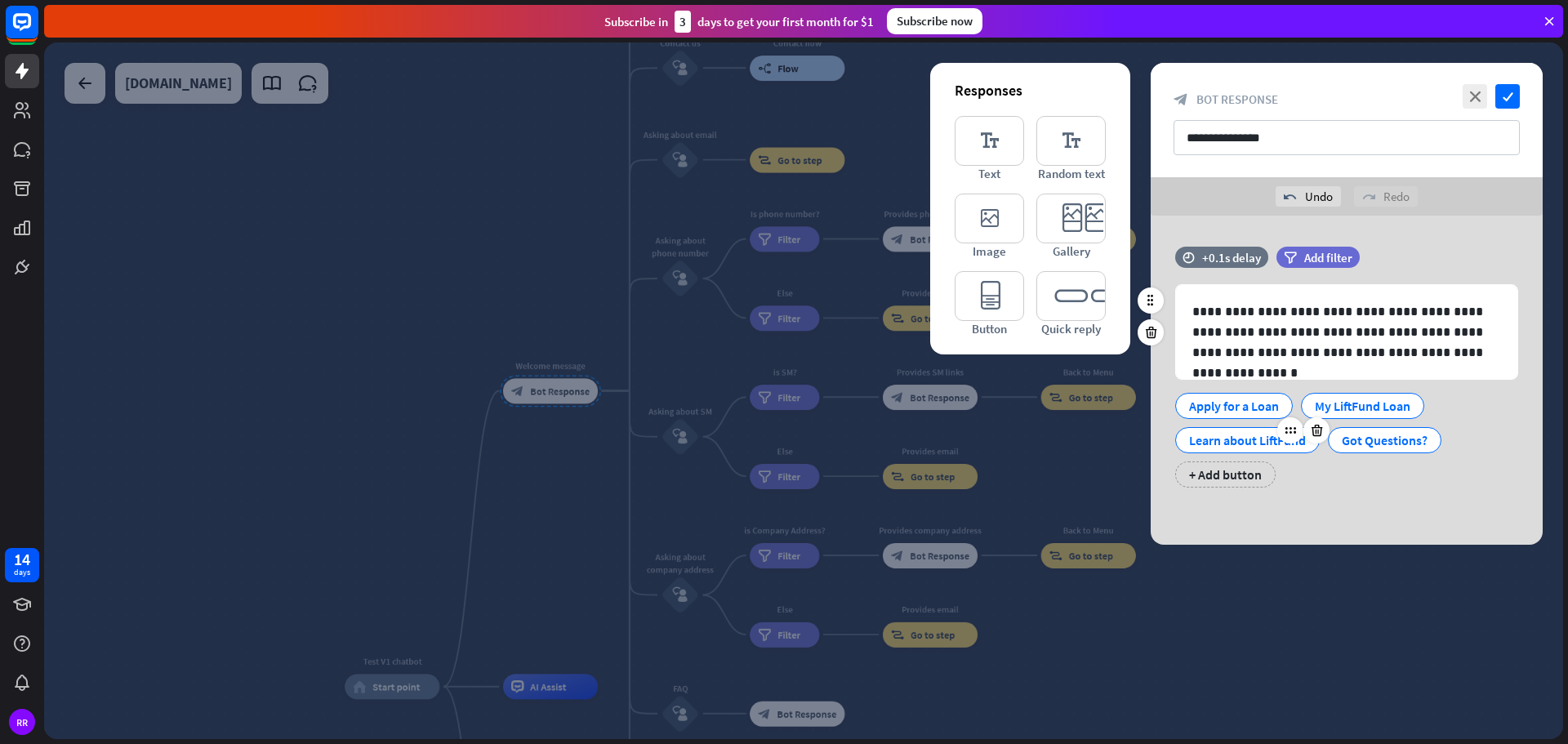
click at [1262, 440] on div "Learn about LiftFund" at bounding box center [1247, 440] width 117 height 24
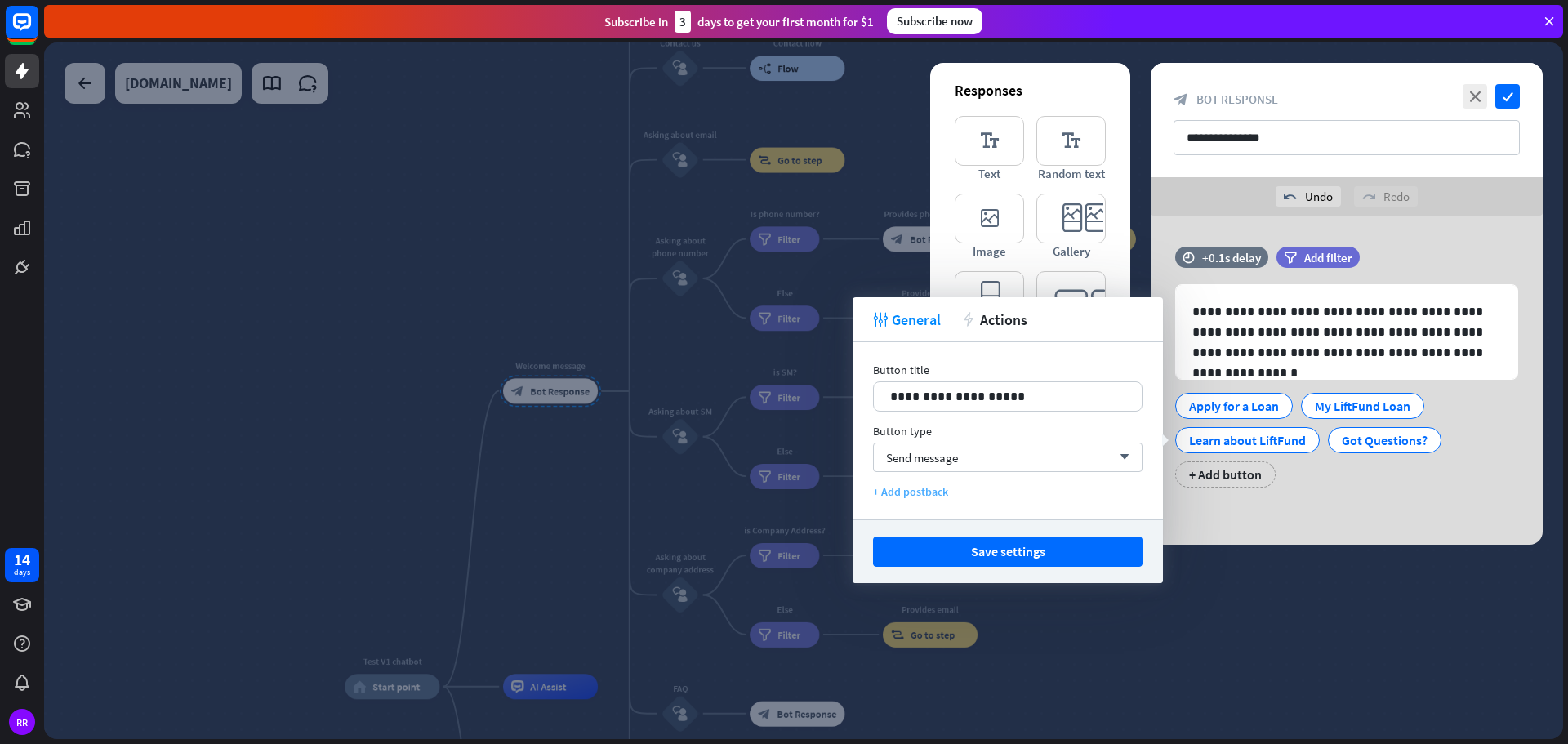
click at [919, 493] on div "+ Add postback" at bounding box center [1008, 492] width 270 height 14
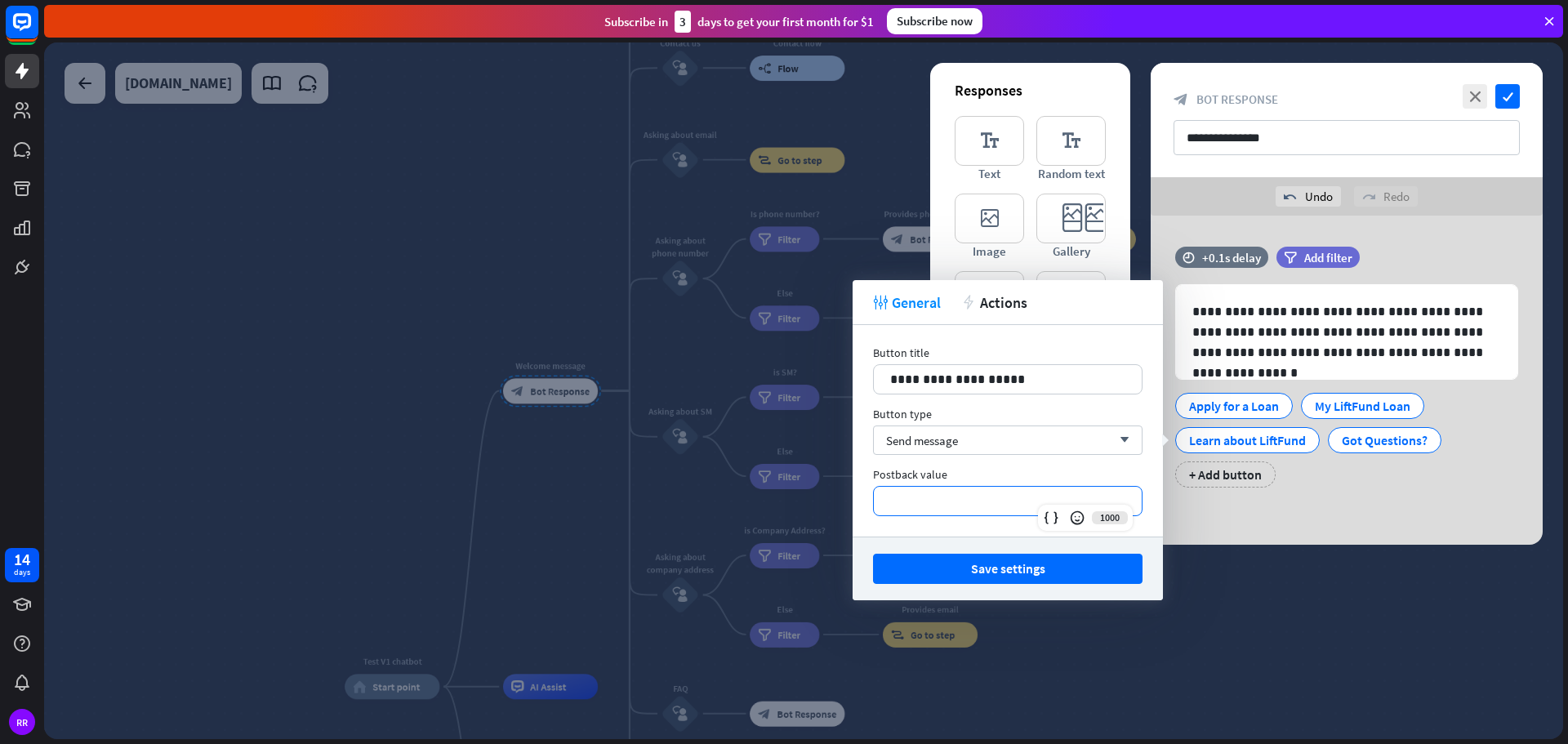
click at [919, 502] on p "**********" at bounding box center [1008, 500] width 236 height 21
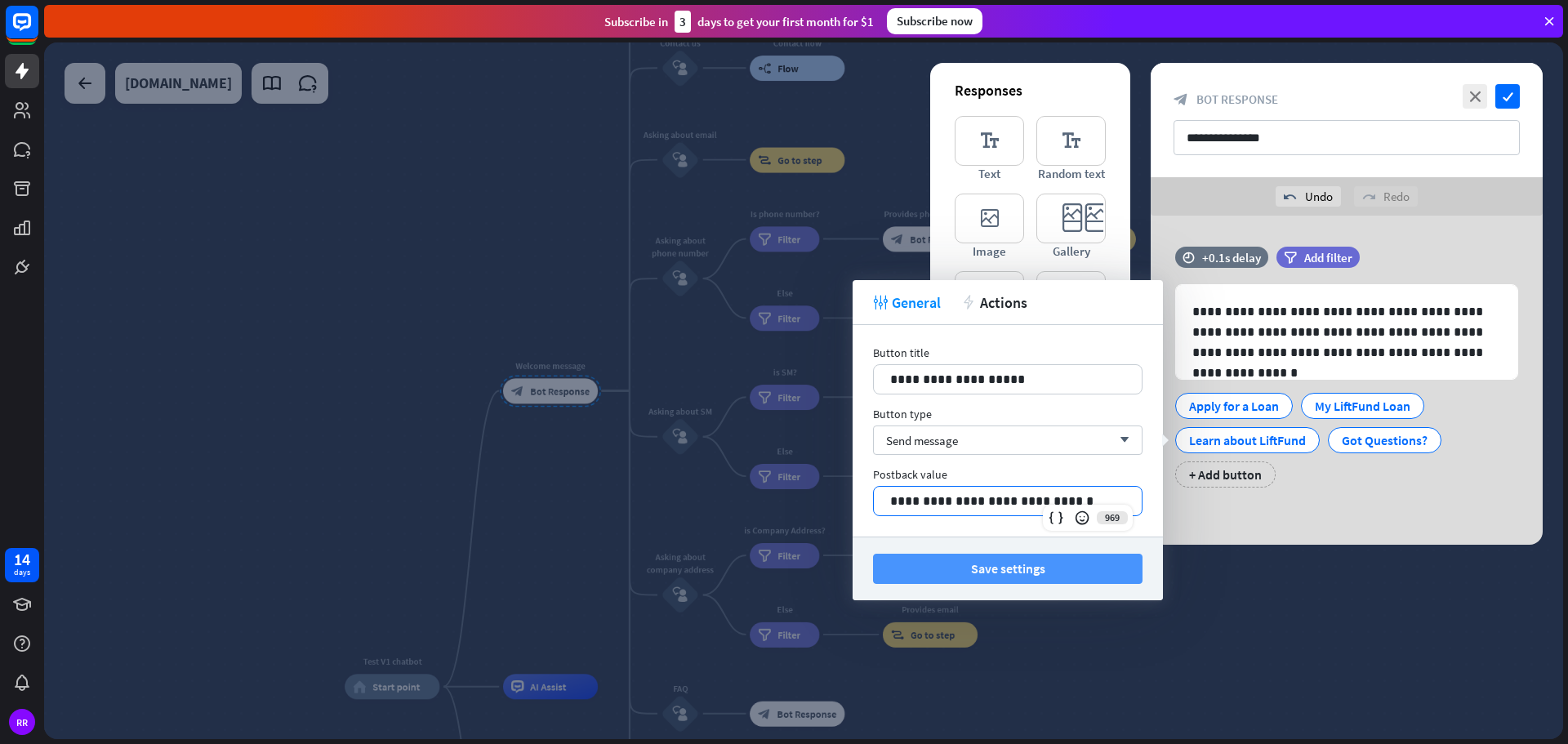
click at [984, 570] on button "Save settings" at bounding box center [1008, 568] width 270 height 30
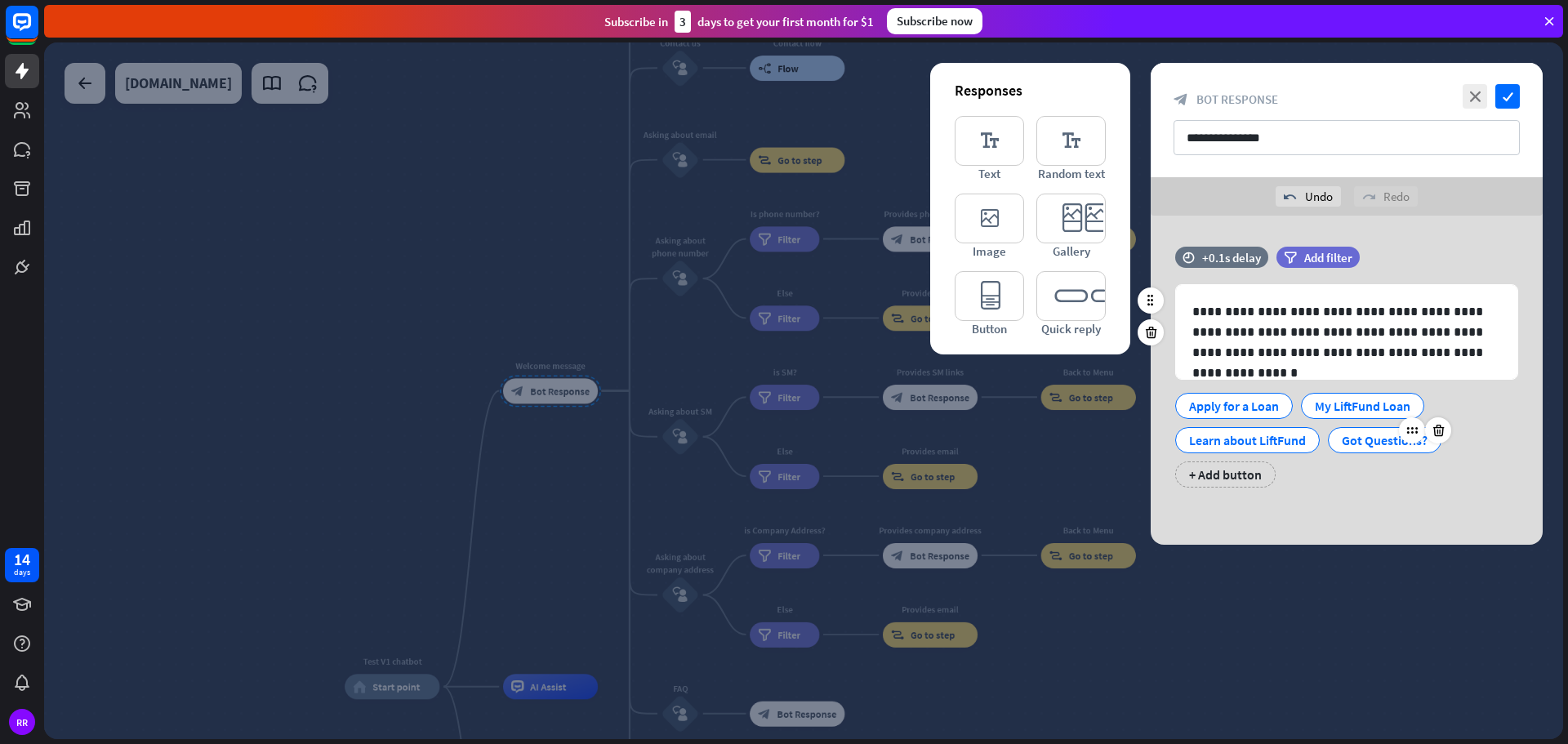
click at [1364, 436] on div "Got Questions?" at bounding box center [1384, 440] width 86 height 24
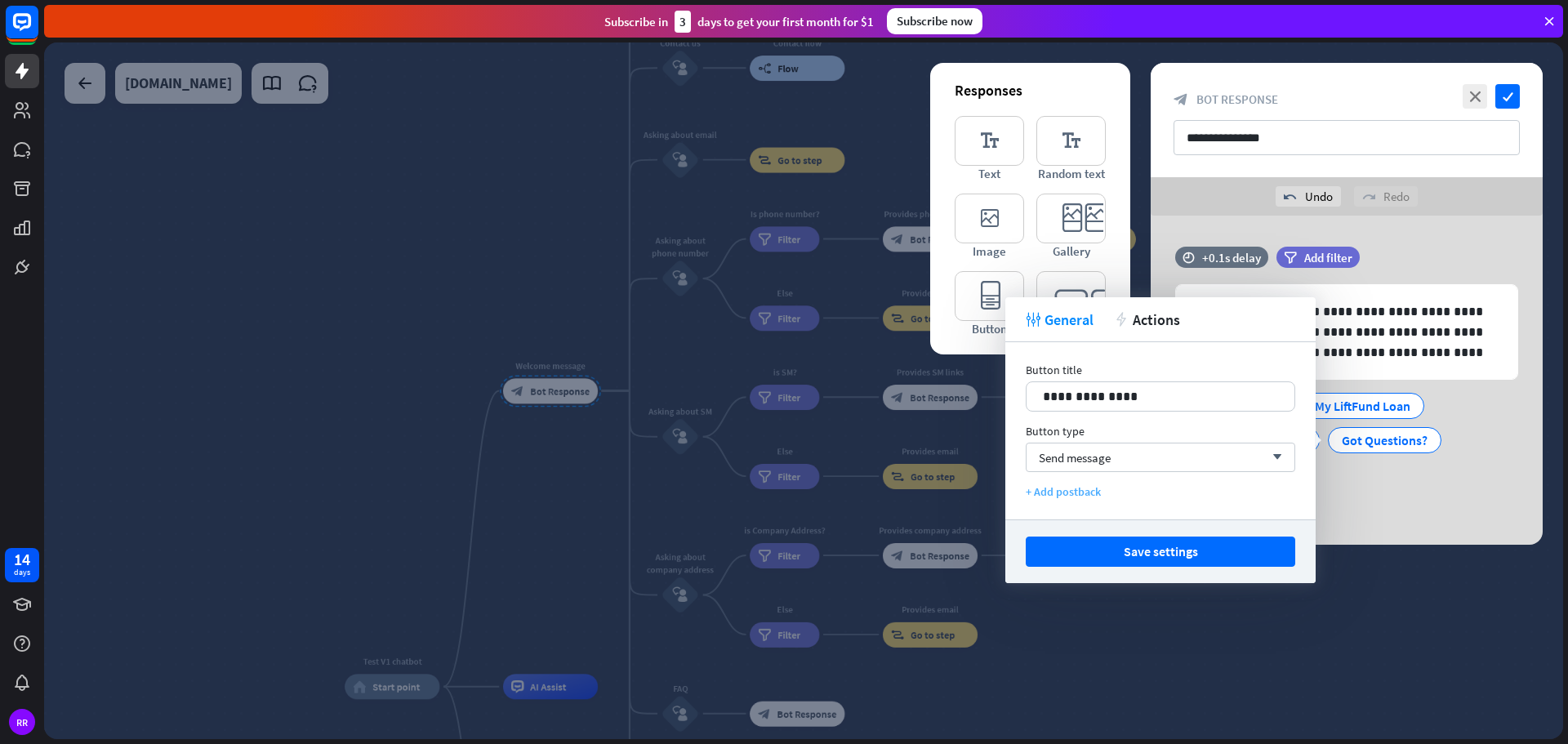
click at [1074, 487] on div "+ Add postback" at bounding box center [1160, 492] width 270 height 14
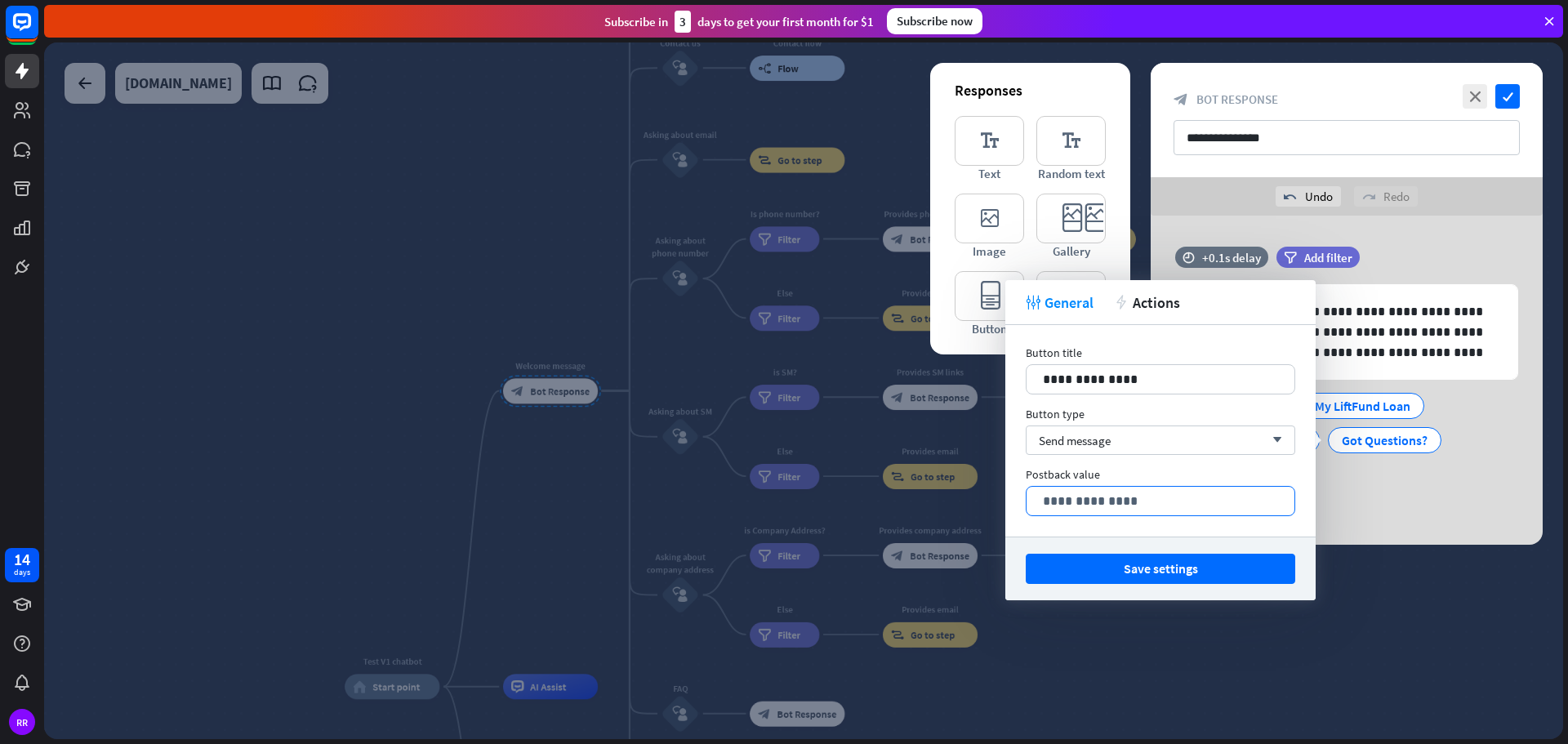
click at [1074, 502] on p "**********" at bounding box center [1161, 500] width 236 height 21
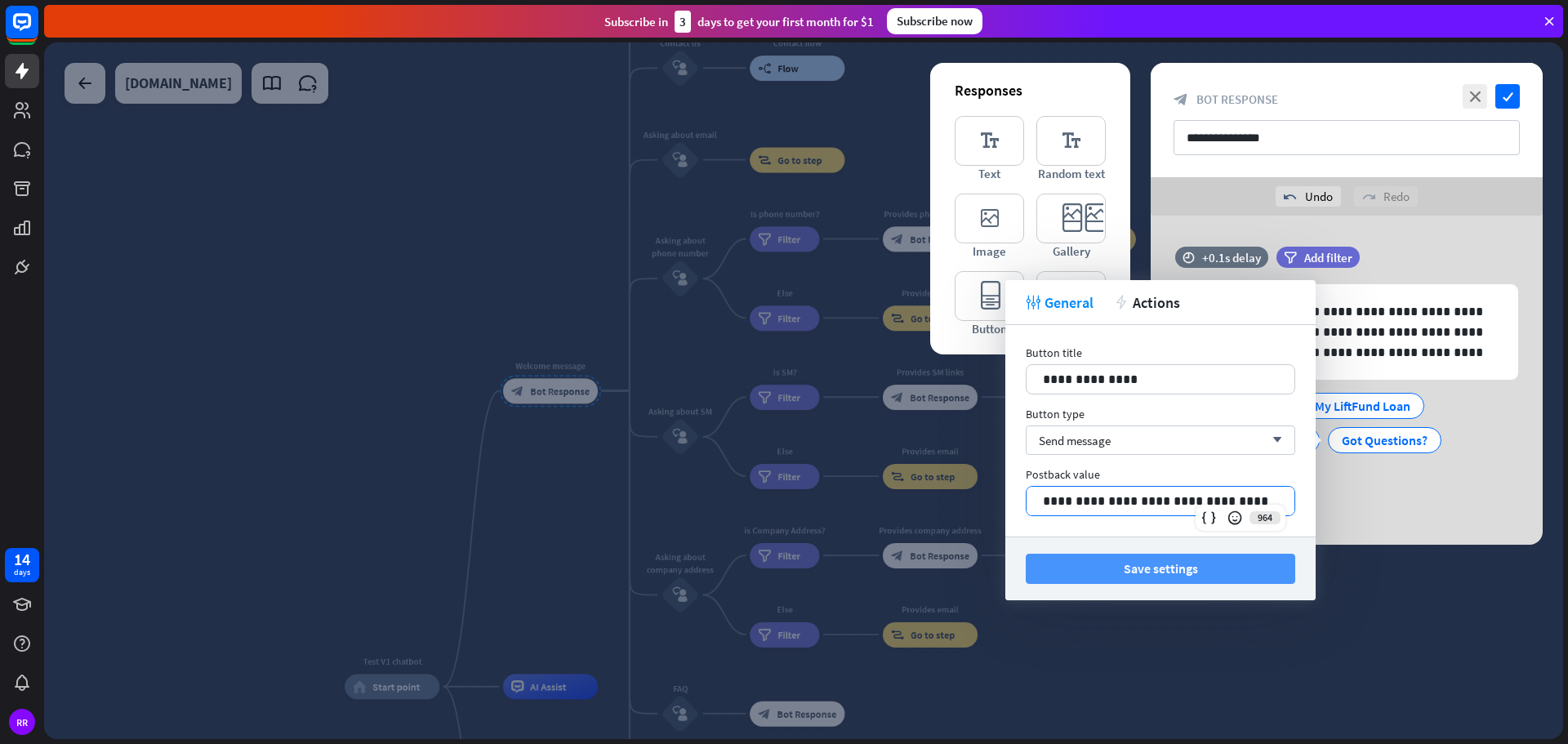
click at [1119, 564] on button "Save settings" at bounding box center [1160, 568] width 270 height 30
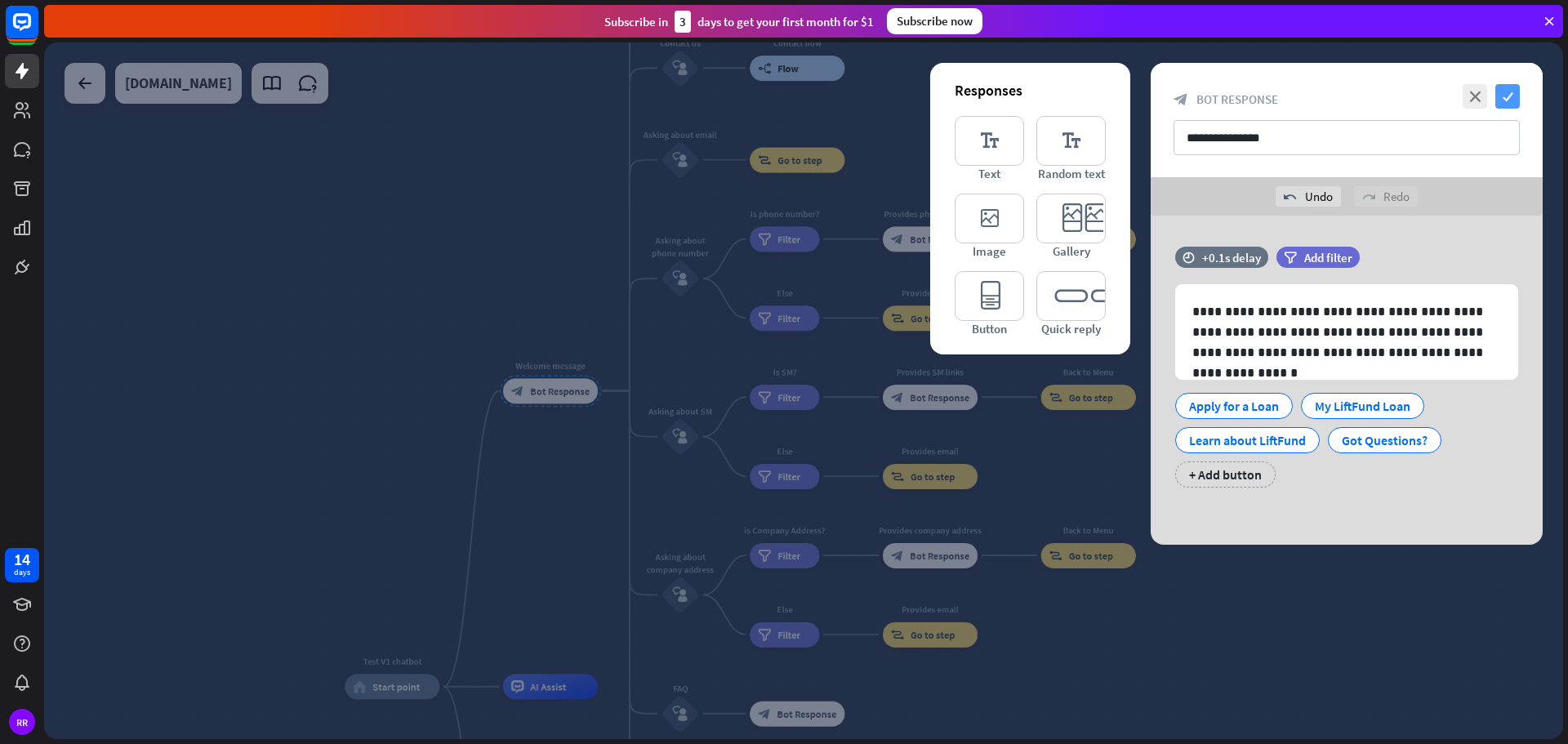
click at [1508, 95] on icon "check" at bounding box center [1507, 95] width 24 height 24
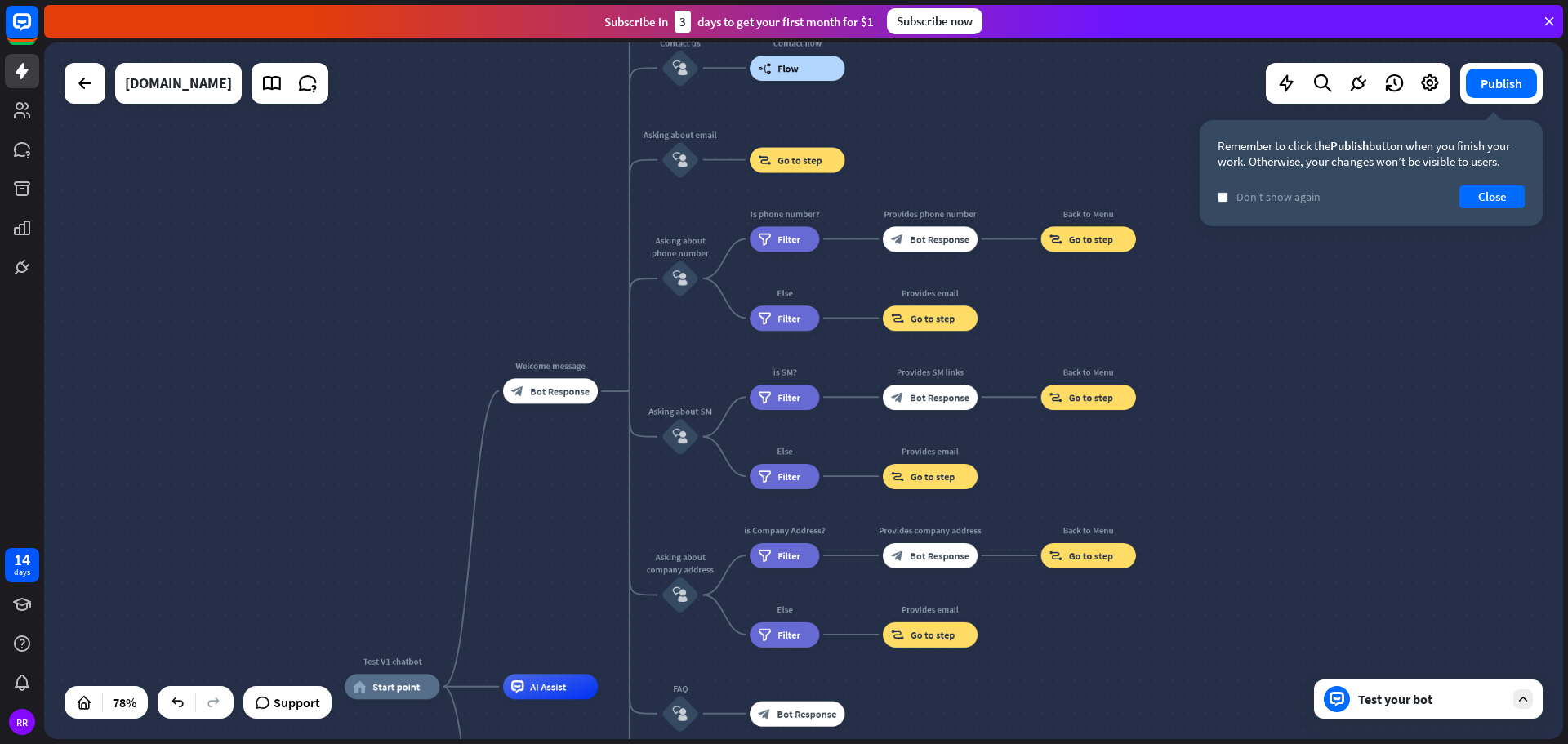
click at [1374, 707] on div "Test your bot" at bounding box center [1431, 699] width 147 height 16
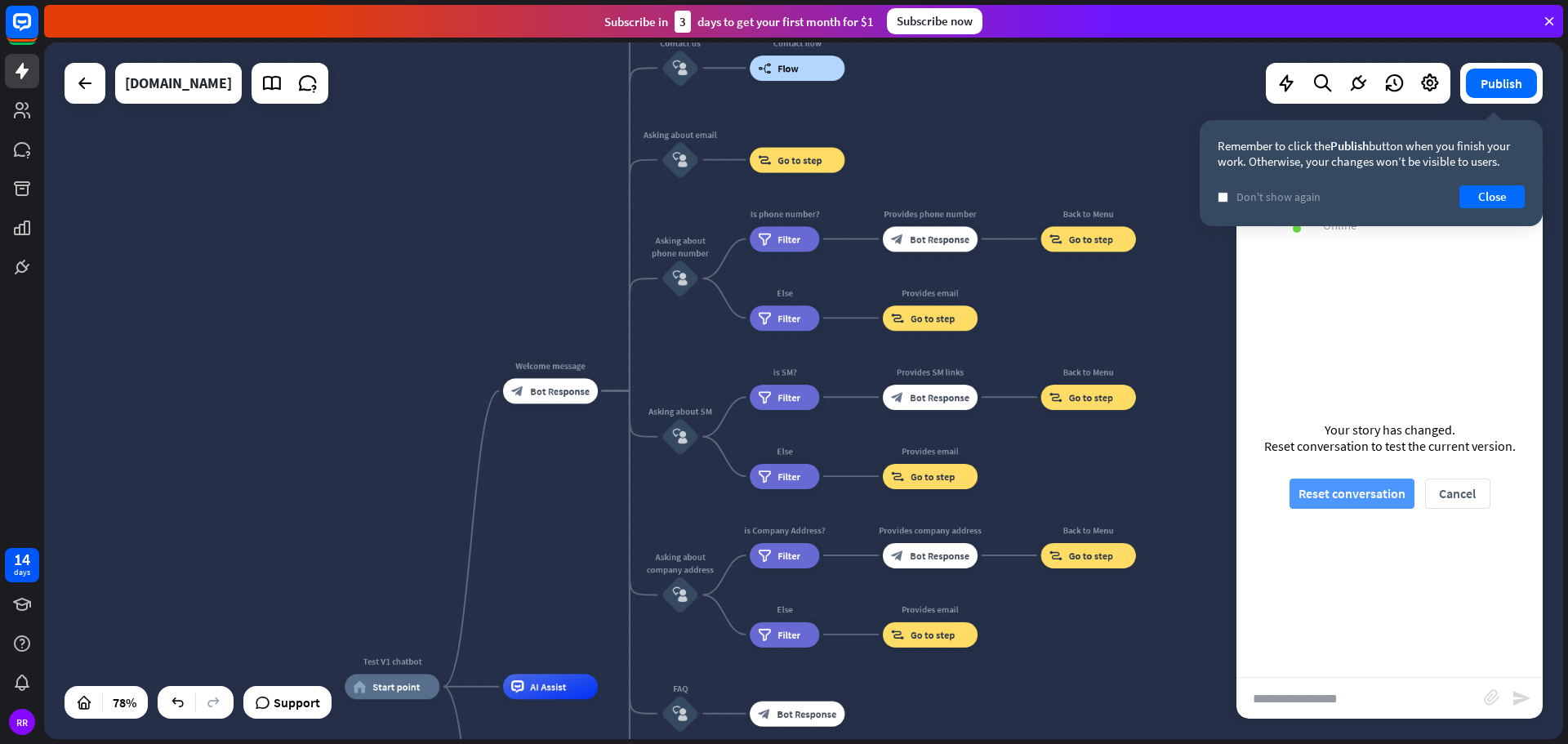
click at [1343, 483] on button "Reset conversation" at bounding box center [1352, 493] width 125 height 30
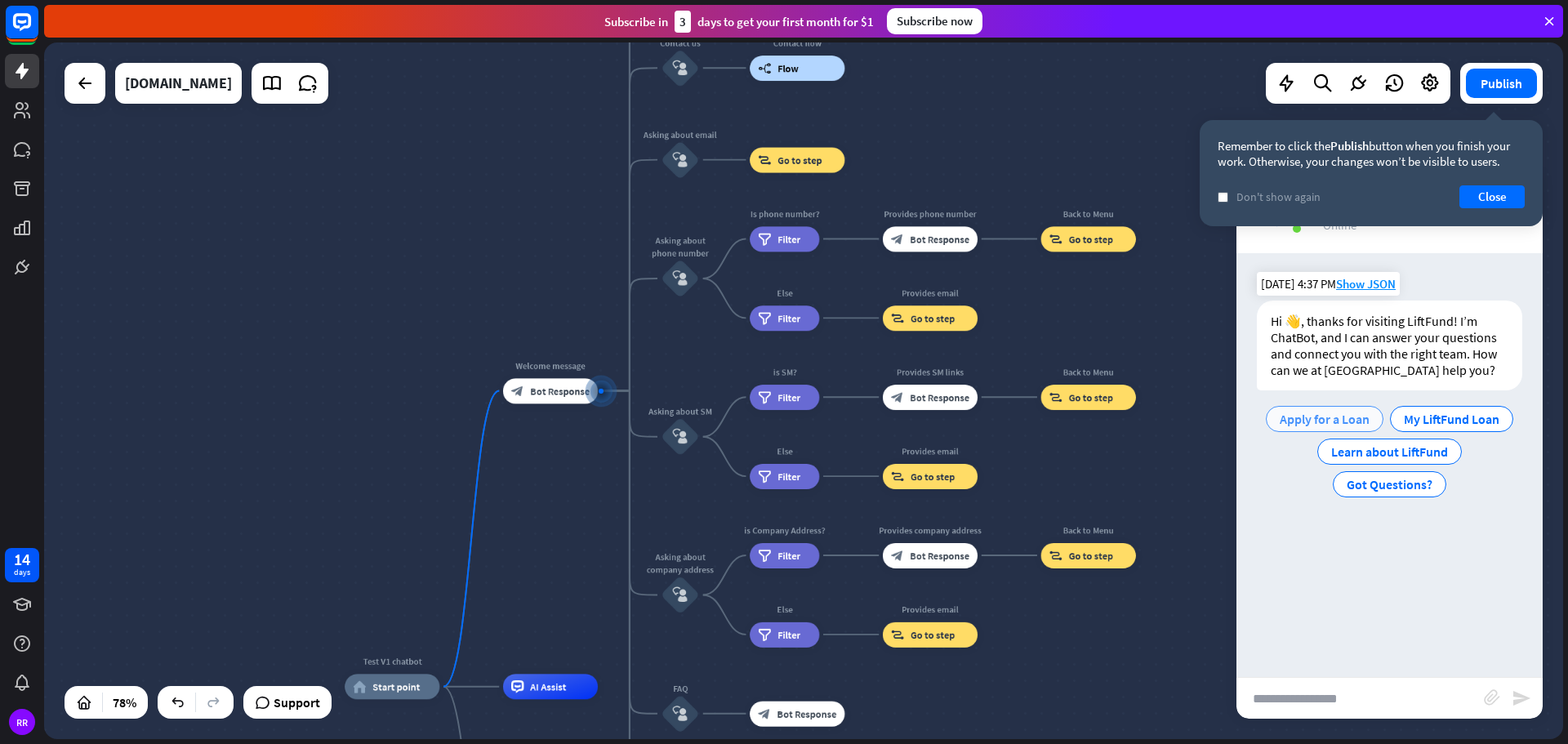
click at [1330, 416] on span "Apply for a Loan" at bounding box center [1324, 418] width 90 height 16
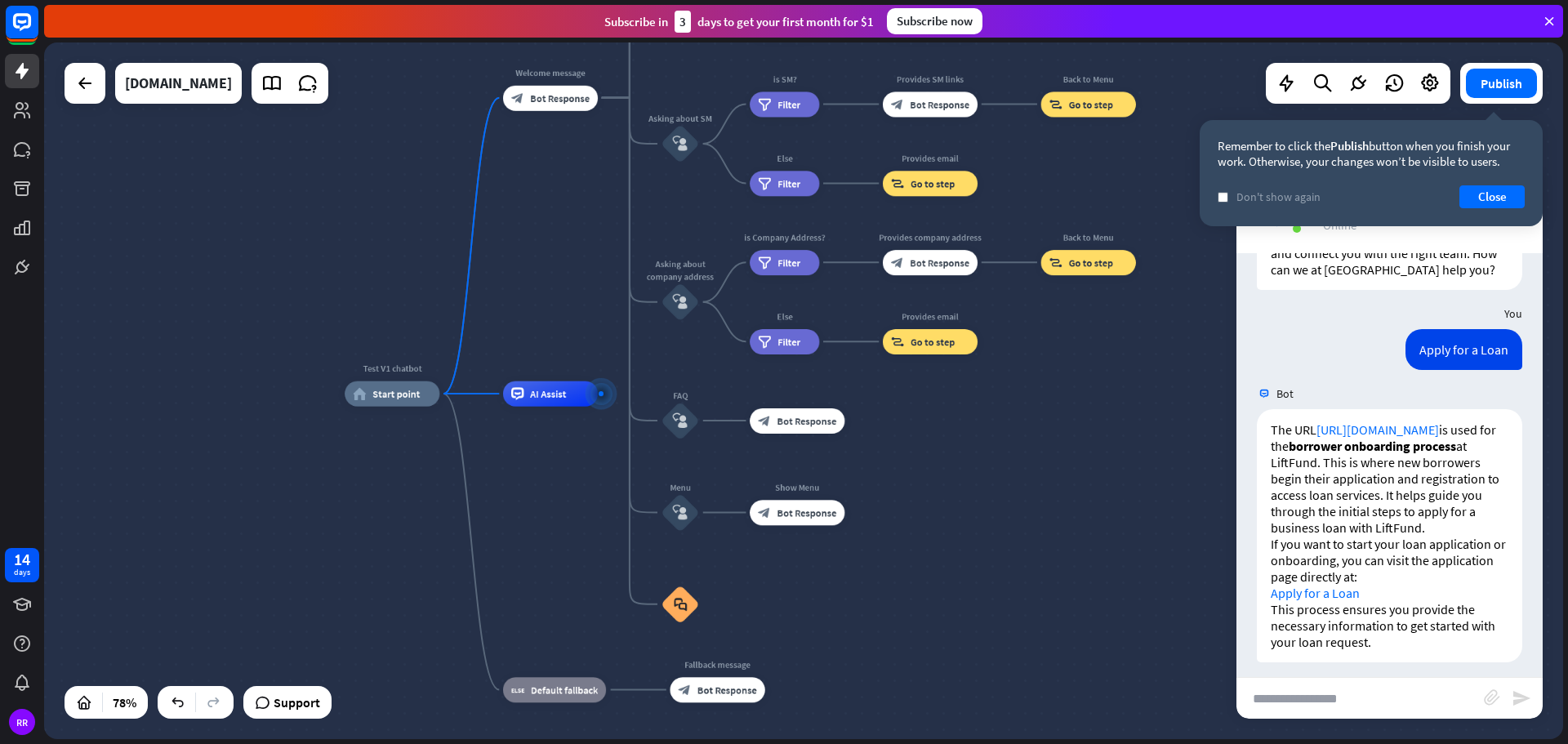
scroll to position [127, 0]
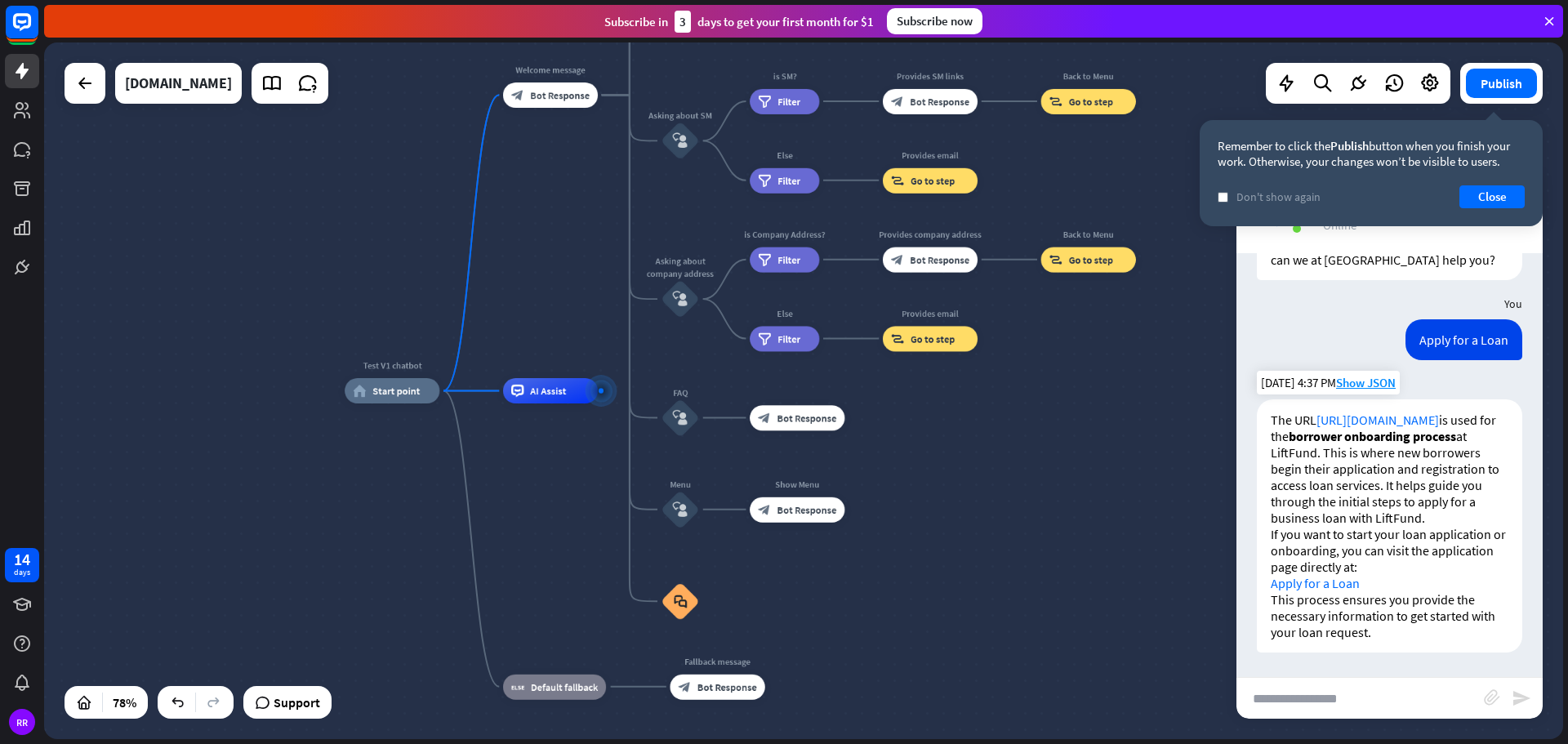
click at [1307, 584] on link "Apply for a Loan" at bounding box center [1315, 583] width 89 height 16
click at [1312, 582] on link "Apply for a Loan" at bounding box center [1315, 583] width 89 height 16
click at [1347, 411] on link "[URL][DOMAIN_NAME]" at bounding box center [1377, 419] width 122 height 16
click at [1447, 585] on p "If you want to start your loan application or onboarding, you can visit the app…" at bounding box center [1390, 558] width 237 height 65
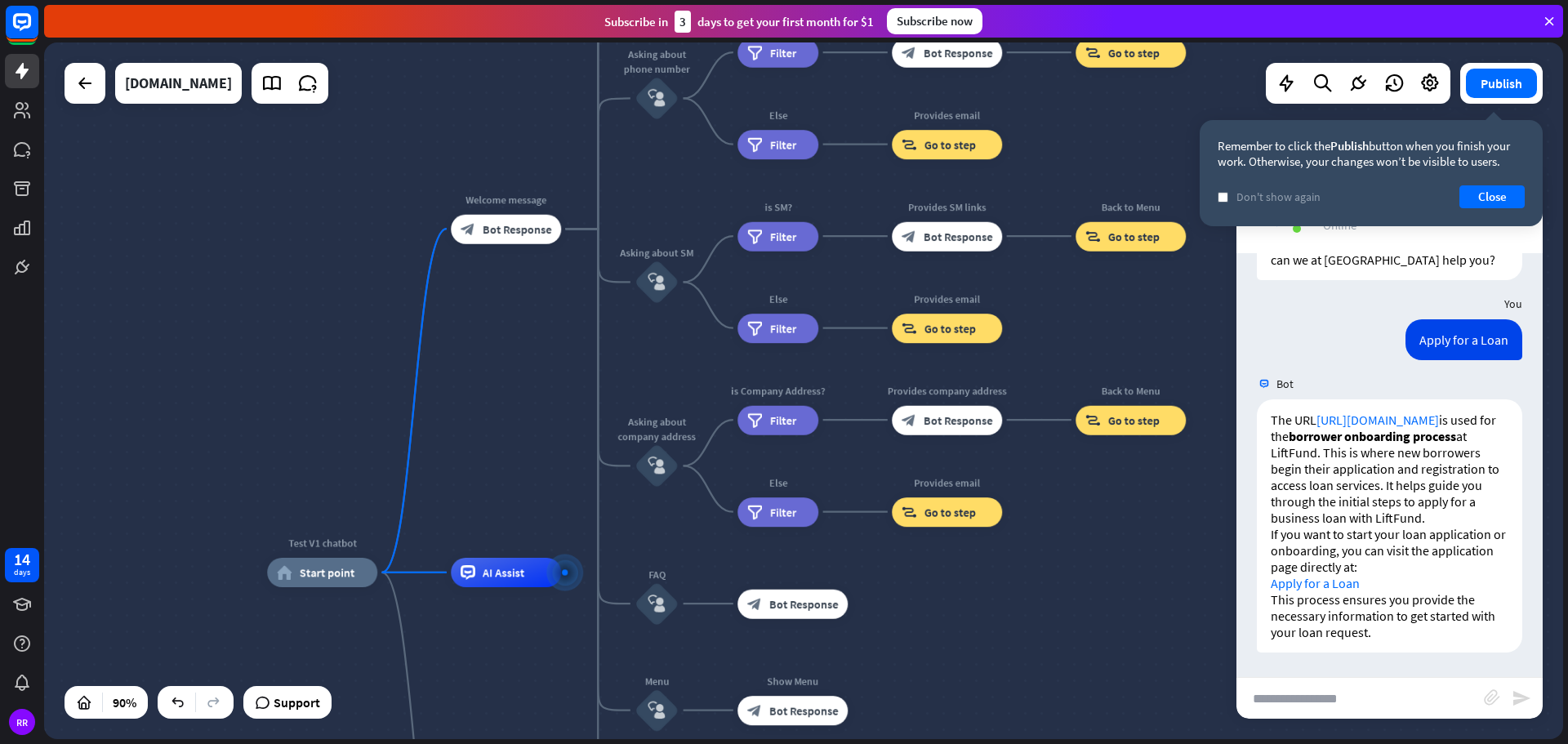
drag, startPoint x: 727, startPoint y: 438, endPoint x: 704, endPoint y: 692, distance: 255.0
click at [737, 618] on div "Edit name more_horiz block_bot_response Bot Response" at bounding box center [792, 603] width 111 height 29
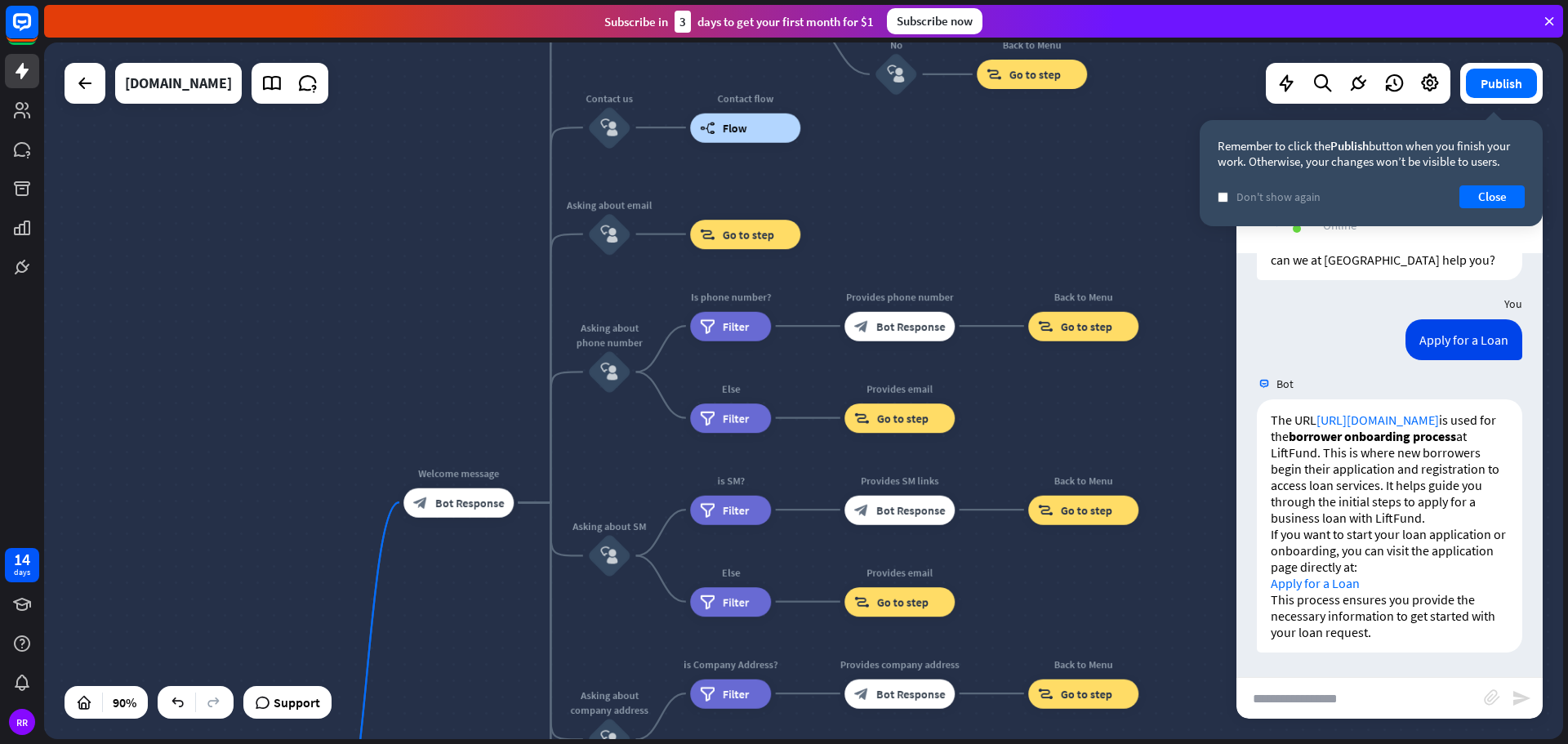
drag, startPoint x: 678, startPoint y: 244, endPoint x: 638, endPoint y: 471, distance: 230.5
click at [638, 471] on div "Test V1 chatbot home_2 Start point Welcome message block_bot_response Bot Respo…" at bounding box center [803, 391] width 1519 height 697
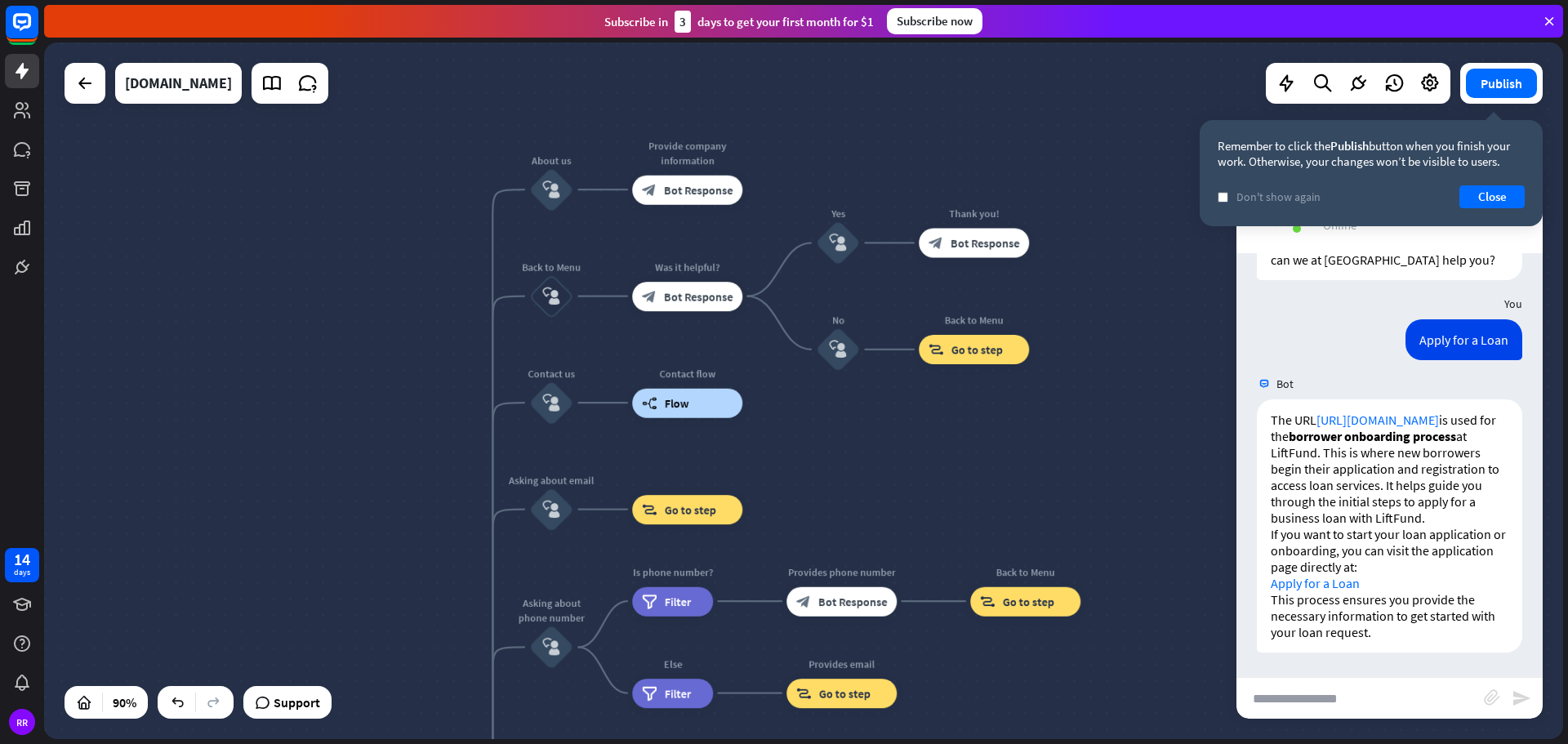
drag, startPoint x: 701, startPoint y: 185, endPoint x: 644, endPoint y: 451, distance: 272.0
click at [644, 451] on div "Test V1 chatbot home_2 Start point Welcome message block_bot_response Bot Respo…" at bounding box center [803, 391] width 1519 height 697
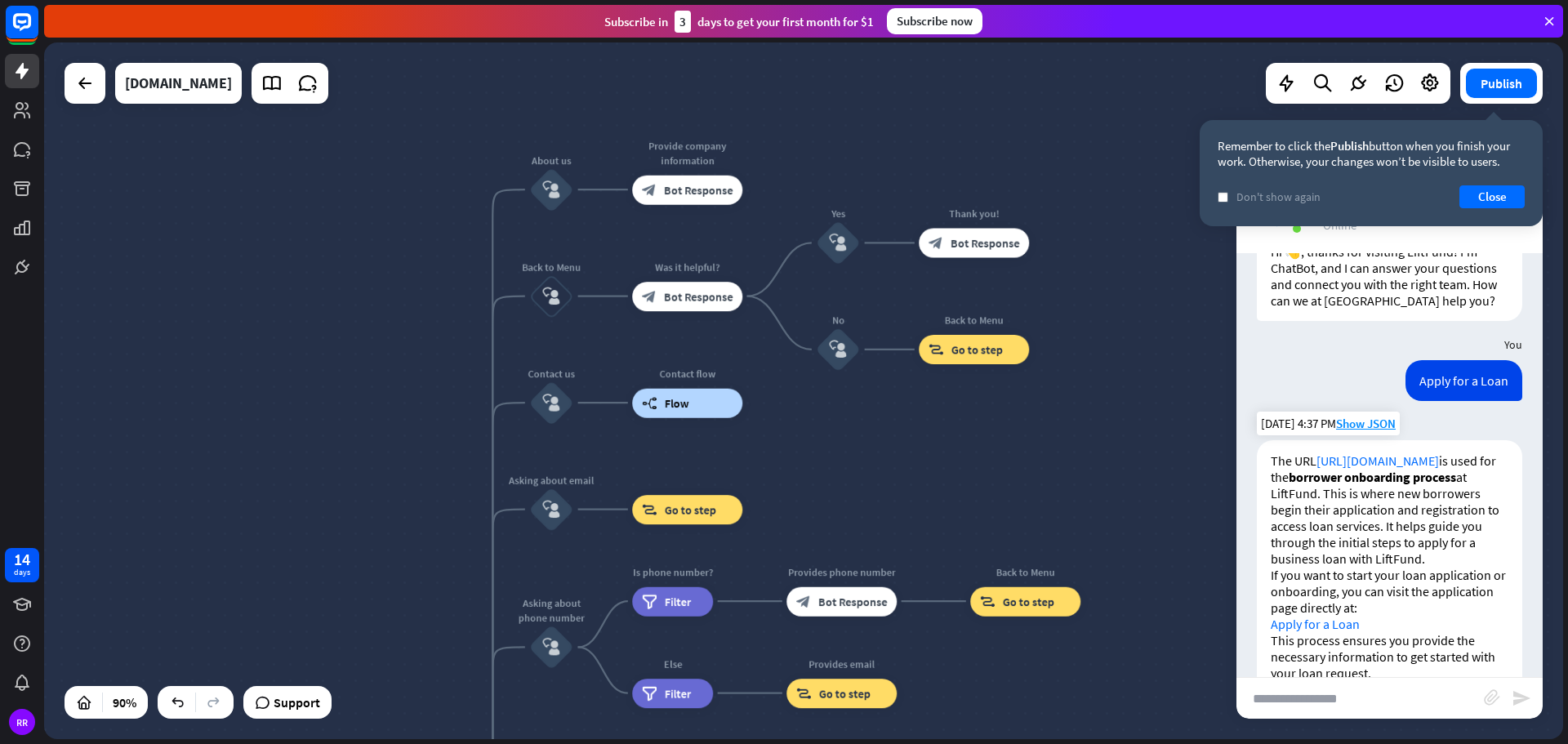
scroll to position [0, 0]
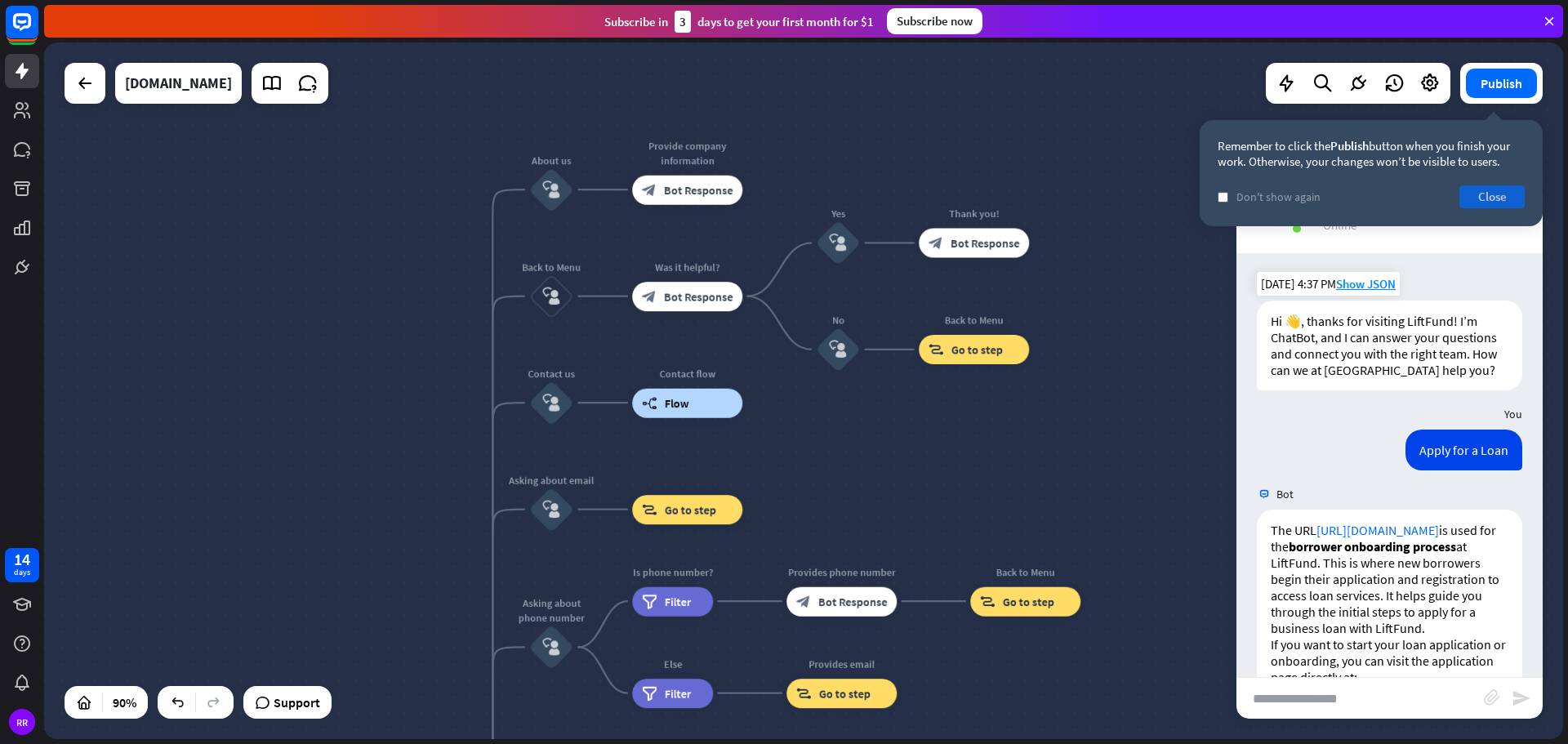
click at [1498, 194] on button "Close" at bounding box center [1491, 197] width 65 height 23
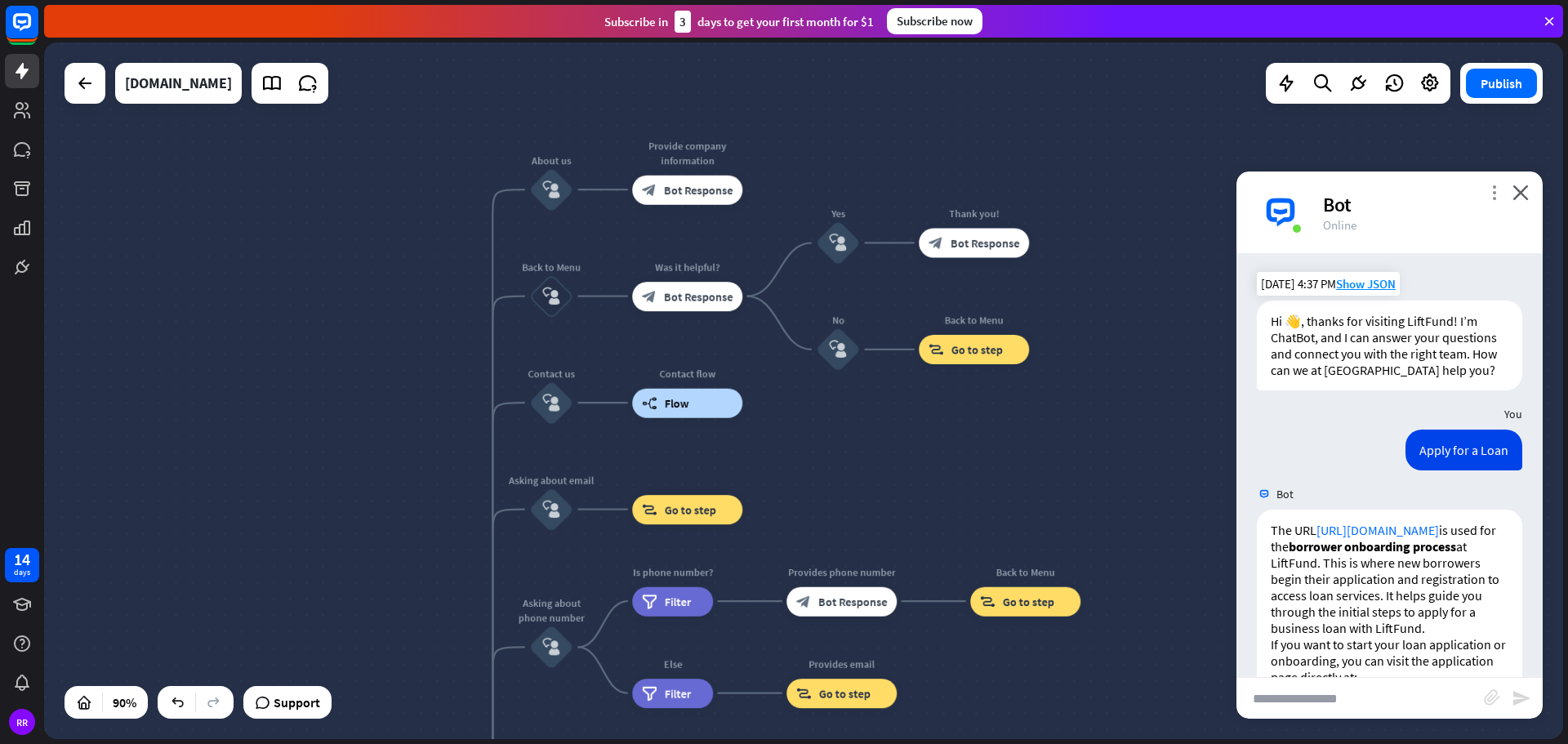
click at [1495, 187] on icon "more_vert" at bounding box center [1493, 192] width 15 height 15
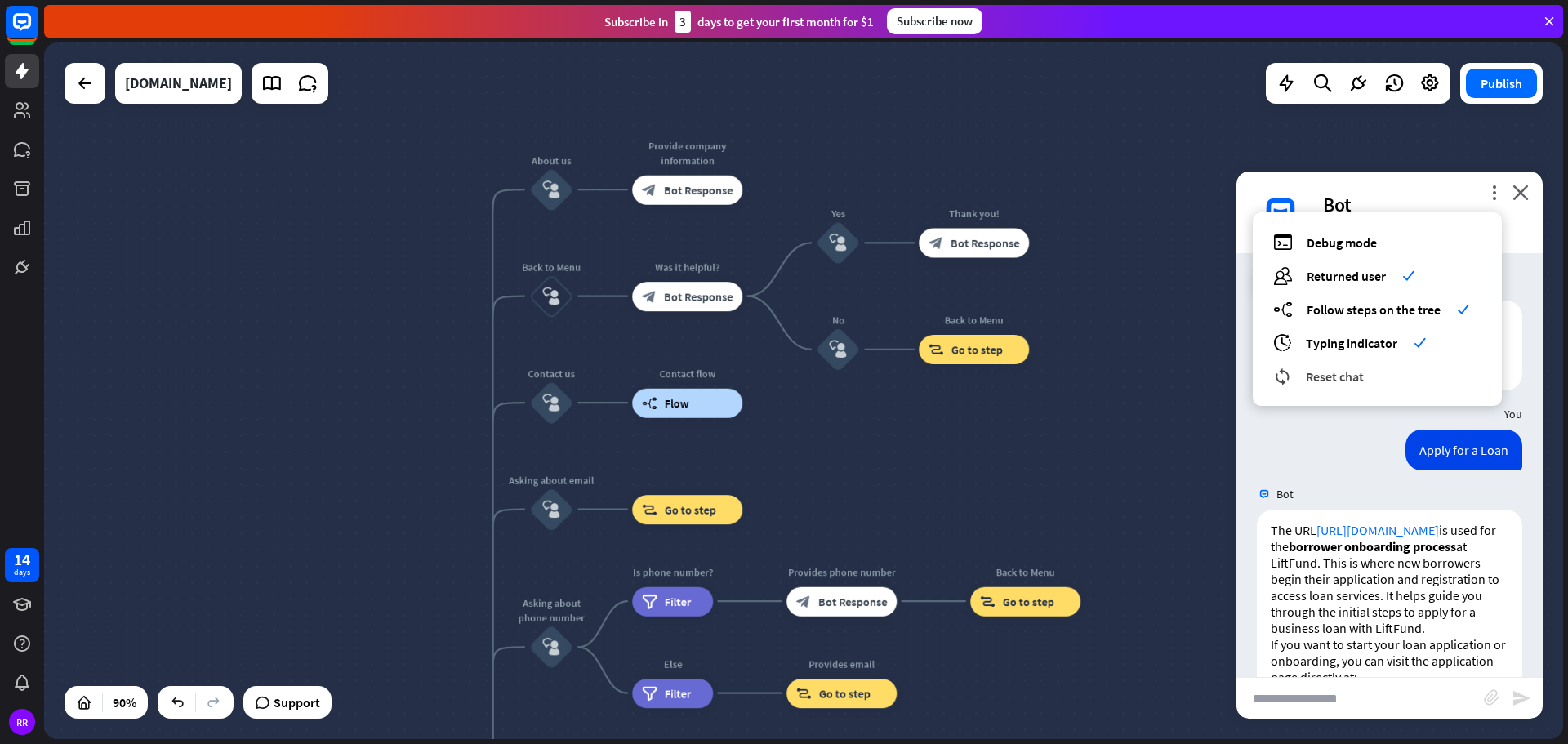
click at [1342, 376] on span "Reset chat" at bounding box center [1334, 376] width 58 height 16
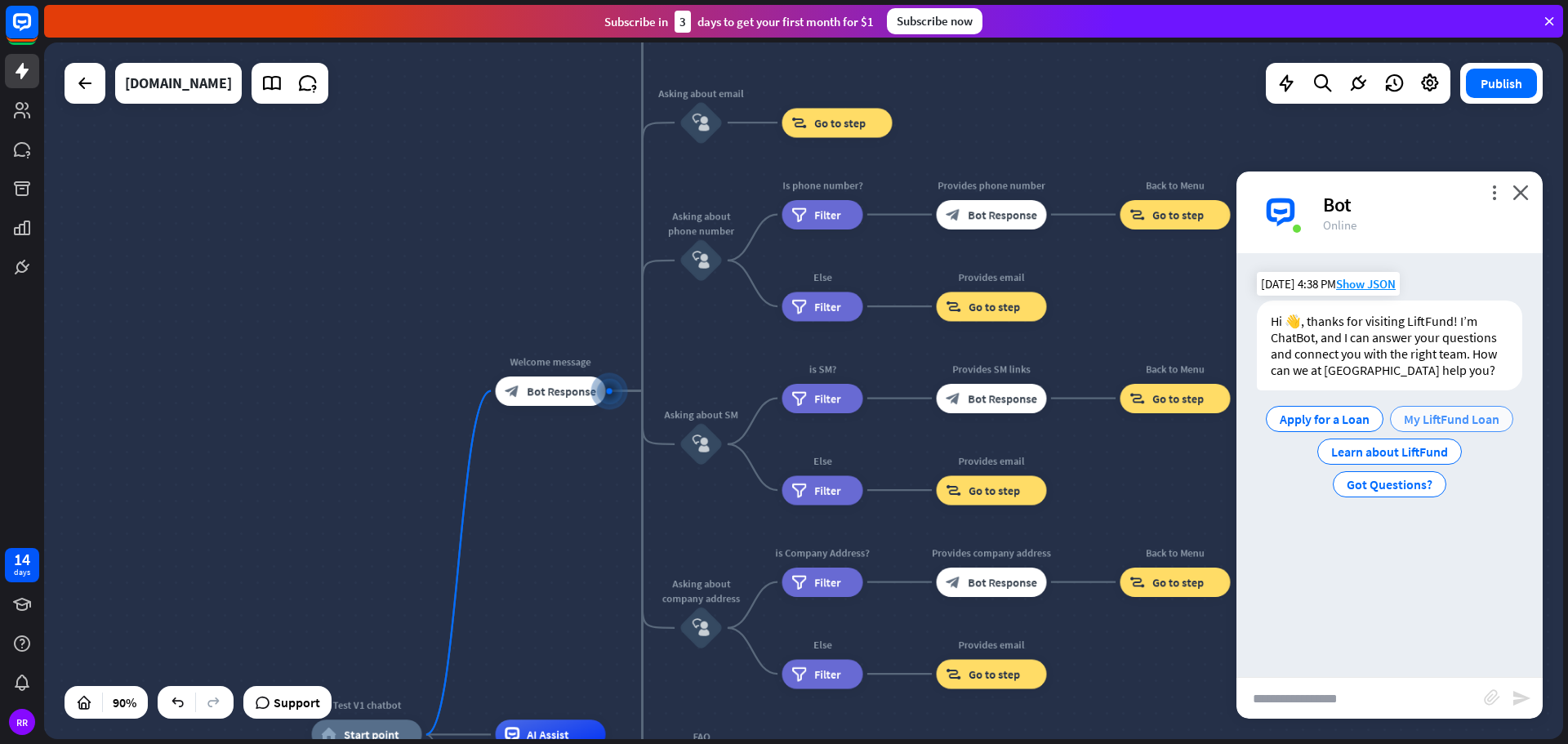
click at [1452, 418] on span "My LiftFund Loan" at bounding box center [1451, 418] width 95 height 16
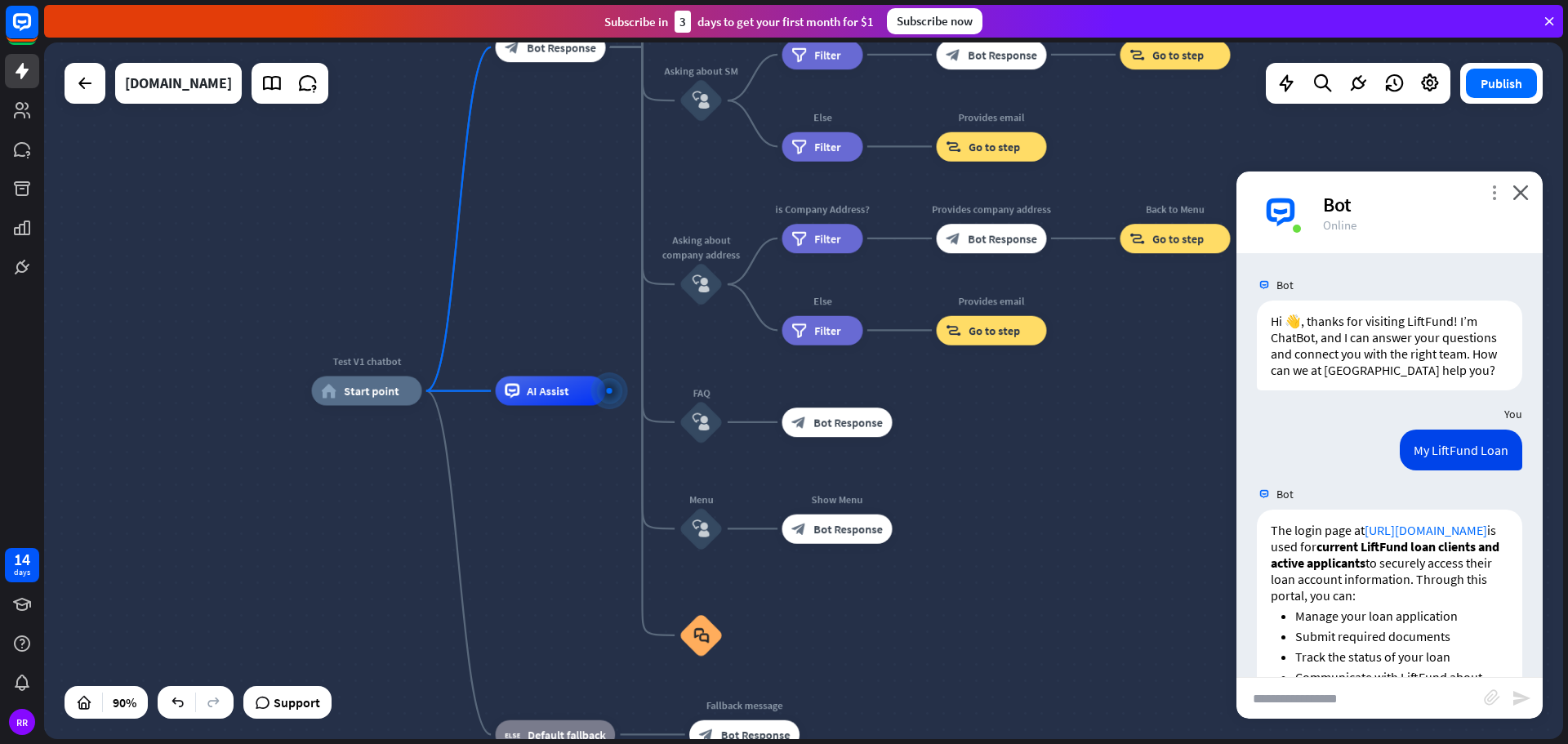
click at [1493, 192] on icon "more_vert" at bounding box center [1493, 192] width 15 height 15
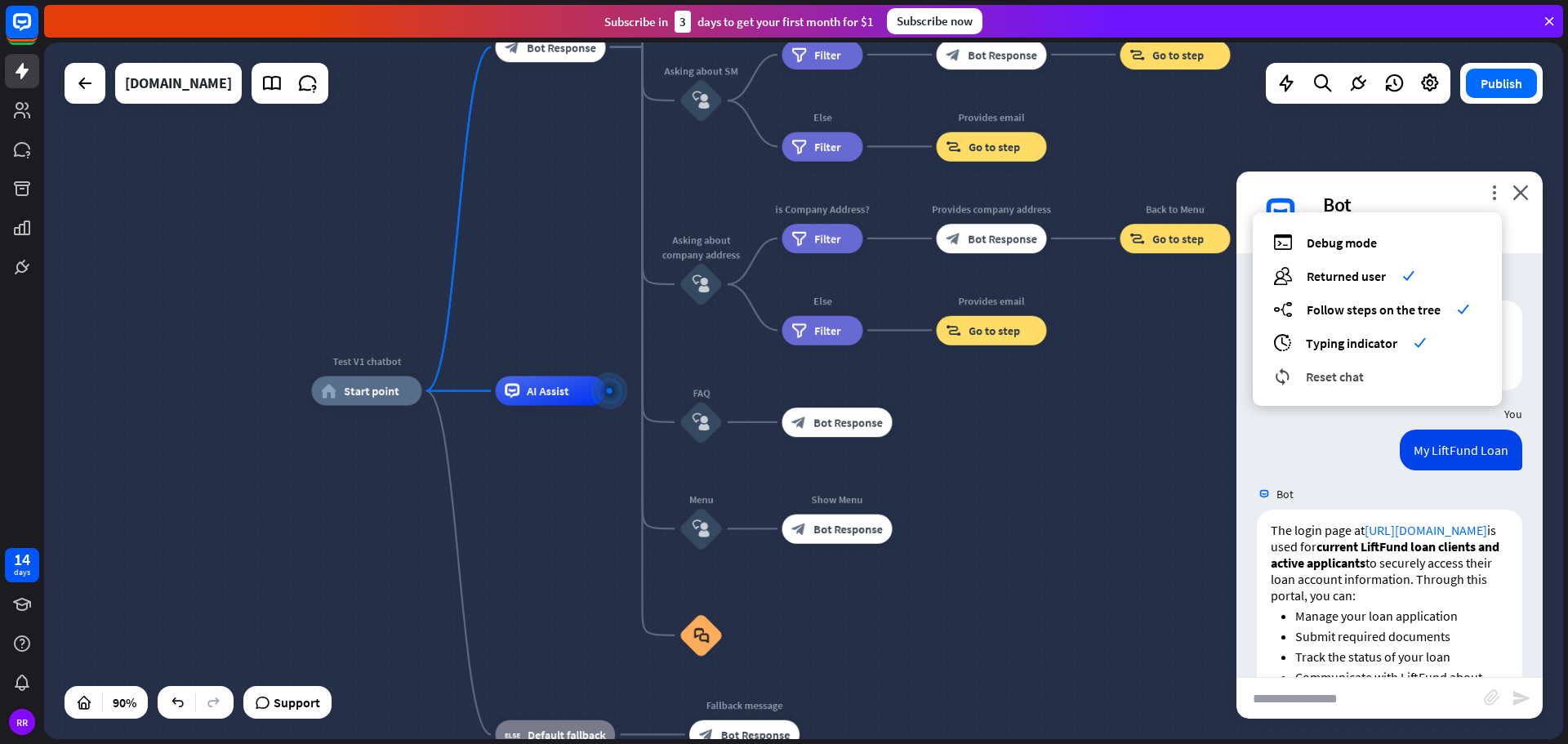
click at [1336, 376] on span "Reset chat" at bounding box center [1334, 376] width 58 height 16
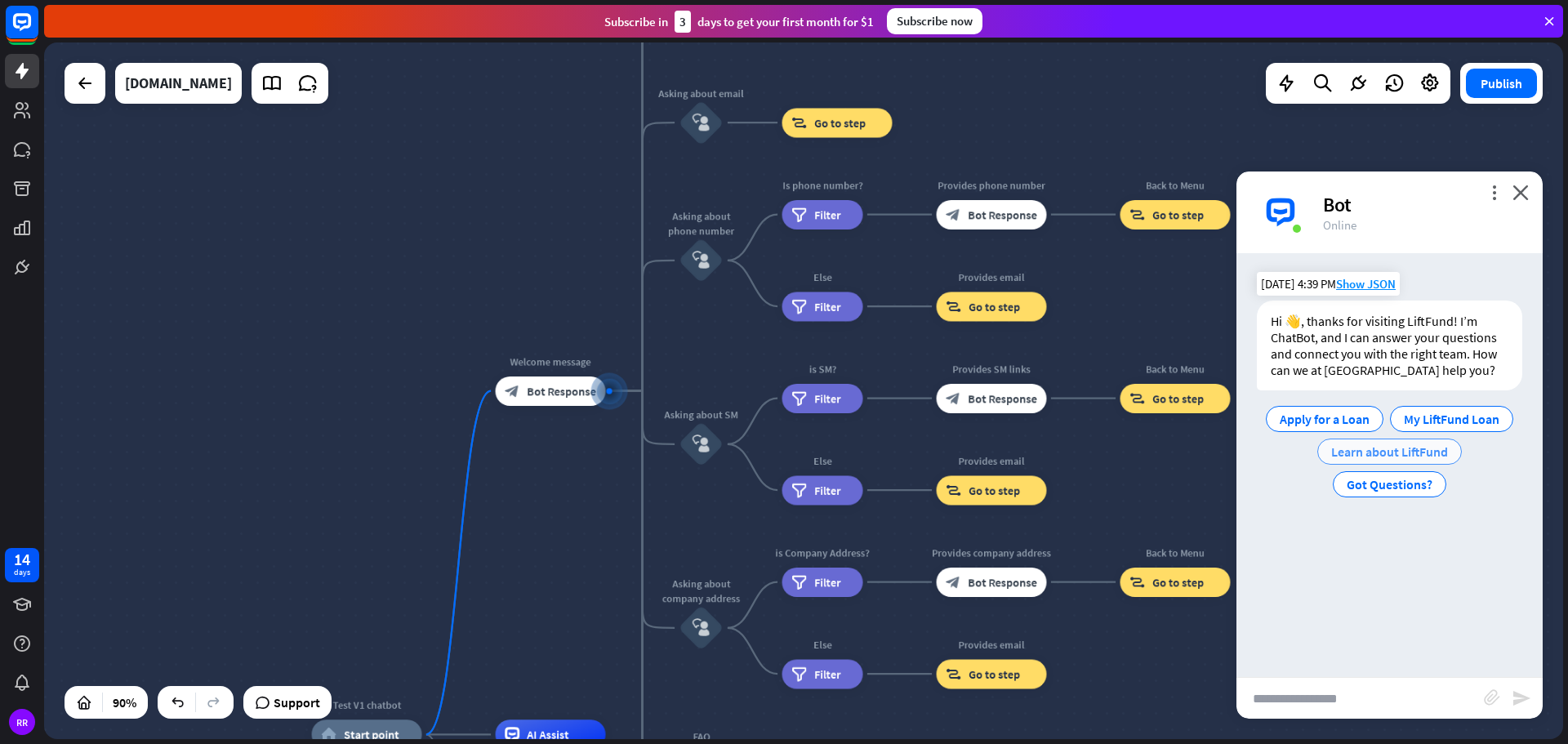
click at [1396, 452] on span "Learn about LiftFund" at bounding box center [1390, 451] width 117 height 16
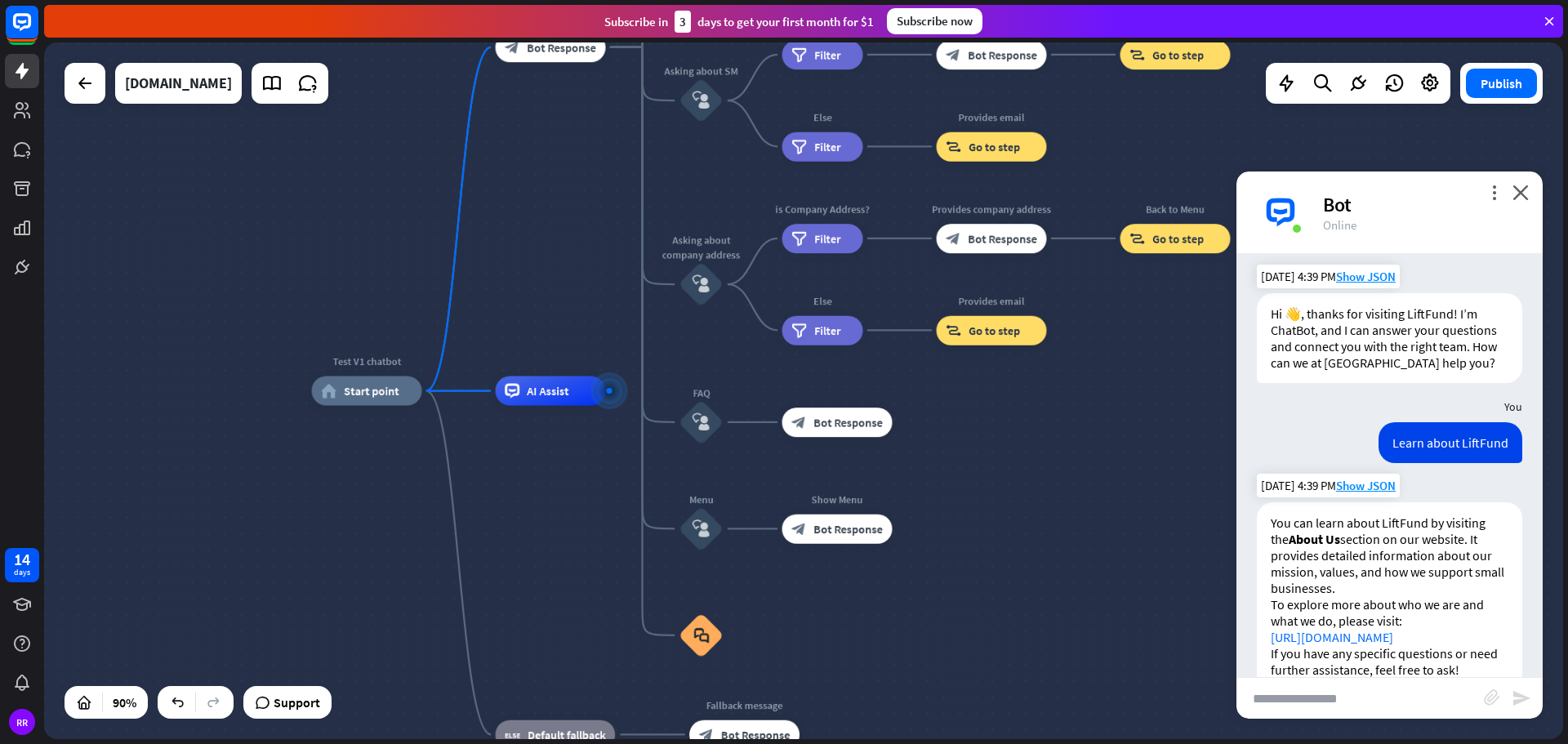
scroll to position [4, 0]
click at [1500, 189] on icon "more_vert" at bounding box center [1493, 192] width 15 height 15
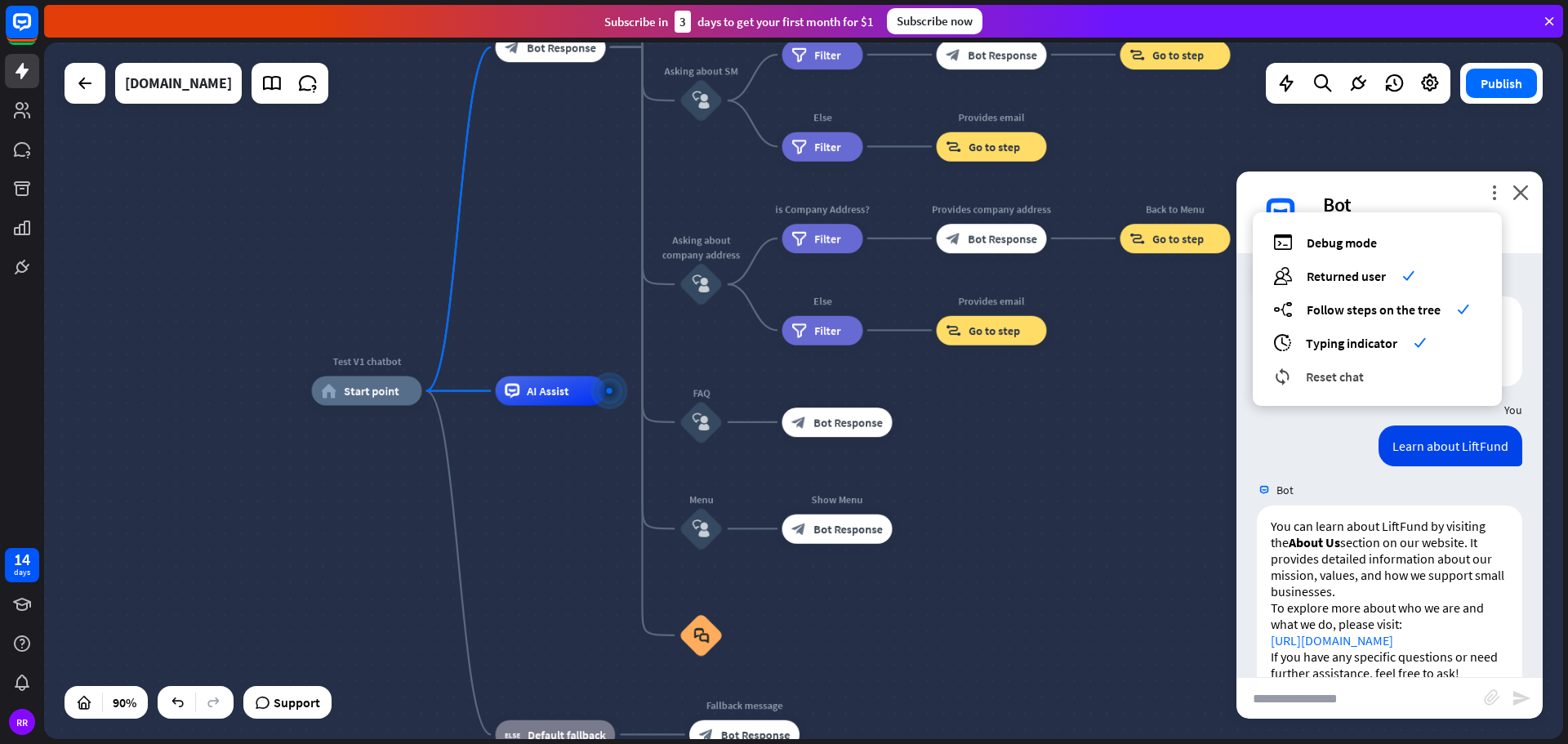
click at [1323, 380] on span "Reset chat" at bounding box center [1334, 376] width 58 height 16
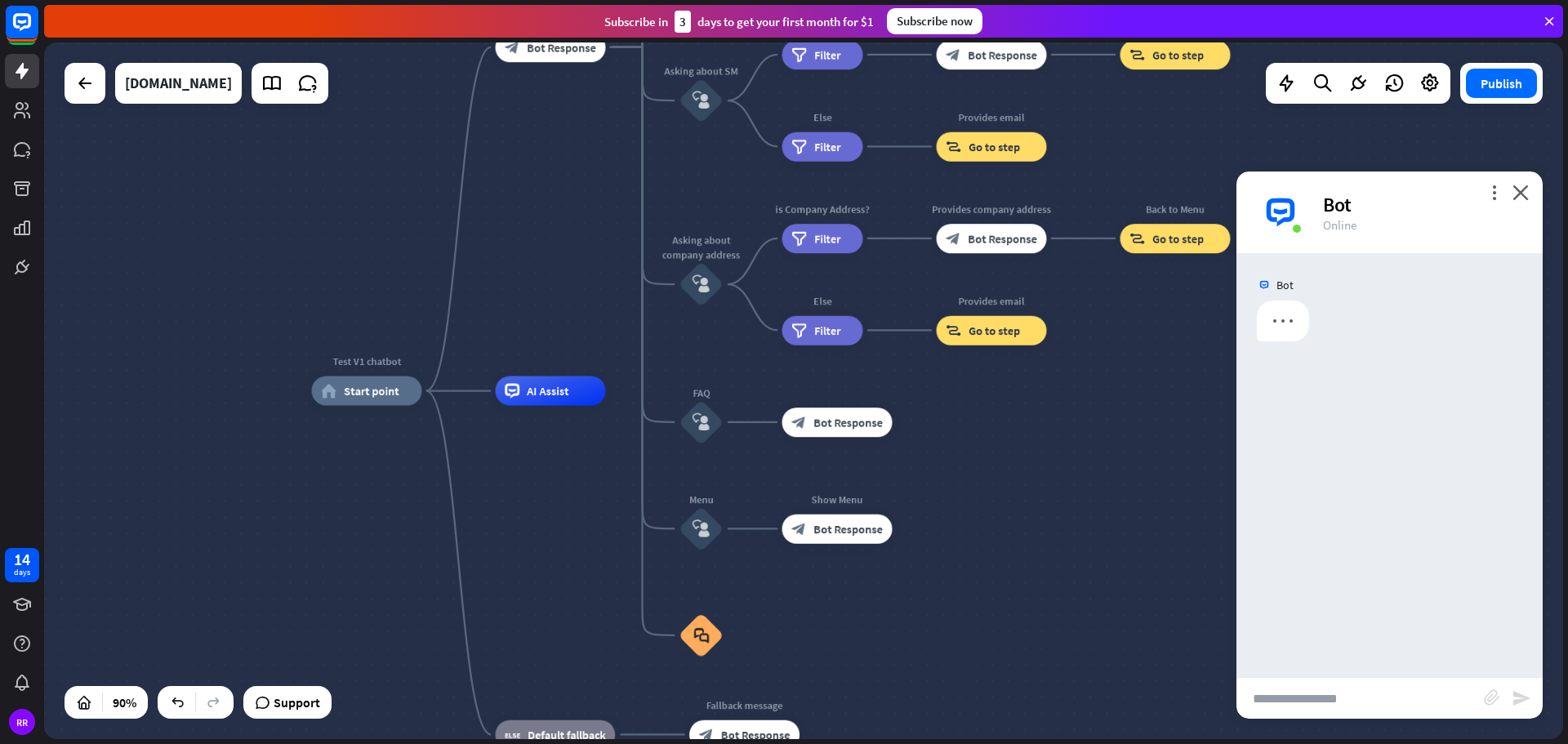
scroll to position [0, 0]
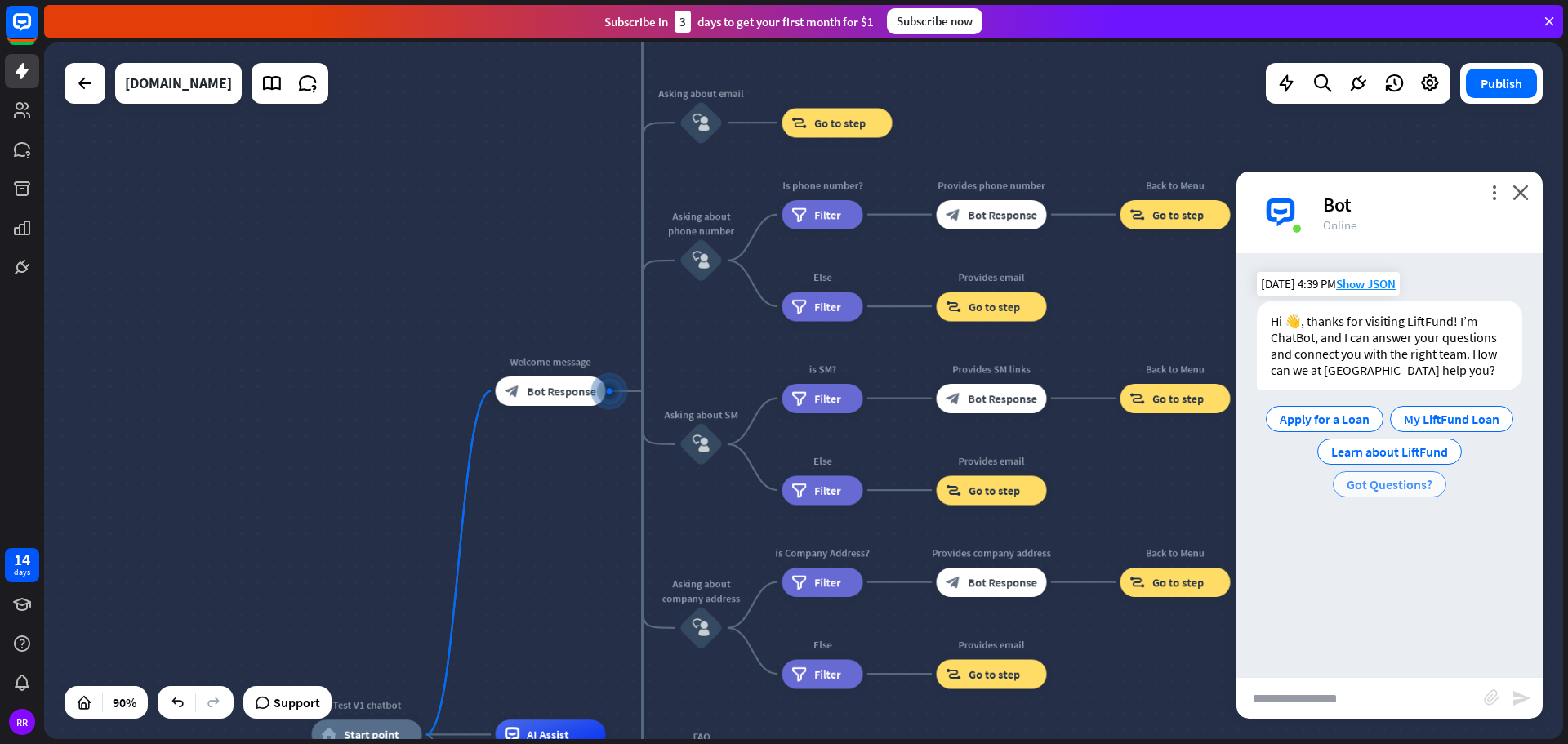
click at [1378, 485] on span "Got Questions?" at bounding box center [1390, 484] width 86 height 16
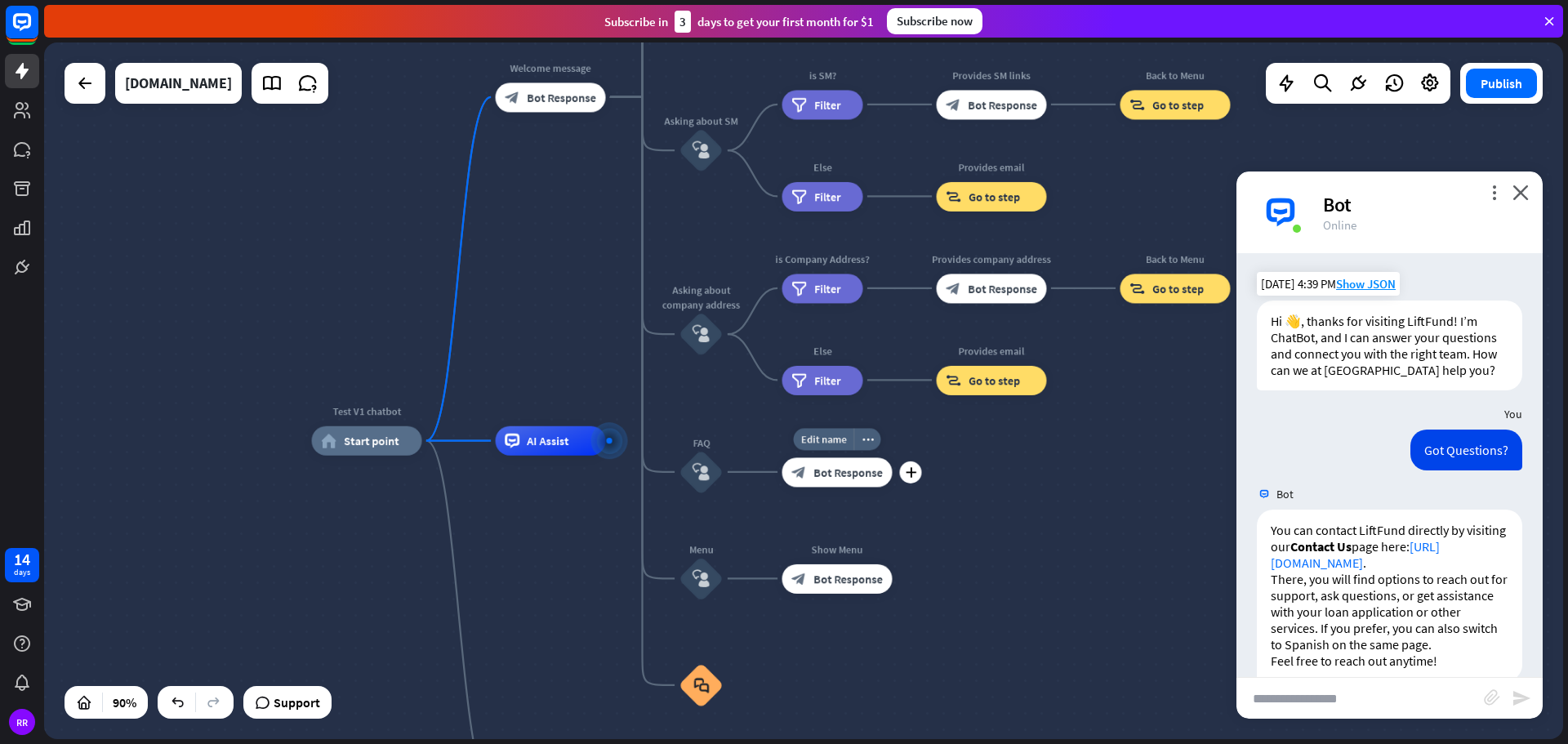
scroll to position [29, 0]
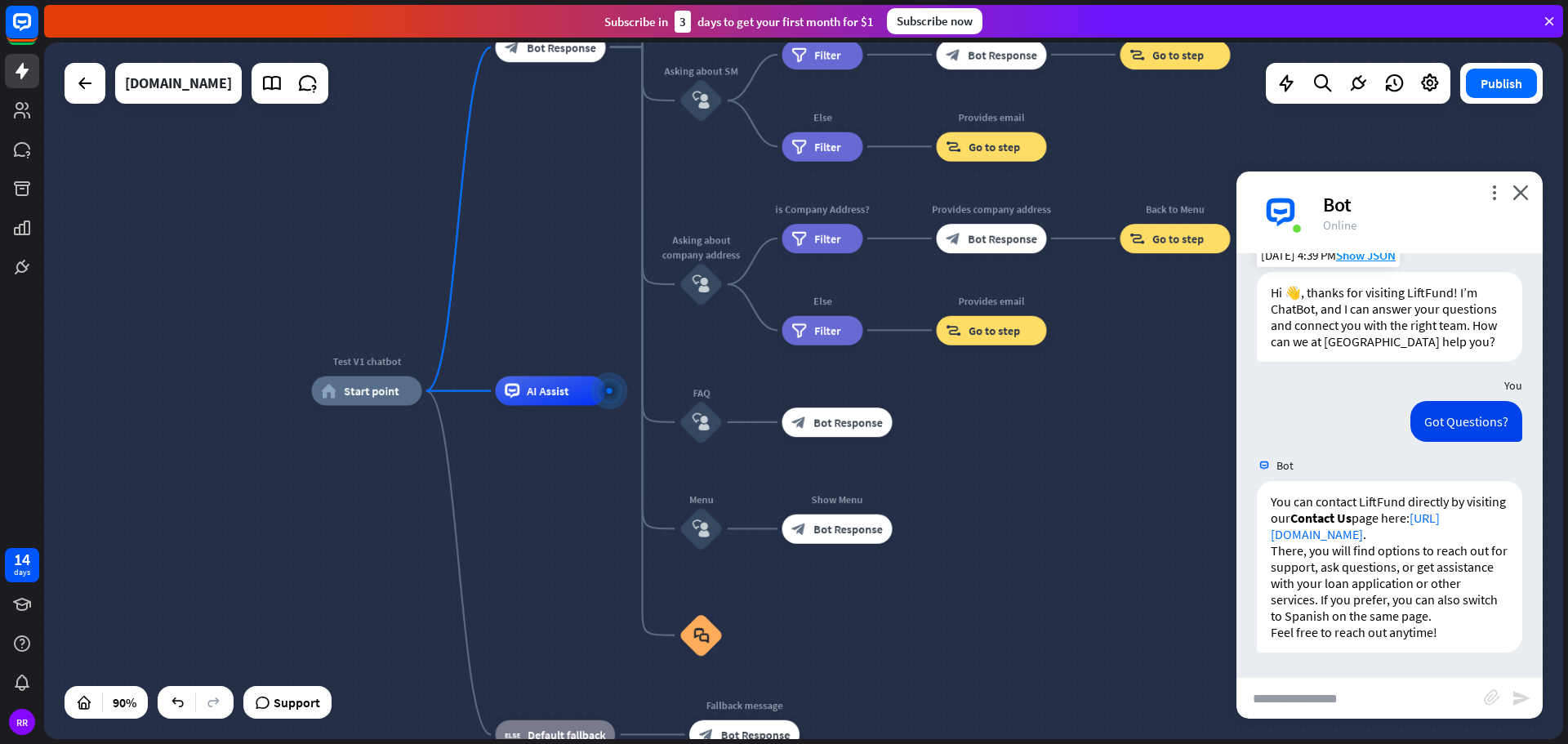
click at [1332, 408] on div "Got Questions? [DATE] 4:39 PM Show JSON" at bounding box center [1389, 425] width 306 height 49
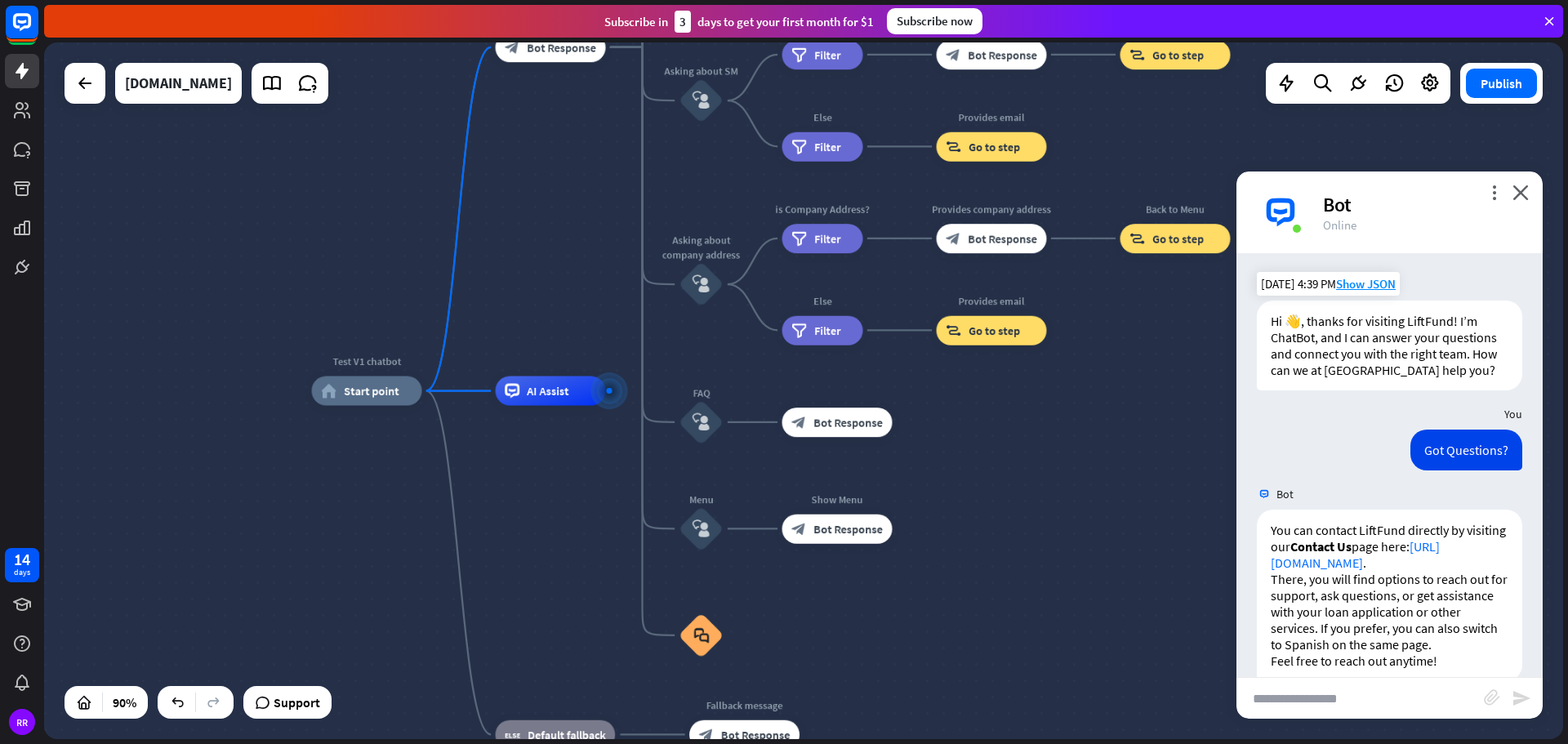
click at [1191, 450] on div "Test V1 chatbot home_2 Start point Welcome message block_bot_response Bot Respo…" at bounding box center [996, 704] width 1367 height 627
click at [1495, 191] on icon "more_vert" at bounding box center [1493, 192] width 15 height 15
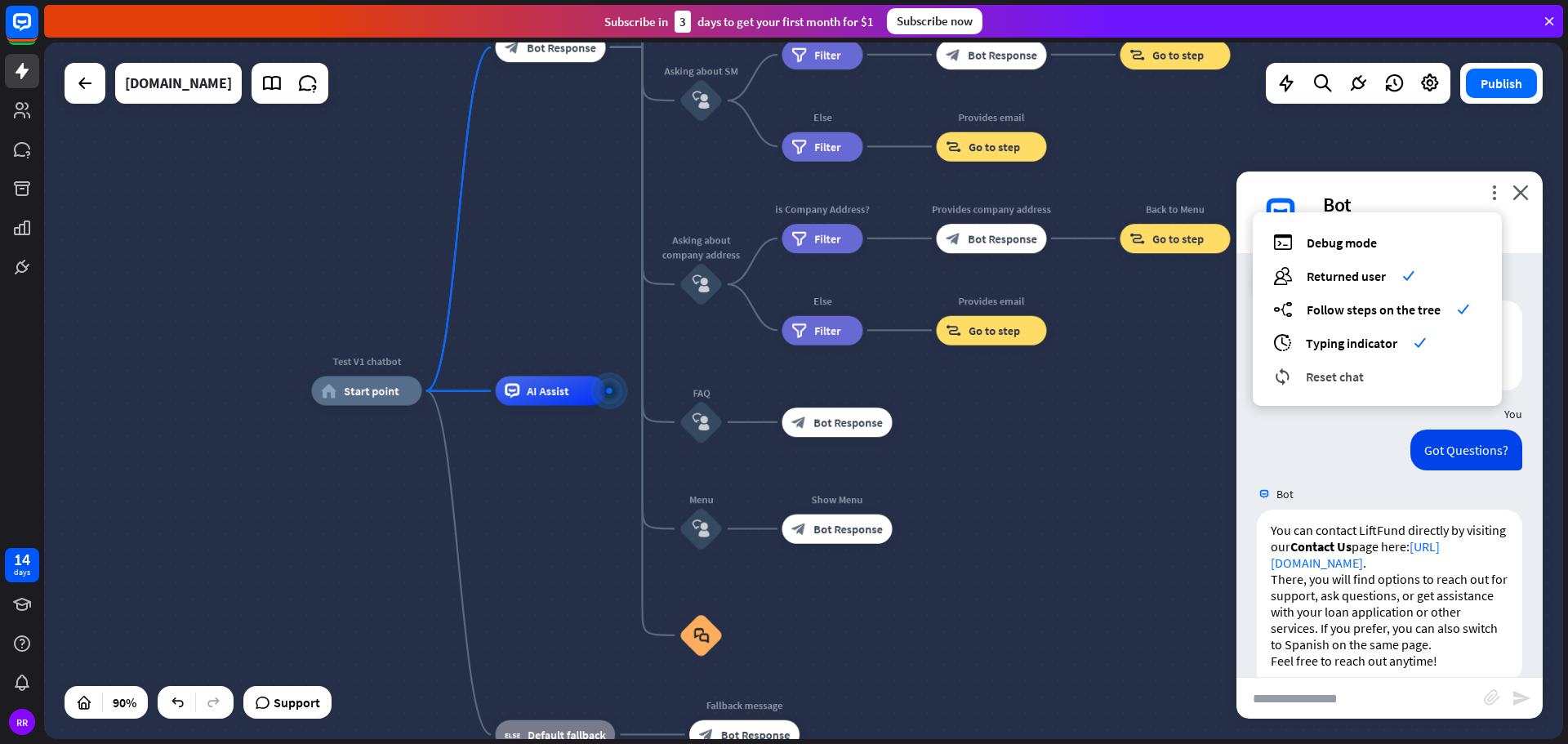
click at [1378, 370] on div "reset_chat Reset chat" at bounding box center [1377, 376] width 208 height 19
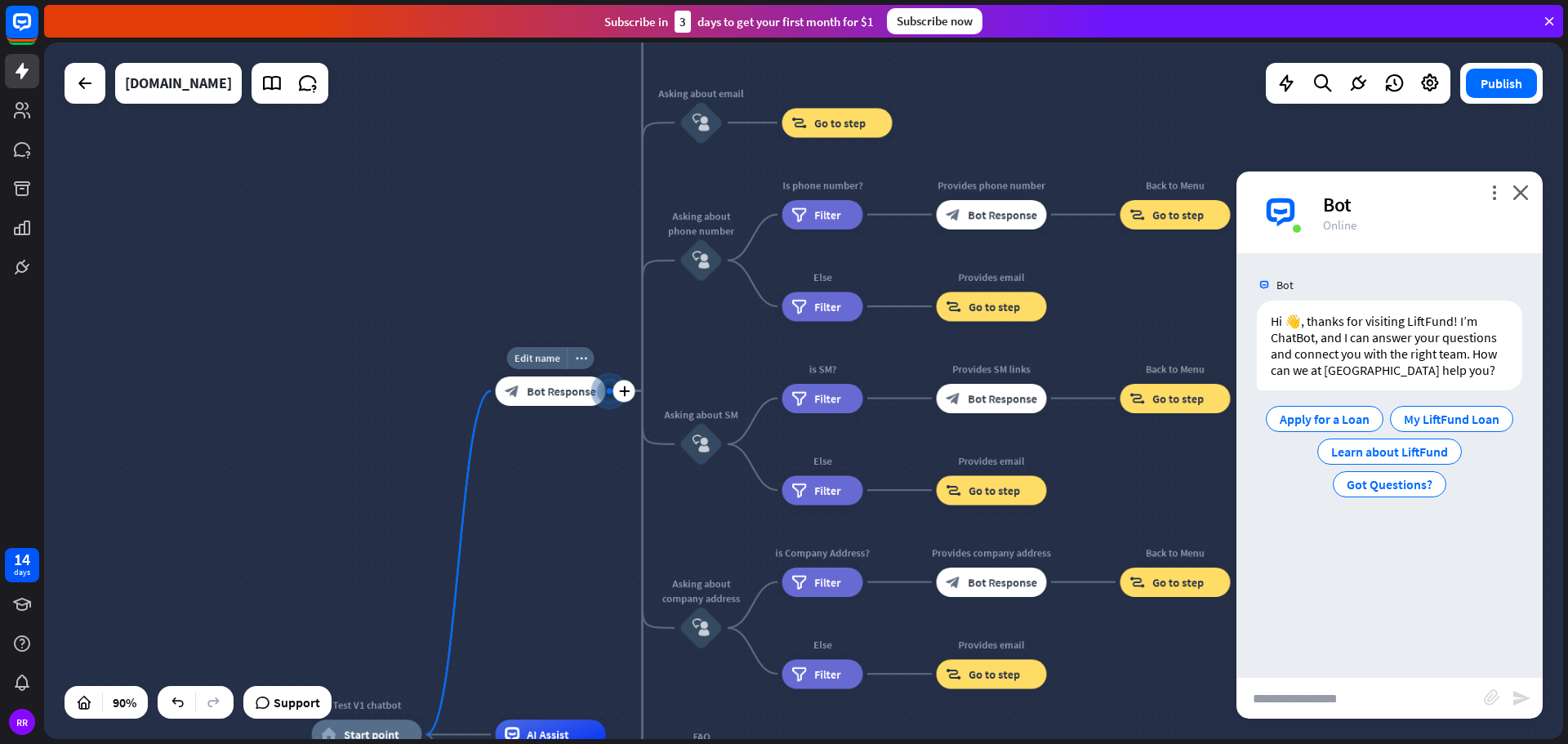
click at [553, 406] on div "Edit name more_horiz plus Welcome message block_bot_response Bot Response" at bounding box center [551, 391] width 111 height 29
click at [559, 398] on span "Bot Response" at bounding box center [561, 391] width 70 height 14
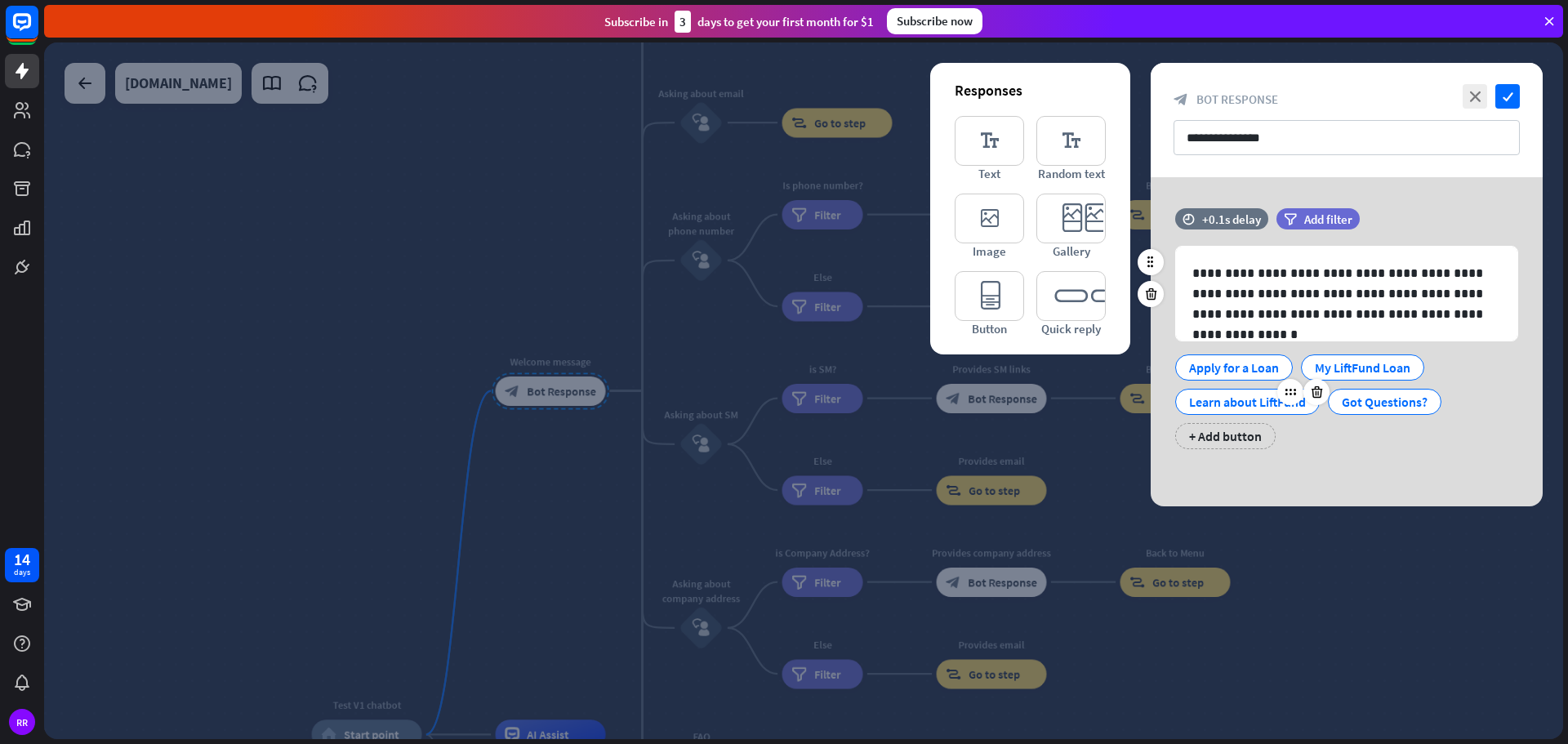
click at [1255, 405] on div "Learn about LiftFund" at bounding box center [1247, 401] width 117 height 24
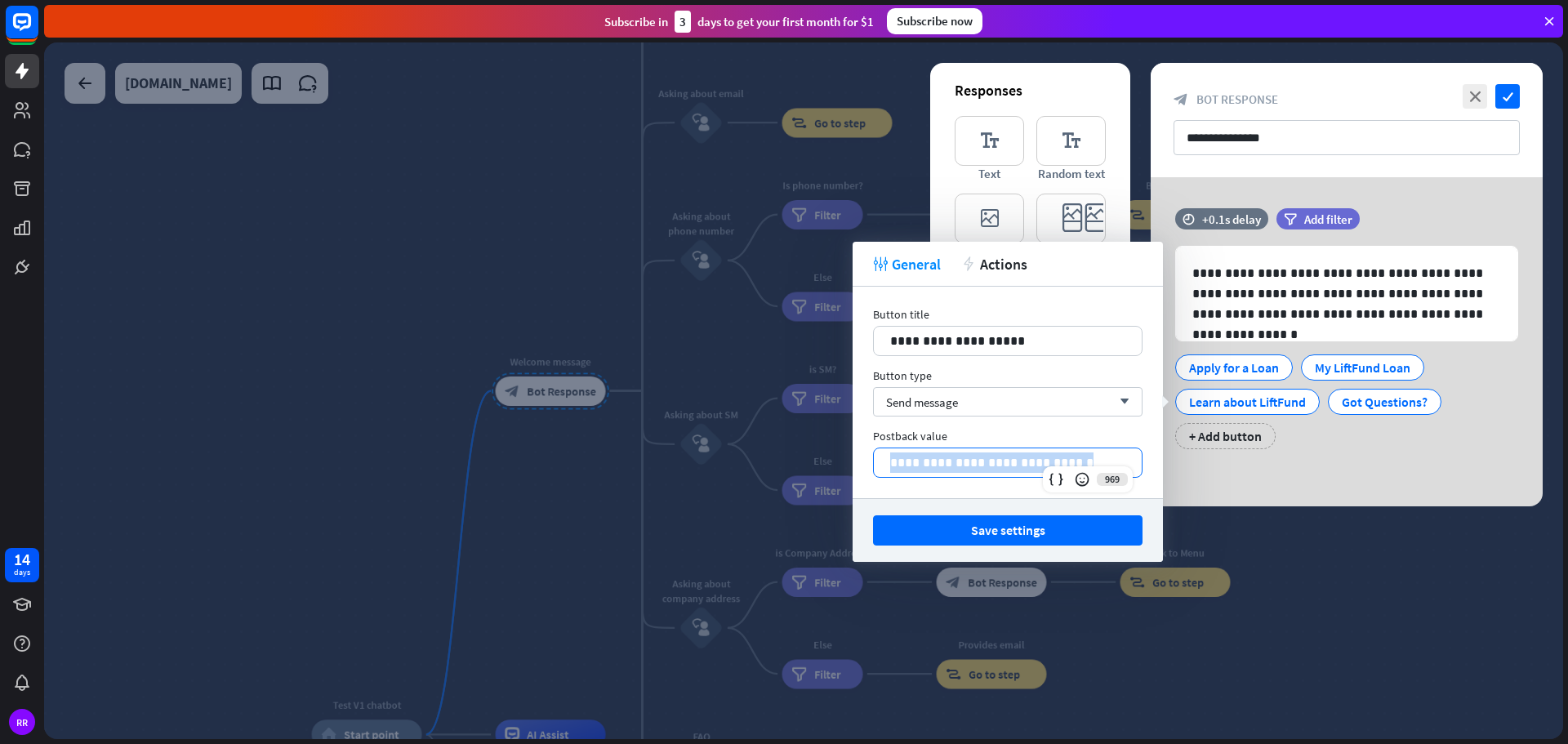
drag, startPoint x: 1090, startPoint y: 461, endPoint x: 873, endPoint y: 444, distance: 217.7
click at [873, 444] on div "**********" at bounding box center [1008, 452] width 270 height 49
click at [913, 258] on span "General" at bounding box center [916, 264] width 49 height 19
click at [912, 260] on span "General" at bounding box center [916, 264] width 49 height 19
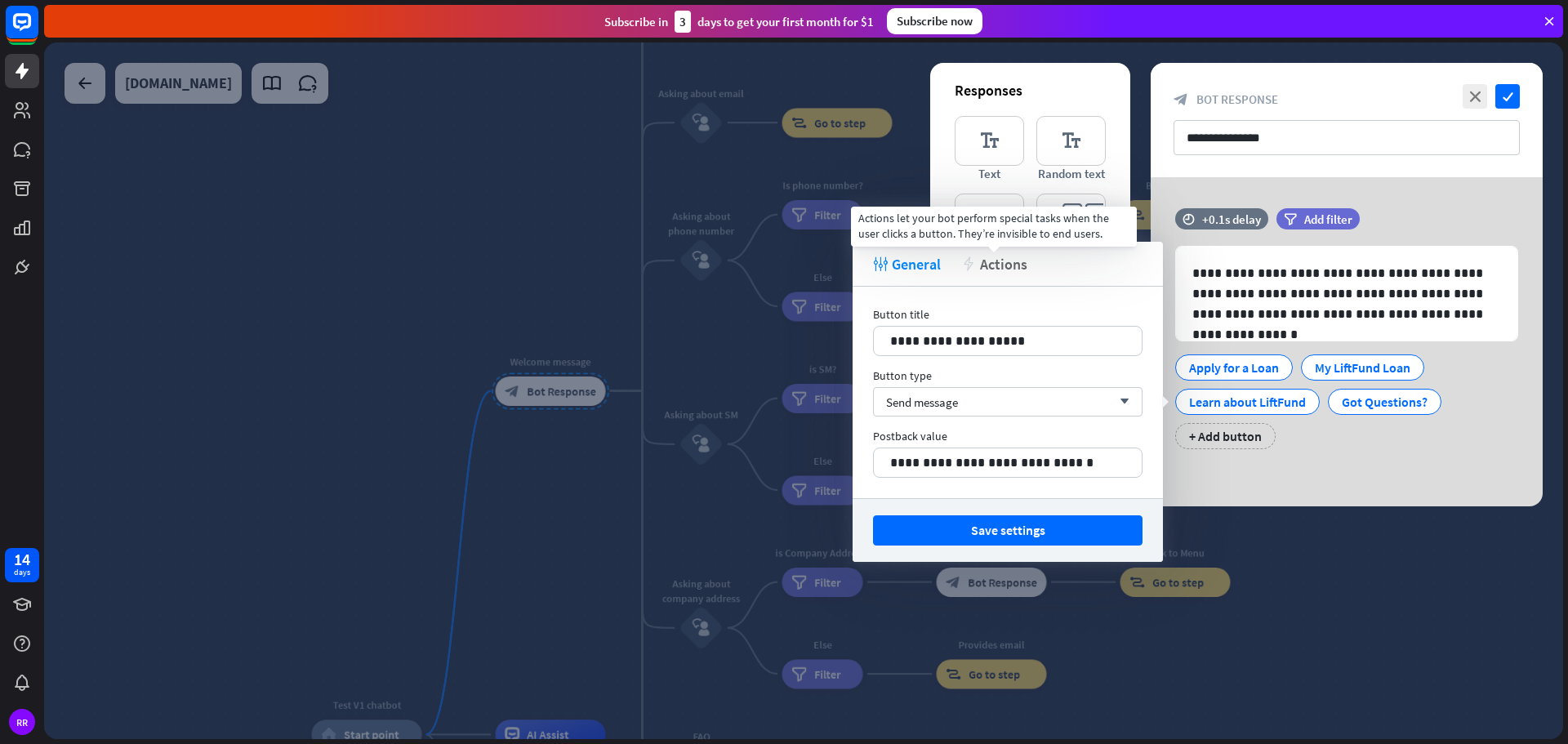
click at [999, 262] on span "Actions" at bounding box center [1003, 264] width 47 height 19
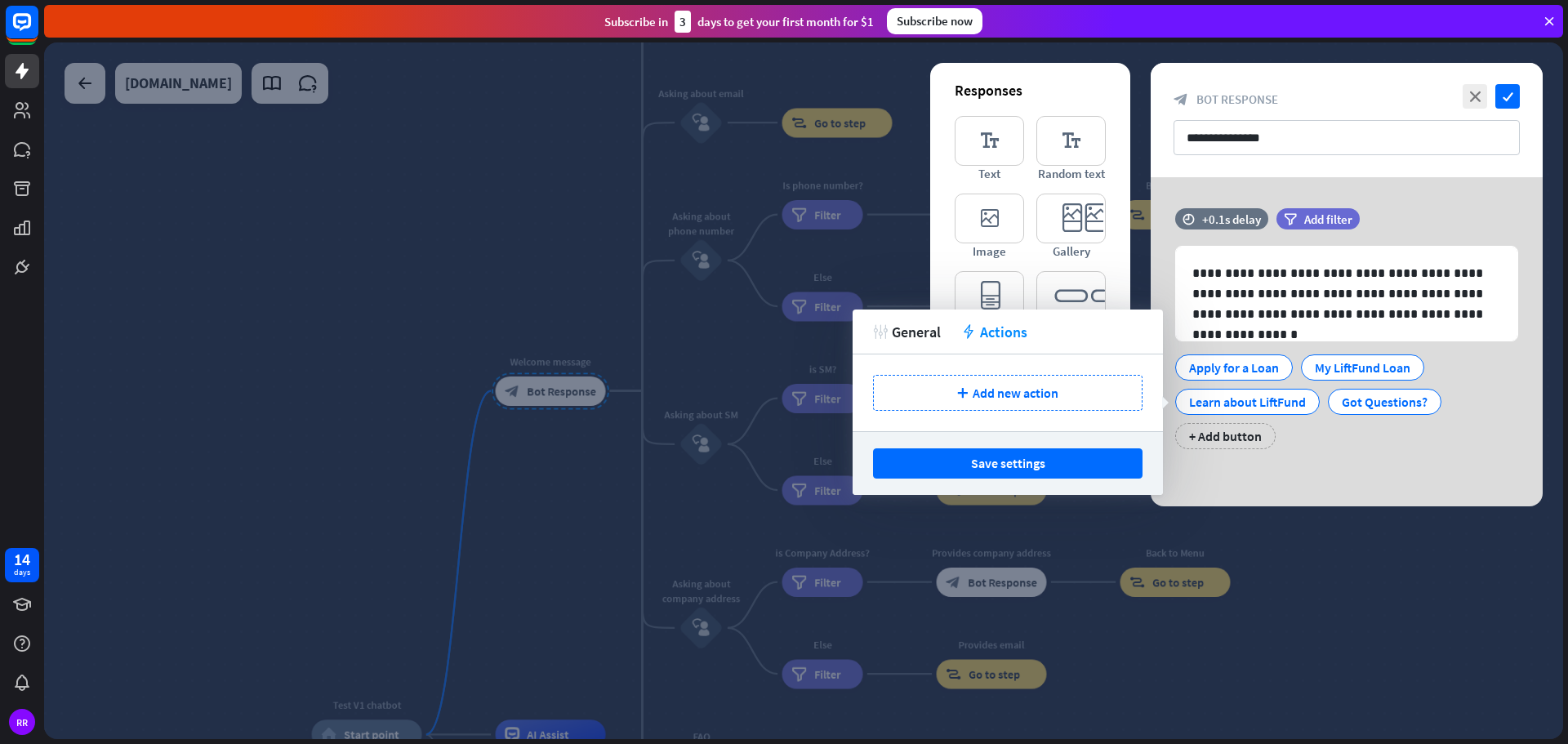
click at [905, 339] on span "General" at bounding box center [916, 331] width 49 height 19
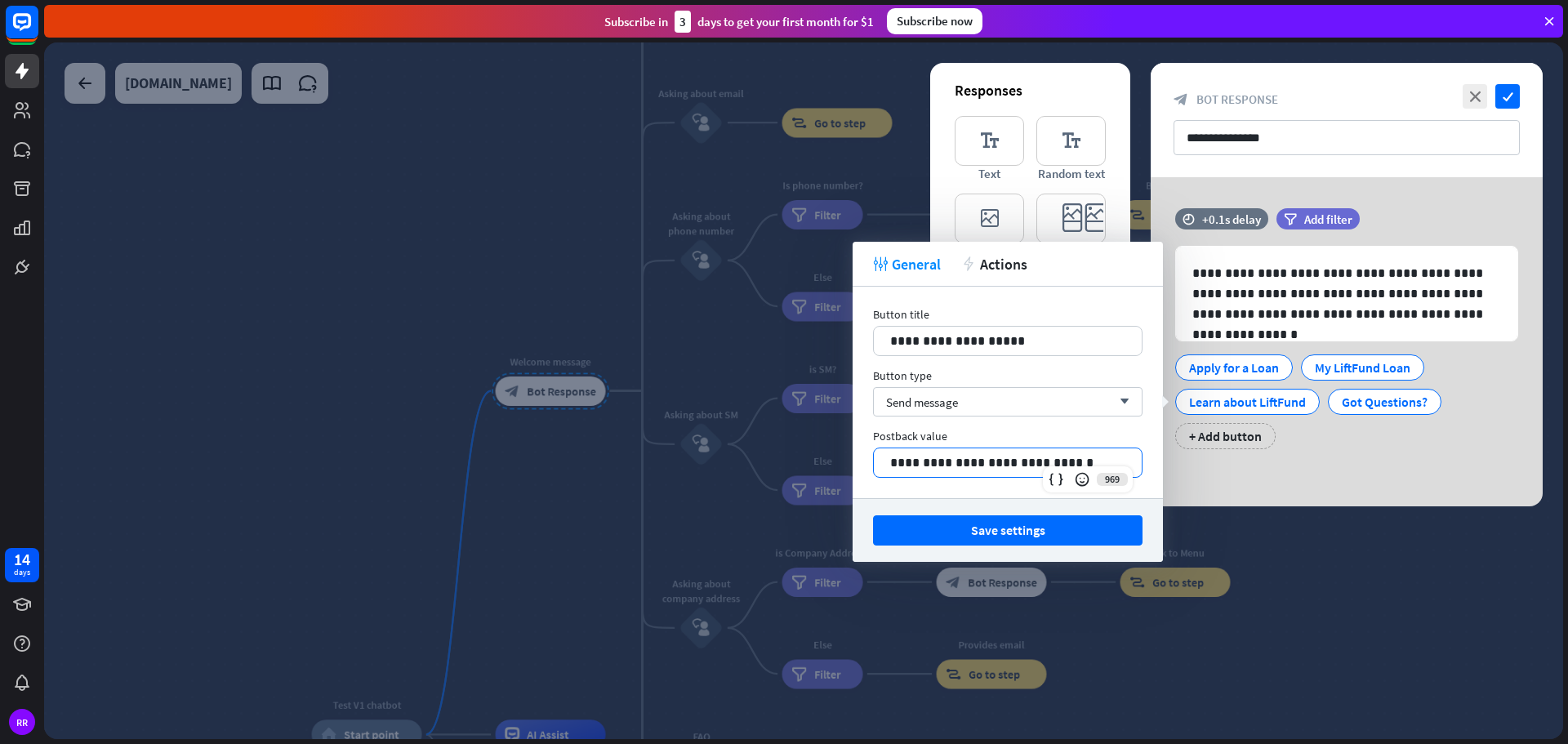
drag, startPoint x: 1076, startPoint y: 464, endPoint x: 819, endPoint y: 473, distance: 257.2
click at [819, 473] on body "14 days RR close Product Help First steps Get started with ChatBot Help Center …" at bounding box center [784, 372] width 1568 height 744
click at [1111, 456] on p "**********" at bounding box center [1008, 462] width 236 height 21
drag, startPoint x: 1105, startPoint y: 458, endPoint x: 798, endPoint y: 460, distance: 307.0
click at [798, 460] on body "14 days RR close Product Help First steps Get started with ChatBot Help Center …" at bounding box center [784, 372] width 1568 height 744
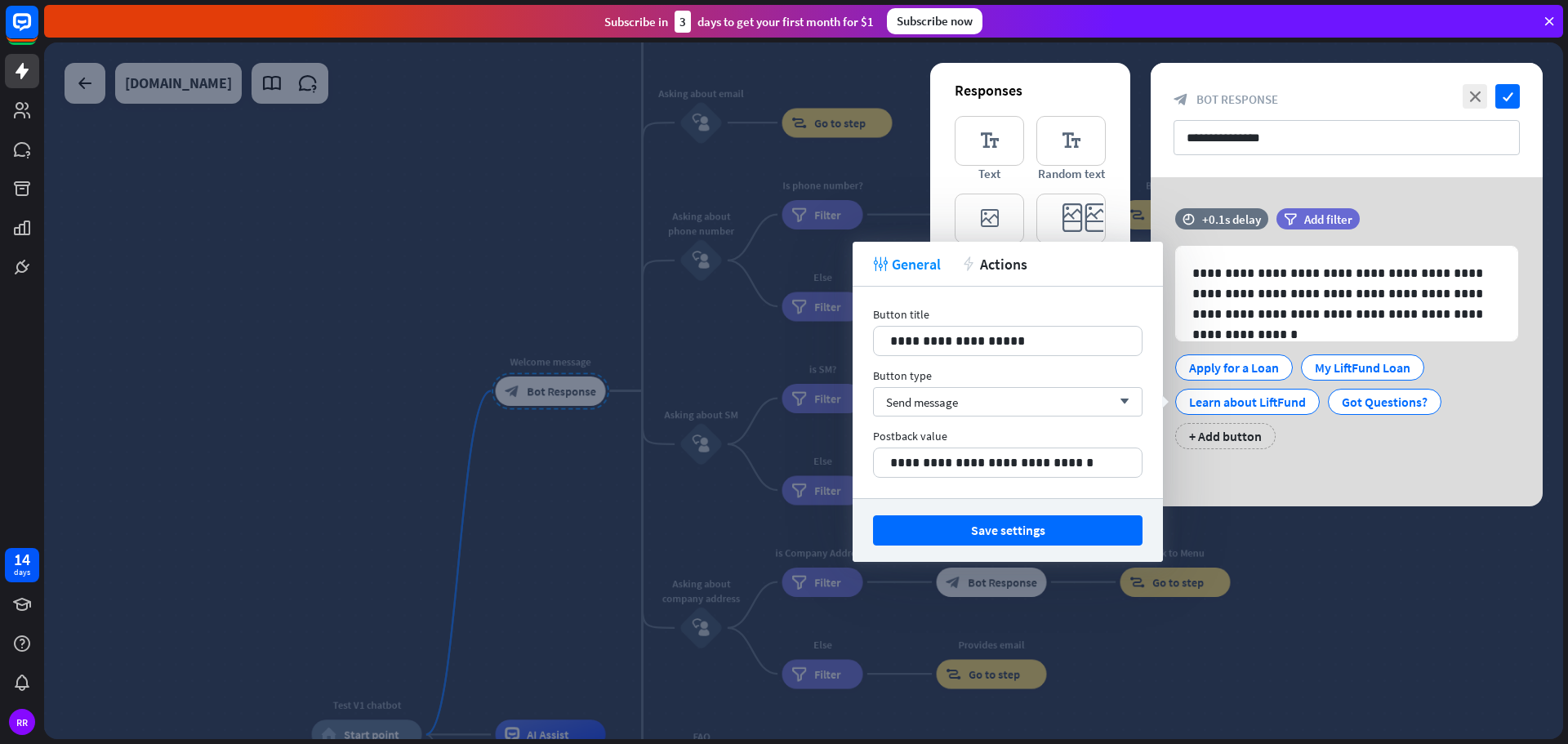
click at [799, 460] on div at bounding box center [803, 391] width 1519 height 697
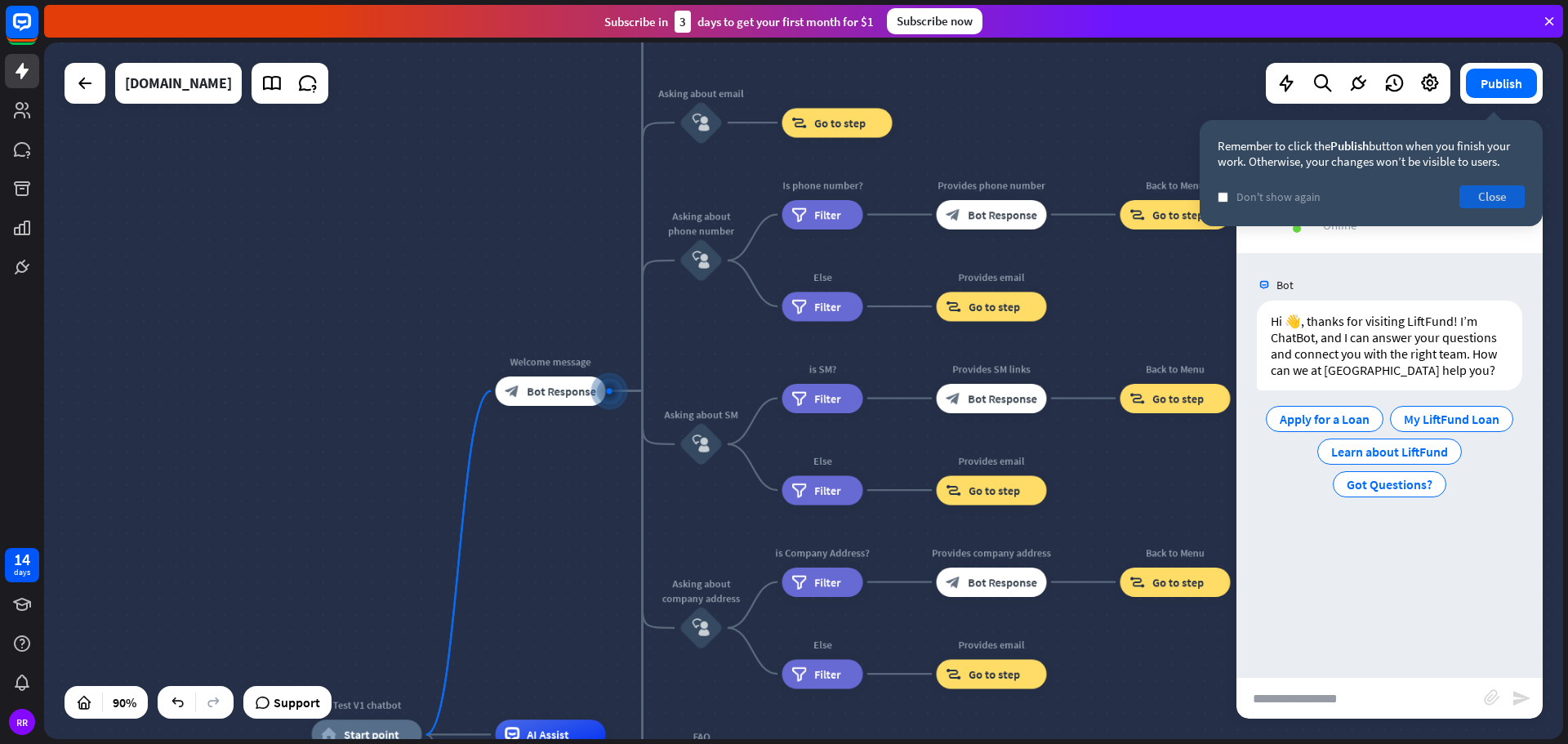
click at [1489, 197] on button "Close" at bounding box center [1491, 197] width 65 height 23
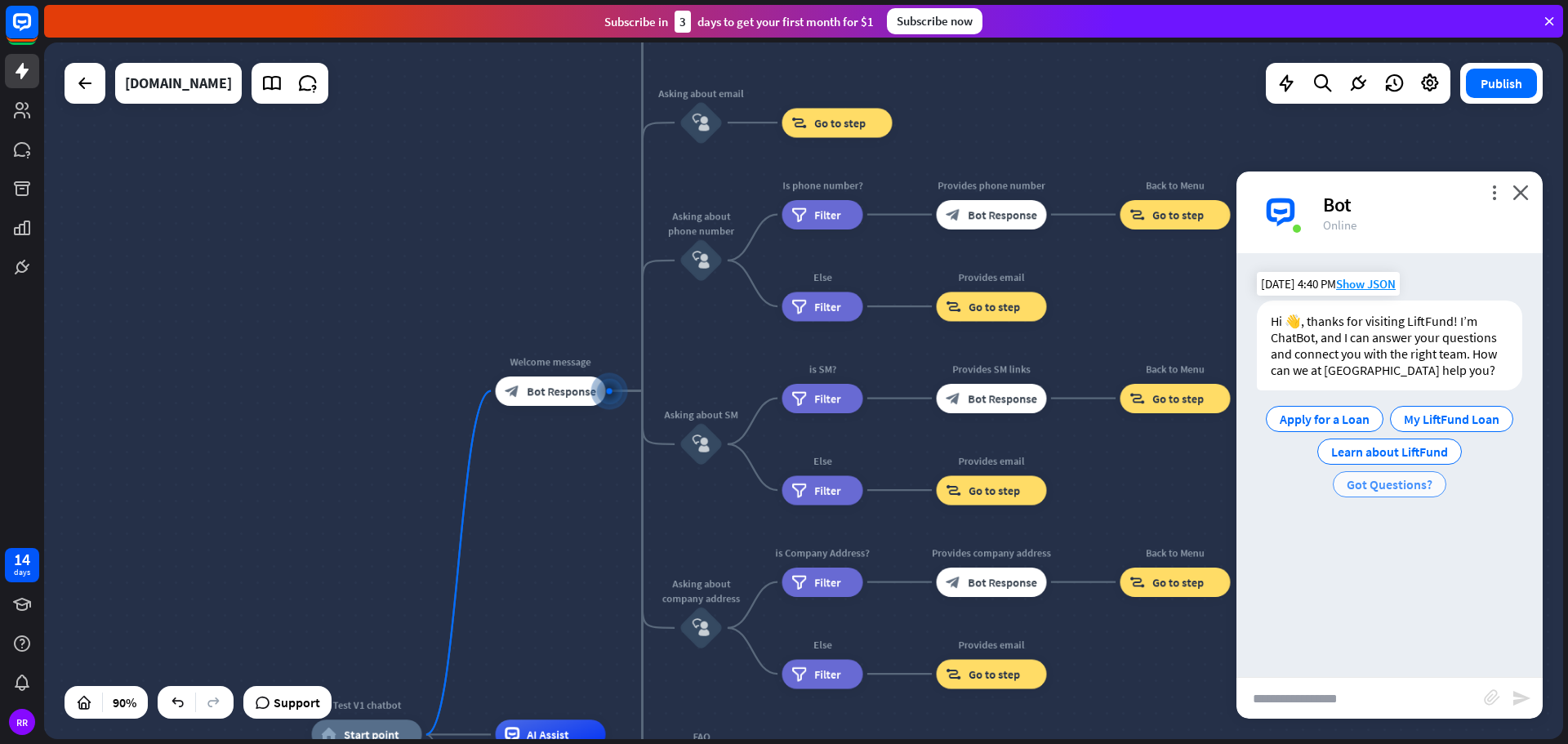
click at [1392, 485] on span "Got Questions?" at bounding box center [1390, 484] width 86 height 16
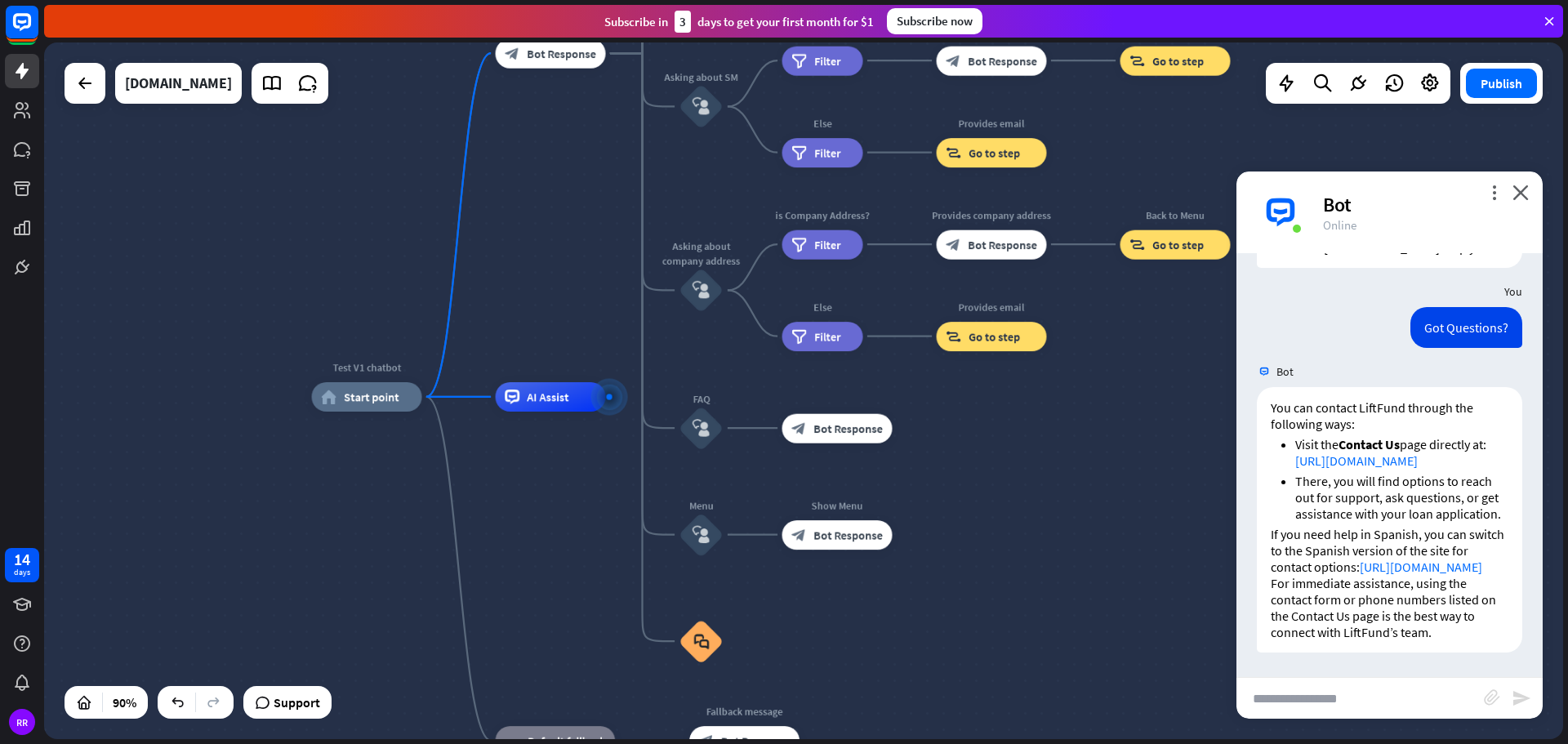
scroll to position [171, 0]
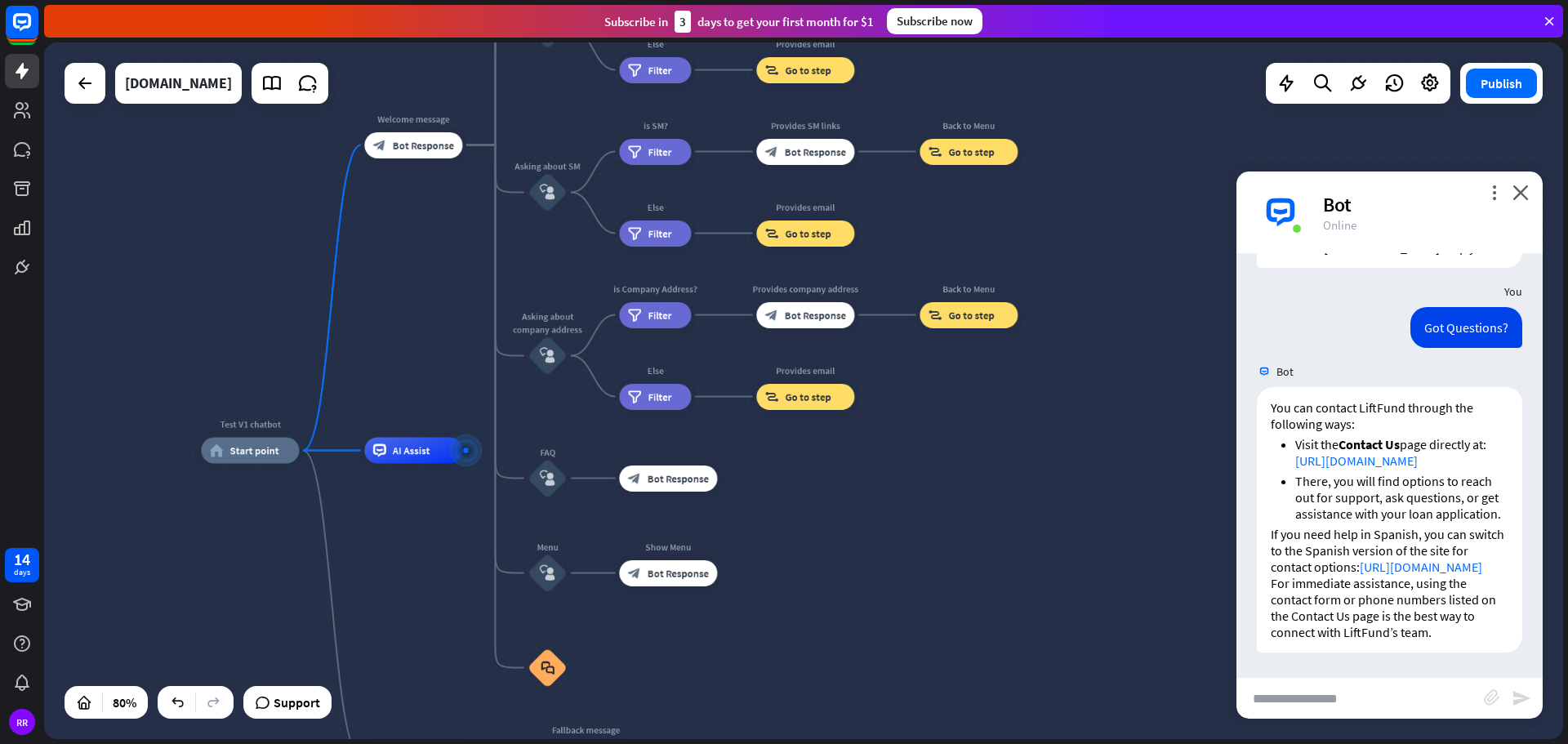
drag, startPoint x: 562, startPoint y: 461, endPoint x: 430, endPoint y: 552, distance: 160.3
click at [430, 552] on div "Test V1 chatbot home_2 Start point Welcome message block_bot_response Bot Respo…" at bounding box center [809, 728] width 1215 height 557
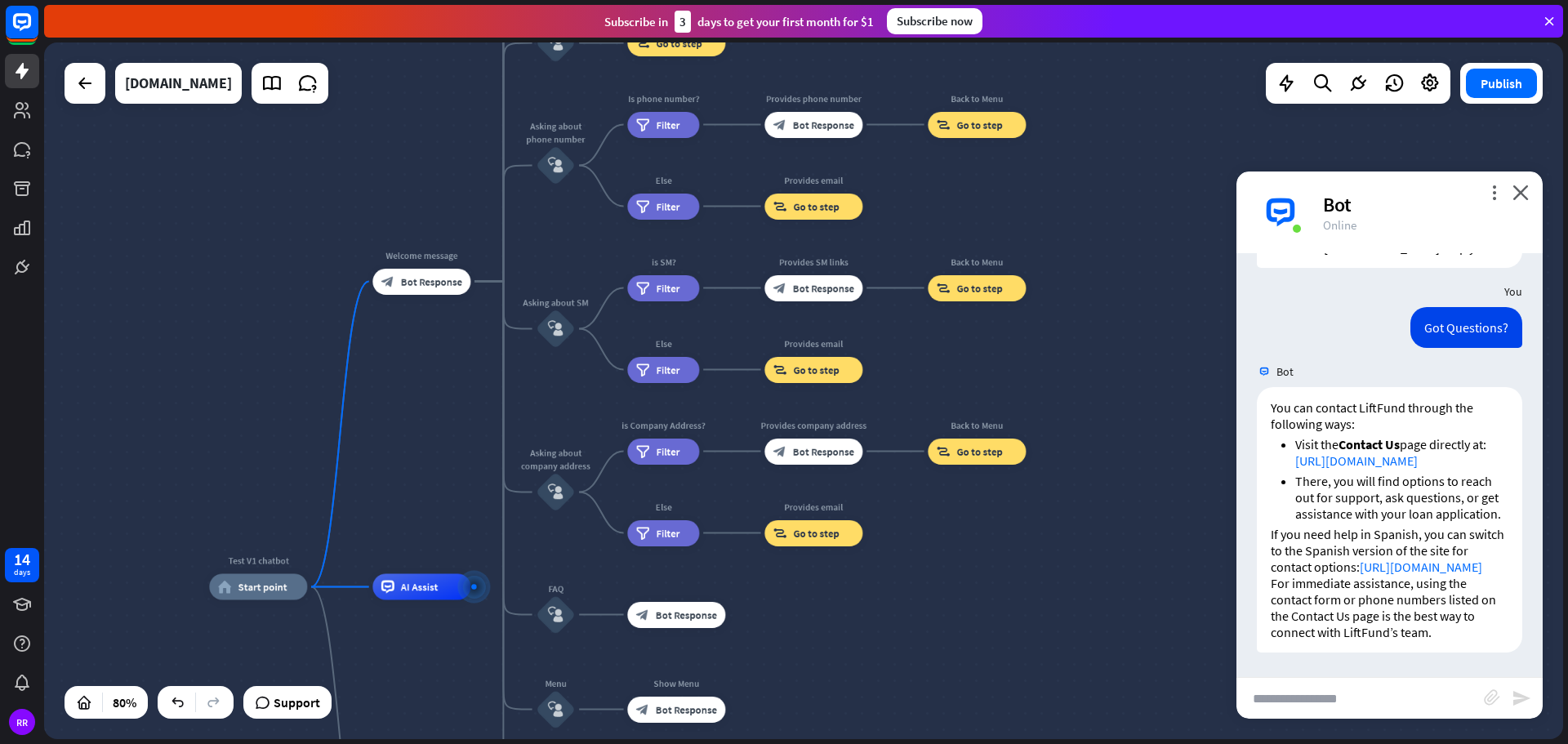
drag, startPoint x: 419, startPoint y: 300, endPoint x: 428, endPoint y: 441, distance: 141.3
click at [428, 441] on div "Test V1 chatbot home_2 Start point Welcome message block_bot_response Bot Respo…" at bounding box center [803, 391] width 1519 height 697
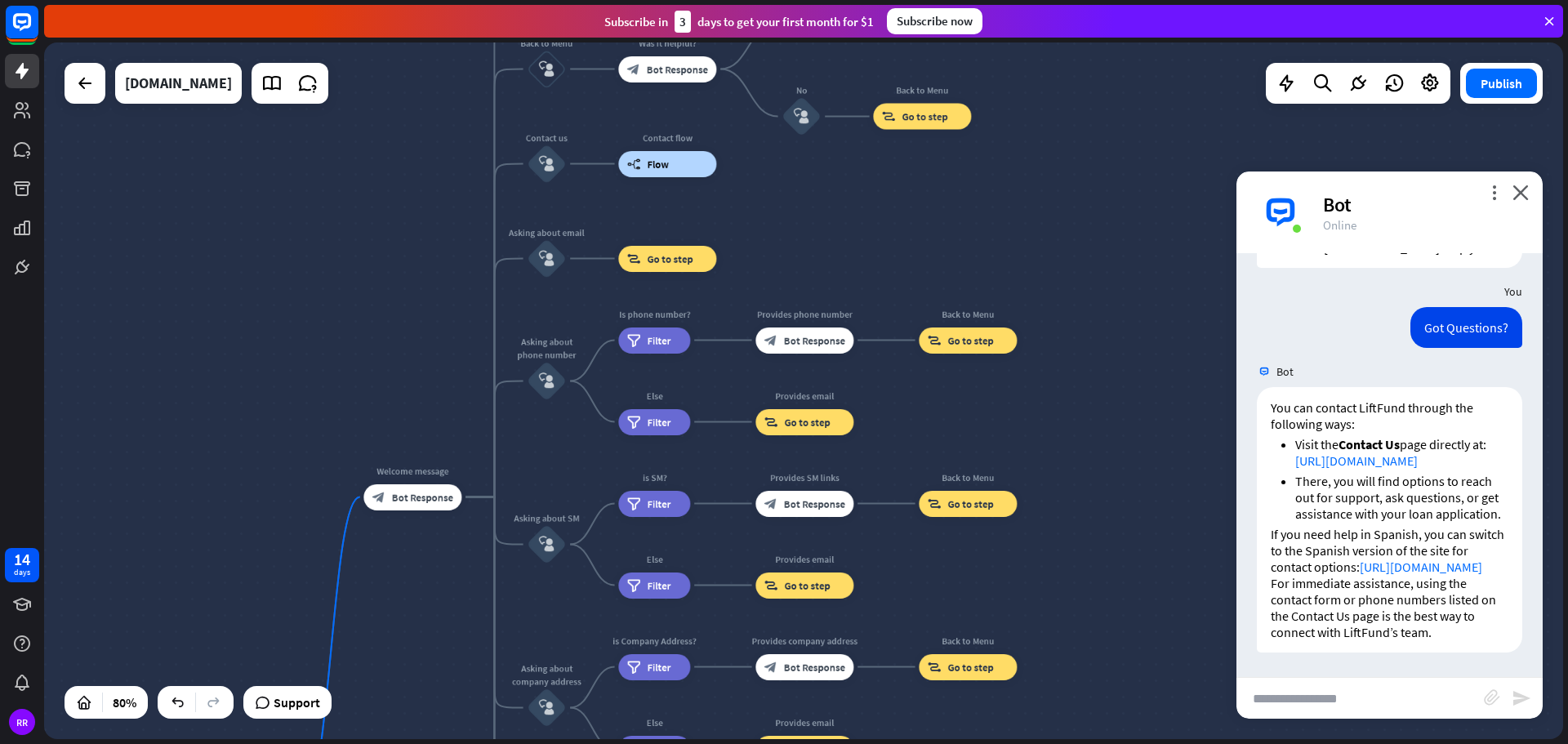
drag, startPoint x: 392, startPoint y: 170, endPoint x: 387, endPoint y: 326, distance: 156.1
click at [377, 356] on div "Test V1 chatbot home_2 Start point Welcome message block_bot_response Bot Respo…" at bounding box center [803, 391] width 1519 height 697
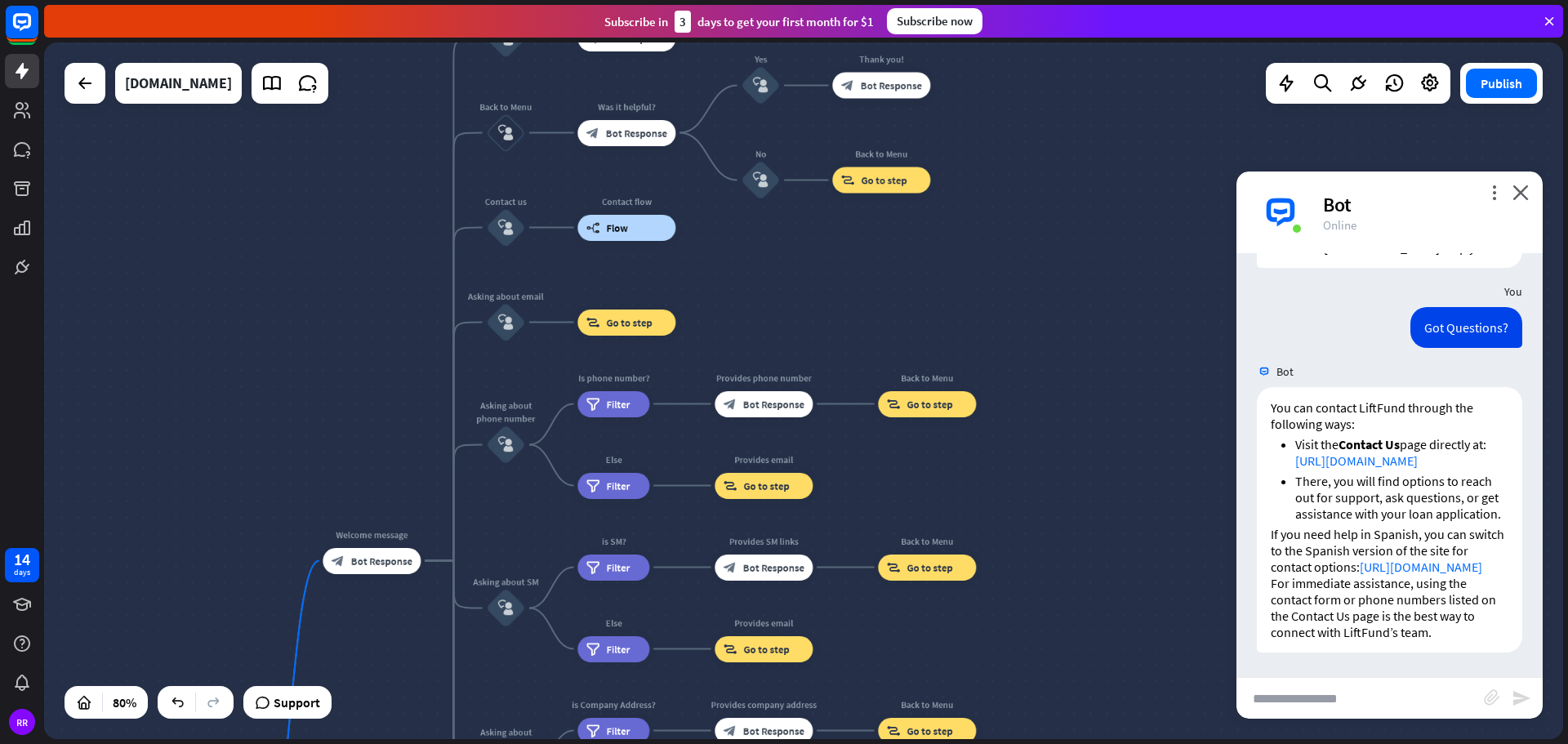
drag, startPoint x: 399, startPoint y: 211, endPoint x: 379, endPoint y: 248, distance: 42.1
click at [379, 248] on div "Test V1 chatbot home_2 Start point Welcome message block_bot_response Bot Respo…" at bounding box center [803, 391] width 1519 height 697
click at [1386, 701] on input "text" at bounding box center [1359, 699] width 247 height 41
type input "**********"
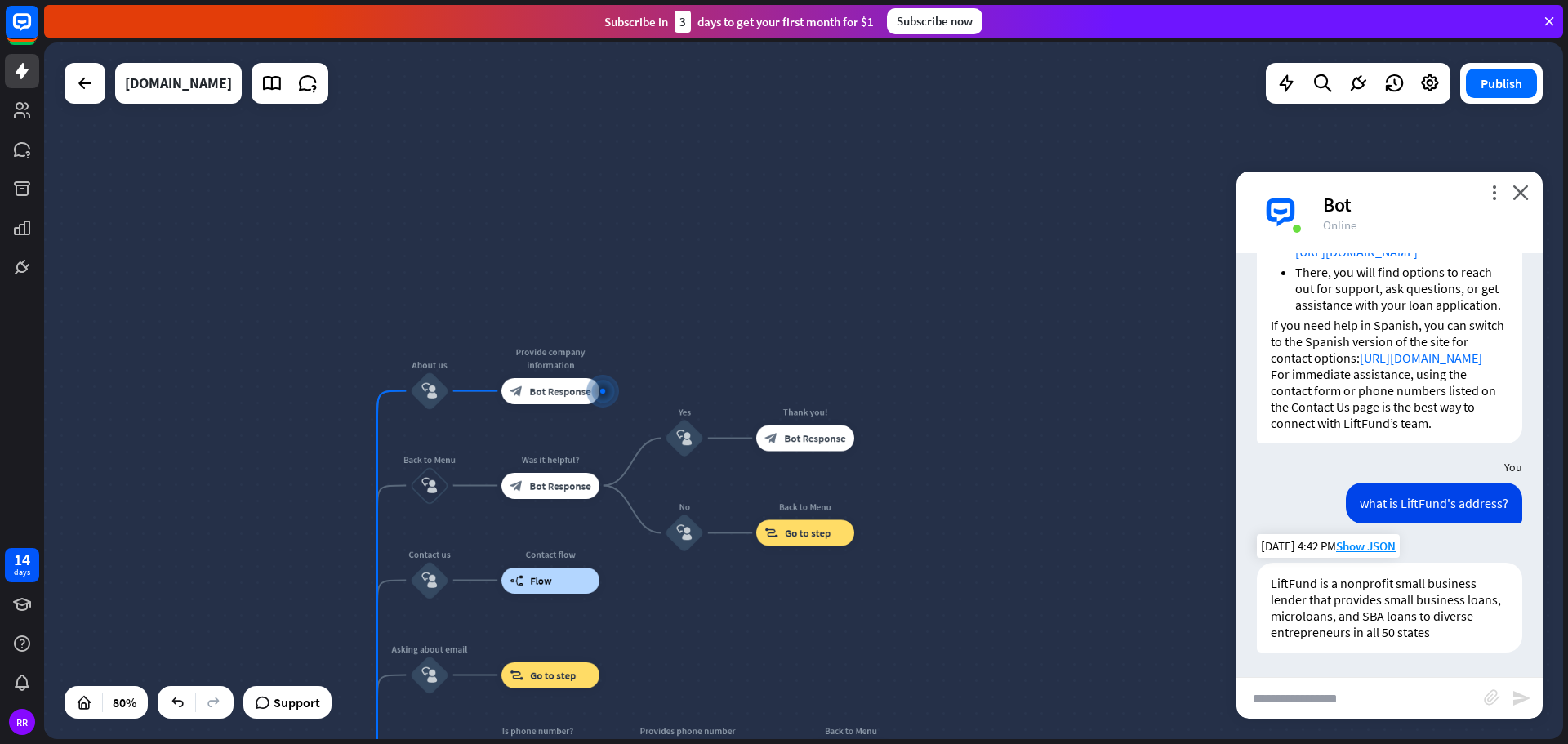
scroll to position [380, 0]
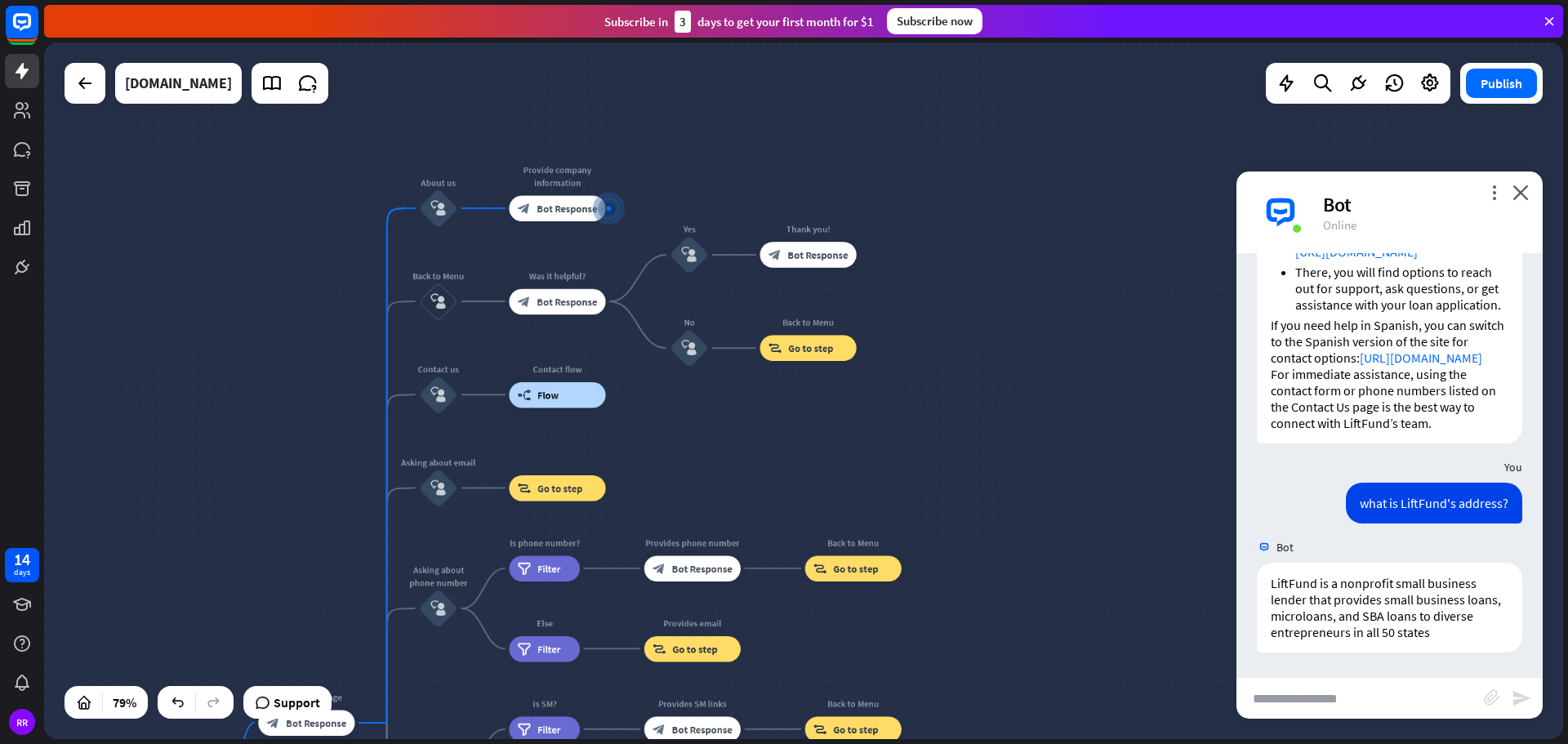
drag, startPoint x: 1132, startPoint y: 560, endPoint x: 1126, endPoint y: 409, distance: 151.1
click at [1126, 409] on div "Test V1 chatbot home_2 Start point Welcome message block_bot_response Bot Respo…" at bounding box center [803, 391] width 1519 height 697
click at [572, 211] on span "Bot Response" at bounding box center [567, 208] width 61 height 13
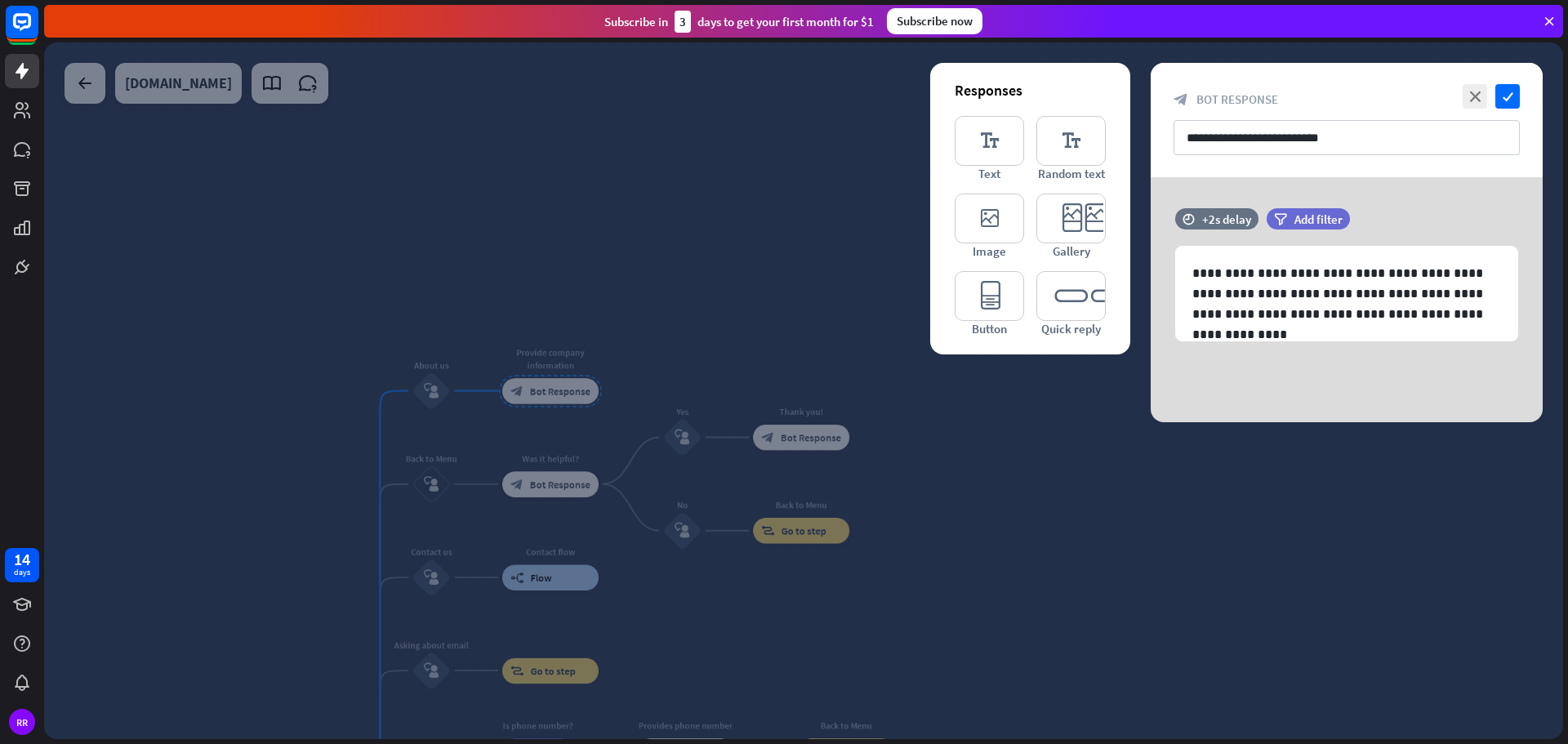
click at [778, 350] on div at bounding box center [803, 391] width 1519 height 697
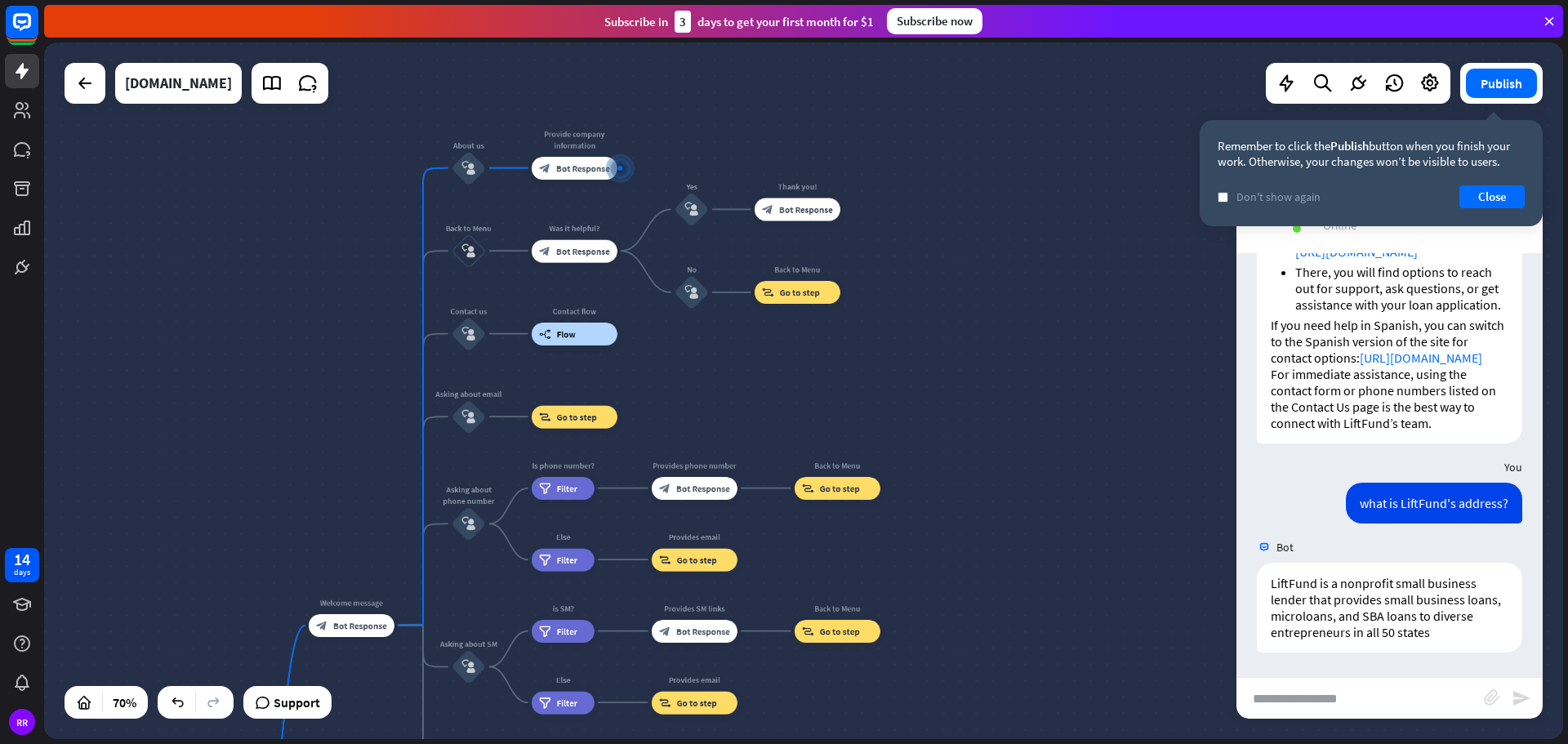
drag, startPoint x: 1056, startPoint y: 571, endPoint x: 1025, endPoint y: 331, distance: 242.0
click at [1025, 331] on div "Test V1 chatbot home_2 Start point Welcome message block_bot_response Bot Respo…" at bounding box center [803, 391] width 1519 height 697
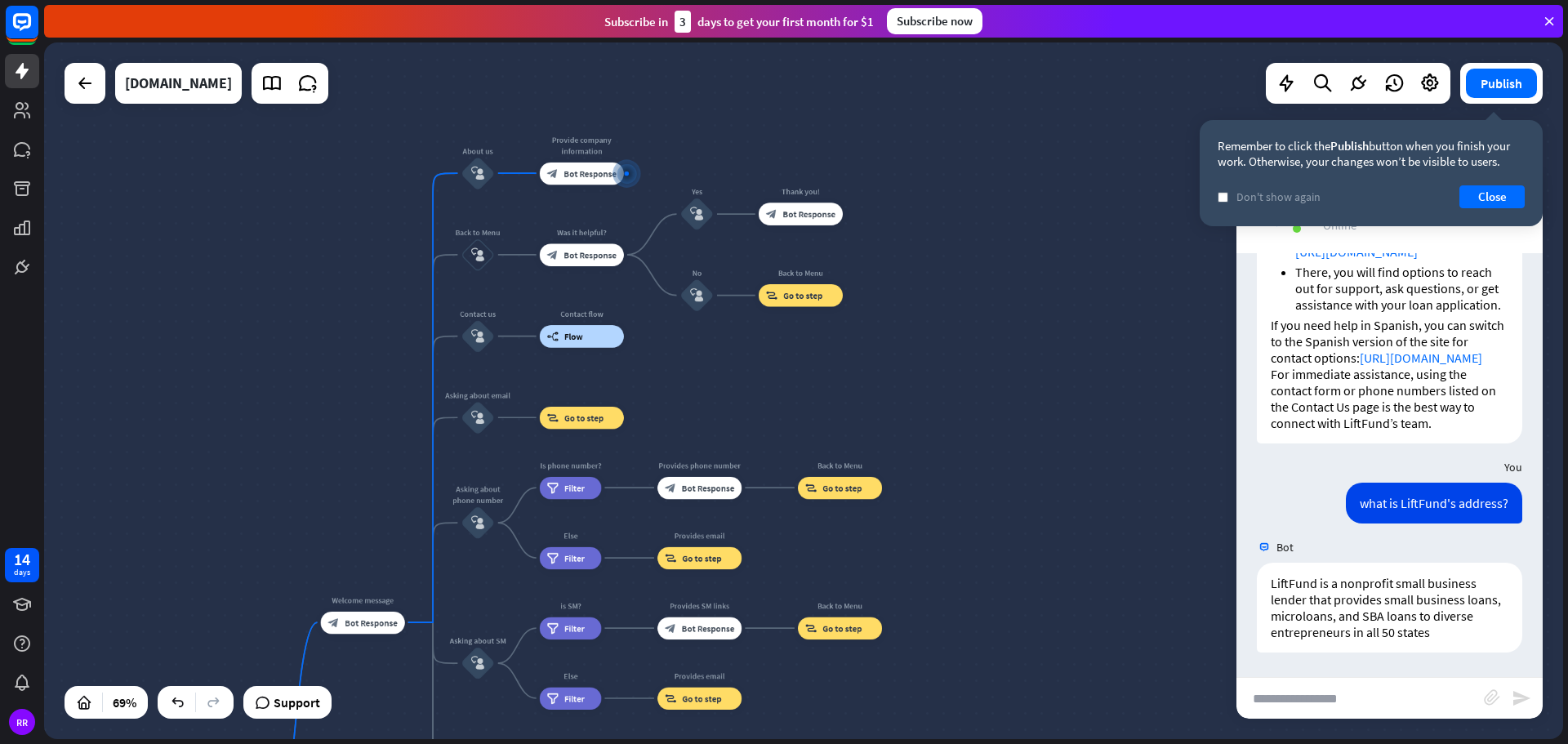
click at [1415, 699] on input "text" at bounding box center [1359, 699] width 247 height 41
type input "**********"
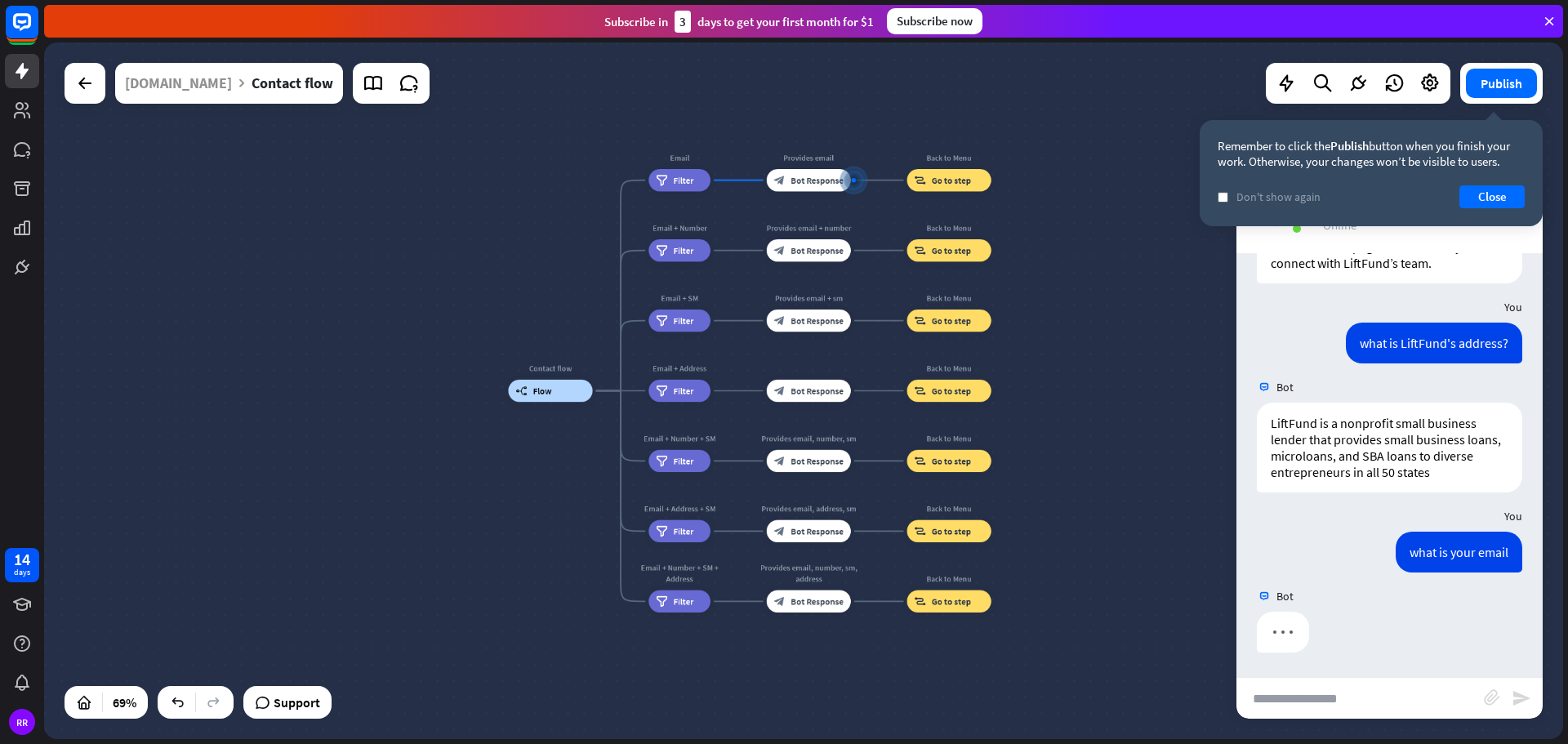
scroll to position [541, 0]
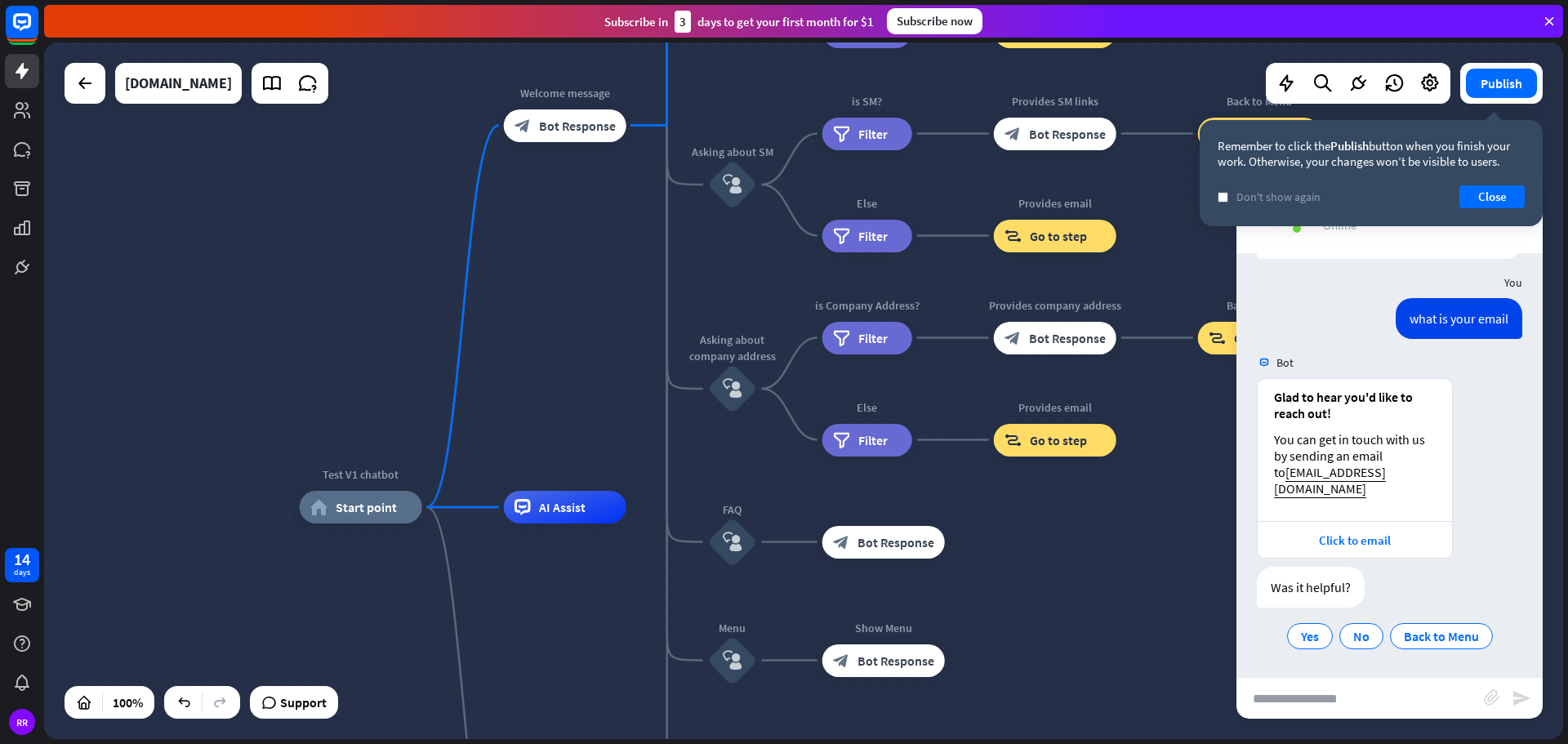
scroll to position [773, 0]
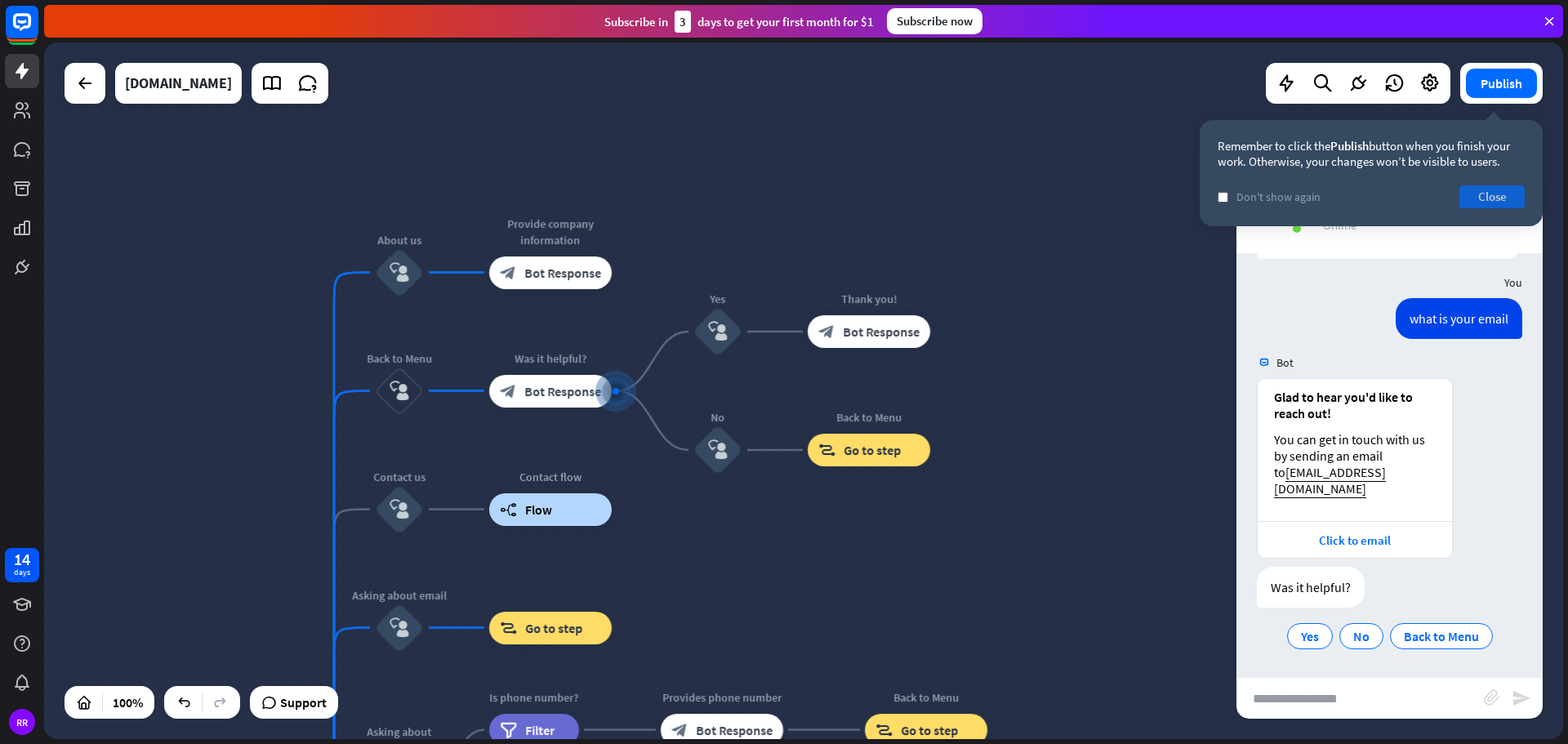
click at [1515, 195] on button "Close" at bounding box center [1491, 197] width 65 height 23
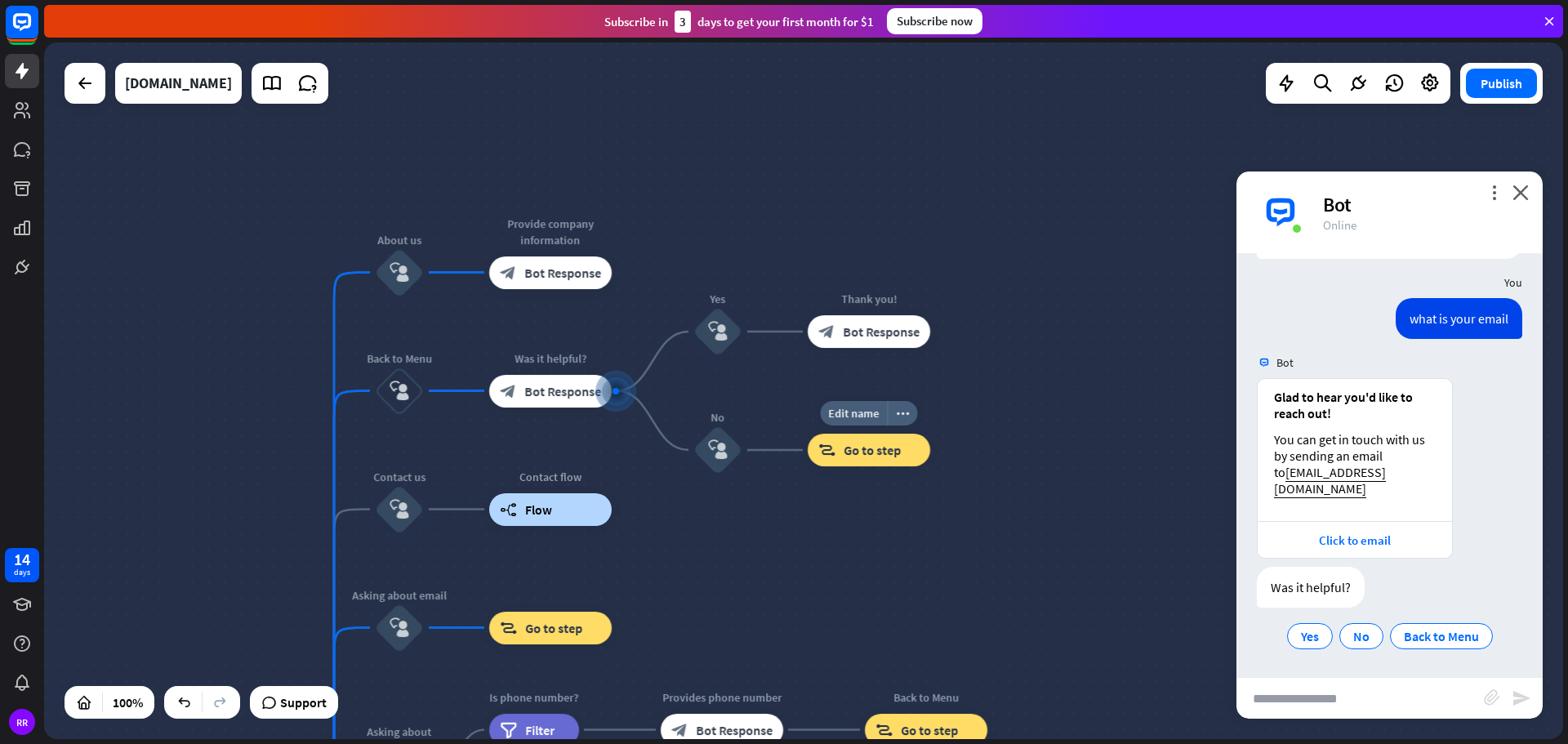
click at [878, 460] on div "block_goto Go to step" at bounding box center [868, 450] width 122 height 33
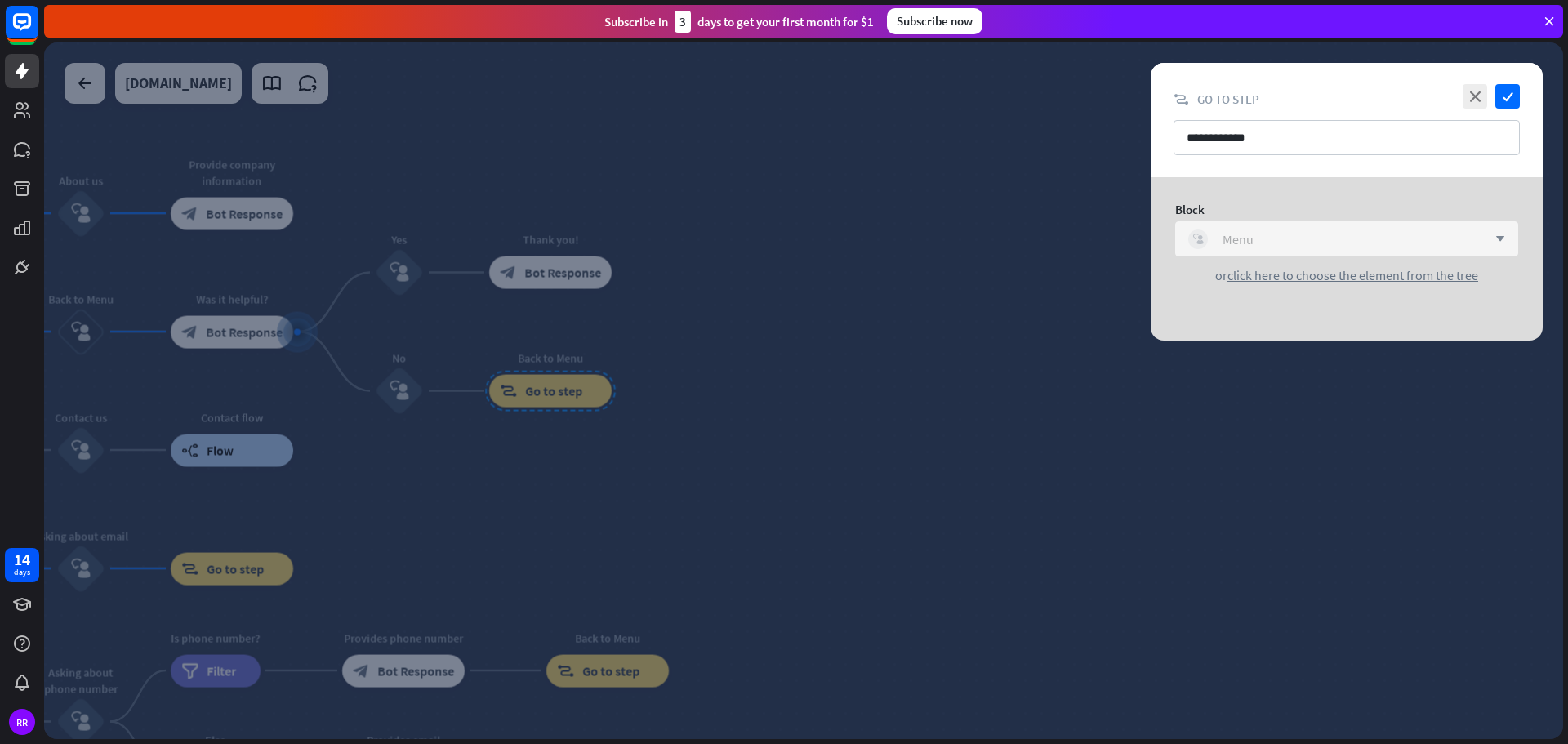
click at [1230, 235] on div "Menu" at bounding box center [1238, 239] width 31 height 16
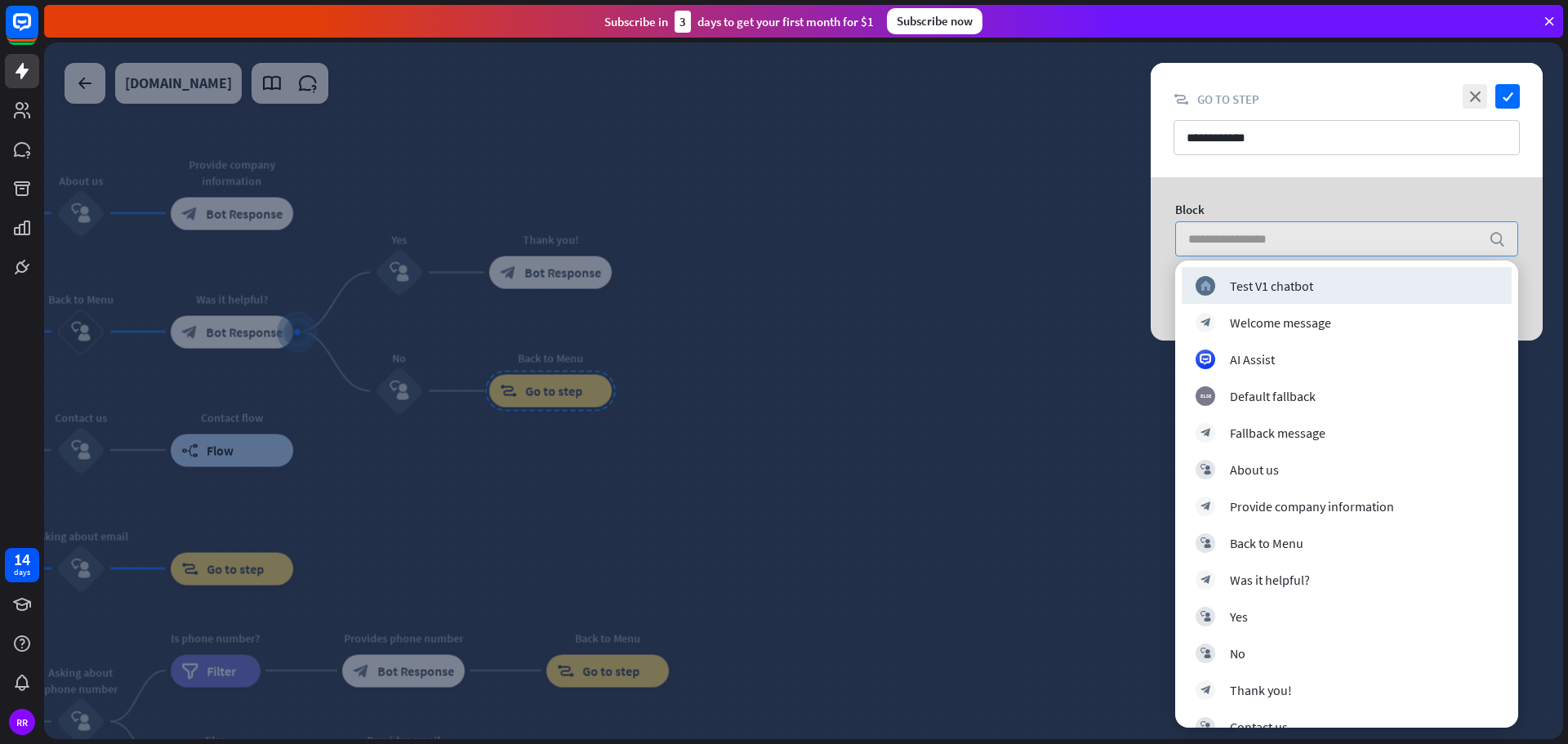
click at [1167, 189] on div "Block search or click here to choose the element from the tree" at bounding box center [1346, 243] width 392 height 130
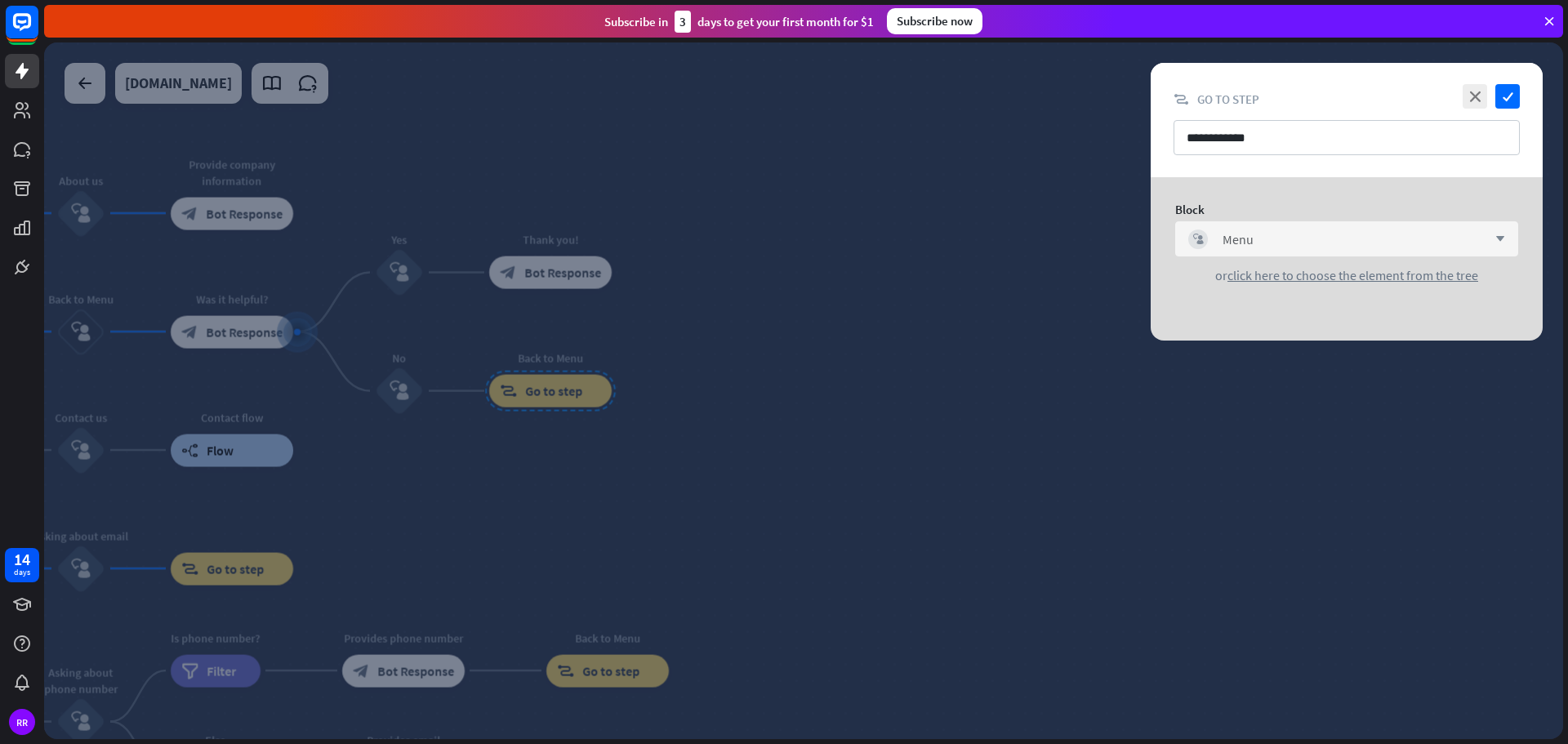
click at [814, 359] on div at bounding box center [803, 391] width 1519 height 697
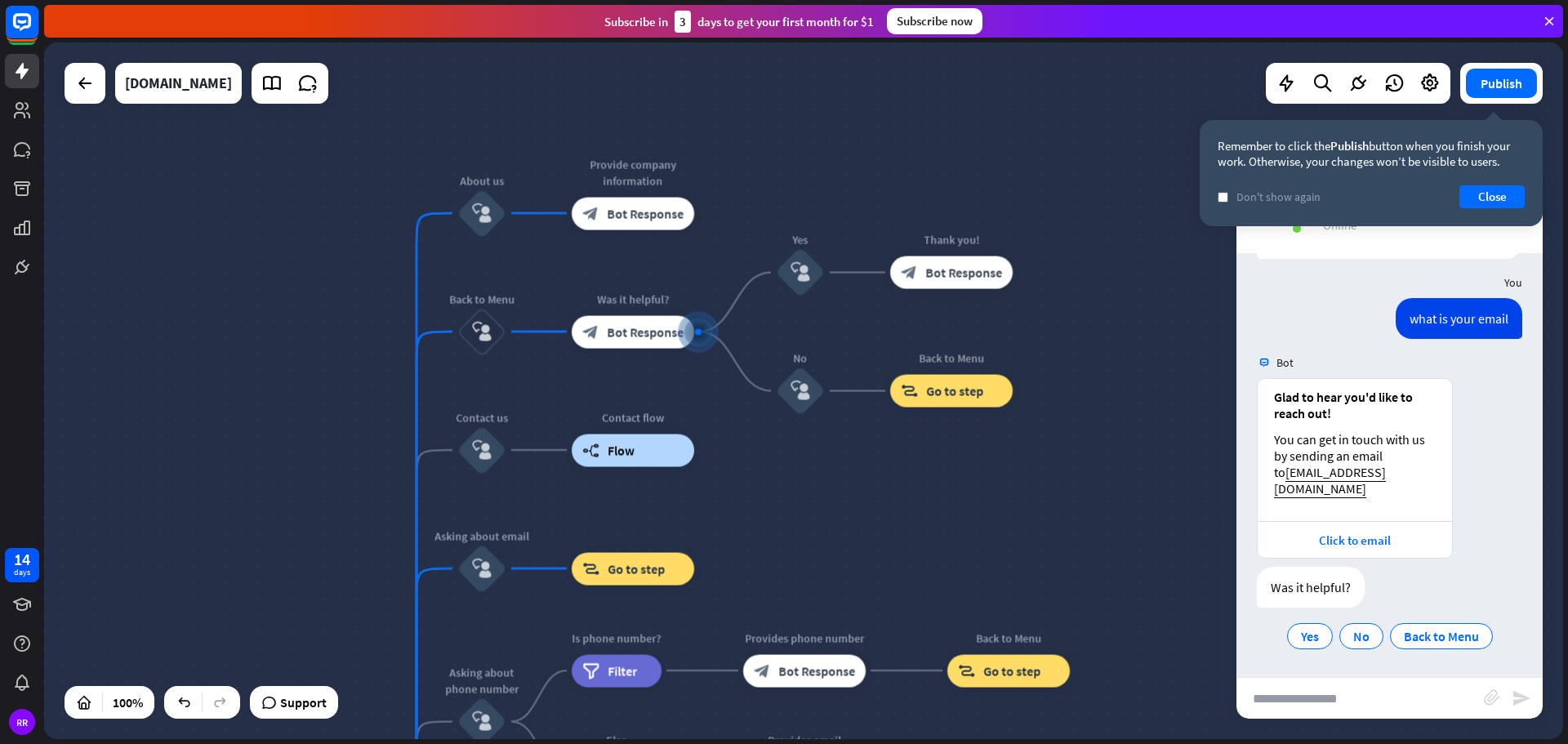
drag, startPoint x: 792, startPoint y: 562, endPoint x: 1181, endPoint y: 562, distance: 389.0
click at [1181, 562] on div "Test V1 chatbot home_2 Start point Welcome message block_bot_response Bot Respo…" at bounding box center [803, 391] width 1519 height 697
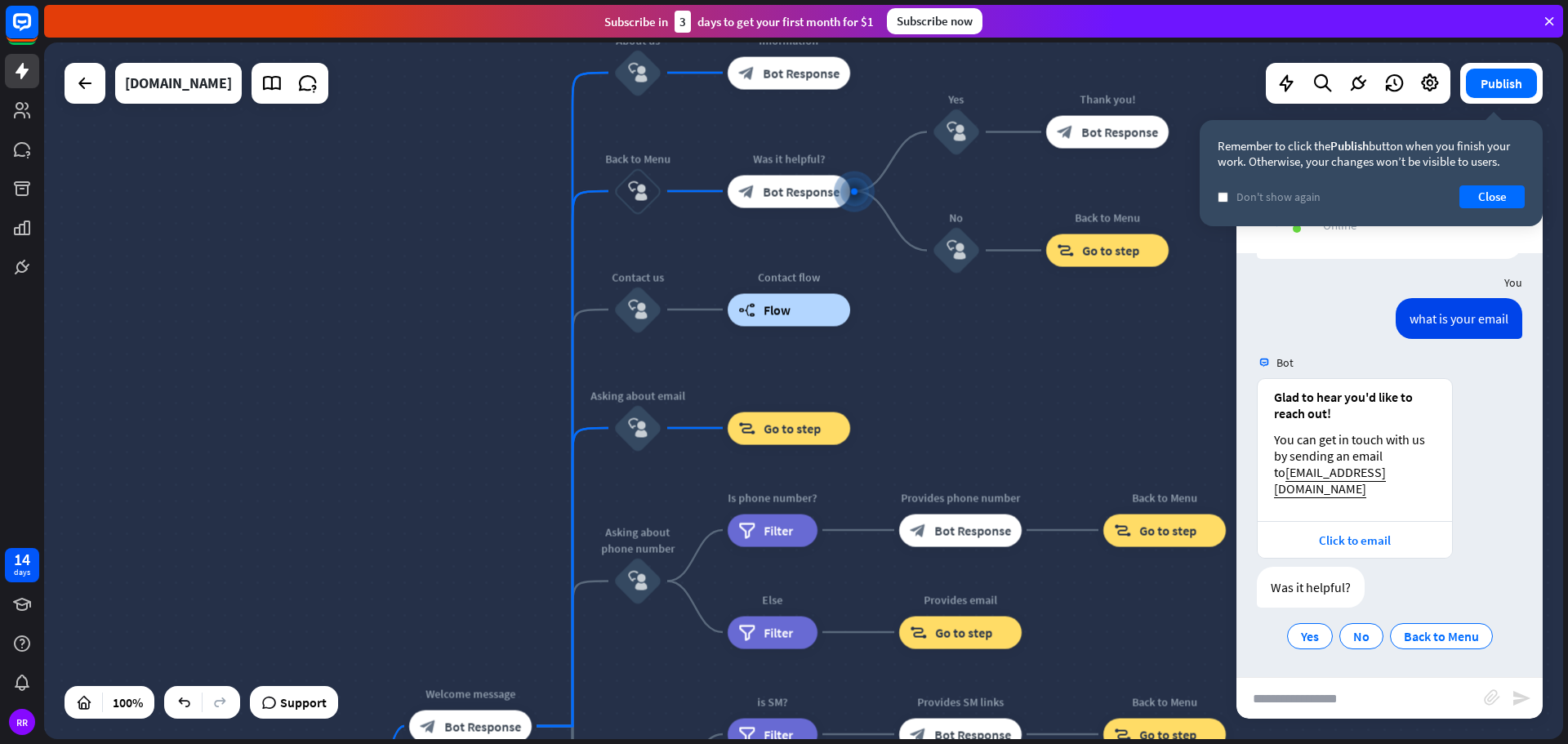
drag, startPoint x: 836, startPoint y: 556, endPoint x: 1098, endPoint y: 211, distance: 433.2
click at [1120, 284] on div "Test V1 chatbot home_2 Start point Welcome message block_bot_response Bot Respo…" at bounding box center [803, 391] width 1519 height 697
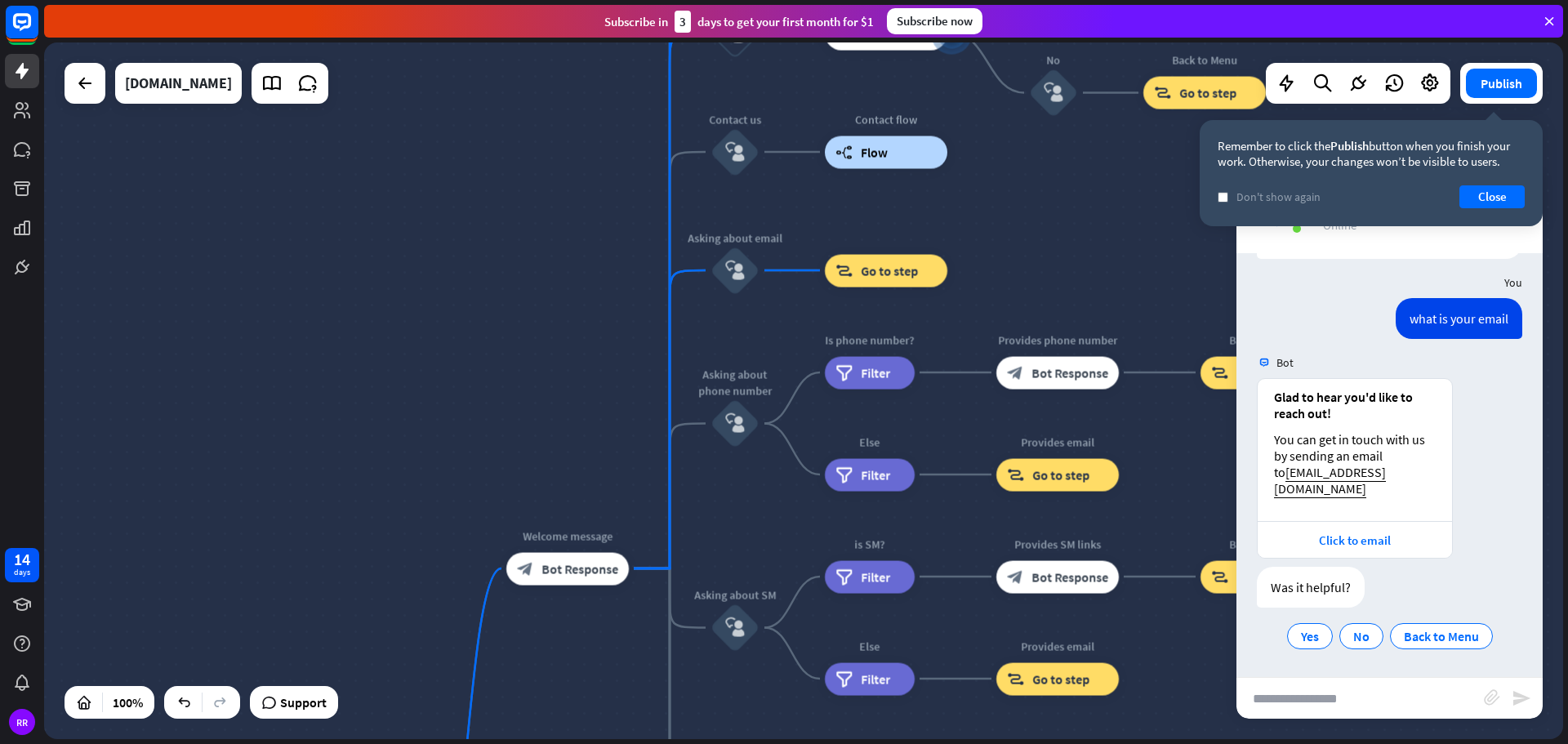
drag, startPoint x: 588, startPoint y: 403, endPoint x: 184, endPoint y: 636, distance: 466.4
click at [184, 636] on div "Test V1 chatbot home_2 Start point Welcome message block_bot_response Bot Respo…" at bounding box center [803, 391] width 1519 height 697
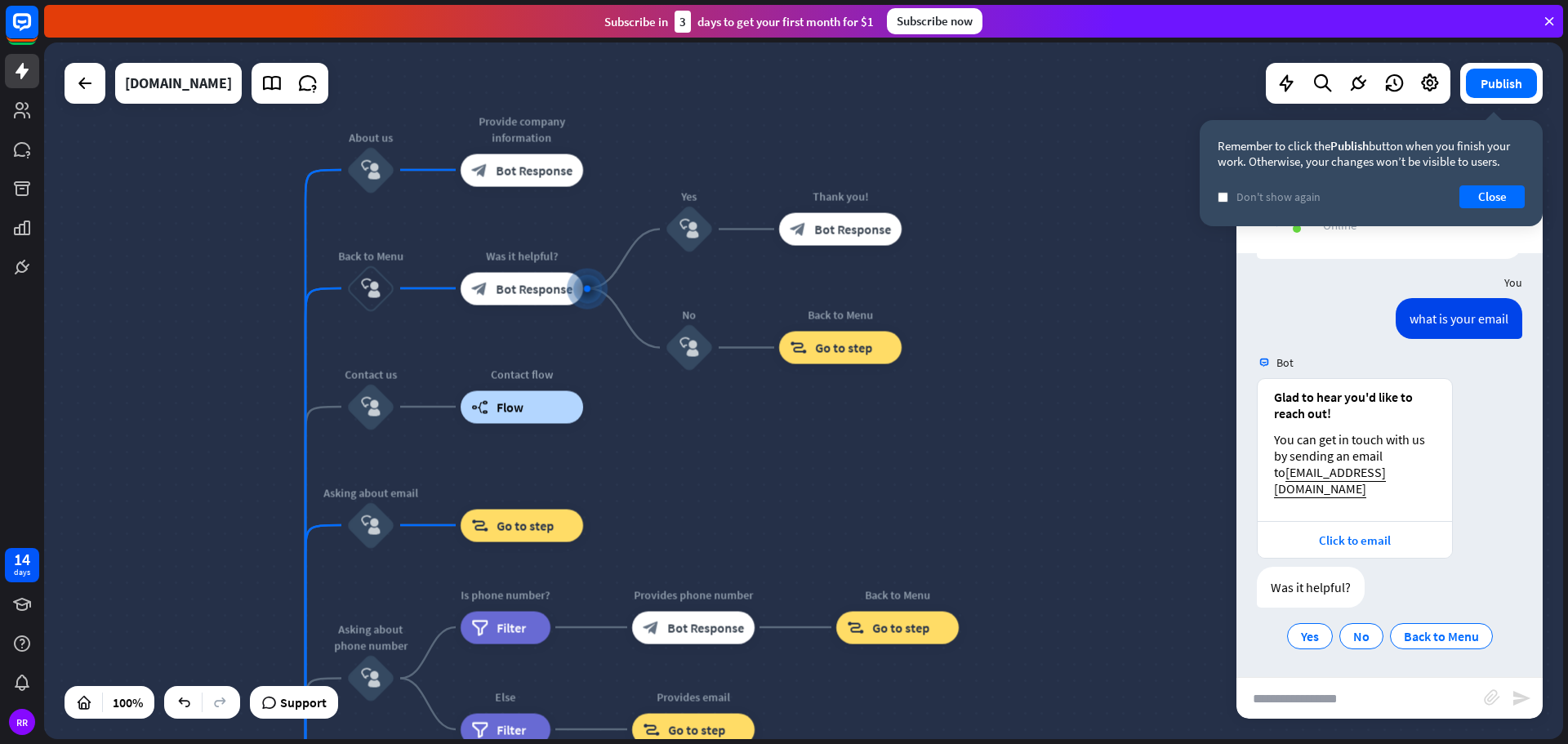
drag, startPoint x: 815, startPoint y: 485, endPoint x: 784, endPoint y: 534, distance: 58.0
click at [784, 534] on div "Test V1 chatbot home_2 Start point Welcome message block_bot_response Bot Respo…" at bounding box center [803, 391] width 1519 height 697
click at [367, 291] on icon "block_user_input" at bounding box center [370, 288] width 20 height 20
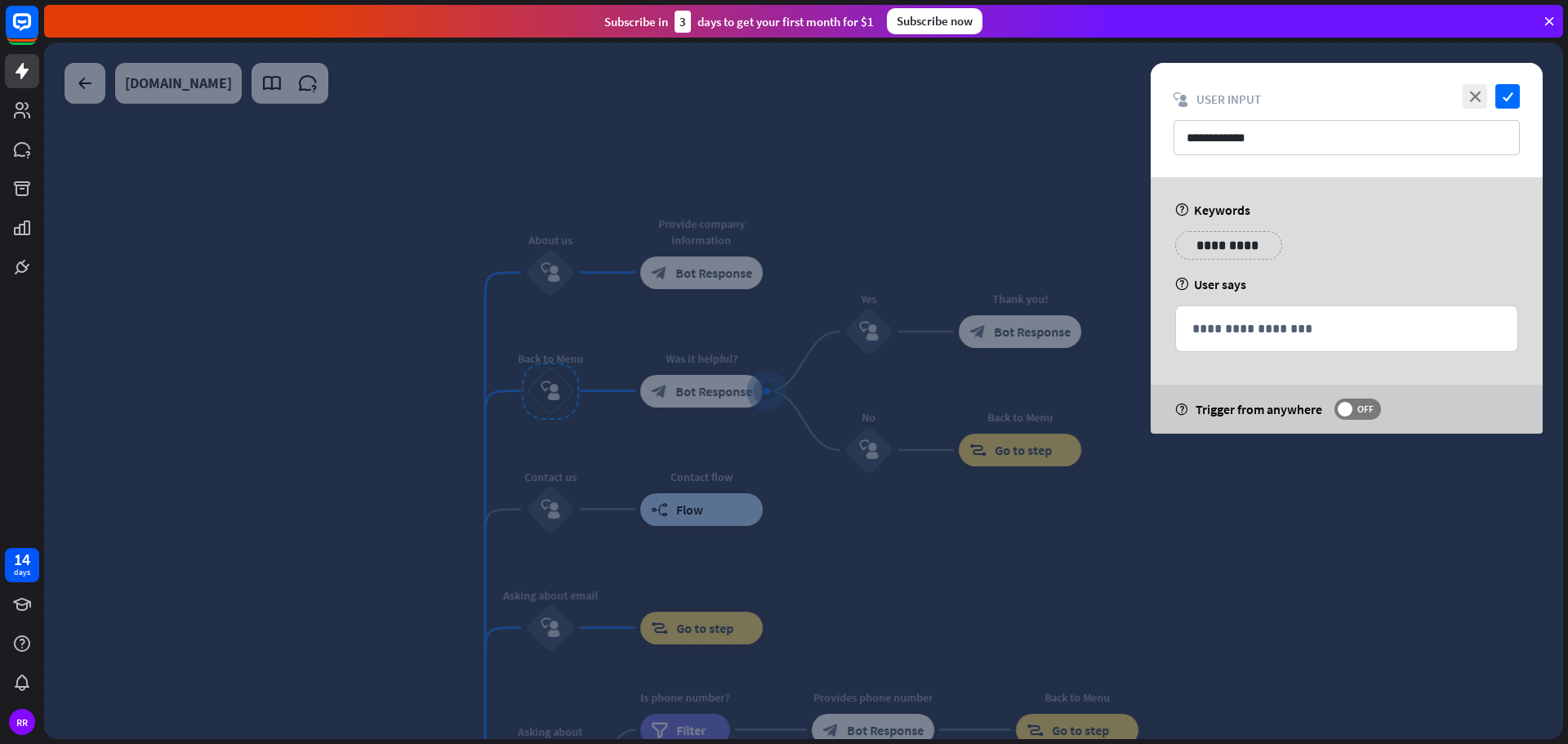
click at [809, 533] on div at bounding box center [803, 391] width 1519 height 697
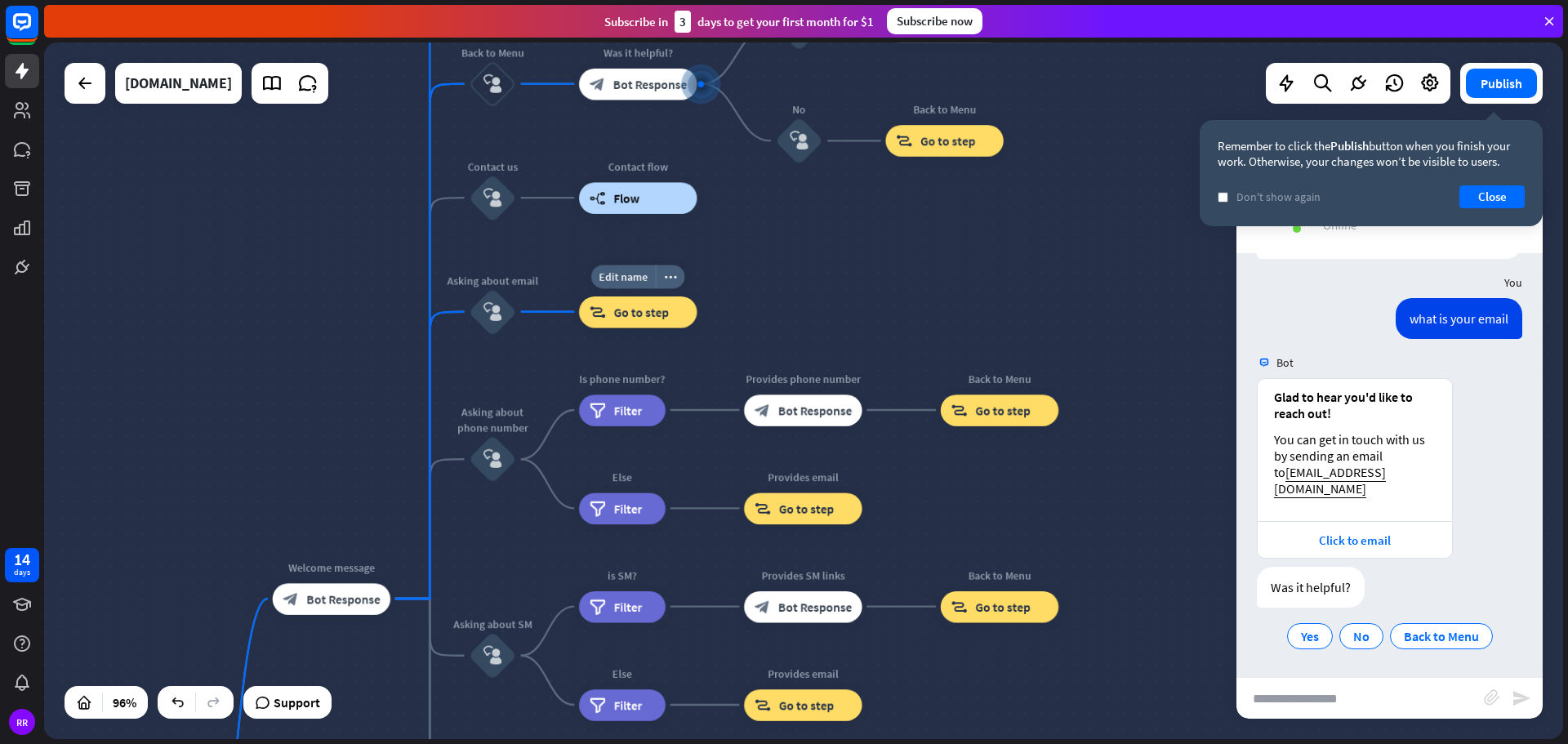
drag, startPoint x: 612, startPoint y: 572, endPoint x: 552, endPoint y: 274, distance: 304.0
click at [579, 295] on div "Edit name more_horiz block_goto Go to step" at bounding box center [638, 311] width 118 height 32
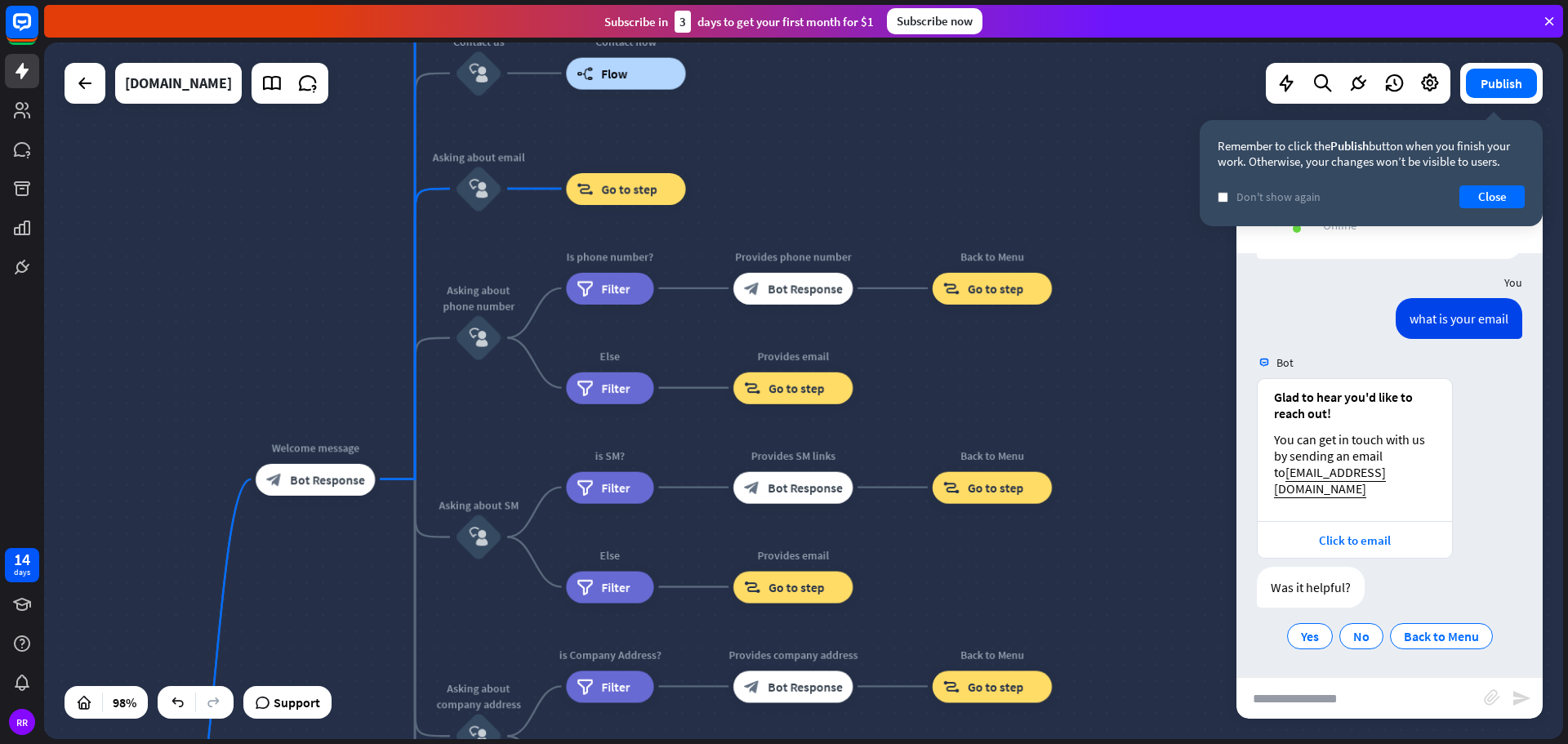
drag, startPoint x: 502, startPoint y: 543, endPoint x: 485, endPoint y: 427, distance: 117.2
click at [485, 427] on div "Test V1 chatbot home_2 Start point Welcome message block_bot_response Bot Respo…" at bounding box center [803, 391] width 1519 height 697
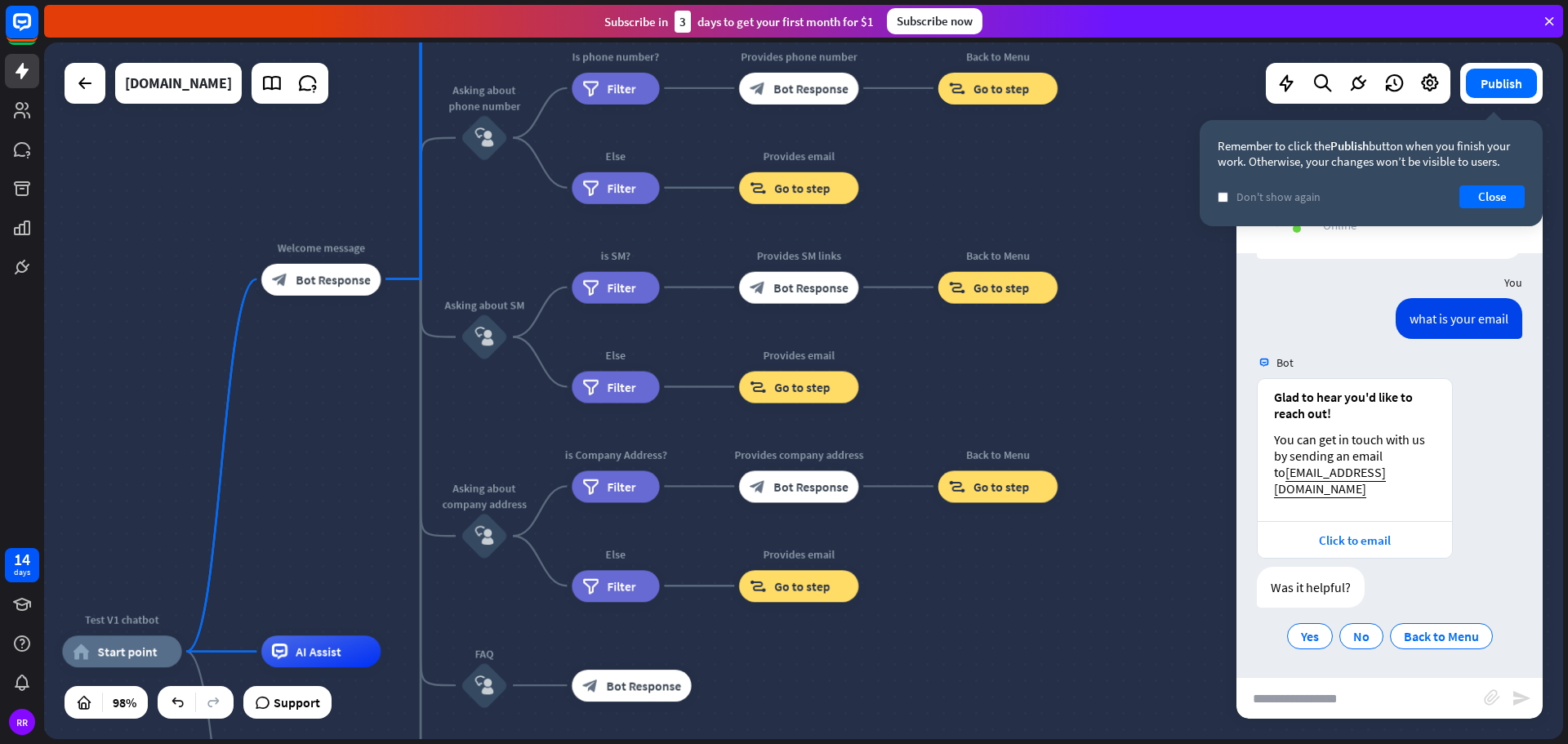
drag, startPoint x: 485, startPoint y: 619, endPoint x: 491, endPoint y: 418, distance: 201.1
click at [491, 418] on div "Test V1 chatbot home_2 Start point Welcome message block_bot_response Bot Respo…" at bounding box center [803, 391] width 1519 height 697
click at [485, 533] on icon "block_user_input" at bounding box center [484, 535] width 19 height 19
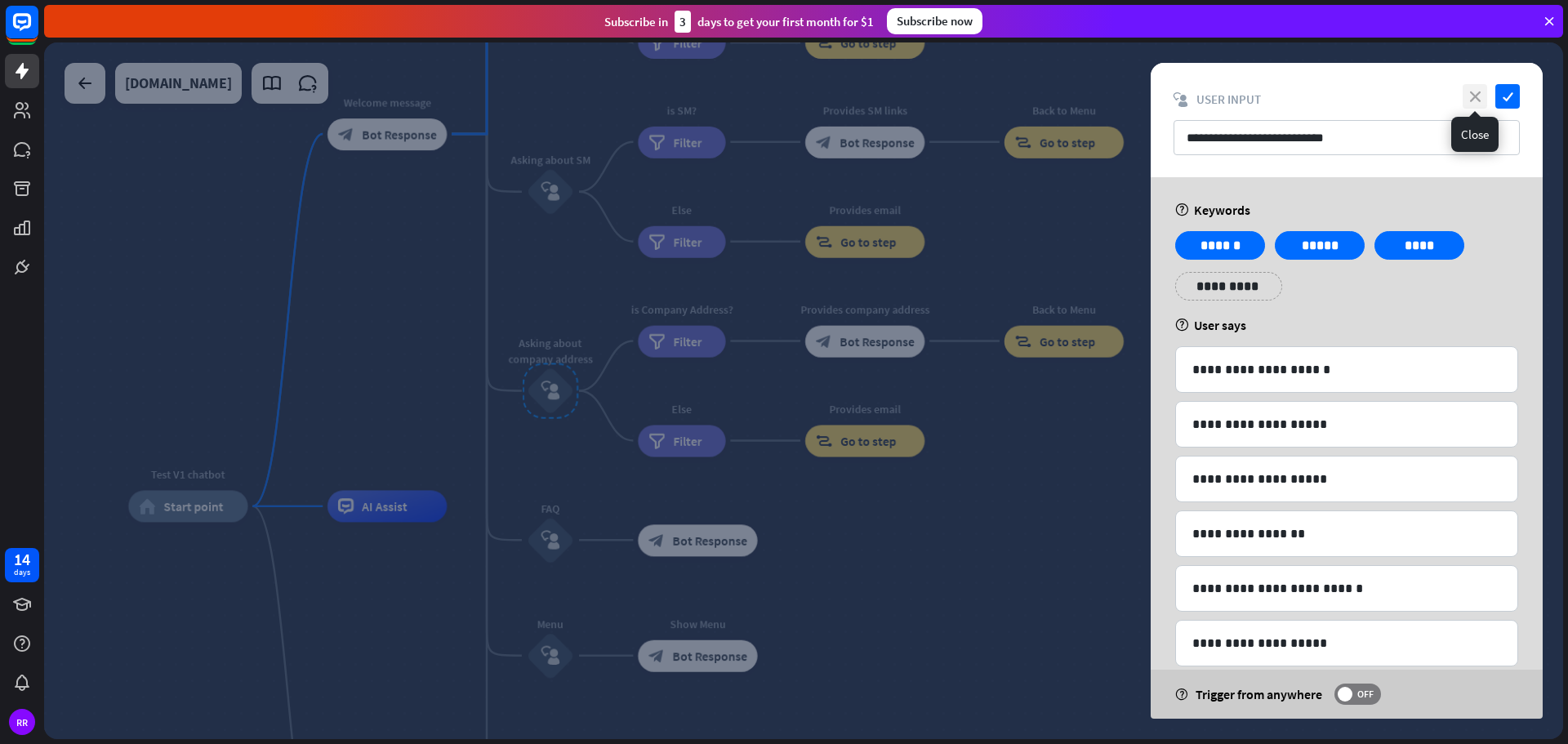
click at [1473, 90] on icon "close" at bounding box center [1474, 95] width 24 height 24
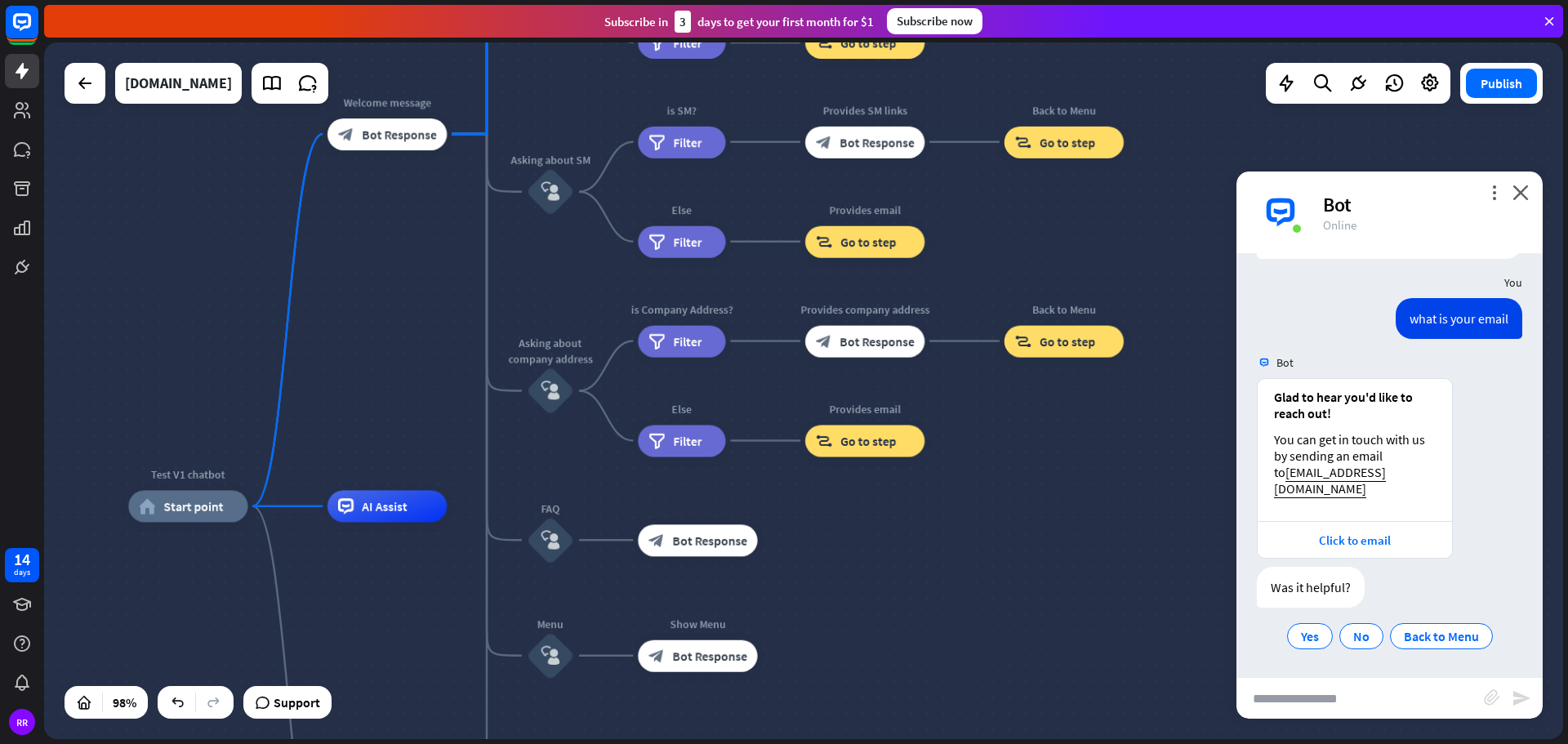
click at [1419, 688] on input "text" at bounding box center [1359, 699] width 247 height 41
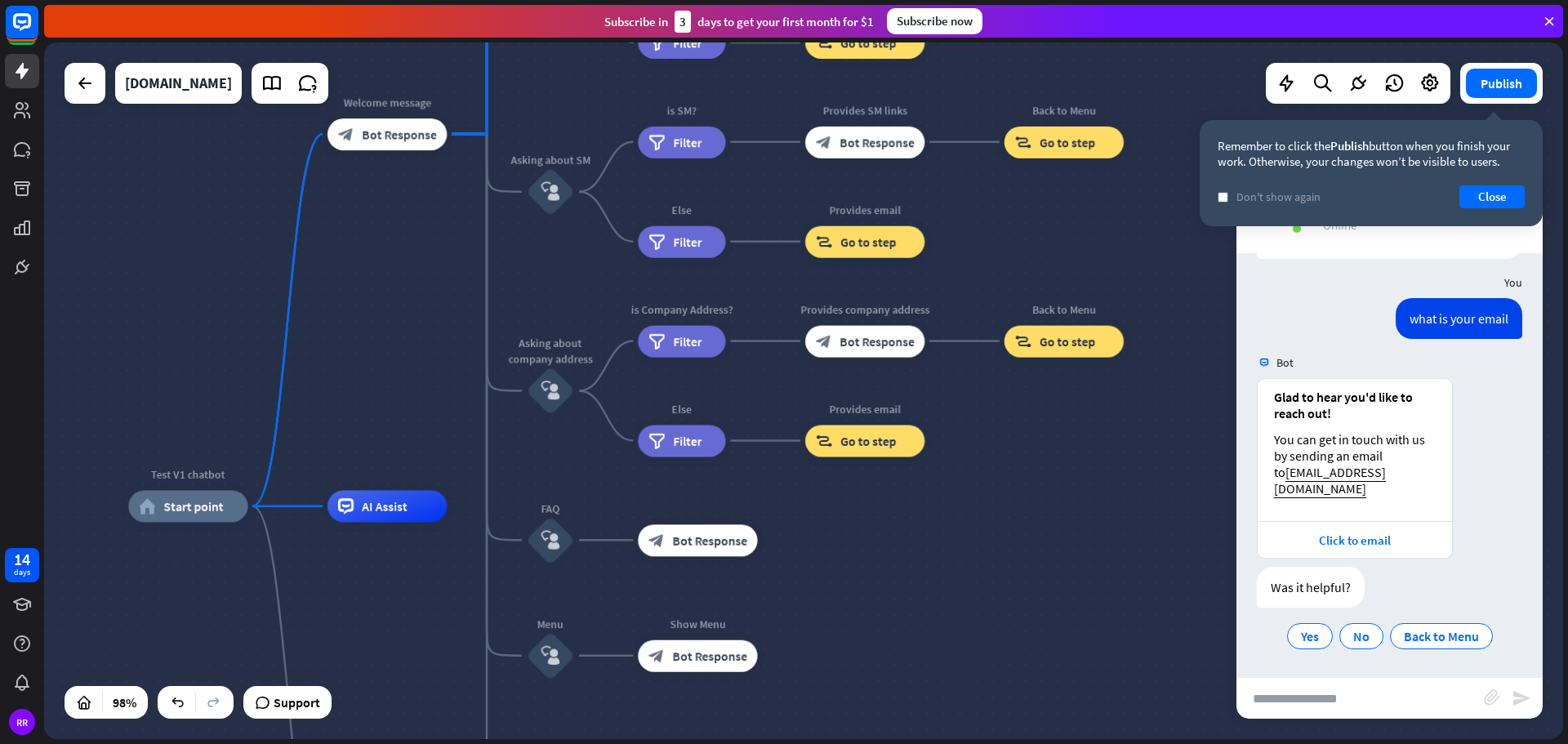
click at [1494, 180] on div "Remember to click the Publish button when you finish your work. Otherwise, your…" at bounding box center [1371, 173] width 343 height 106
click at [1496, 194] on button "Close" at bounding box center [1491, 197] width 65 height 23
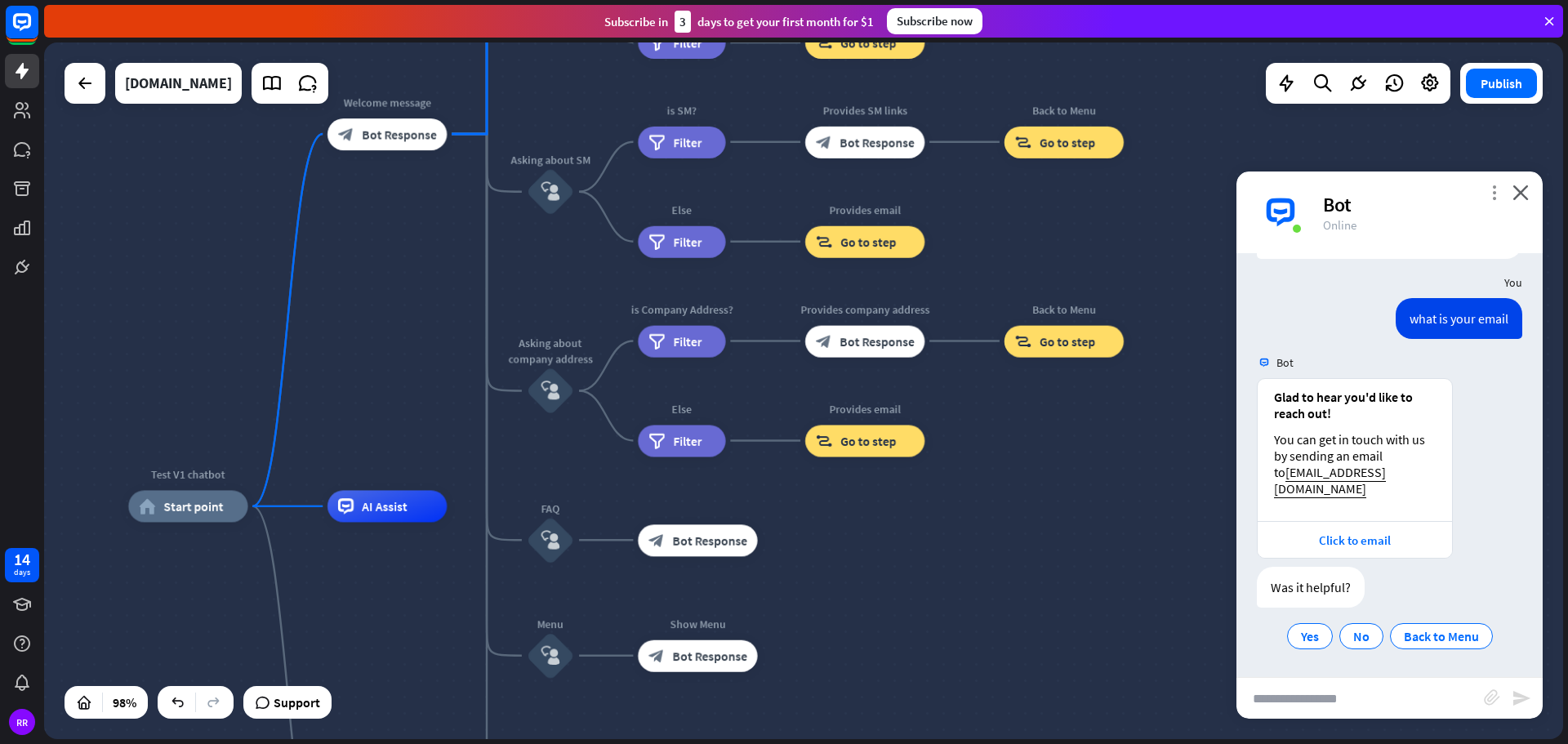
click at [1496, 194] on icon "more_vert" at bounding box center [1493, 192] width 15 height 15
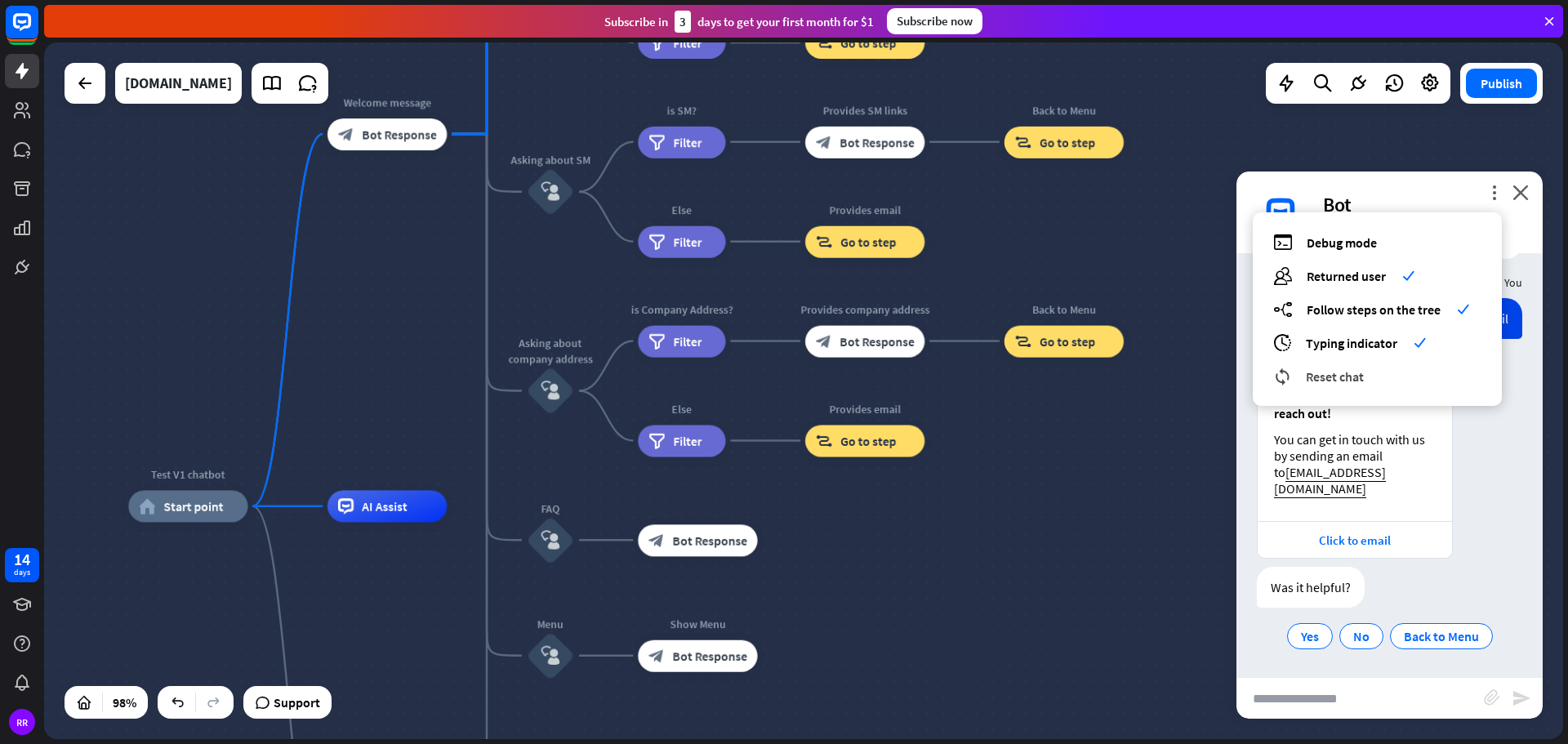
click at [1348, 376] on span "Reset chat" at bounding box center [1334, 376] width 58 height 16
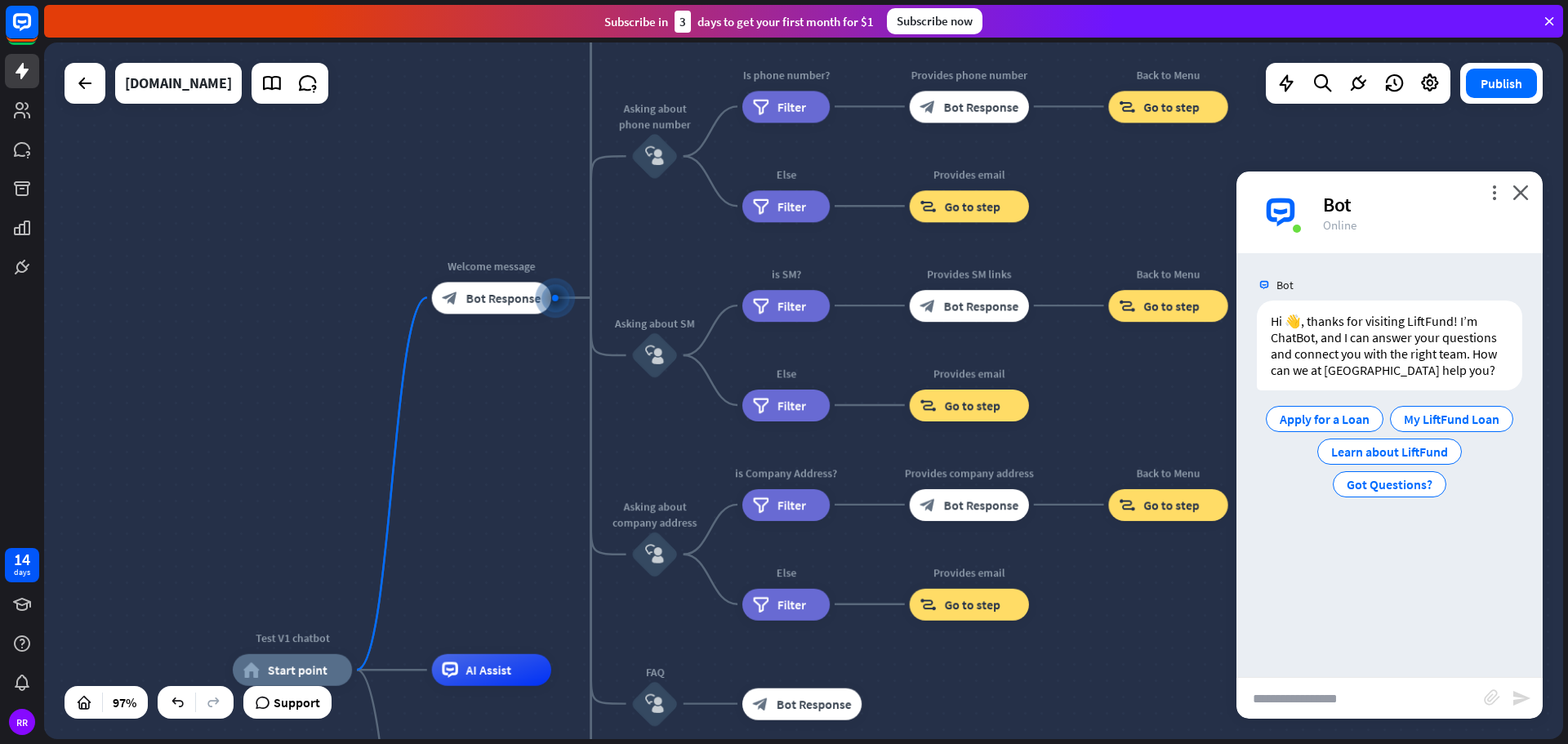
click at [1332, 697] on input "text" at bounding box center [1359, 699] width 247 height 41
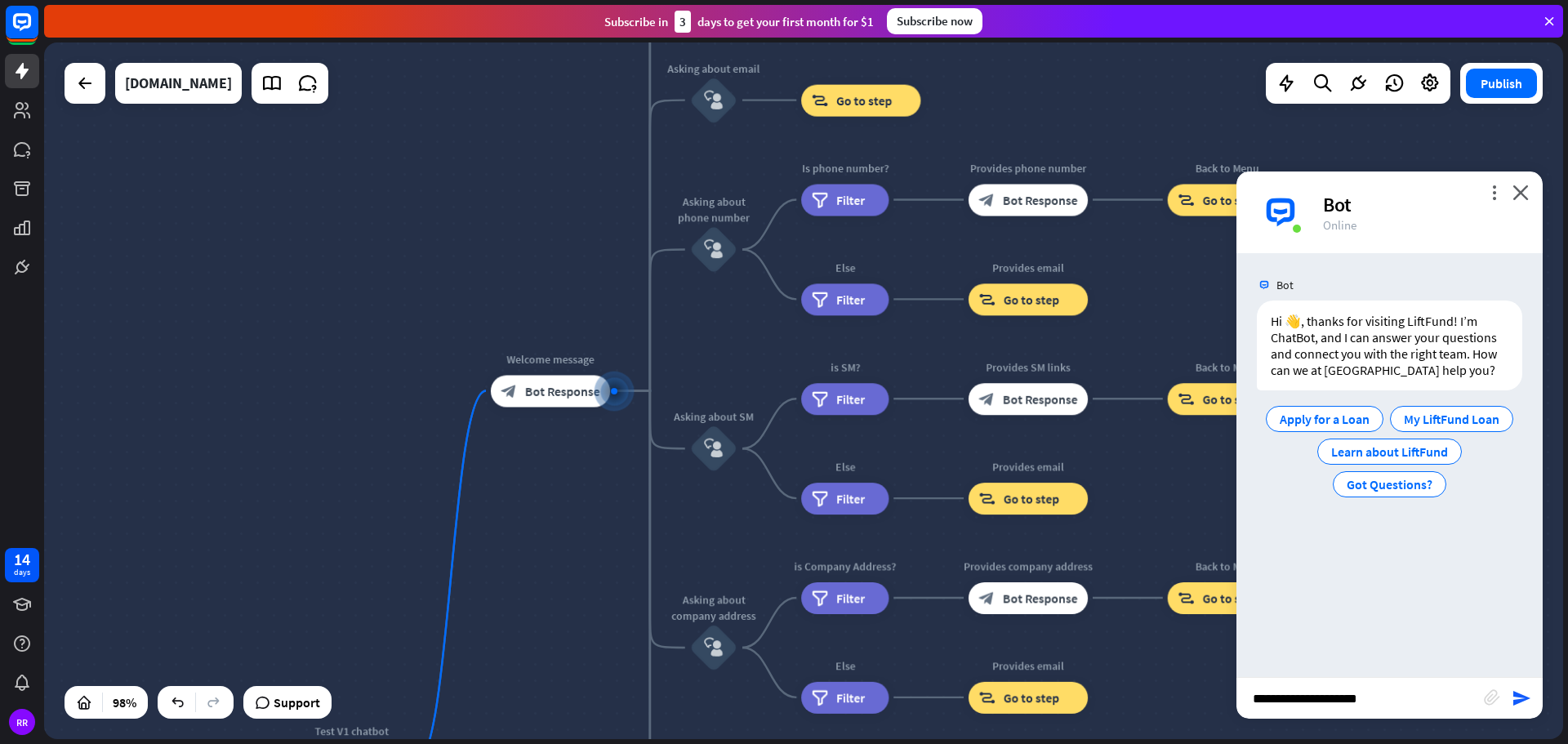
type input "**********"
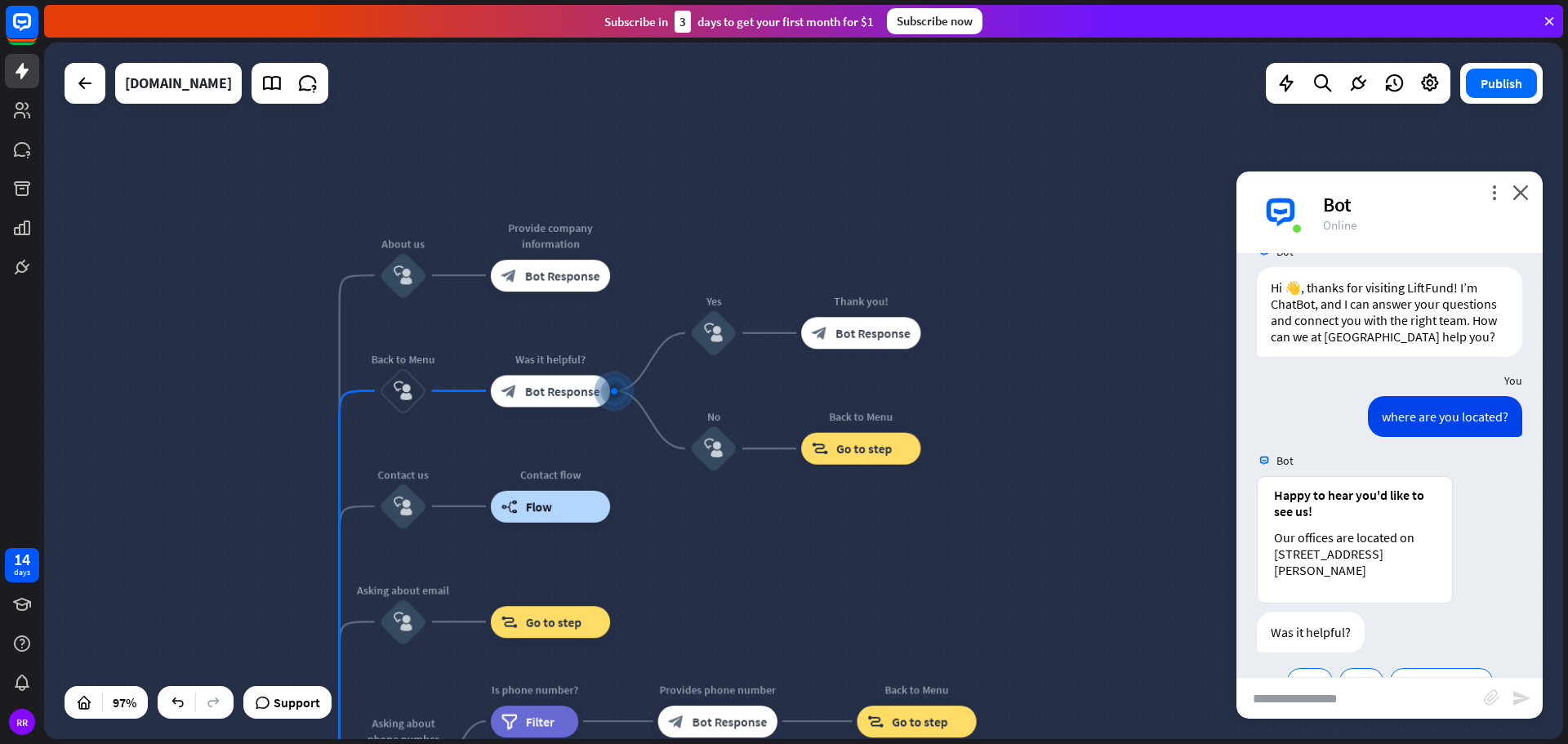
scroll to position [79, 0]
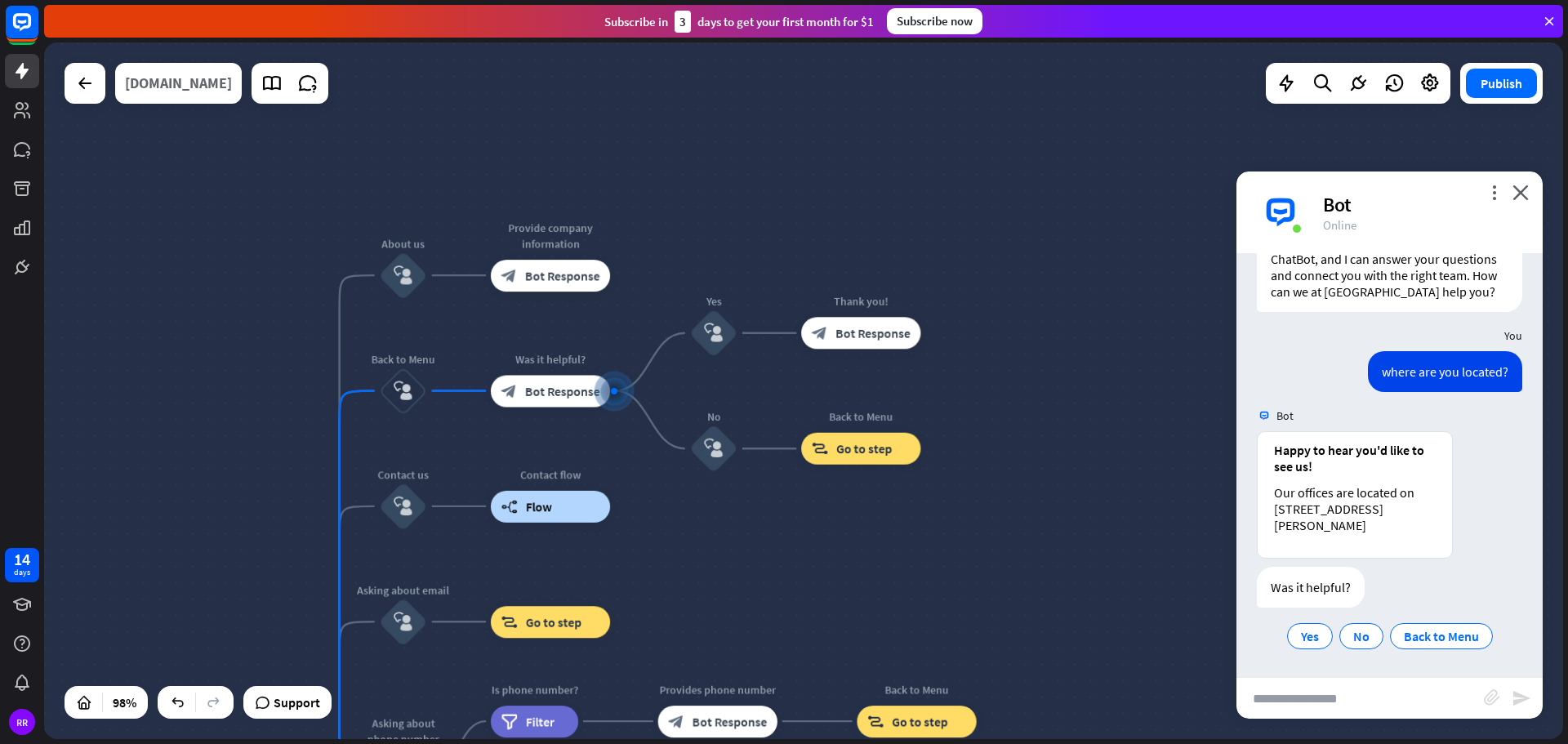
click at [139, 84] on div "[DOMAIN_NAME]" at bounding box center [178, 83] width 107 height 41
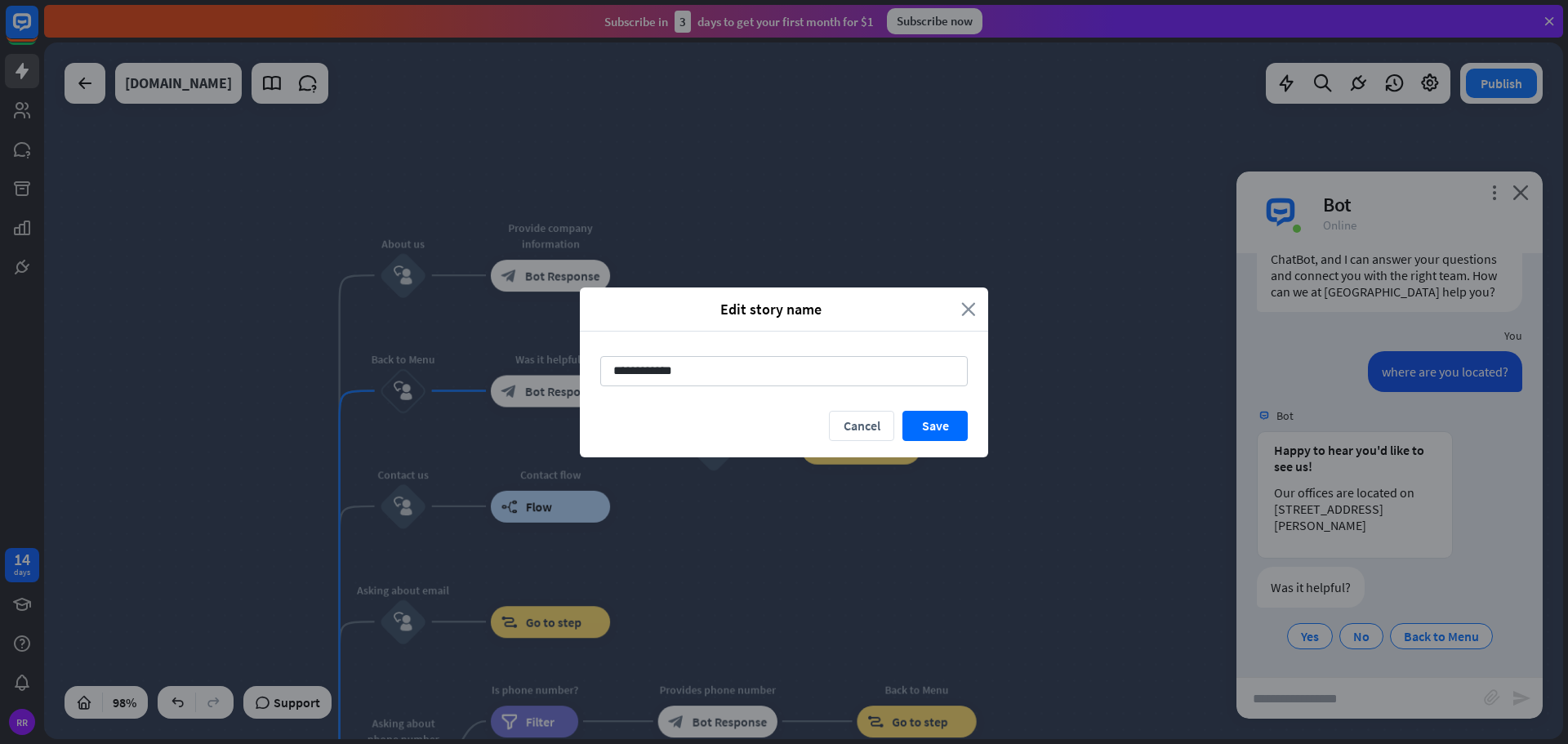
click at [963, 310] on icon "close" at bounding box center [968, 309] width 14 height 19
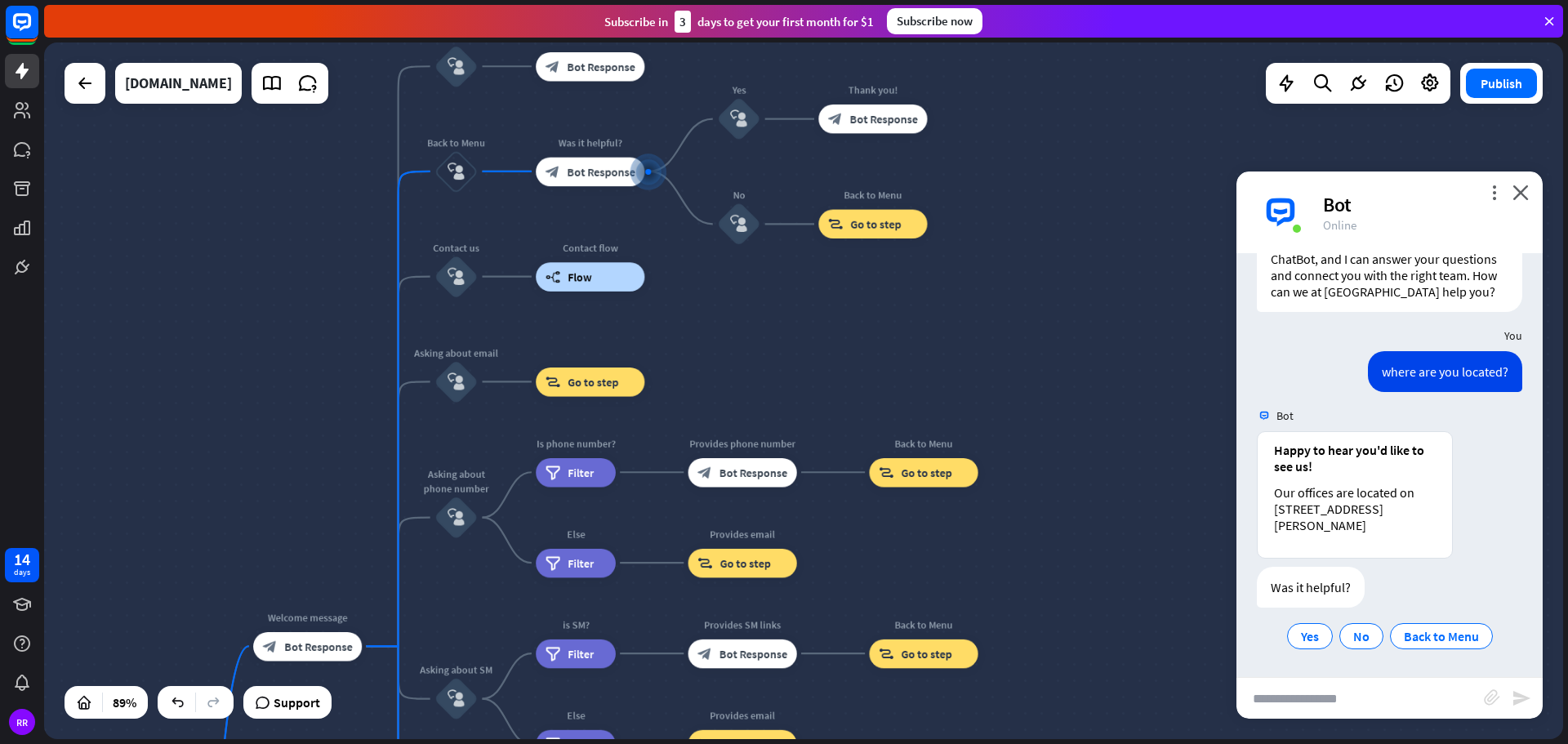
drag, startPoint x: 211, startPoint y: 327, endPoint x: 289, endPoint y: 55, distance: 283.0
click at [289, 56] on div "Test V1 chatbot home_2 Start point Welcome message block_bot_response Bot Respo…" at bounding box center [803, 391] width 1519 height 697
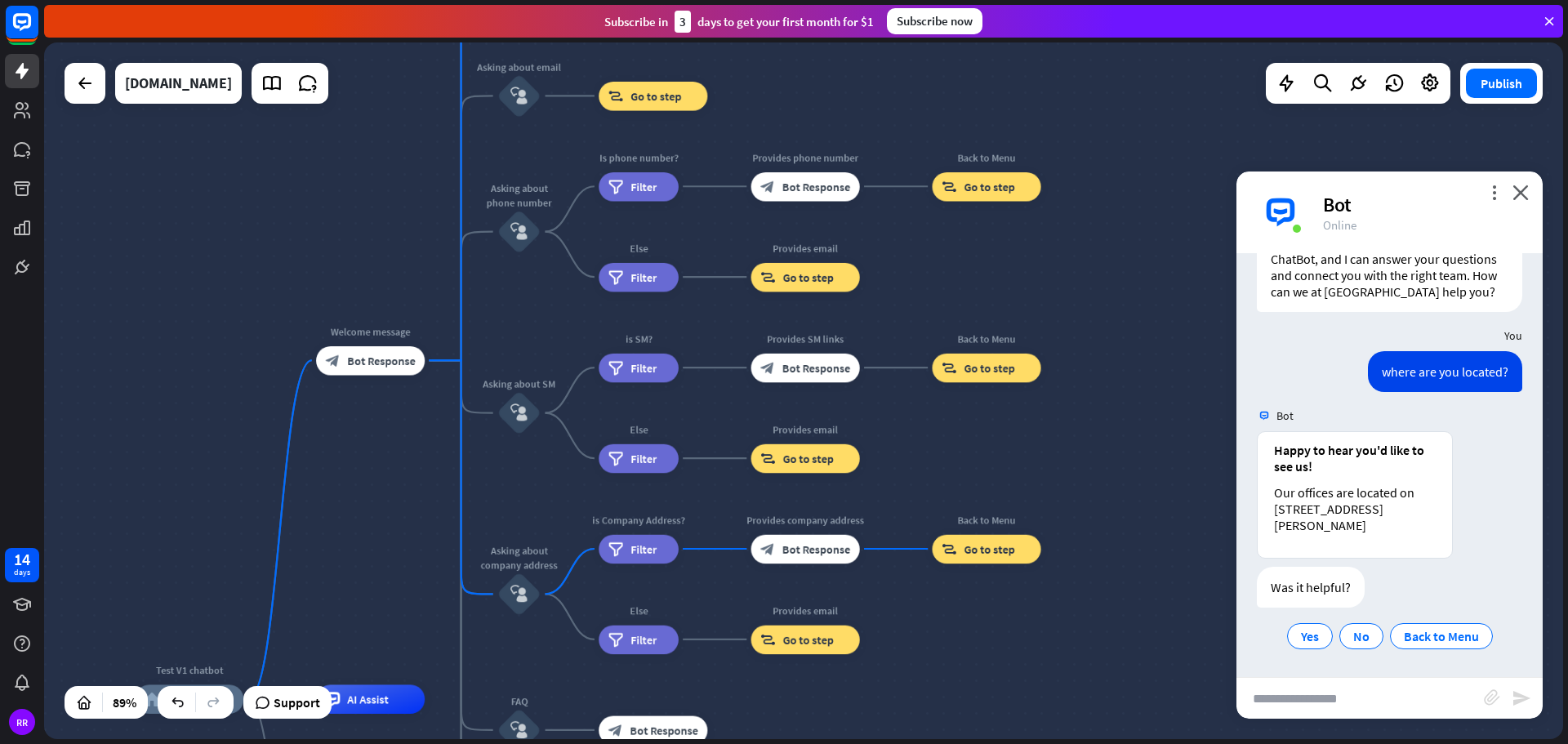
drag, startPoint x: 232, startPoint y: 397, endPoint x: 291, endPoint y: 149, distance: 254.9
click at [291, 150] on div "Test V1 chatbot home_2 Start point Welcome message block_bot_response Bot Respo…" at bounding box center [803, 391] width 1519 height 697
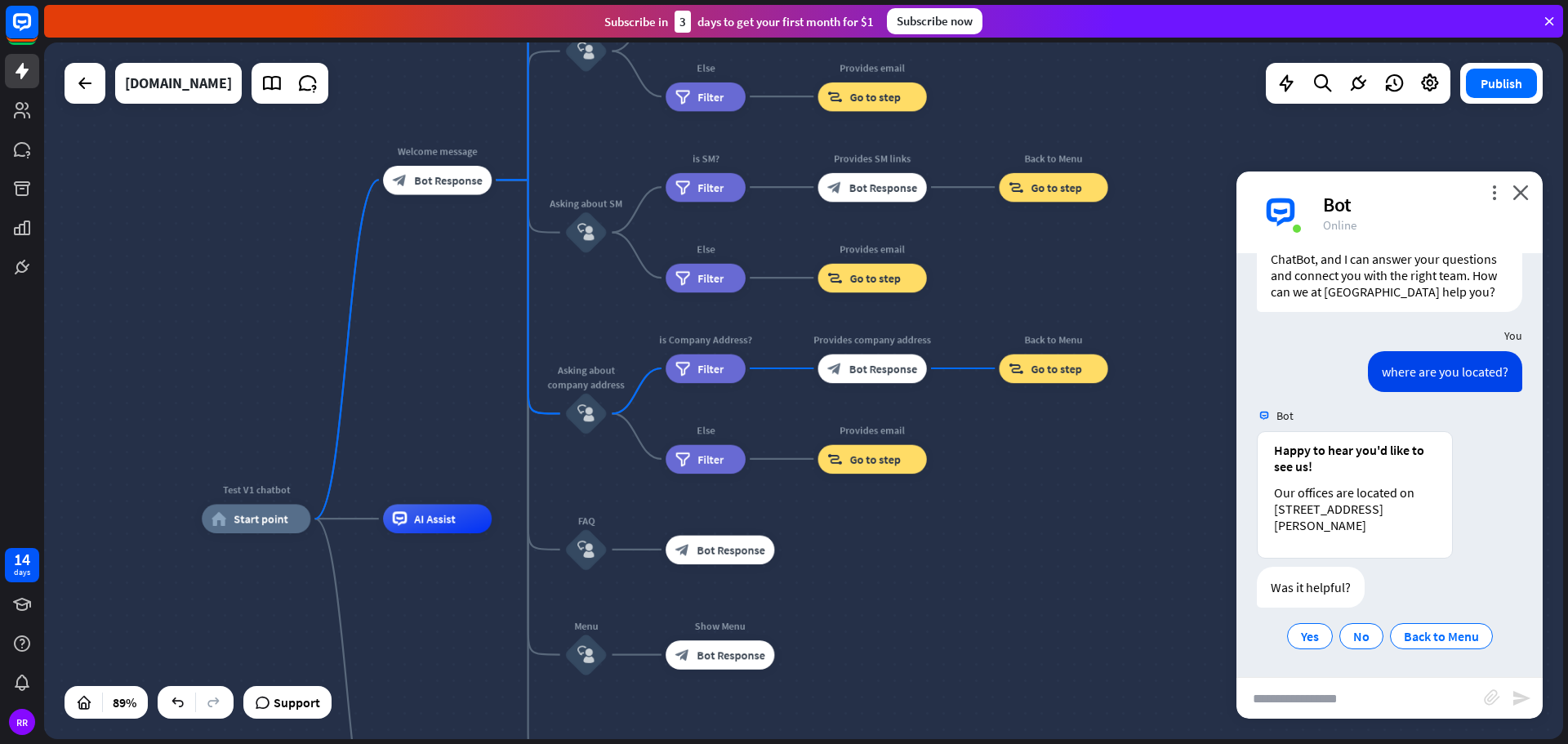
drag, startPoint x: 178, startPoint y: 379, endPoint x: 240, endPoint y: 215, distance: 175.3
click at [240, 217] on div "Test V1 chatbot home_2 Start point Welcome message block_bot_response Bot Respo…" at bounding box center [803, 391] width 1519 height 697
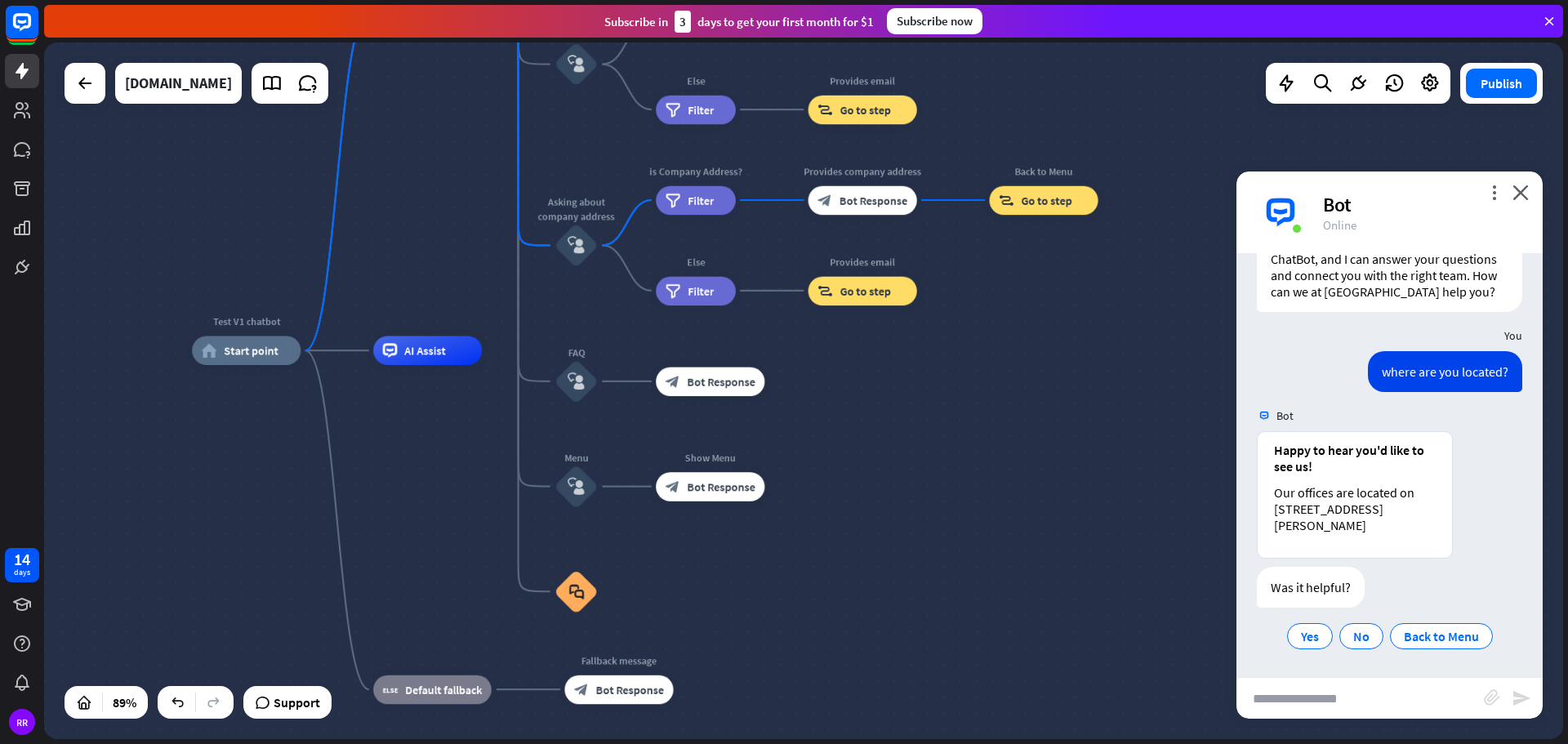
drag, startPoint x: 476, startPoint y: 412, endPoint x: 471, endPoint y: 169, distance: 243.1
click at [471, 175] on div "Test V1 chatbot home_2 Start point Welcome message block_bot_response Bot Respo…" at bounding box center [803, 391] width 1519 height 697
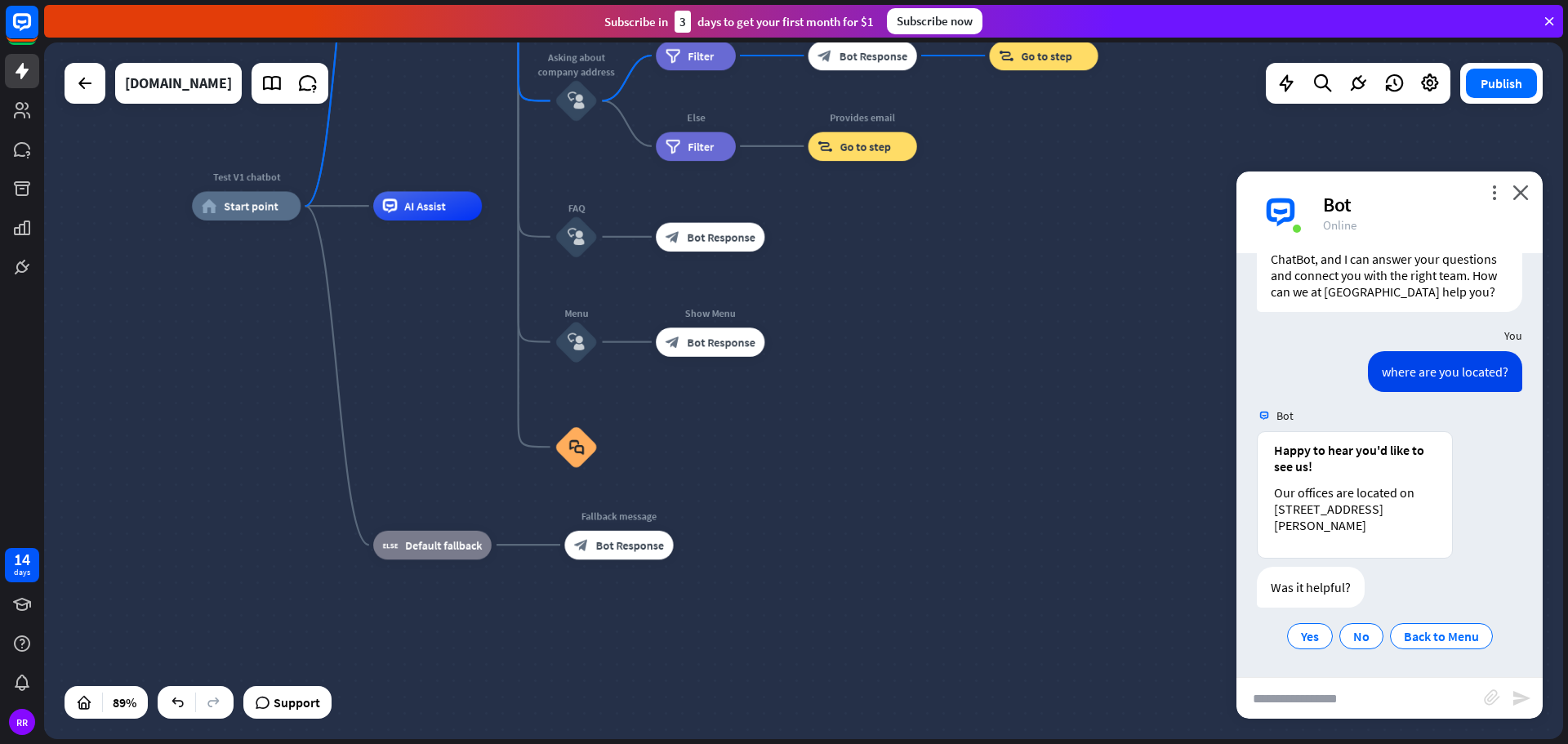
drag, startPoint x: 414, startPoint y: 514, endPoint x: 409, endPoint y: 447, distance: 67.2
click at [409, 447] on div "Test V1 chatbot home_2 Start point Welcome message block_bot_response Bot Respo…" at bounding box center [866, 515] width 1348 height 618
click at [571, 345] on icon "block_user_input" at bounding box center [576, 341] width 17 height 17
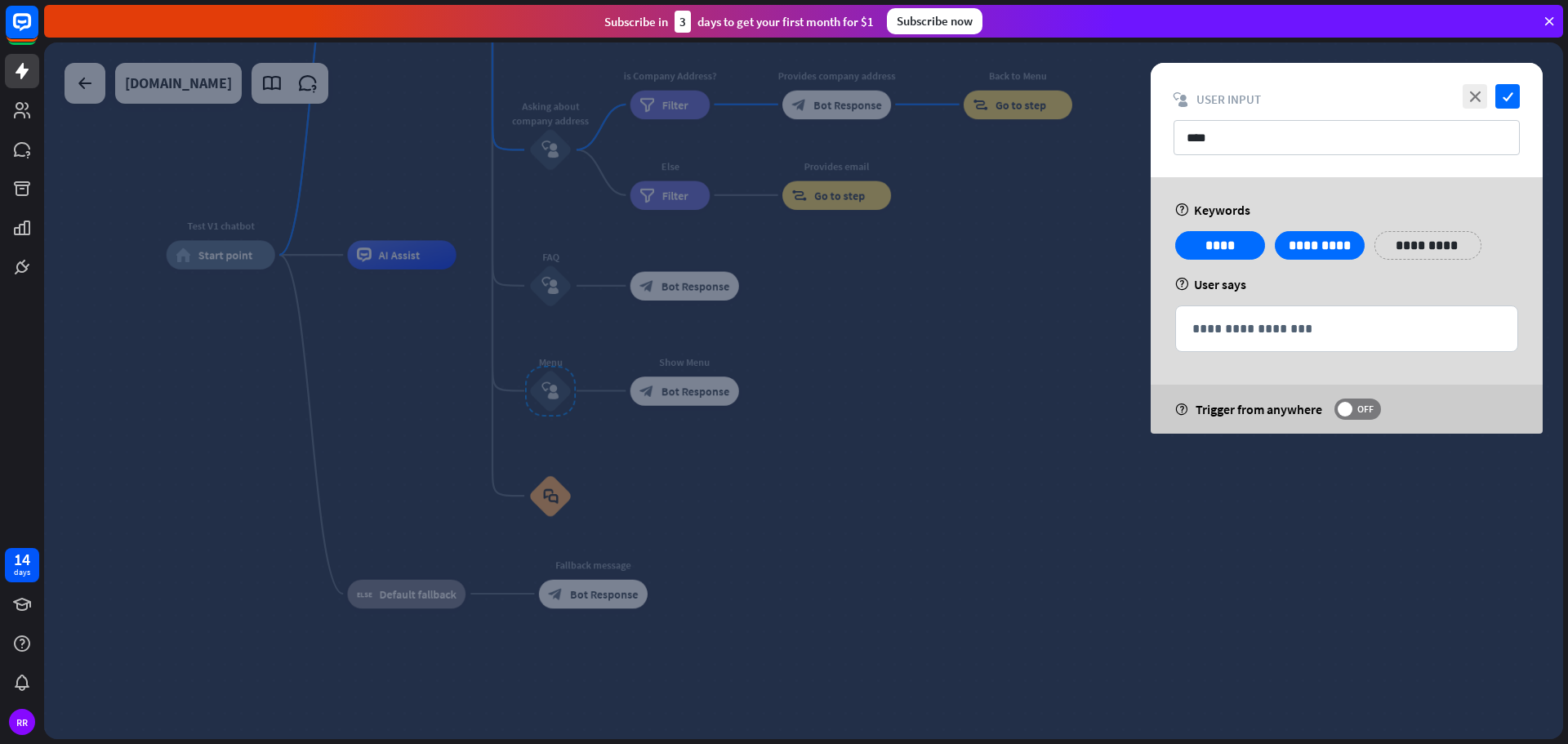
click at [685, 390] on div at bounding box center [803, 391] width 1519 height 697
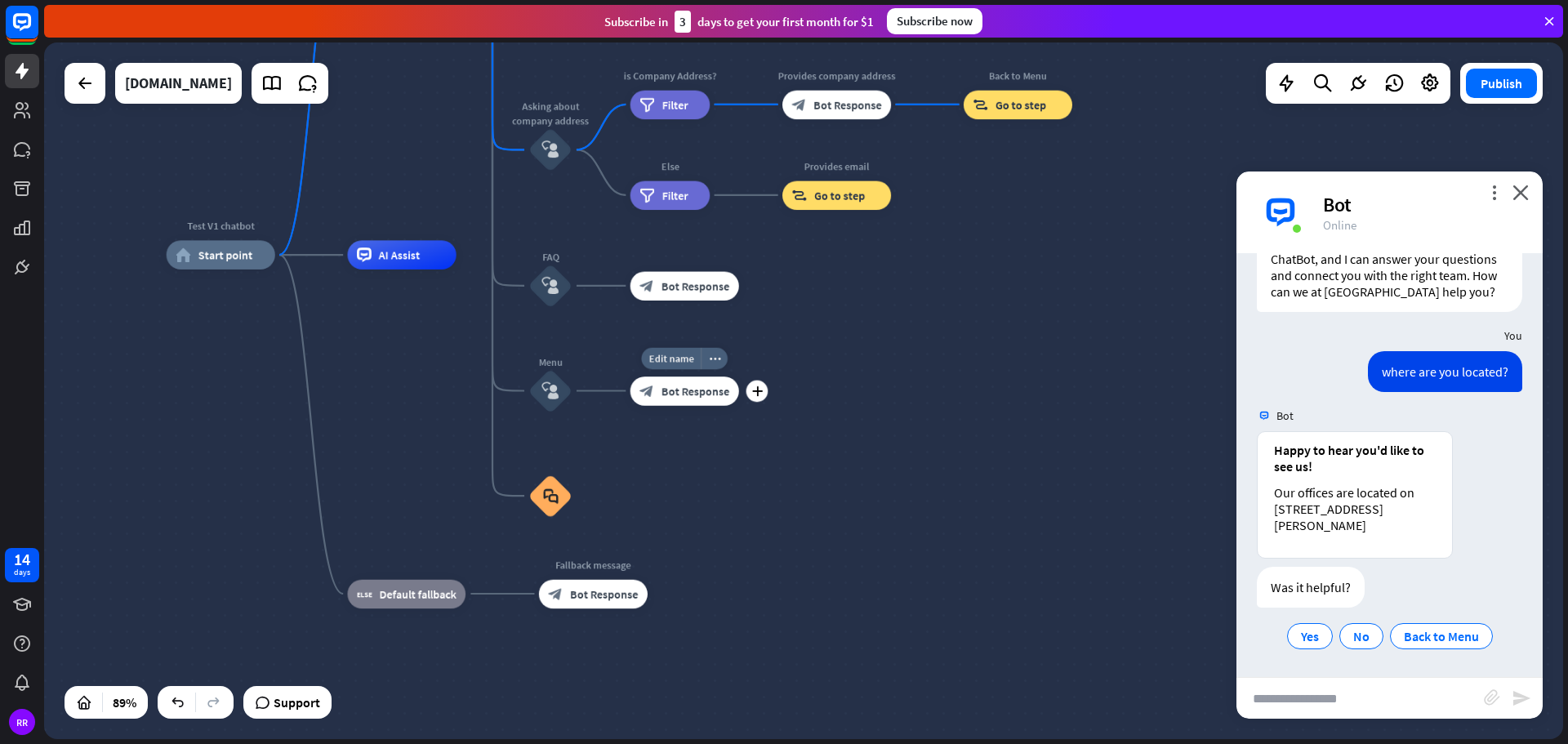
click at [683, 393] on span "Bot Response" at bounding box center [695, 391] width 68 height 14
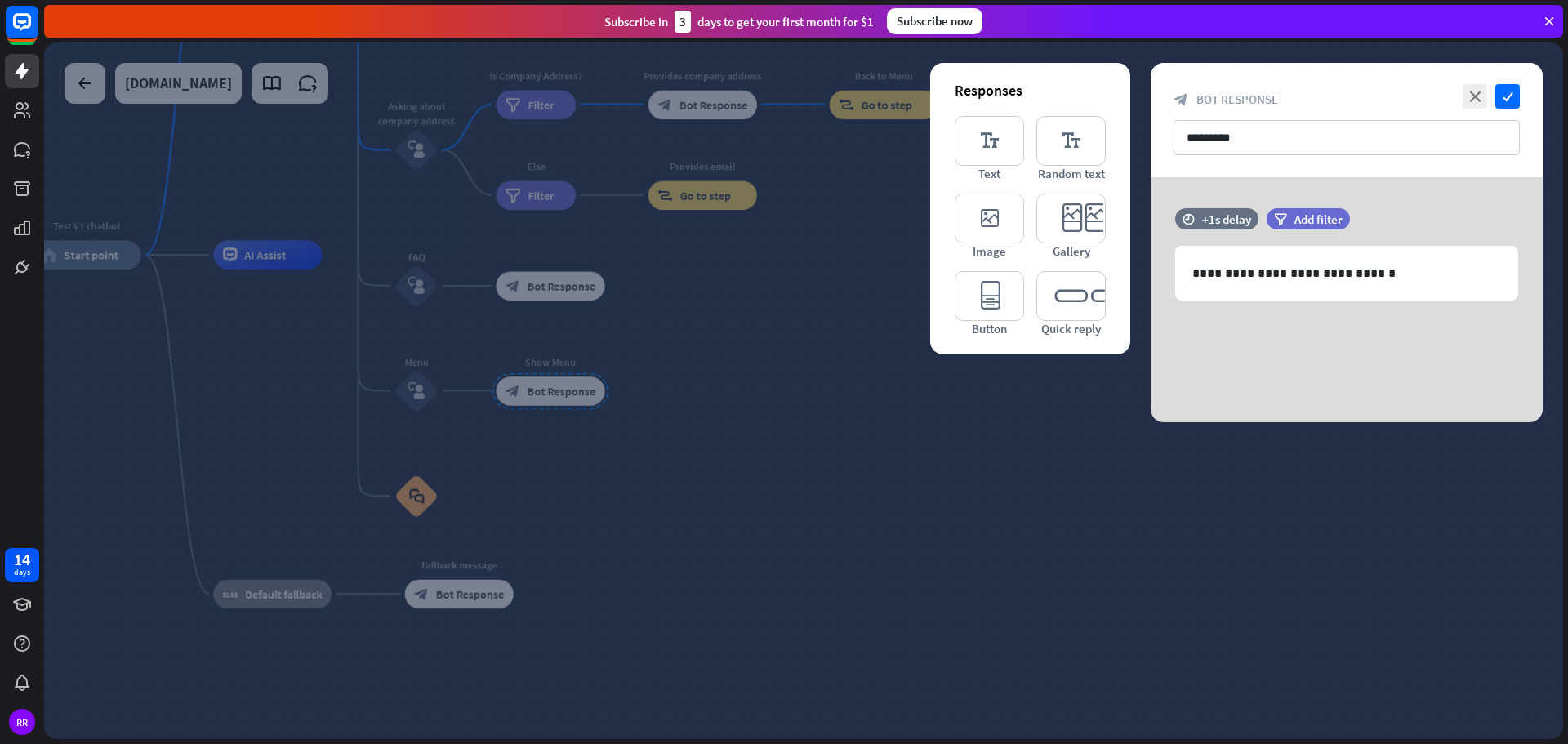
click at [872, 422] on div at bounding box center [803, 391] width 1519 height 697
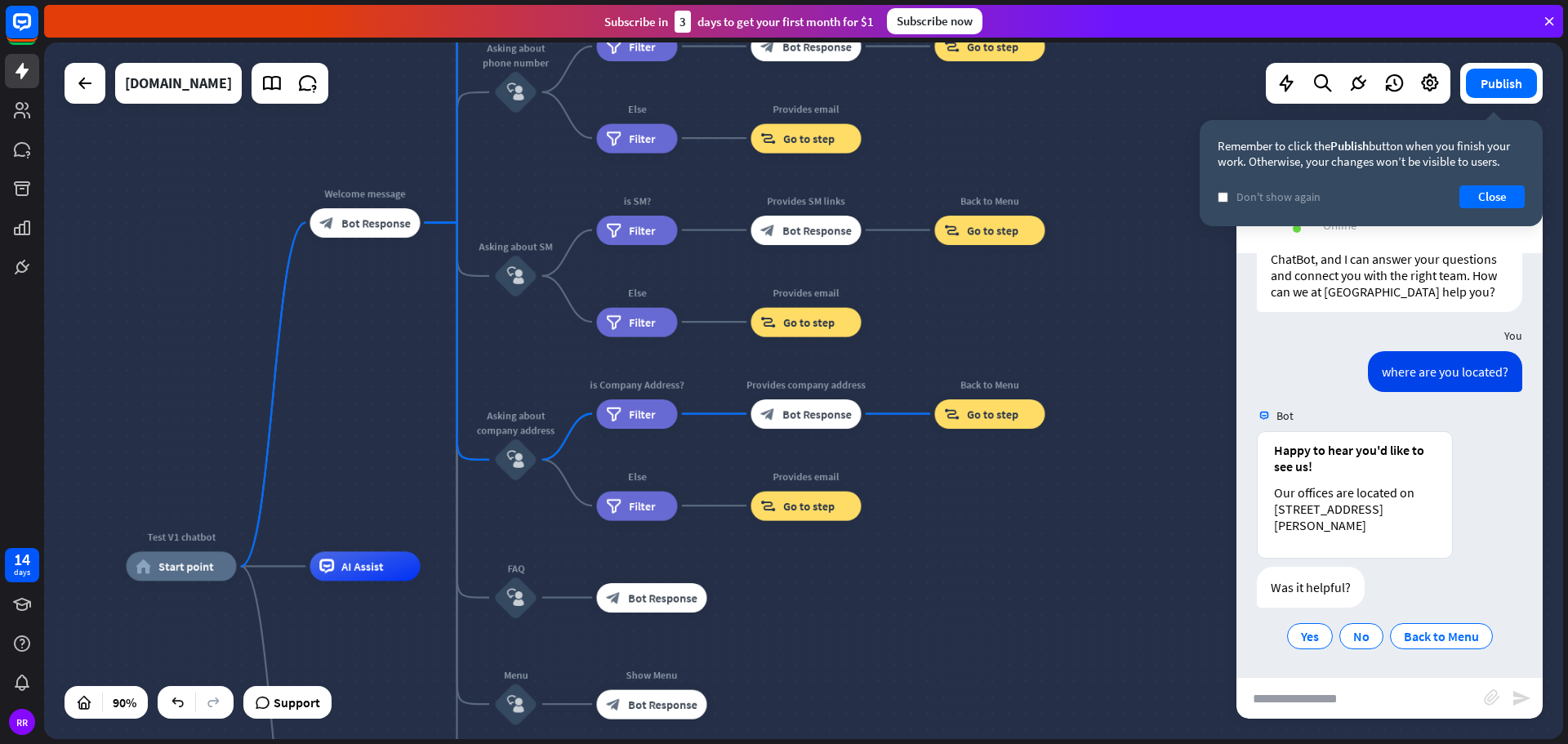
drag, startPoint x: 255, startPoint y: 410, endPoint x: 352, endPoint y: 724, distance: 328.6
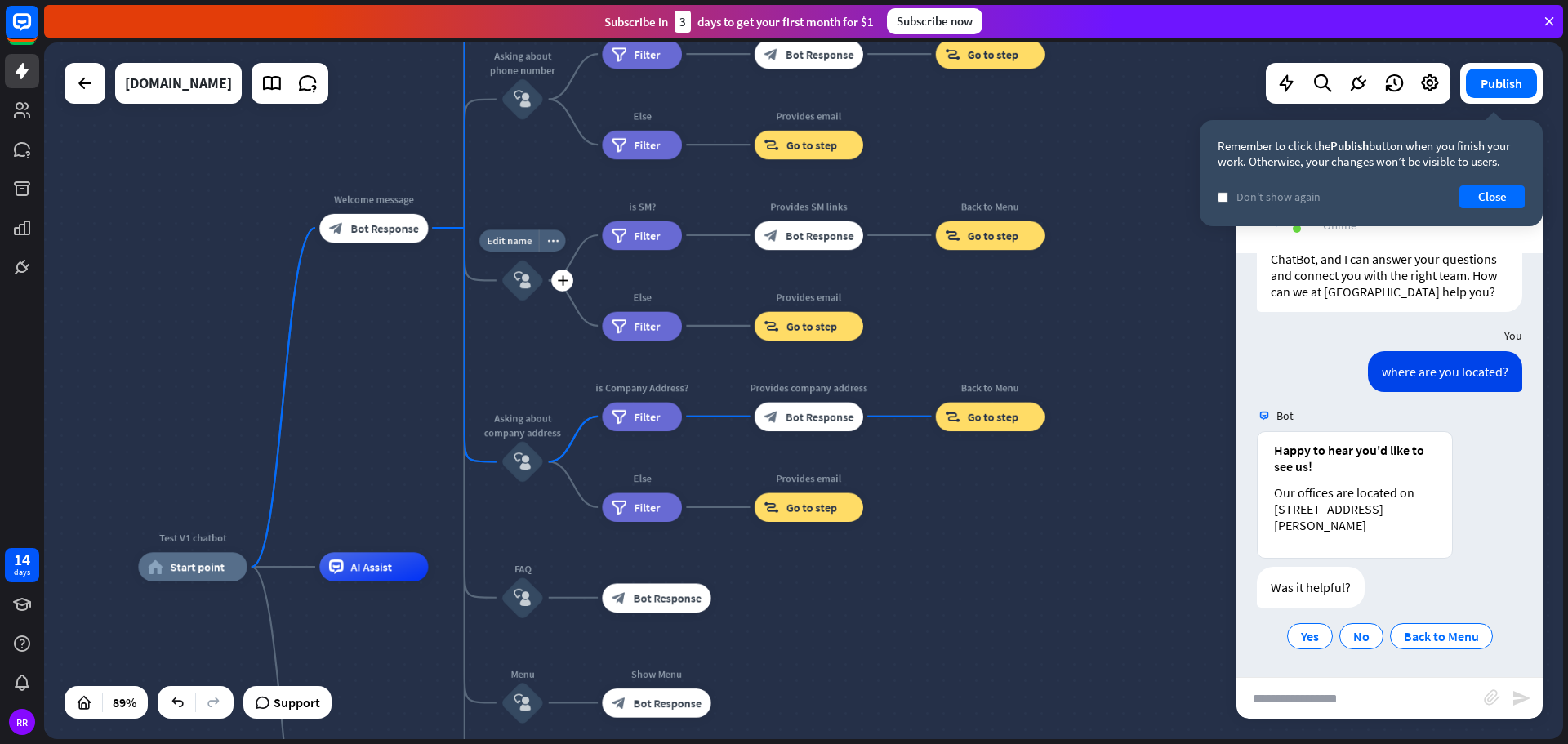
click at [520, 281] on icon "block_user_input" at bounding box center [522, 280] width 17 height 17
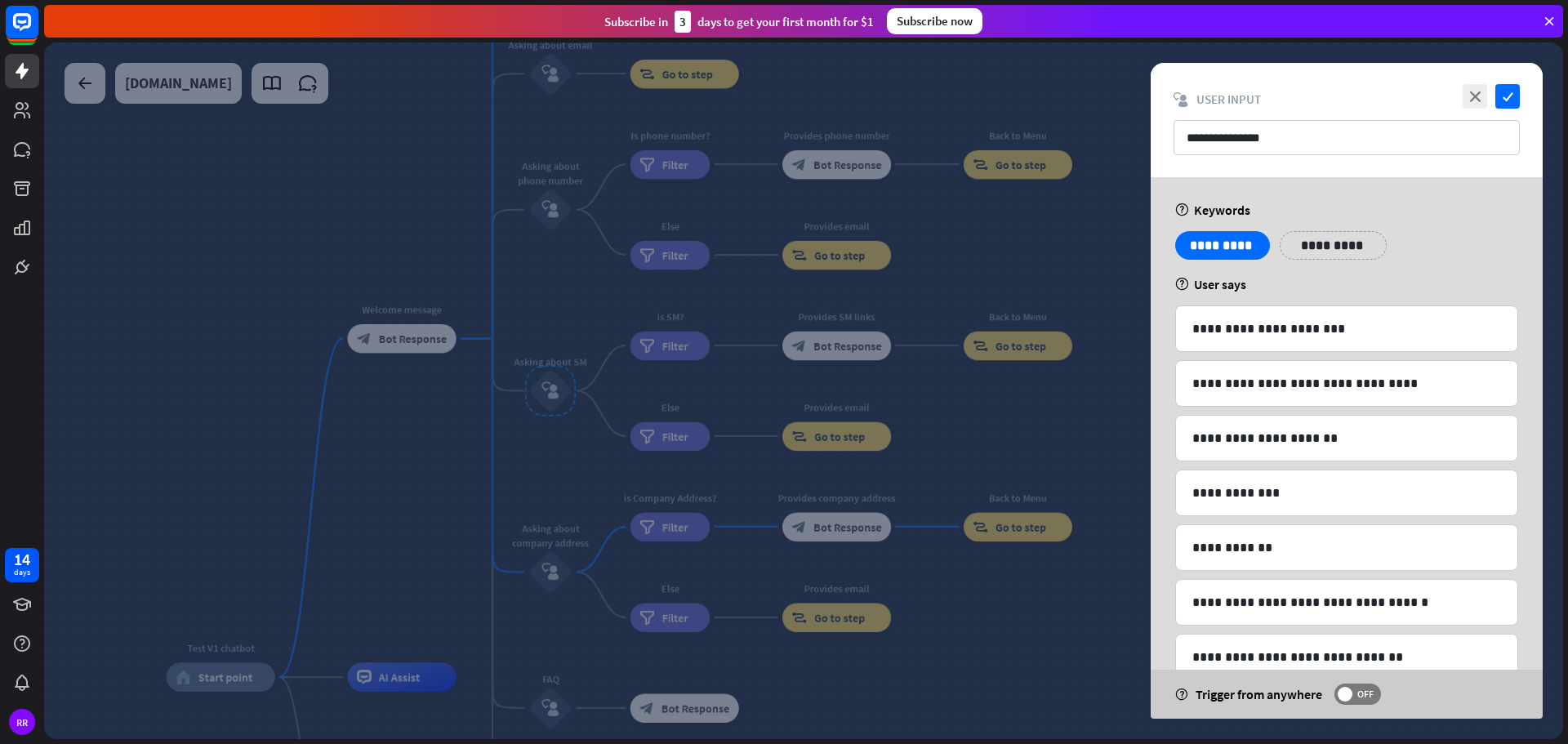
click at [537, 284] on div at bounding box center [803, 391] width 1519 height 697
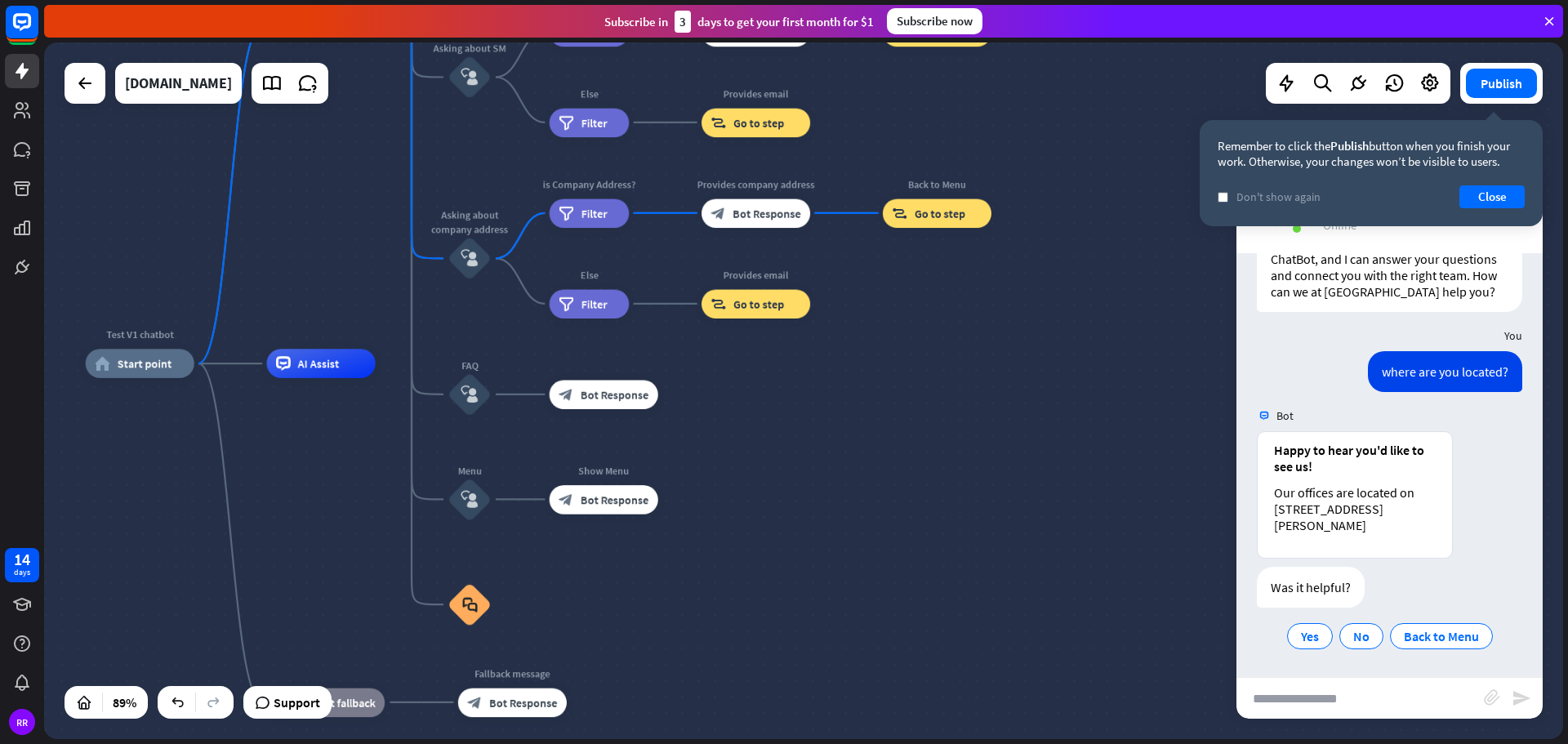
drag, startPoint x: 394, startPoint y: 576, endPoint x: 312, endPoint y: 263, distance: 323.6
click at [312, 263] on div "Test V1 chatbot home_2 Start point Welcome message block_bot_response Bot Respo…" at bounding box center [803, 391] width 1519 height 697
click at [216, 368] on icon "plus" at bounding box center [212, 363] width 11 height 10
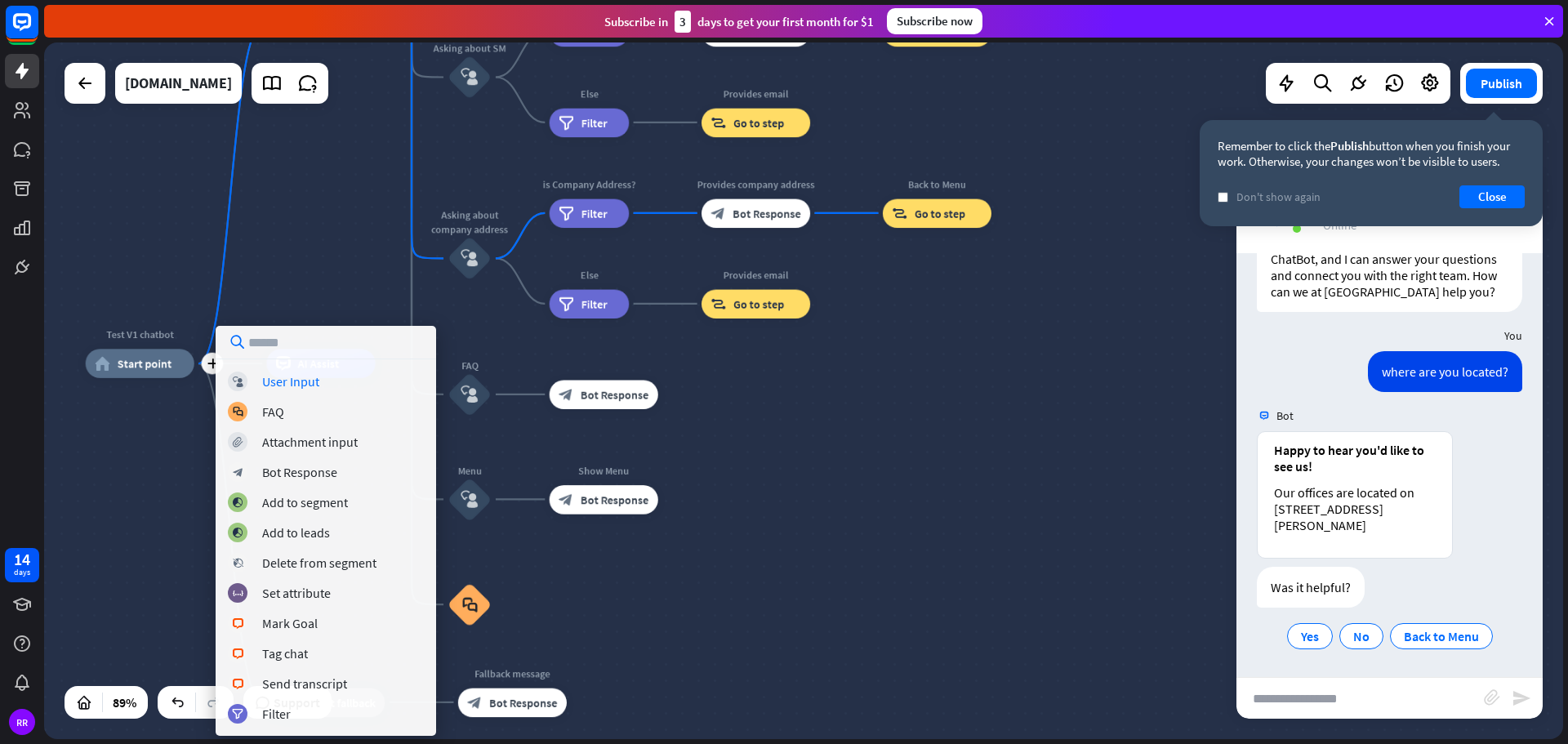
click at [352, 237] on div "plus Test V1 chatbot home_2 Start point Welcome message block_bot_response Bot …" at bounding box center [803, 391] width 1519 height 697
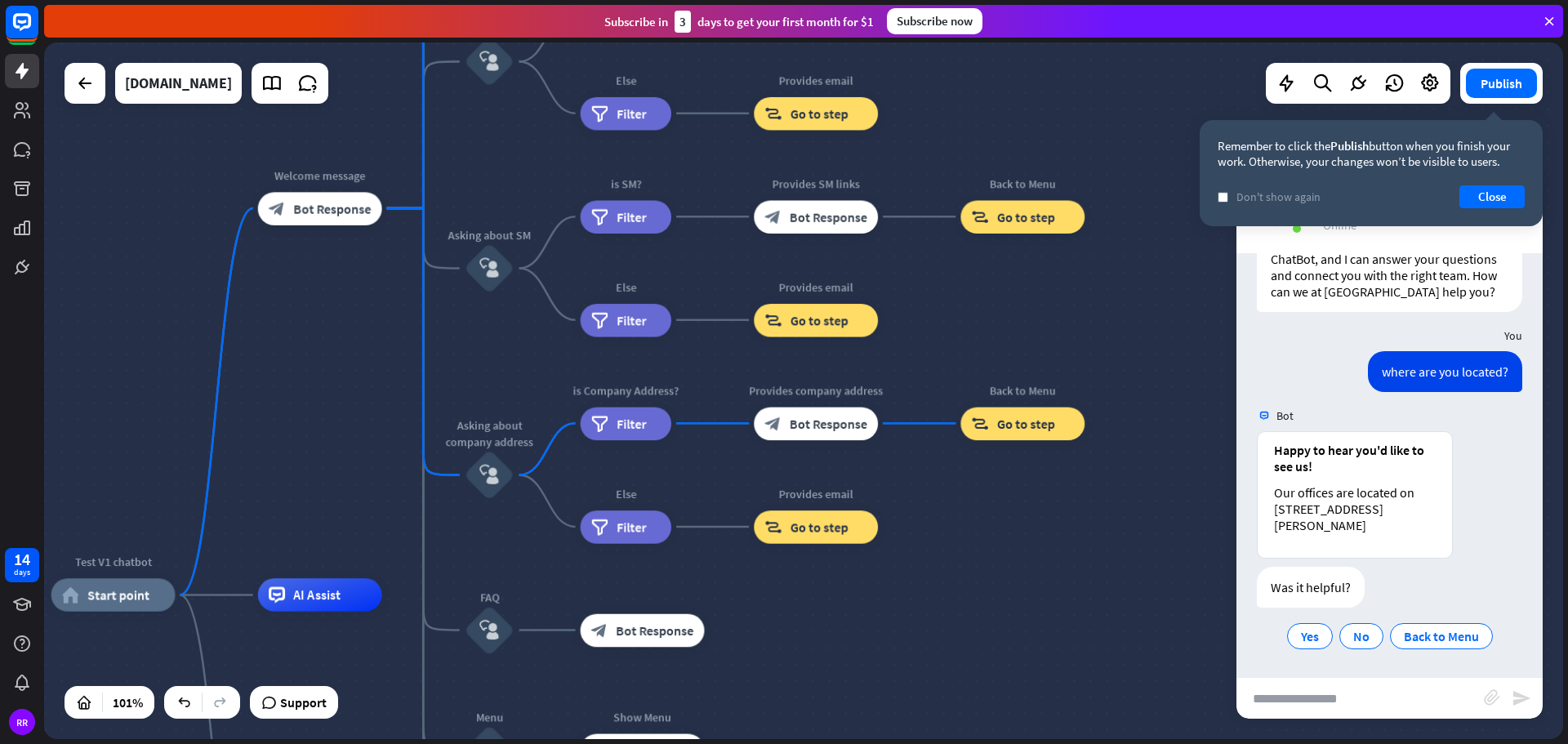
drag, startPoint x: 360, startPoint y: 166, endPoint x: 358, endPoint y: 508, distance: 342.0
click at [361, 509] on div "Test V1 chatbot home_2 Start point Welcome message block_bot_response Bot Respo…" at bounding box center [803, 391] width 1519 height 697
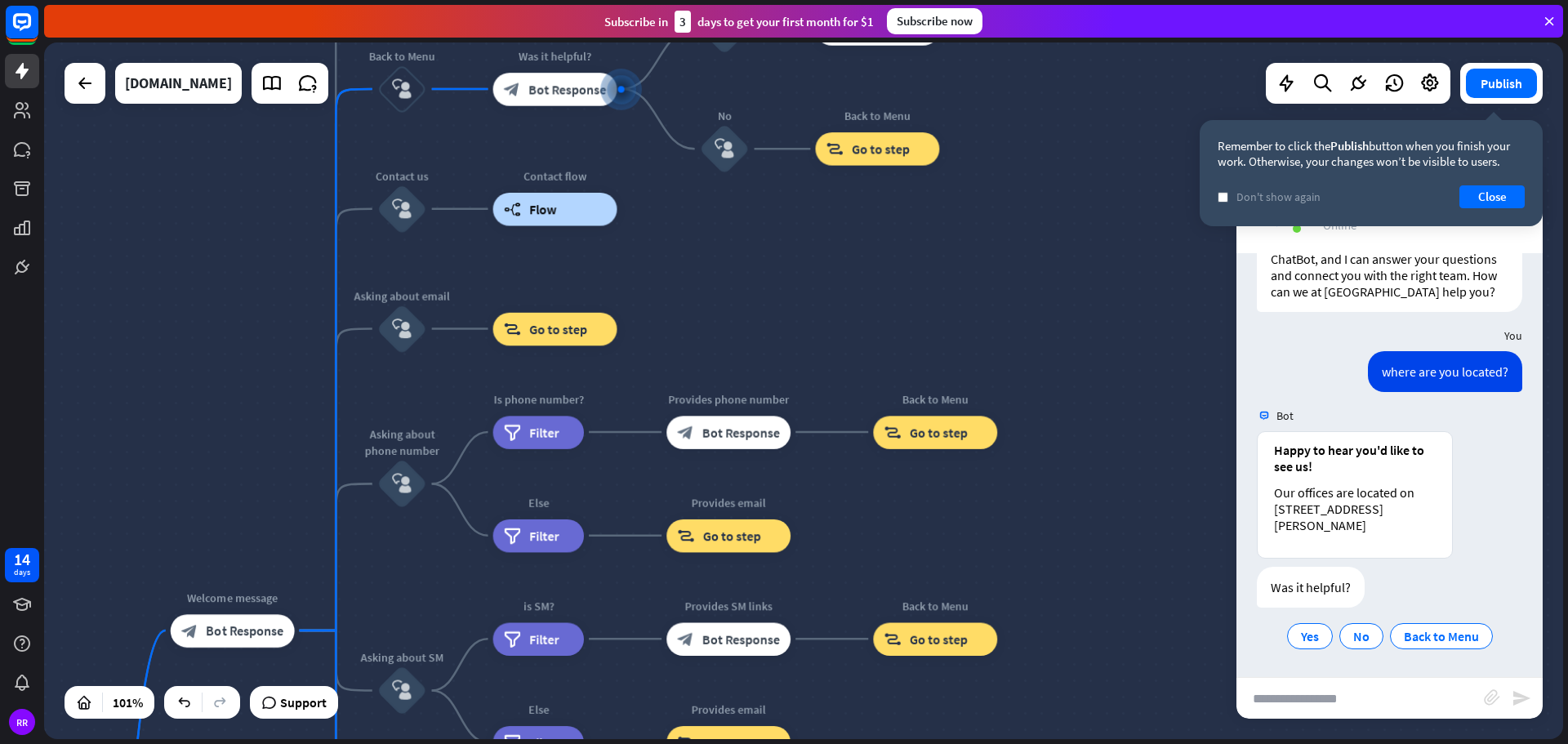
drag, startPoint x: 377, startPoint y: 208, endPoint x: 278, endPoint y: 537, distance: 343.6
click at [278, 537] on div "Test V1 chatbot home_2 Start point Welcome message block_bot_response Bot Respo…" at bounding box center [803, 391] width 1519 height 697
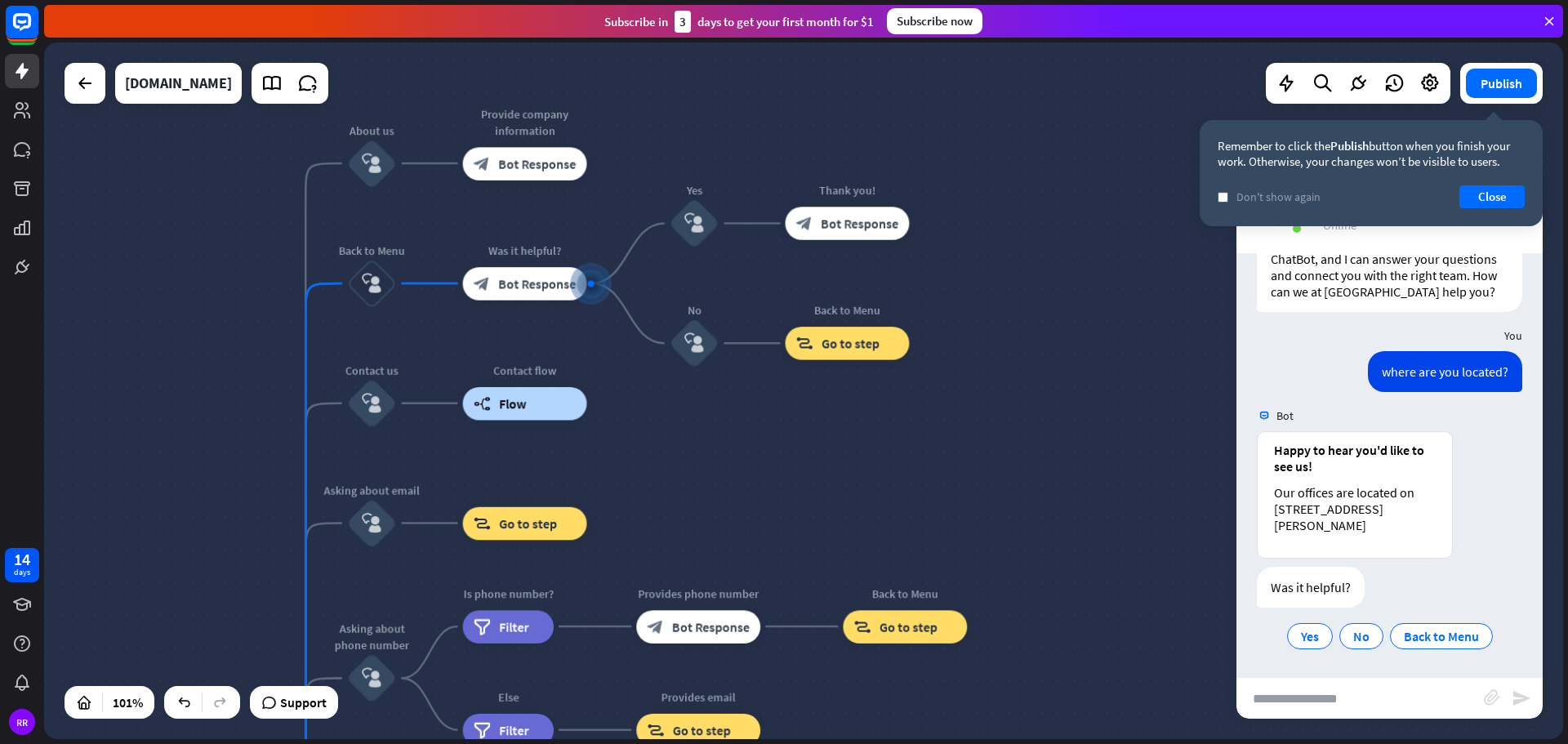
drag, startPoint x: 222, startPoint y: 297, endPoint x: 203, endPoint y: 468, distance: 172.1
click at [203, 468] on div "Test V1 chatbot home_2 Start point Welcome message block_bot_response Bot Respo…" at bounding box center [803, 391] width 1519 height 697
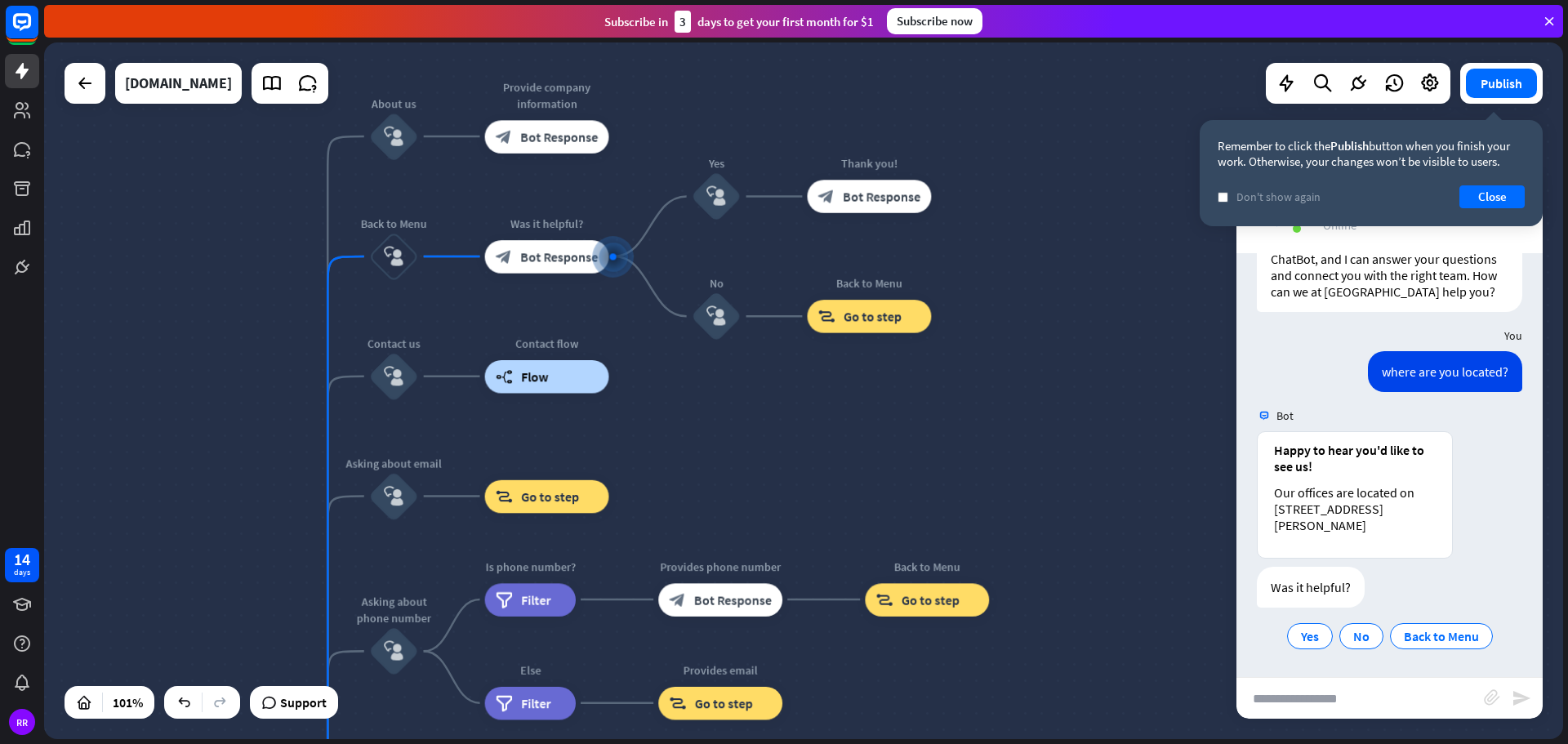
drag, startPoint x: 212, startPoint y: 318, endPoint x: 235, endPoint y: 287, distance: 38.6
click at [235, 287] on div "Test V1 chatbot home_2 Start point Welcome message block_bot_response Bot Respo…" at bounding box center [803, 391] width 1519 height 697
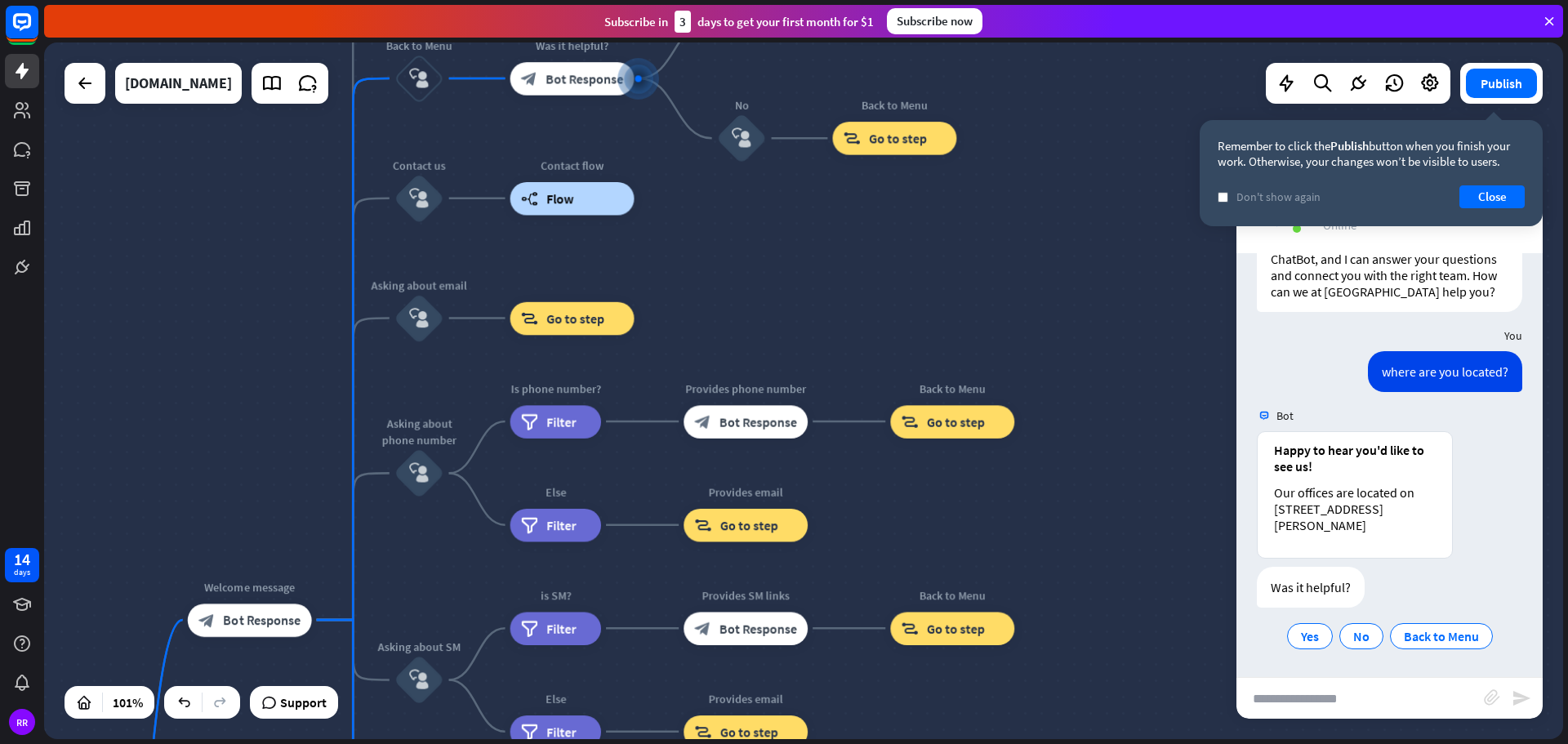
drag, startPoint x: 171, startPoint y: 461, endPoint x: 244, endPoint y: 120, distance: 348.7
click at [244, 128] on div "Test V1 chatbot home_2 Start point Welcome message block_bot_response Bot Respo…" at bounding box center [803, 391] width 1519 height 697
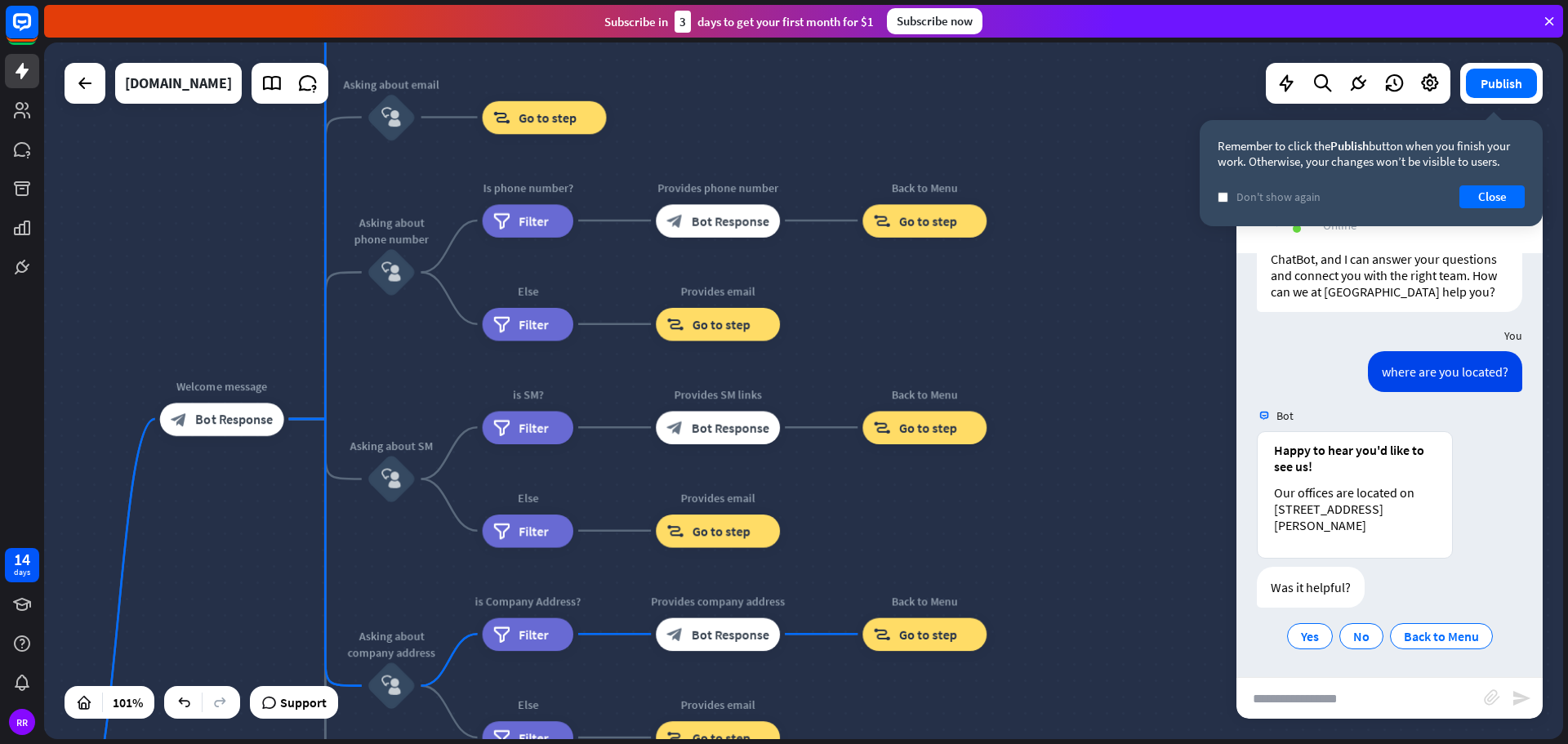
drag, startPoint x: 114, startPoint y: 550, endPoint x: 35, endPoint y: 525, distance: 82.9
click at [35, 525] on div "14 days RR close Product Help First steps Get started with ChatBot Help Center …" at bounding box center [784, 372] width 1568 height 744
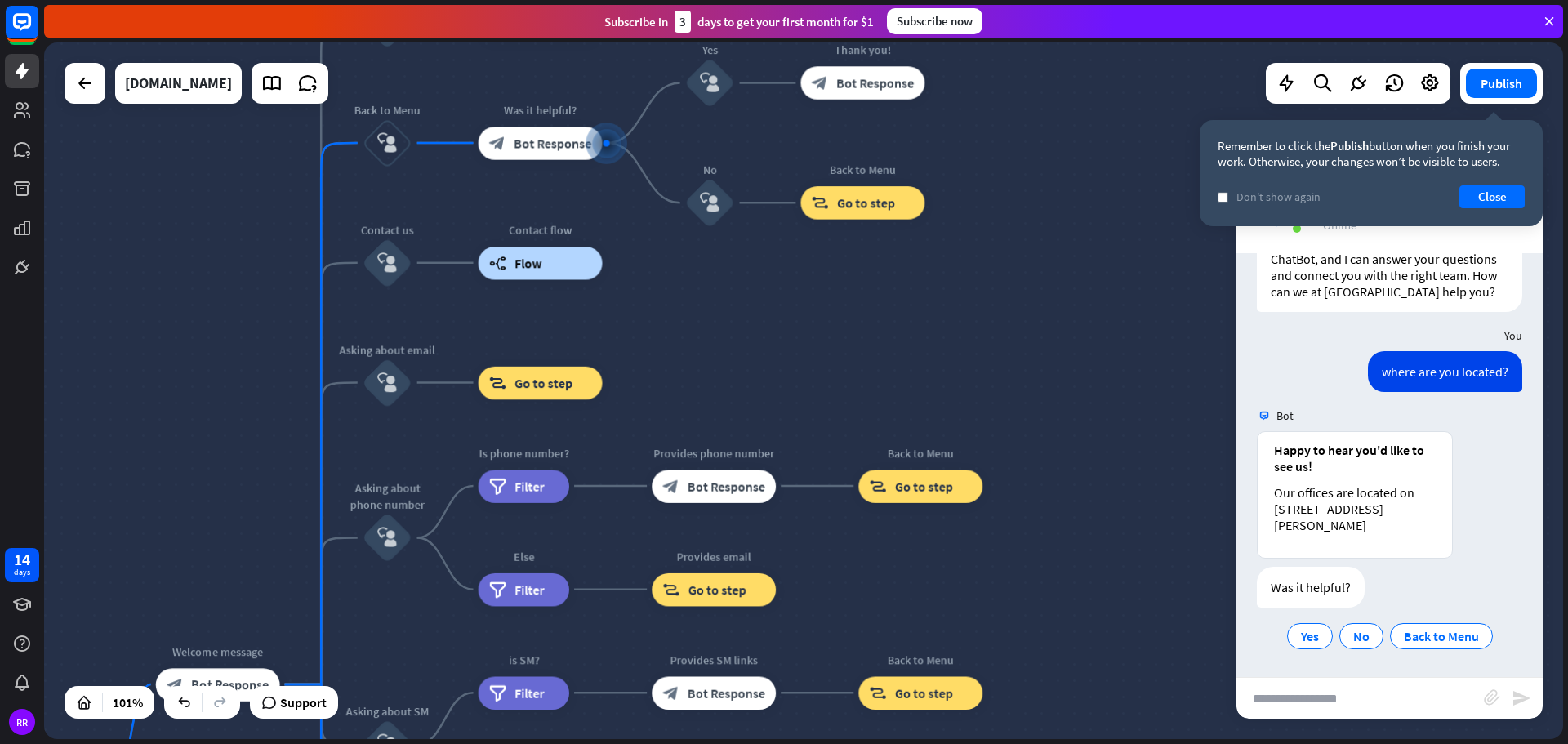
drag, startPoint x: 151, startPoint y: 216, endPoint x: 142, endPoint y: 491, distance: 275.1
click at [151, 492] on div "Test V1 chatbot home_2 Start point Welcome message block_bot_response Bot Respo…" at bounding box center [803, 391] width 1519 height 697
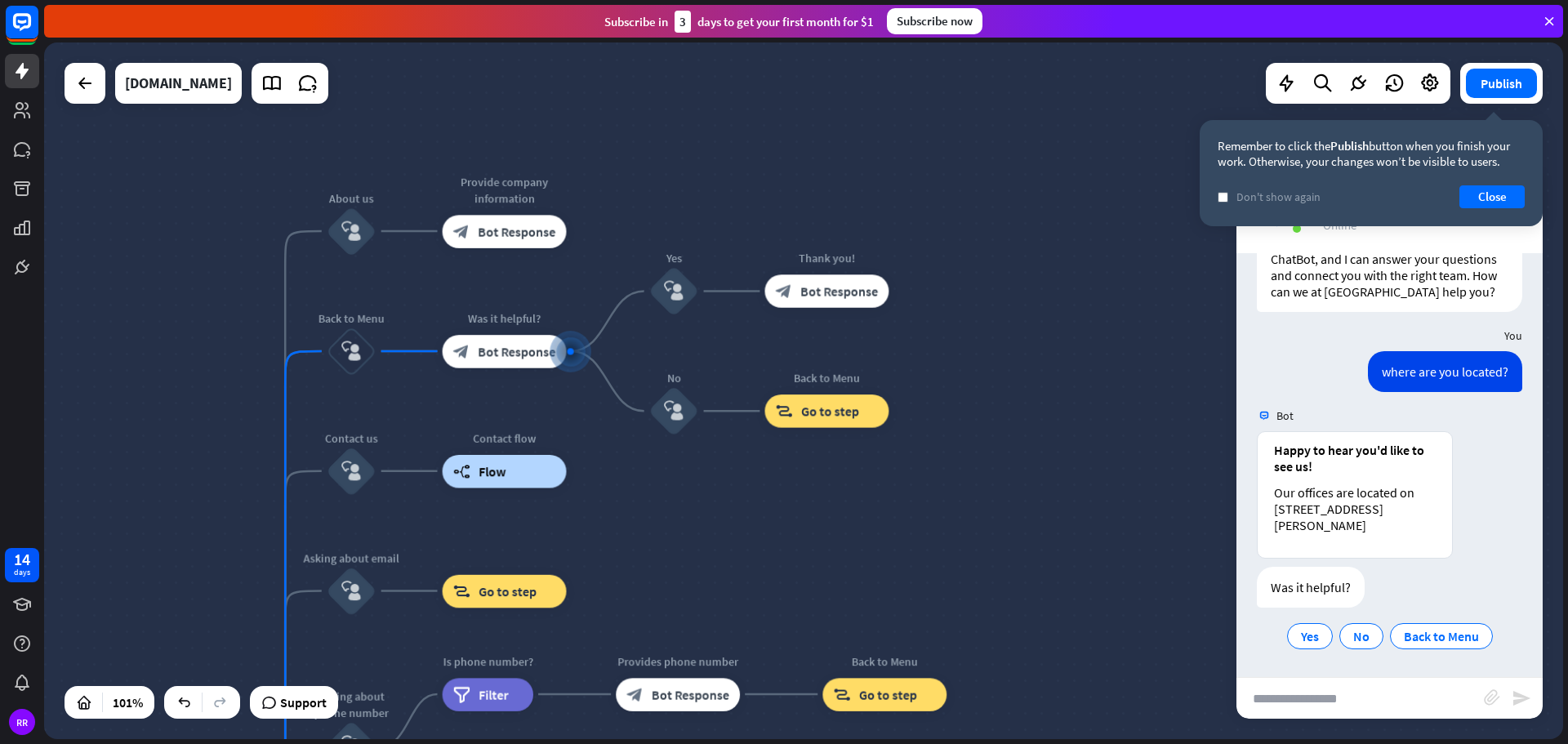
drag, startPoint x: 192, startPoint y: 248, endPoint x: 139, endPoint y: 520, distance: 277.1
click at [139, 520] on div "Test V1 chatbot home_2 Start point Welcome message block_bot_response Bot Respo…" at bounding box center [803, 391] width 1519 height 697
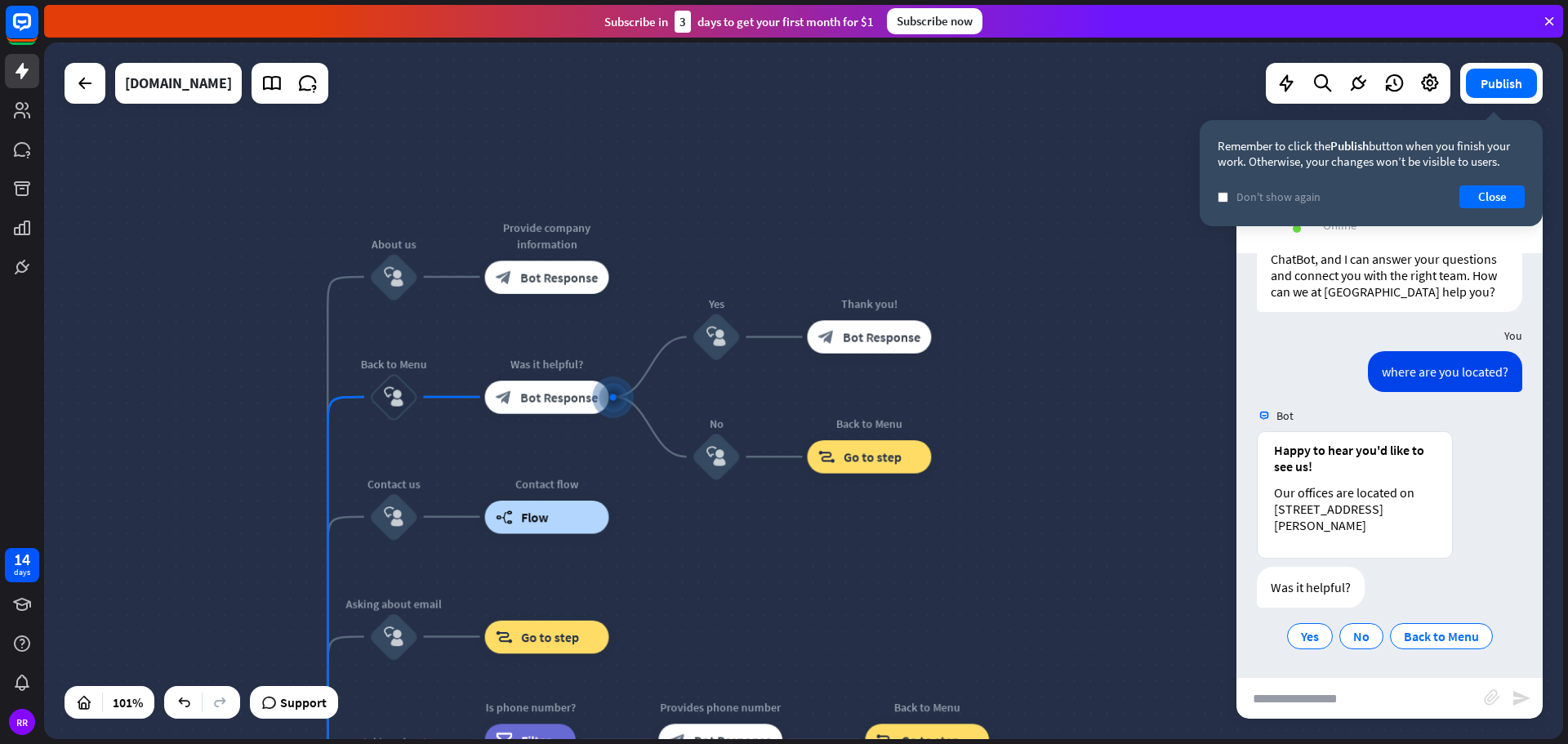
drag, startPoint x: 186, startPoint y: 427, endPoint x: 253, endPoint y: 379, distance: 82.4
click at [253, 382] on div "Test V1 chatbot home_2 Start point Welcome message block_bot_response Bot Respo…" at bounding box center [803, 391] width 1519 height 697
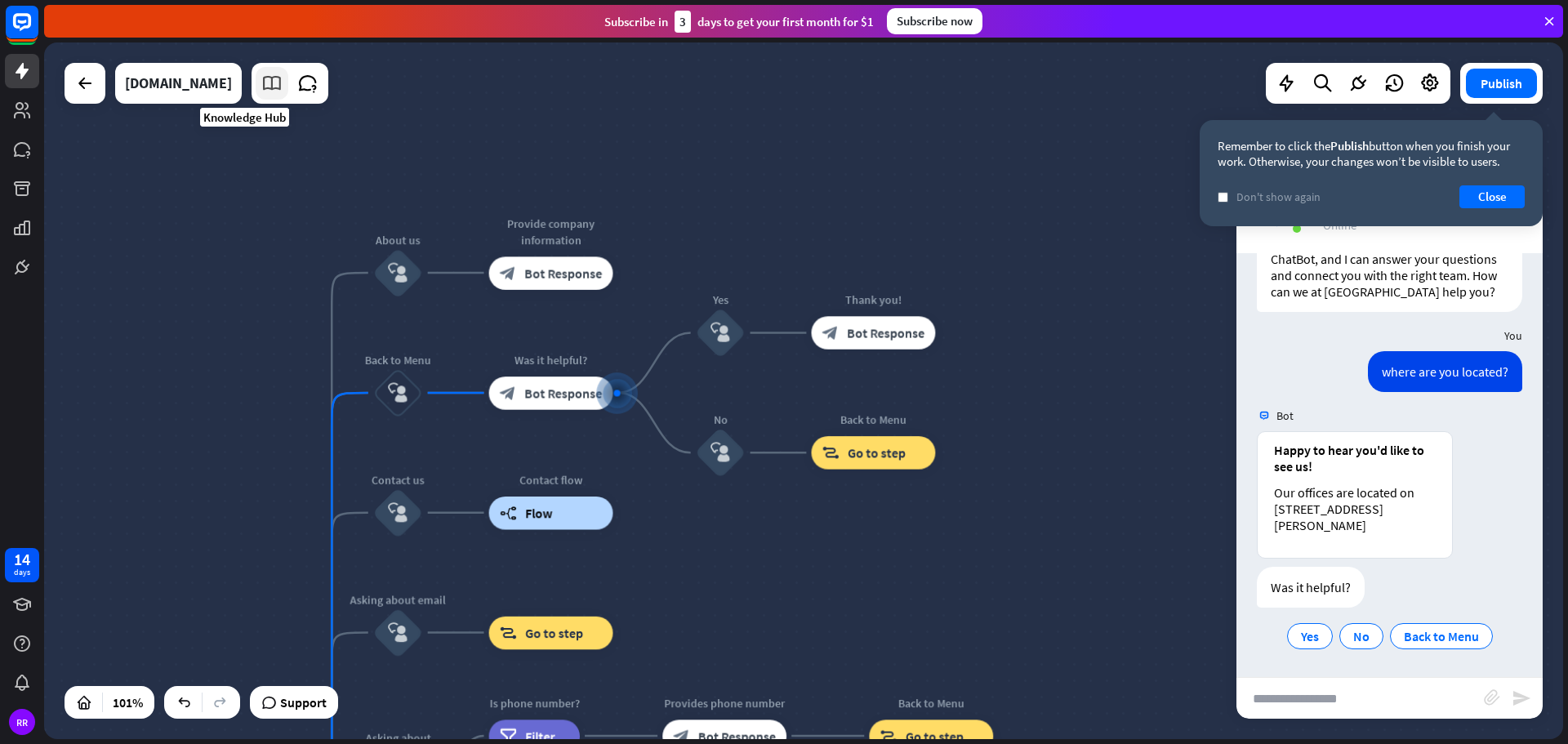
click at [261, 79] on icon at bounding box center [272, 83] width 21 height 21
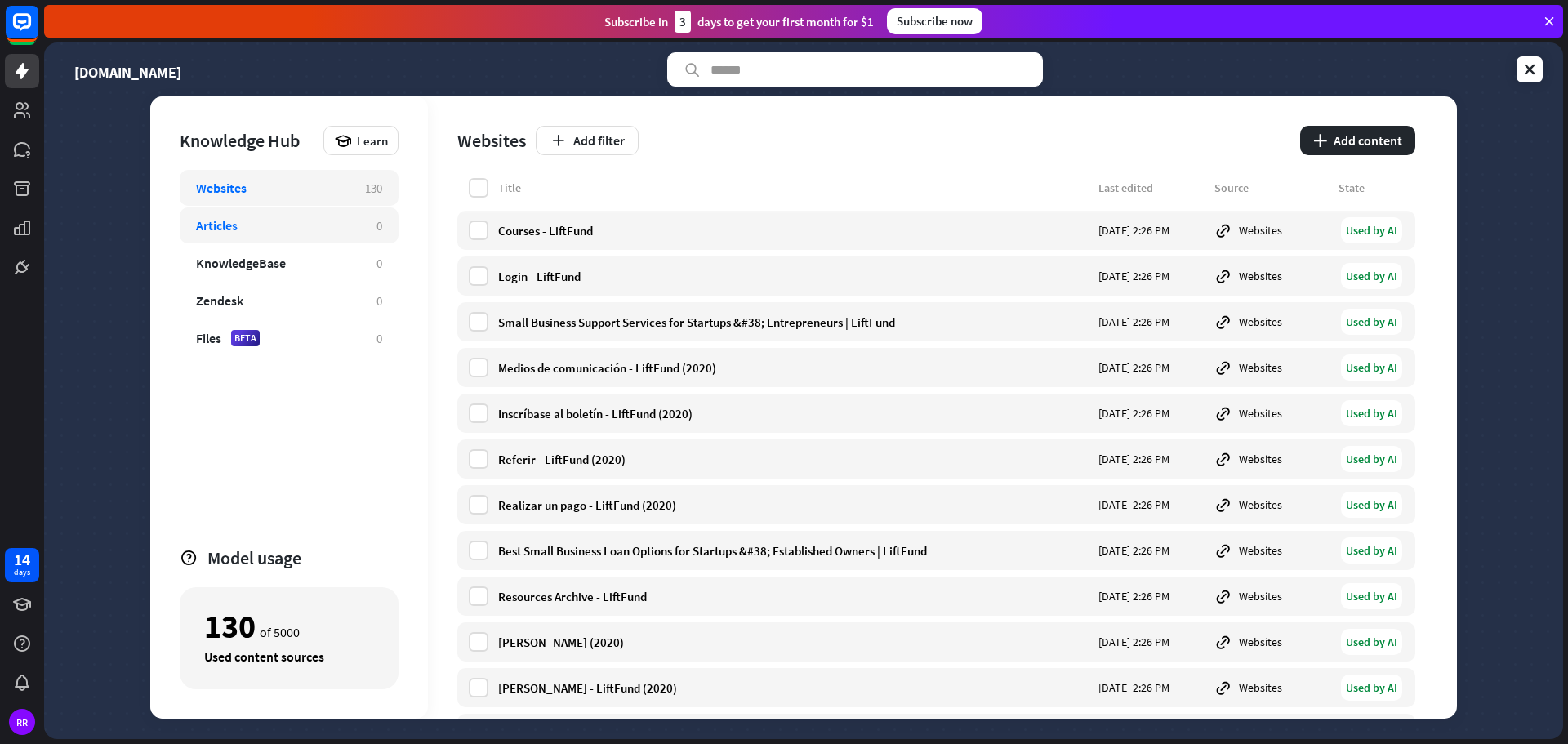
click at [212, 227] on div "Articles" at bounding box center [217, 225] width 42 height 16
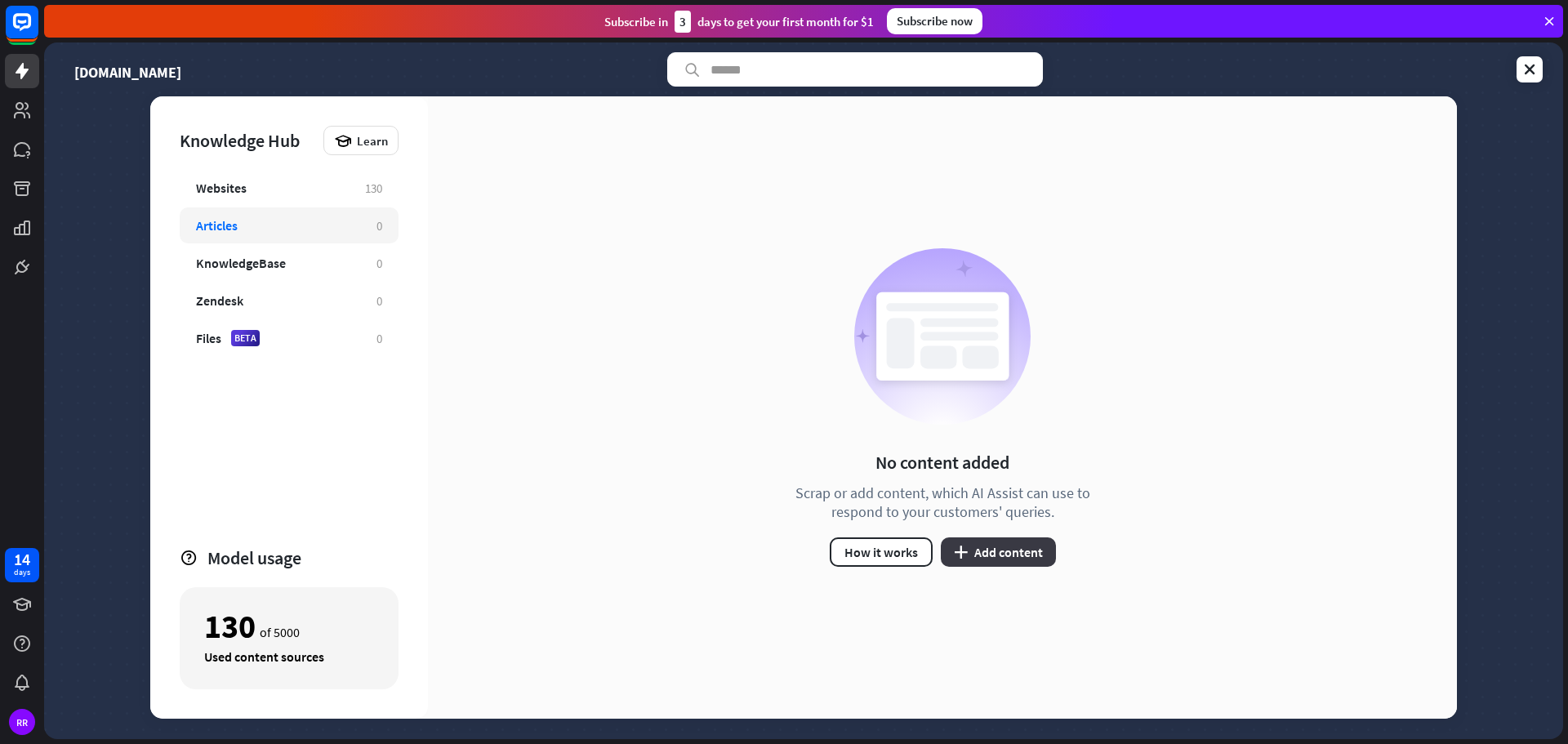
click at [976, 553] on button "plus Add content" at bounding box center [998, 551] width 115 height 29
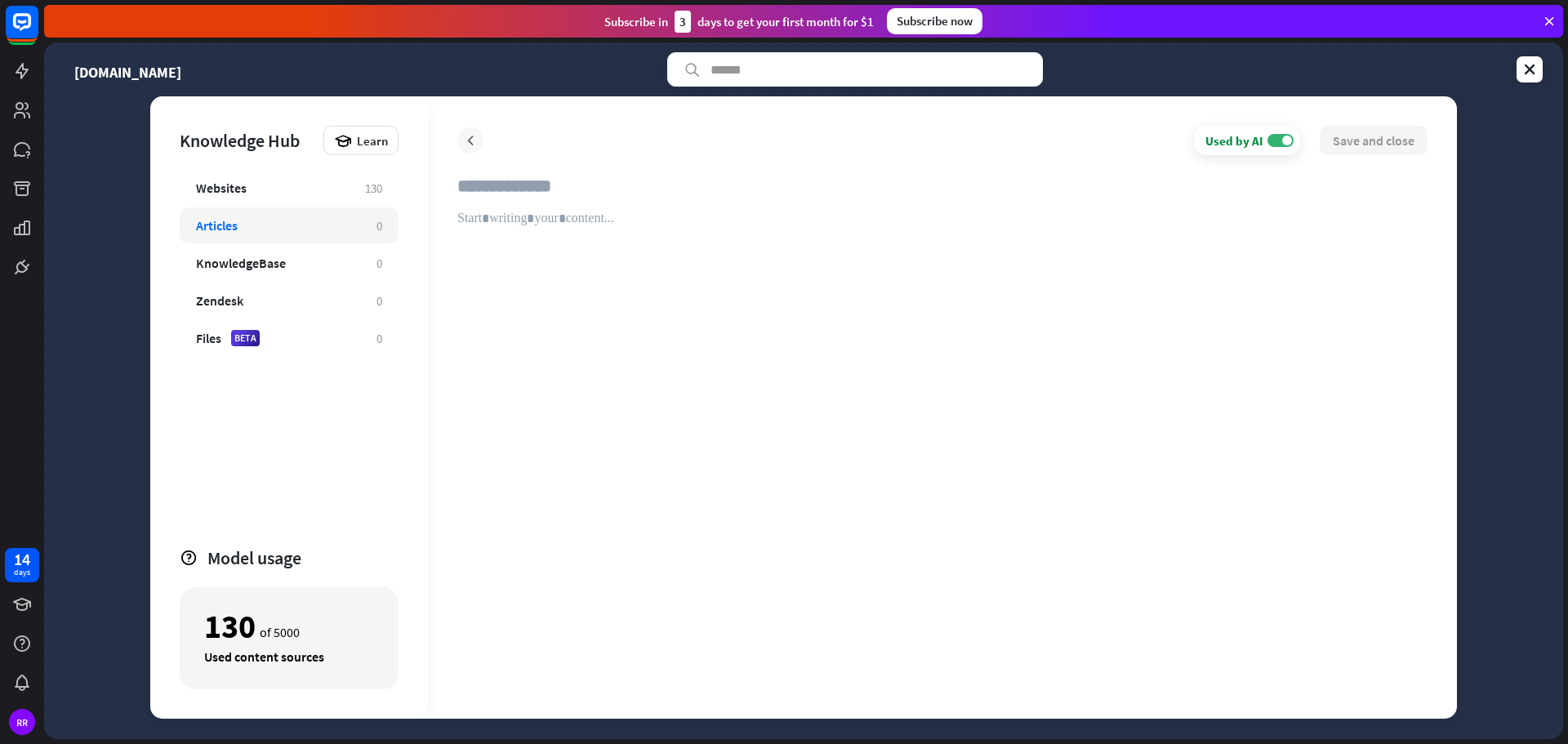
click at [471, 139] on icon at bounding box center [470, 140] width 16 height 16
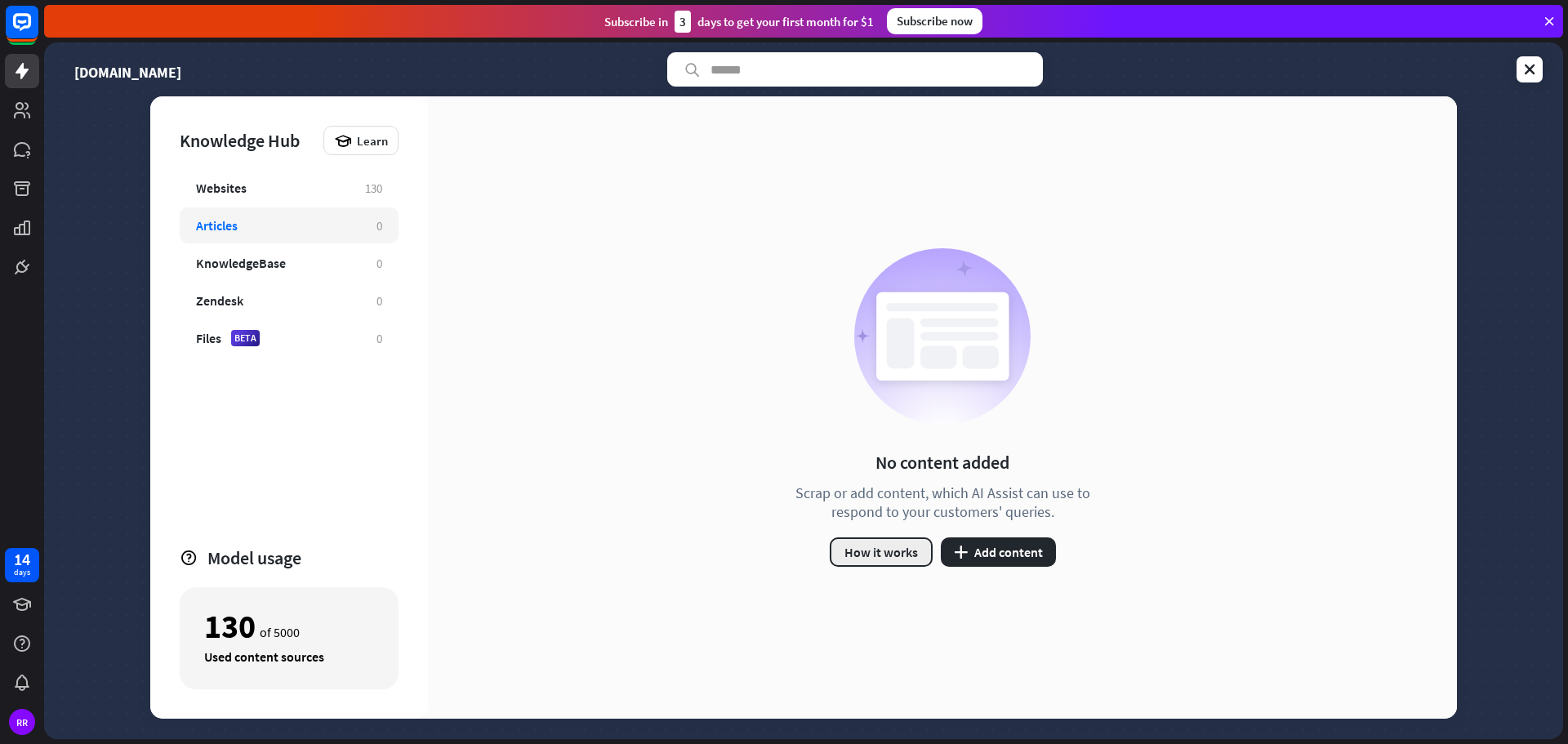
click at [875, 554] on button "How it works" at bounding box center [881, 551] width 103 height 29
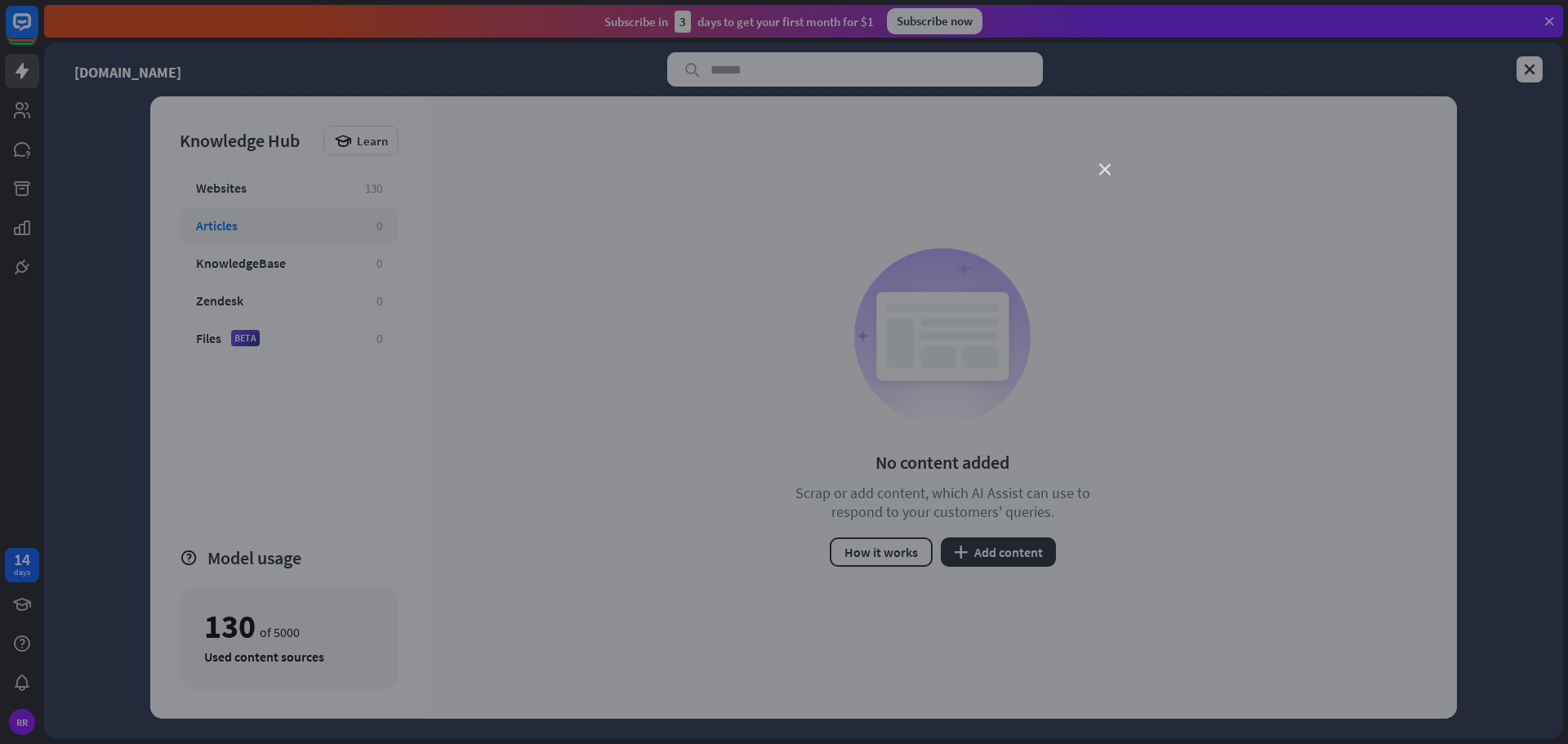
click at [1107, 165] on icon "close" at bounding box center [1105, 169] width 12 height 12
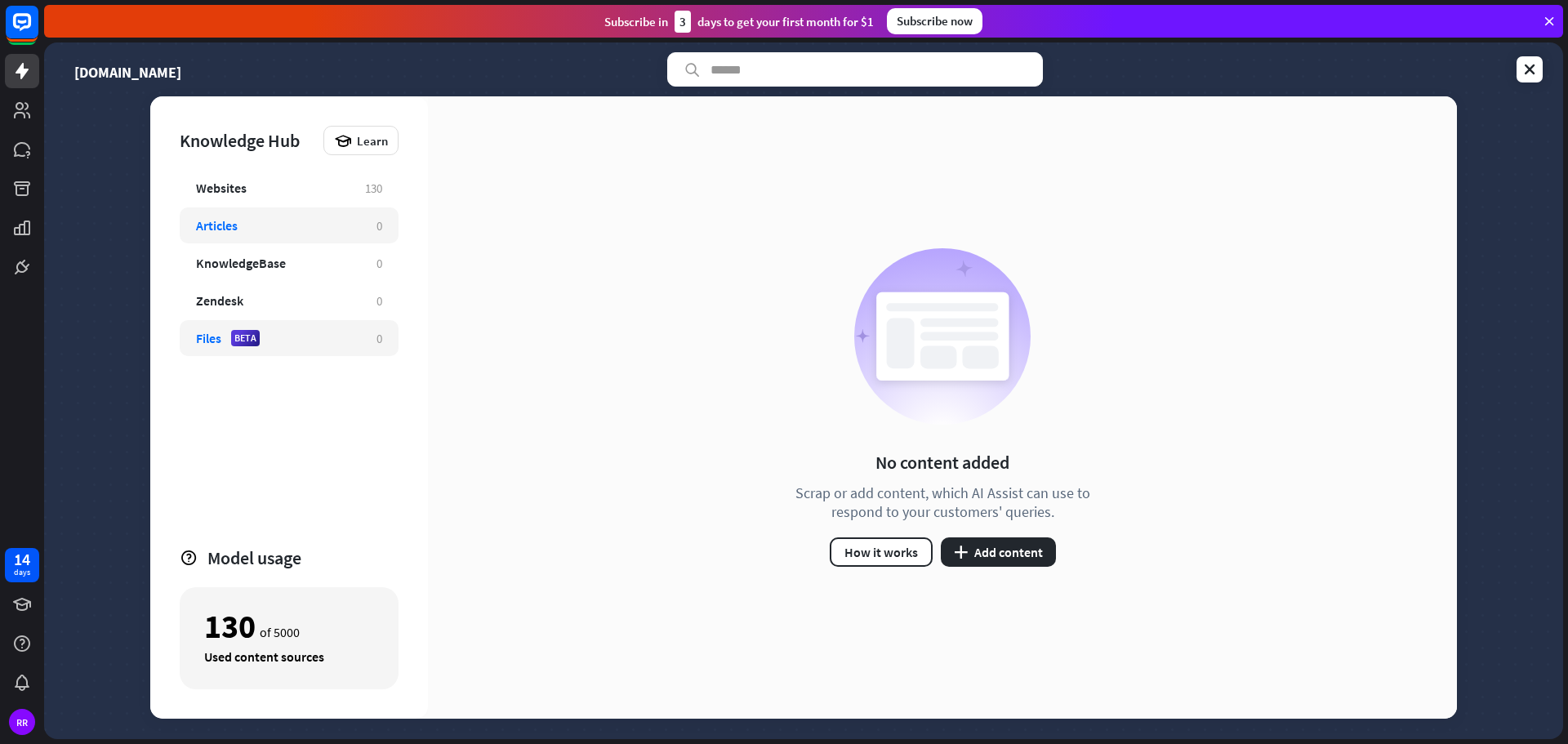
click at [249, 327] on div "Files BETA 0" at bounding box center [288, 338] width 219 height 36
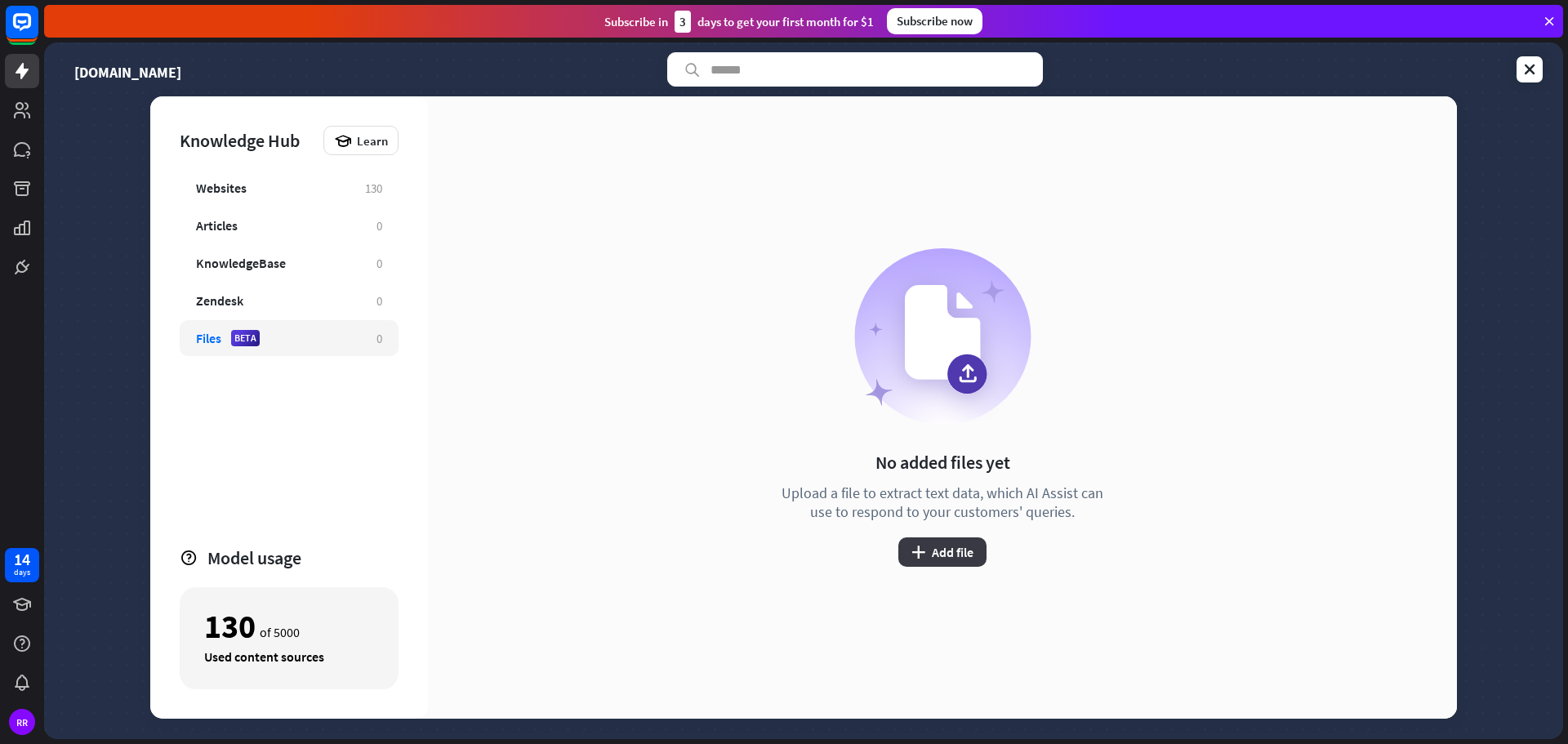
click at [951, 561] on button "plus Add file" at bounding box center [942, 551] width 88 height 29
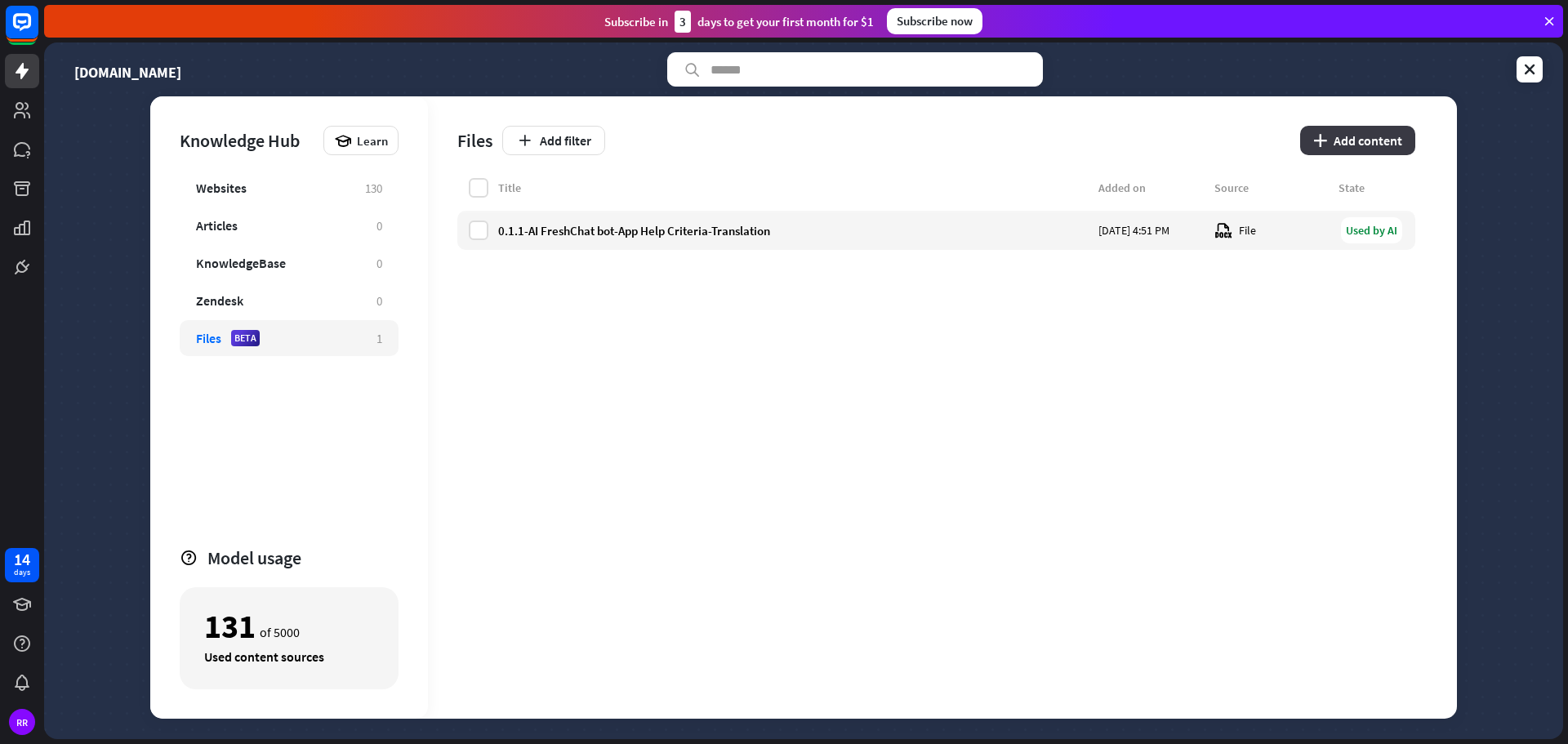
click at [1376, 136] on button "plus Add content" at bounding box center [1357, 140] width 115 height 29
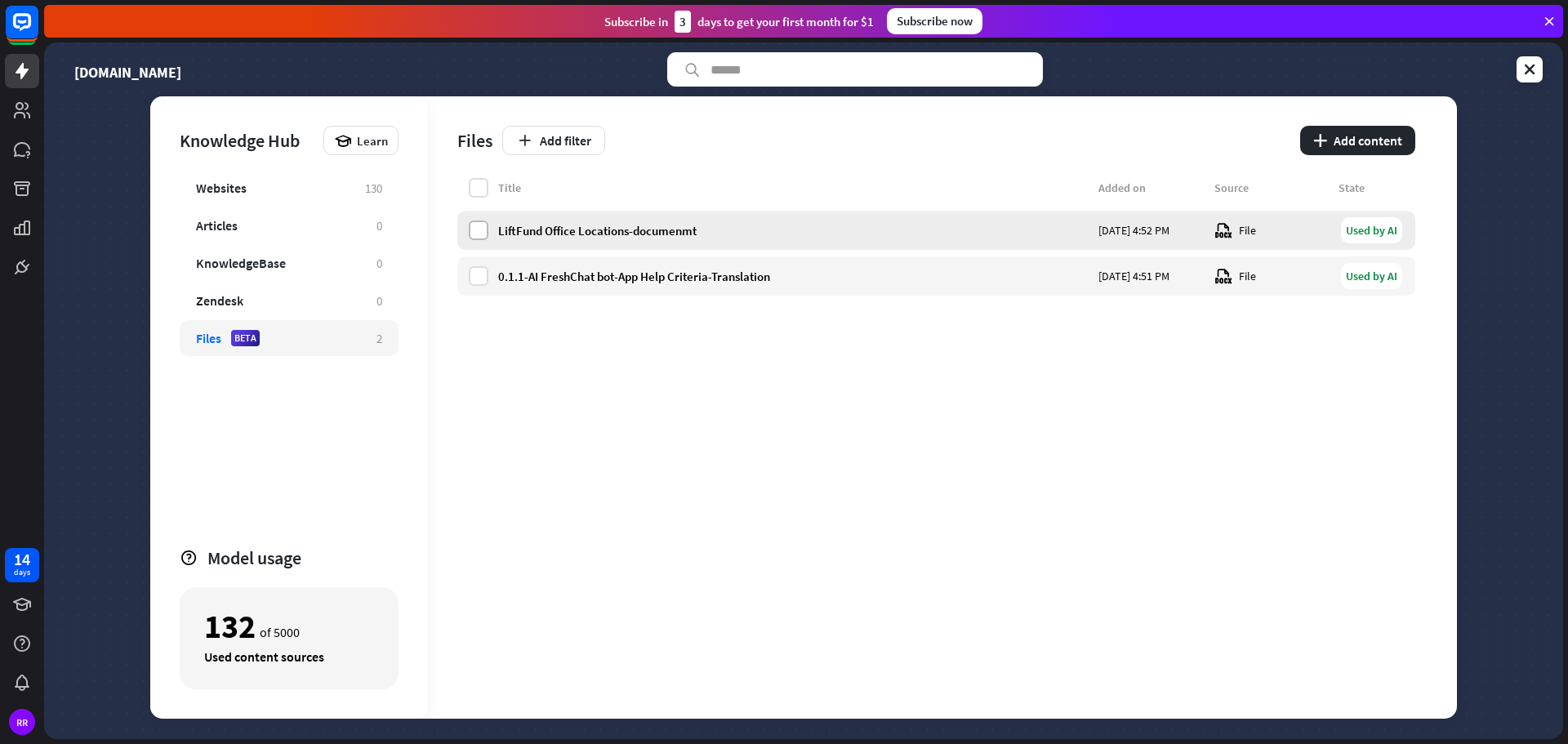
click at [480, 228] on label at bounding box center [478, 230] width 20 height 20
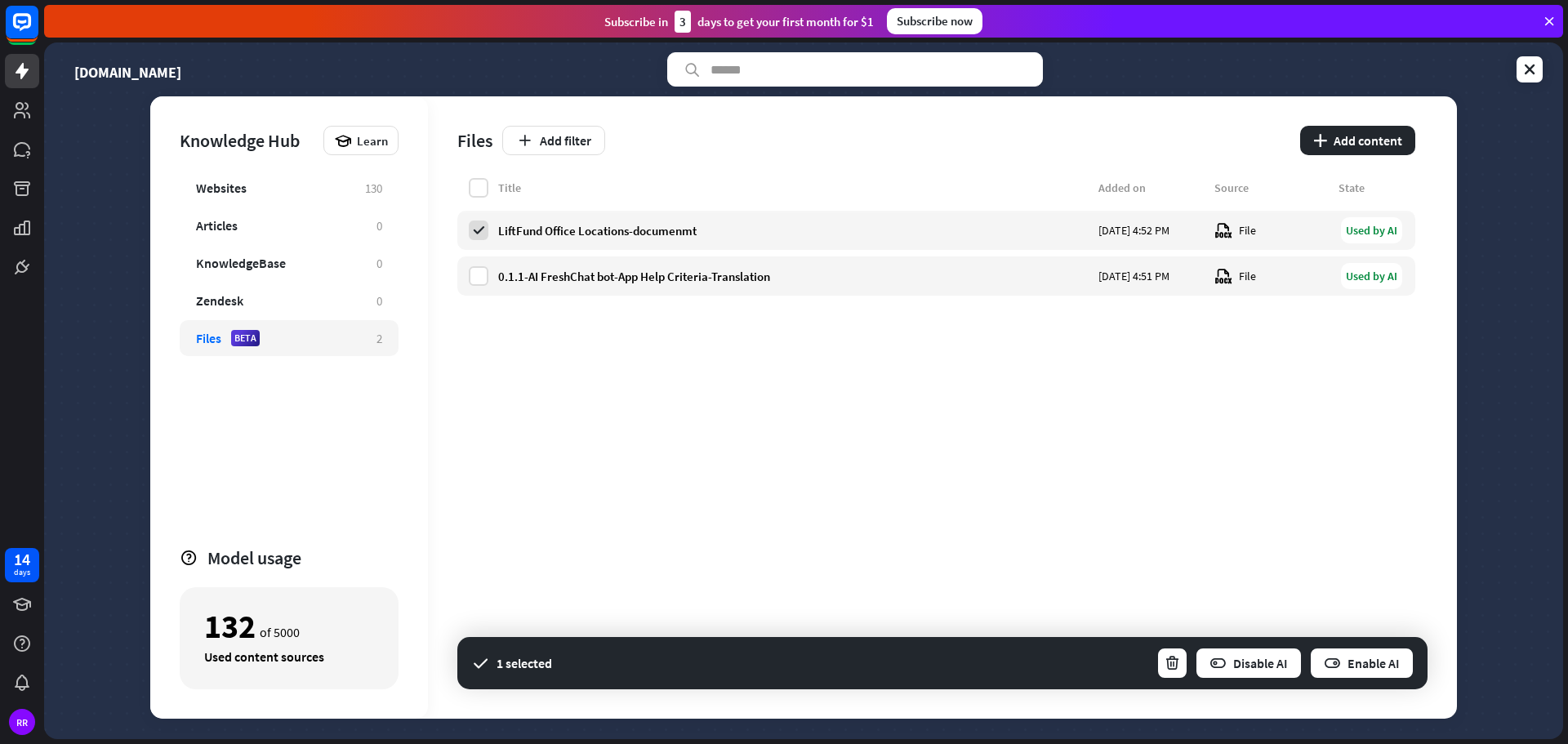
click at [480, 438] on div "Title Added on Source State LiftFund Office Locations-documenmt [DATE] 4:52 PM …" at bounding box center [935, 448] width 958 height 541
click at [481, 231] on icon at bounding box center [478, 230] width 14 height 14
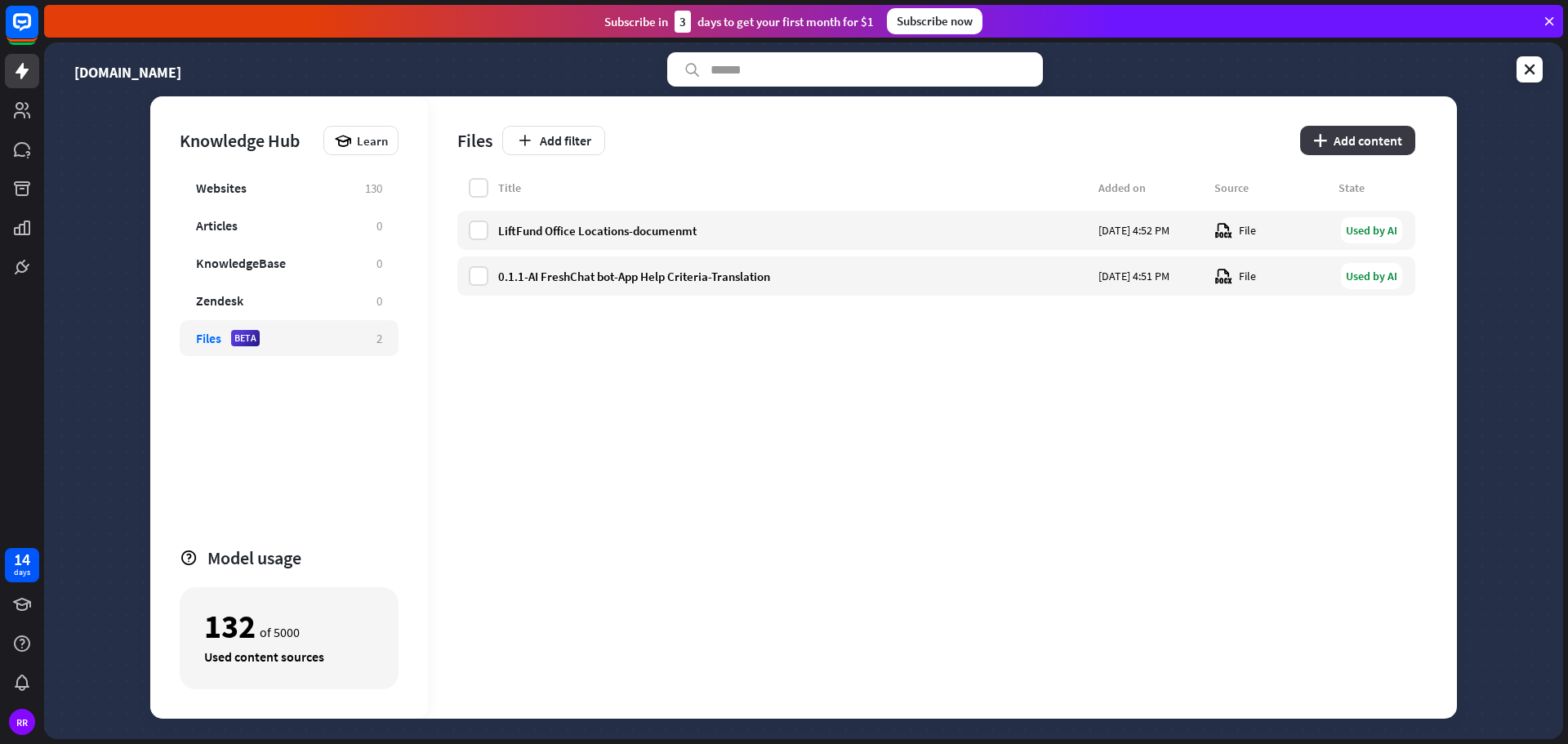
click at [1351, 137] on button "plus Add content" at bounding box center [1357, 140] width 115 height 29
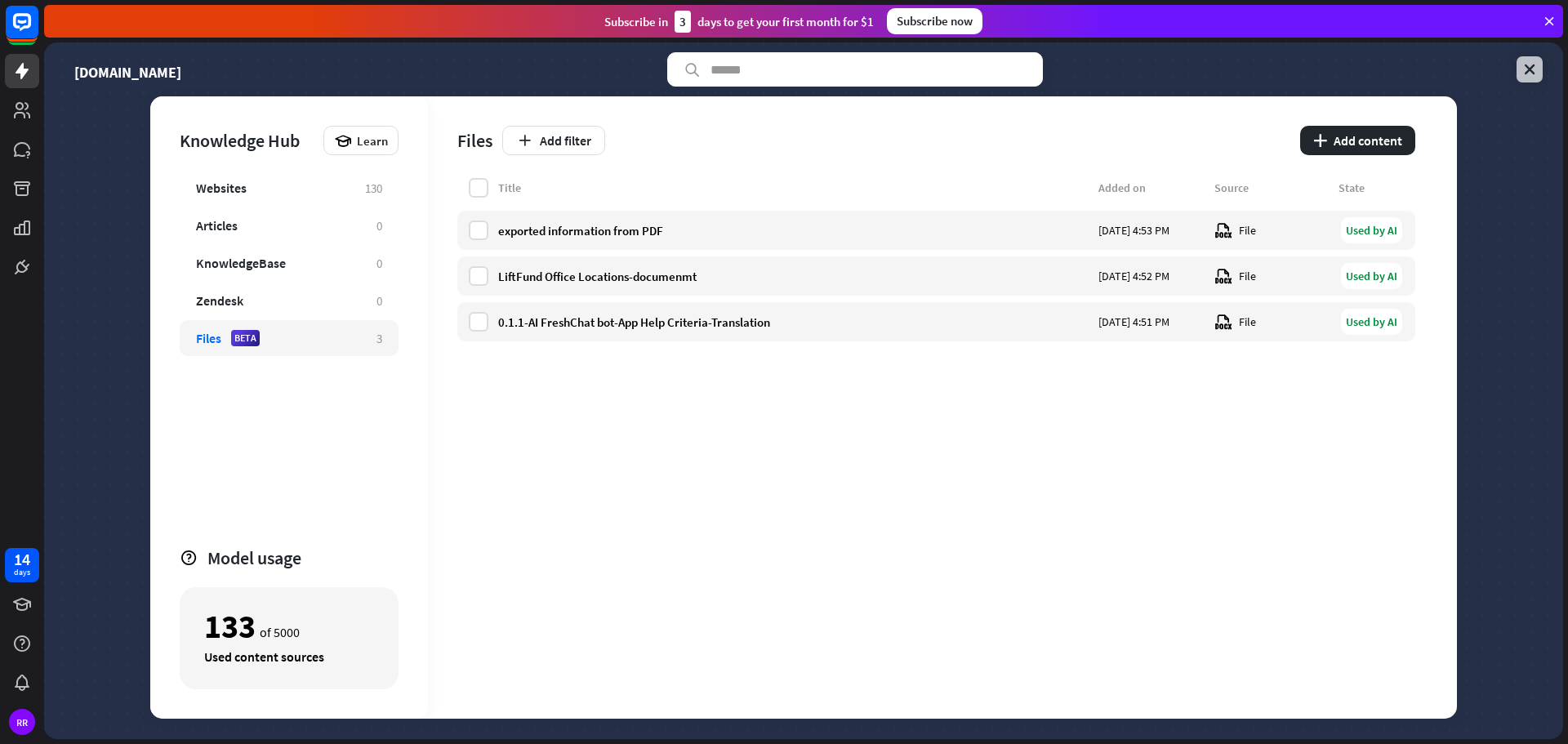
click at [1532, 72] on icon at bounding box center [1530, 70] width 16 height 16
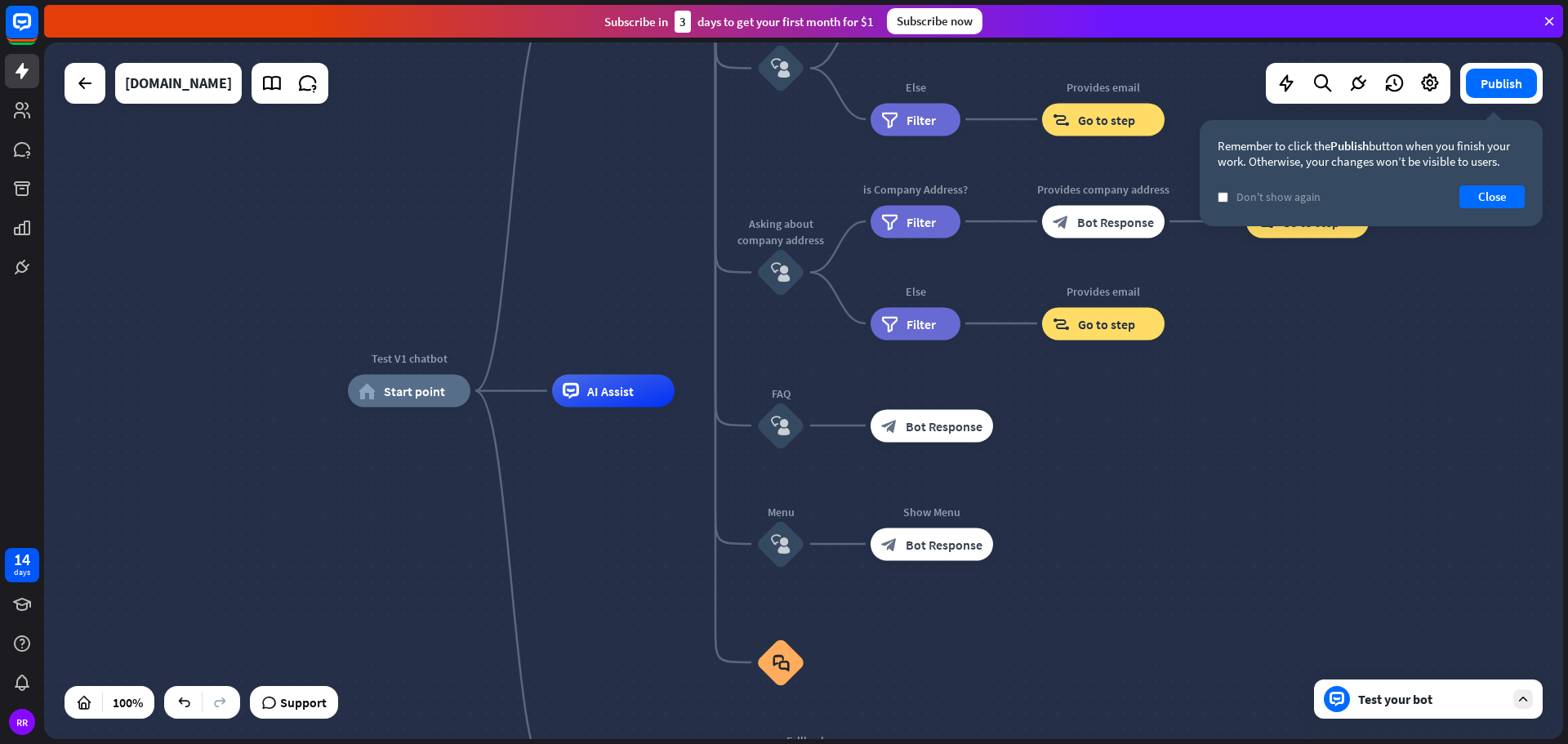
click at [1429, 711] on div "Test your bot" at bounding box center [1428, 699] width 228 height 39
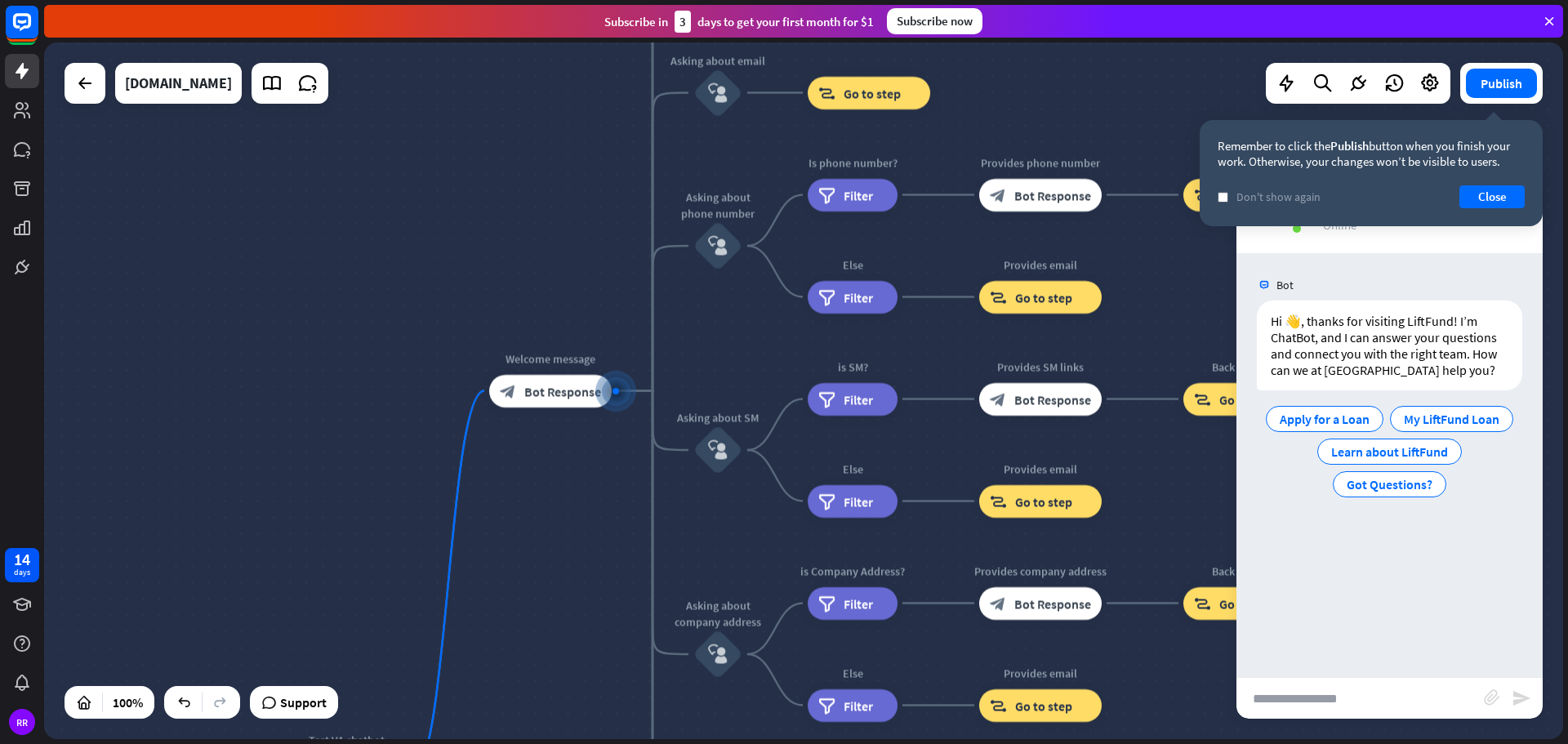
click at [1337, 691] on input "text" at bounding box center [1359, 699] width 247 height 41
type input "**********"
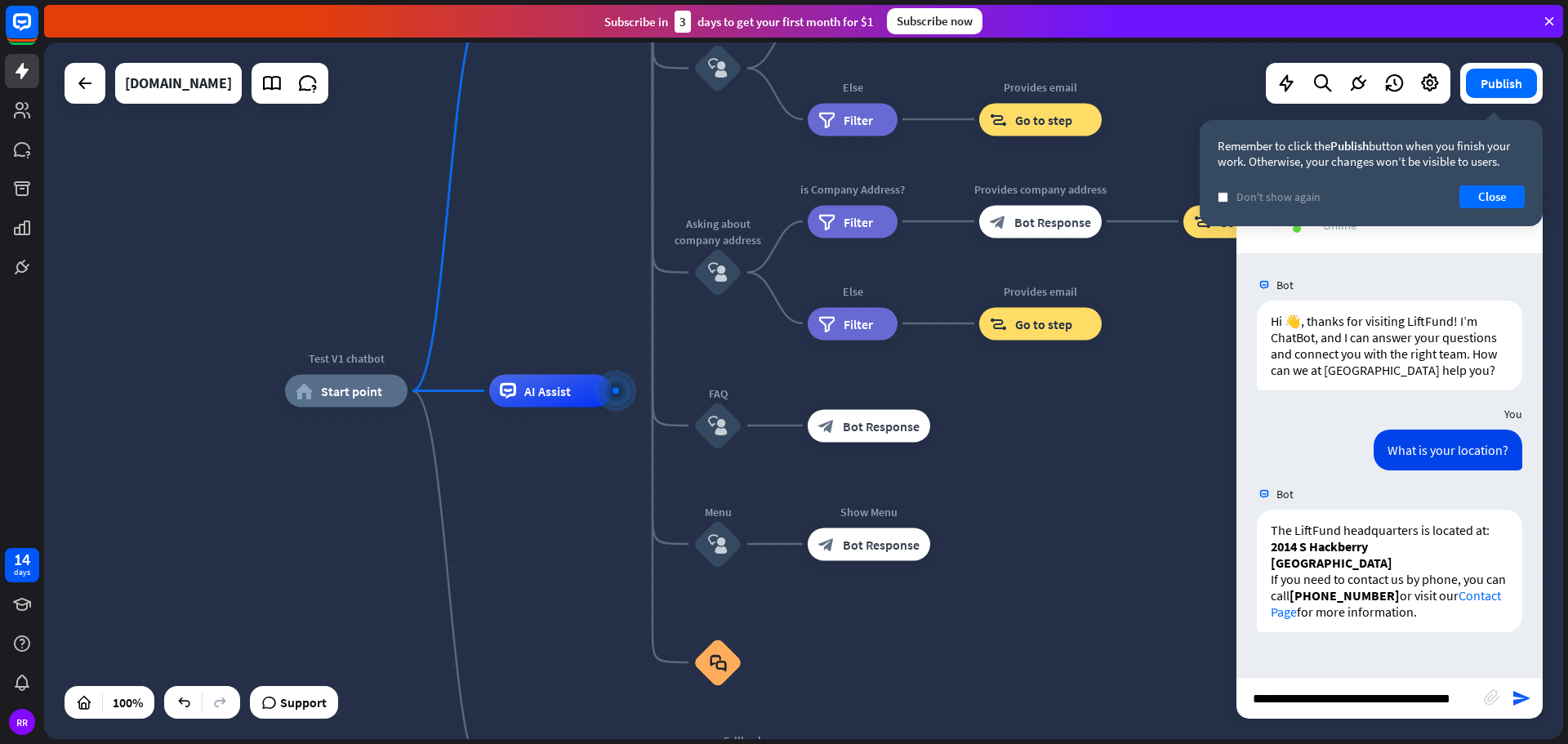
scroll to position [0, 14]
type input "**********"
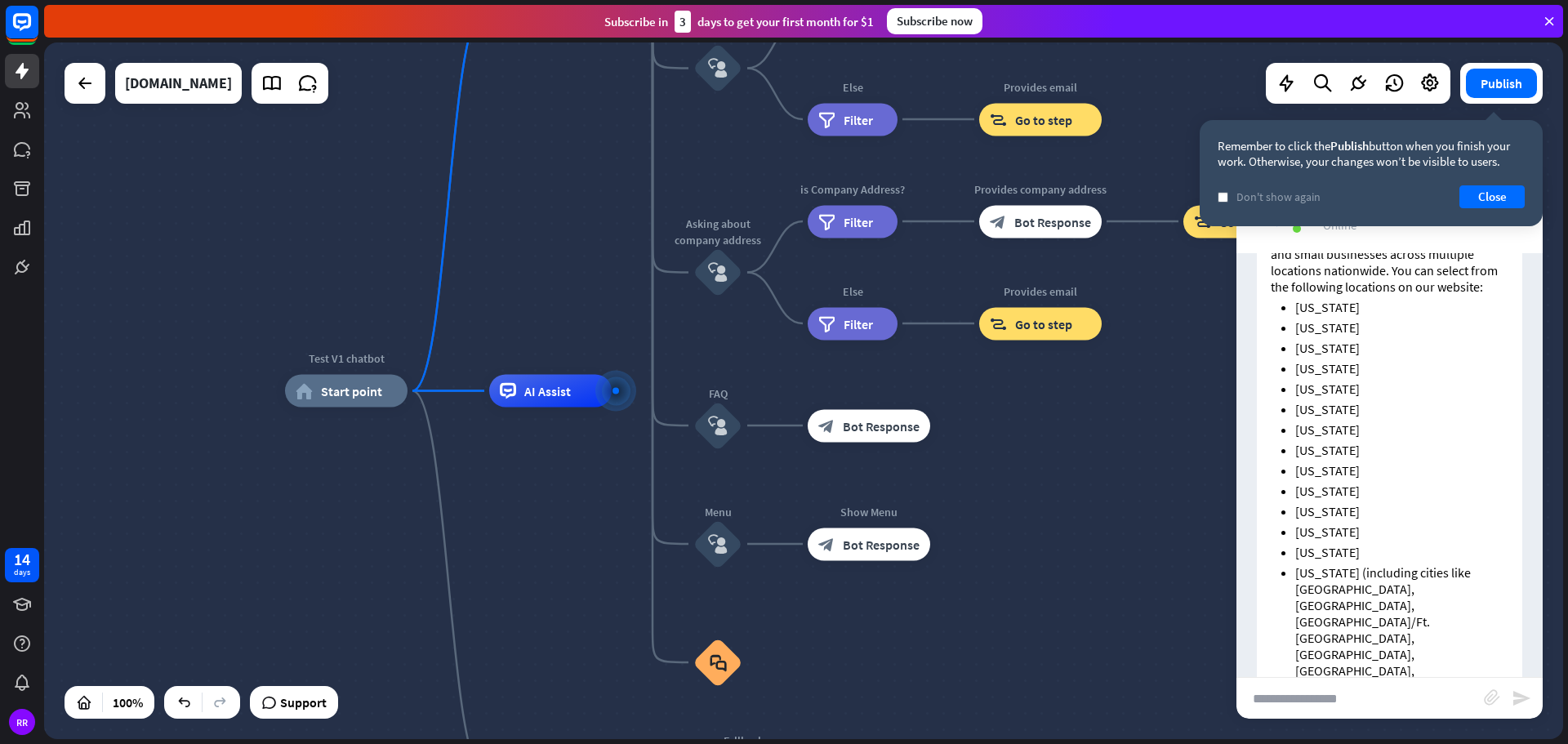
scroll to position [658, 0]
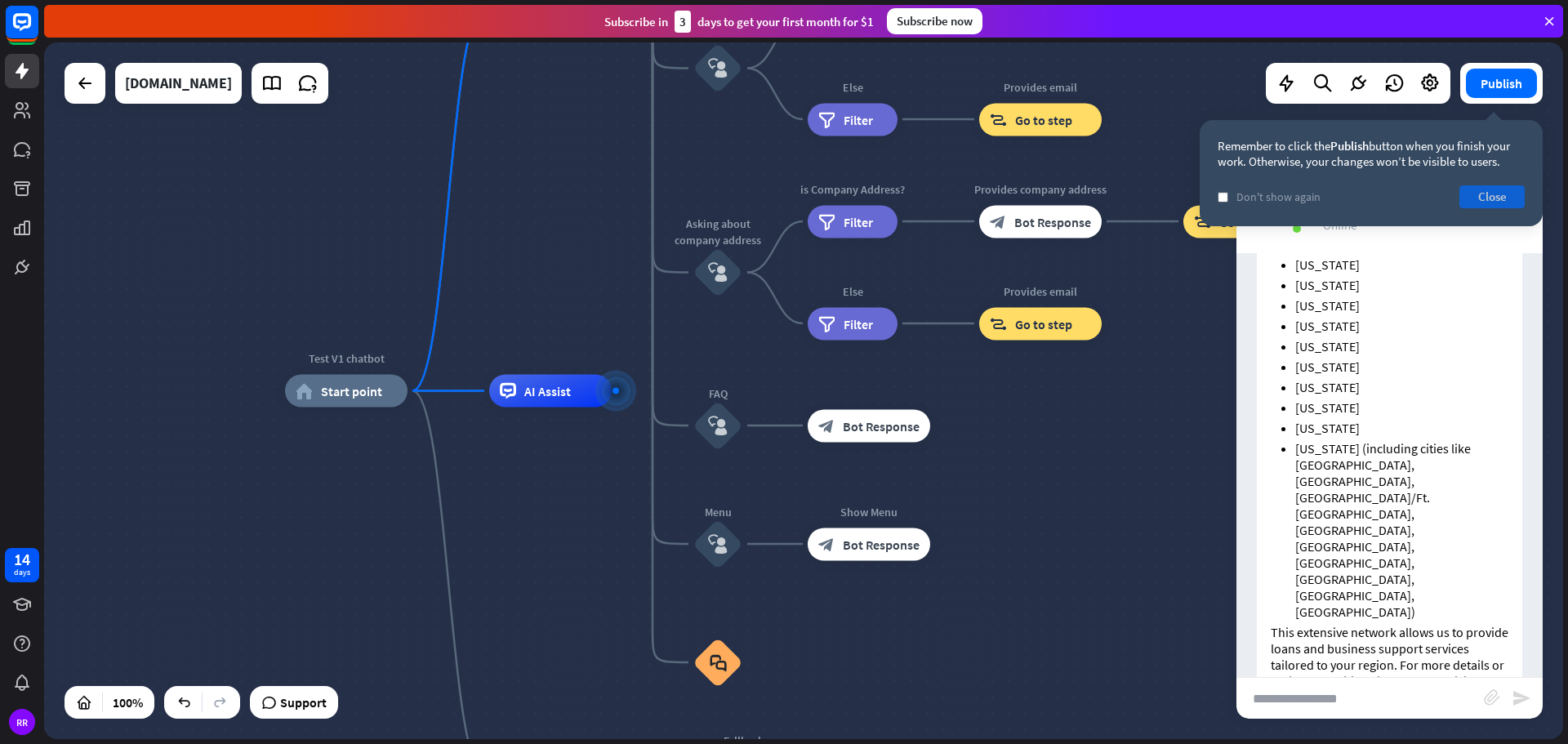
click at [1493, 203] on button "Close" at bounding box center [1491, 197] width 65 height 23
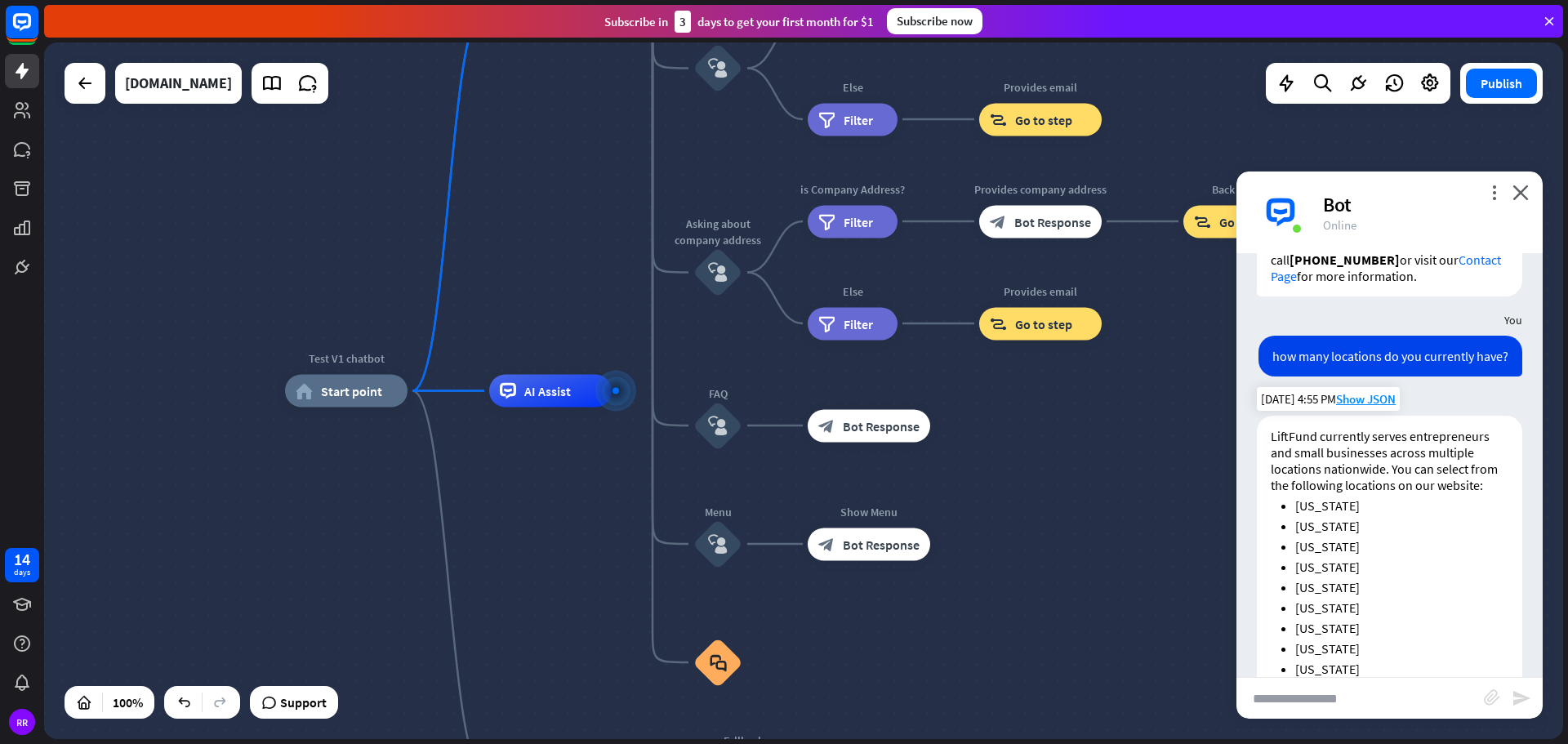
scroll to position [332, 0]
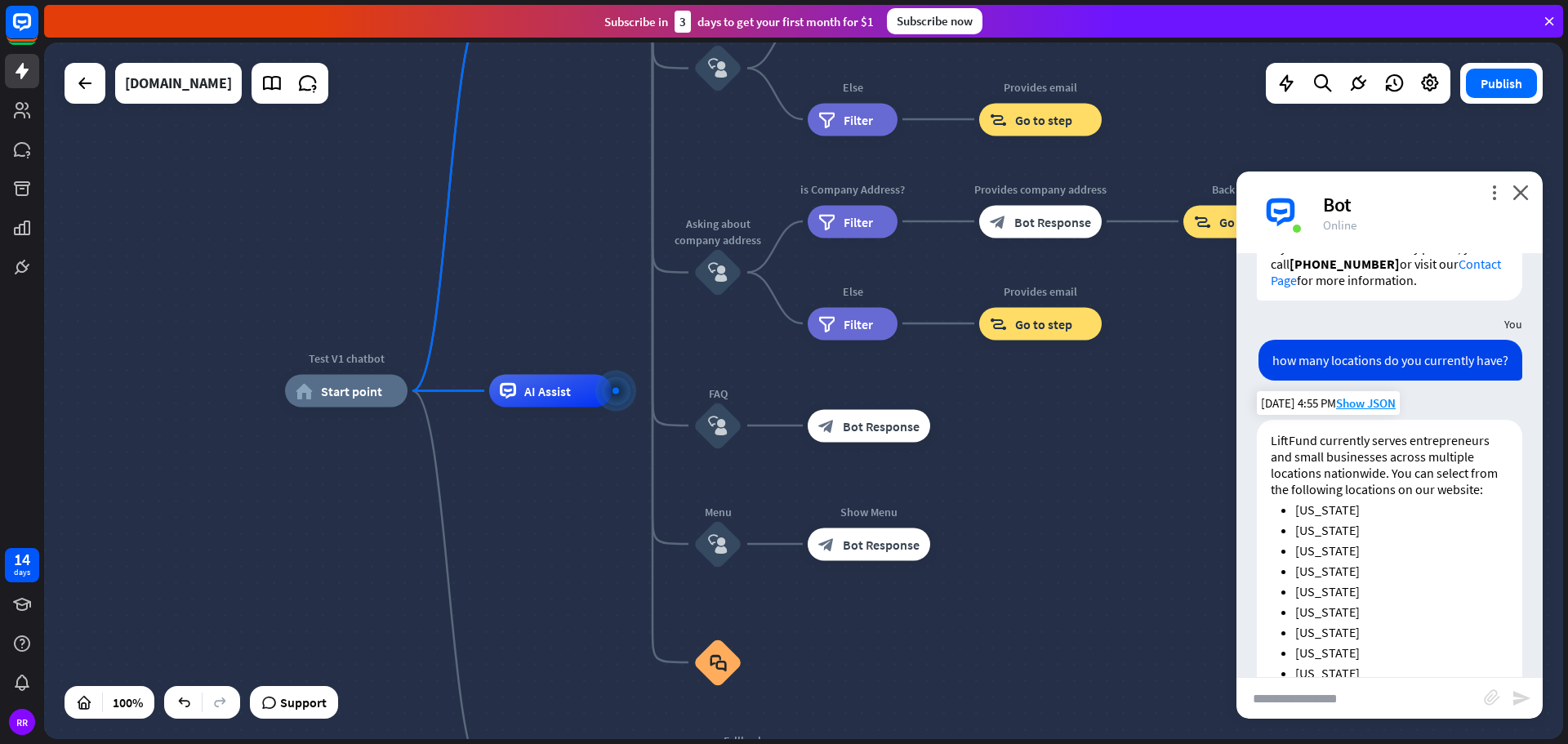
click at [1404, 531] on div "LiftFund currently serves entrepreneurs and small businesses across multiple lo…" at bounding box center [1389, 732] width 265 height 624
click at [1498, 187] on icon "more_vert" at bounding box center [1493, 192] width 15 height 15
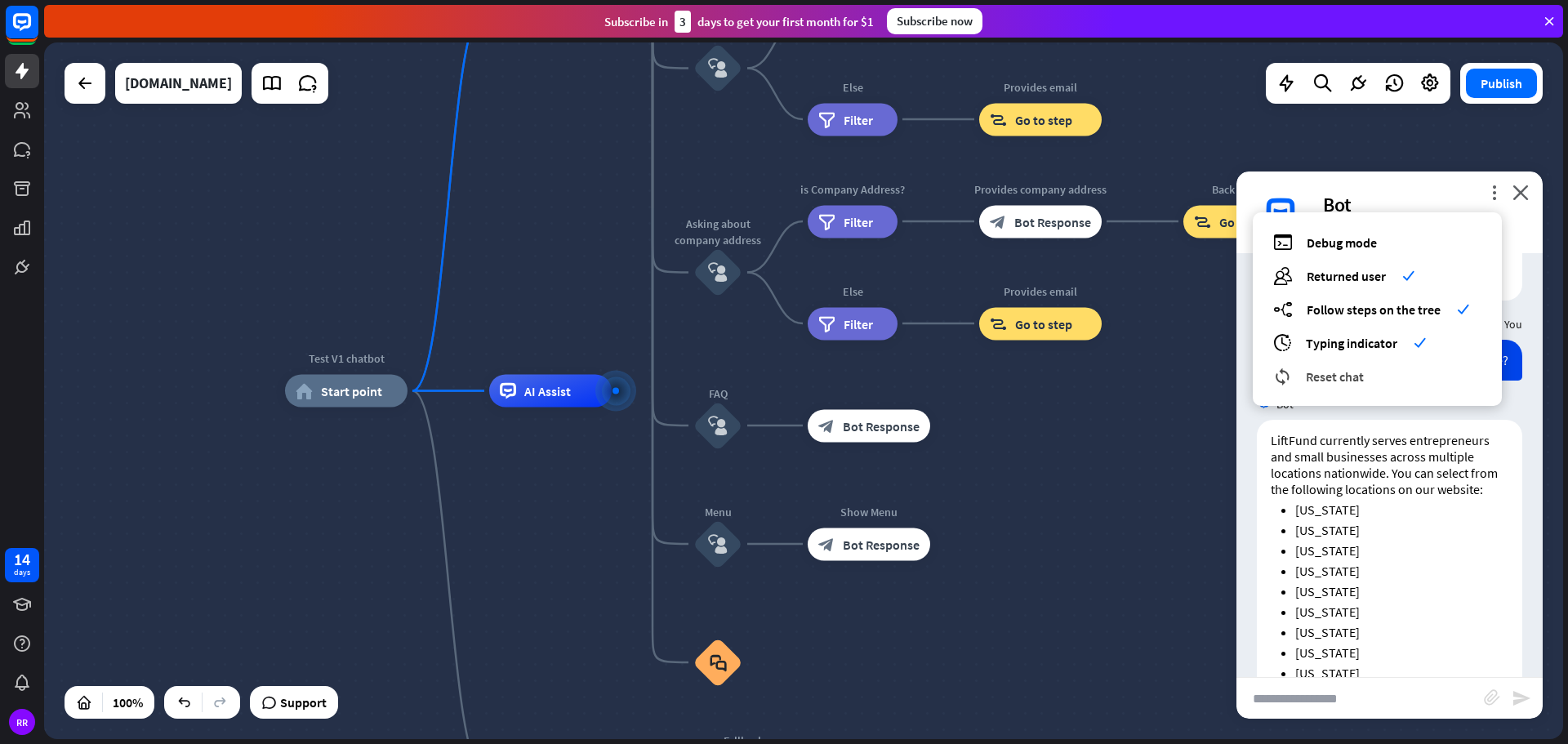
click at [1343, 380] on span "Reset chat" at bounding box center [1334, 376] width 58 height 16
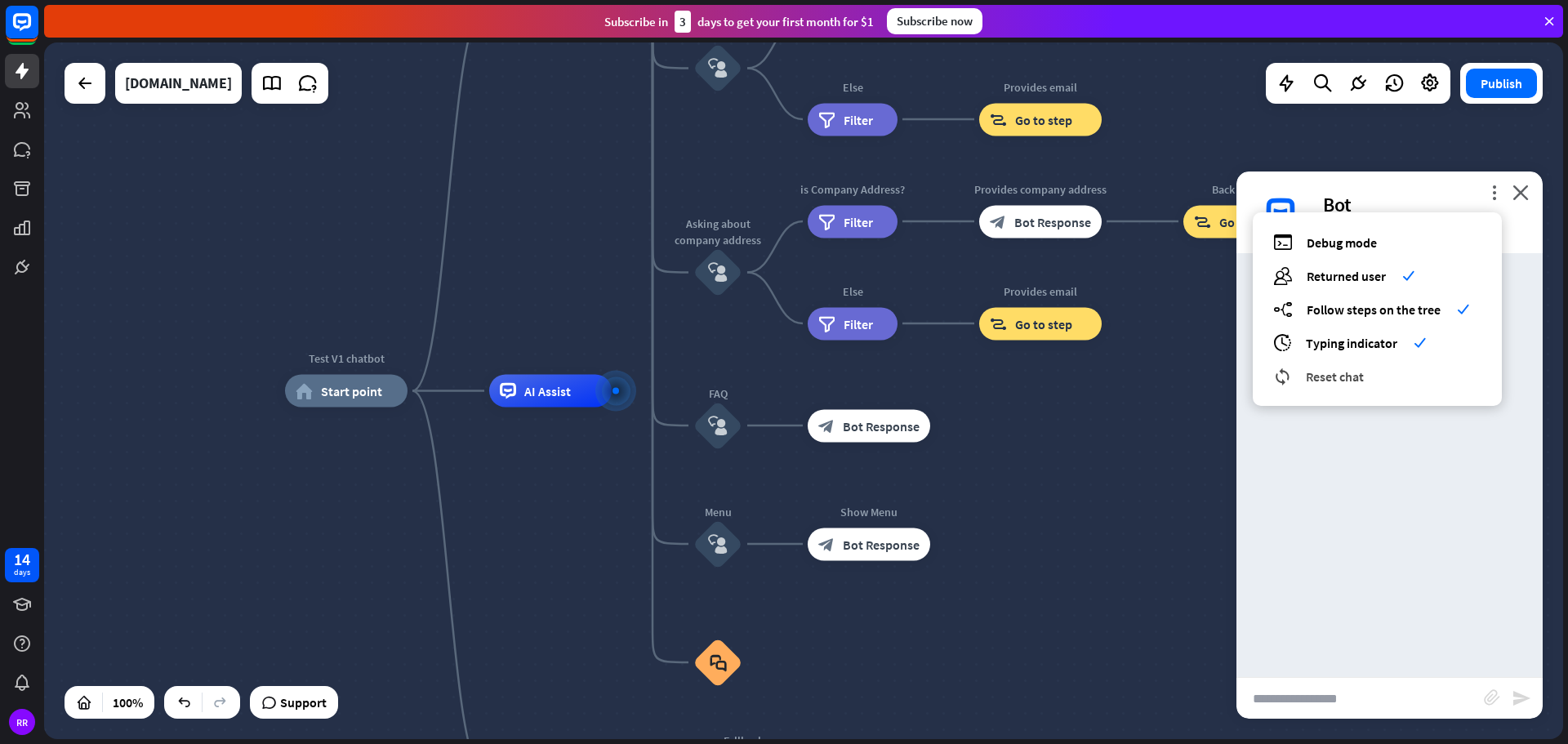
scroll to position [0, 0]
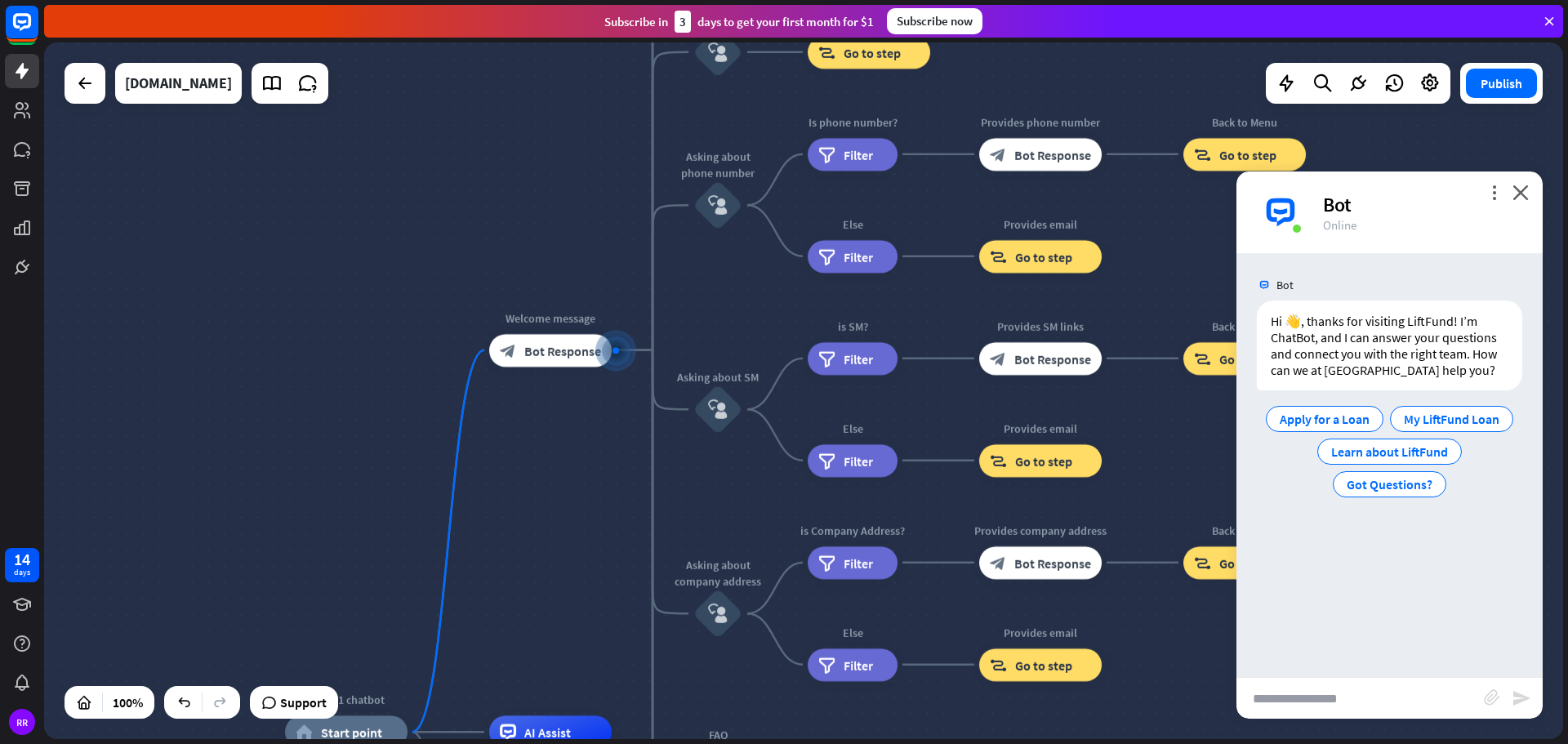
click at [1340, 707] on input "text" at bounding box center [1359, 699] width 247 height 41
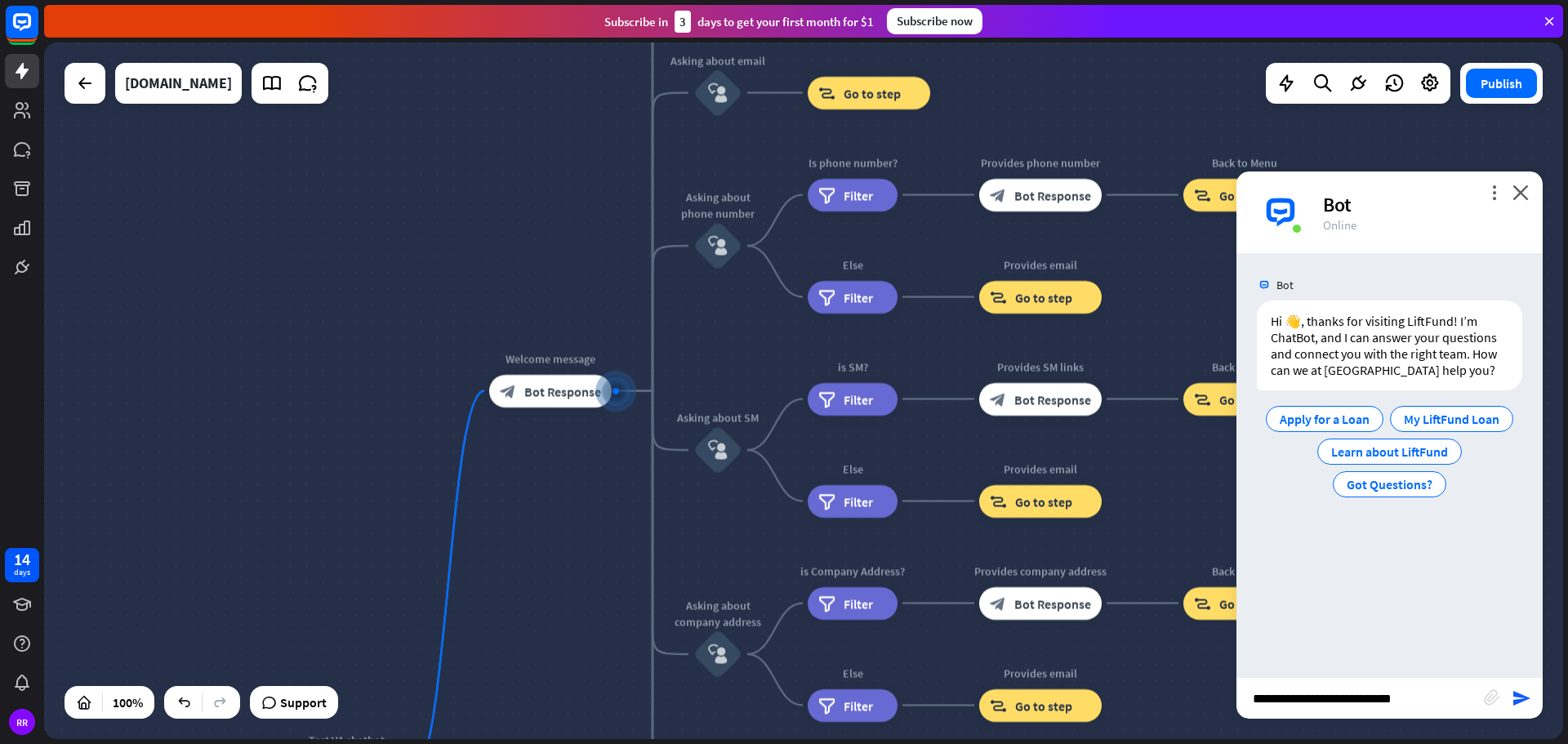
type input "**********"
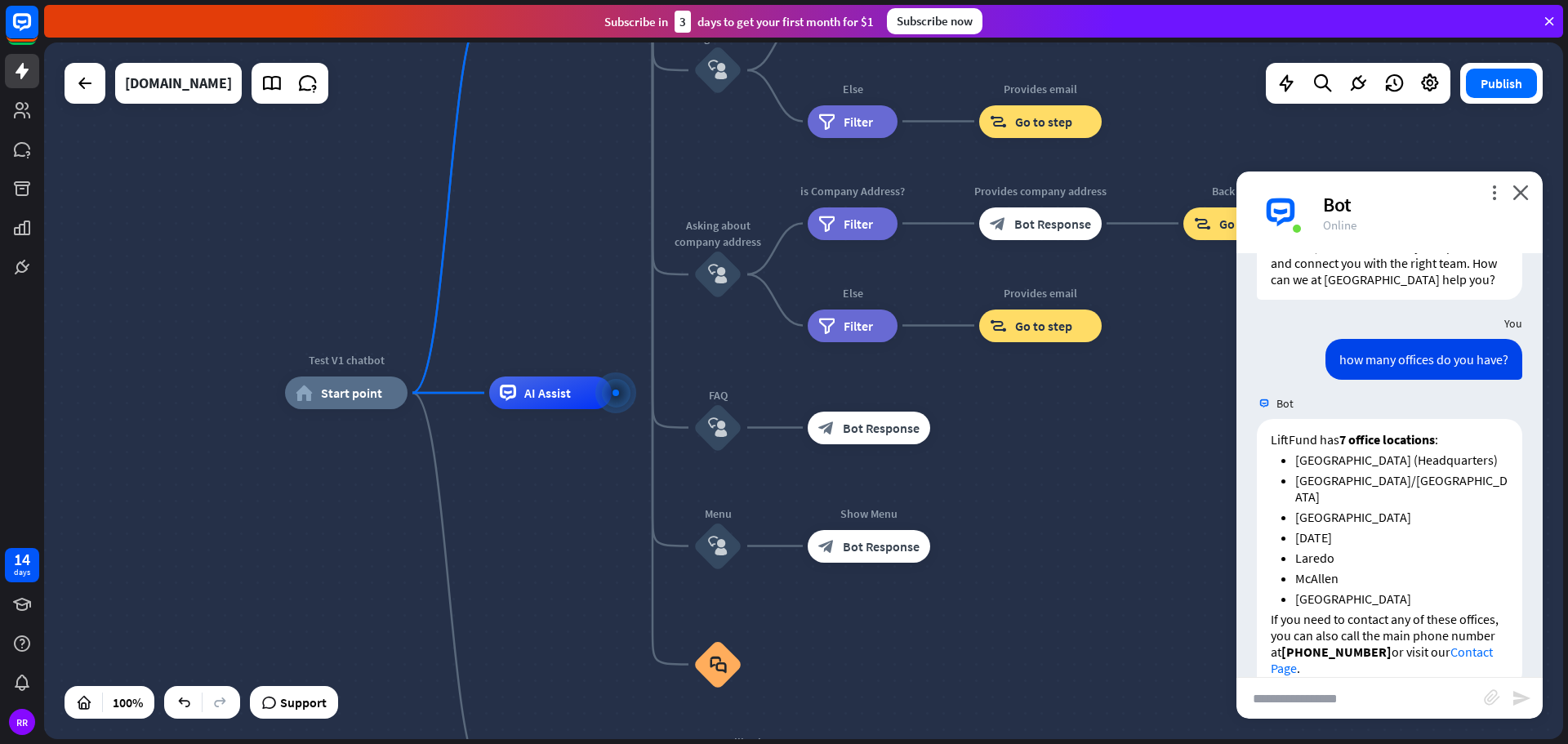
scroll to position [111, 0]
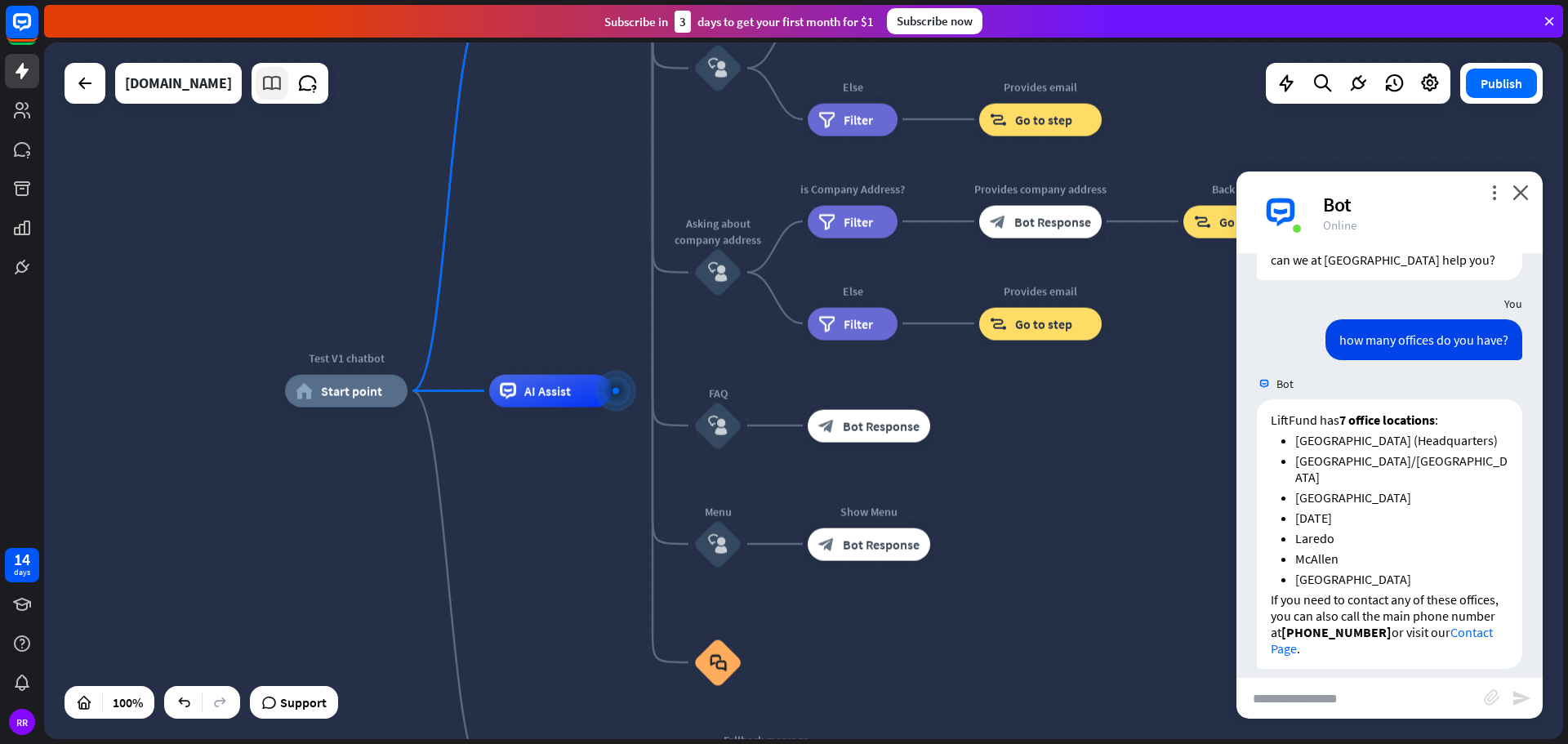
click at [261, 87] on icon at bounding box center [272, 83] width 21 height 21
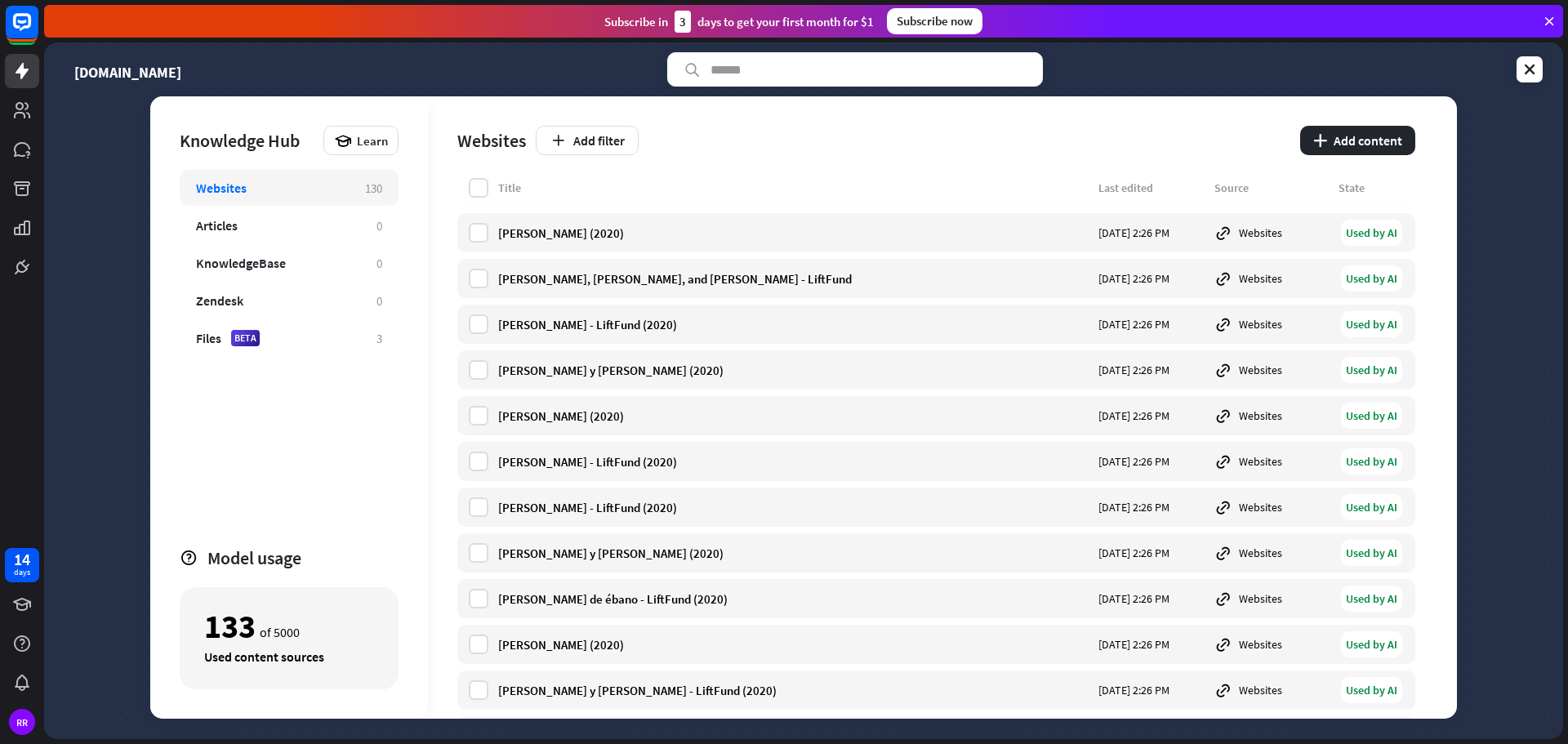
scroll to position [612, 0]
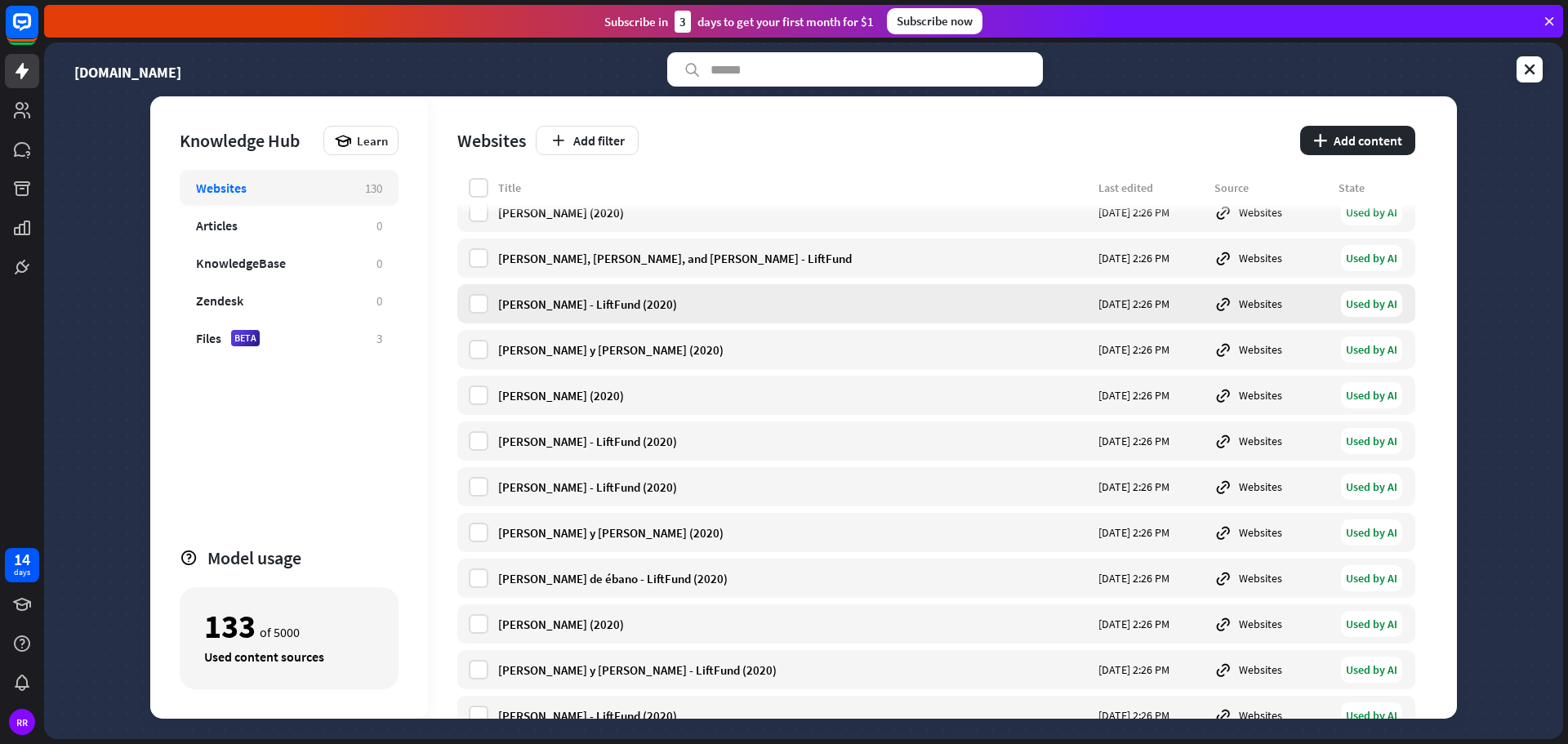
click at [577, 301] on div "[PERSON_NAME] - LiftFund (2020)" at bounding box center [793, 303] width 591 height 15
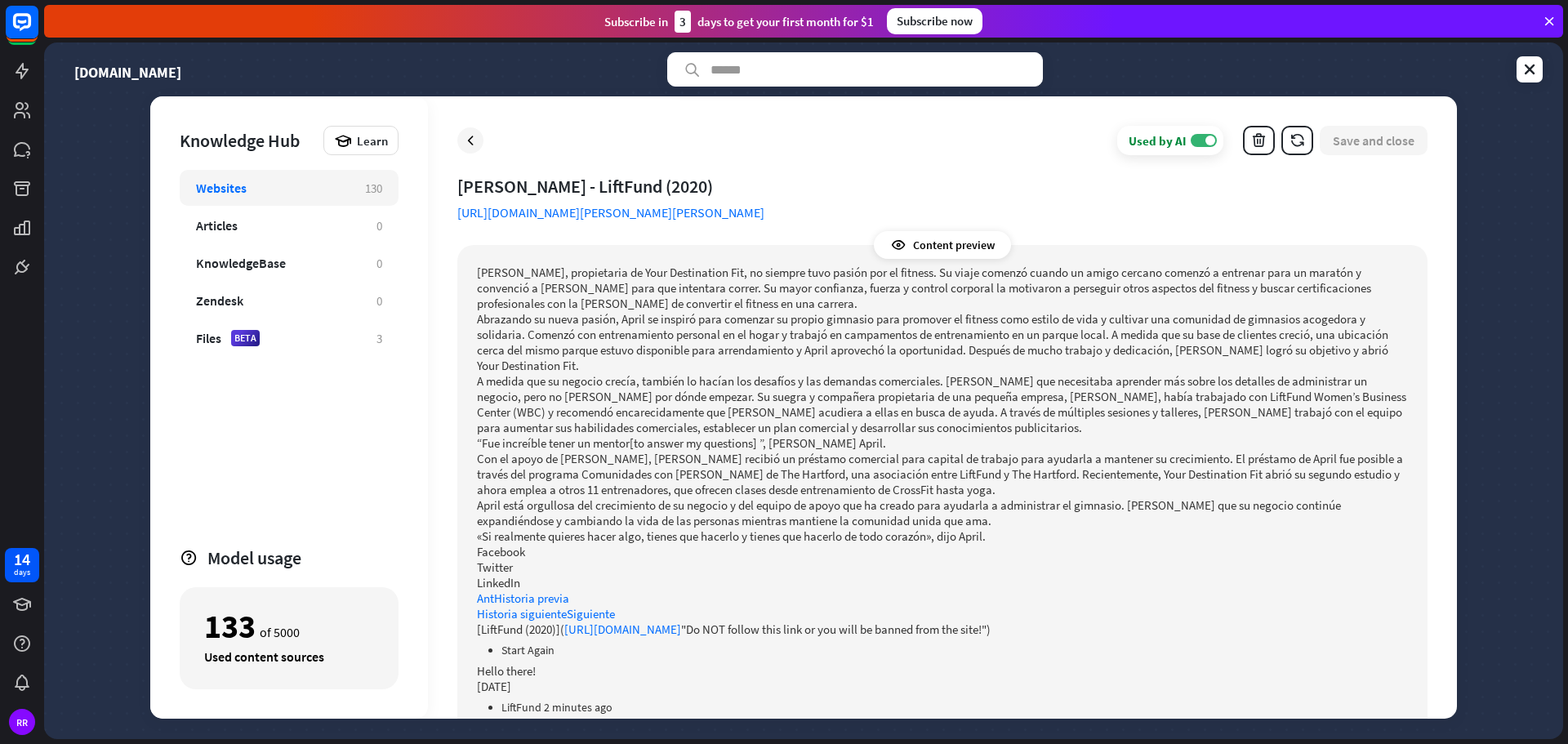
click at [612, 210] on link "[URL][DOMAIN_NAME][PERSON_NAME][PERSON_NAME]" at bounding box center [610, 212] width 307 height 16
click at [473, 136] on icon at bounding box center [470, 140] width 16 height 16
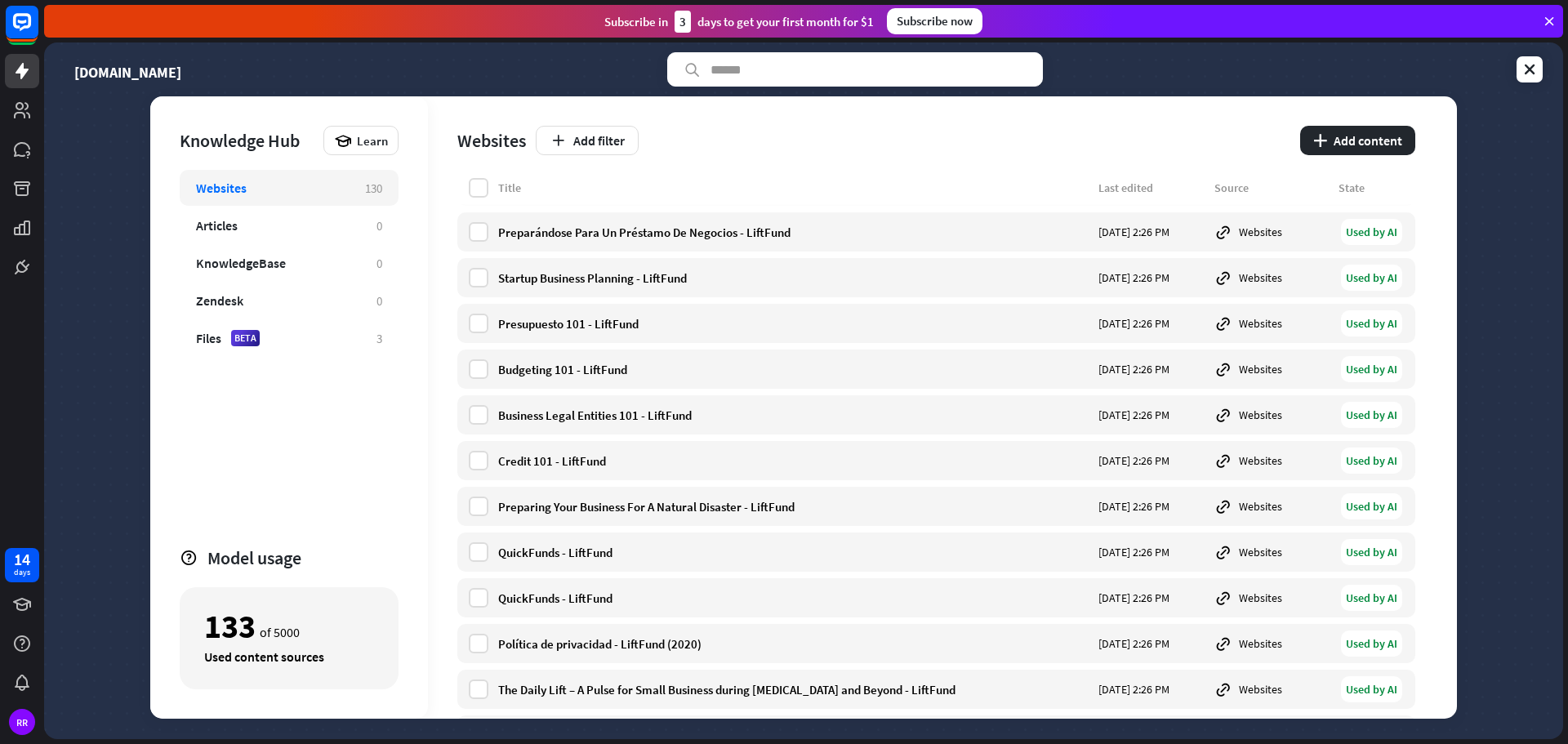
scroll to position [2837, 0]
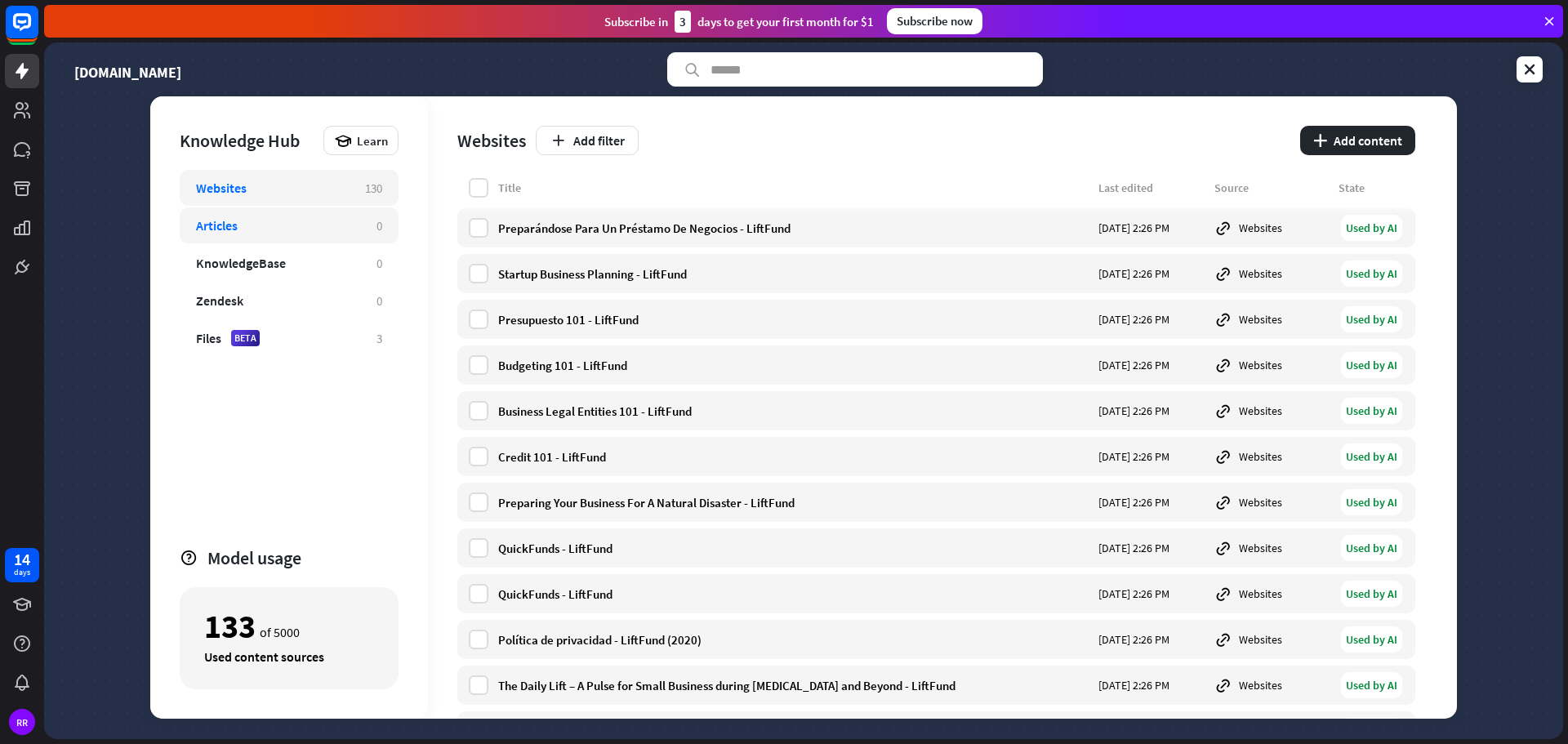
click at [197, 227] on div "Articles" at bounding box center [217, 225] width 42 height 16
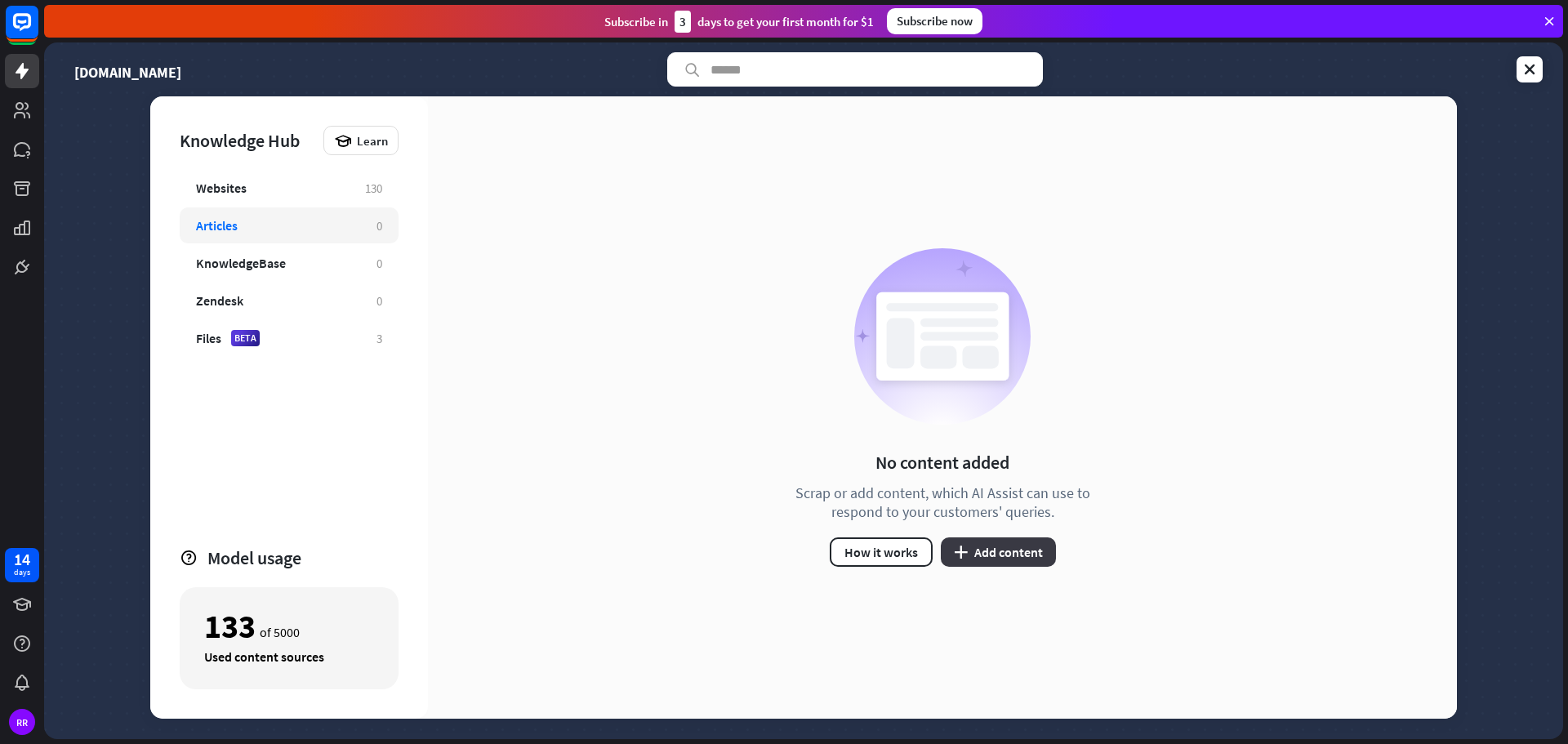
click at [995, 553] on button "plus Add content" at bounding box center [998, 551] width 115 height 29
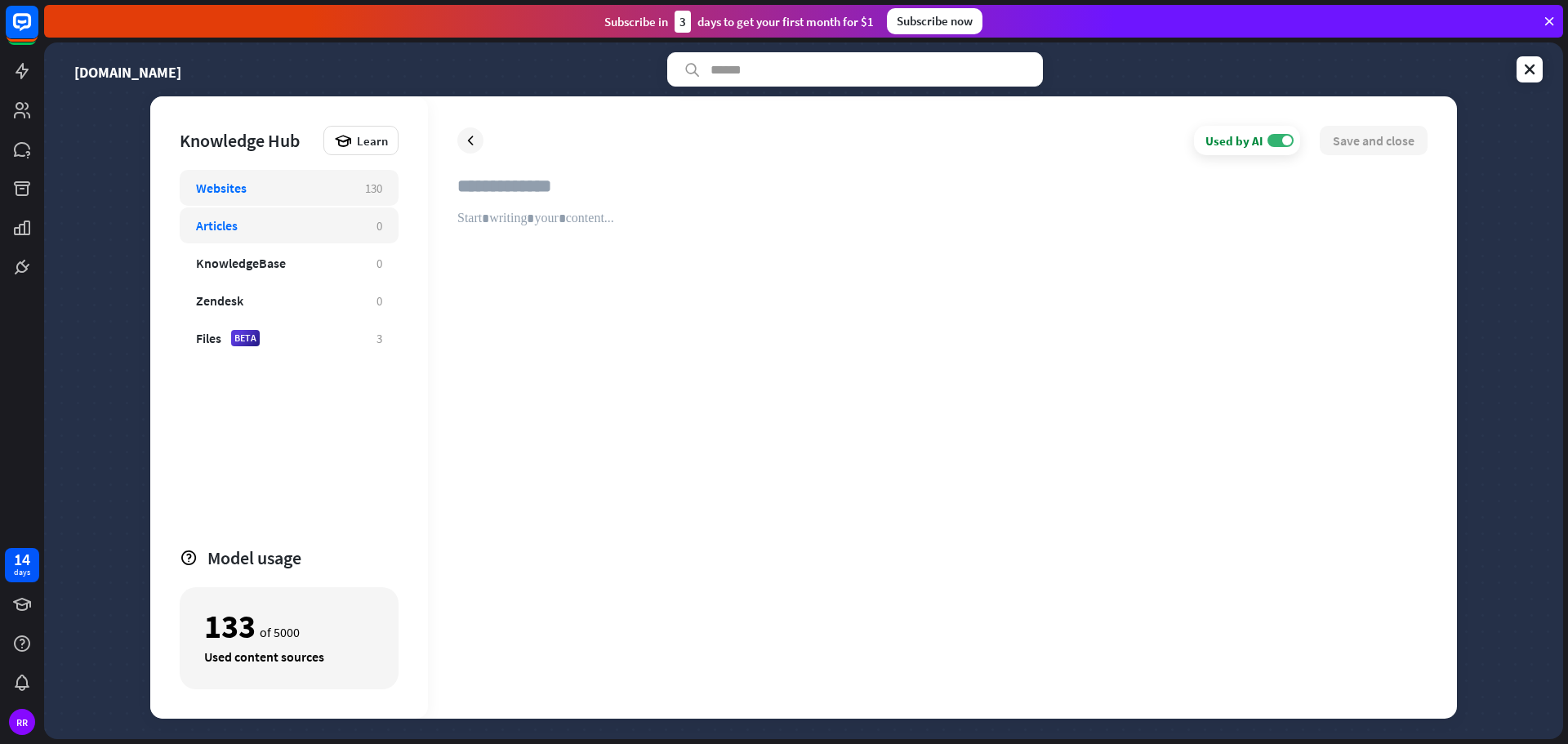
click at [250, 180] on div "Websites" at bounding box center [272, 187] width 153 height 16
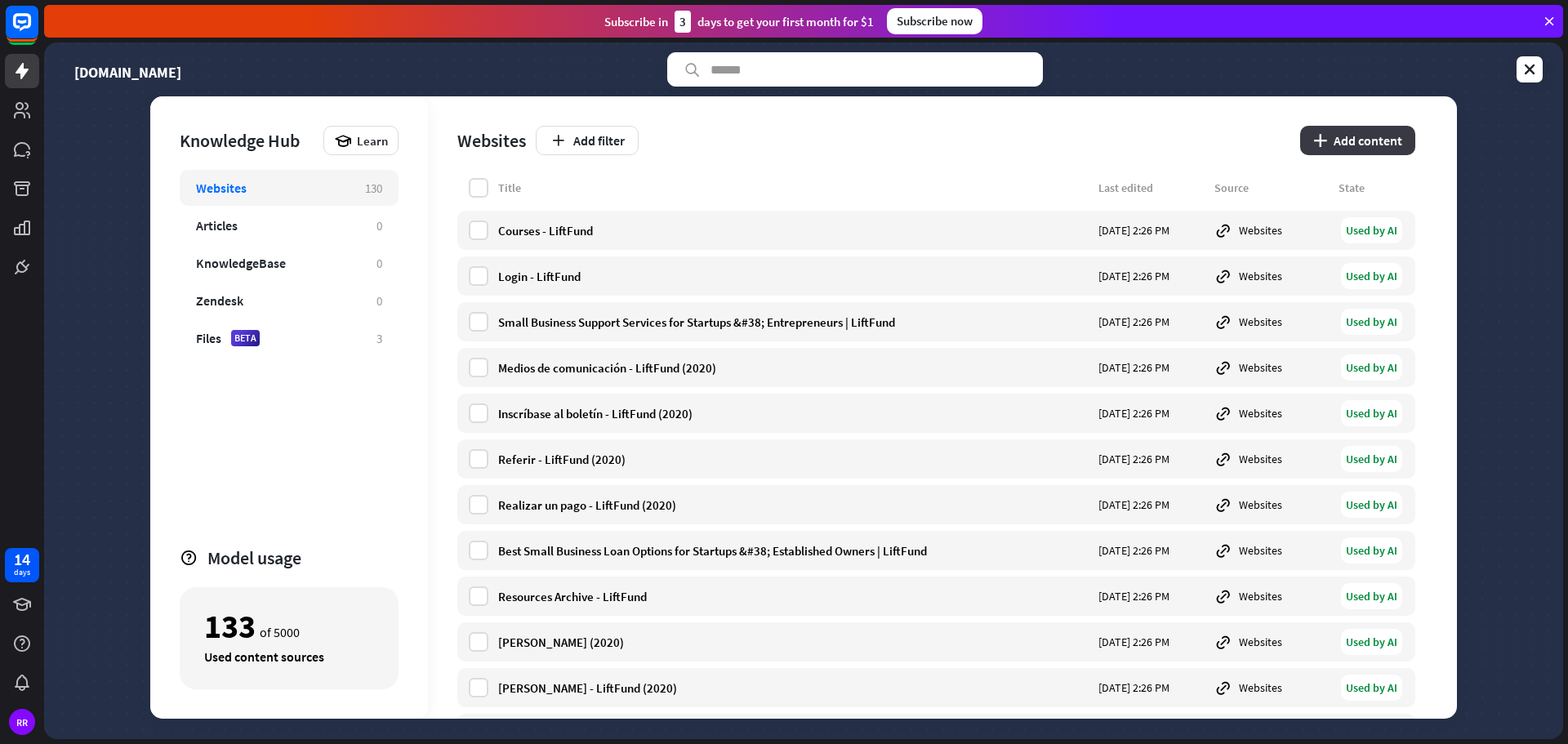
click at [1342, 135] on button "plus Add content" at bounding box center [1357, 140] width 115 height 29
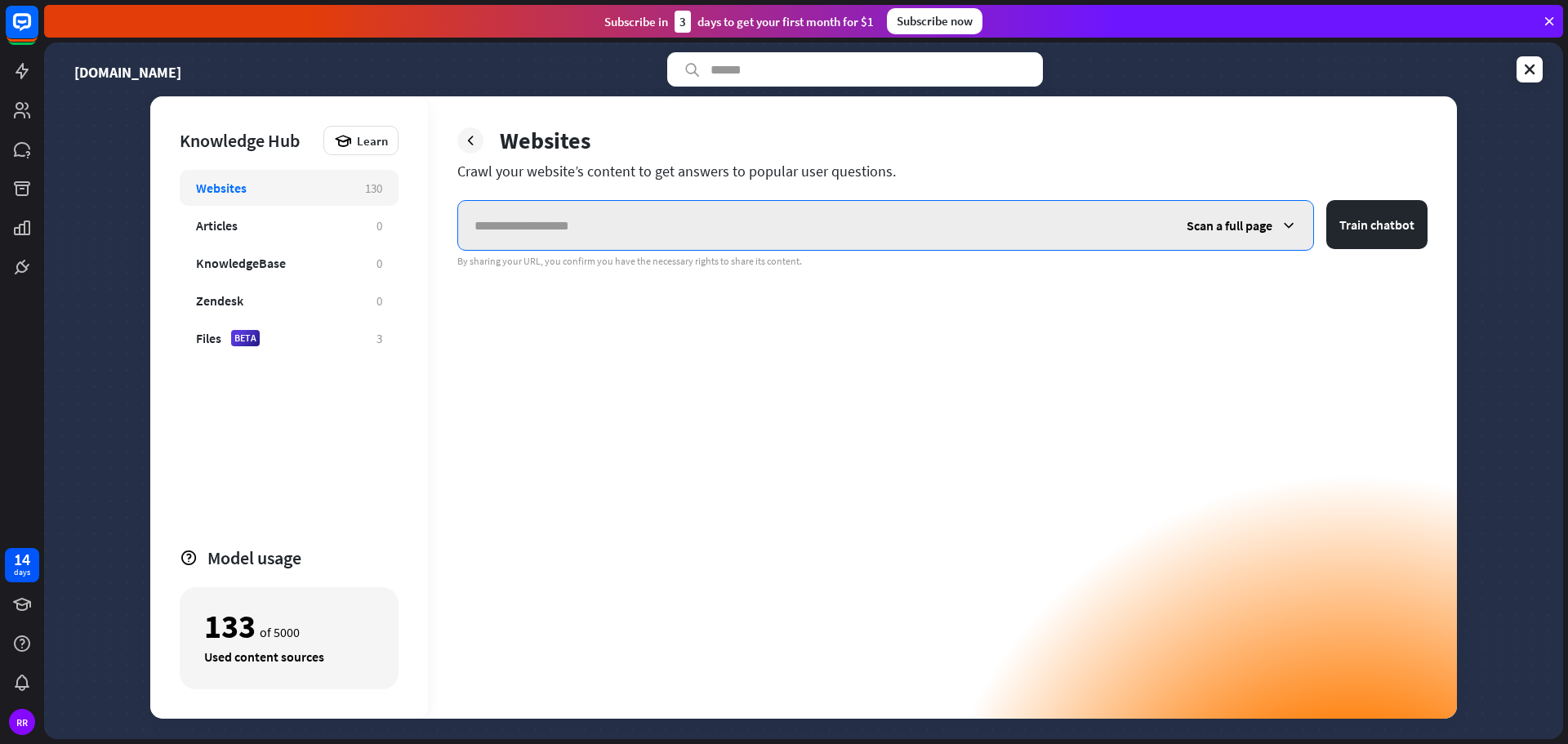
click at [548, 225] on input "text" at bounding box center [814, 225] width 712 height 49
paste input "**********"
type input "**********"
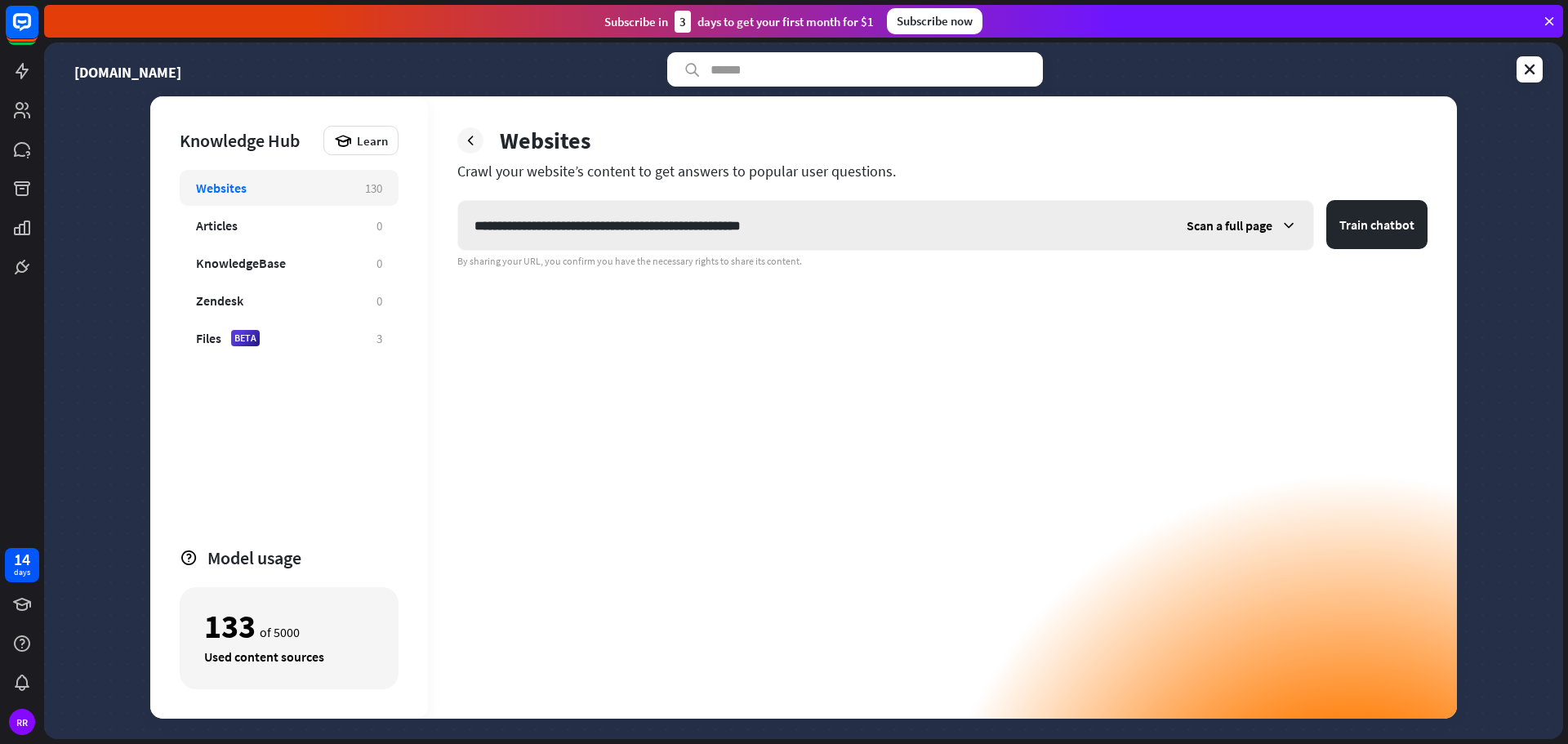
click at [1265, 220] on span "Scan a full page" at bounding box center [1230, 225] width 86 height 16
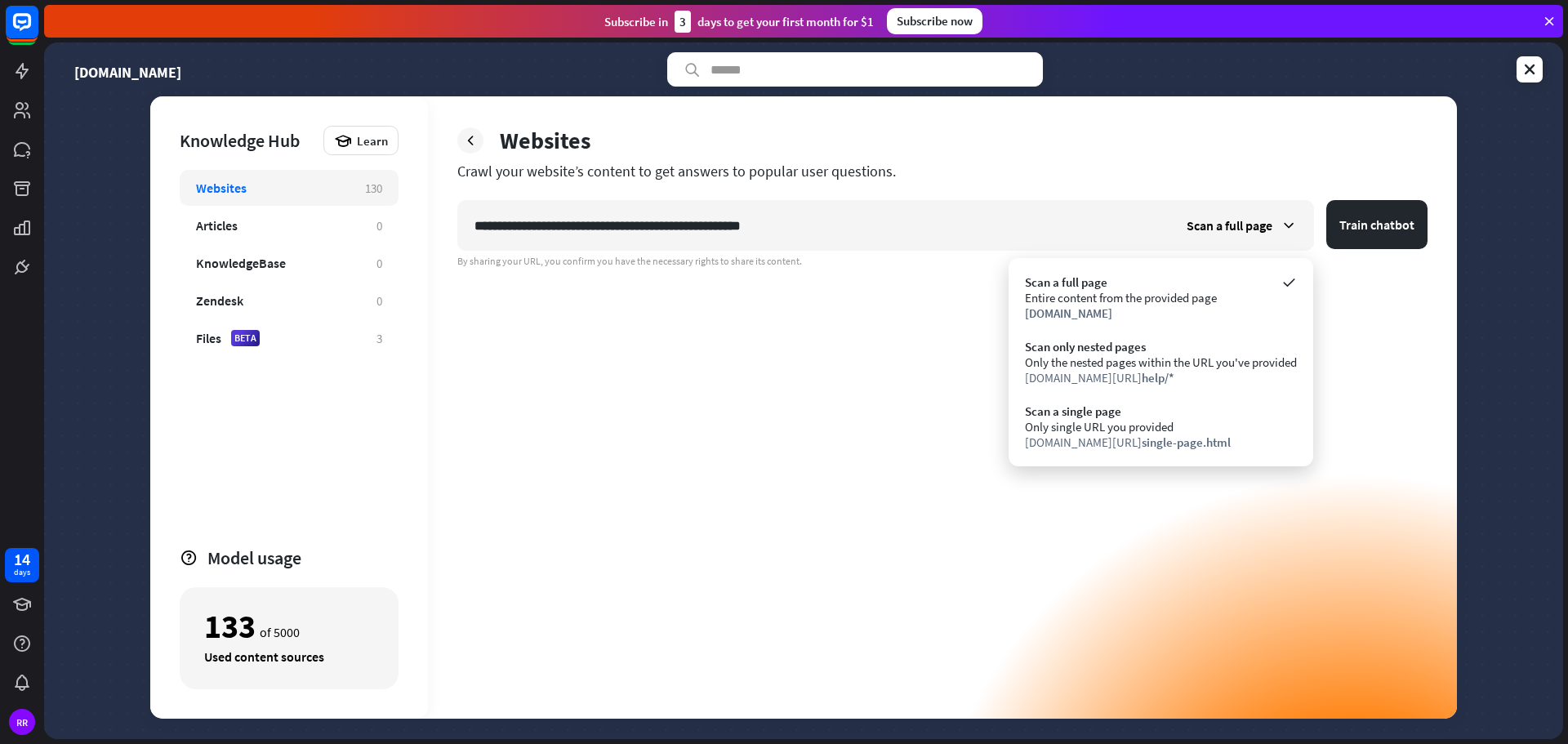
click at [1374, 325] on div "**********" at bounding box center [942, 459] width 970 height 518
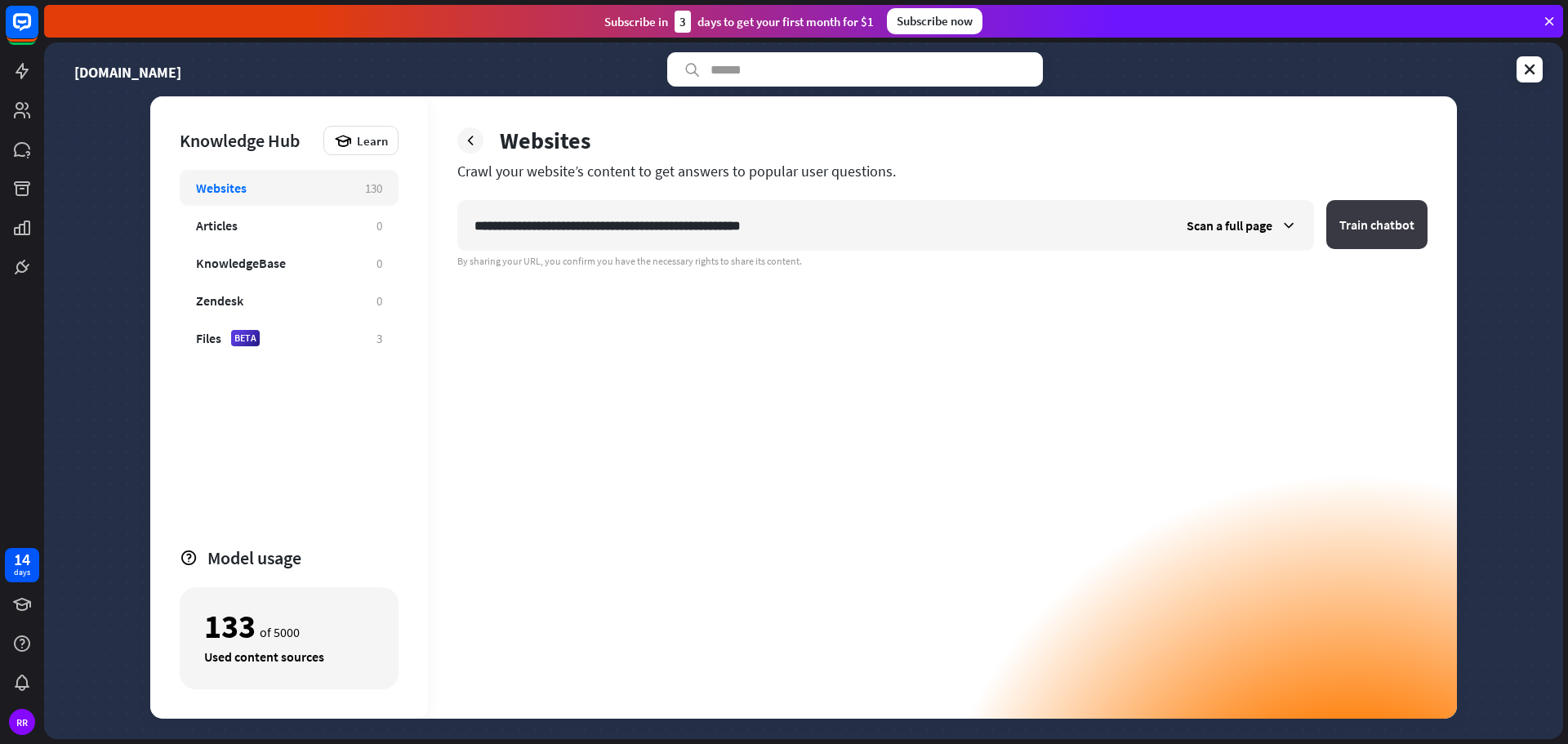
click at [1373, 237] on button "Train chatbot" at bounding box center [1376, 224] width 101 height 49
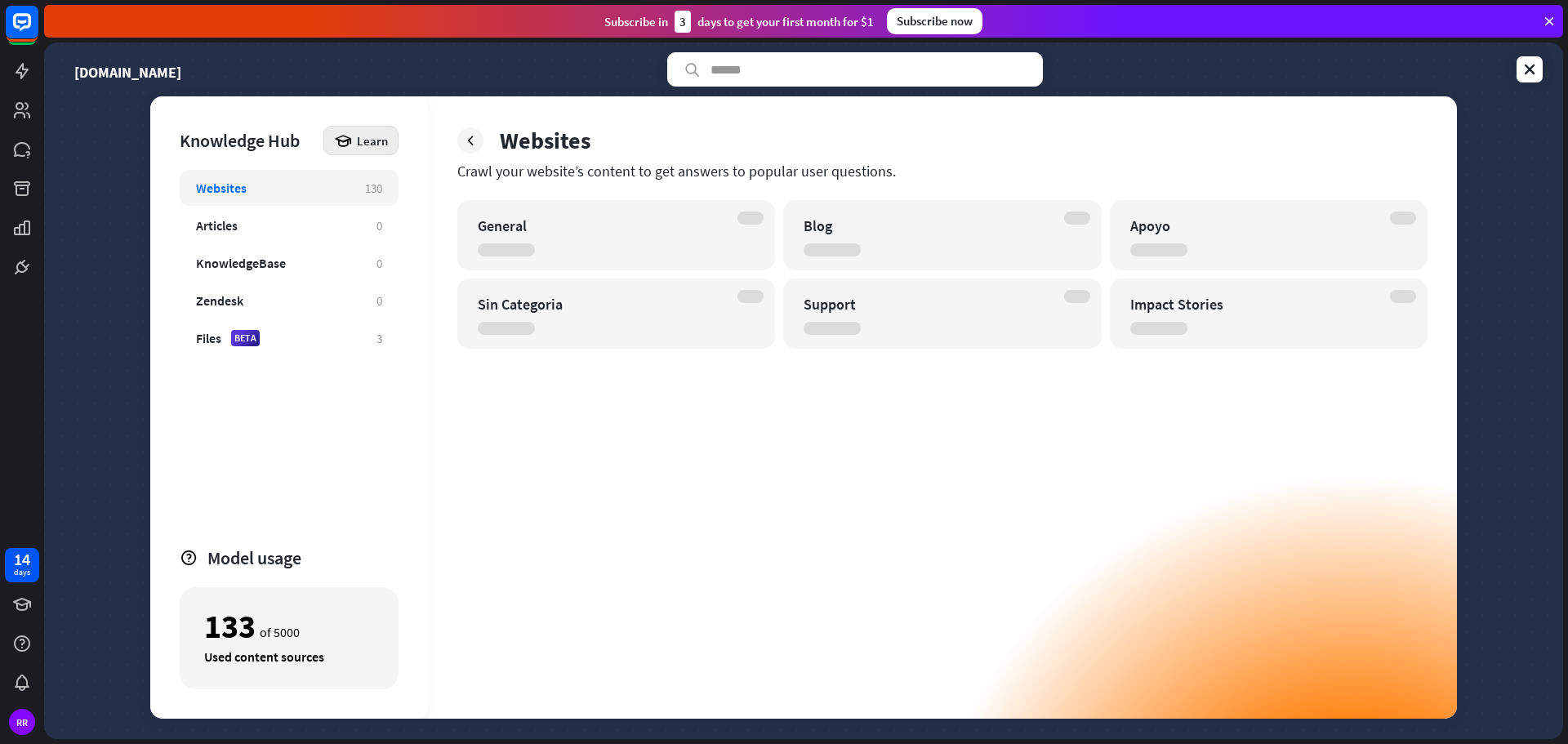
click at [339, 143] on icon at bounding box center [343, 140] width 18 height 18
click at [240, 273] on div "KnowledgeBase 0" at bounding box center [288, 263] width 219 height 36
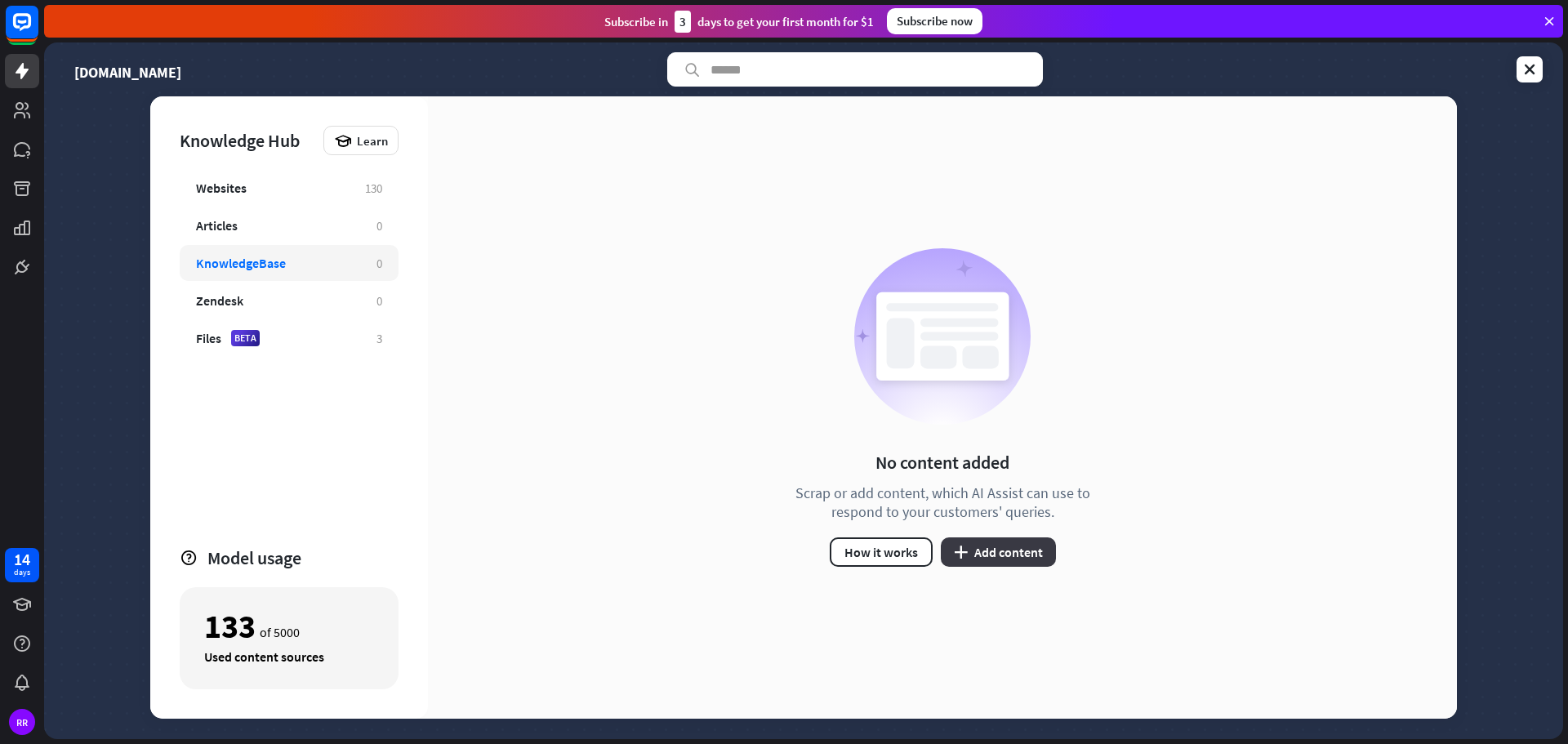
click at [986, 556] on button "plus Add content" at bounding box center [998, 551] width 115 height 29
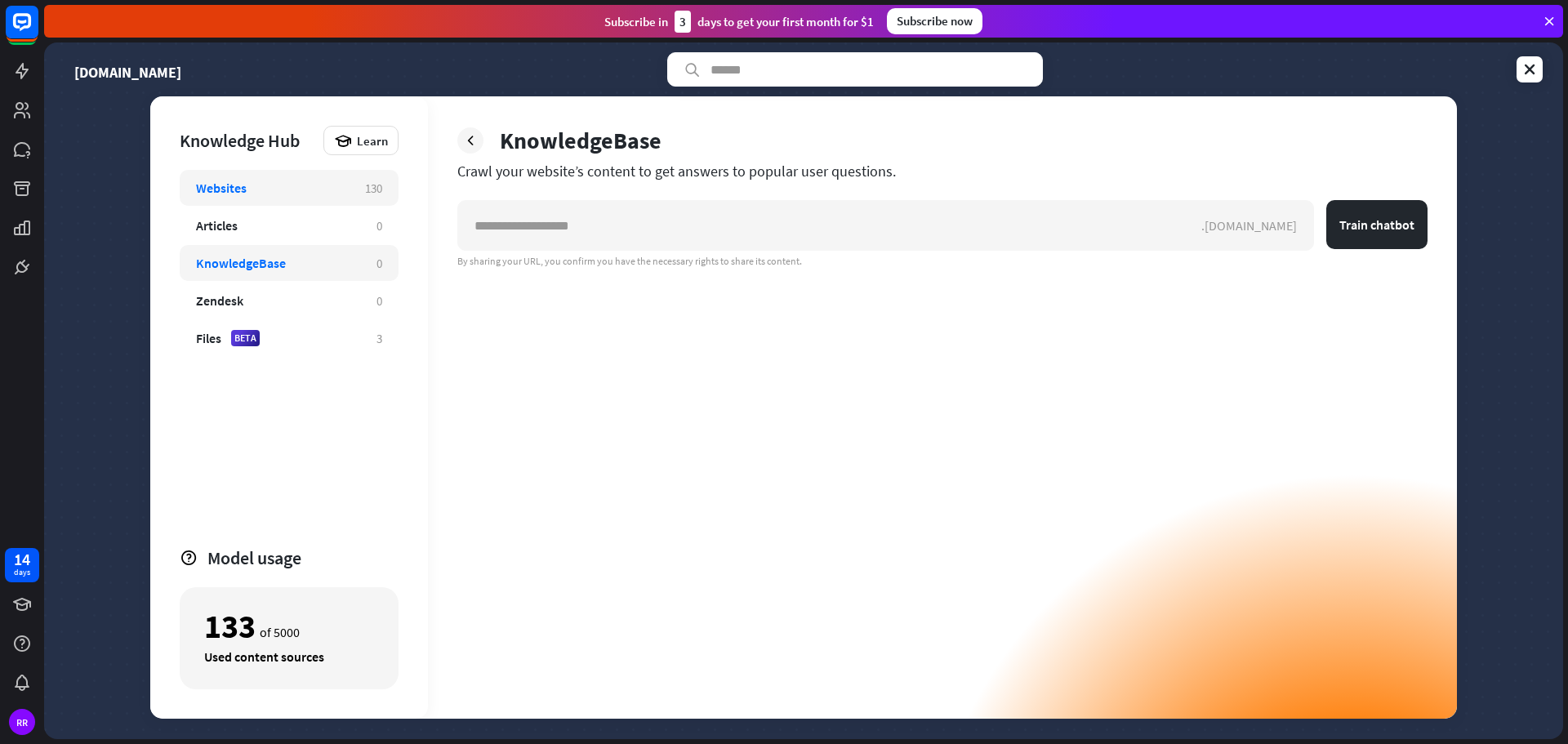
click at [272, 189] on div "Websites" at bounding box center [272, 187] width 153 height 16
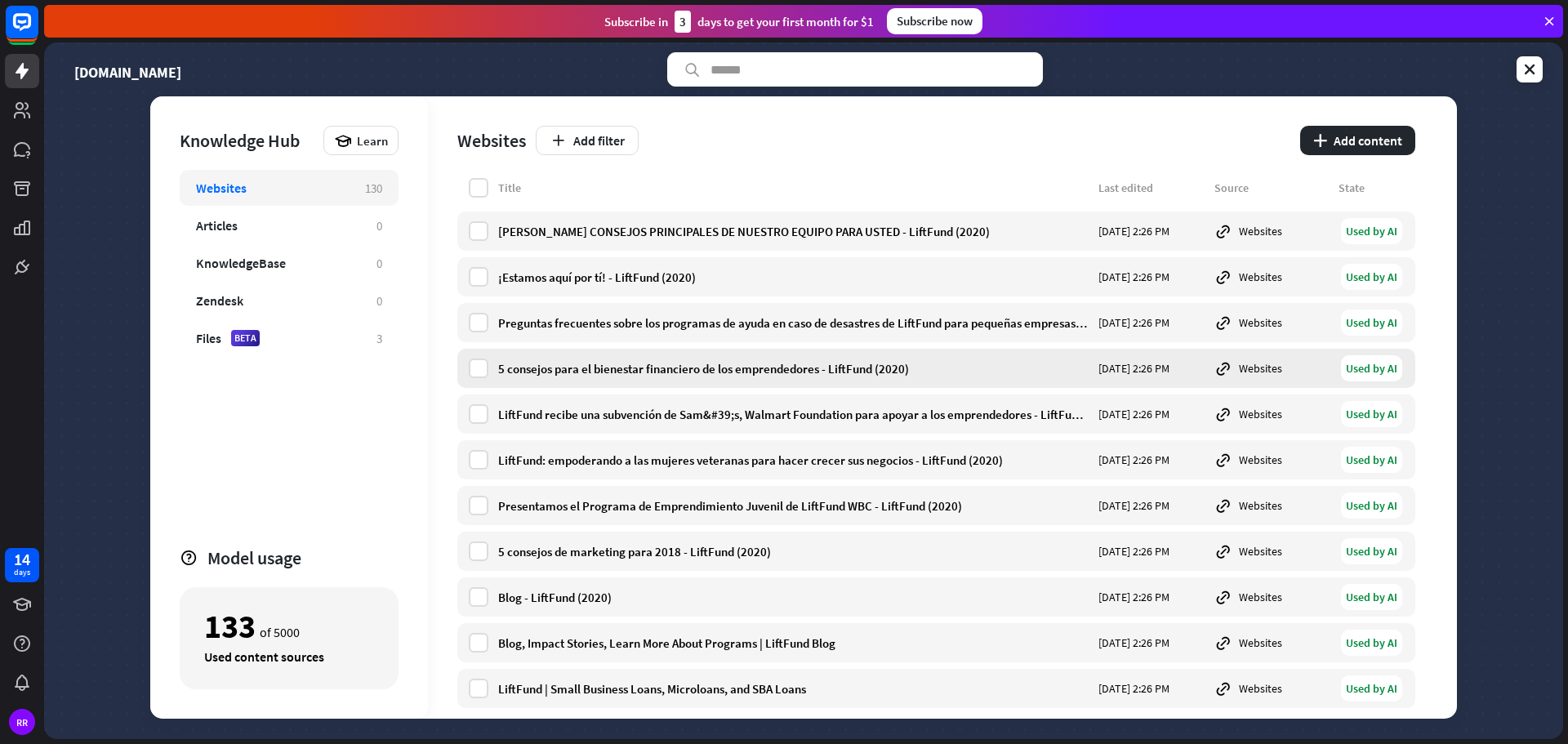
scroll to position [5465, 0]
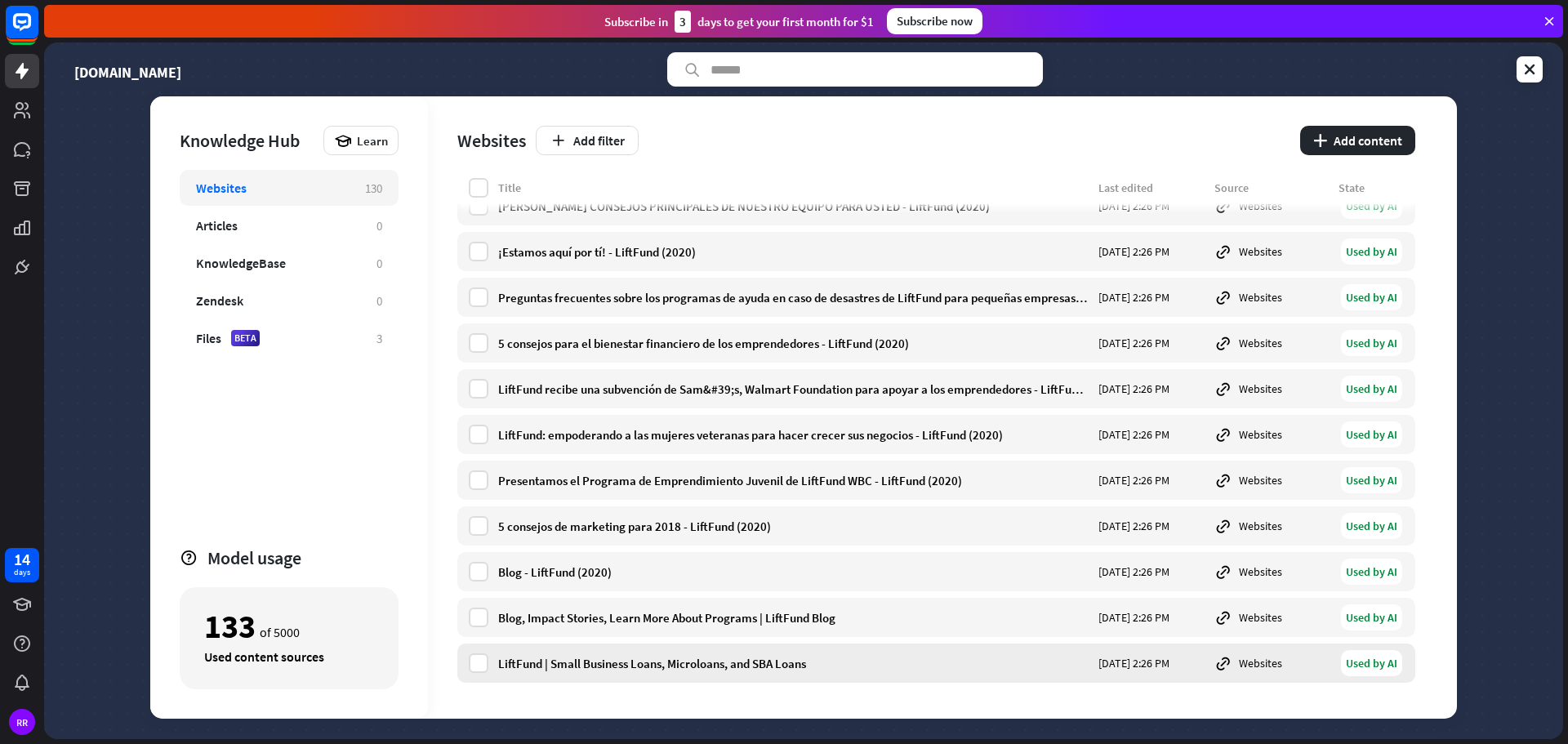
click at [701, 669] on div "LiftFund | Small Business Loans, Microloans, and SBA Loans" at bounding box center [793, 663] width 591 height 15
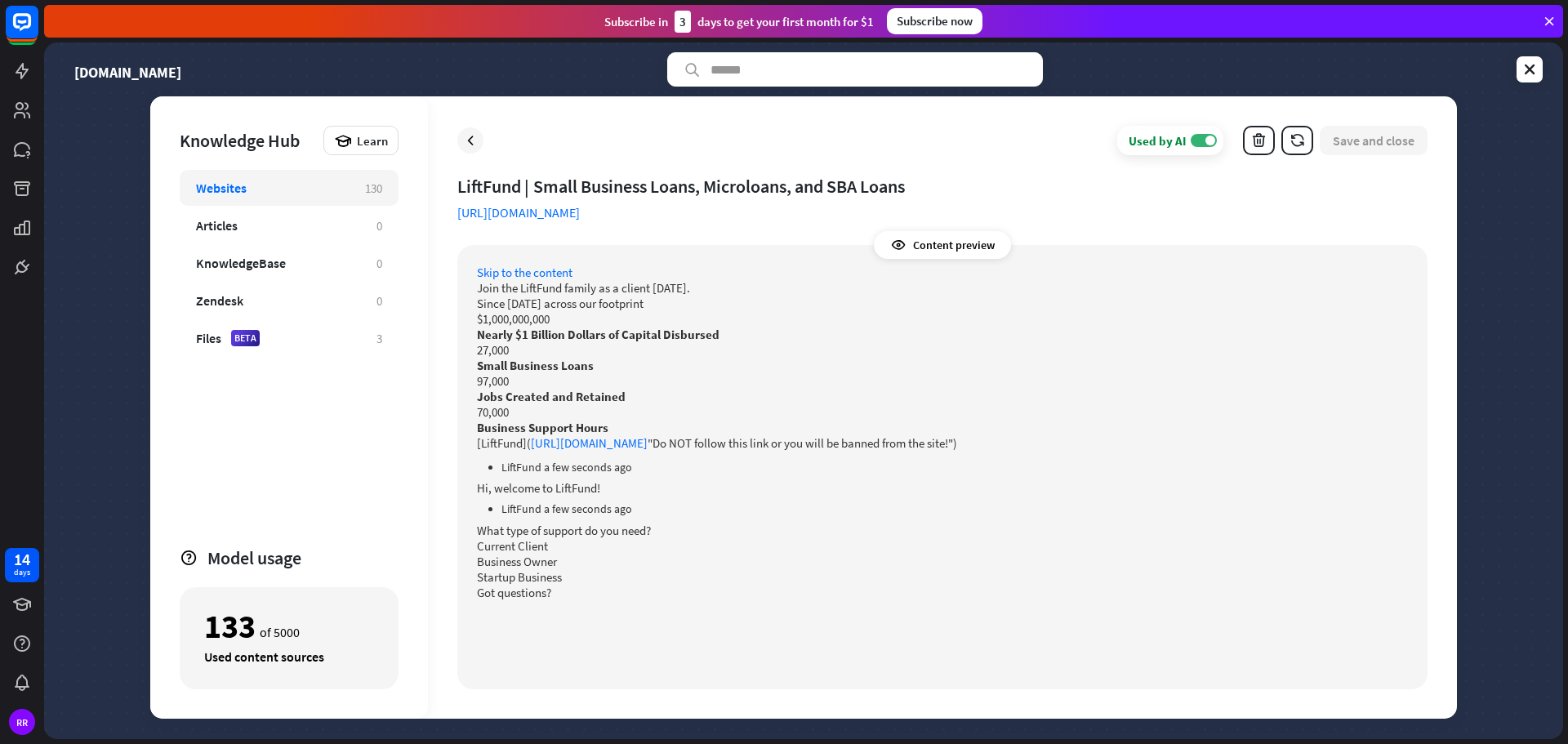
click at [612, 445] on link "[URL][DOMAIN_NAME]" at bounding box center [589, 442] width 117 height 15
click at [234, 304] on div "Zendesk" at bounding box center [220, 301] width 47 height 16
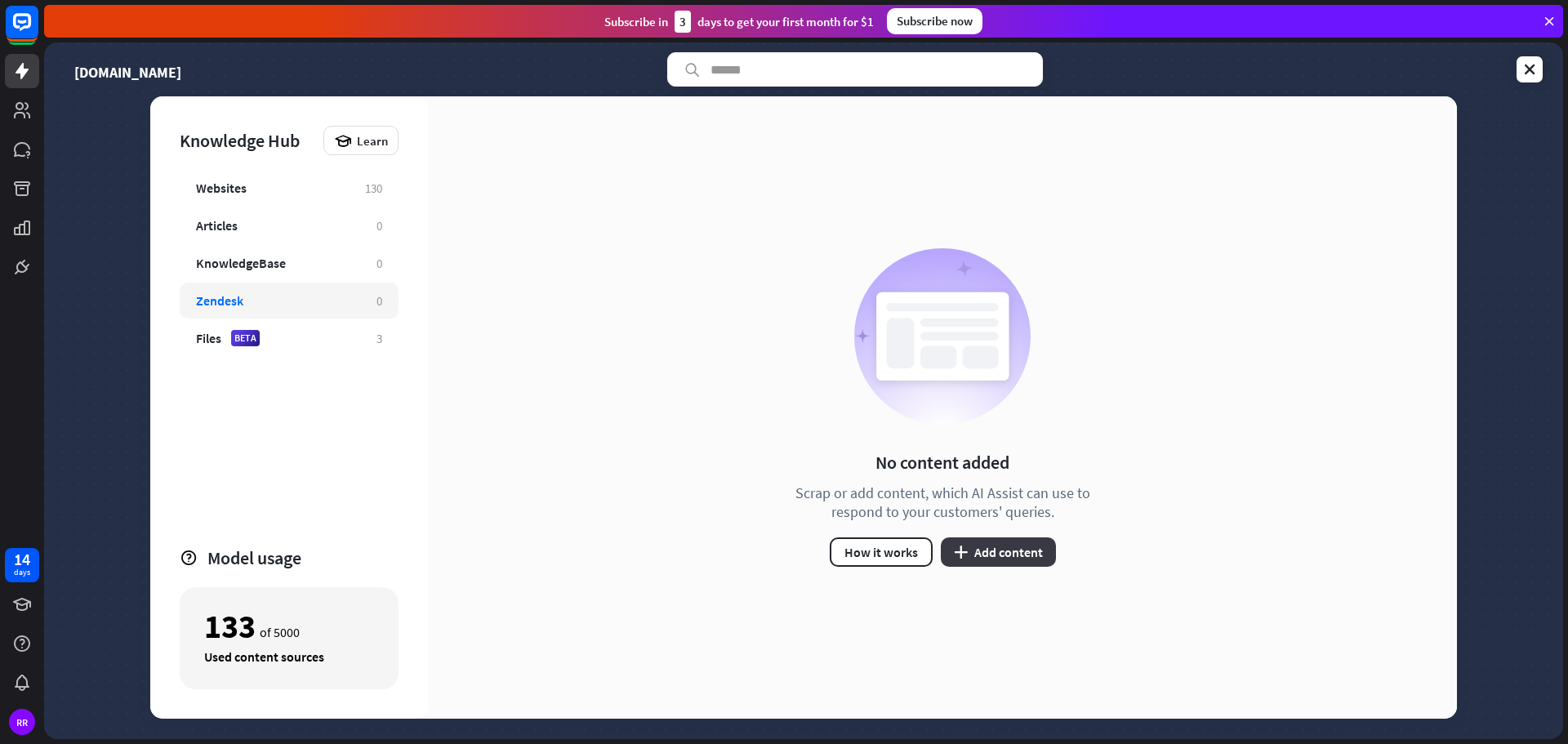
click at [1014, 551] on button "plus Add content" at bounding box center [998, 551] width 115 height 29
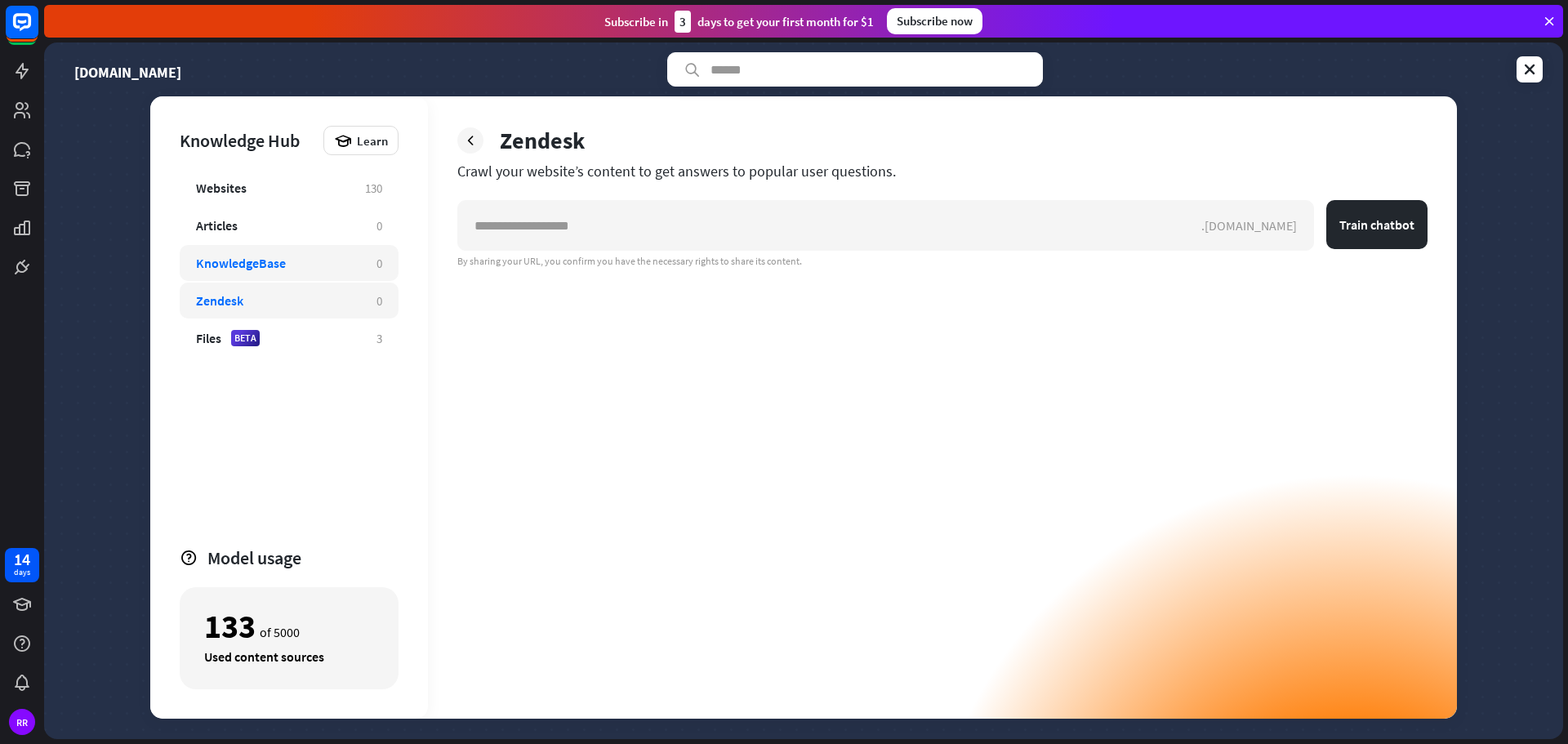
click at [228, 269] on div "KnowledgeBase" at bounding box center [241, 263] width 90 height 16
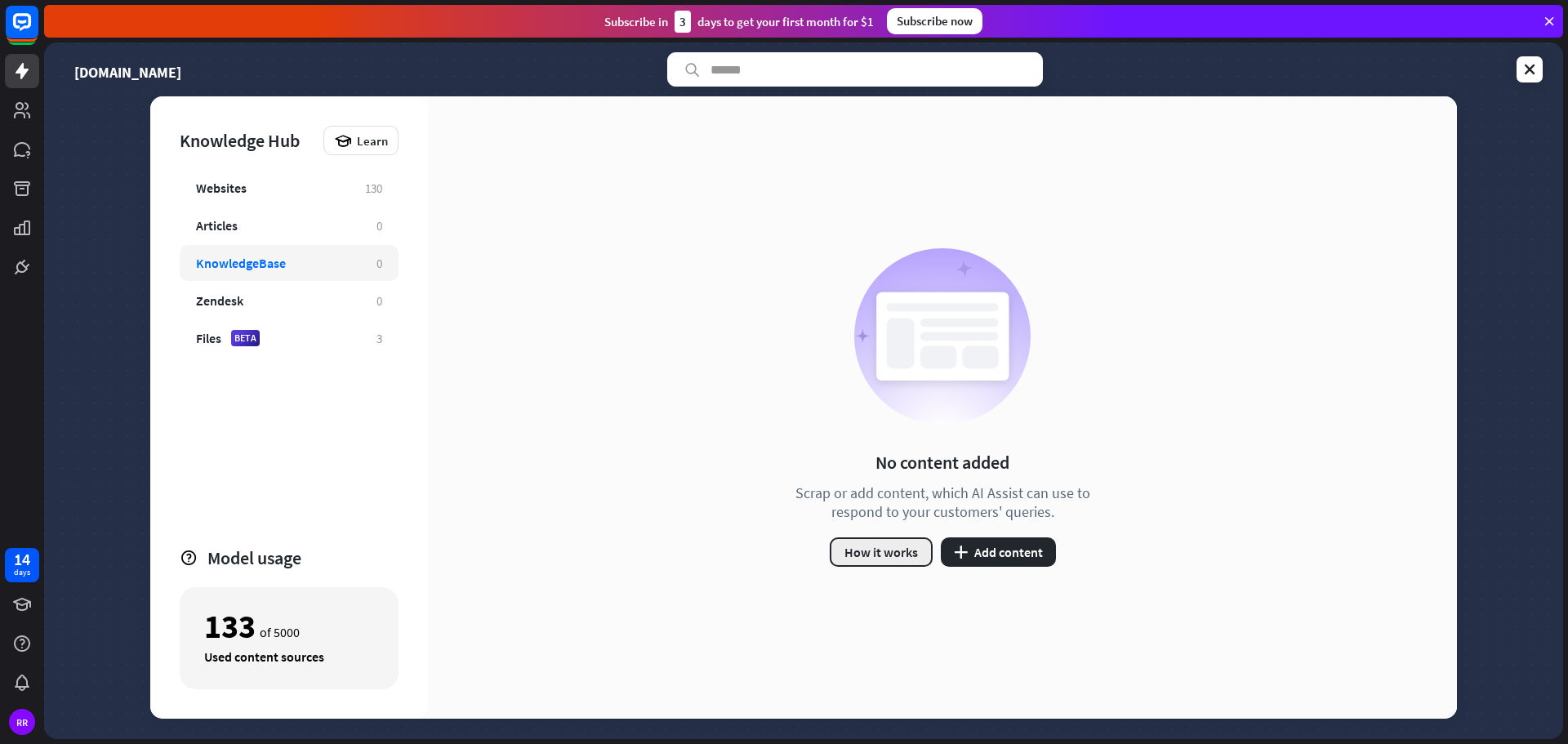
click at [896, 550] on button "How it works" at bounding box center [881, 551] width 103 height 29
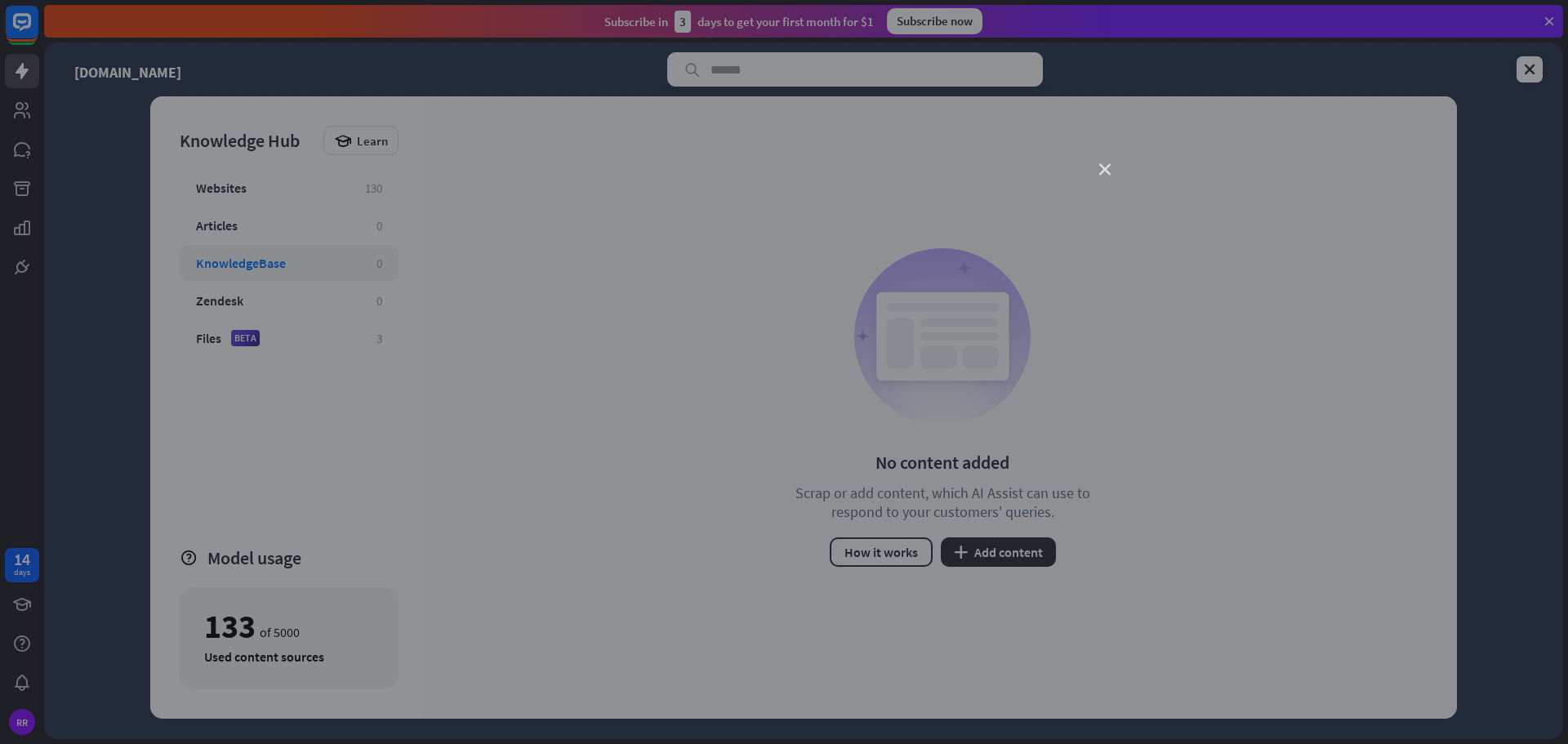
click at [1104, 166] on icon "close" at bounding box center [1105, 169] width 12 height 12
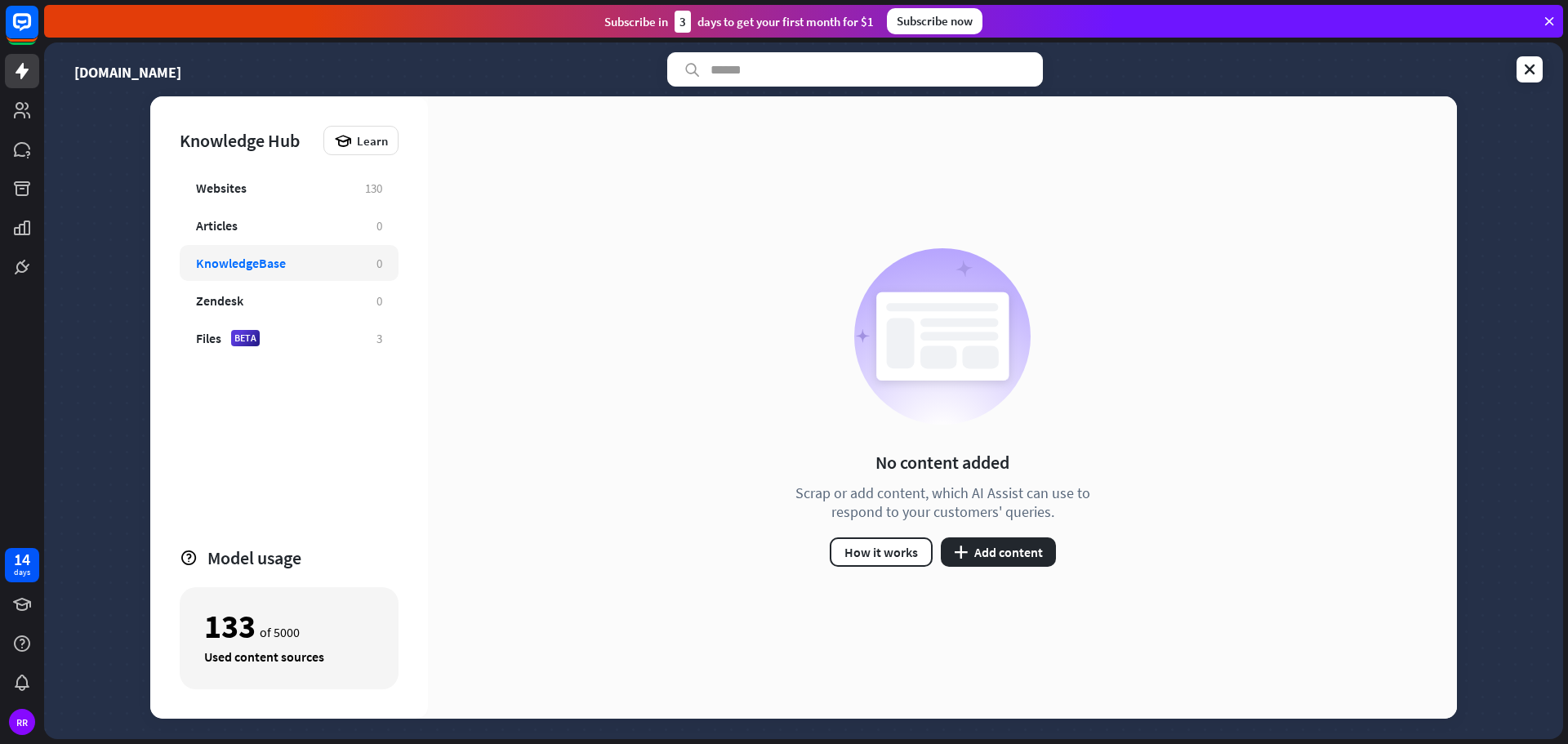
click at [468, 562] on div "No content added Scrap or add content, which AI Assist can use to respond to yo…" at bounding box center [942, 407] width 1029 height 622
click at [259, 219] on div "Articles" at bounding box center [278, 225] width 164 height 16
click at [256, 231] on div "Articles" at bounding box center [278, 225] width 164 height 16
click at [979, 553] on button "plus Add content" at bounding box center [998, 551] width 115 height 29
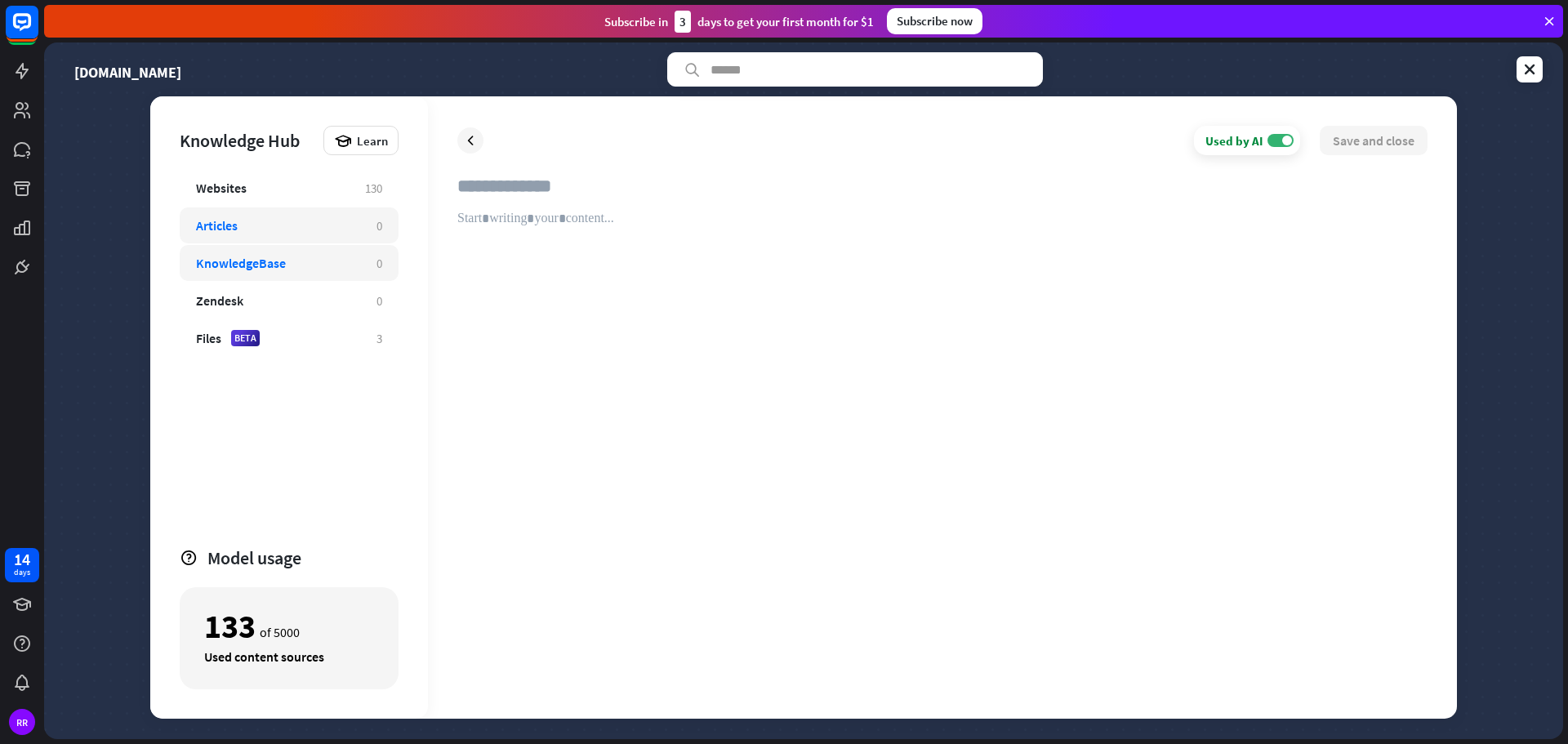
click at [263, 264] on div "KnowledgeBase" at bounding box center [241, 263] width 90 height 16
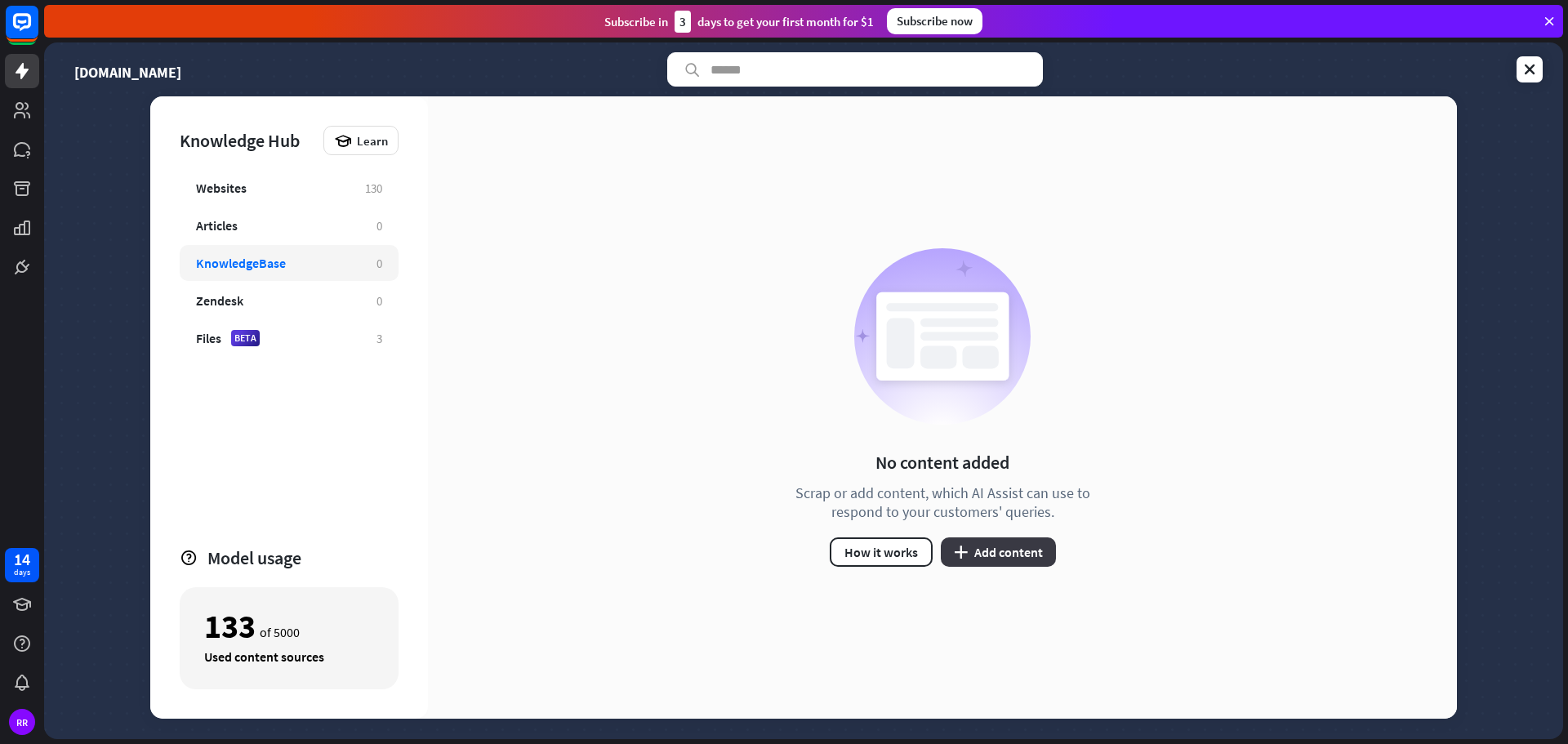
click at [1011, 554] on button "plus Add content" at bounding box center [998, 551] width 115 height 29
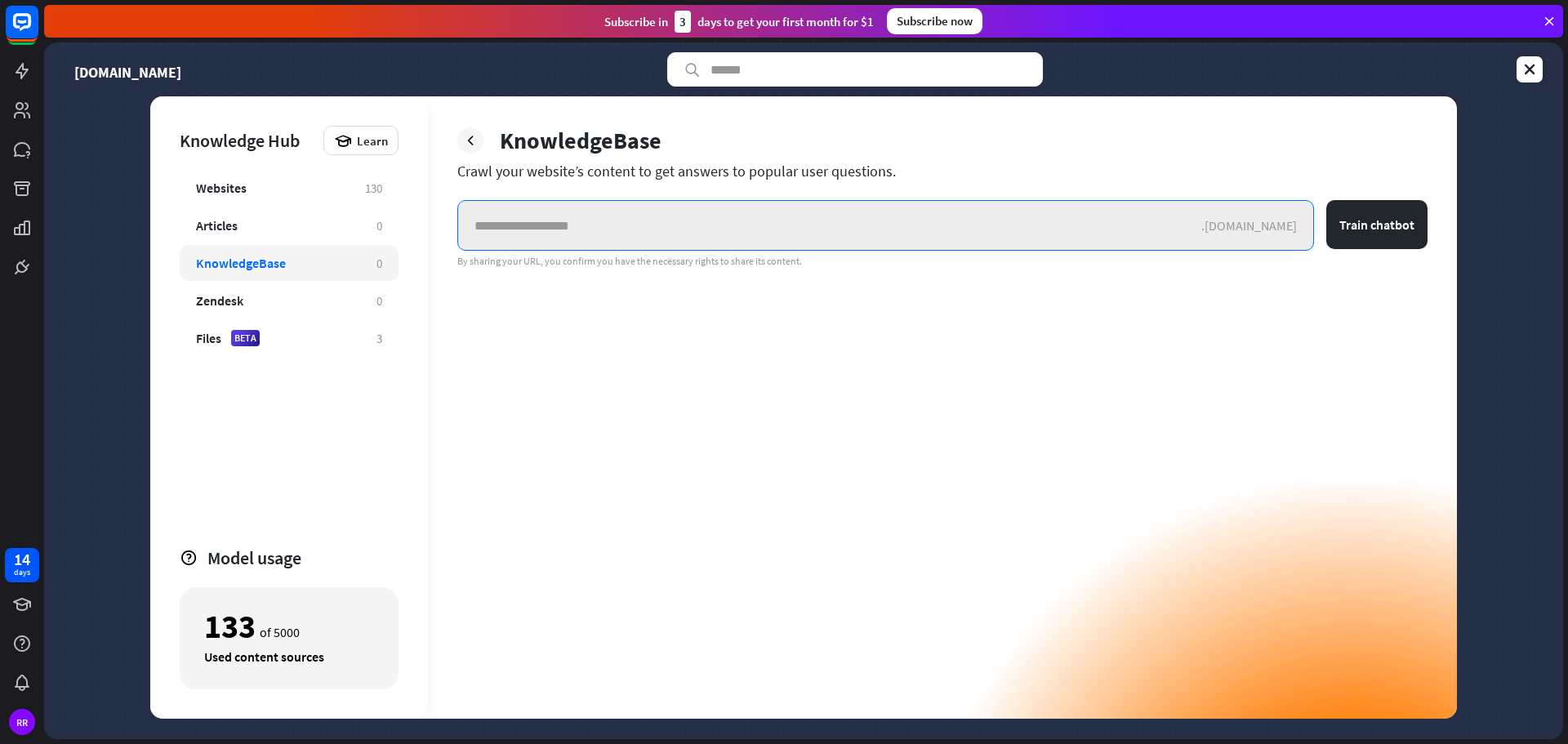
click at [535, 217] on input "text" at bounding box center [829, 225] width 743 height 49
paste input "**********"
type input "**********"
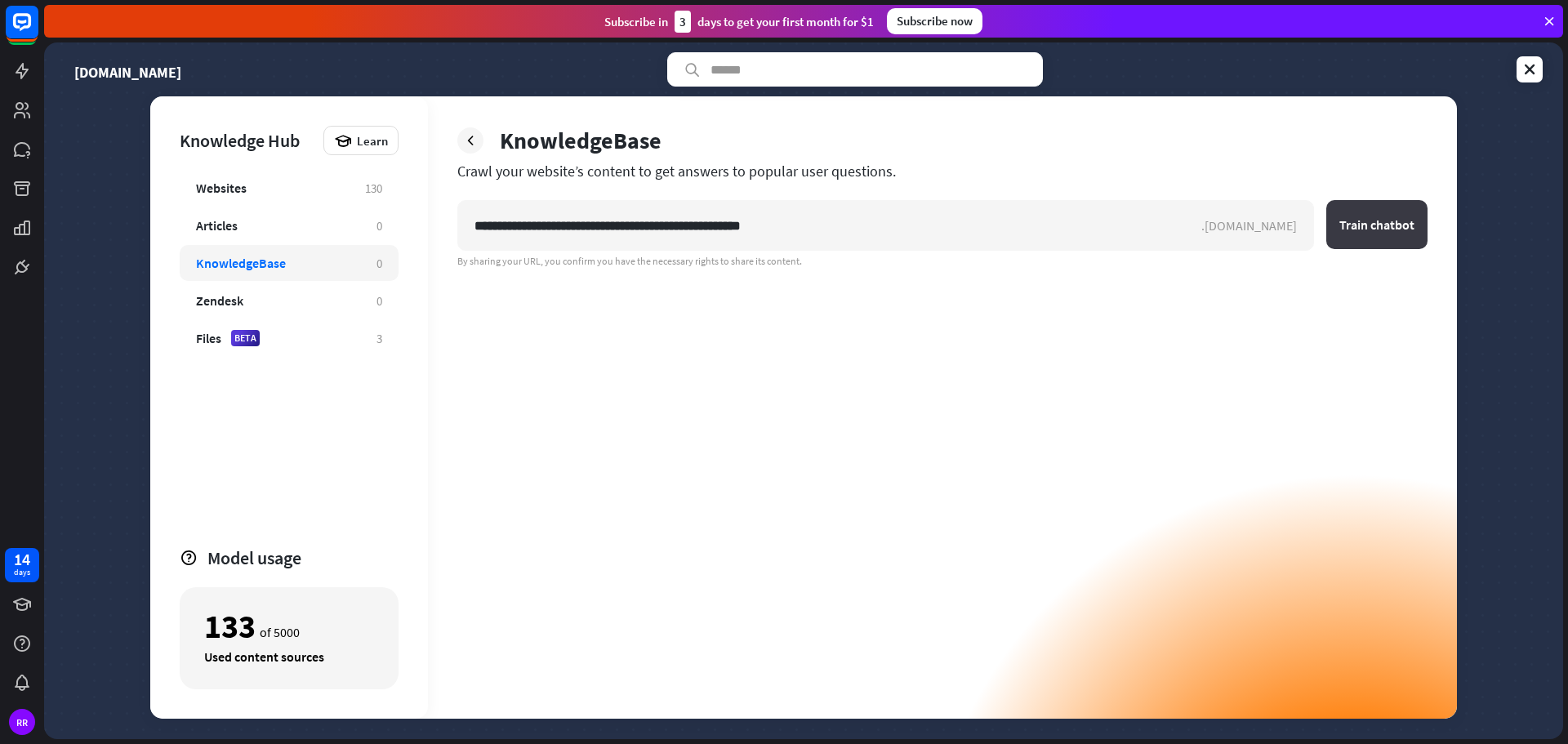
click at [1391, 236] on button "Train chatbot" at bounding box center [1376, 224] width 101 height 49
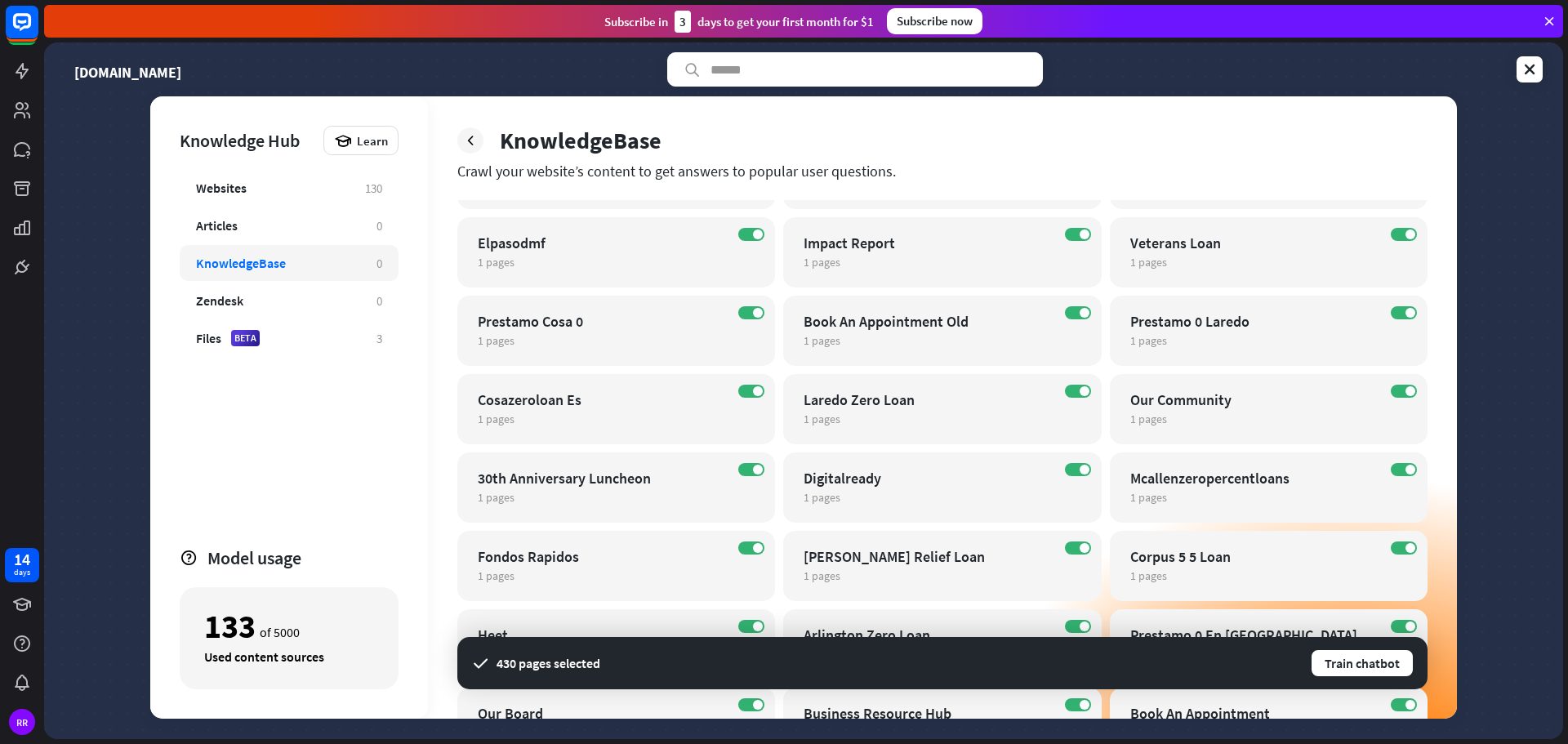
scroll to position [1262, 0]
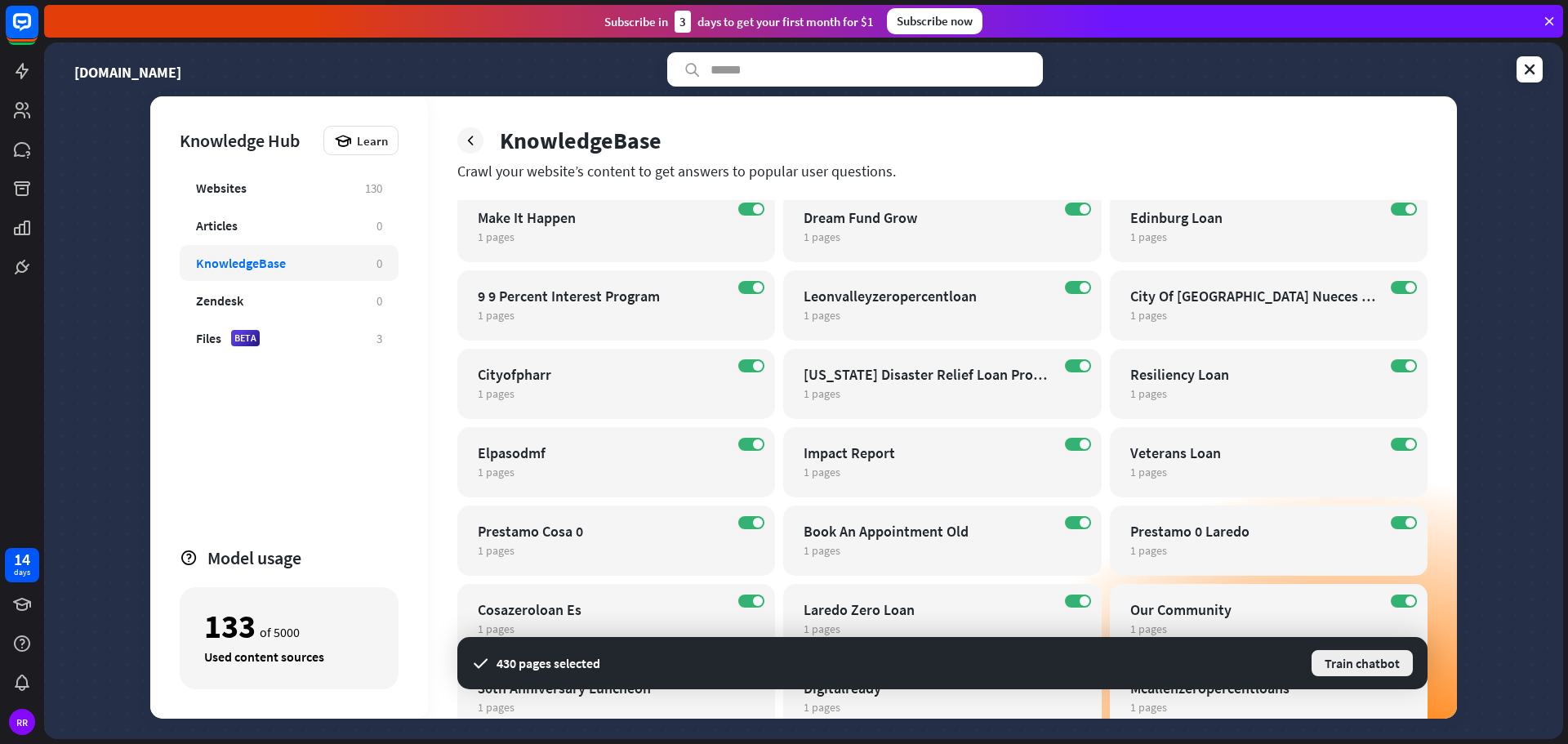
click at [1354, 659] on button "Train chatbot" at bounding box center [1362, 663] width 104 height 29
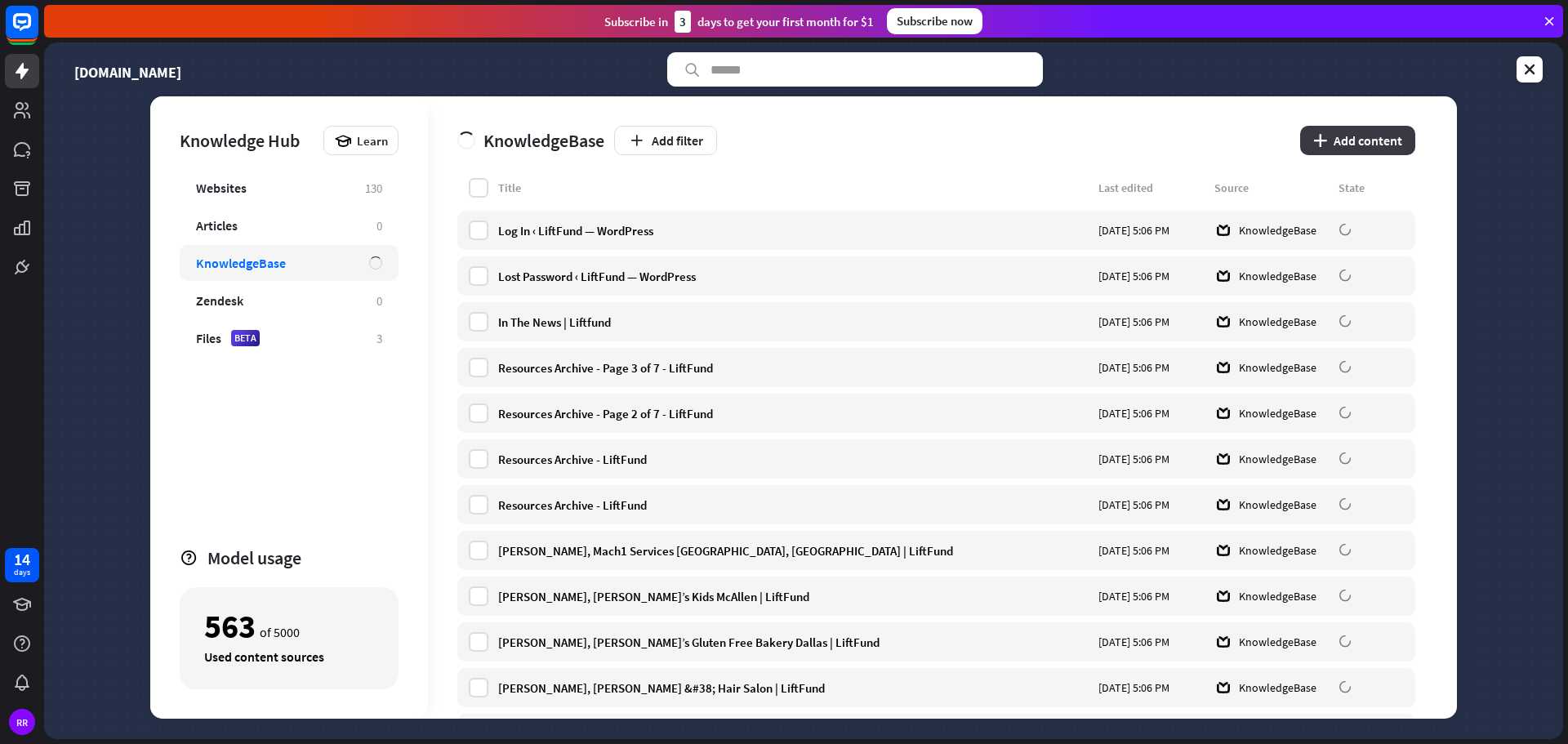
click at [1362, 146] on button "plus Add content" at bounding box center [1357, 140] width 115 height 29
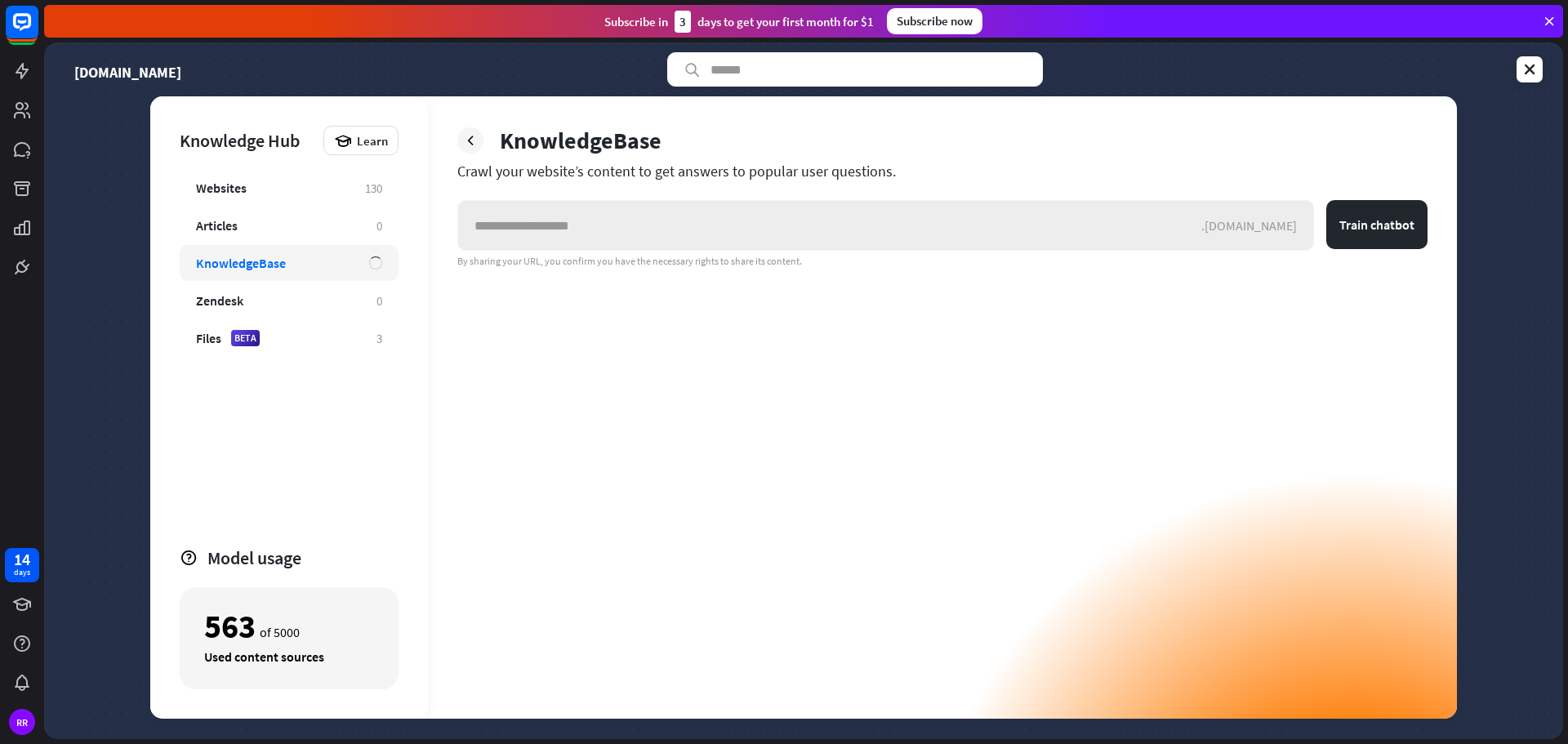
click at [717, 244] on input "text" at bounding box center [829, 225] width 743 height 49
type input "**********"
click at [1390, 228] on button "Train chatbot" at bounding box center [1376, 224] width 101 height 49
click at [1375, 228] on button "Train chatbot" at bounding box center [1376, 224] width 101 height 49
click at [466, 145] on icon at bounding box center [470, 140] width 16 height 16
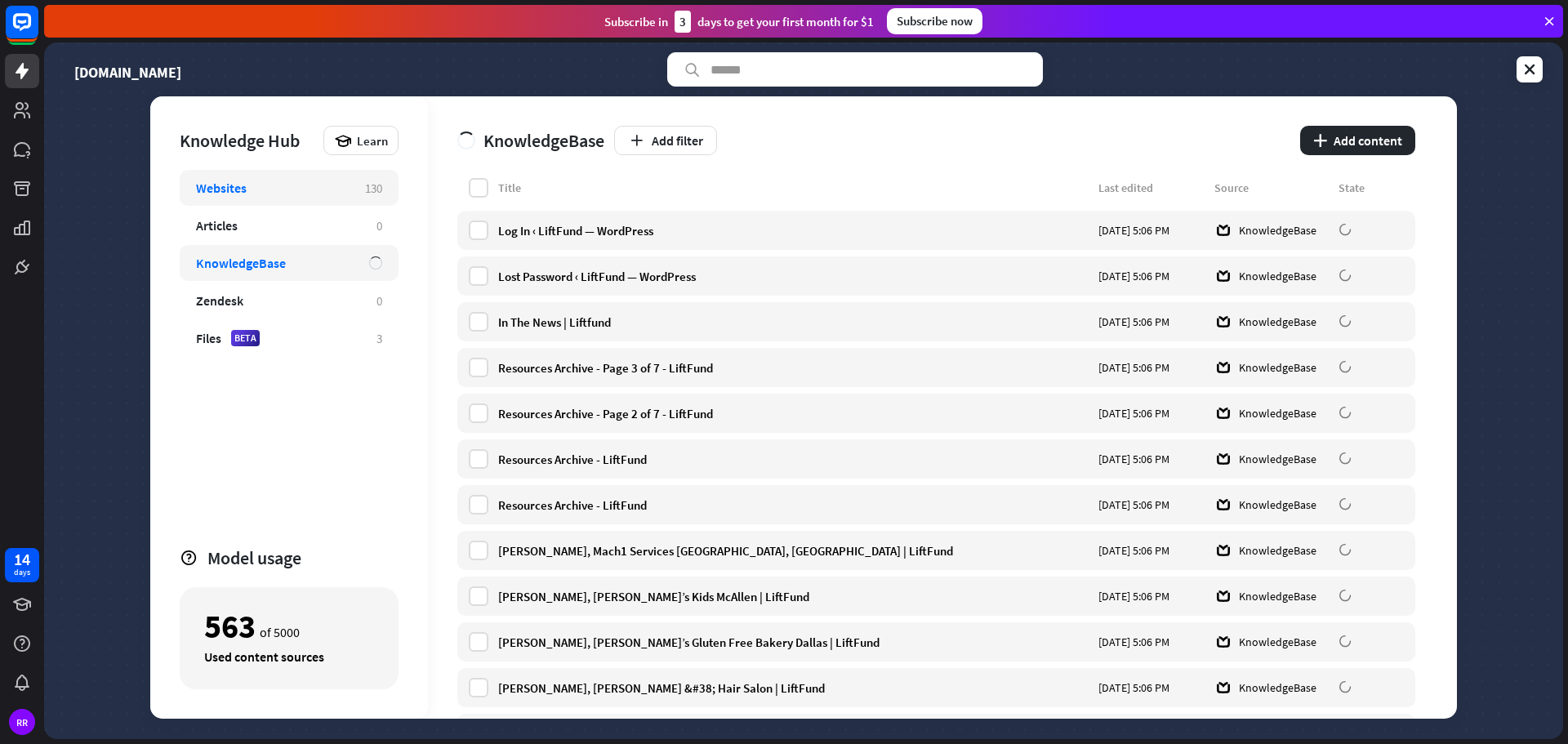
click at [256, 189] on div "Websites" at bounding box center [272, 187] width 153 height 16
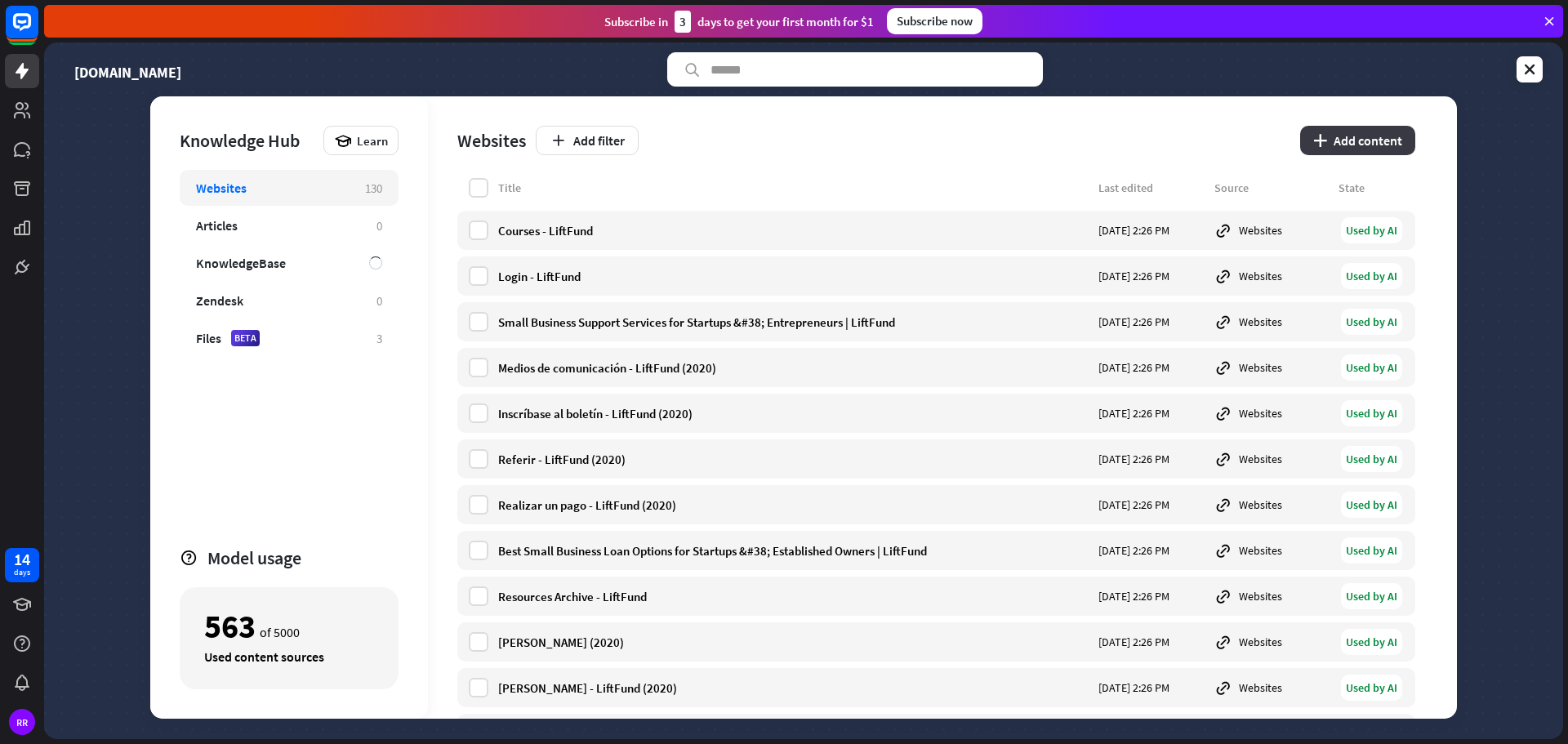
click at [1377, 139] on button "plus Add content" at bounding box center [1357, 140] width 115 height 29
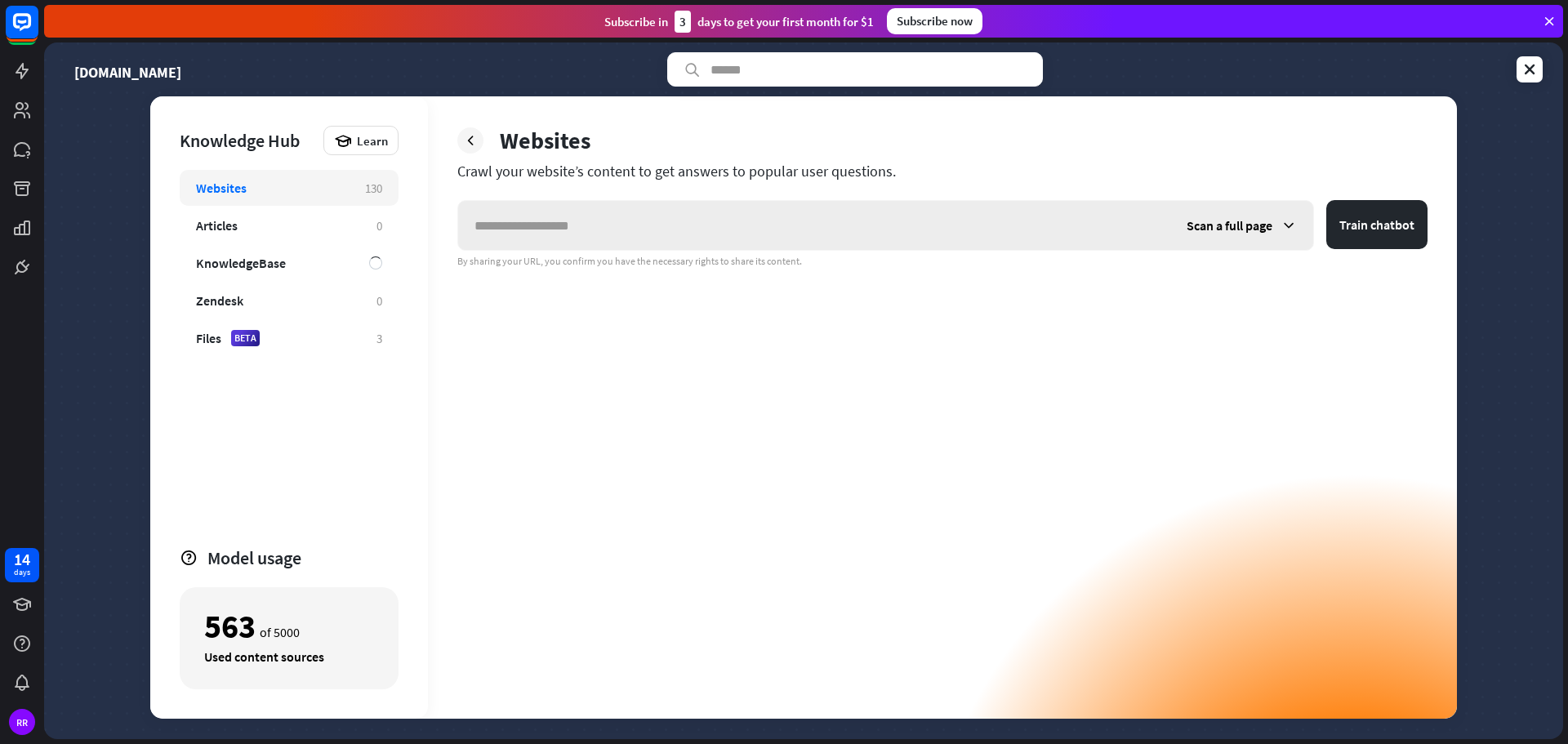
click at [741, 236] on input "text" at bounding box center [814, 225] width 712 height 49
type input "**********"
click at [1361, 230] on button "Train chatbot" at bounding box center [1376, 224] width 101 height 49
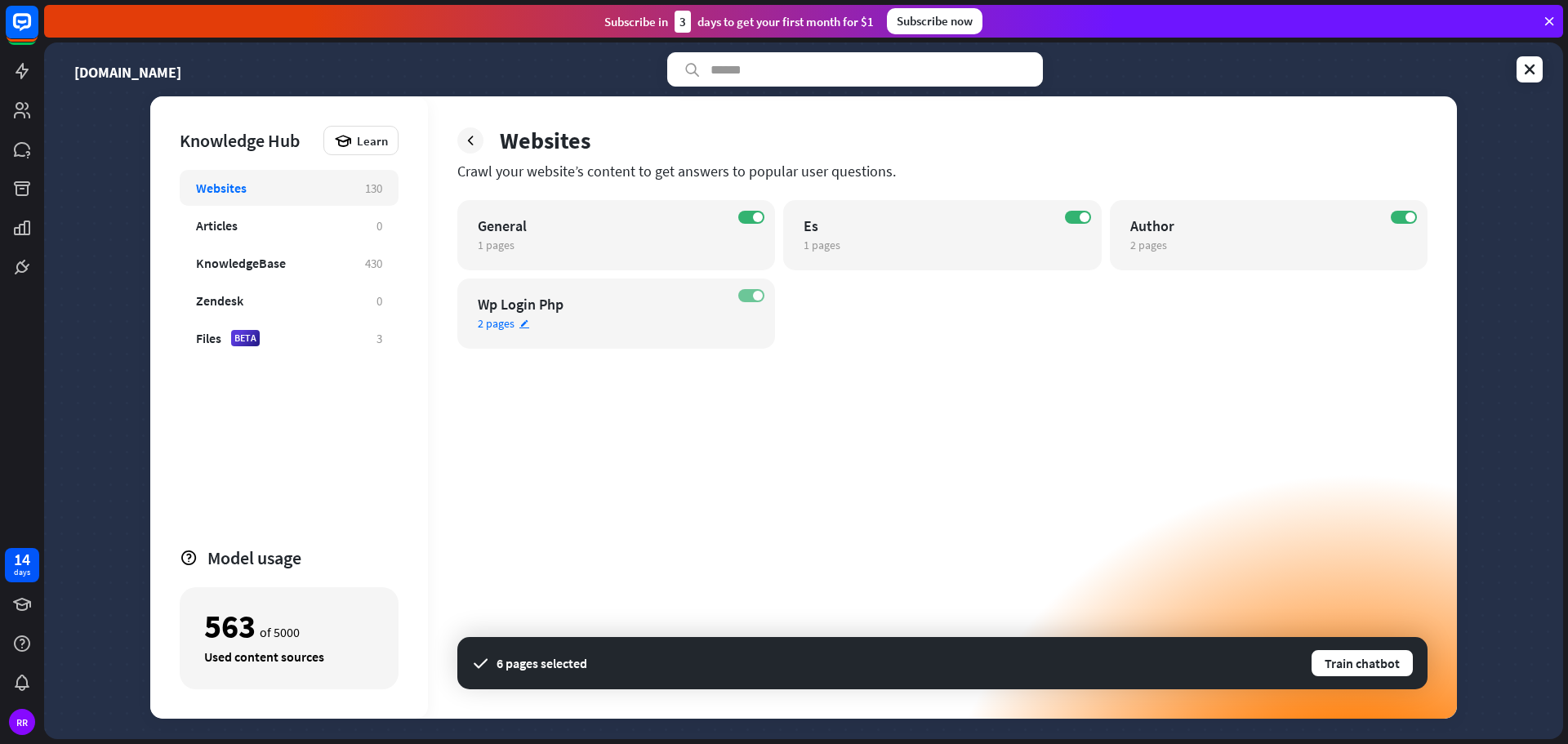
click at [753, 294] on span at bounding box center [758, 295] width 10 height 10
click at [1147, 252] on span "2 pages" at bounding box center [1148, 244] width 37 height 14
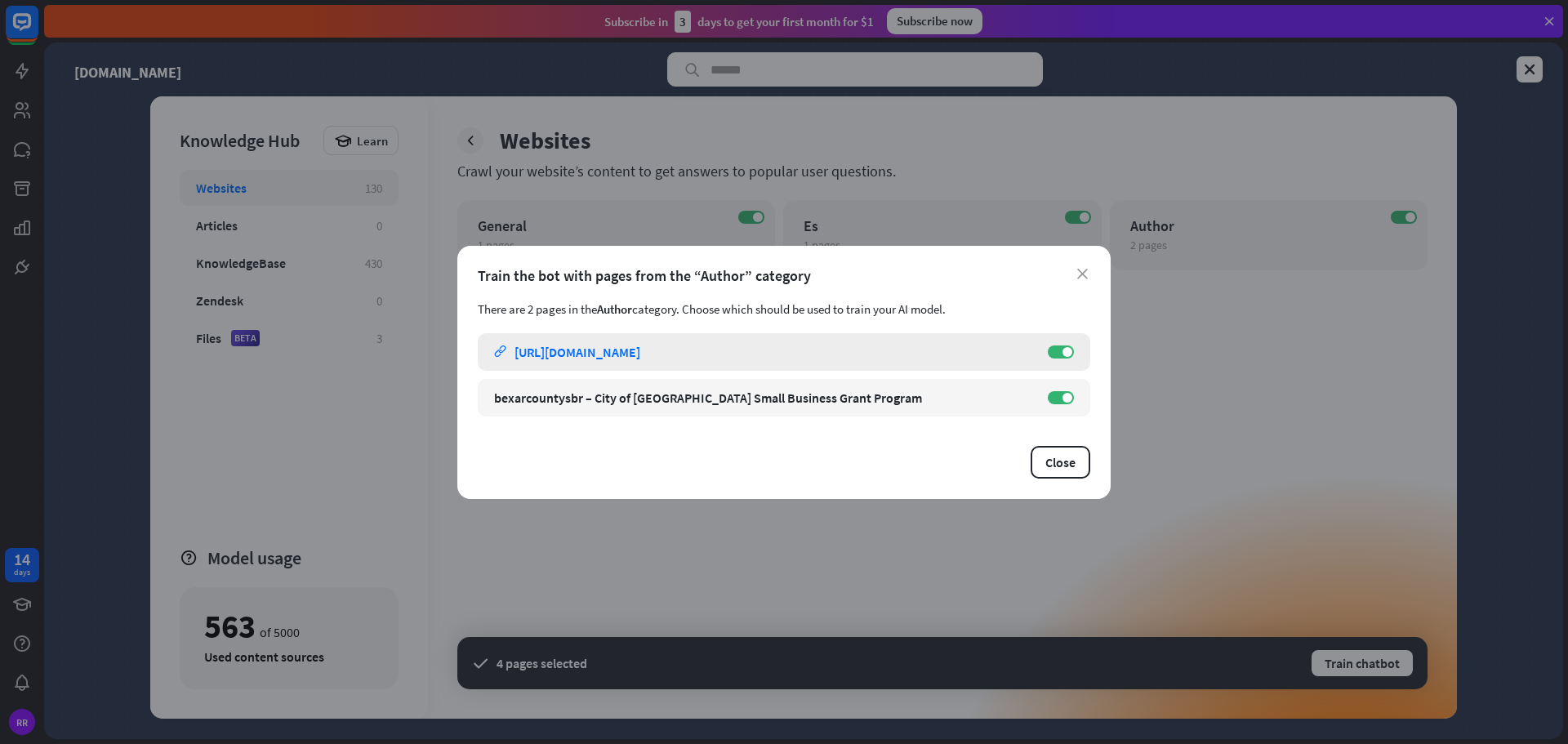
click at [640, 353] on div "[URL][DOMAIN_NAME]" at bounding box center [577, 351] width 126 height 16
click at [1062, 354] on label "ON" at bounding box center [1060, 351] width 26 height 13
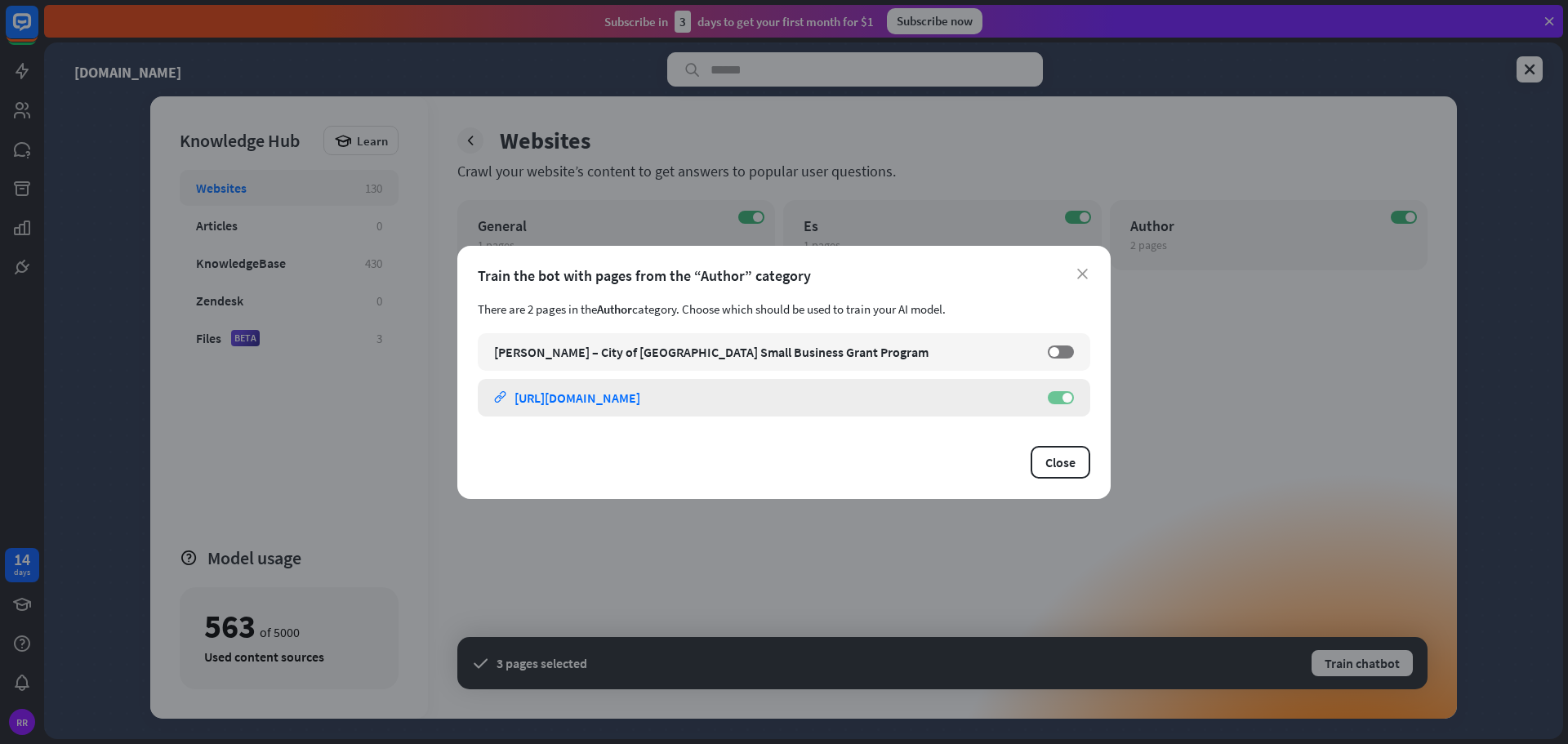
click at [1062, 399] on label "ON" at bounding box center [1060, 397] width 26 height 13
click at [1053, 464] on button "Close" at bounding box center [1060, 462] width 60 height 33
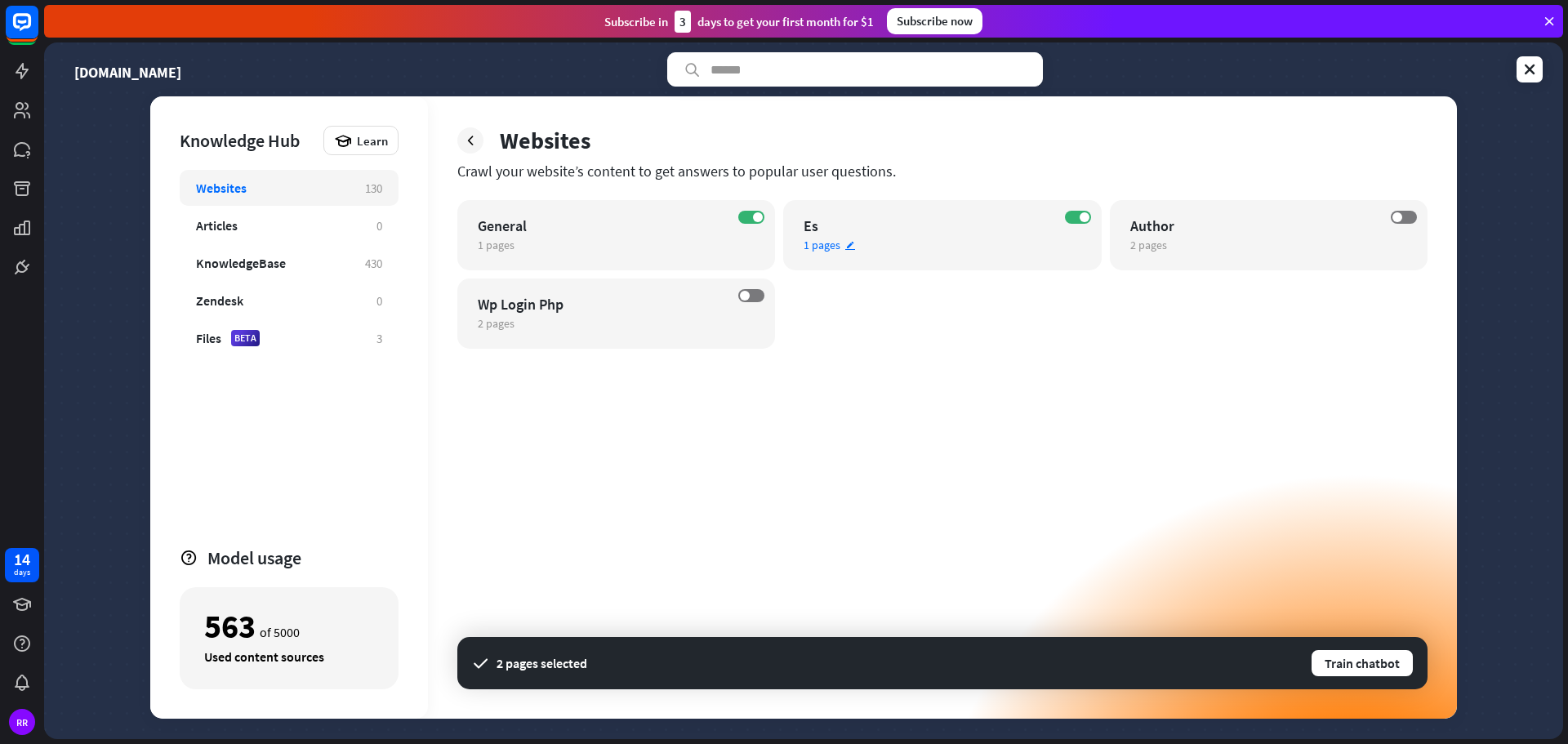
click at [828, 249] on span "1 pages" at bounding box center [821, 244] width 37 height 14
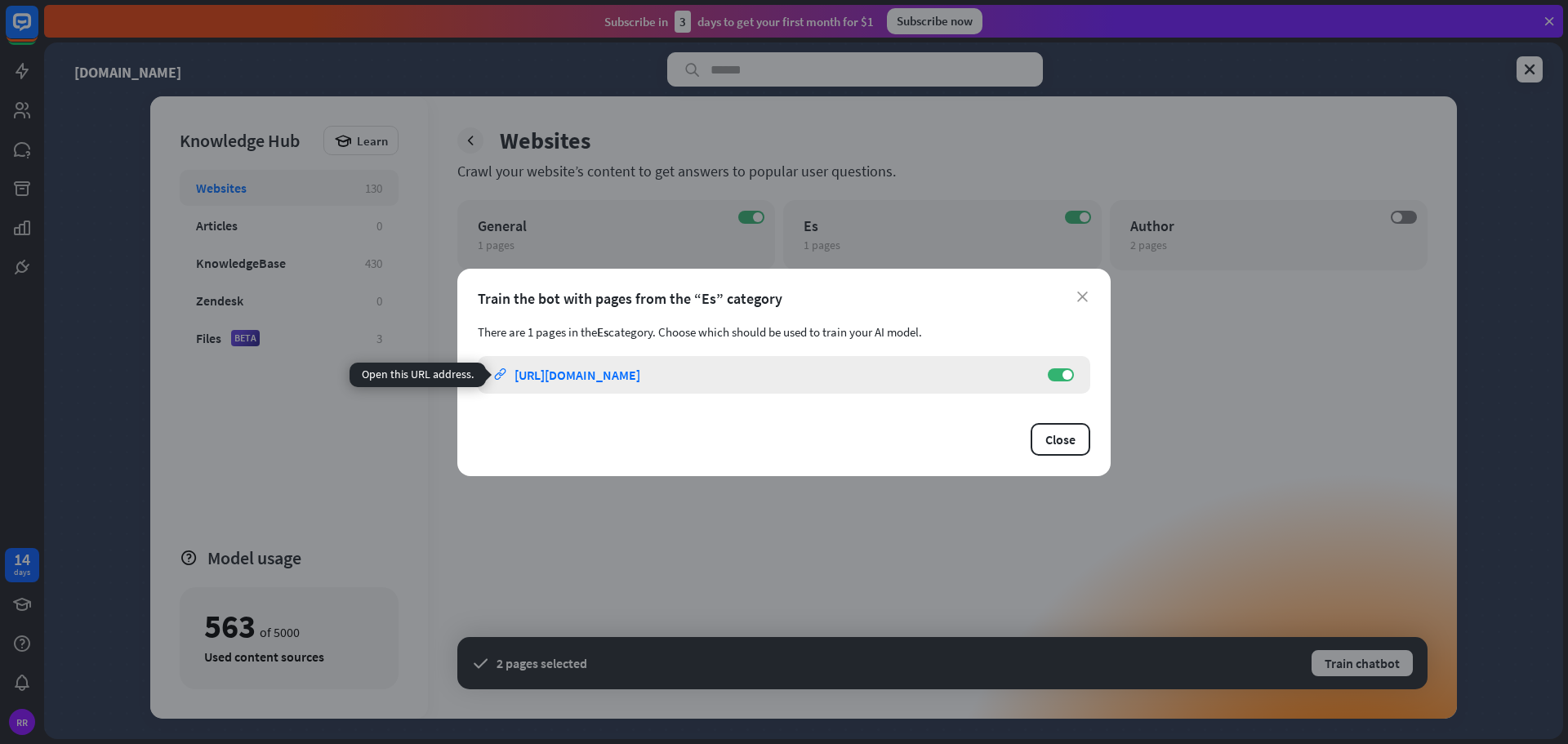
click at [640, 379] on div "[URL][DOMAIN_NAME]" at bounding box center [577, 375] width 126 height 16
click at [1083, 293] on icon "close" at bounding box center [1083, 297] width 11 height 11
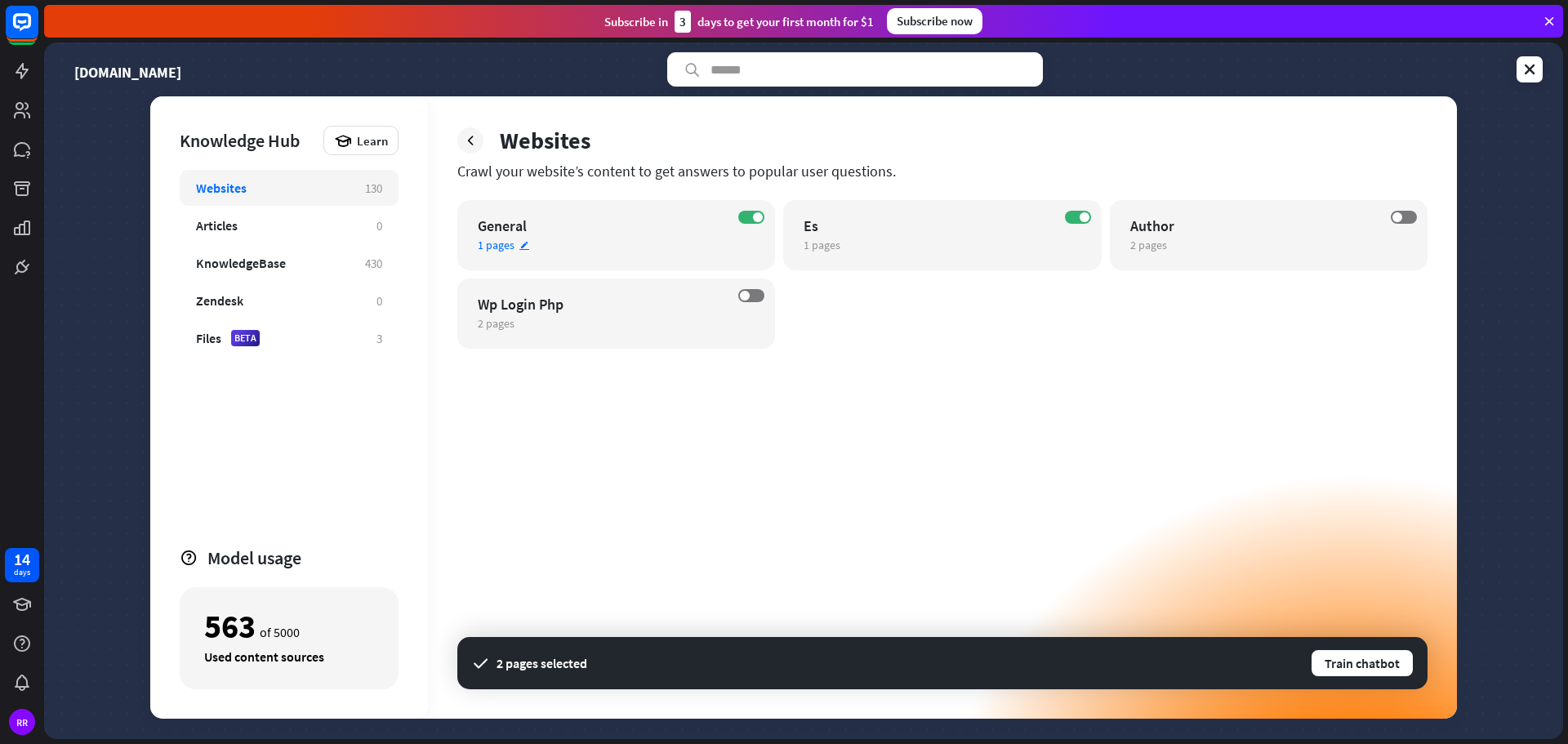
click at [502, 240] on span "1 pages" at bounding box center [495, 244] width 37 height 14
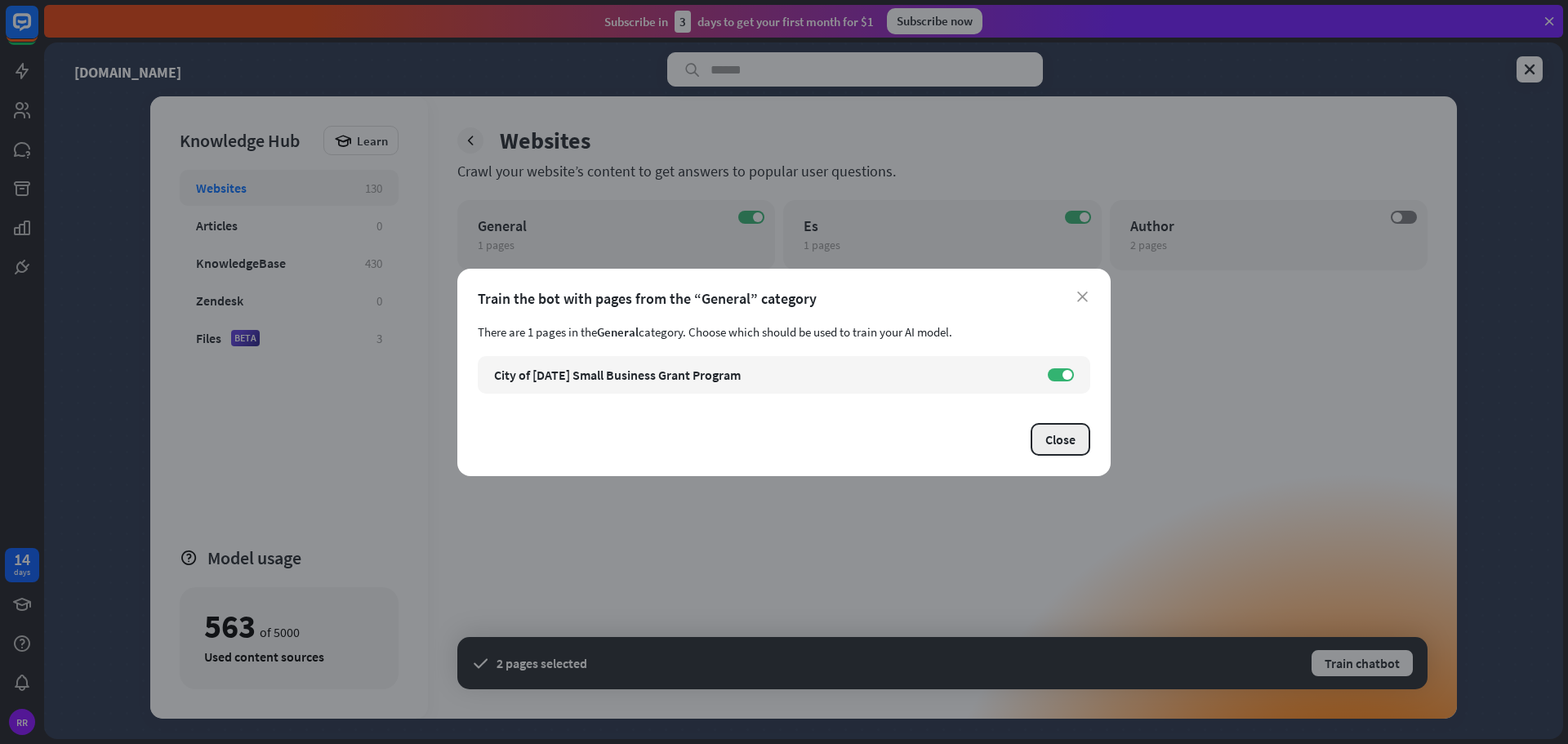
click at [1075, 445] on button "Close" at bounding box center [1060, 439] width 60 height 33
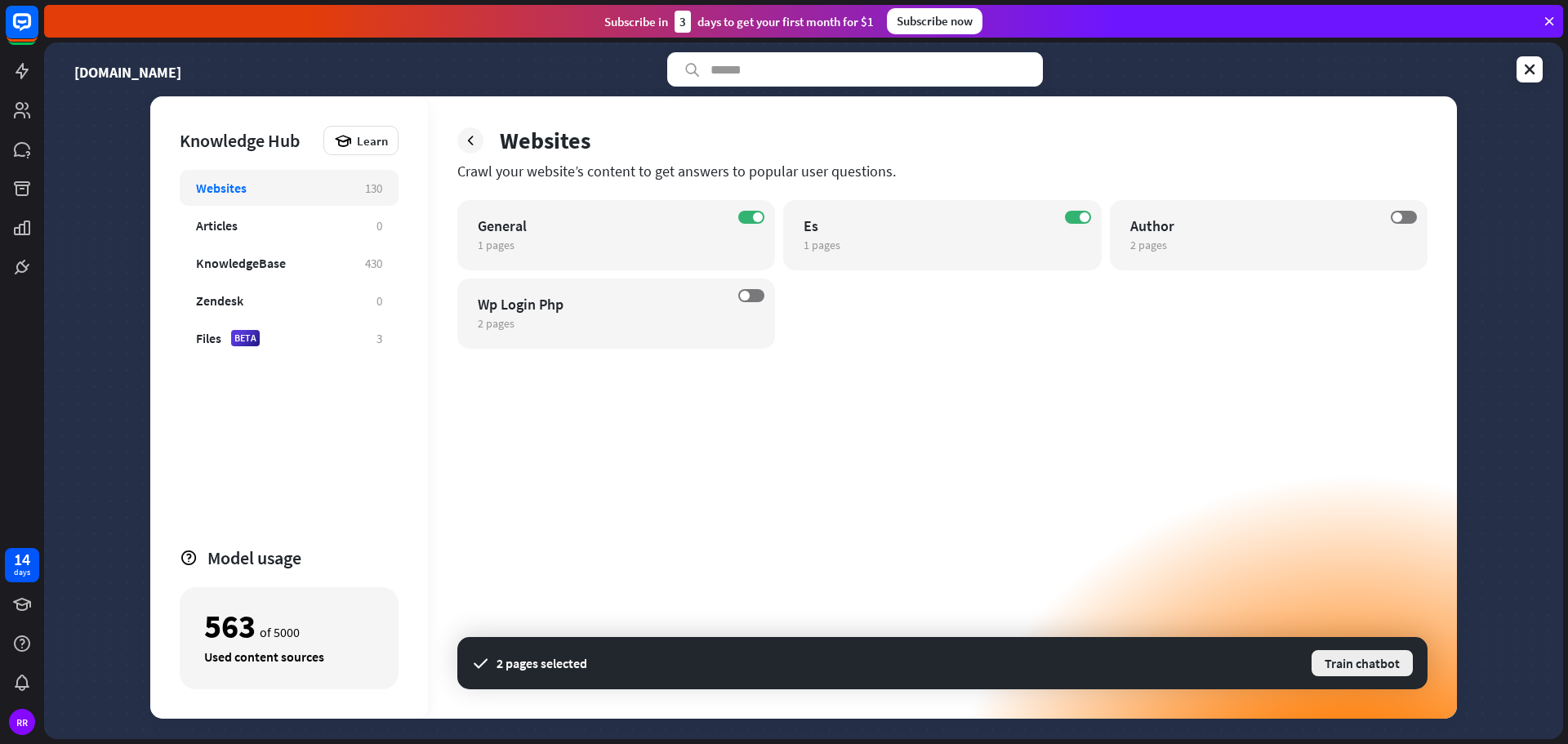
click at [1363, 663] on button "Train chatbot" at bounding box center [1362, 663] width 104 height 29
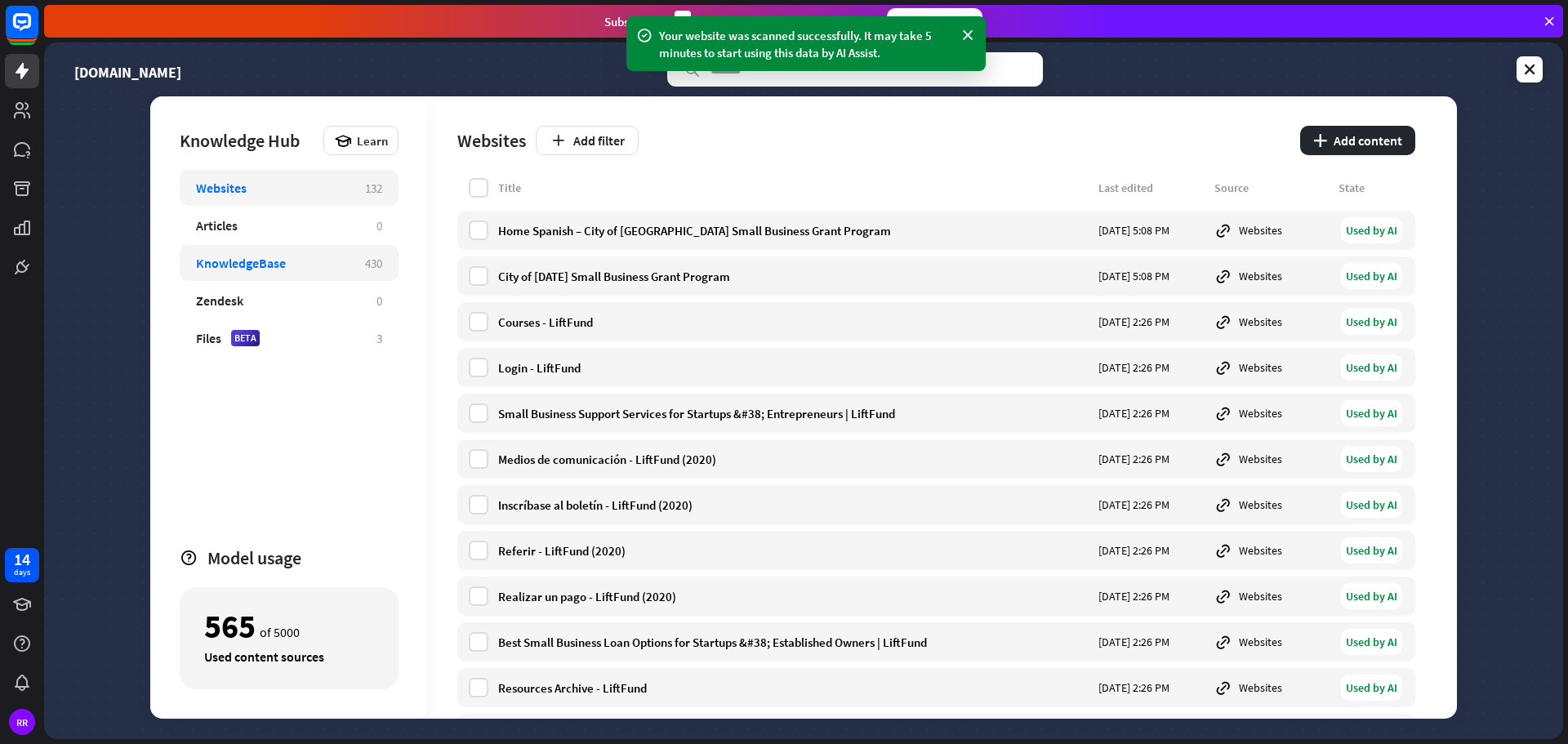
click at [270, 269] on div "KnowledgeBase" at bounding box center [241, 263] width 90 height 16
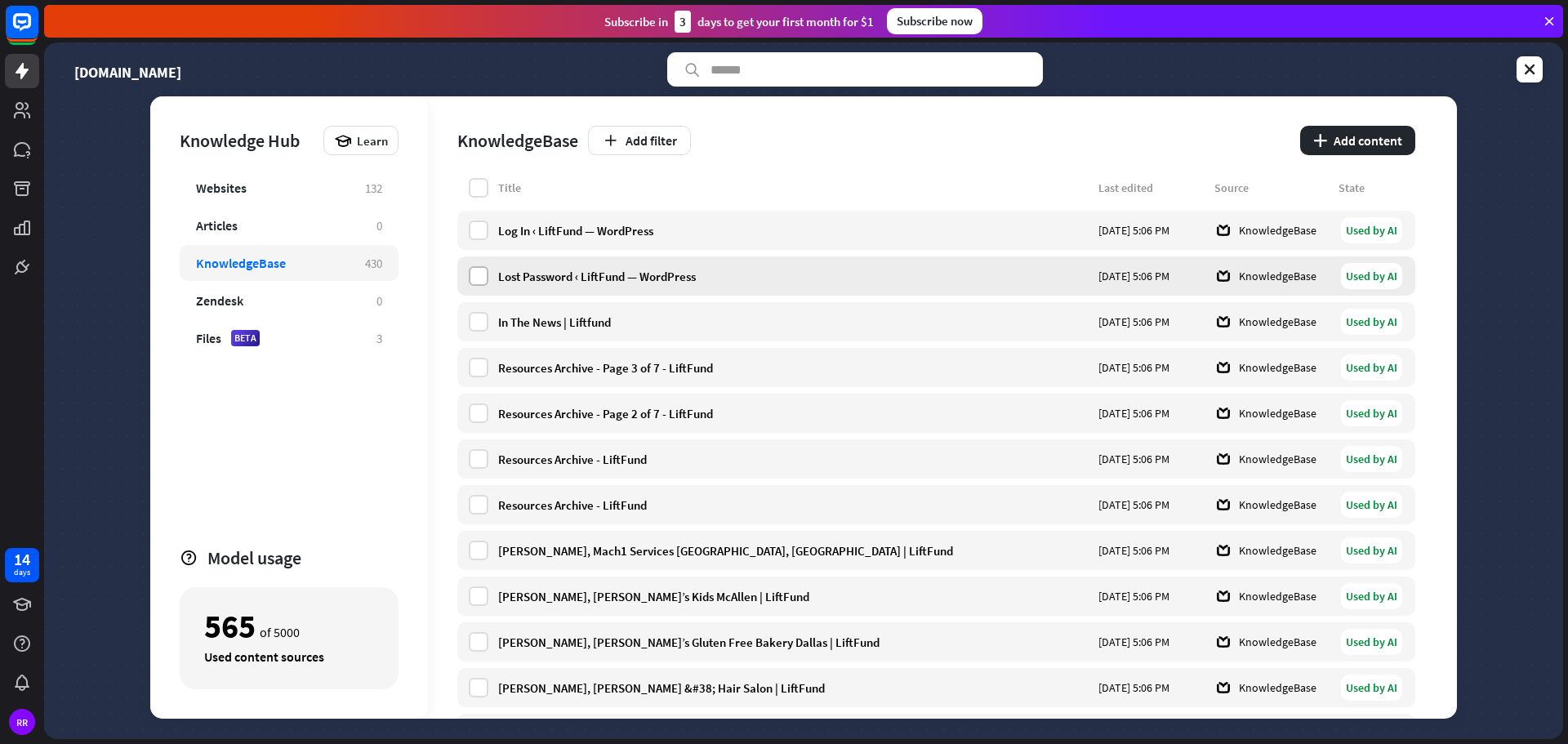
click at [473, 281] on label at bounding box center [478, 276] width 20 height 20
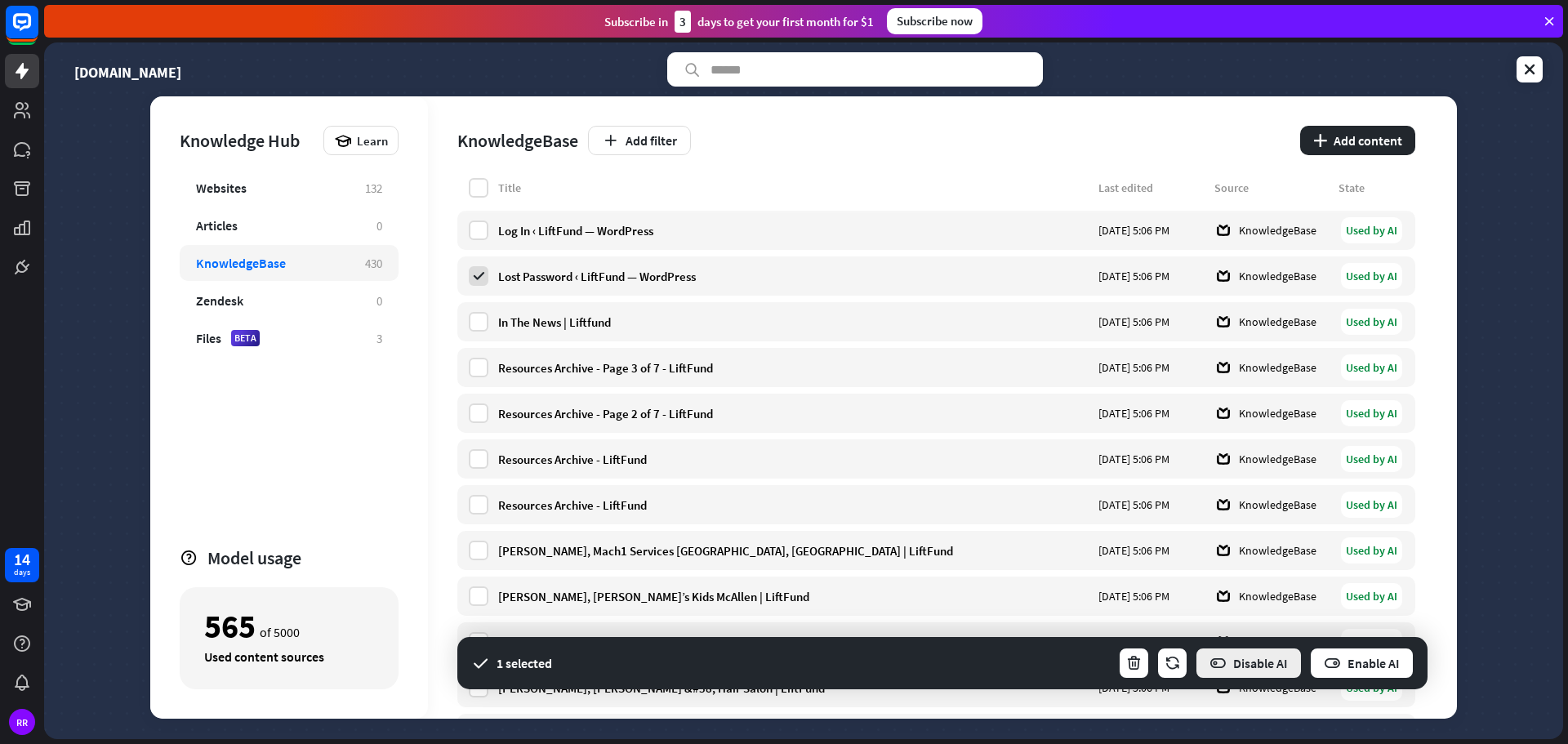
click at [1266, 672] on button "Disable AI" at bounding box center [1249, 663] width 108 height 33
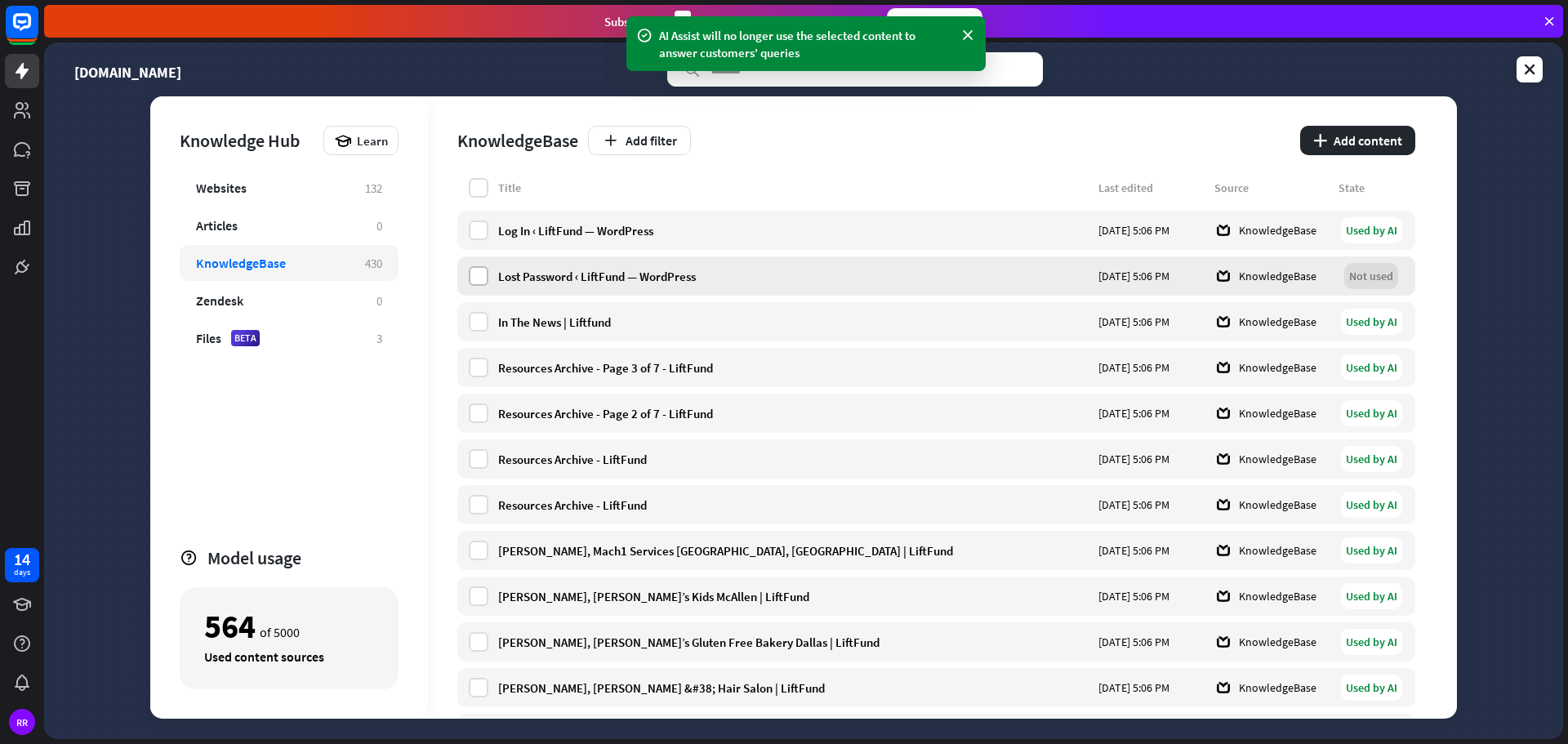
click at [478, 282] on label at bounding box center [478, 276] width 20 height 20
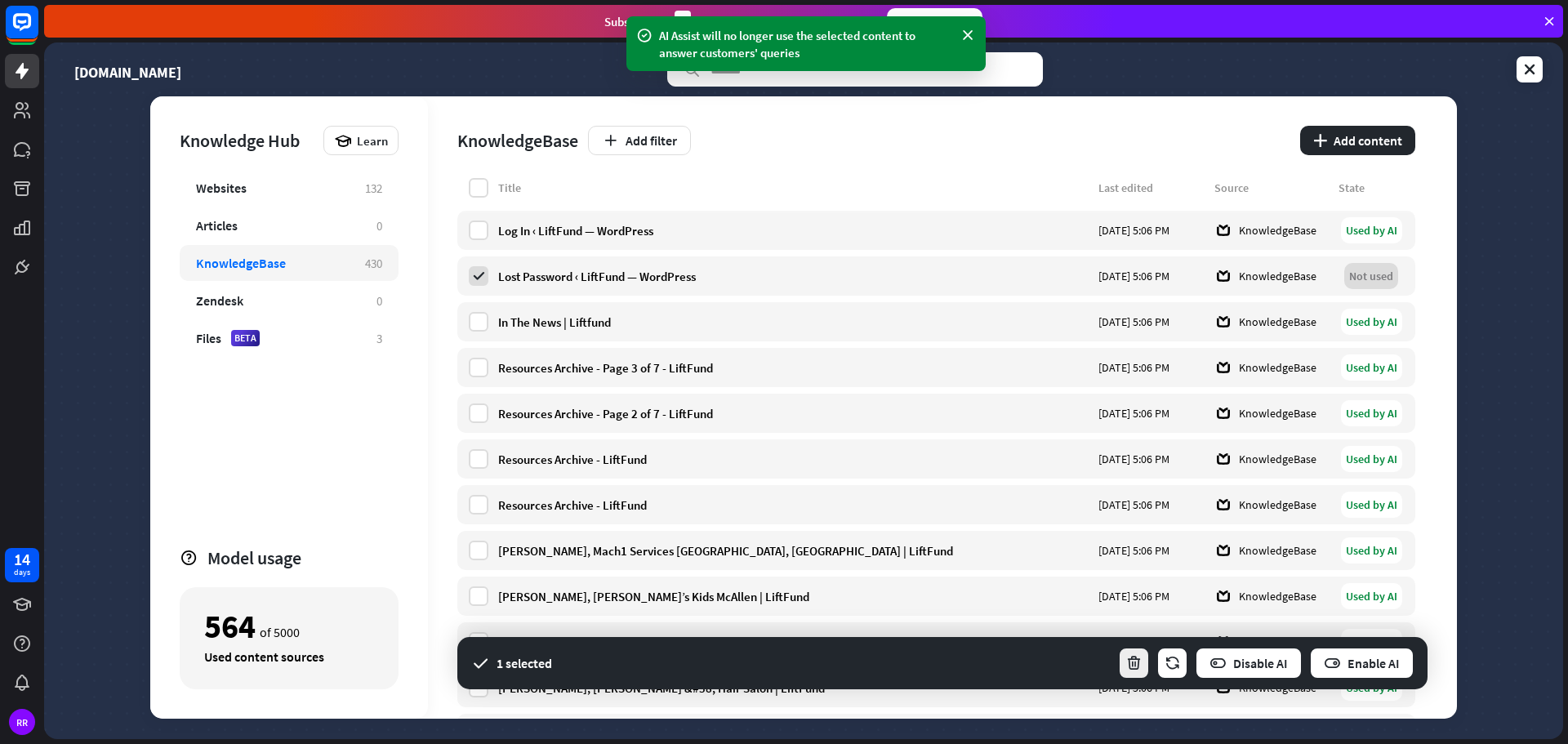
click at [1134, 665] on icon "button" at bounding box center [1133, 663] width 17 height 17
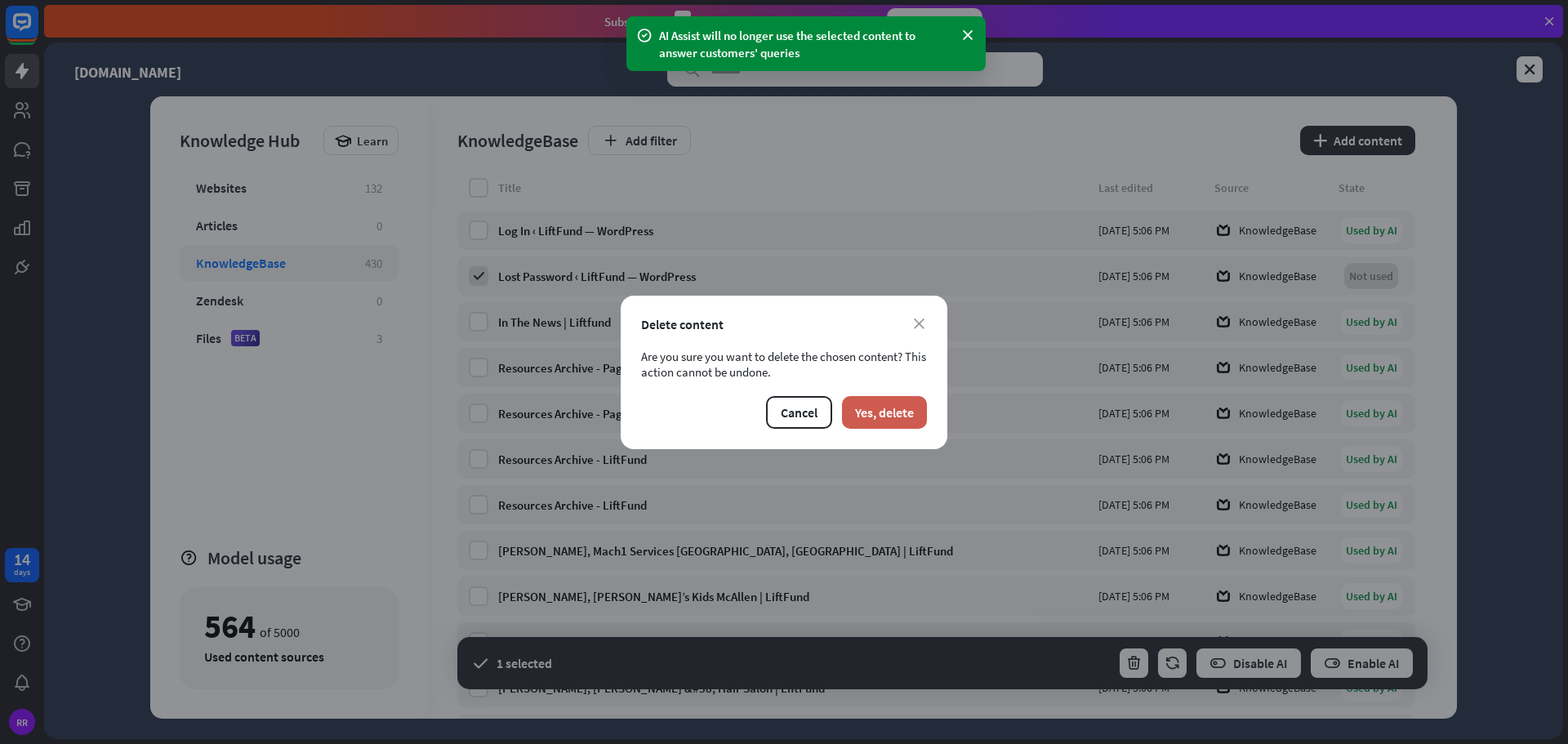
click at [870, 412] on button "Yes, delete" at bounding box center [884, 412] width 85 height 33
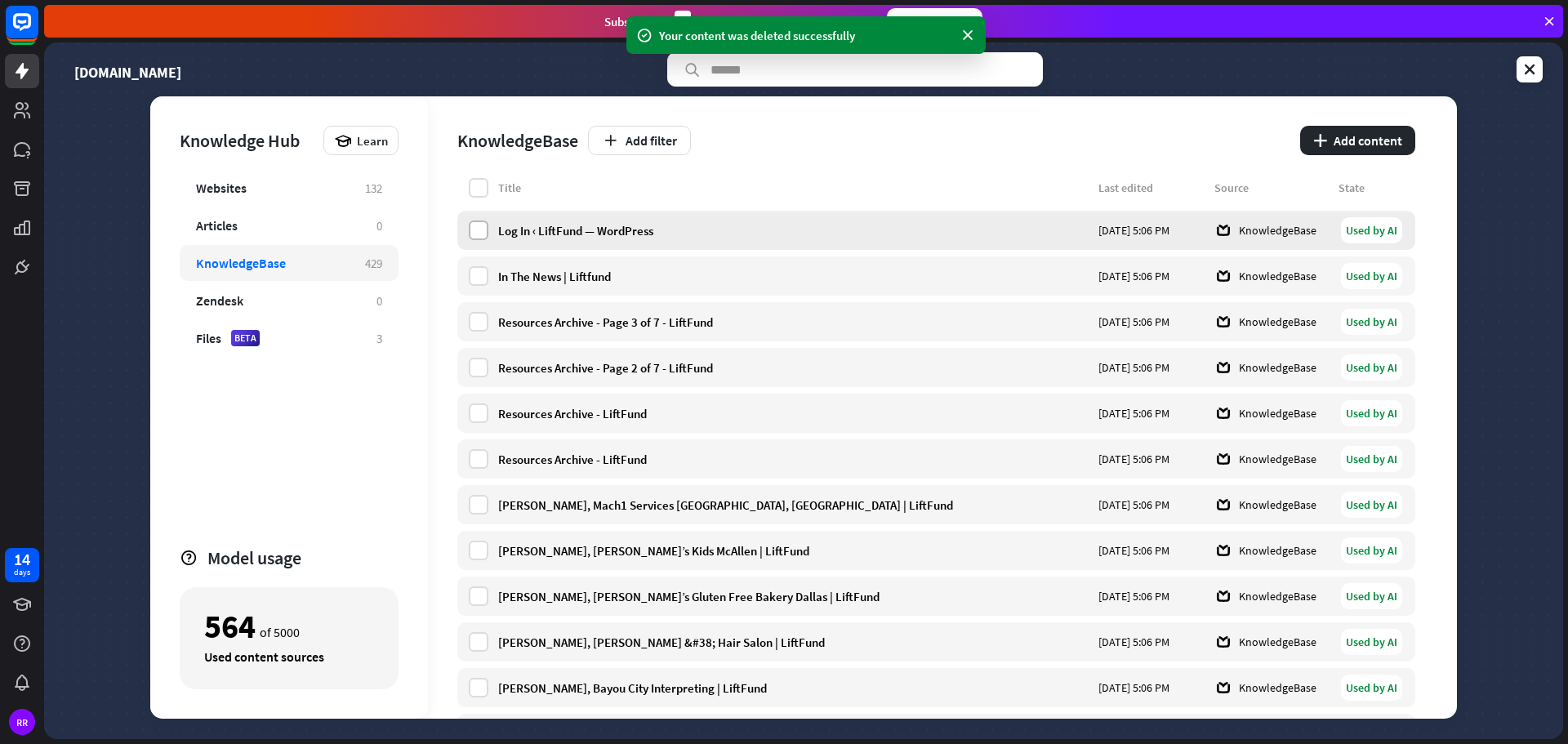
click at [477, 237] on label at bounding box center [478, 230] width 20 height 20
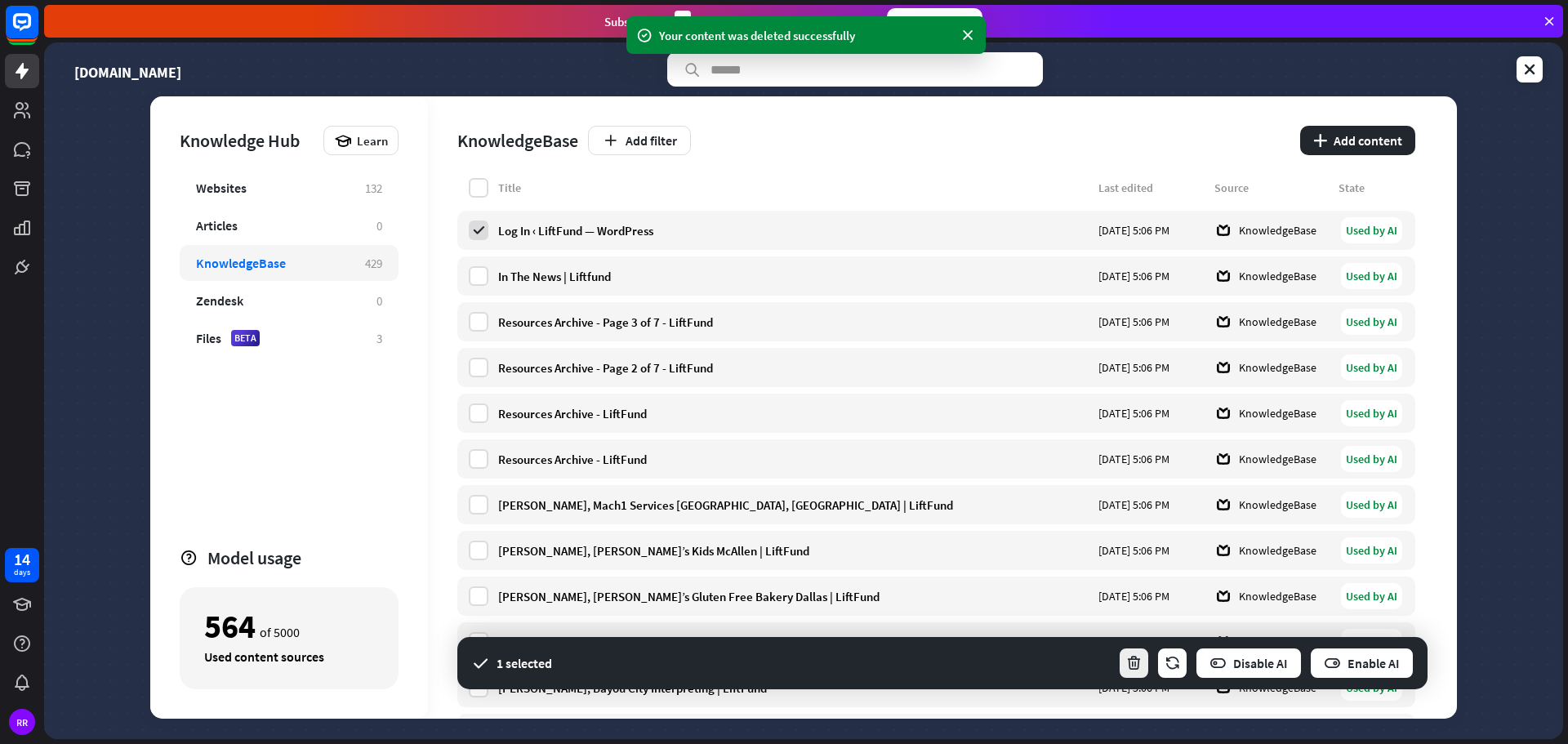
click at [1138, 663] on icon "button" at bounding box center [1133, 663] width 17 height 17
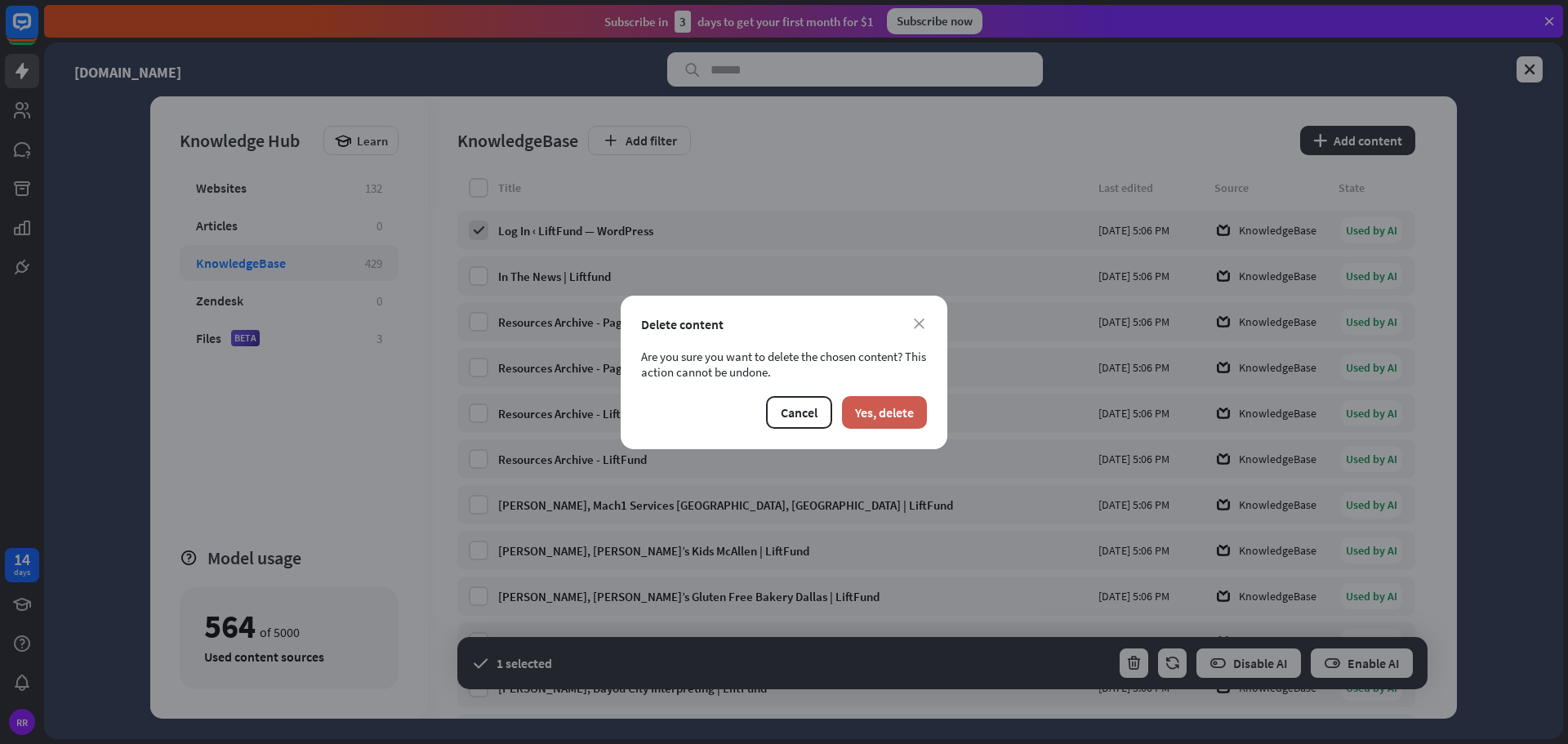
click at [876, 402] on button "Yes, delete" at bounding box center [884, 412] width 85 height 33
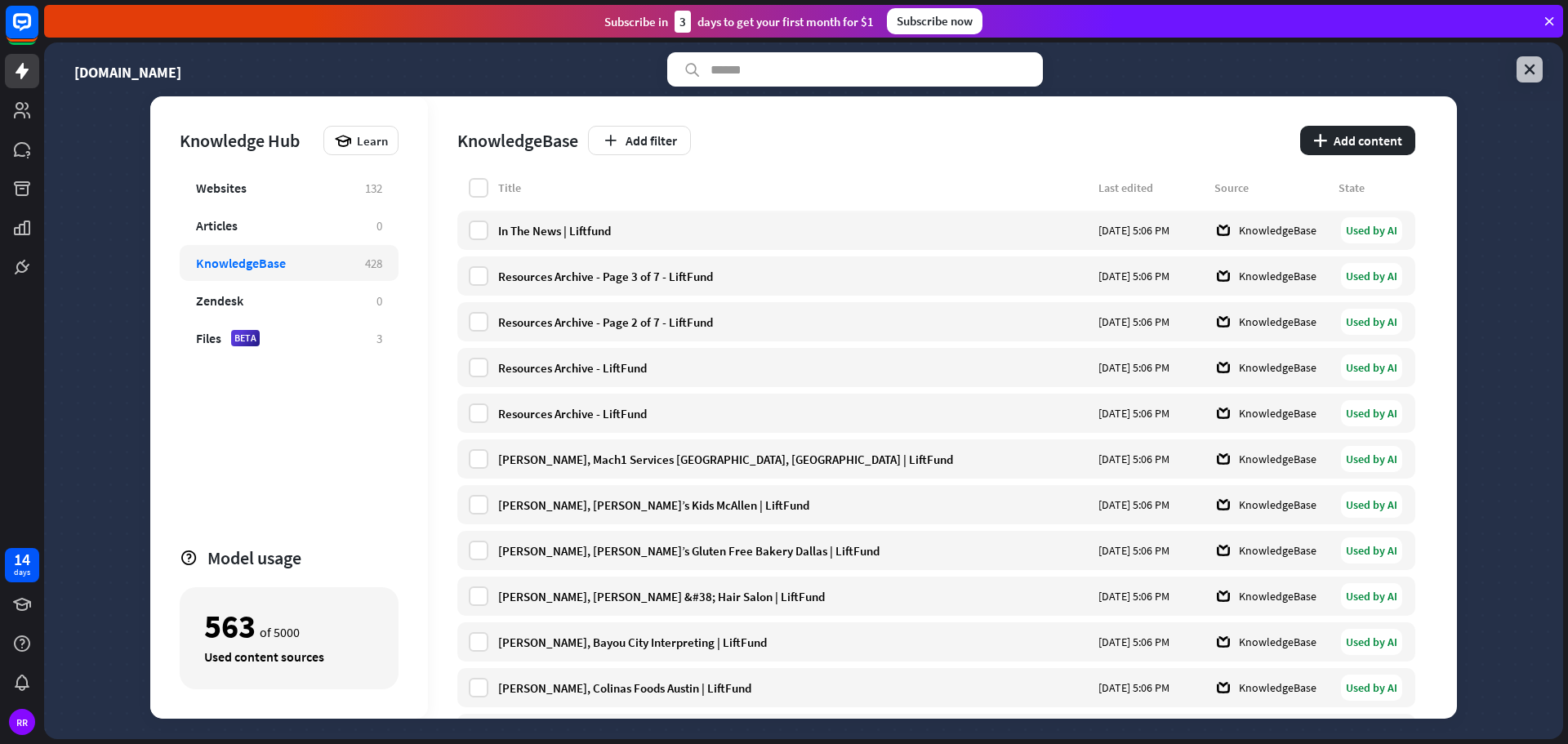
click at [1535, 74] on icon at bounding box center [1530, 70] width 16 height 16
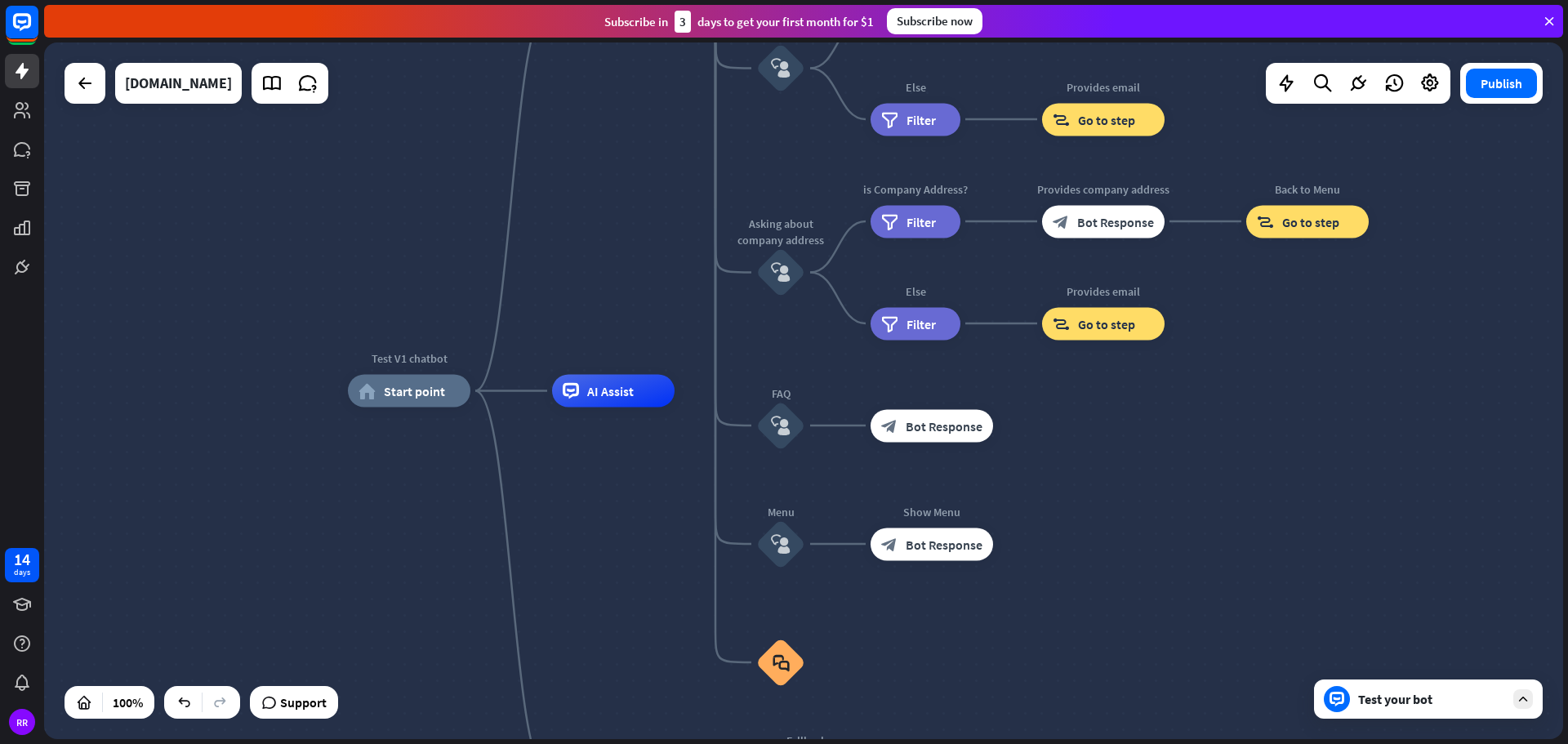
click at [1406, 711] on div "Test your bot" at bounding box center [1428, 699] width 228 height 39
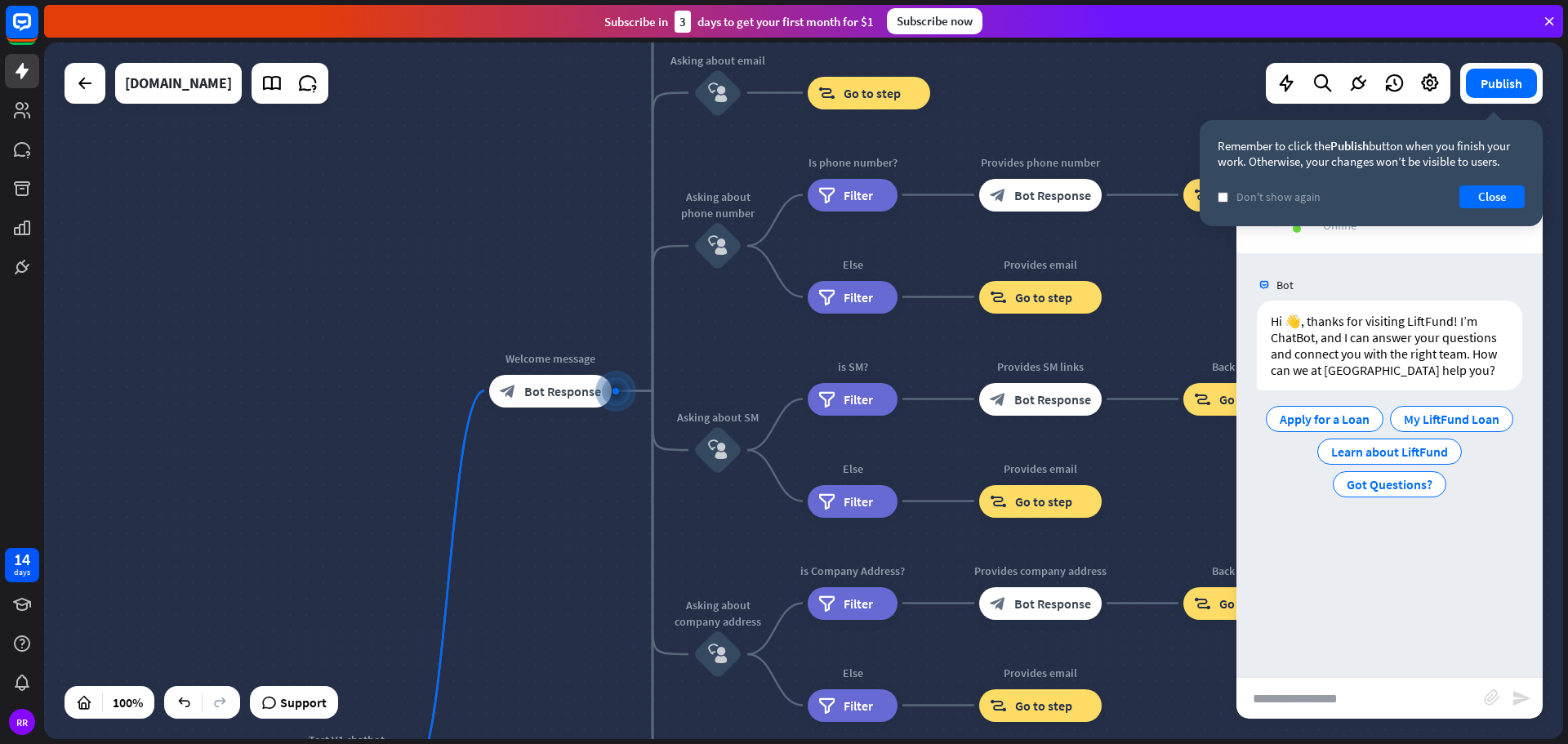
click at [1373, 699] on input "text" at bounding box center [1359, 699] width 247 height 41
paste input "**********"
type input "**********"
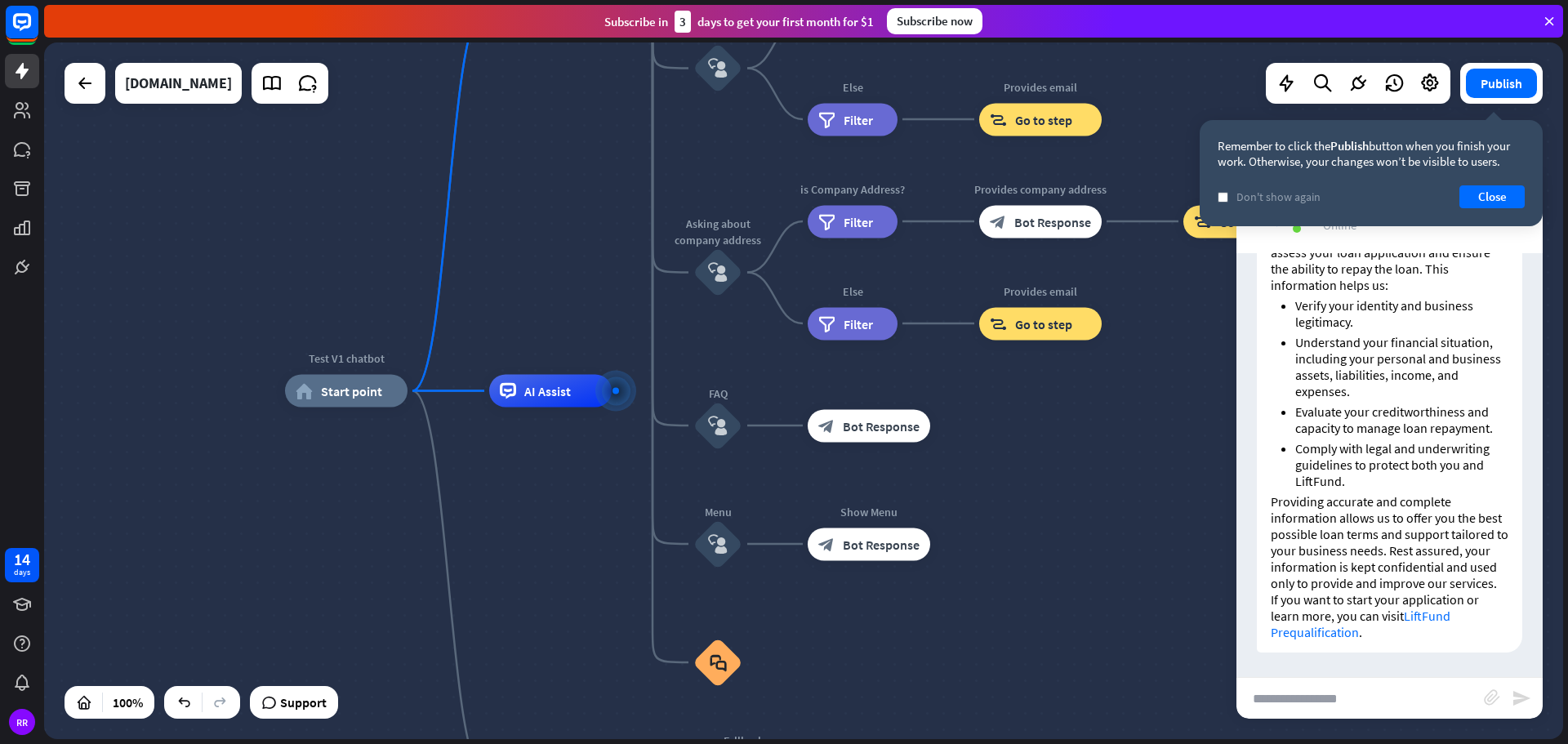
scroll to position [371, 0]
click at [1497, 194] on button "Close" at bounding box center [1491, 197] width 65 height 23
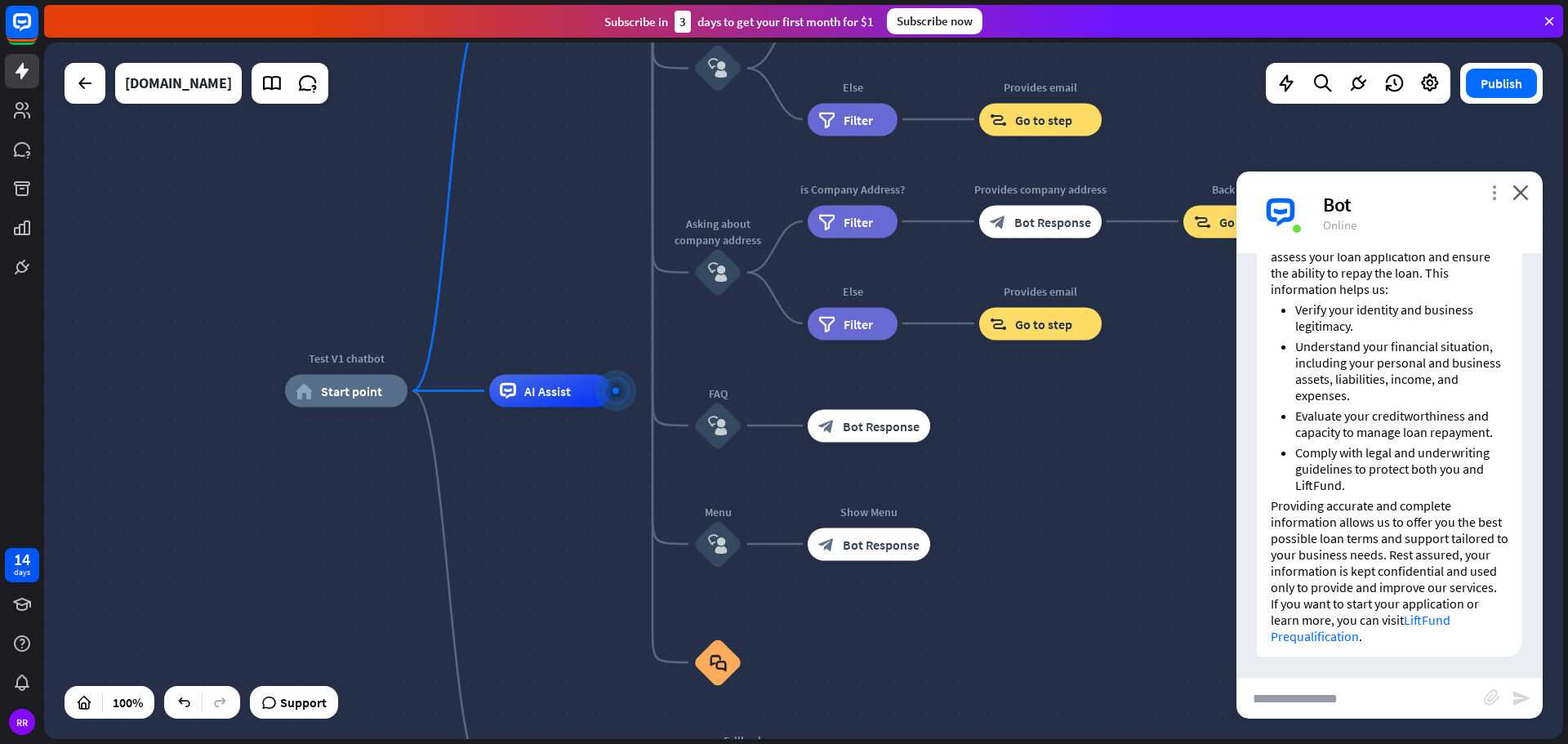
click at [1496, 193] on icon "more_vert" at bounding box center [1493, 192] width 15 height 15
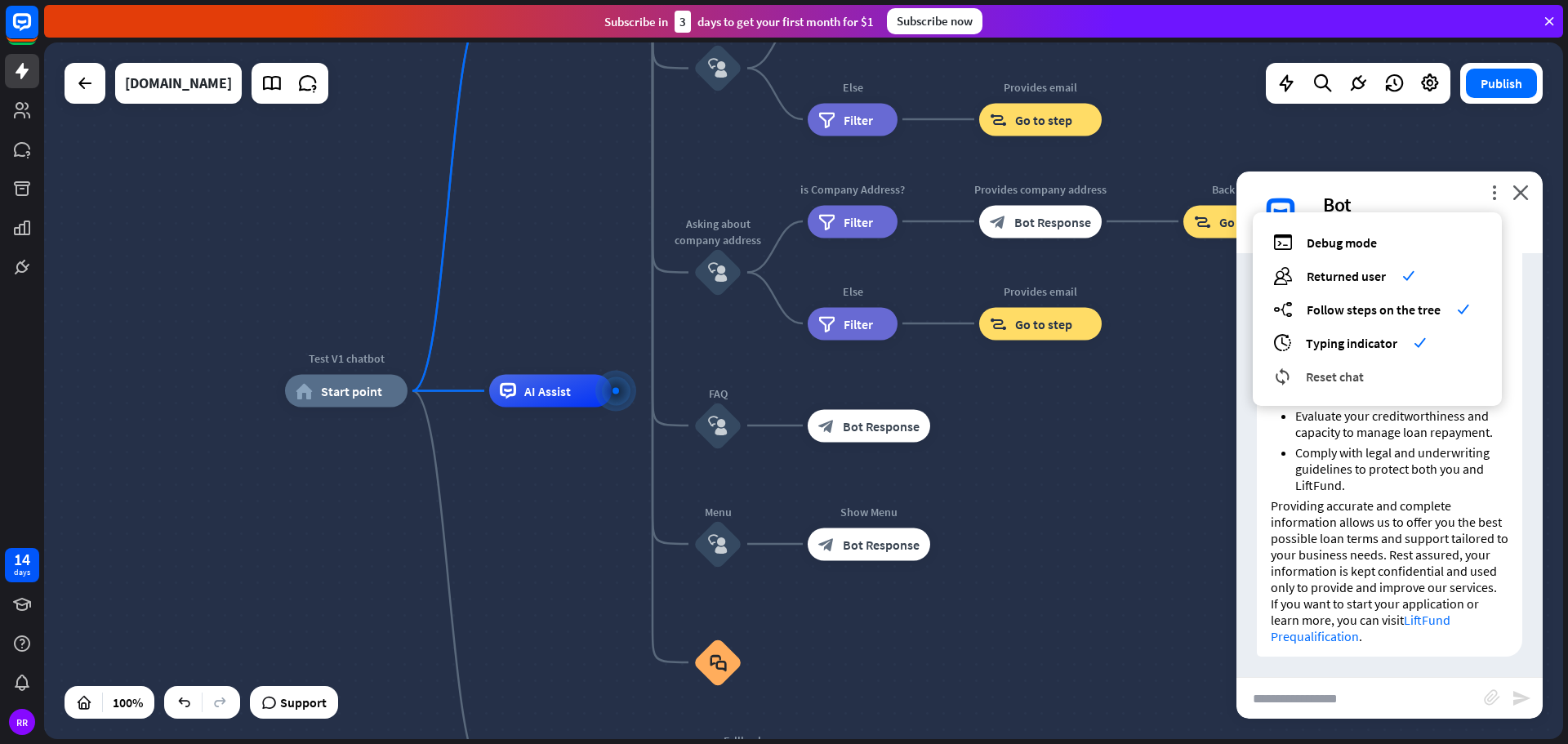
click at [1324, 376] on span "Reset chat" at bounding box center [1334, 376] width 58 height 16
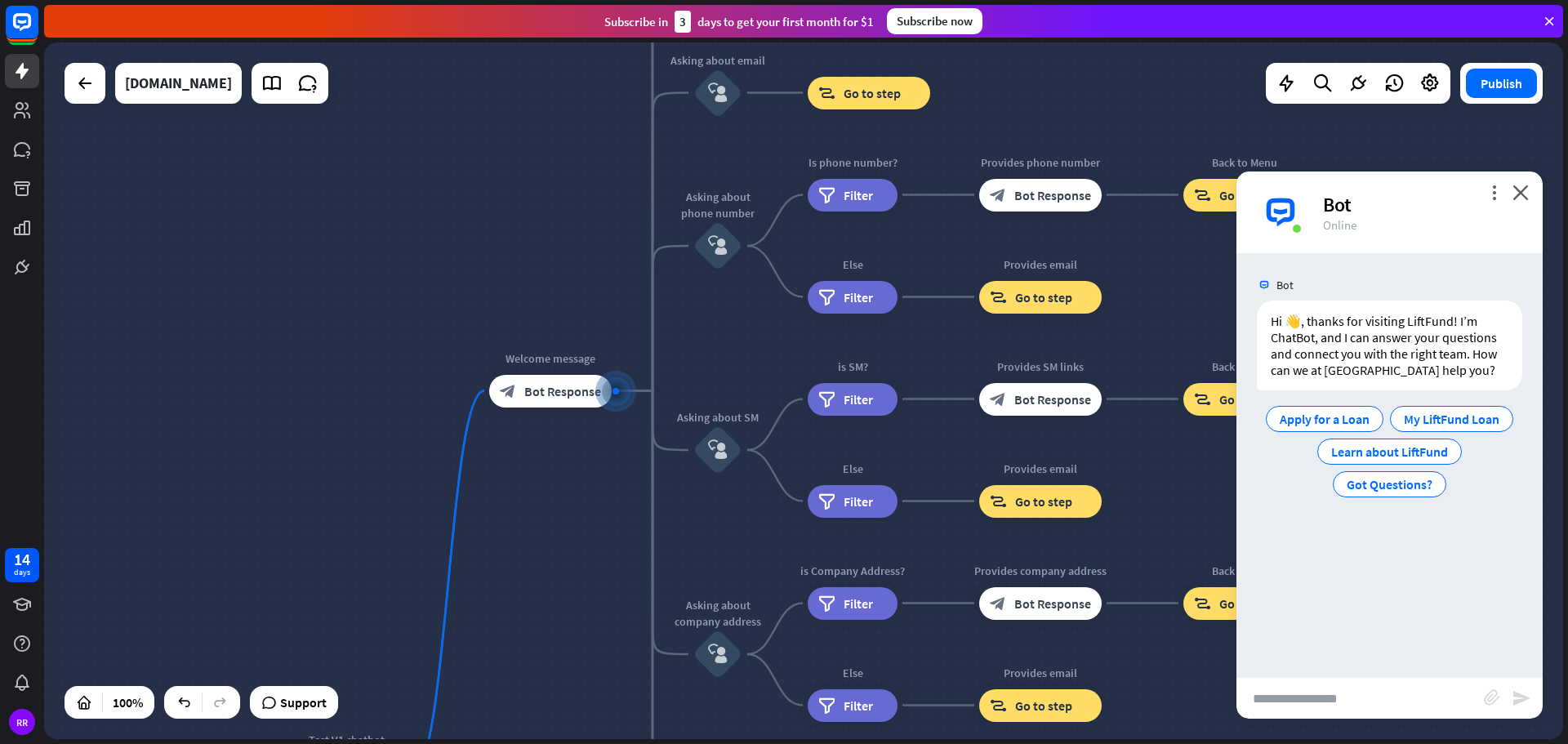
click at [1385, 710] on input "text" at bounding box center [1359, 699] width 247 height 41
paste input "**********"
type input "**********"
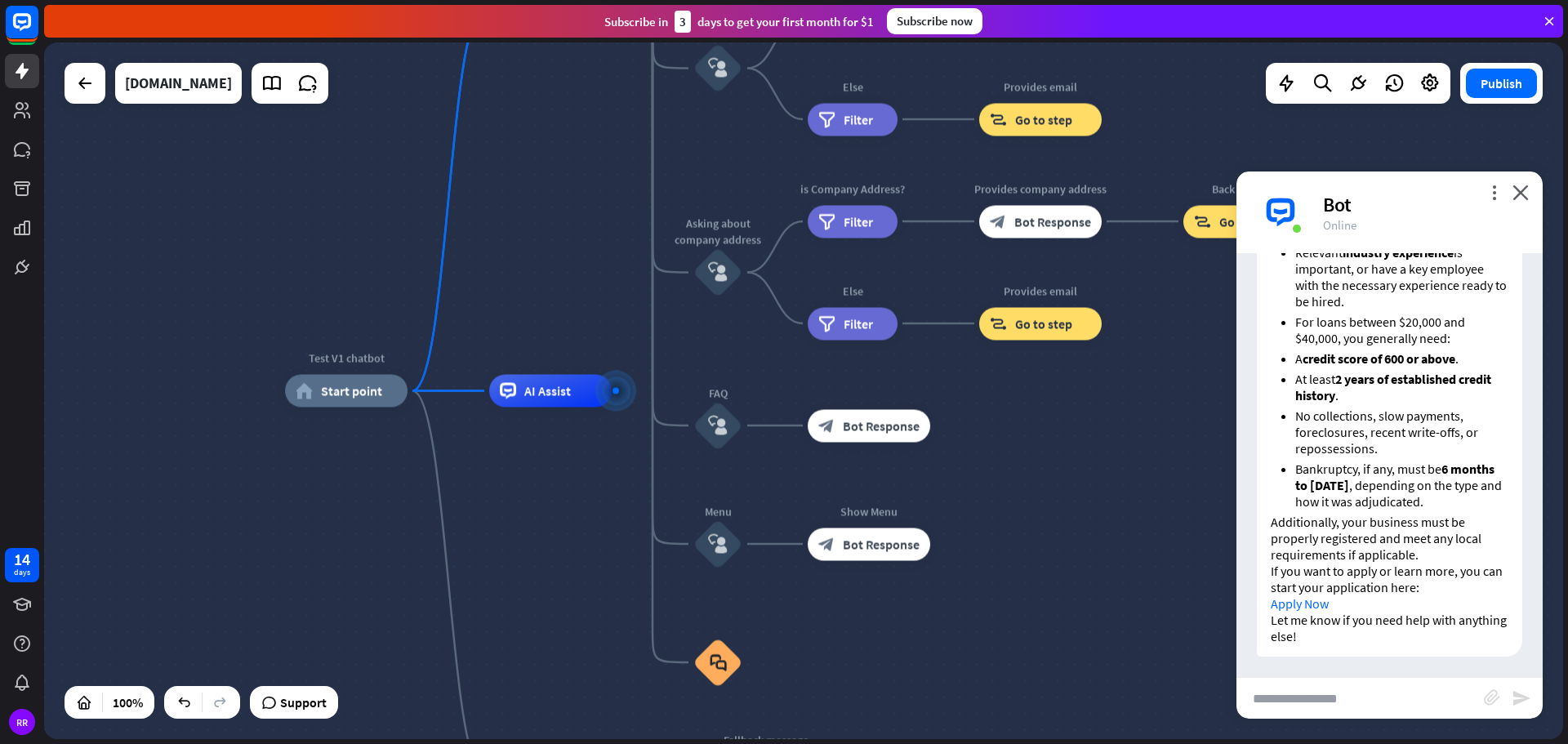
scroll to position [580, 0]
